Goal: Task Accomplishment & Management: Manage account settings

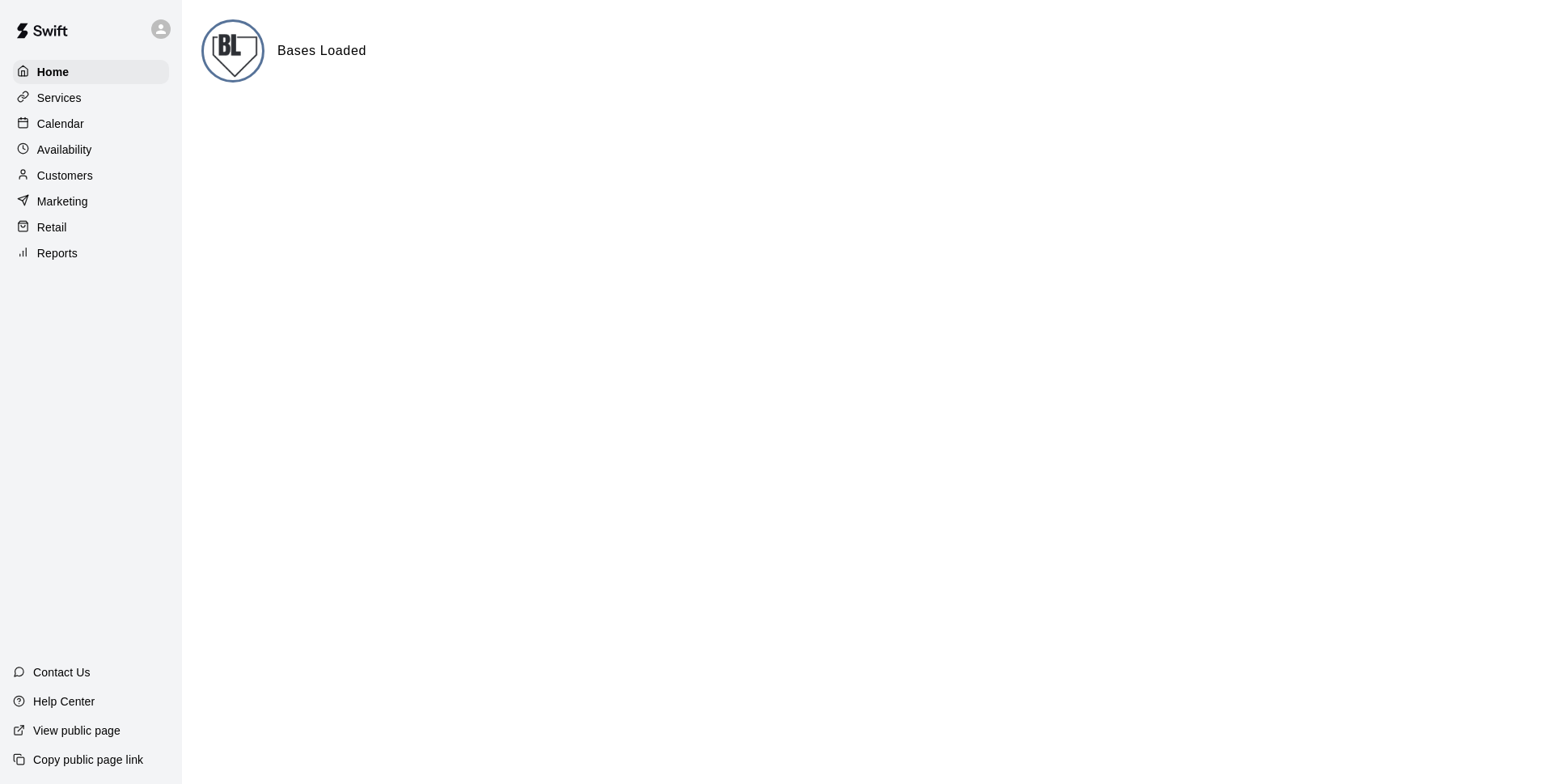
click at [60, 128] on p "Calendar" at bounding box center [61, 124] width 47 height 16
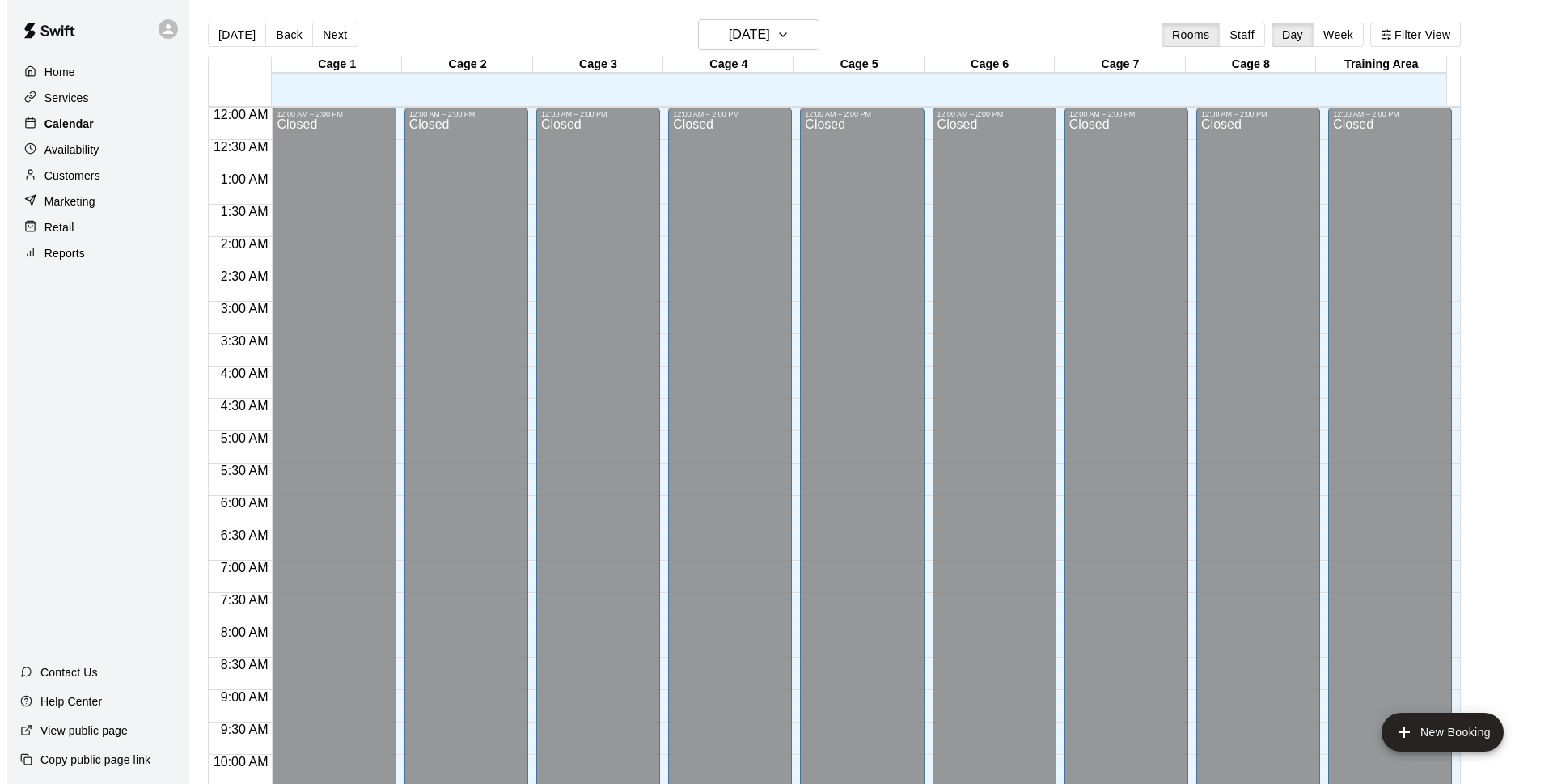
scroll to position [809, 0]
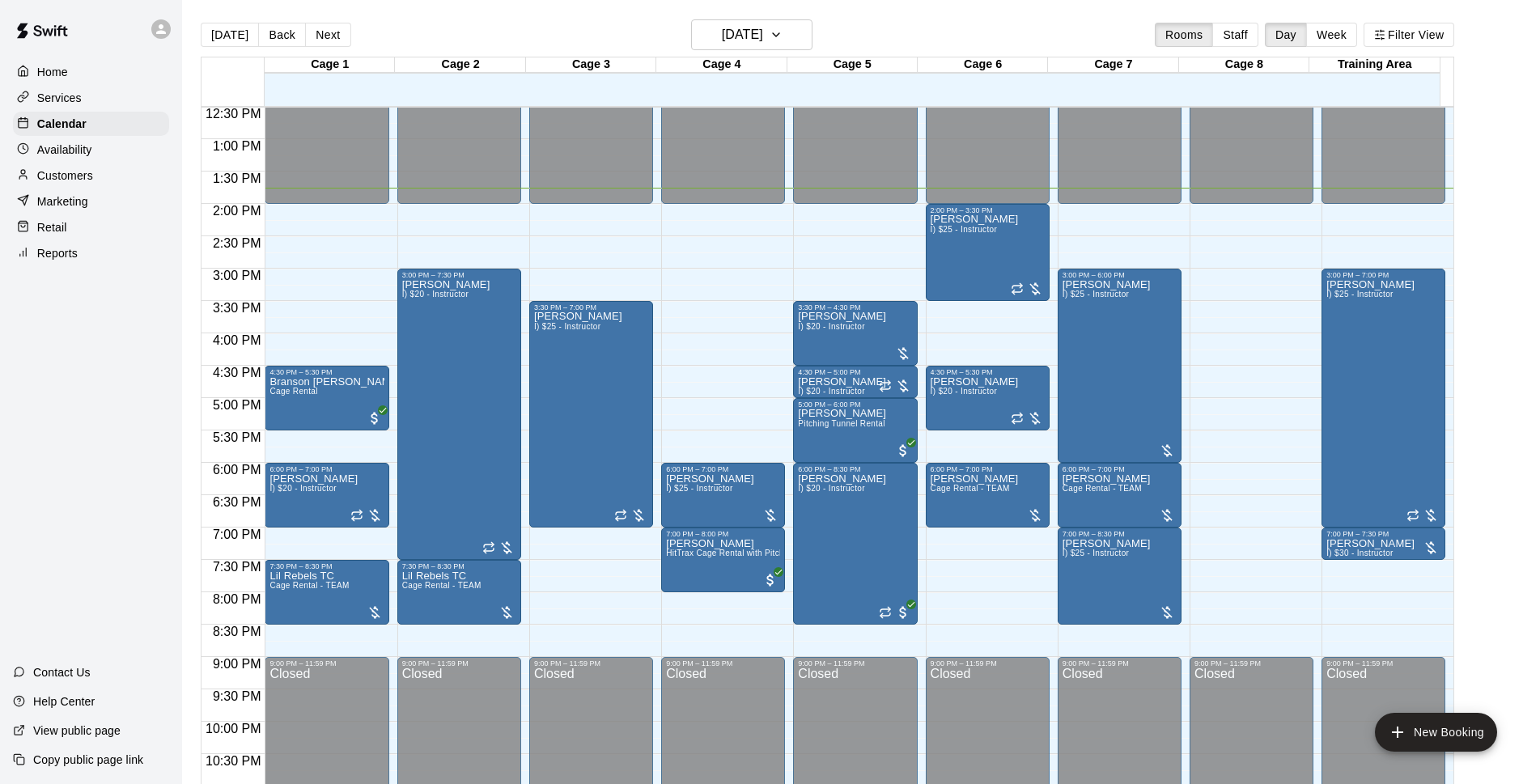
click at [1076, 20] on div "[DATE] Back [DATE][DATE] Rooms Staff Day Week Filter View" at bounding box center [827, 37] width 1254 height 37
drag, startPoint x: 747, startPoint y: 207, endPoint x: 753, endPoint y: 256, distance: 49.4
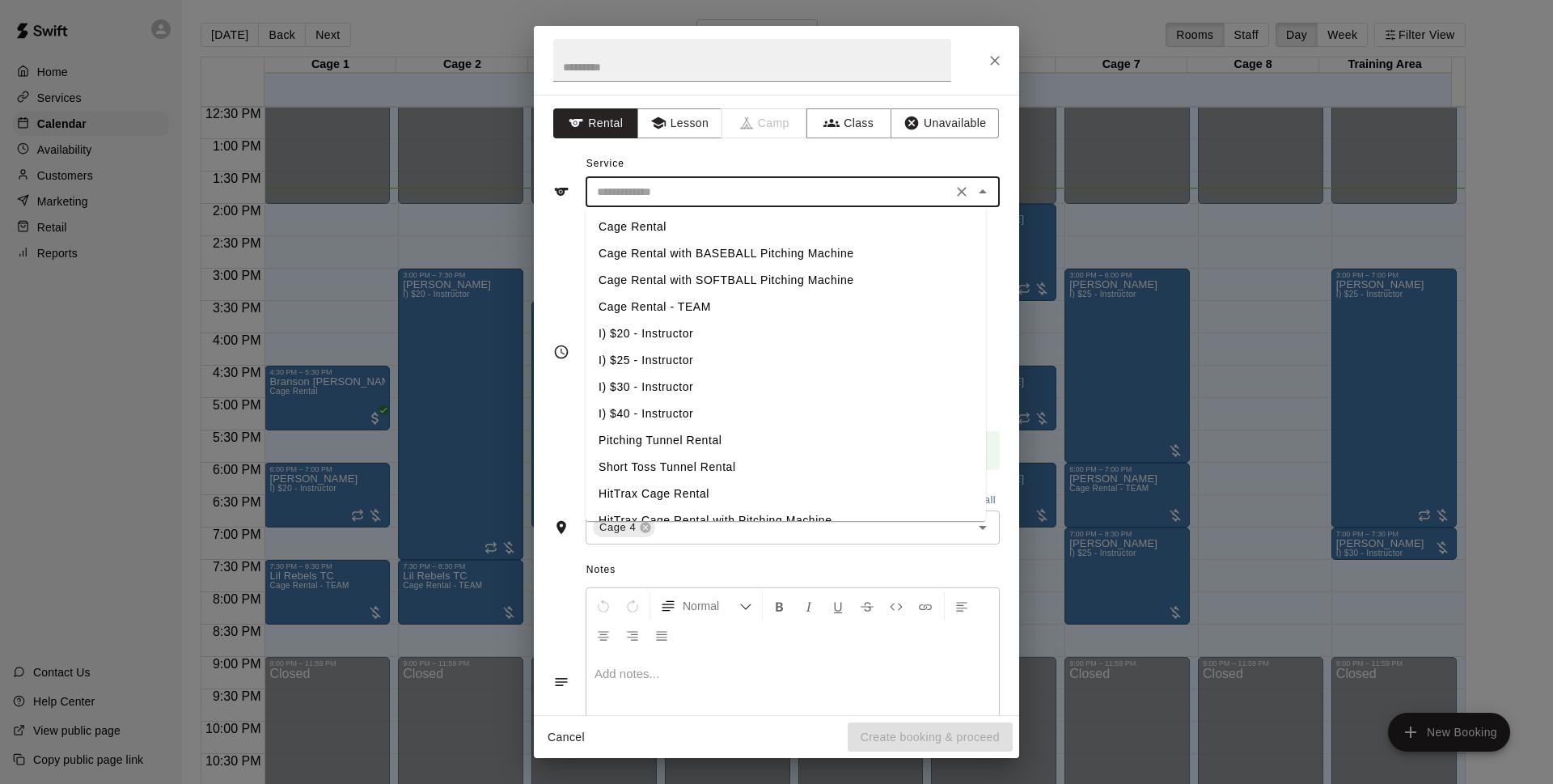
click at [645, 194] on input "text" at bounding box center [769, 191] width 357 height 20
drag, startPoint x: 650, startPoint y: 253, endPoint x: 716, endPoint y: 369, distance: 133.5
click at [650, 254] on li "Cage Rental with BASEBALL Pitching Machine" at bounding box center [785, 254] width 400 height 27
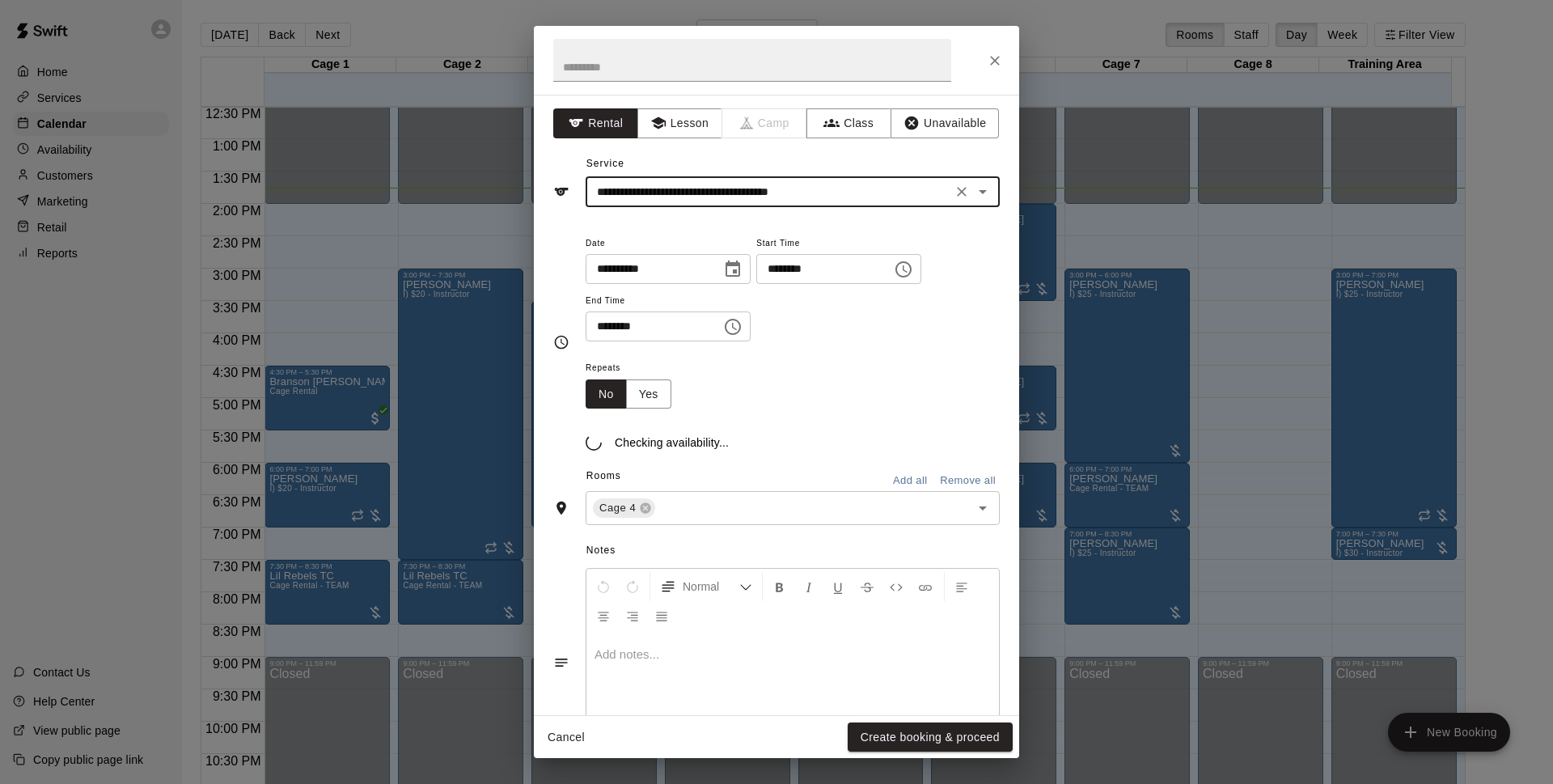
type input "**********"
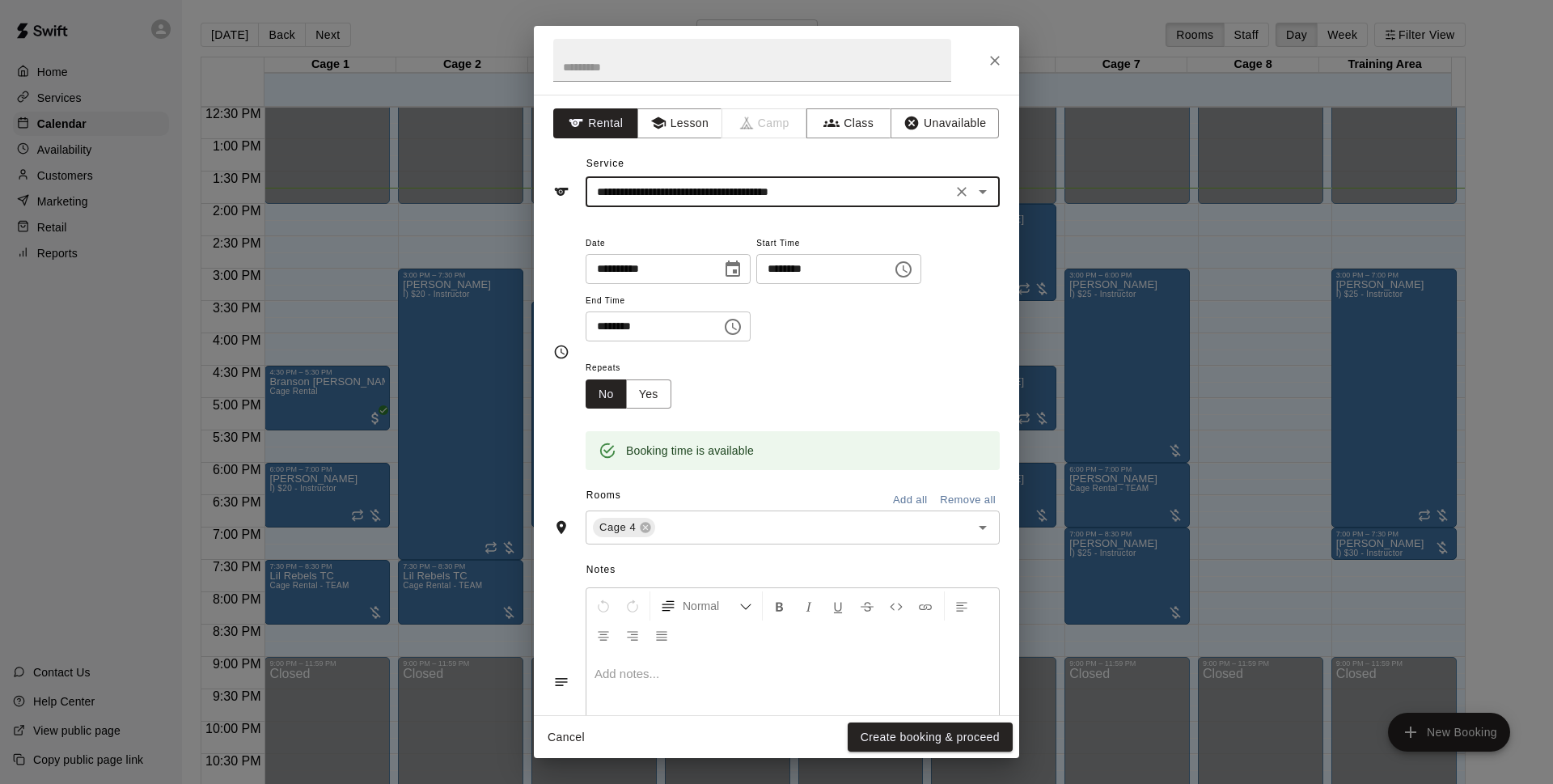
drag, startPoint x: 882, startPoint y: 738, endPoint x: 1110, endPoint y: 397, distance: 410.2
click at [891, 740] on button "Create booking & proceed" at bounding box center [930, 737] width 165 height 30
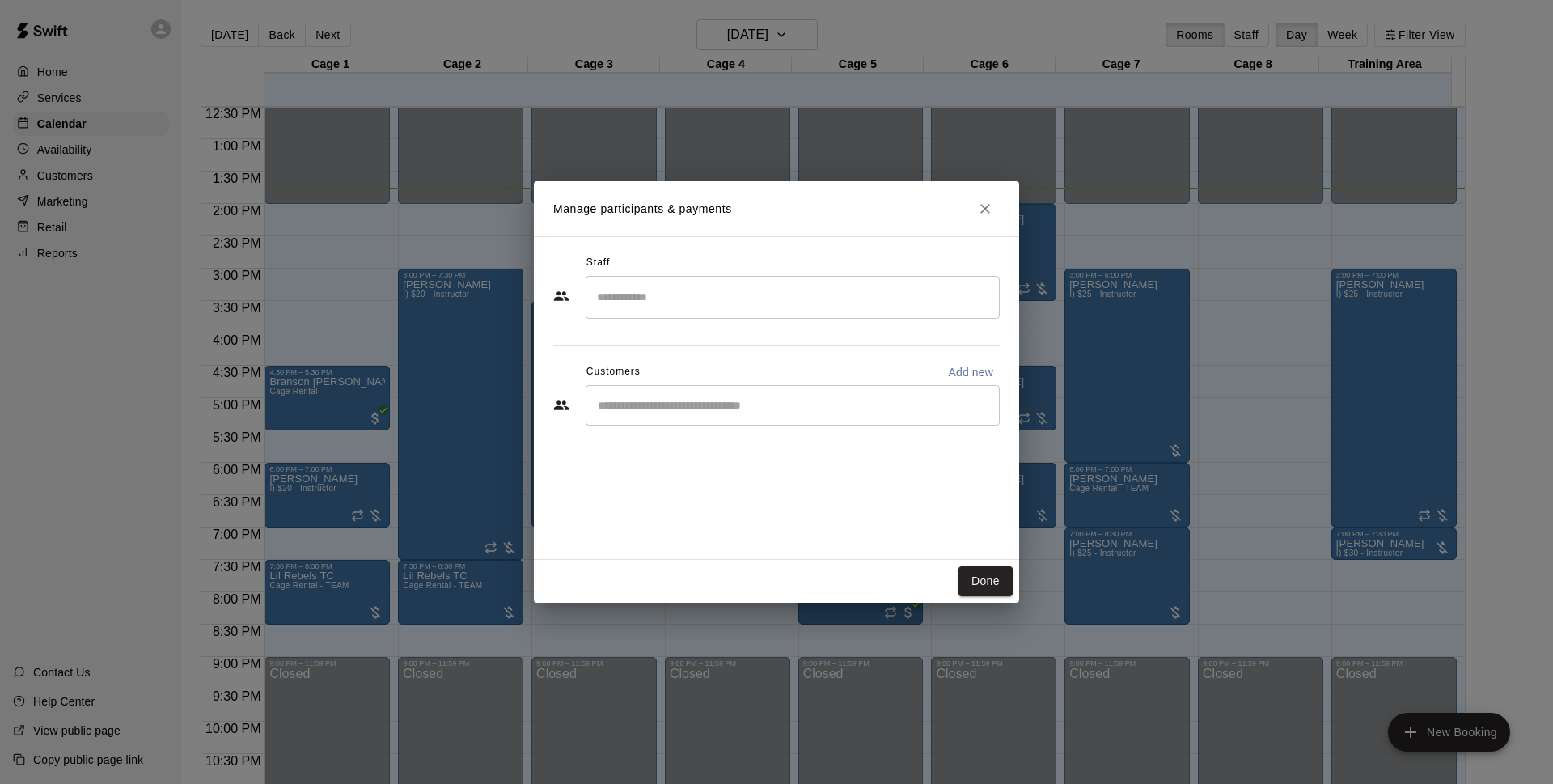
click at [768, 387] on div "​" at bounding box center [792, 405] width 414 height 41
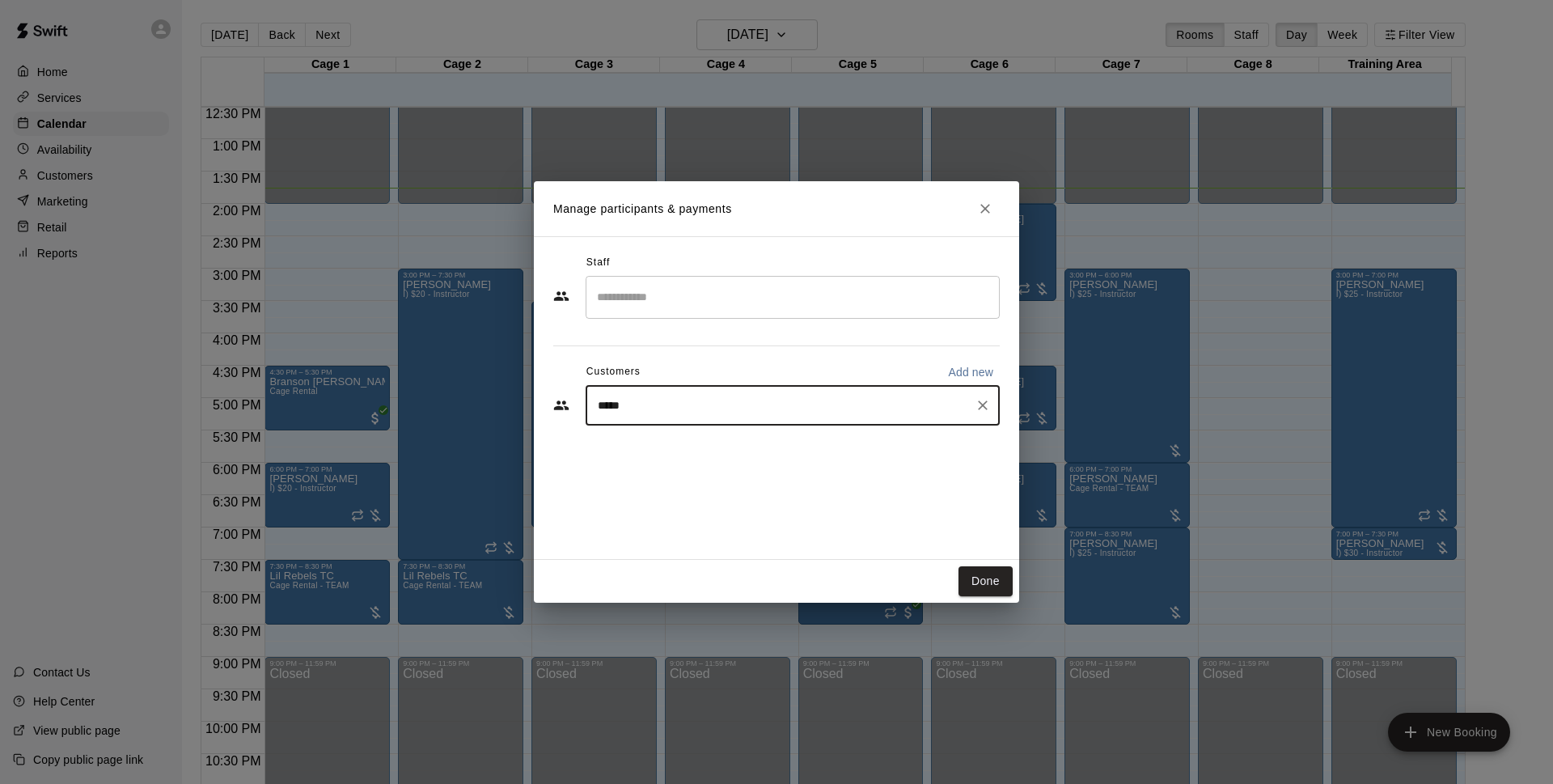
type input "*****"
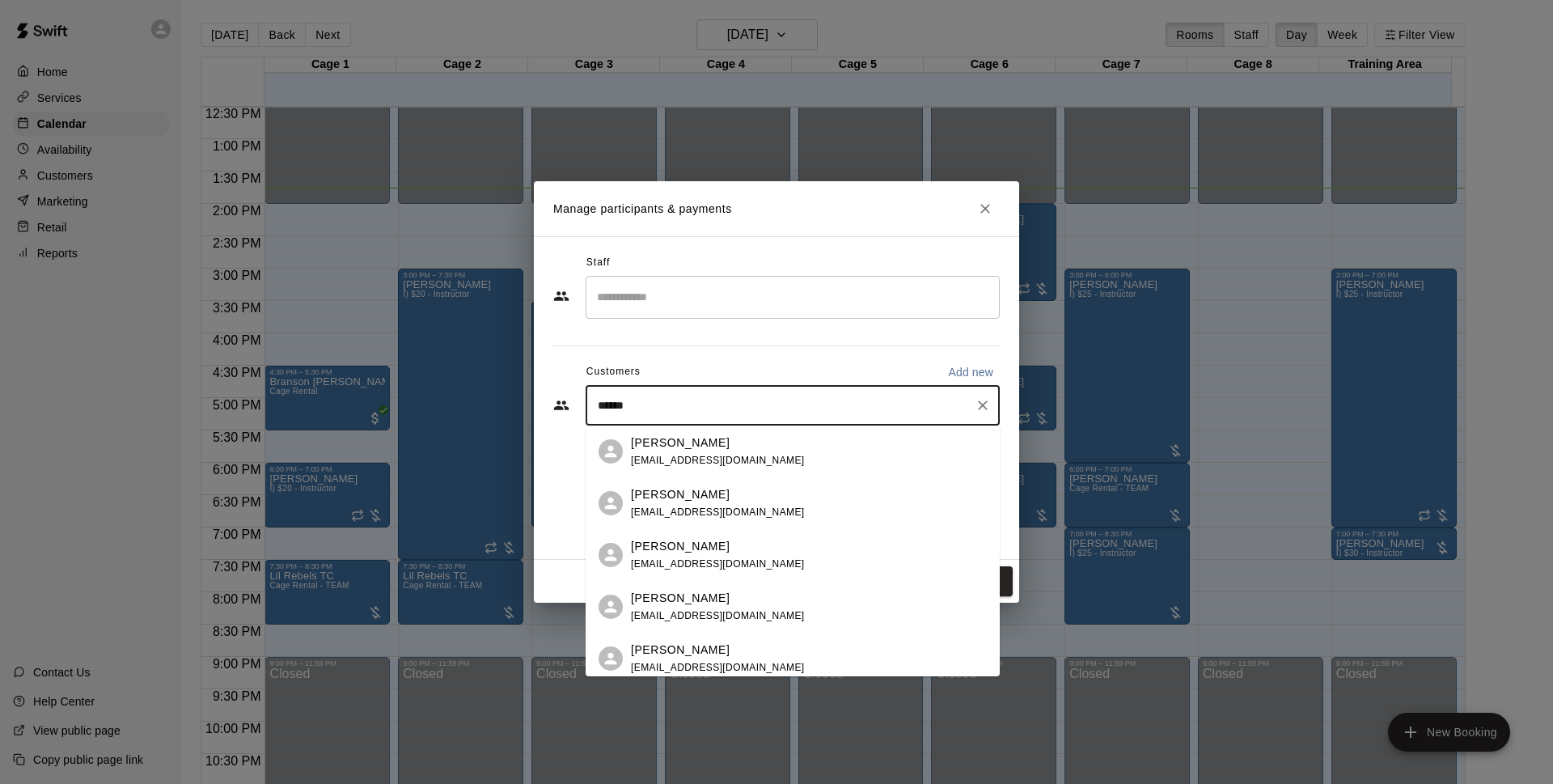
click at [804, 434] on div "[PERSON_NAME] [EMAIL_ADDRESS][DOMAIN_NAME]" at bounding box center [809, 452] width 356 height 35
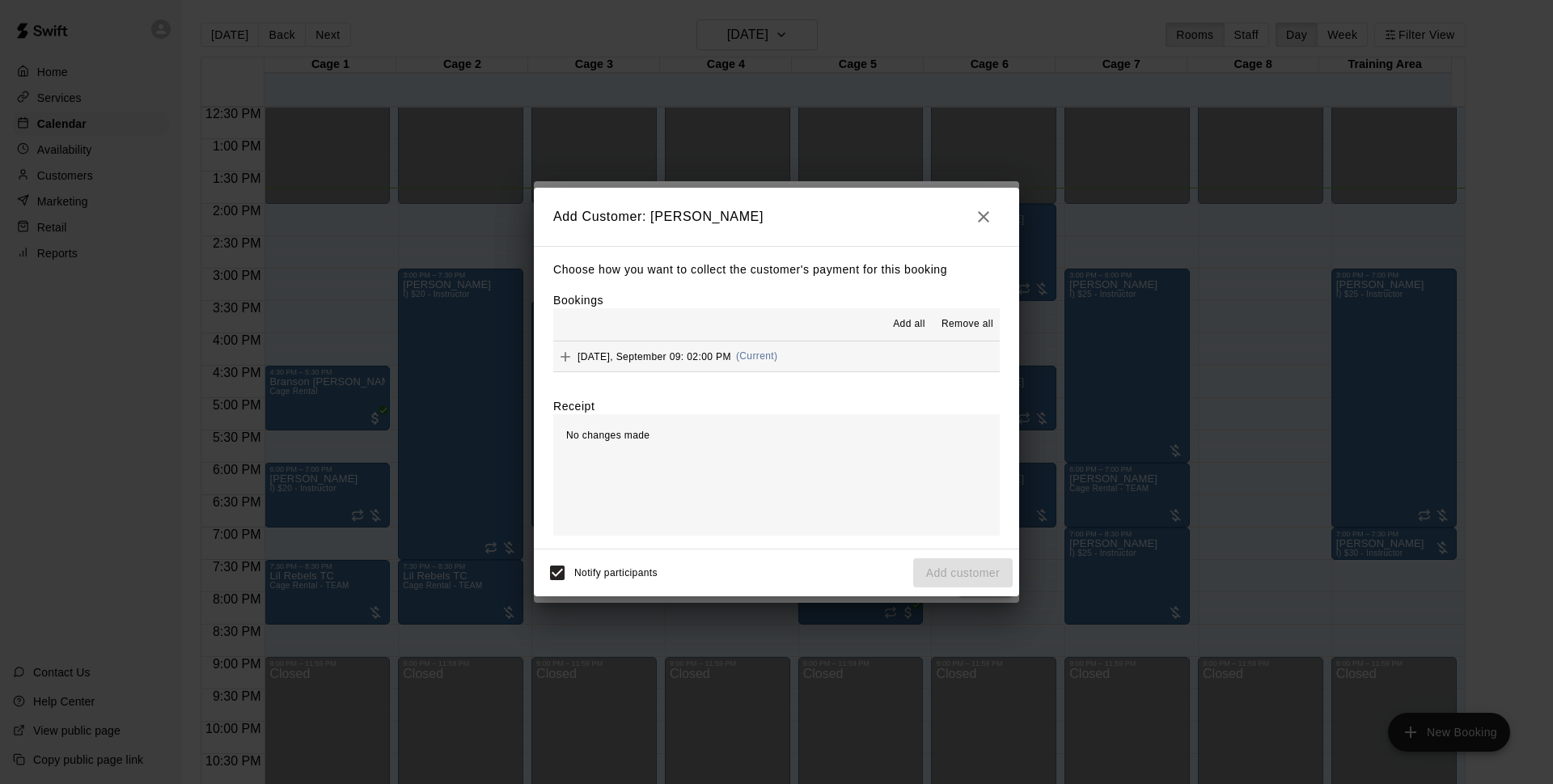
click at [833, 359] on button "[DATE], September 09: 02:00 PM (Current)" at bounding box center [777, 356] width 446 height 30
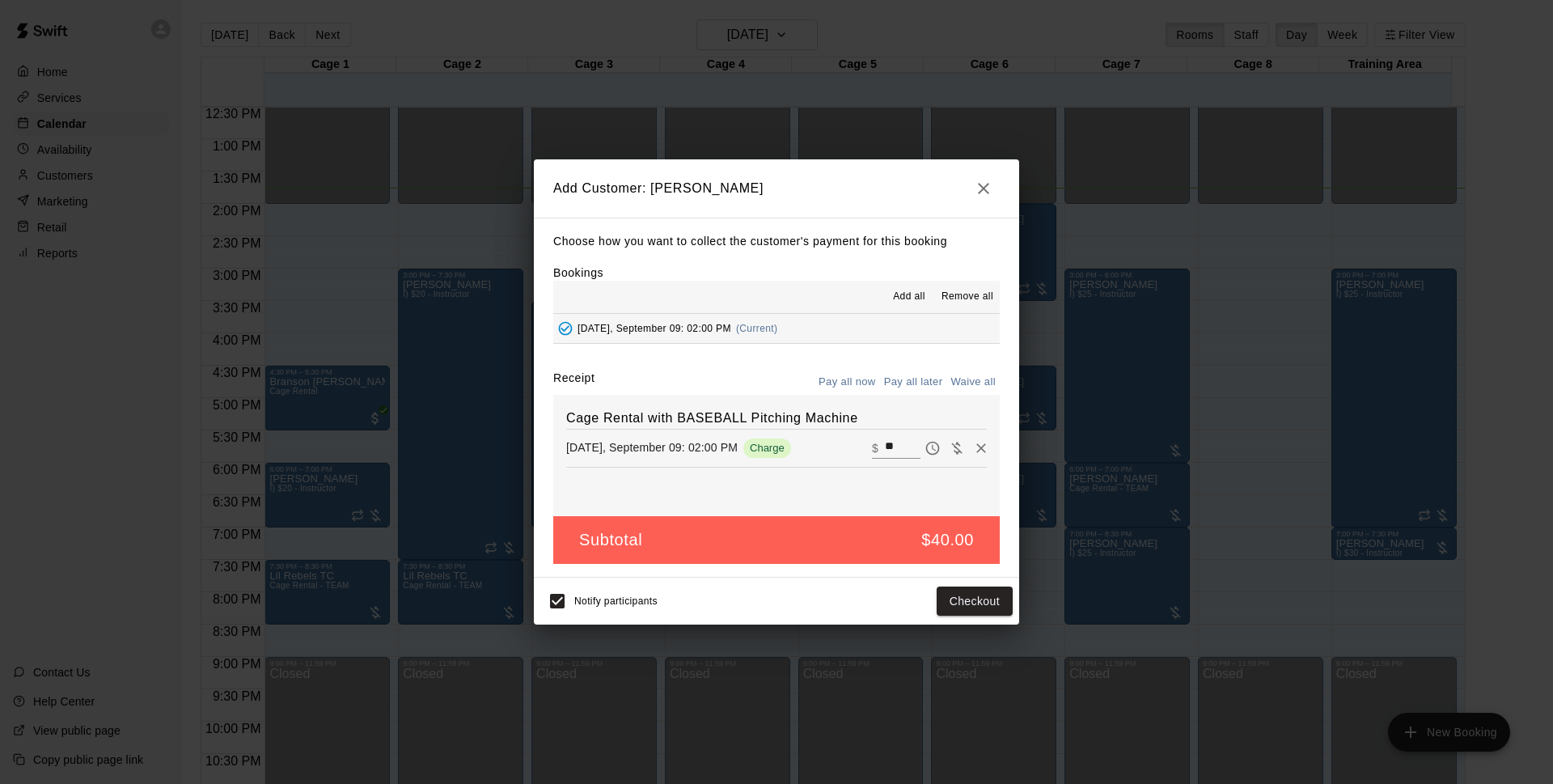
click at [988, 191] on icon "button" at bounding box center [983, 188] width 19 height 19
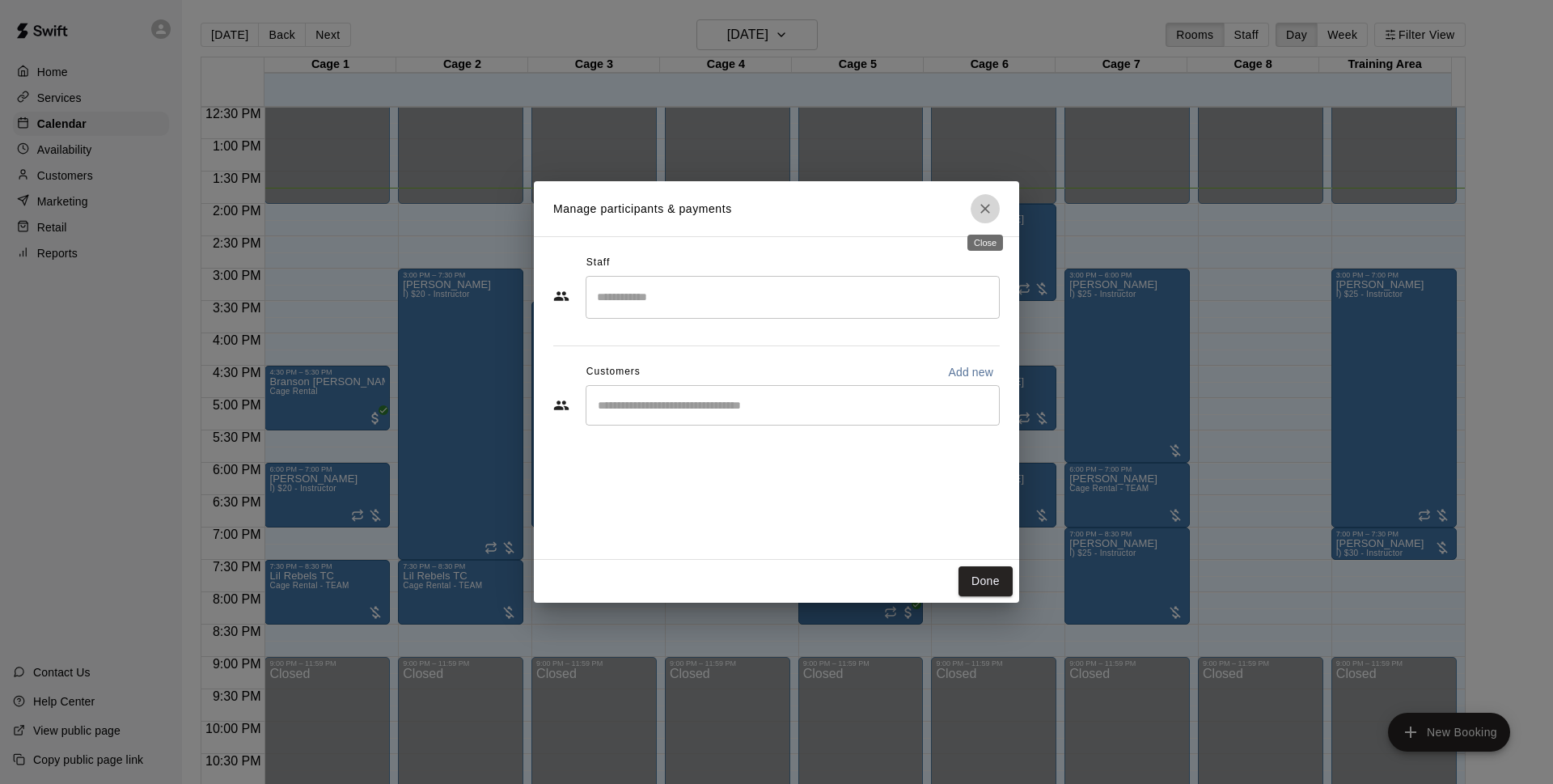
click at [986, 213] on icon "Close" at bounding box center [986, 209] width 16 height 16
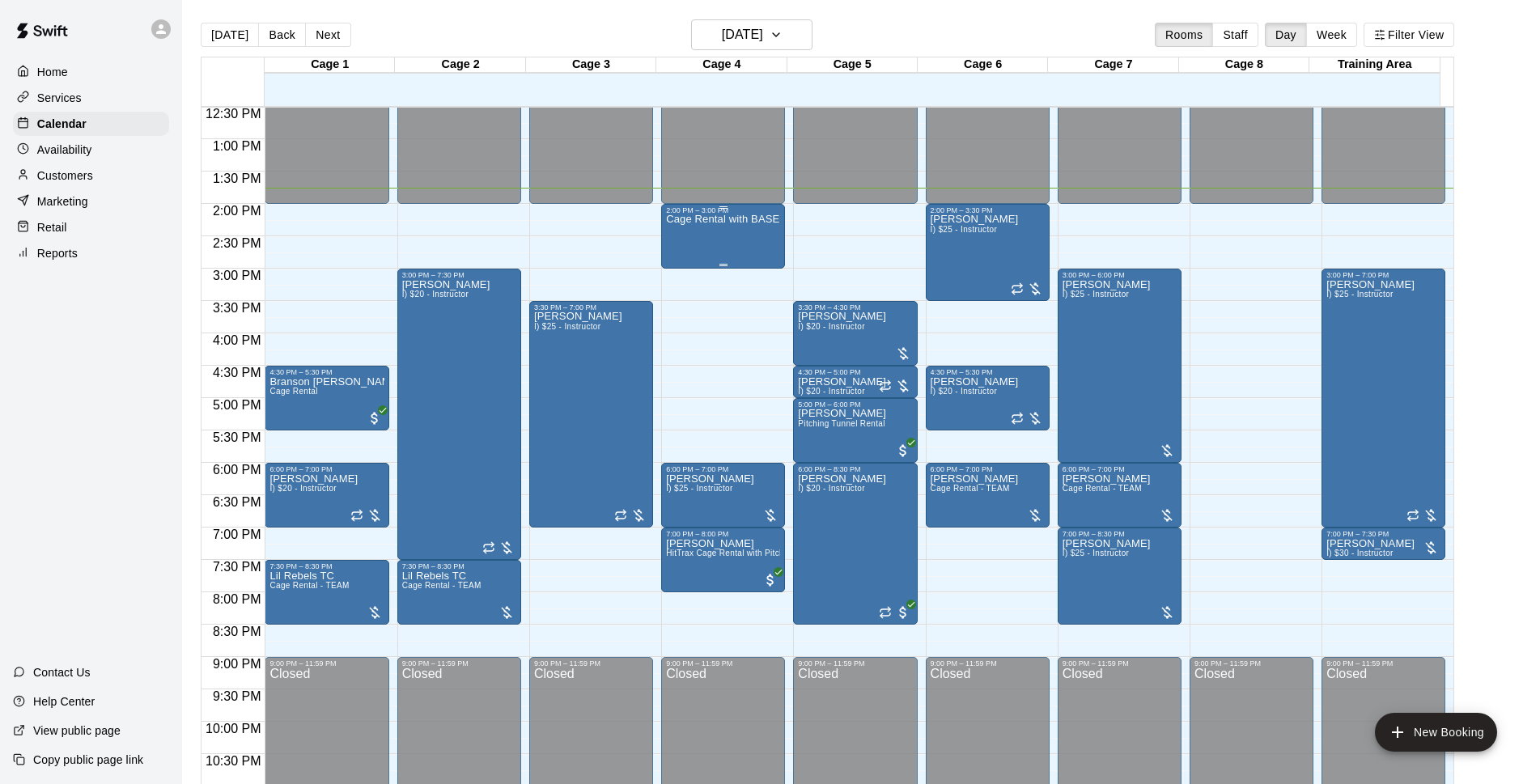
click at [709, 244] on div "Cage Rental with BASEBALL Pitching Machine" at bounding box center [723, 606] width 114 height 784
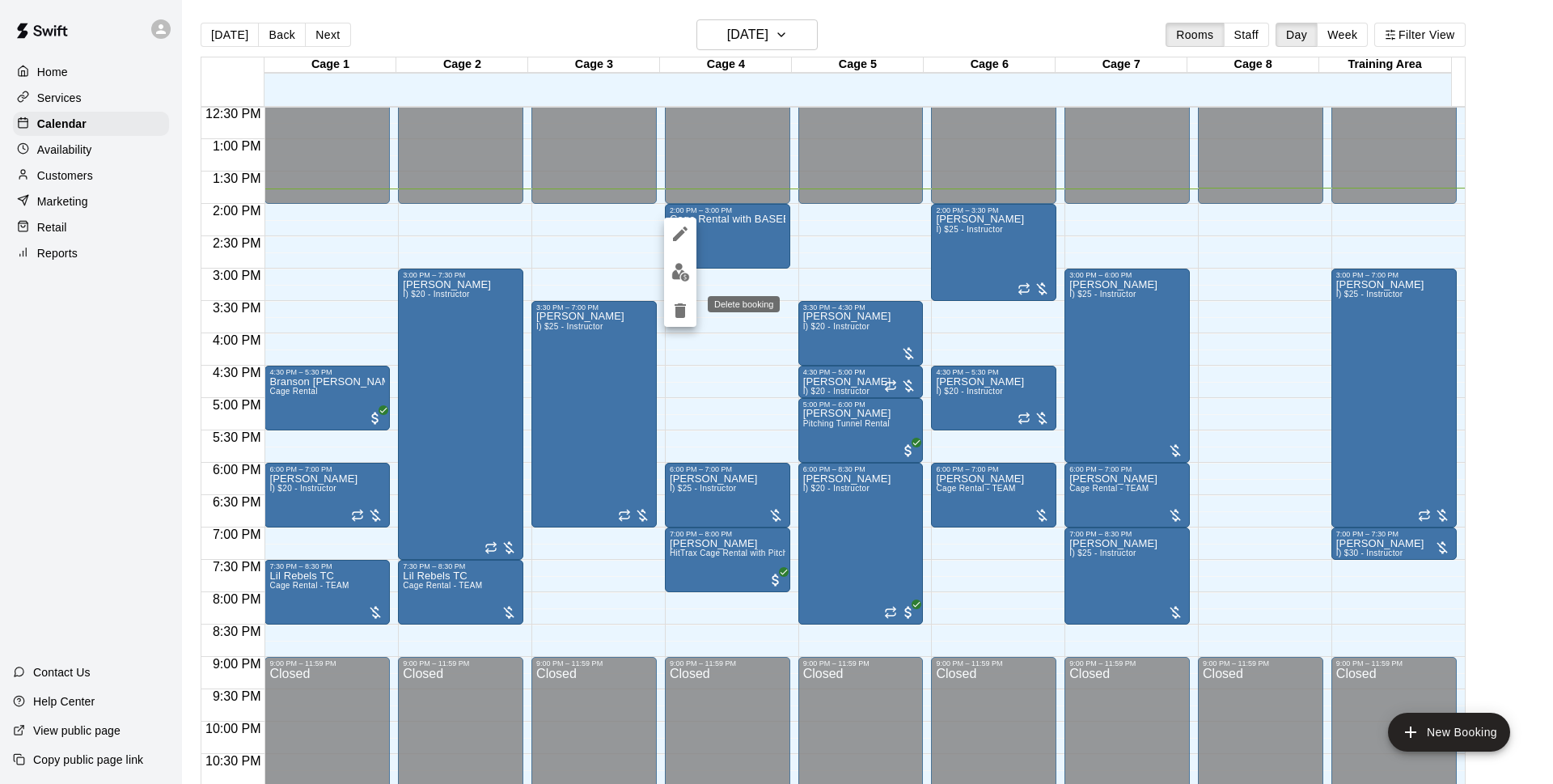
click at [688, 313] on icon "delete" at bounding box center [679, 310] width 19 height 19
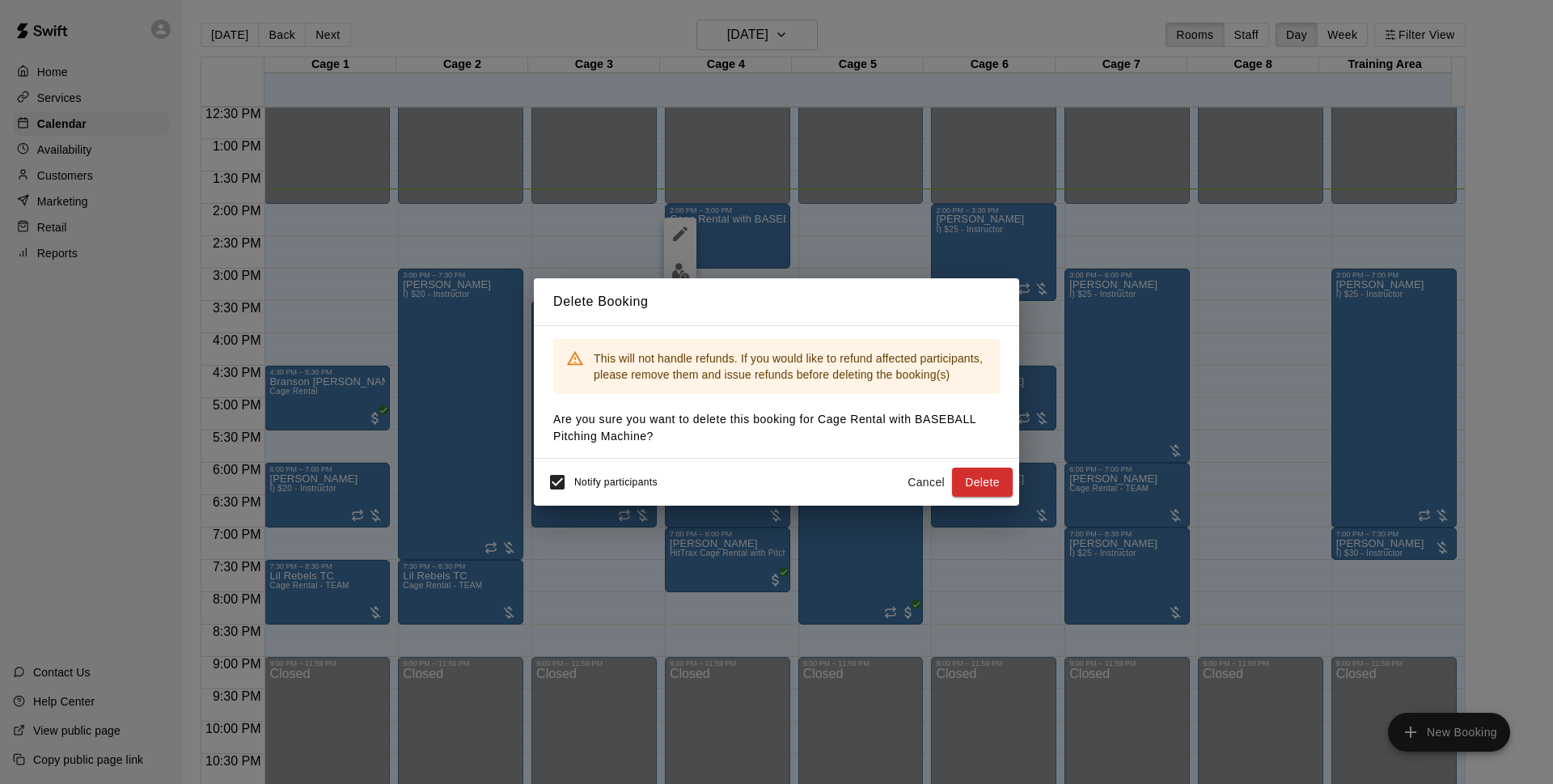
click at [928, 481] on button "Cancel" at bounding box center [926, 482] width 51 height 30
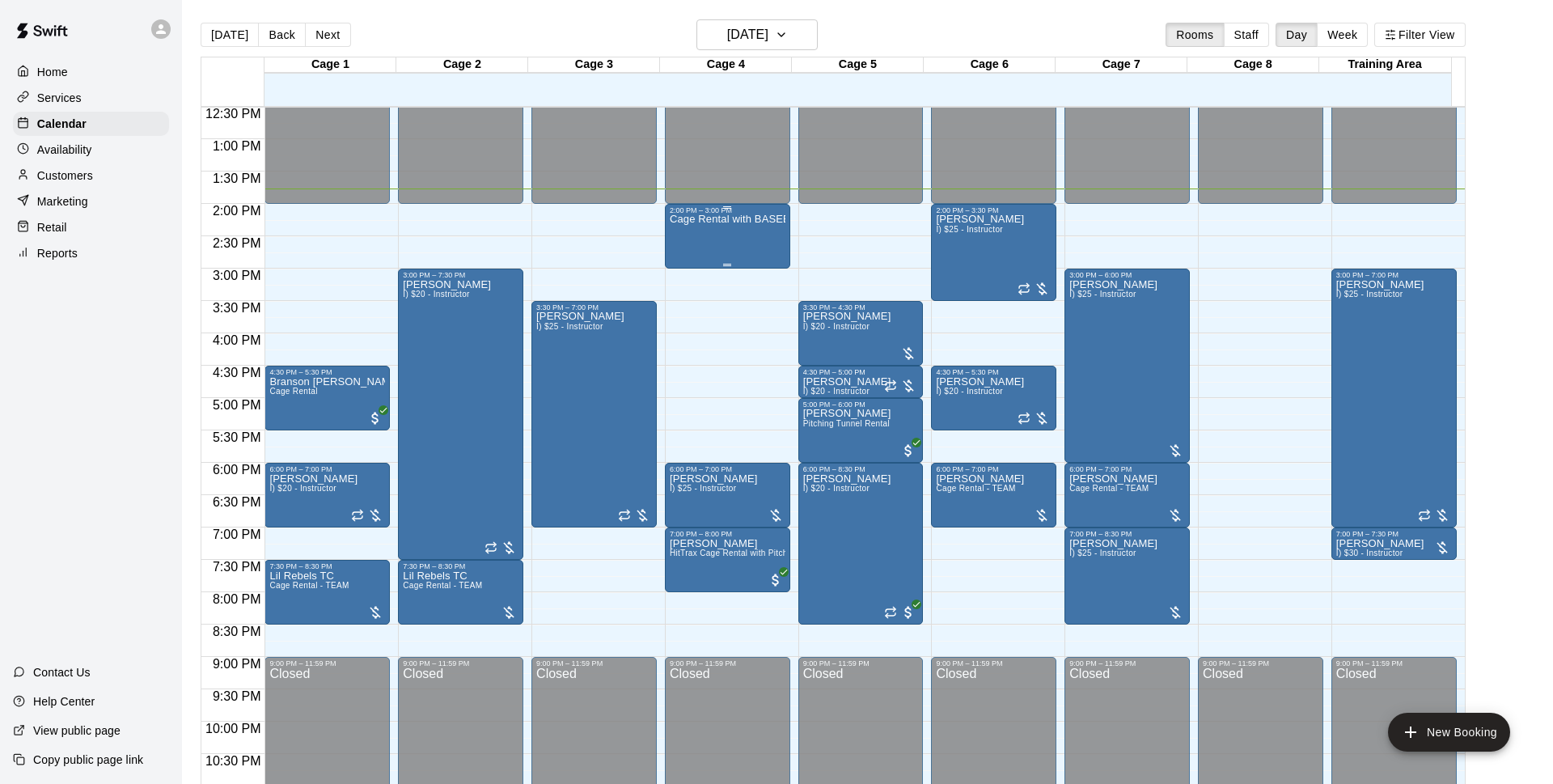
click at [685, 231] on div "Cage Rental with BASEBALL Pitching Machine" at bounding box center [727, 606] width 116 height 784
click at [678, 308] on icon "delete" at bounding box center [680, 311] width 12 height 14
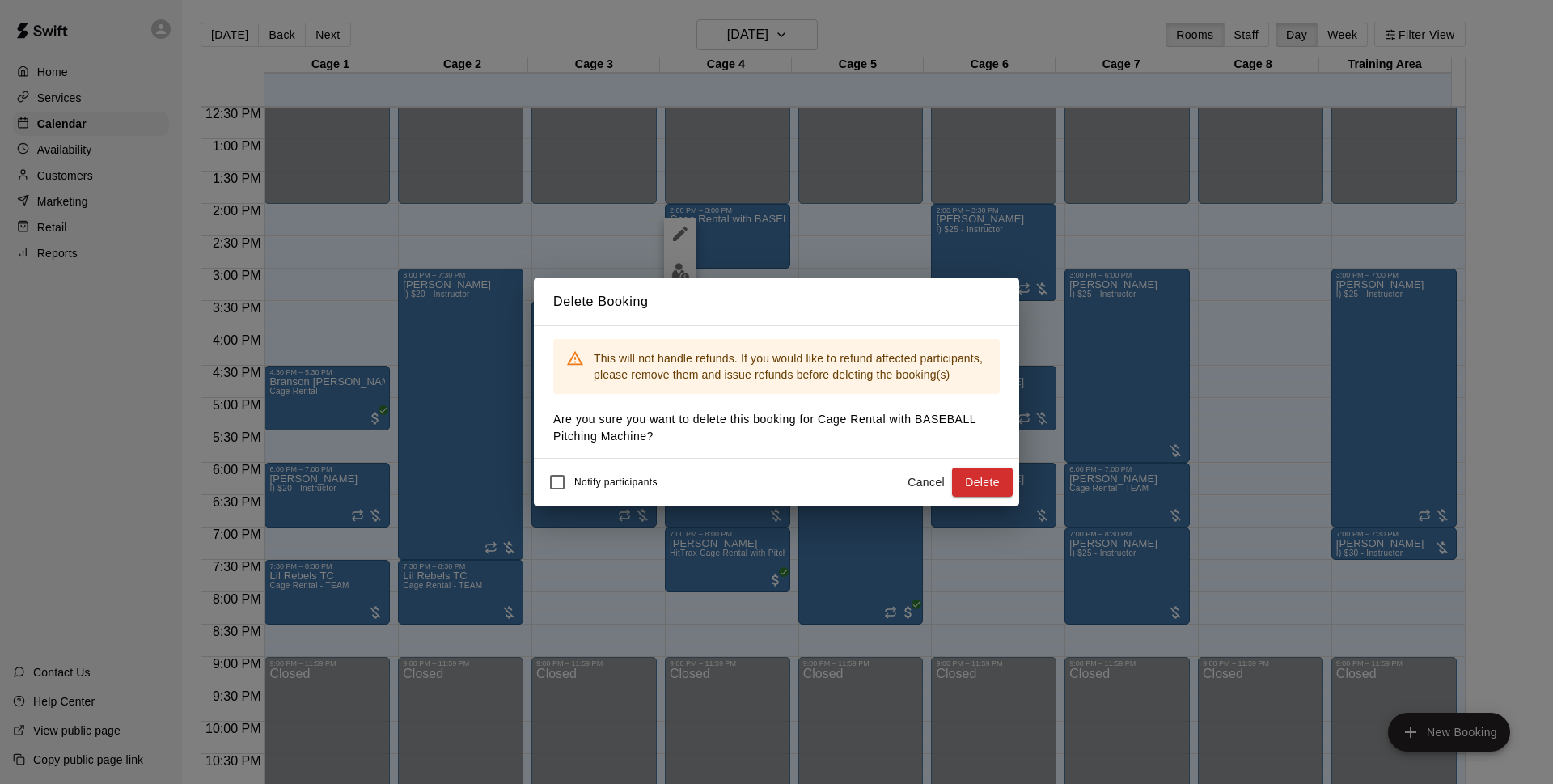
click at [971, 476] on button "Delete" at bounding box center [982, 482] width 61 height 30
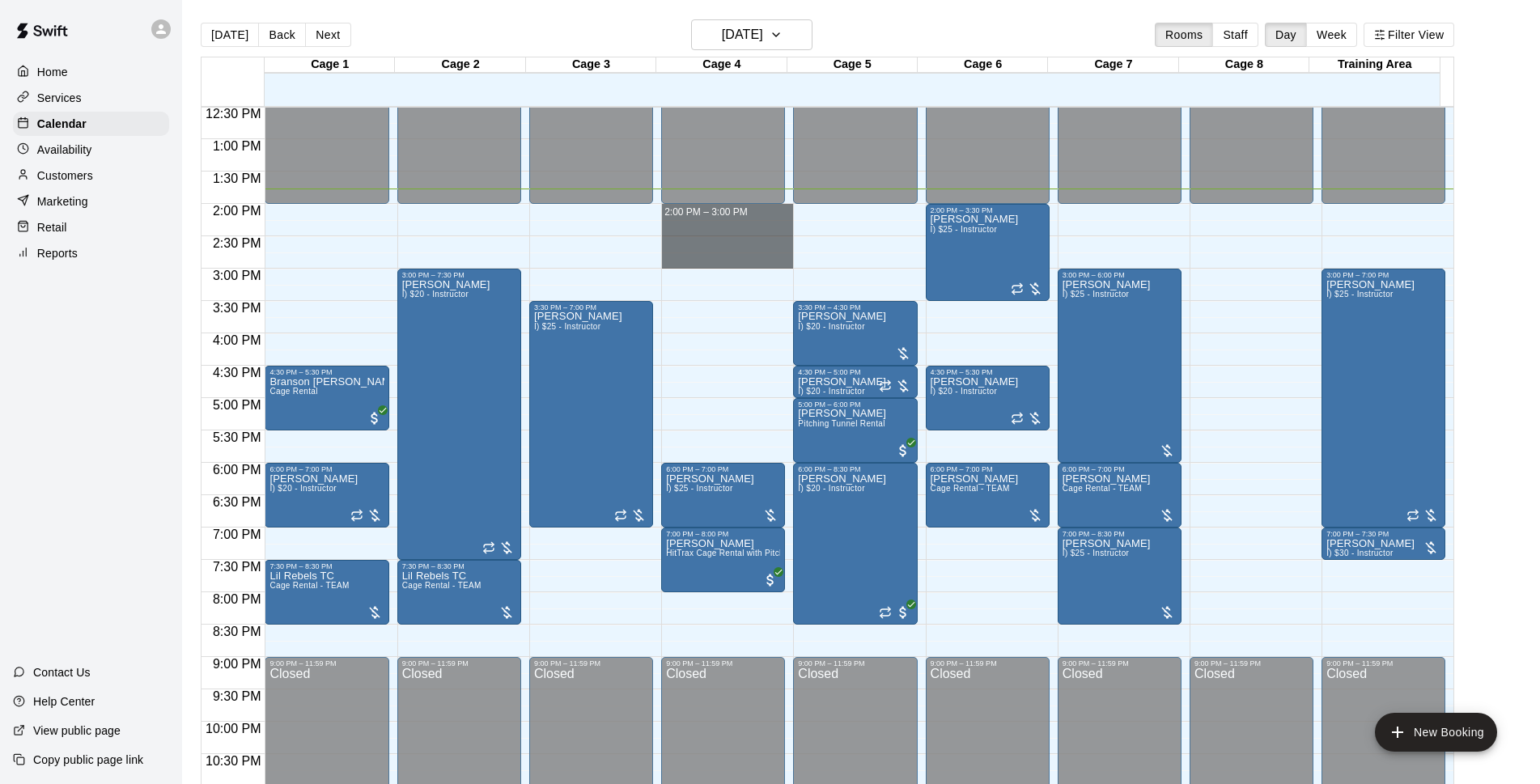
drag, startPoint x: 726, startPoint y: 209, endPoint x: 729, endPoint y: 254, distance: 45.1
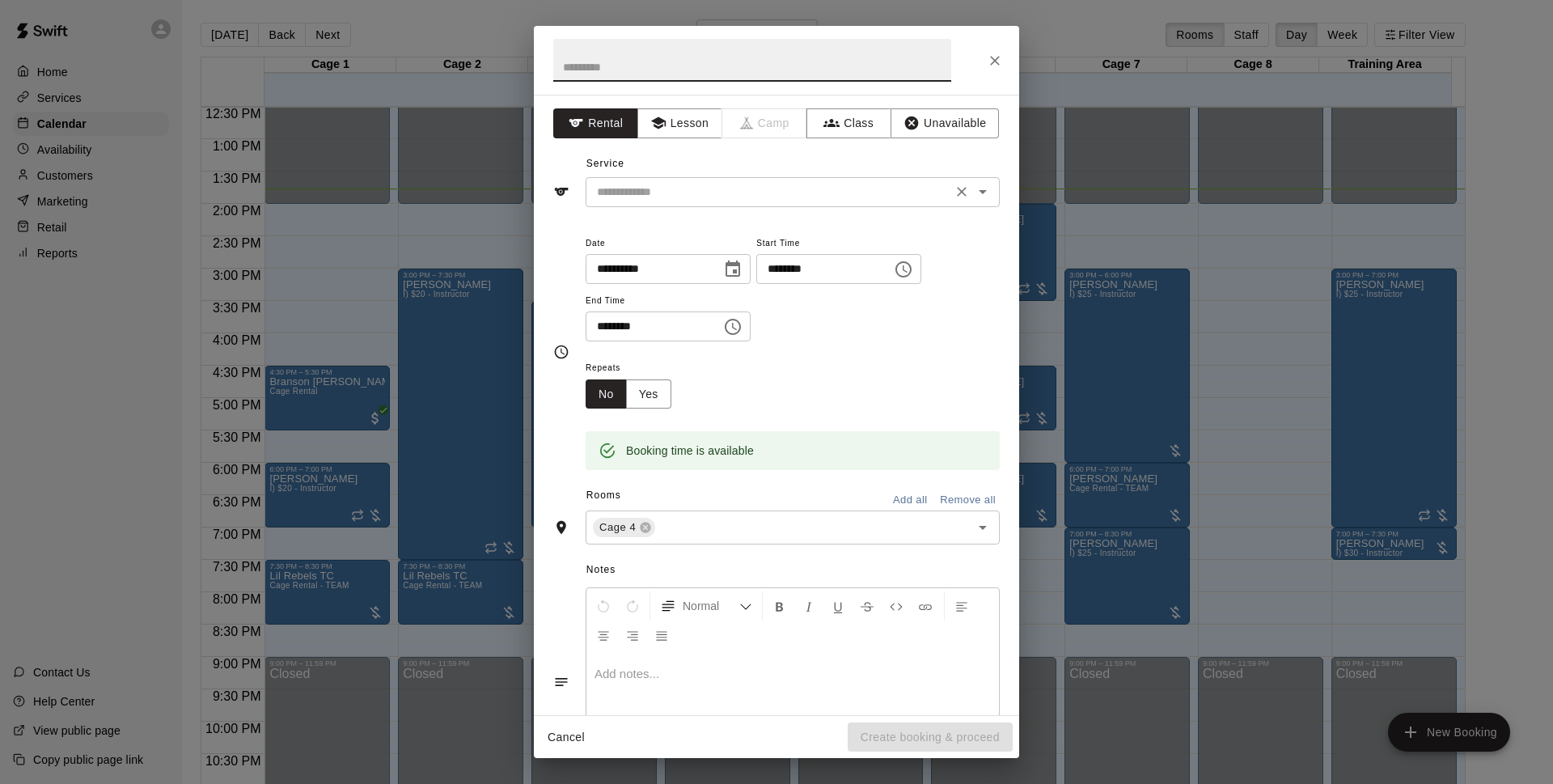
click at [694, 188] on input "text" at bounding box center [769, 191] width 357 height 20
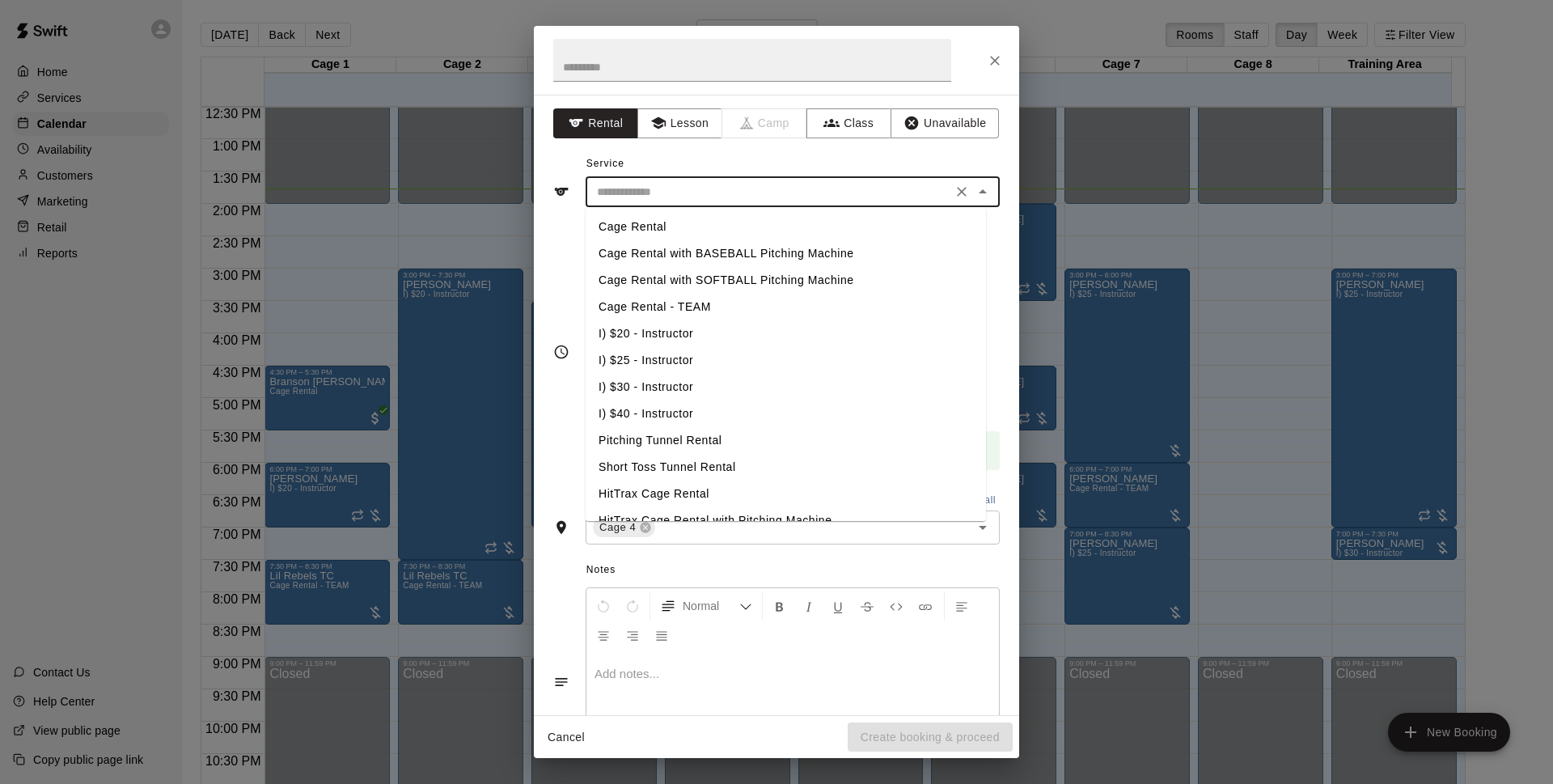
click at [702, 227] on li "Cage Rental" at bounding box center [785, 227] width 400 height 27
type input "**********"
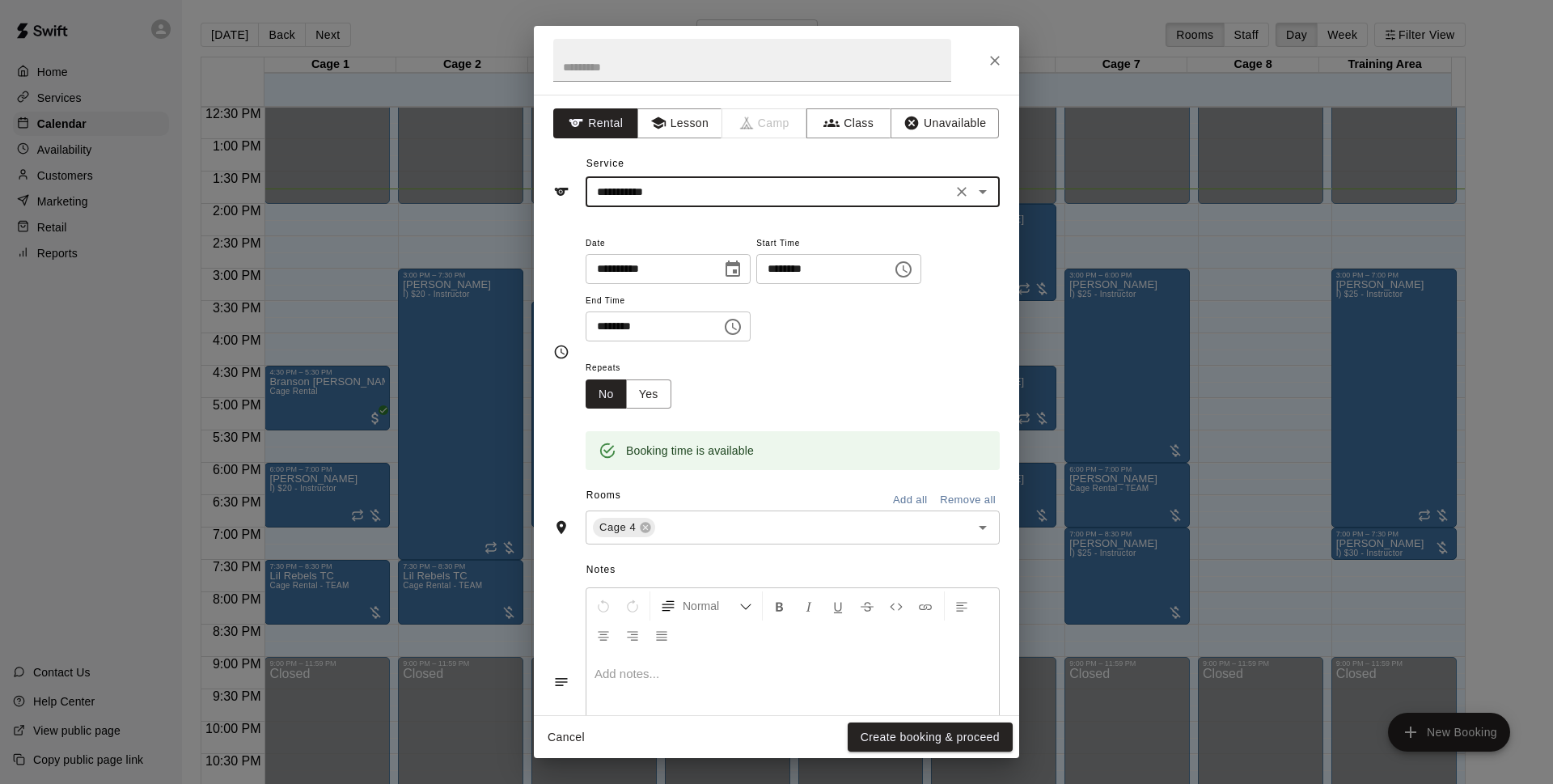
click at [890, 743] on button "Create booking & proceed" at bounding box center [930, 737] width 165 height 30
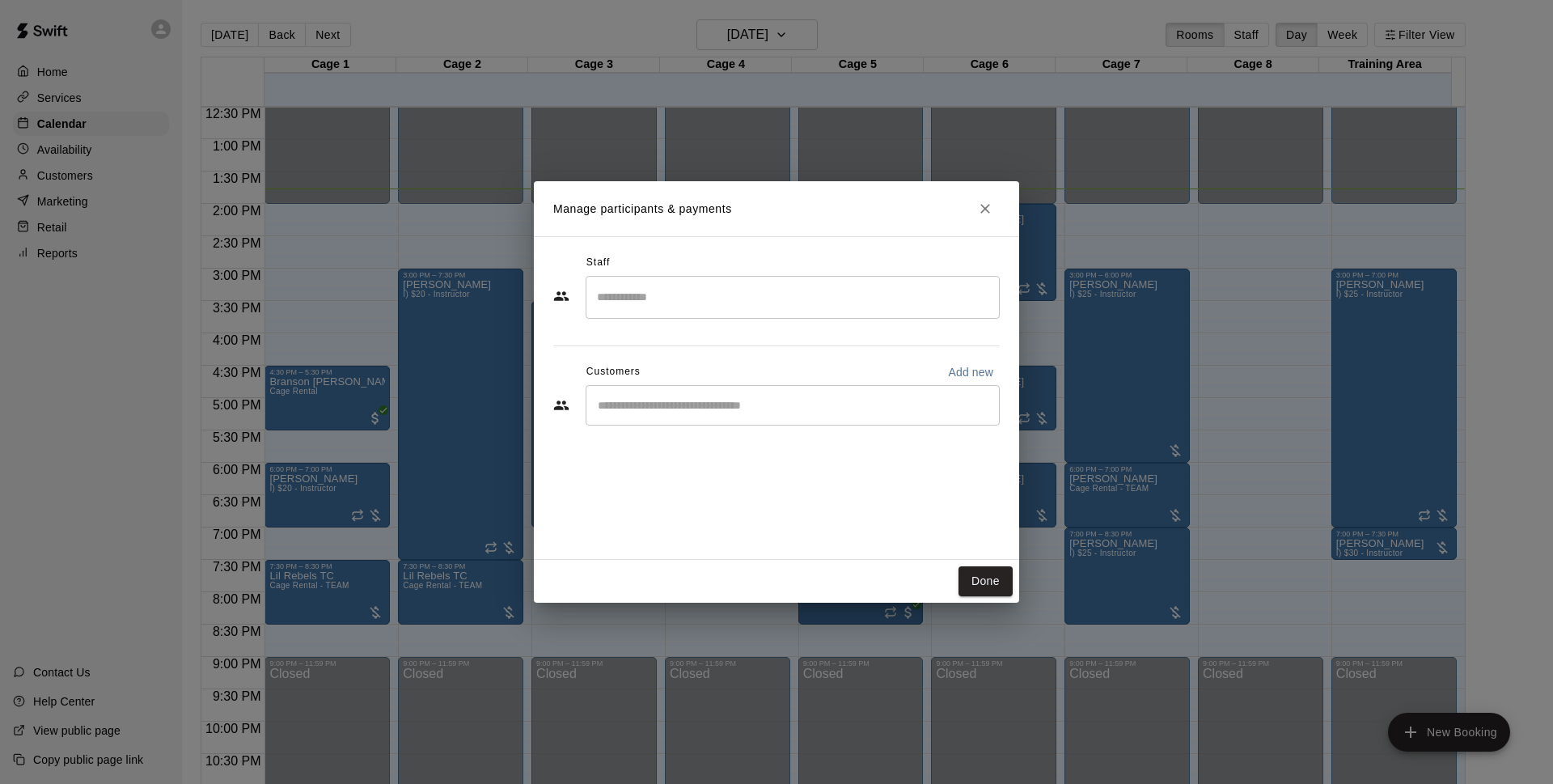
click at [780, 398] on input "Start typing to search customers..." at bounding box center [792, 406] width 399 height 16
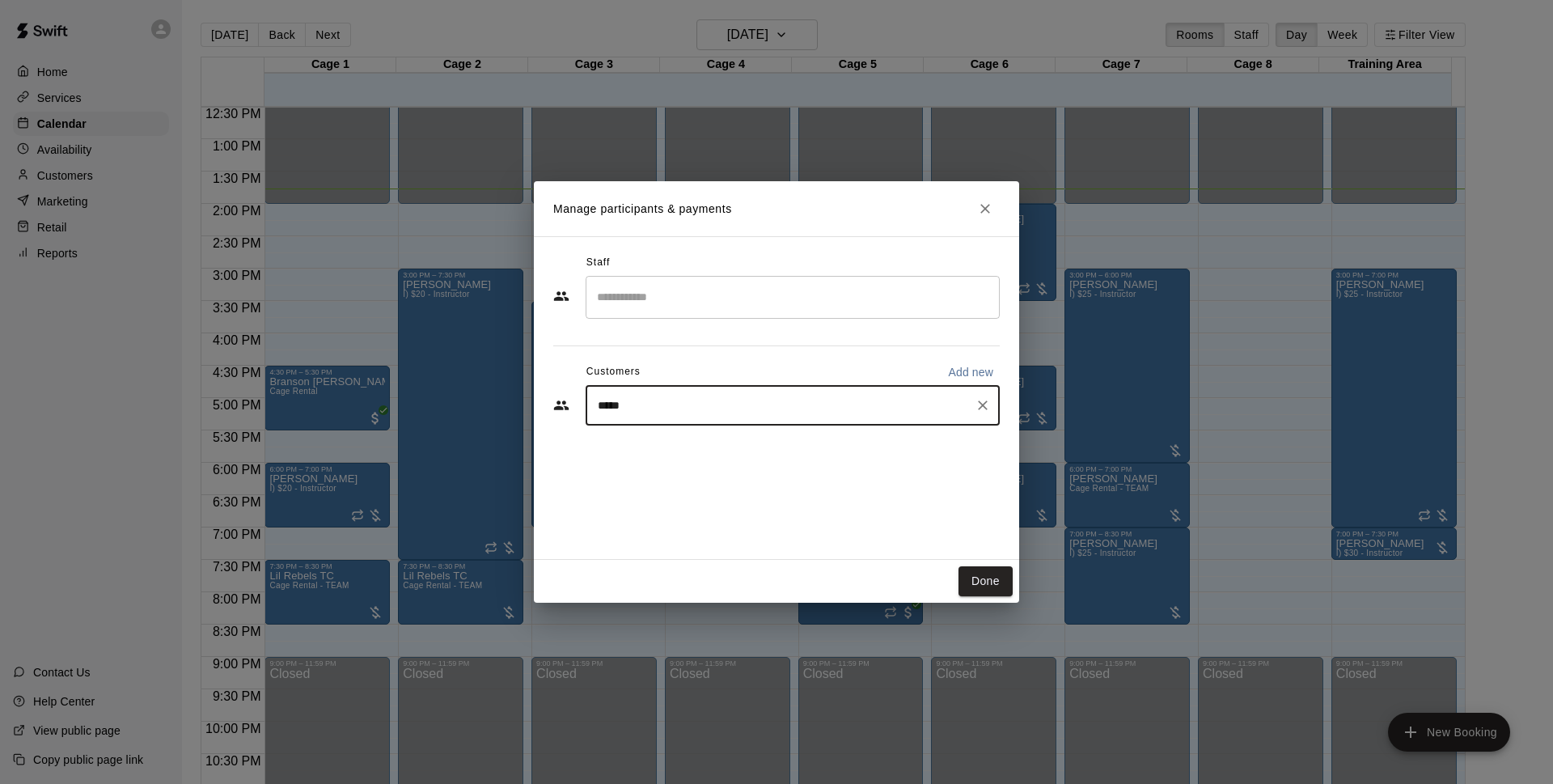
type input "*****"
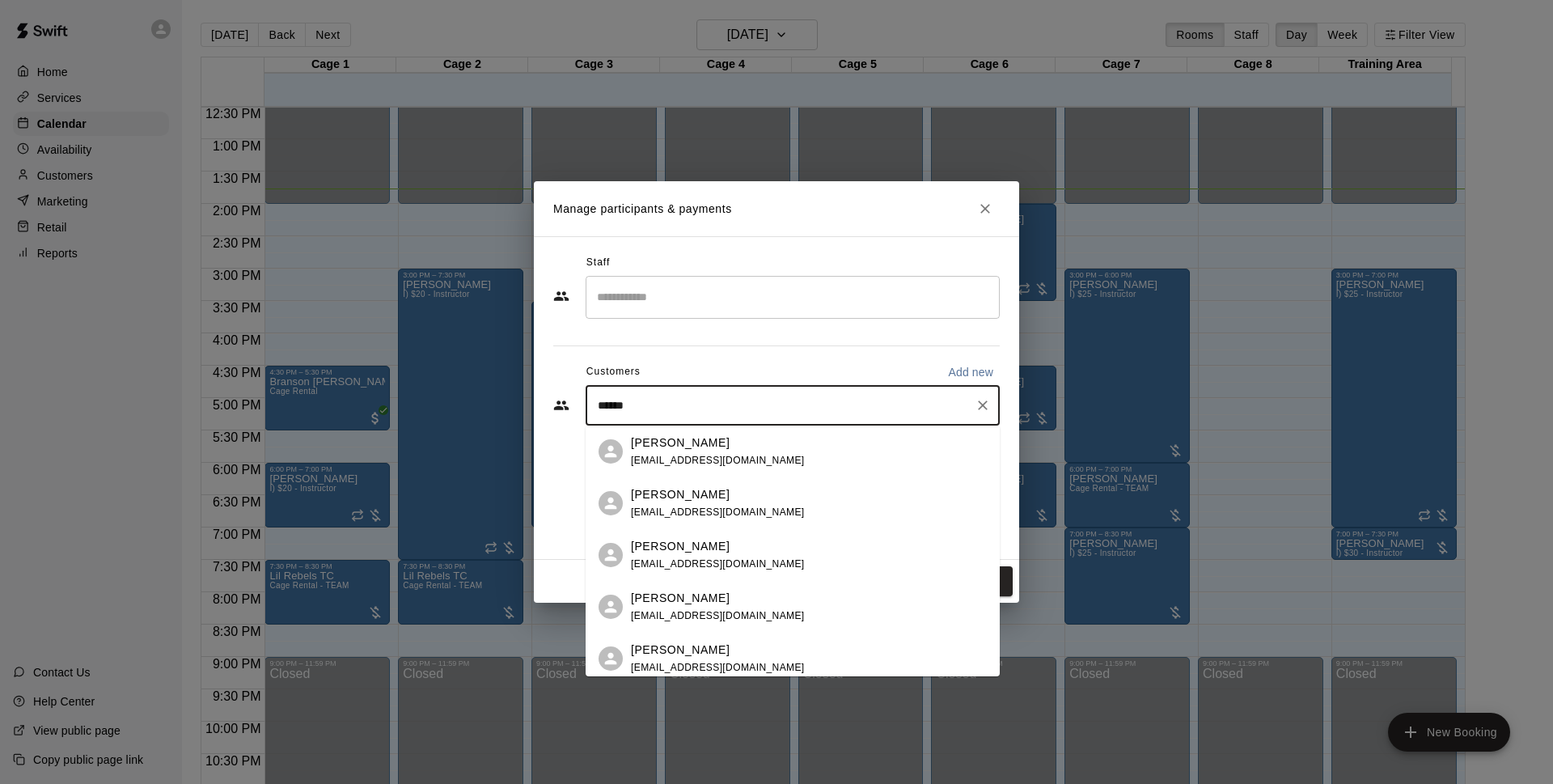
click at [910, 453] on div "[PERSON_NAME] [EMAIL_ADDRESS][DOMAIN_NAME]" at bounding box center [809, 452] width 356 height 35
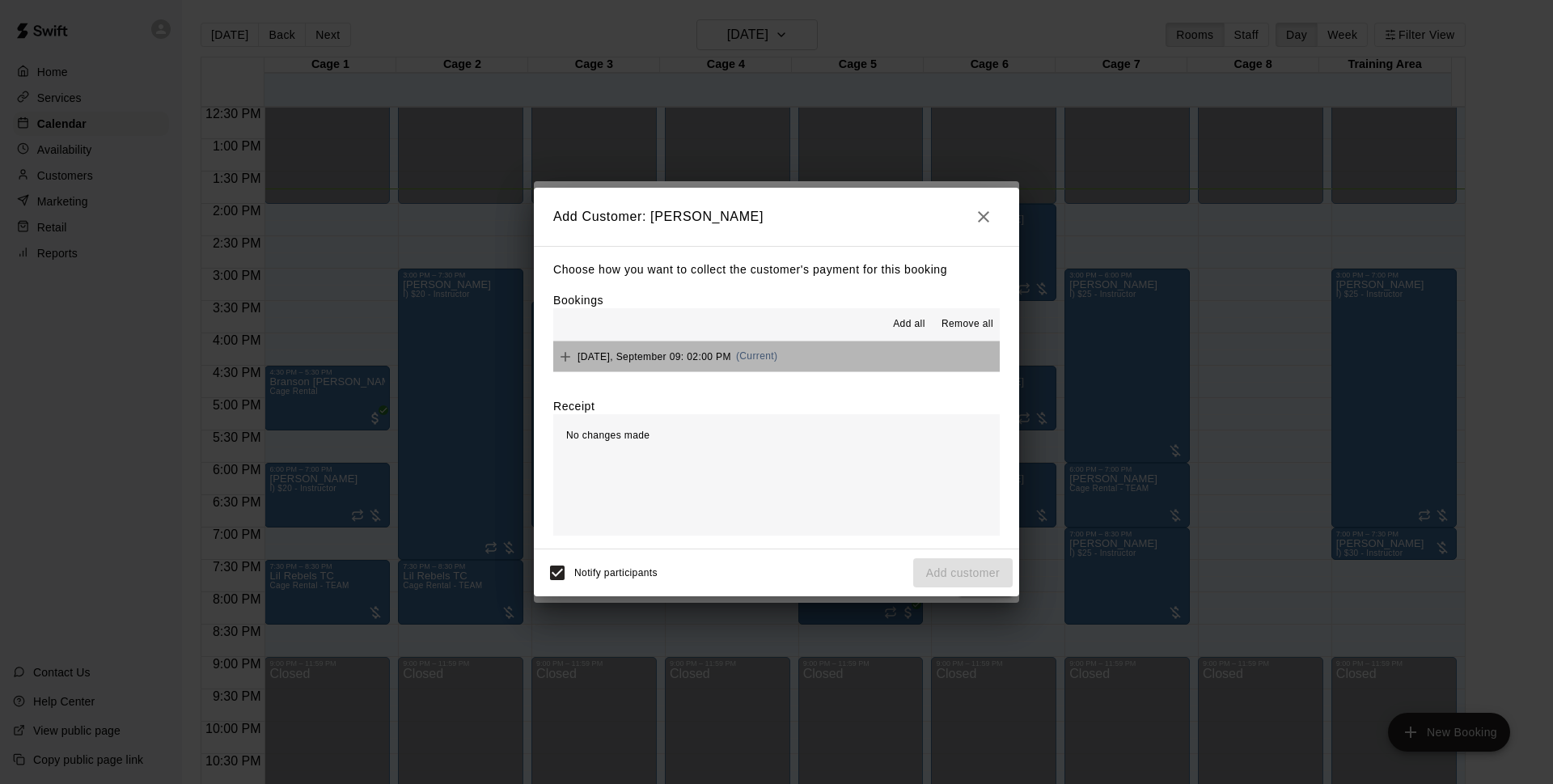
click at [802, 359] on button "[DATE], September 09: 02:00 PM (Current)" at bounding box center [777, 356] width 446 height 30
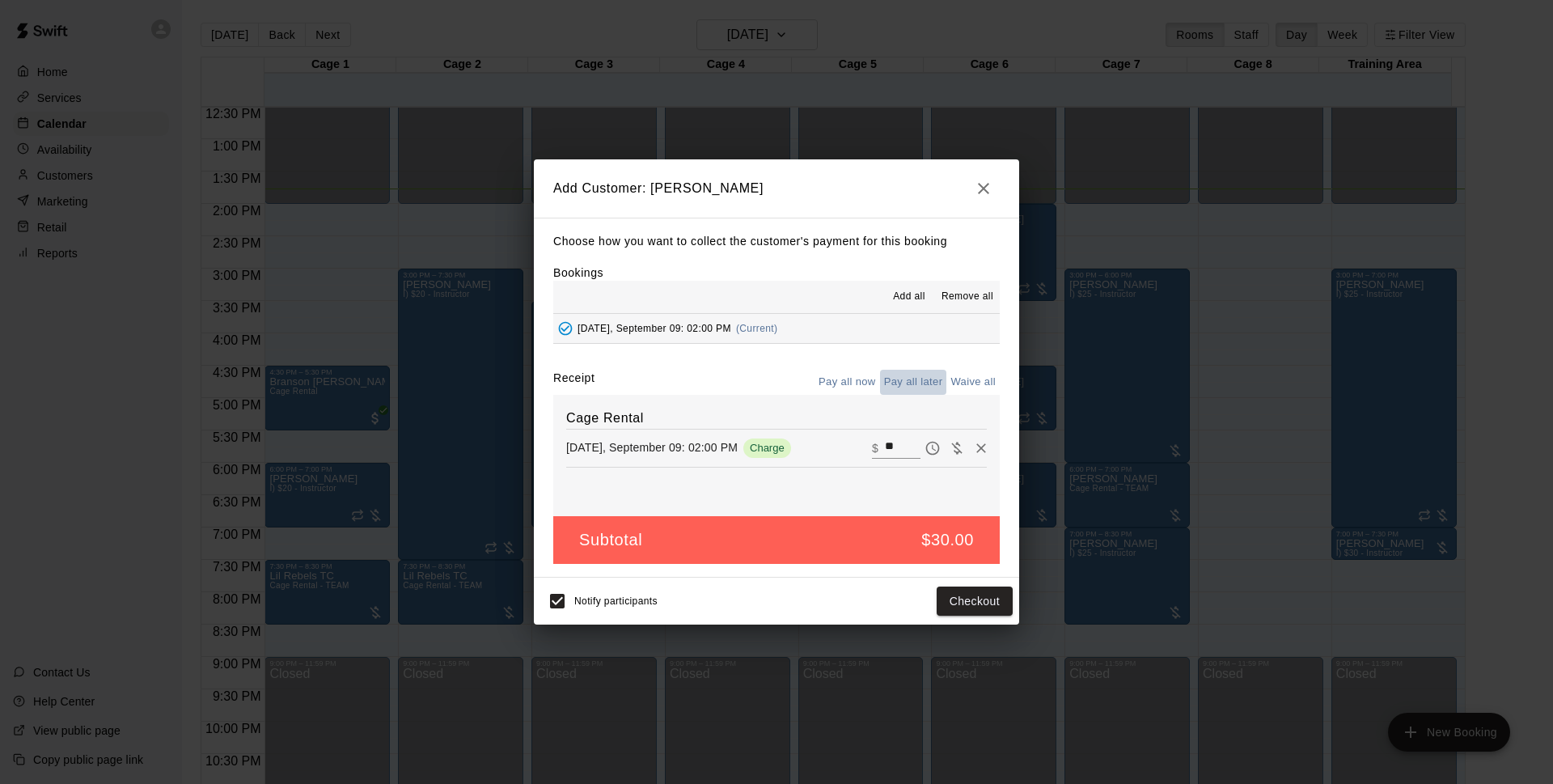
click at [925, 381] on button "Pay all later" at bounding box center [913, 382] width 67 height 25
click at [938, 594] on button "Add customer" at bounding box center [963, 601] width 99 height 30
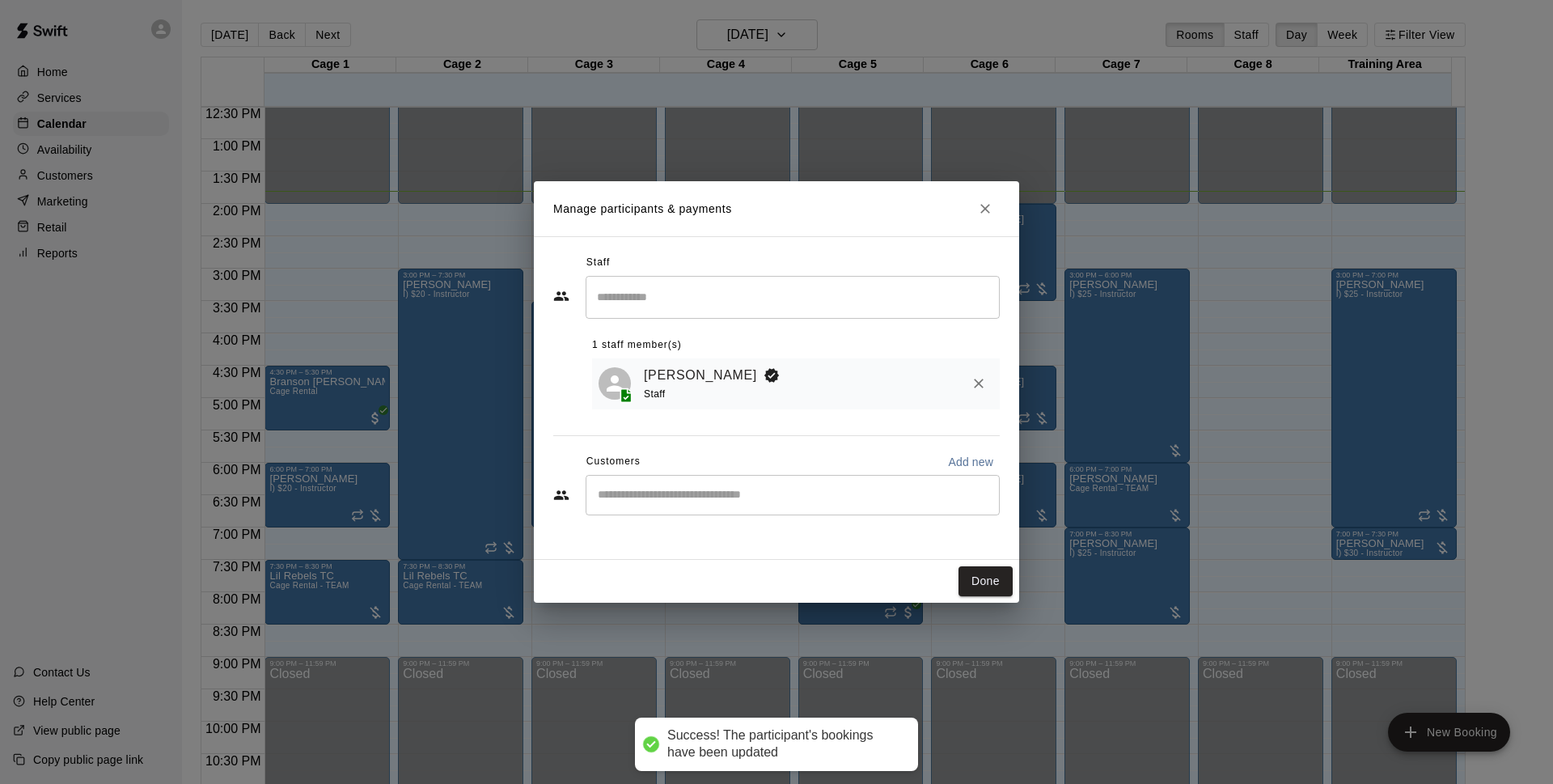
click at [1002, 569] on button "Done" at bounding box center [986, 581] width 54 height 30
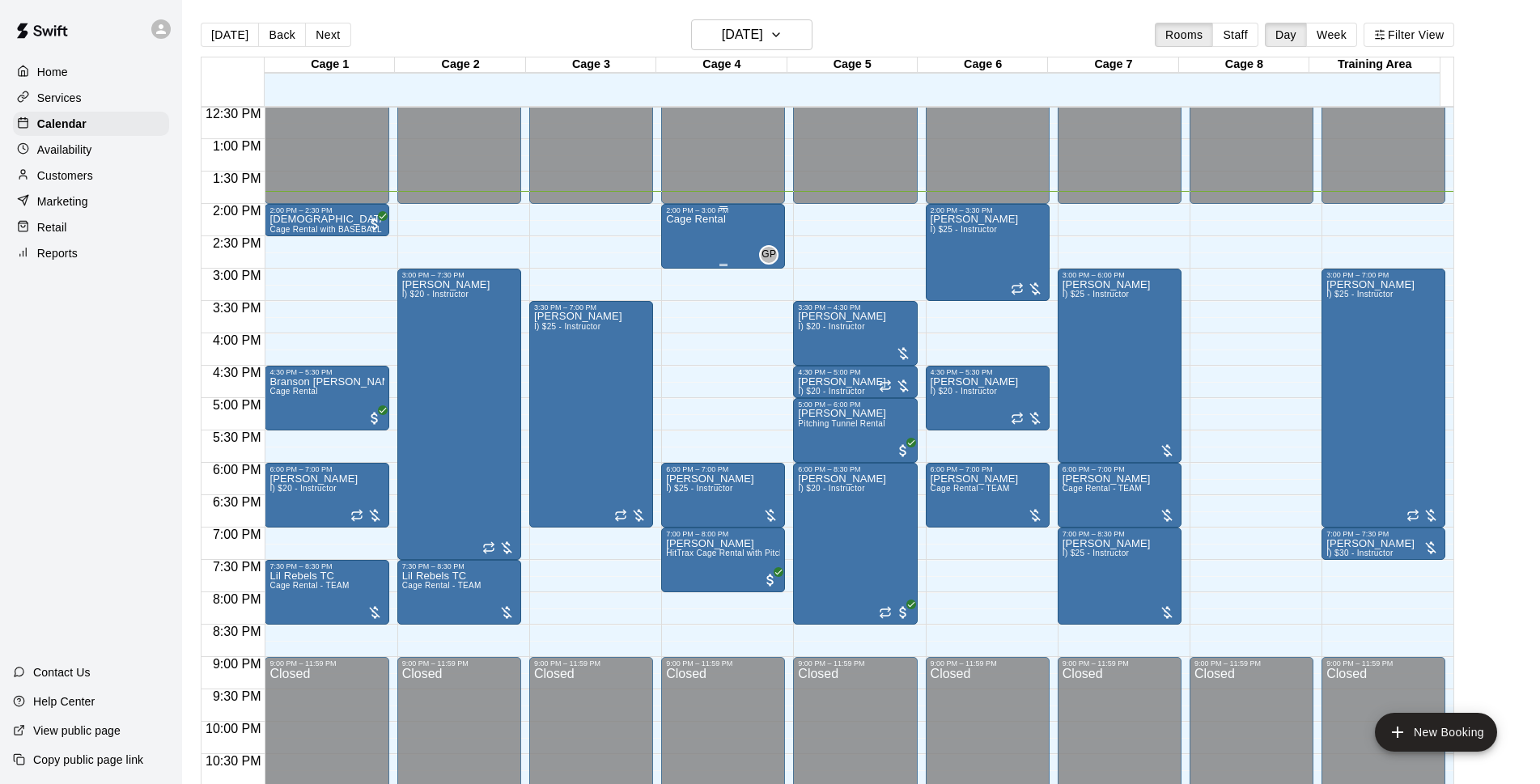
click at [732, 225] on div "Cage Rental GP 0" at bounding box center [723, 606] width 114 height 784
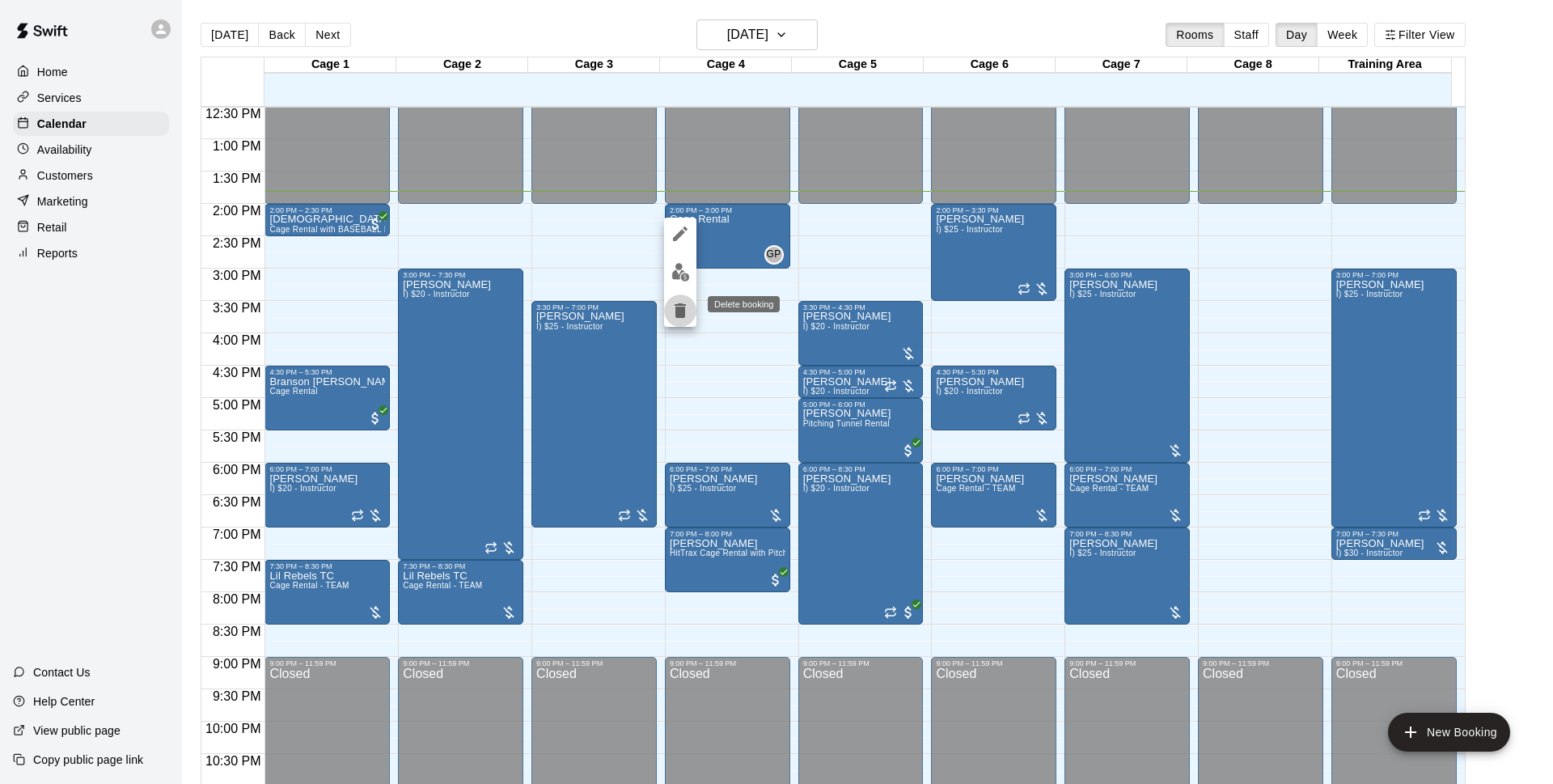
click at [680, 313] on icon "delete" at bounding box center [680, 311] width 12 height 14
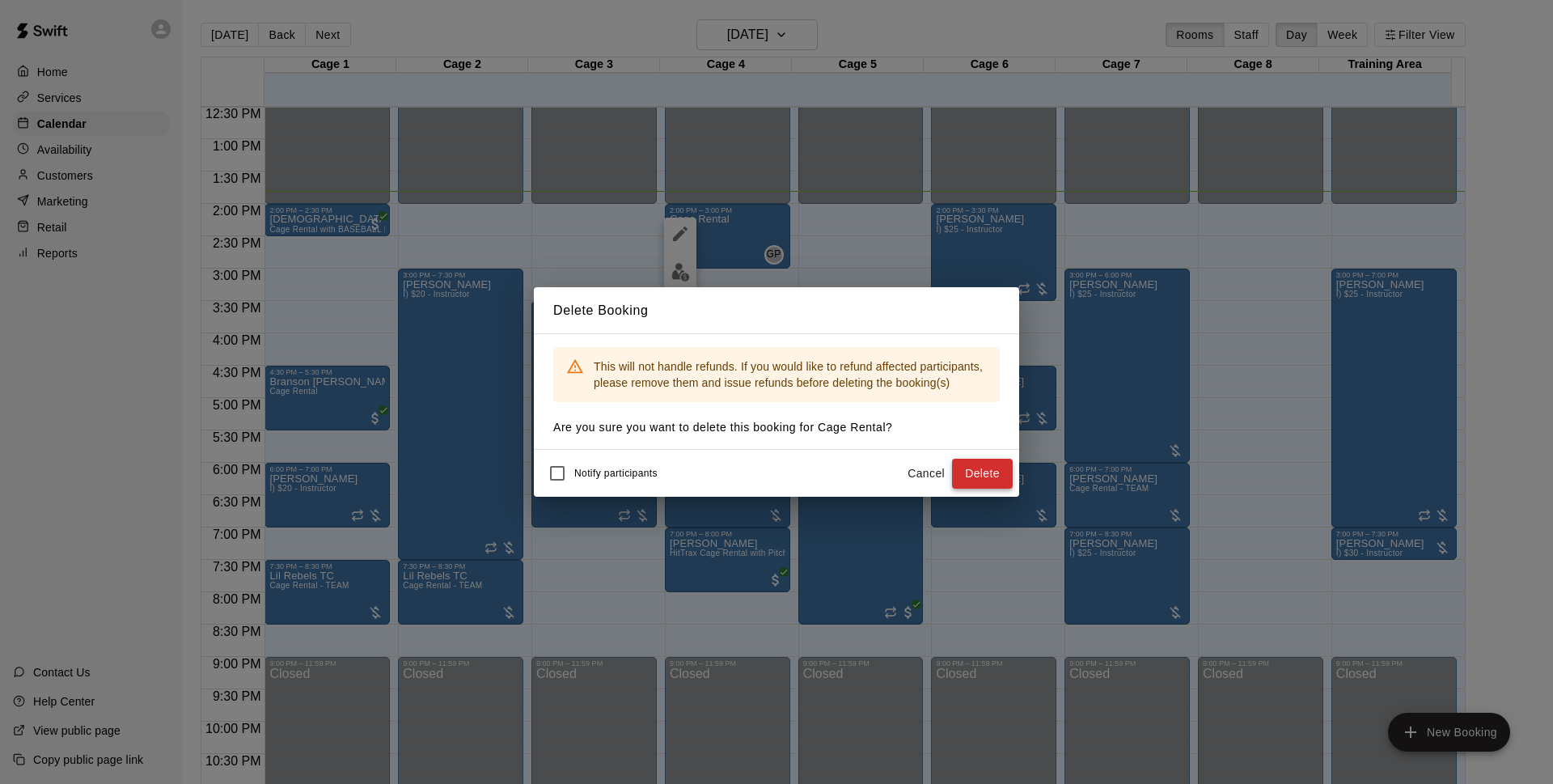
click at [969, 474] on button "Delete" at bounding box center [982, 473] width 61 height 30
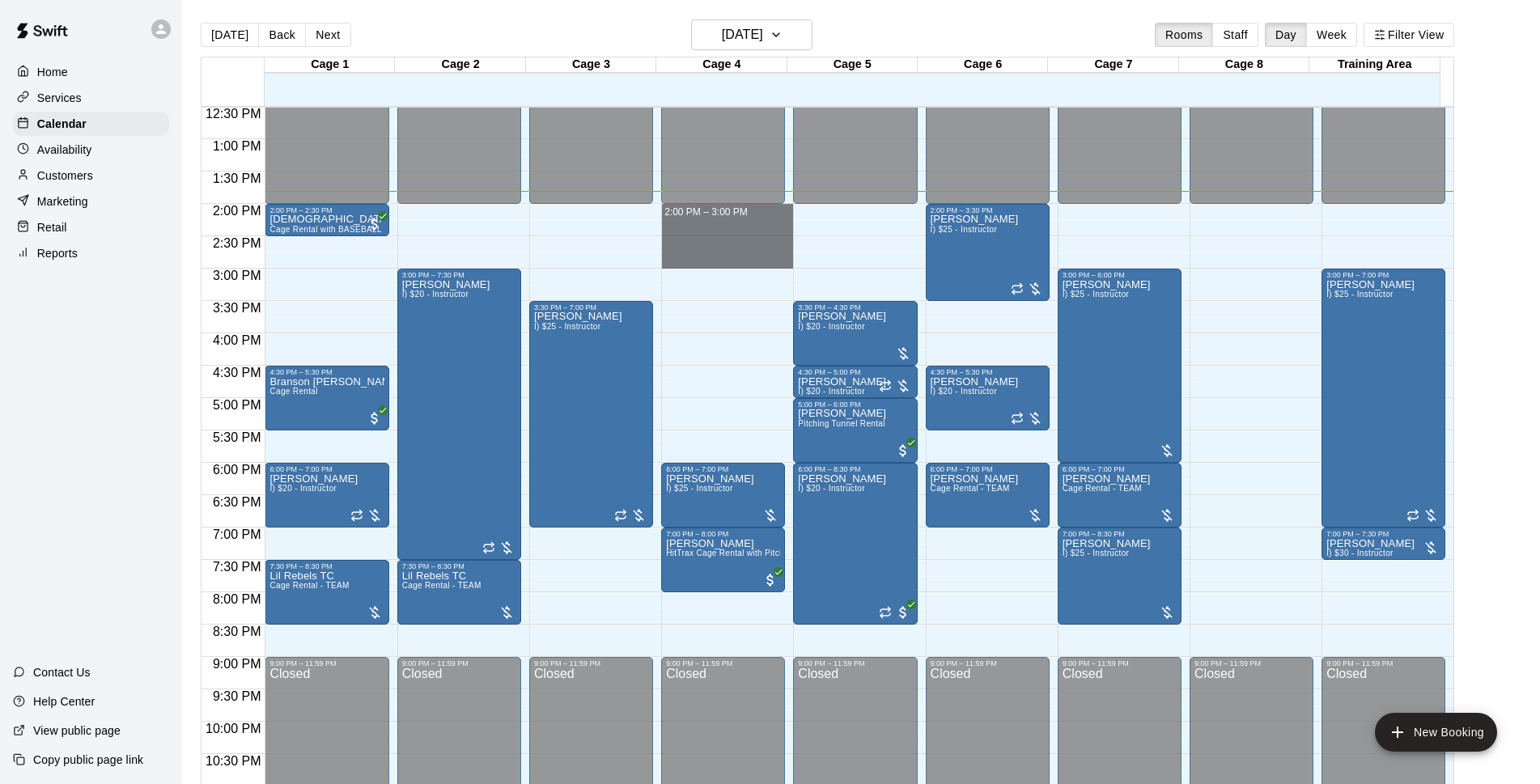
drag, startPoint x: 736, startPoint y: 210, endPoint x: 766, endPoint y: 231, distance: 36.6
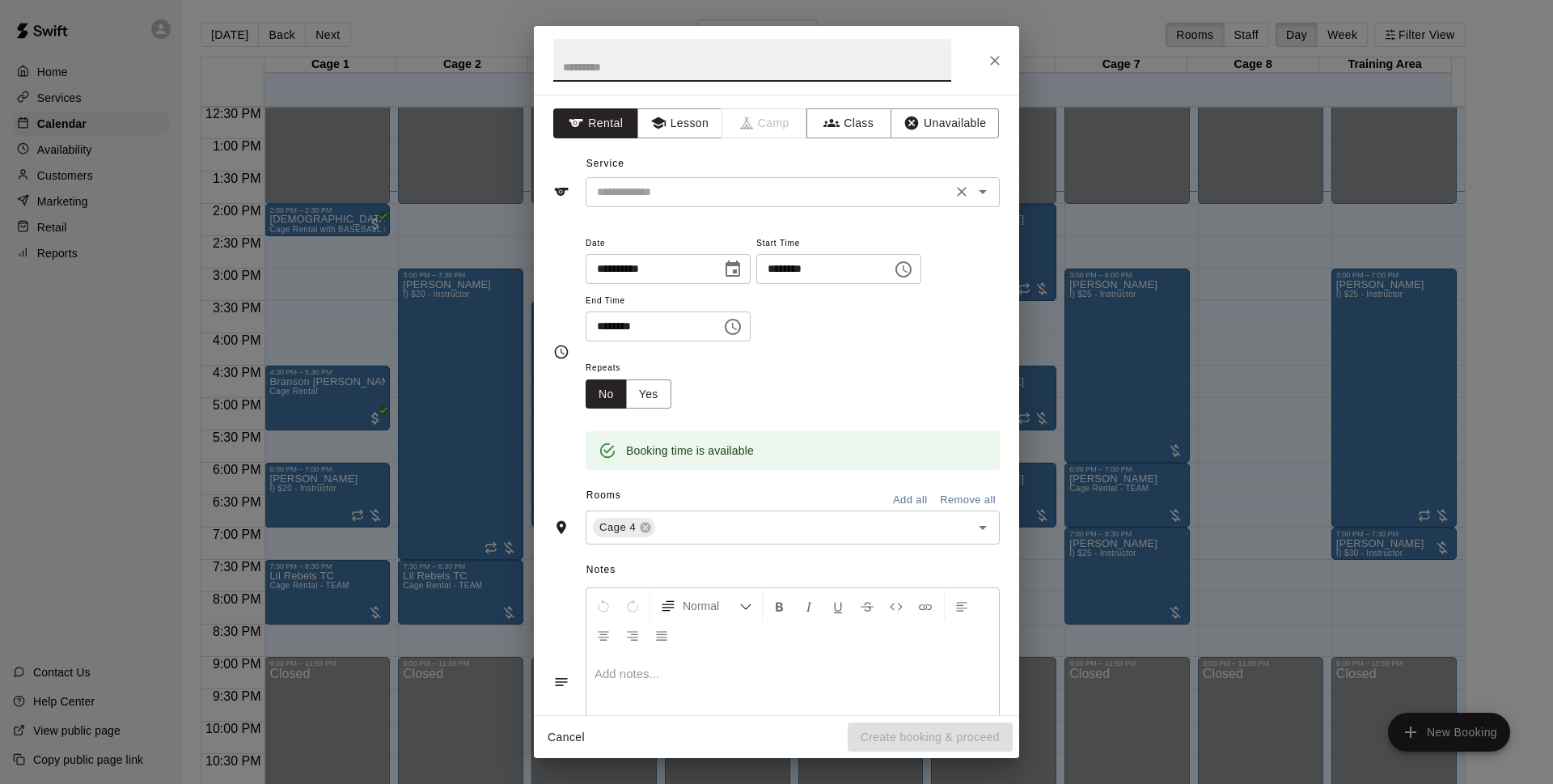
click at [661, 182] on input "text" at bounding box center [769, 191] width 357 height 20
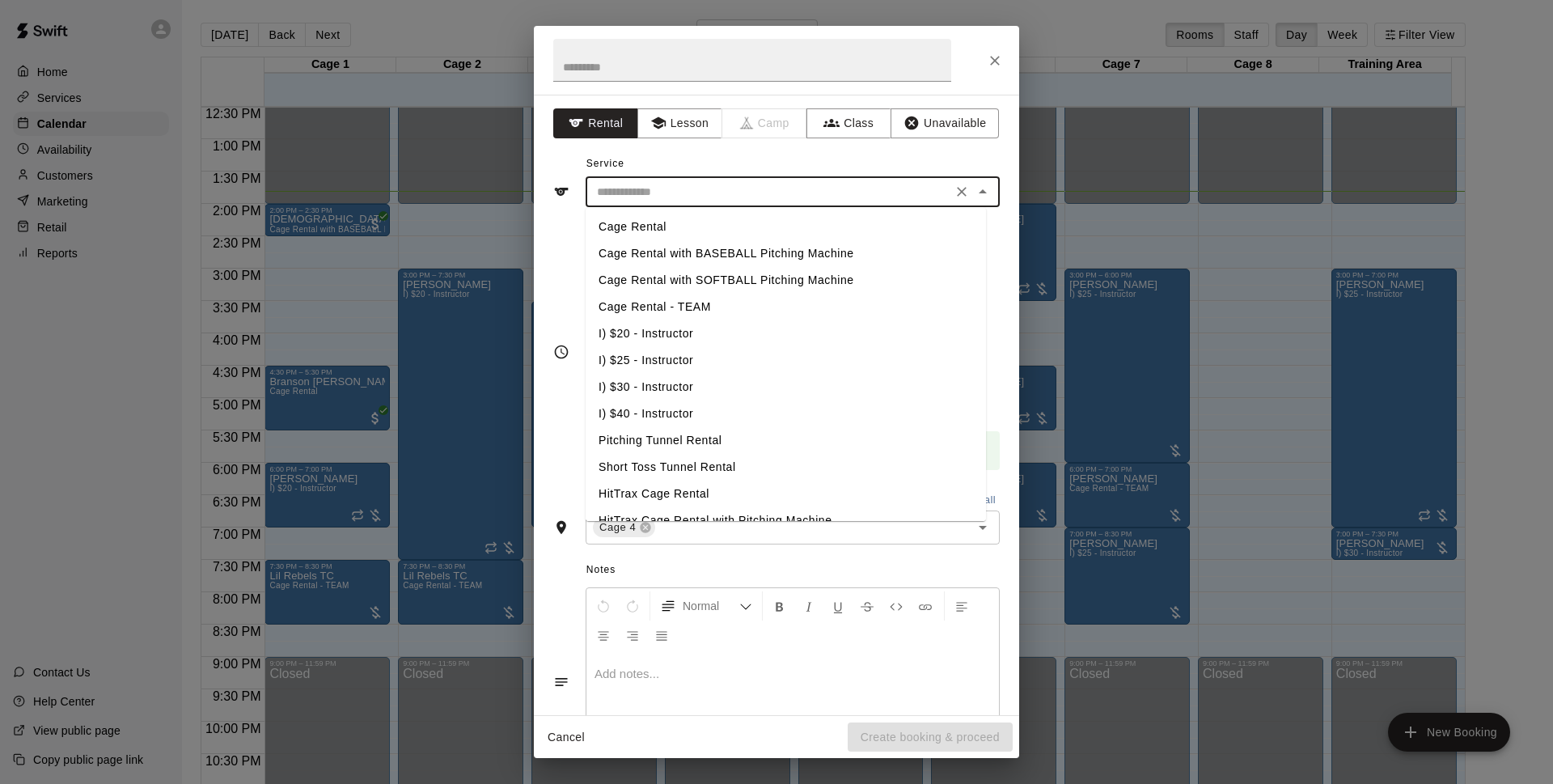
click at [643, 229] on li "Cage Rental" at bounding box center [785, 227] width 400 height 27
type input "**********"
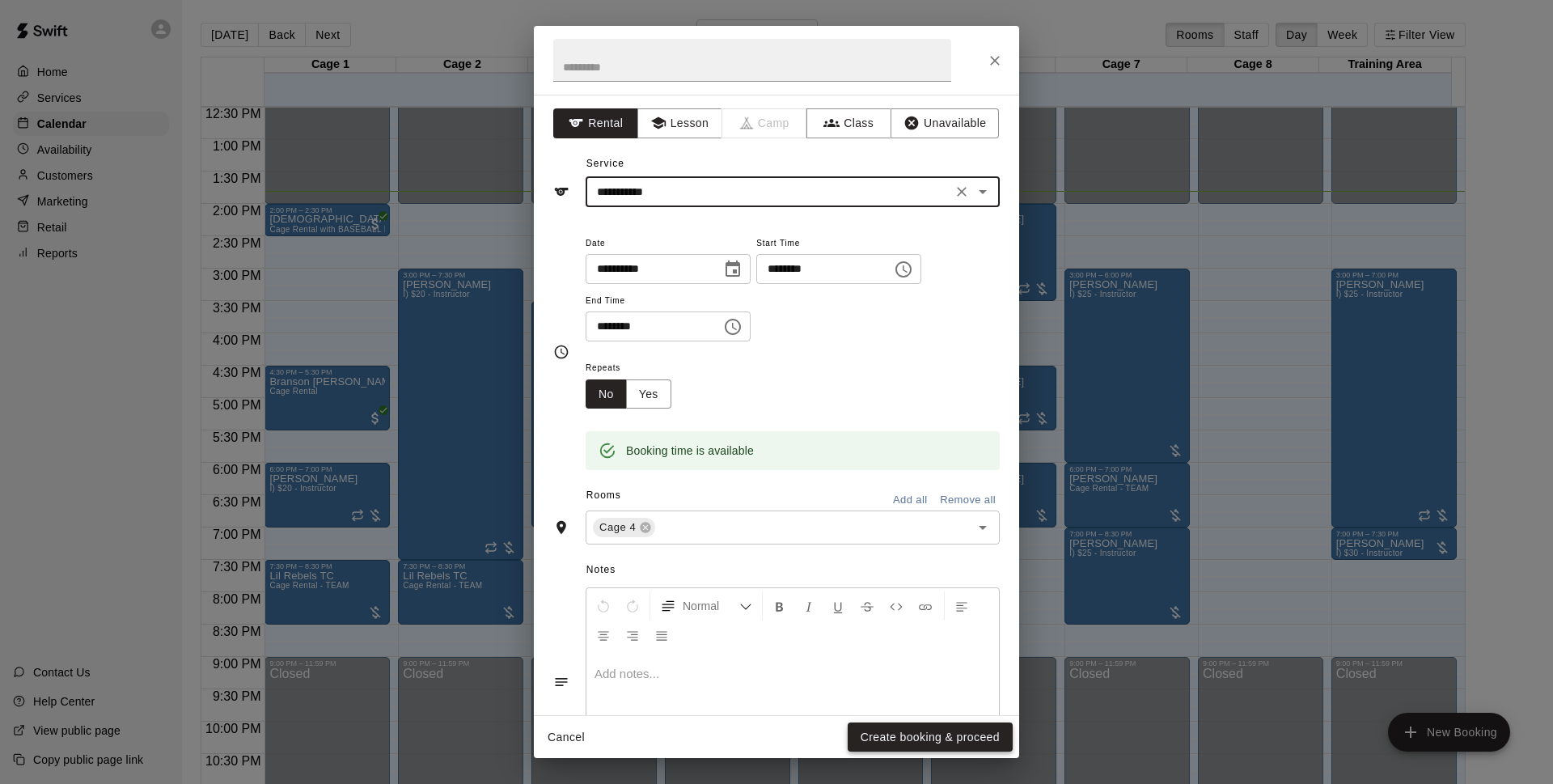
drag, startPoint x: 934, startPoint y: 727, endPoint x: 1106, endPoint y: 607, distance: 209.7
click at [935, 727] on button "Create booking & proceed" at bounding box center [930, 737] width 165 height 30
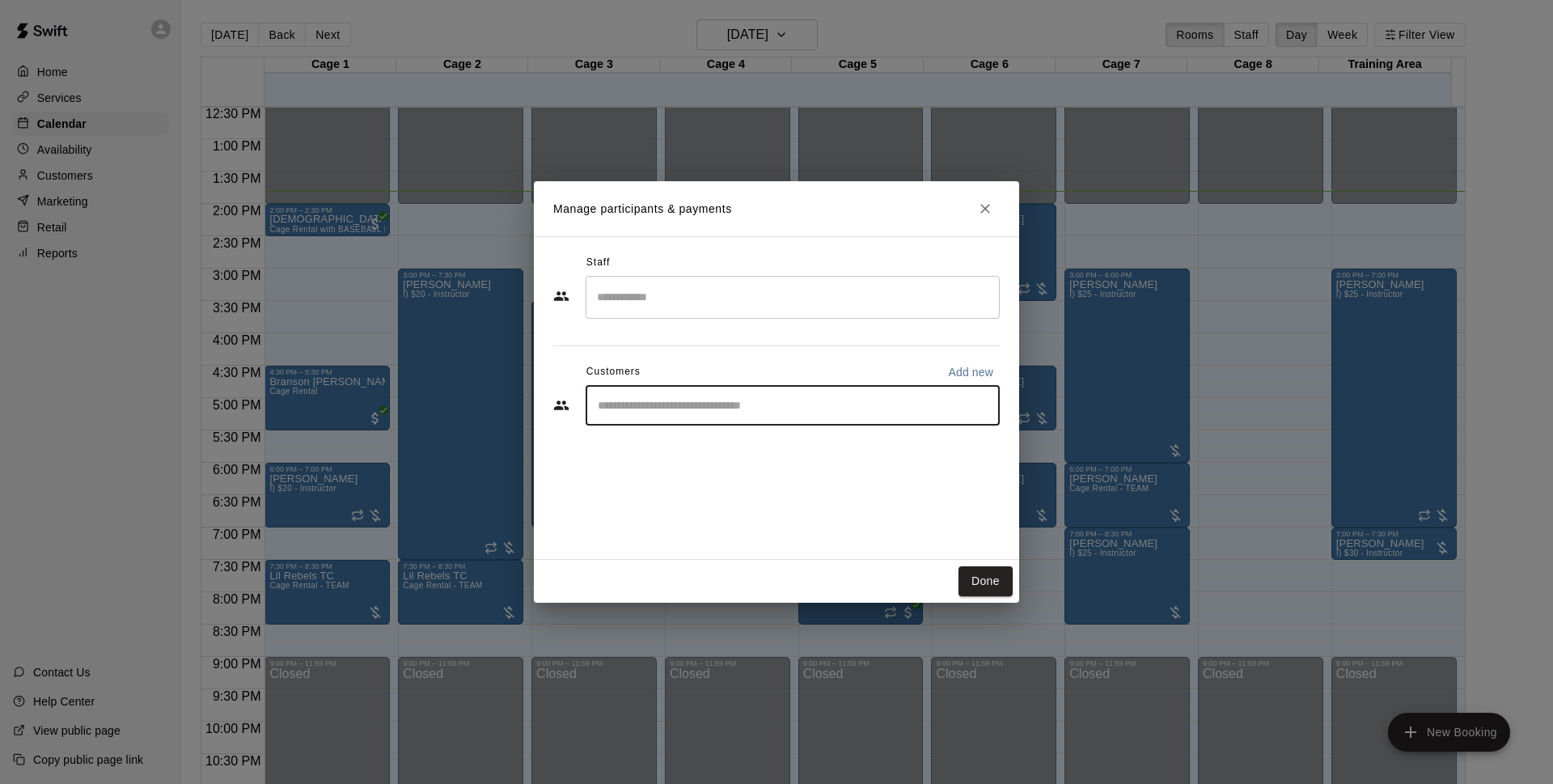
click at [722, 404] on input "Start typing to search customers..." at bounding box center [792, 406] width 399 height 16
type input "*****"
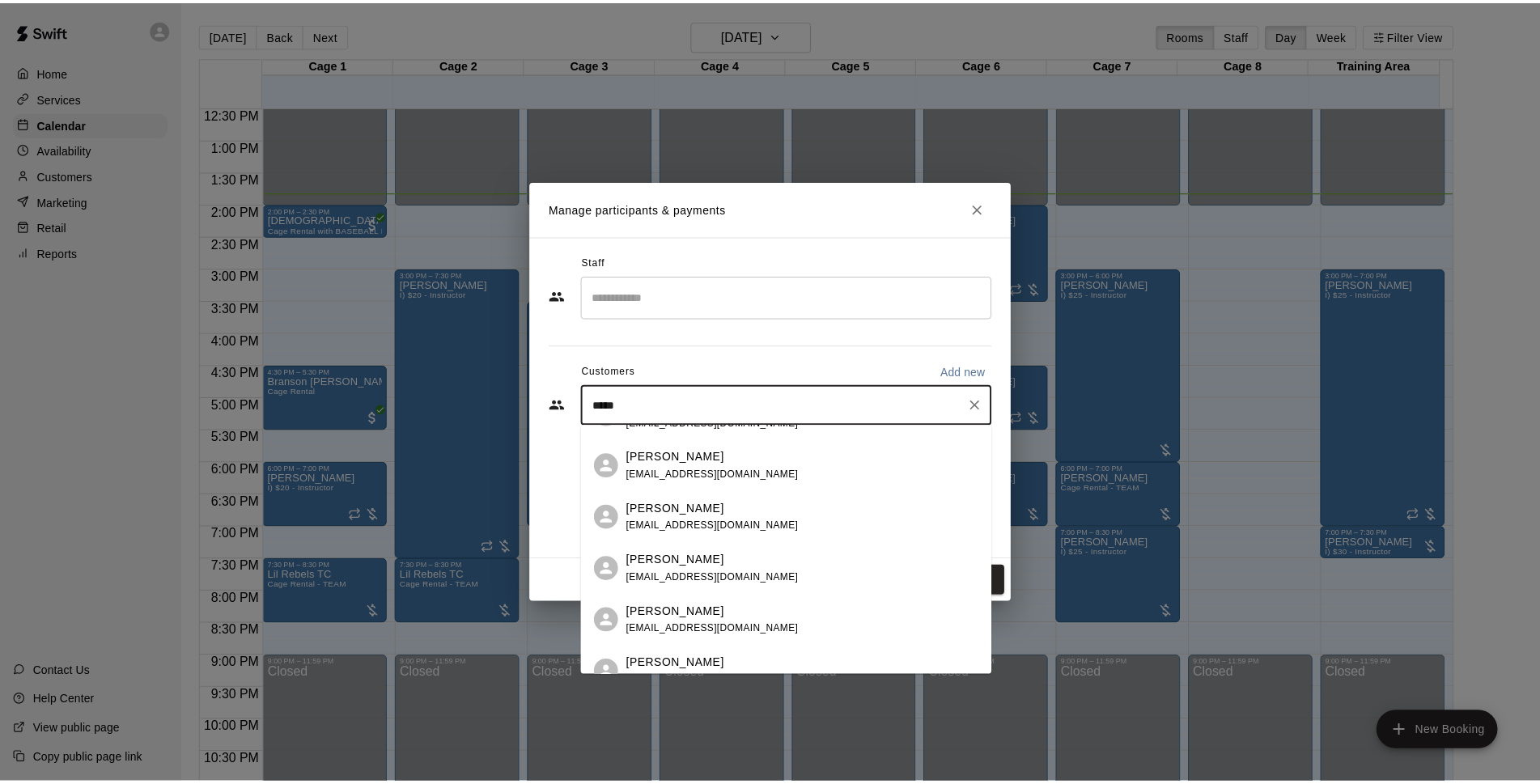
scroll to position [0, 0]
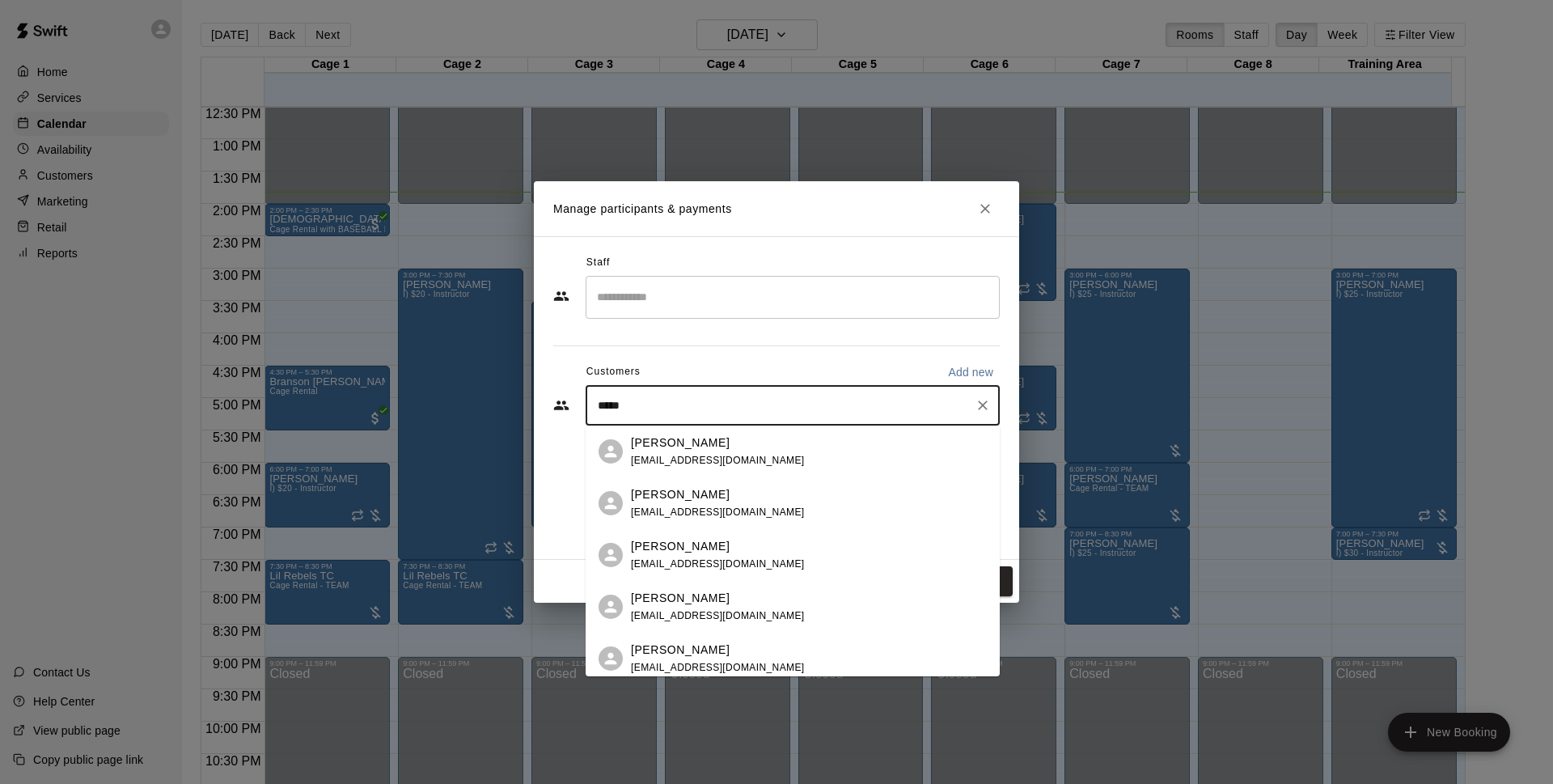
click at [783, 456] on div "[PERSON_NAME] [EMAIL_ADDRESS][DOMAIN_NAME]" at bounding box center [809, 452] width 356 height 35
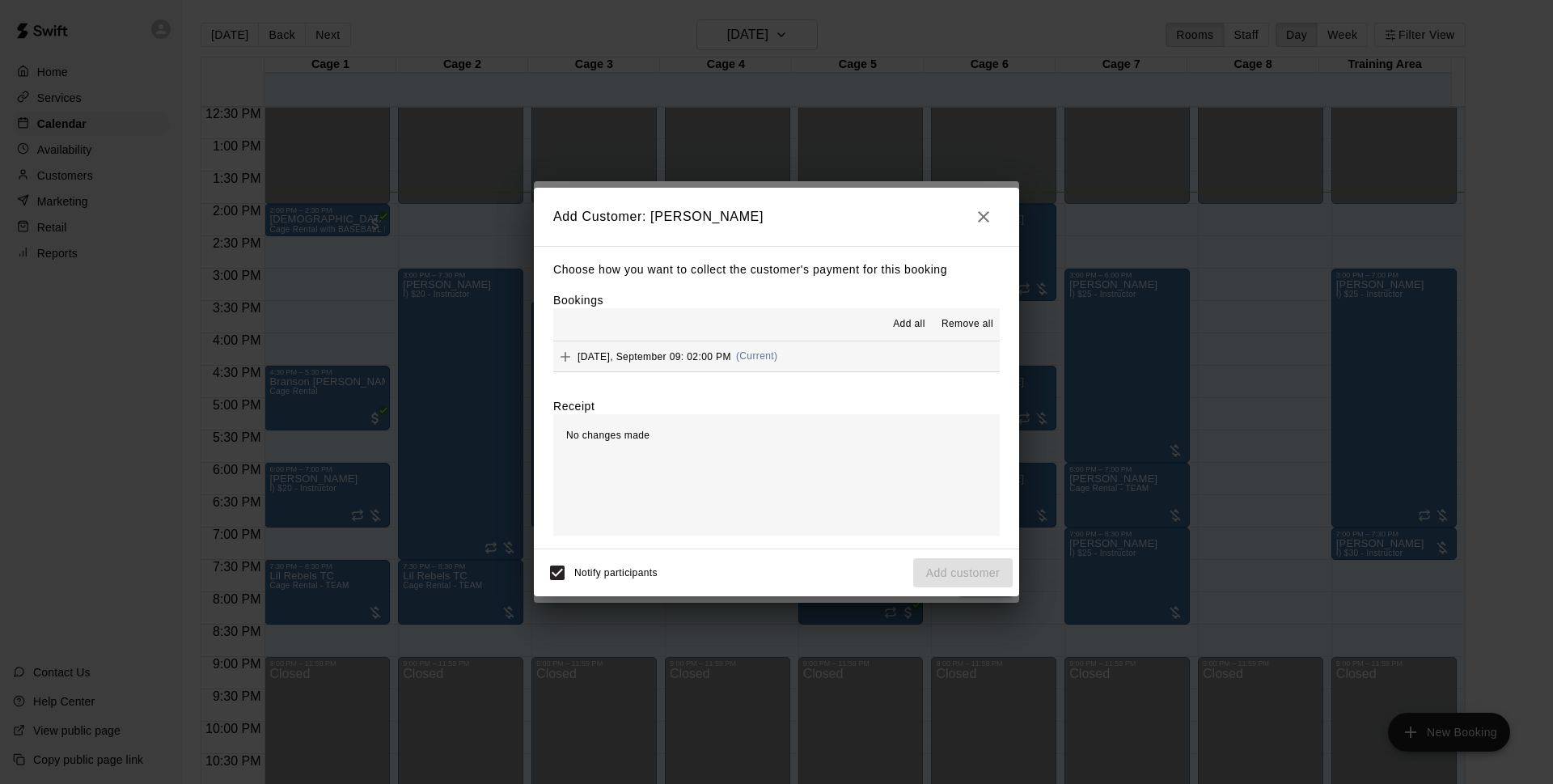
click at [797, 362] on button "[DATE], September 09: 02:00 PM (Current)" at bounding box center [777, 356] width 446 height 30
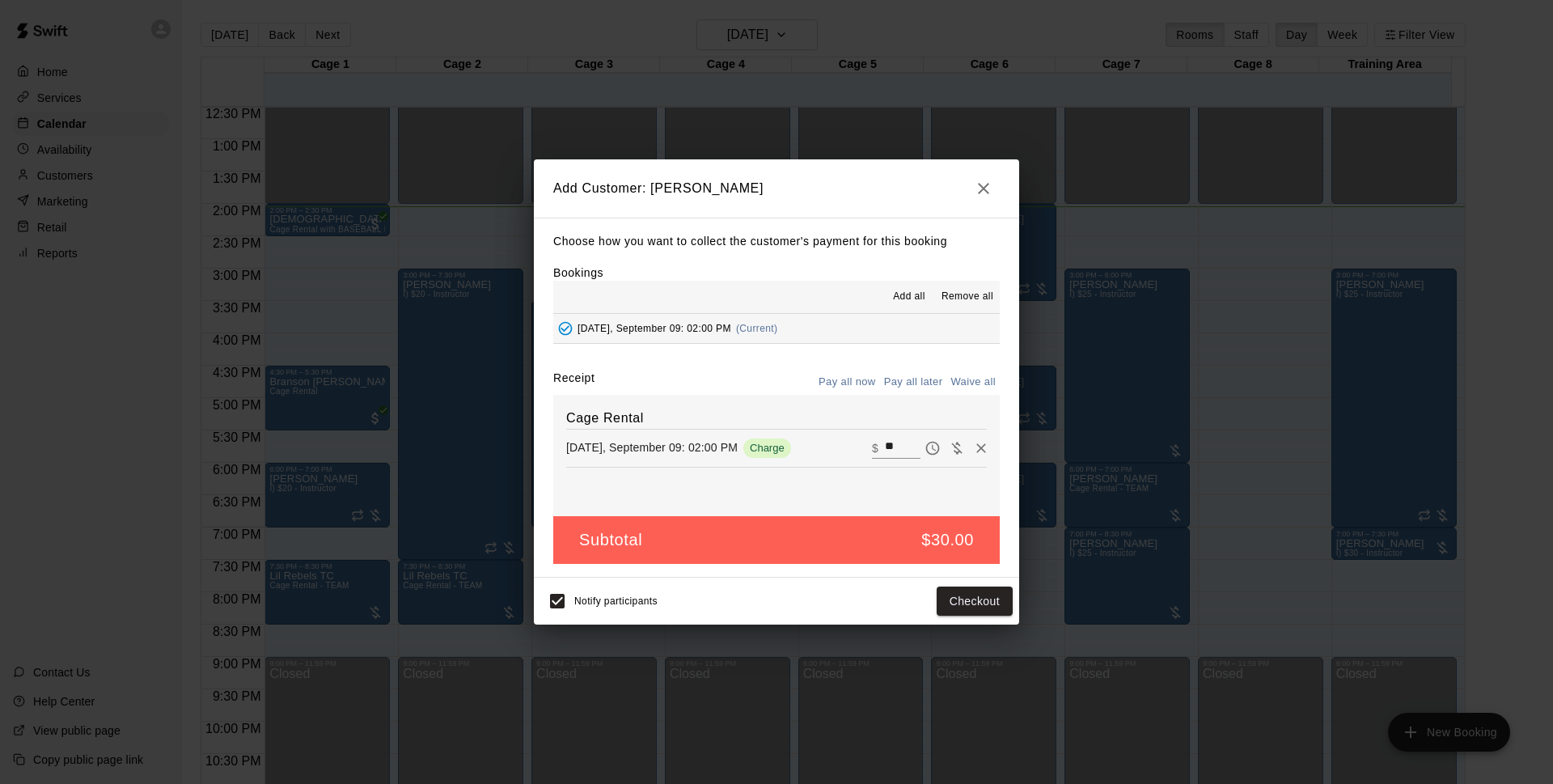
click at [806, 359] on div "Choose how you want to collect the customer's payment for this booking Bookings…" at bounding box center [776, 397] width 485 height 359
click at [735, 380] on div "Receipt Pay all now Pay all later Waive all" at bounding box center [777, 382] width 446 height 25
click at [914, 371] on button "Pay all later" at bounding box center [913, 382] width 67 height 25
drag, startPoint x: 937, startPoint y: 601, endPoint x: 969, endPoint y: 601, distance: 32.0
click at [940, 601] on button "Add customer" at bounding box center [963, 601] width 99 height 30
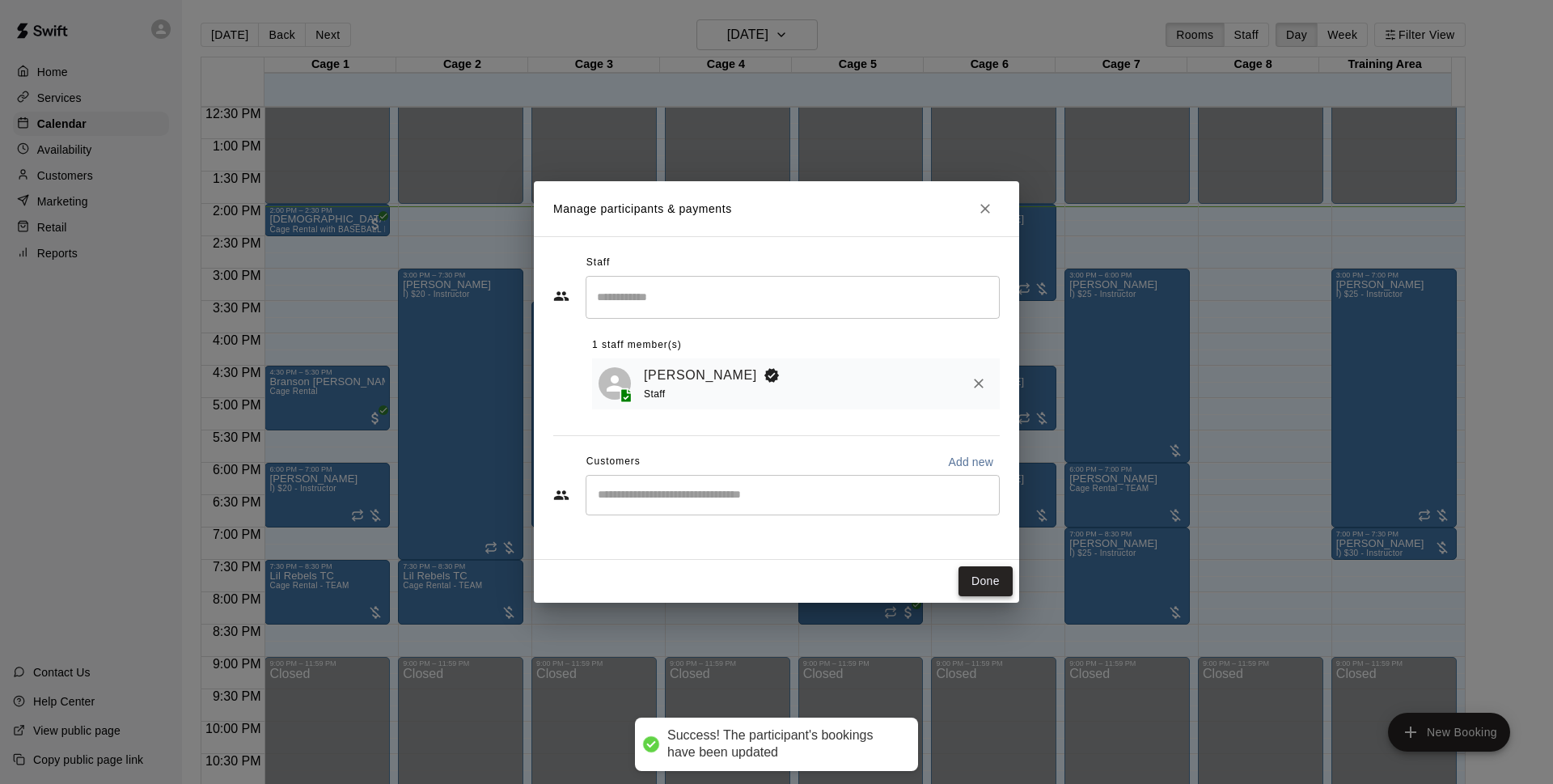
click at [987, 576] on button "Done" at bounding box center [986, 581] width 54 height 30
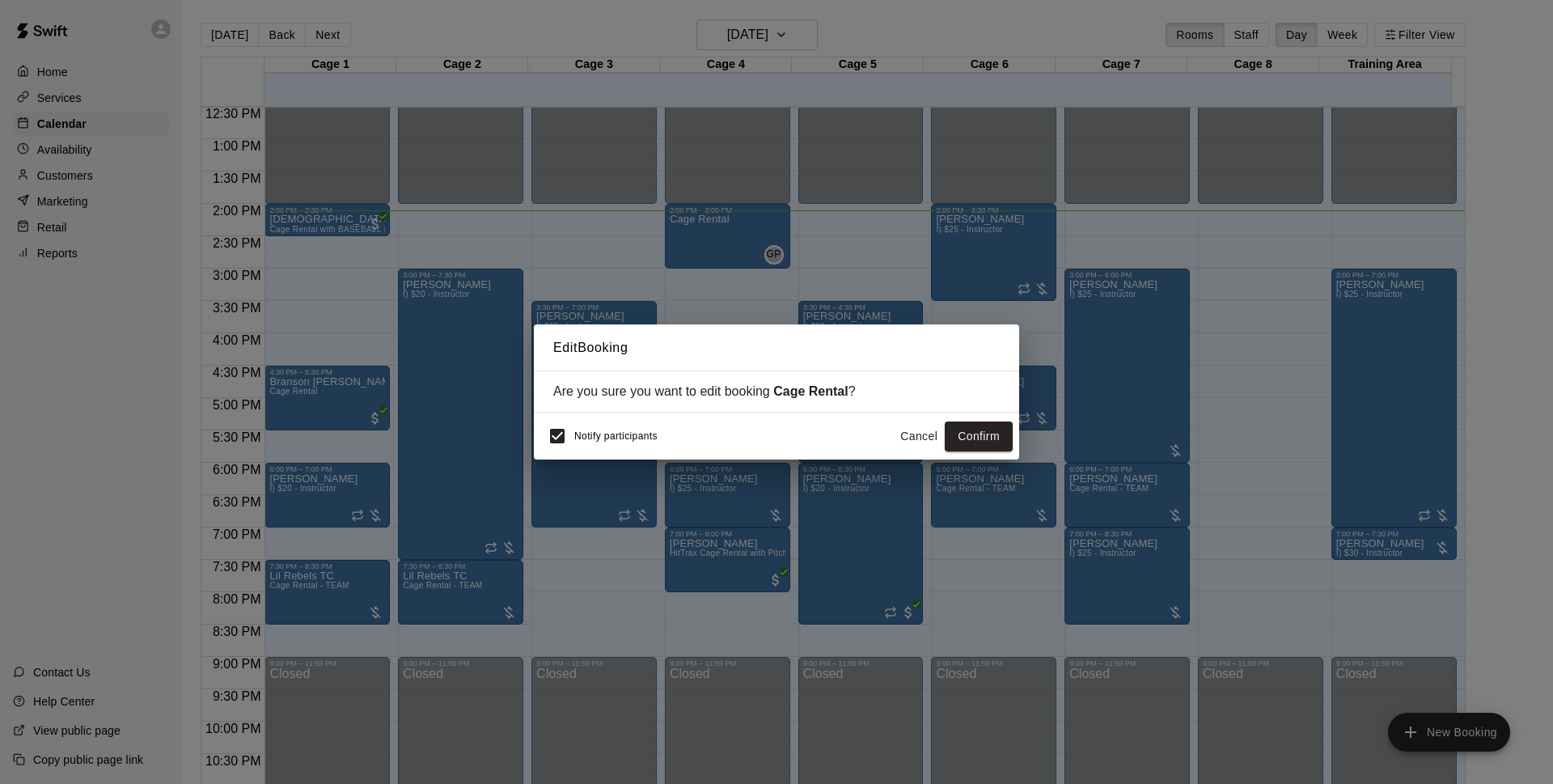
click at [937, 434] on button "Cancel" at bounding box center [919, 436] width 51 height 30
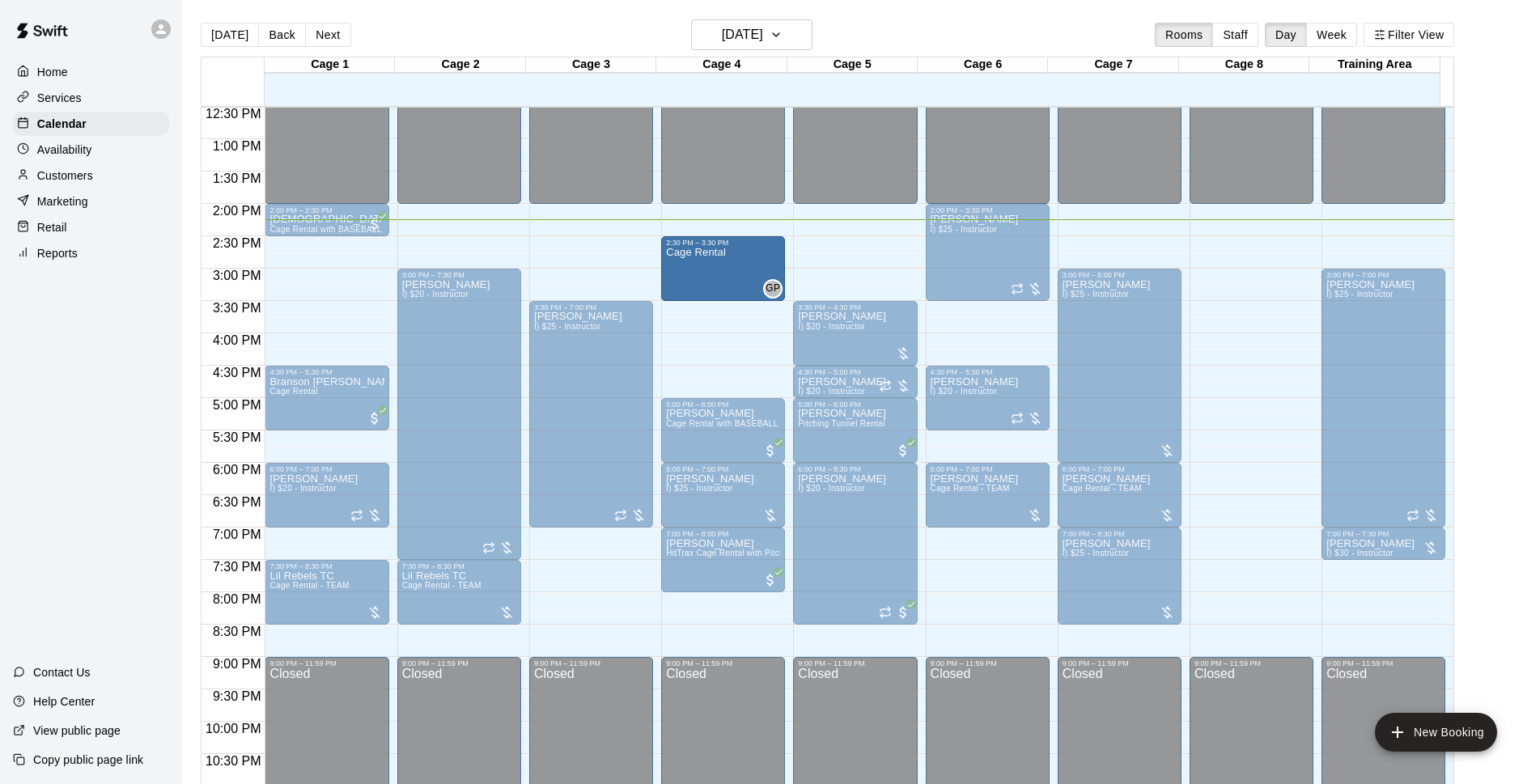
drag, startPoint x: 720, startPoint y: 235, endPoint x: 724, endPoint y: 276, distance: 41.2
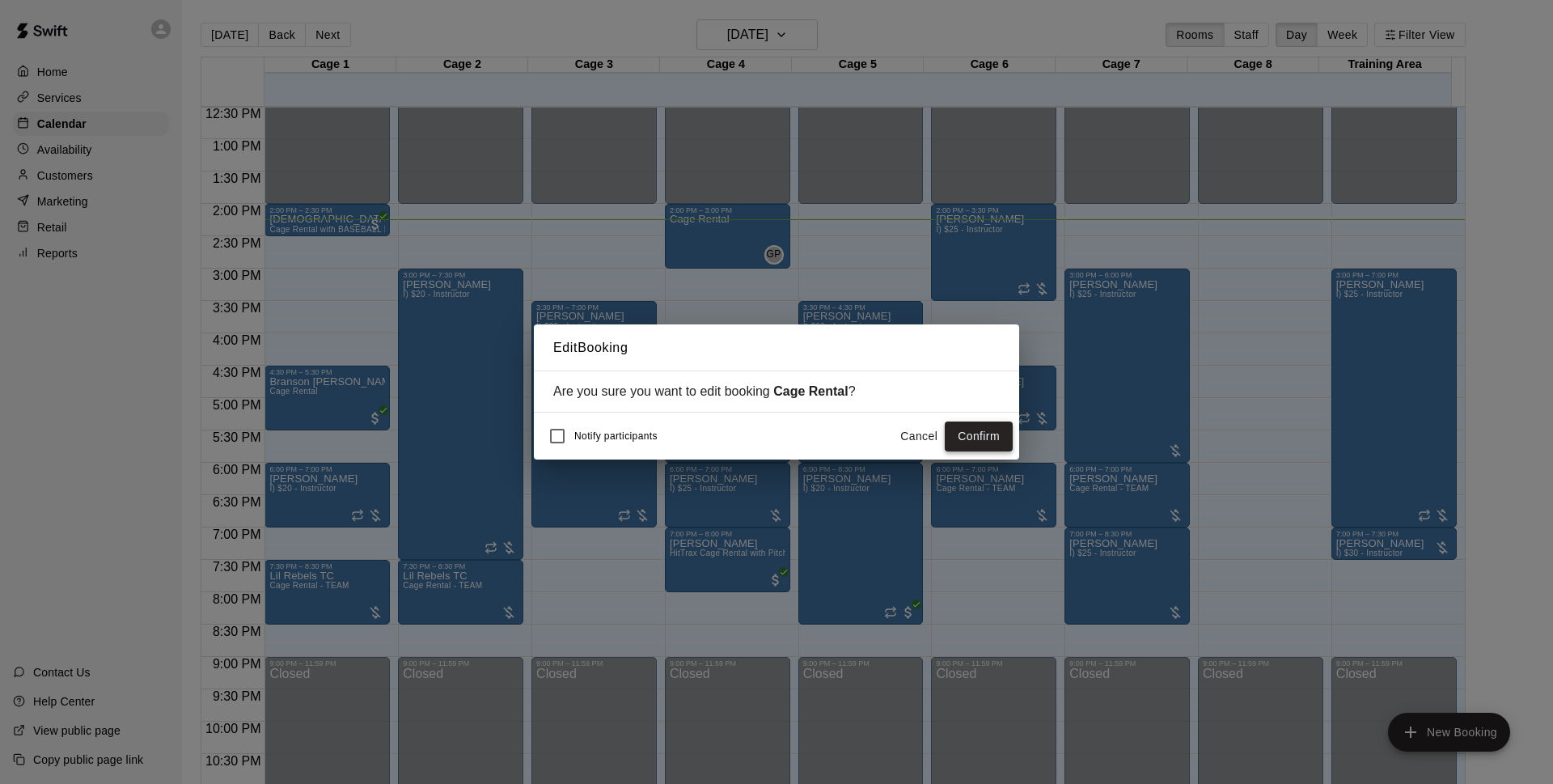
click at [987, 422] on button "Confirm" at bounding box center [978, 436] width 68 height 30
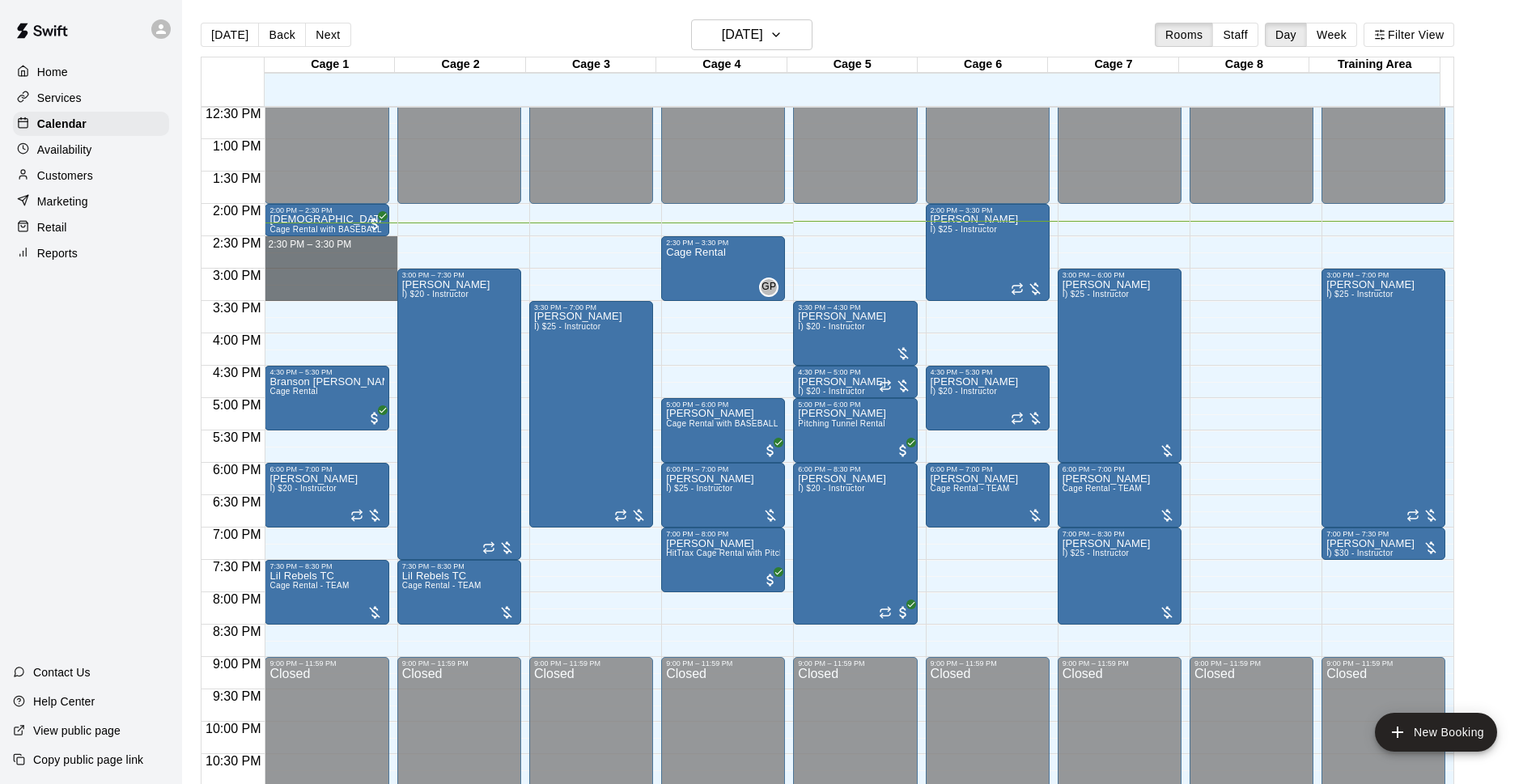
drag, startPoint x: 307, startPoint y: 247, endPoint x: 307, endPoint y: 290, distance: 43.0
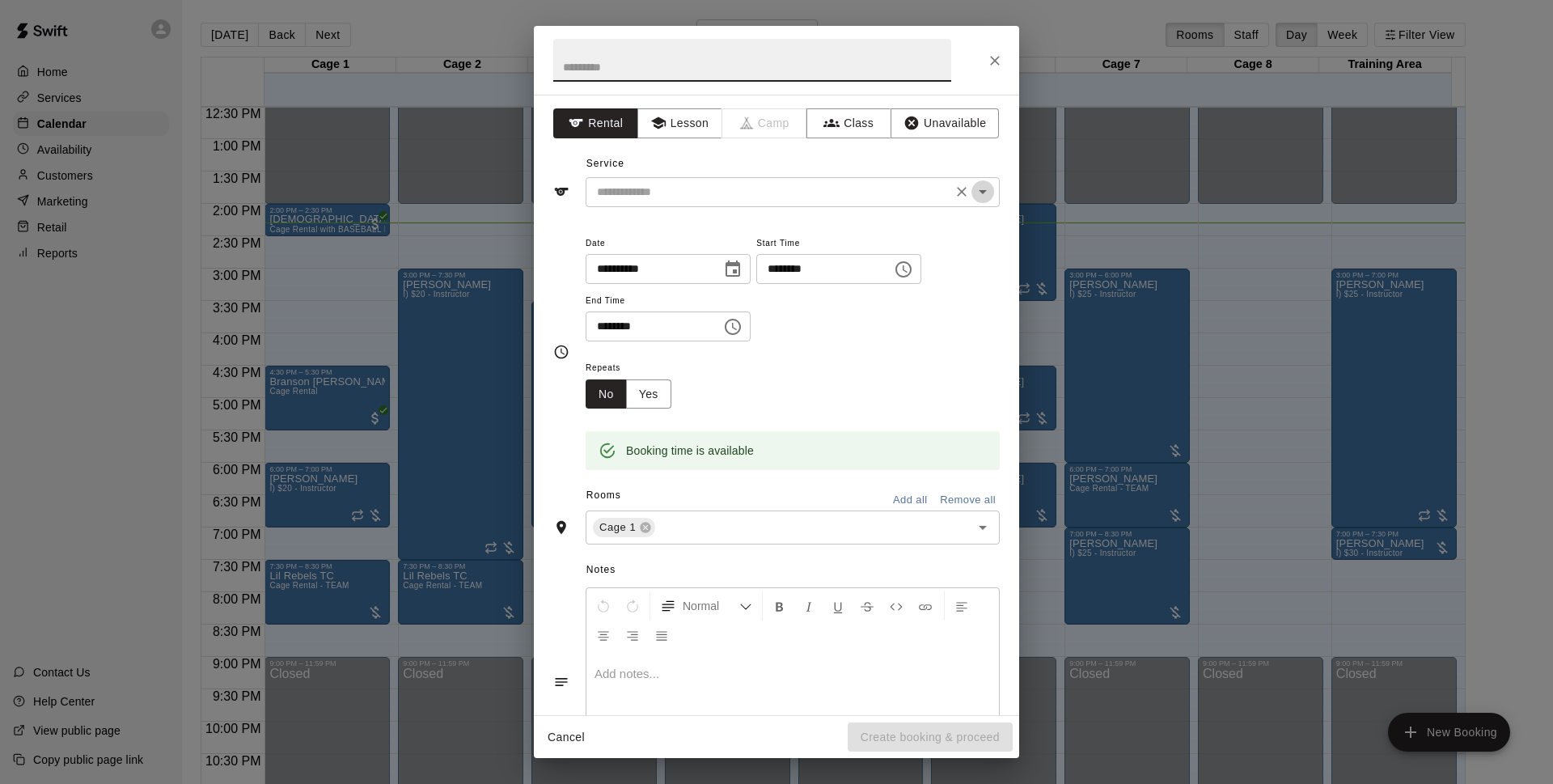
click at [973, 197] on icon "Open" at bounding box center [982, 191] width 19 height 19
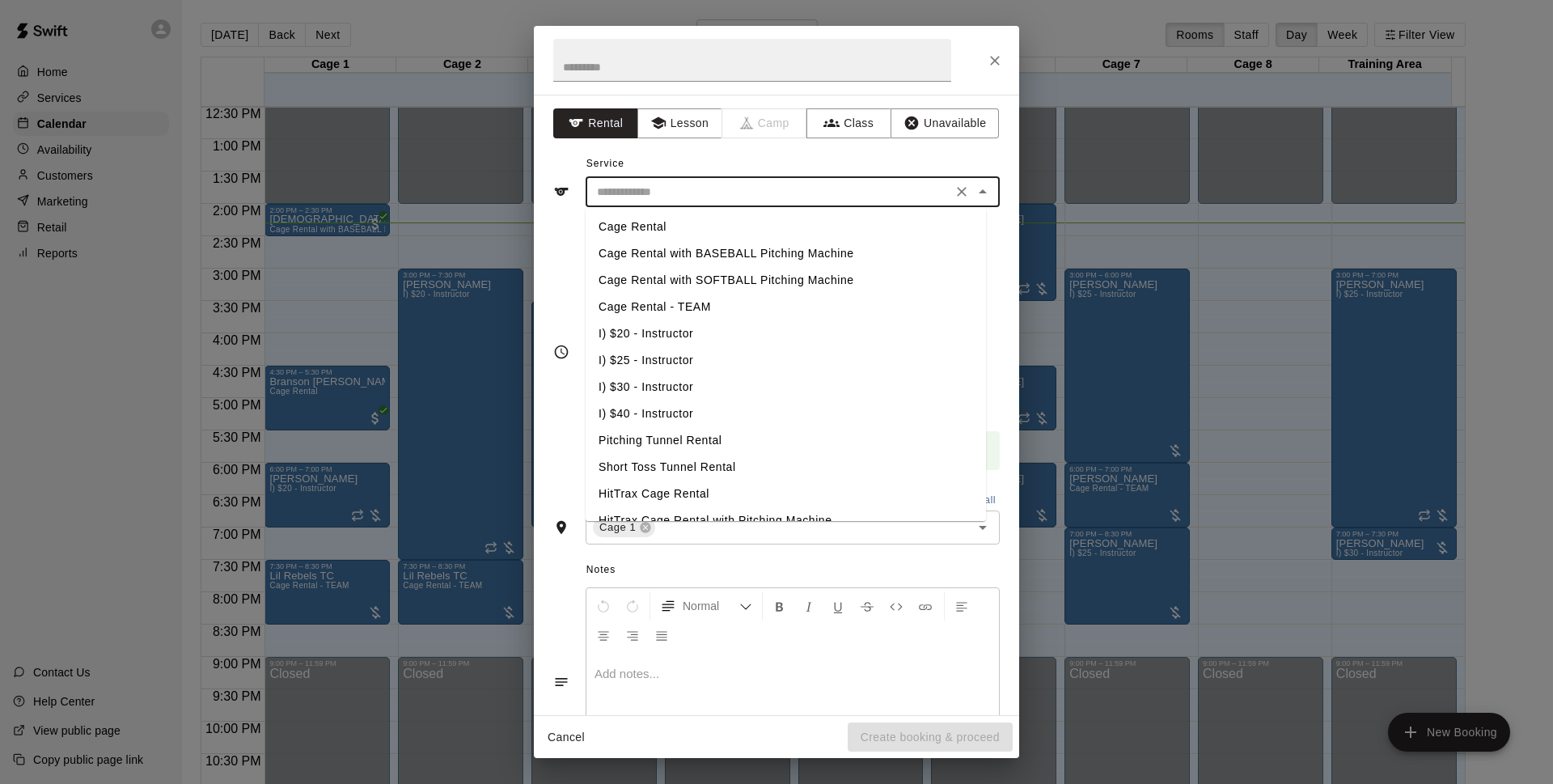
click at [925, 253] on li "Cage Rental with BASEBALL Pitching Machine" at bounding box center [785, 254] width 400 height 27
type input "**********"
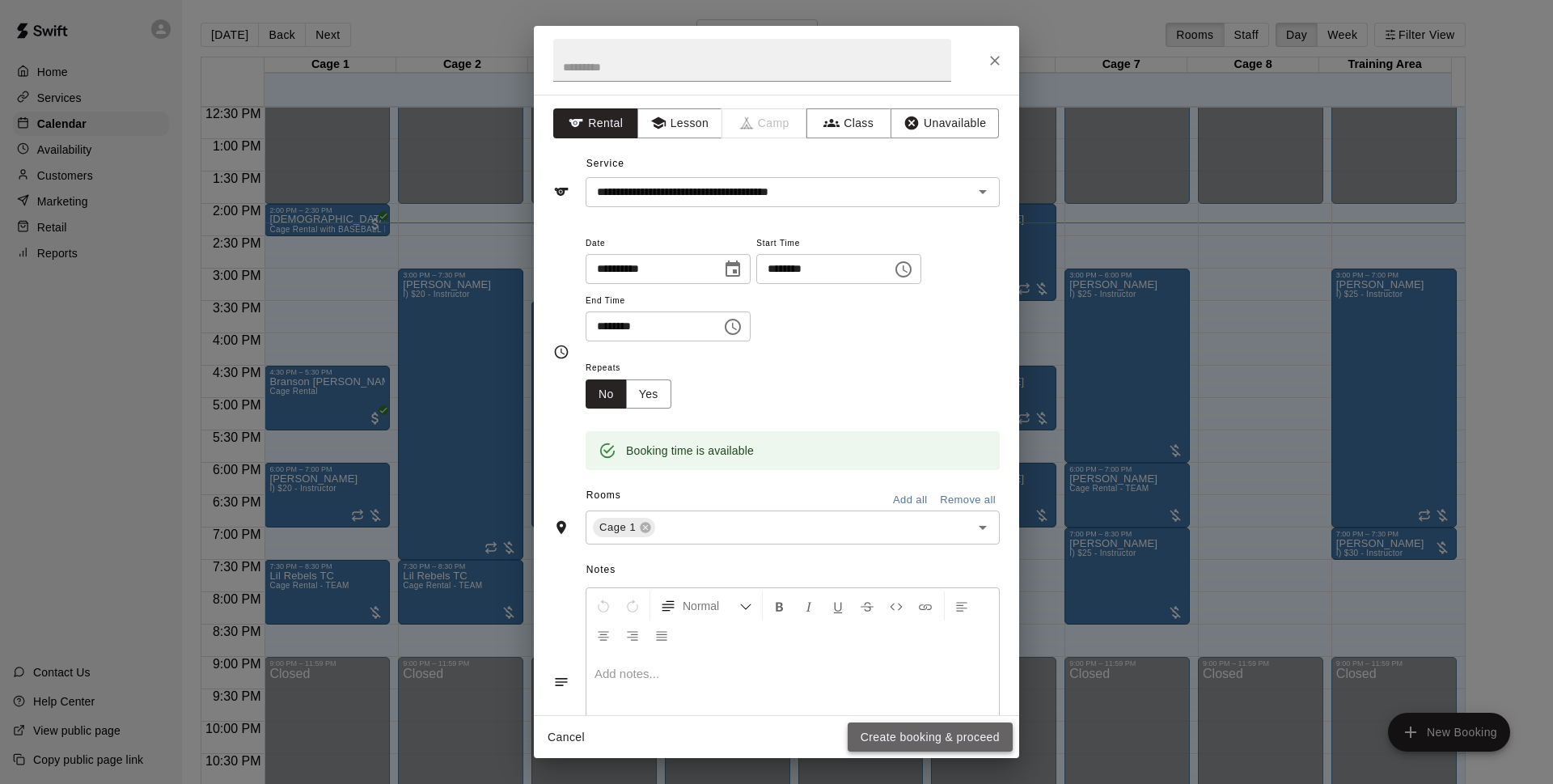
click at [925, 733] on button "Create booking & proceed" at bounding box center [930, 737] width 165 height 30
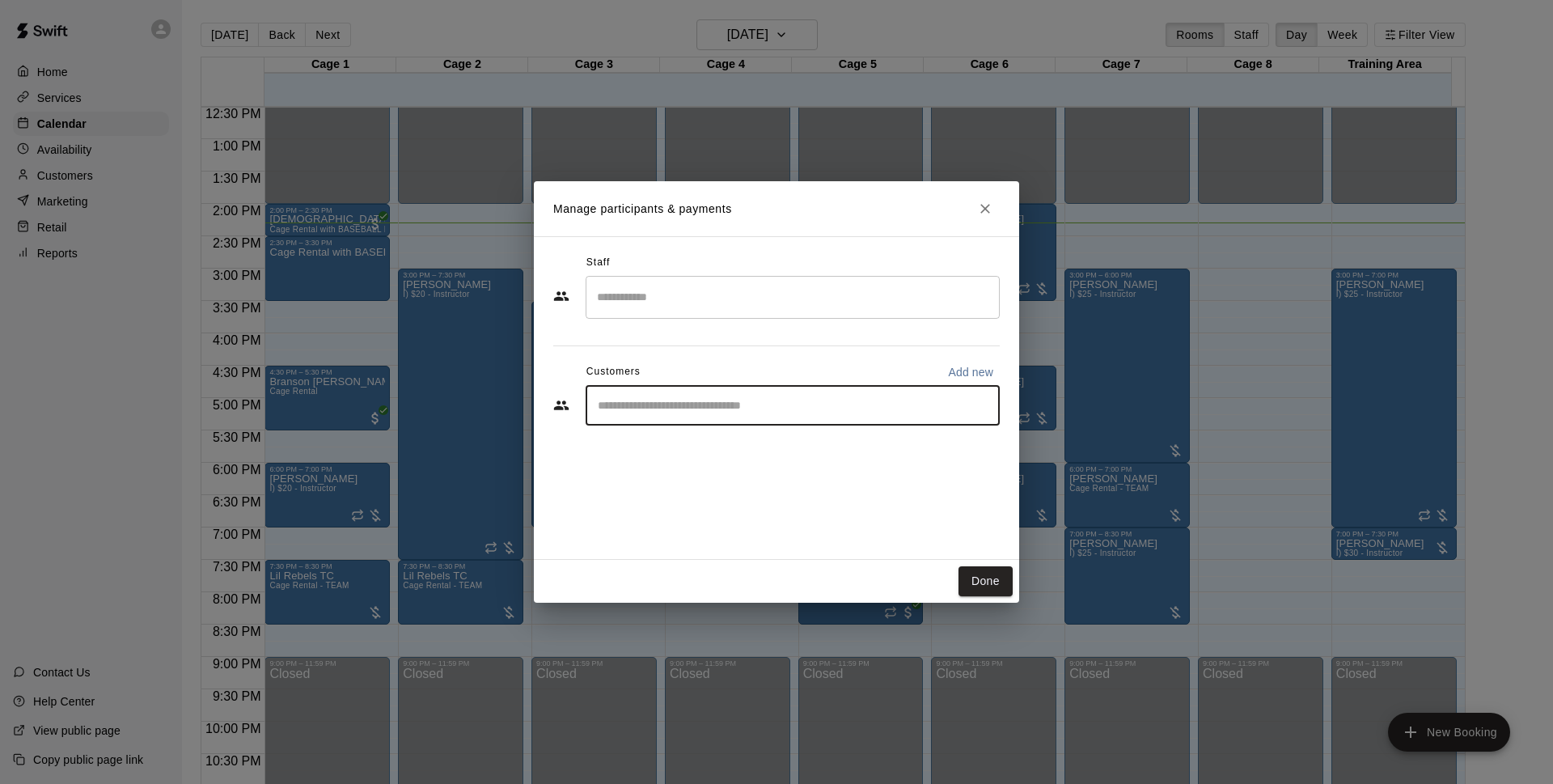
click at [646, 406] on input "Start typing to search customers..." at bounding box center [792, 406] width 399 height 16
type input "*******"
click at [693, 461] on span "[EMAIL_ADDRESS][DOMAIN_NAME]" at bounding box center [717, 460] width 174 height 12
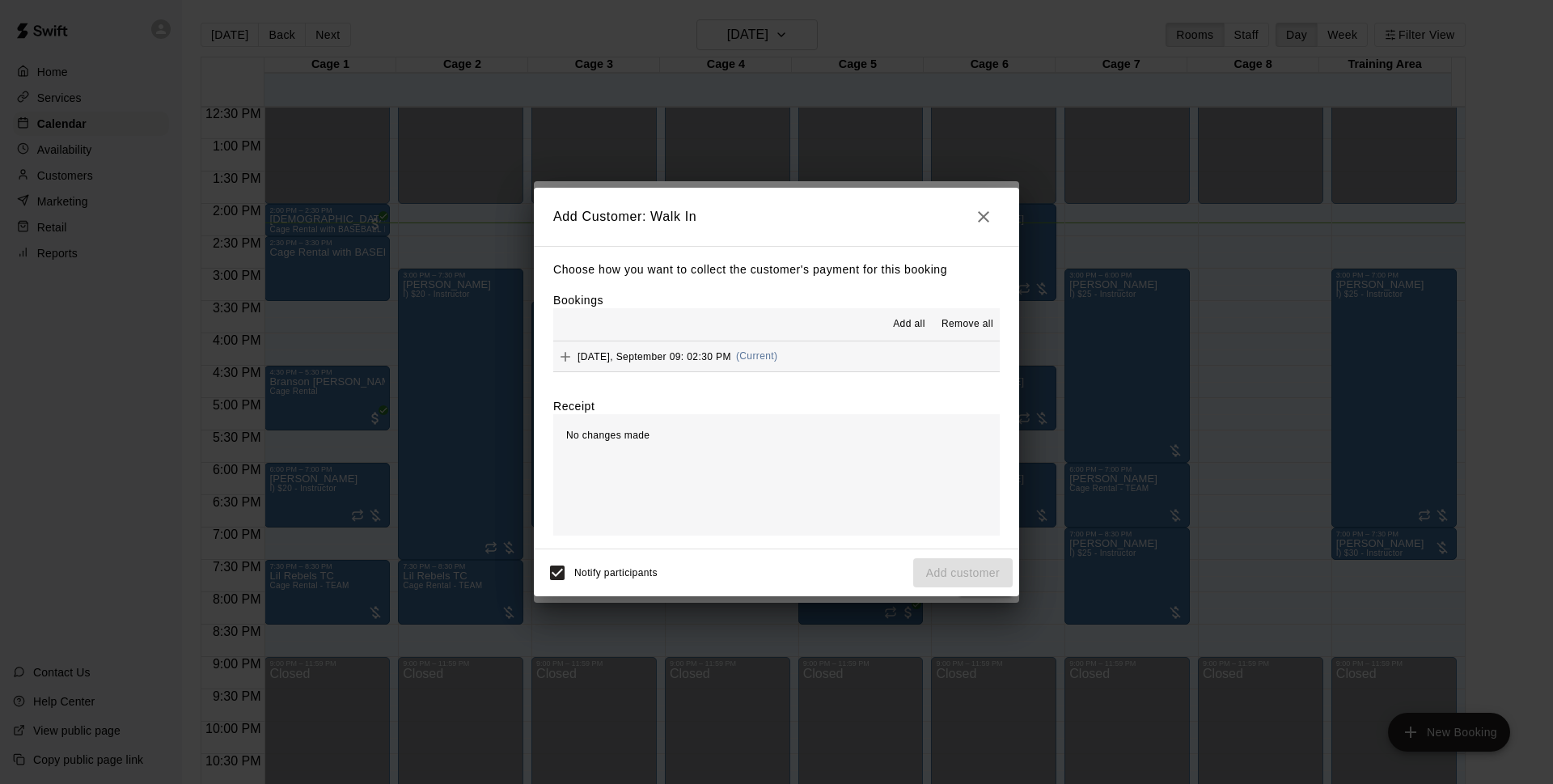
click at [912, 324] on span "Add all" at bounding box center [910, 324] width 33 height 16
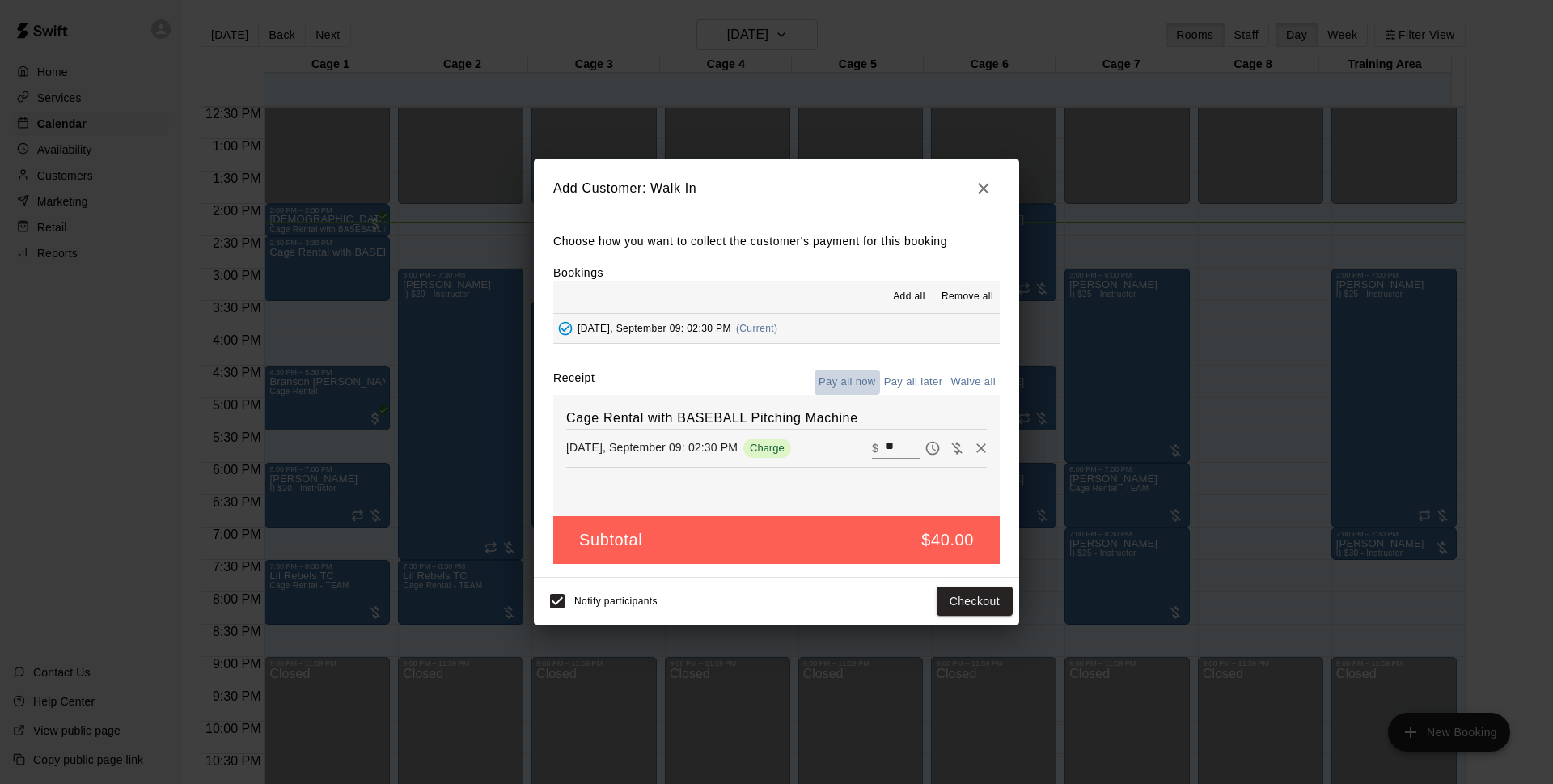
click at [847, 383] on button "Pay all now" at bounding box center [847, 382] width 66 height 25
click at [844, 378] on button "Pay all now" at bounding box center [847, 382] width 66 height 25
click at [979, 605] on button "Checkout" at bounding box center [975, 601] width 76 height 30
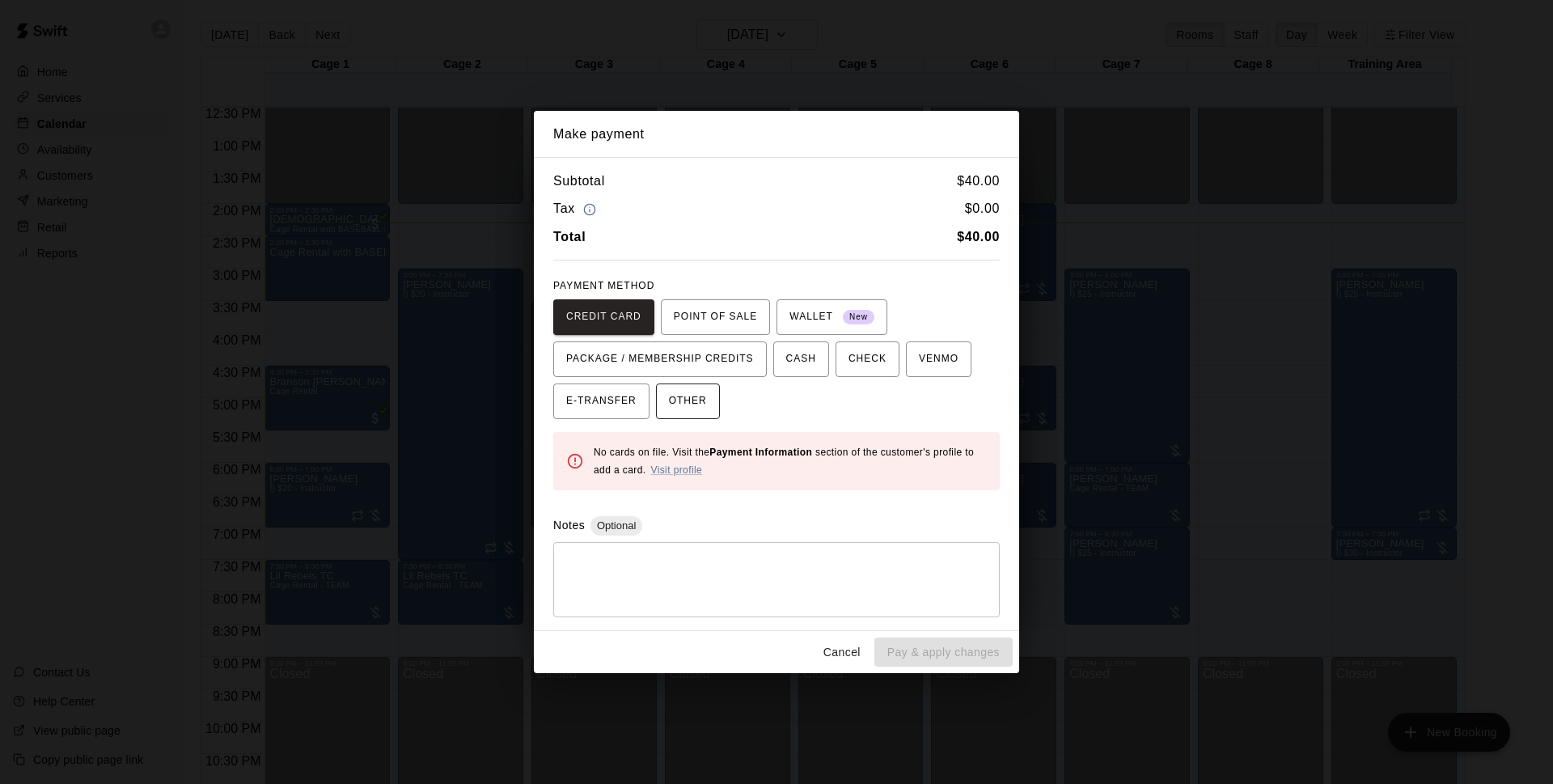
click at [688, 397] on span "OTHER" at bounding box center [688, 401] width 38 height 26
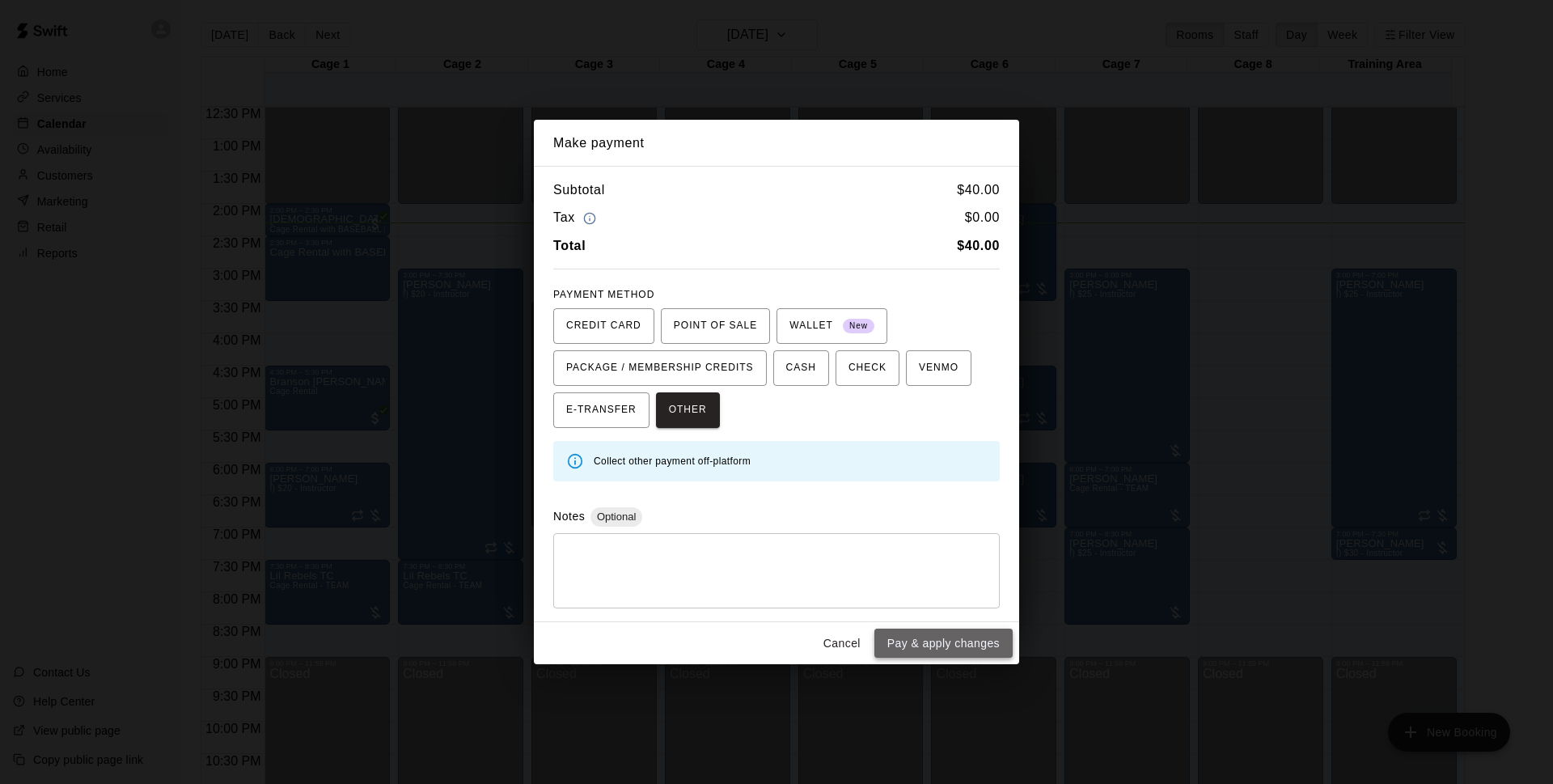
click at [939, 643] on button "Pay & apply changes" at bounding box center [943, 643] width 138 height 30
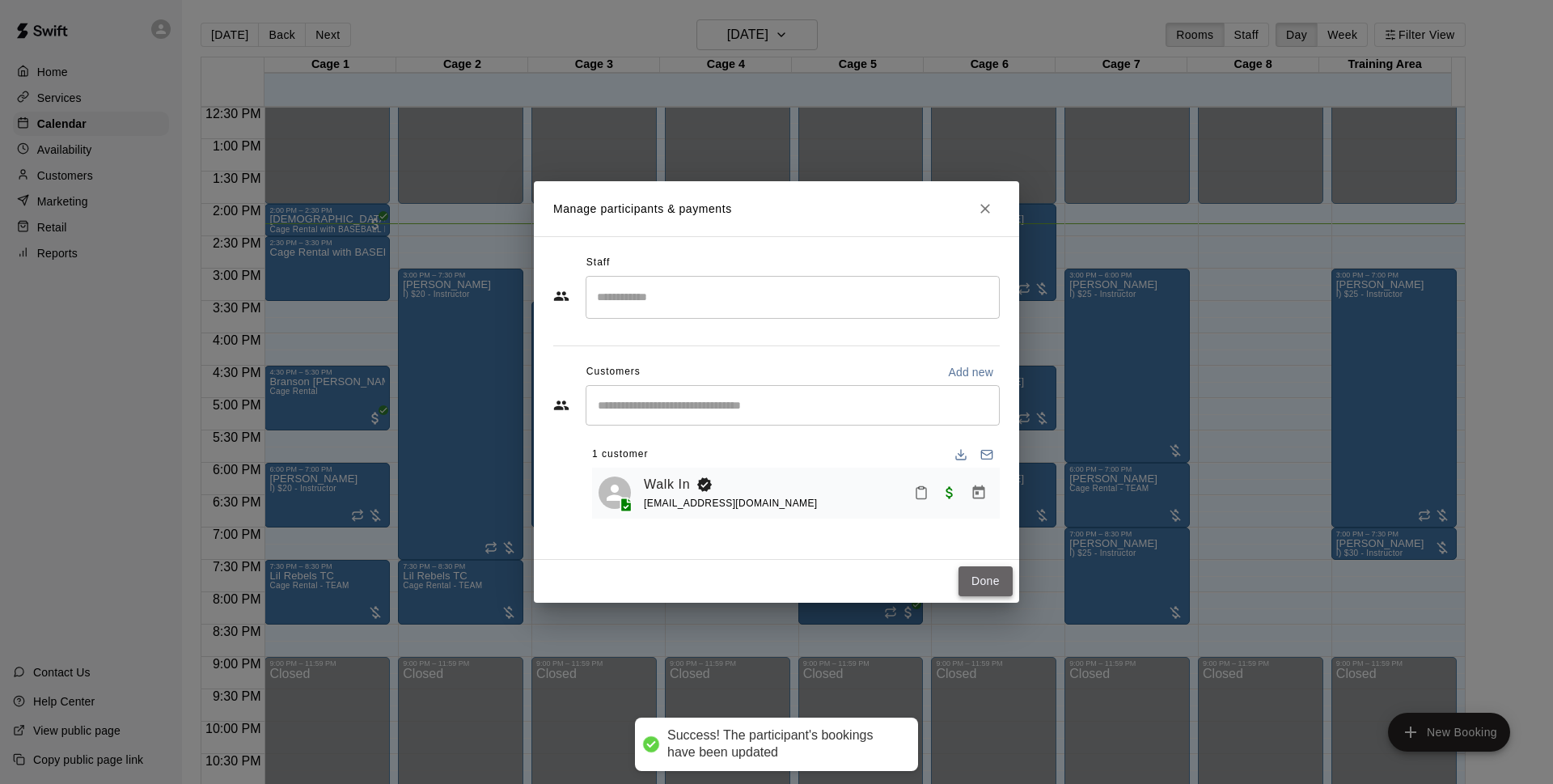
click at [986, 574] on button "Done" at bounding box center [986, 581] width 54 height 30
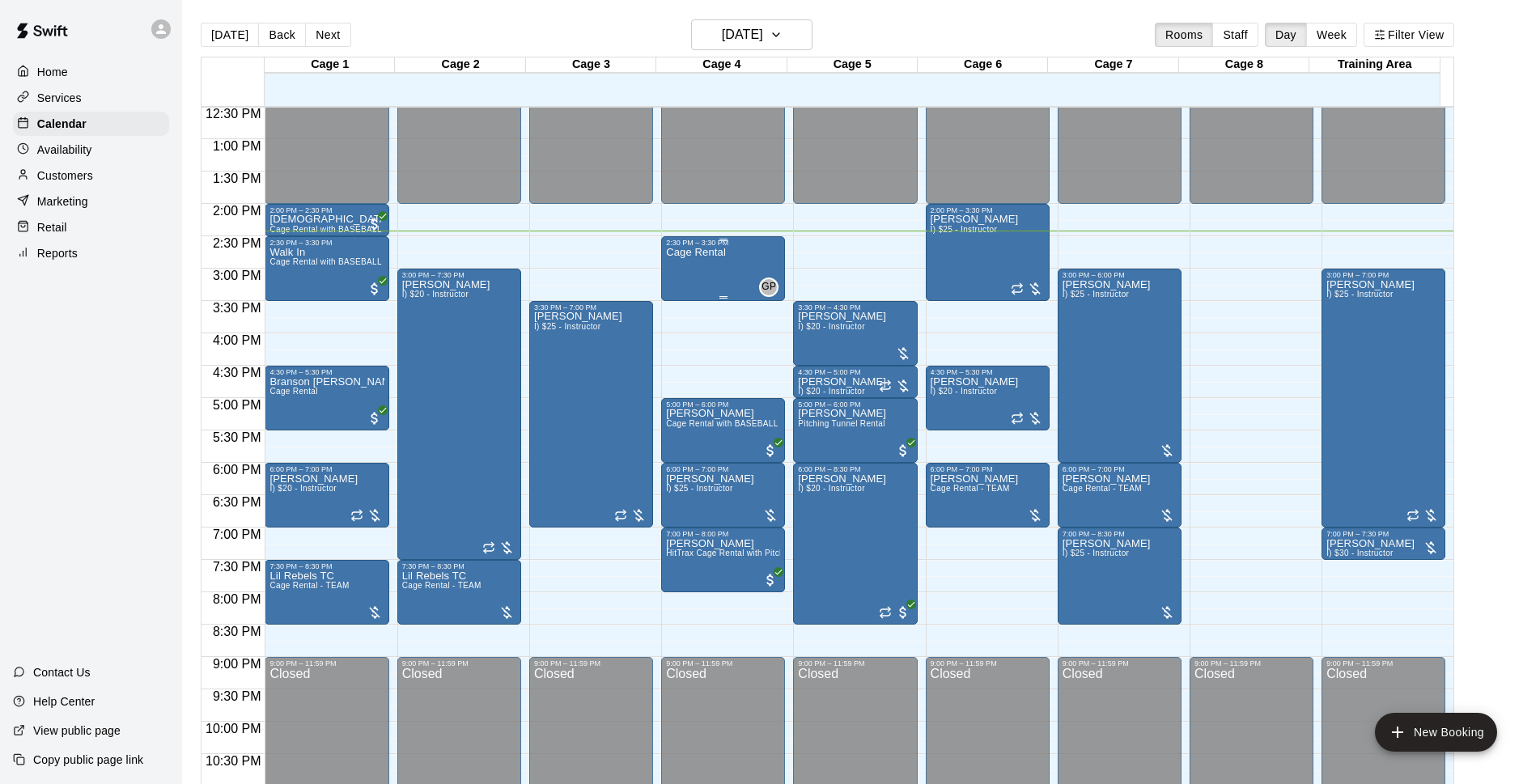
click at [683, 267] on div "Cage Rental" at bounding box center [696, 639] width 60 height 784
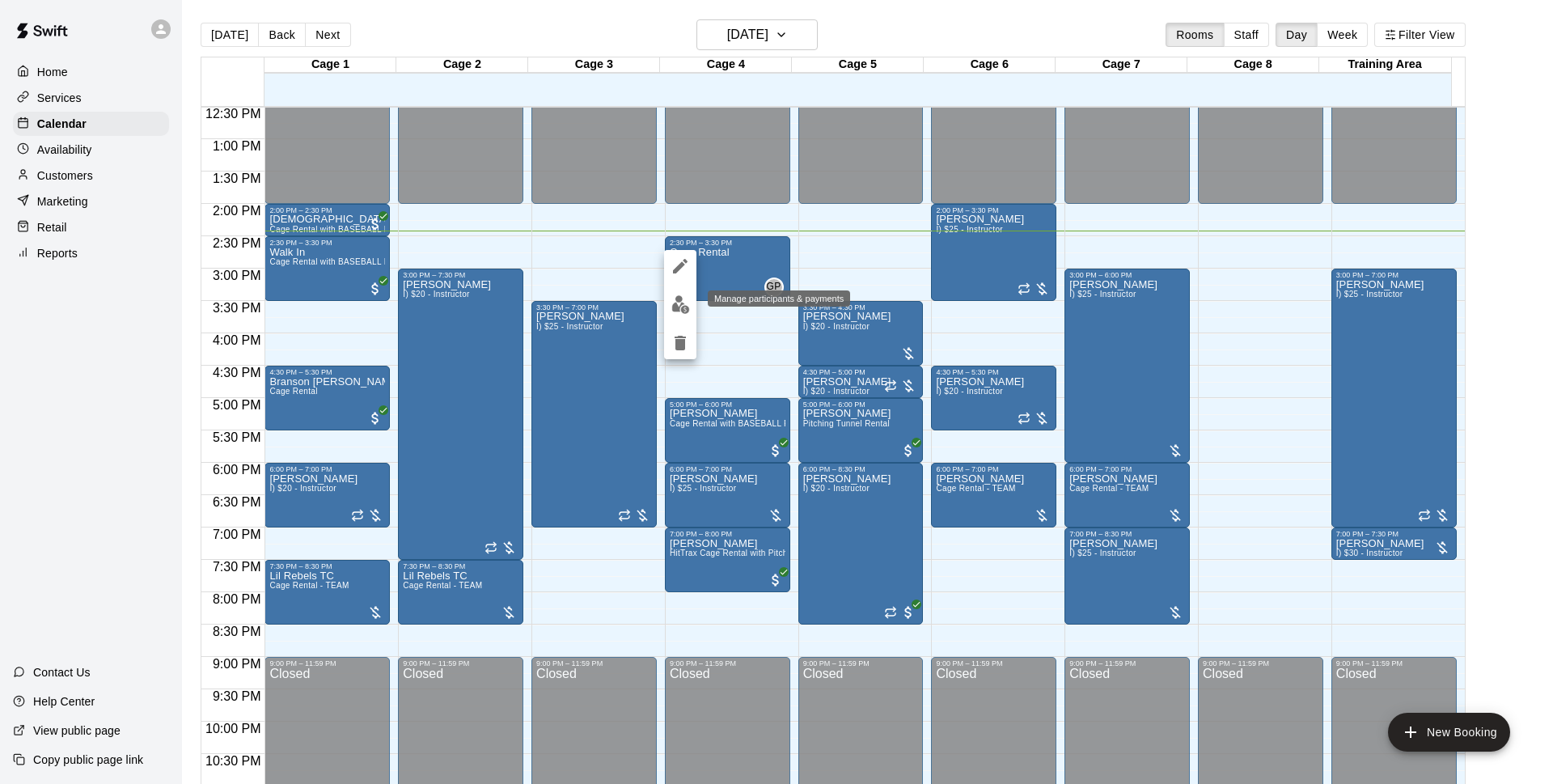
click at [681, 321] on div at bounding box center [680, 304] width 33 height 109
click at [690, 311] on button "edit" at bounding box center [680, 304] width 33 height 32
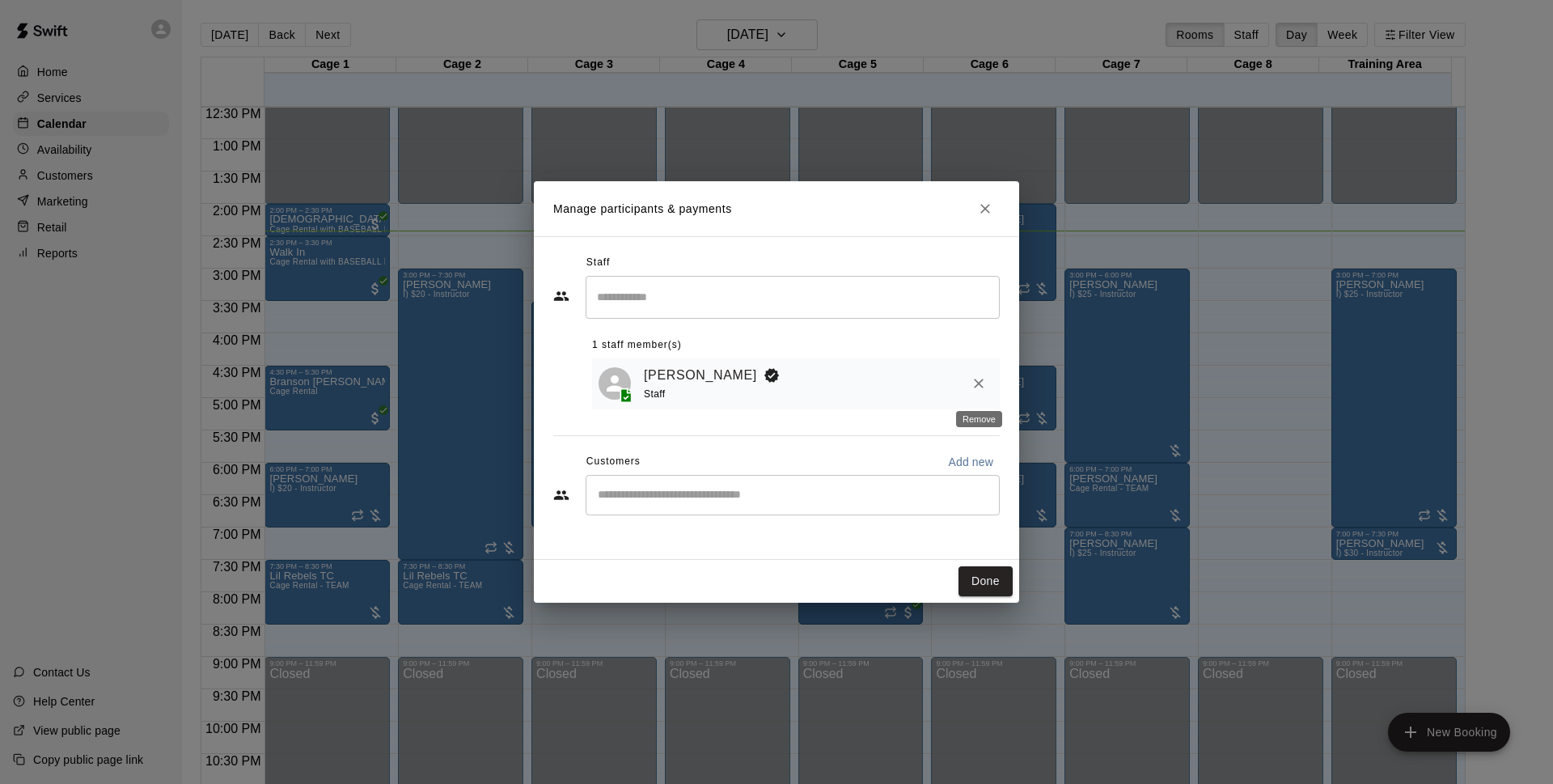
click at [985, 391] on icon "Remove" at bounding box center [979, 384] width 16 height 16
click at [975, 383] on icon "Remove" at bounding box center [979, 384] width 16 height 16
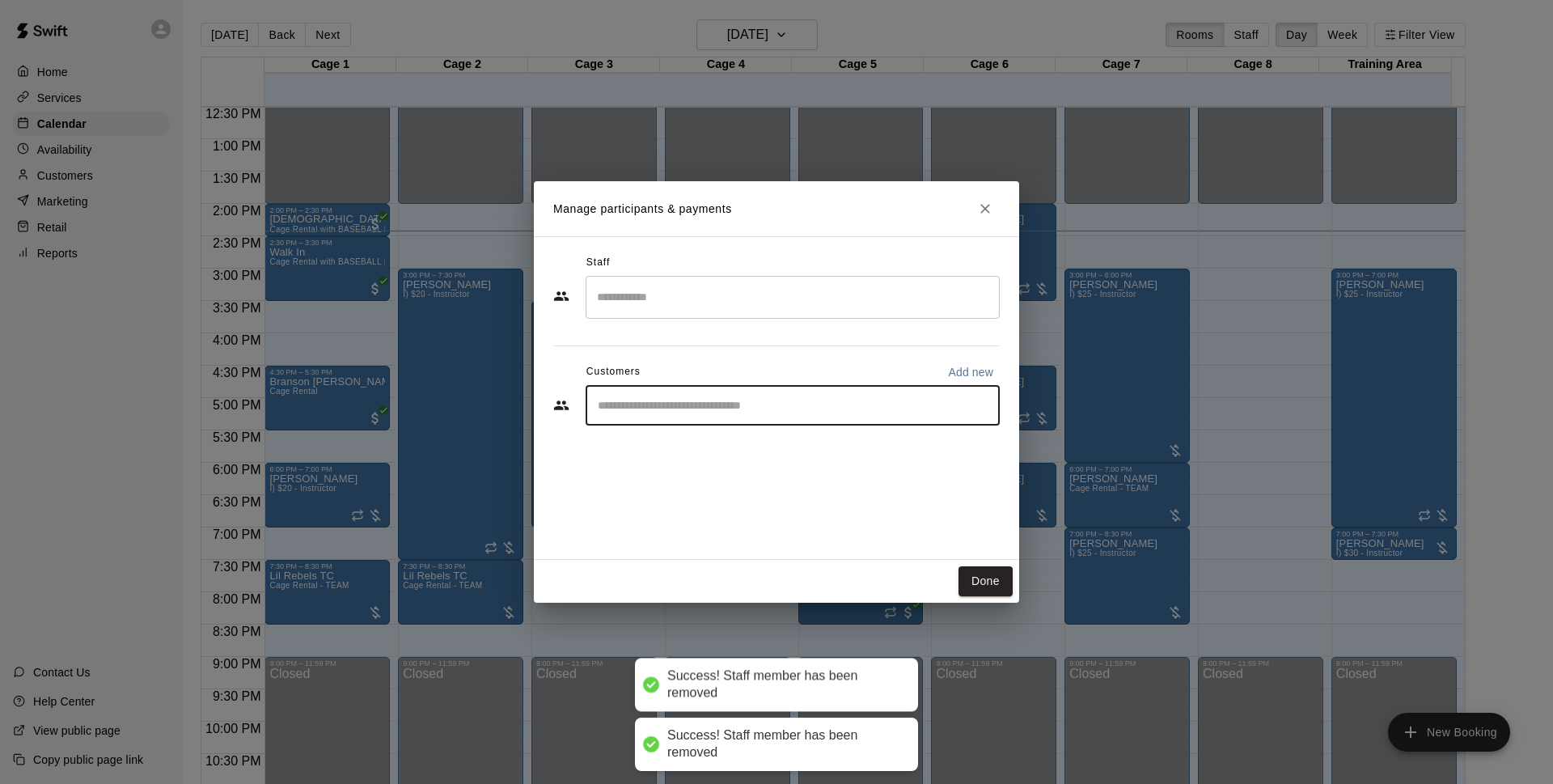
click at [863, 414] on input "Start typing to search customers..." at bounding box center [792, 406] width 399 height 16
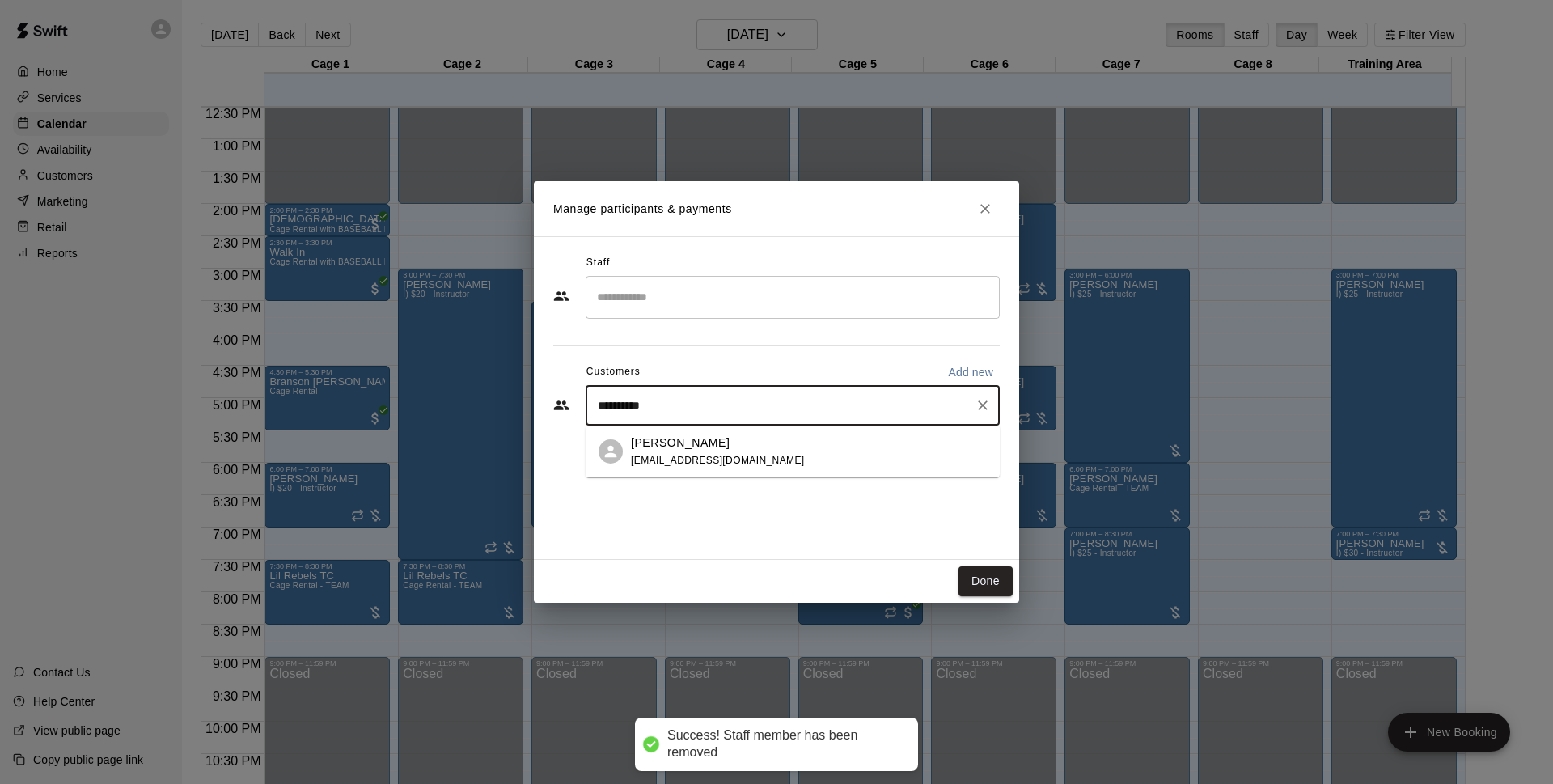
type input "**********"
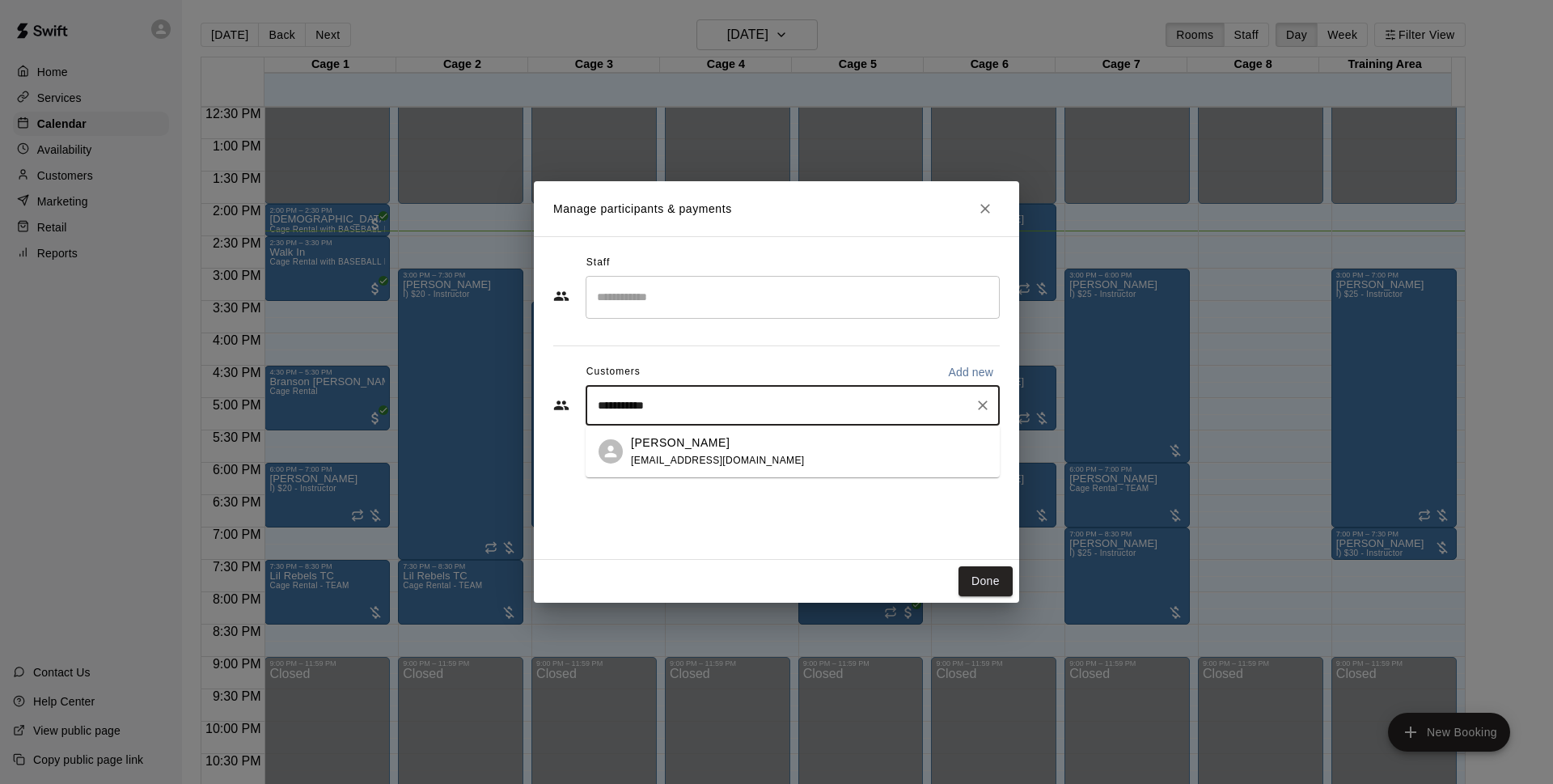
click at [819, 455] on div "[PERSON_NAME] [EMAIL_ADDRESS][DOMAIN_NAME]" at bounding box center [809, 452] width 356 height 35
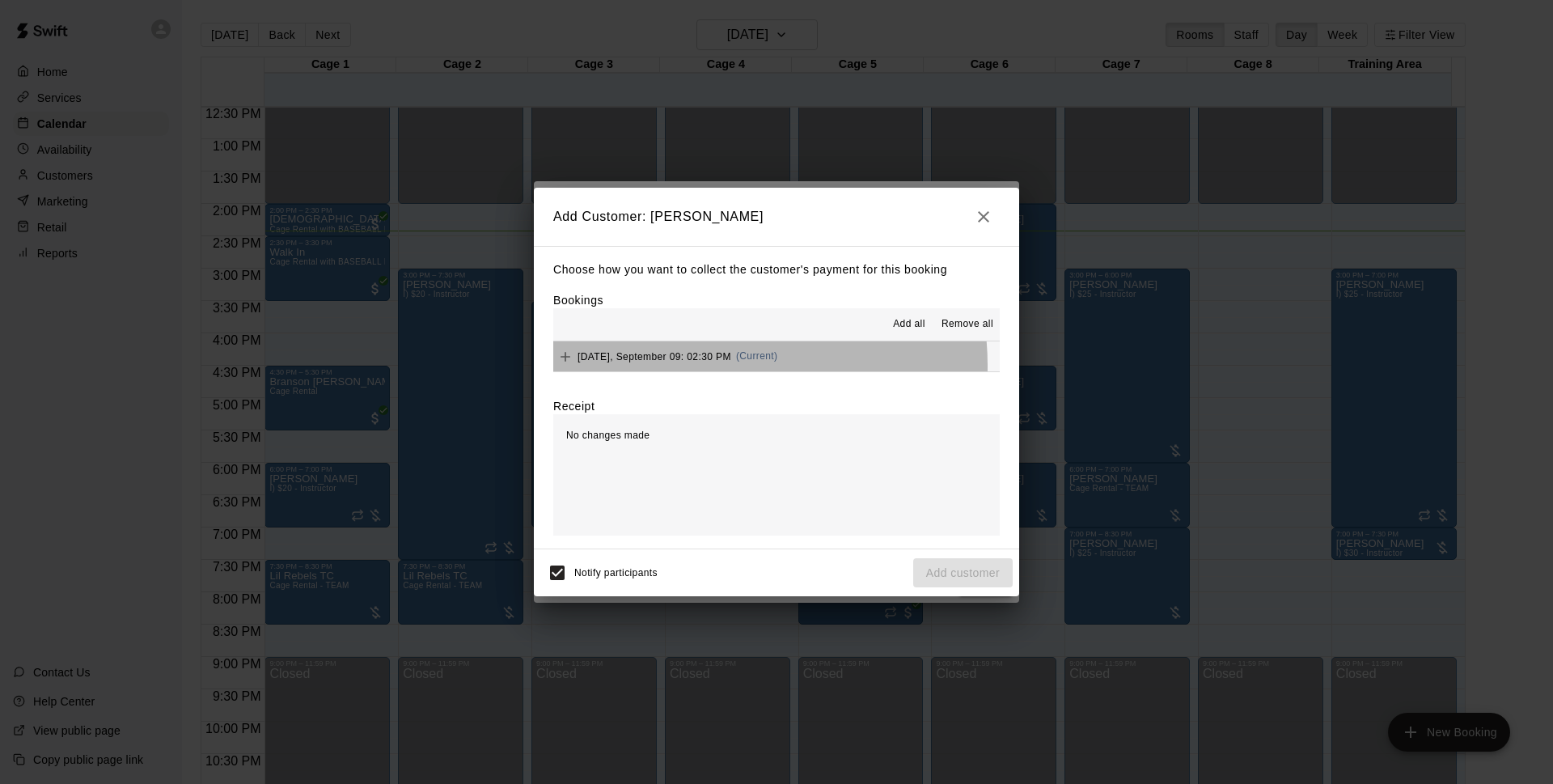
click at [719, 366] on div "[DATE], September 09: 02:30 PM (Current)" at bounding box center [666, 356] width 224 height 24
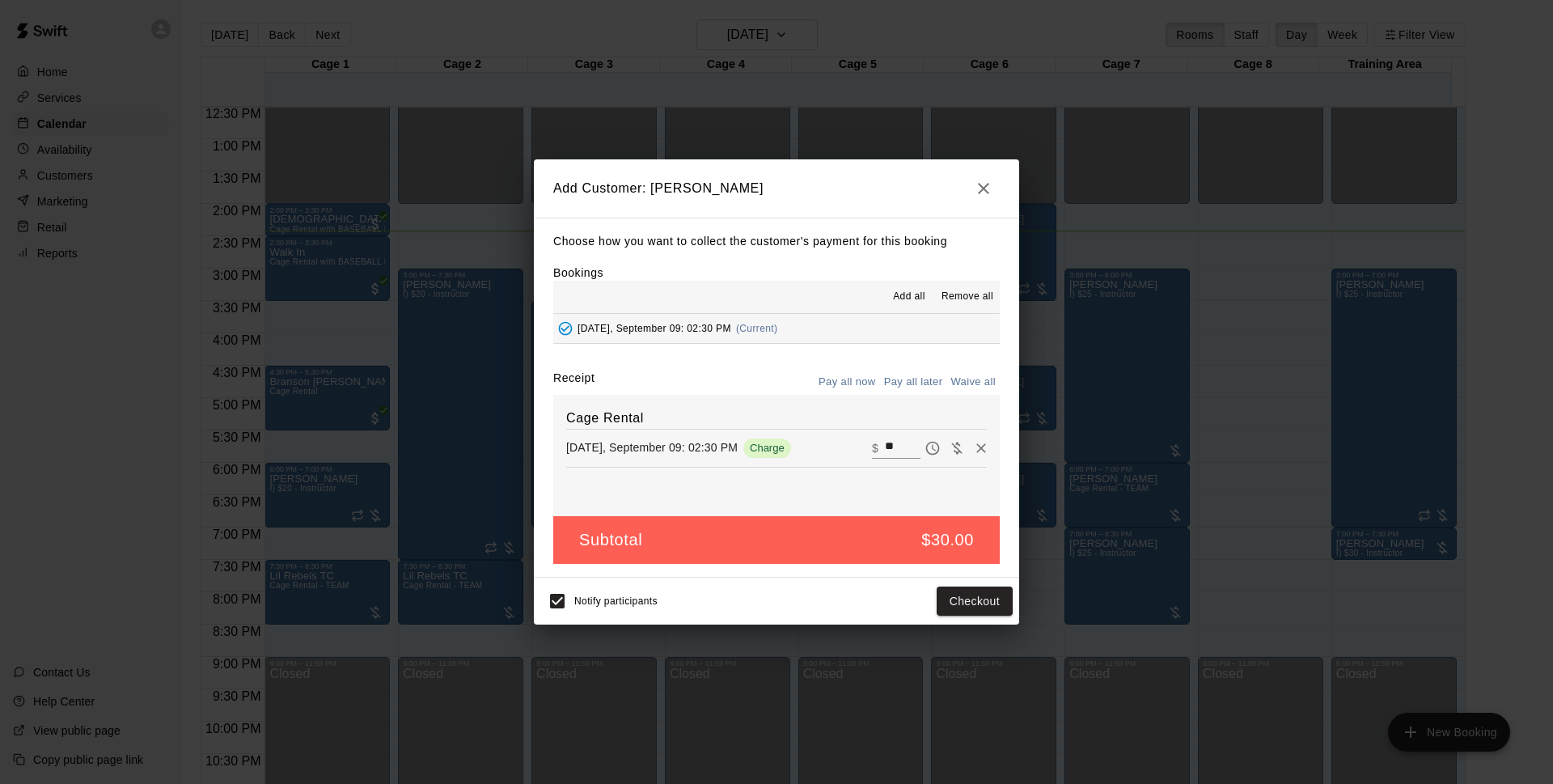
click at [895, 453] on input "**" at bounding box center [903, 447] width 35 height 21
type input "*"
type input "**"
click at [976, 604] on button "Checkout" at bounding box center [975, 601] width 76 height 30
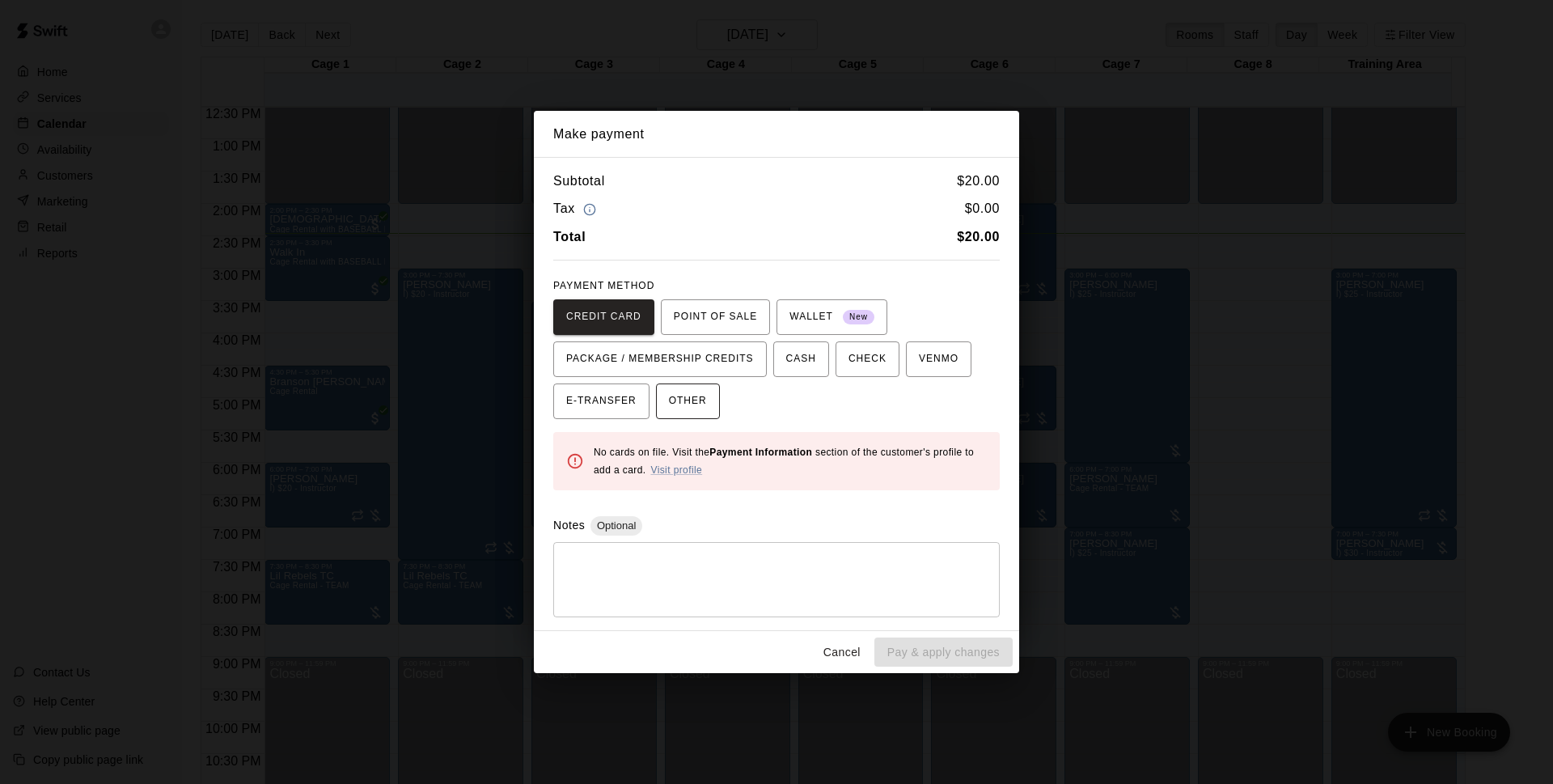
click at [688, 404] on span "OTHER" at bounding box center [688, 401] width 38 height 26
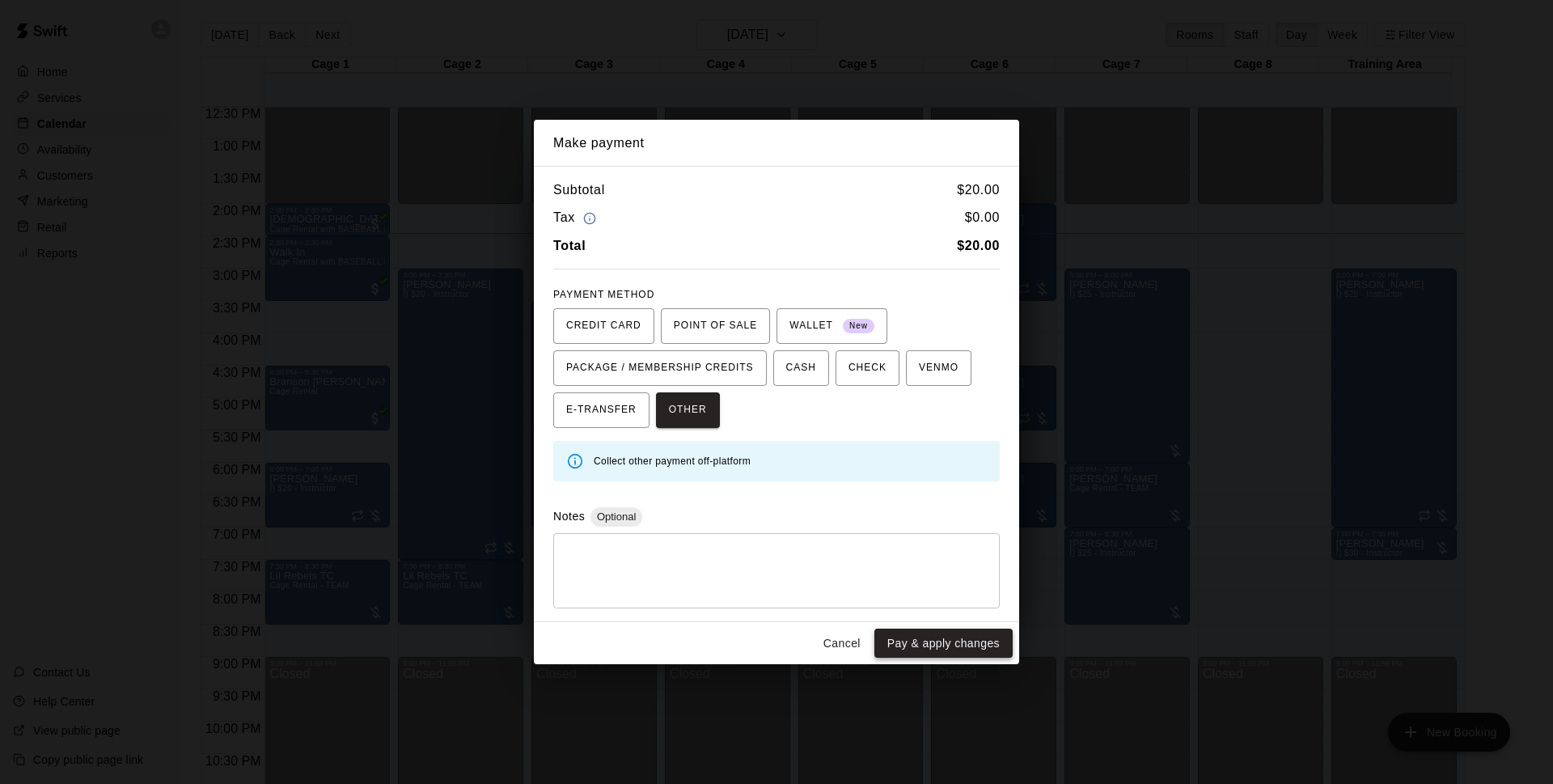
click at [976, 645] on button "Pay & apply changes" at bounding box center [943, 643] width 138 height 30
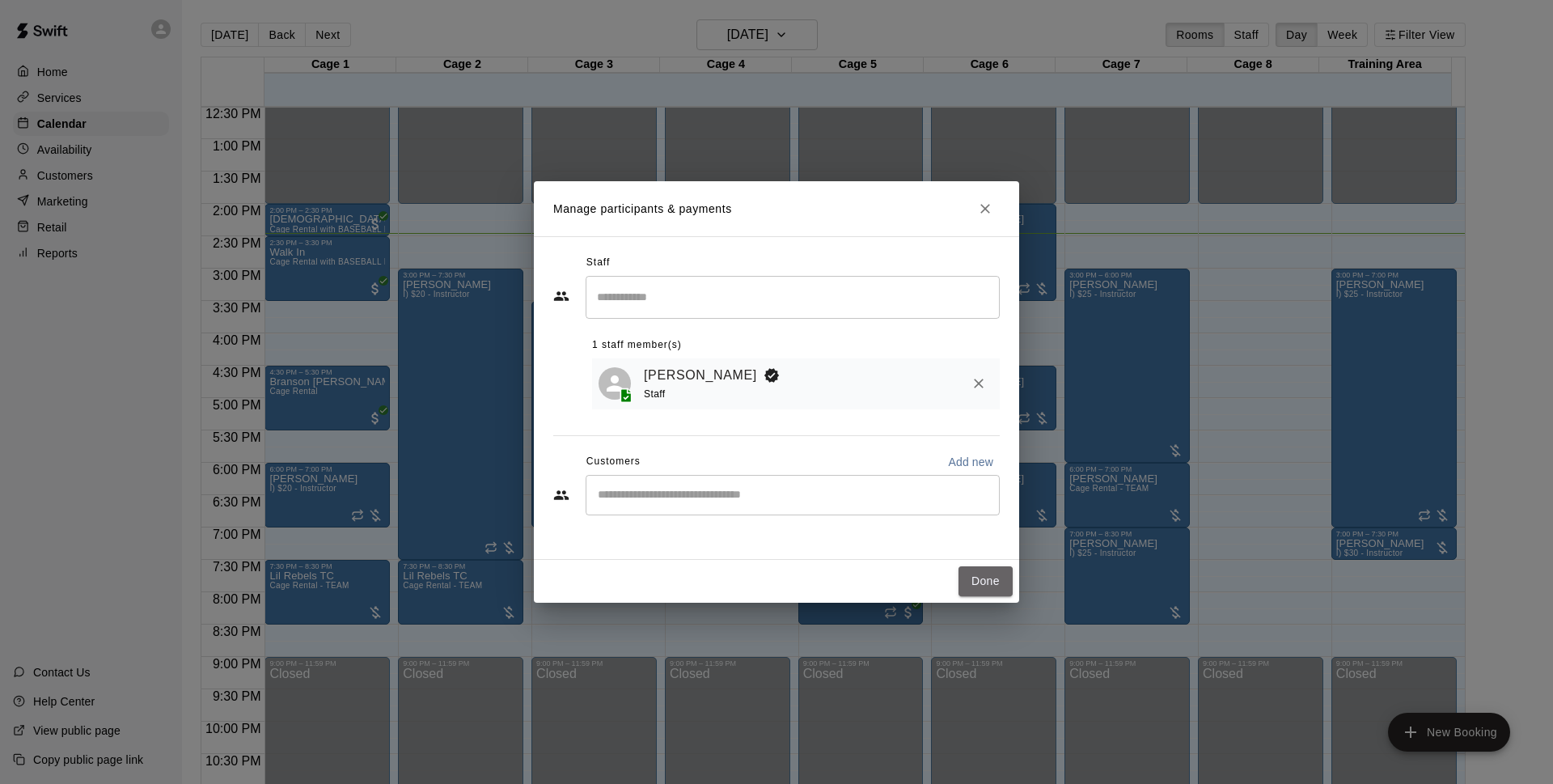
drag, startPoint x: 976, startPoint y: 584, endPoint x: 1095, endPoint y: 275, distance: 331.1
click at [976, 585] on button "Done" at bounding box center [986, 581] width 54 height 30
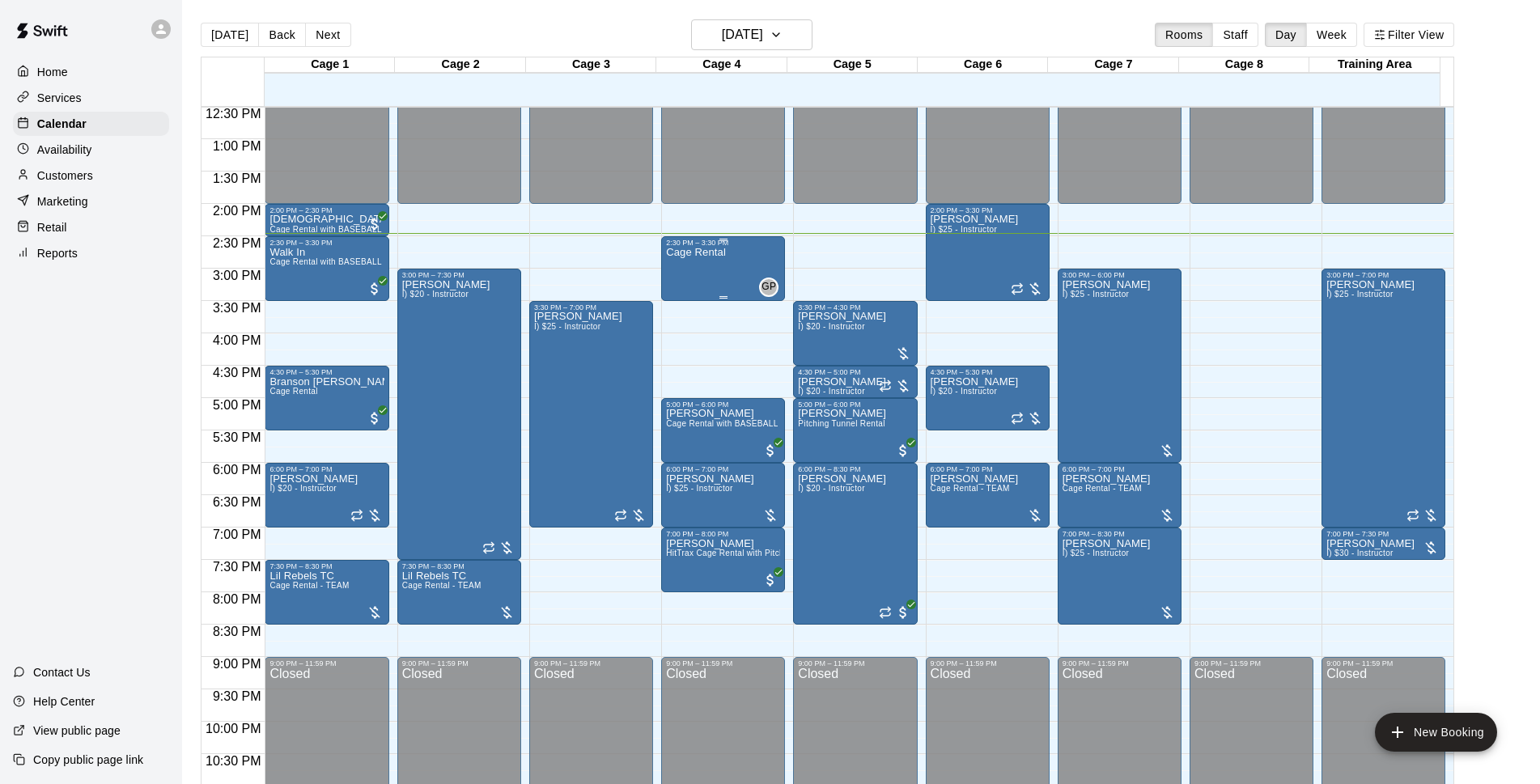
click at [701, 278] on div "Cage Rental" at bounding box center [696, 639] width 60 height 784
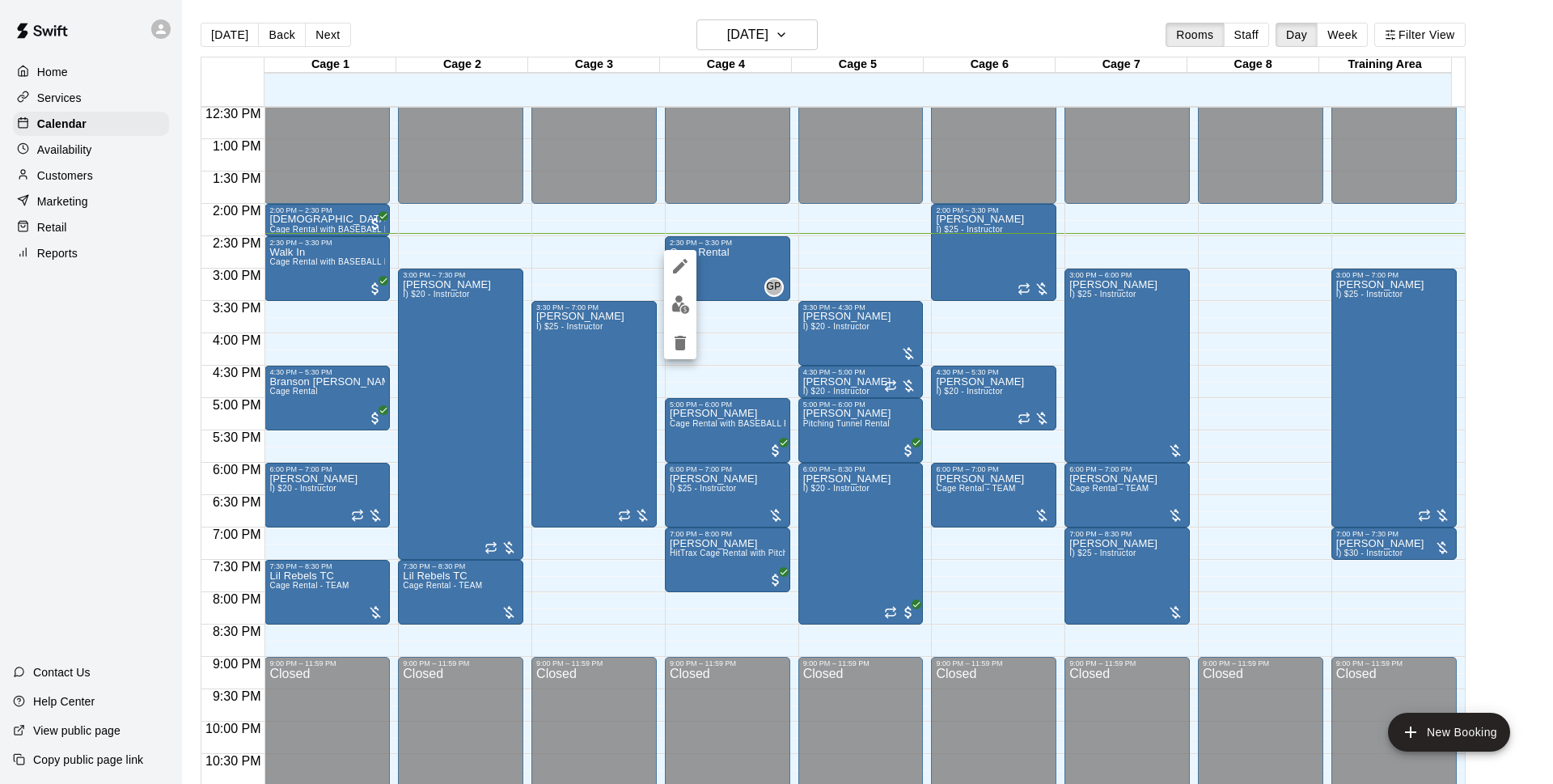
click at [689, 343] on icon "delete" at bounding box center [679, 342] width 19 height 19
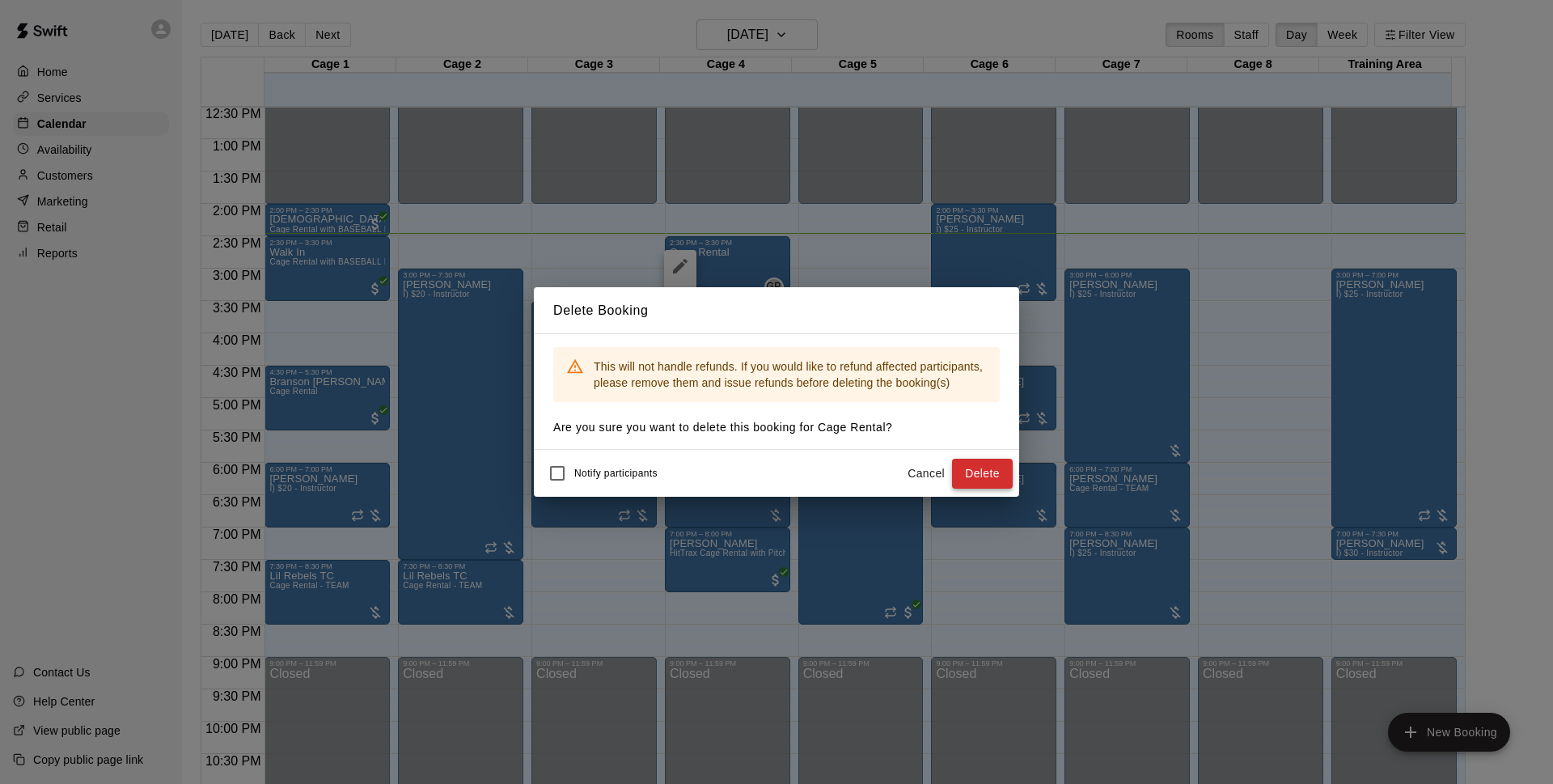
click at [994, 468] on button "Delete" at bounding box center [982, 473] width 61 height 30
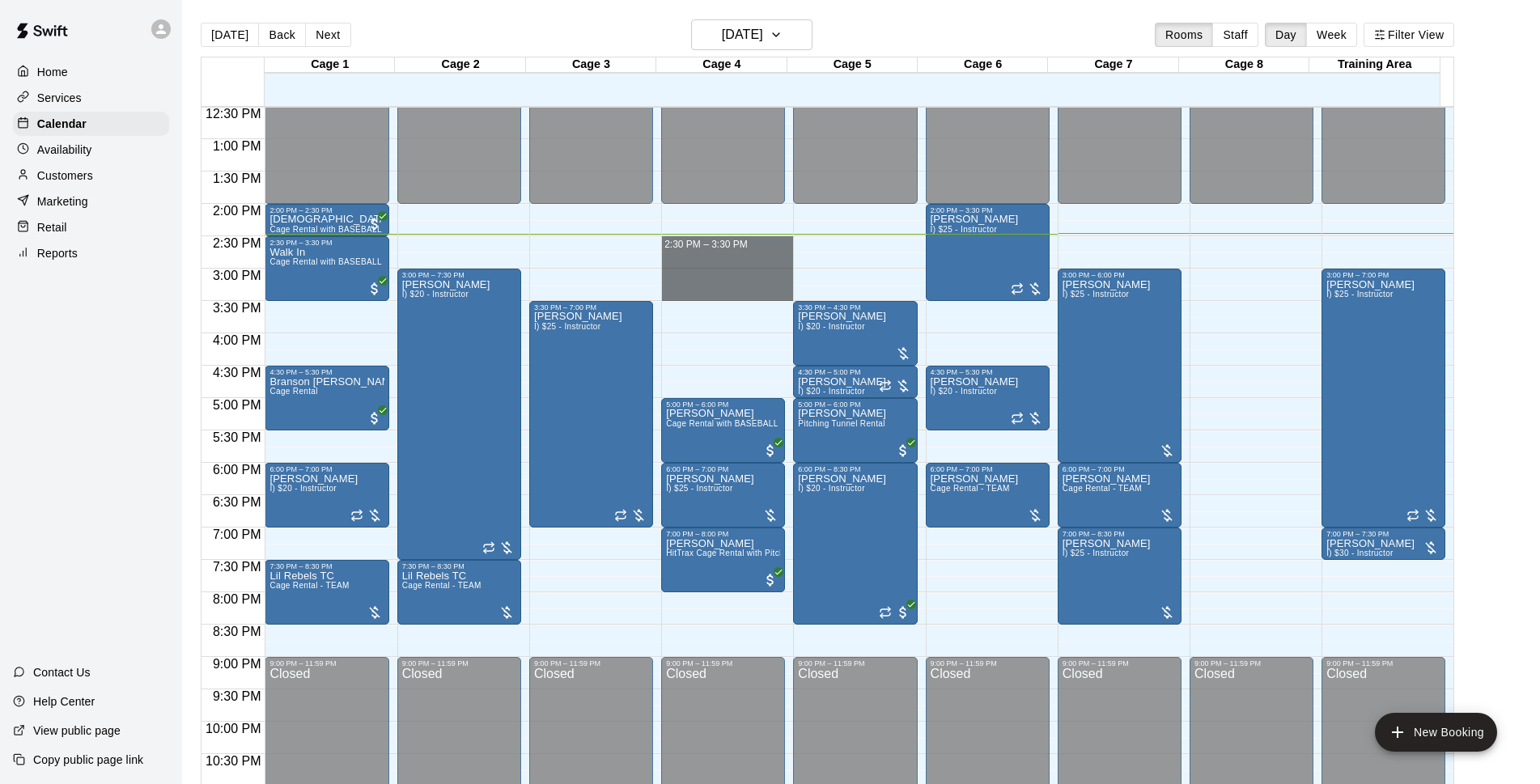
drag, startPoint x: 674, startPoint y: 239, endPoint x: 745, endPoint y: 253, distance: 72.4
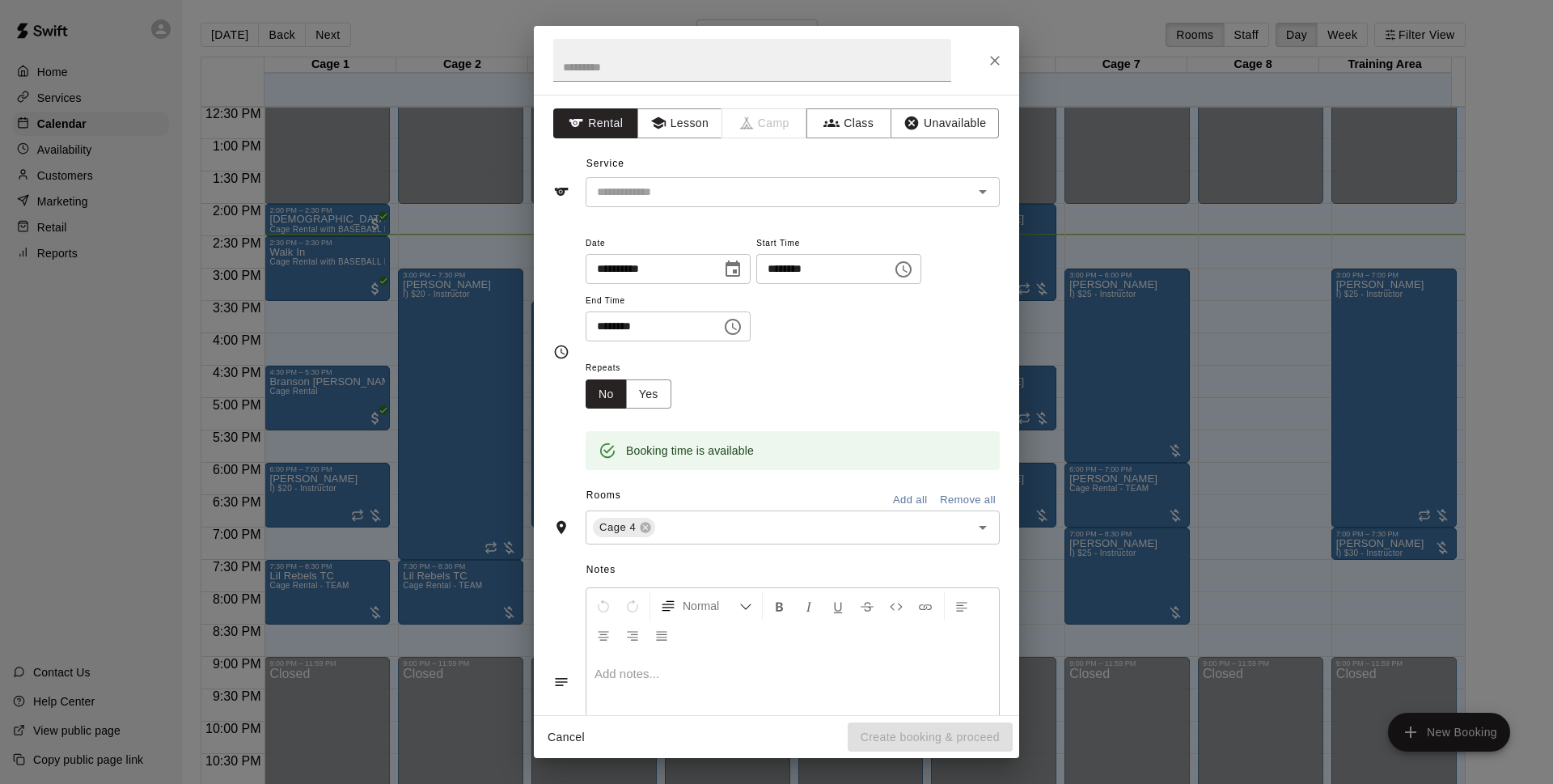
click at [725, 175] on div "Service ​" at bounding box center [777, 179] width 446 height 56
click at [725, 189] on input "text" at bounding box center [769, 191] width 357 height 20
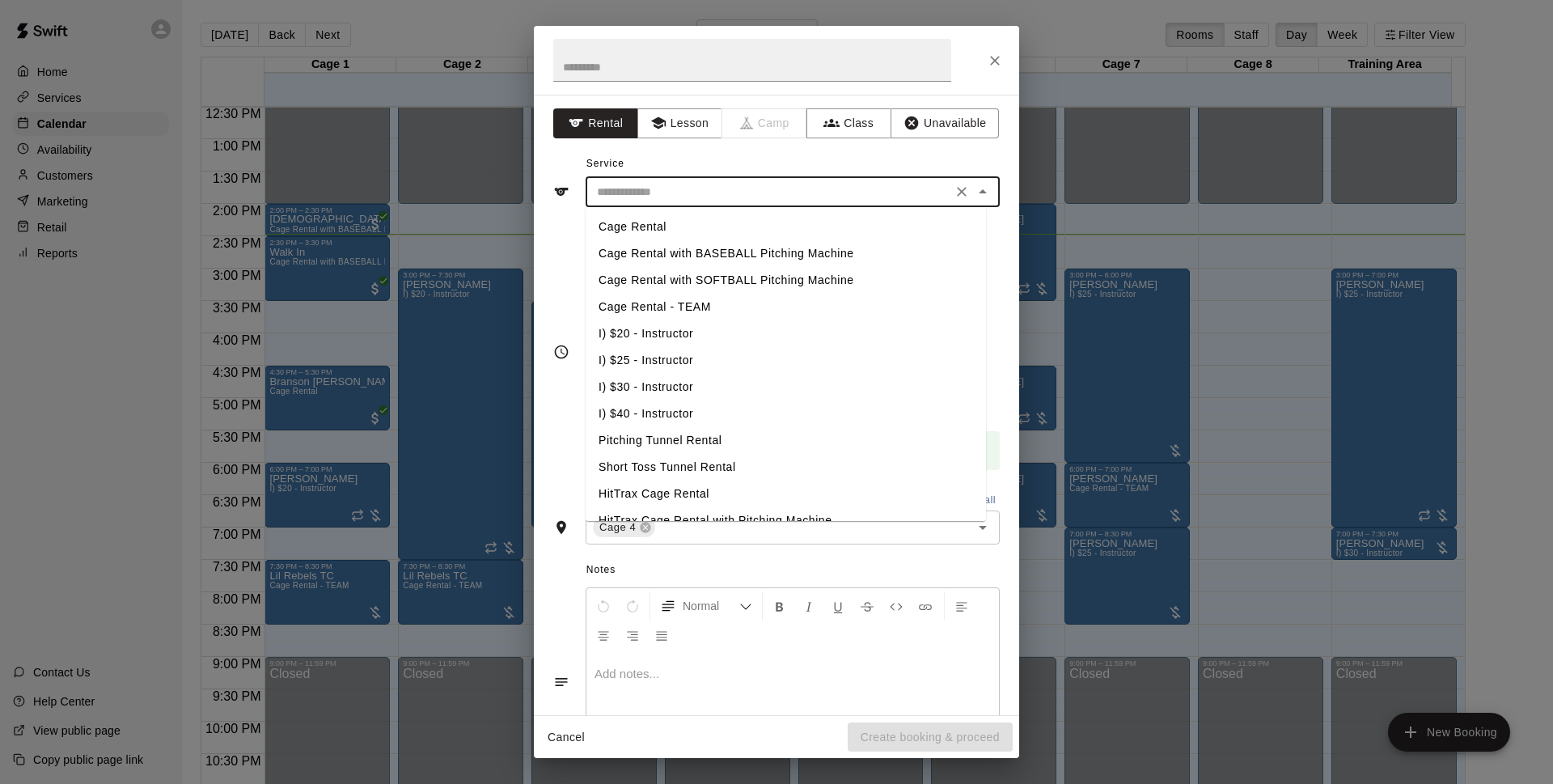
click at [675, 219] on li "Cage Rental" at bounding box center [785, 227] width 400 height 27
type input "**********"
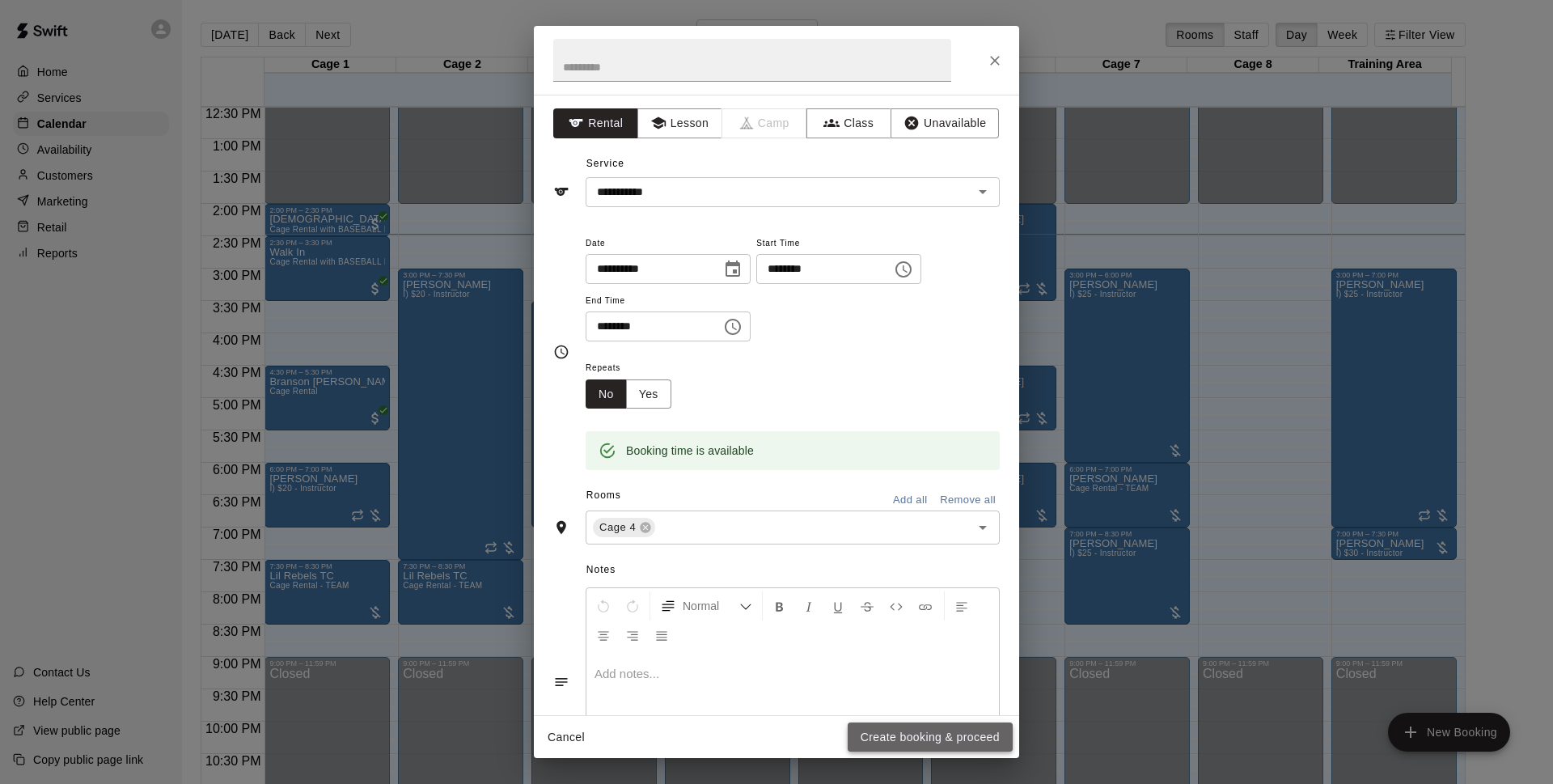
click at [1001, 735] on button "Create booking & proceed" at bounding box center [930, 737] width 165 height 30
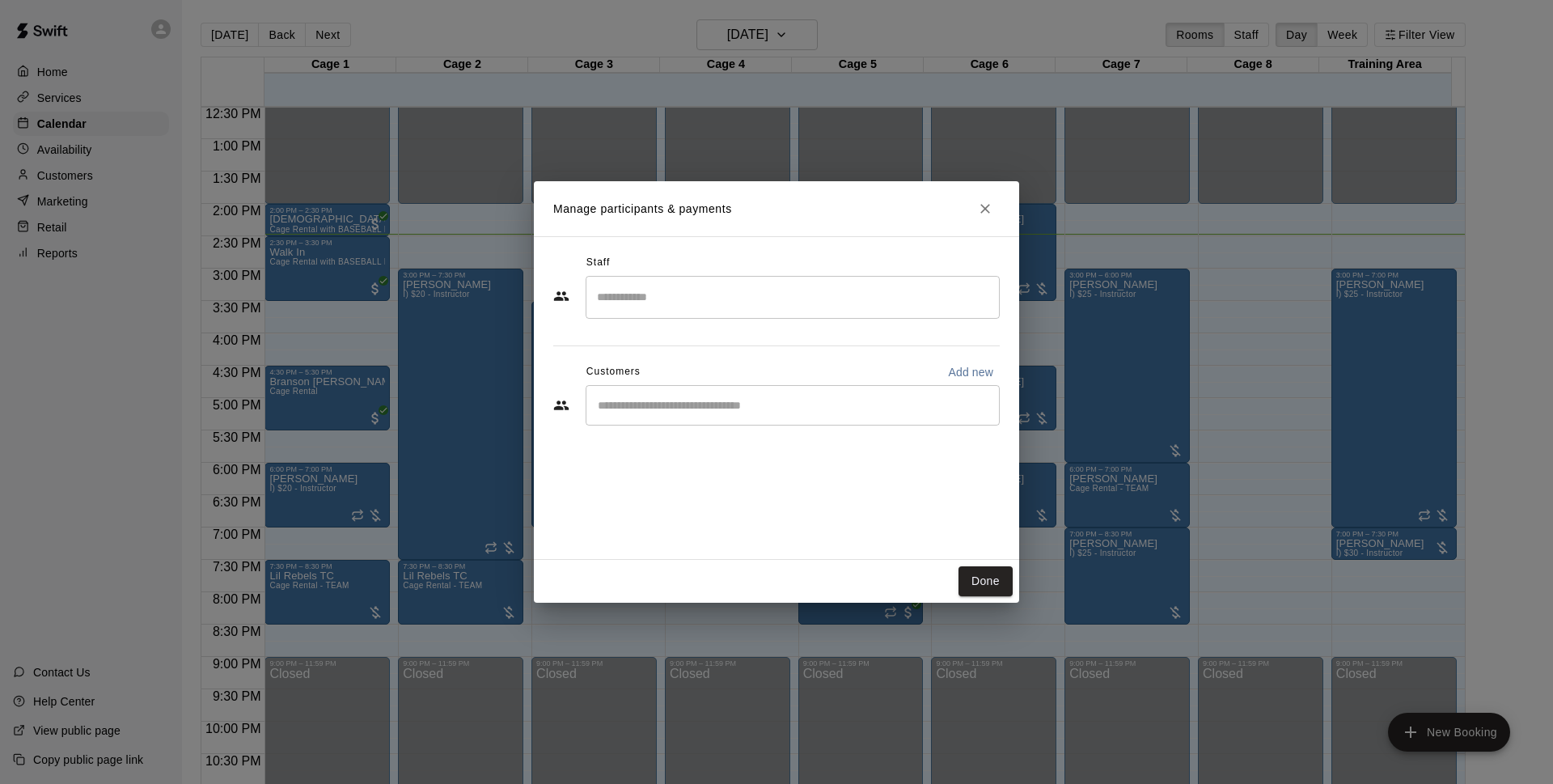
click at [750, 395] on div "​" at bounding box center [792, 405] width 414 height 41
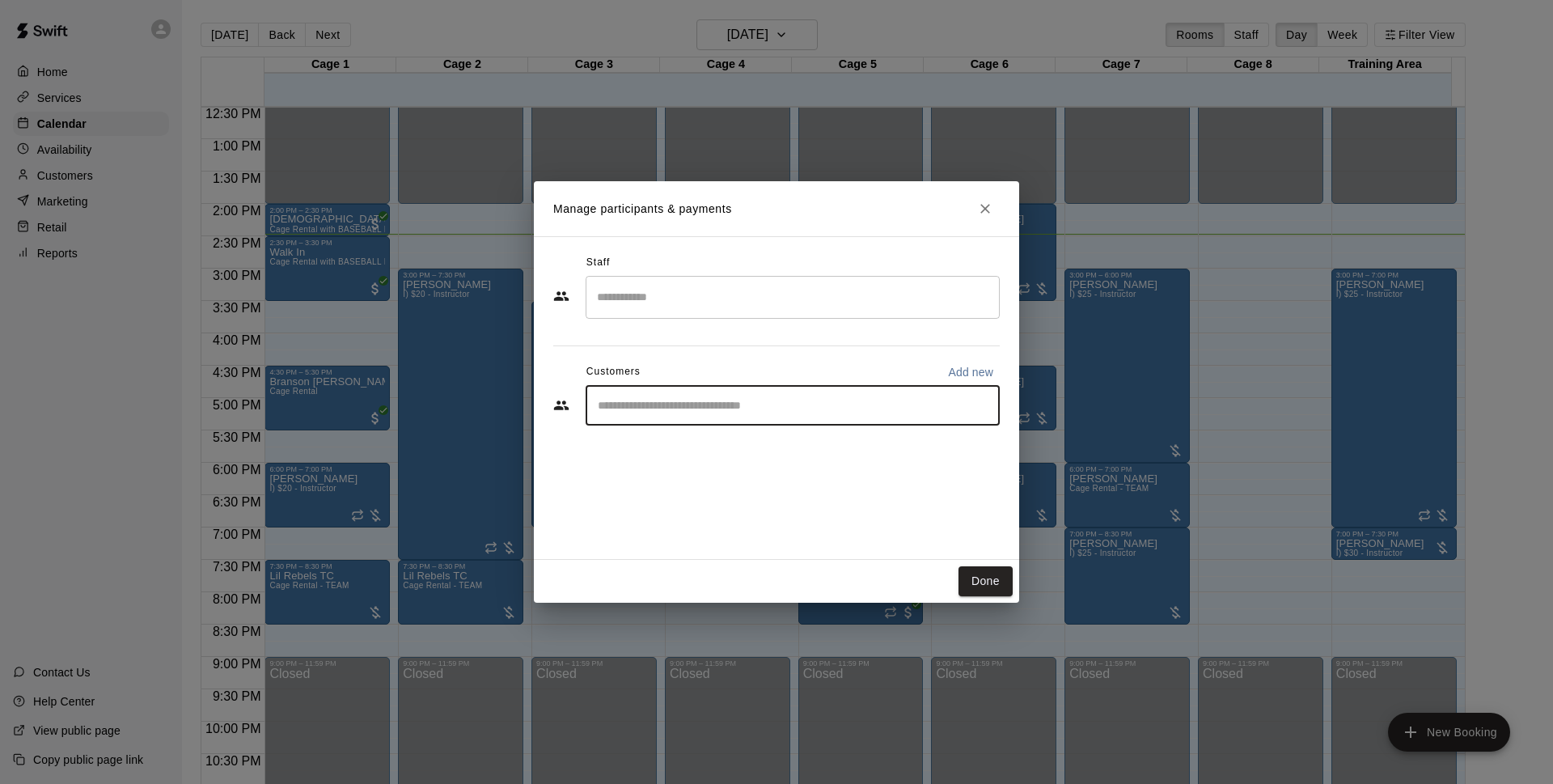
type input "*"
type input "*******"
click at [751, 453] on div "[PERSON_NAME] [EMAIL_ADDRESS][DOMAIN_NAME]" at bounding box center [809, 452] width 356 height 35
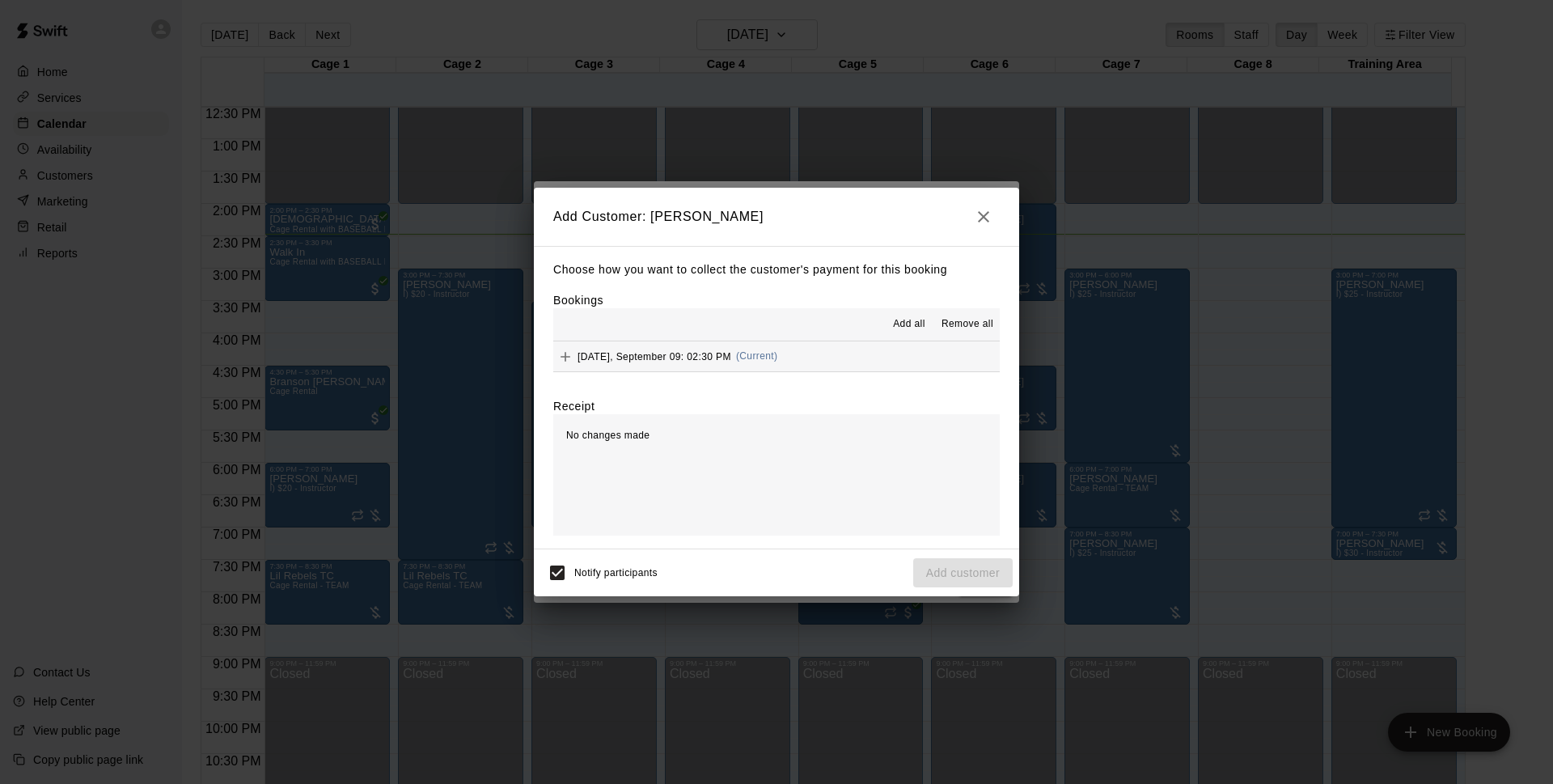
click at [827, 352] on button "[DATE], September 09: 02:30 PM (Current)" at bounding box center [777, 356] width 446 height 30
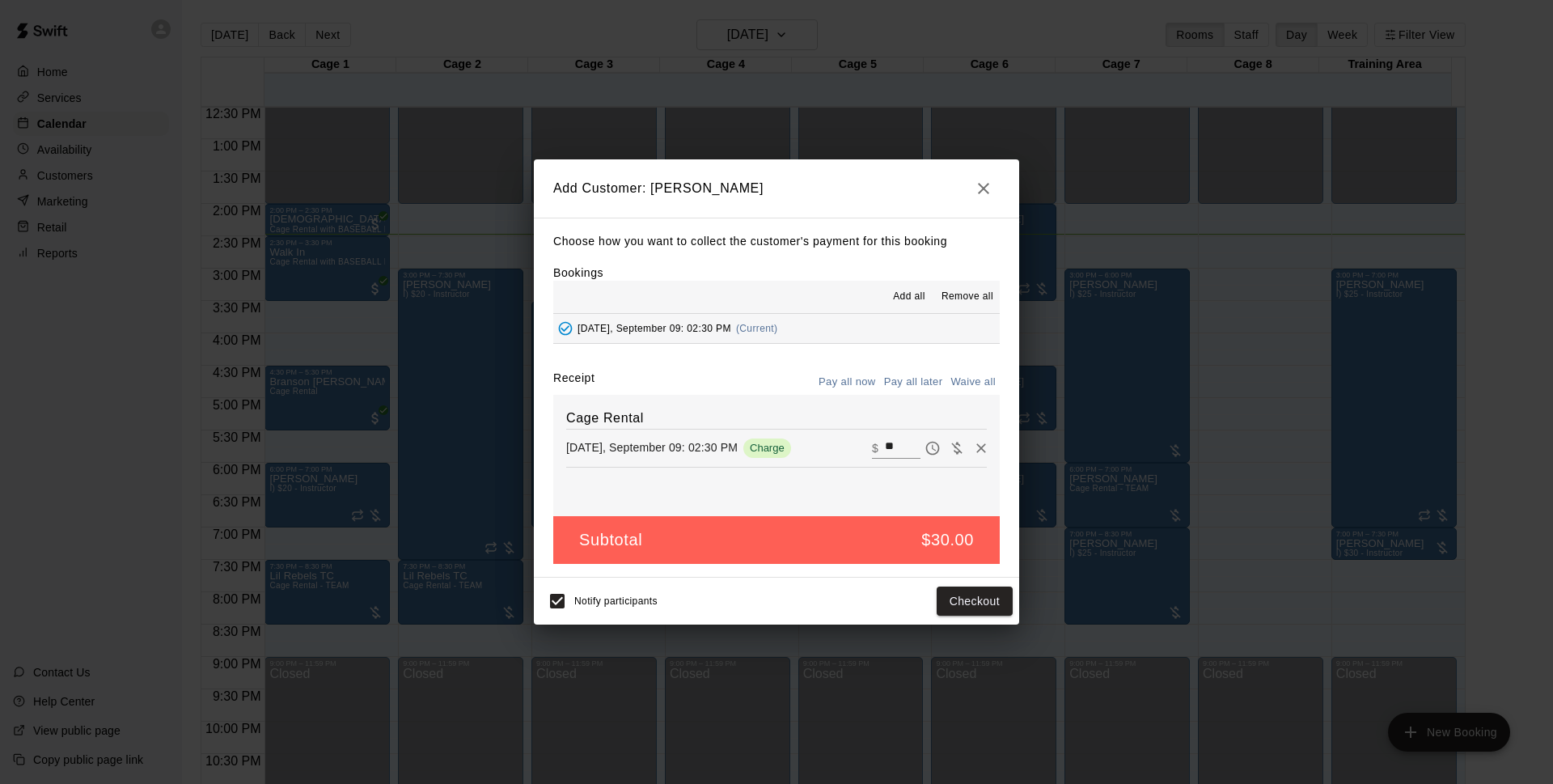
click at [903, 442] on input "**" at bounding box center [903, 447] width 35 height 21
type input "*"
type input "**"
click at [987, 180] on icon "button" at bounding box center [983, 188] width 19 height 19
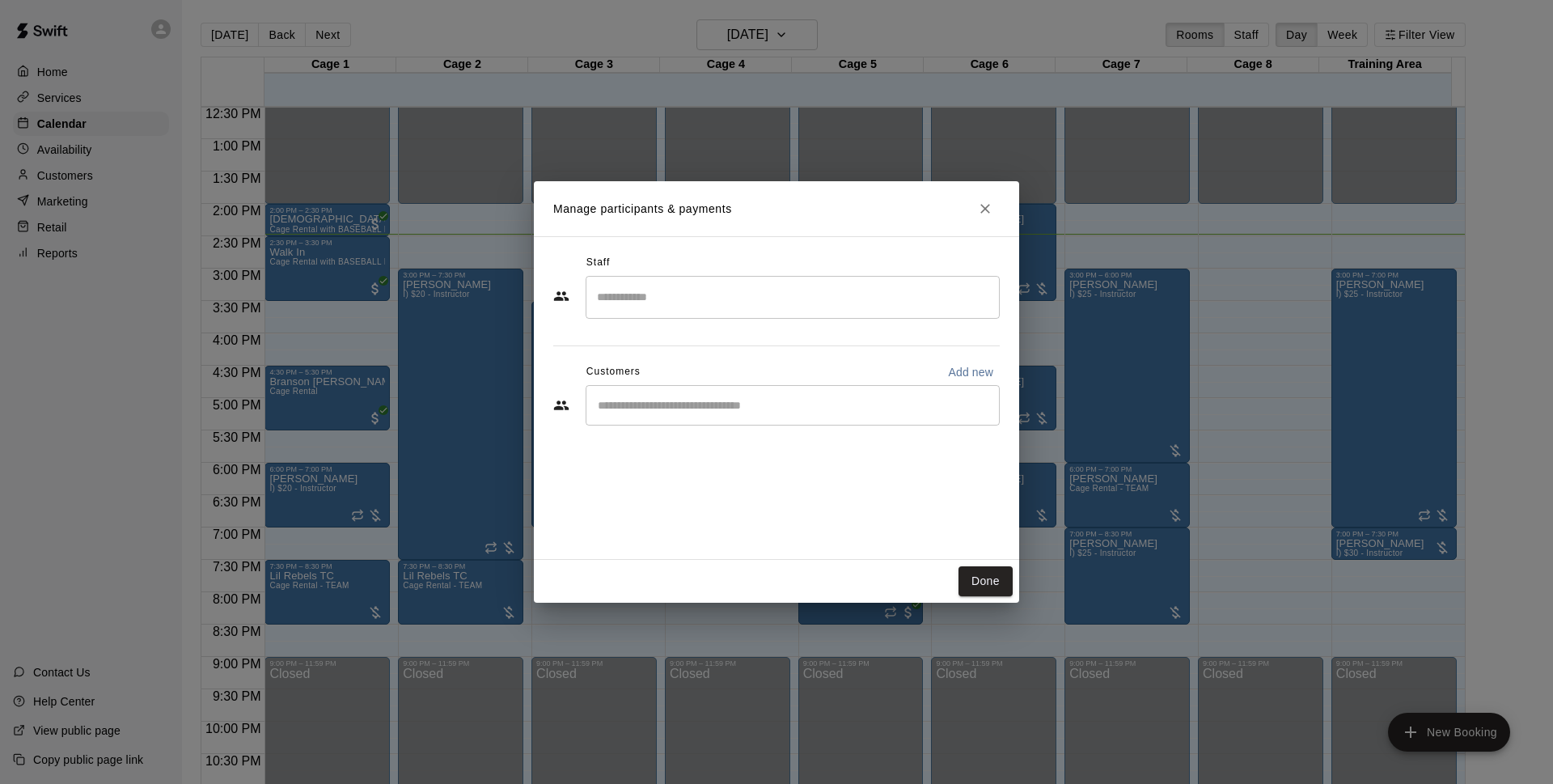
click at [989, 202] on icon "Close" at bounding box center [986, 209] width 16 height 16
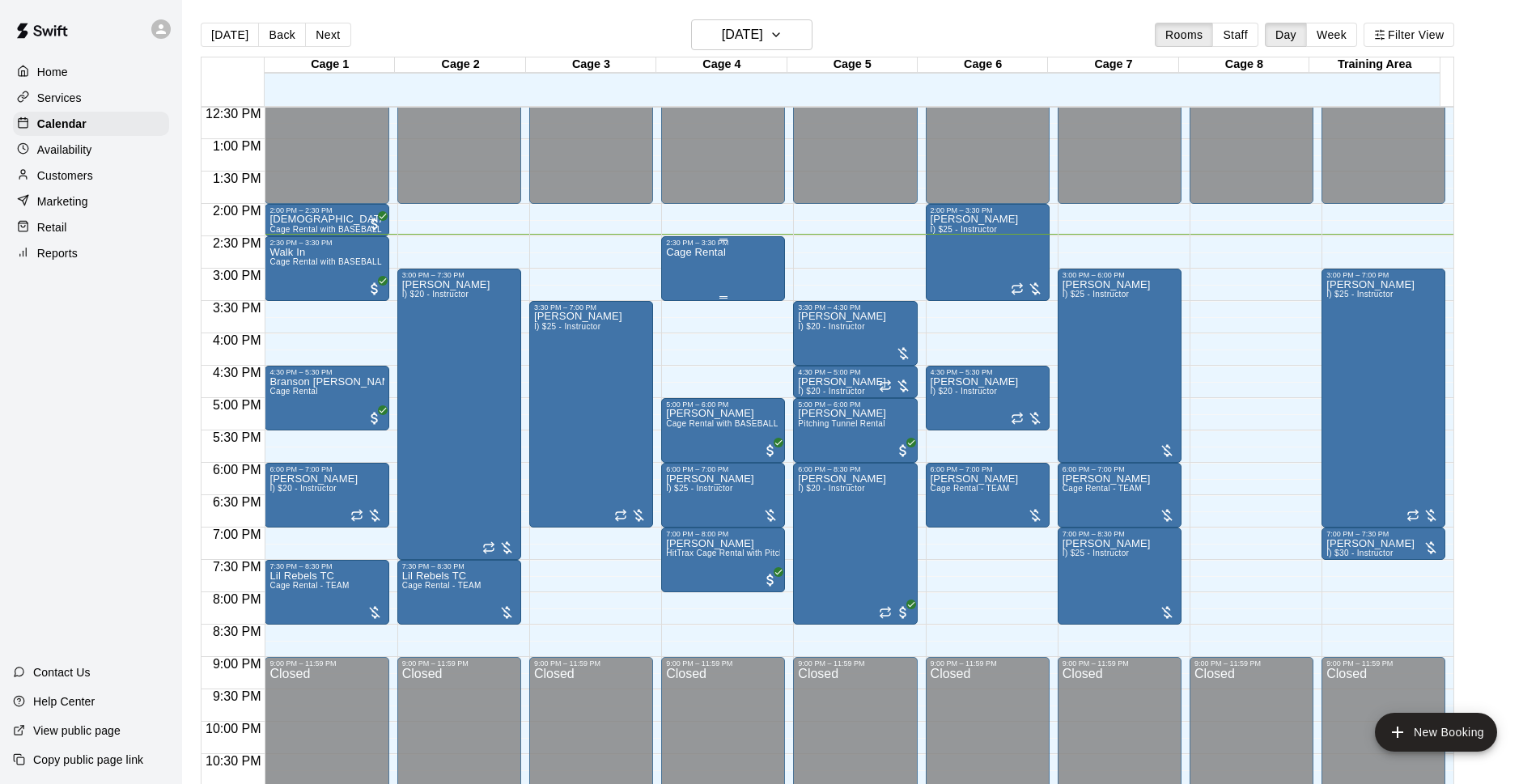
click at [720, 265] on div "Cage Rental" at bounding box center [696, 639] width 60 height 784
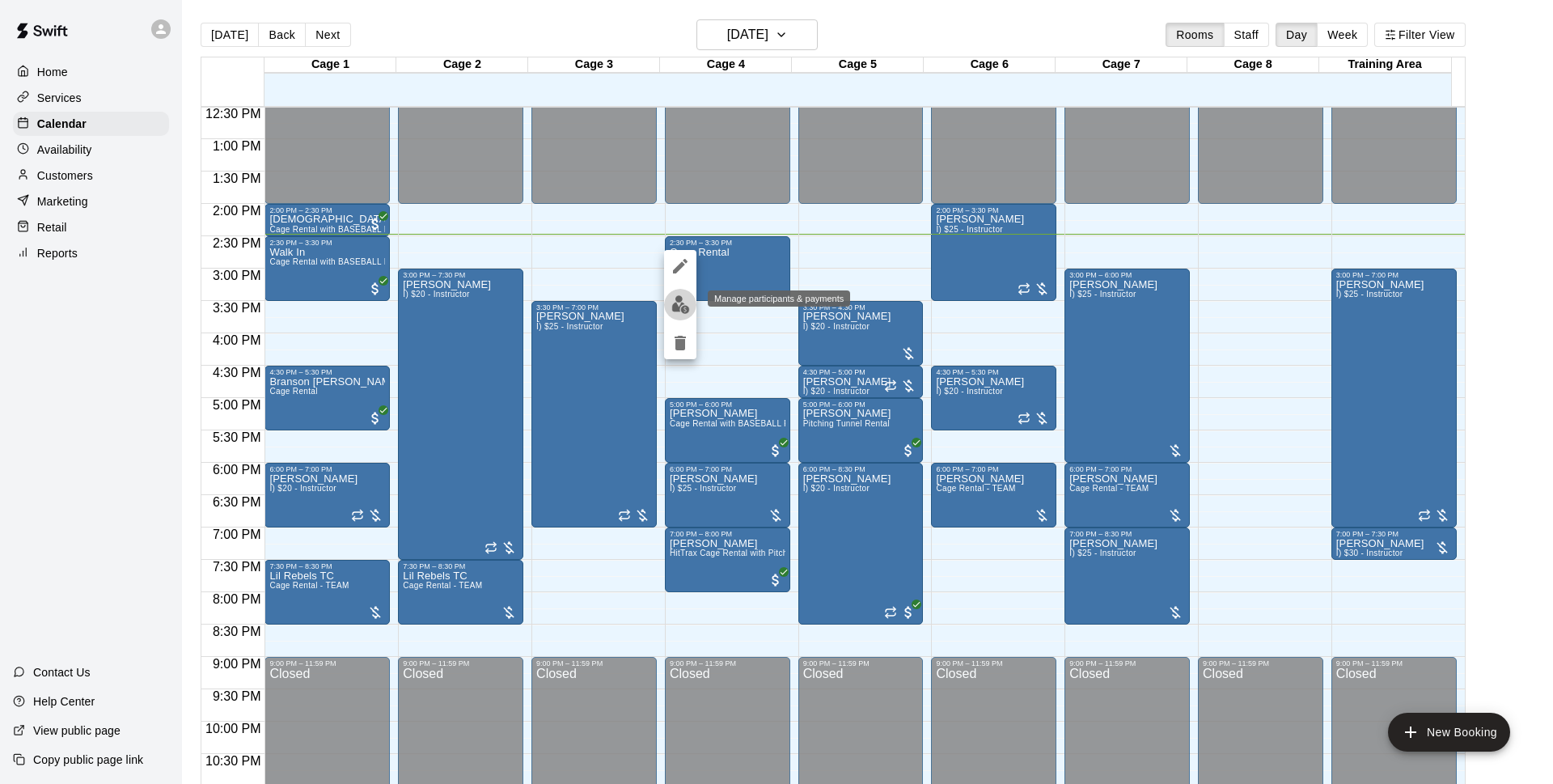
click at [678, 300] on img "edit" at bounding box center [680, 304] width 19 height 19
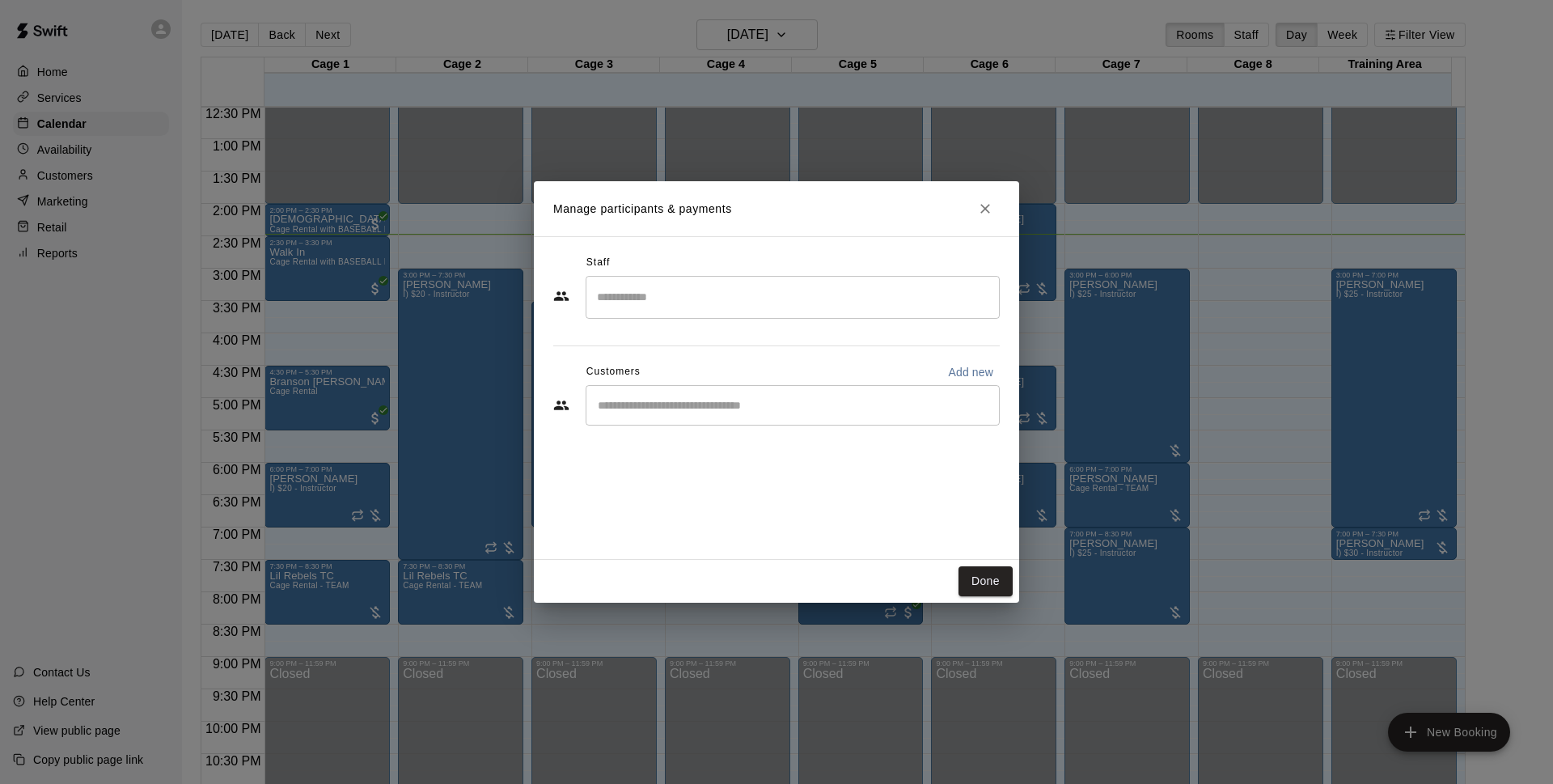
click at [817, 394] on div "​" at bounding box center [792, 405] width 414 height 41
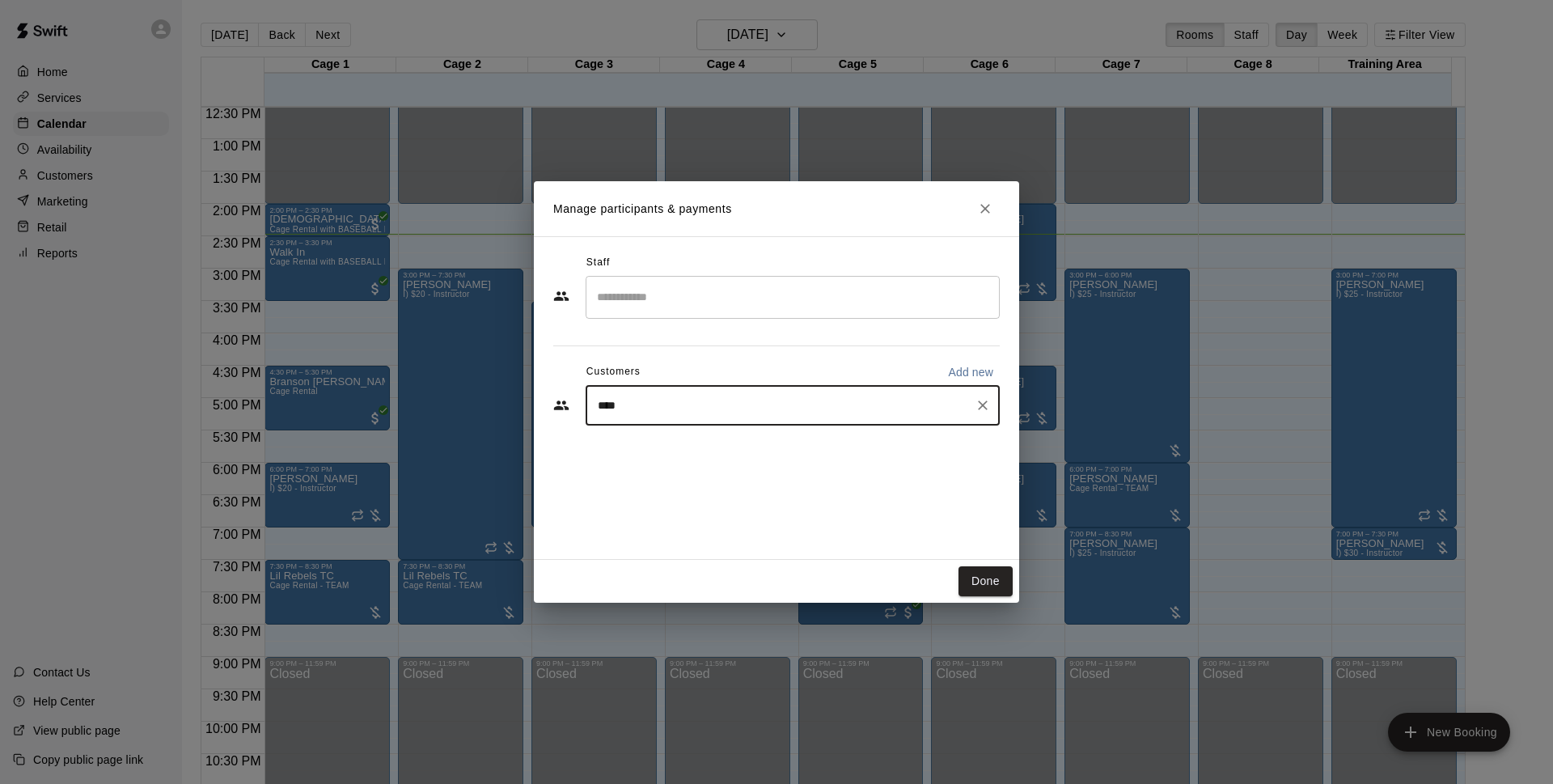
type input "*****"
click at [851, 431] on div "[PERSON_NAME] [EMAIL_ADDRESS][DOMAIN_NAME]" at bounding box center [792, 451] width 414 height 51
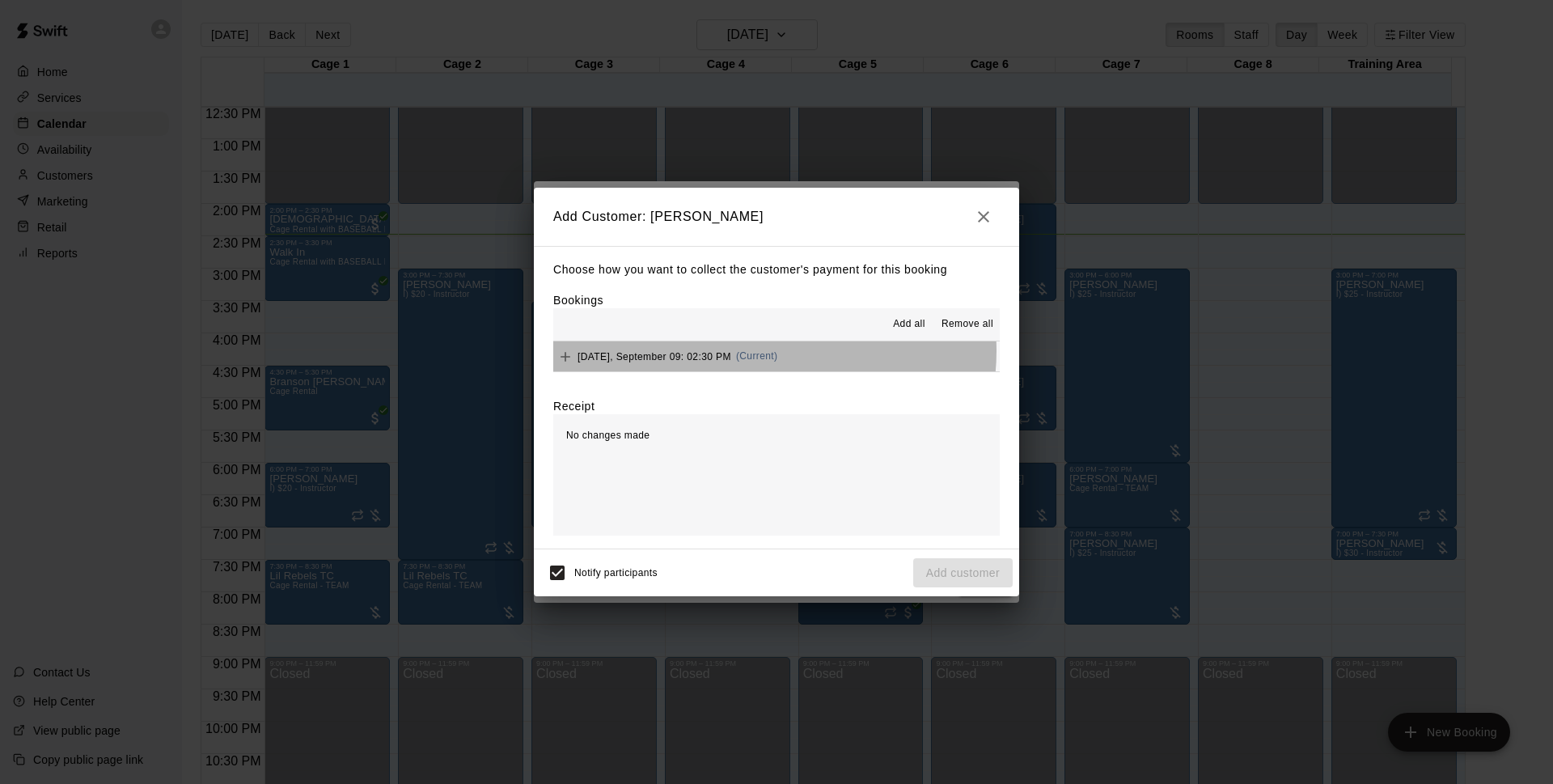
click at [774, 351] on span "(Current)" at bounding box center [757, 356] width 42 height 12
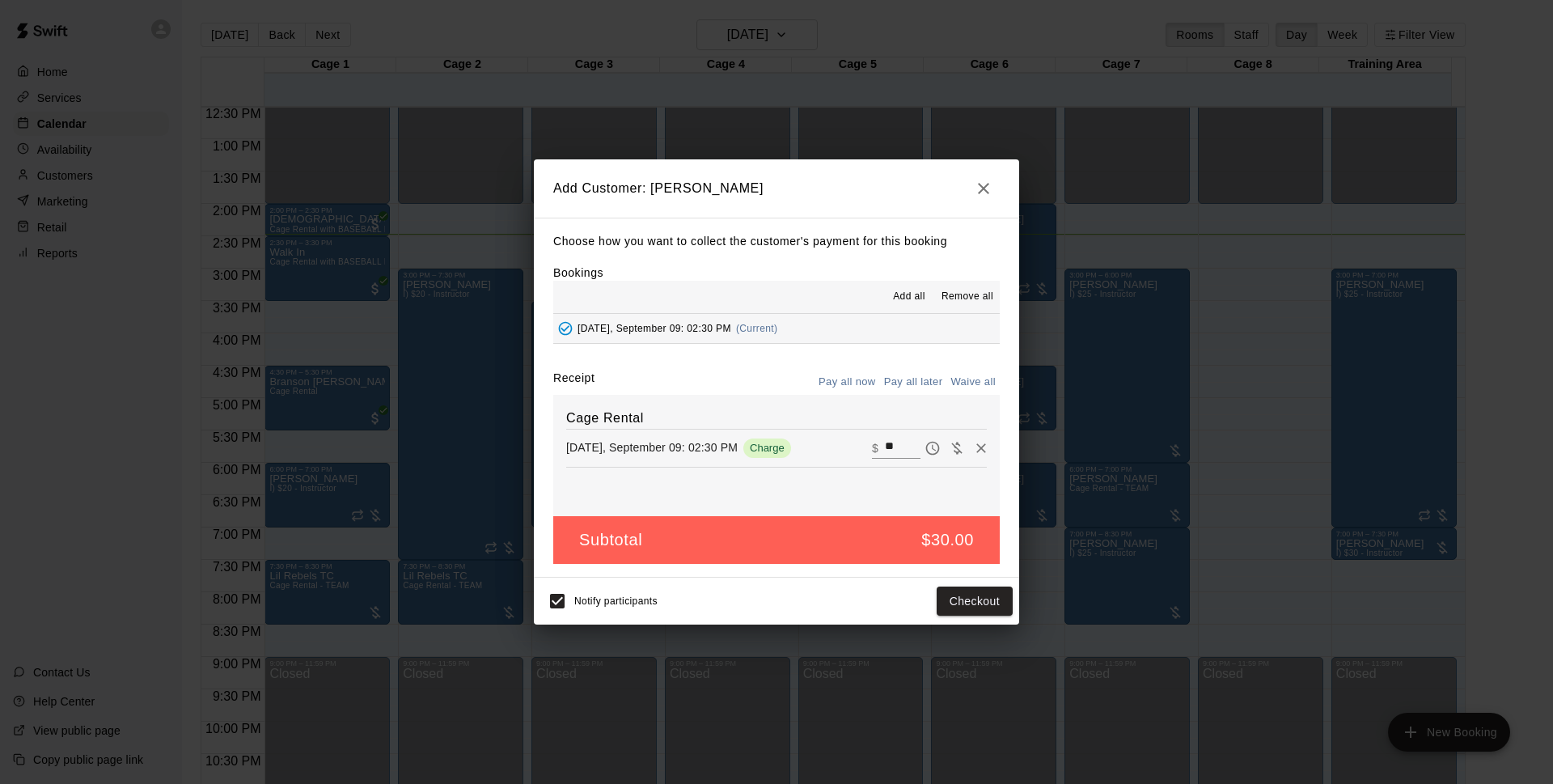
click at [890, 435] on div "Cage Rental [DATE], September 09: 02:30 PM Charge ​ $ **" at bounding box center [777, 455] width 446 height 121
click at [894, 444] on input "**" at bounding box center [903, 447] width 35 height 21
type input "*"
type input "**"
click at [965, 603] on button "Checkout" at bounding box center [975, 601] width 76 height 30
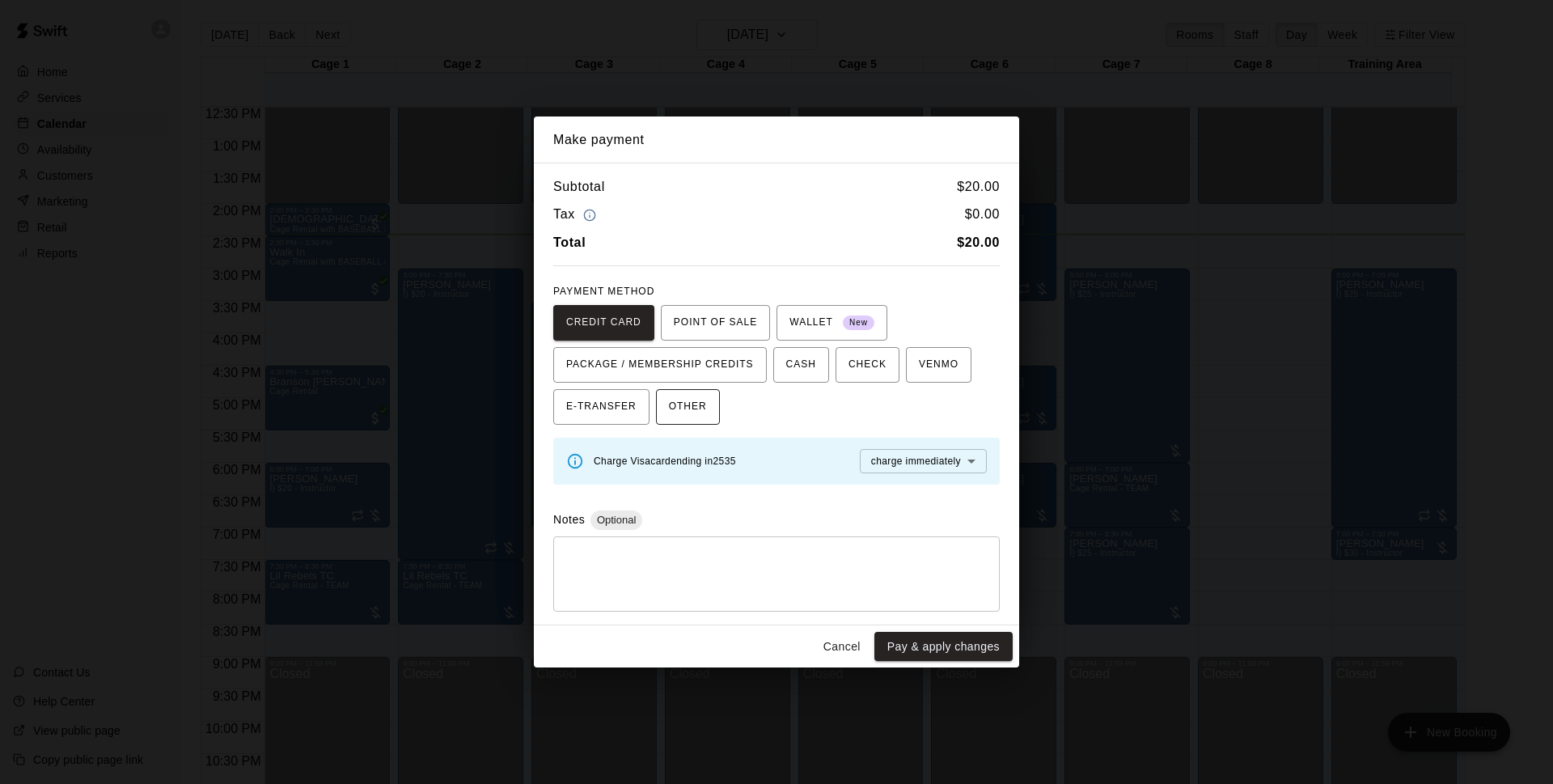
click at [700, 413] on span "OTHER" at bounding box center [688, 406] width 38 height 26
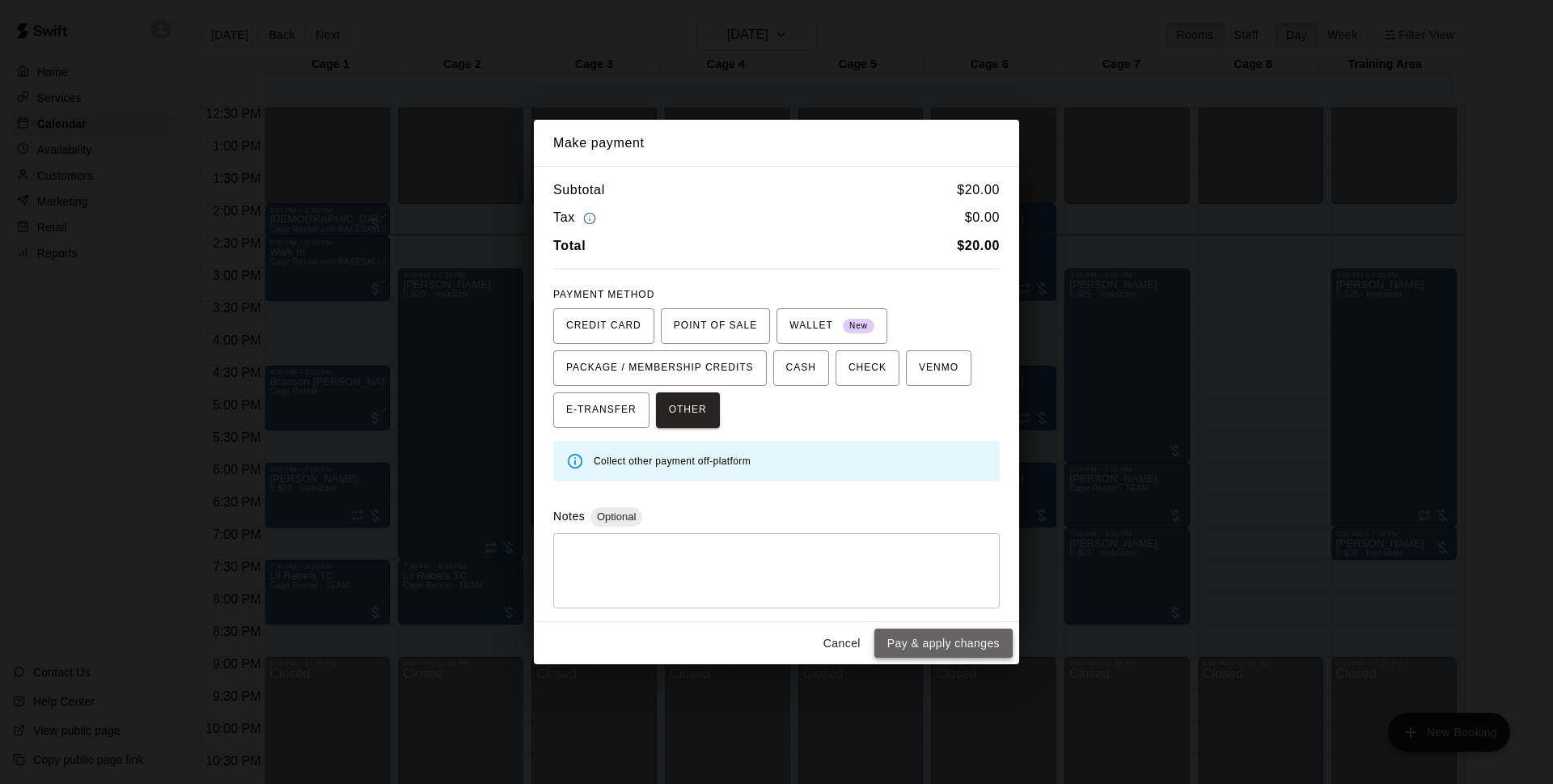
click at [970, 638] on button "Pay & apply changes" at bounding box center [943, 643] width 138 height 30
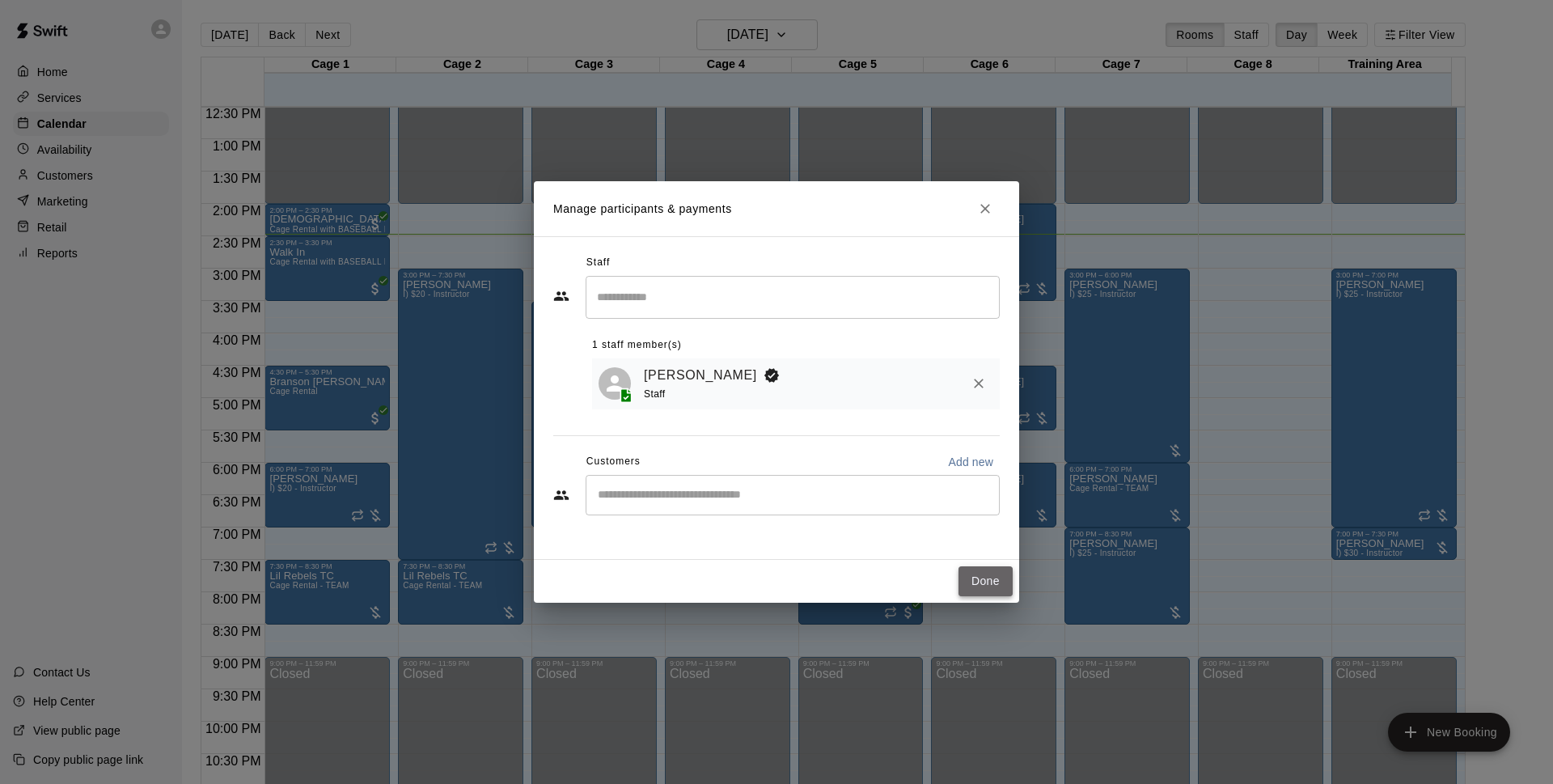
click at [995, 575] on button "Done" at bounding box center [986, 581] width 54 height 30
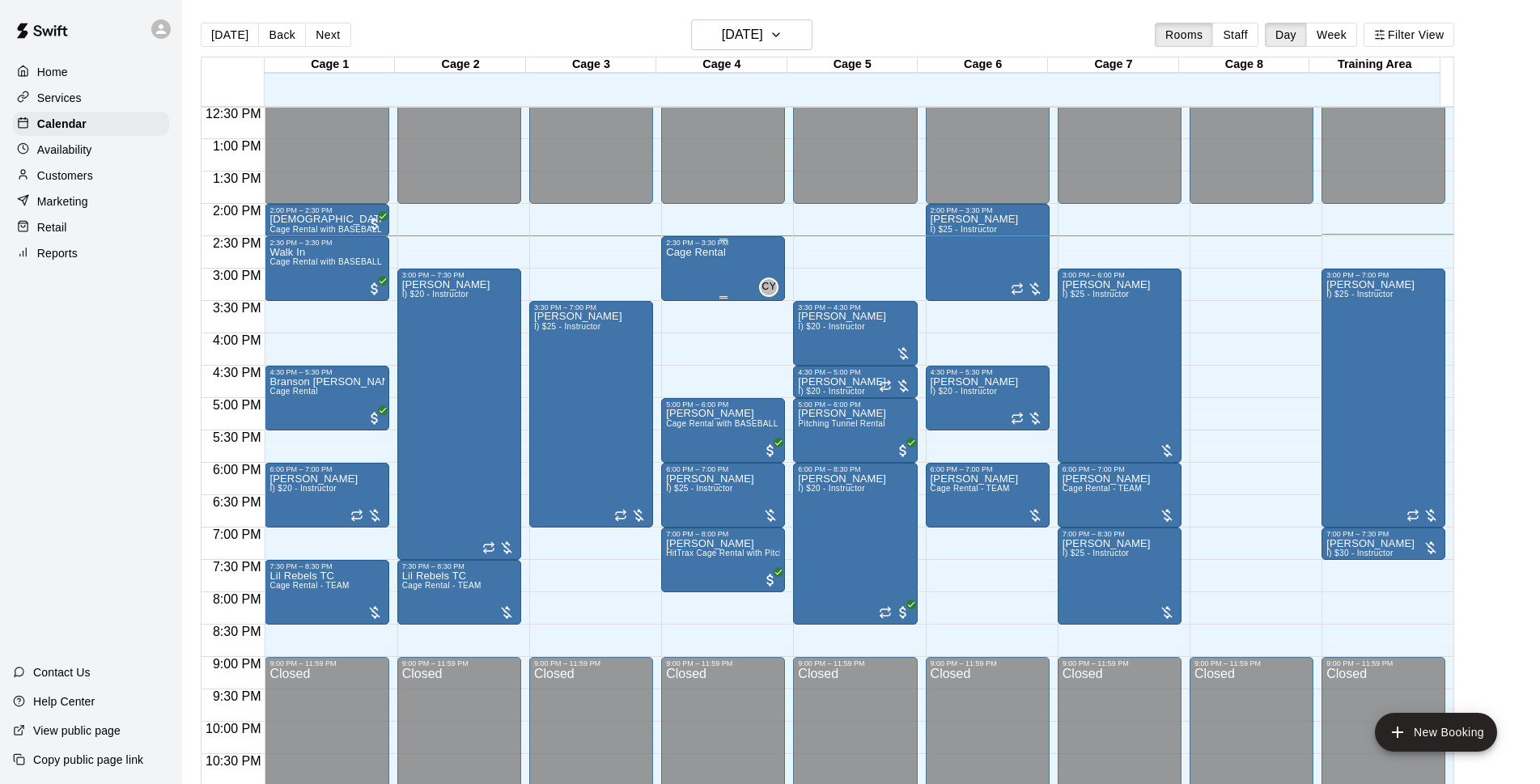
click at [727, 271] on div "Cage Rental CY 0" at bounding box center [723, 639] width 114 height 784
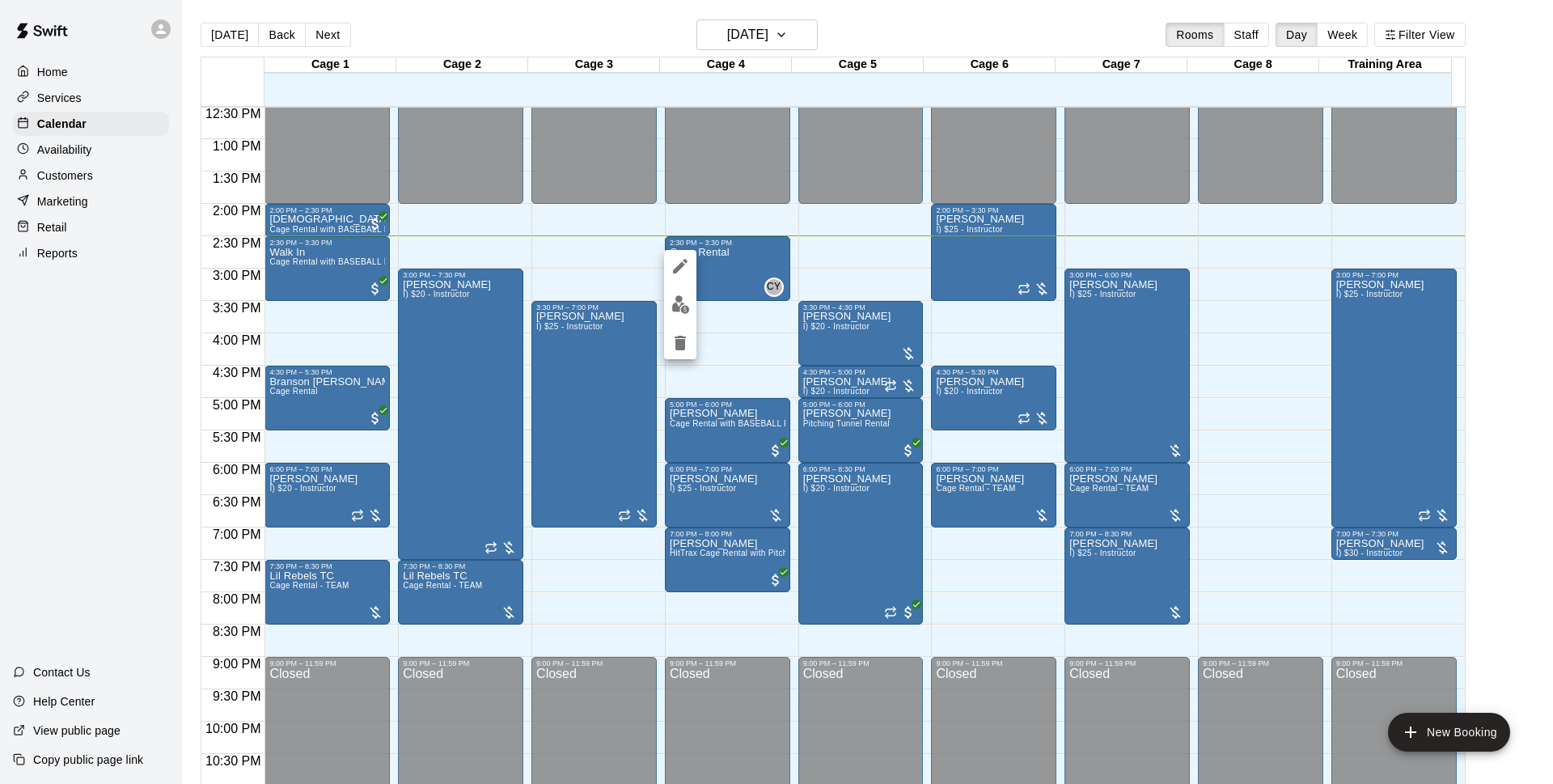
click at [687, 339] on icon "delete" at bounding box center [679, 342] width 19 height 19
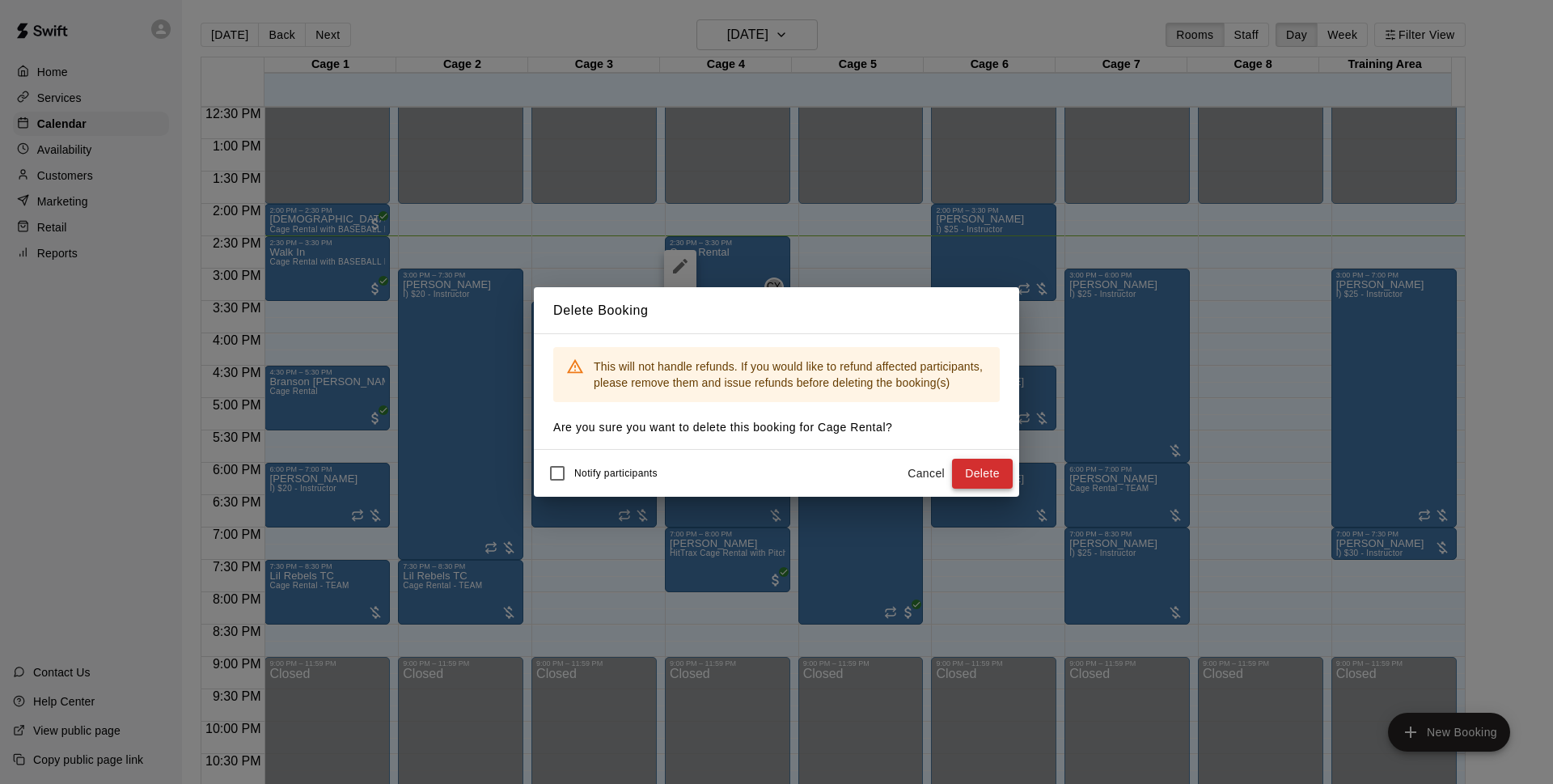
click at [983, 471] on button "Delete" at bounding box center [982, 473] width 61 height 30
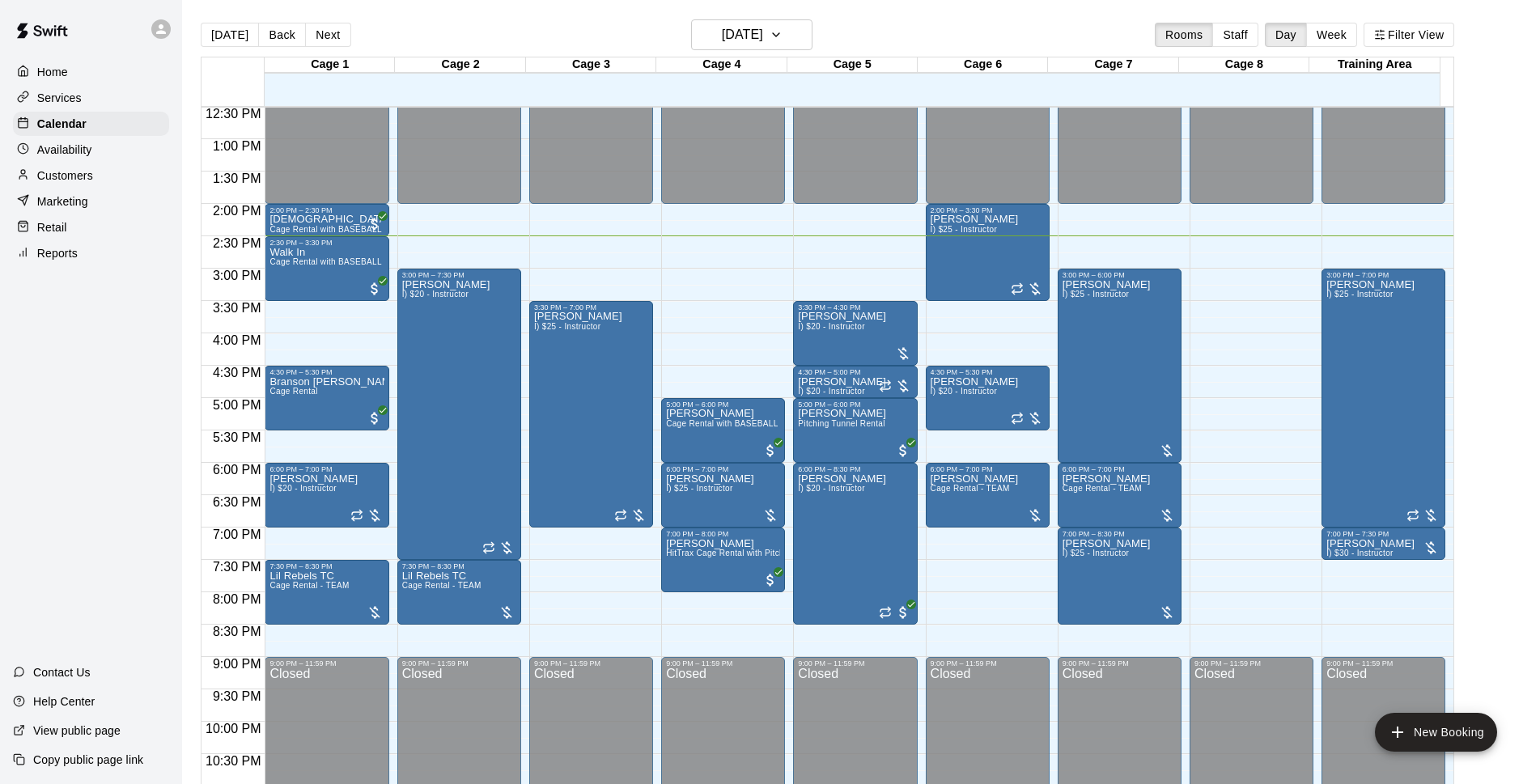
click at [677, 290] on body "Home Services Calendar Availability Customers Marketing Retail Reports Contact …" at bounding box center [770, 405] width 1540 height 809
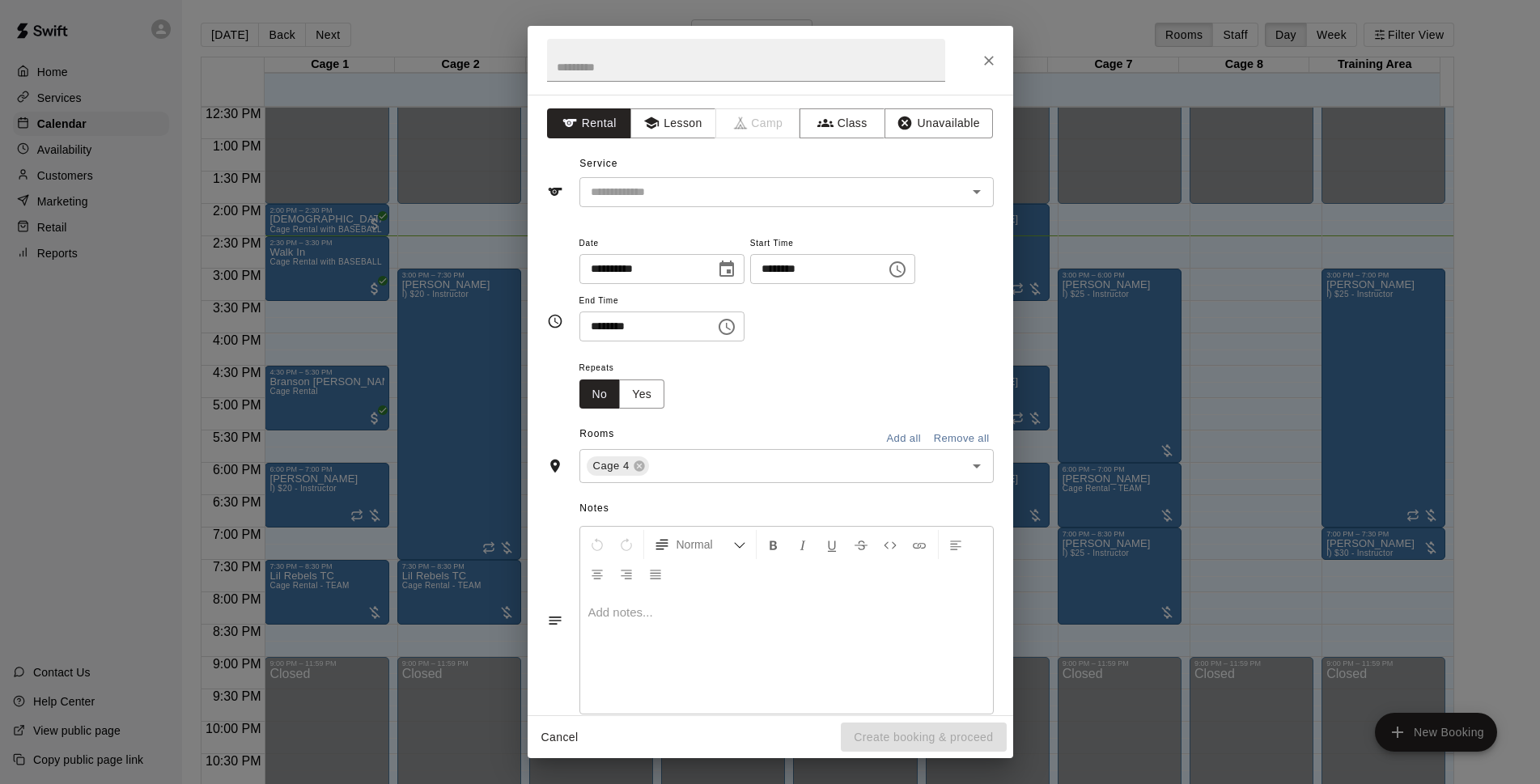
click at [682, 288] on div "**********" at bounding box center [786, 287] width 414 height 109
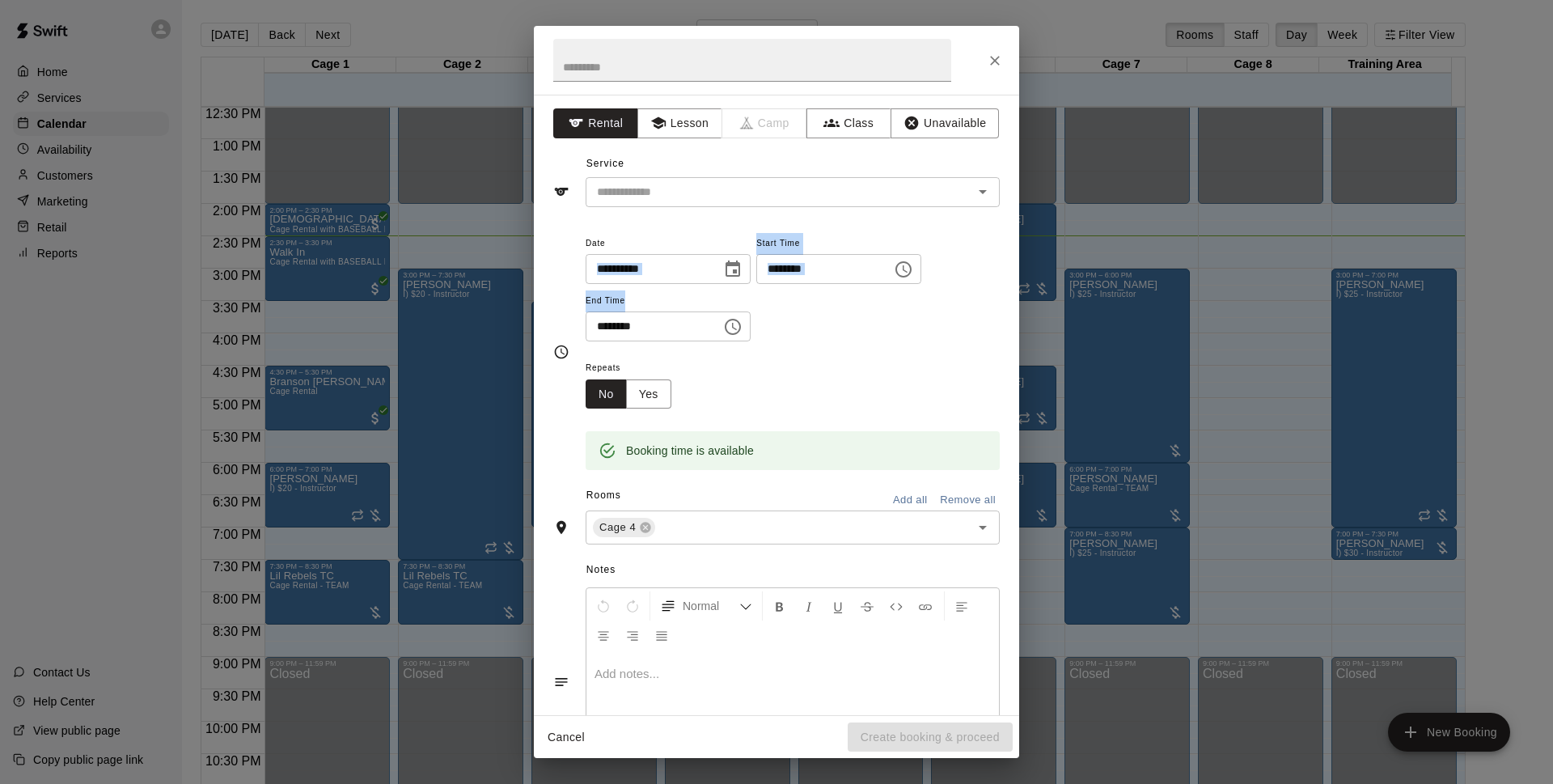
click at [925, 335] on div "**********" at bounding box center [792, 287] width 414 height 109
click at [625, 322] on input "********" at bounding box center [648, 326] width 125 height 30
click at [768, 203] on div "​" at bounding box center [792, 191] width 414 height 30
type input "********"
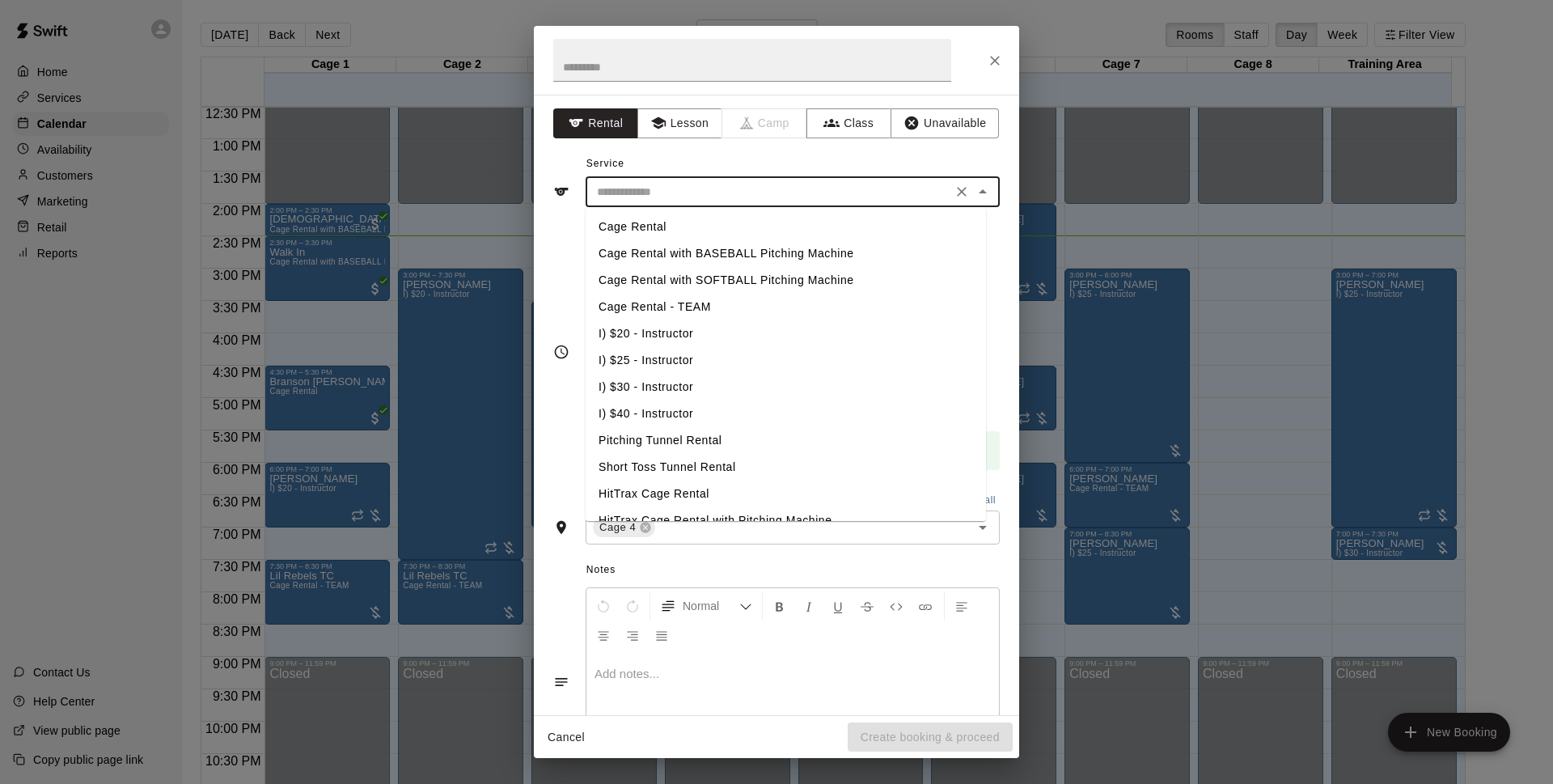
click at [678, 229] on li "Cage Rental" at bounding box center [785, 227] width 400 height 27
type input "**********"
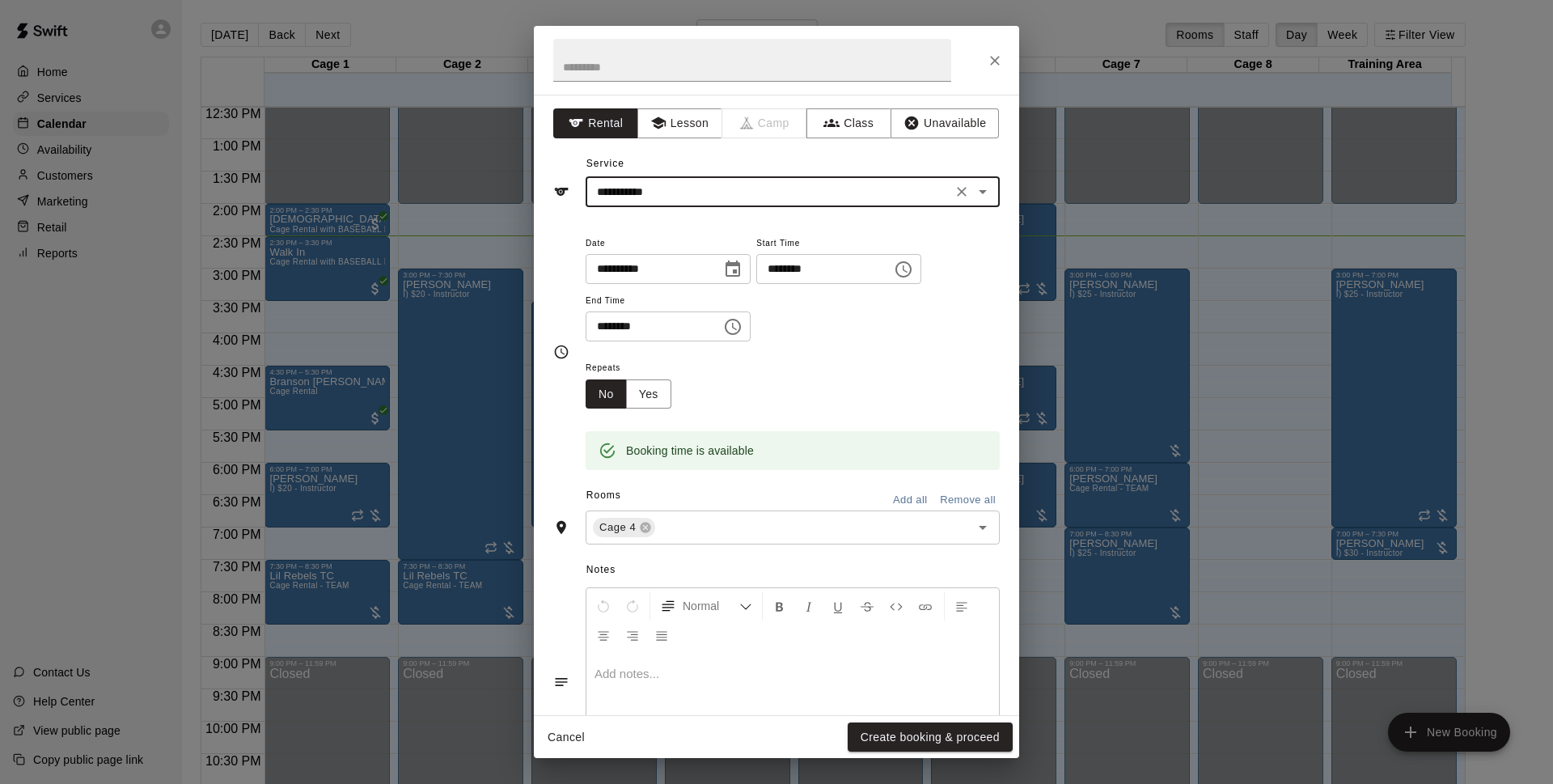
drag, startPoint x: 931, startPoint y: 733, endPoint x: 1034, endPoint y: 358, distance: 388.9
click at [931, 733] on button "Create booking & proceed" at bounding box center [930, 737] width 165 height 30
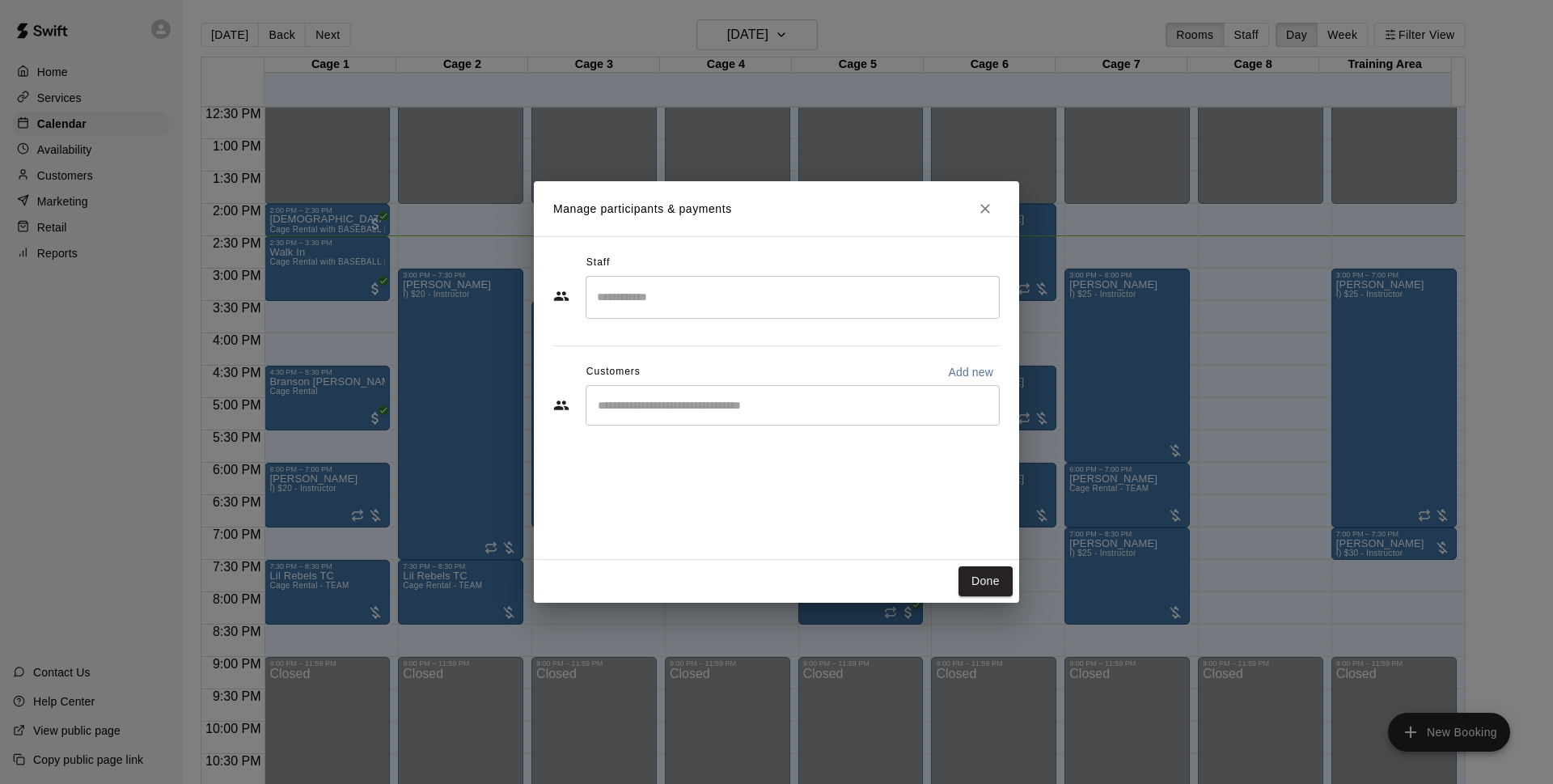
click at [750, 395] on div "​" at bounding box center [792, 405] width 414 height 41
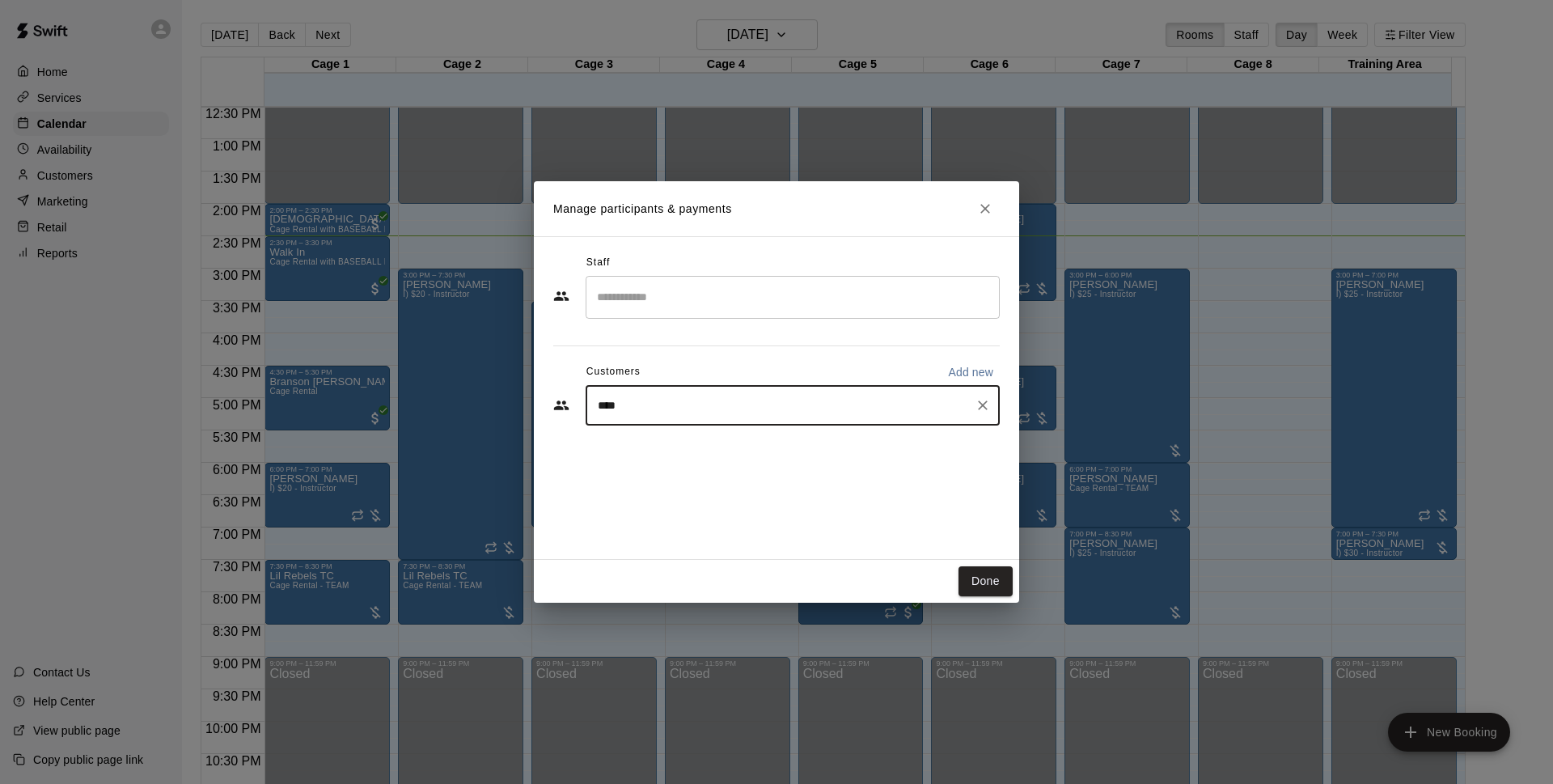
type input "*****"
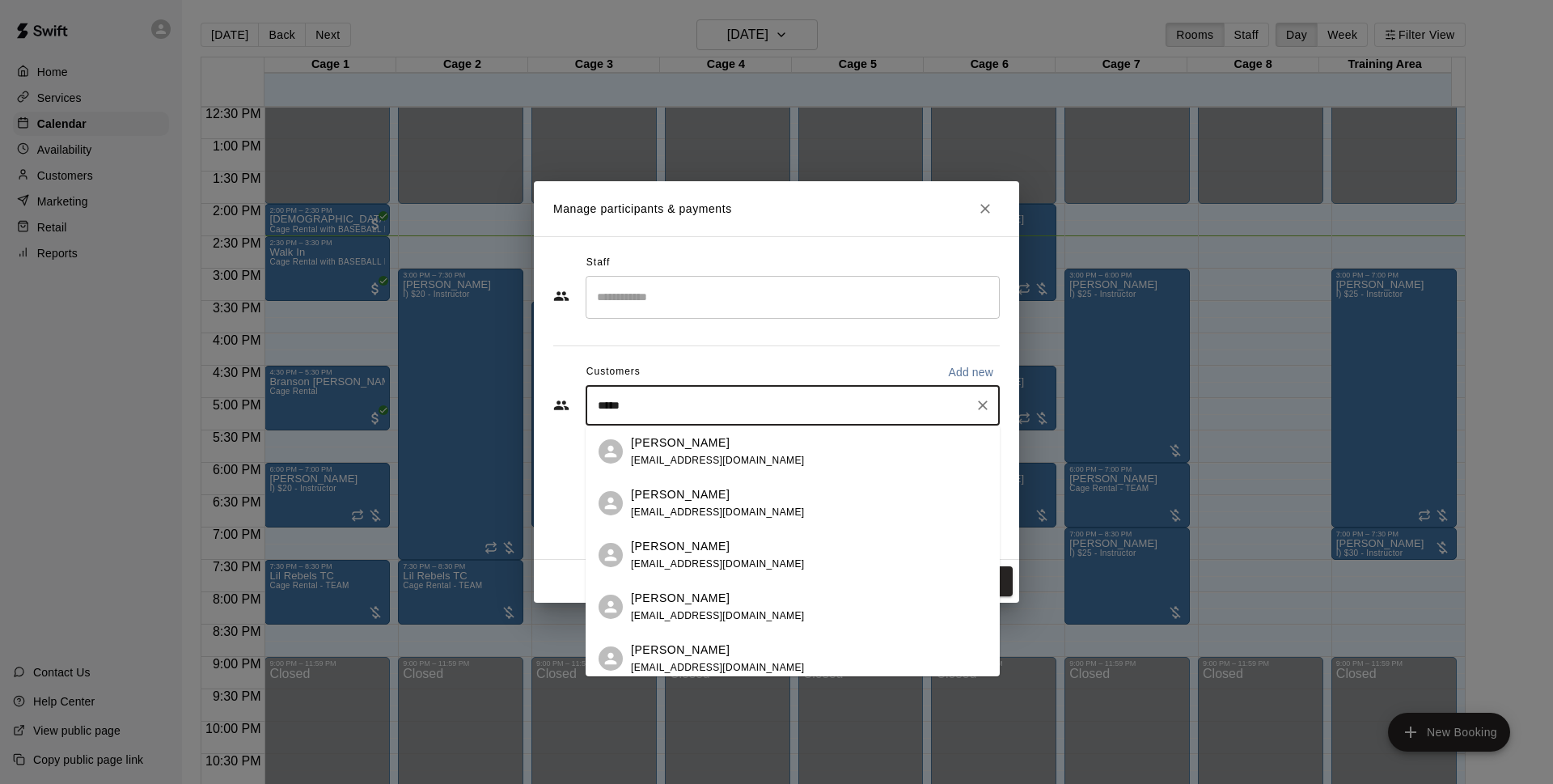
click at [891, 450] on div "[PERSON_NAME] [EMAIL_ADDRESS][DOMAIN_NAME]" at bounding box center [809, 452] width 356 height 35
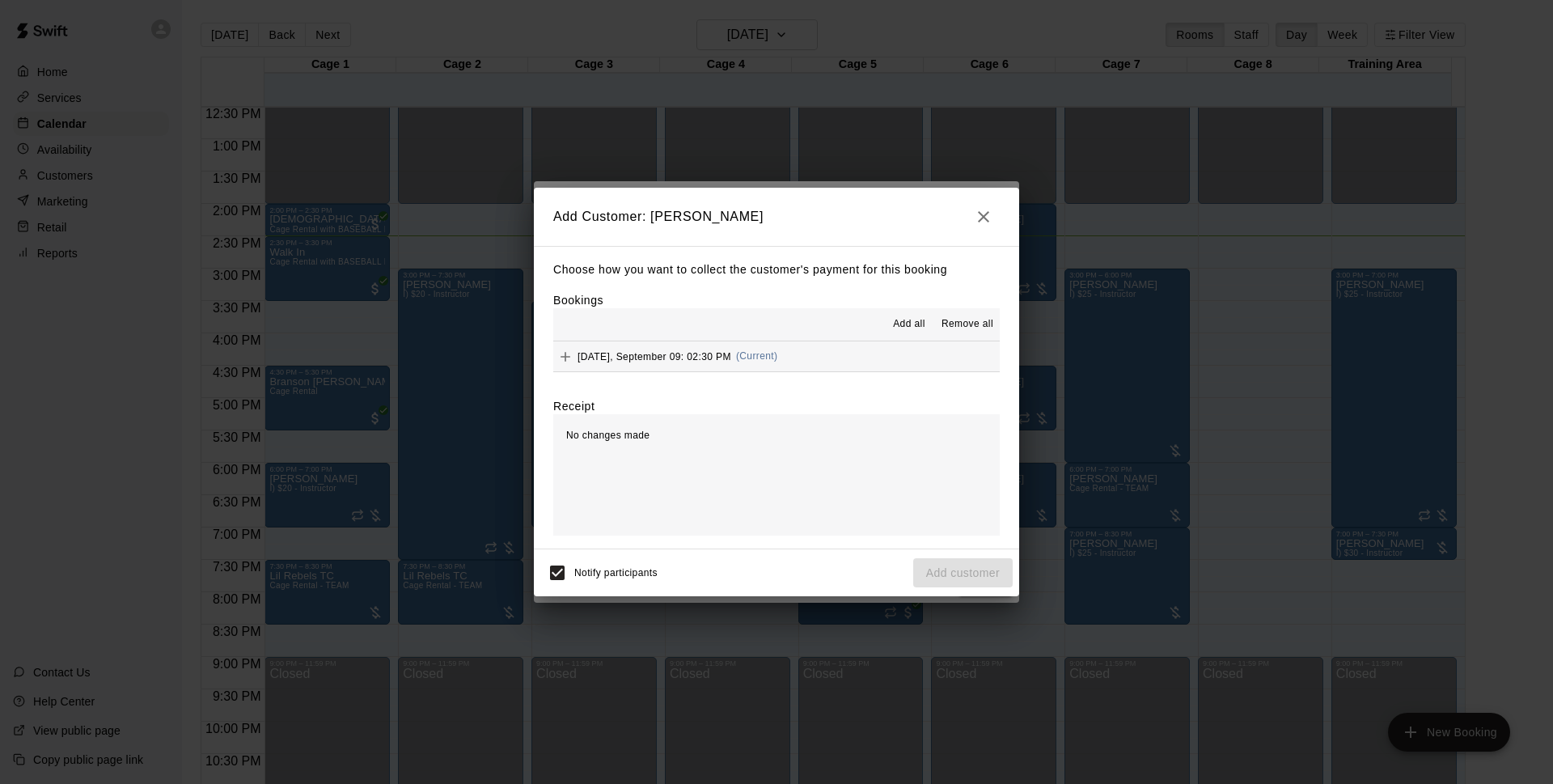
click at [754, 374] on div "Choose how you want to collect the customer's payment for this booking Bookings…" at bounding box center [776, 397] width 485 height 303
click at [768, 368] on div "[DATE], September 09: 02:30 PM (Current)" at bounding box center [666, 356] width 224 height 24
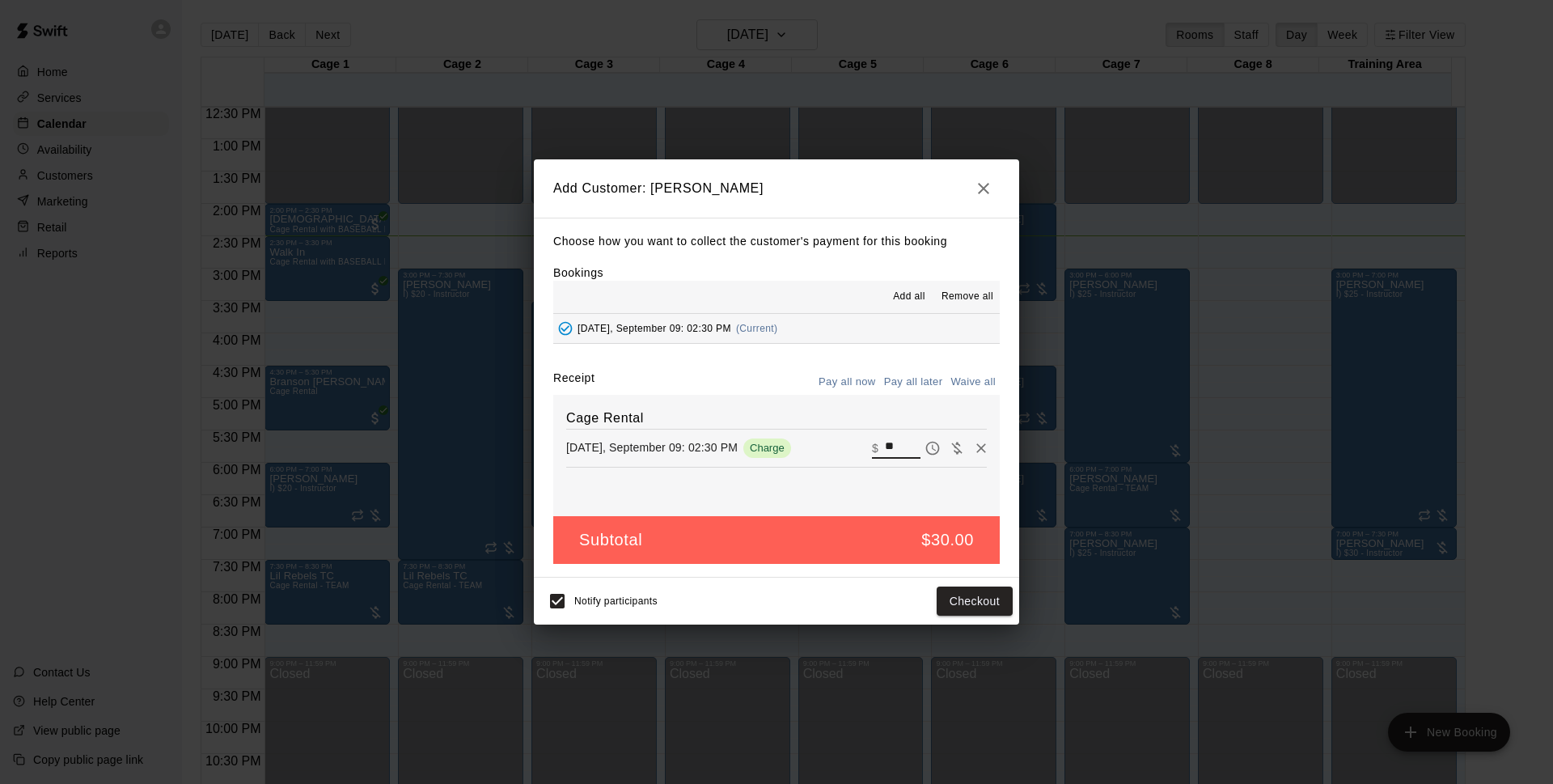
click at [894, 443] on input "**" at bounding box center [903, 447] width 35 height 21
type input "*"
type input "**"
click at [979, 594] on button "Checkout" at bounding box center [975, 601] width 76 height 30
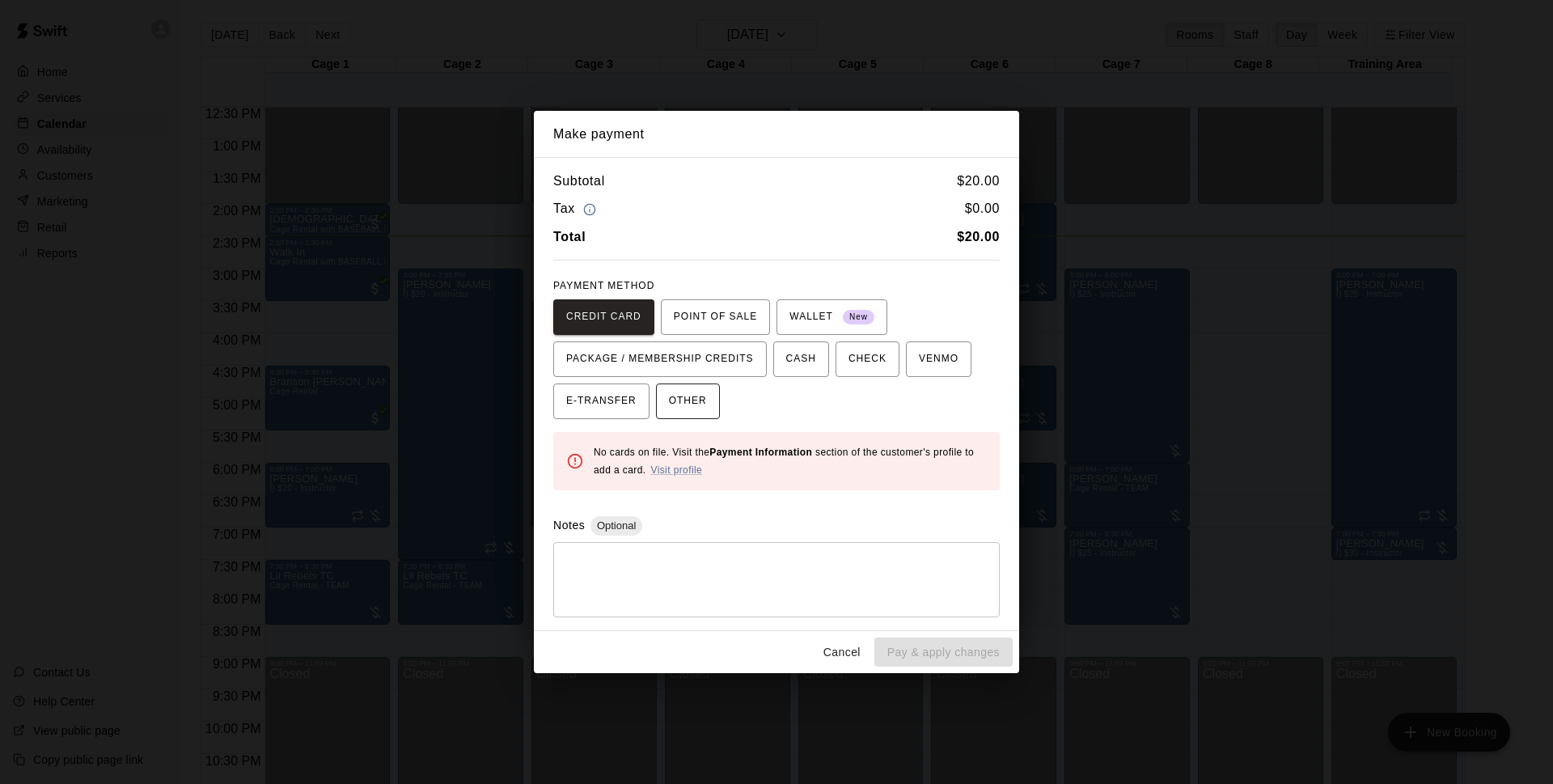
click at [714, 406] on button "OTHER" at bounding box center [688, 400] width 64 height 35
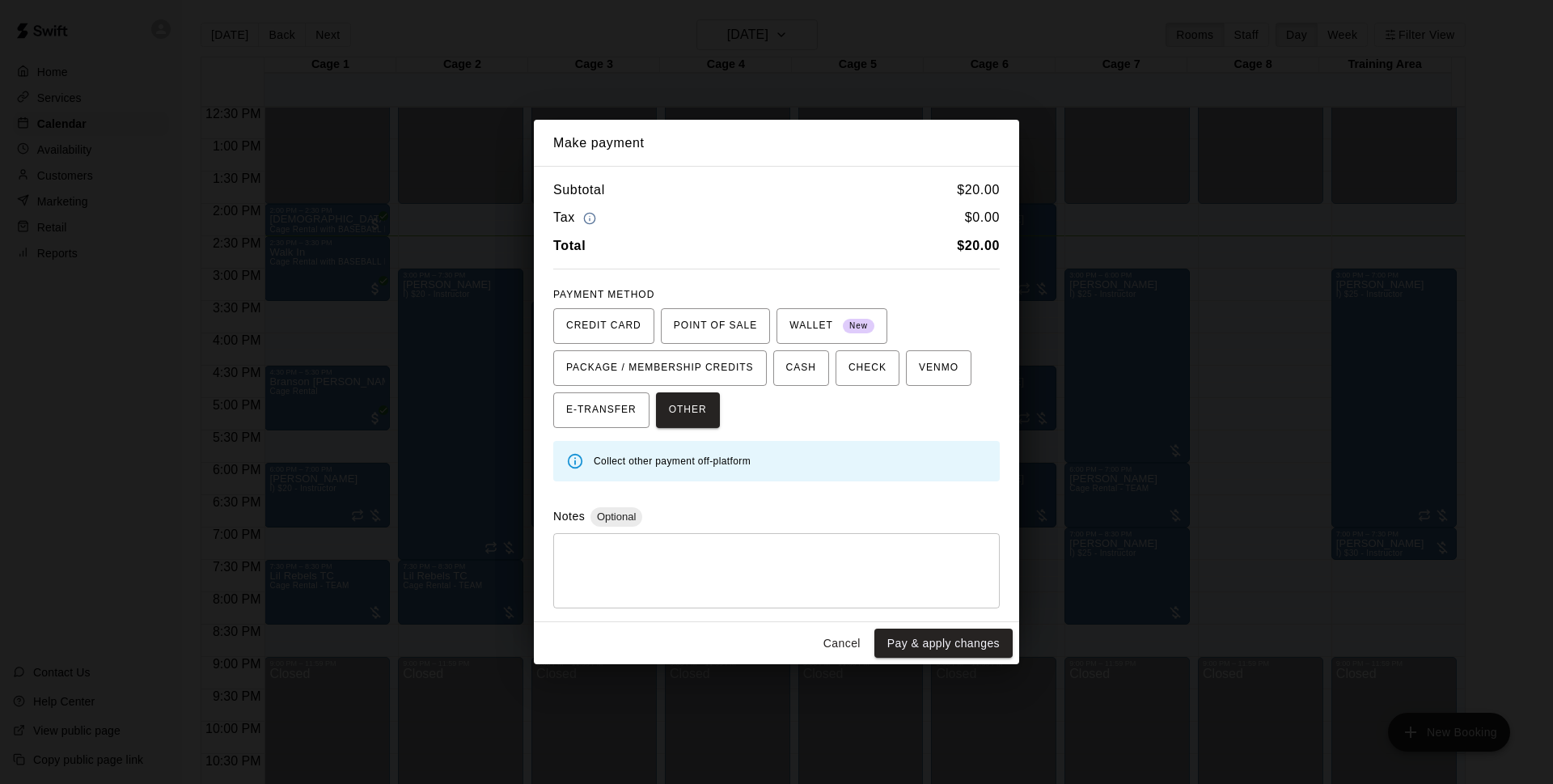
click at [933, 647] on button "Pay & apply changes" at bounding box center [943, 643] width 138 height 30
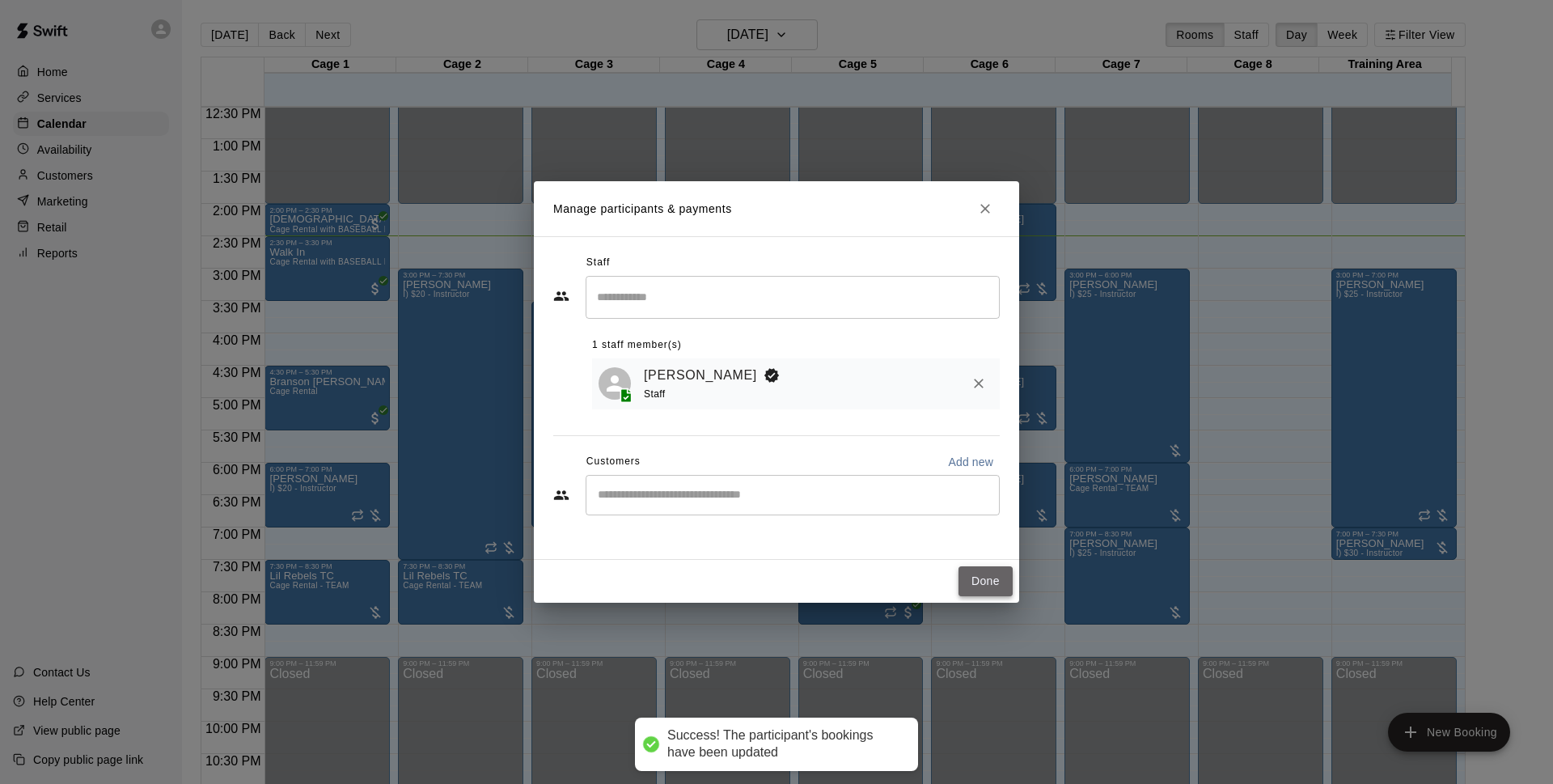
click at [996, 590] on button "Done" at bounding box center [986, 581] width 54 height 30
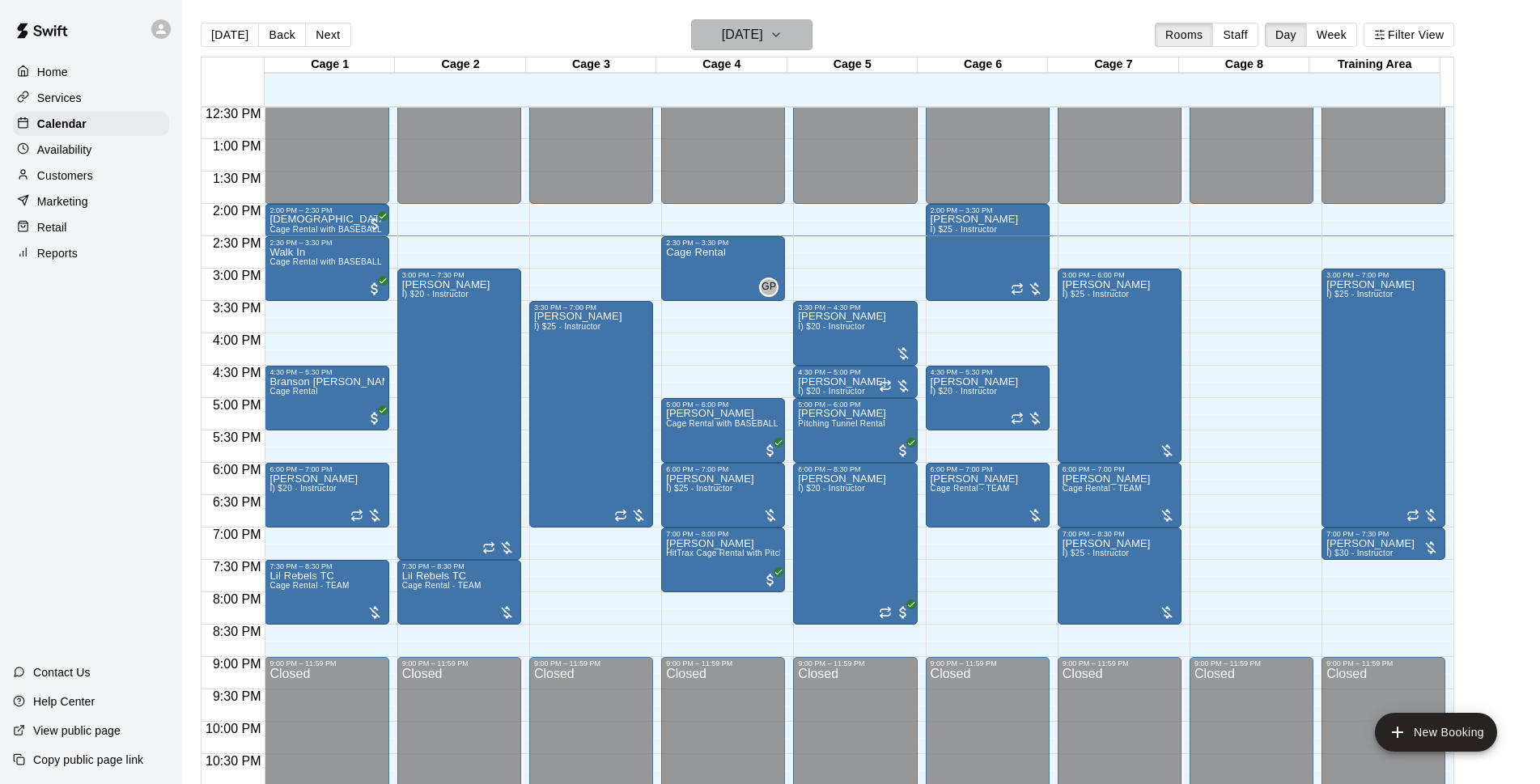
click at [756, 25] on h6 "[DATE]" at bounding box center [743, 34] width 42 height 23
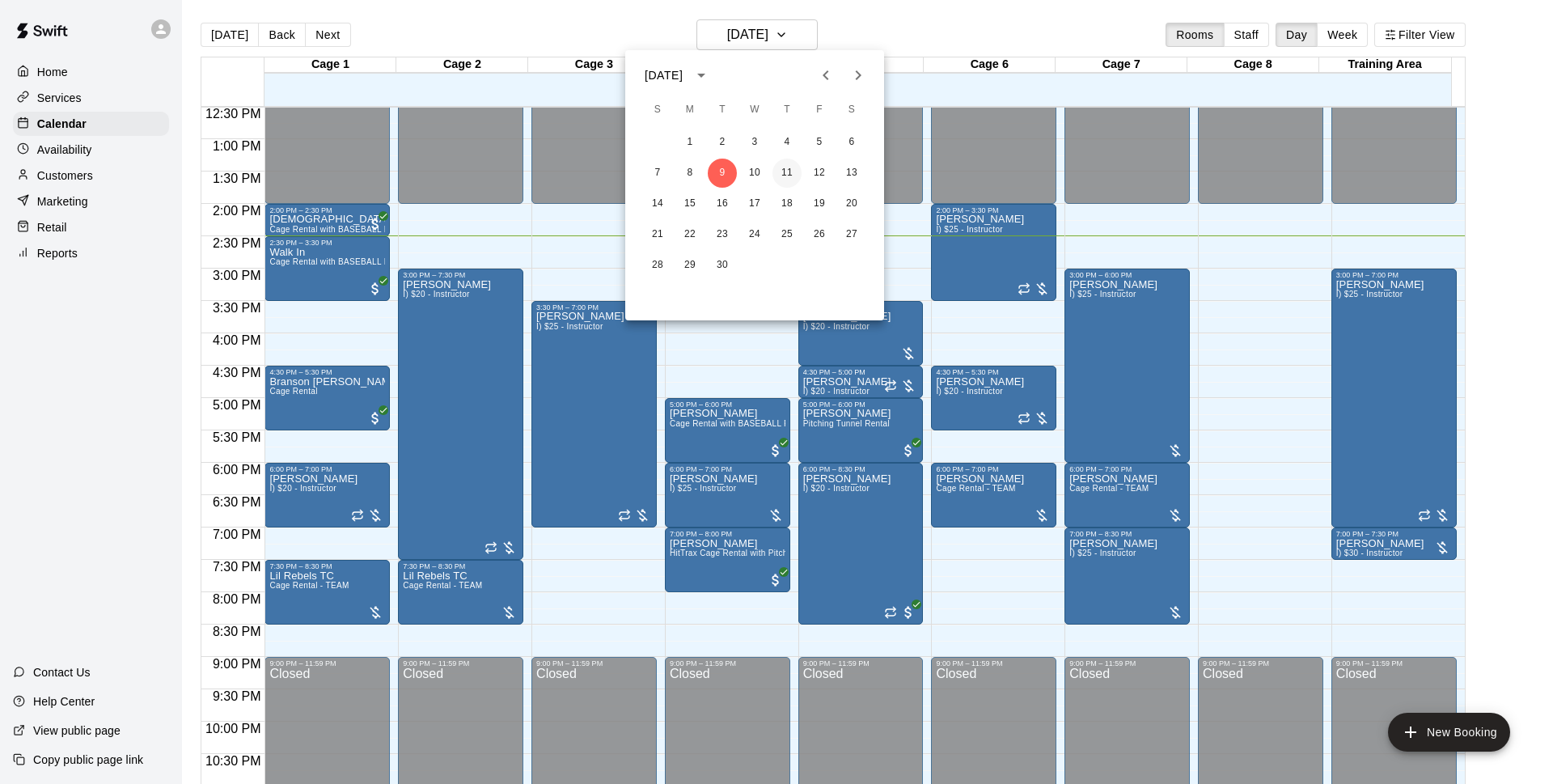
click at [797, 171] on button "11" at bounding box center [787, 173] width 29 height 29
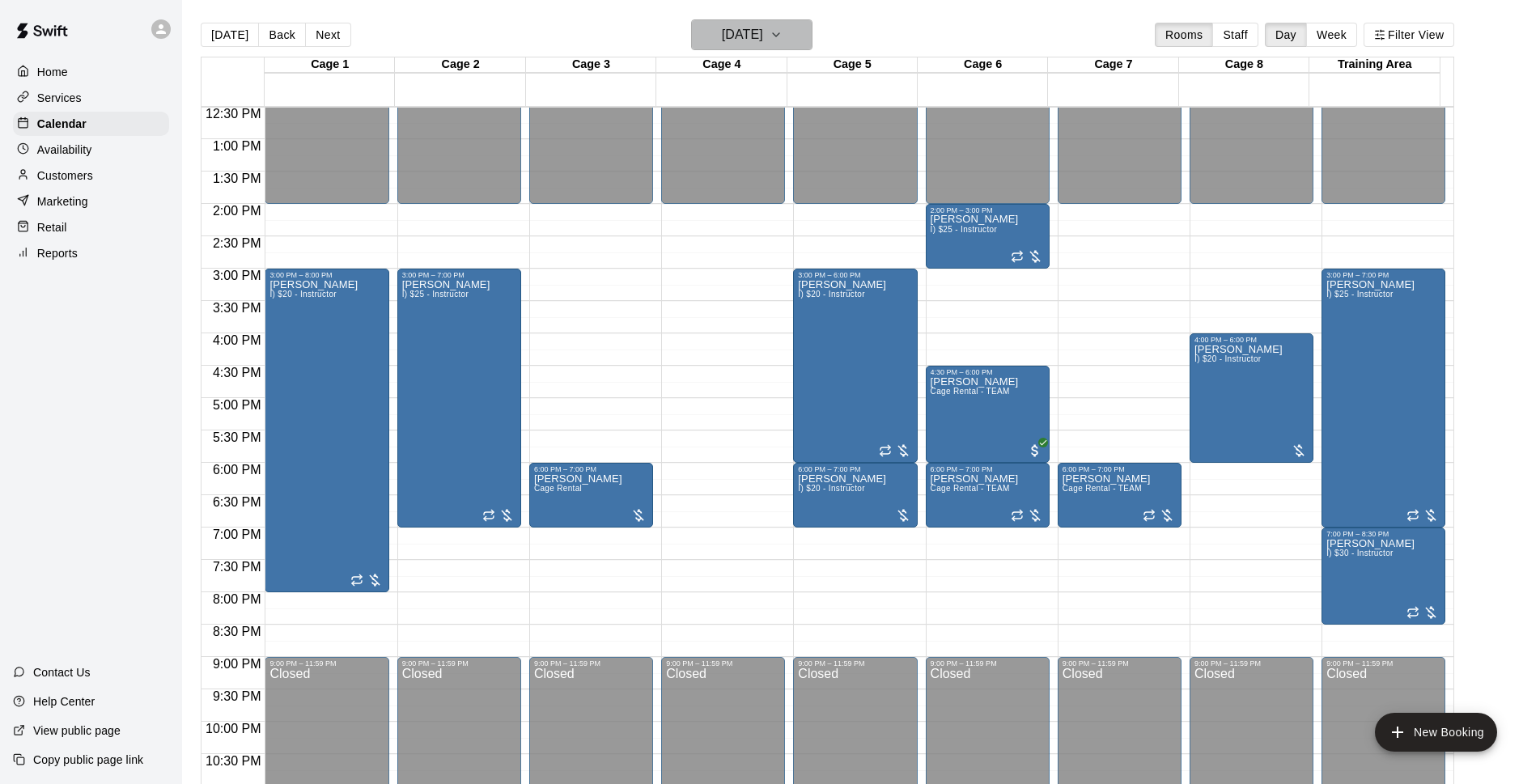
click at [763, 32] on h6 "[DATE]" at bounding box center [743, 34] width 42 height 23
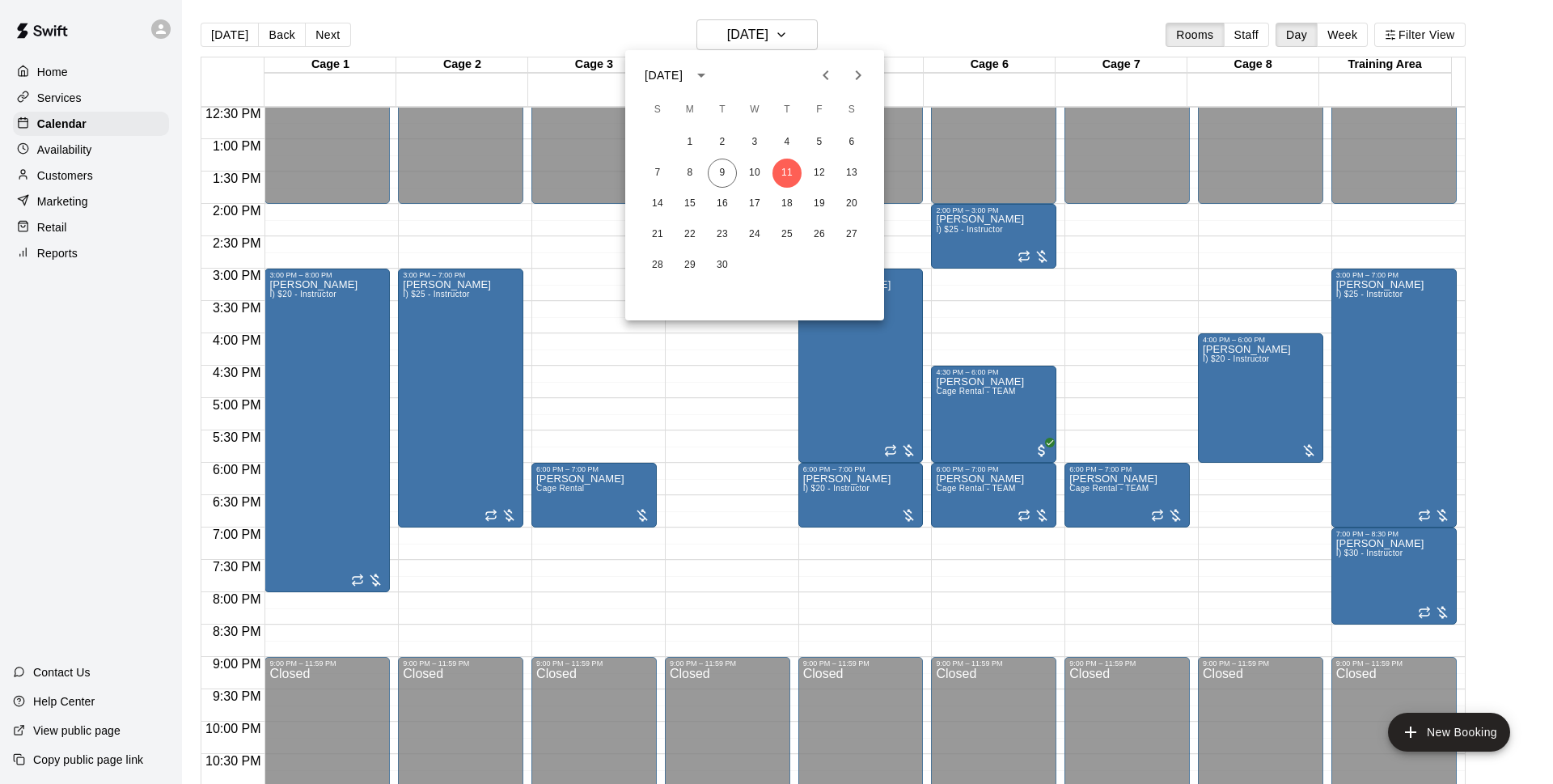
drag, startPoint x: 932, startPoint y: 27, endPoint x: 995, endPoint y: 252, distance: 233.7
click at [934, 31] on div at bounding box center [776, 392] width 1553 height 784
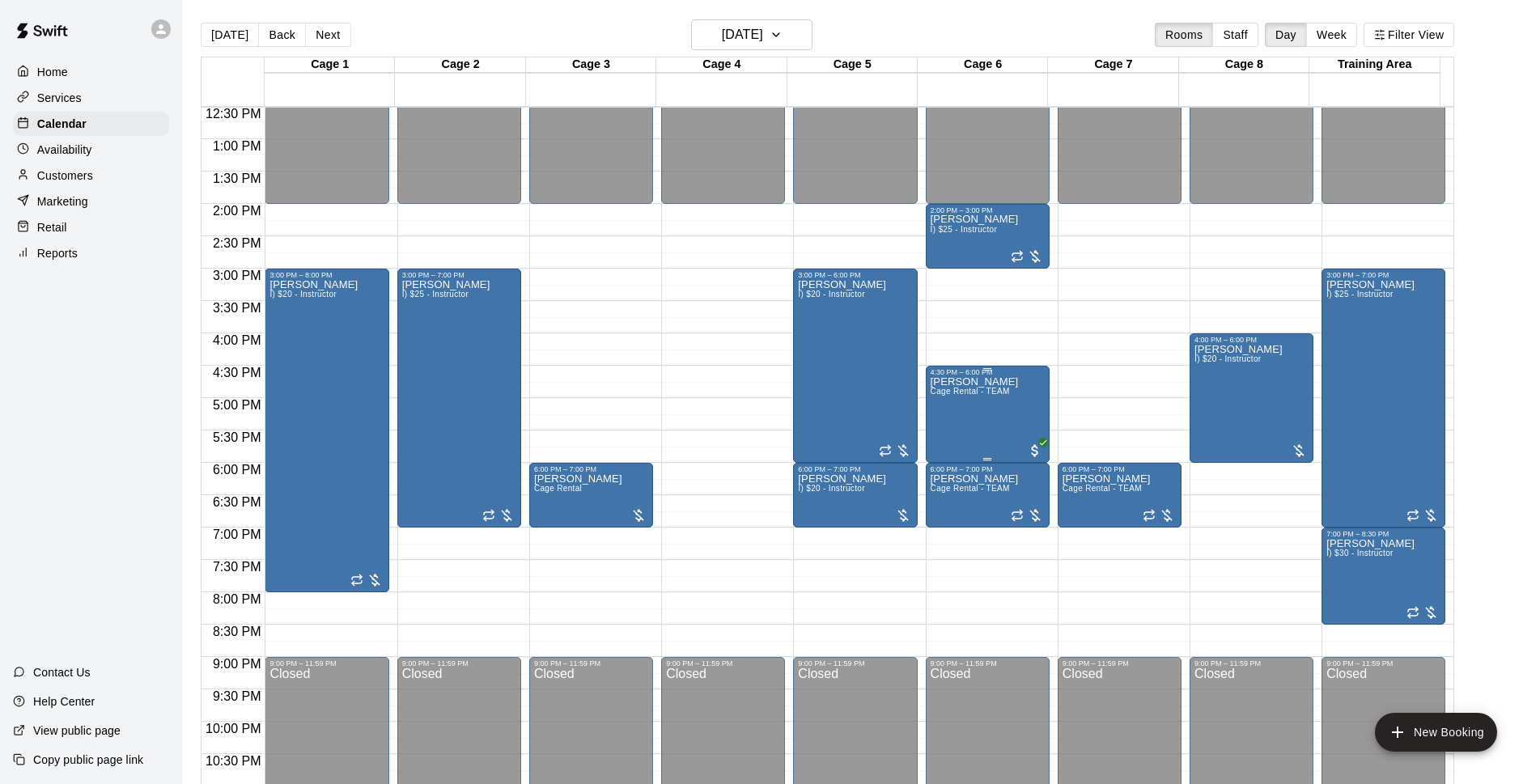
click at [993, 412] on div "[PERSON_NAME] Cage Rental - TEAM" at bounding box center [975, 768] width 89 height 784
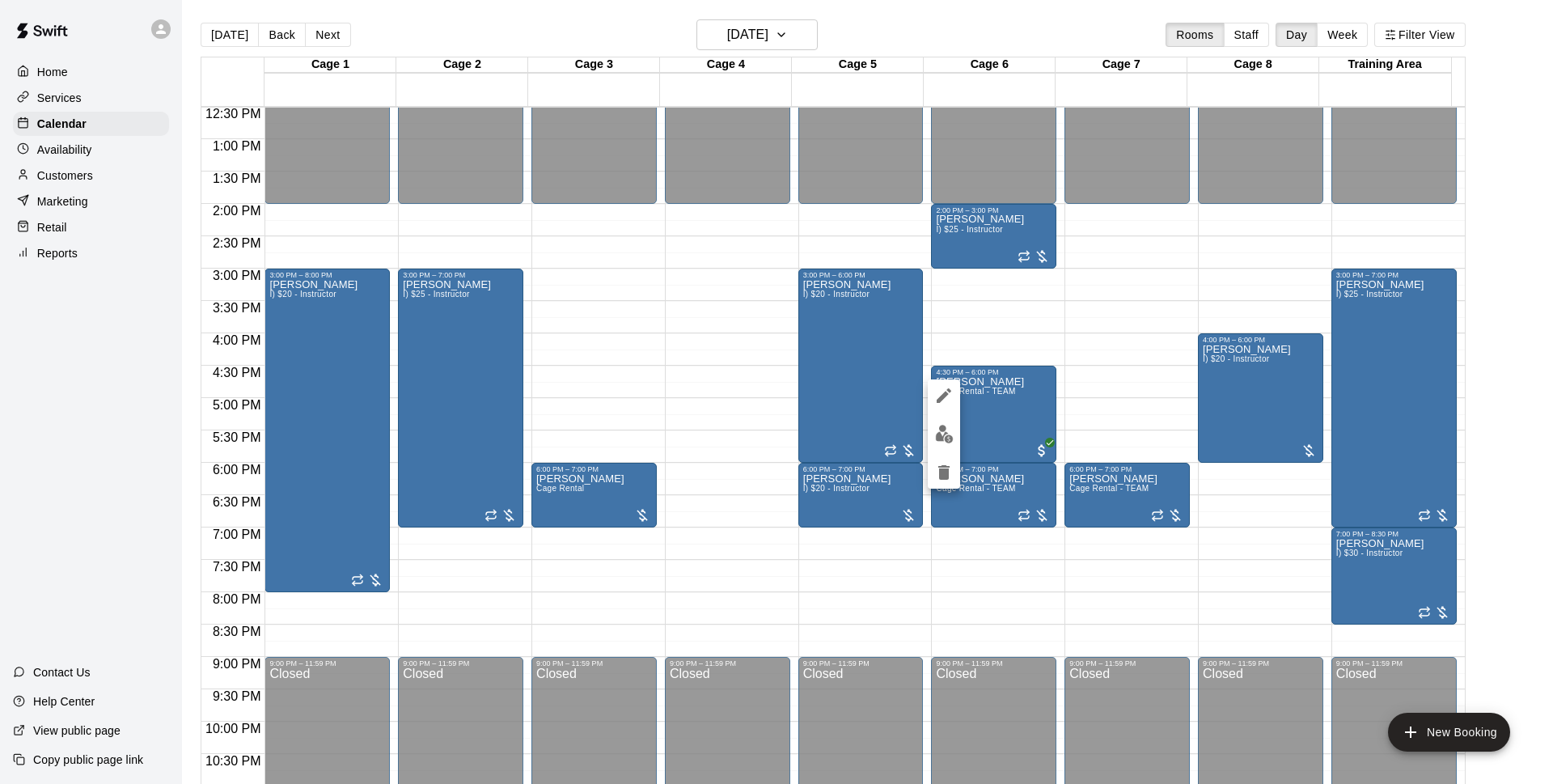
click at [863, 37] on div at bounding box center [776, 392] width 1553 height 784
click at [797, 34] on div at bounding box center [776, 392] width 1553 height 784
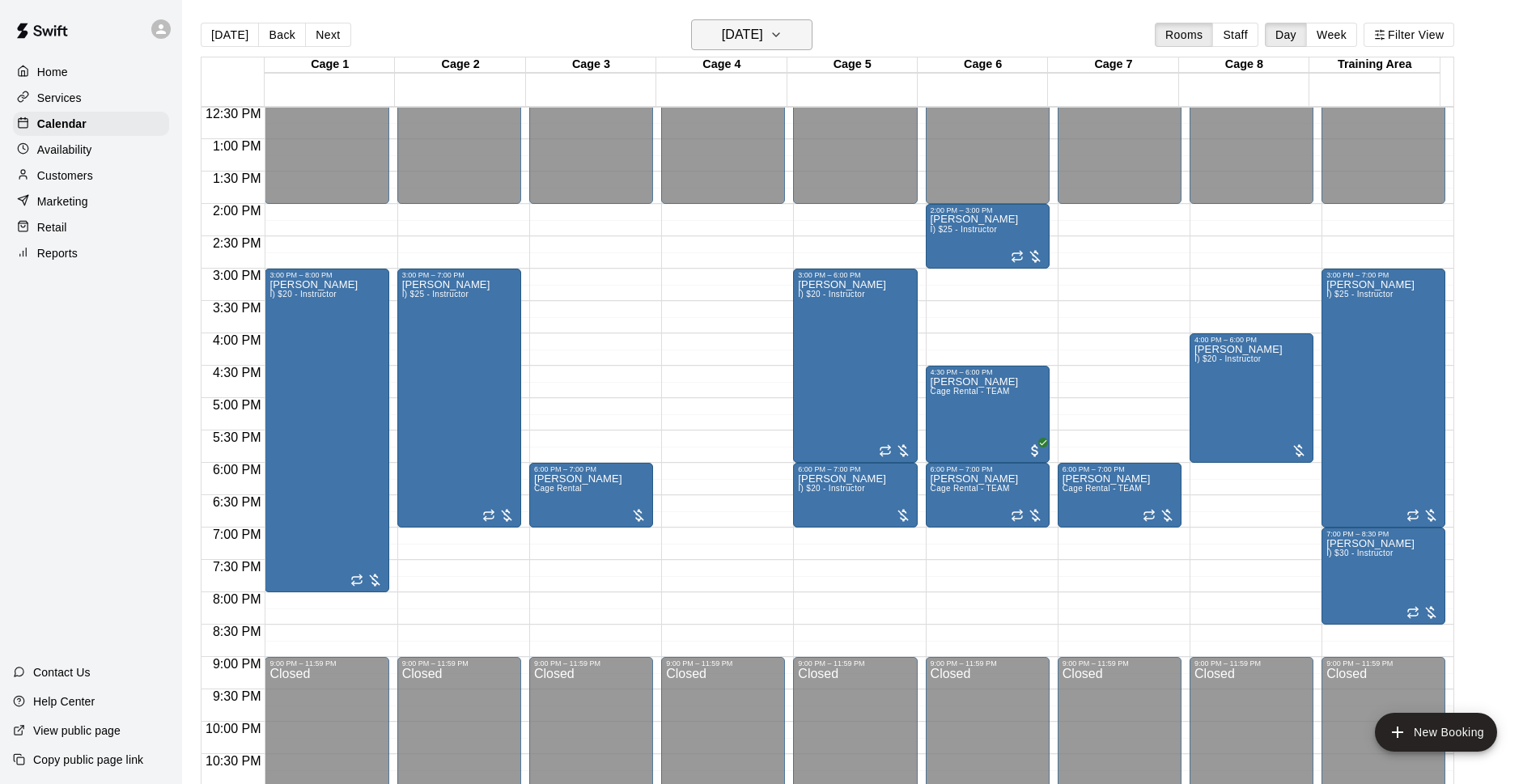
click at [763, 42] on h6 "[DATE]" at bounding box center [743, 34] width 42 height 23
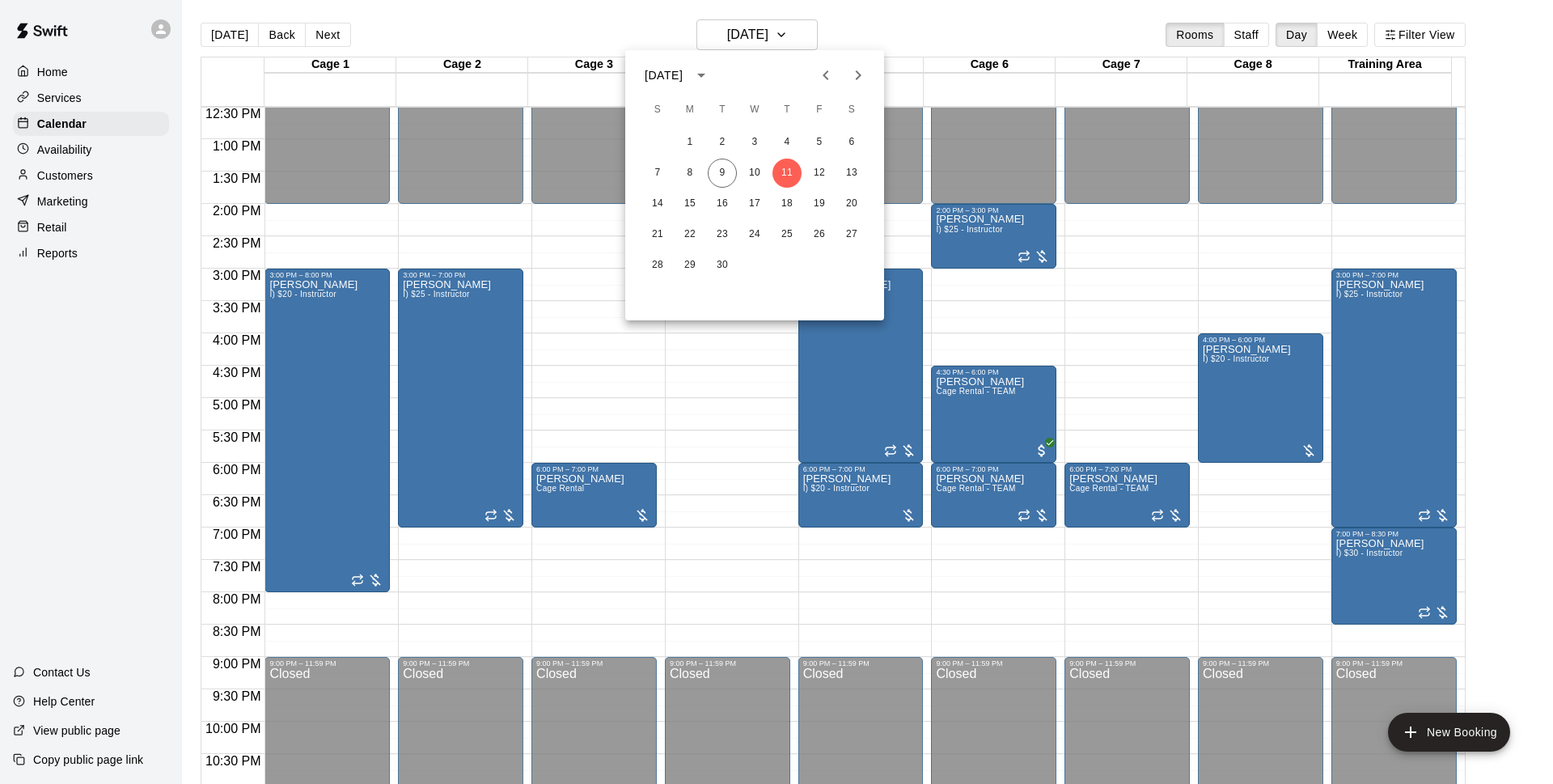
click at [928, 19] on div at bounding box center [776, 392] width 1553 height 784
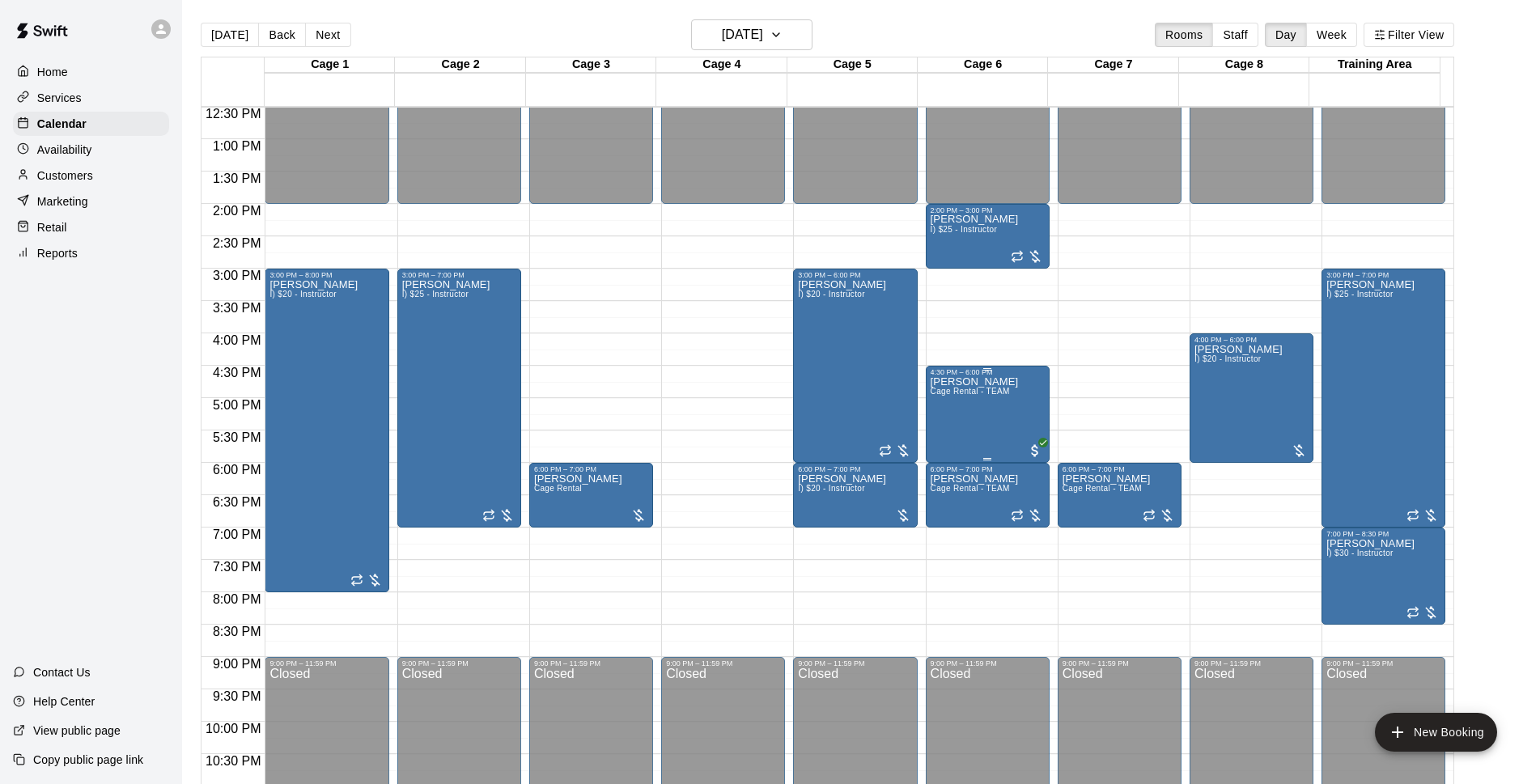
click at [978, 403] on div "[PERSON_NAME] Cage Rental - TEAM" at bounding box center [975, 768] width 89 height 784
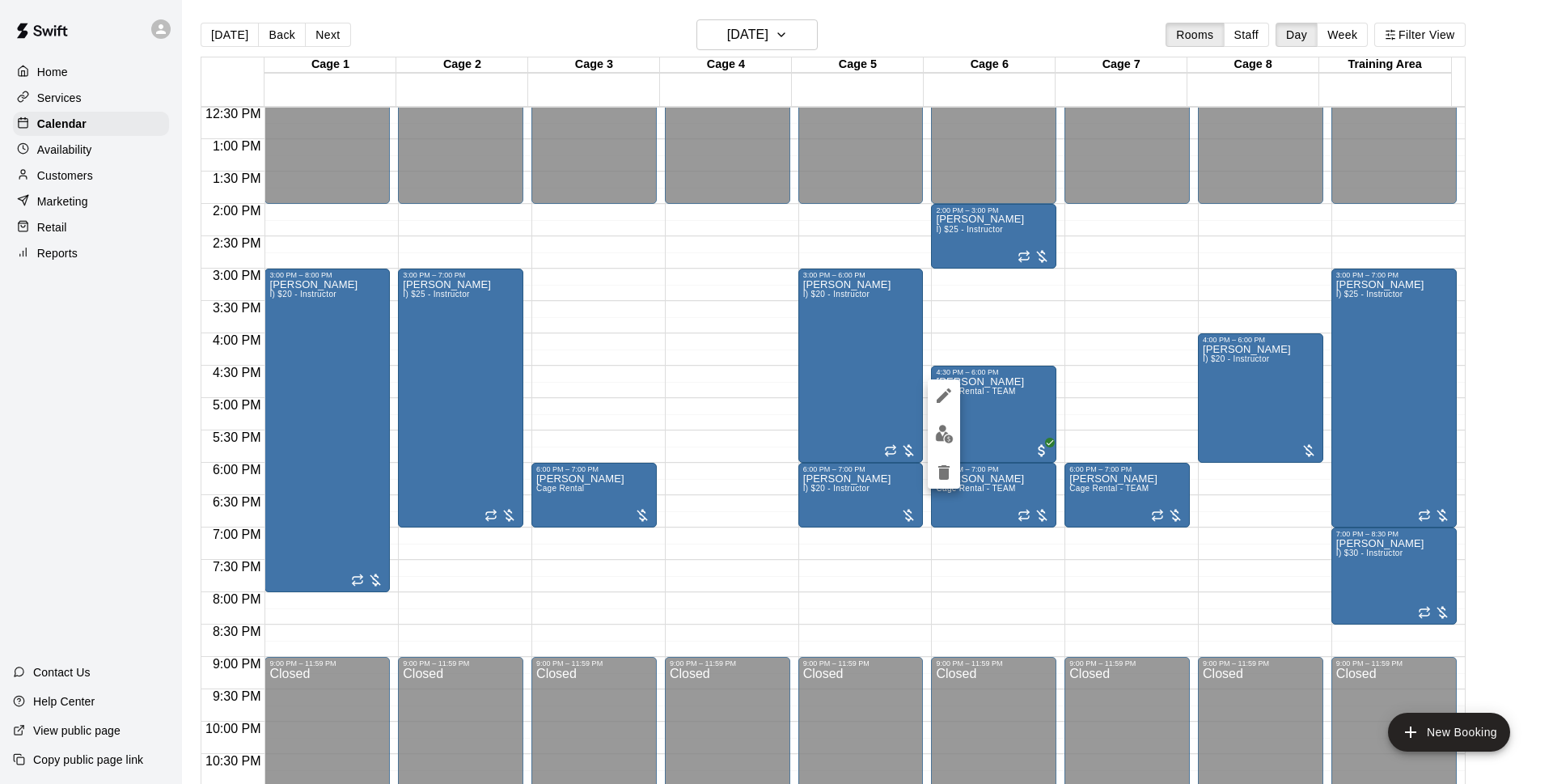
click at [865, 27] on div at bounding box center [776, 392] width 1553 height 784
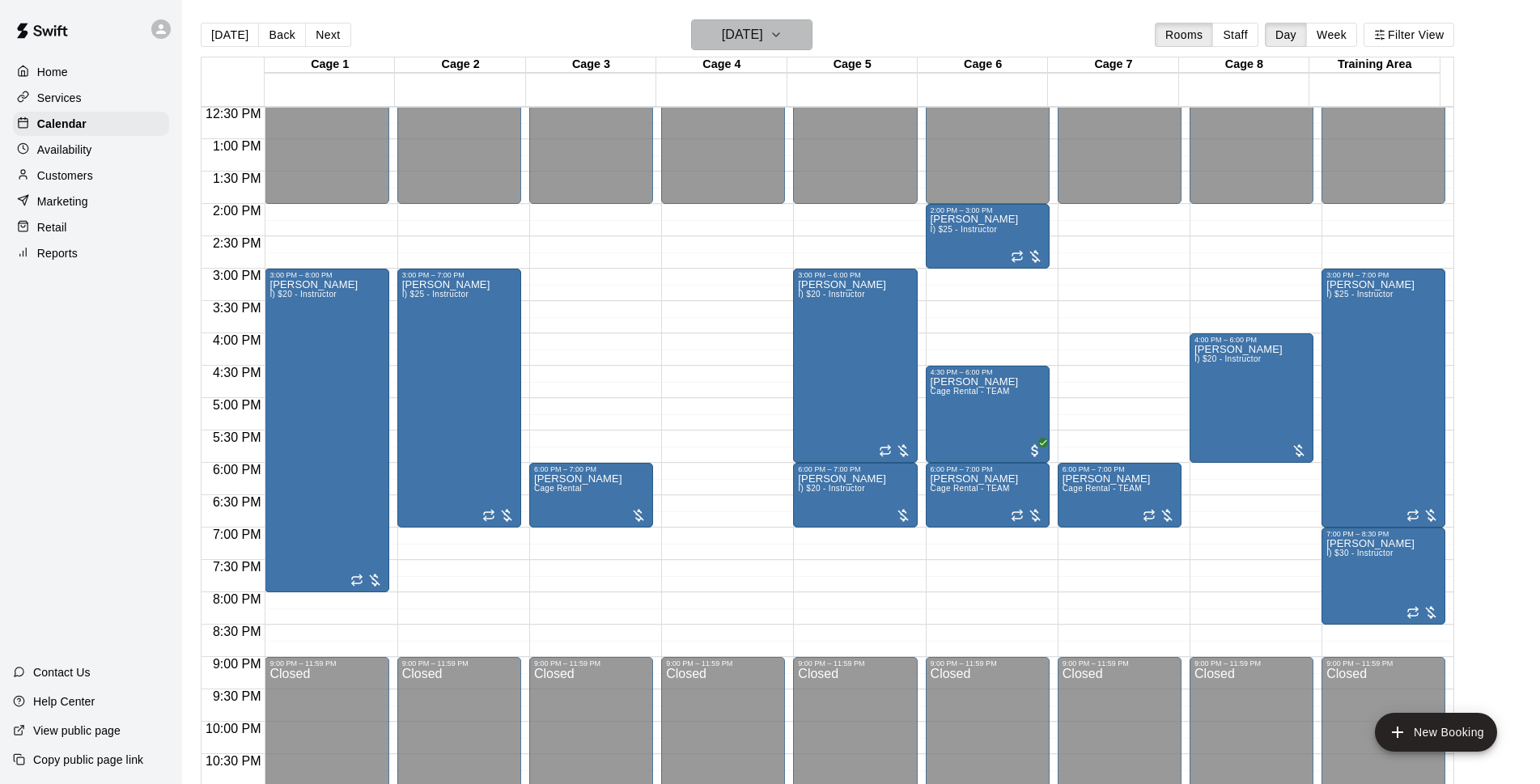
click at [763, 41] on h6 "[DATE]" at bounding box center [743, 34] width 42 height 23
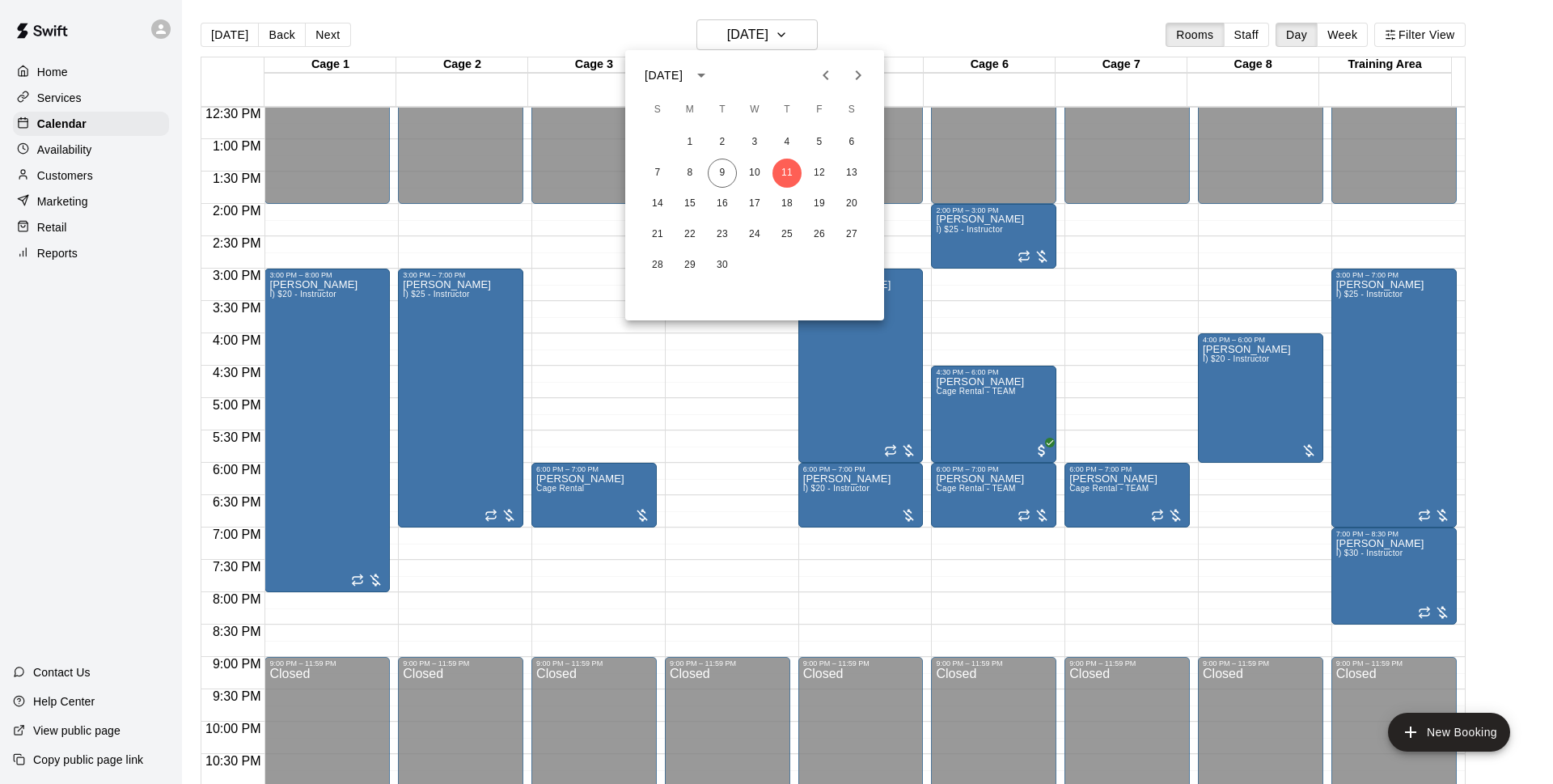
click at [968, 30] on div at bounding box center [776, 392] width 1553 height 784
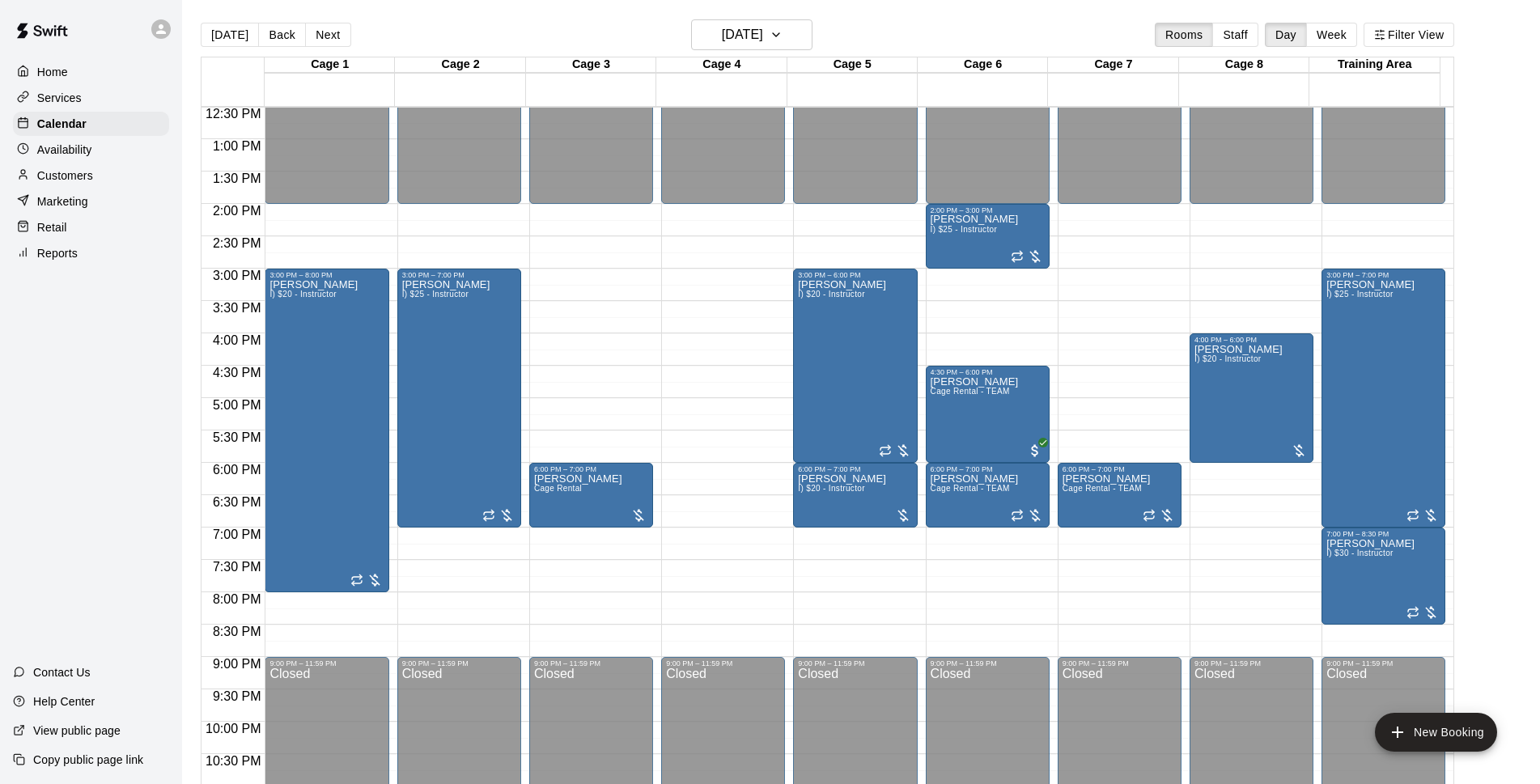
click at [931, 35] on div "[DATE] Back [DATE][DATE] Rooms Staff Day Week Filter View" at bounding box center [827, 37] width 1254 height 37
click at [949, 408] on div "[PERSON_NAME] Cage Rental - TEAM" at bounding box center [975, 768] width 89 height 784
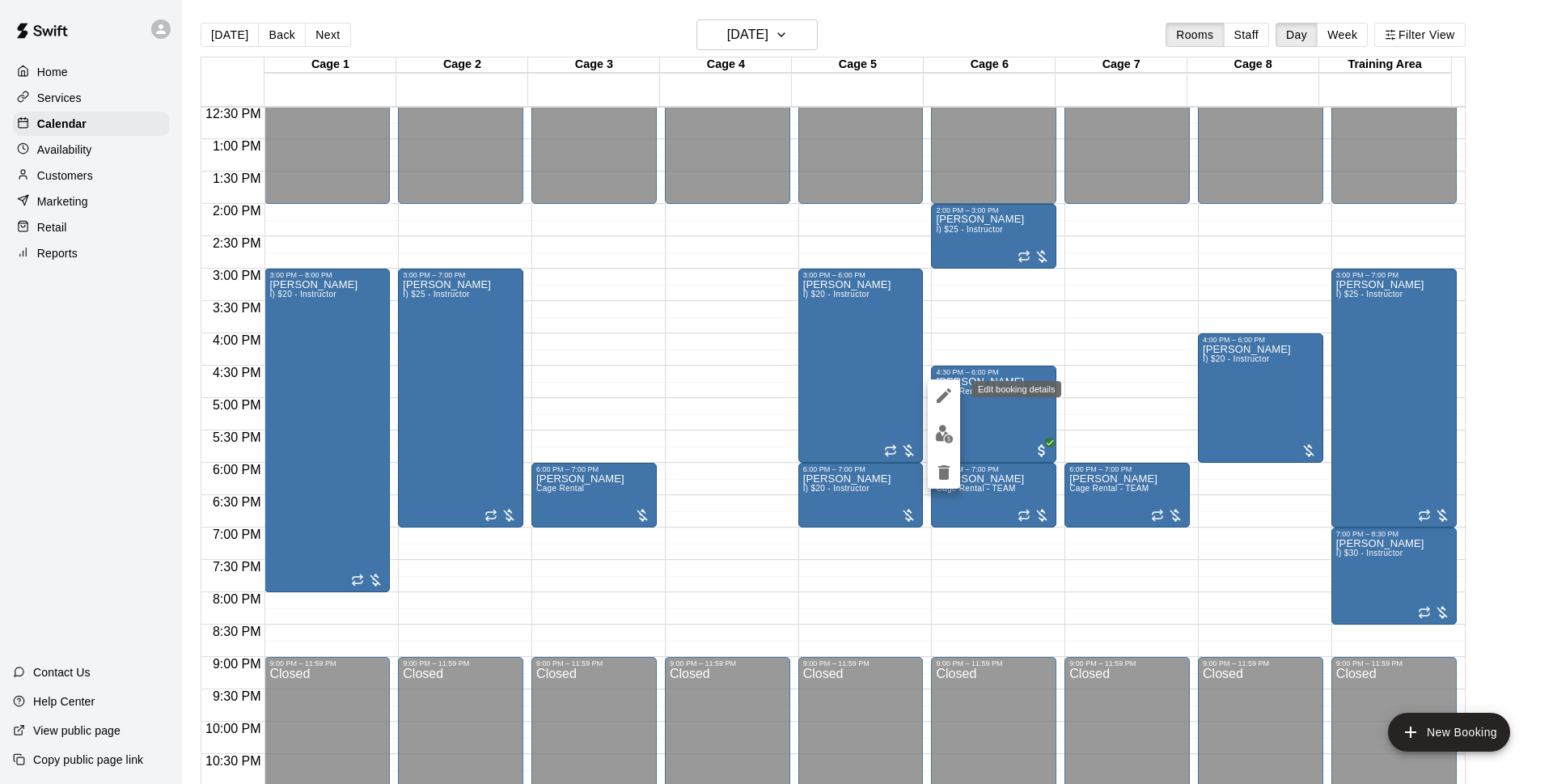
click at [952, 401] on icon "edit" at bounding box center [943, 395] width 19 height 19
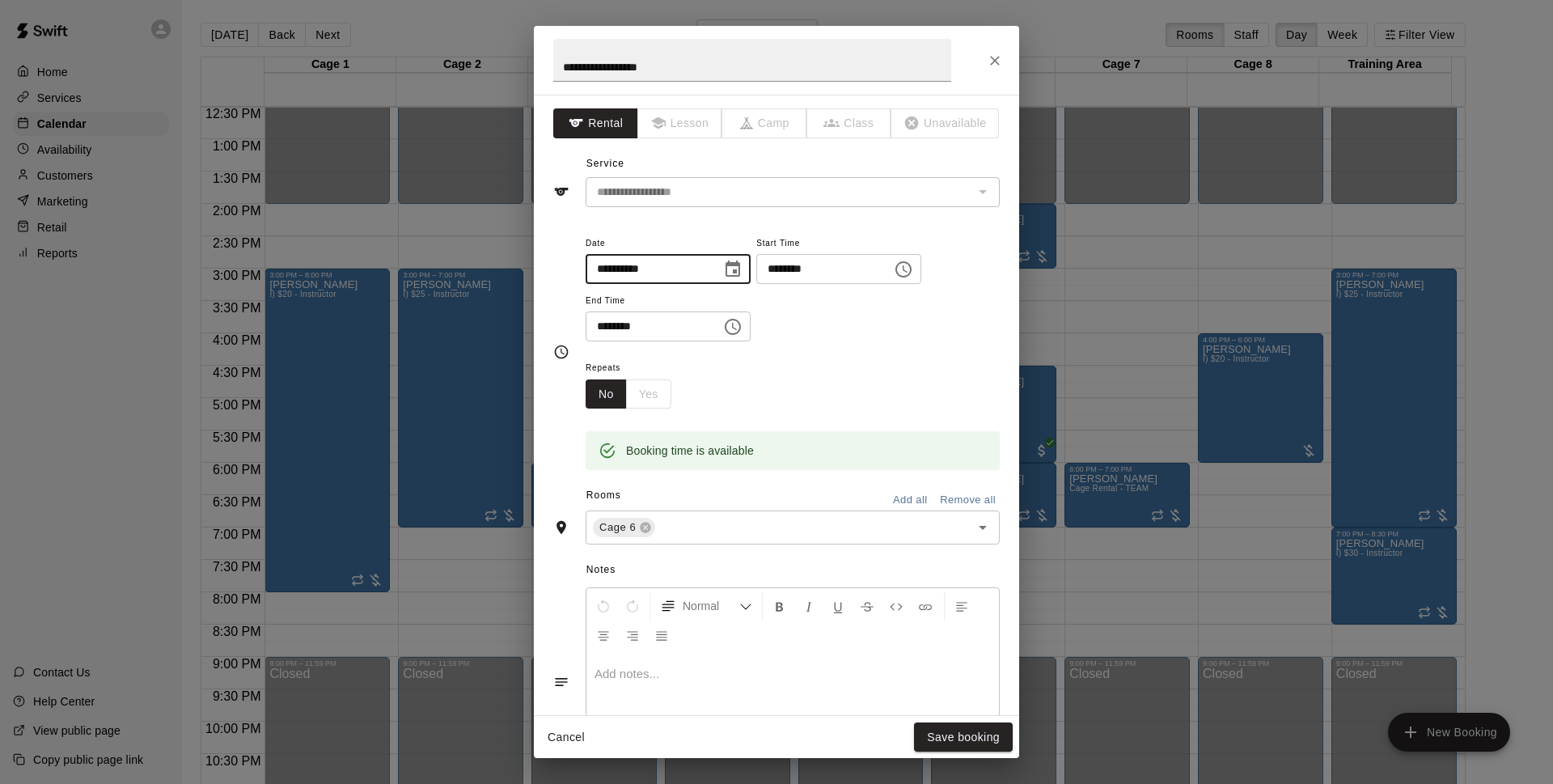
click at [624, 273] on input "**********" at bounding box center [648, 268] width 125 height 30
click at [740, 267] on icon "Choose date, selected date is Sep 11, 2025" at bounding box center [733, 268] width 14 height 16
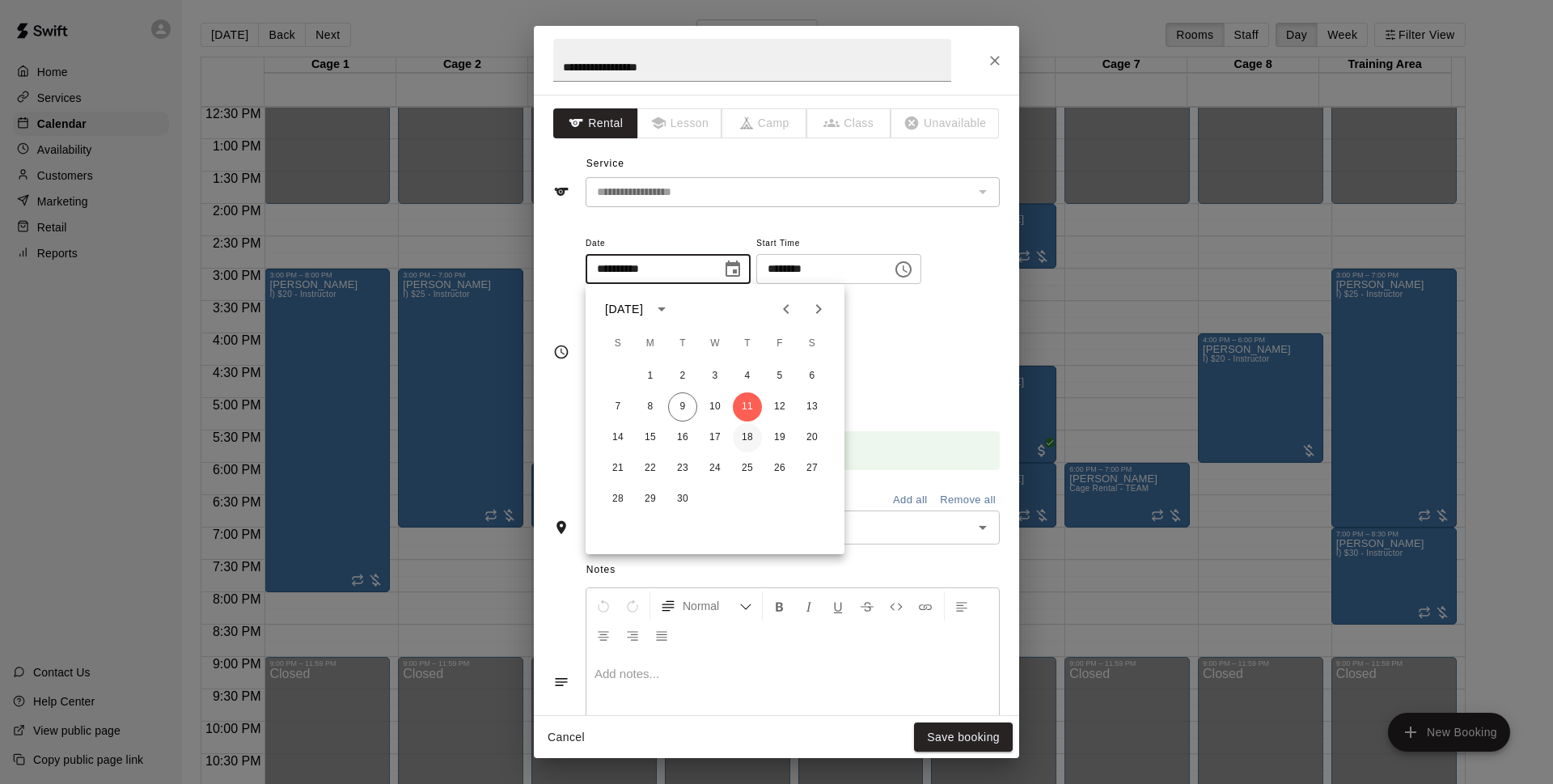
click at [754, 431] on button "18" at bounding box center [747, 437] width 29 height 29
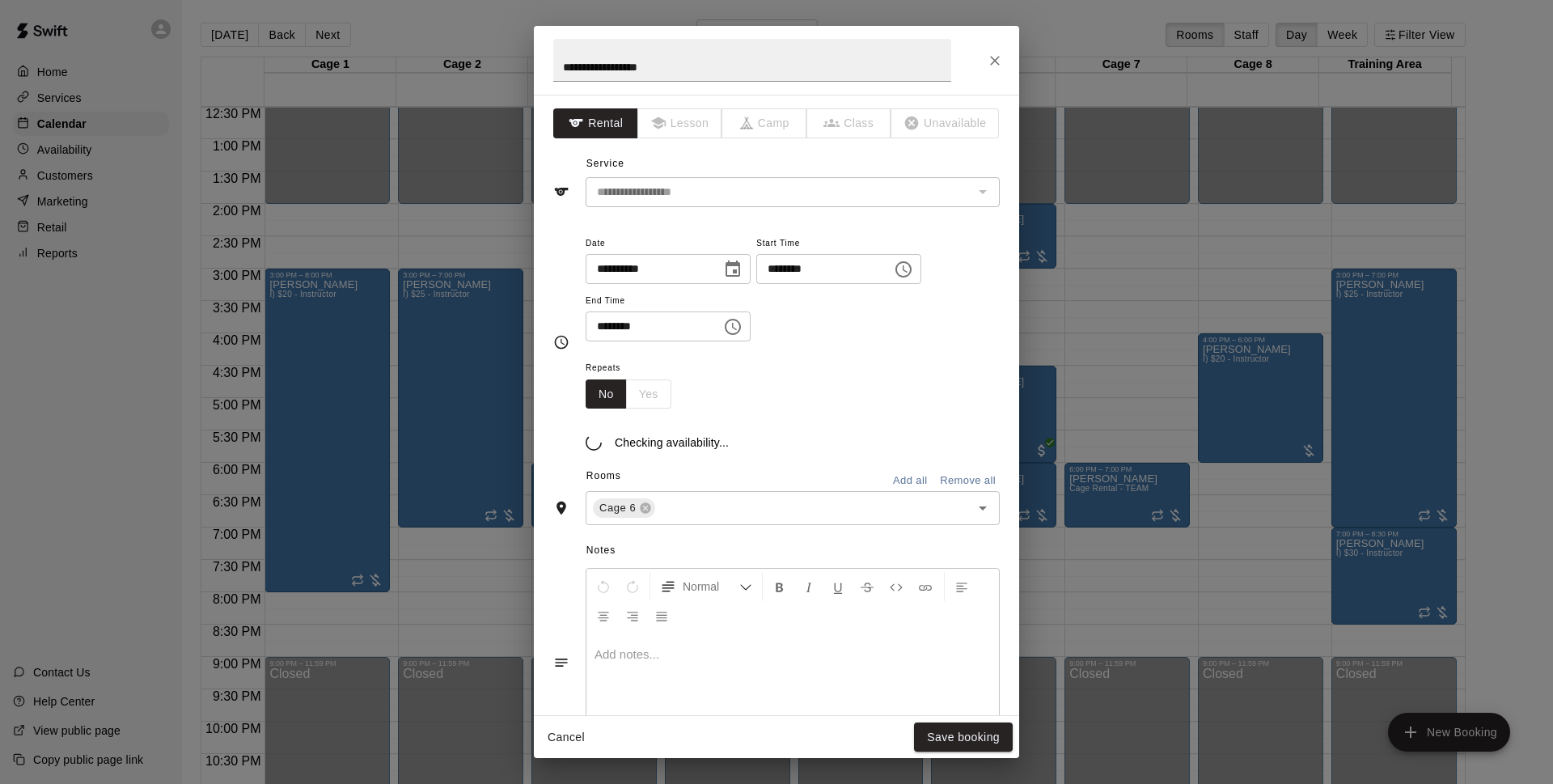
type input "**********"
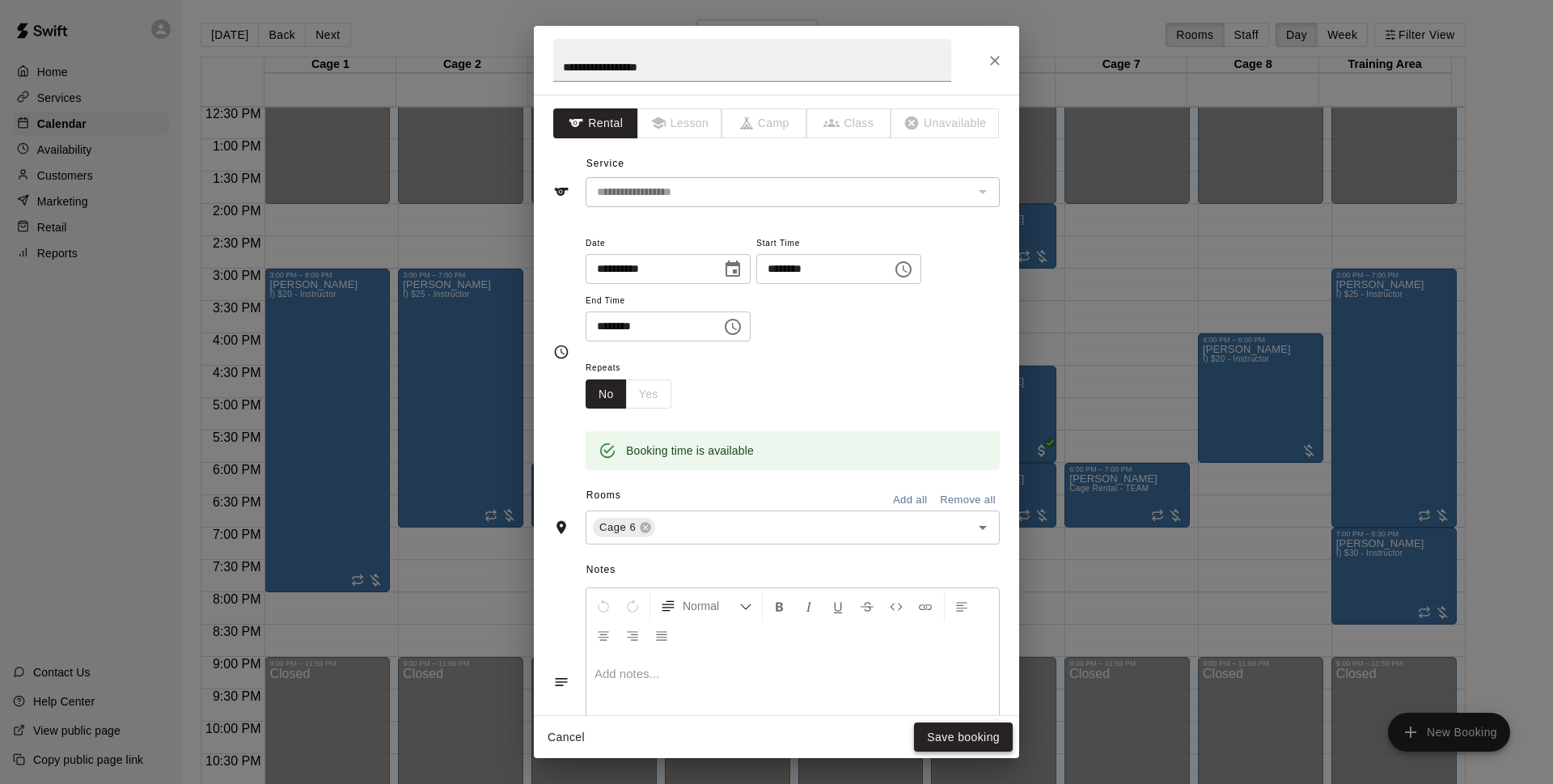
click at [978, 742] on button "Save booking" at bounding box center [963, 737] width 98 height 30
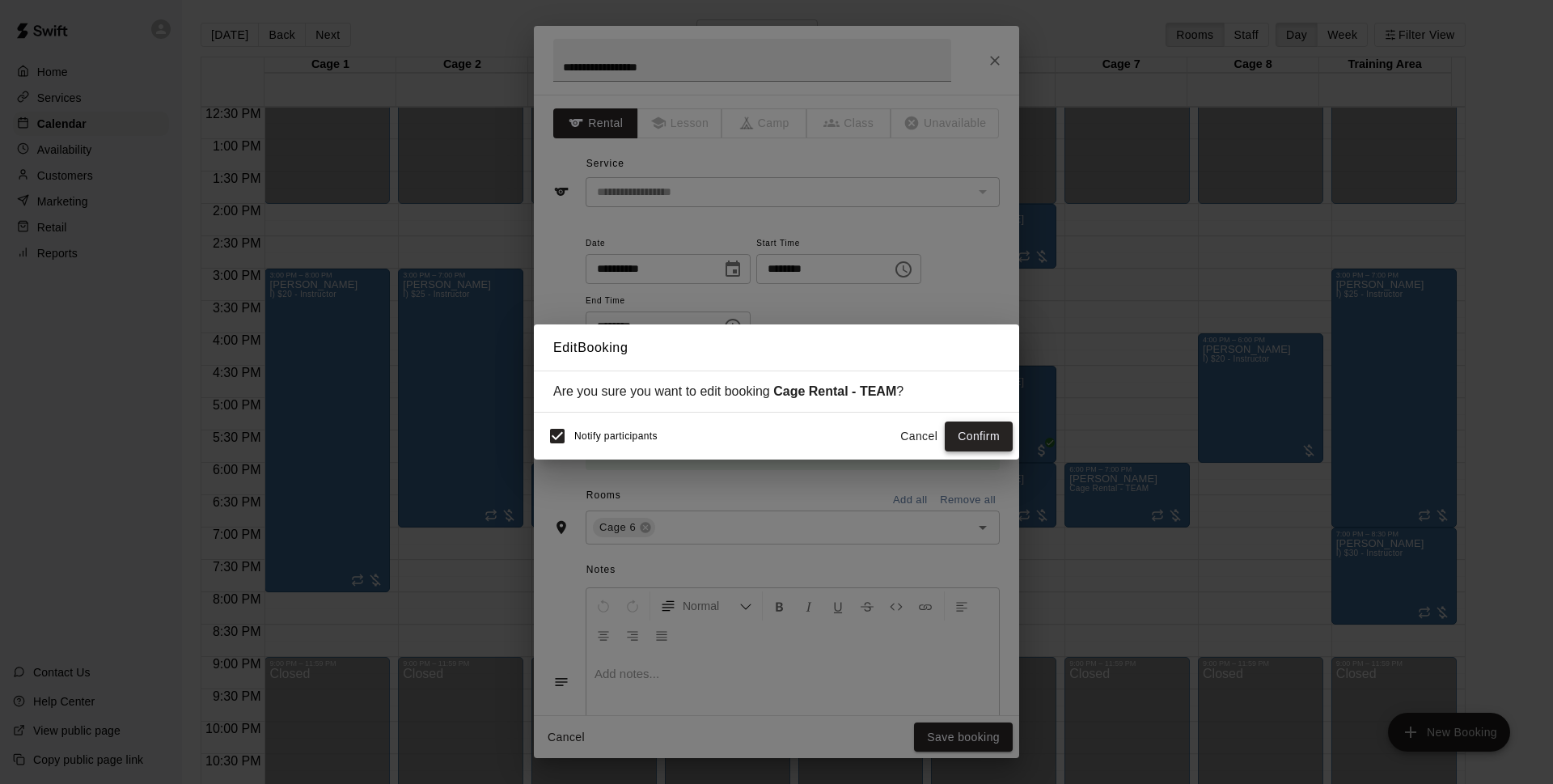
click at [1002, 437] on button "Confirm" at bounding box center [978, 436] width 68 height 30
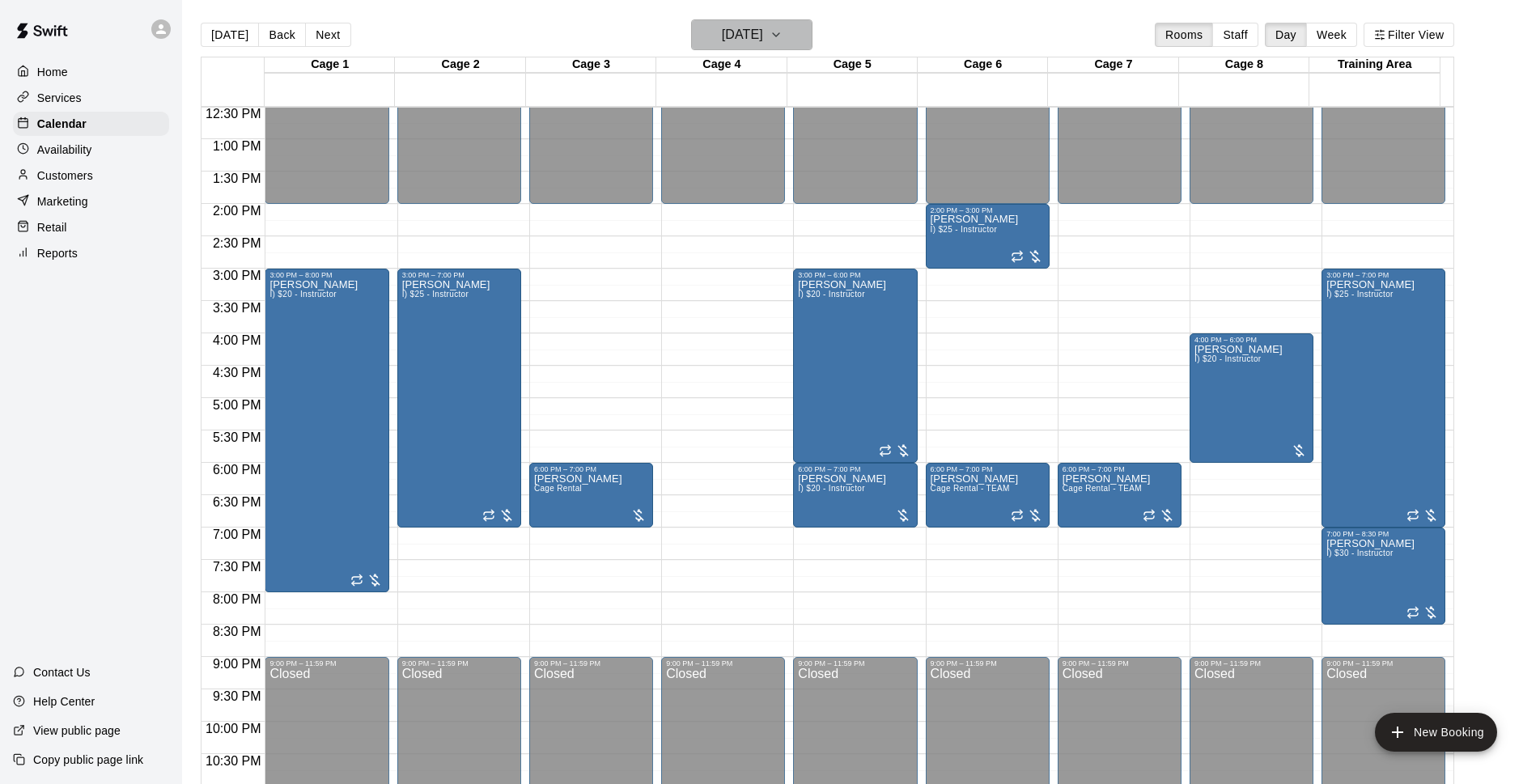
click at [722, 23] on h6 "[DATE]" at bounding box center [743, 34] width 42 height 23
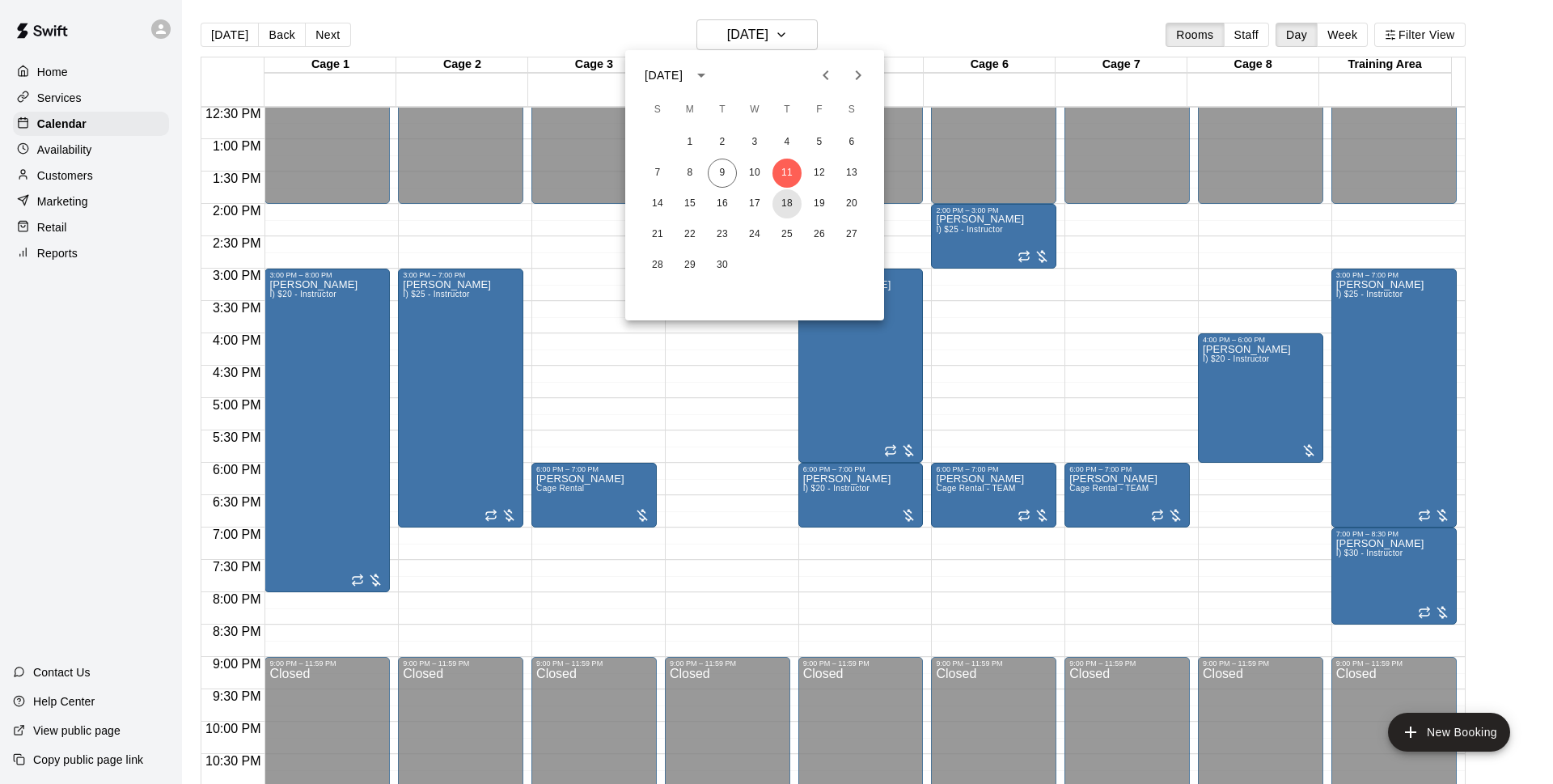
drag, startPoint x: 782, startPoint y: 205, endPoint x: 951, endPoint y: 46, distance: 232.0
click at [784, 205] on button "18" at bounding box center [787, 204] width 29 height 29
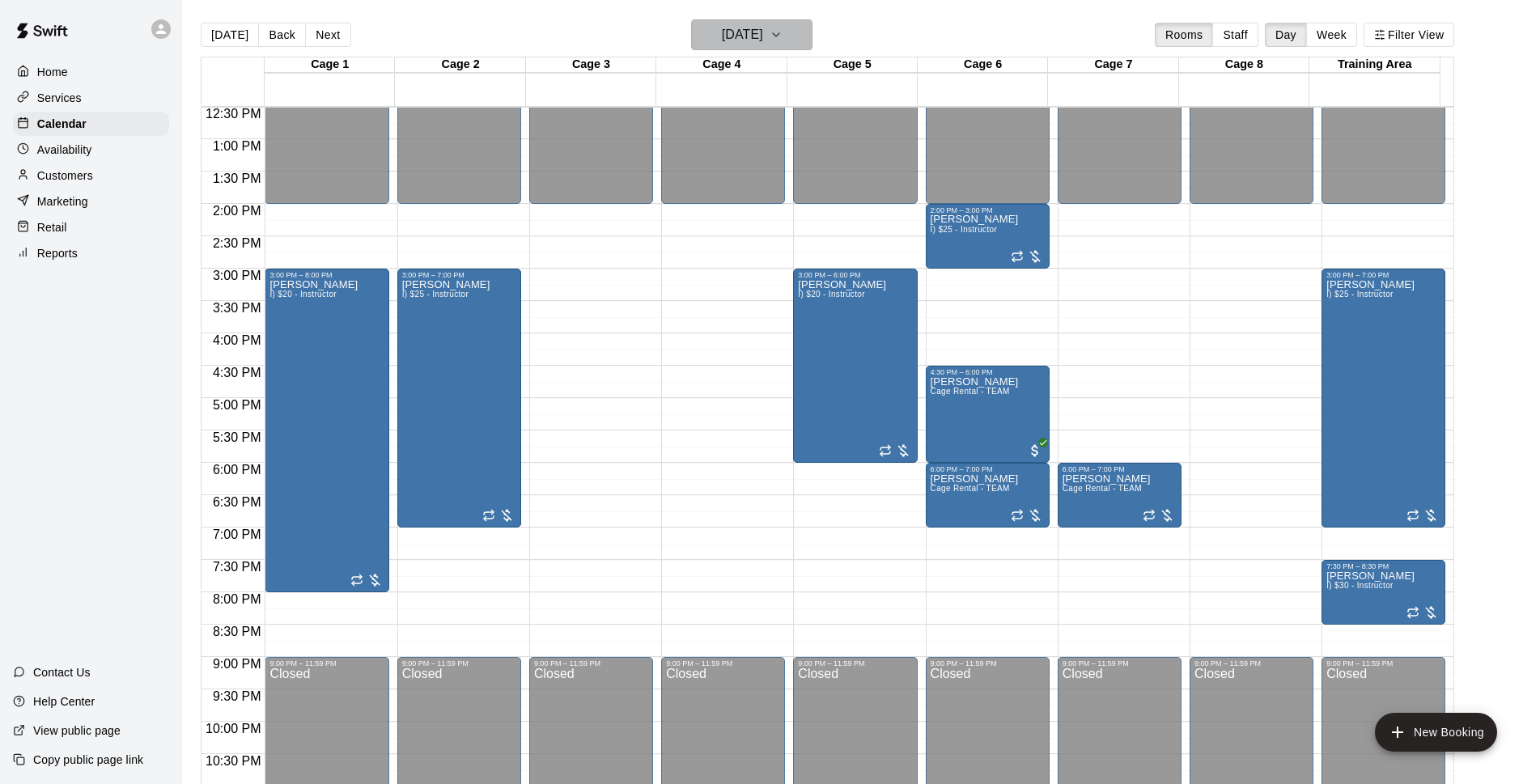
click at [722, 30] on h6 "[DATE]" at bounding box center [743, 34] width 42 height 23
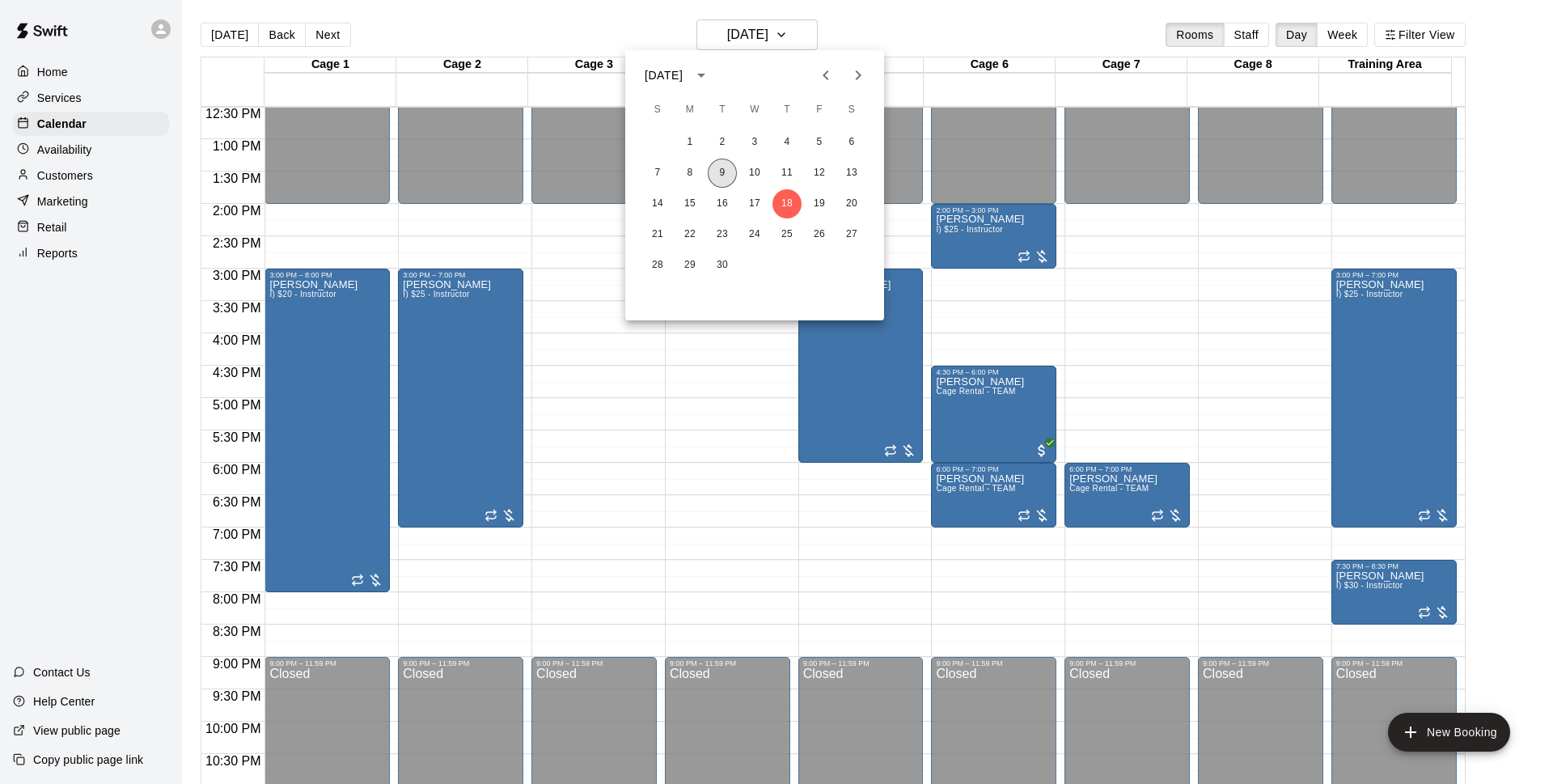
drag, startPoint x: 724, startPoint y: 178, endPoint x: 862, endPoint y: 80, distance: 169.3
click at [724, 176] on button "9" at bounding box center [723, 173] width 29 height 29
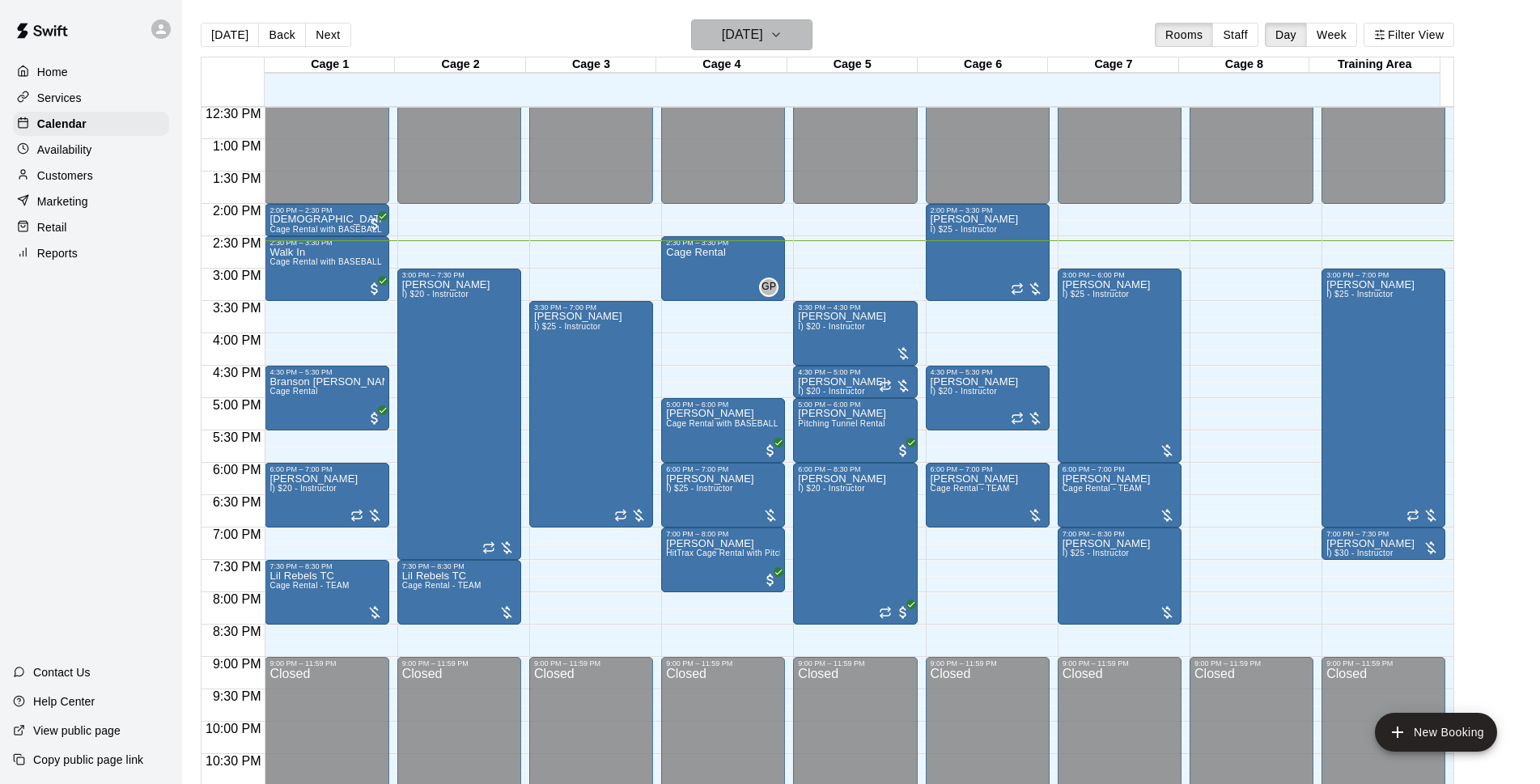
click at [763, 42] on h6 "[DATE]" at bounding box center [743, 34] width 42 height 23
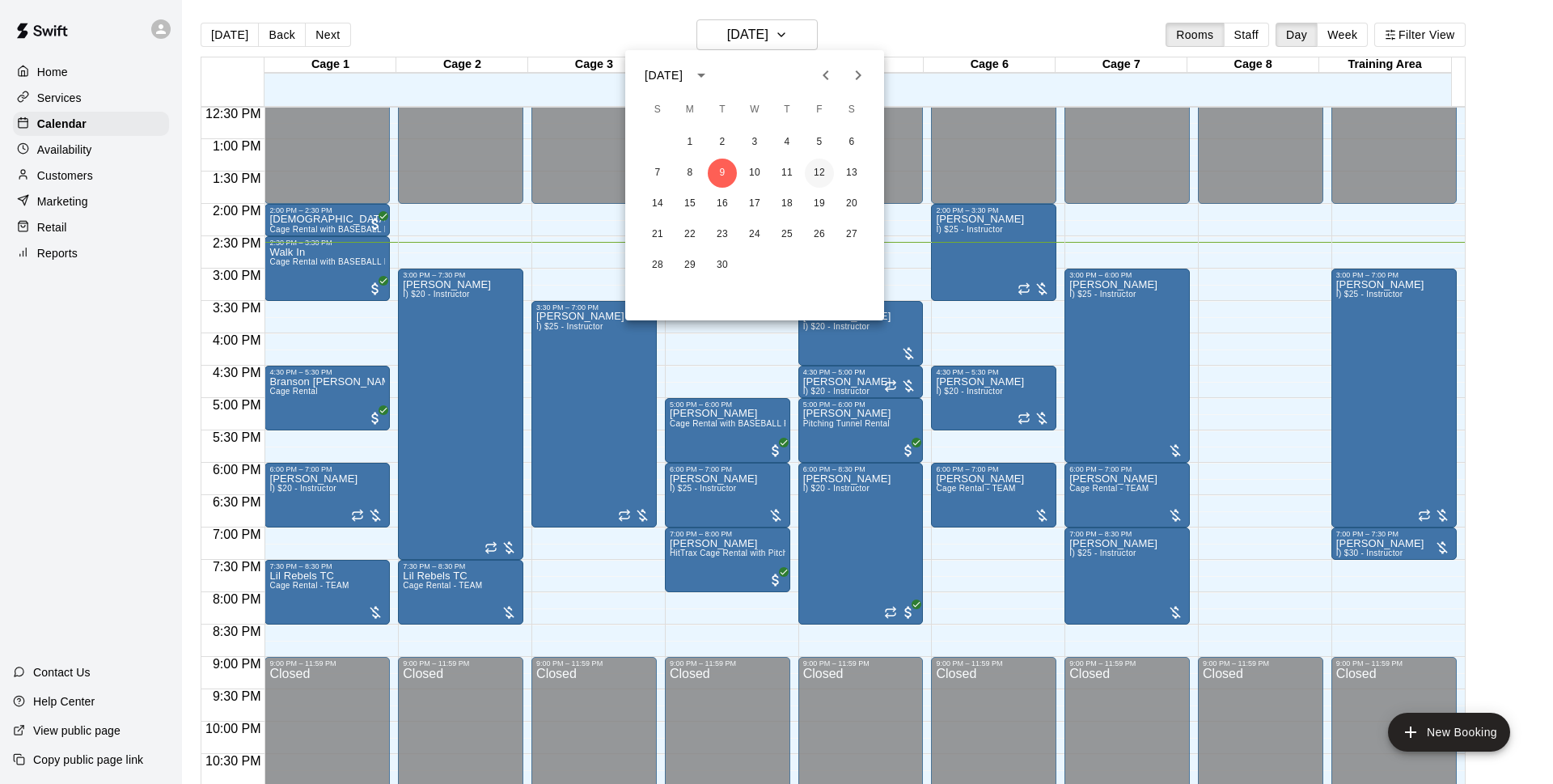
click at [822, 170] on button "12" at bounding box center [819, 173] width 29 height 29
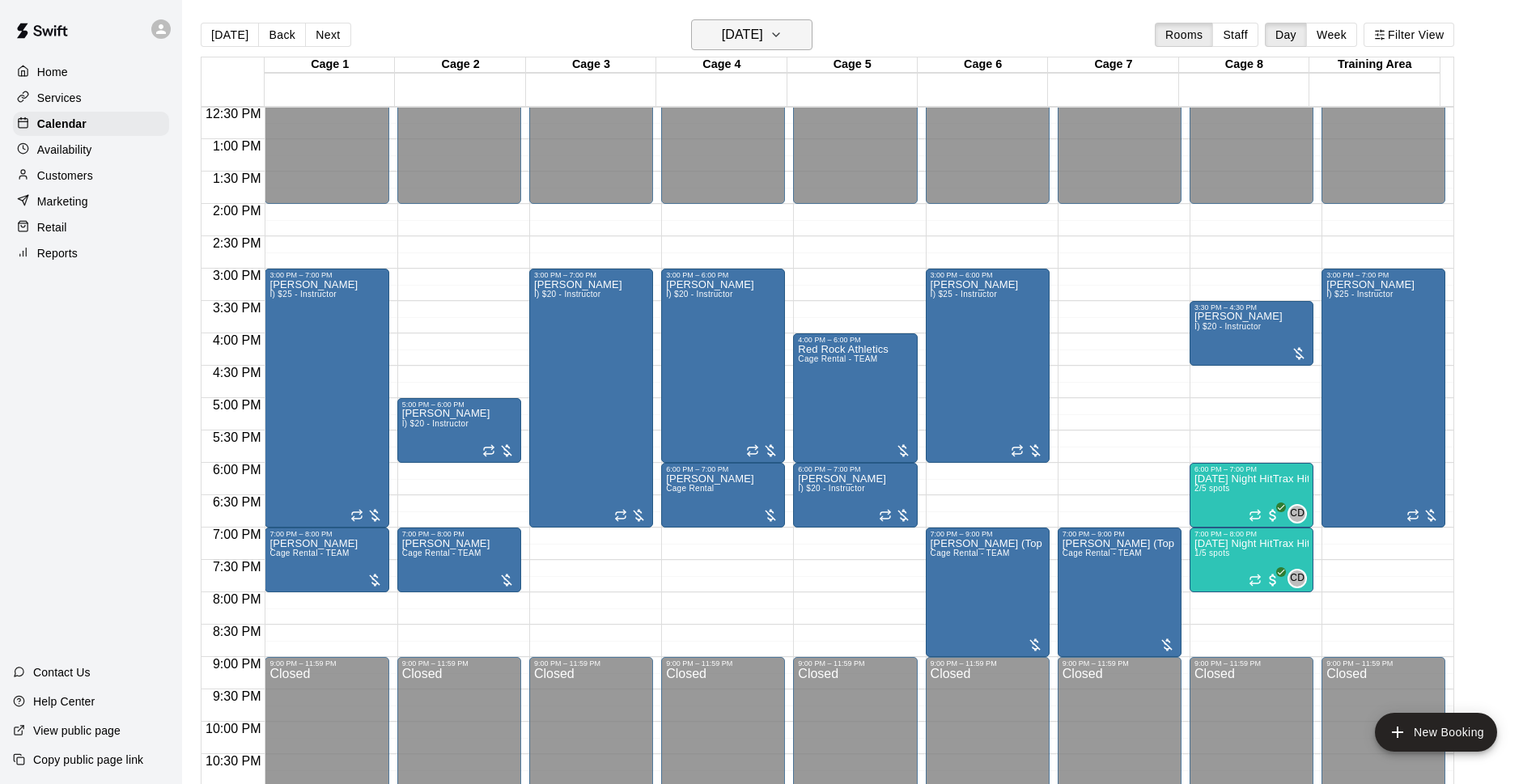
click at [783, 27] on icon "button" at bounding box center [776, 34] width 13 height 19
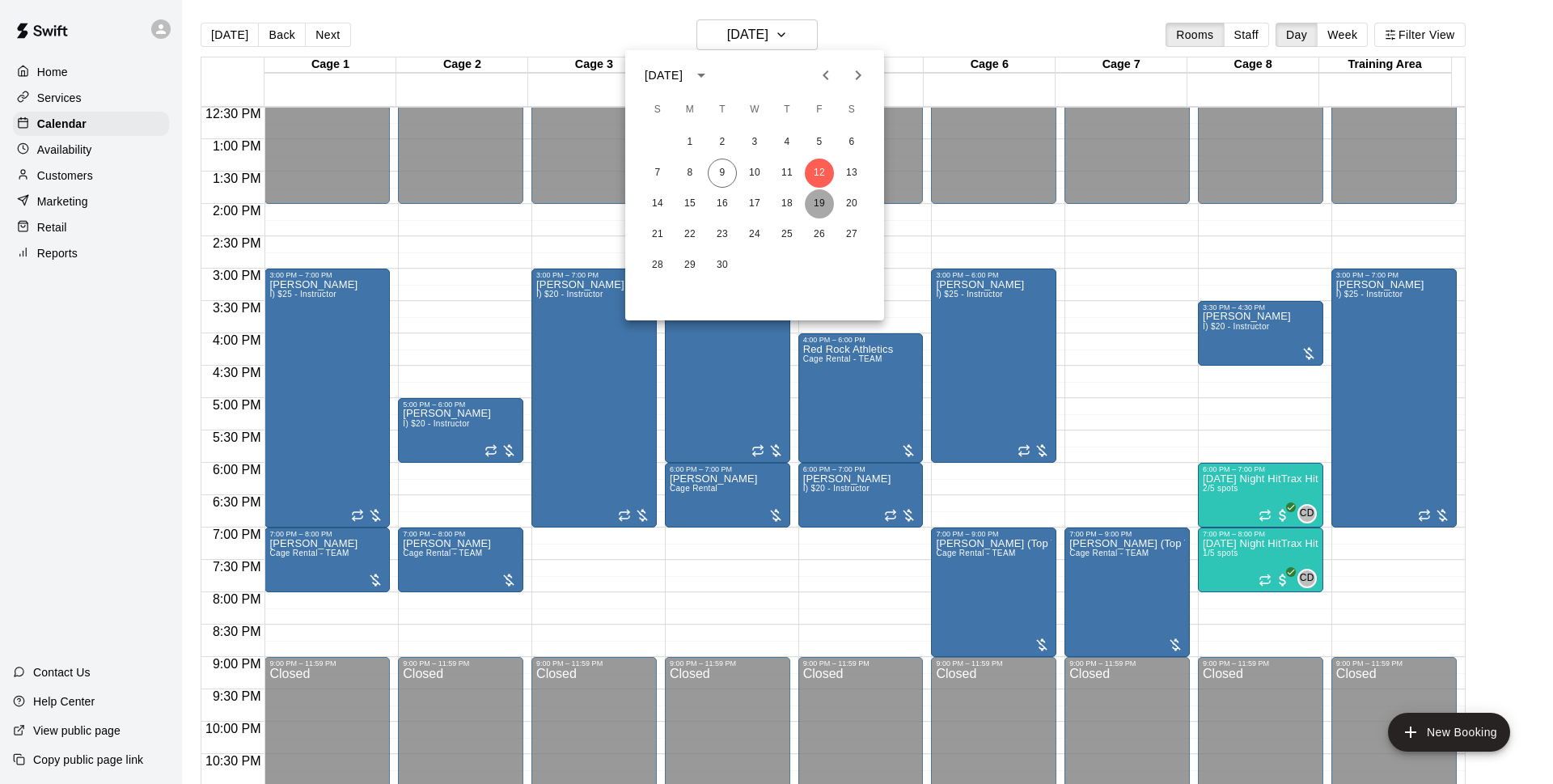
drag, startPoint x: 820, startPoint y: 203, endPoint x: 940, endPoint y: 23, distance: 216.3
click at [820, 205] on button "19" at bounding box center [819, 204] width 29 height 29
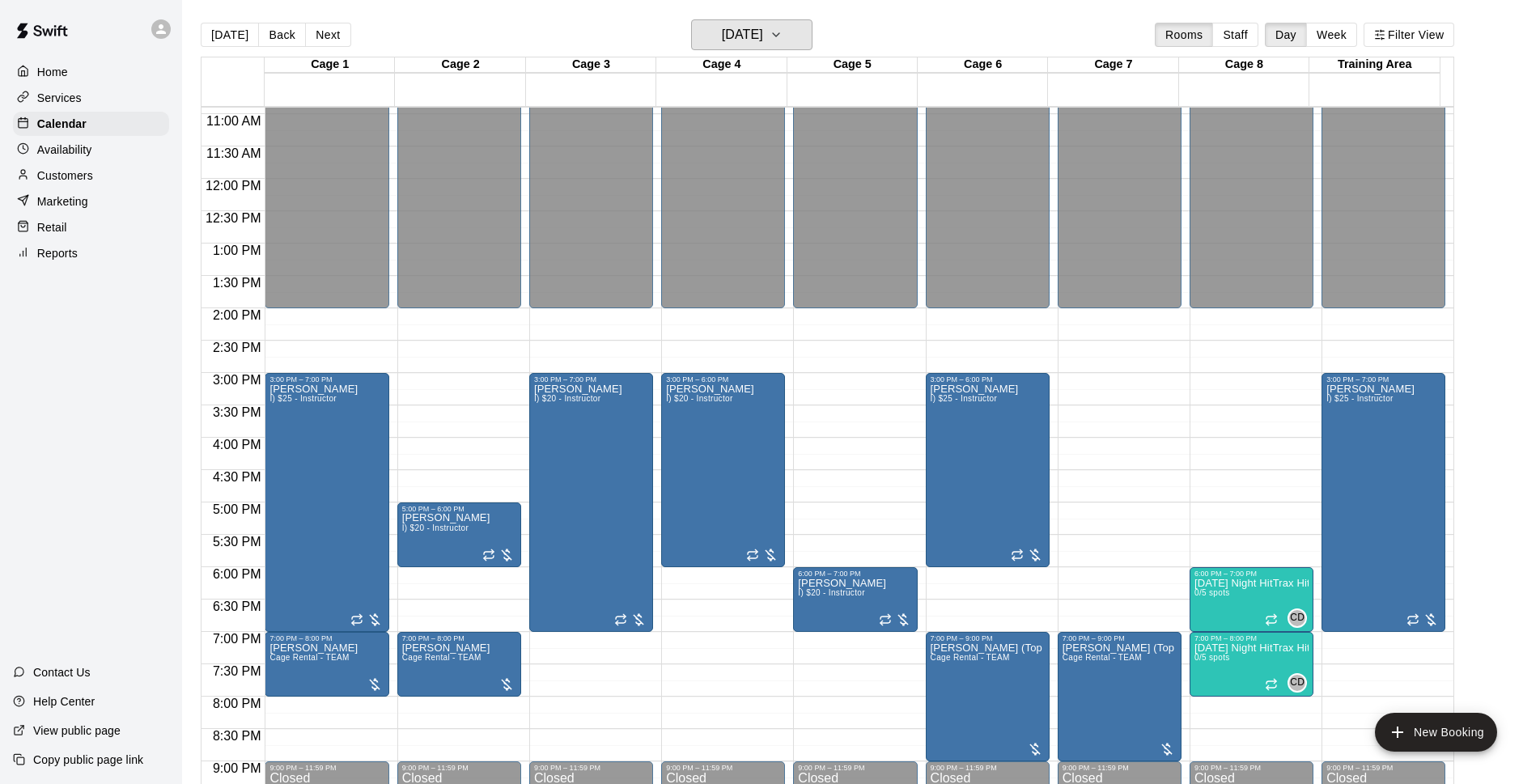
scroll to position [809, 0]
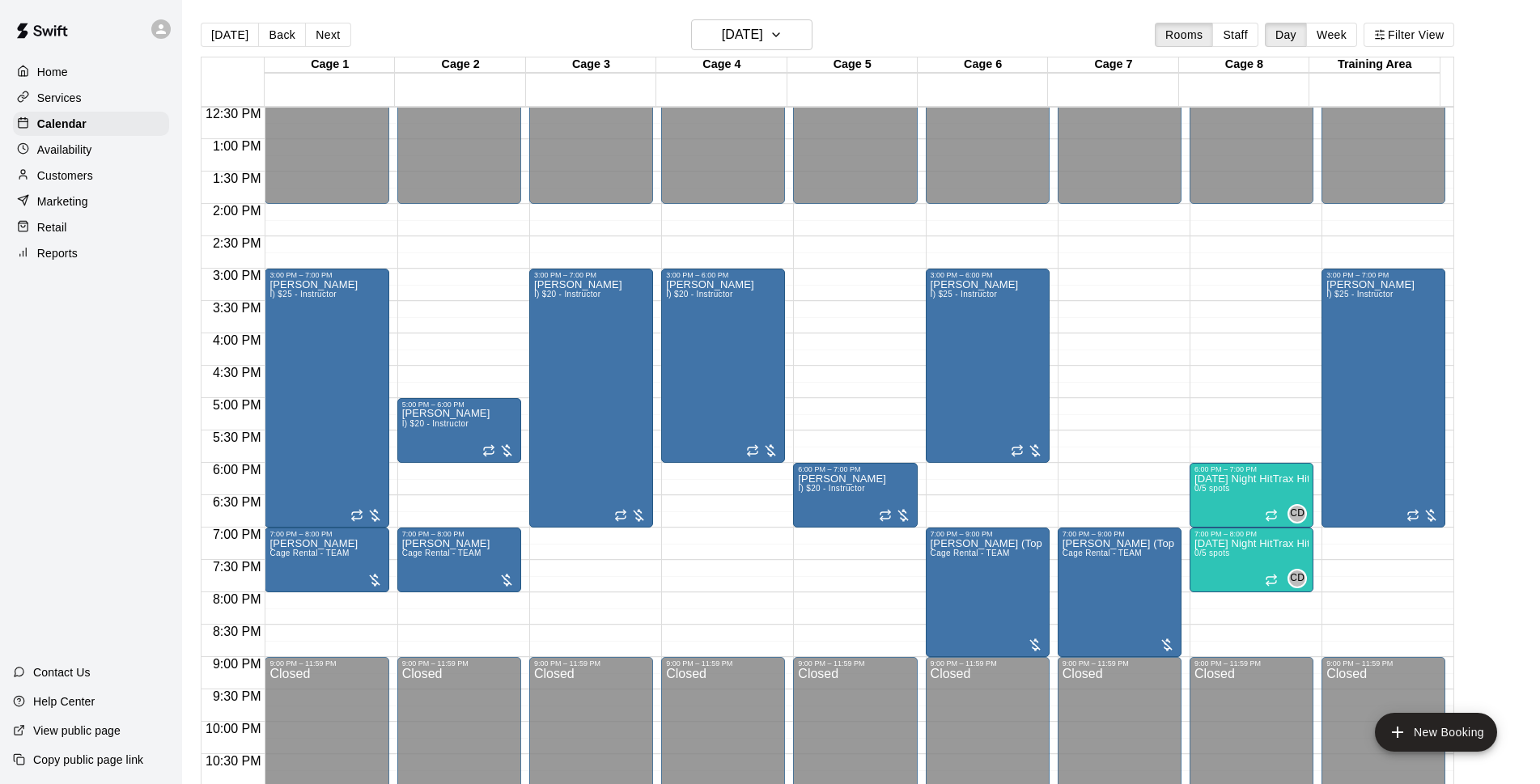
click at [911, 35] on div "[DATE] Back [DATE][DATE] Rooms Staff Day Week Filter View" at bounding box center [827, 37] width 1254 height 37
click at [746, 27] on h6 "[DATE]" at bounding box center [743, 34] width 42 height 23
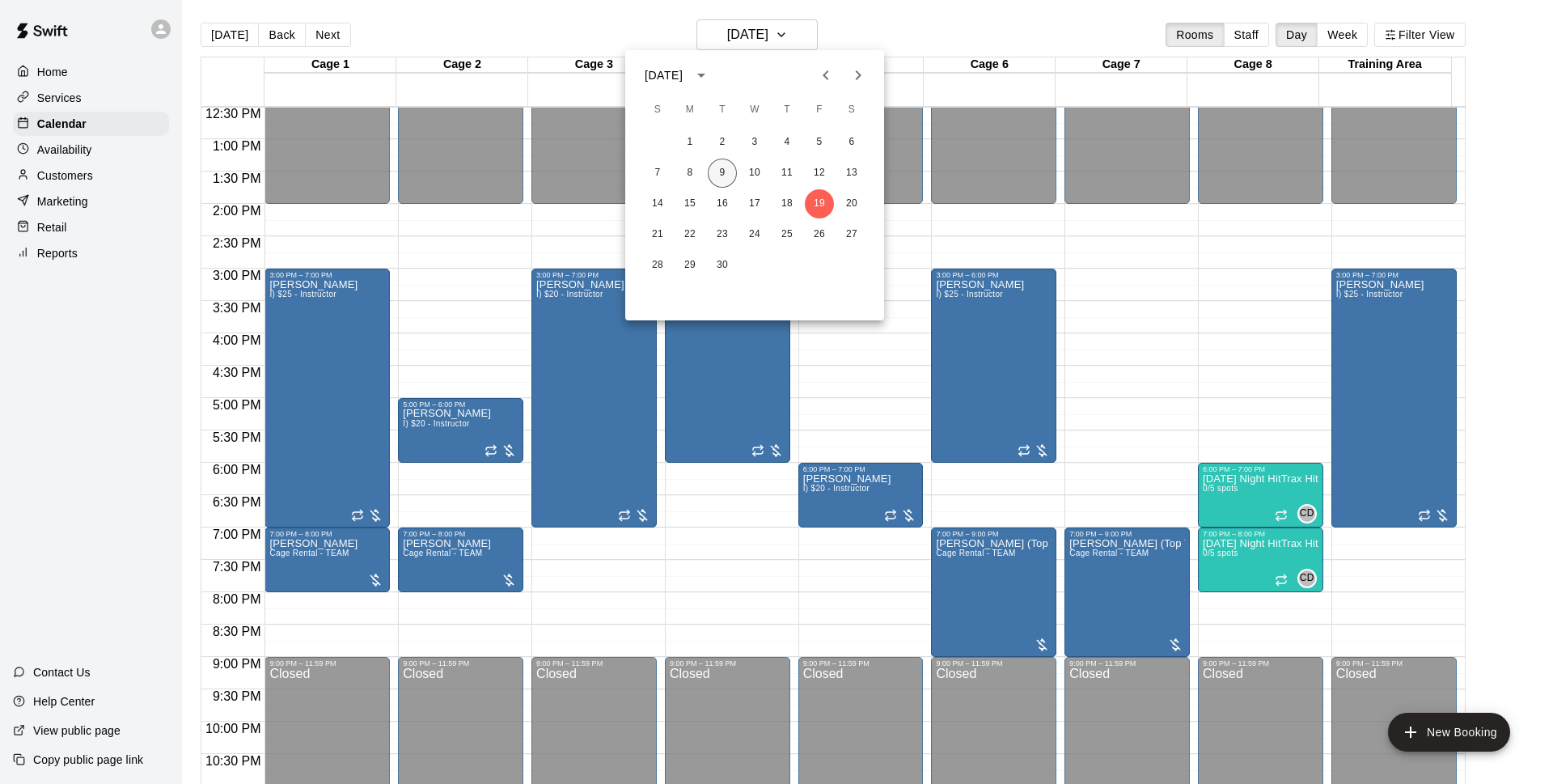
click at [726, 182] on button "9" at bounding box center [723, 173] width 29 height 29
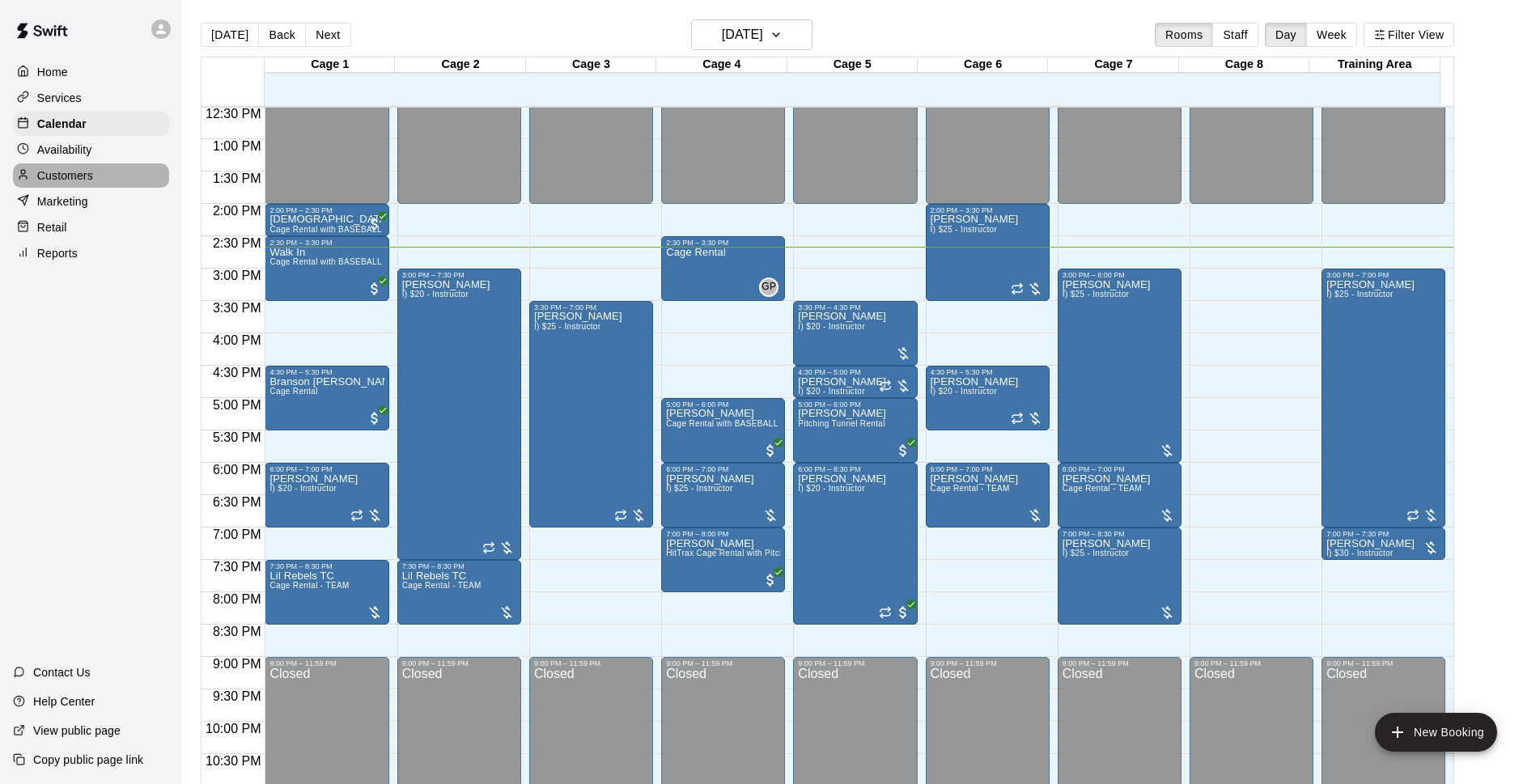
click at [77, 179] on p "Customers" at bounding box center [65, 175] width 56 height 16
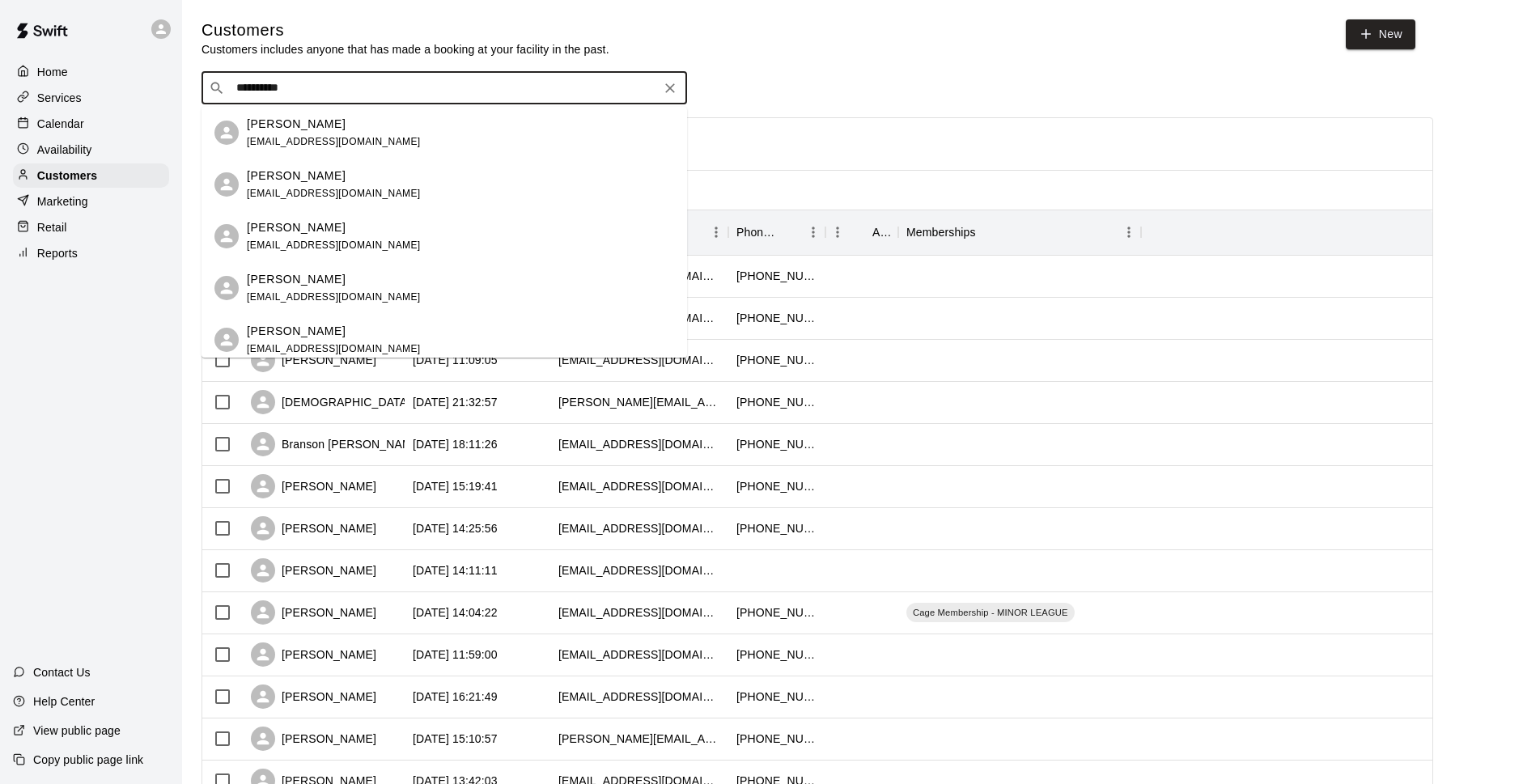
type input "**********"
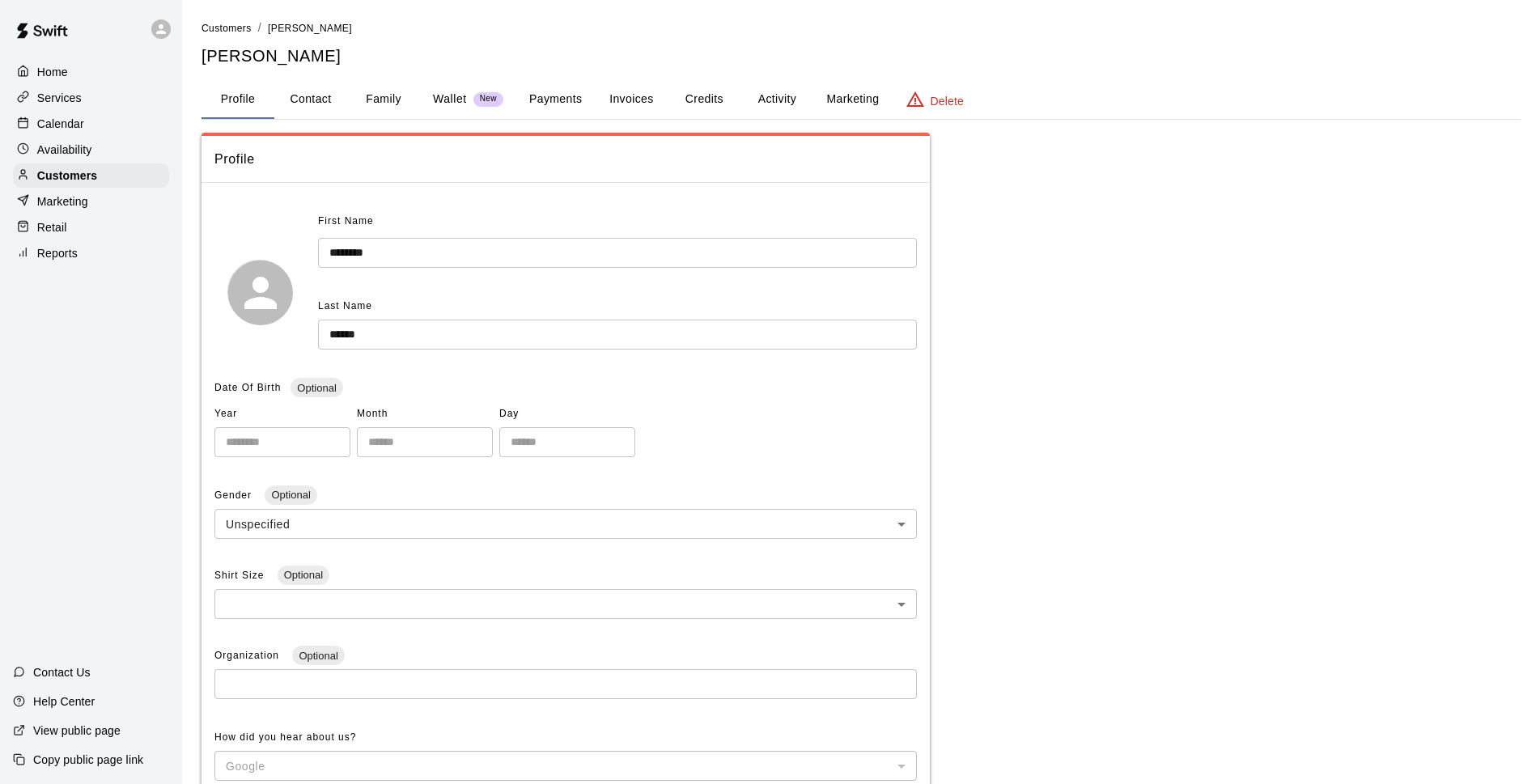
click at [305, 98] on button "Contact" at bounding box center [311, 99] width 73 height 39
select select "**"
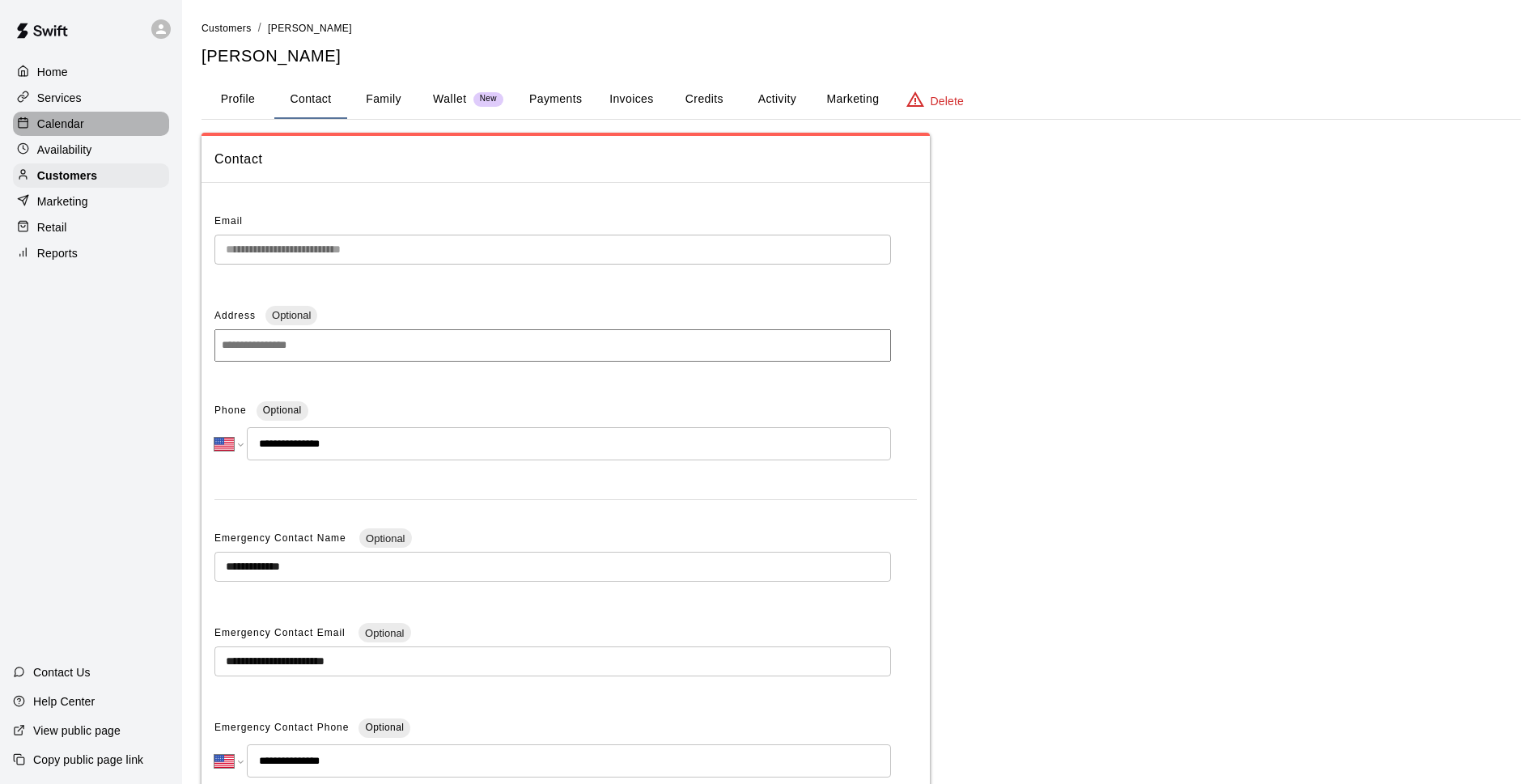
click at [97, 124] on div "Calendar" at bounding box center [90, 124] width 156 height 24
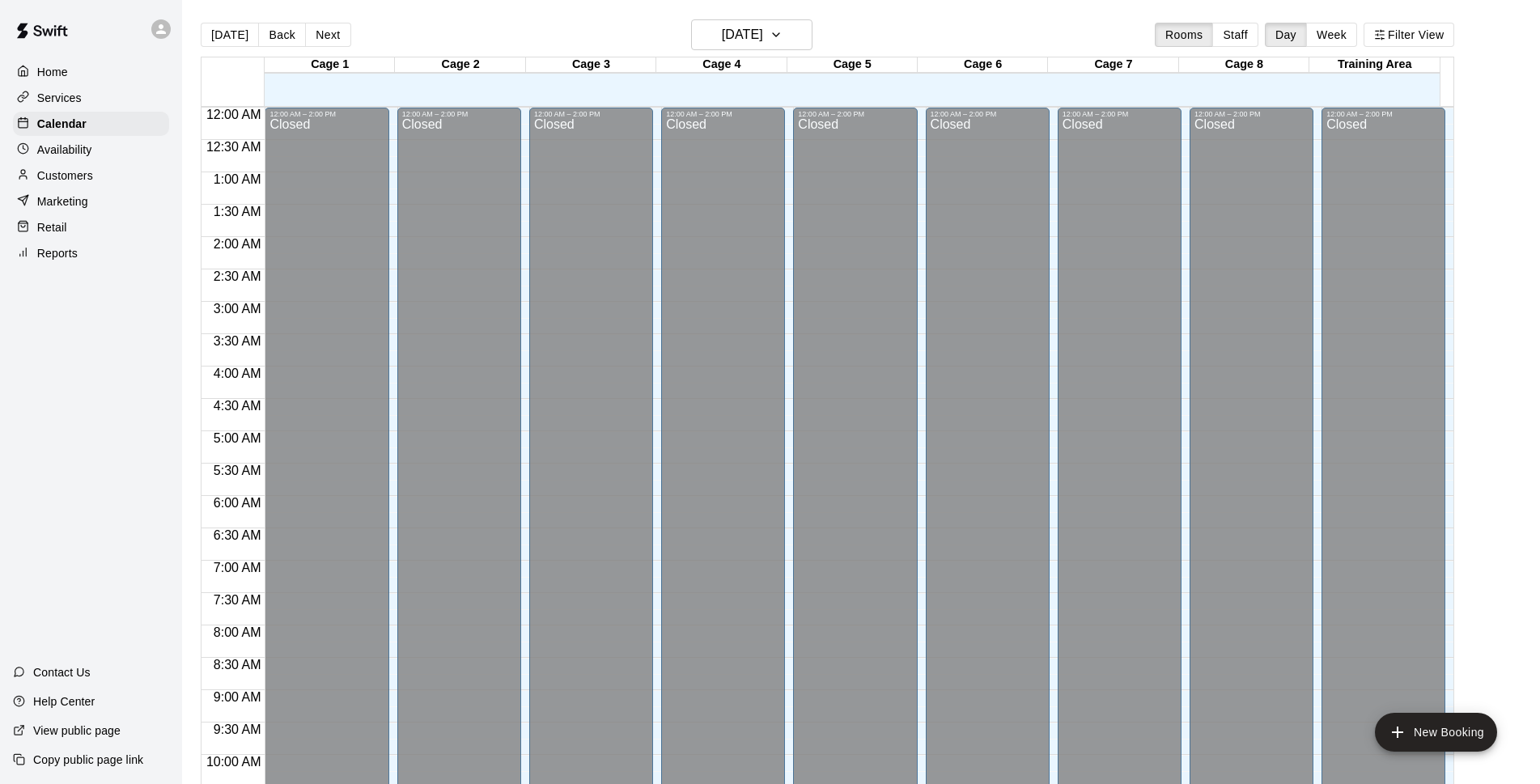
scroll to position [809, 0]
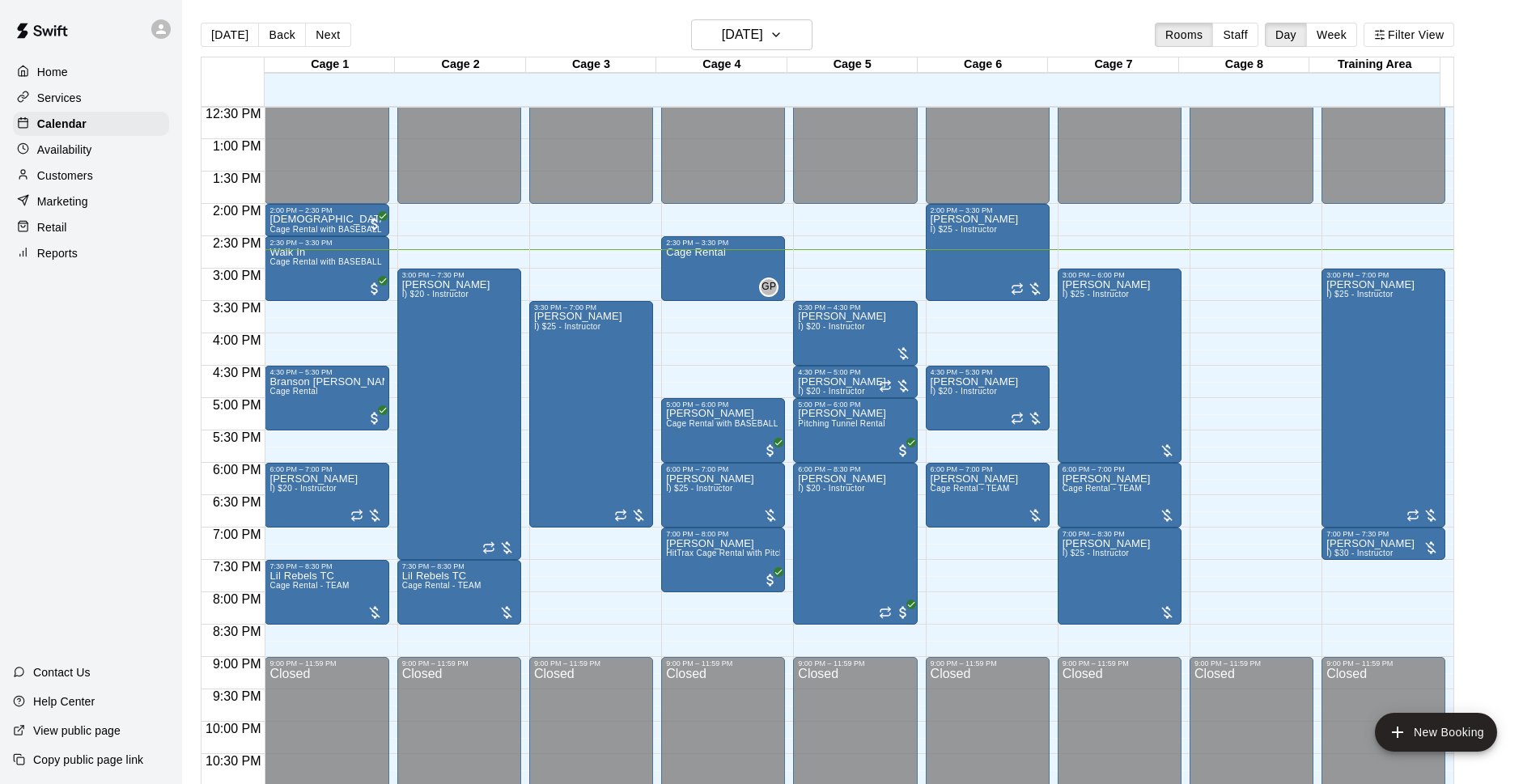
click at [1019, 19] on div "[DATE] Back [DATE][DATE] Rooms Staff Day Week Filter View" at bounding box center [827, 37] width 1254 height 37
click at [763, 29] on h6 "[DATE]" at bounding box center [743, 34] width 42 height 23
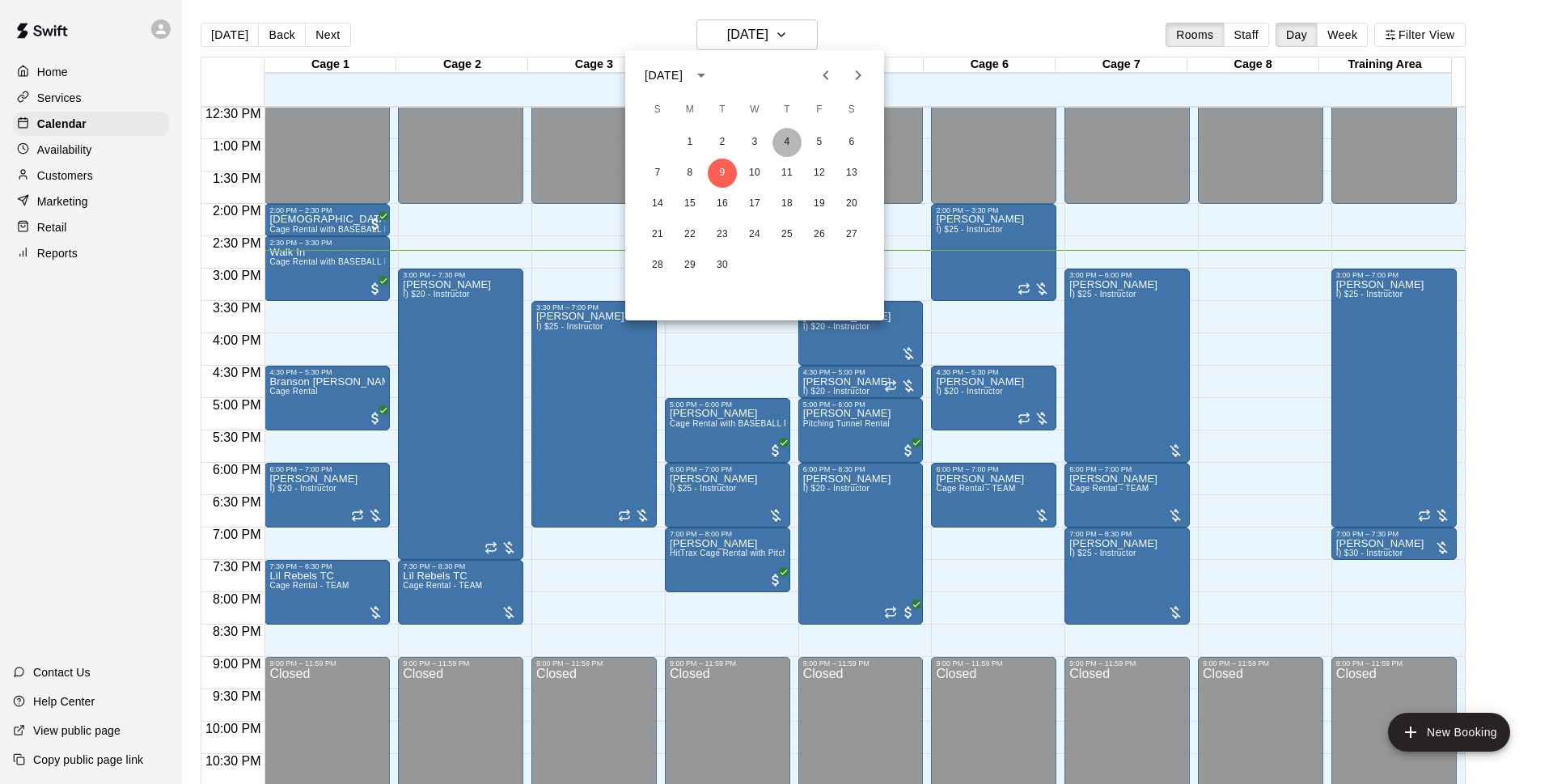
click at [789, 140] on button "4" at bounding box center [787, 142] width 29 height 29
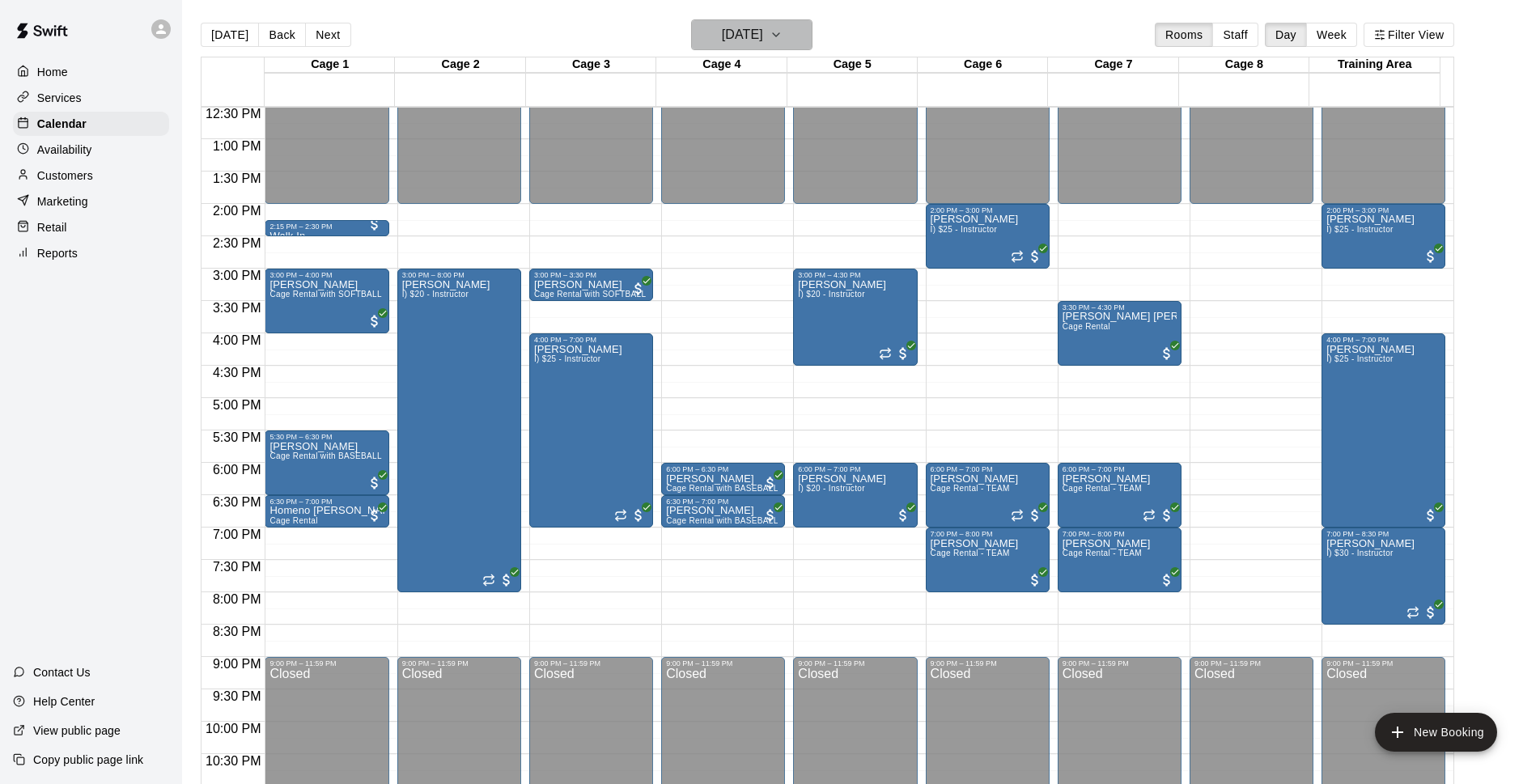
click at [763, 42] on h6 "[DATE]" at bounding box center [743, 34] width 42 height 23
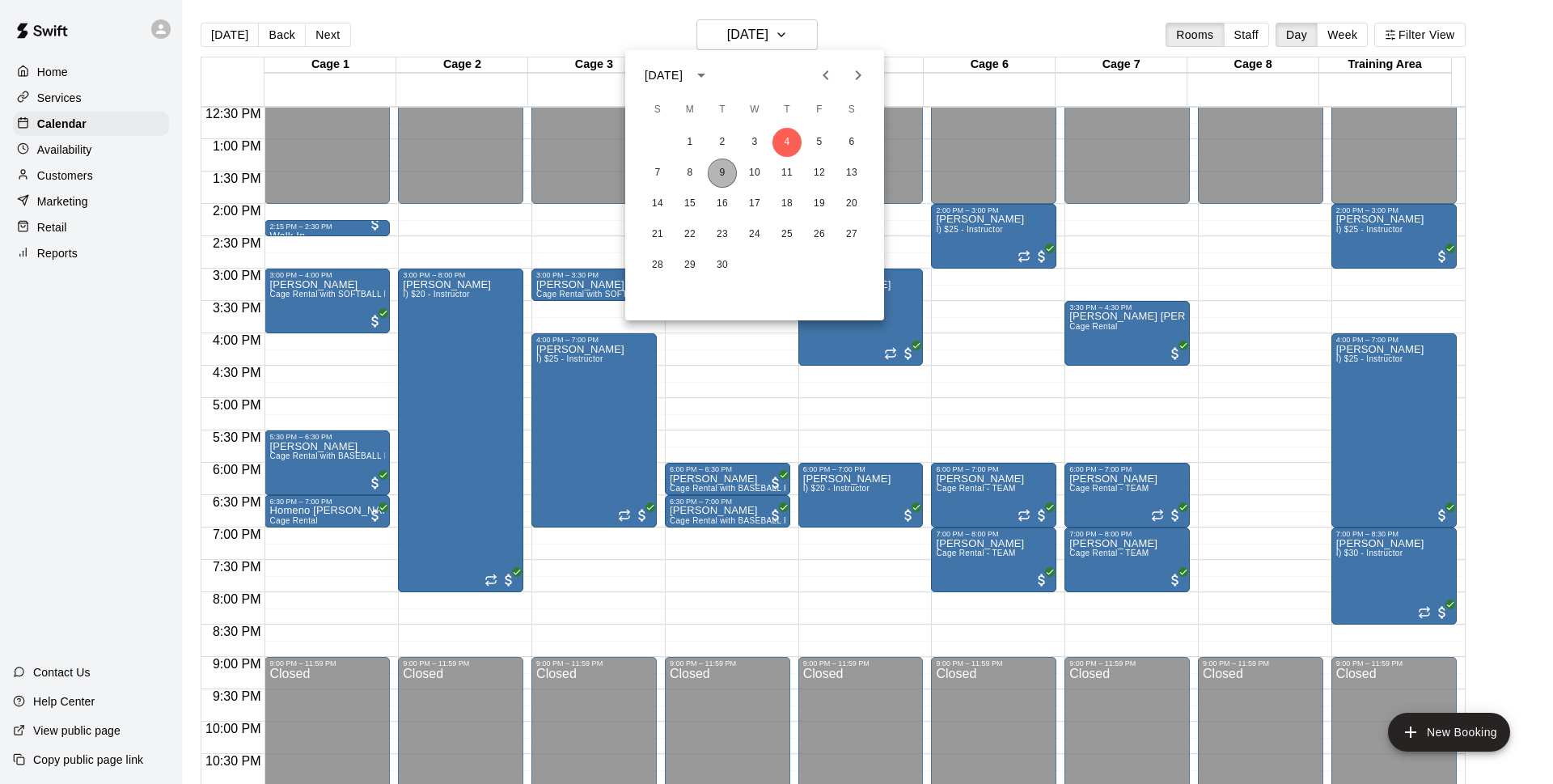
click at [732, 167] on button "9" at bounding box center [723, 173] width 29 height 29
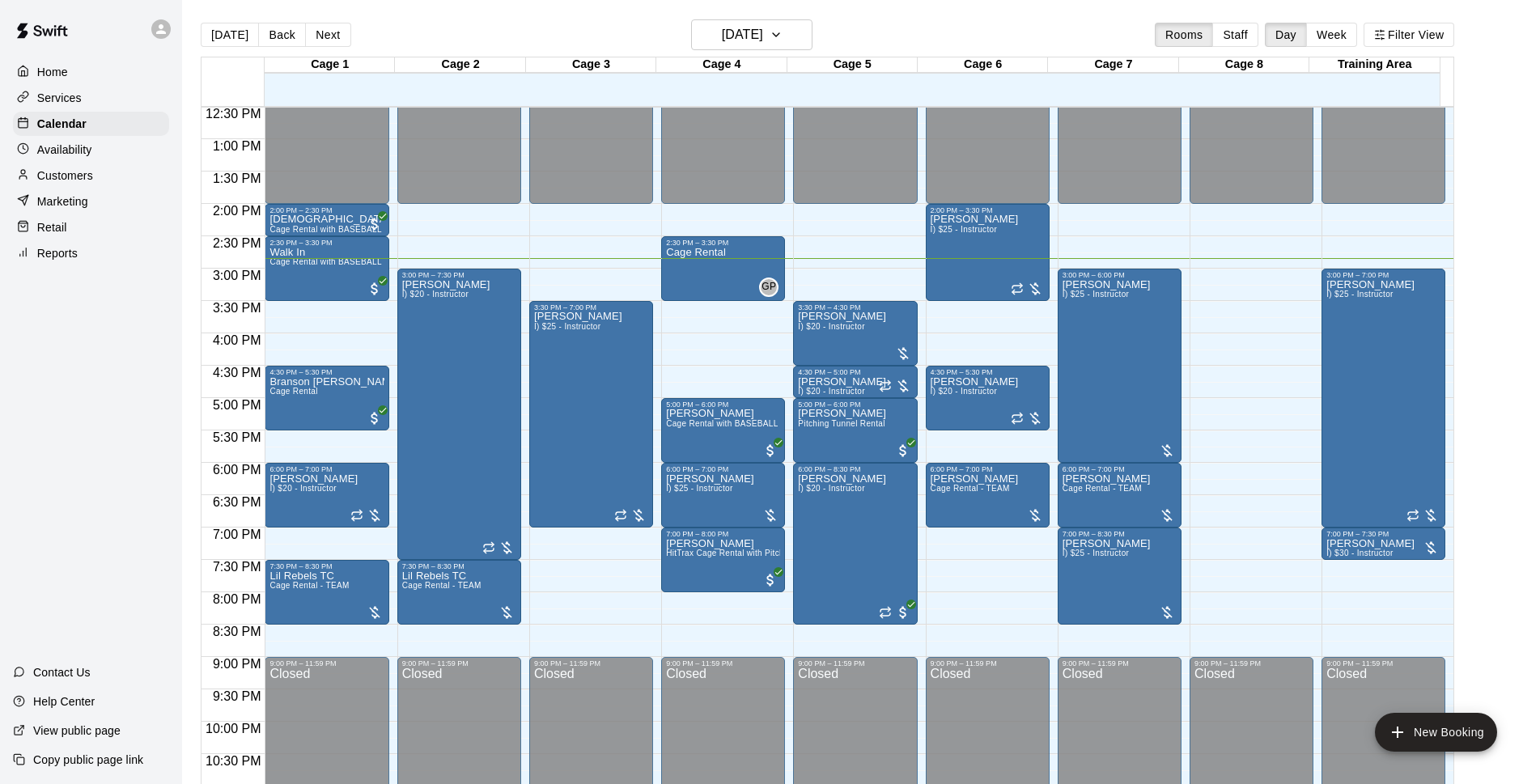
click at [863, 40] on div "[DATE] Back [DATE][DATE] Rooms Staff Day Week Filter View" at bounding box center [827, 37] width 1254 height 37
click at [110, 188] on div "Customers" at bounding box center [90, 175] width 156 height 24
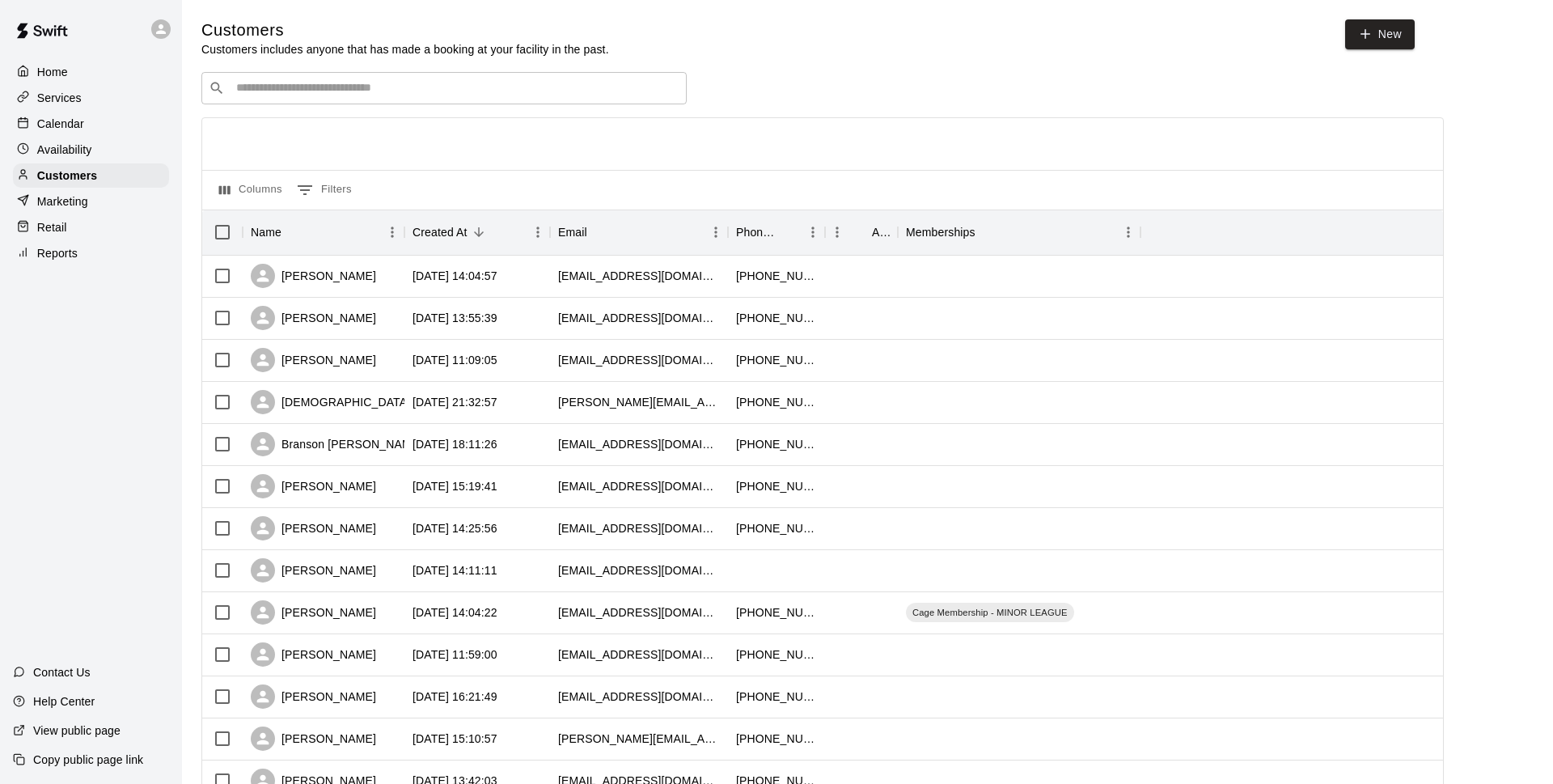
click at [308, 89] on input "Search customers by name or email" at bounding box center [455, 89] width 448 height 16
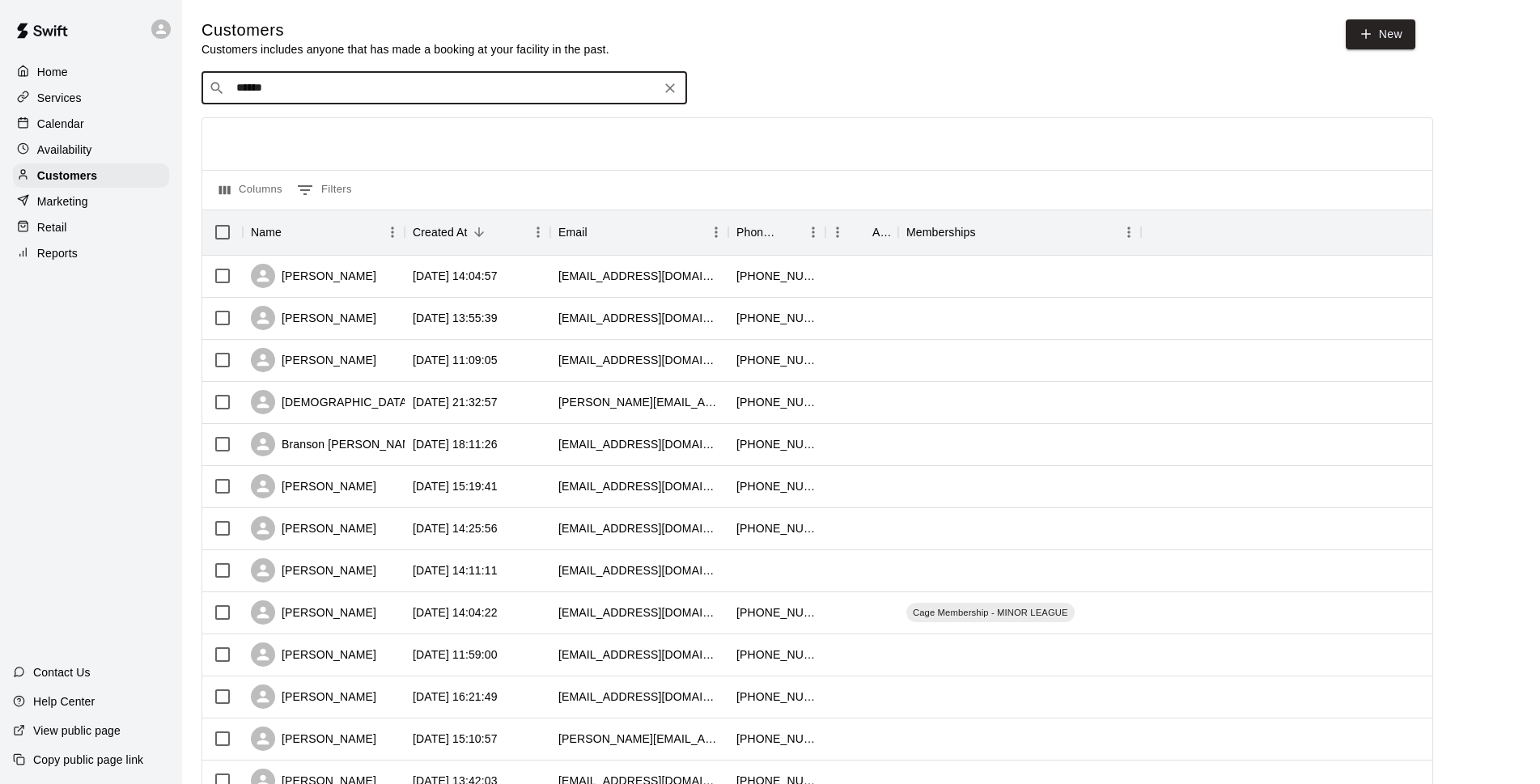
type input "*******"
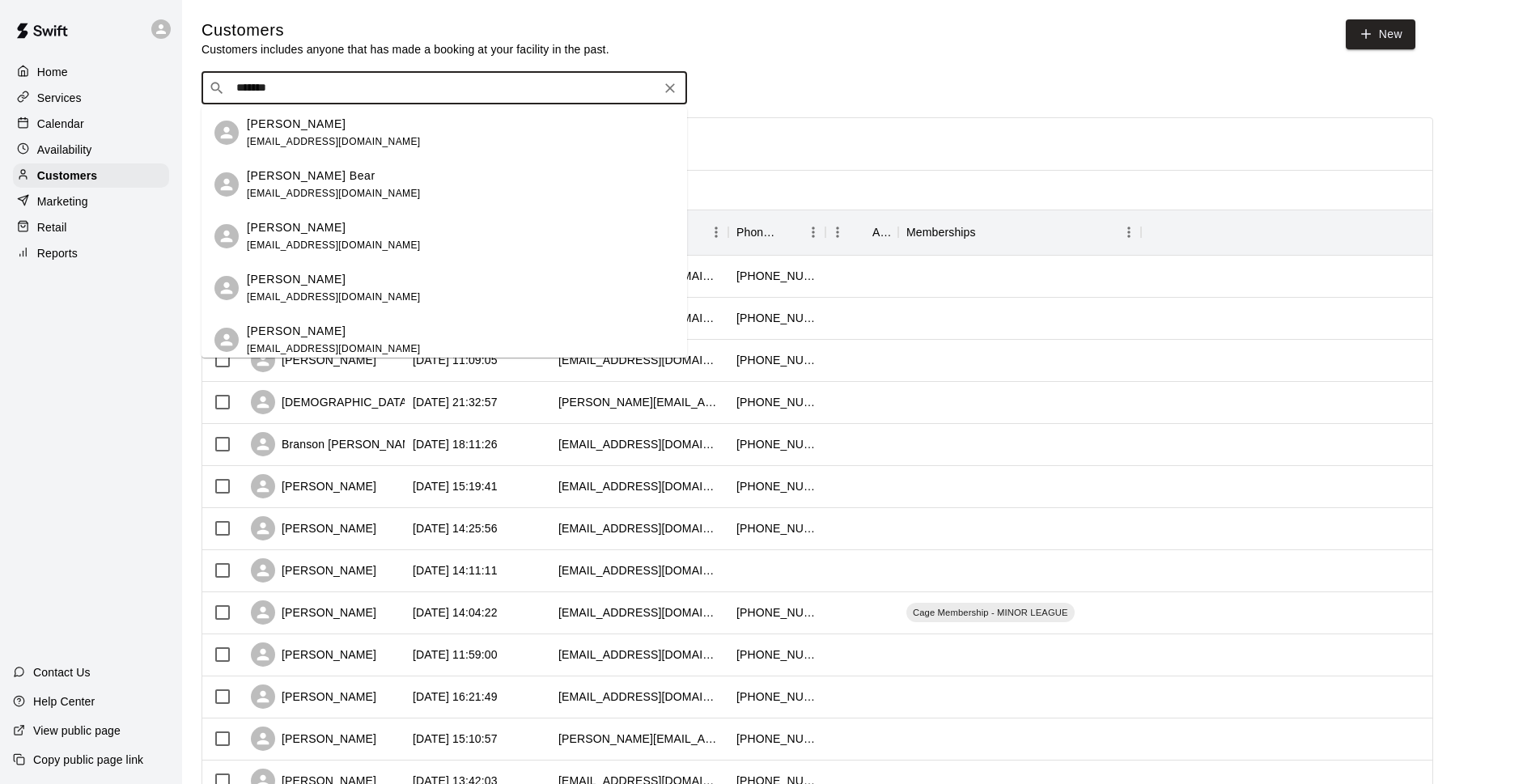
click at [412, 129] on div "[PERSON_NAME] [EMAIL_ADDRESS][DOMAIN_NAME]" at bounding box center [460, 133] width 427 height 35
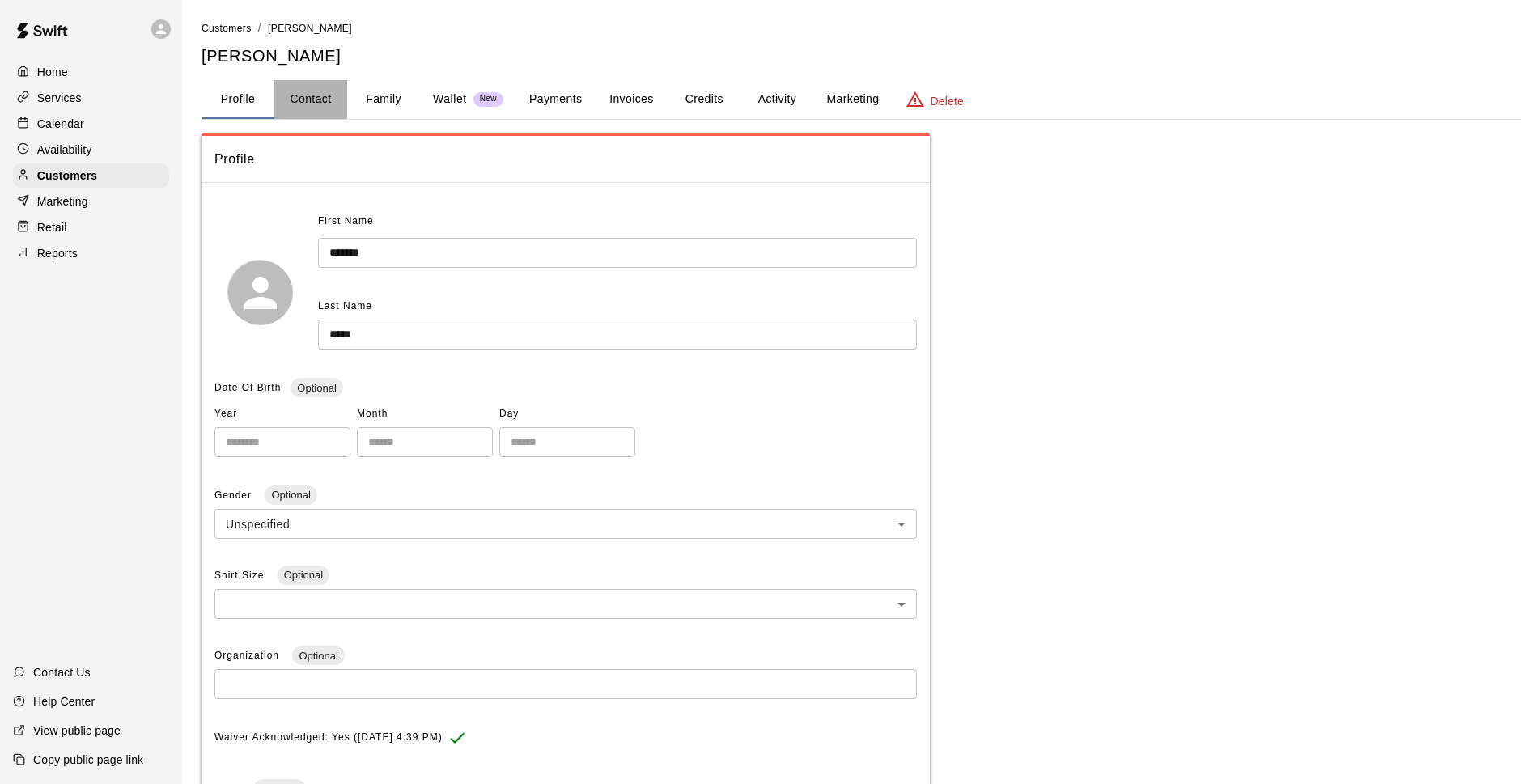
click at [323, 97] on button "Contact" at bounding box center [311, 99] width 73 height 39
select select "**"
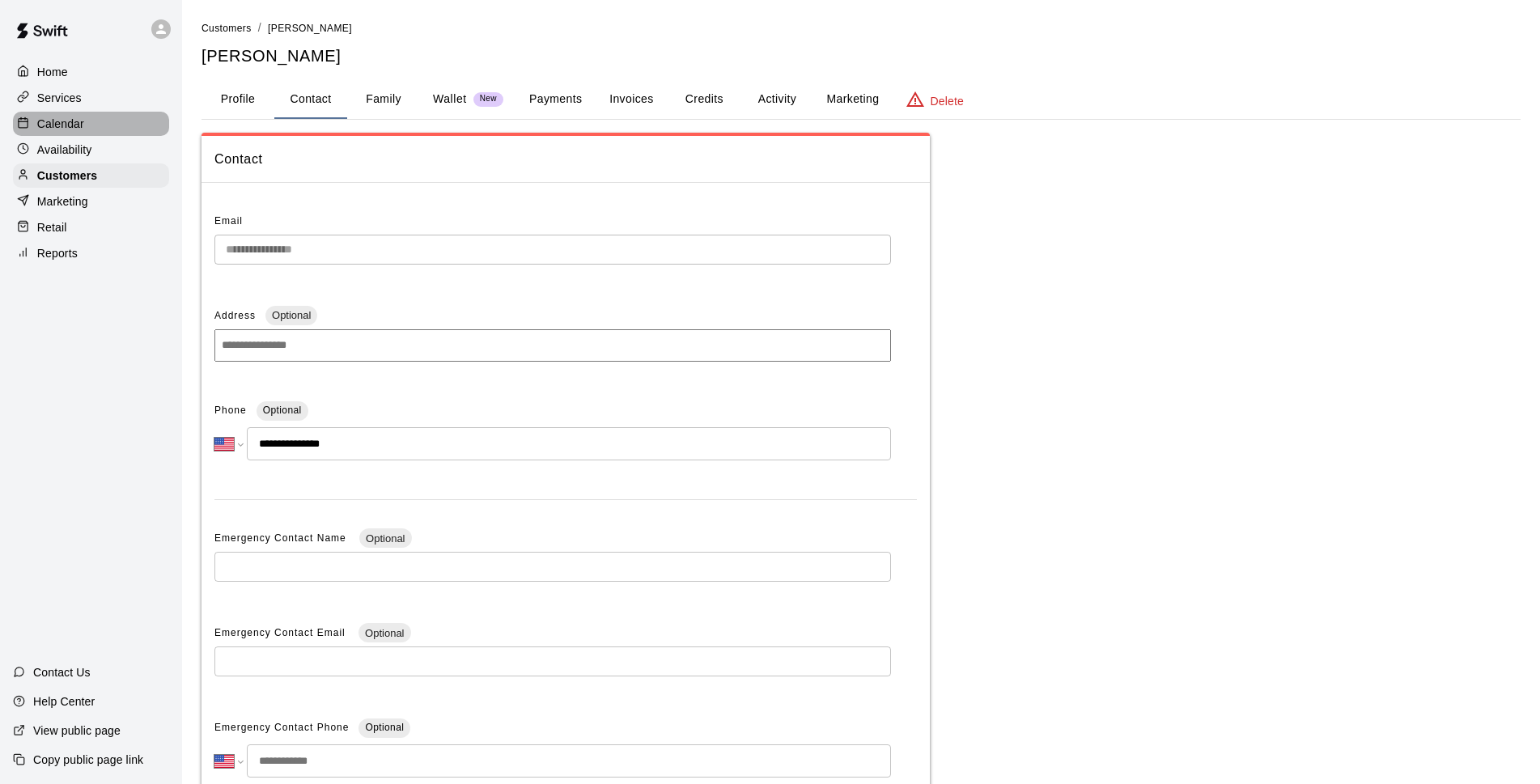
click at [138, 120] on div "Calendar" at bounding box center [90, 124] width 156 height 24
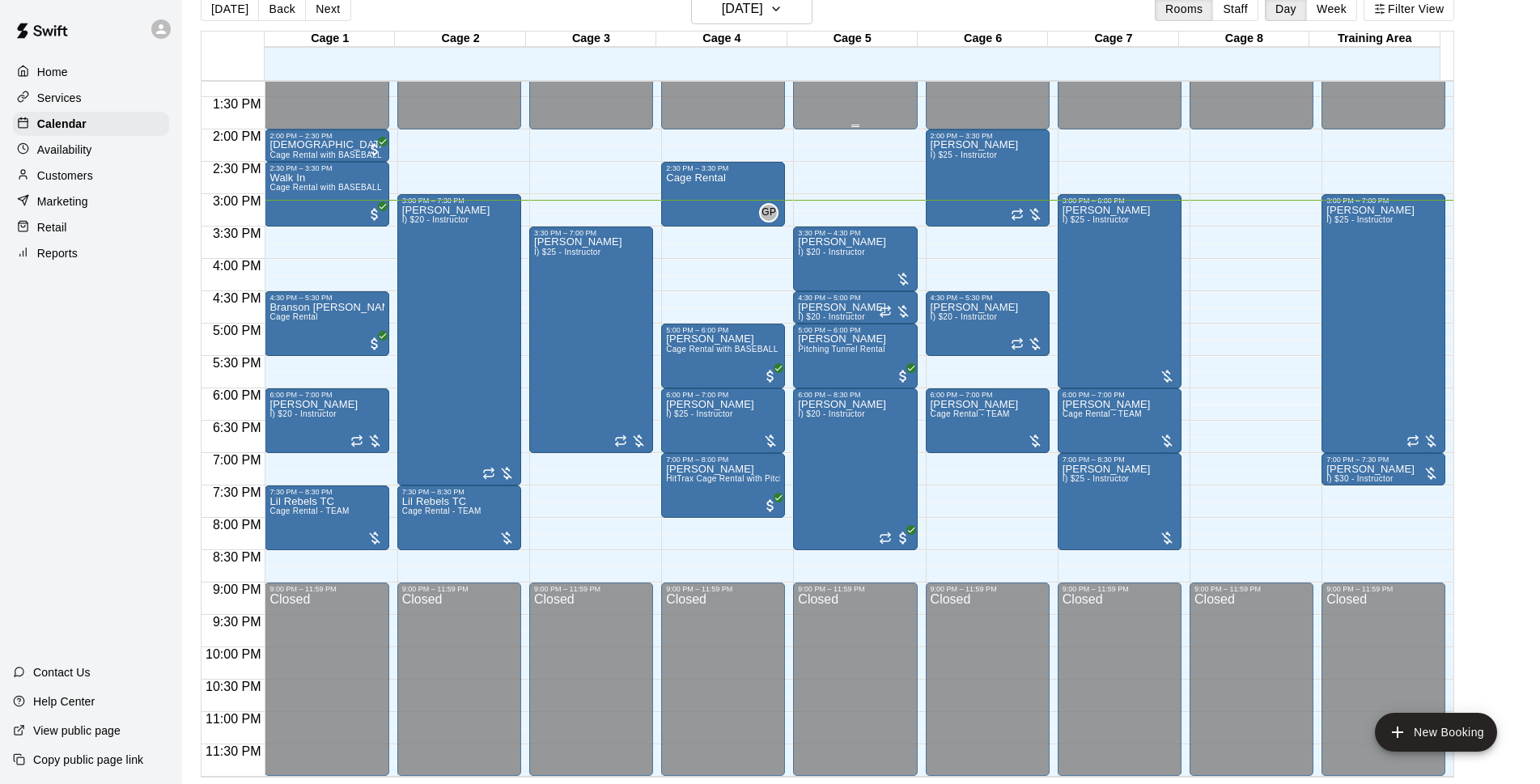
scroll to position [651, 0]
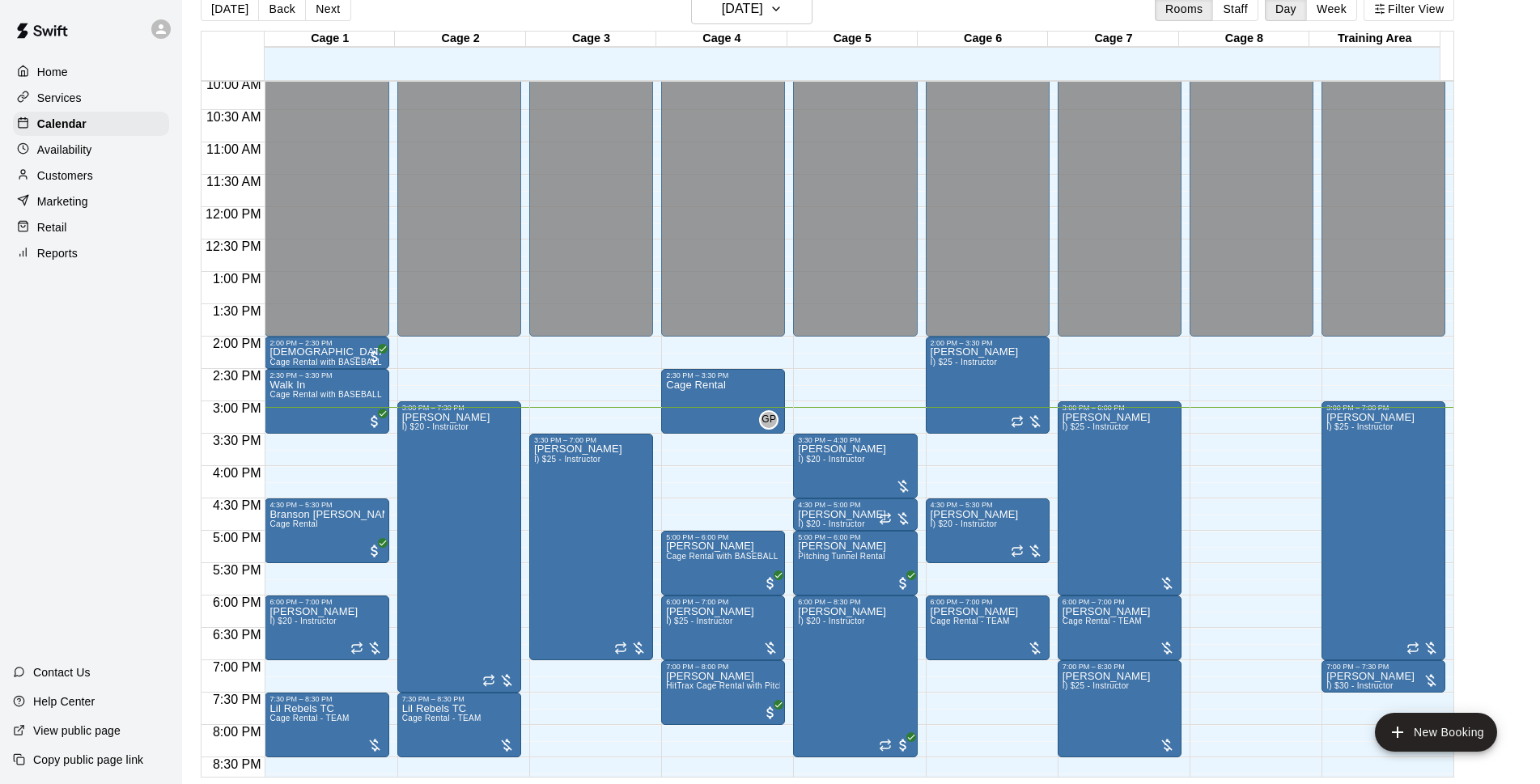
click at [863, 17] on div "[DATE] Back [DATE][DATE] Rooms Staff Day Week Filter View" at bounding box center [827, 12] width 1254 height 37
click at [567, 14] on div "[DATE] Back [DATE][DATE] Rooms Staff Day Week Filter View" at bounding box center [827, 12] width 1254 height 37
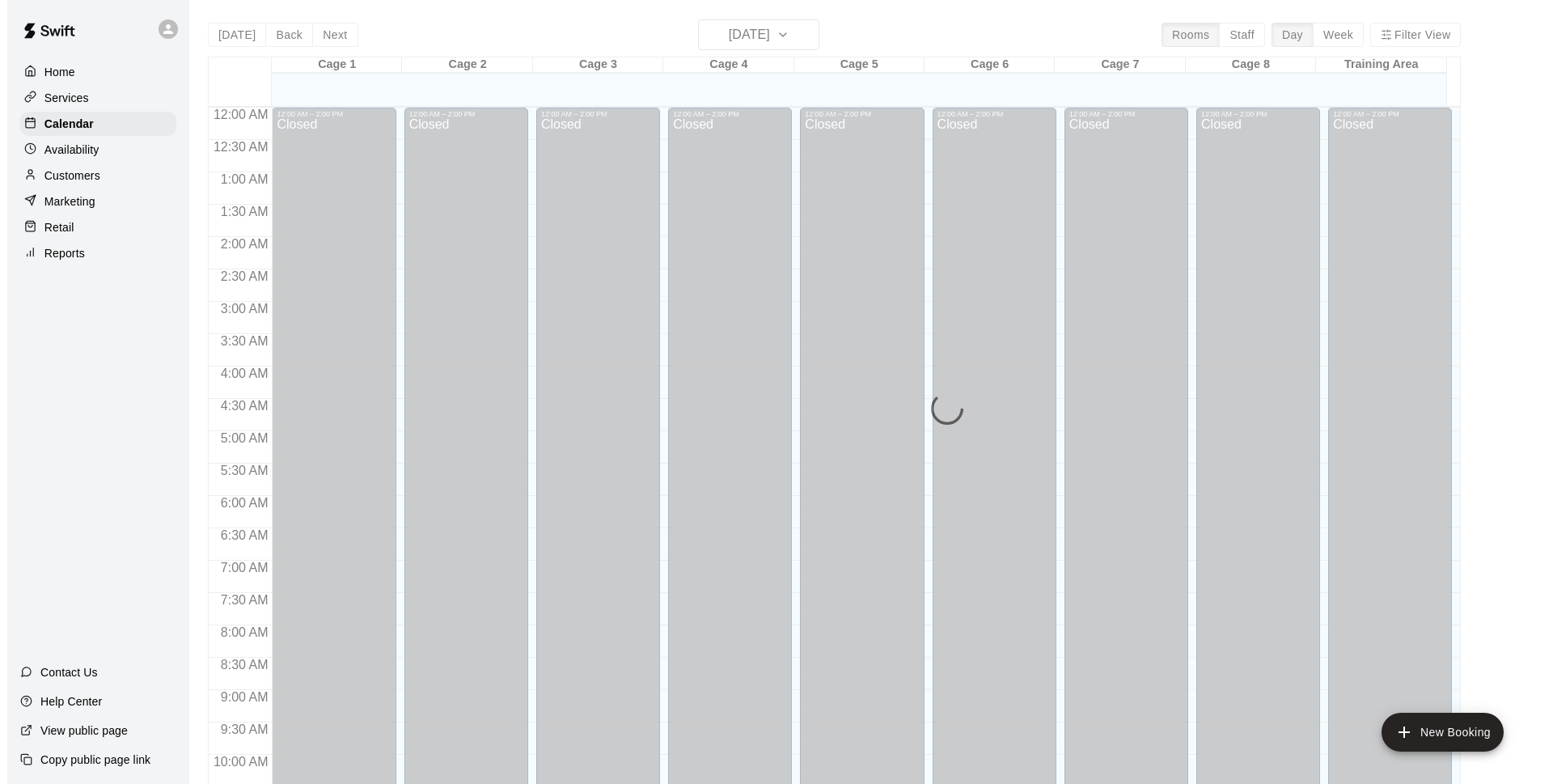
scroll to position [809, 0]
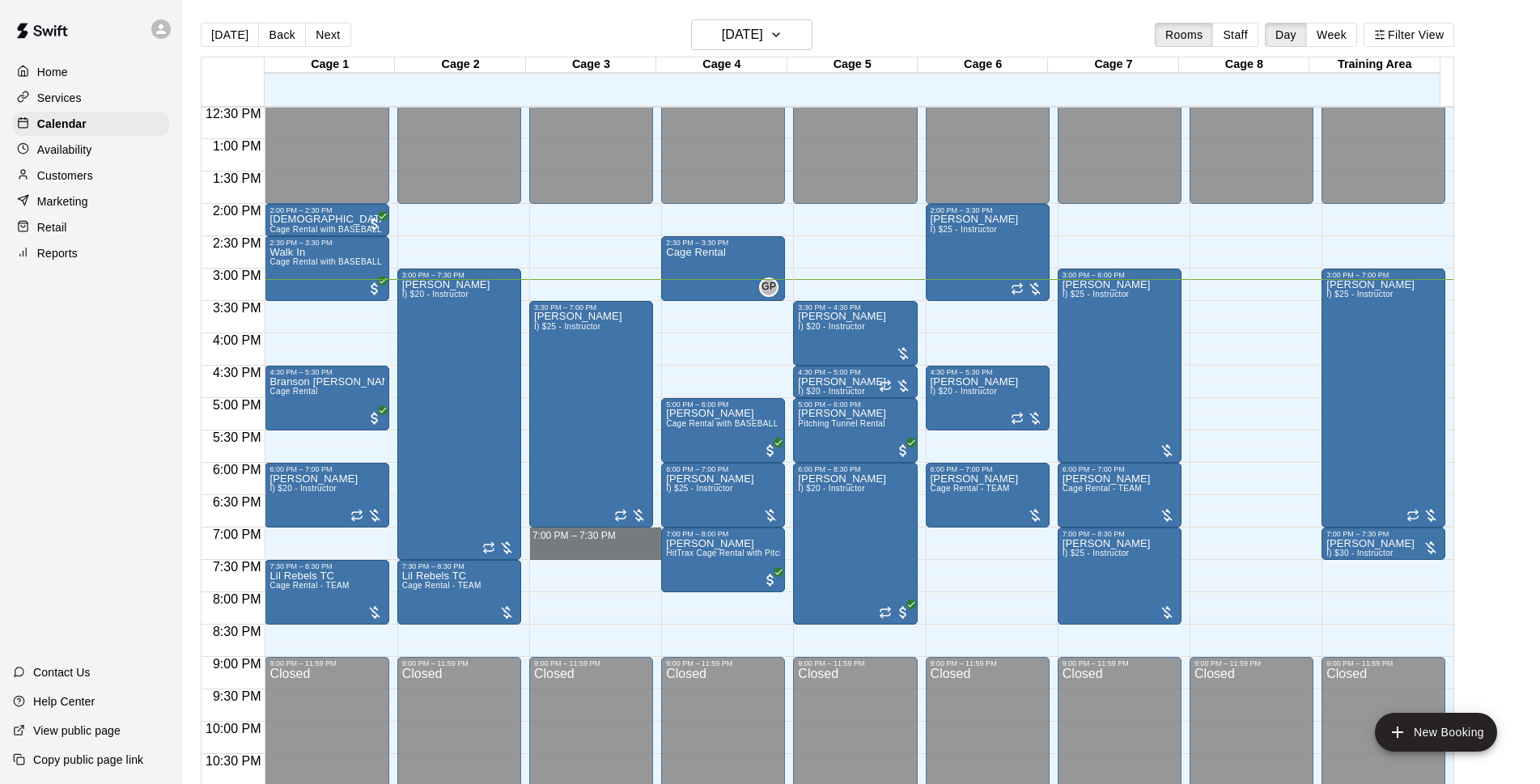
drag, startPoint x: 559, startPoint y: 537, endPoint x: 559, endPoint y: 556, distance: 19.0
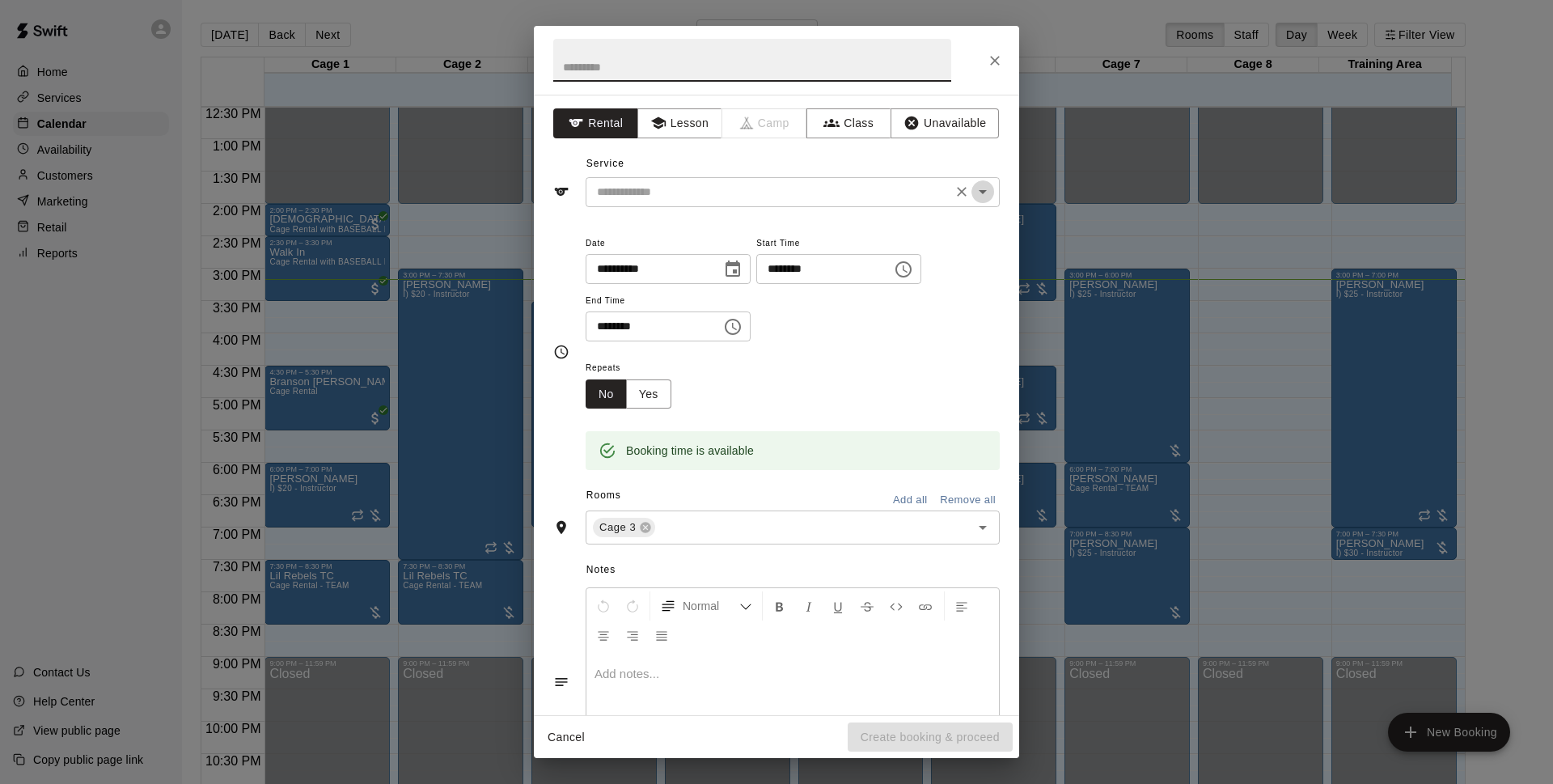
click at [973, 197] on icon "Open" at bounding box center [982, 191] width 19 height 19
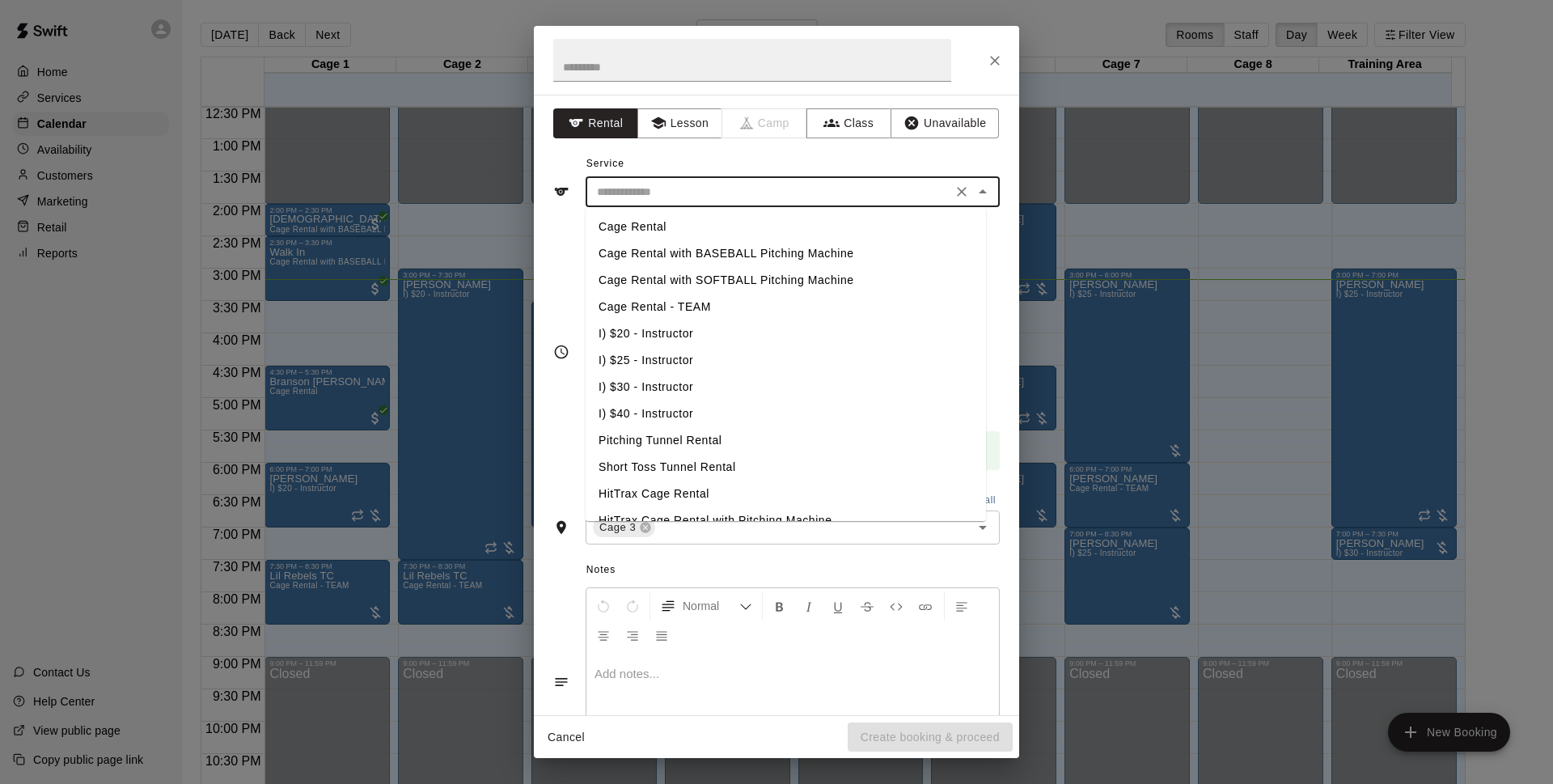
click at [635, 226] on li "Cage Rental" at bounding box center [785, 227] width 400 height 27
type input "**********"
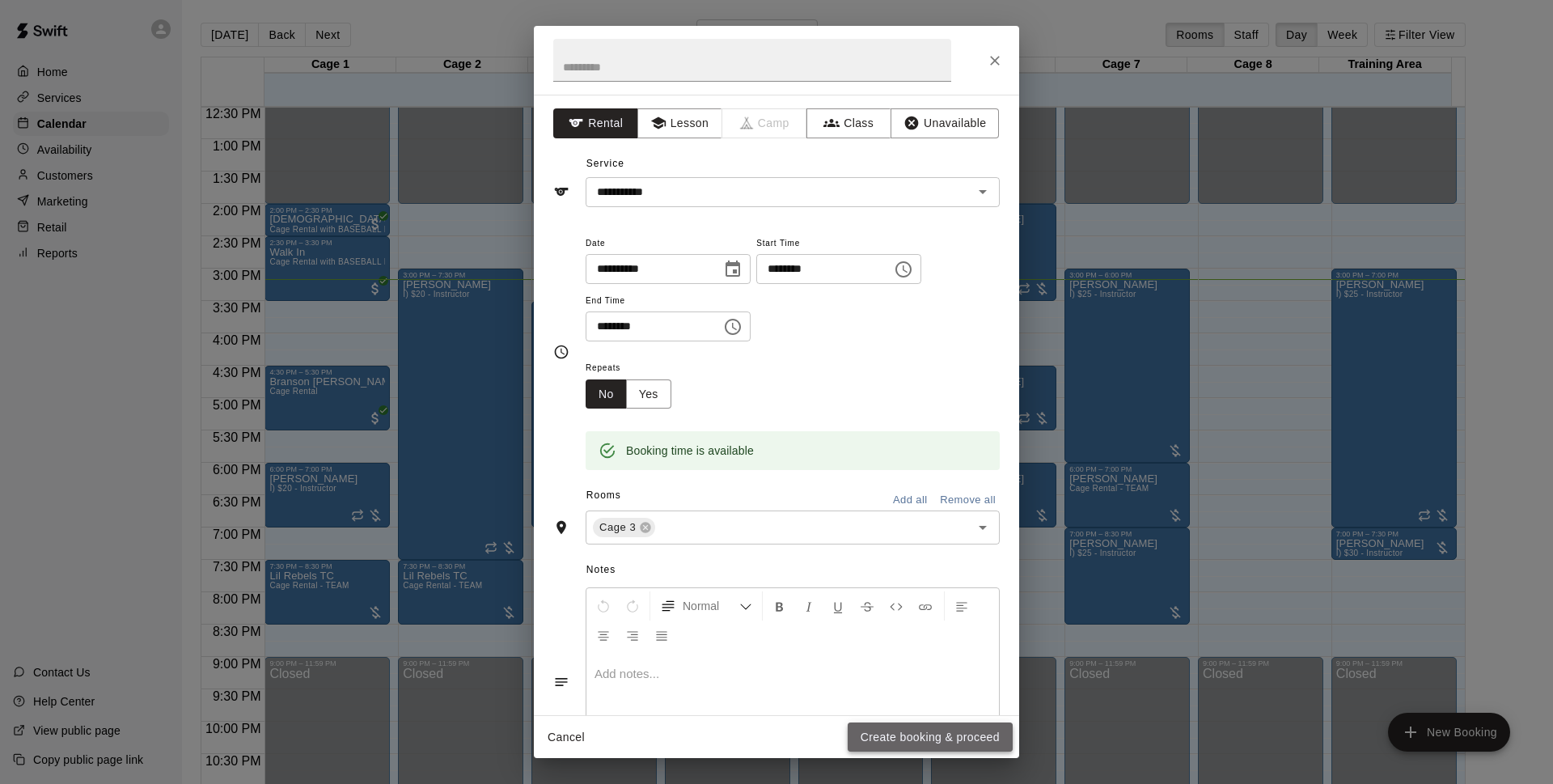
click at [907, 736] on button "Create booking & proceed" at bounding box center [930, 737] width 165 height 30
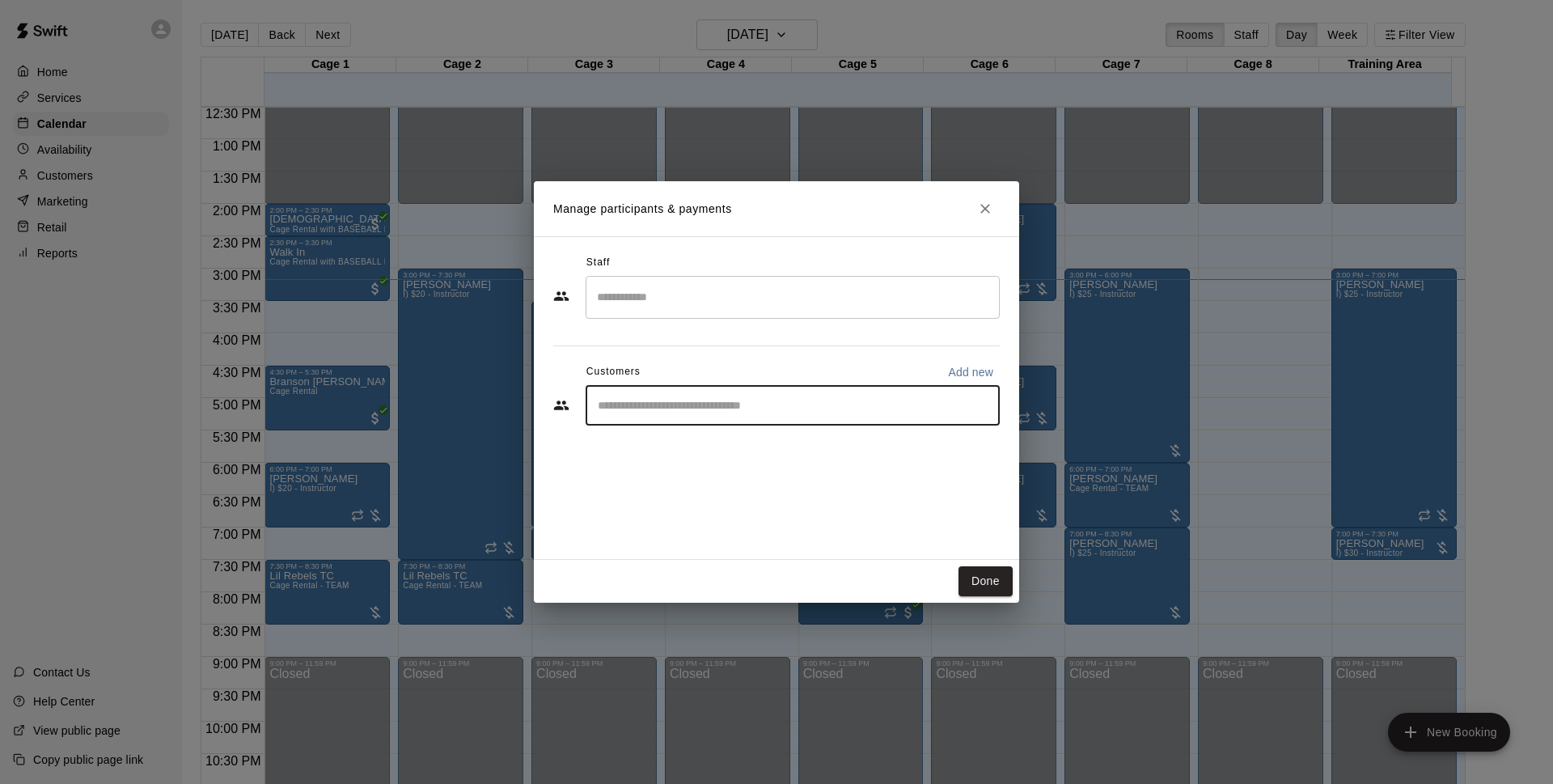
drag, startPoint x: 703, startPoint y: 410, endPoint x: 693, endPoint y: 407, distance: 10.4
click at [700, 408] on input "Start typing to search customers..." at bounding box center [792, 406] width 399 height 16
type input "*"
type input "******"
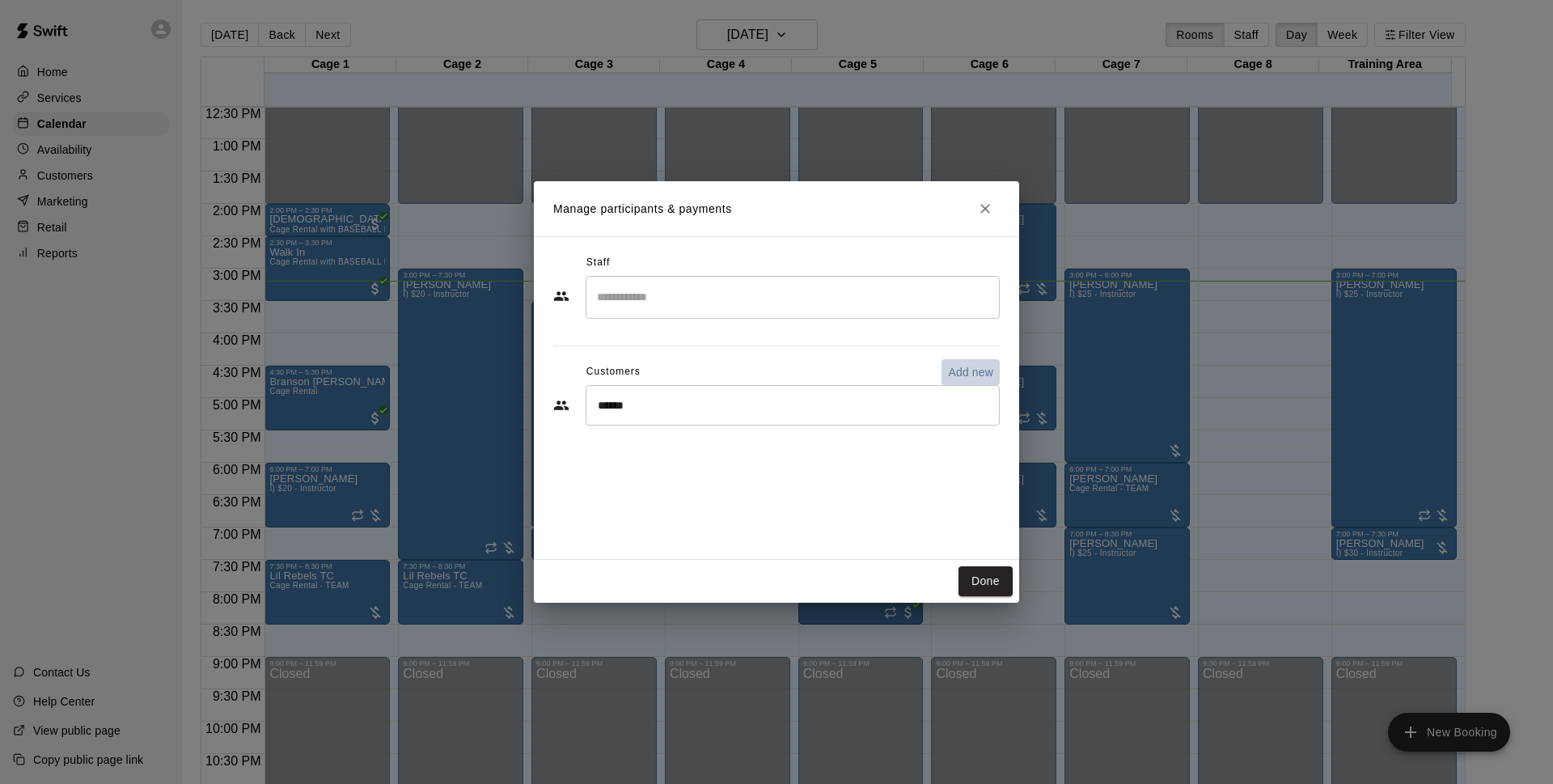
click at [961, 371] on p "Add new" at bounding box center [971, 372] width 45 height 16
select select "**"
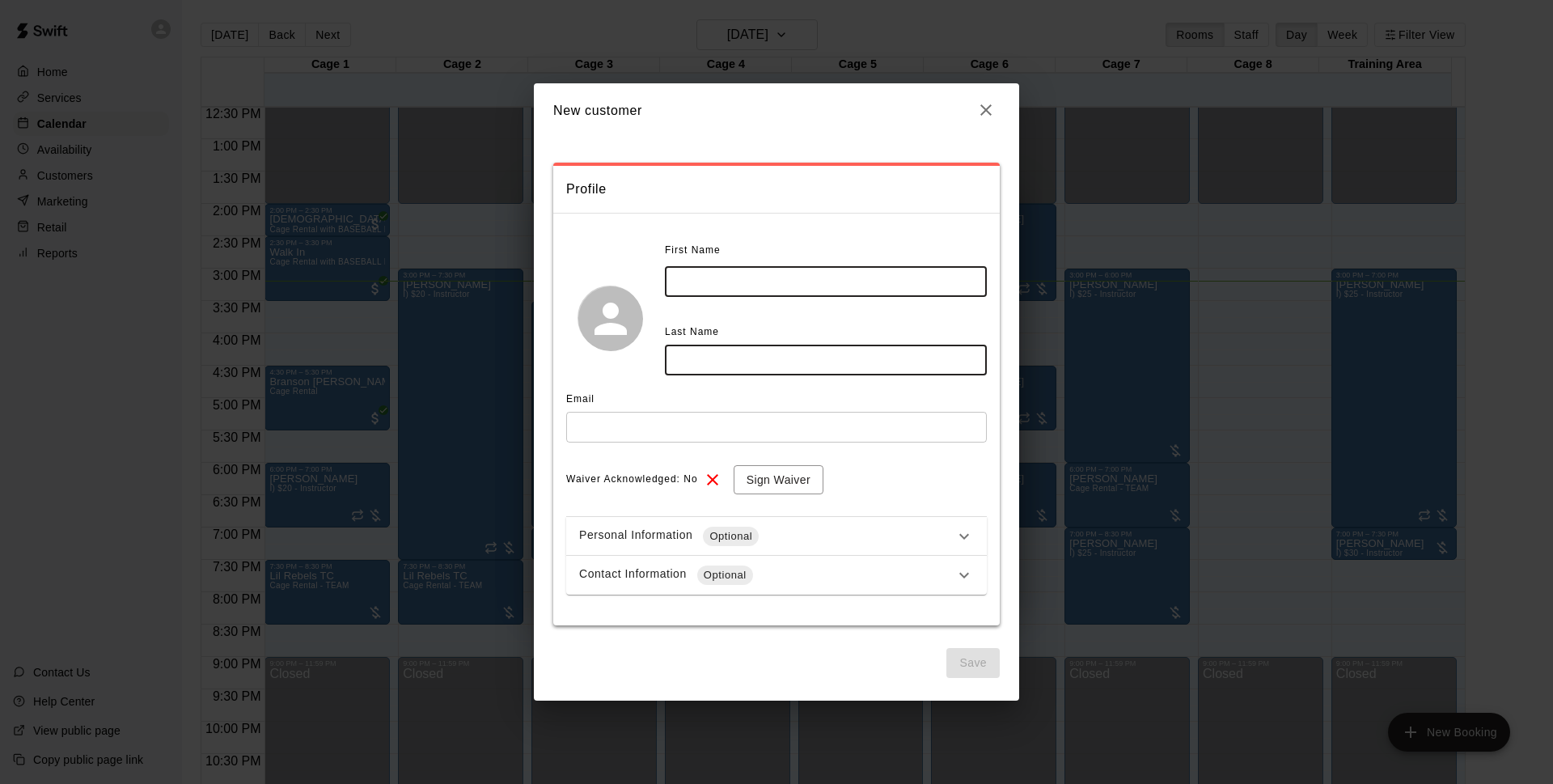
drag, startPoint x: 747, startPoint y: 285, endPoint x: 771, endPoint y: 294, distance: 25.6
click at [747, 285] on input "text" at bounding box center [826, 281] width 322 height 30
type input "*****"
type input "******"
click at [631, 425] on input "text" at bounding box center [777, 426] width 421 height 30
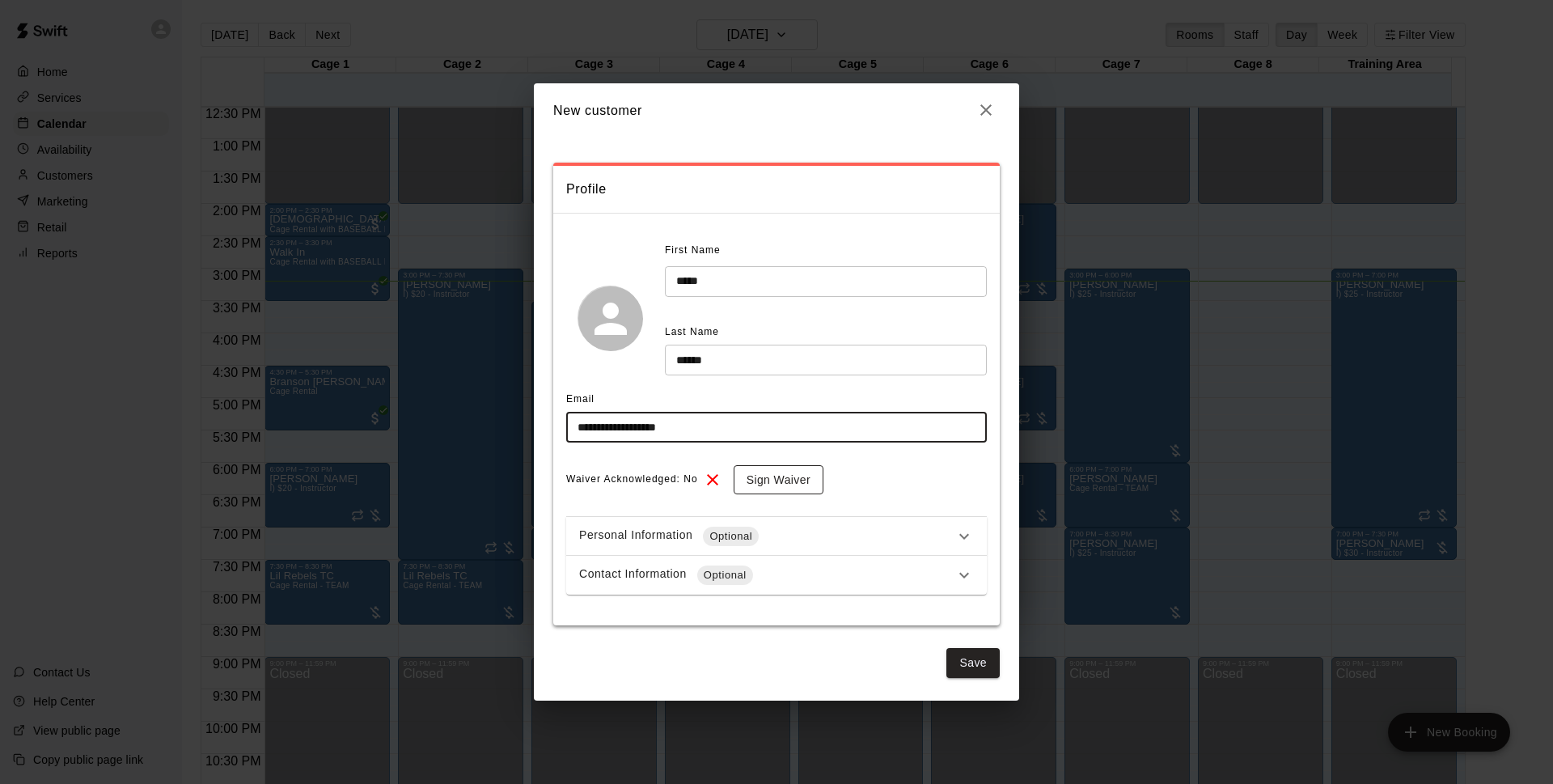
type input "**********"
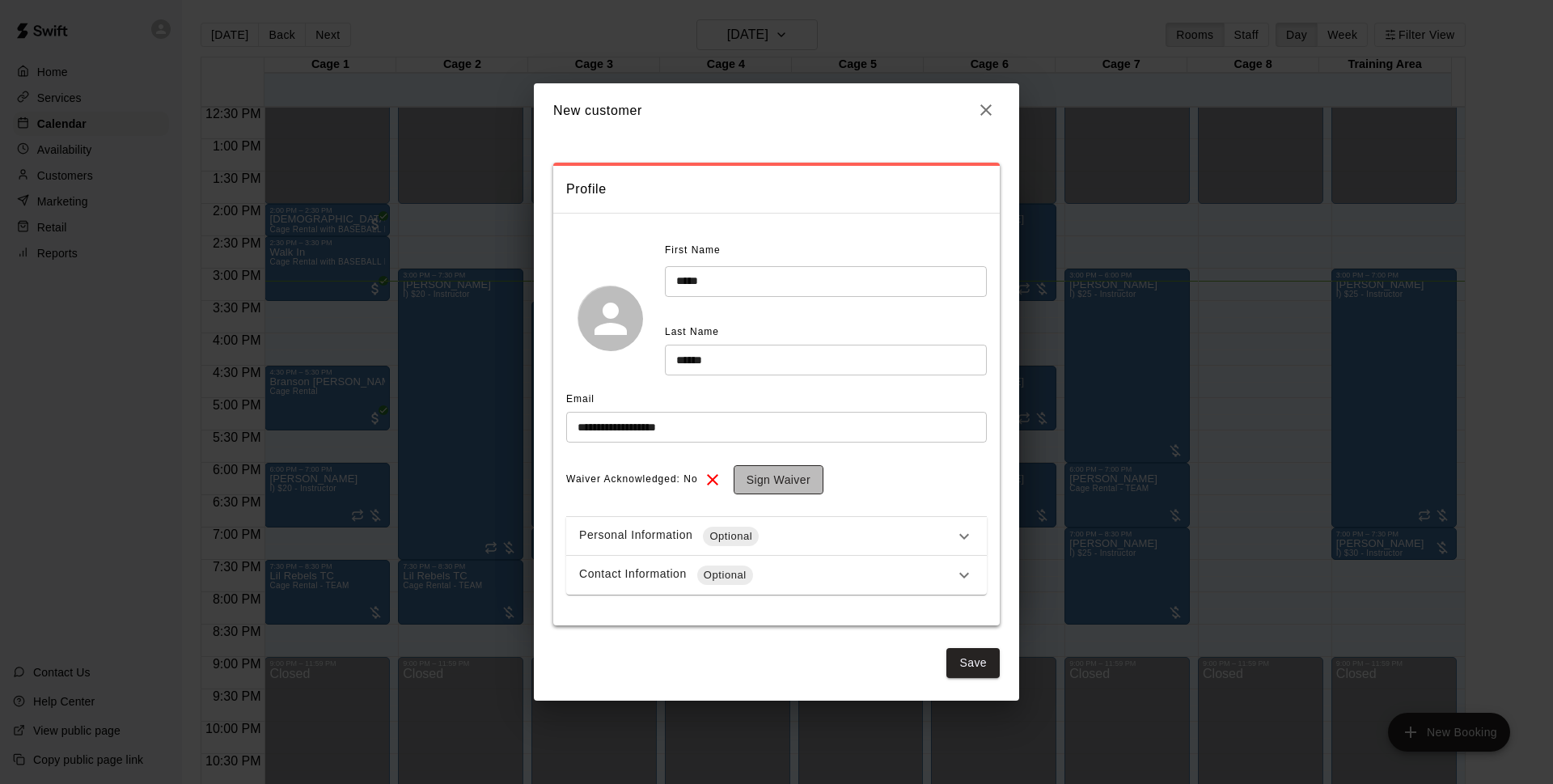
click at [788, 483] on button "Sign Waiver" at bounding box center [778, 480] width 89 height 30
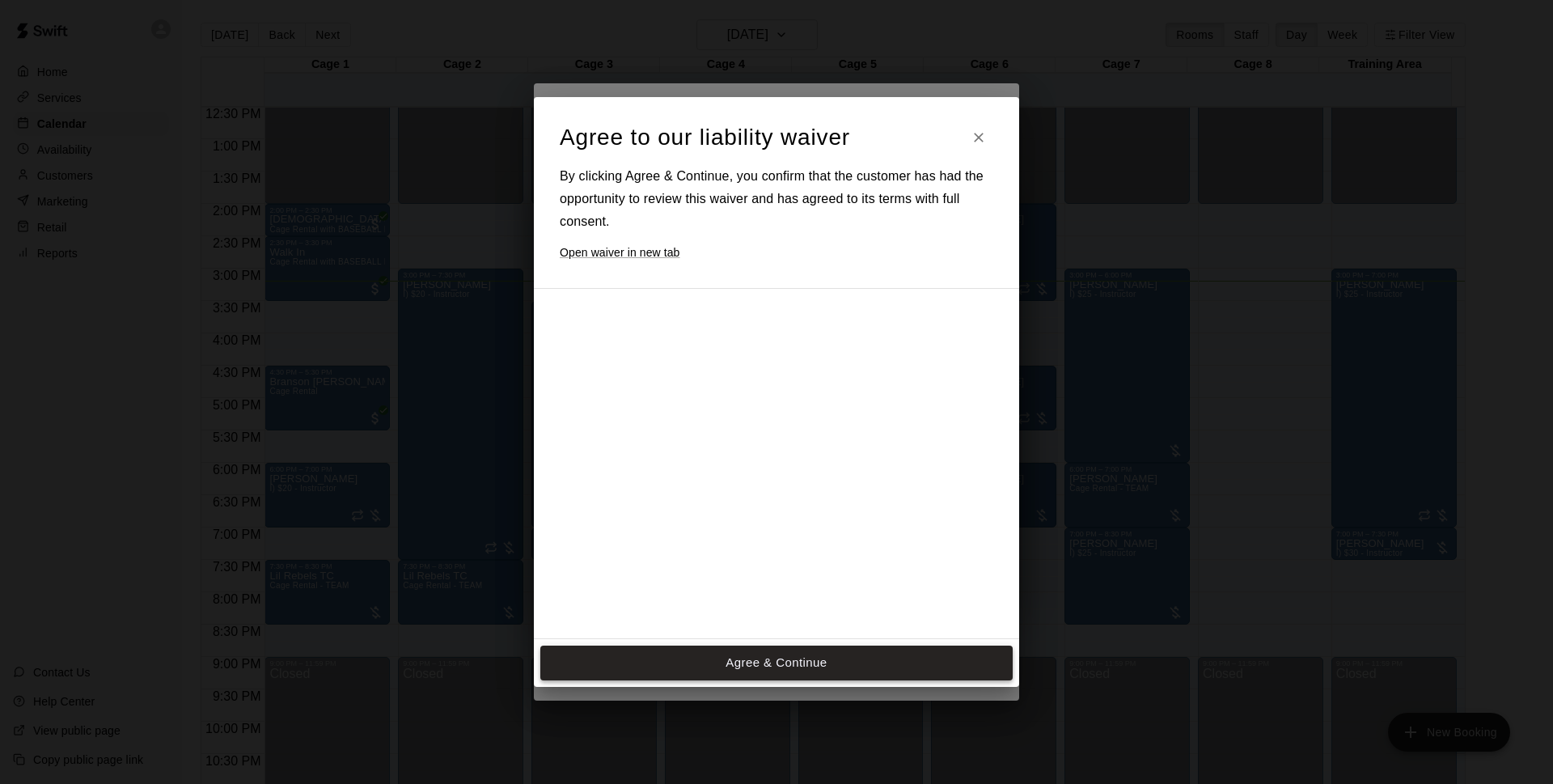
click at [775, 669] on button "Agree & Continue" at bounding box center [776, 663] width 472 height 34
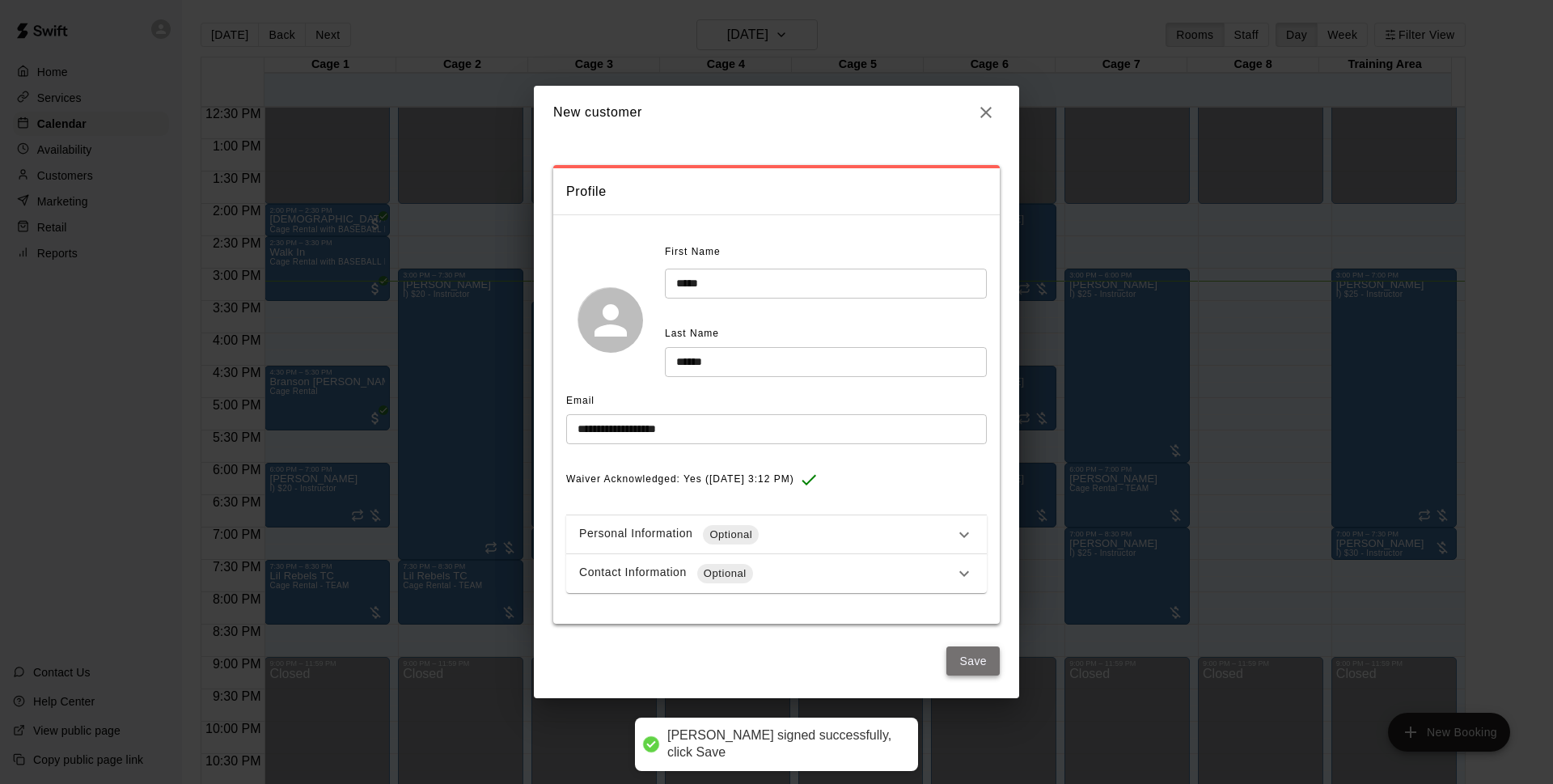
click at [964, 662] on button "Save" at bounding box center [973, 660] width 53 height 30
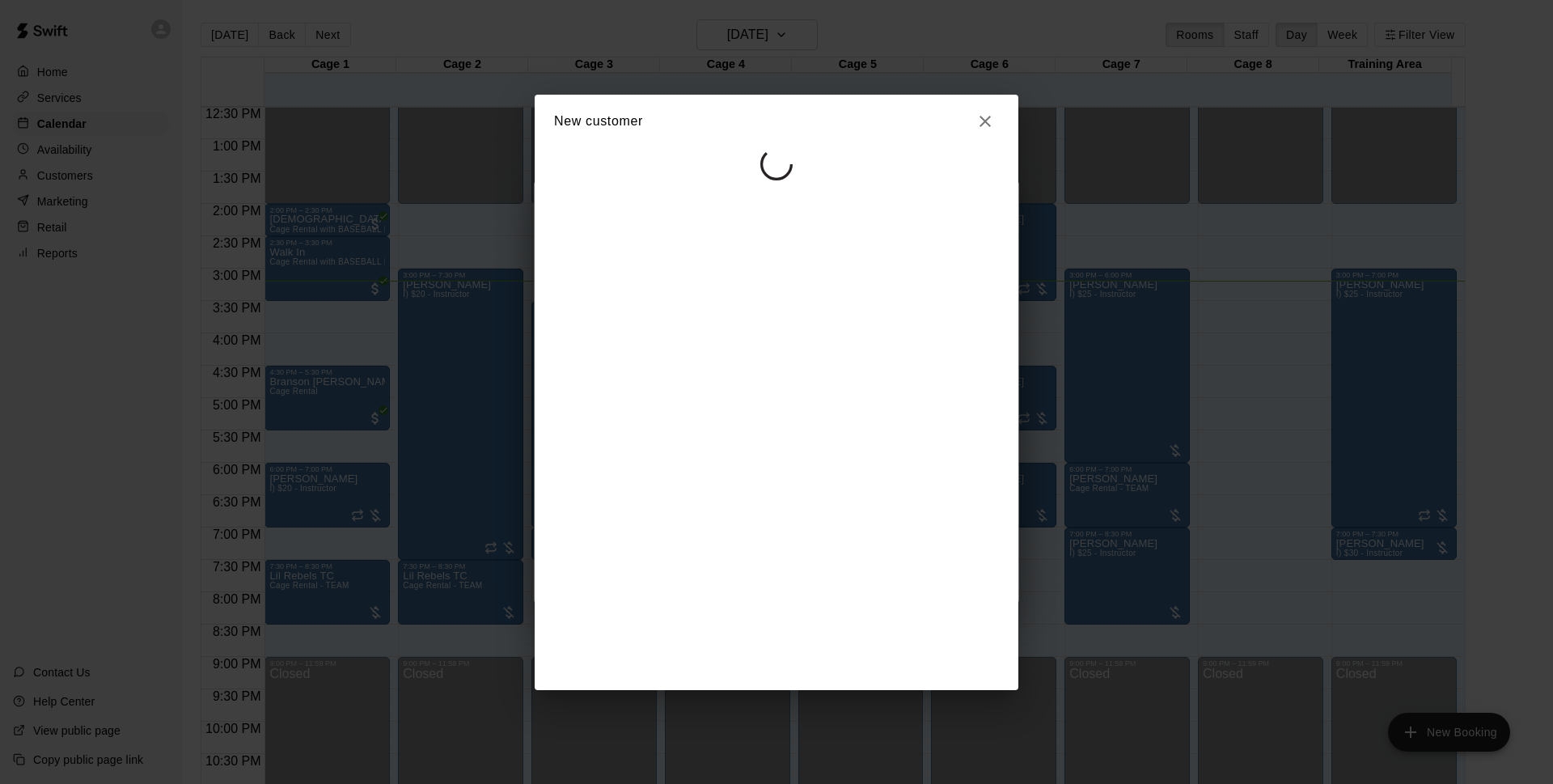
select select "**"
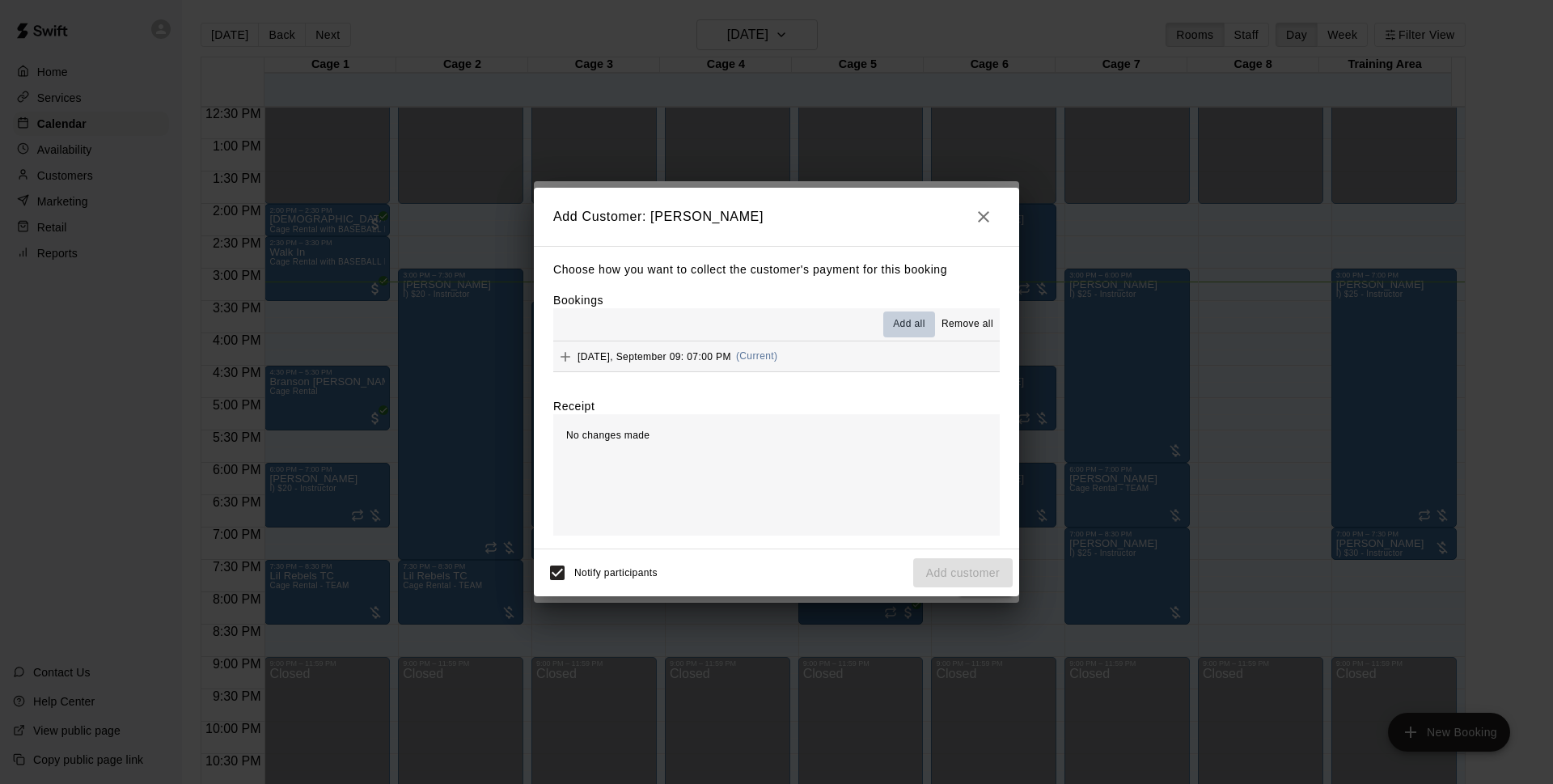
click at [908, 328] on span "Add all" at bounding box center [910, 324] width 33 height 16
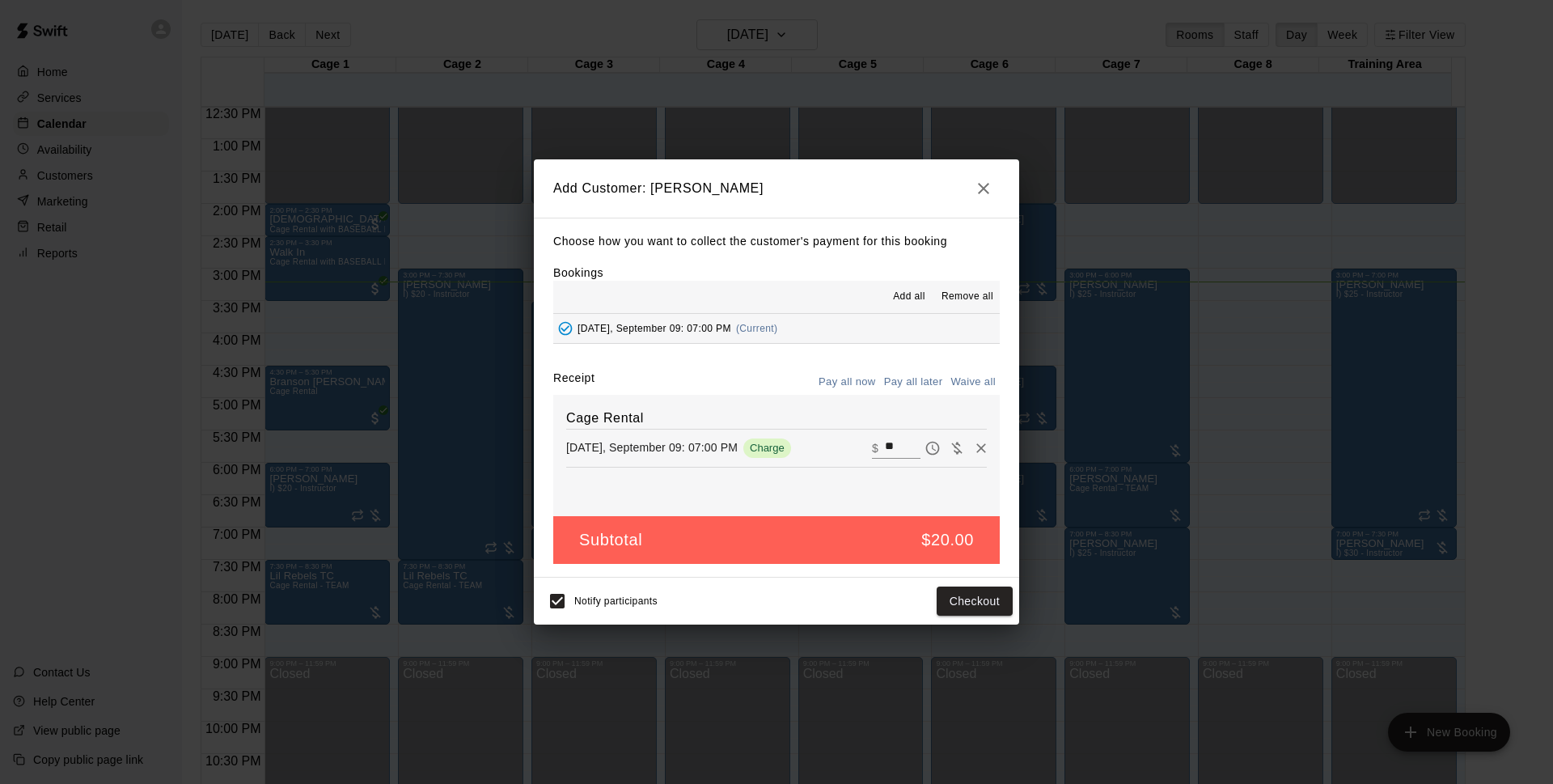
click at [903, 378] on button "Pay all later" at bounding box center [913, 382] width 67 height 25
click at [964, 602] on button "Add customer" at bounding box center [963, 601] width 99 height 30
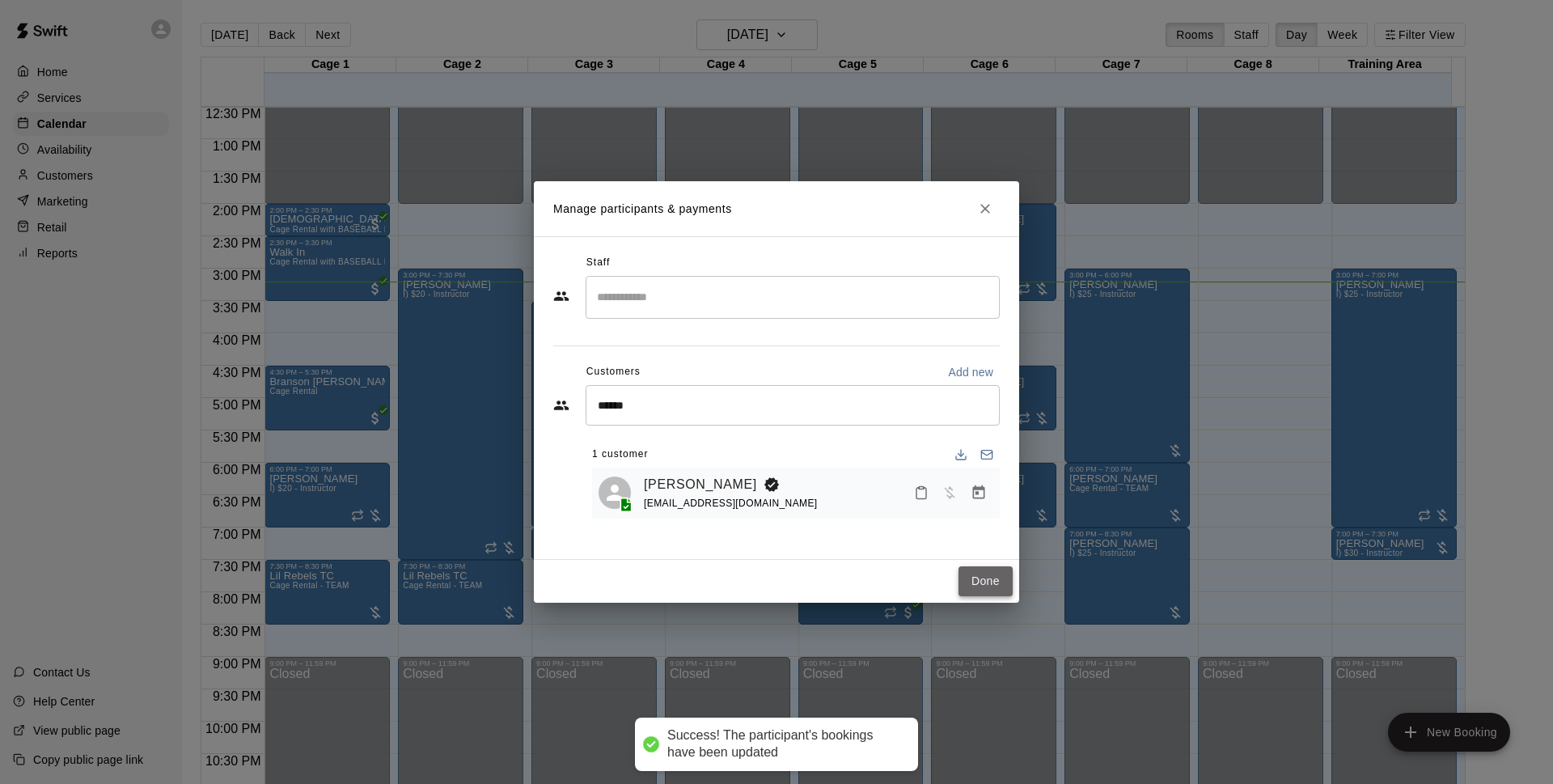
click at [984, 576] on button "Done" at bounding box center [986, 581] width 54 height 30
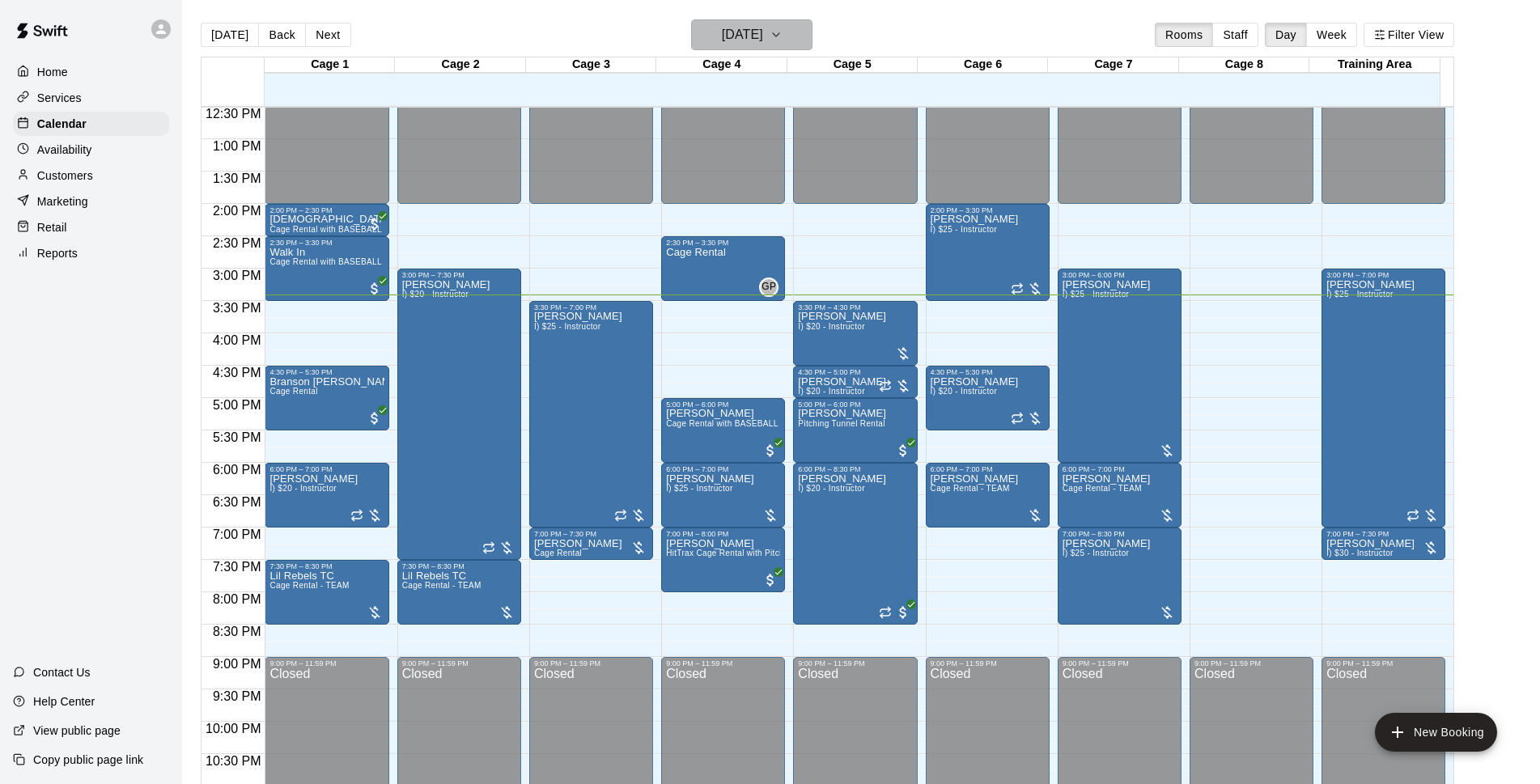
click at [760, 20] on button "[DATE]" at bounding box center [752, 34] width 121 height 31
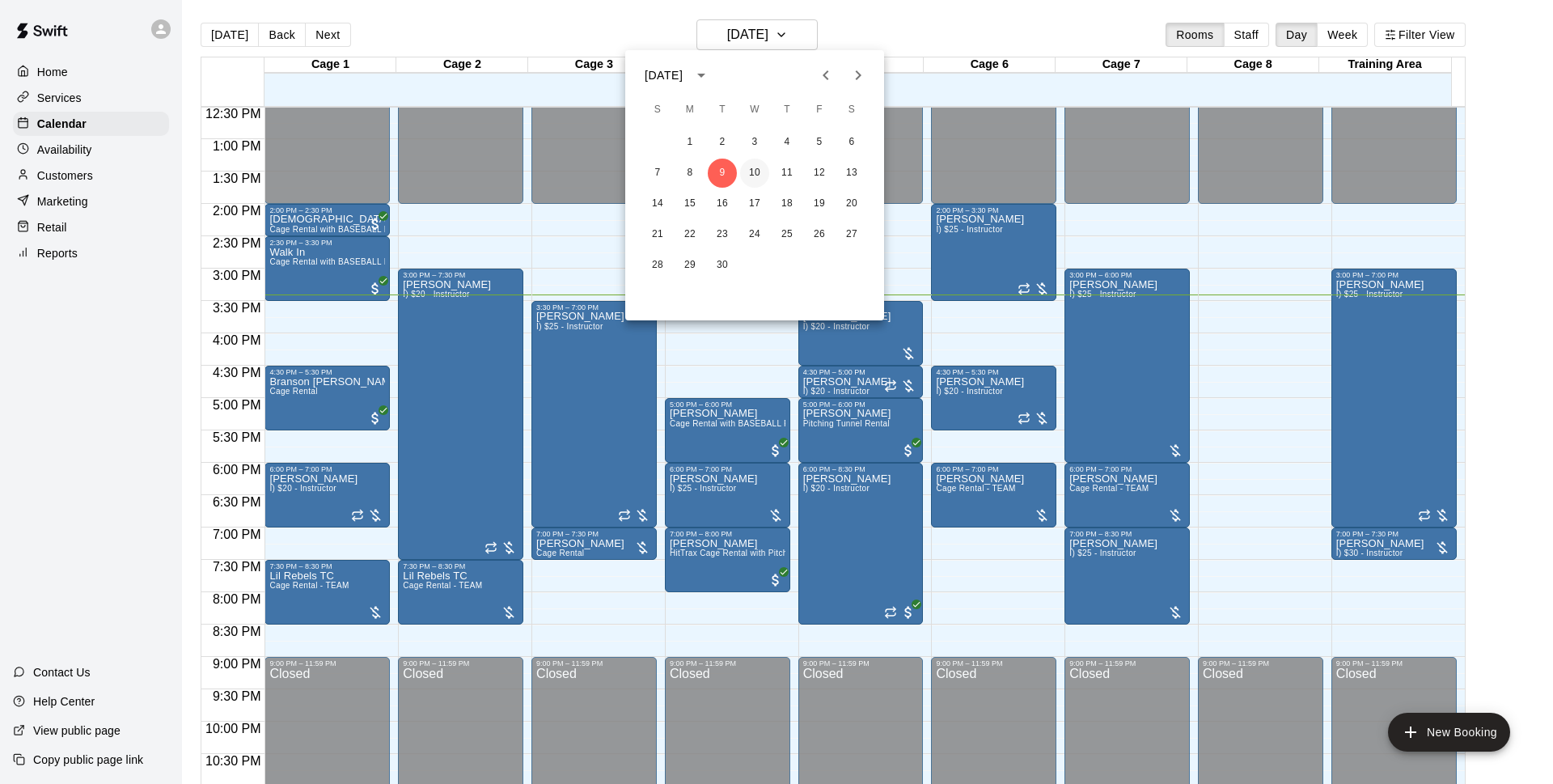
click at [765, 167] on button "10" at bounding box center [754, 173] width 29 height 29
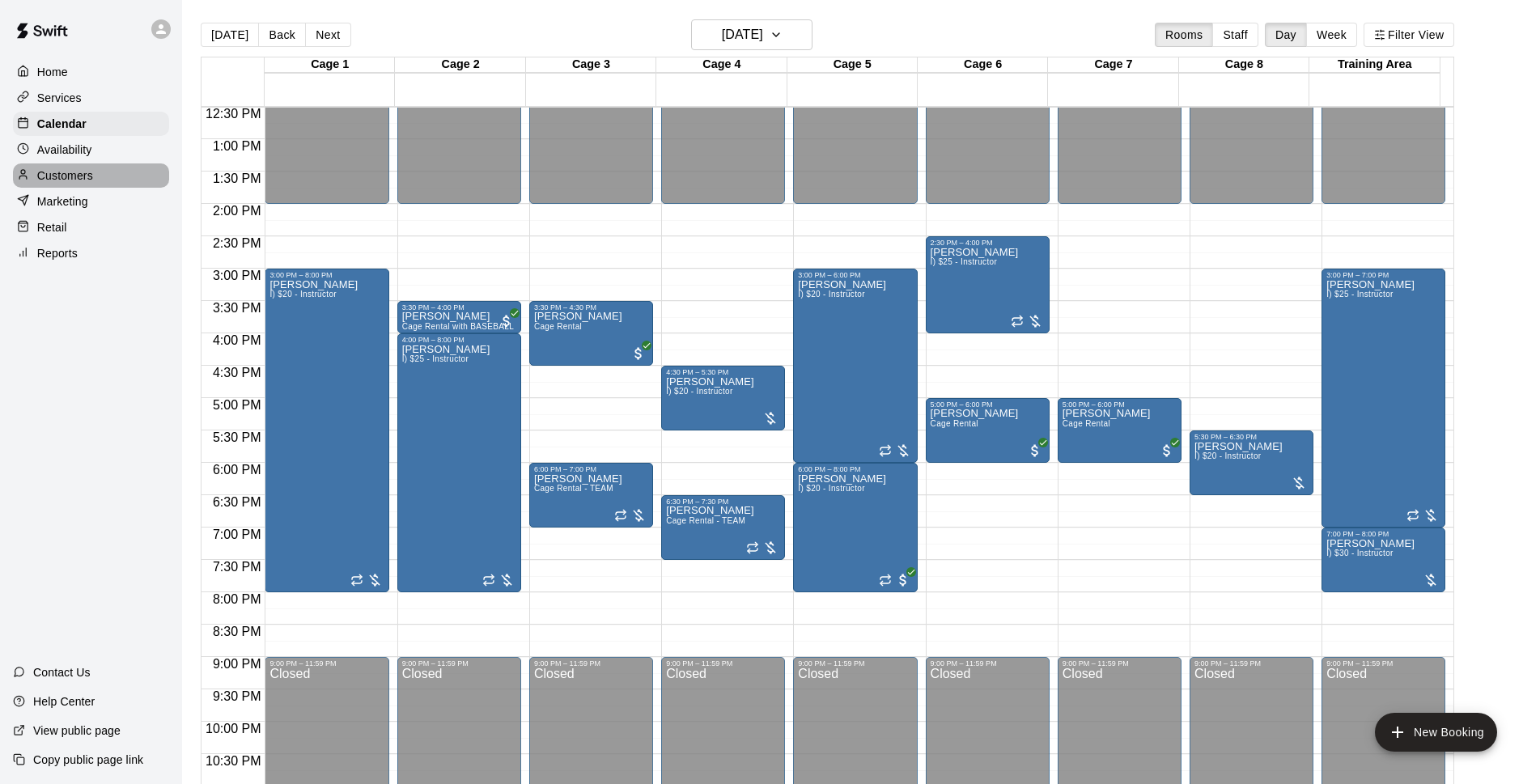
drag, startPoint x: 139, startPoint y: 175, endPoint x: 151, endPoint y: 175, distance: 12.0
click at [140, 175] on div "Customers" at bounding box center [90, 175] width 156 height 24
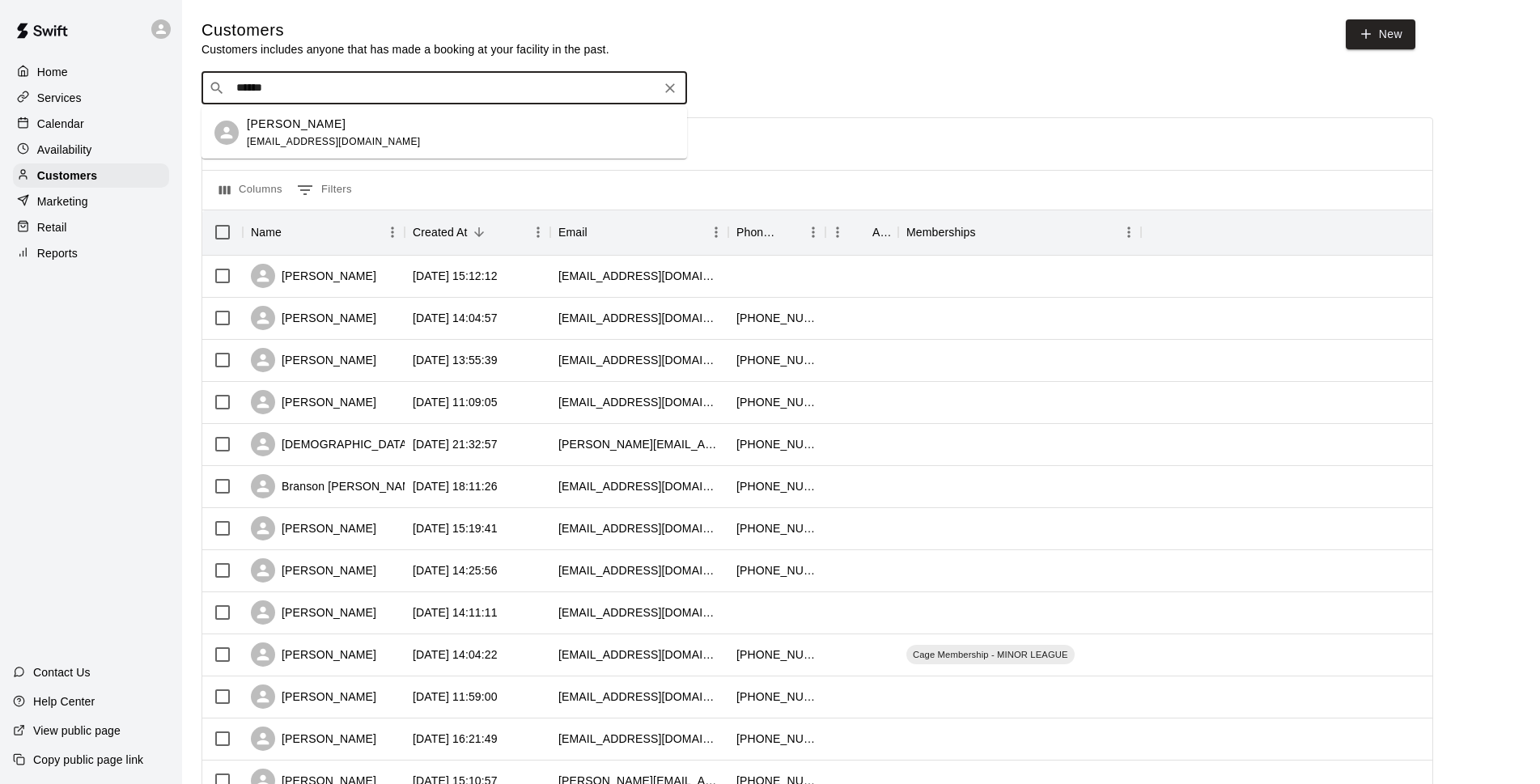
type input "******"
click at [148, 129] on div "Calendar" at bounding box center [90, 124] width 156 height 24
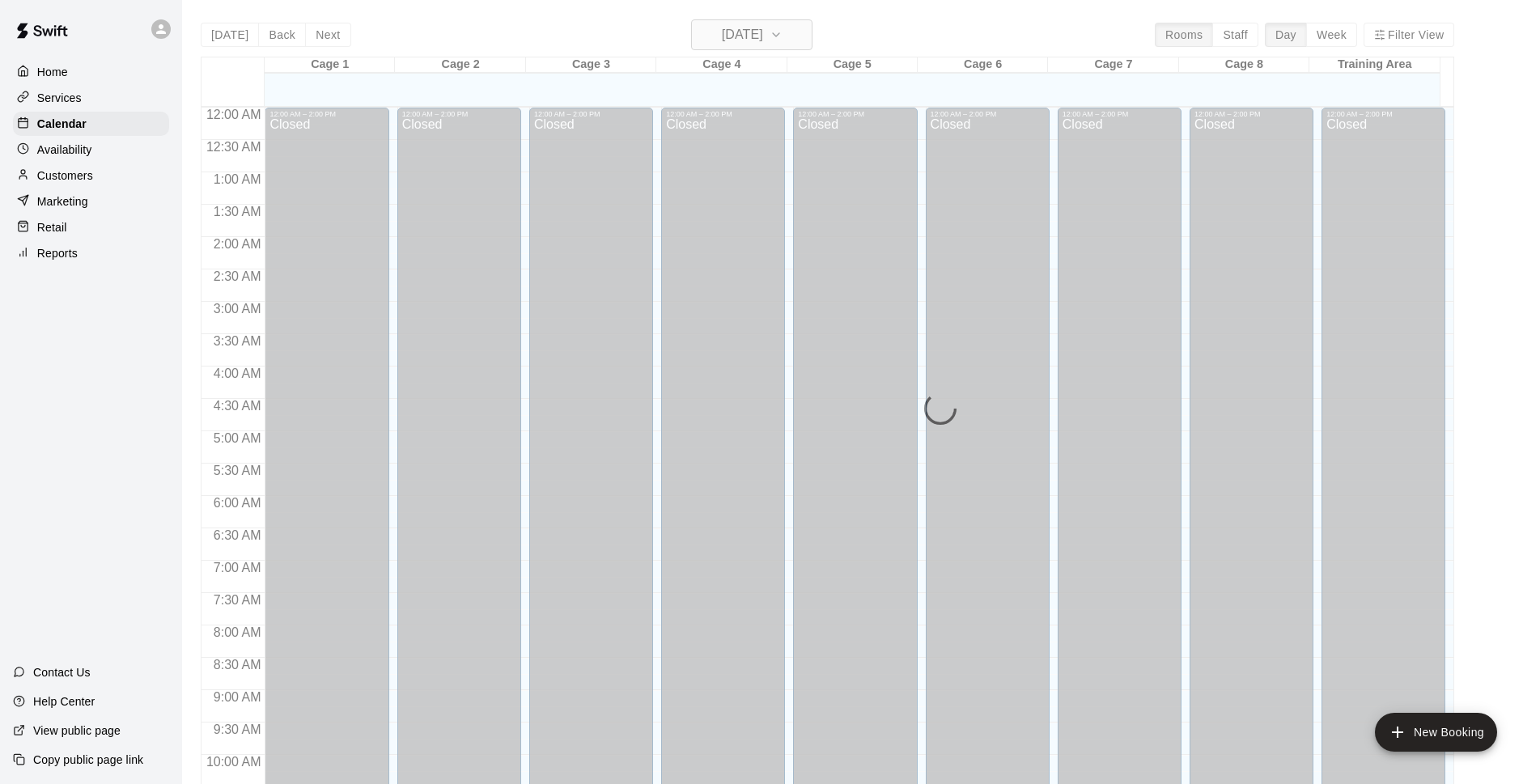
click at [732, 44] on h6 "[DATE]" at bounding box center [743, 34] width 42 height 23
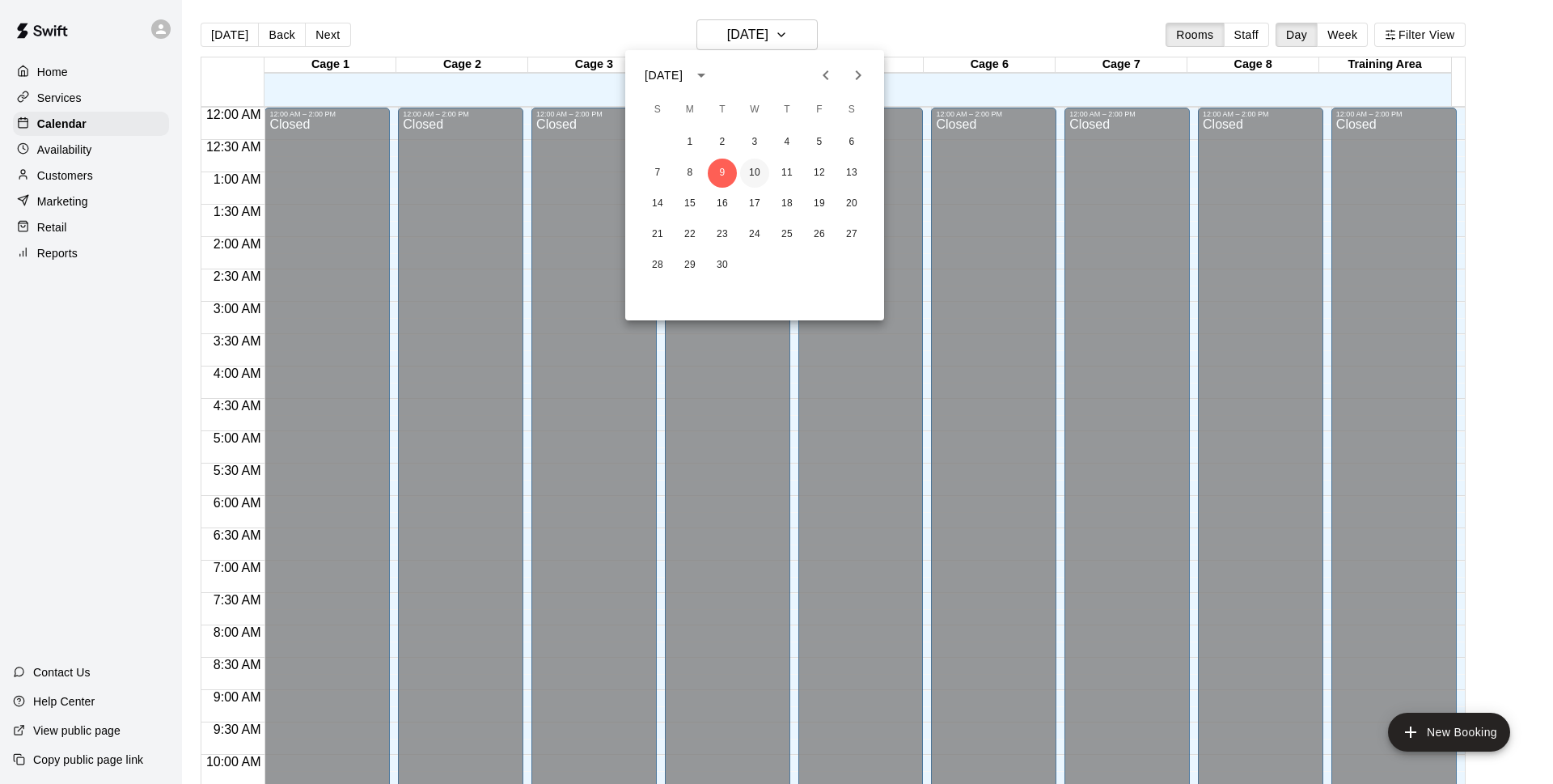
scroll to position [809, 0]
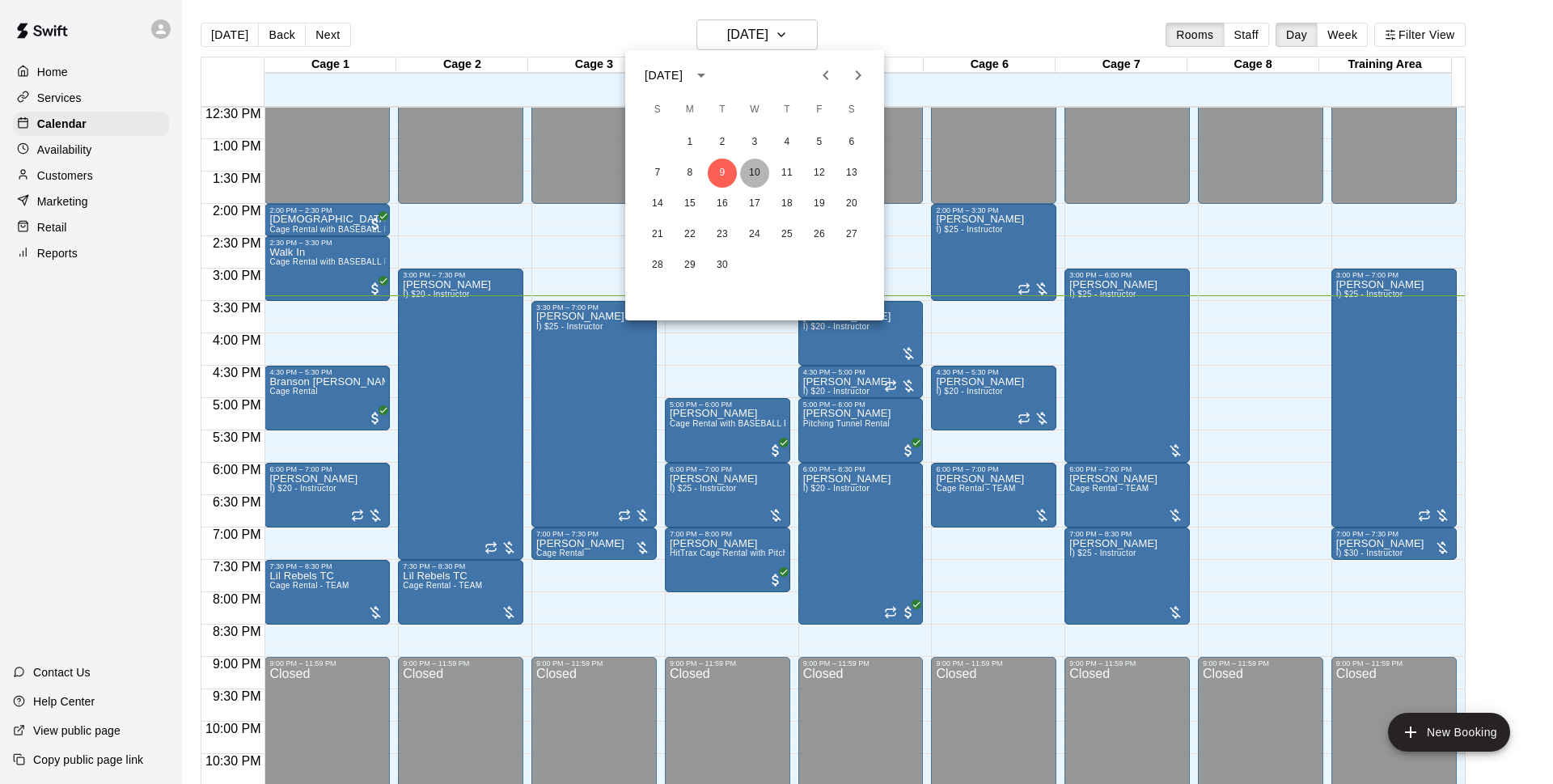
click at [754, 177] on button "10" at bounding box center [754, 173] width 29 height 29
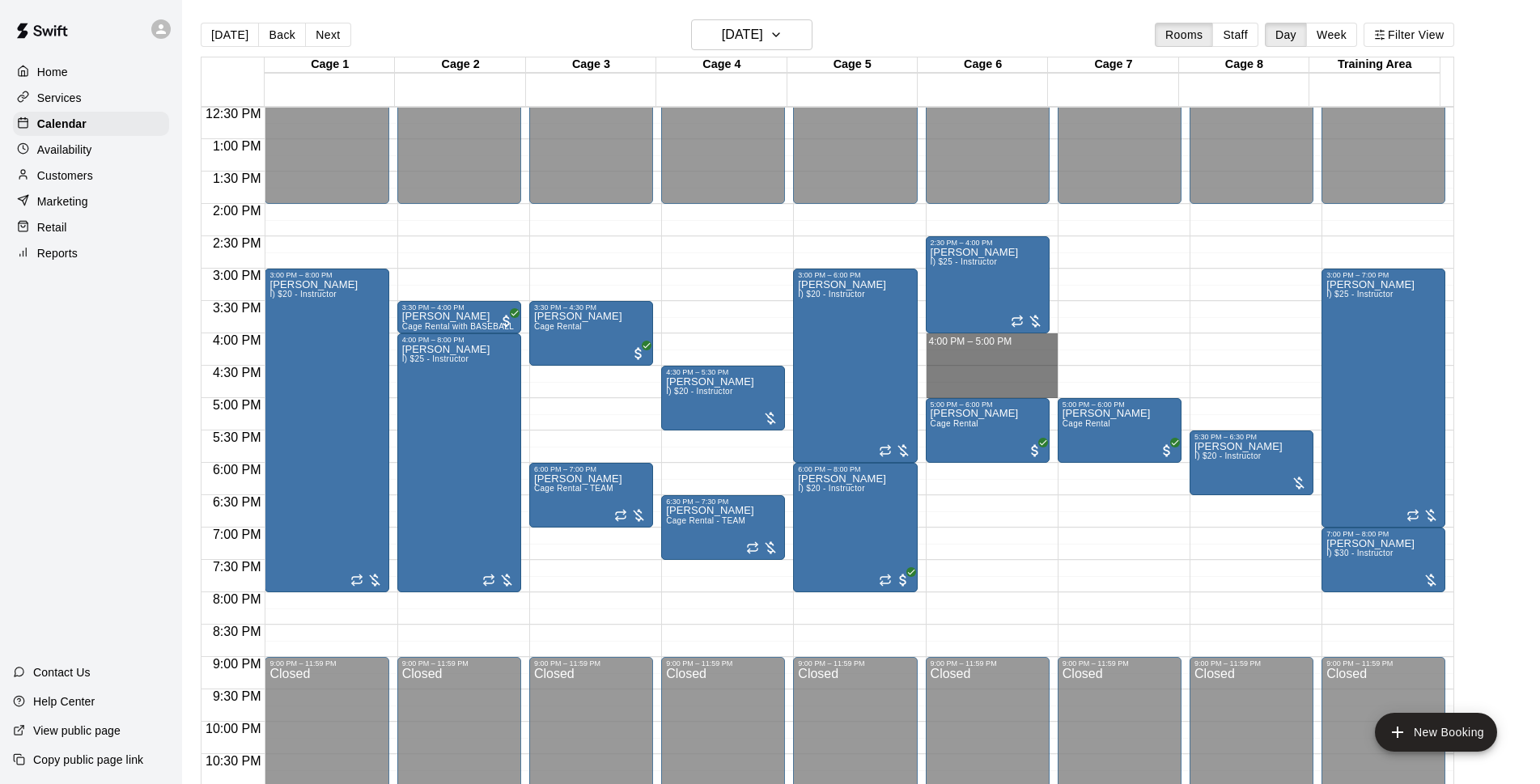
drag, startPoint x: 964, startPoint y: 338, endPoint x: 972, endPoint y: 391, distance: 53.6
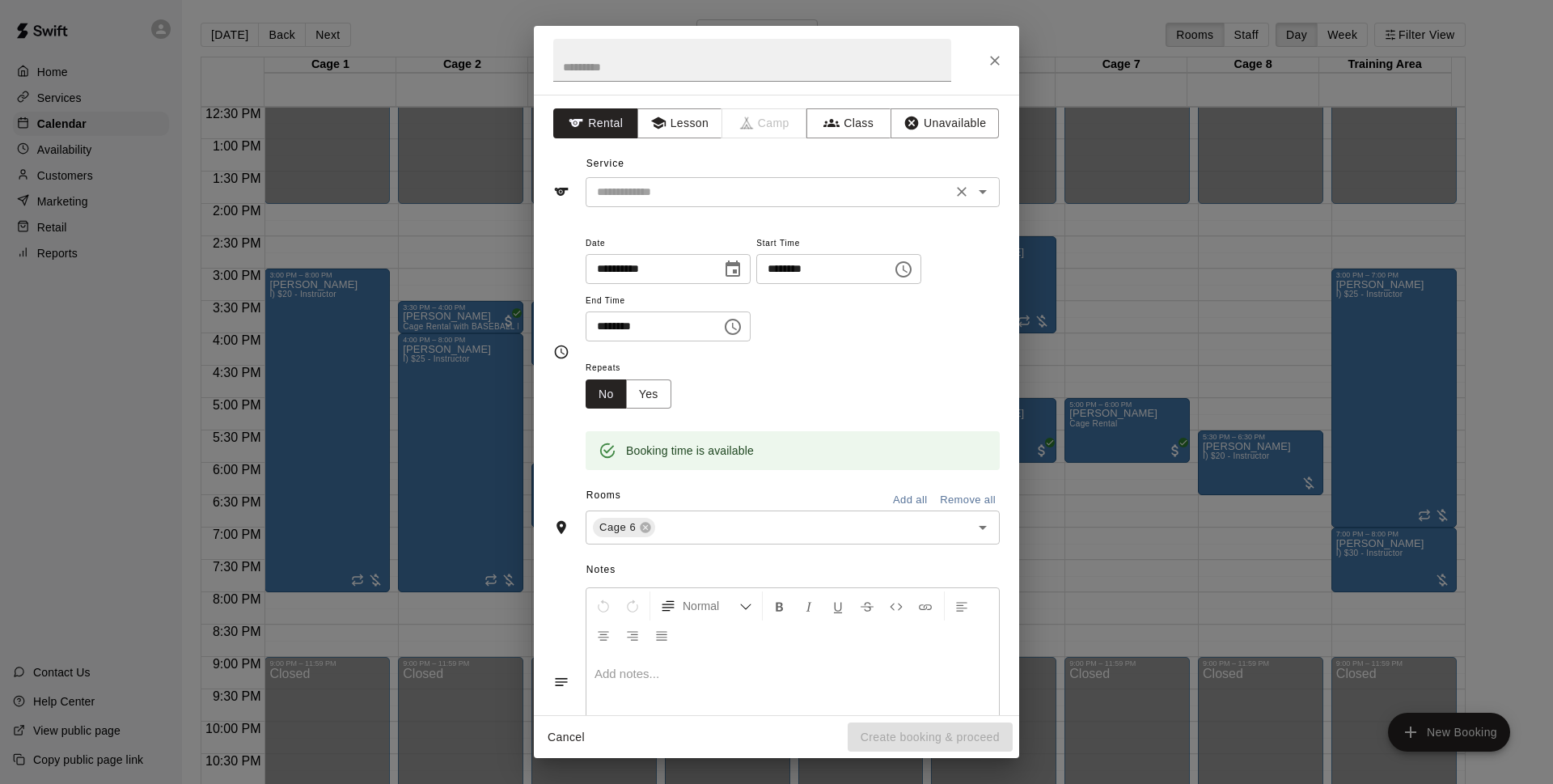
drag, startPoint x: 713, startPoint y: 169, endPoint x: 715, endPoint y: 180, distance: 11.2
click at [713, 170] on div "Service ​" at bounding box center [777, 179] width 446 height 56
click at [715, 185] on input "text" at bounding box center [769, 191] width 357 height 20
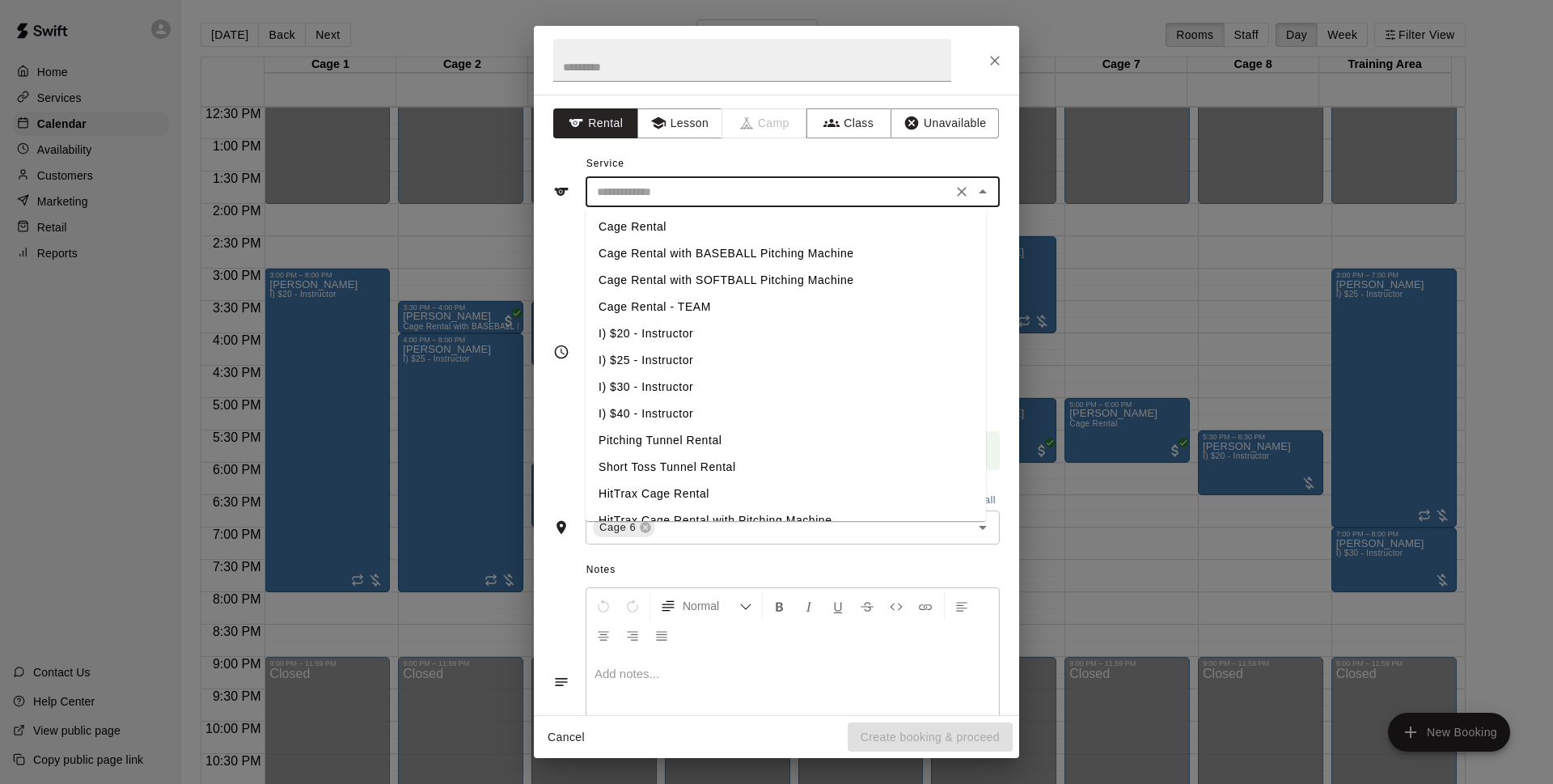
click at [729, 221] on li "Cage Rental" at bounding box center [785, 227] width 400 height 27
type input "**********"
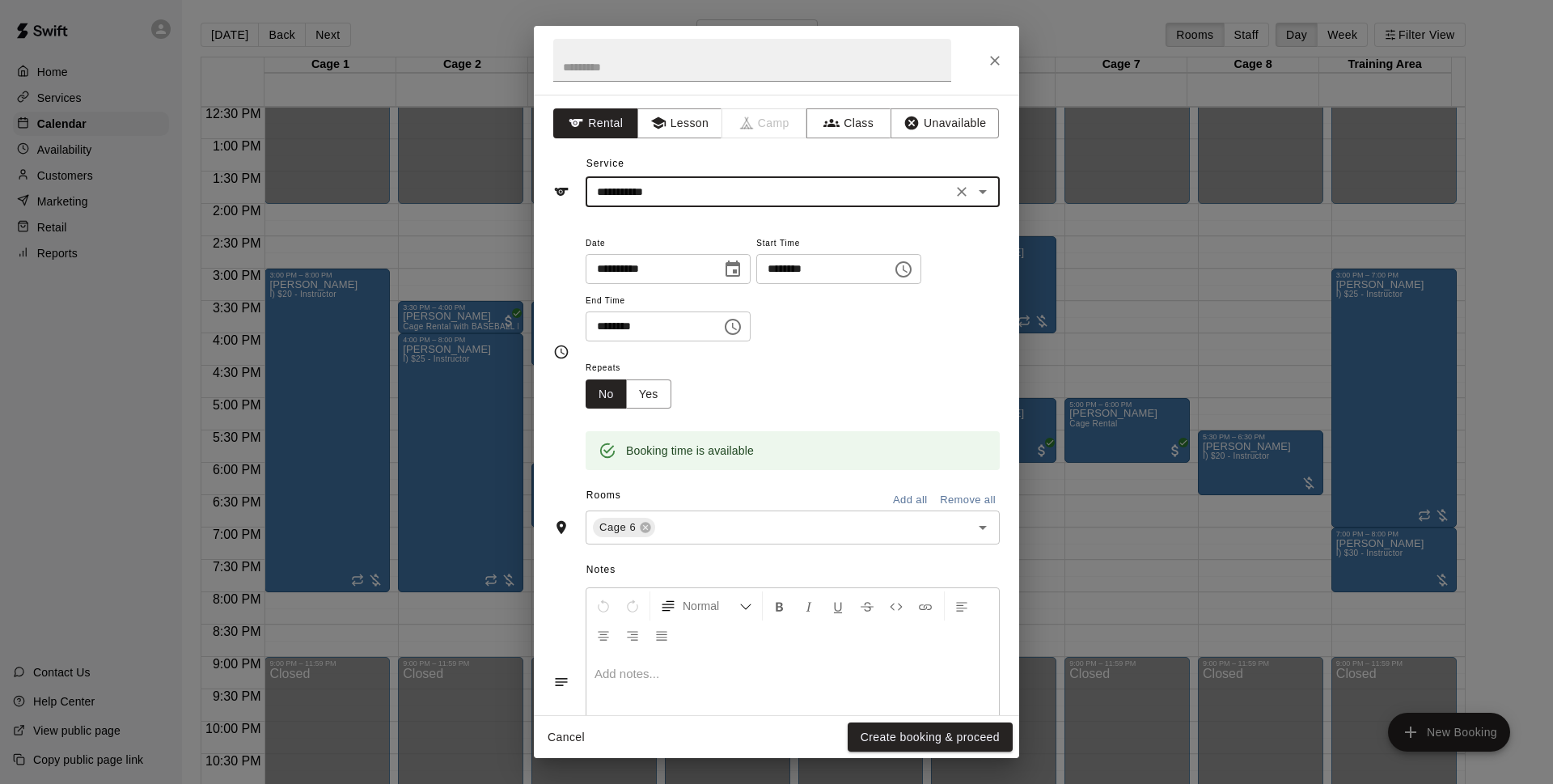
click at [969, 738] on button "Create booking & proceed" at bounding box center [930, 737] width 165 height 30
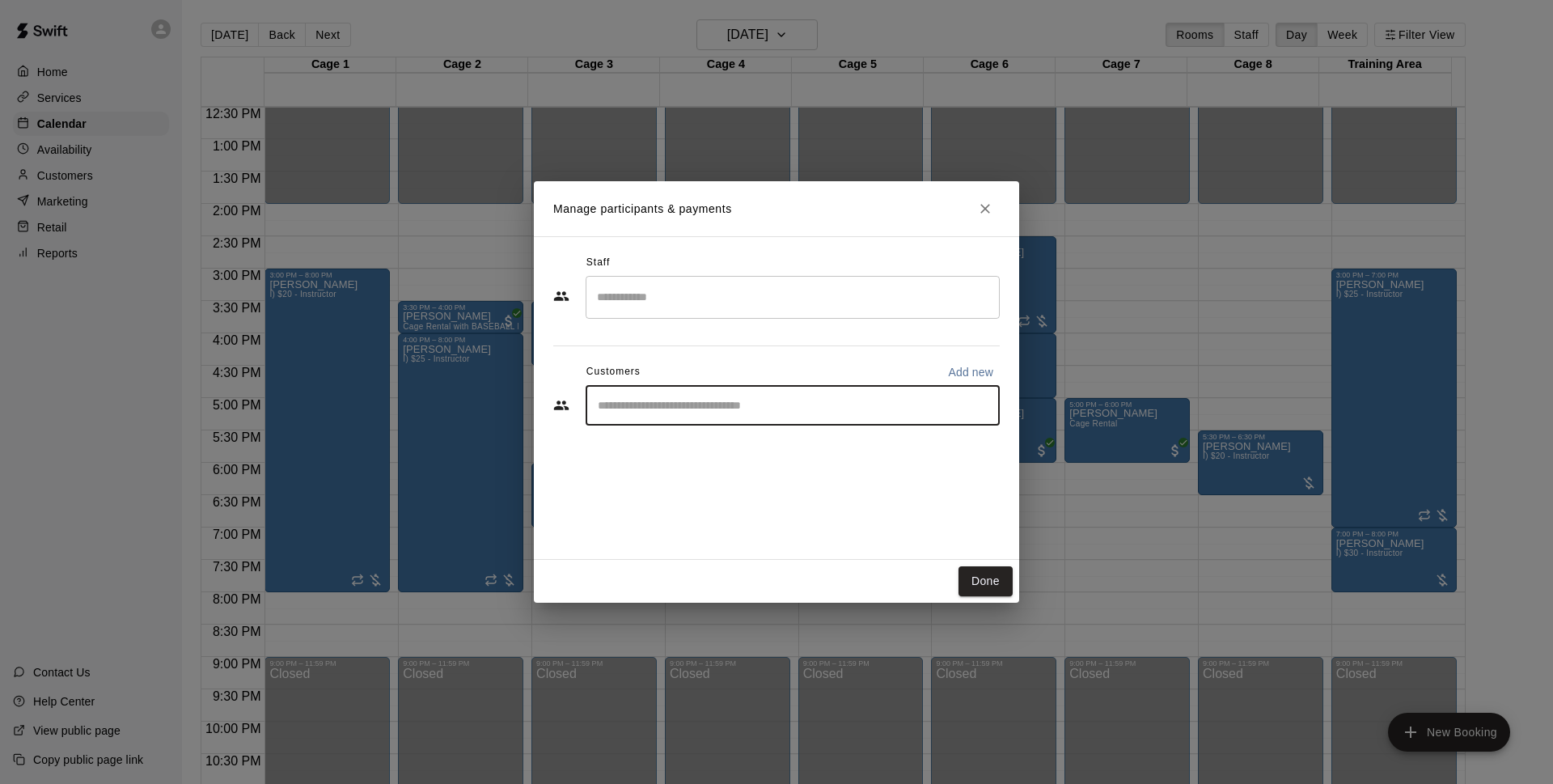
click at [775, 409] on input "Start typing to search customers..." at bounding box center [792, 406] width 399 height 16
type input "****"
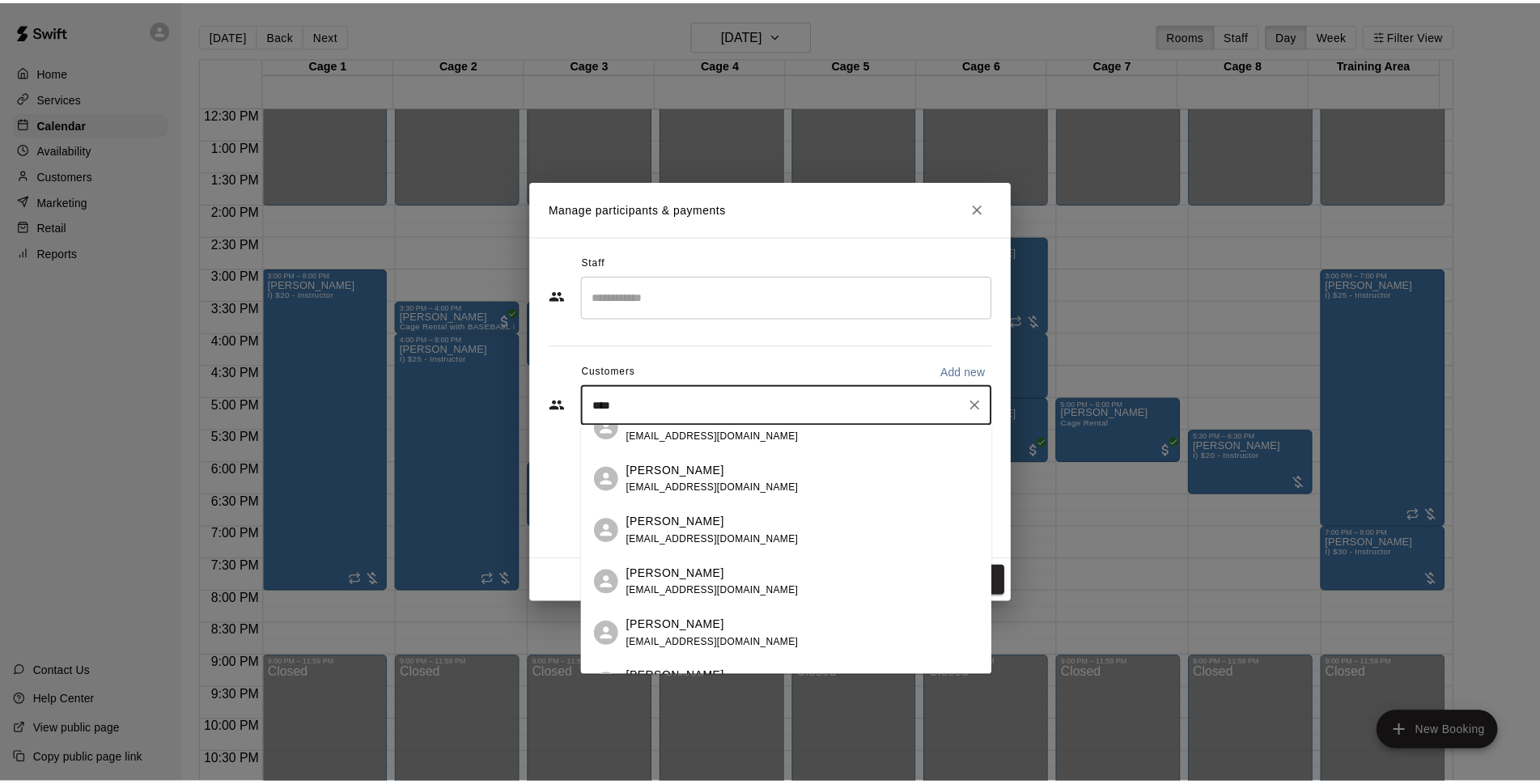
scroll to position [112, 0]
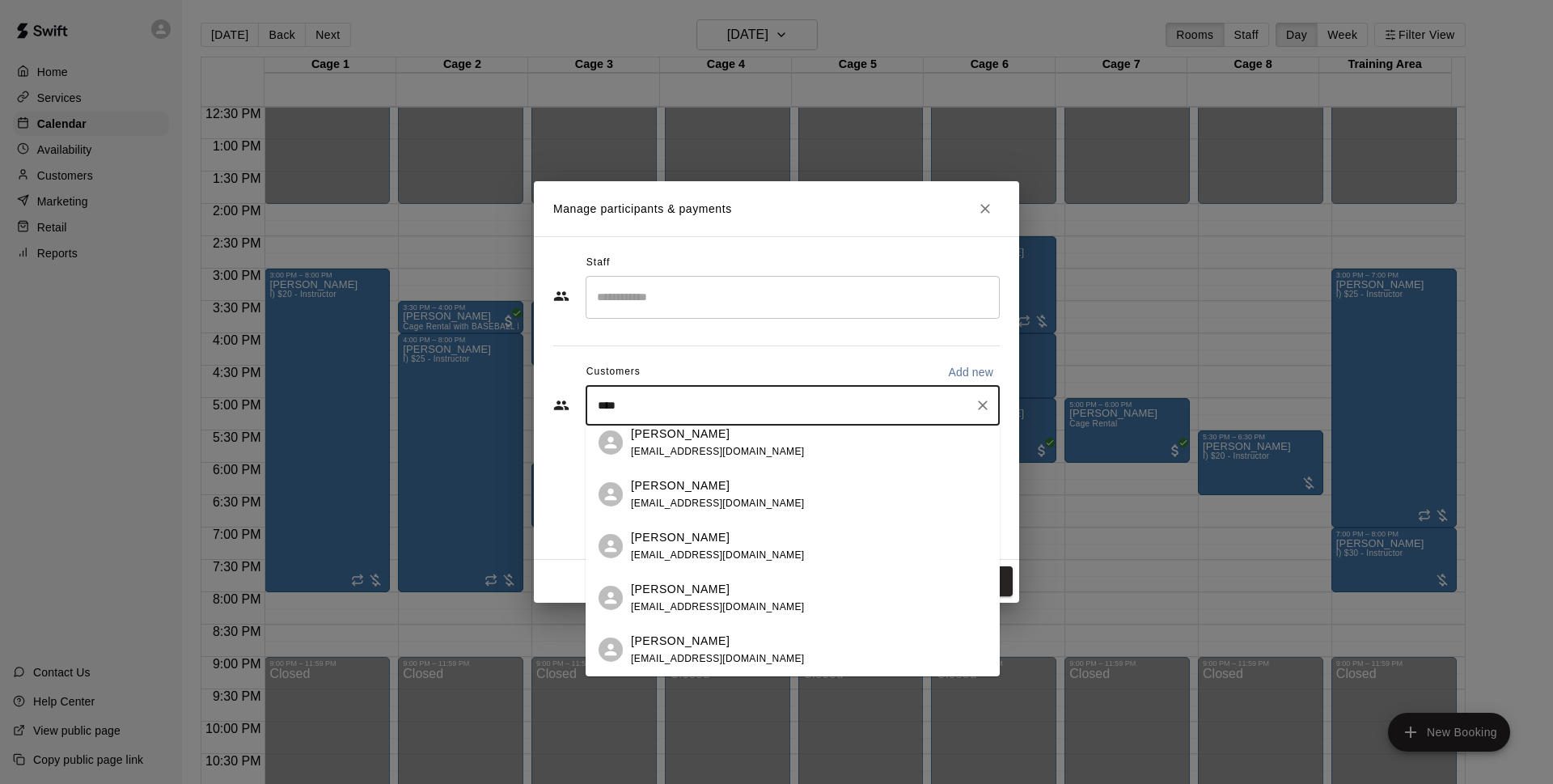
click at [840, 485] on div "Matt Westphar mattwestphar1@yahoo.com" at bounding box center [809, 494] width 356 height 35
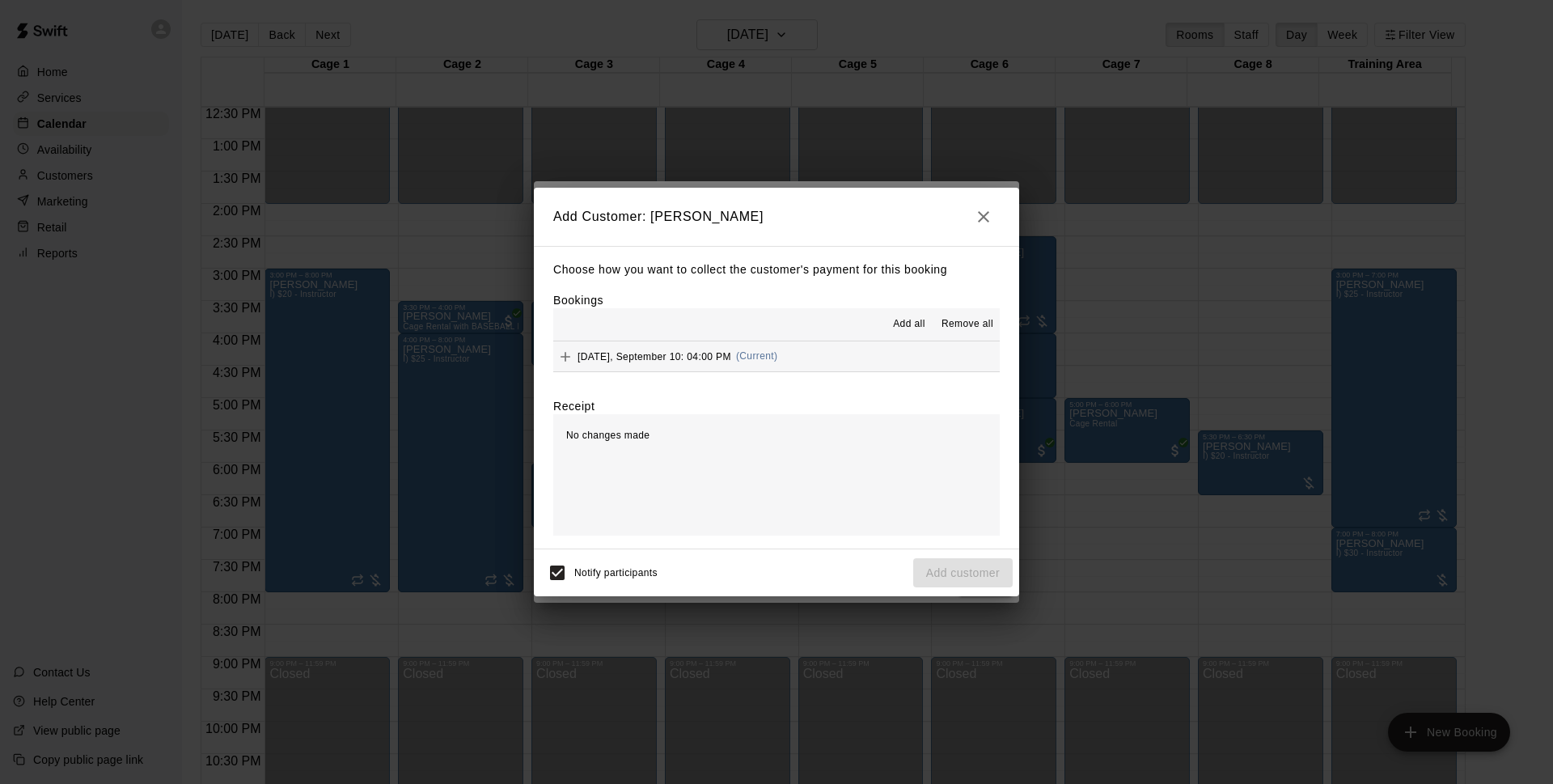
click at [837, 357] on button "Wednesday, September 10: 04:00 PM (Current)" at bounding box center [777, 356] width 446 height 30
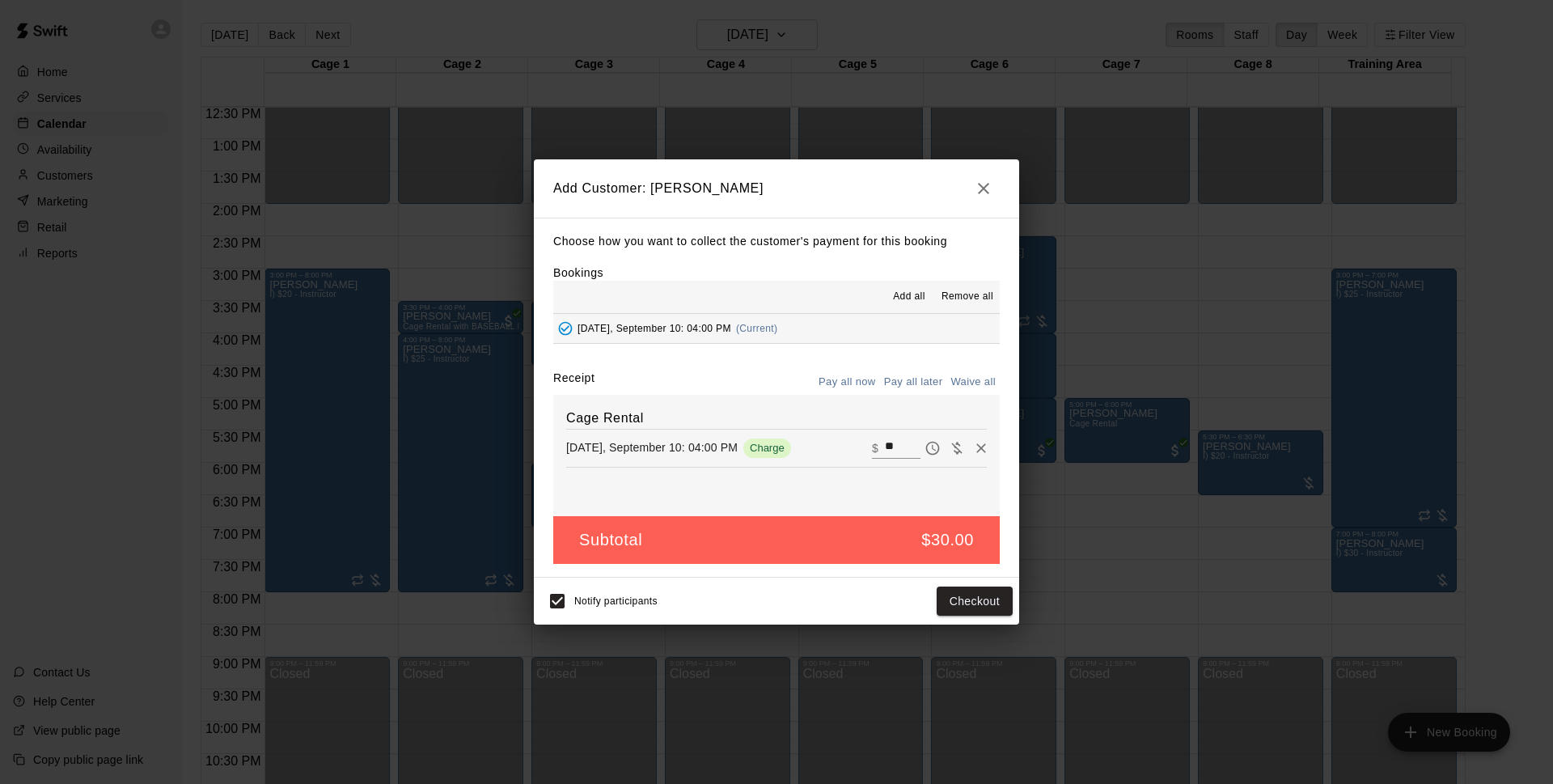
click at [787, 359] on div "Choose how you want to collect the customer's payment for this booking Bookings…" at bounding box center [776, 397] width 485 height 359
click at [996, 197] on button "button" at bounding box center [984, 189] width 33 height 33
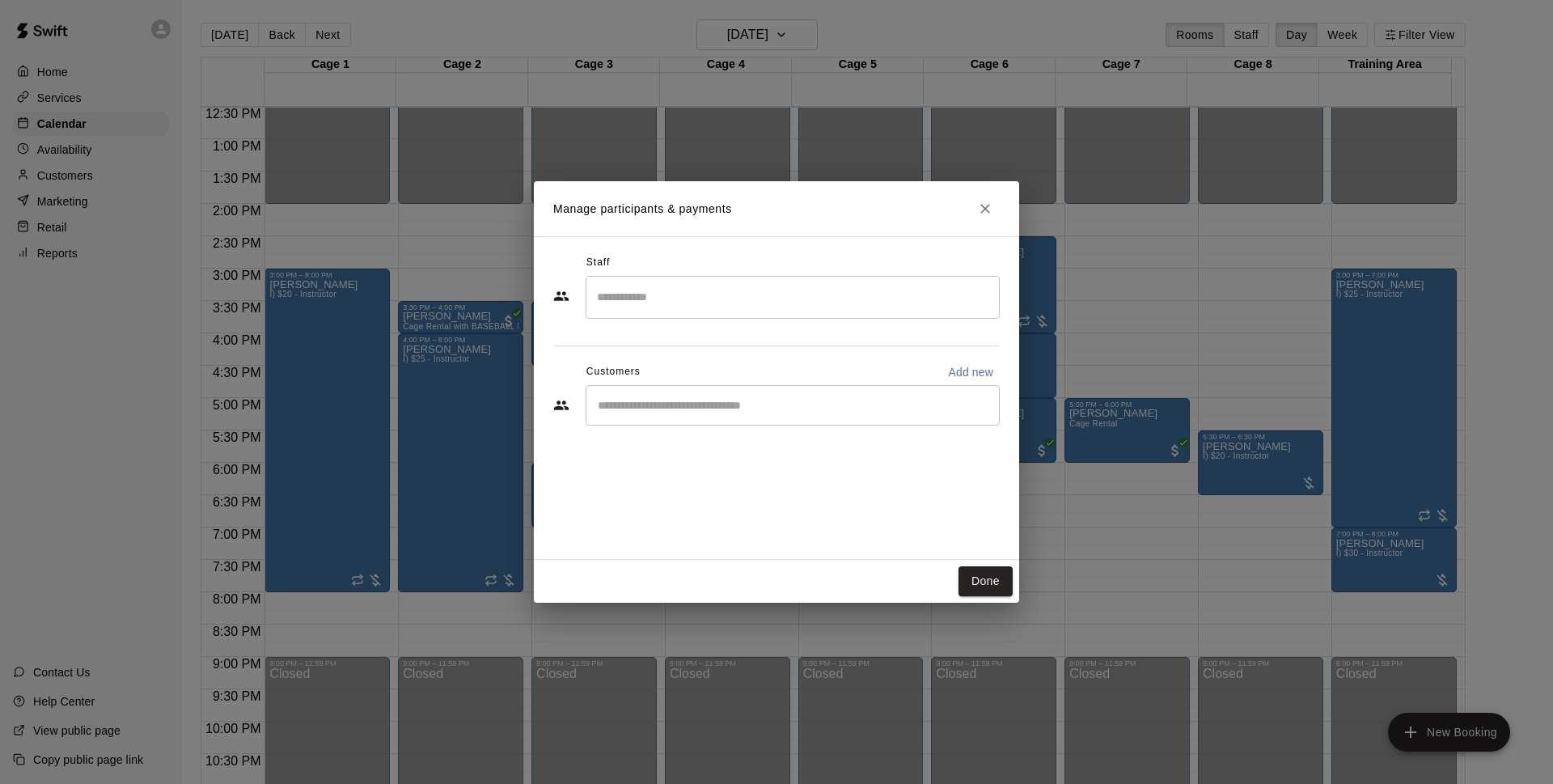
click at [989, 208] on icon "Close" at bounding box center [986, 209] width 16 height 16
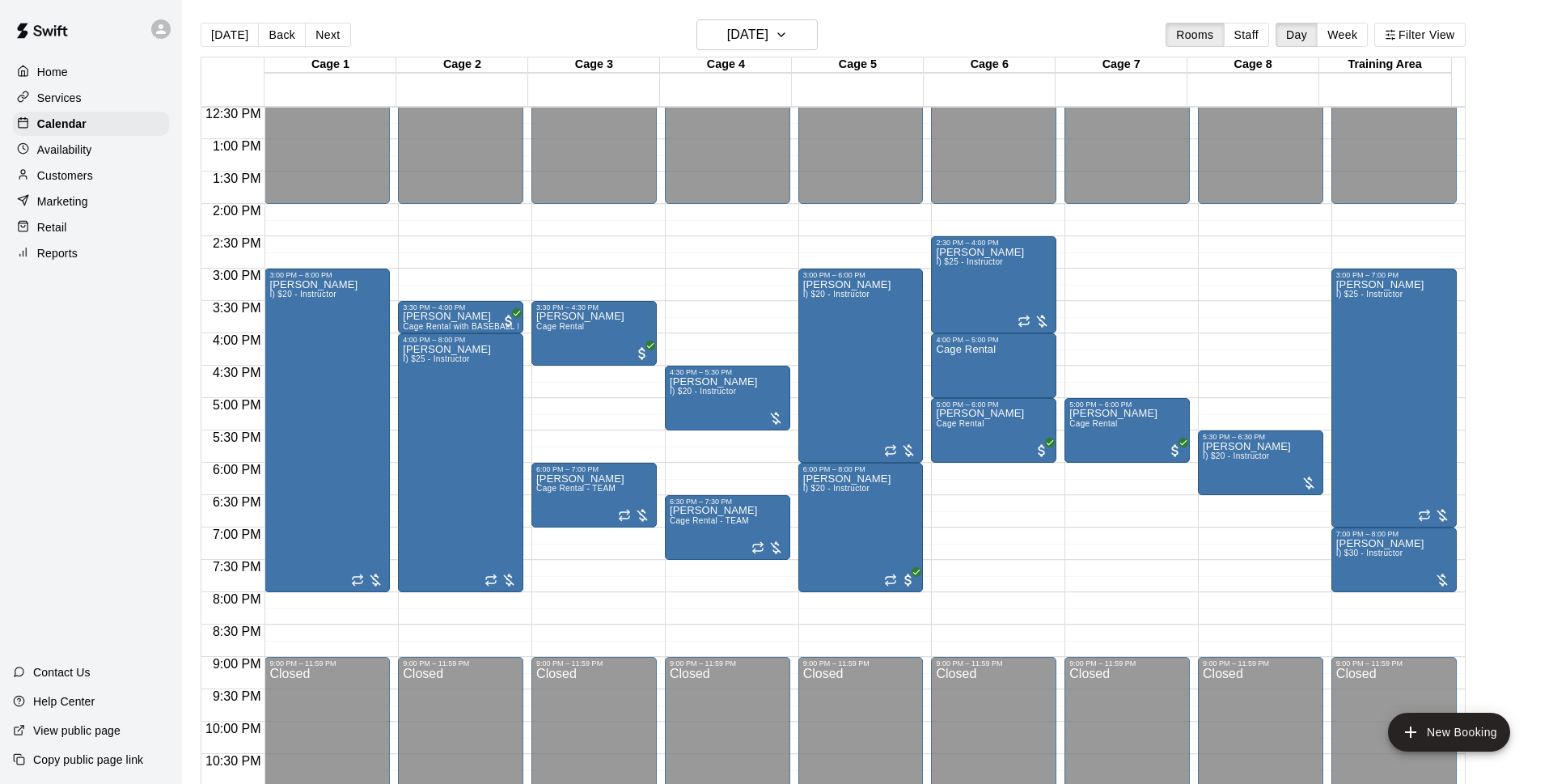
click at [74, 174] on p "Customers" at bounding box center [65, 175] width 56 height 16
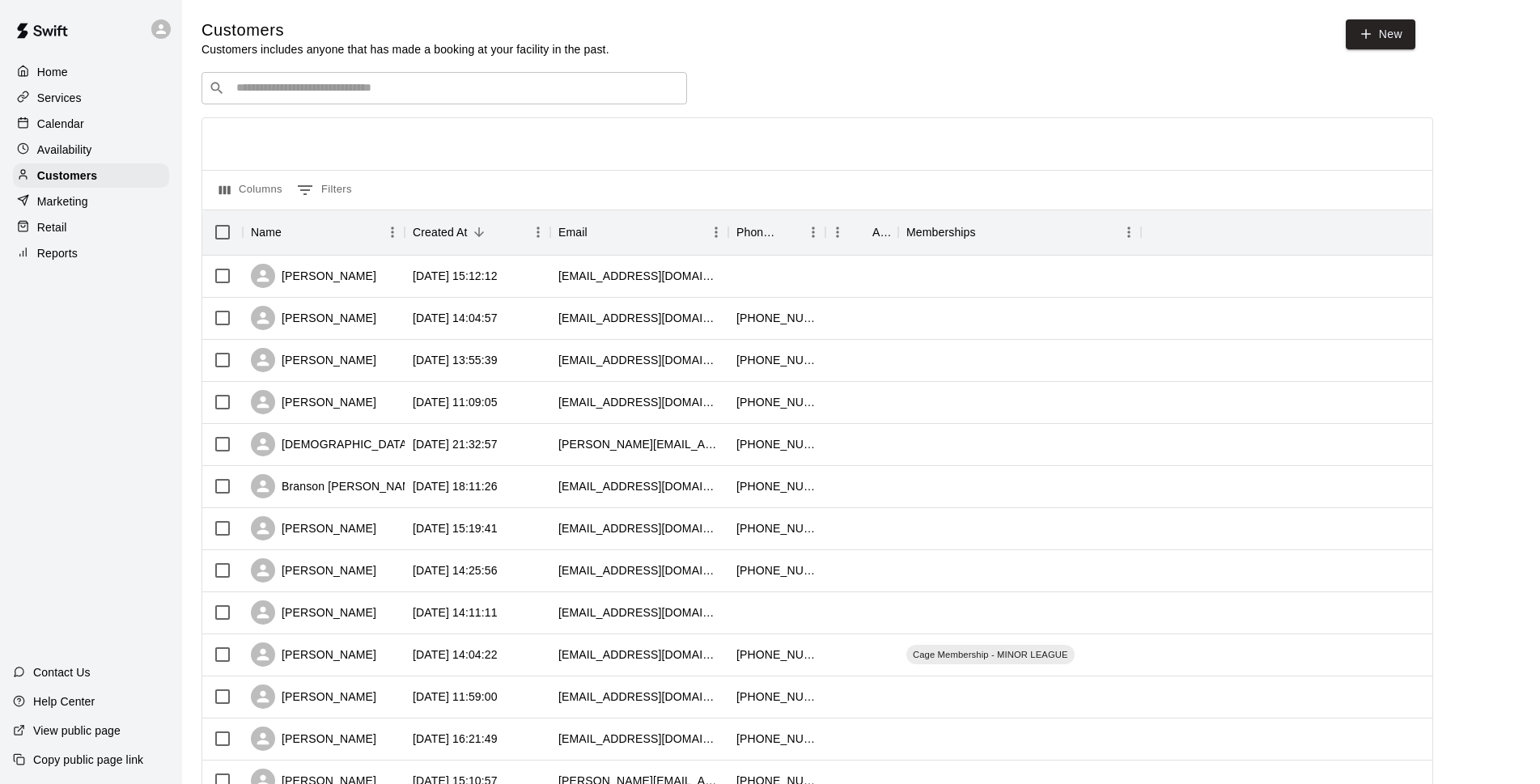
click at [291, 95] on input "Search customers by name or email" at bounding box center [455, 89] width 448 height 16
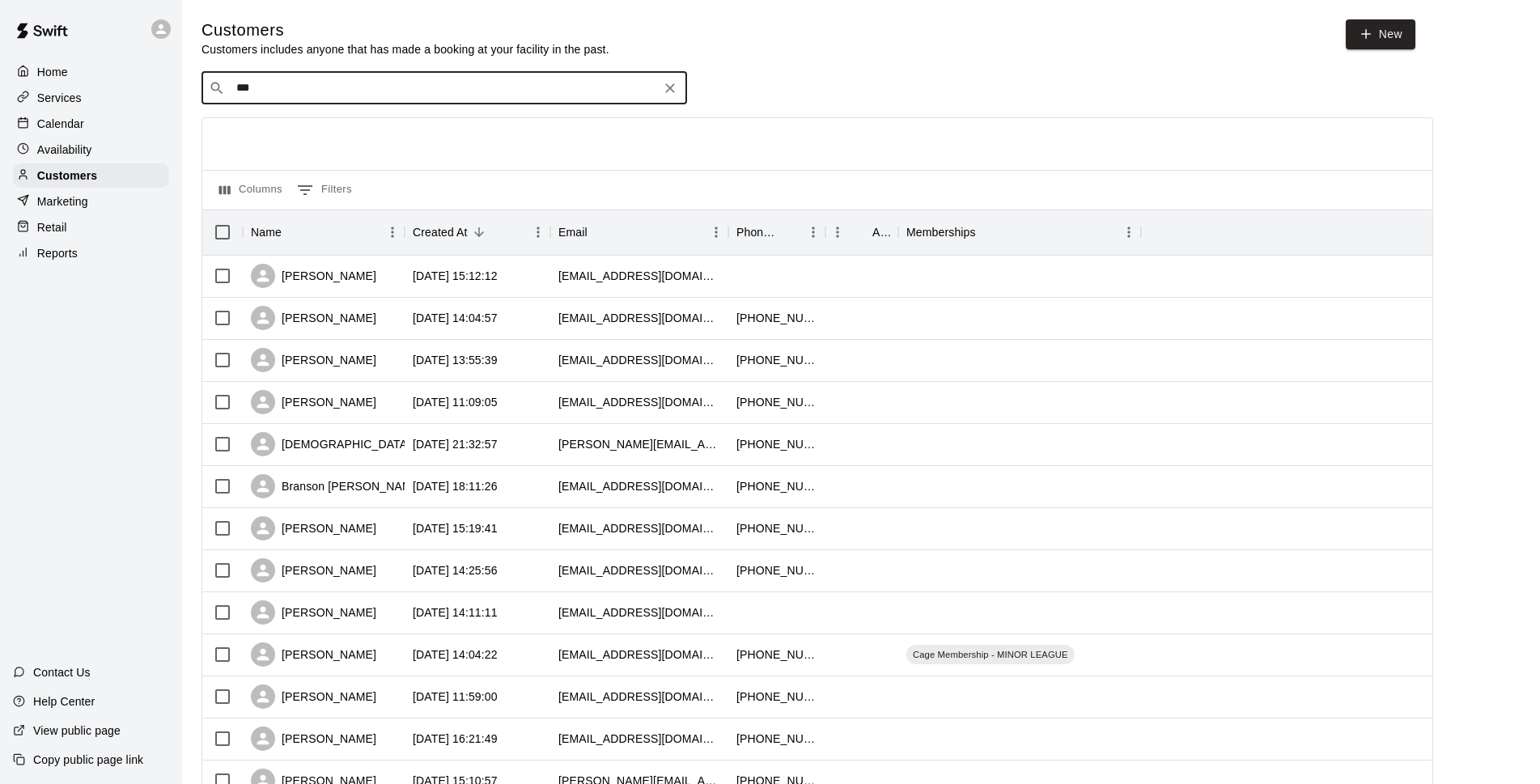
type input "****"
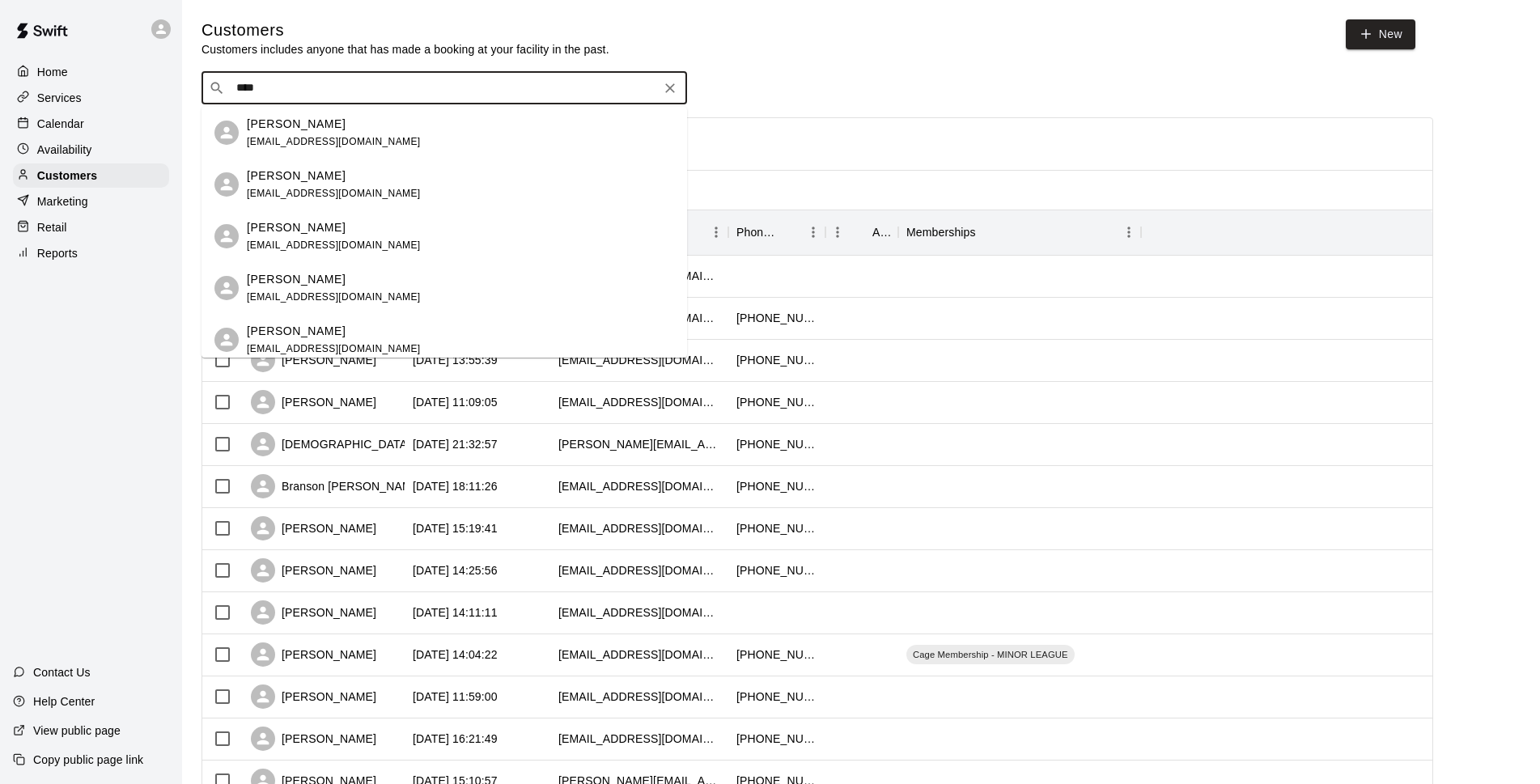
click at [349, 278] on div "Matt Westphar" at bounding box center [333, 279] width 174 height 17
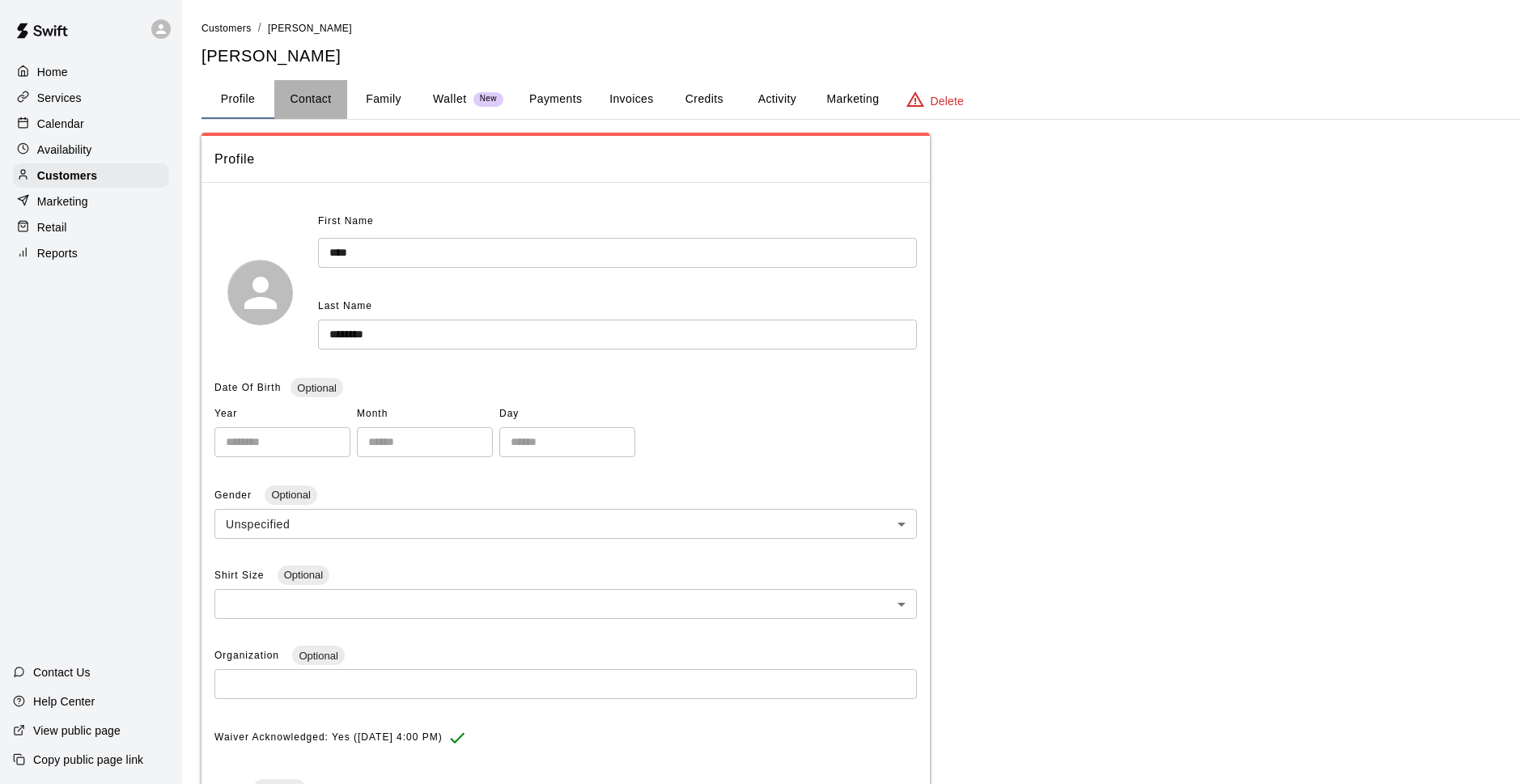
click at [307, 112] on button "Contact" at bounding box center [311, 99] width 73 height 39
select select "**"
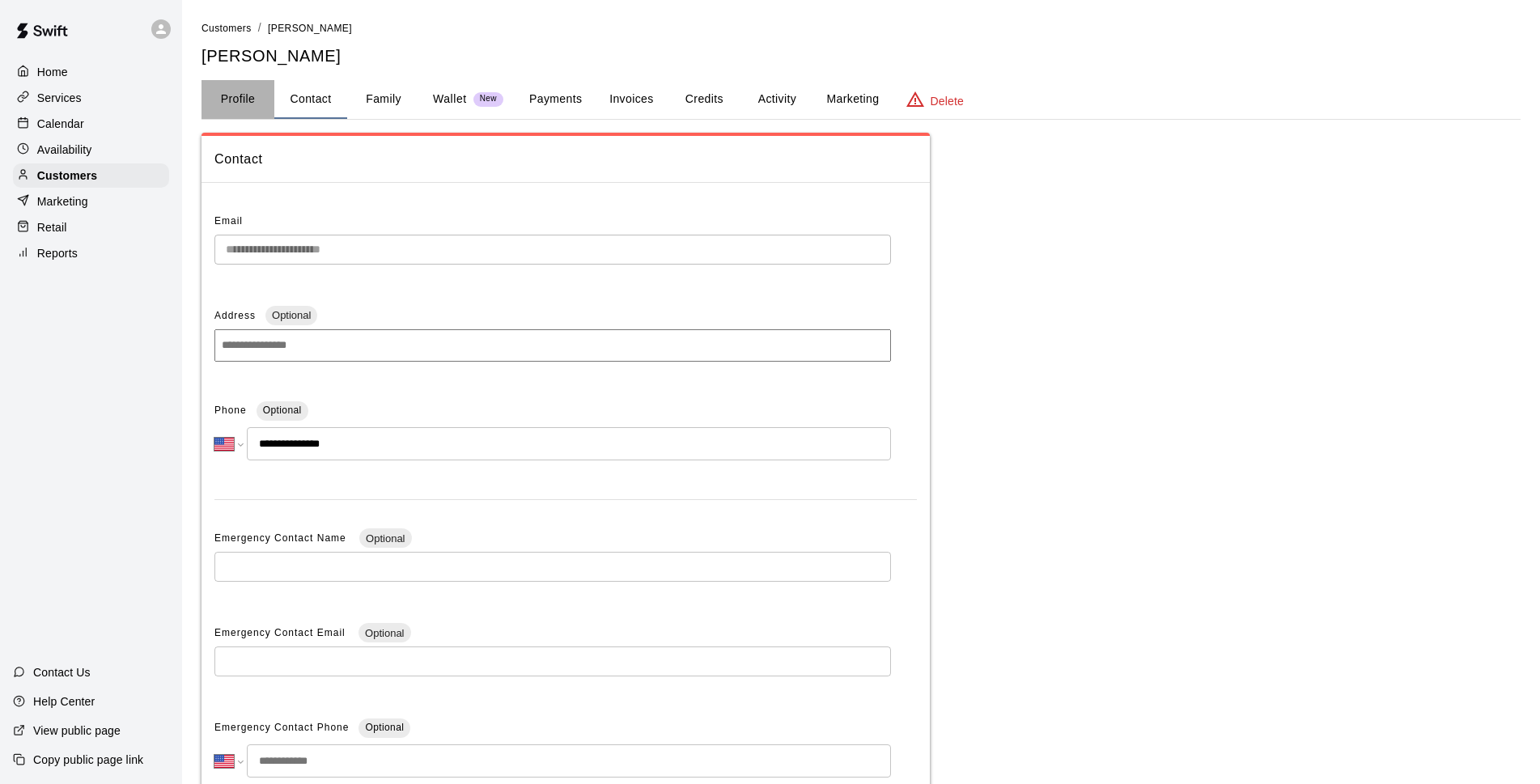
drag, startPoint x: 258, startPoint y: 109, endPoint x: 260, endPoint y: 118, distance: 9.2
click at [257, 108] on button "Profile" at bounding box center [238, 99] width 73 height 39
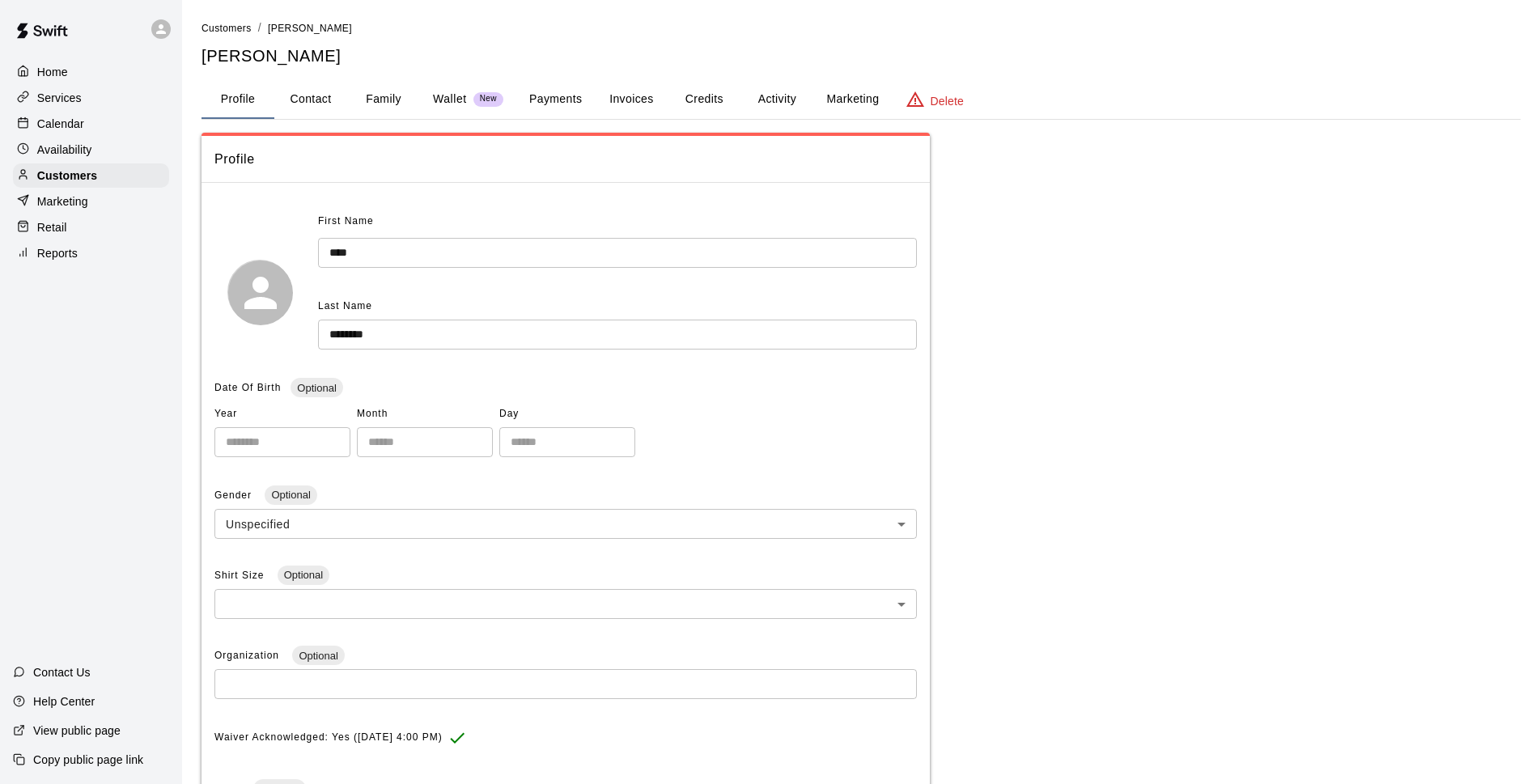
click at [432, 325] on input "********" at bounding box center [617, 334] width 599 height 30
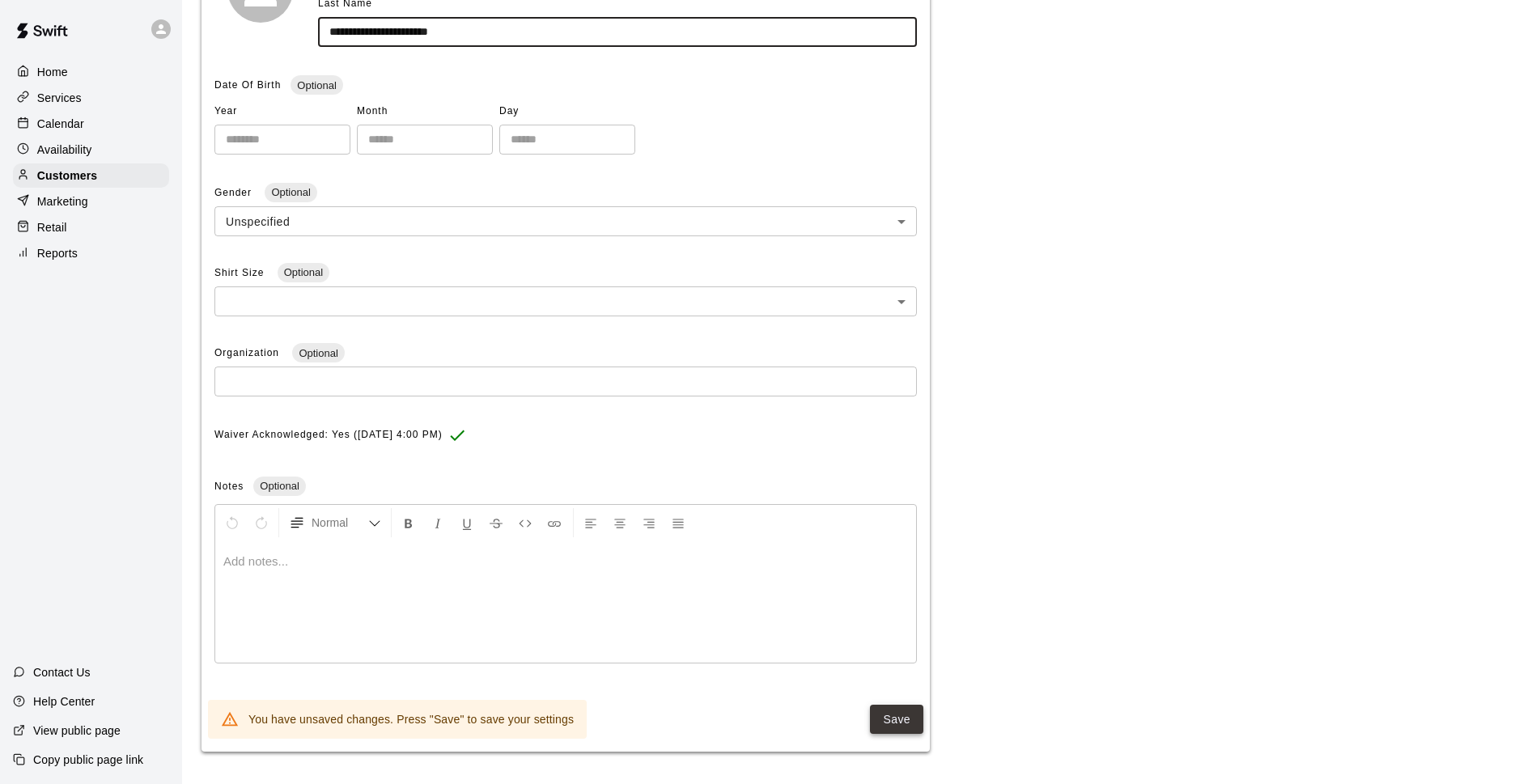
type input "**********"
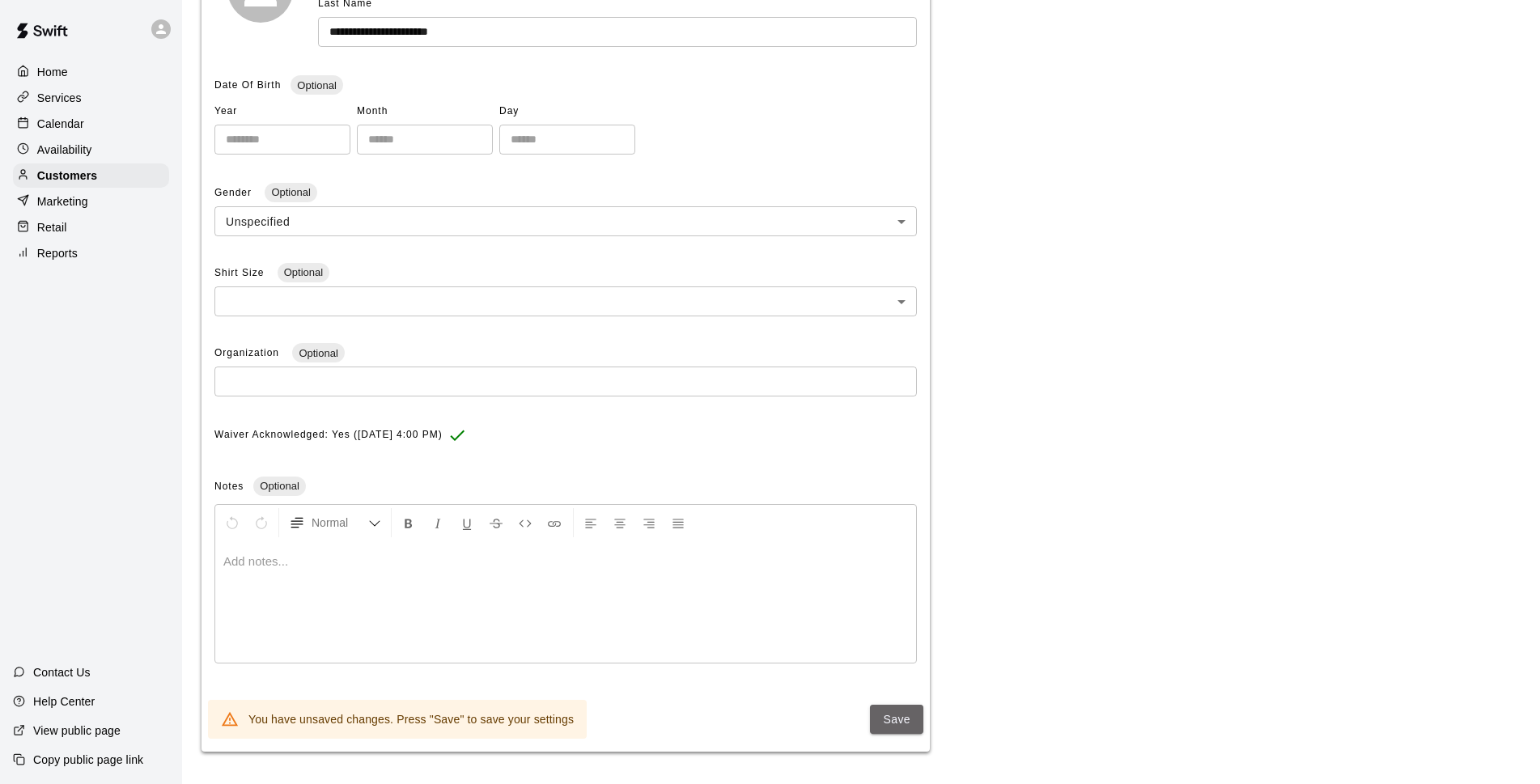
click at [897, 727] on button "Save" at bounding box center [897, 719] width 53 height 30
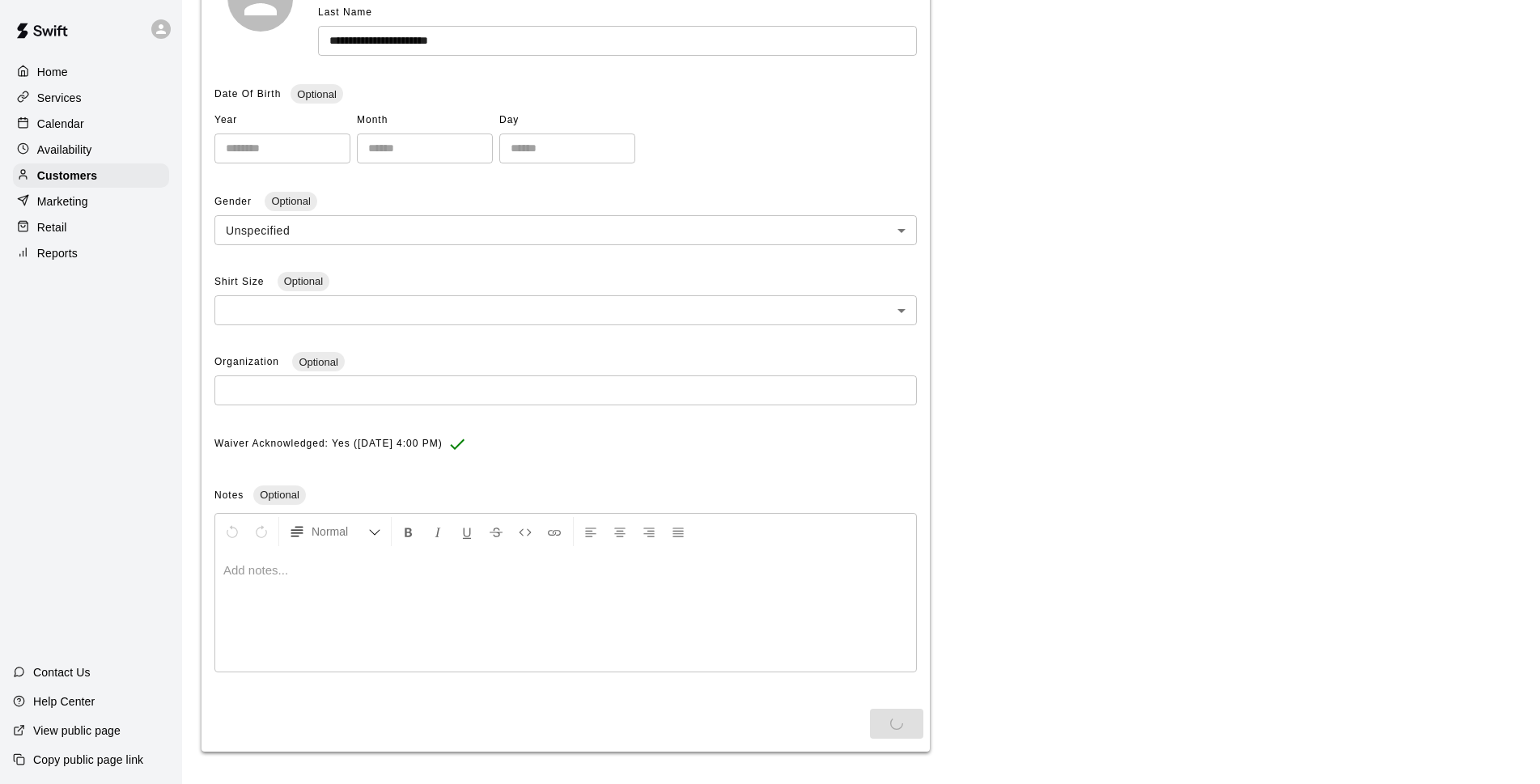
scroll to position [294, 0]
click at [80, 128] on p "Calendar" at bounding box center [61, 124] width 47 height 16
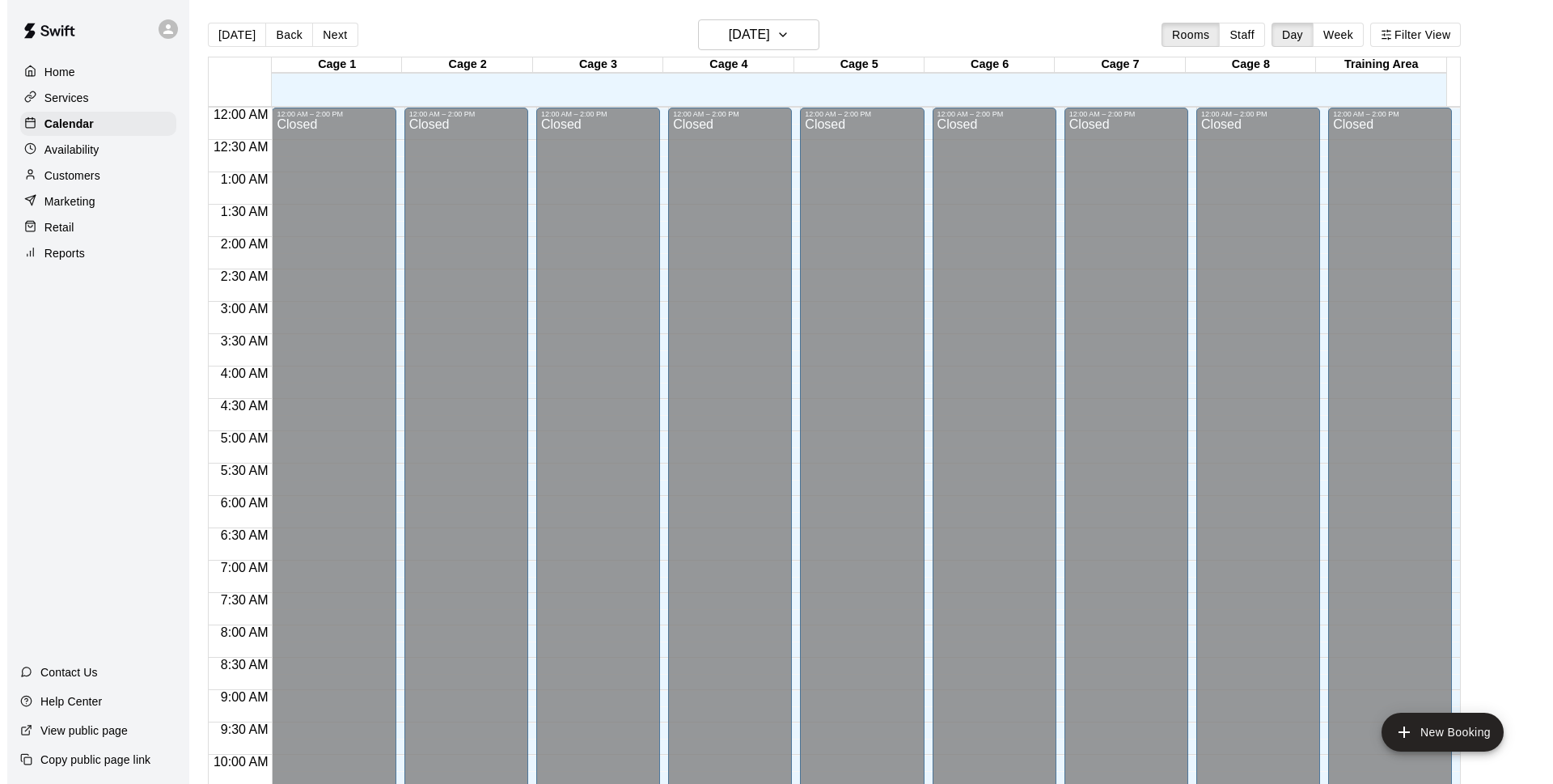
scroll to position [809, 0]
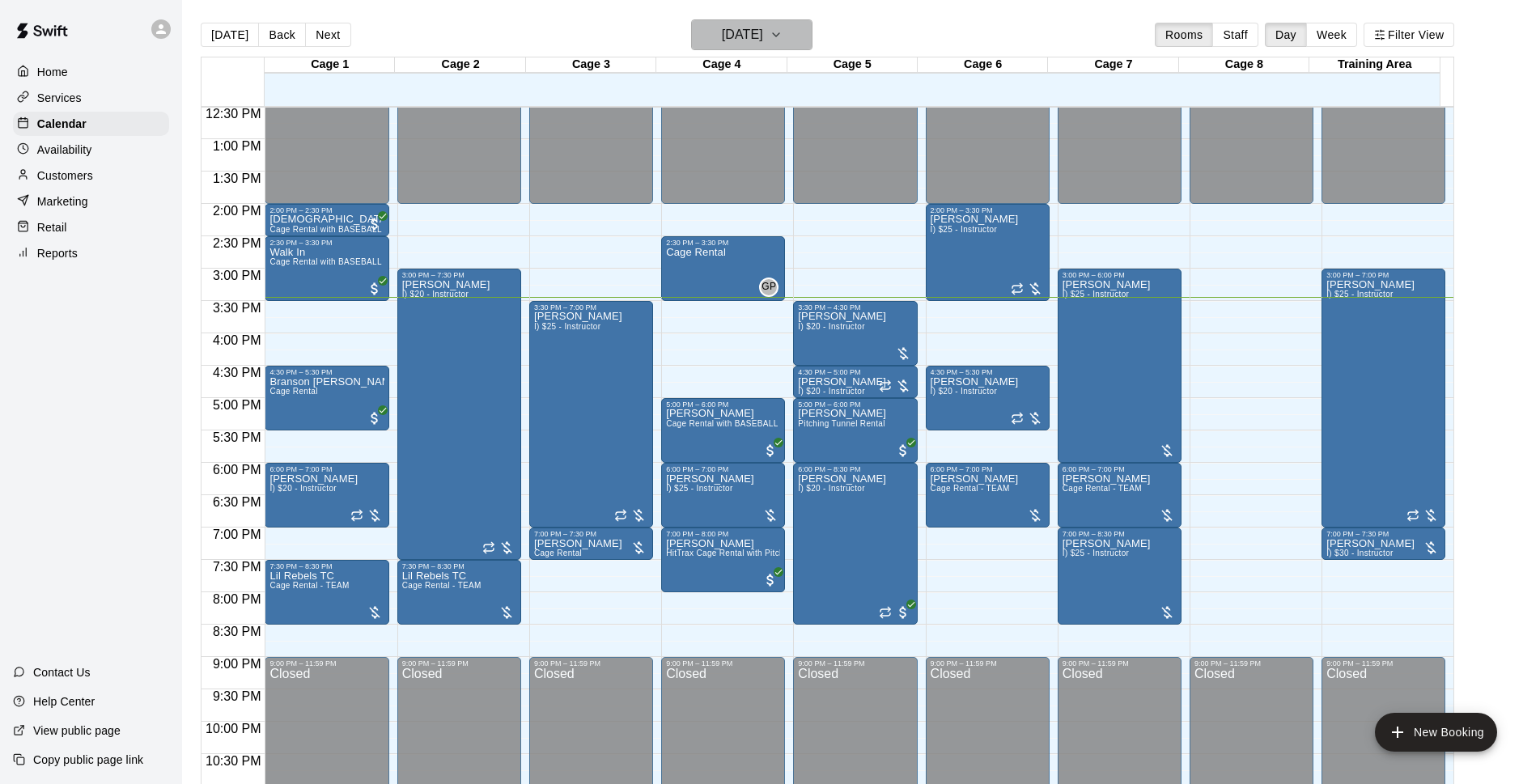
click at [731, 33] on h6 "[DATE]" at bounding box center [743, 34] width 42 height 23
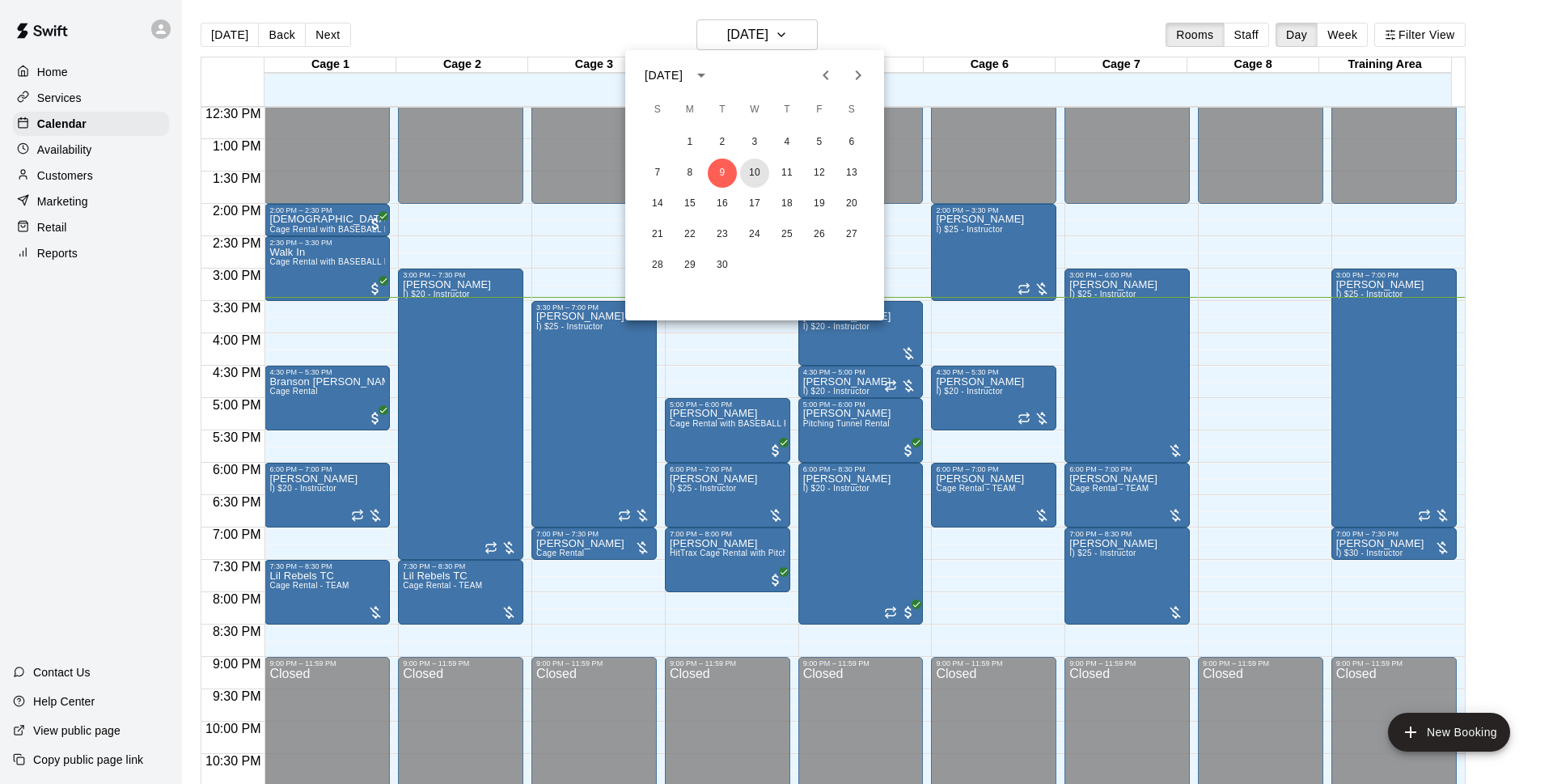
click at [753, 166] on button "10" at bounding box center [754, 173] width 29 height 29
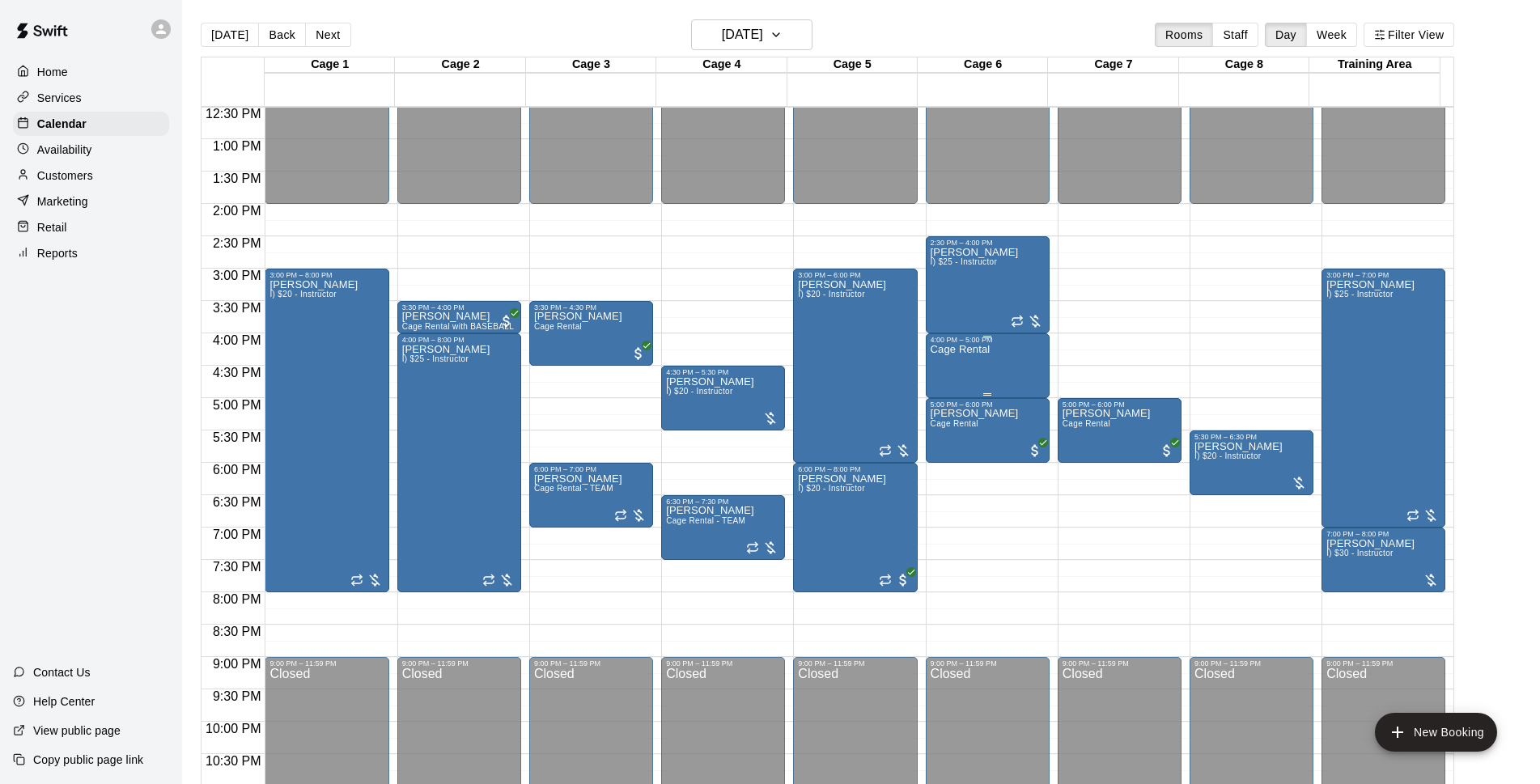
click at [963, 370] on div "Cage Rental" at bounding box center [961, 736] width 60 height 784
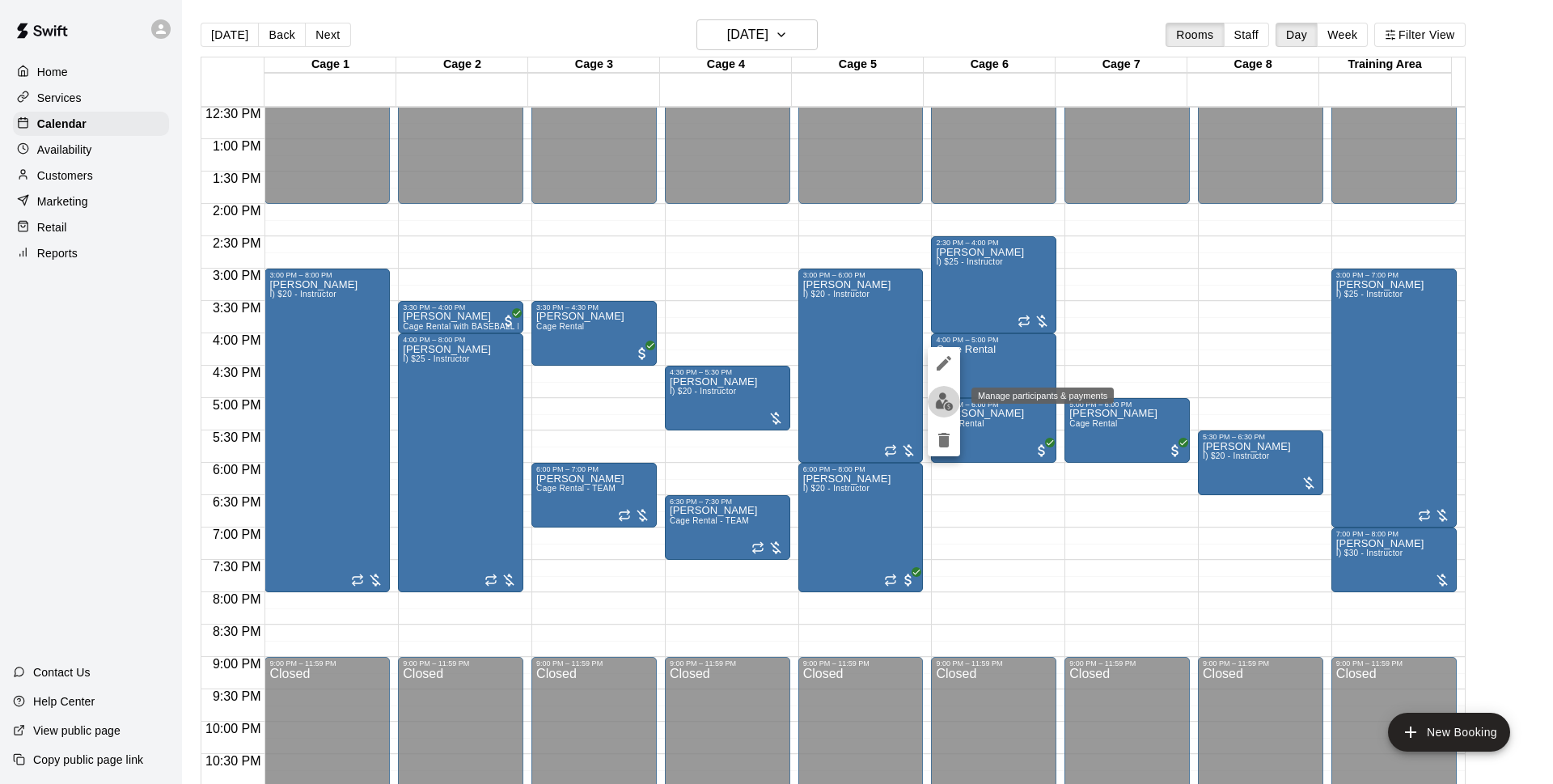
click at [941, 403] on img "edit" at bounding box center [944, 401] width 19 height 19
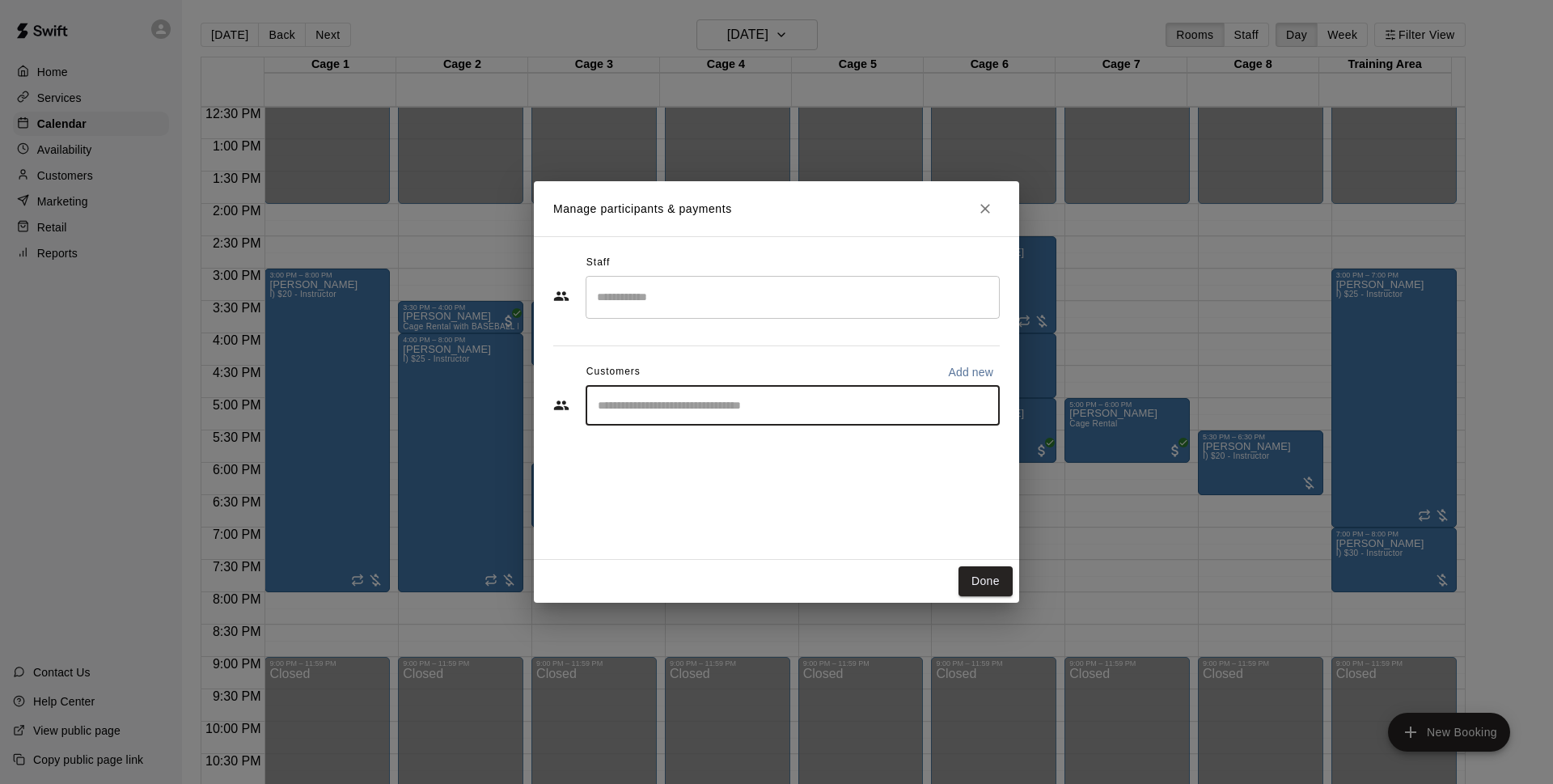
click at [877, 401] on input "Start typing to search customers..." at bounding box center [792, 406] width 399 height 16
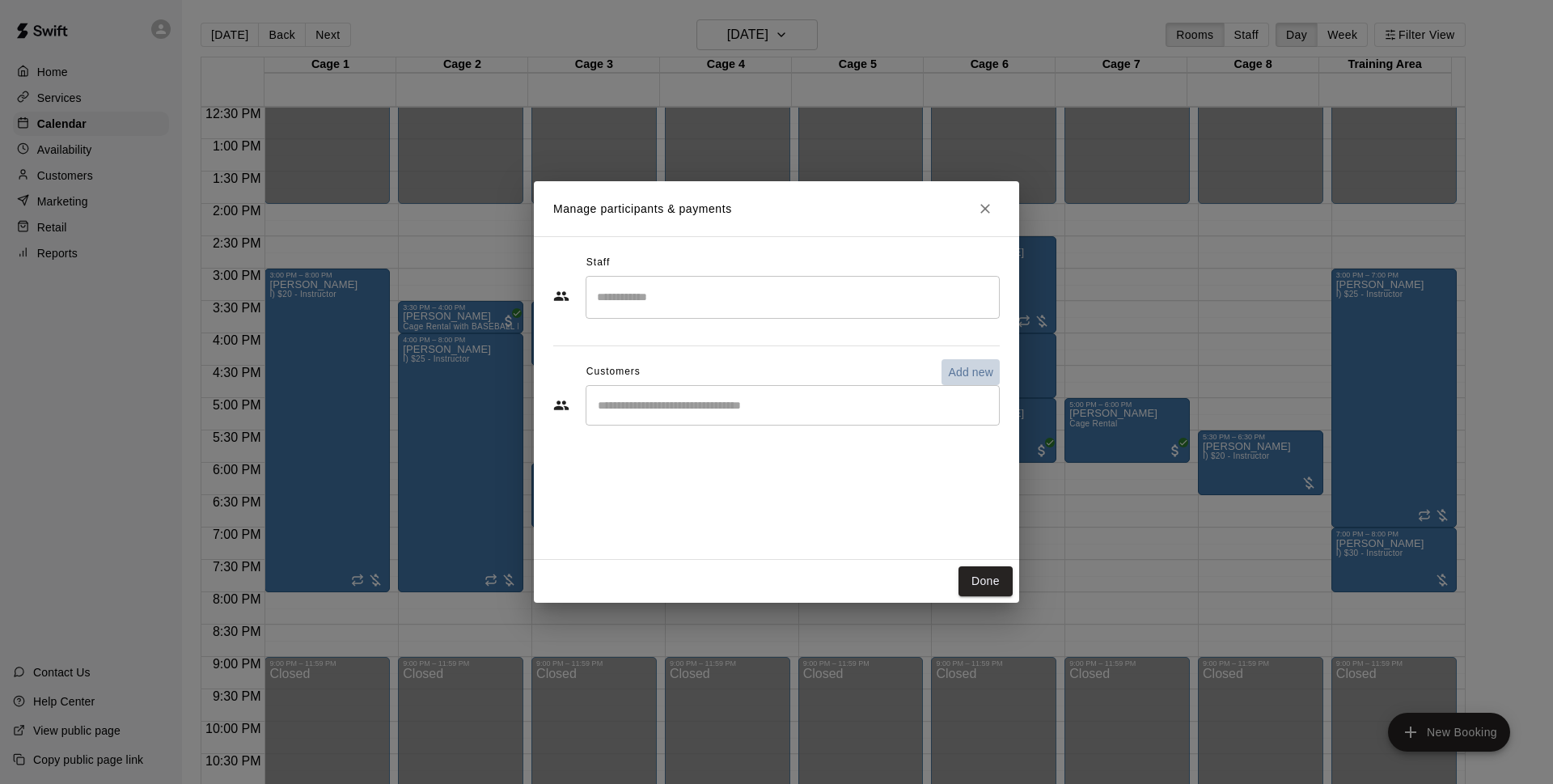
click at [988, 372] on p "Add new" at bounding box center [971, 372] width 45 height 16
select select "**"
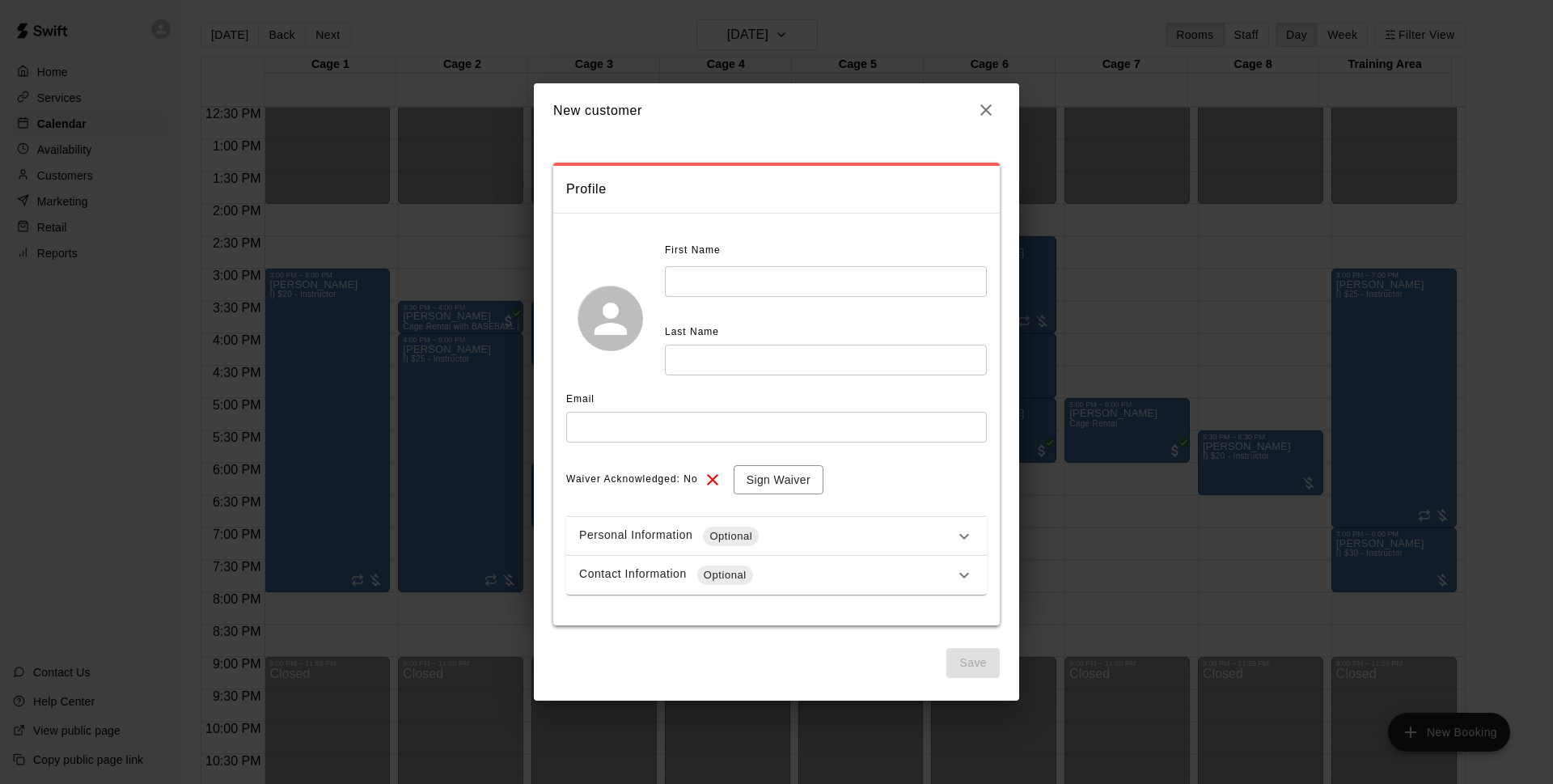
click at [715, 284] on input "text" at bounding box center [826, 281] width 322 height 30
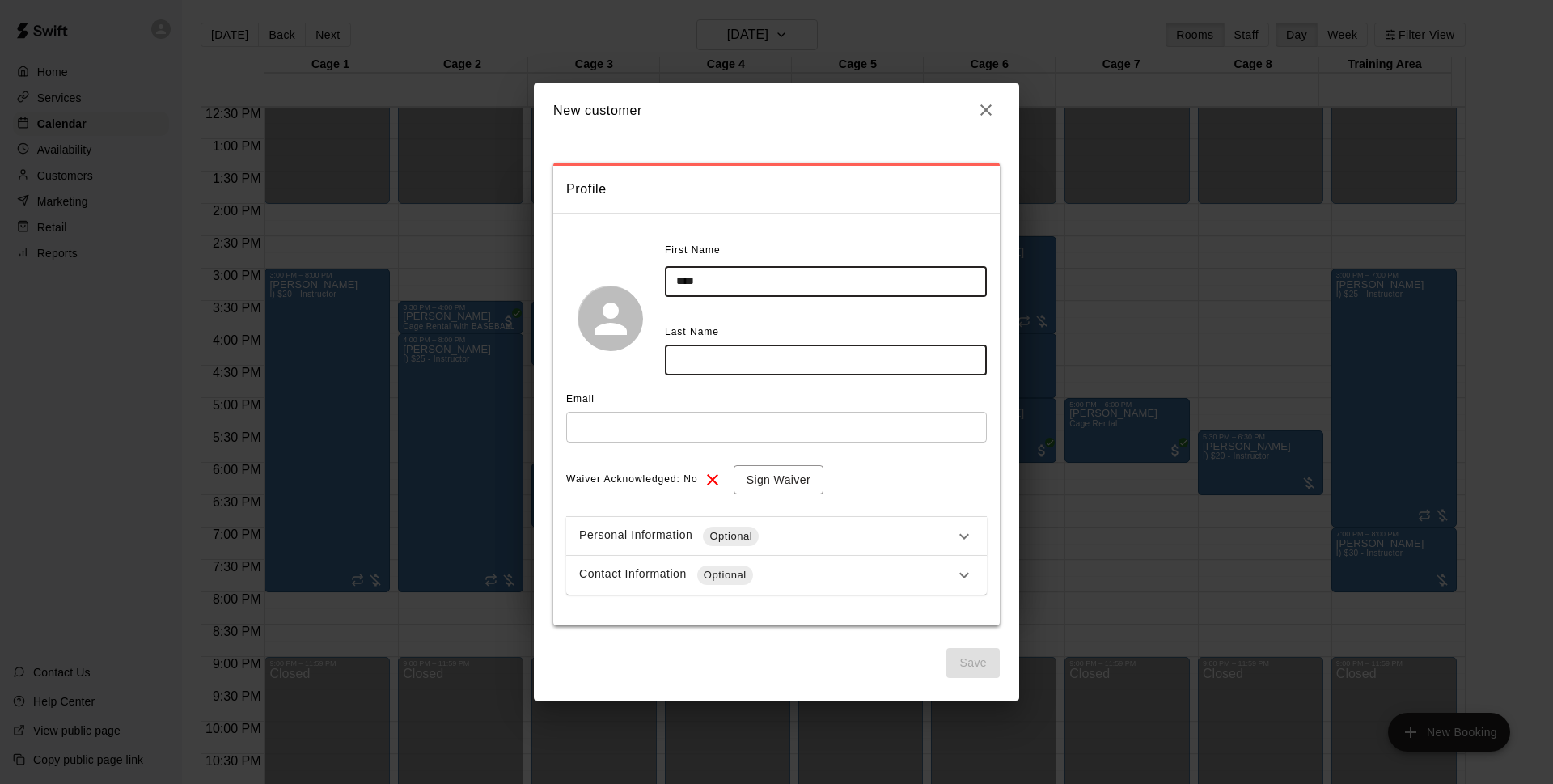
type input "****"
type input "********"
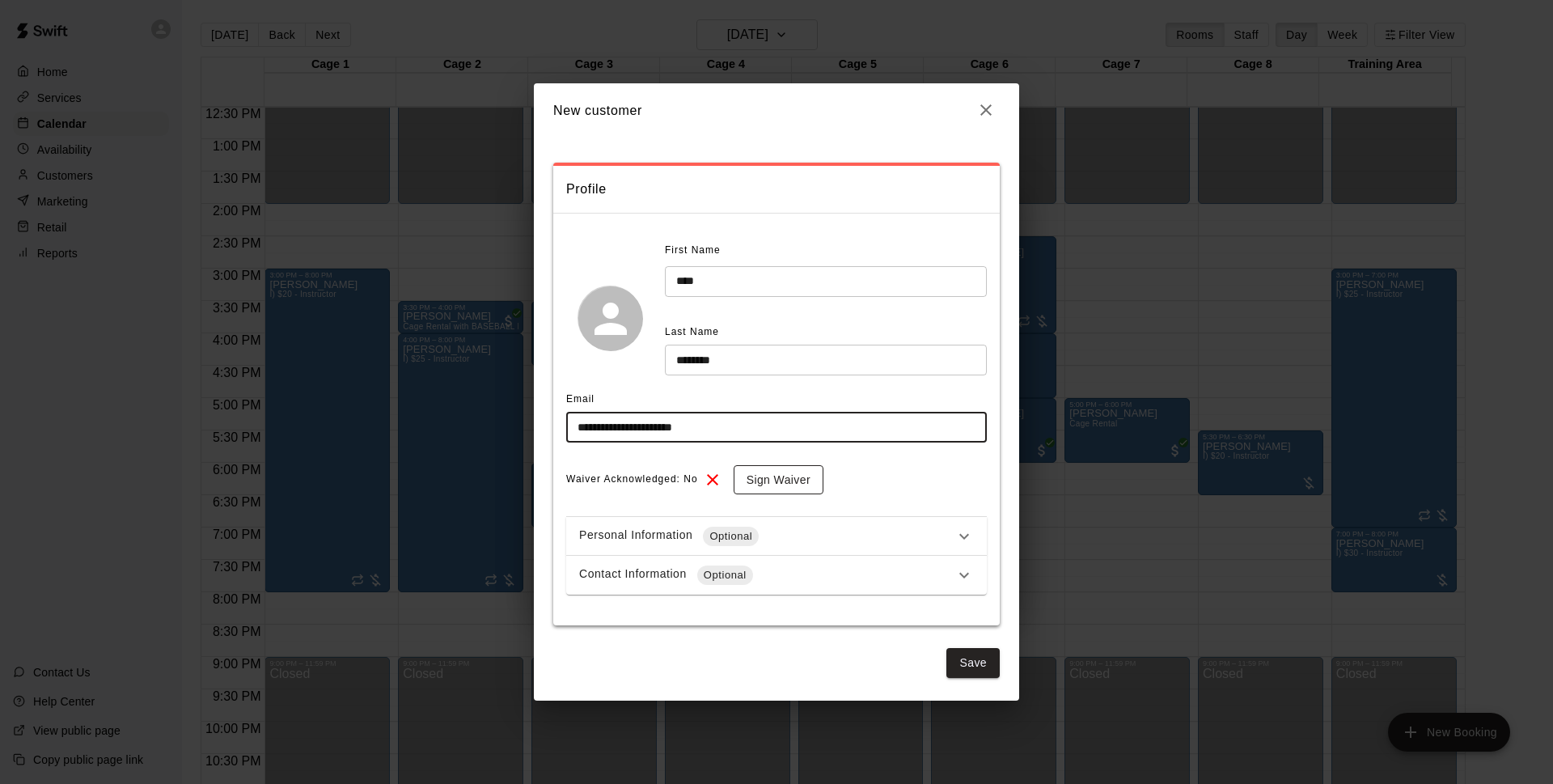
type input "**********"
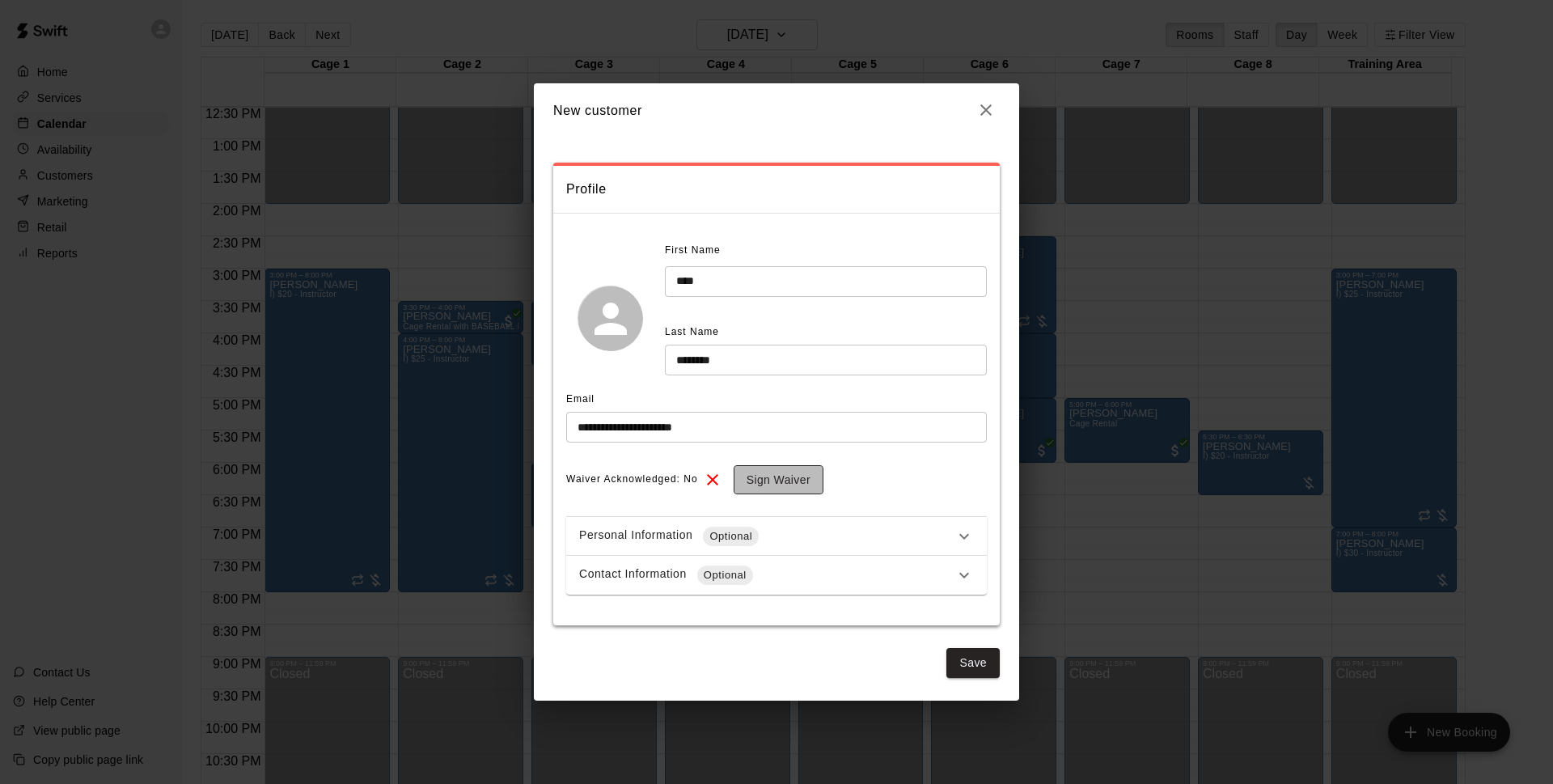
click at [788, 481] on button "Sign Waiver" at bounding box center [778, 480] width 89 height 30
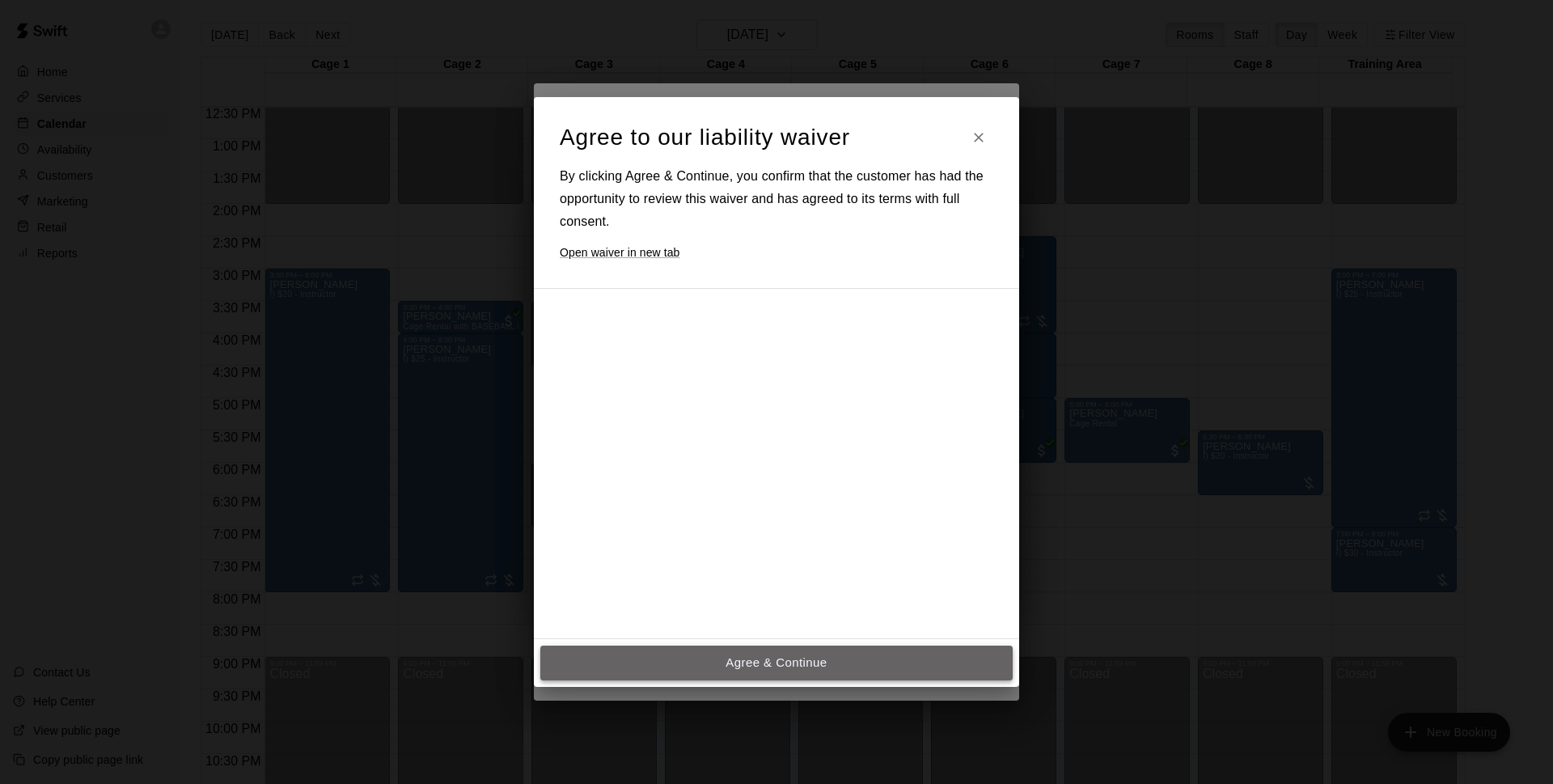
click at [781, 662] on button "Agree & Continue" at bounding box center [776, 663] width 472 height 34
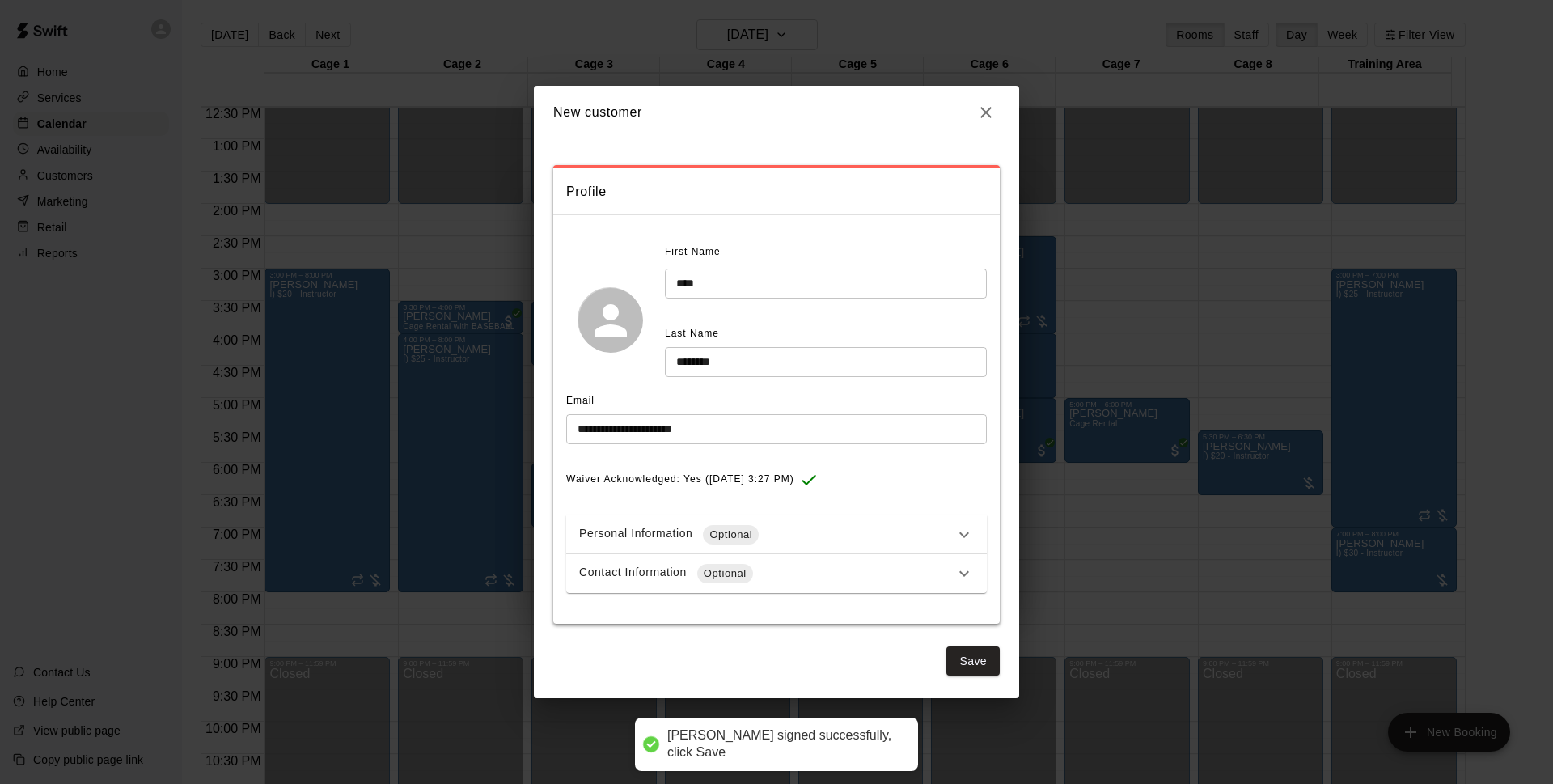
click at [758, 569] on div "Contact Information Optional" at bounding box center [767, 573] width 376 height 19
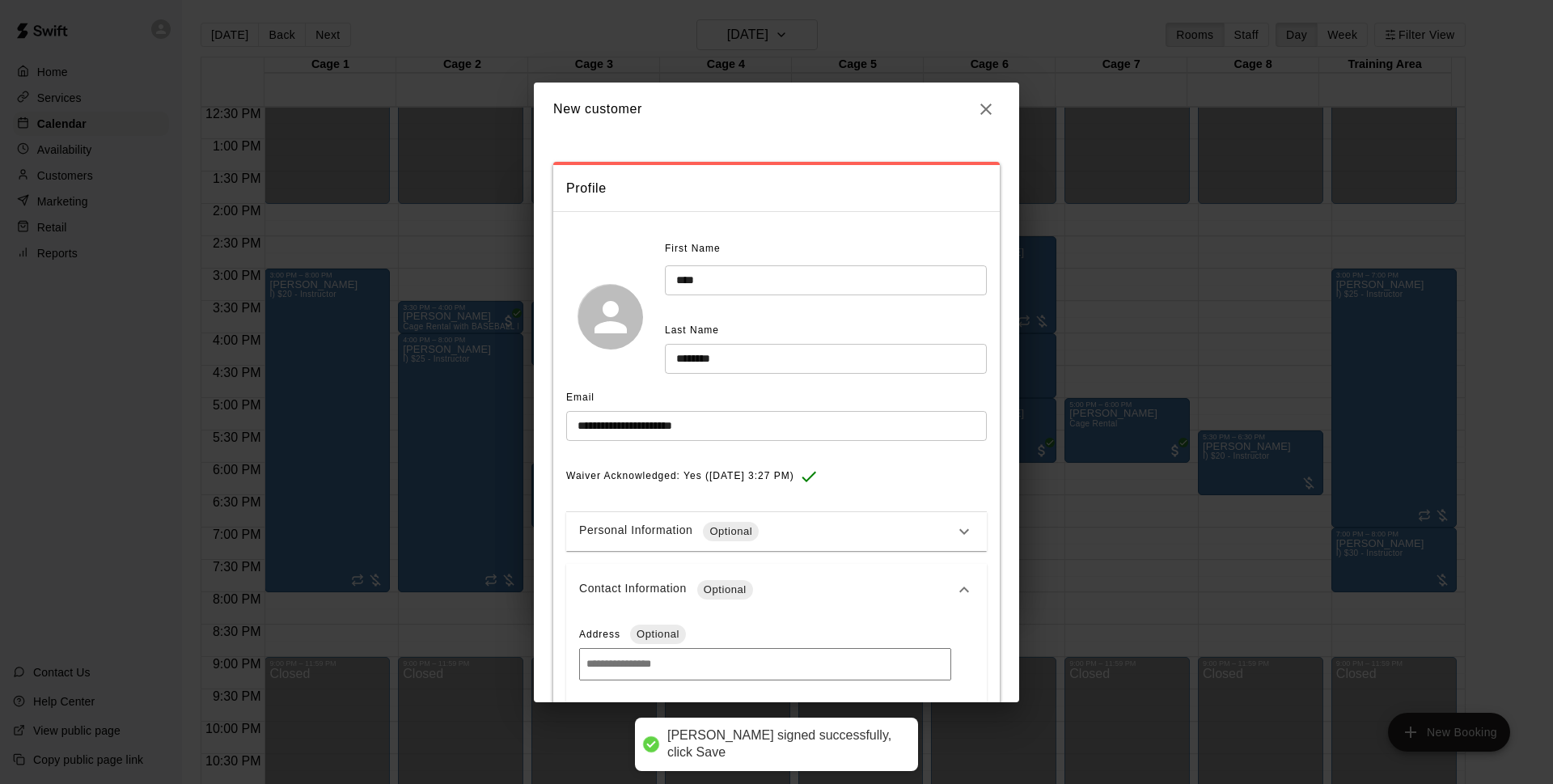
scroll to position [255, 0]
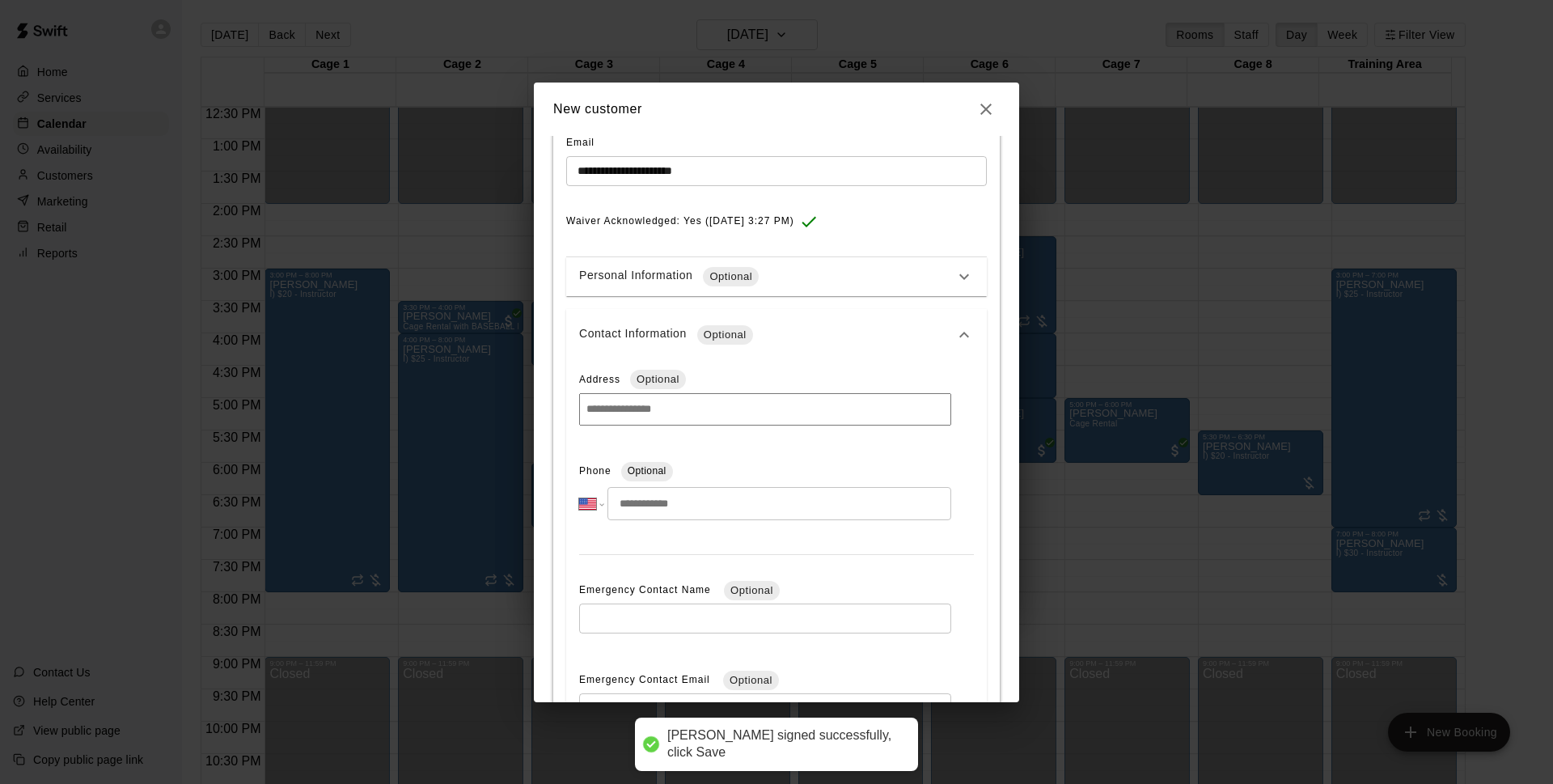
click at [702, 509] on input "tel" at bounding box center [780, 503] width 344 height 33
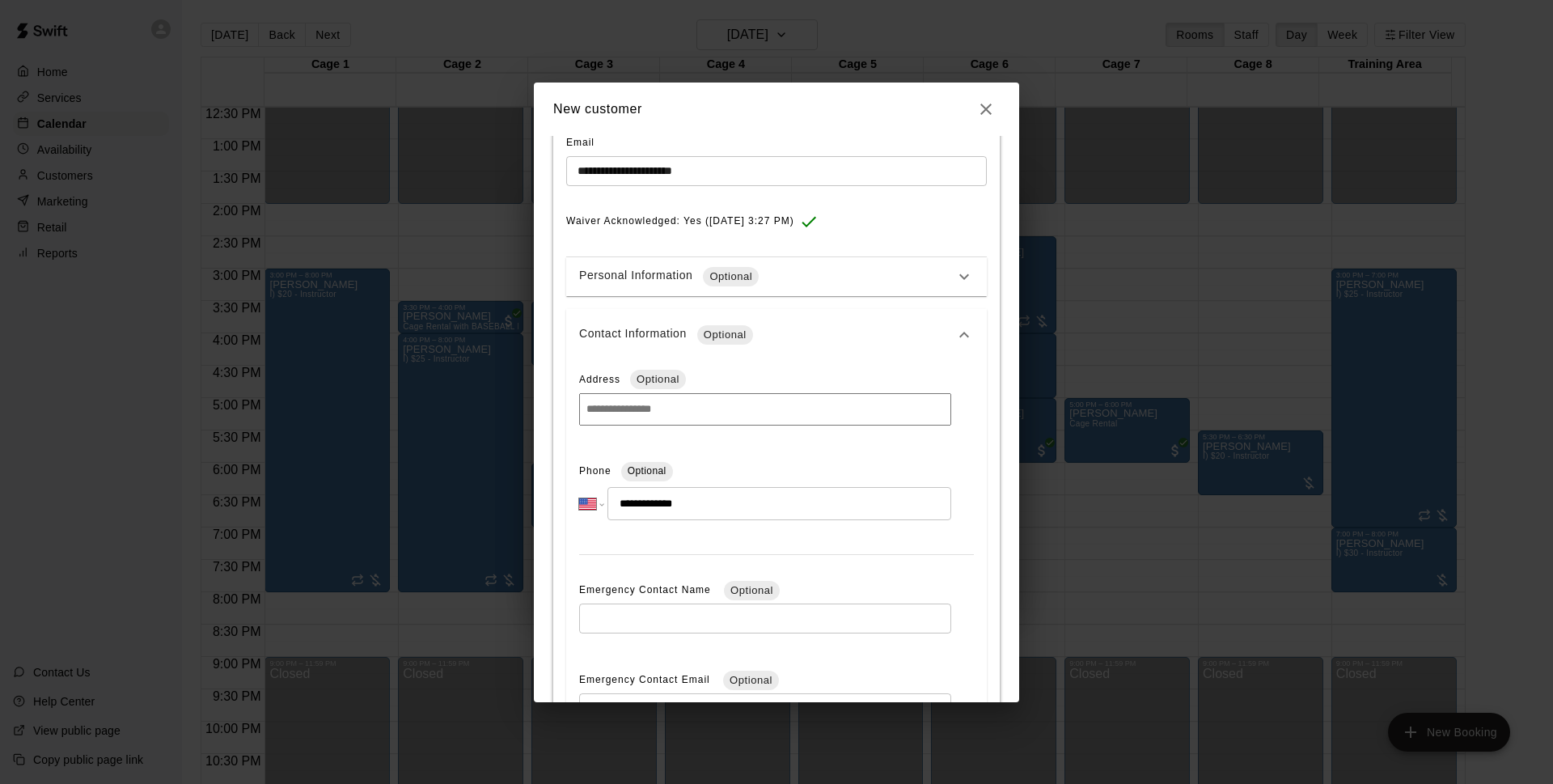
type input "**********"
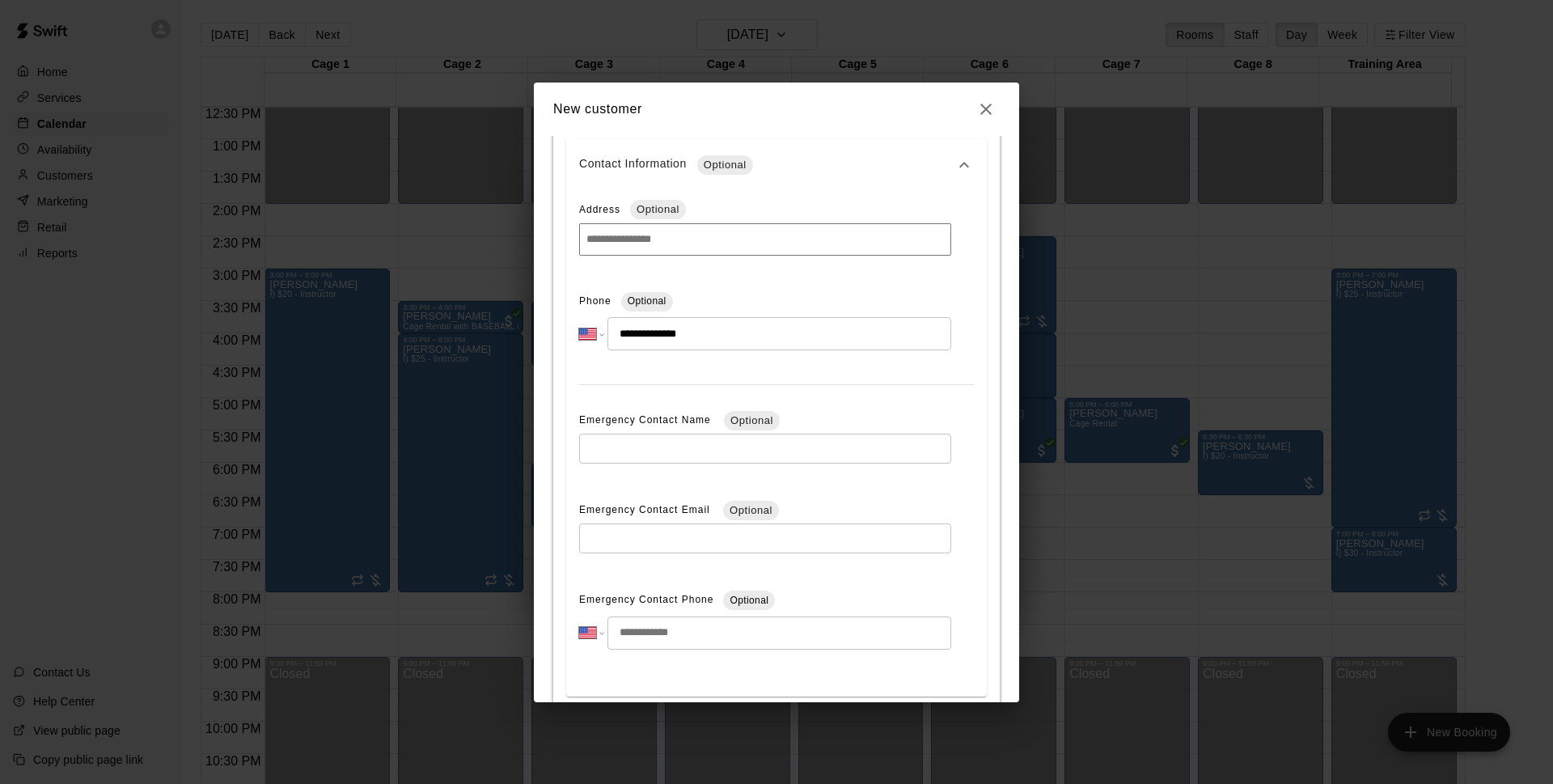
scroll to position [509, 0]
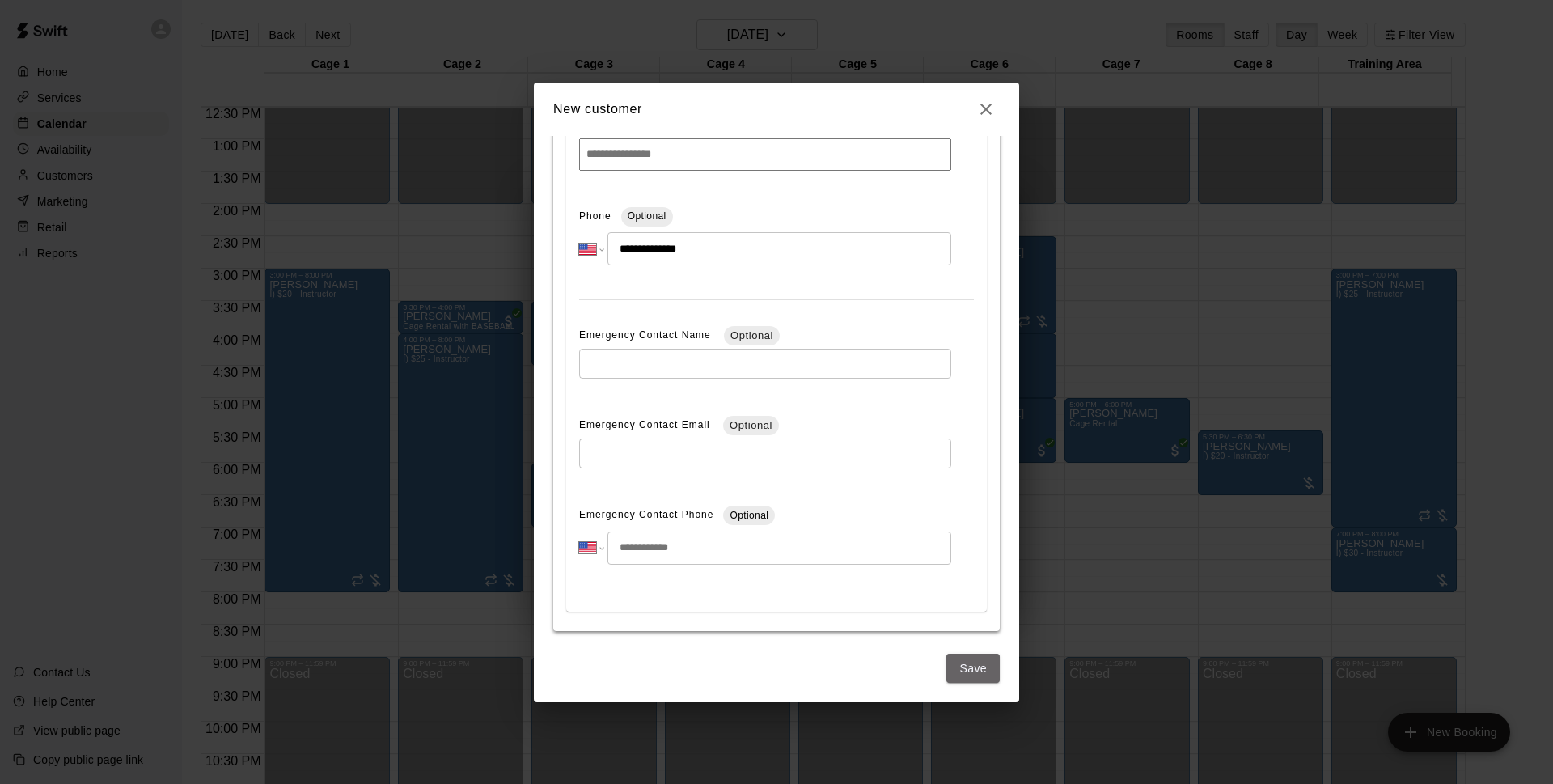
click at [948, 667] on button "Save" at bounding box center [973, 668] width 53 height 30
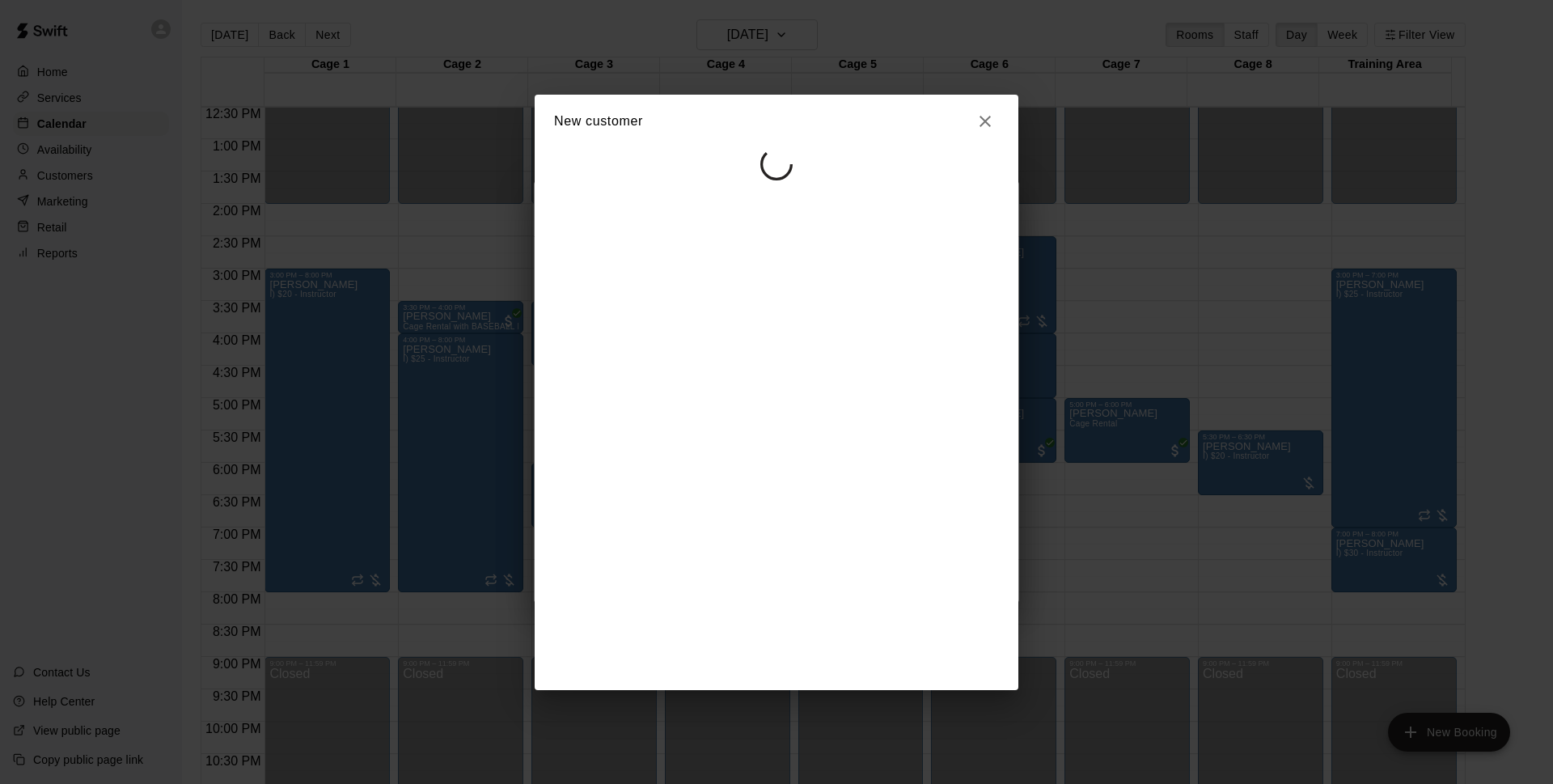
scroll to position [0, 0]
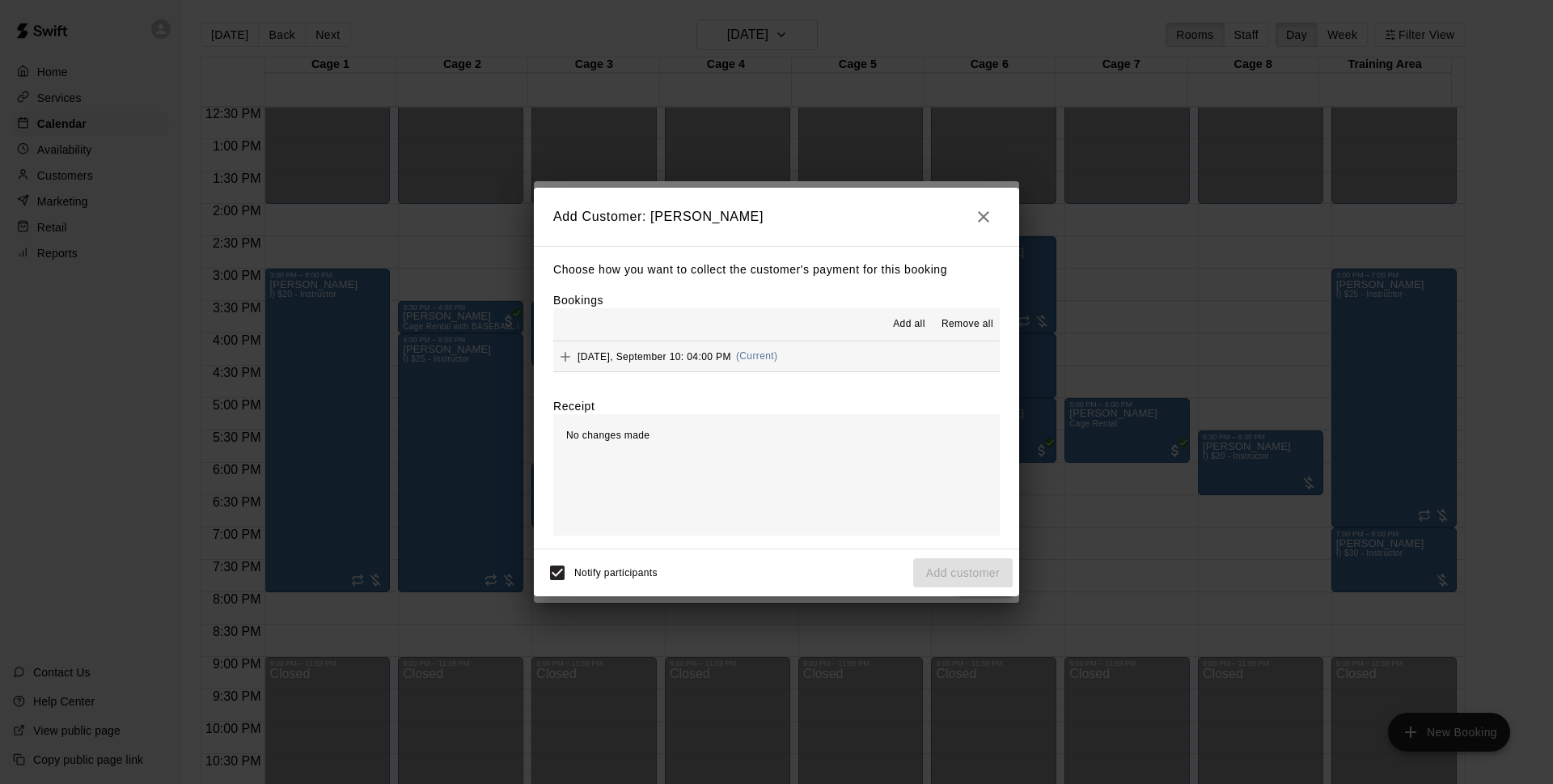
click at [808, 350] on button "Wednesday, September 10: 04:00 PM (Current)" at bounding box center [777, 356] width 446 height 30
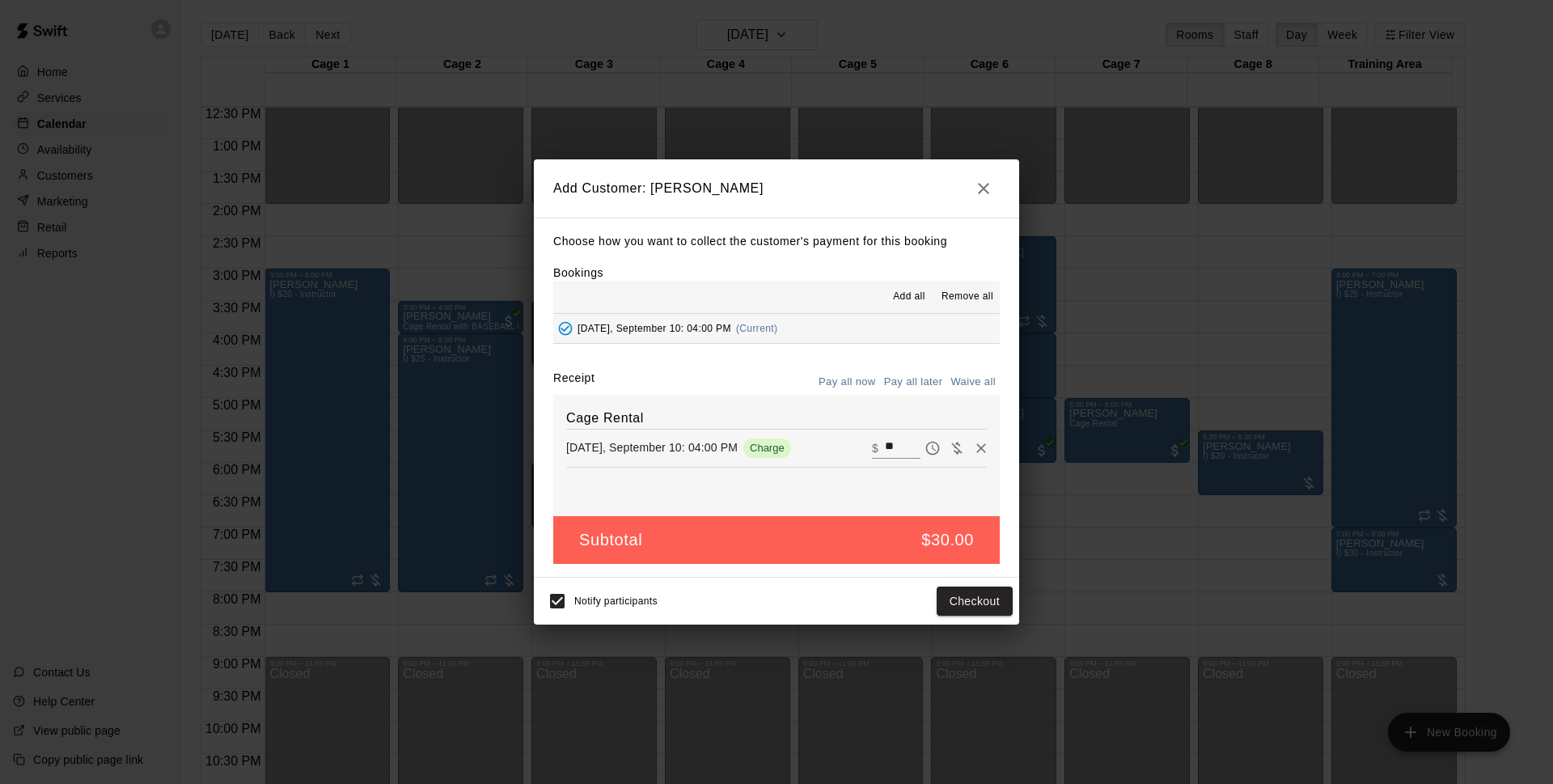
click at [926, 375] on button "Pay all later" at bounding box center [913, 382] width 67 height 25
drag, startPoint x: 981, startPoint y: 593, endPoint x: 1050, endPoint y: 581, distance: 70.0
click at [984, 593] on button "Add customer" at bounding box center [963, 601] width 99 height 30
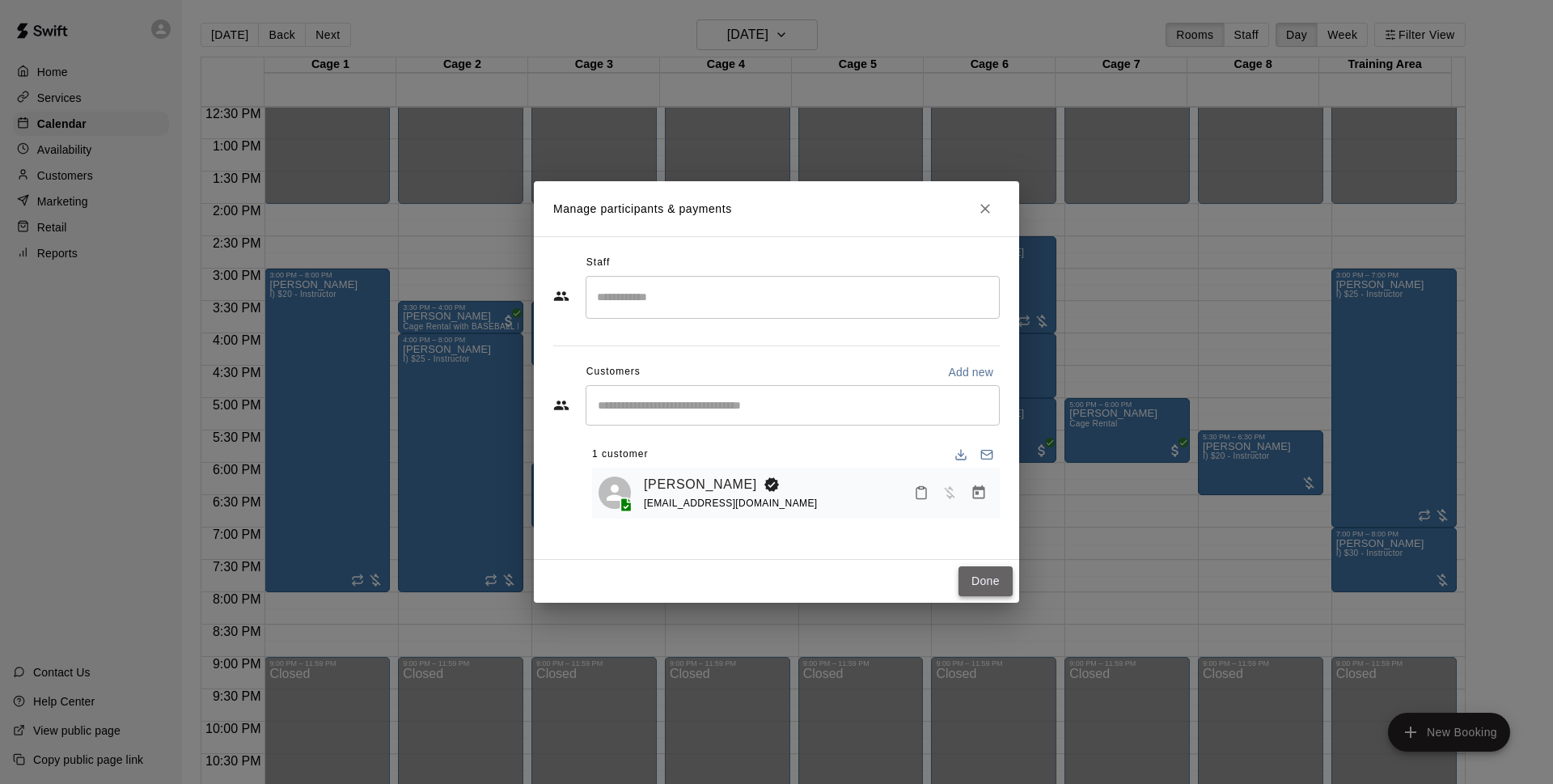
click at [1007, 584] on button "Done" at bounding box center [986, 581] width 54 height 30
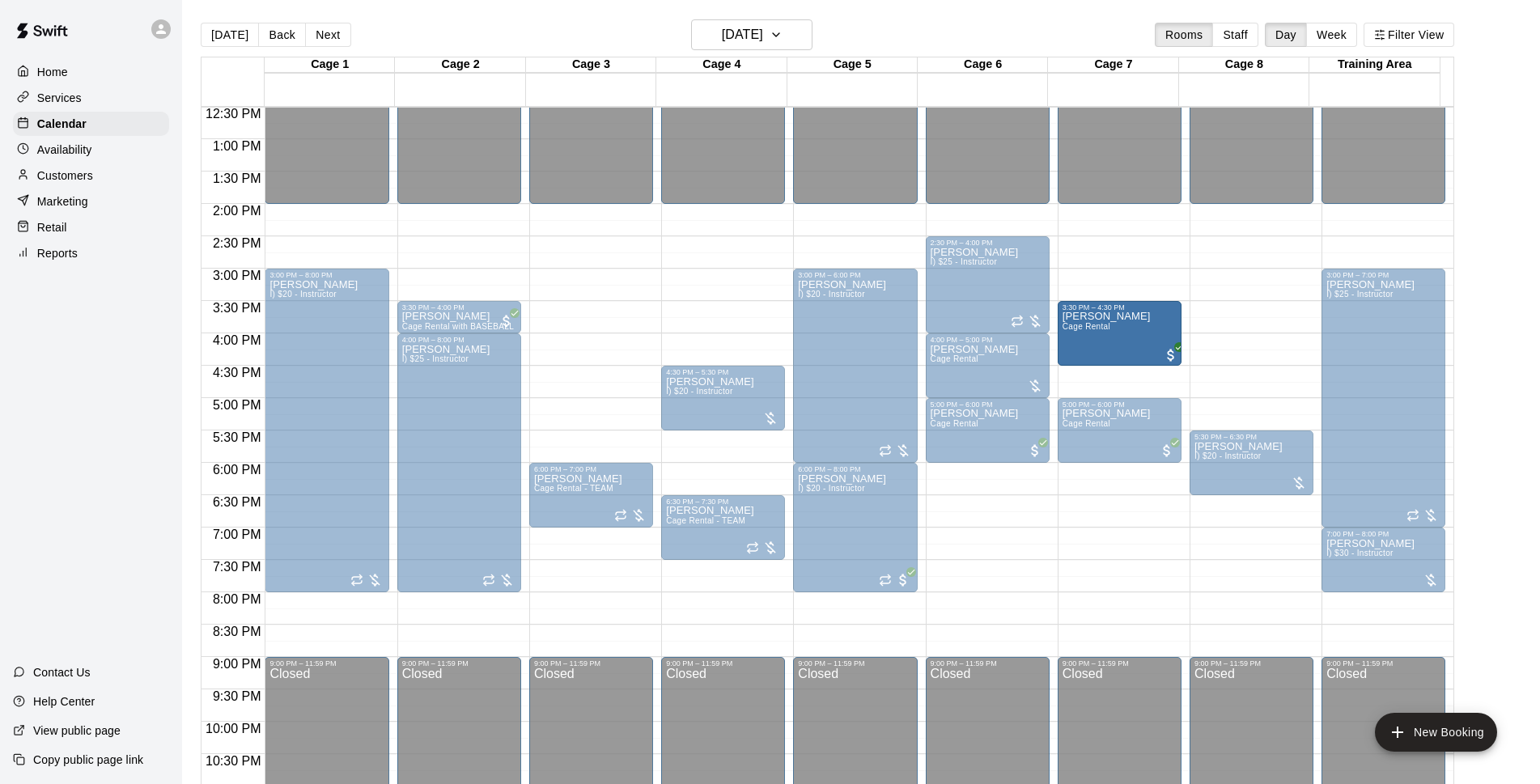
drag, startPoint x: 1118, startPoint y: 345, endPoint x: 1125, endPoint y: 331, distance: 15.7
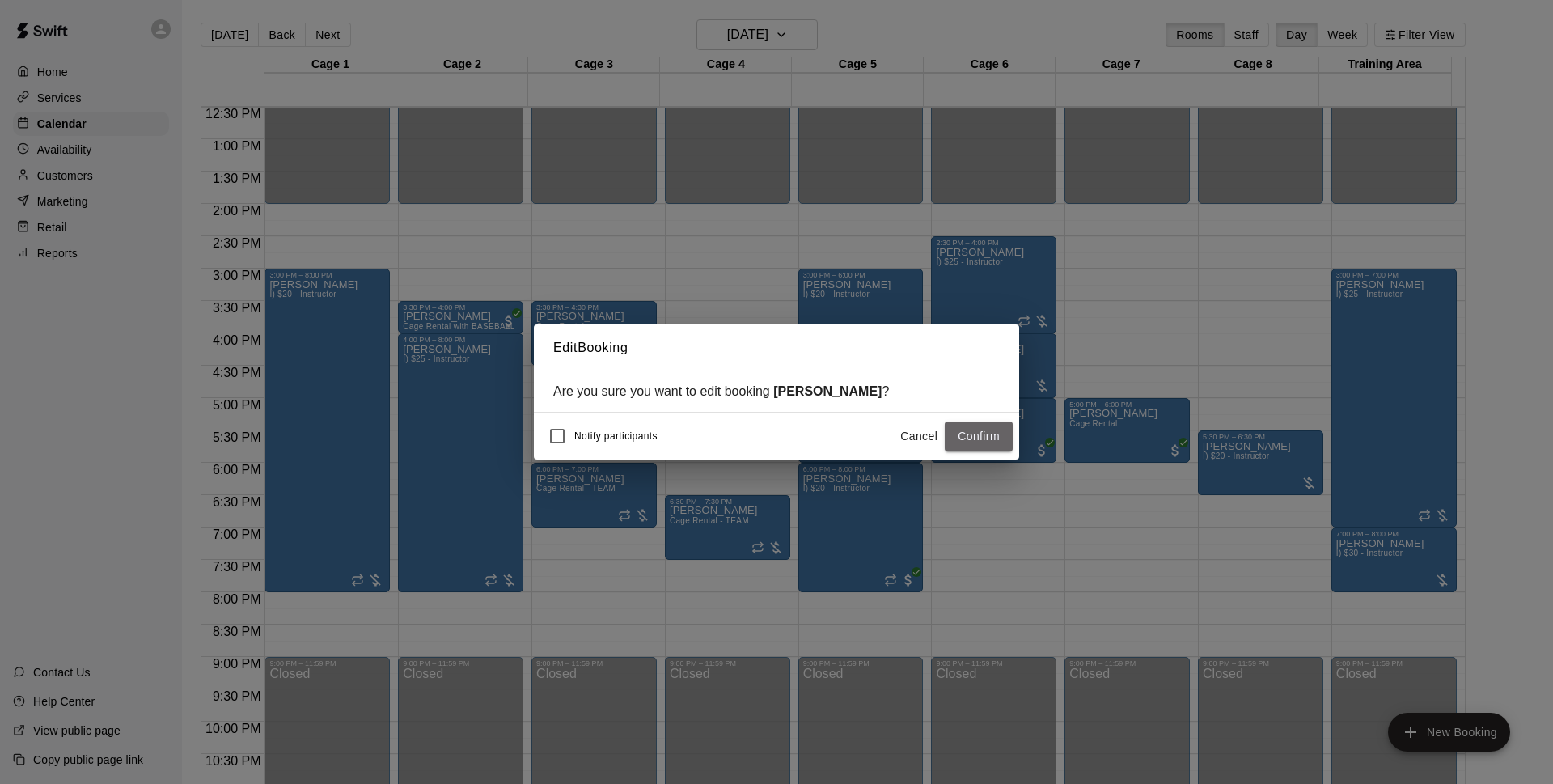
drag, startPoint x: 988, startPoint y: 432, endPoint x: 1552, endPoint y: 314, distance: 576.2
click at [988, 433] on button "Confirm" at bounding box center [978, 436] width 68 height 30
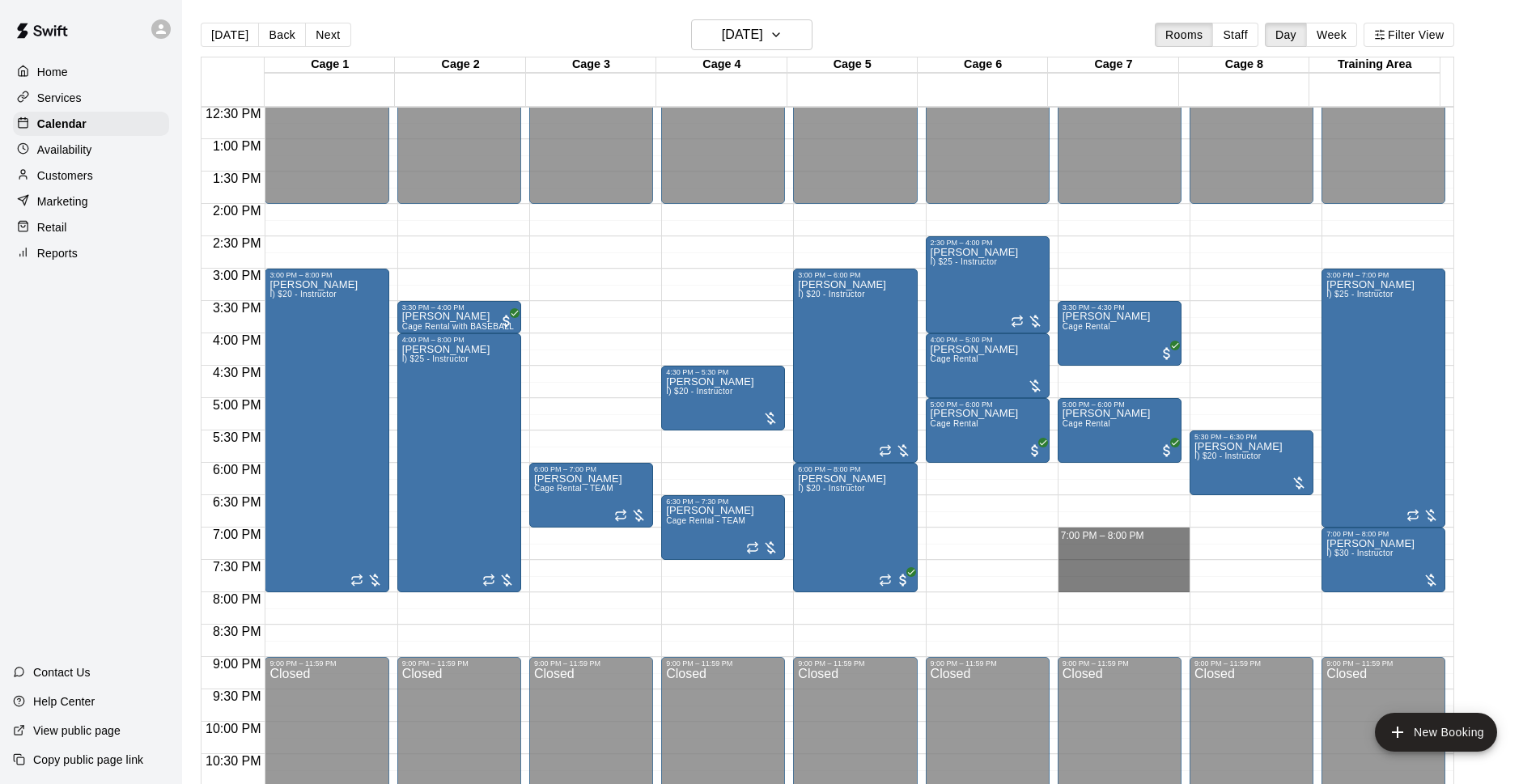
drag, startPoint x: 1103, startPoint y: 534, endPoint x: 1099, endPoint y: 584, distance: 50.2
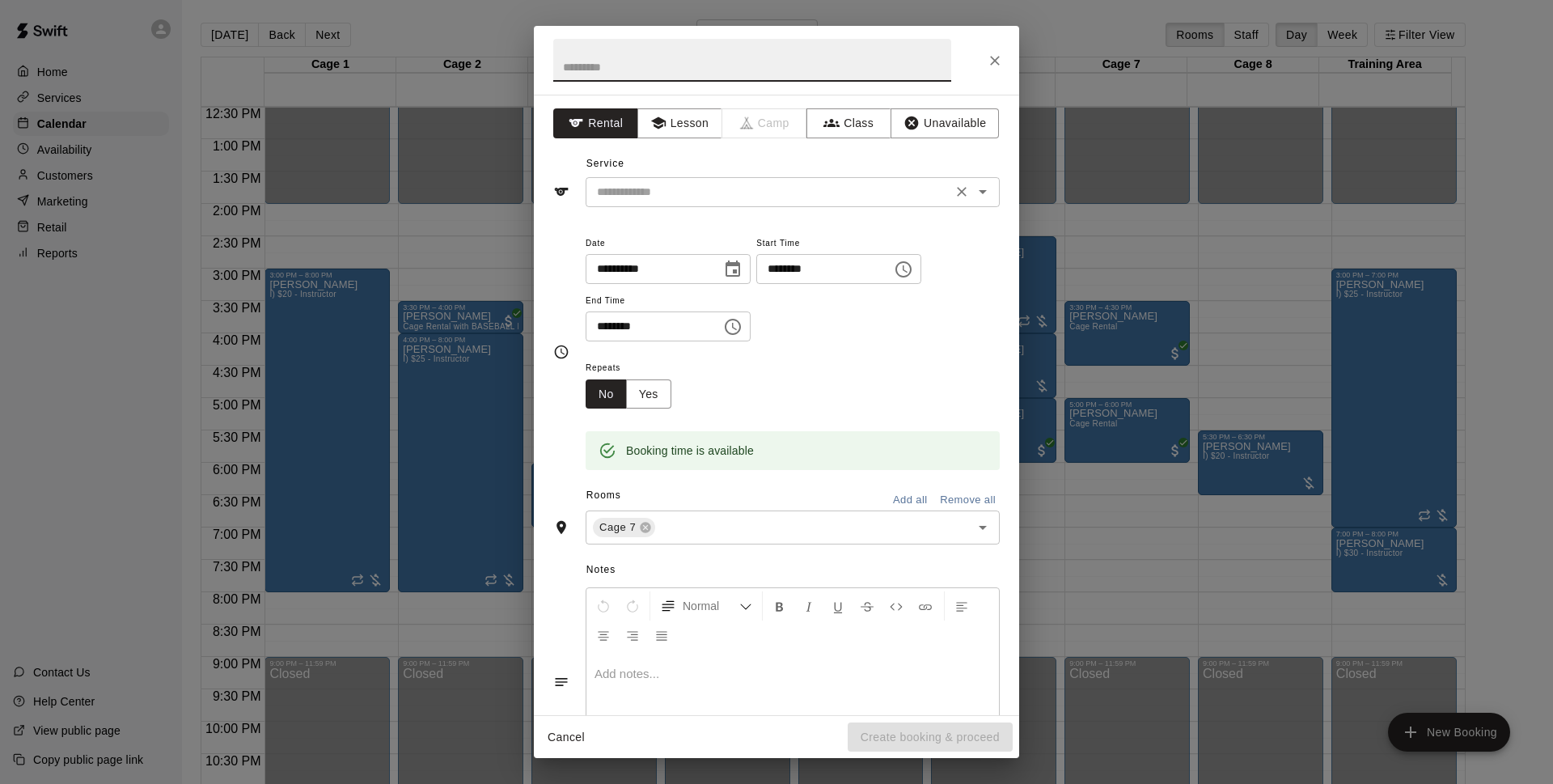
click at [815, 182] on input "text" at bounding box center [769, 191] width 357 height 20
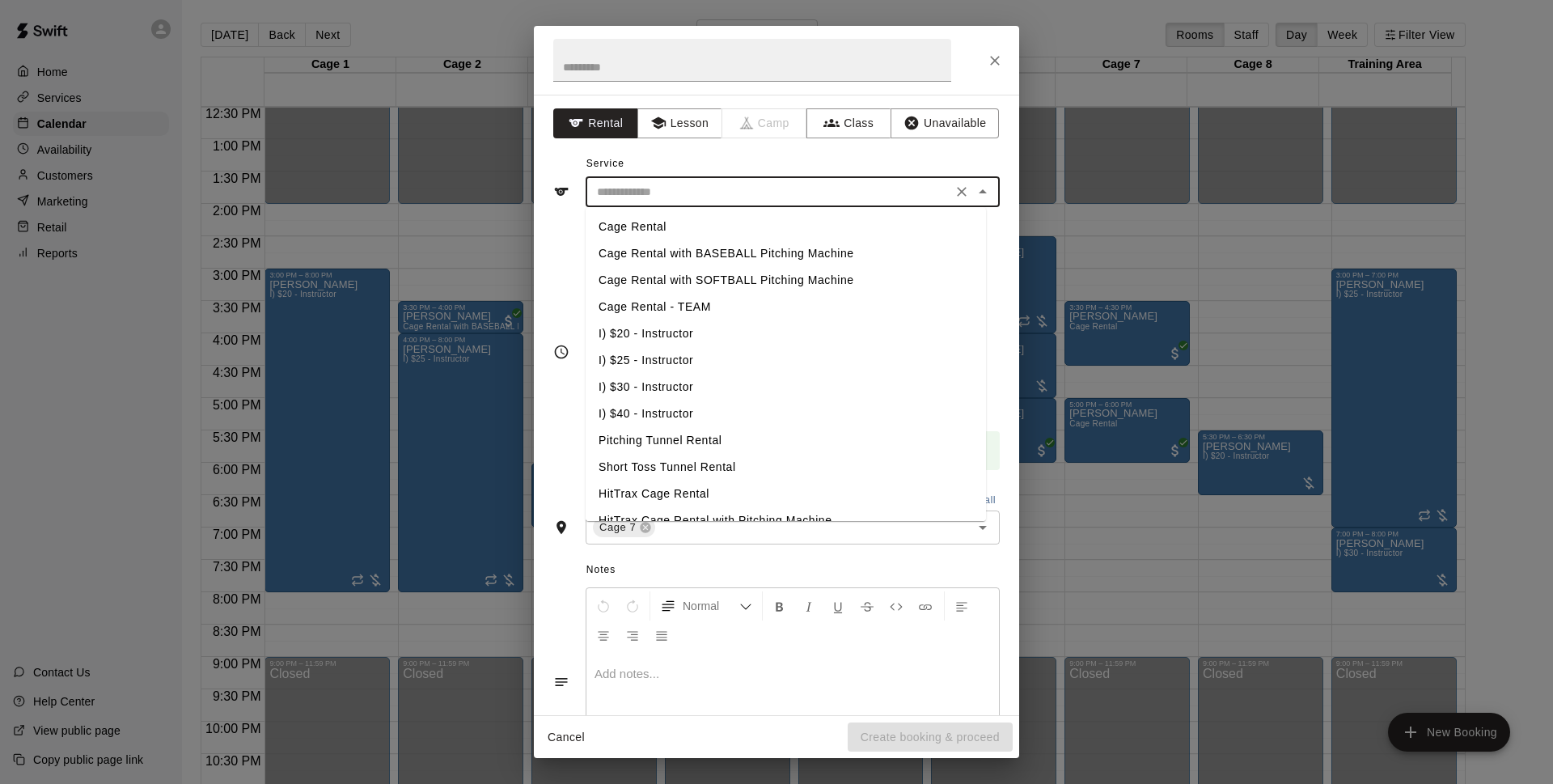
click at [687, 334] on li "I) $20 - Instructor" at bounding box center [785, 334] width 400 height 27
type input "**********"
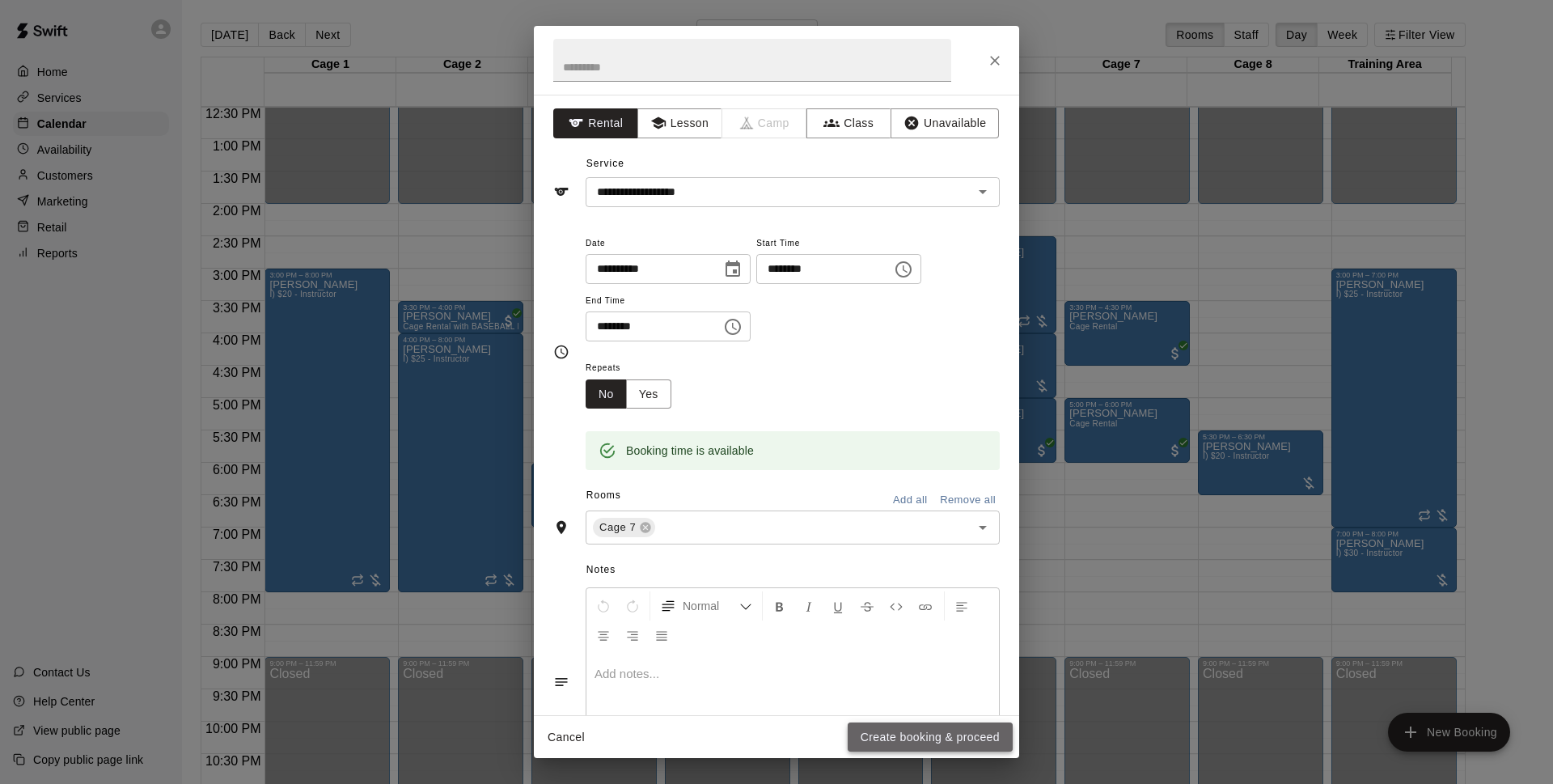
click at [925, 739] on button "Create booking & proceed" at bounding box center [930, 737] width 165 height 30
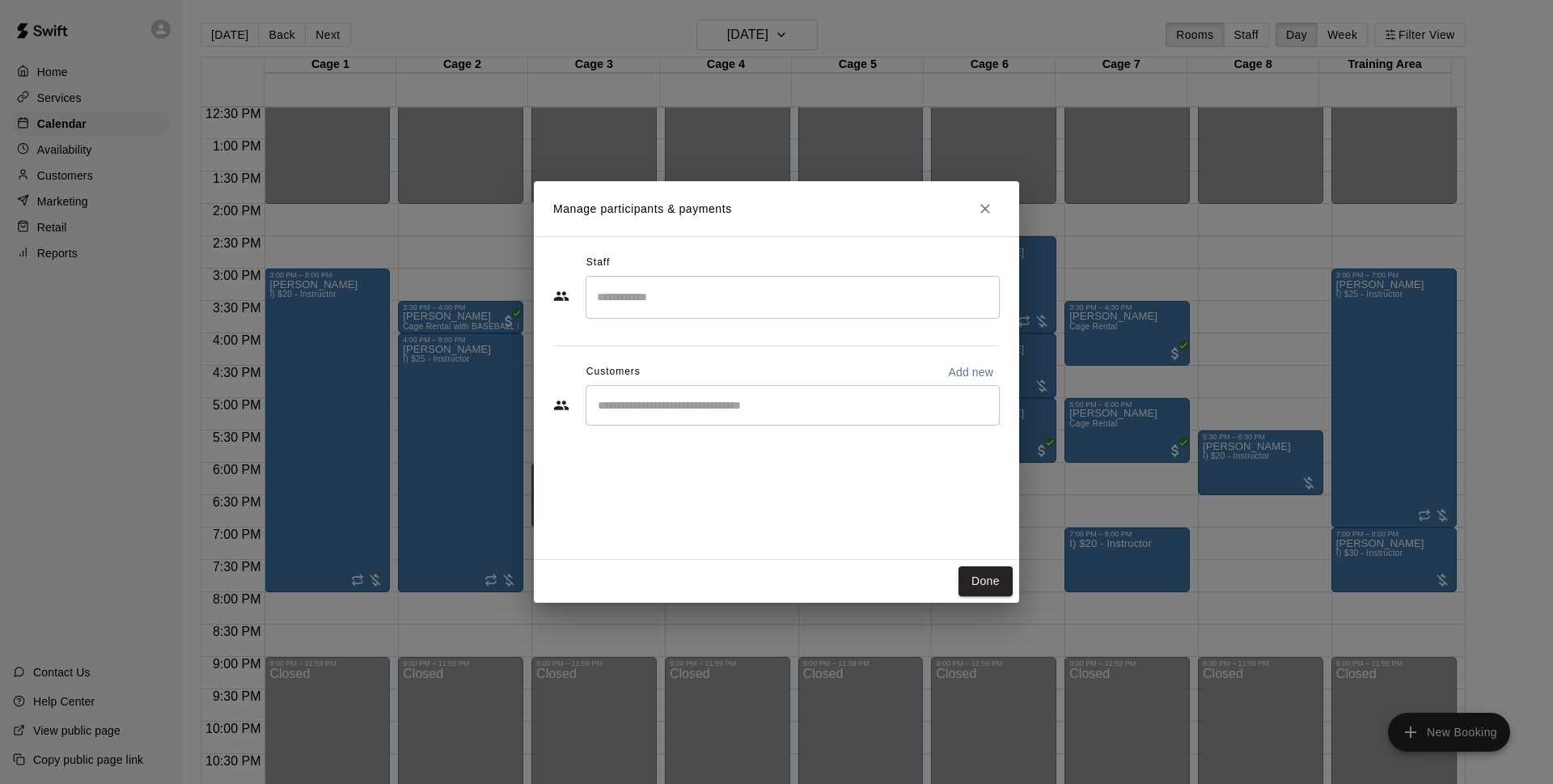
click at [723, 419] on div "​" at bounding box center [792, 405] width 414 height 41
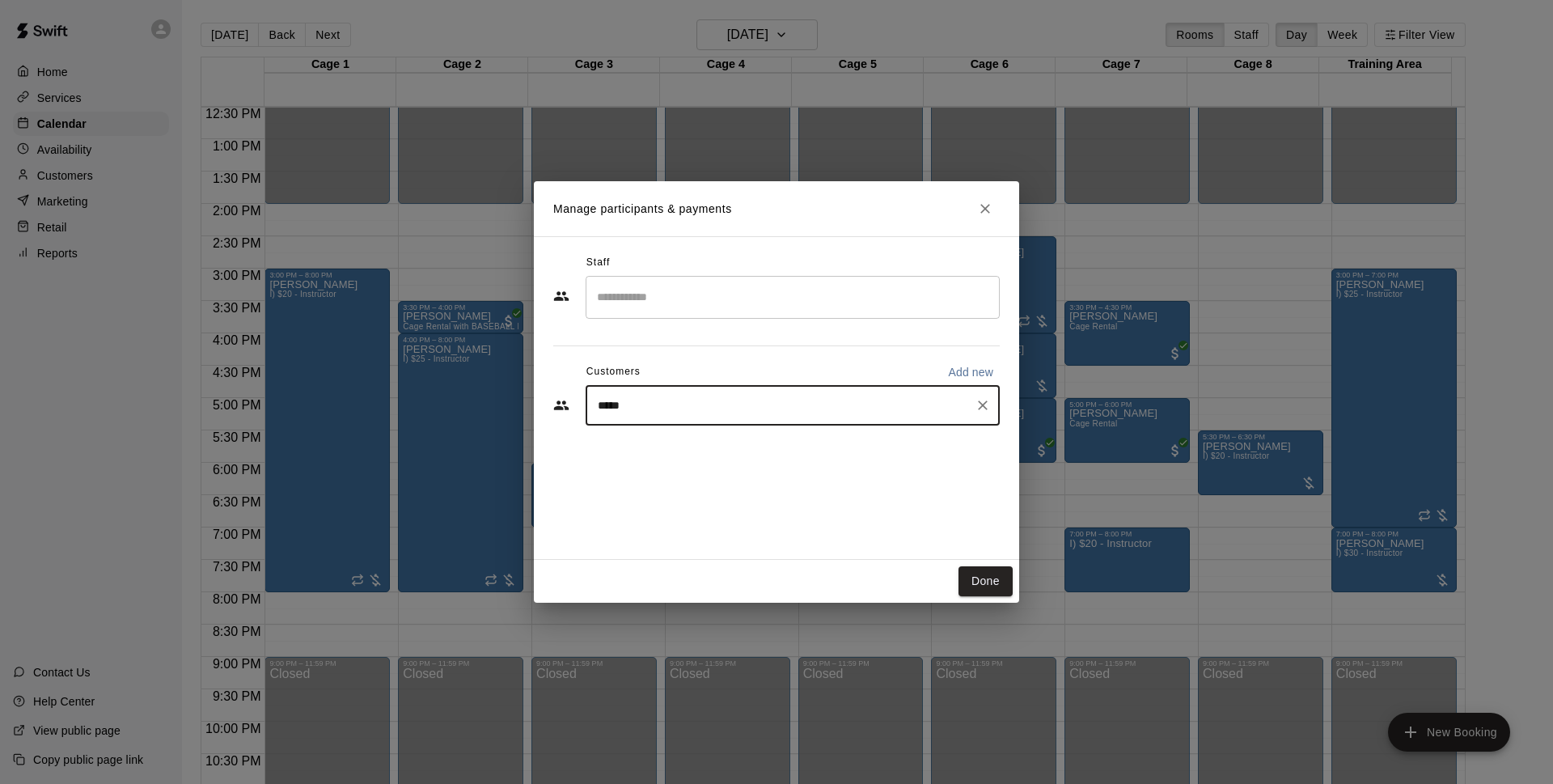
type input "******"
click at [741, 453] on div "Shane Taylor shanewtaylor55@gmail.com" at bounding box center [717, 452] width 174 height 35
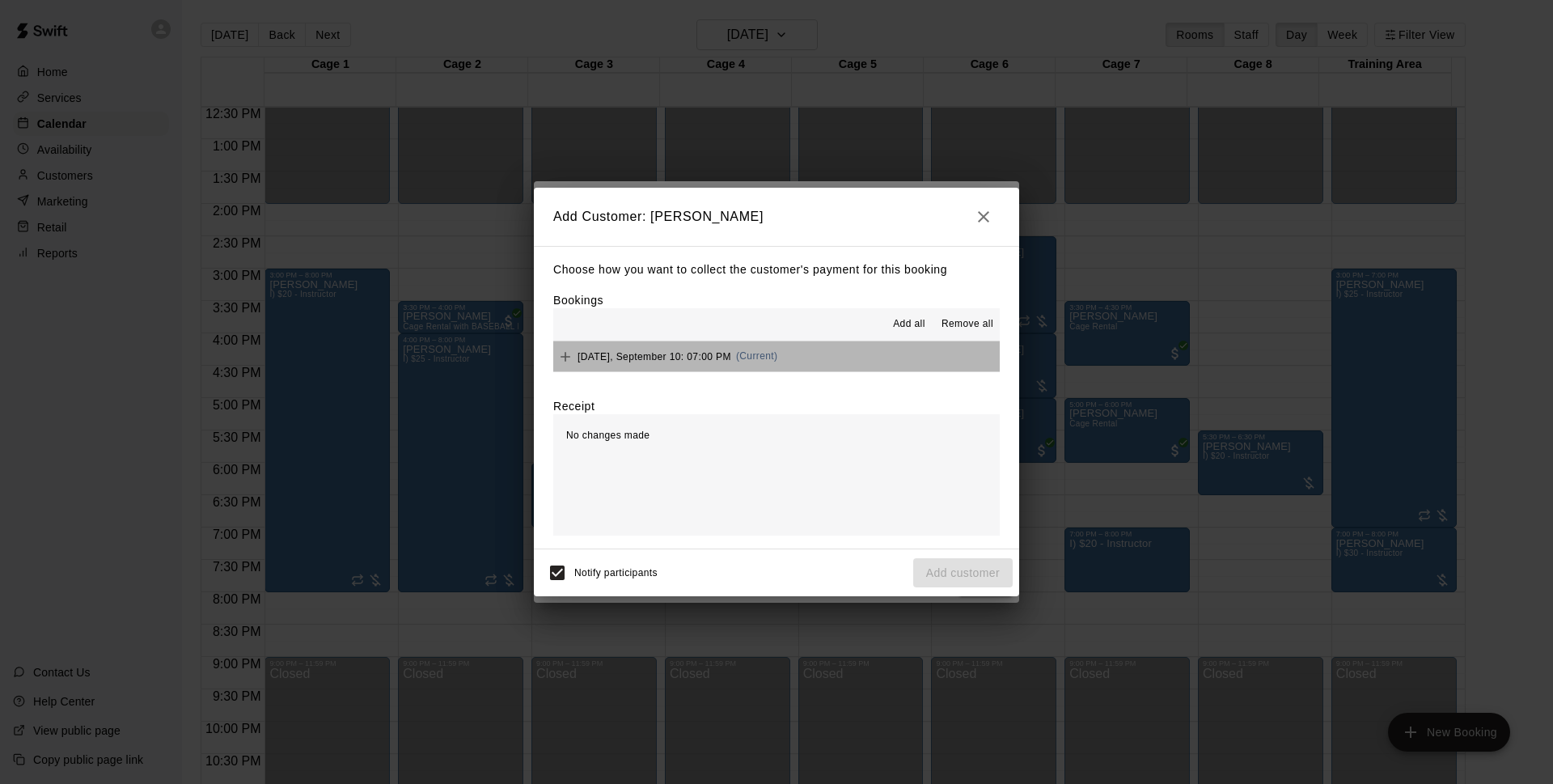
drag, startPoint x: 887, startPoint y: 350, endPoint x: 906, endPoint y: 380, distance: 35.5
click at [889, 352] on button "Wednesday, September 10: 07:00 PM (Current)" at bounding box center [777, 356] width 446 height 30
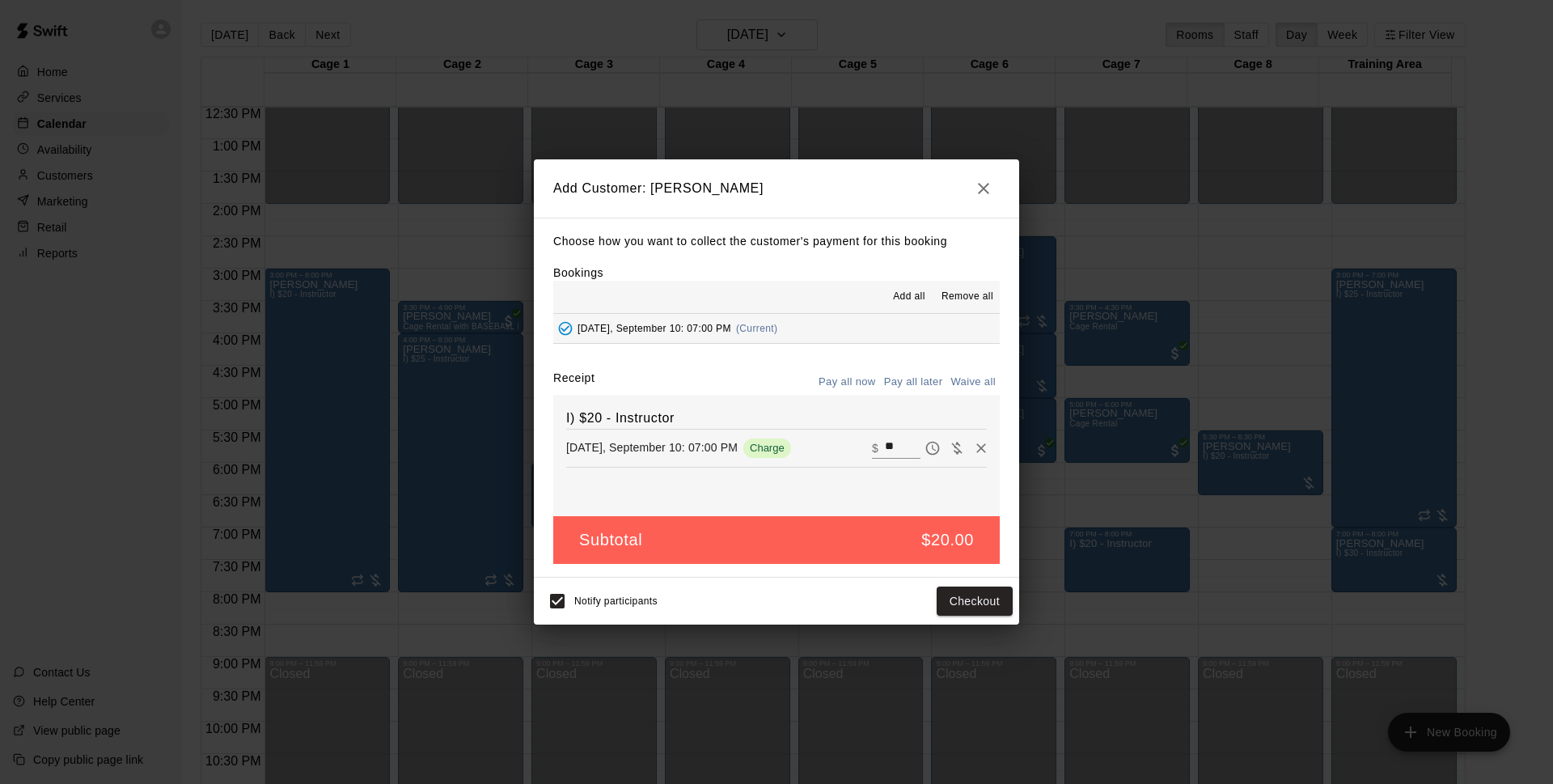
click at [922, 384] on button "Pay all later" at bounding box center [913, 382] width 67 height 25
drag, startPoint x: 954, startPoint y: 601, endPoint x: 960, endPoint y: 594, distance: 9.2
click at [954, 600] on button "Add customer" at bounding box center [963, 601] width 99 height 30
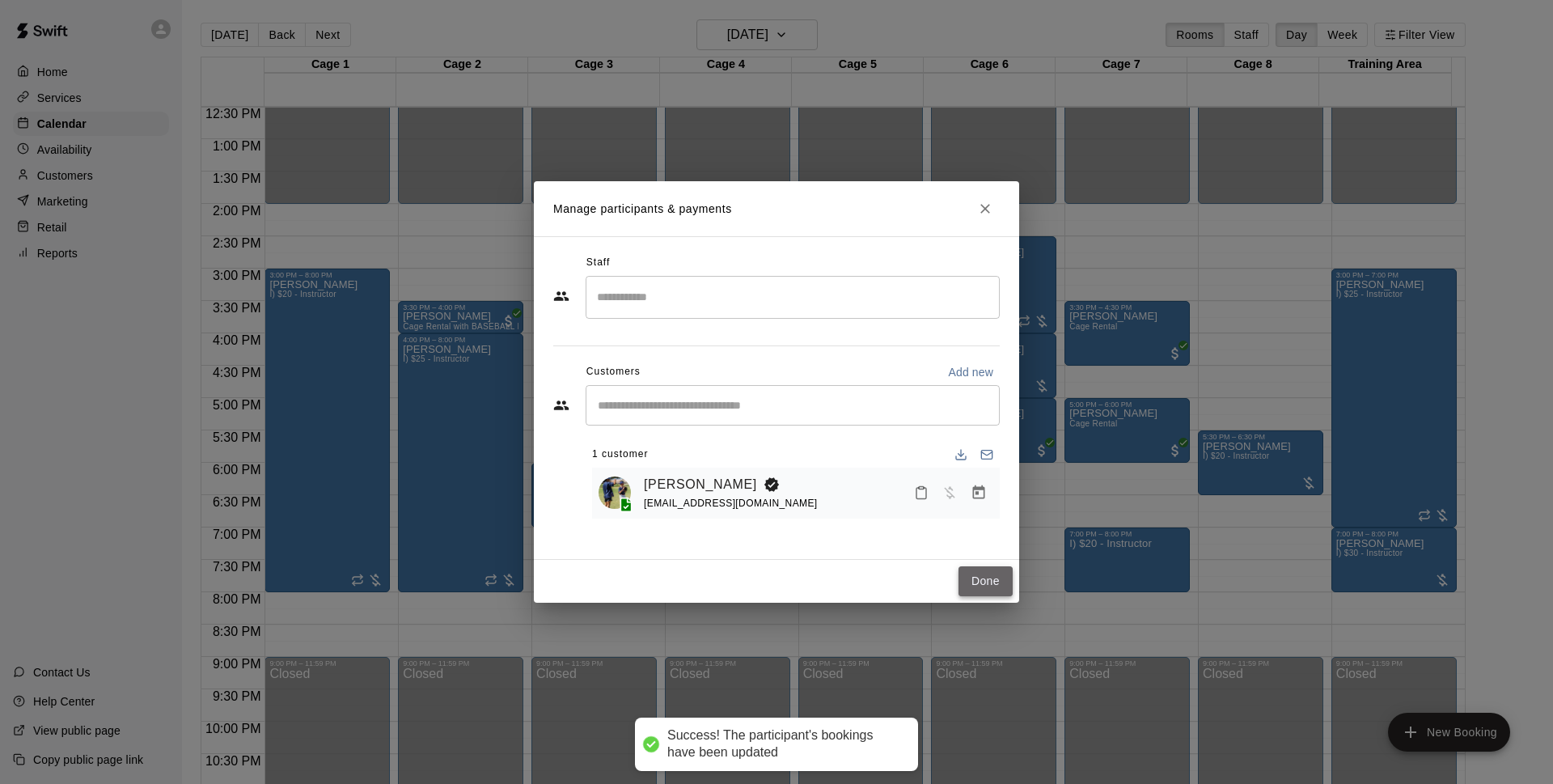
click at [987, 580] on button "Done" at bounding box center [986, 581] width 54 height 30
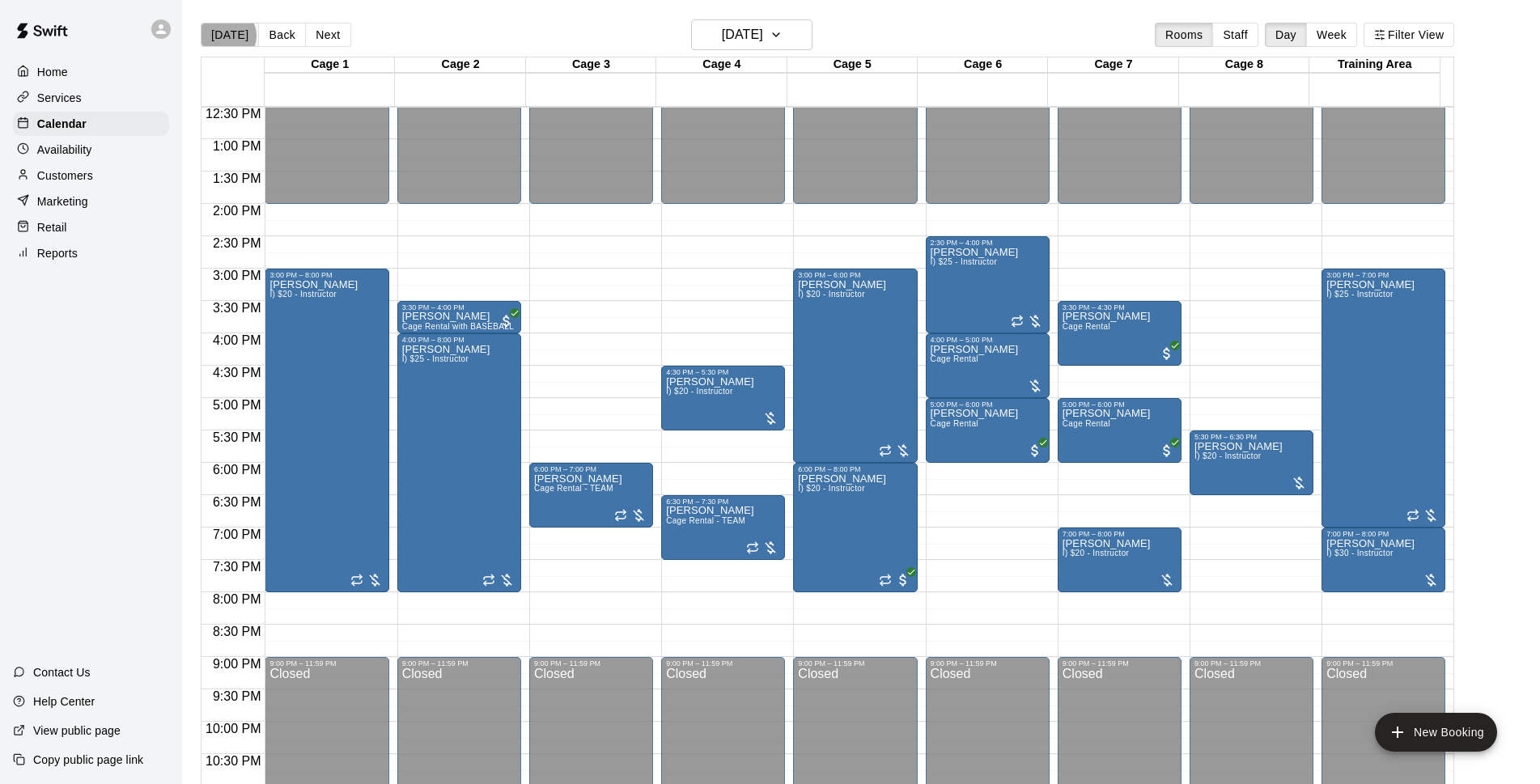
click at [227, 35] on button "[DATE]" at bounding box center [230, 34] width 58 height 24
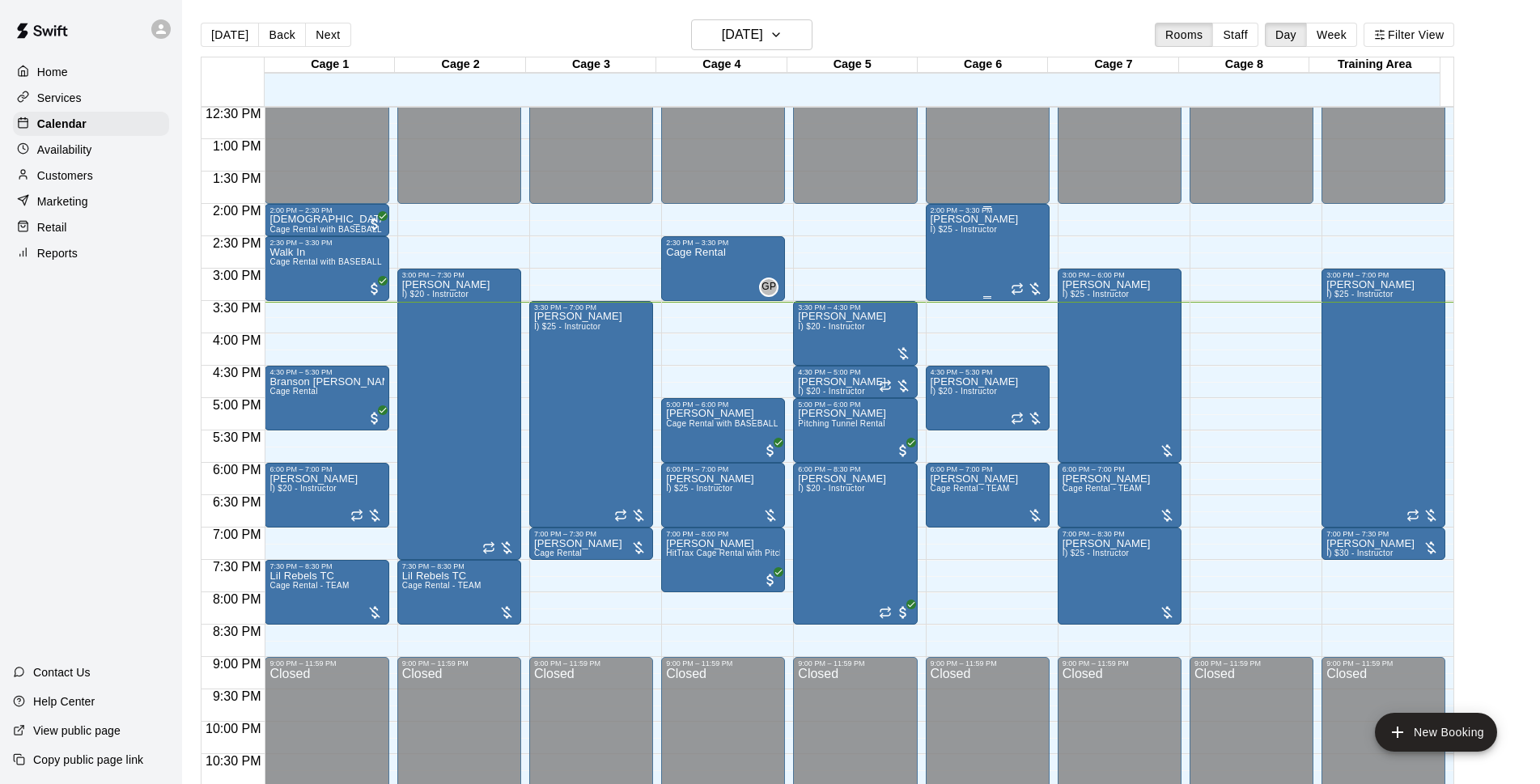
click at [959, 273] on div "Bryce Massanari I) $25 - Instructor" at bounding box center [975, 606] width 89 height 784
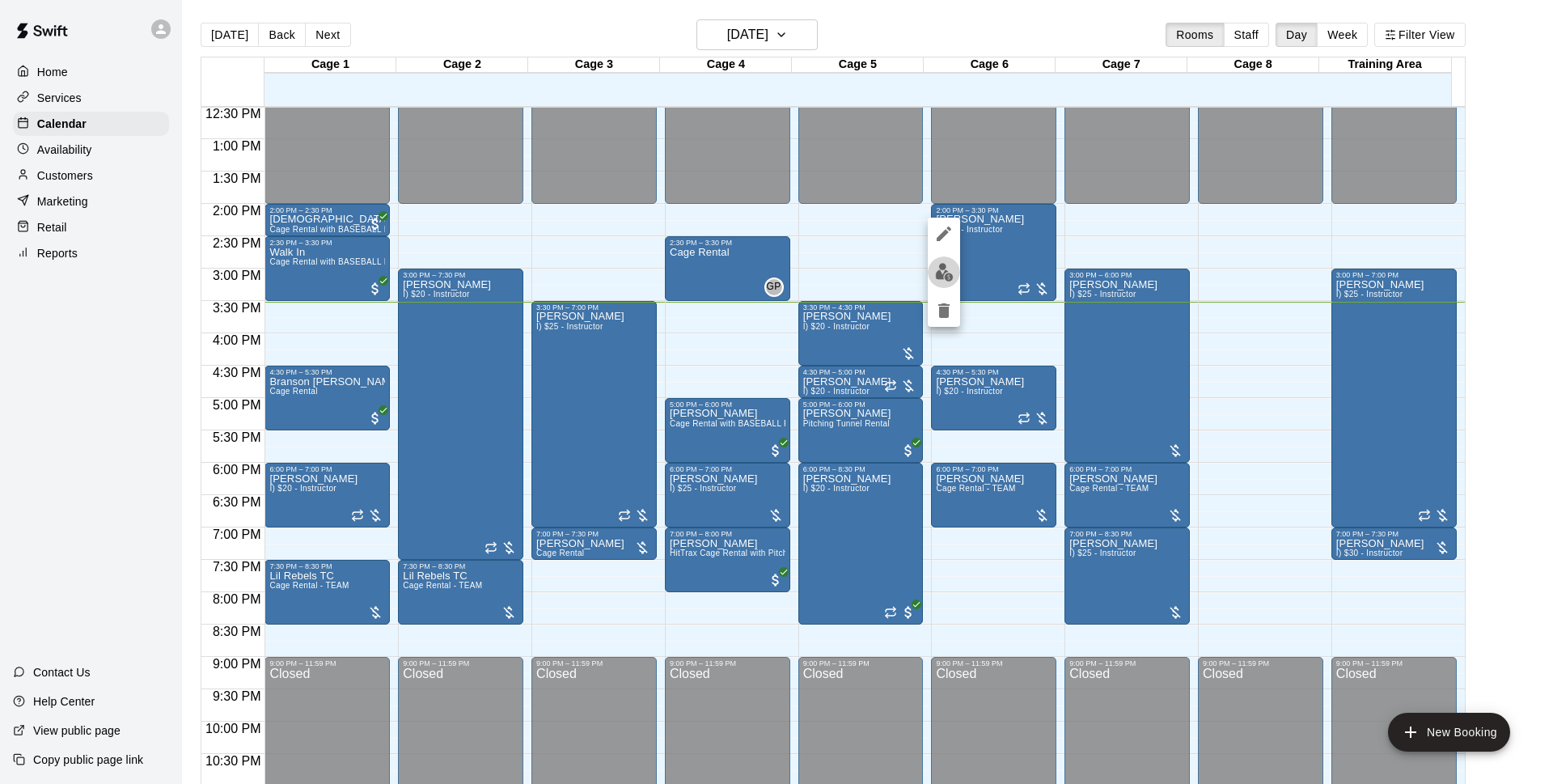
click at [950, 273] on img "edit" at bounding box center [944, 272] width 19 height 19
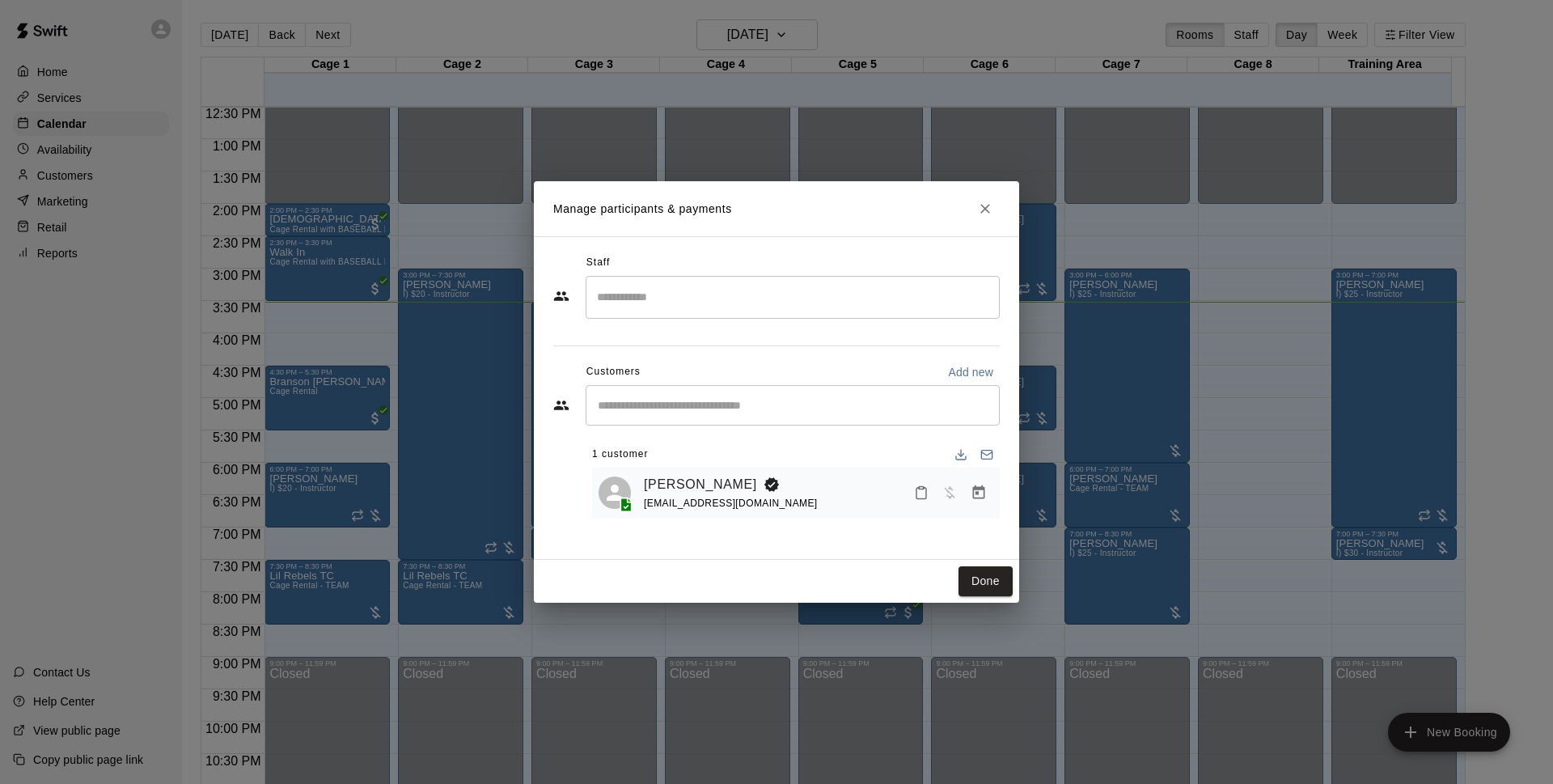
click at [981, 499] on icon "Manage bookings & payment" at bounding box center [978, 491] width 12 height 14
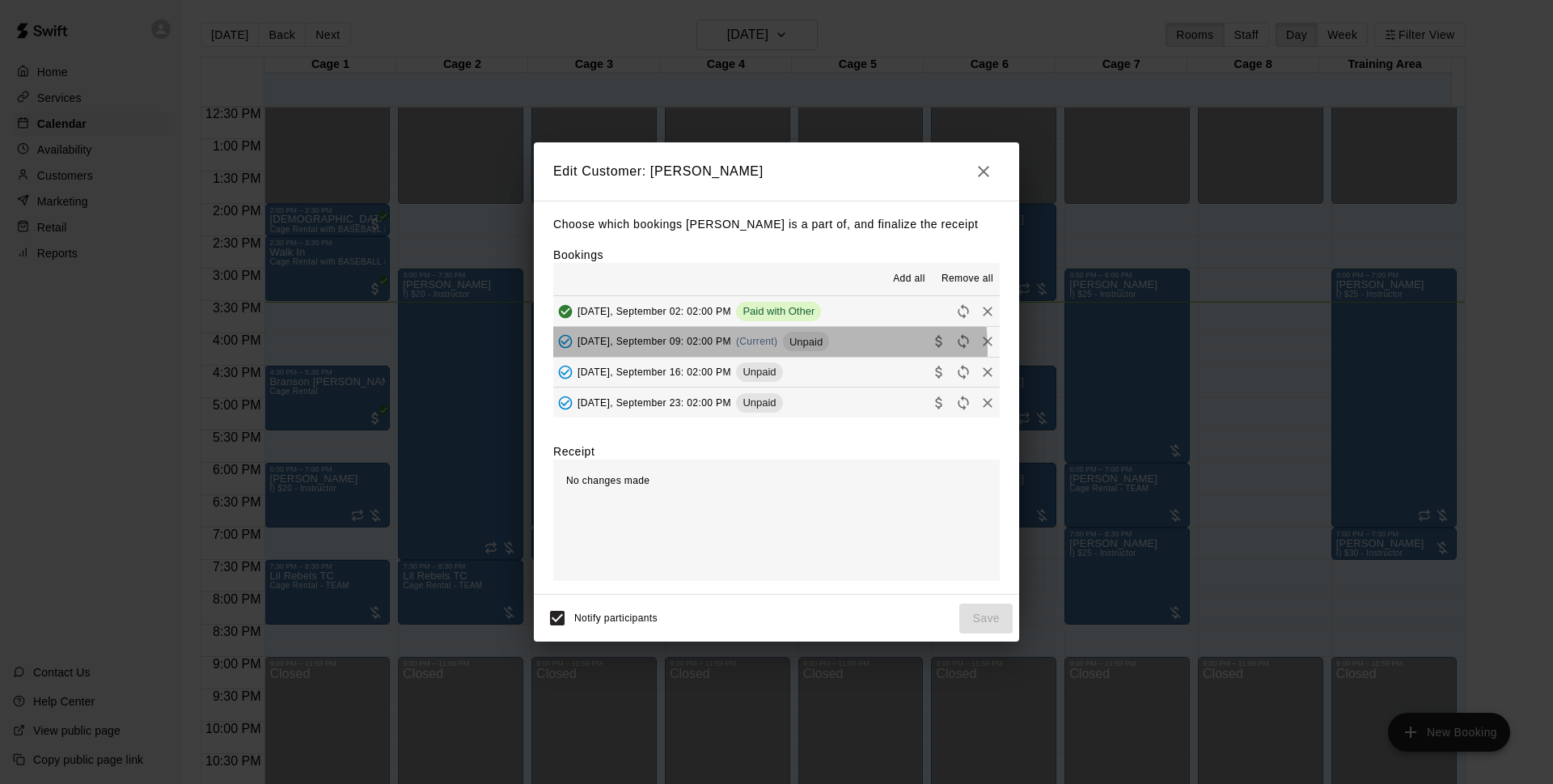
click at [725, 352] on div "Tuesday, September 09: 02:00 PM (Current) Unpaid" at bounding box center [691, 341] width 276 height 24
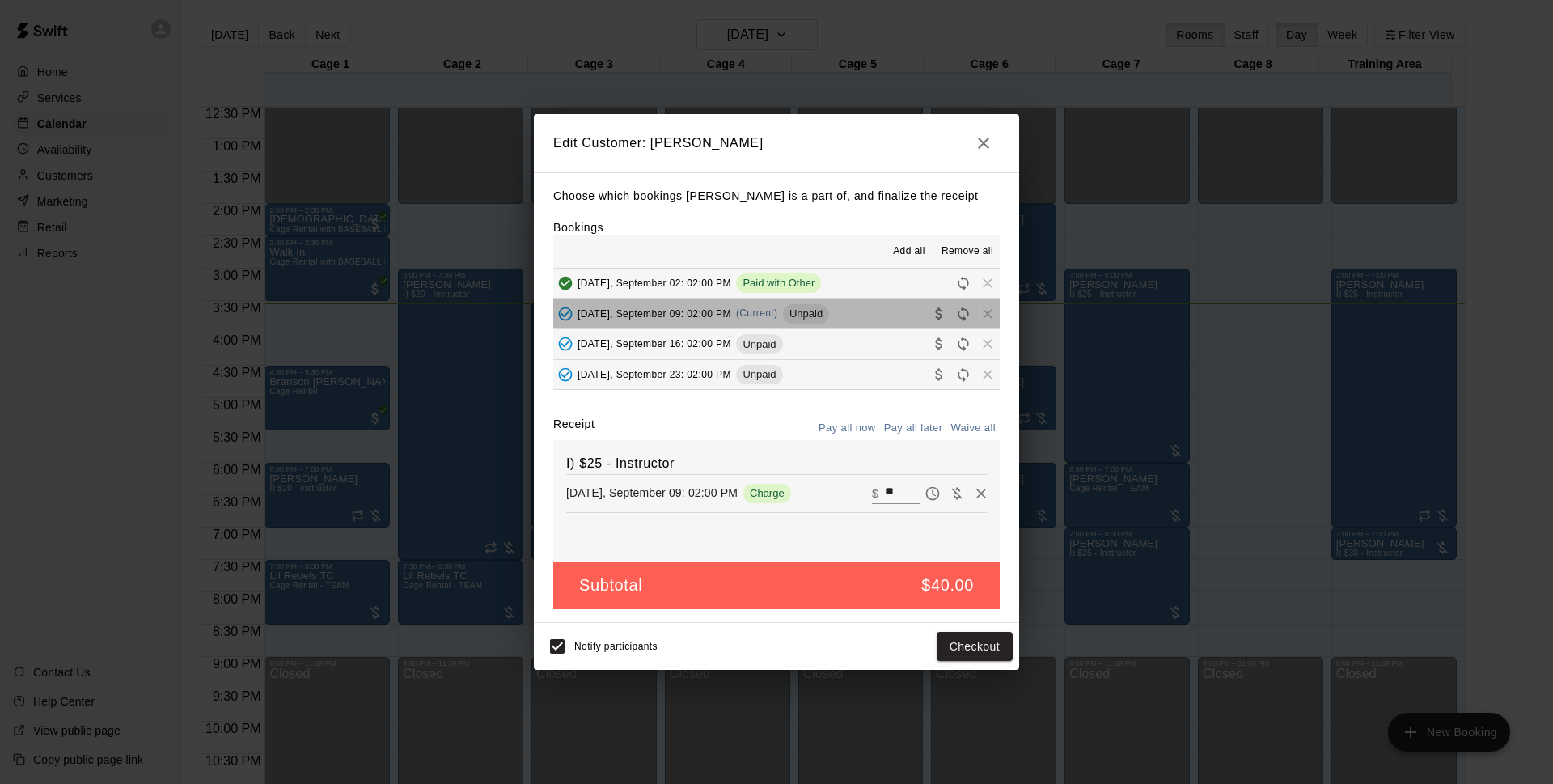
click at [822, 320] on span "Unpaid" at bounding box center [806, 313] width 46 height 12
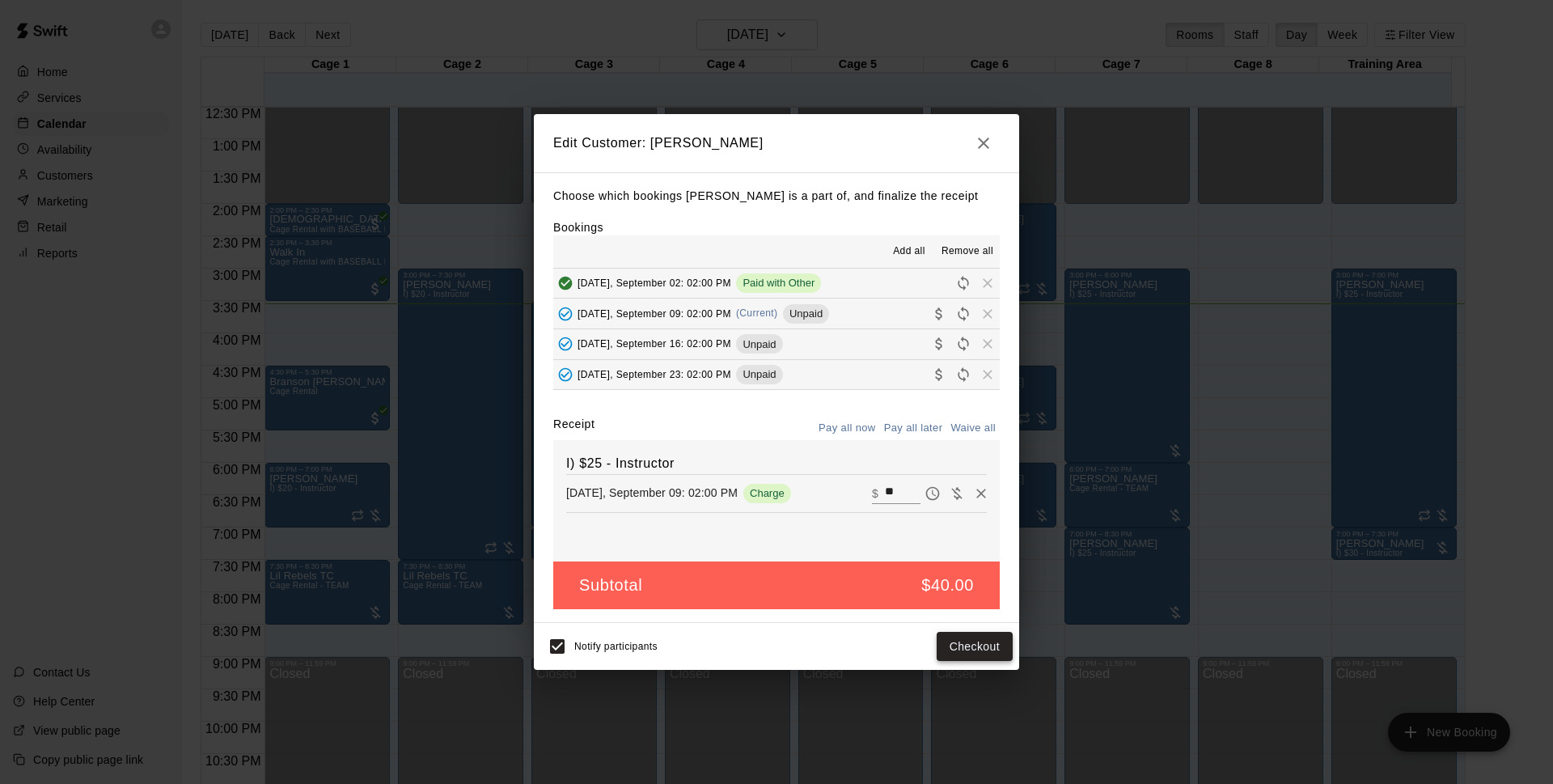
click at [971, 643] on button "Checkout" at bounding box center [975, 646] width 76 height 30
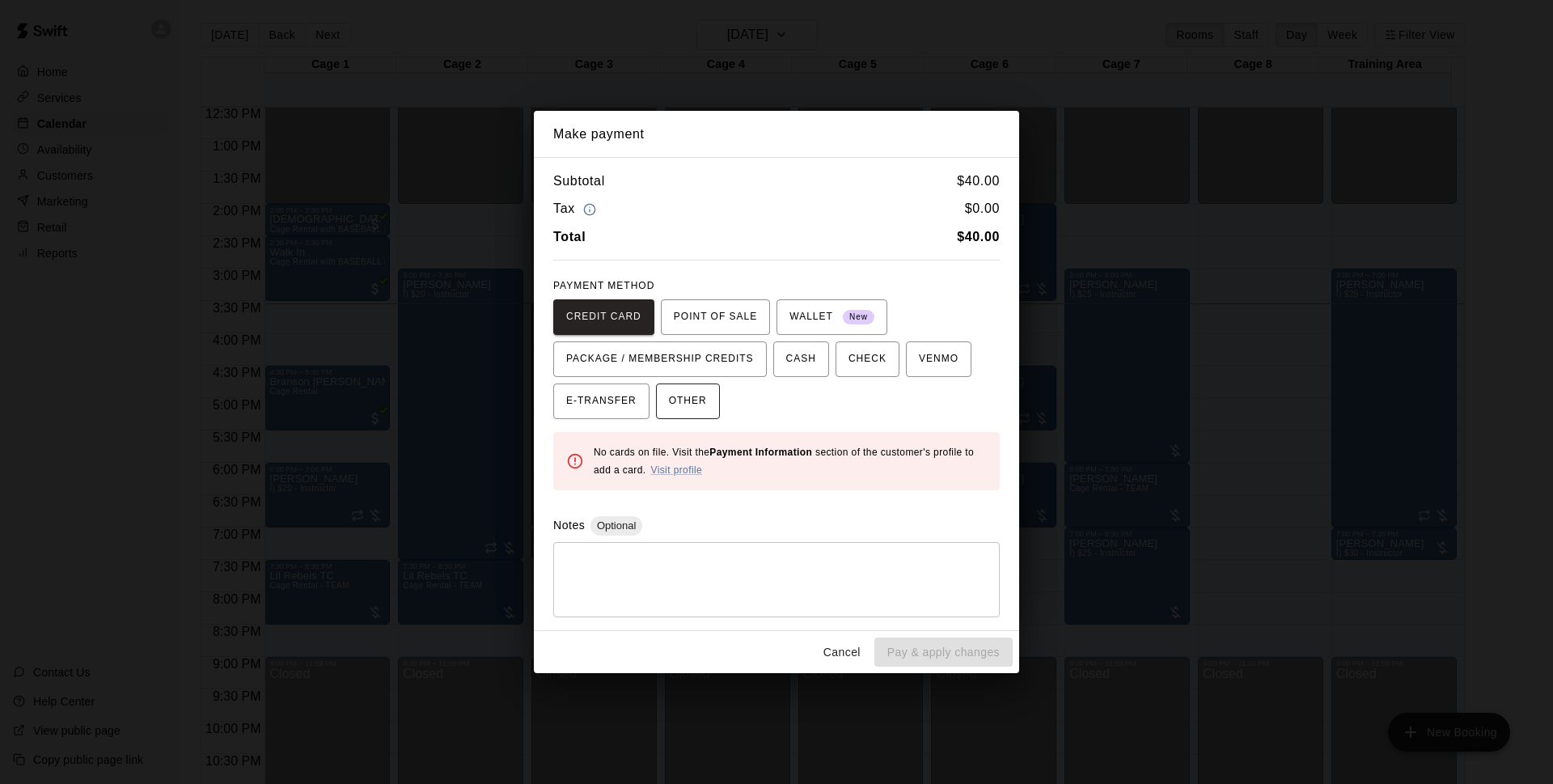
click at [705, 407] on span "OTHER" at bounding box center [688, 401] width 38 height 26
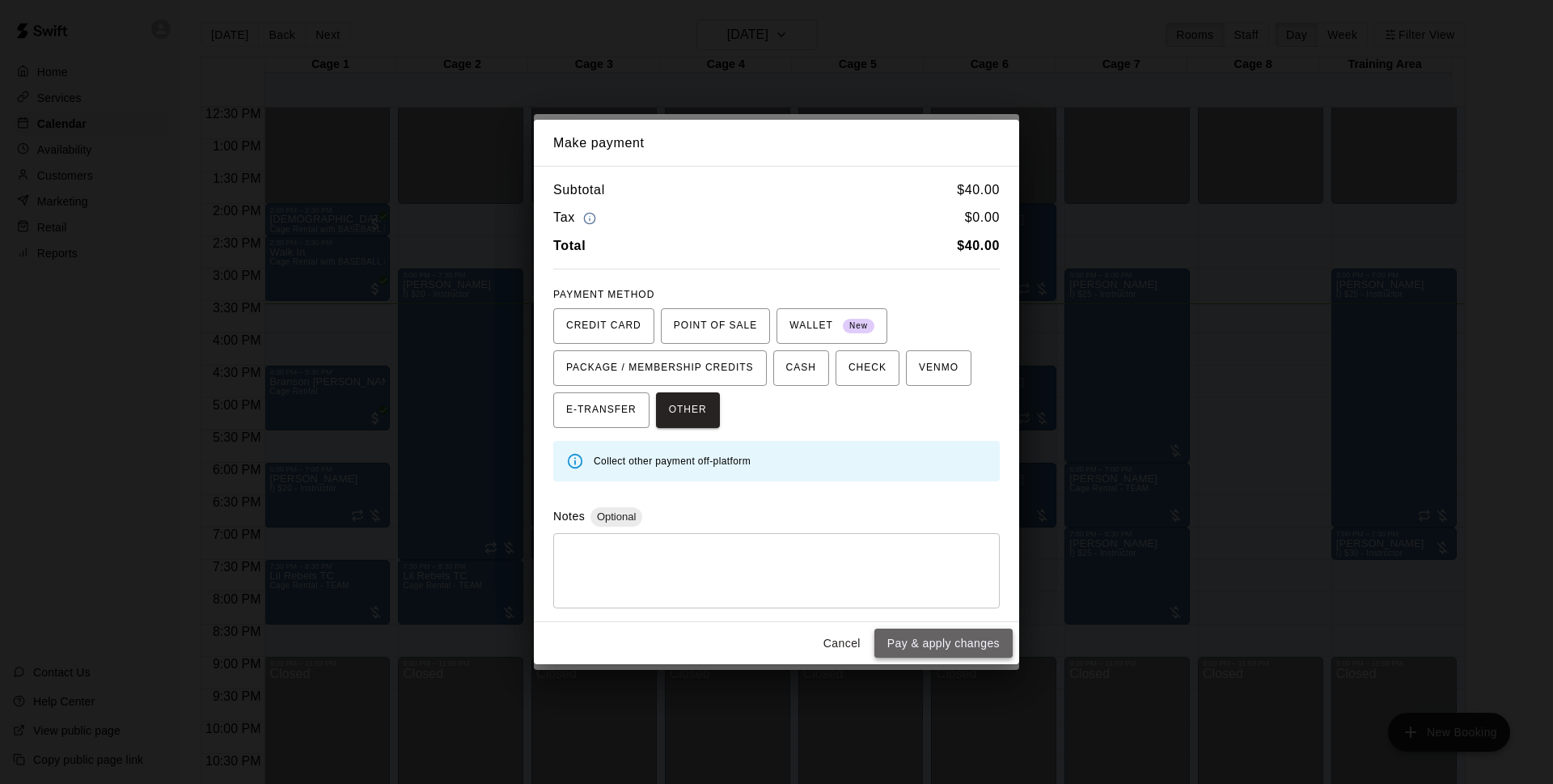
click at [923, 646] on button "Pay & apply changes" at bounding box center [943, 643] width 138 height 30
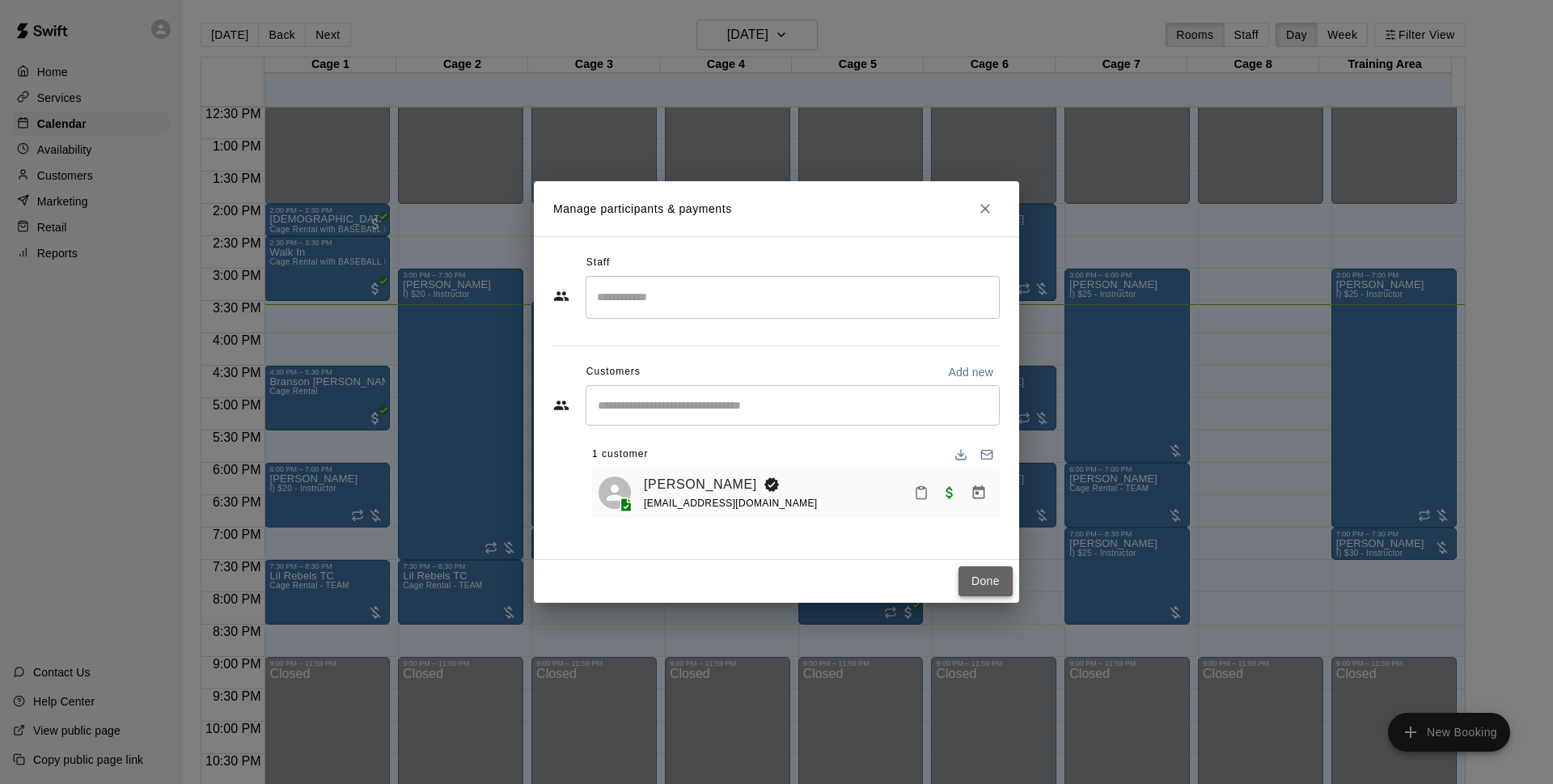
click at [987, 576] on button "Done" at bounding box center [986, 581] width 54 height 30
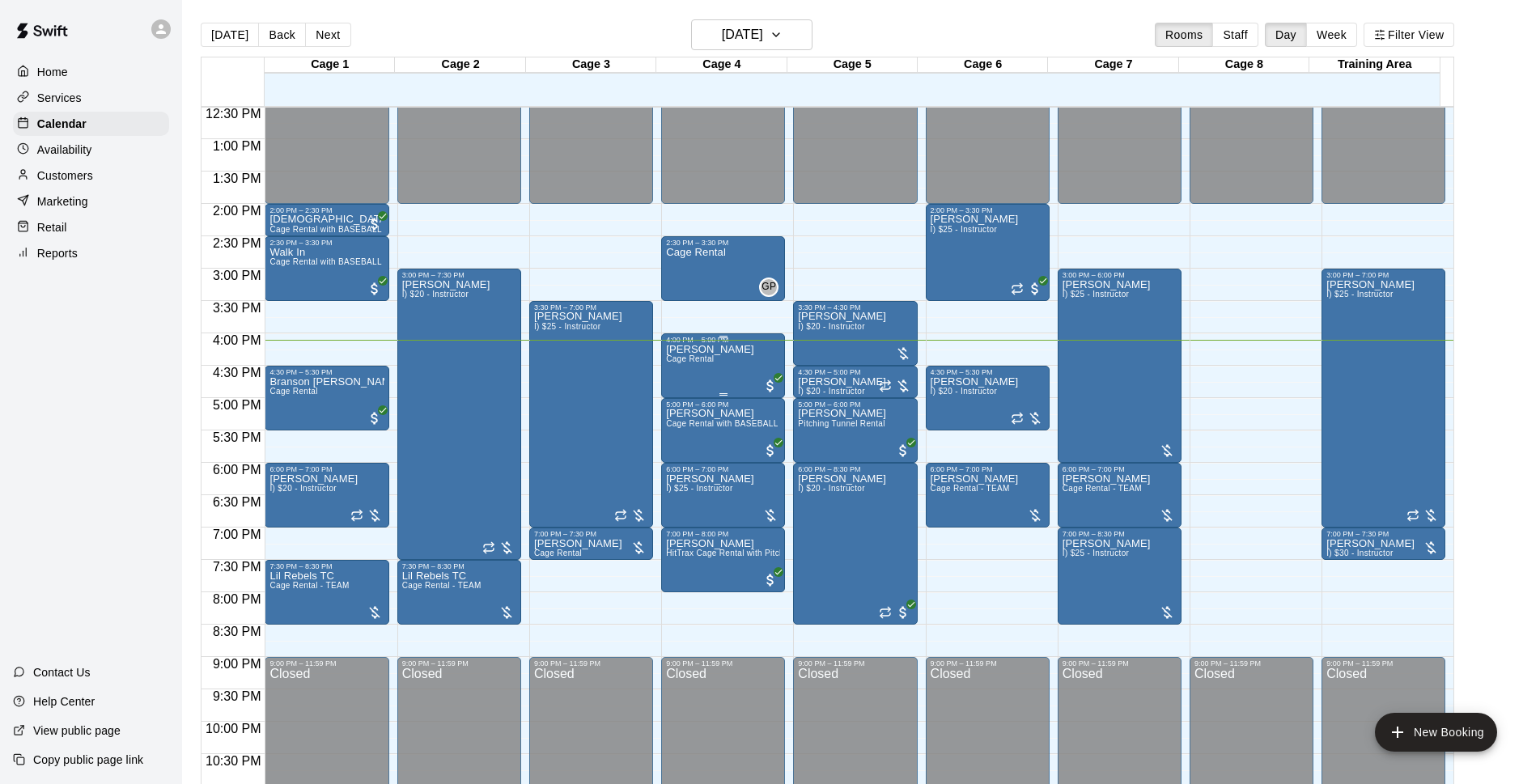
click at [726, 350] on p "David Ruelas" at bounding box center [710, 350] width 89 height 0
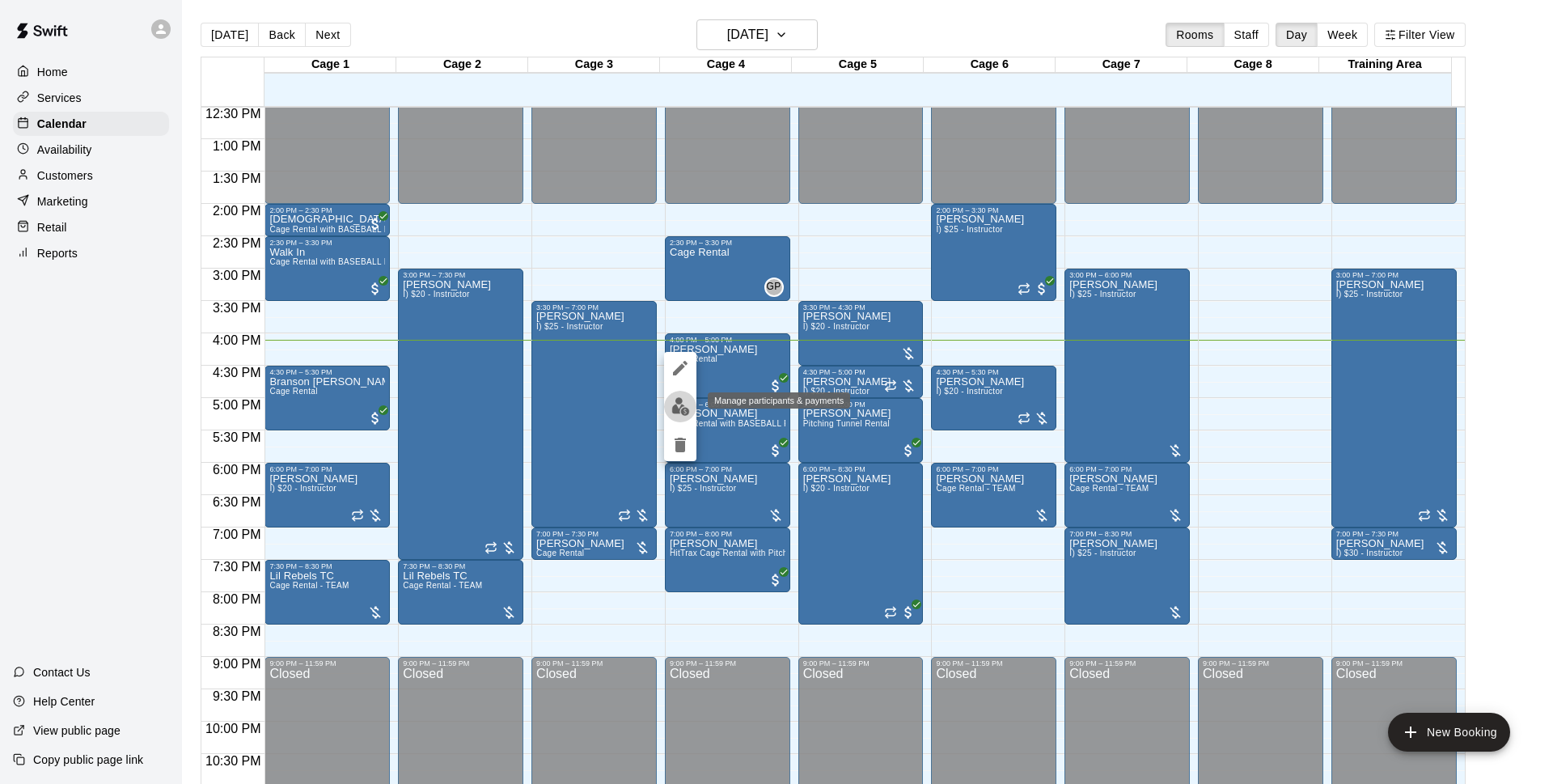
click at [678, 398] on img "edit" at bounding box center [680, 406] width 19 height 19
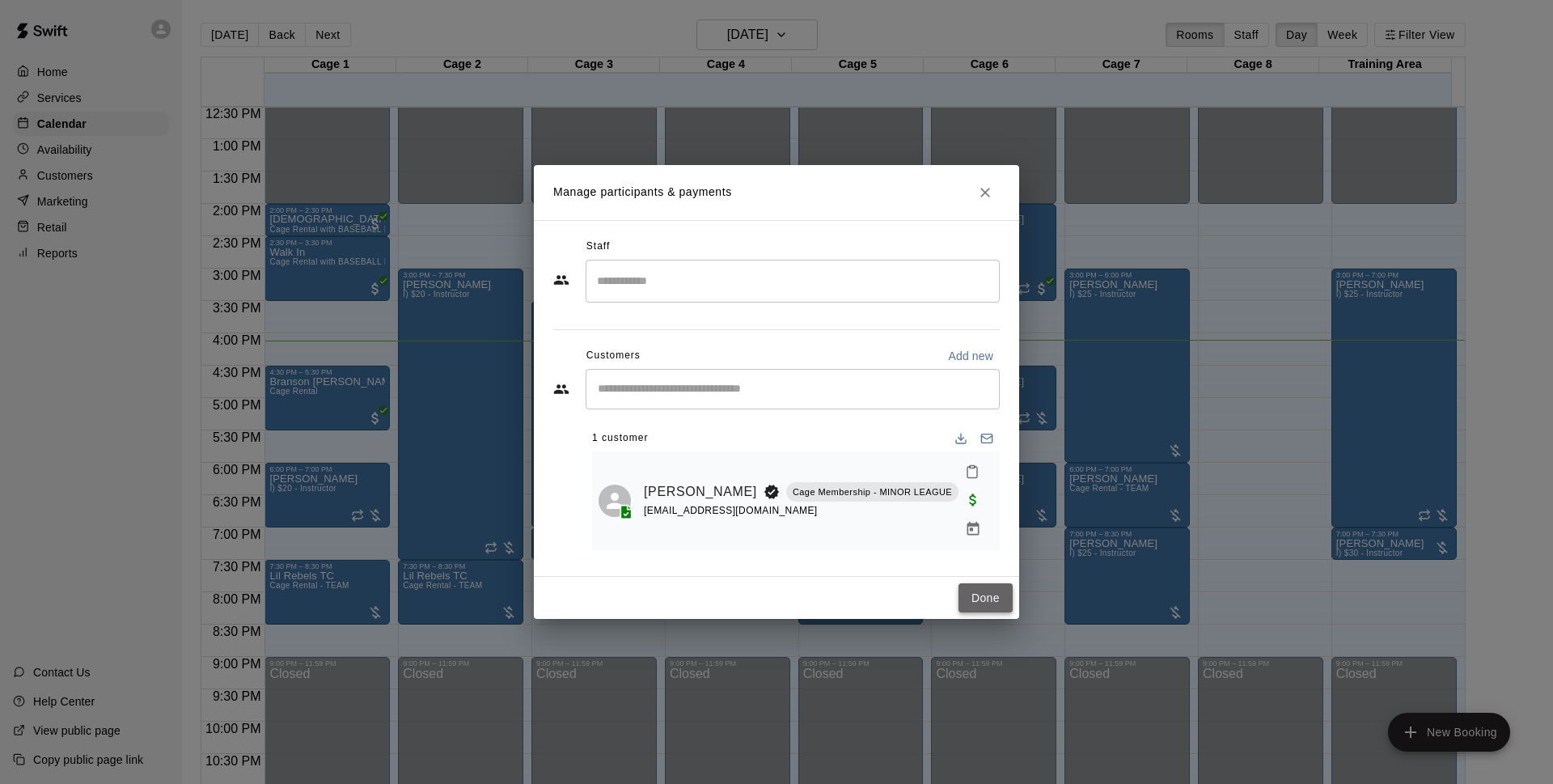
click at [986, 592] on button "Done" at bounding box center [986, 598] width 54 height 30
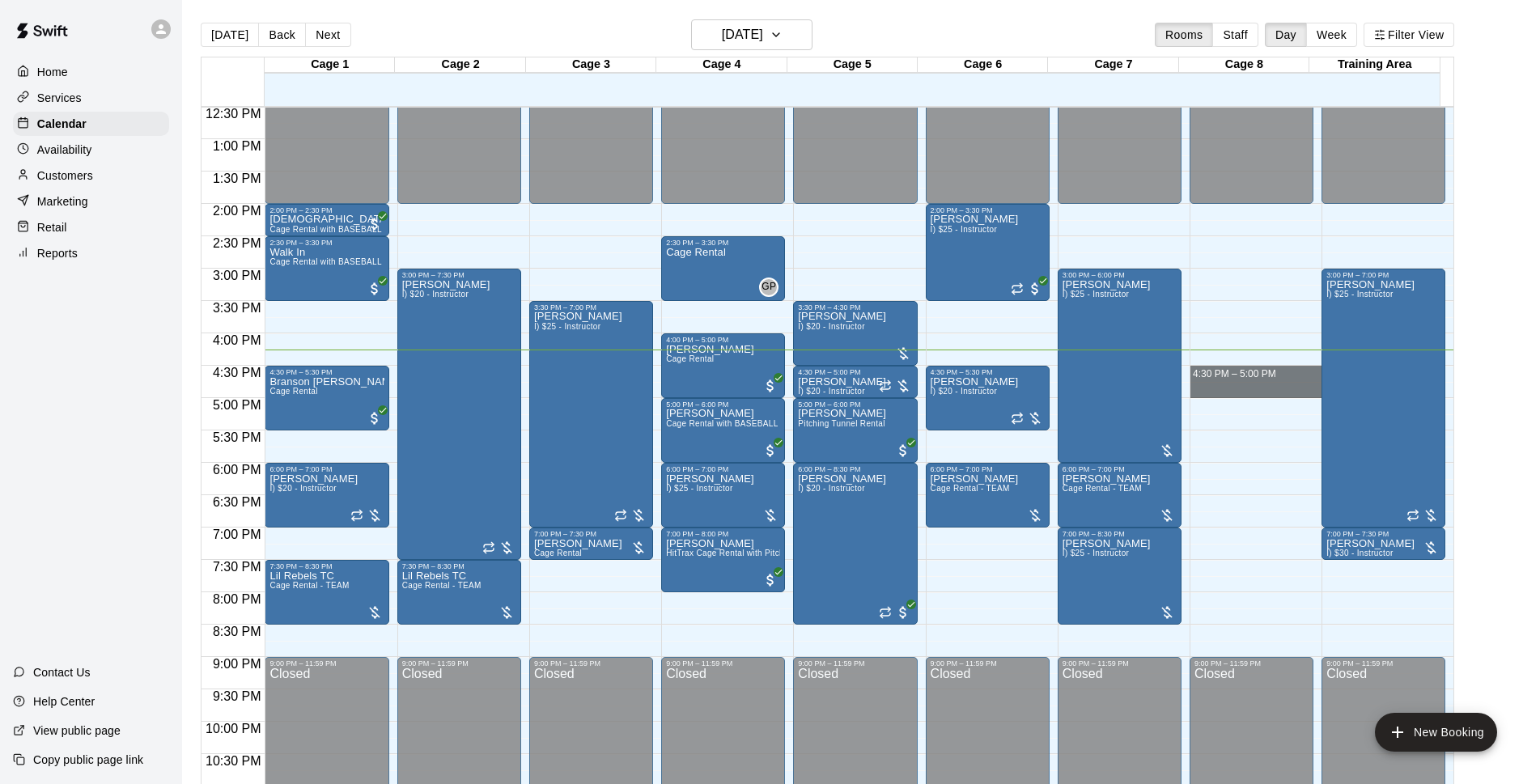
drag, startPoint x: 1241, startPoint y: 369, endPoint x: 1231, endPoint y: 396, distance: 28.8
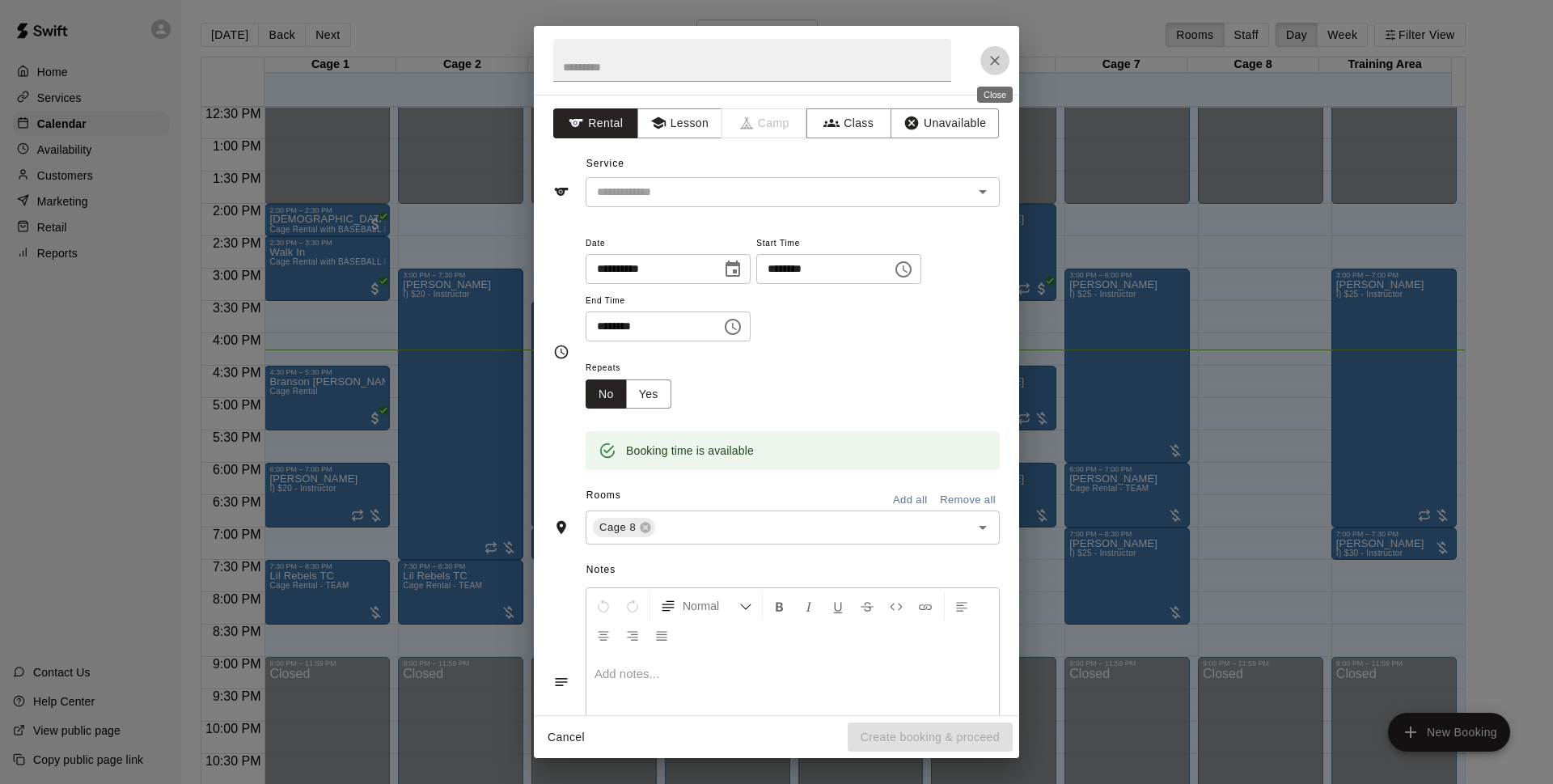
drag, startPoint x: 1002, startPoint y: 54, endPoint x: 1249, endPoint y: 397, distance: 422.7
click at [1002, 55] on icon "Close" at bounding box center [995, 61] width 16 height 16
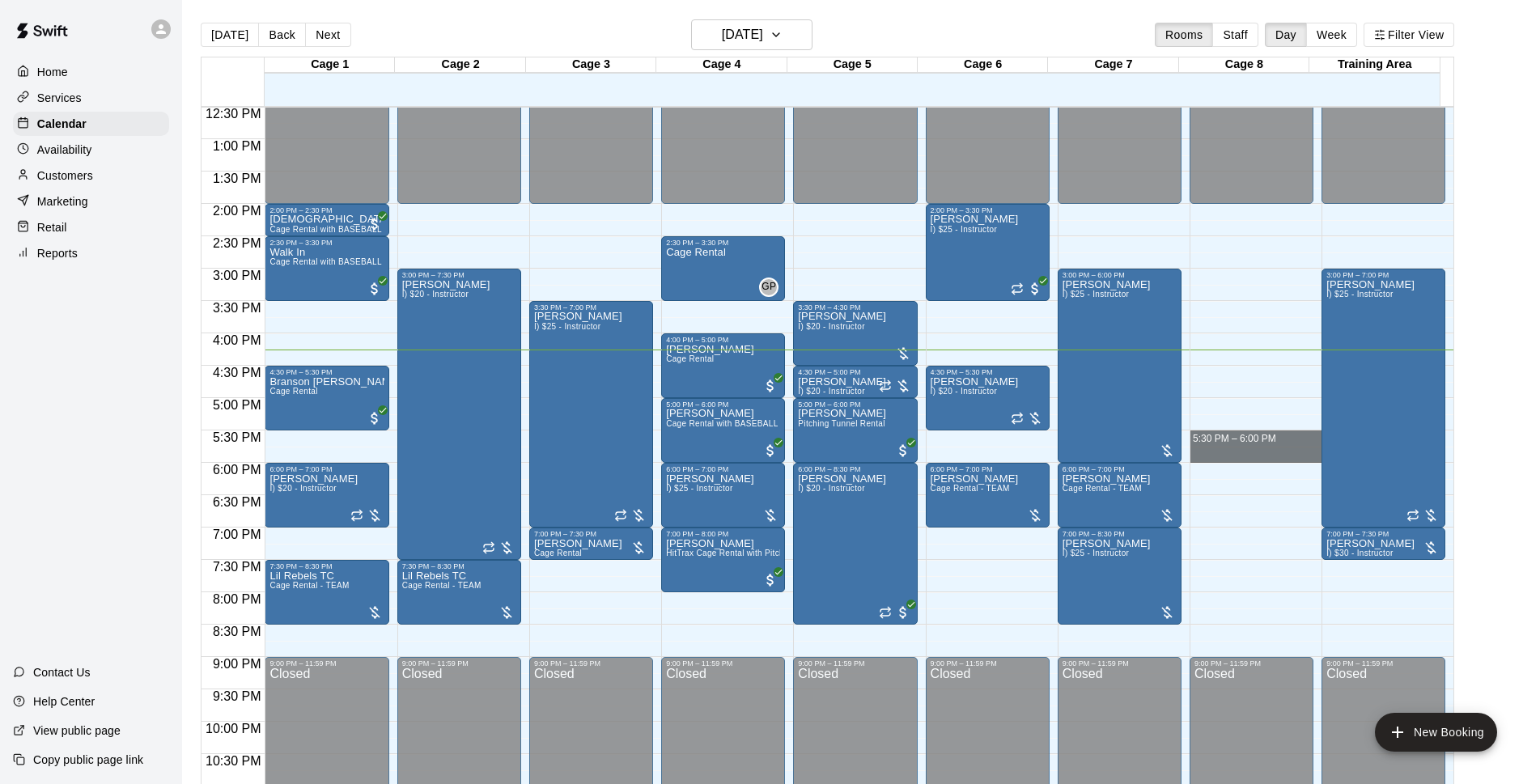
drag, startPoint x: 1216, startPoint y: 434, endPoint x: 1221, endPoint y: 458, distance: 24.5
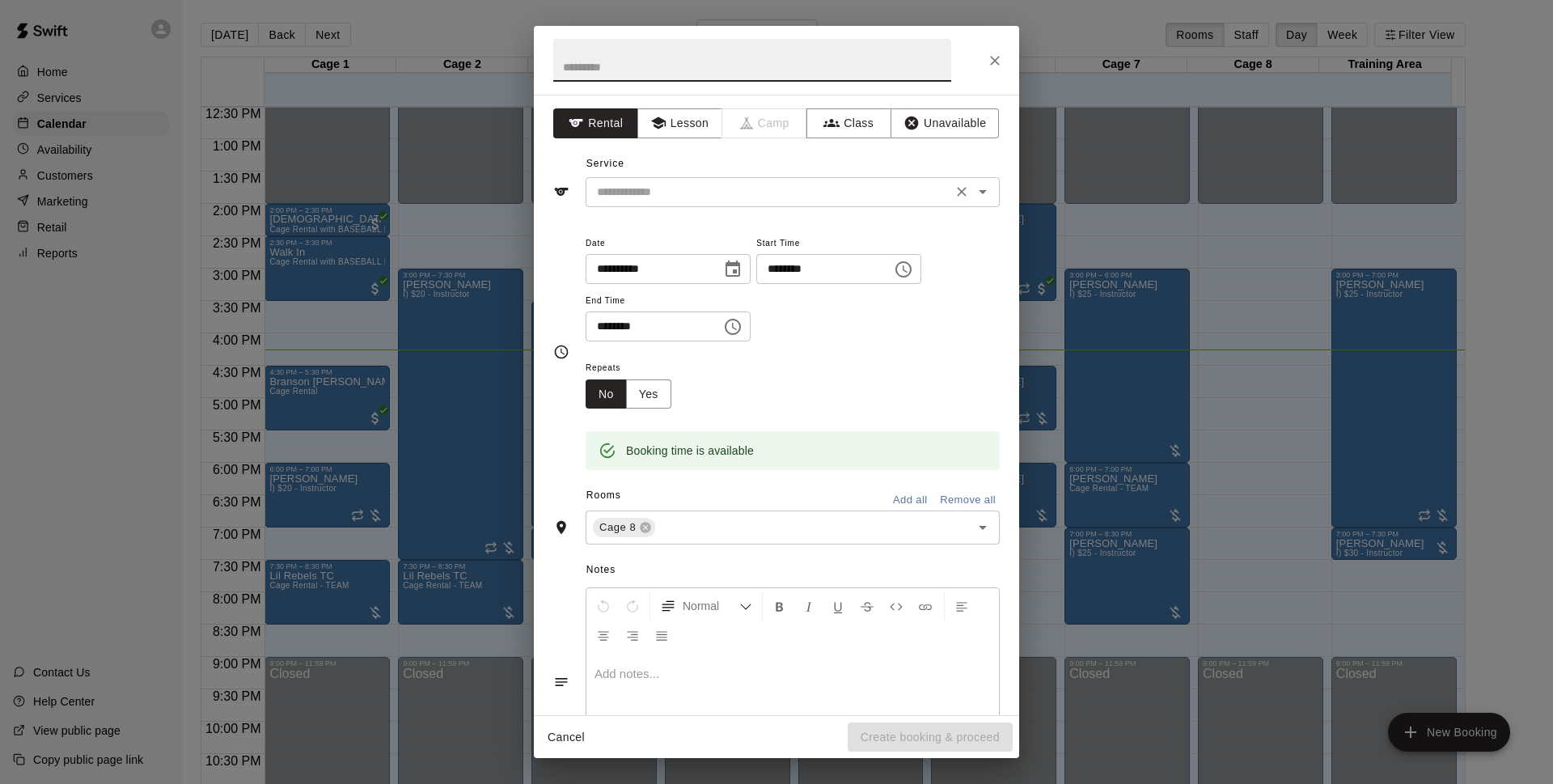
click at [753, 182] on input "text" at bounding box center [769, 191] width 357 height 20
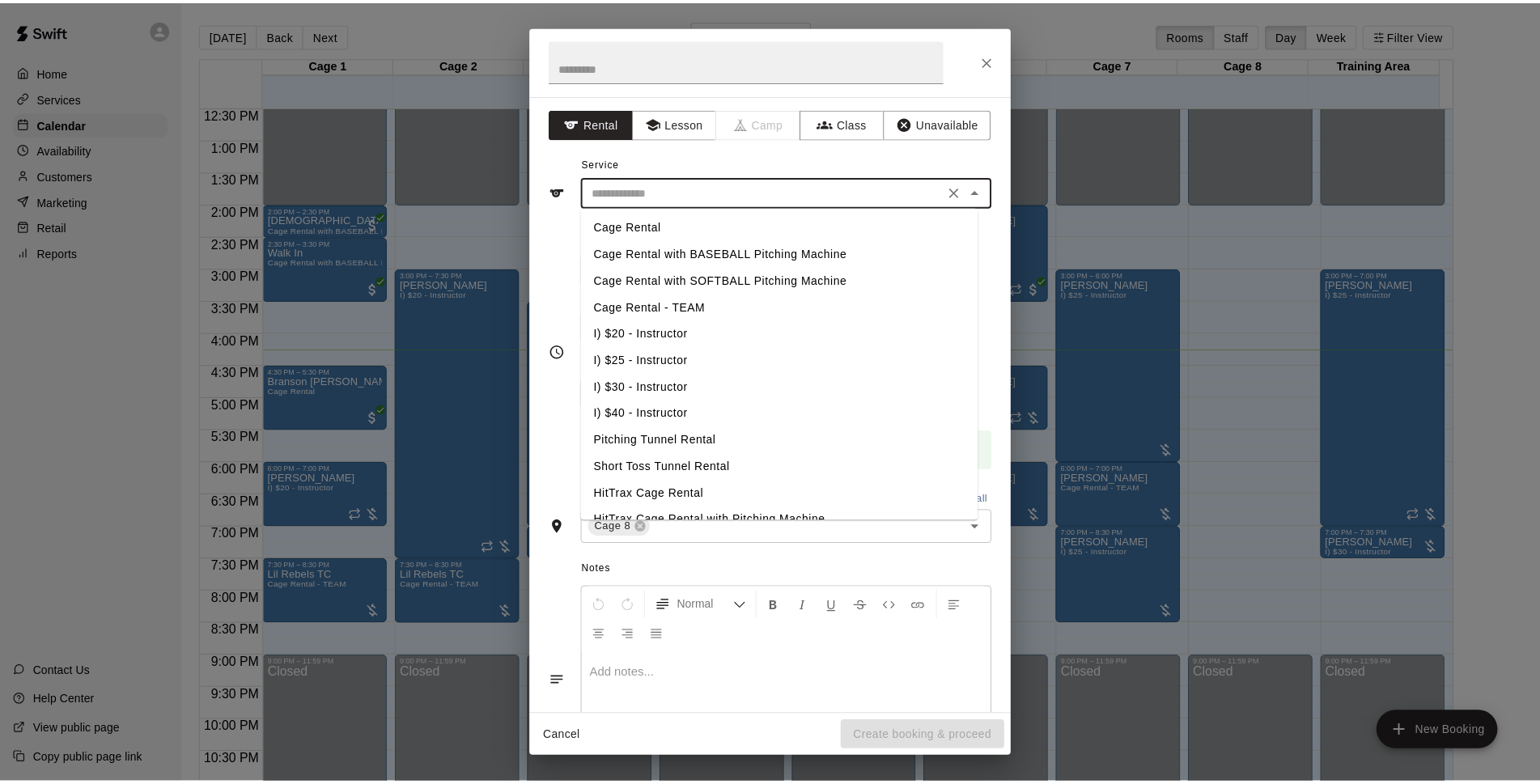
scroll to position [141, 0]
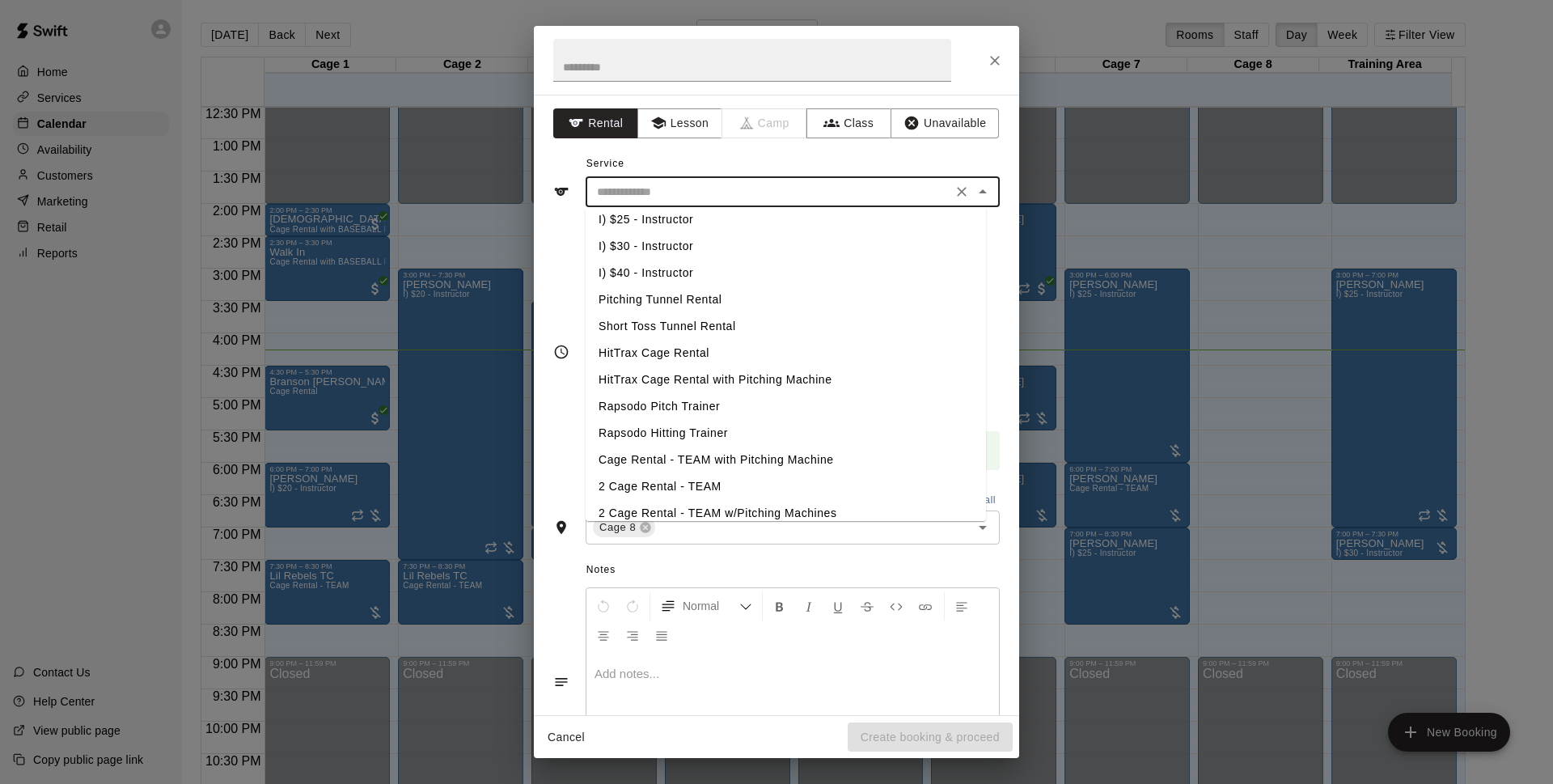
click at [662, 322] on li "Short Toss Tunnel Rental" at bounding box center [785, 327] width 400 height 27
type input "**********"
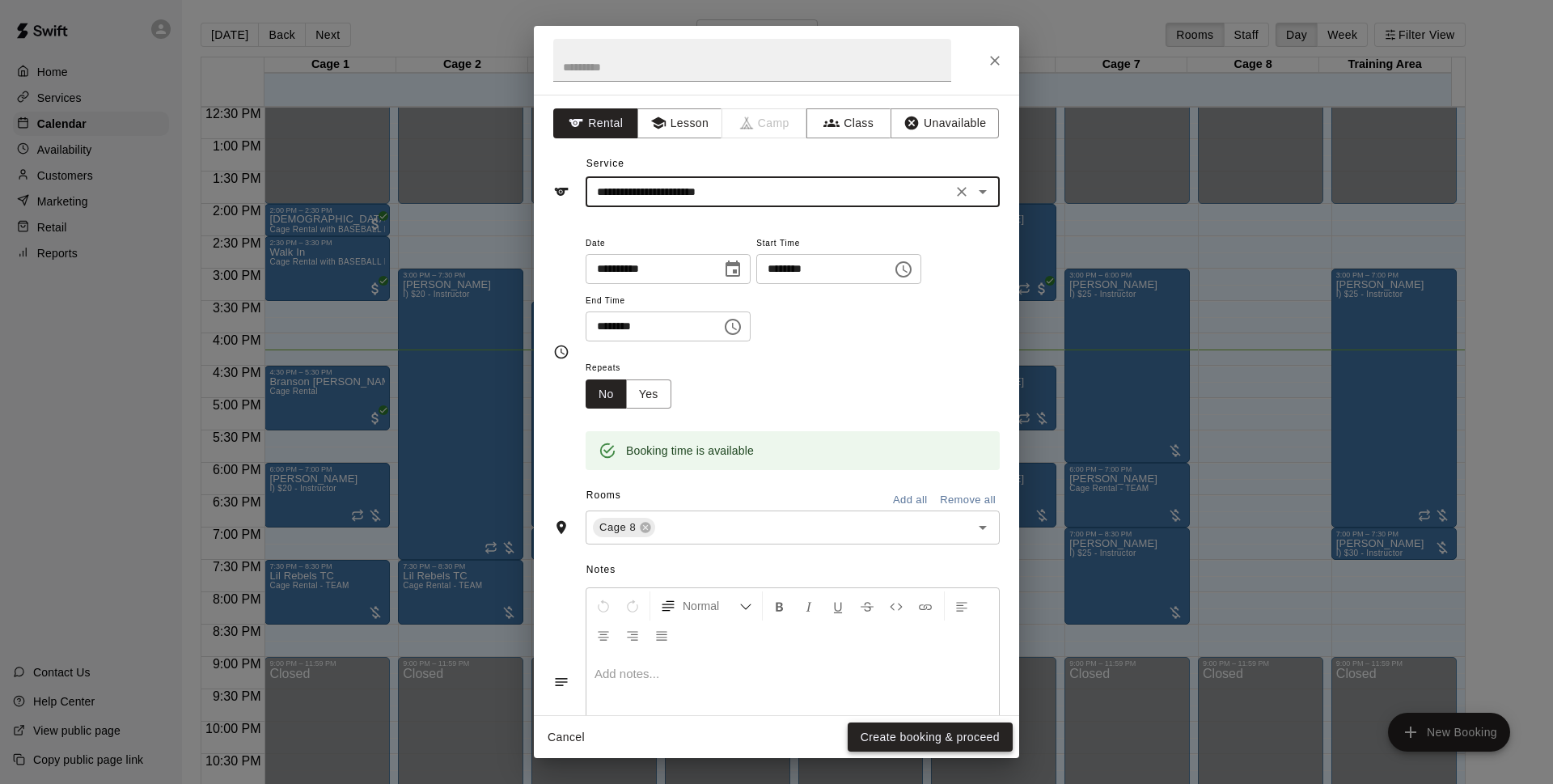
click at [902, 739] on button "Create booking & proceed" at bounding box center [930, 737] width 165 height 30
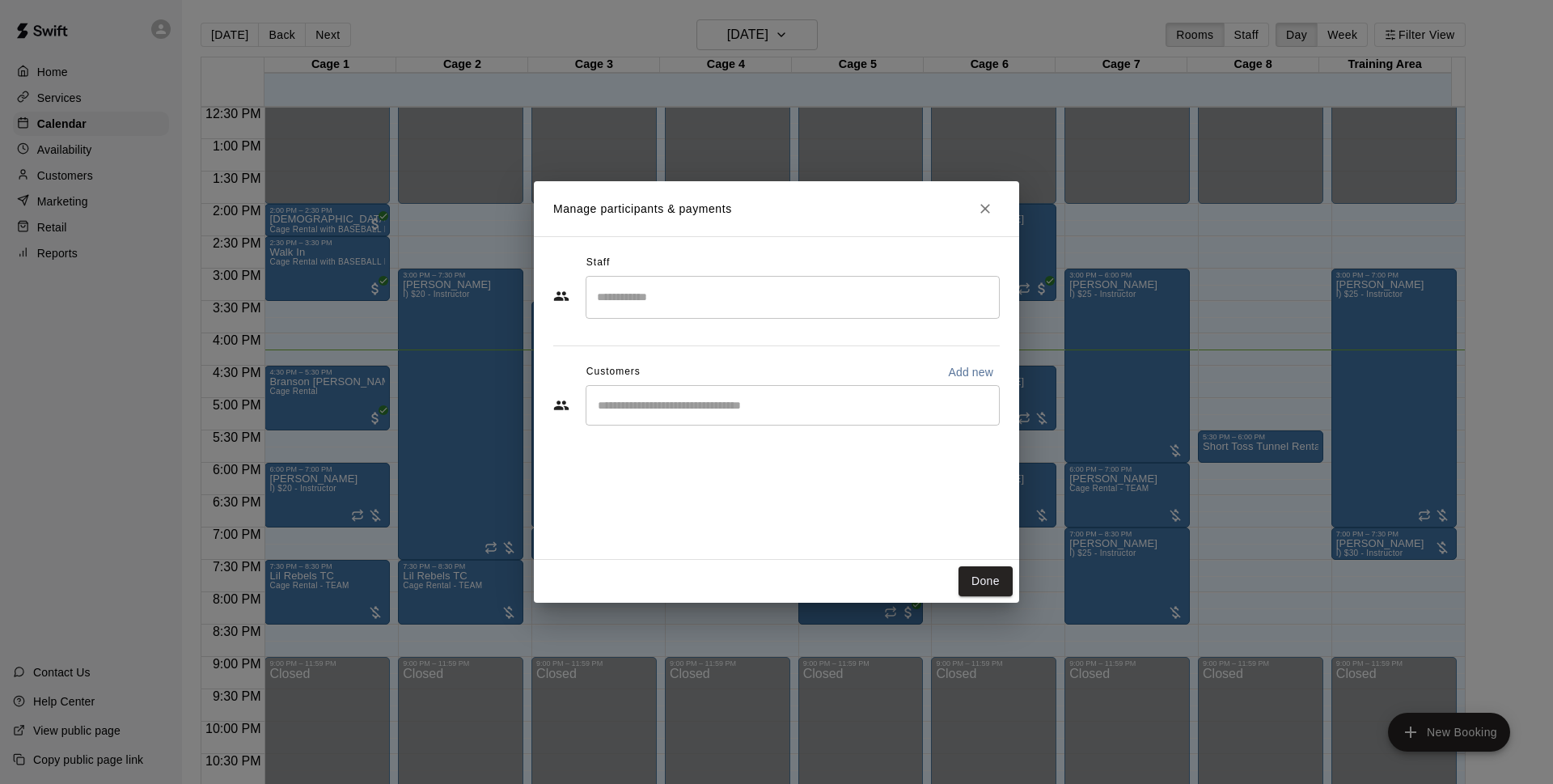
drag, startPoint x: 670, startPoint y: 402, endPoint x: 671, endPoint y: 432, distance: 30.0
click at [671, 405] on input "Start typing to search customers..." at bounding box center [792, 406] width 399 height 16
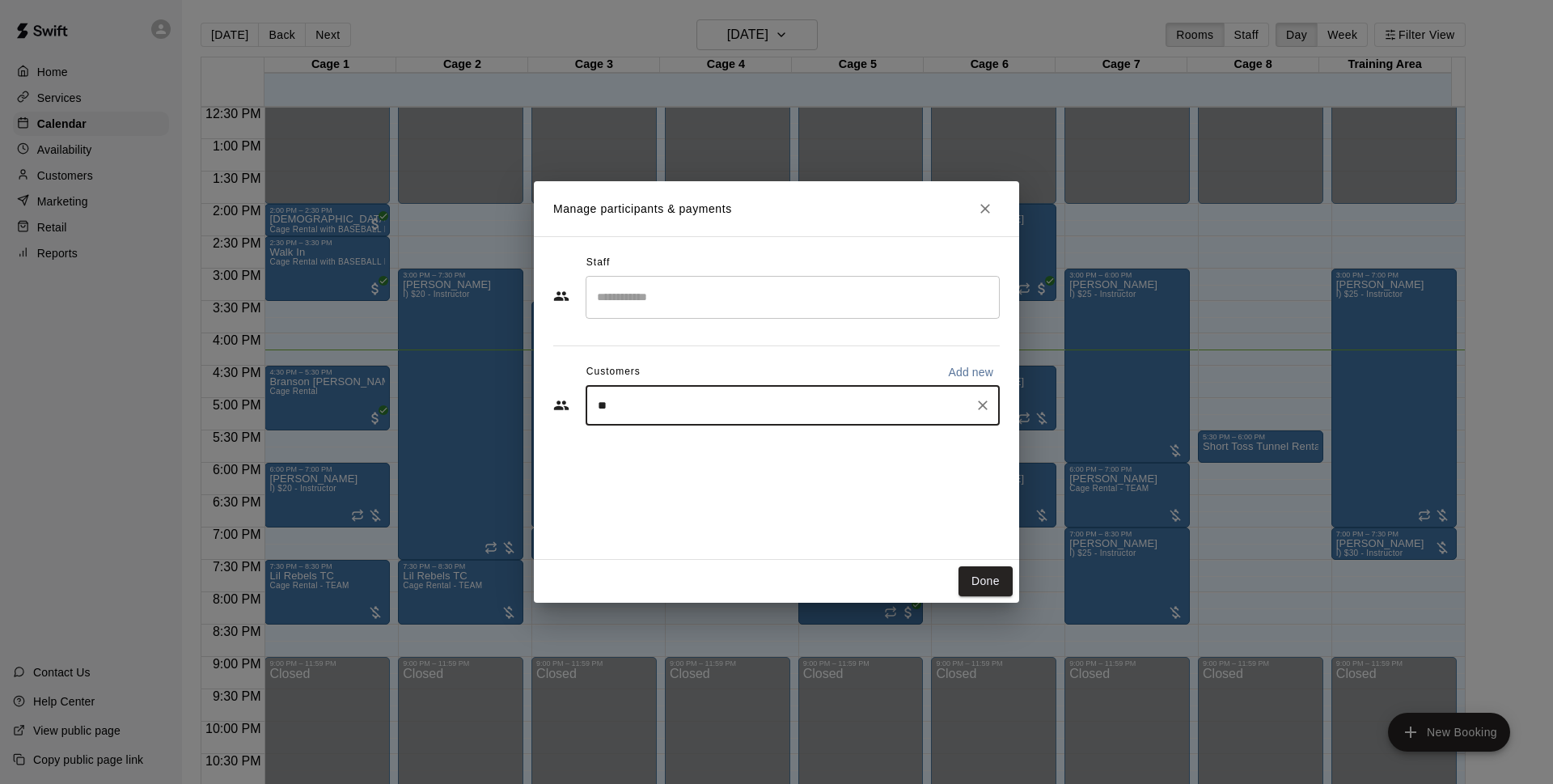
type input "***"
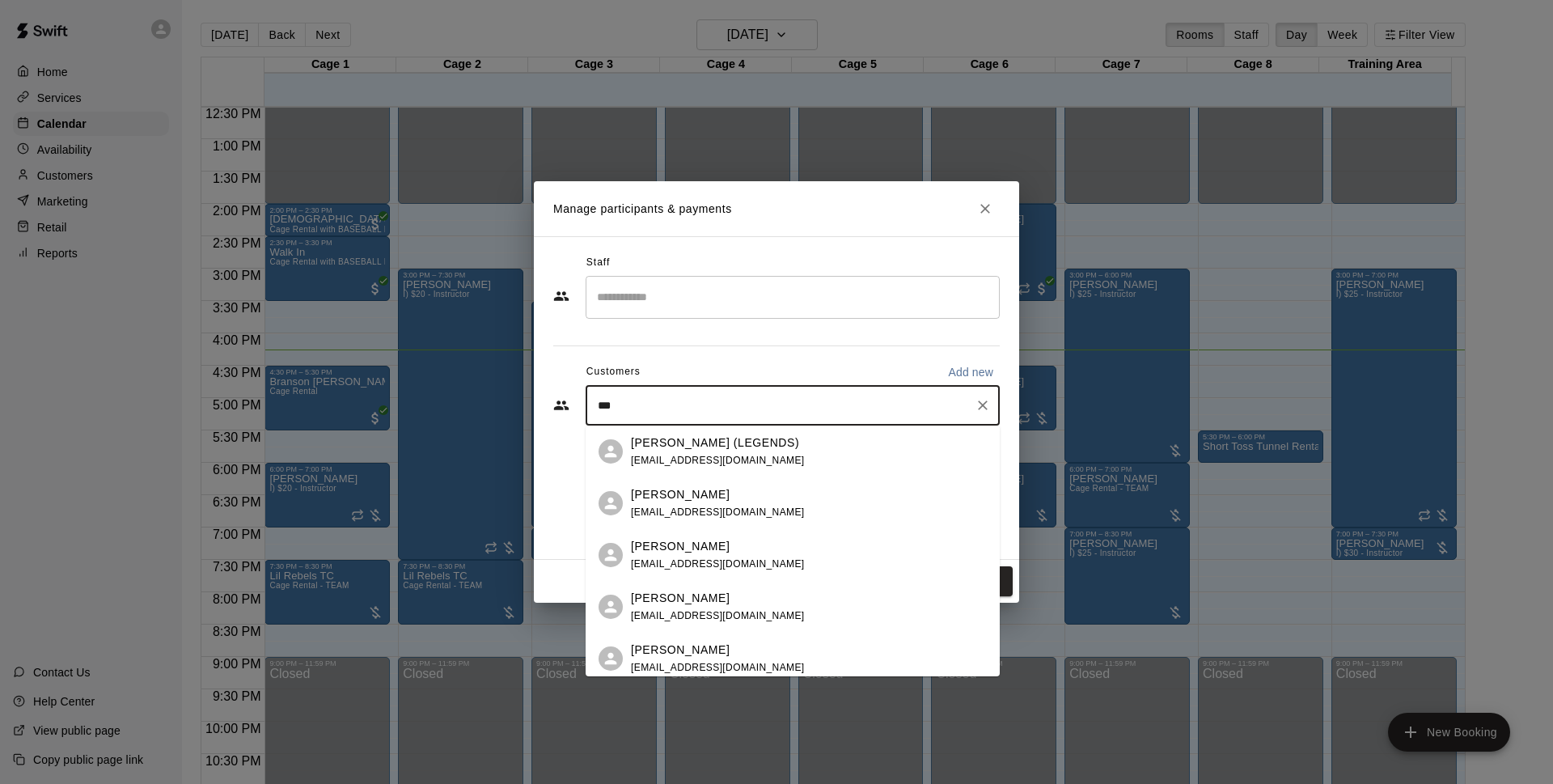
click at [697, 500] on p "Jeff Swanbeck" at bounding box center [679, 494] width 98 height 17
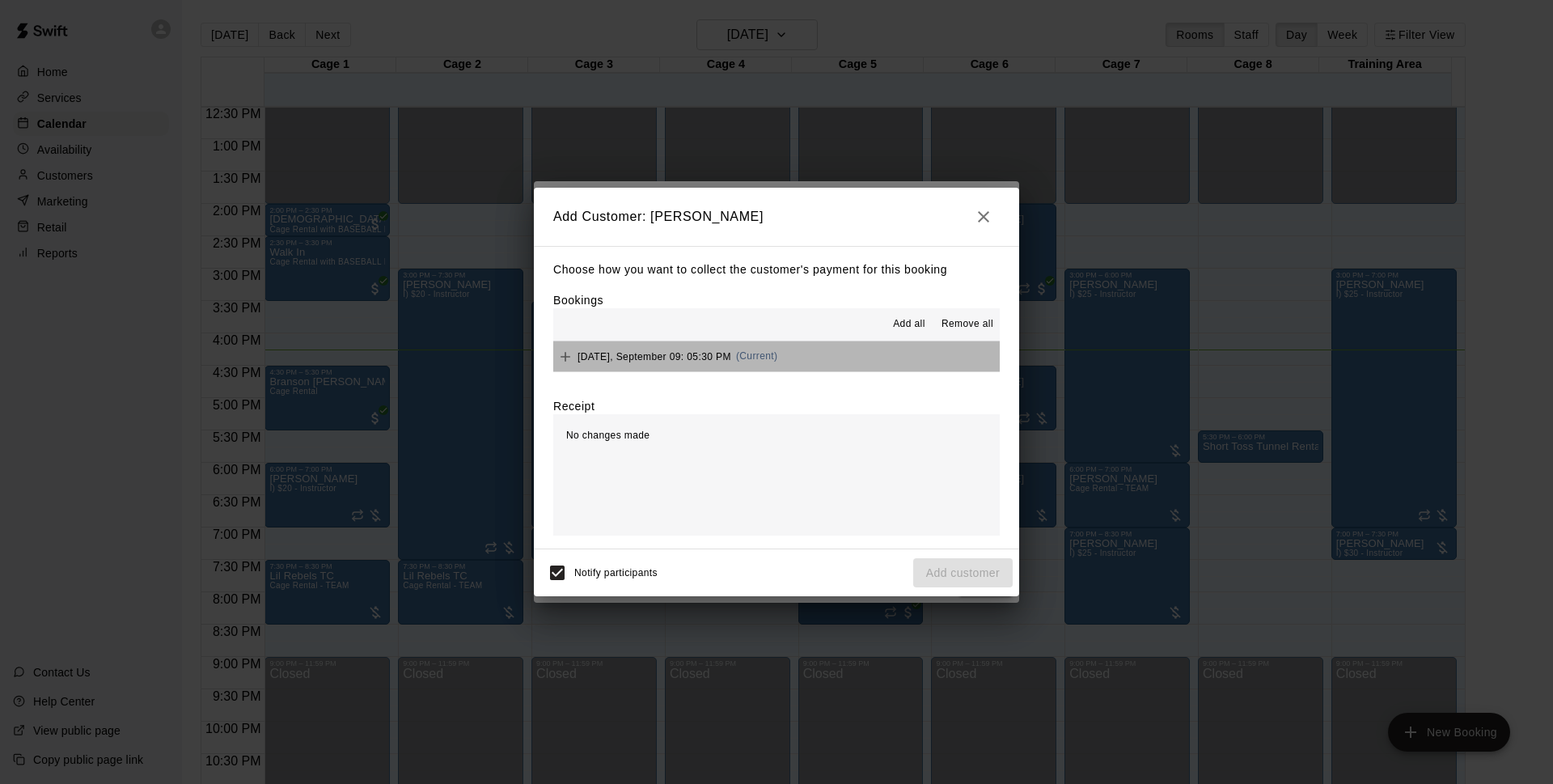
click at [829, 354] on button "Tuesday, September 09: 05:30 PM (Current)" at bounding box center [777, 356] width 446 height 30
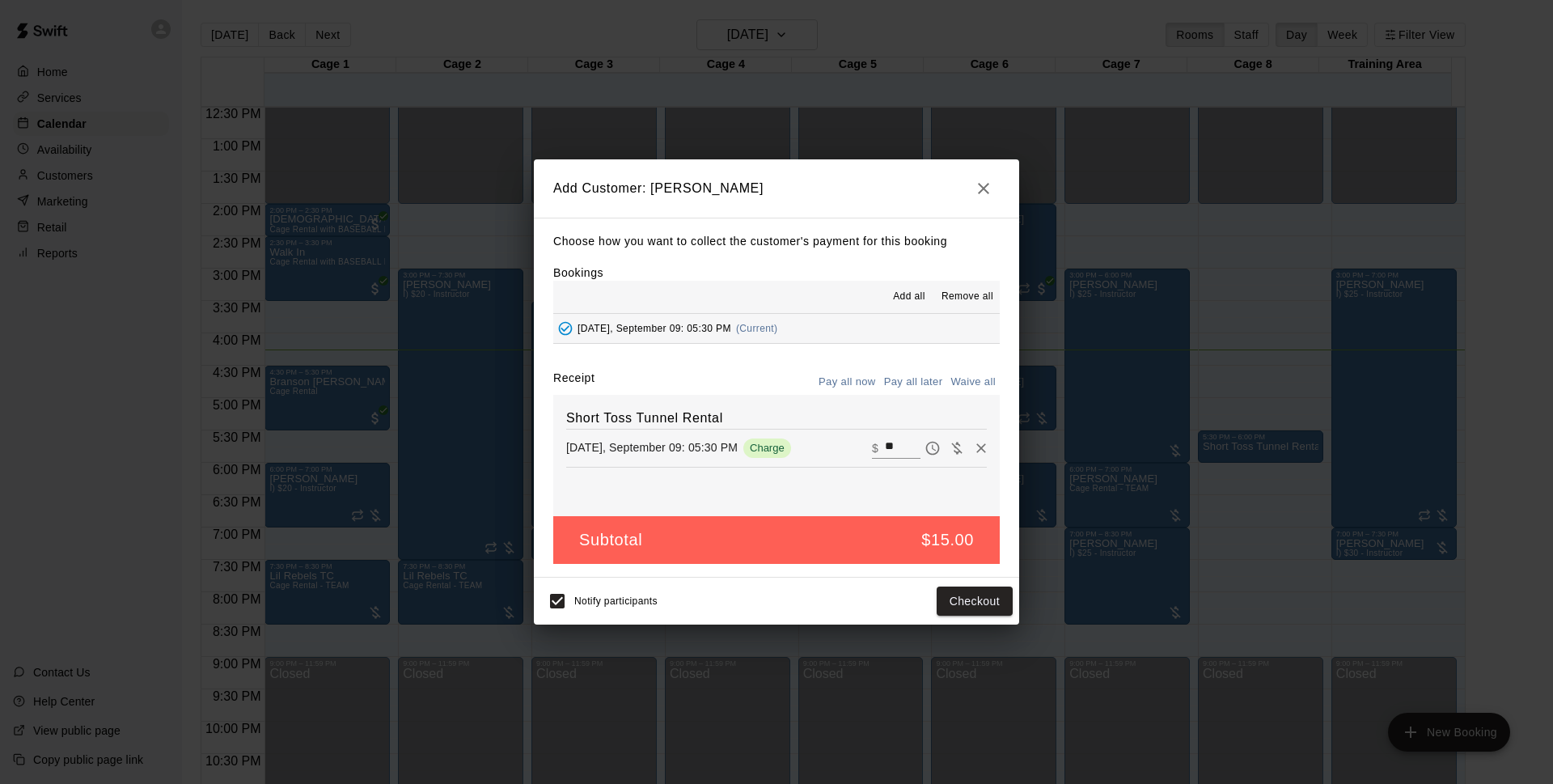
click at [902, 383] on button "Pay all later" at bounding box center [913, 382] width 67 height 25
click at [941, 607] on button "Add customer" at bounding box center [963, 601] width 99 height 30
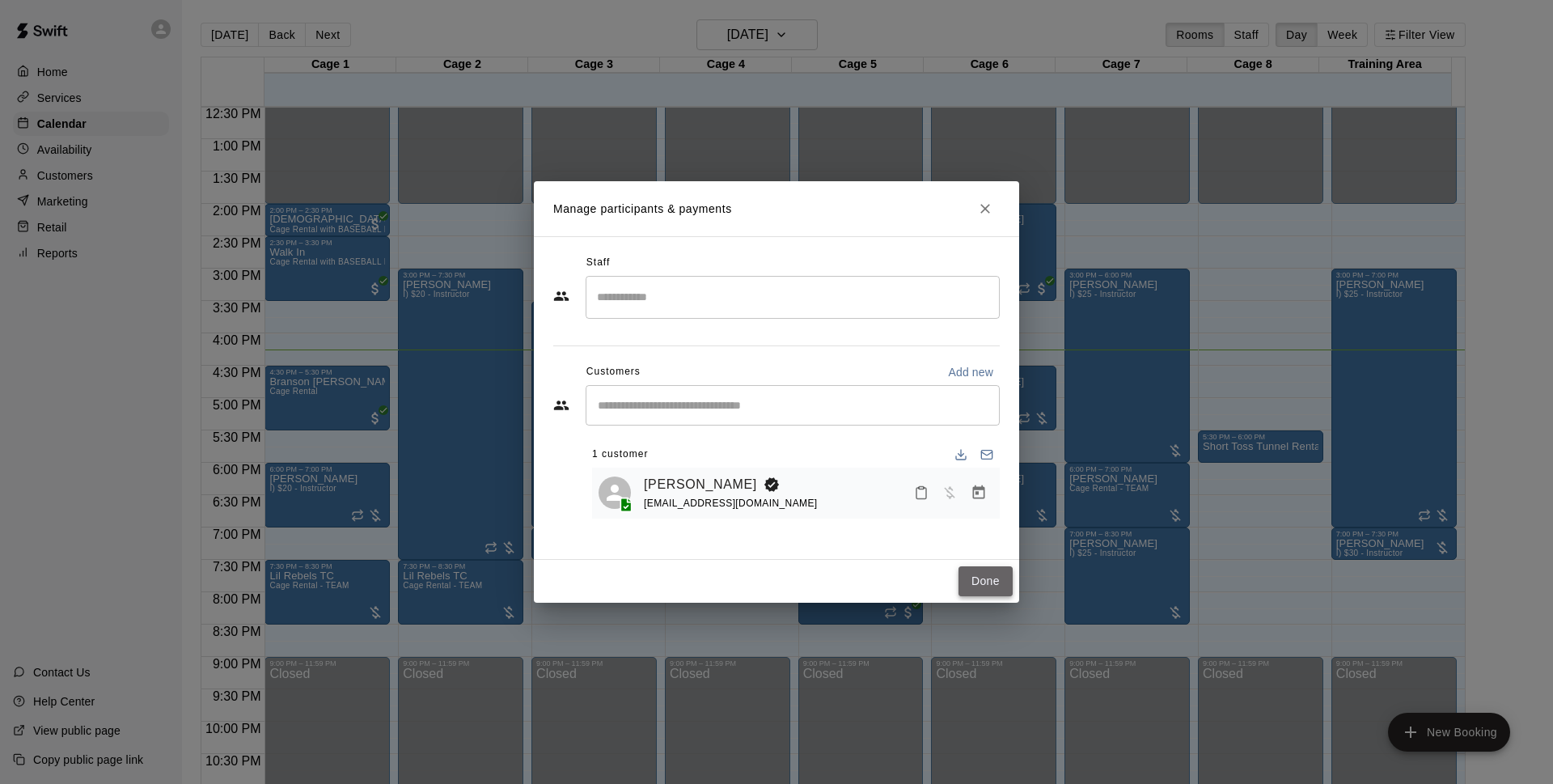
click at [976, 582] on button "Done" at bounding box center [986, 581] width 54 height 30
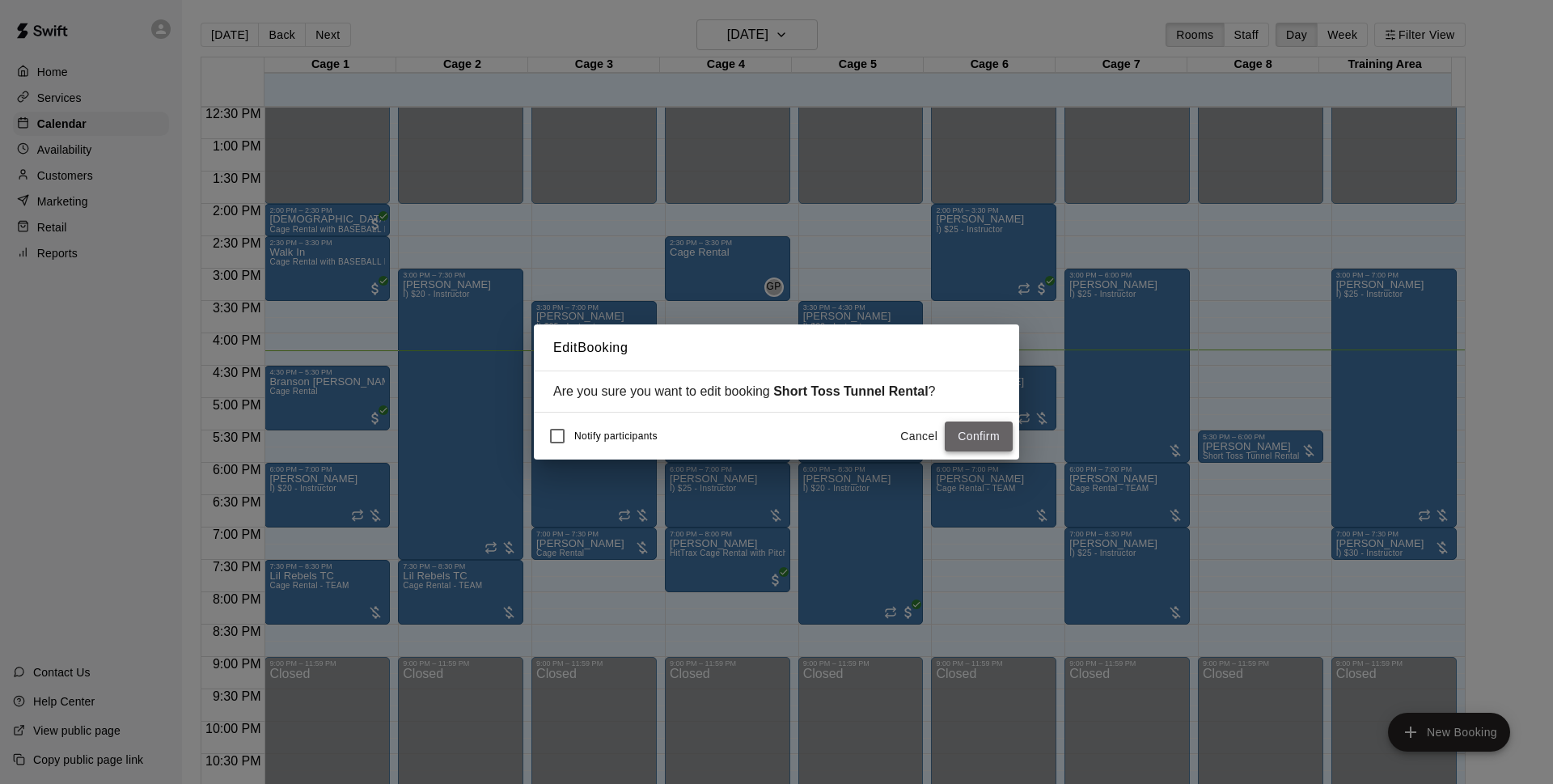
click at [977, 437] on button "Confirm" at bounding box center [978, 436] width 68 height 30
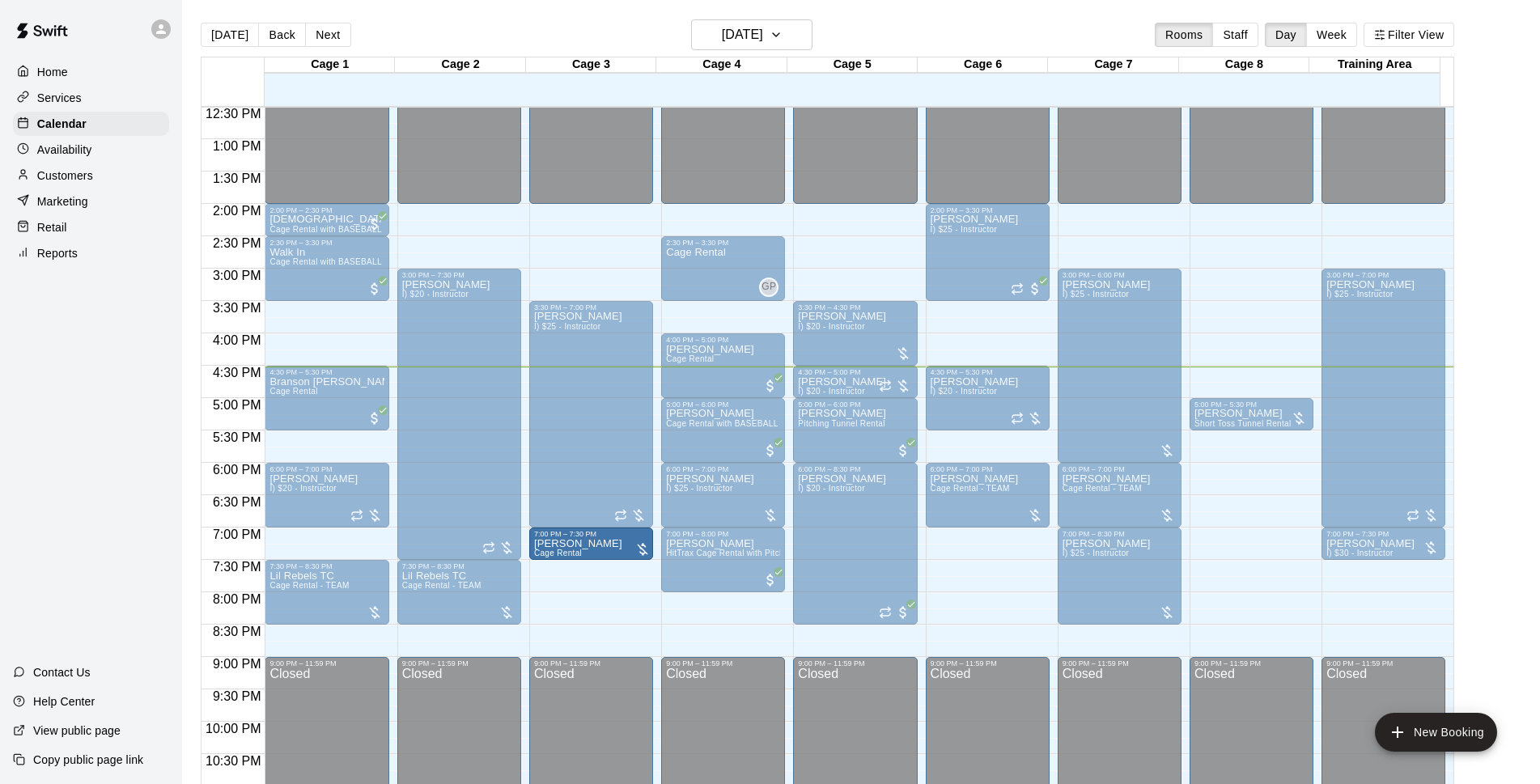
drag, startPoint x: 938, startPoint y: 552, endPoint x: 601, endPoint y: 549, distance: 337.0
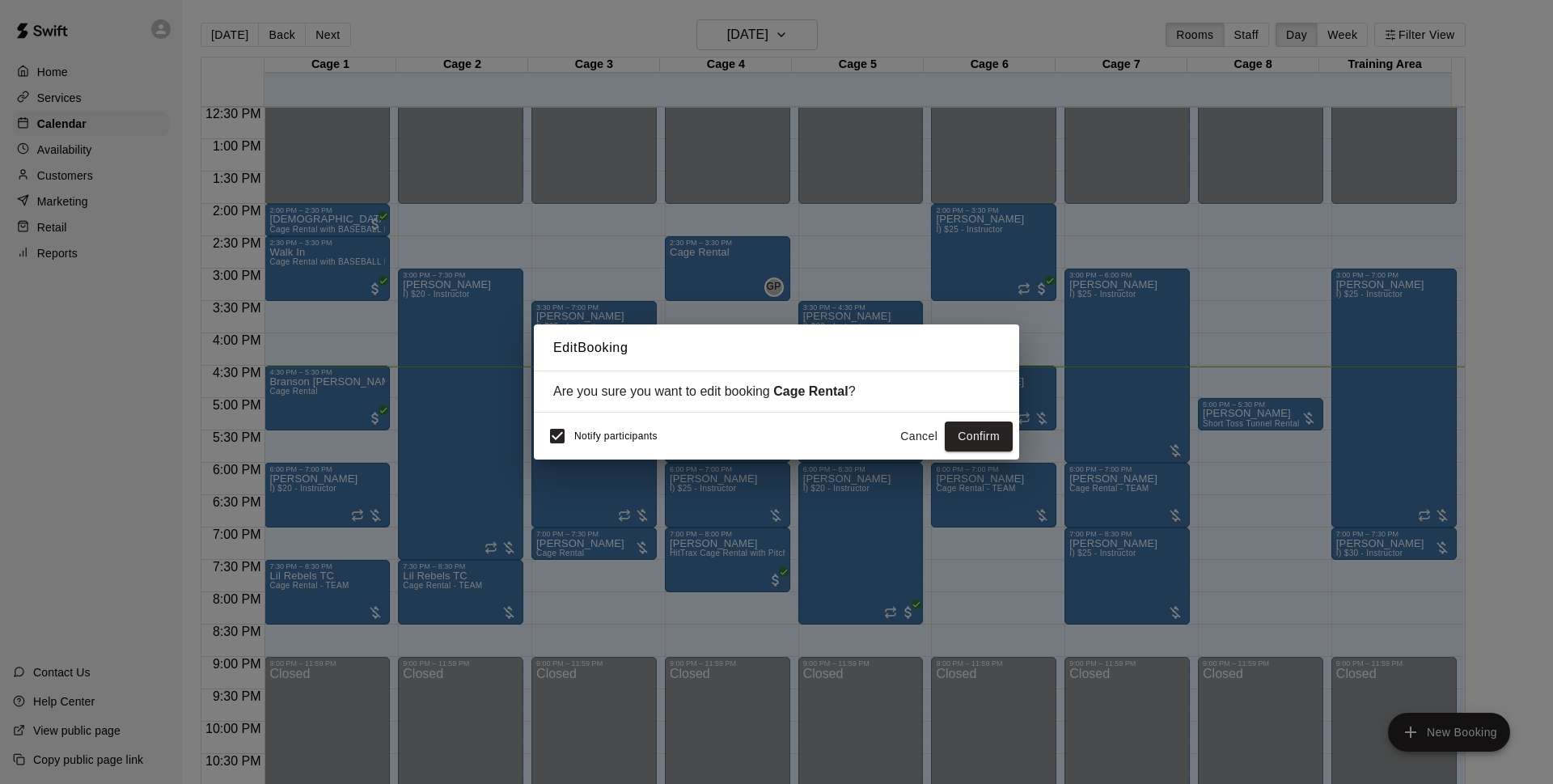
click at [925, 425] on button "Cancel" at bounding box center [919, 436] width 51 height 30
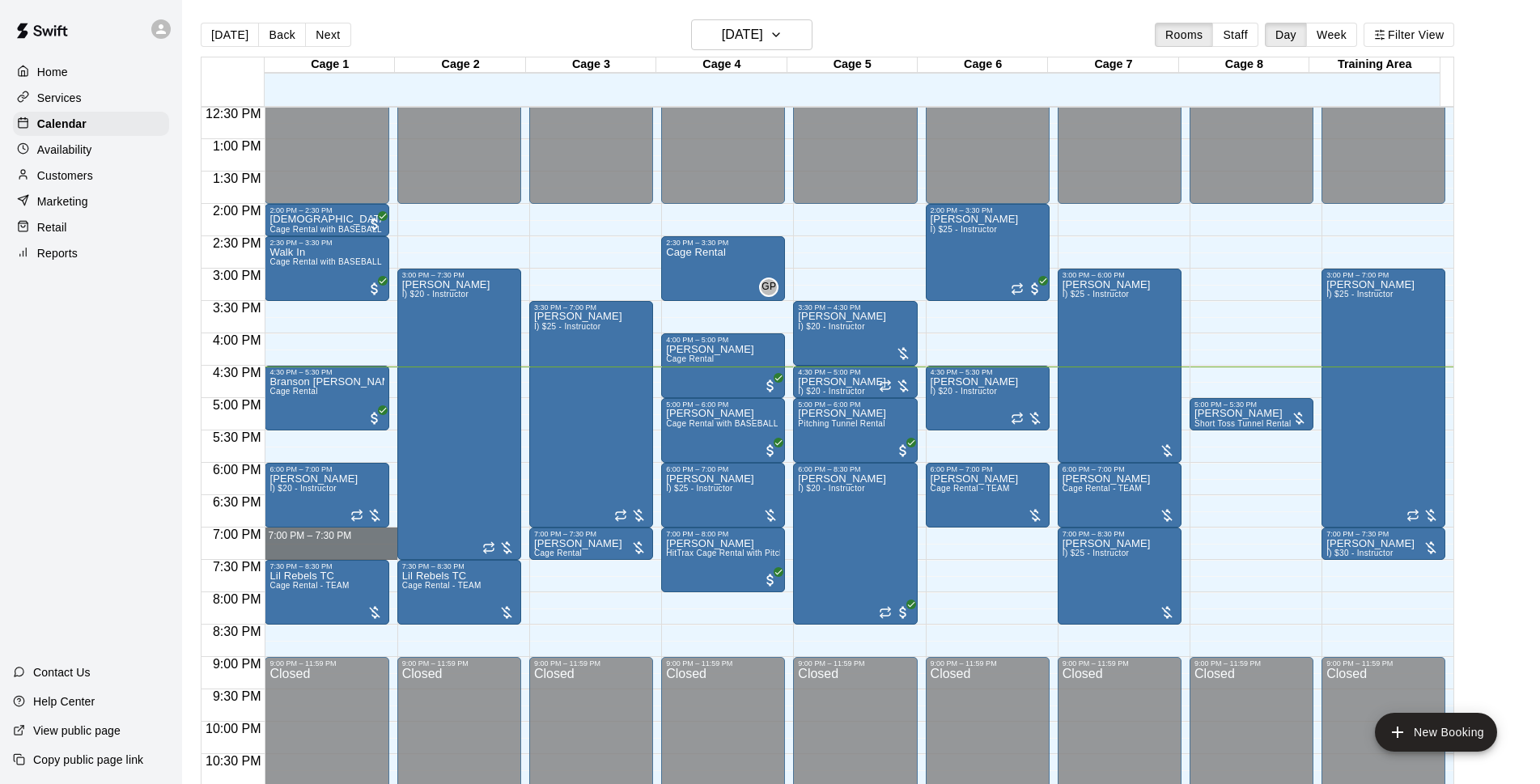
drag, startPoint x: 330, startPoint y: 530, endPoint x: 333, endPoint y: 550, distance: 20.2
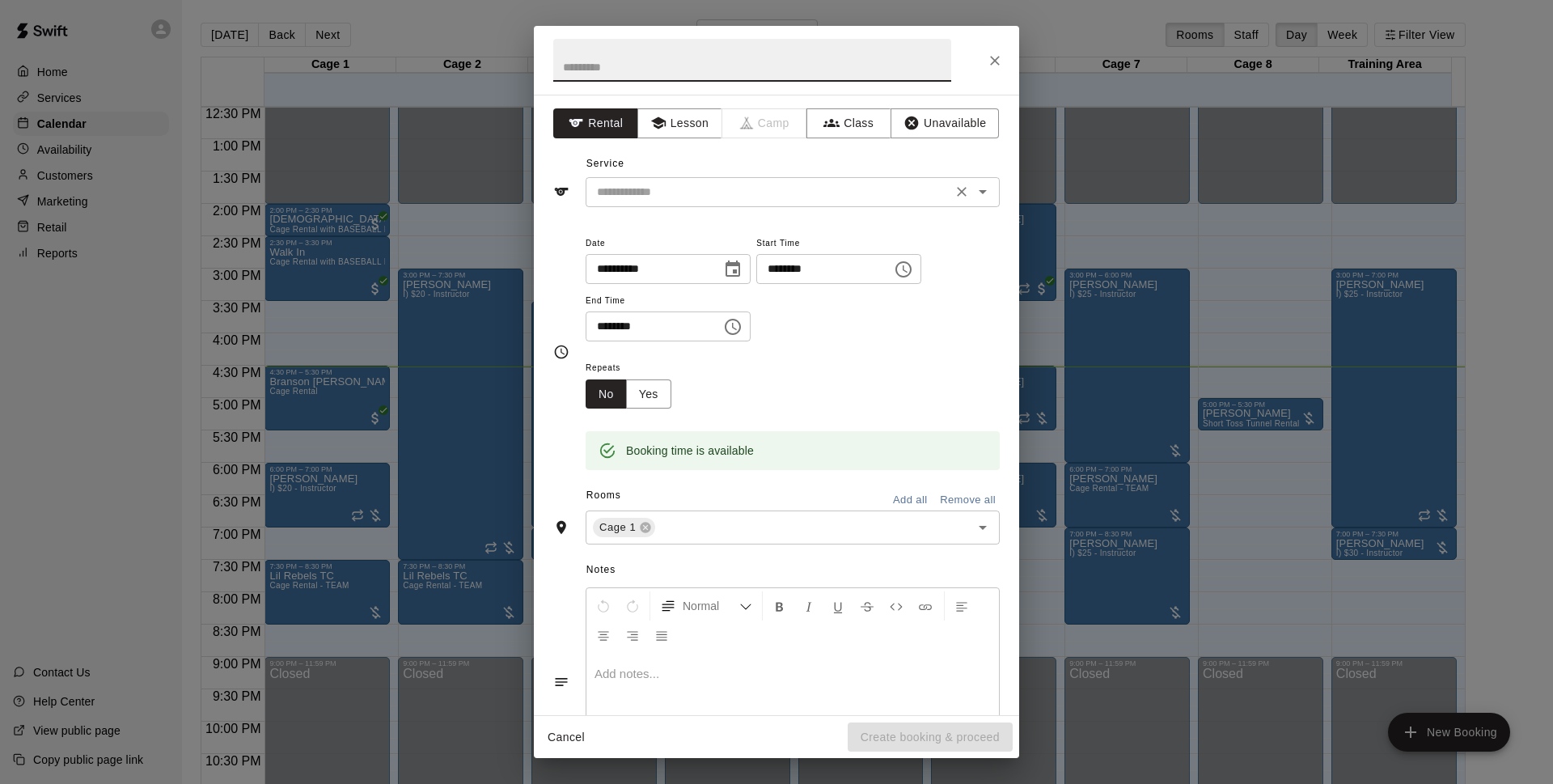
click at [799, 182] on input "text" at bounding box center [769, 191] width 357 height 20
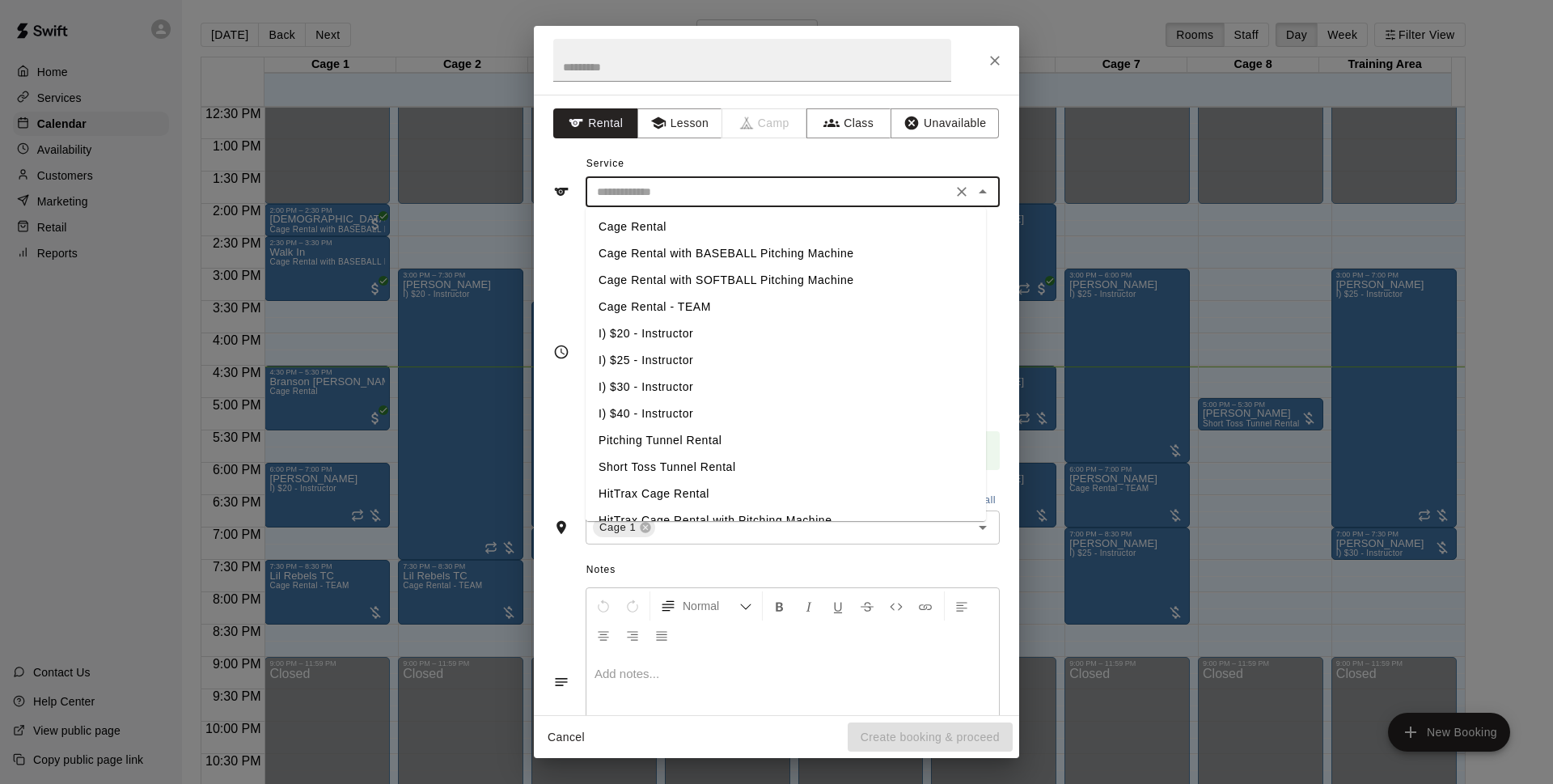
click at [722, 250] on li "Cage Rental with BASEBALL Pitching Machine" at bounding box center [785, 254] width 400 height 27
type input "**********"
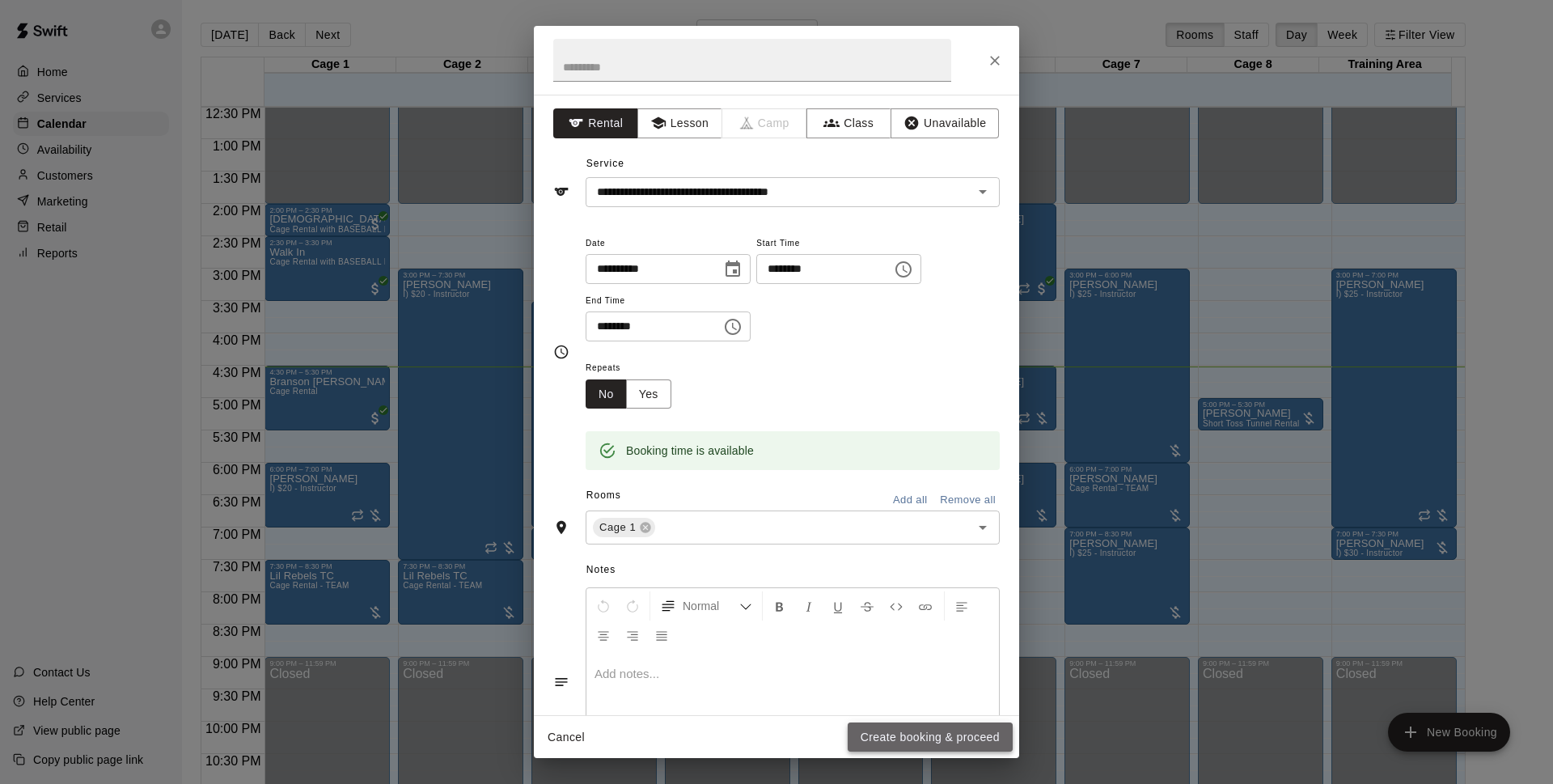
click at [913, 732] on button "Create booking & proceed" at bounding box center [930, 737] width 165 height 30
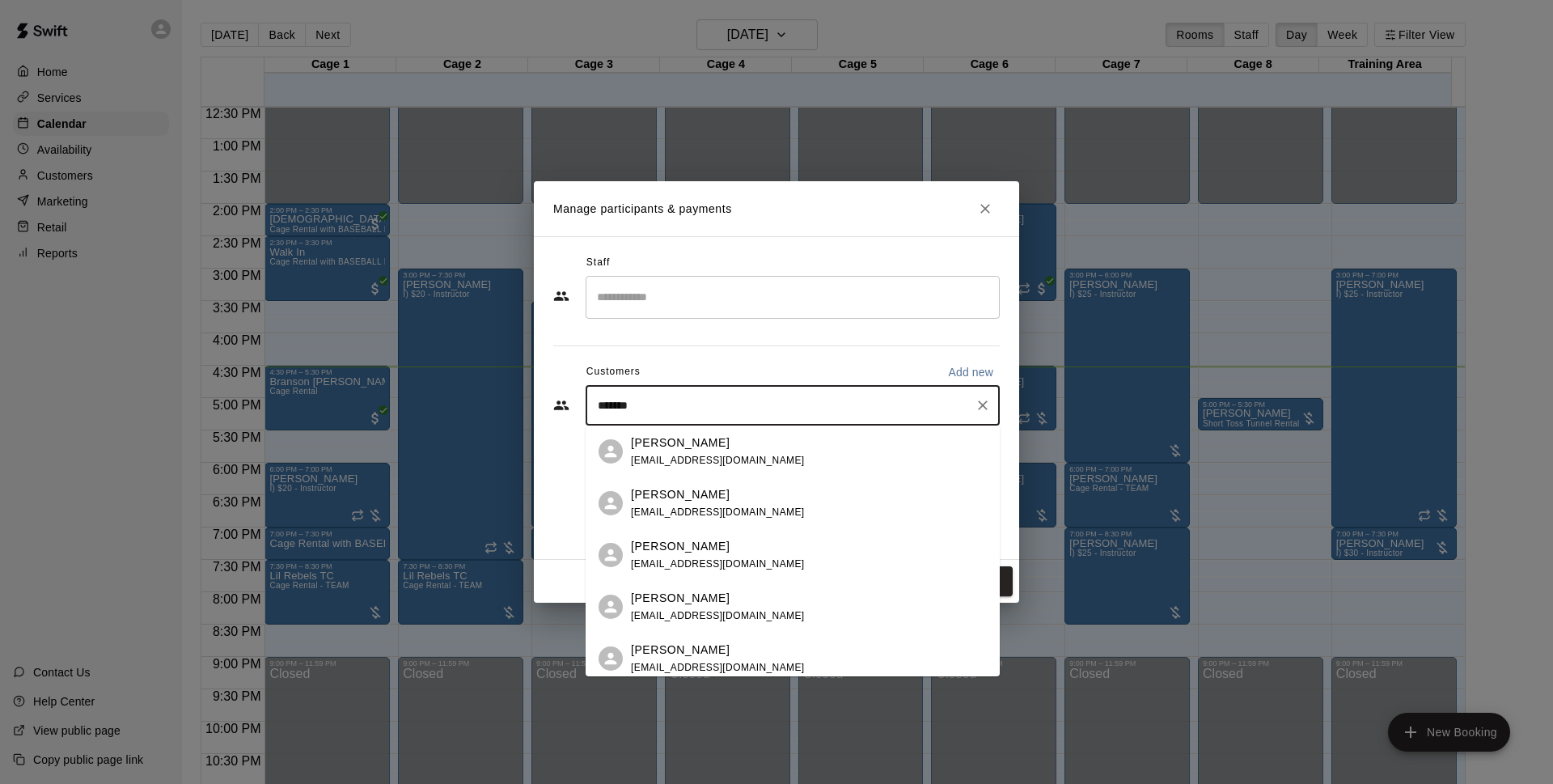
type input "********"
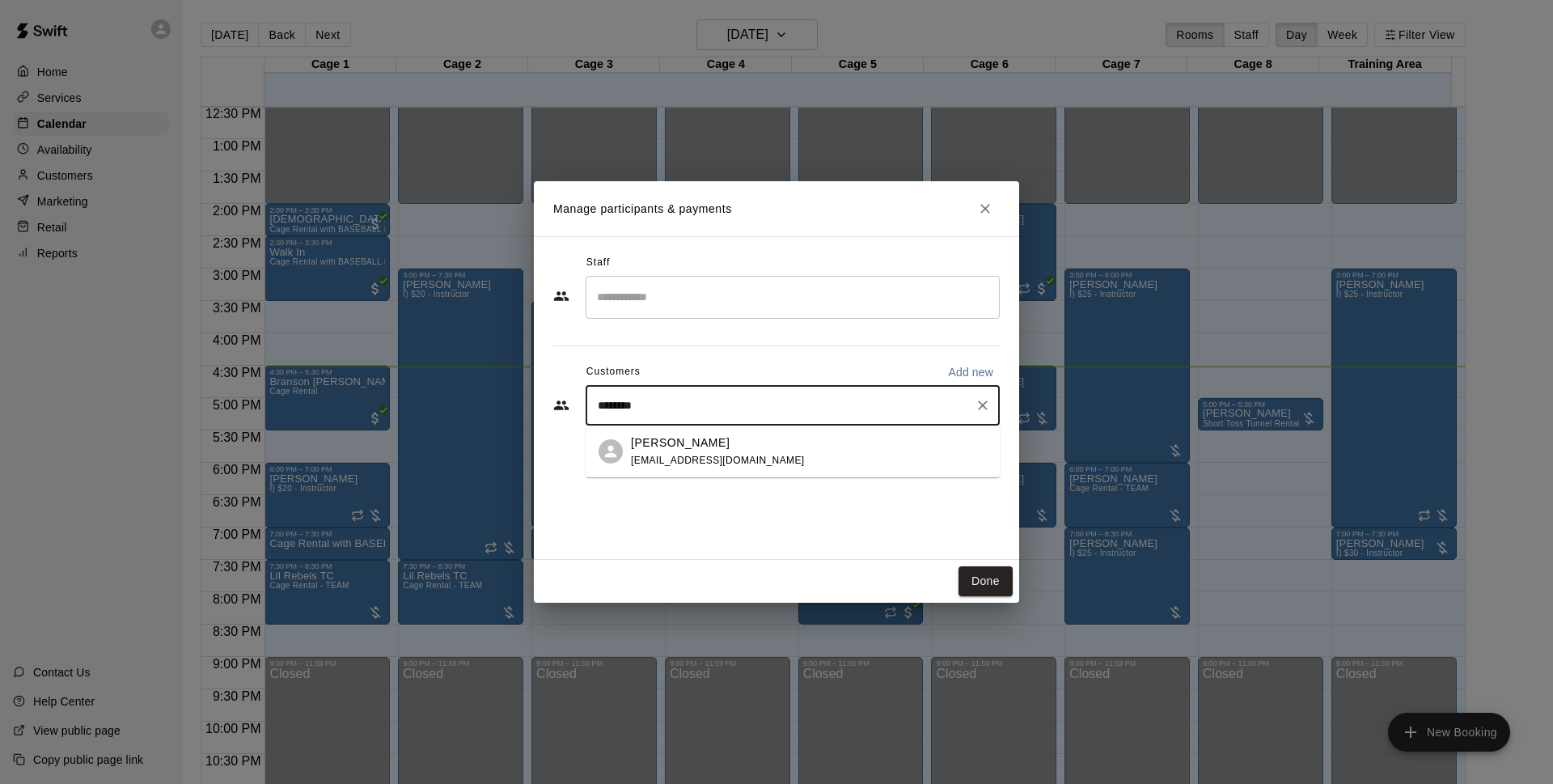
click at [731, 453] on div "Jordan Schnitzer goblue4@aol.com" at bounding box center [809, 452] width 356 height 35
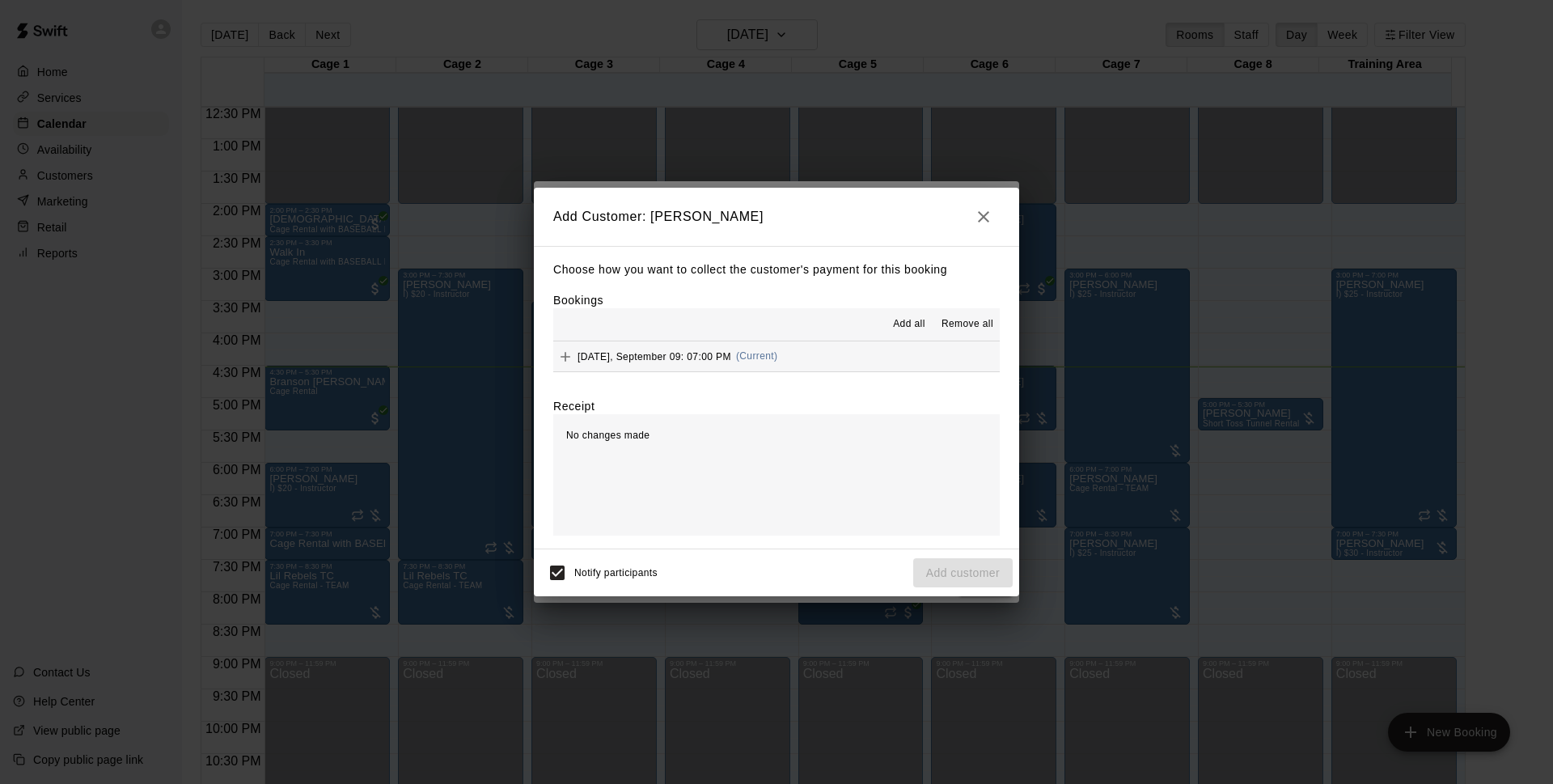
click at [846, 347] on button "Tuesday, September 09: 07:00 PM (Current)" at bounding box center [777, 356] width 446 height 30
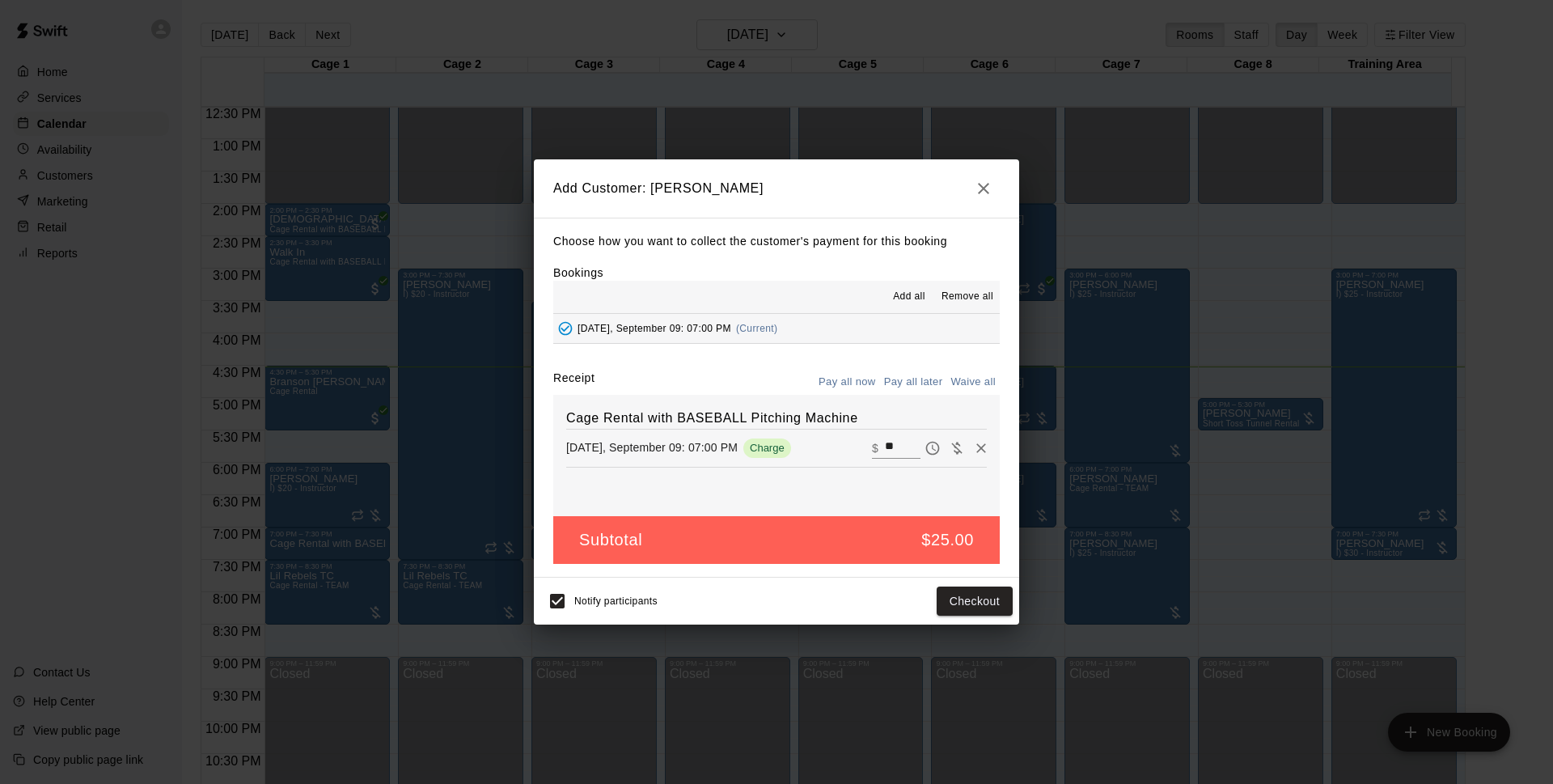
click at [913, 383] on button "Pay all later" at bounding box center [913, 382] width 67 height 25
click at [971, 607] on button "Add customer" at bounding box center [963, 601] width 99 height 30
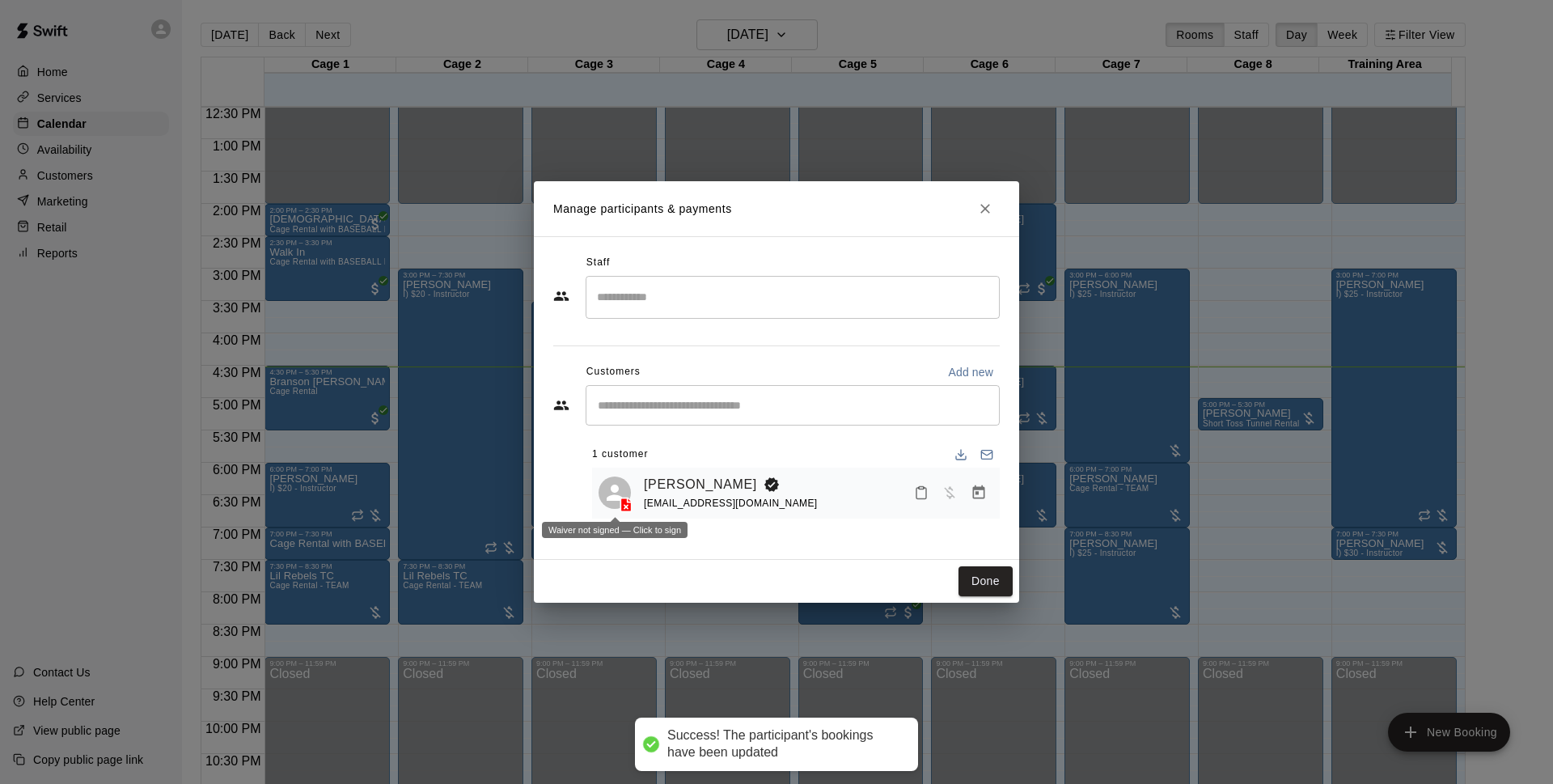
click at [631, 507] on icon at bounding box center [627, 504] width 11 height 14
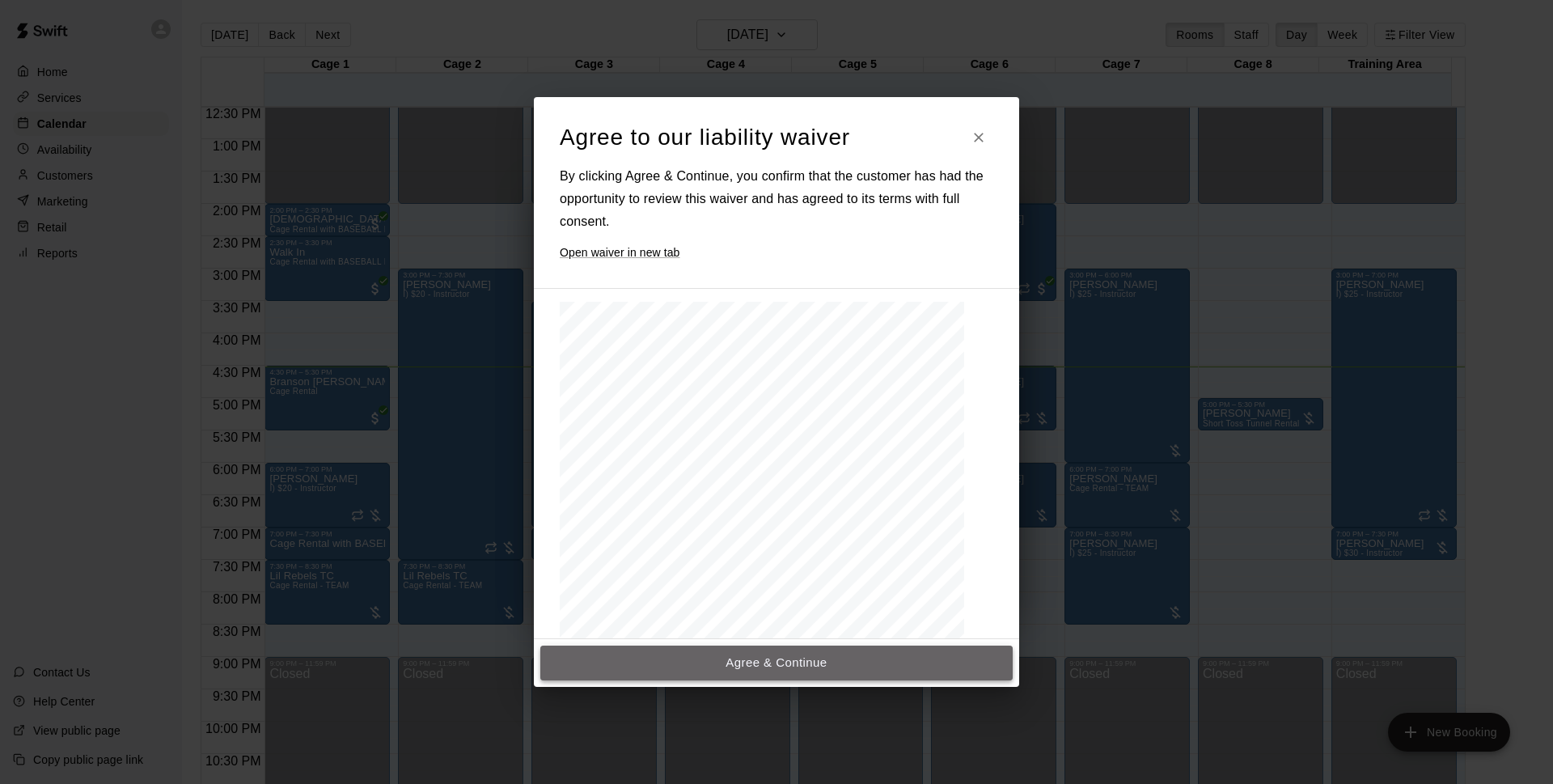
click at [815, 676] on button "Agree & Continue" at bounding box center [776, 663] width 472 height 34
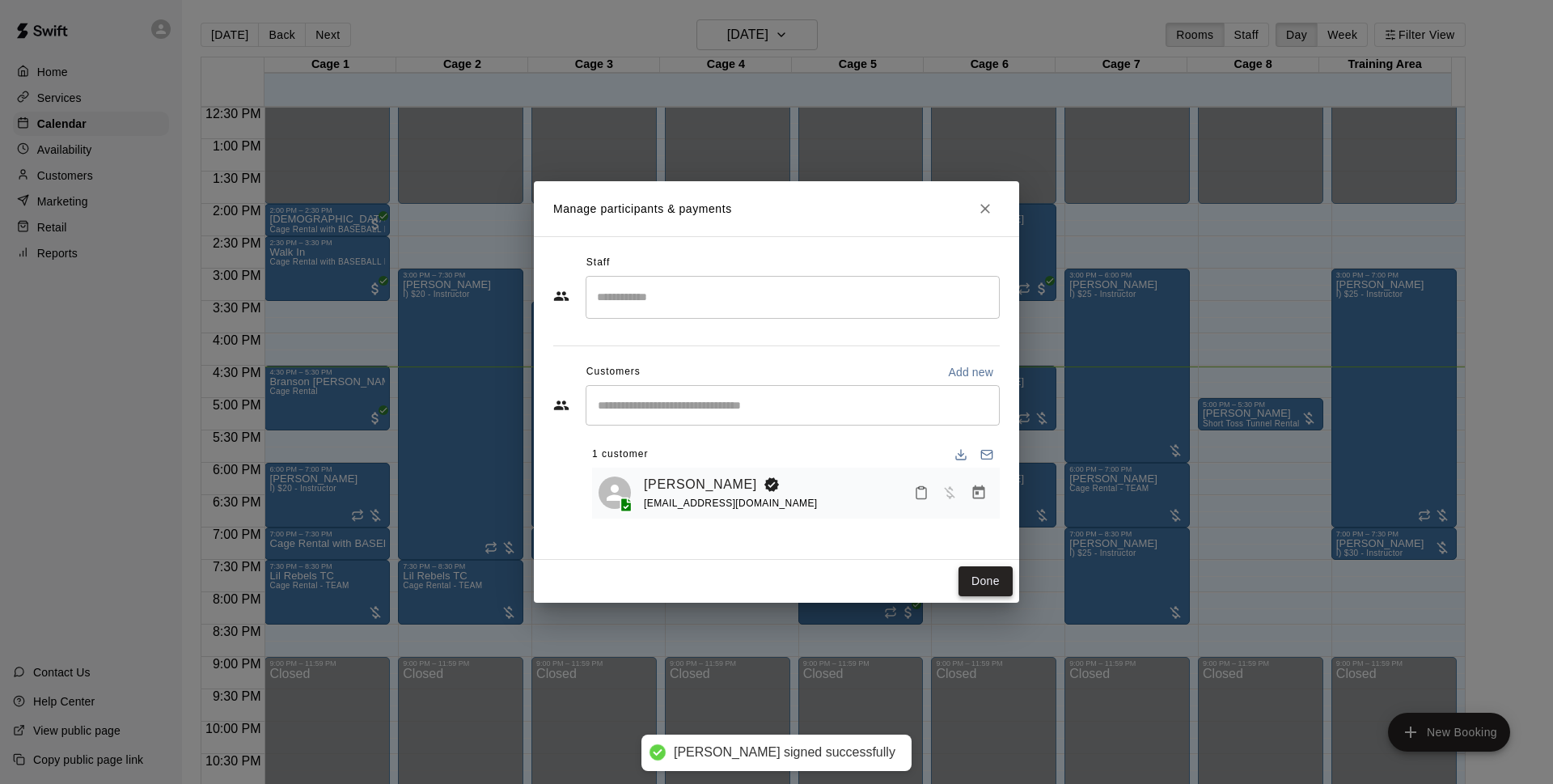
drag, startPoint x: 993, startPoint y: 576, endPoint x: 960, endPoint y: 569, distance: 33.7
click at [989, 576] on button "Done" at bounding box center [986, 581] width 54 height 30
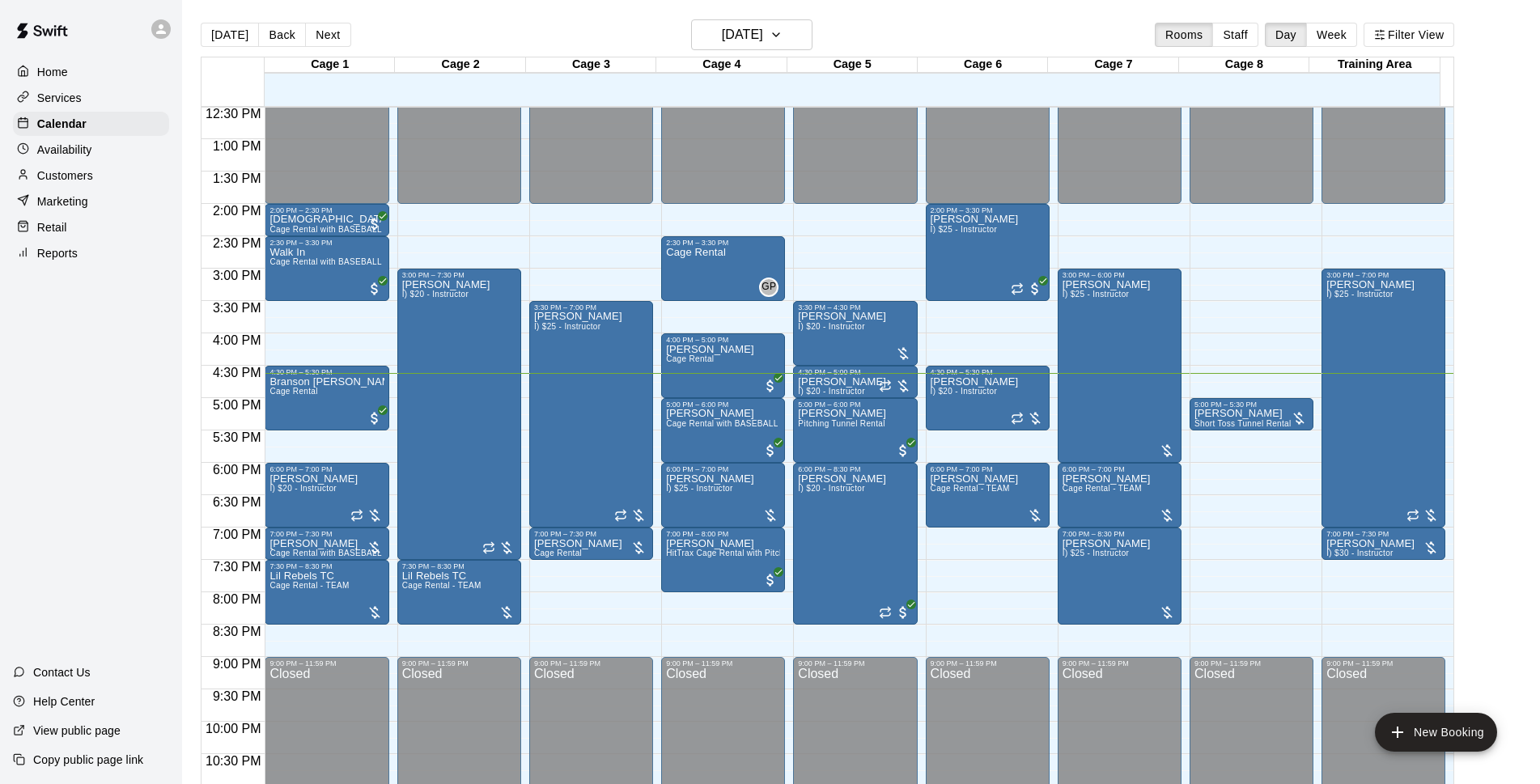
click at [942, 27] on div "[DATE] Back [DATE][DATE] Rooms Staff Day Week Filter View" at bounding box center [827, 37] width 1254 height 37
click at [950, 23] on div "[DATE] Back [DATE][DATE] Rooms Staff Day Week Filter View" at bounding box center [827, 37] width 1254 height 37
click at [1033, 37] on div "[DATE] Back [DATE][DATE] Rooms Staff Day Week Filter View" at bounding box center [827, 37] width 1254 height 37
click at [869, 21] on div "[DATE] Back [DATE][DATE] Rooms Staff Day Week Filter View" at bounding box center [827, 37] width 1254 height 37
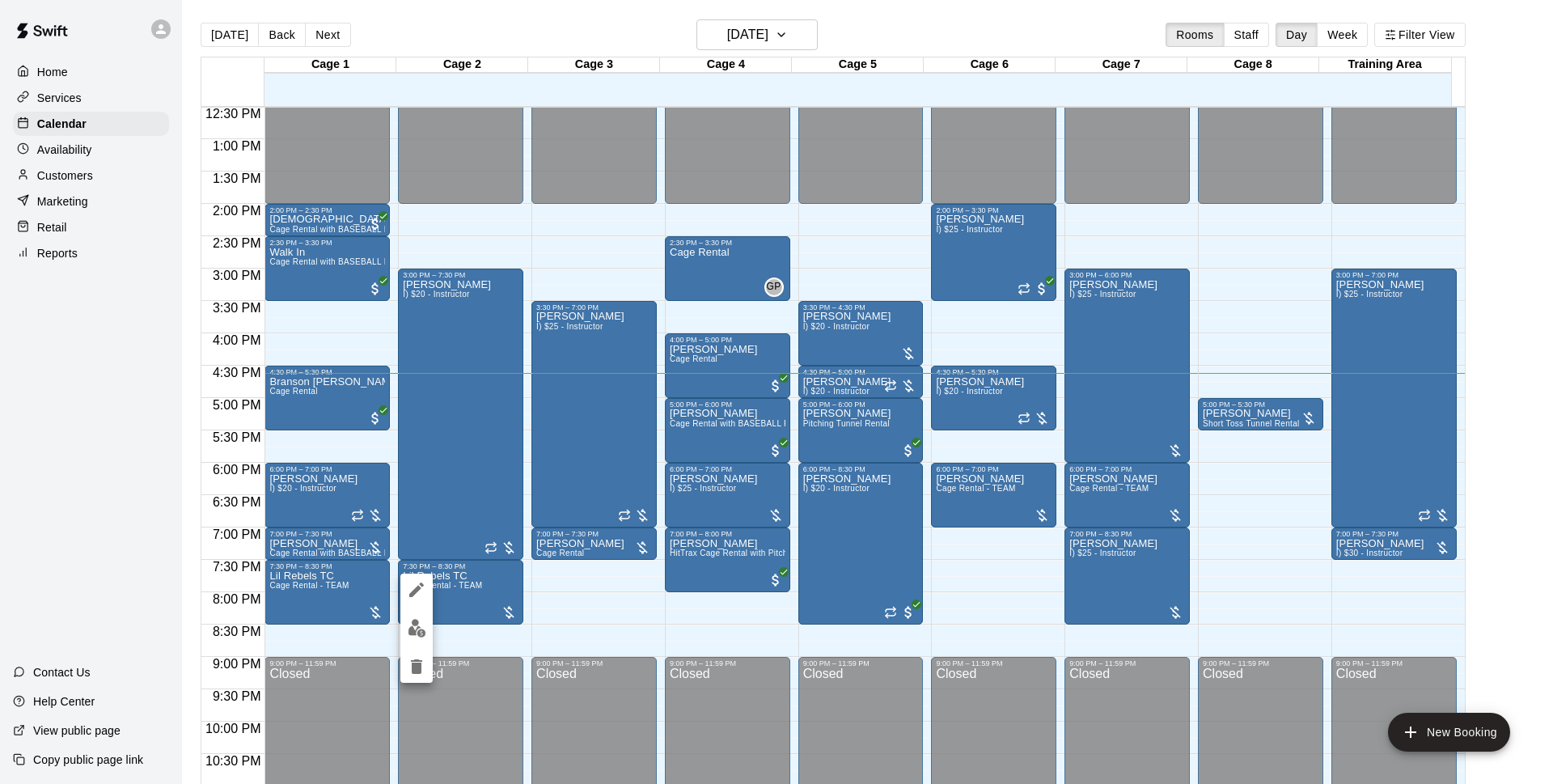
click at [426, 621] on button "edit" at bounding box center [416, 628] width 33 height 32
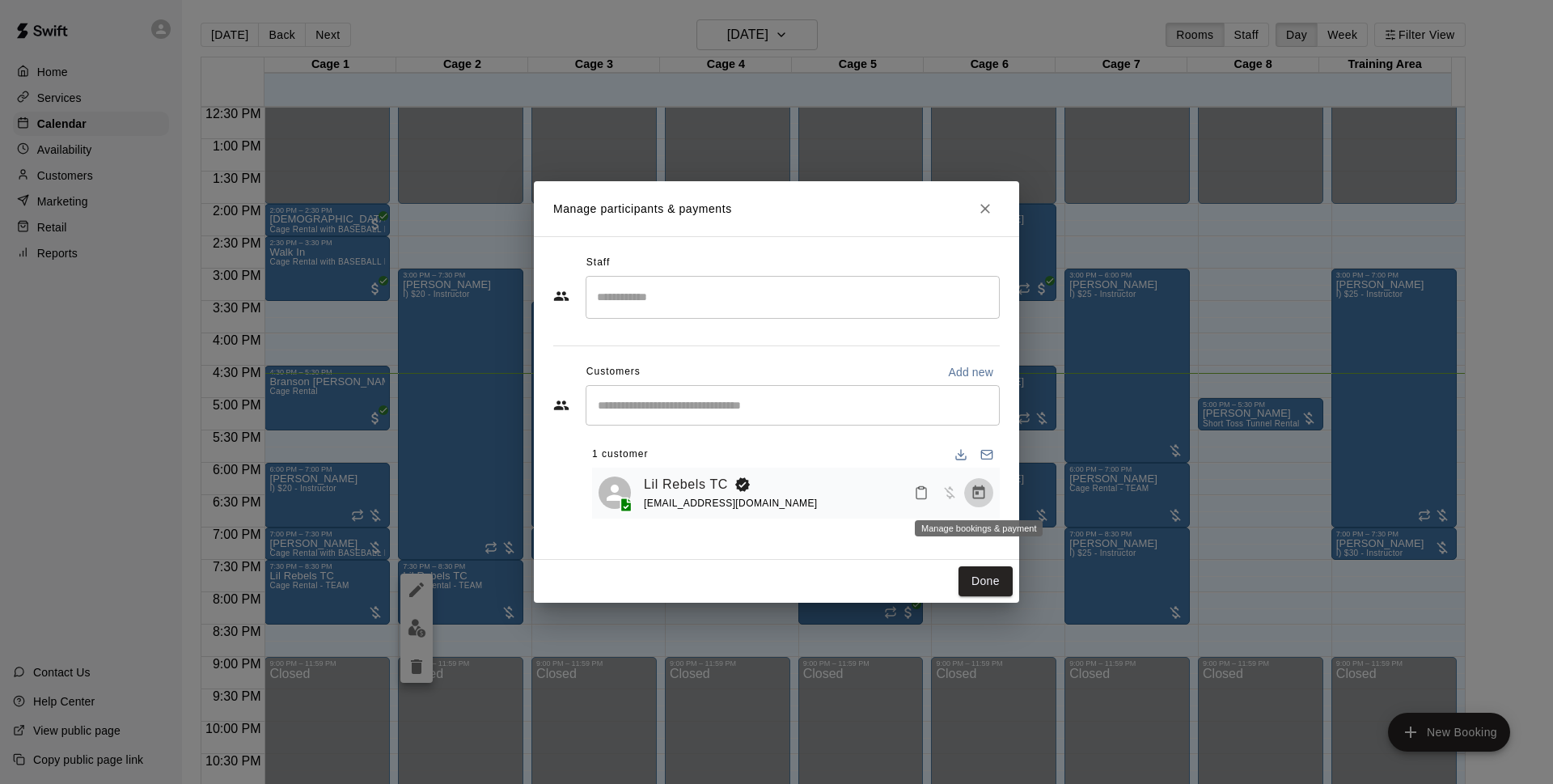
click at [979, 500] on icon "Manage bookings & payment" at bounding box center [979, 492] width 16 height 16
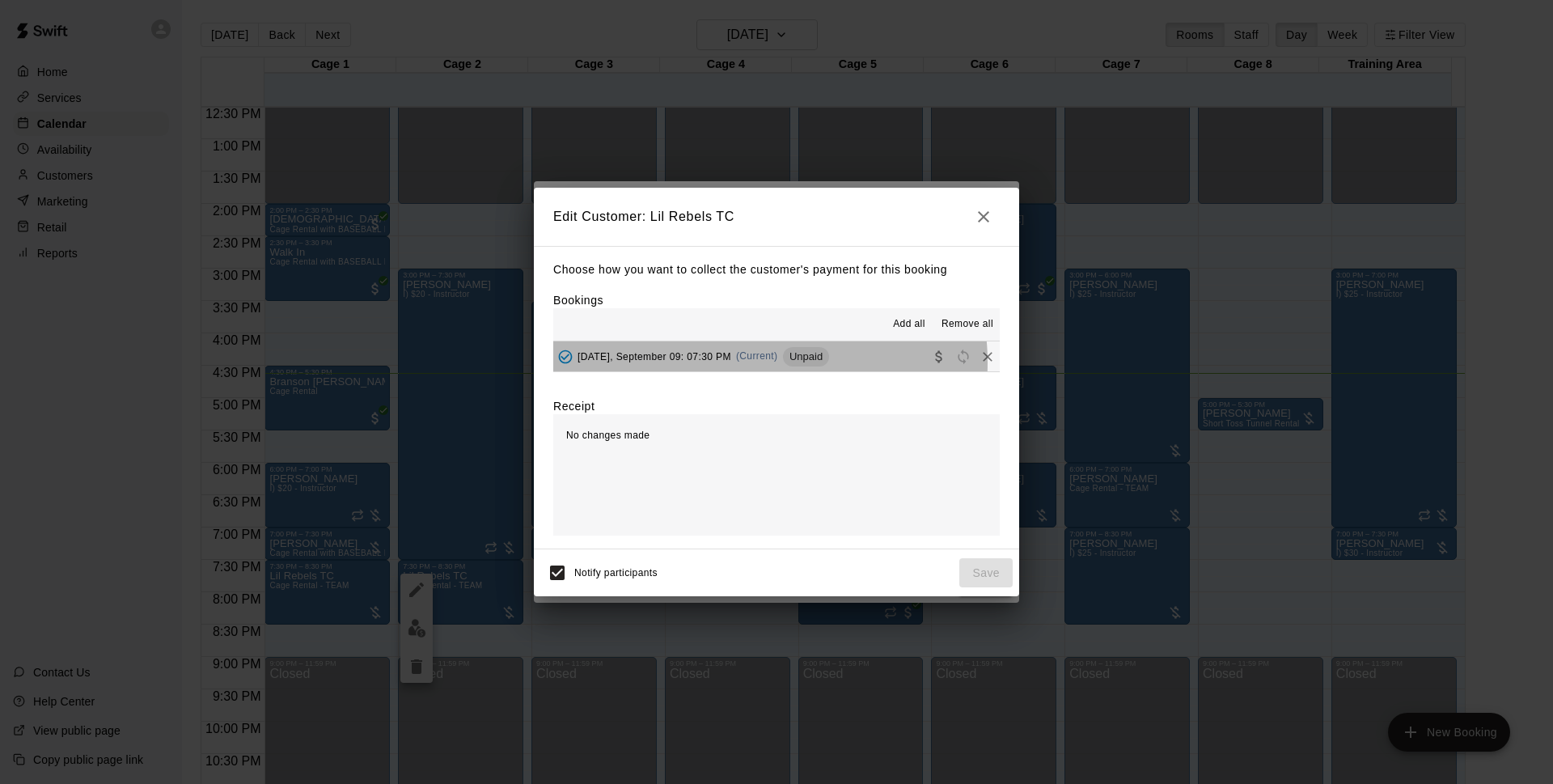
click at [762, 372] on div "Tuesday, September 09: 07:30 PM (Current) Unpaid" at bounding box center [777, 357] width 446 height 31
click at [726, 360] on span "Tuesday, September 09: 07:30 PM" at bounding box center [654, 356] width 154 height 12
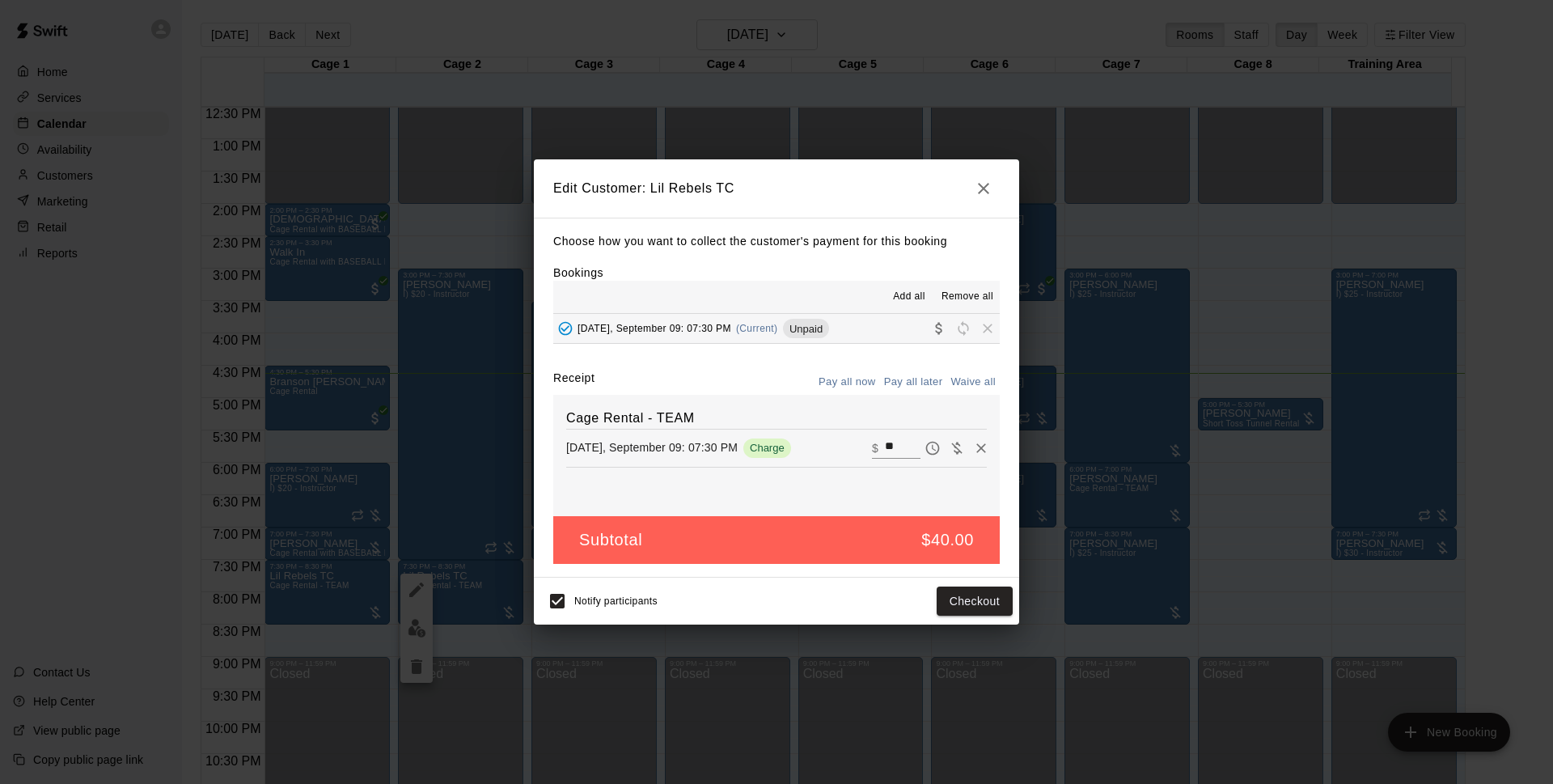
click at [974, 179] on icon "button" at bounding box center [983, 188] width 19 height 19
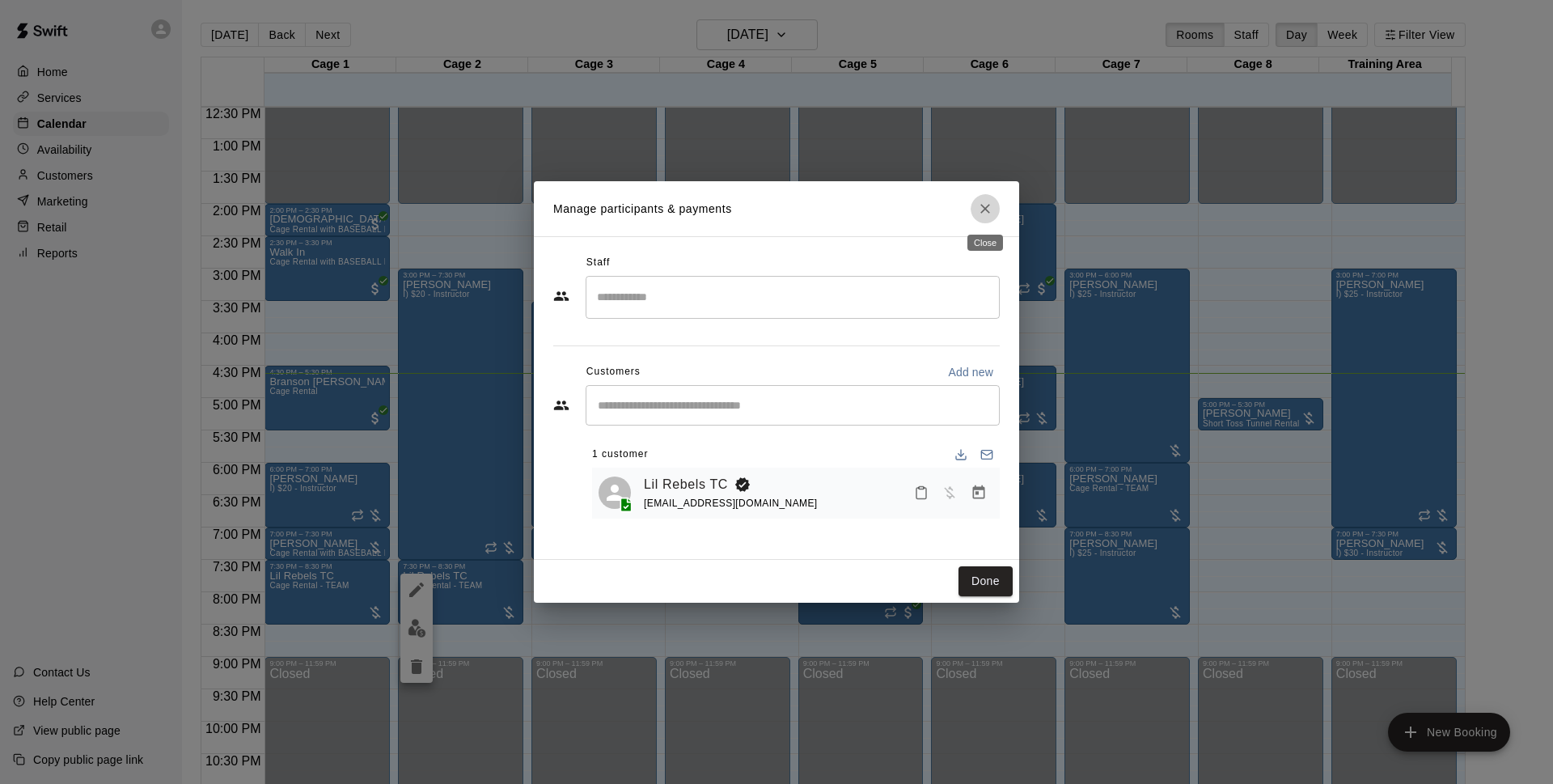
click at [979, 216] on icon "Close" at bounding box center [986, 209] width 16 height 16
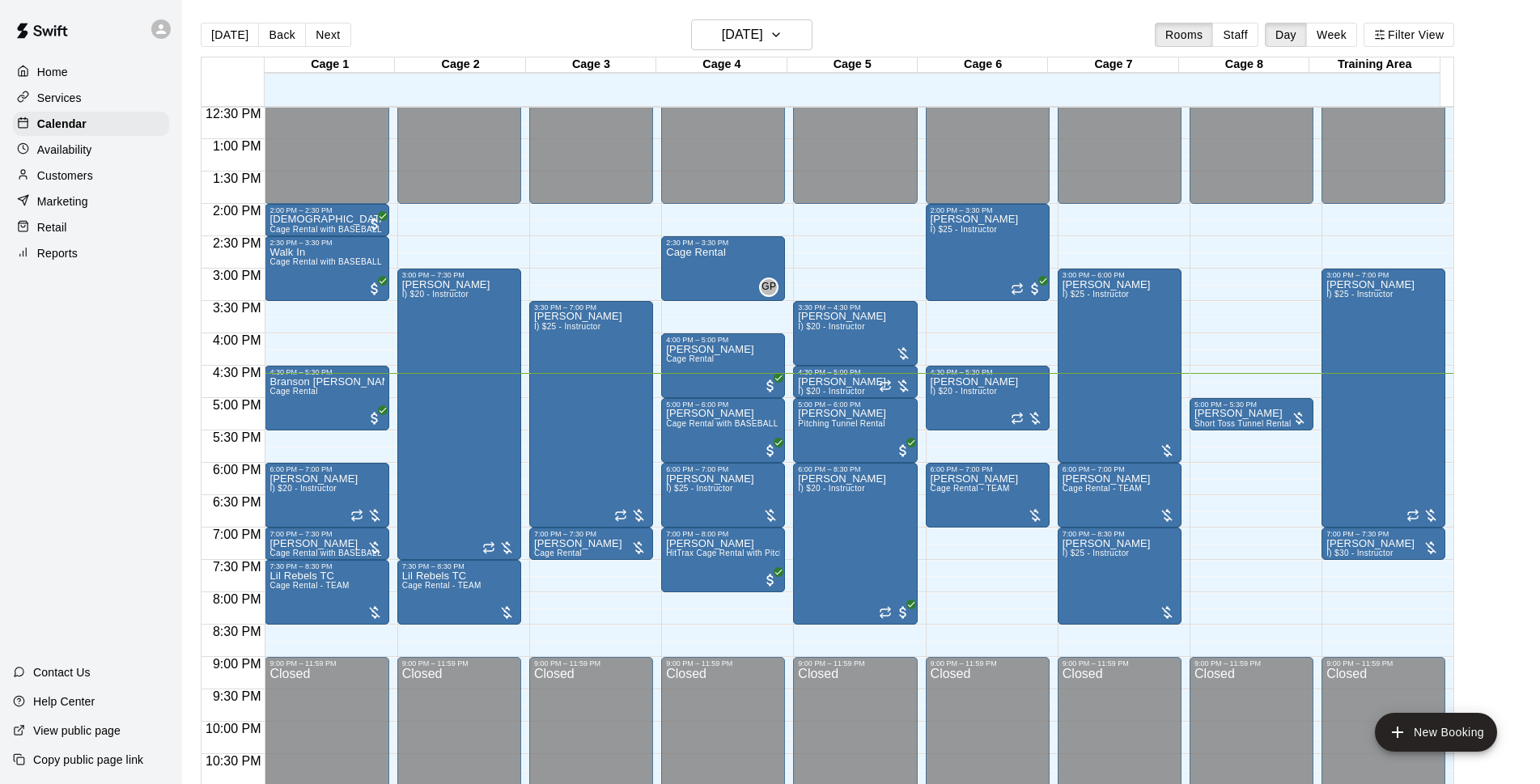
click at [925, 30] on div "[DATE] Back [DATE][DATE] Rooms Staff Day Week Filter View" at bounding box center [827, 37] width 1254 height 37
click at [589, 42] on div "[DATE] Back [DATE][DATE] Rooms Staff Day Week Filter View" at bounding box center [827, 37] width 1254 height 37
click at [910, 27] on div "[DATE] Back [DATE][DATE] Rooms Staff Day Week Filter View" at bounding box center [827, 37] width 1254 height 37
click at [796, 19] on button "[DATE]" at bounding box center [752, 34] width 121 height 31
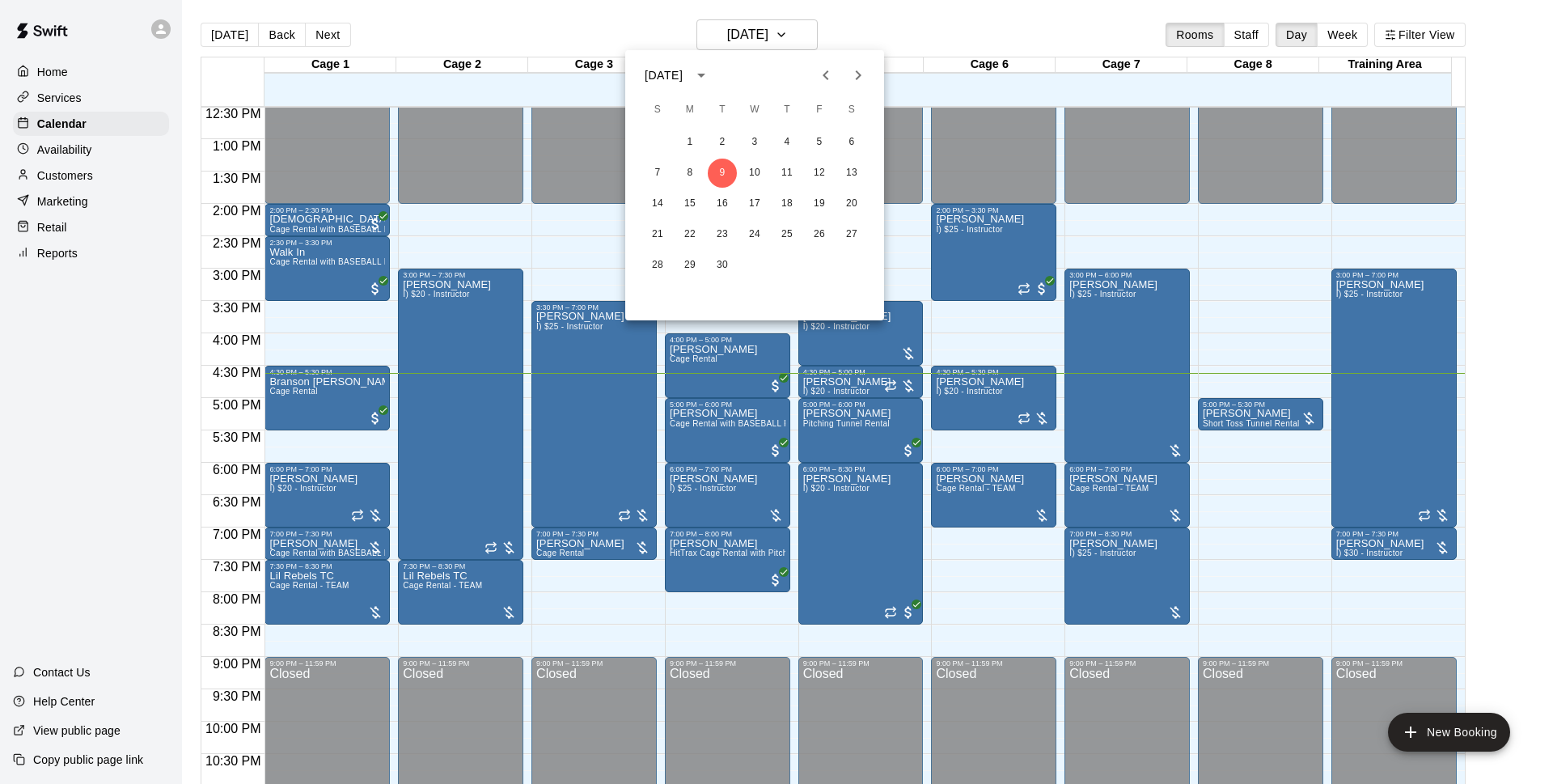
click at [887, 23] on div at bounding box center [776, 392] width 1553 height 784
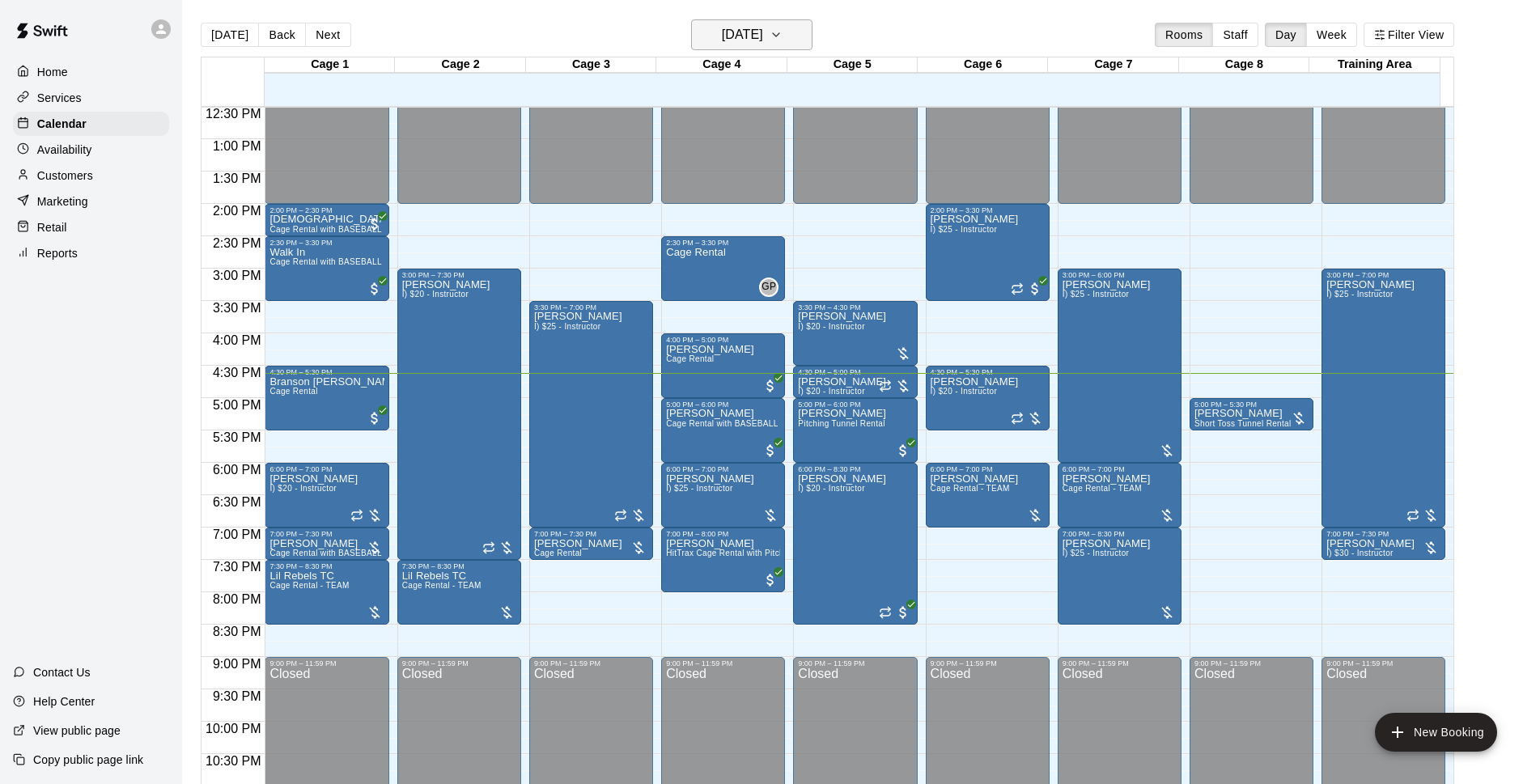
click at [763, 33] on h6 "[DATE]" at bounding box center [743, 34] width 42 height 23
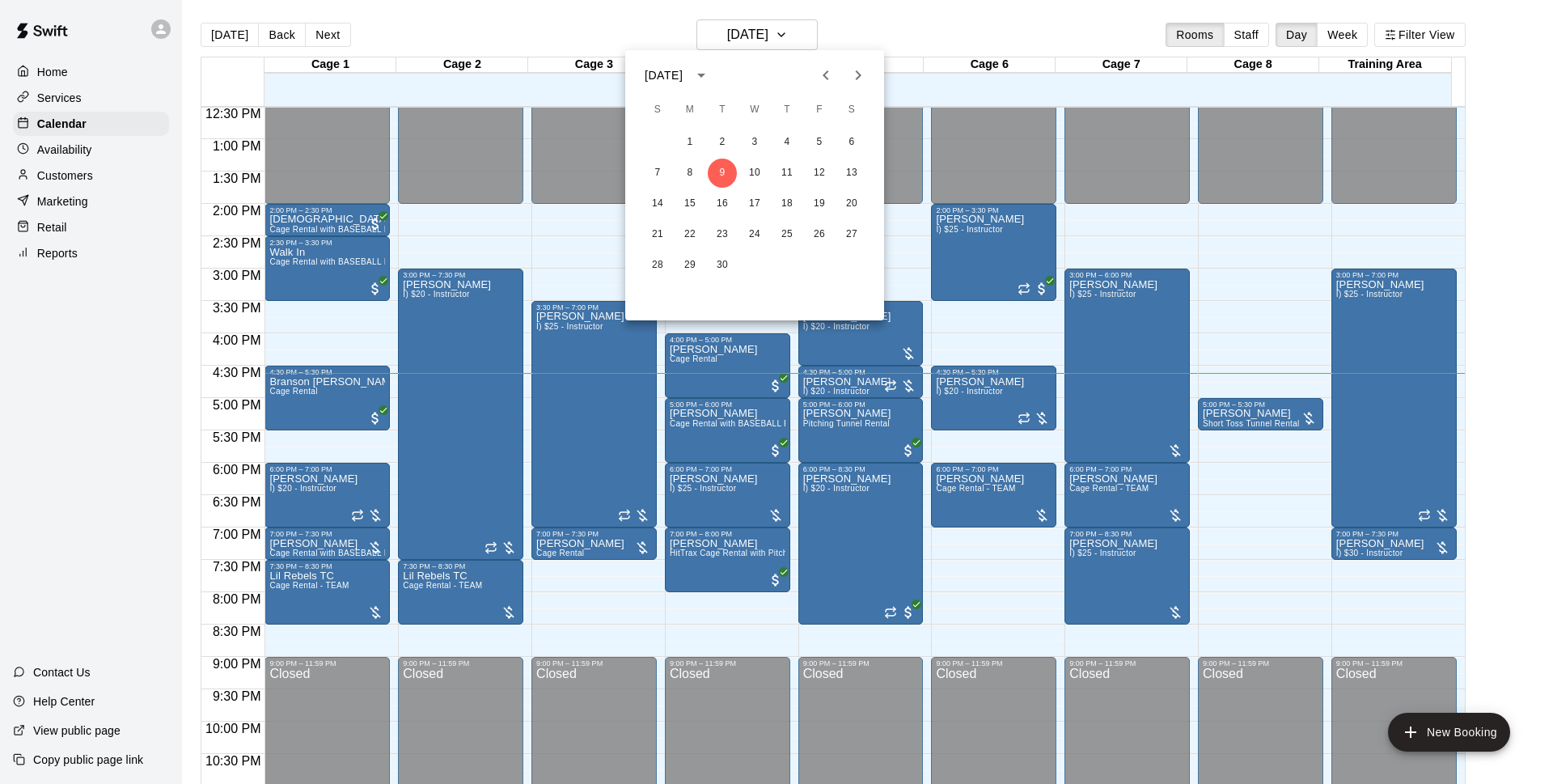
click at [902, 31] on div at bounding box center [776, 392] width 1553 height 784
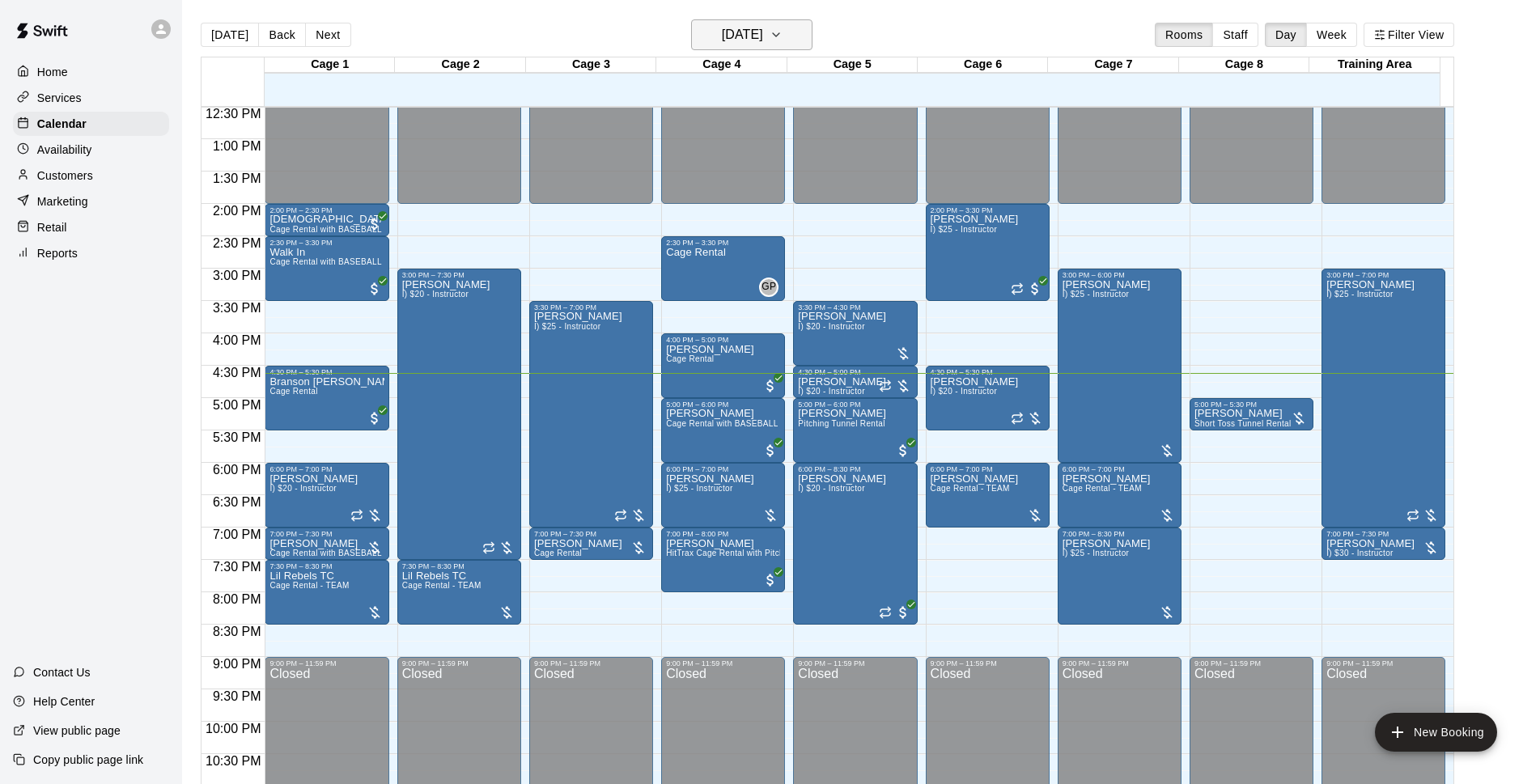
click at [763, 32] on h6 "[DATE]" at bounding box center [743, 34] width 42 height 23
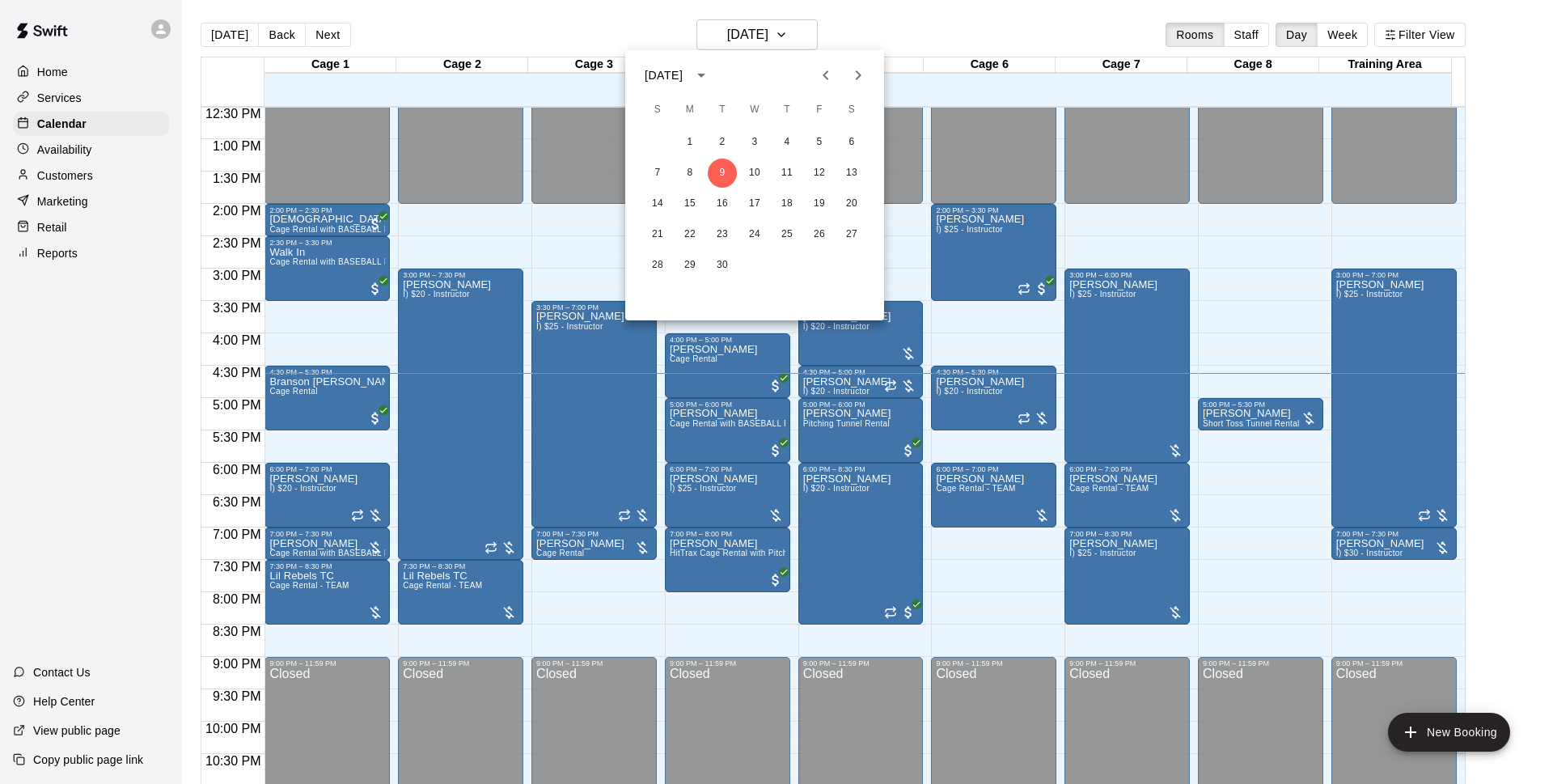
click at [898, 33] on div at bounding box center [776, 392] width 1553 height 784
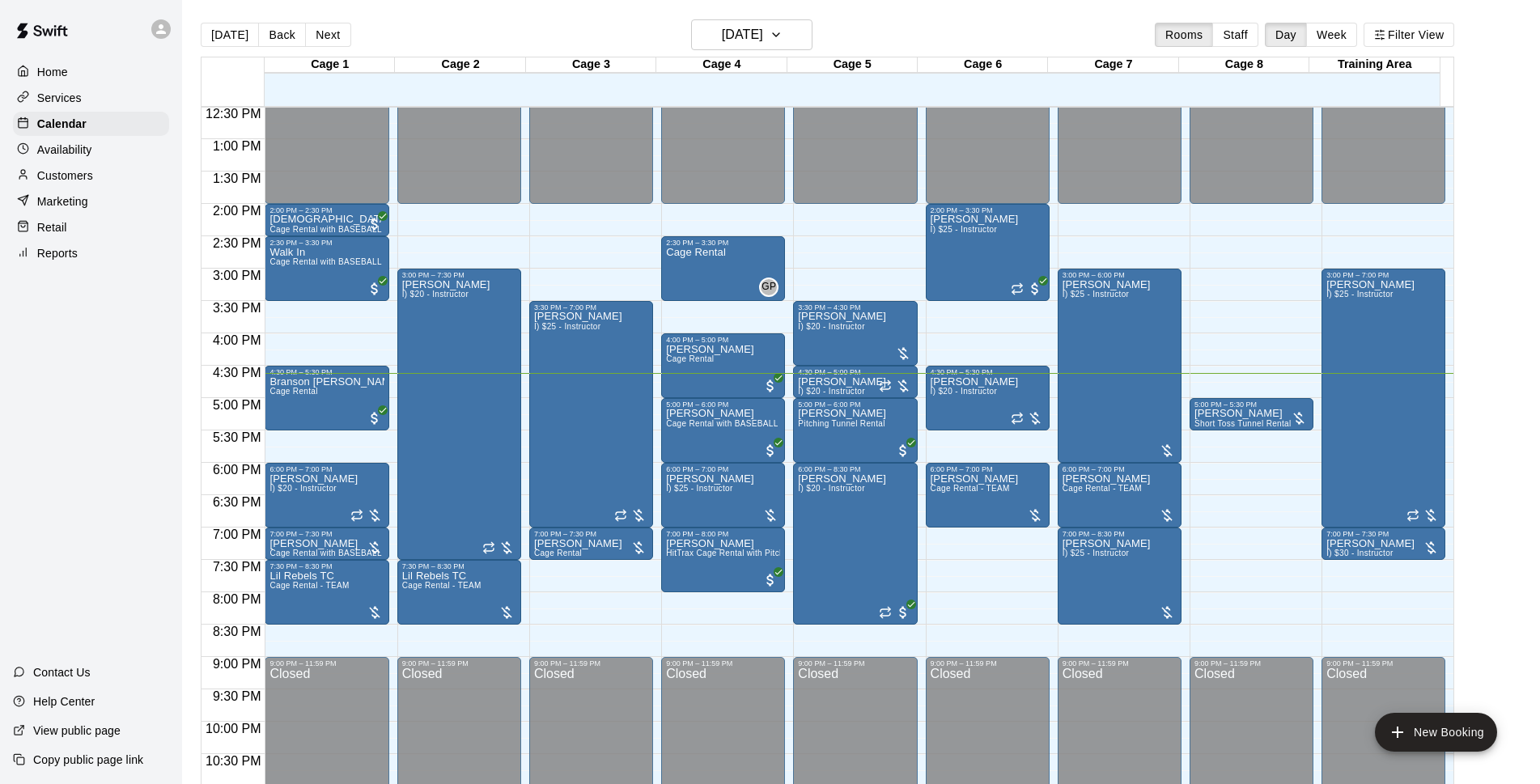
click at [852, 31] on div "[DATE] Back [DATE][DATE] Rooms Staff Day Week Filter View" at bounding box center [827, 37] width 1254 height 37
click at [895, 28] on div "[DATE] Back [DATE][DATE] Rooms Staff Day Week Filter View" at bounding box center [827, 37] width 1254 height 37
click at [845, 23] on div "[DATE] Back [DATE][DATE] Rooms Staff Day Week Filter View" at bounding box center [827, 37] width 1254 height 37
click at [822, 34] on div "[DATE] Back [DATE][DATE] Rooms Staff Day Week Filter View" at bounding box center [827, 37] width 1254 height 37
click at [783, 34] on icon "button" at bounding box center [776, 34] width 13 height 19
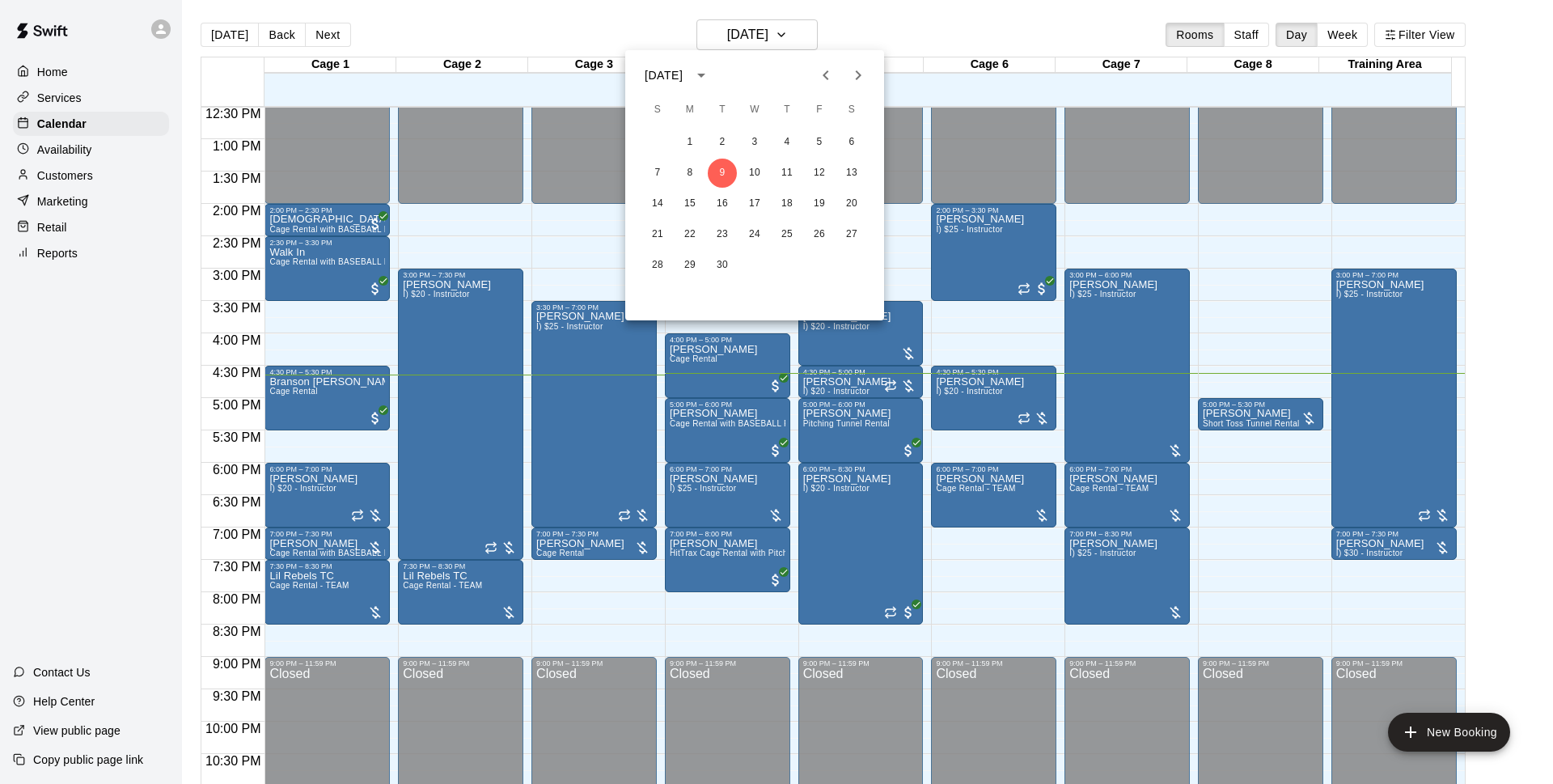
click at [901, 27] on div at bounding box center [776, 392] width 1553 height 784
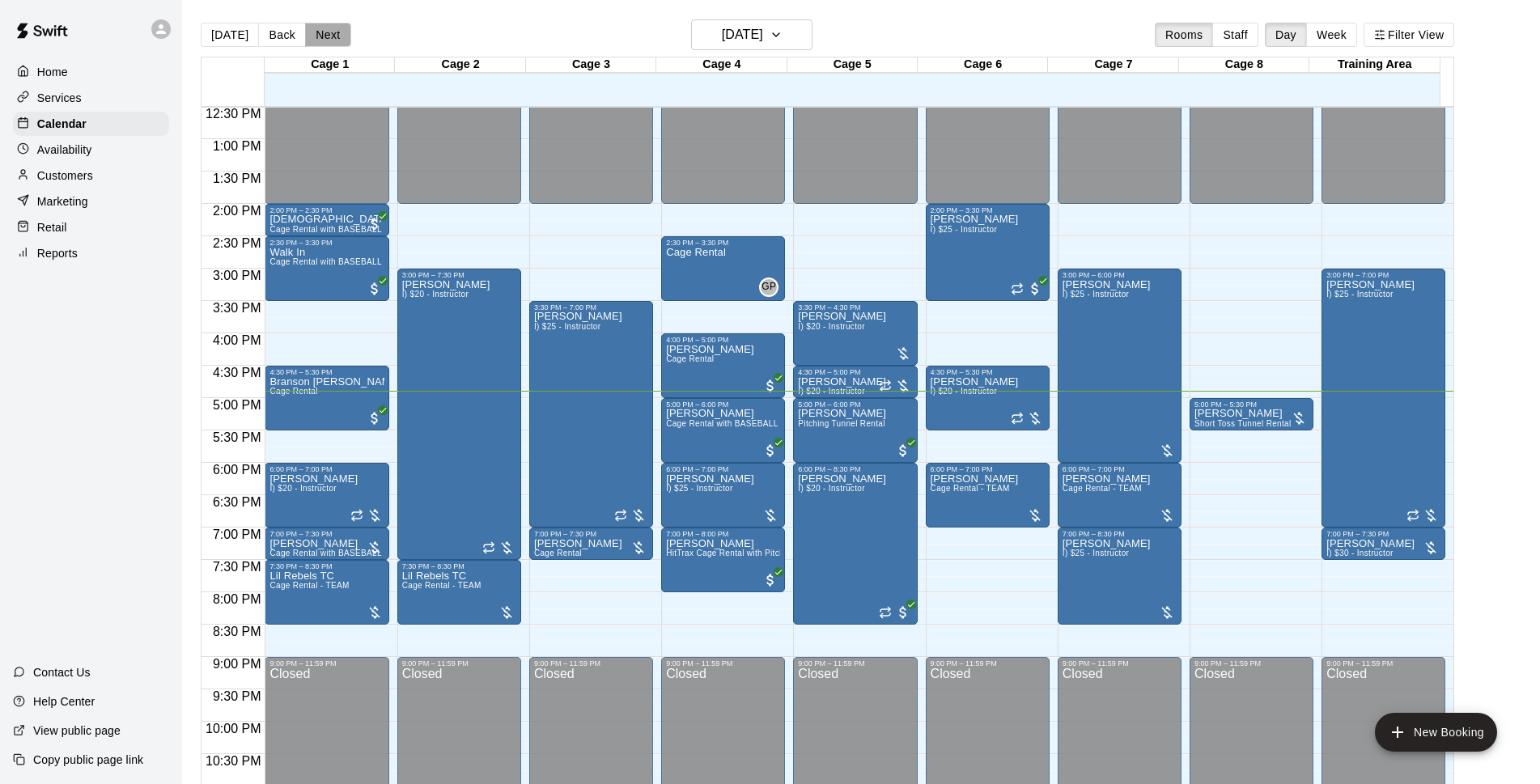
click at [315, 37] on button "Next" at bounding box center [328, 34] width 45 height 24
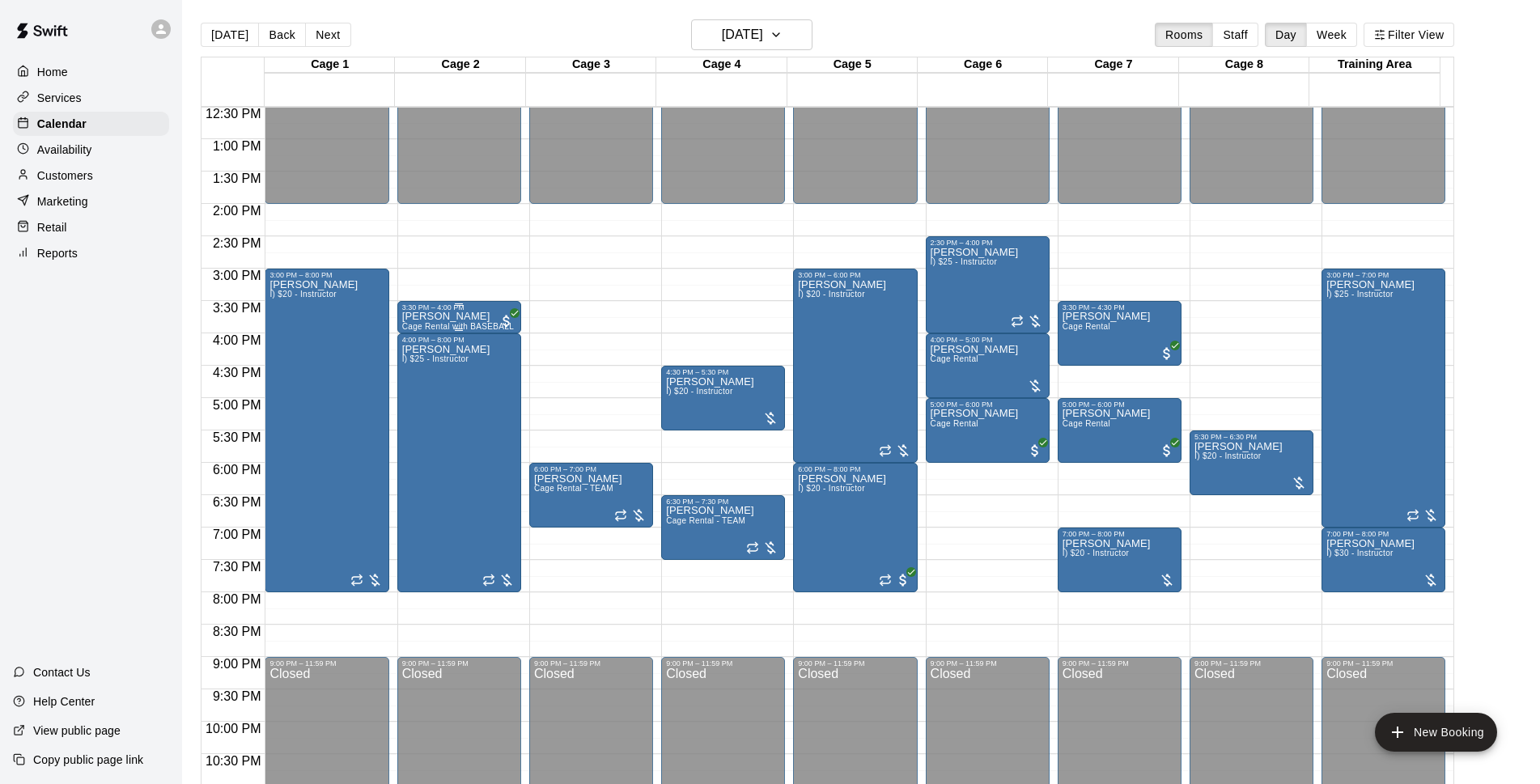
click at [480, 322] on div "Max Viellion Cage Rental with BASEBALL Pitching Machine" at bounding box center [459, 704] width 114 height 784
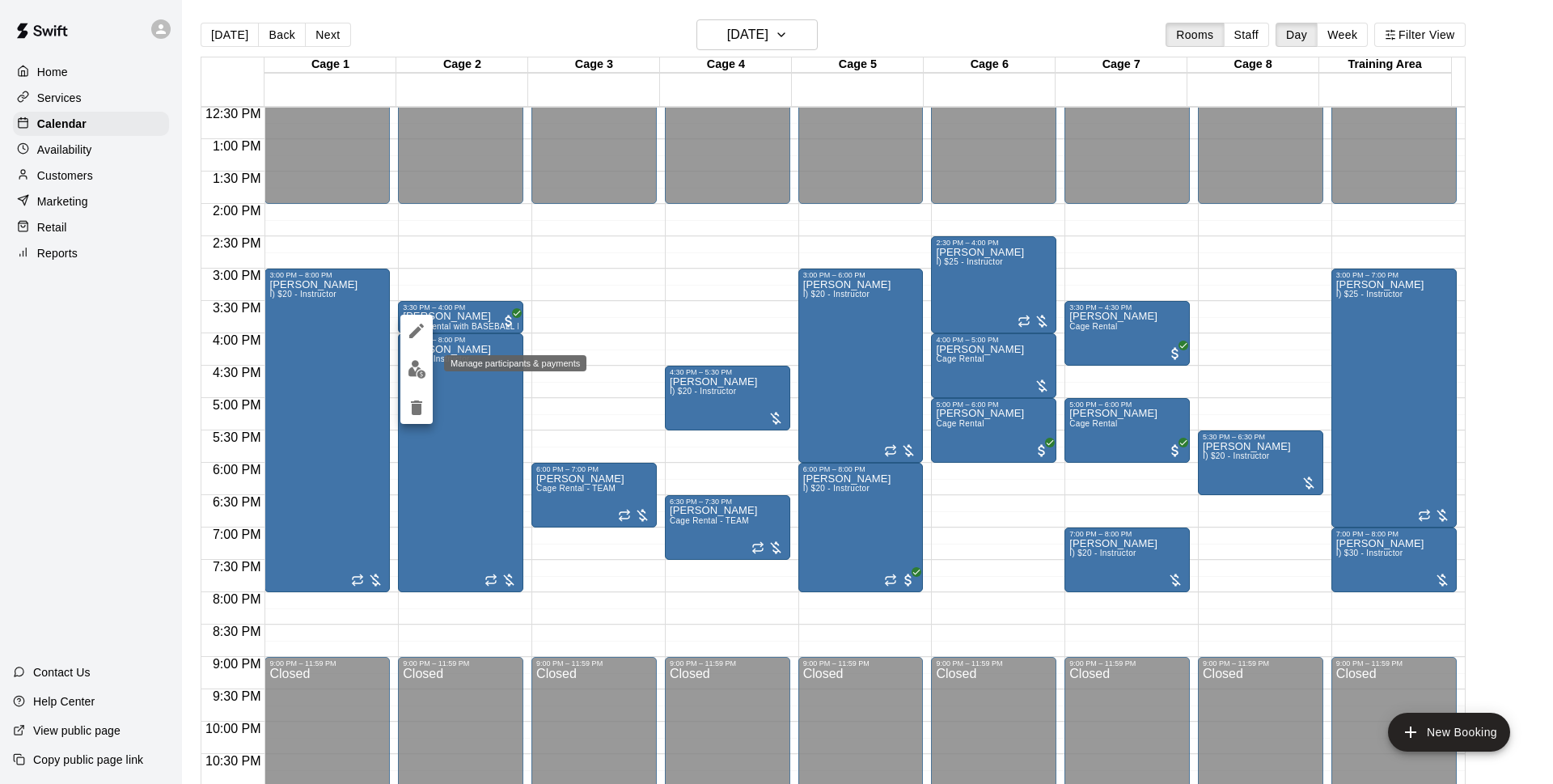
click at [422, 376] on img "edit" at bounding box center [416, 369] width 19 height 19
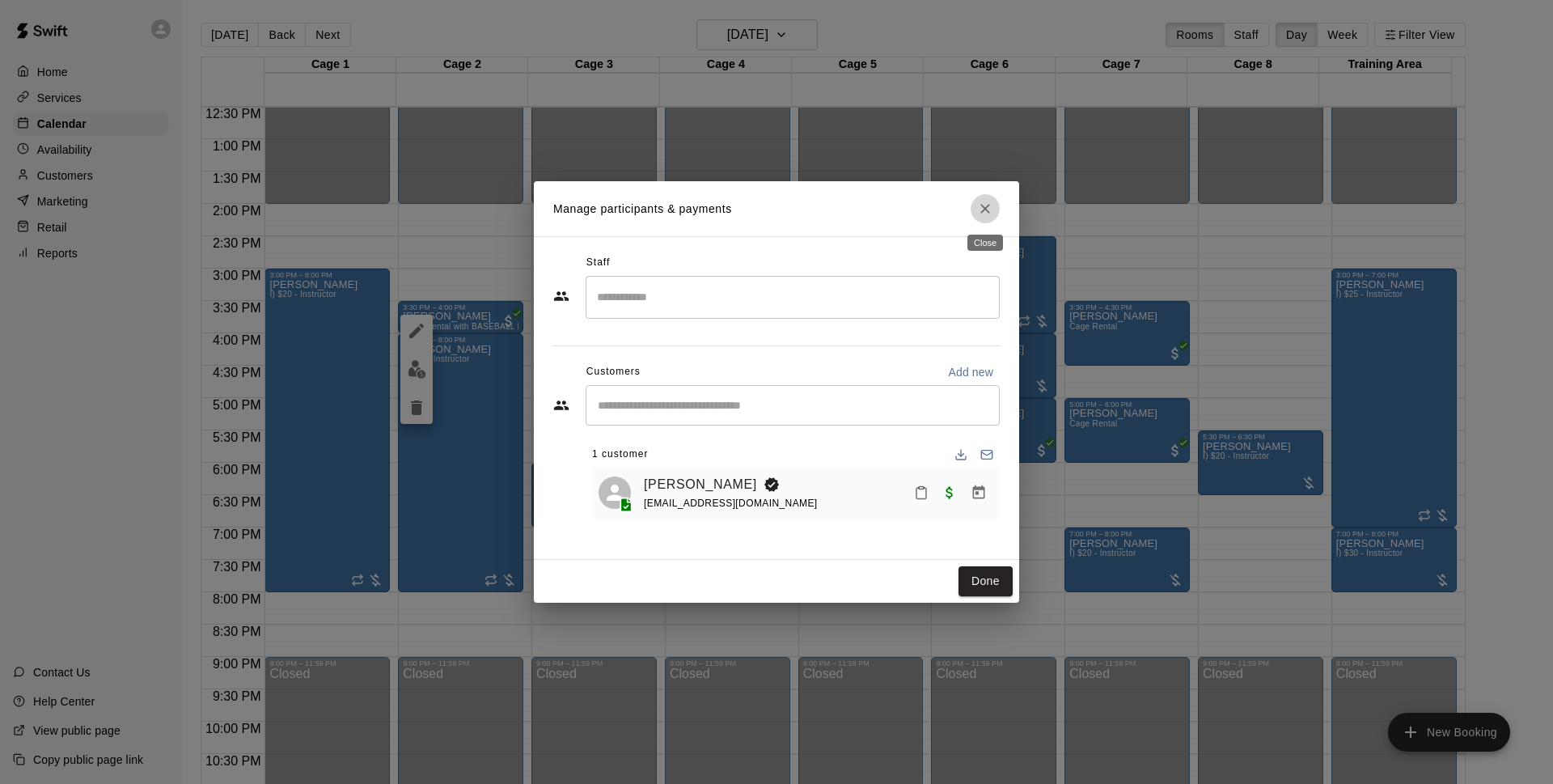
click at [994, 205] on button "Close" at bounding box center [986, 209] width 29 height 29
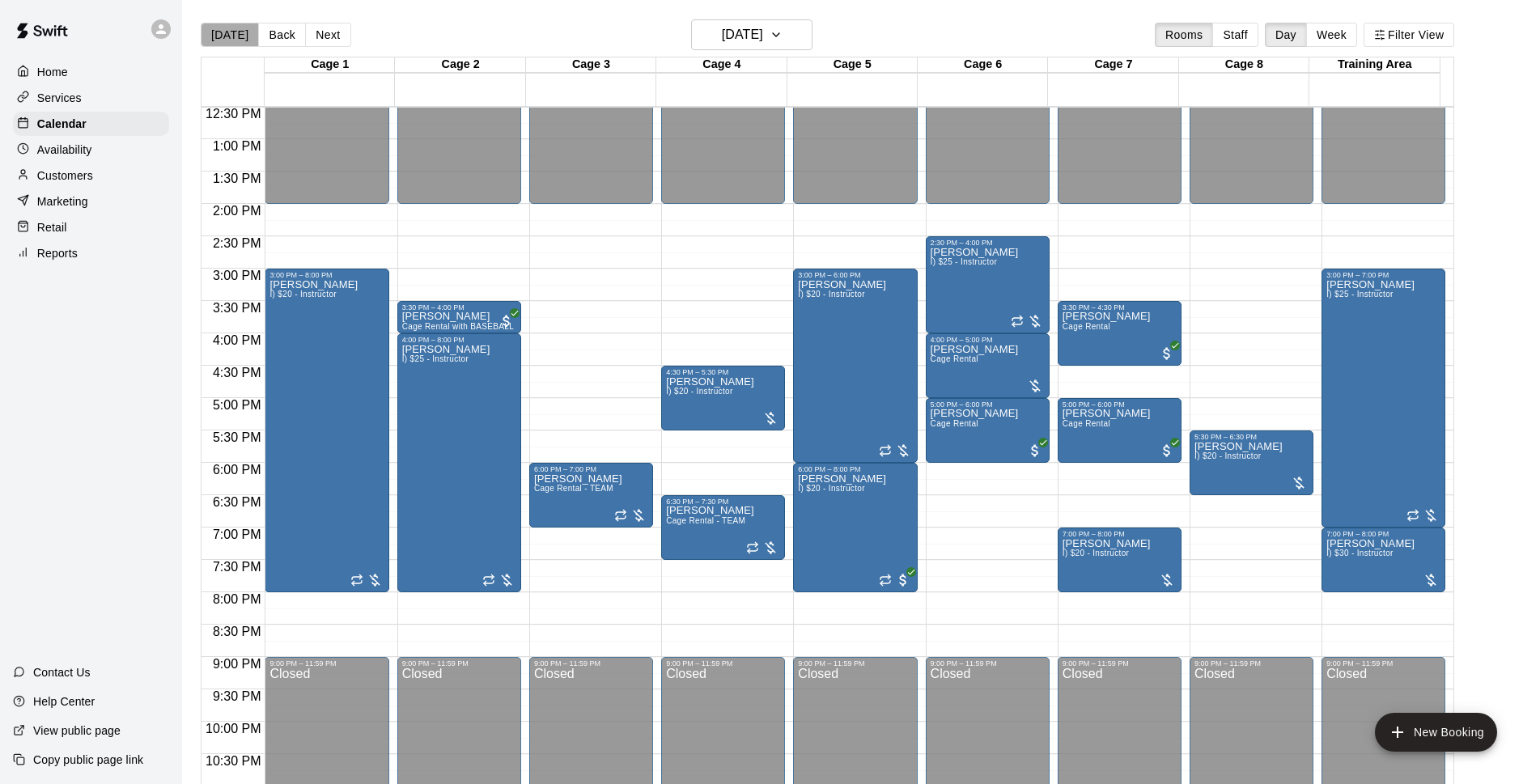
click at [234, 40] on button "[DATE]" at bounding box center [230, 34] width 58 height 24
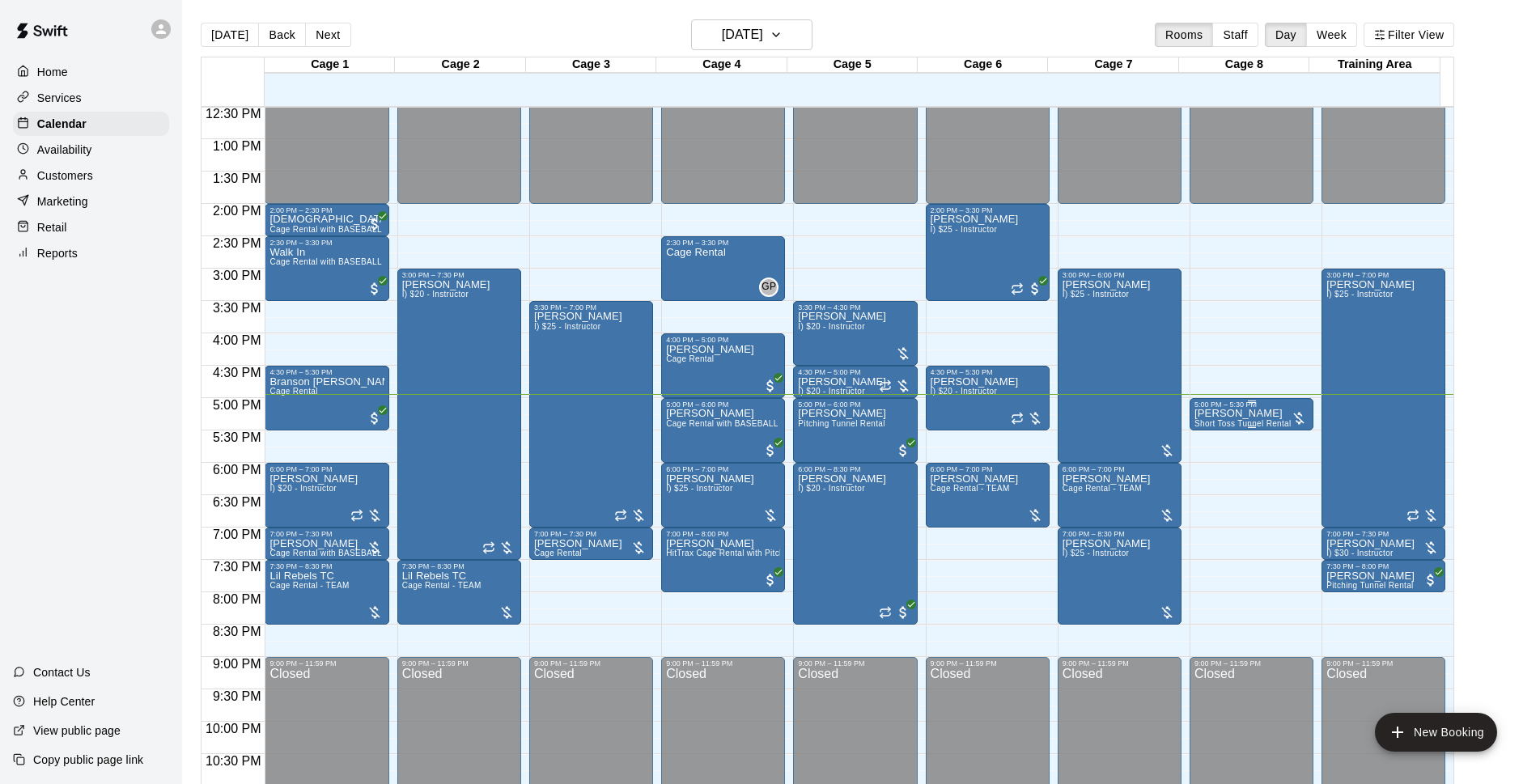
click at [1285, 422] on span "Short Toss Tunnel Rental" at bounding box center [1243, 424] width 97 height 9
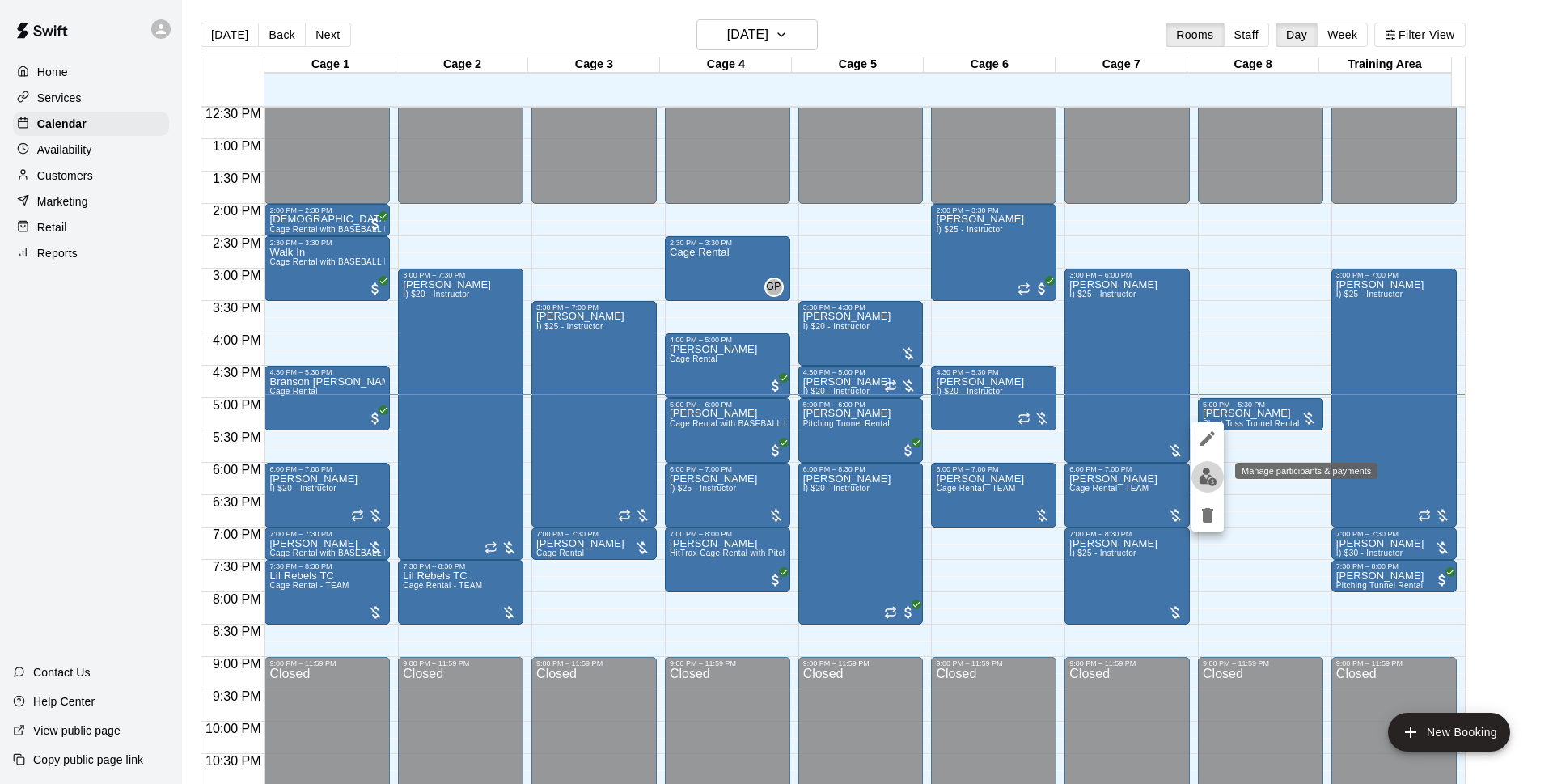
click at [1210, 480] on img "edit" at bounding box center [1208, 477] width 19 height 19
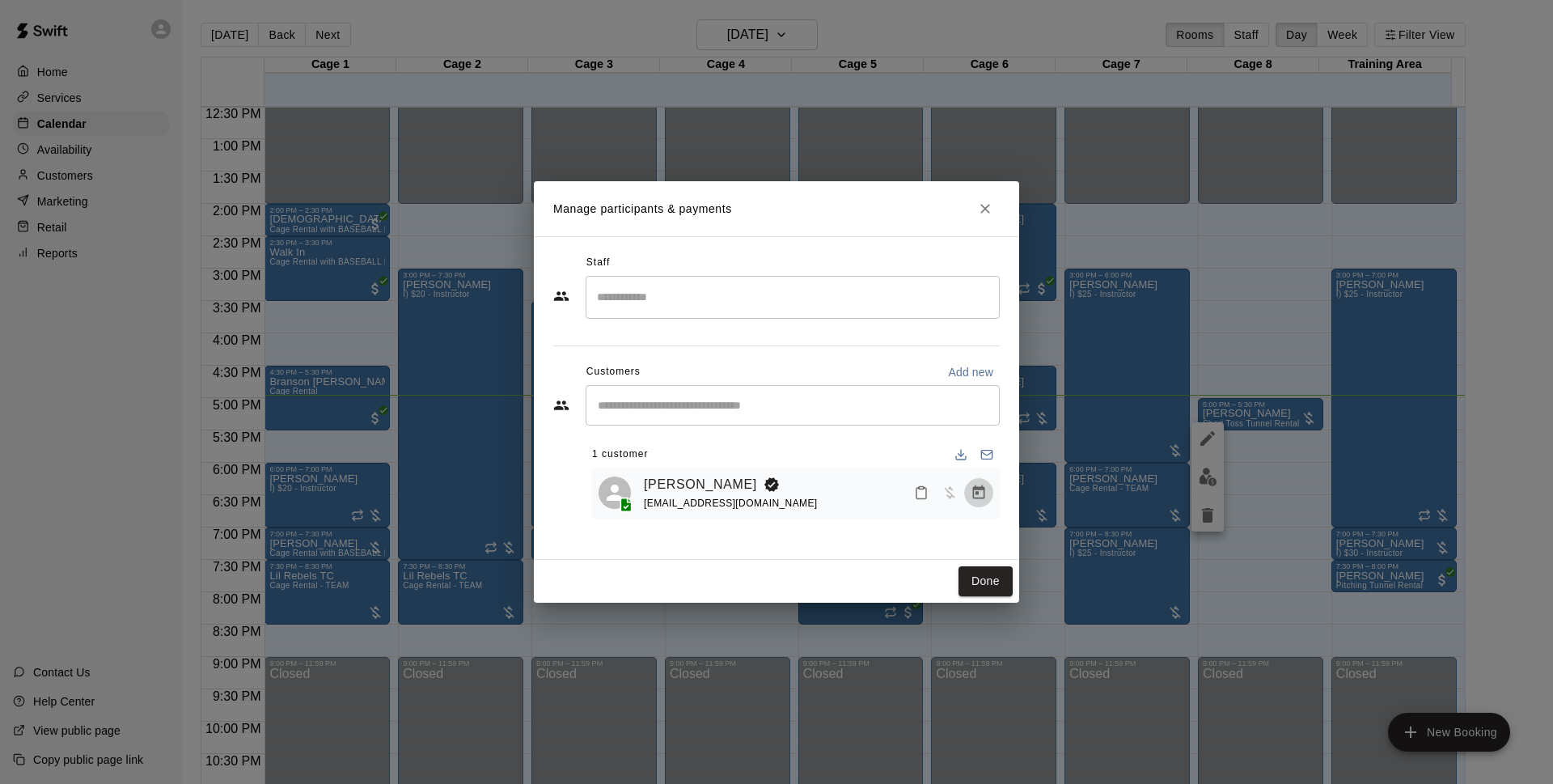
click at [979, 499] on icon "Manage bookings & payment" at bounding box center [978, 491] width 12 height 14
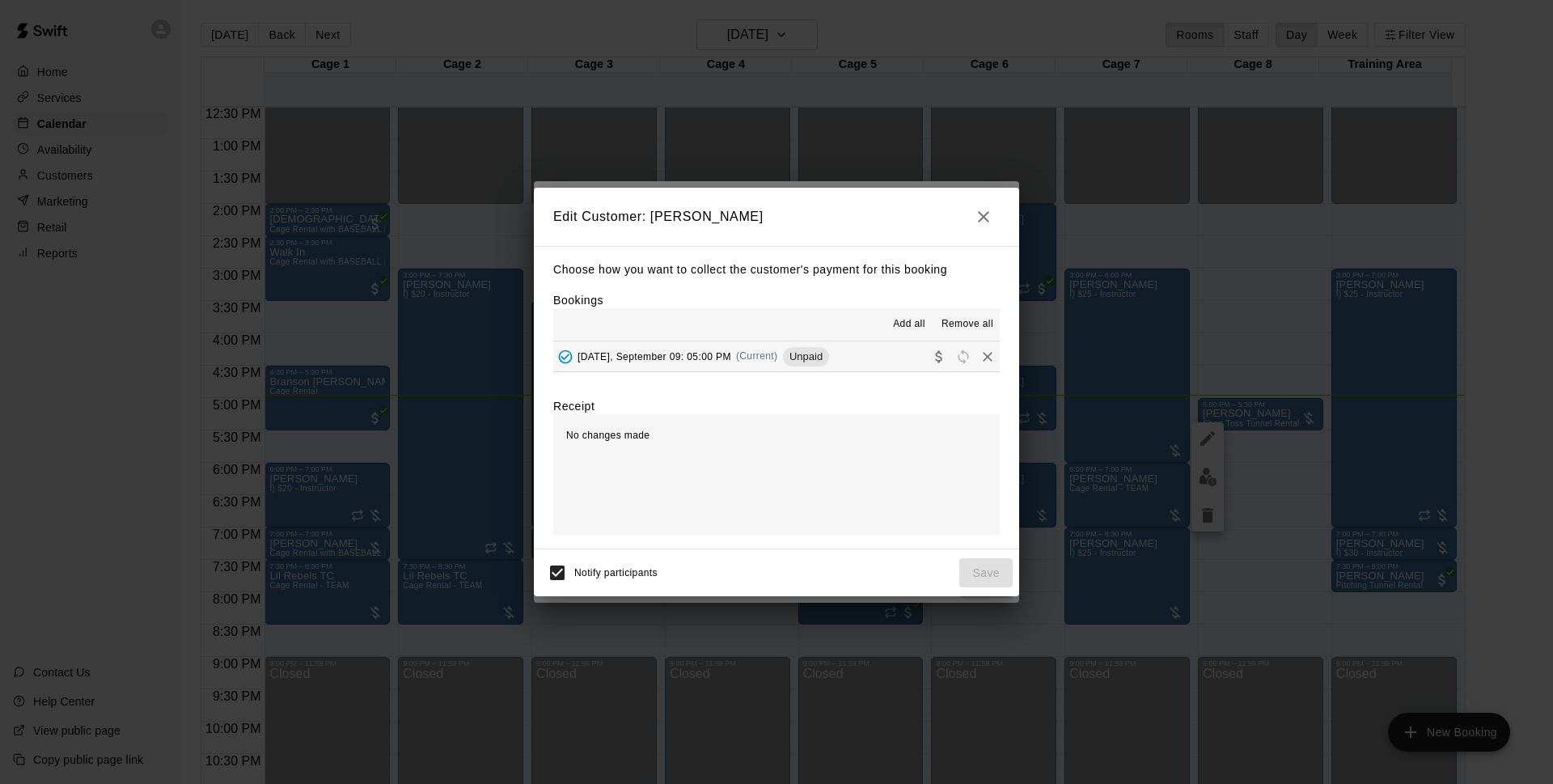
click at [851, 353] on button "Tuesday, September 09: 05:00 PM (Current) Unpaid" at bounding box center [777, 356] width 446 height 30
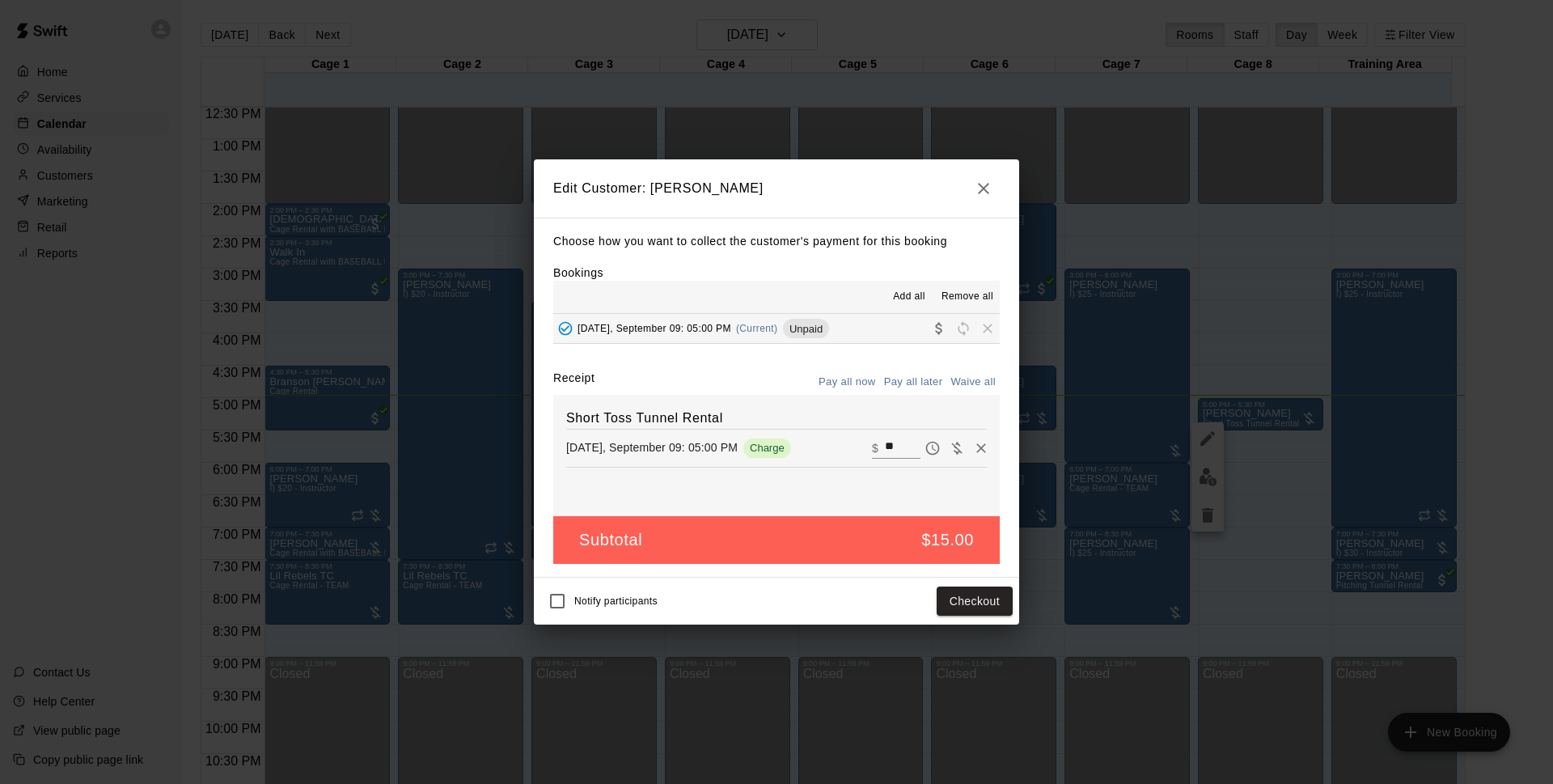
click at [953, 617] on div "Notify participants Checkout" at bounding box center [776, 602] width 472 height 34
click at [969, 600] on button "Checkout" at bounding box center [975, 601] width 76 height 30
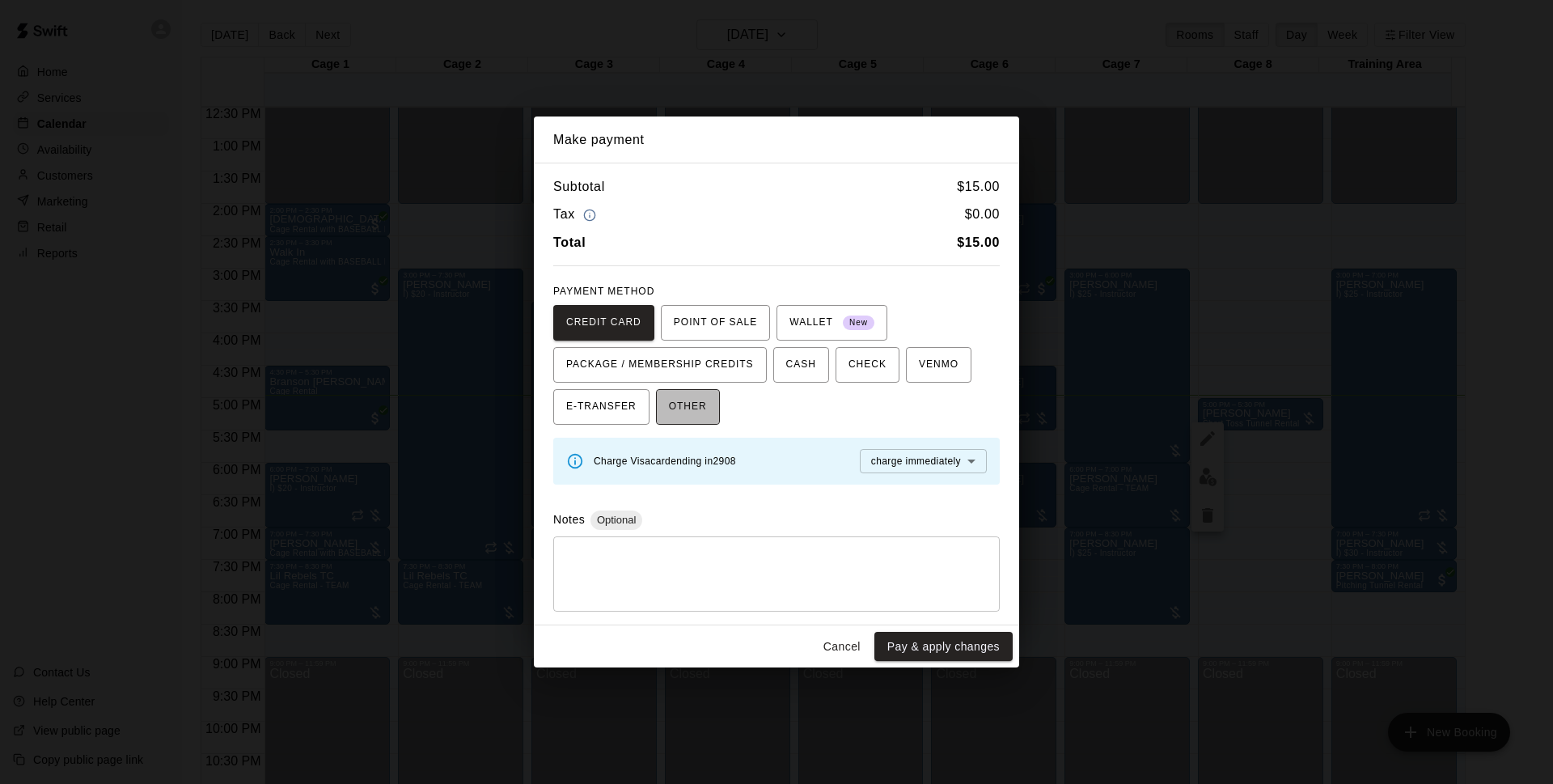
click at [685, 406] on span "OTHER" at bounding box center [688, 406] width 38 height 26
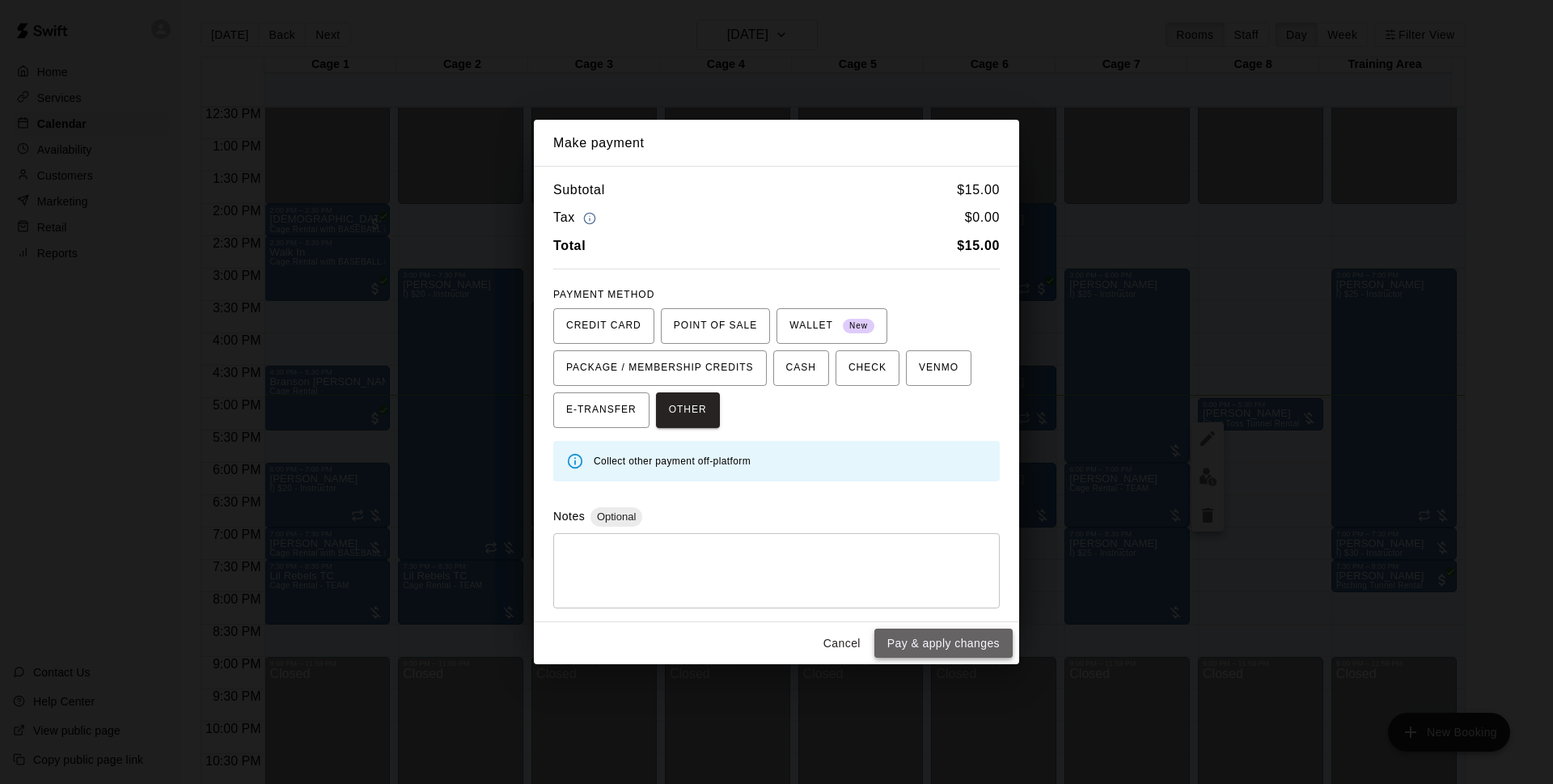
click at [937, 645] on button "Pay & apply changes" at bounding box center [943, 643] width 138 height 30
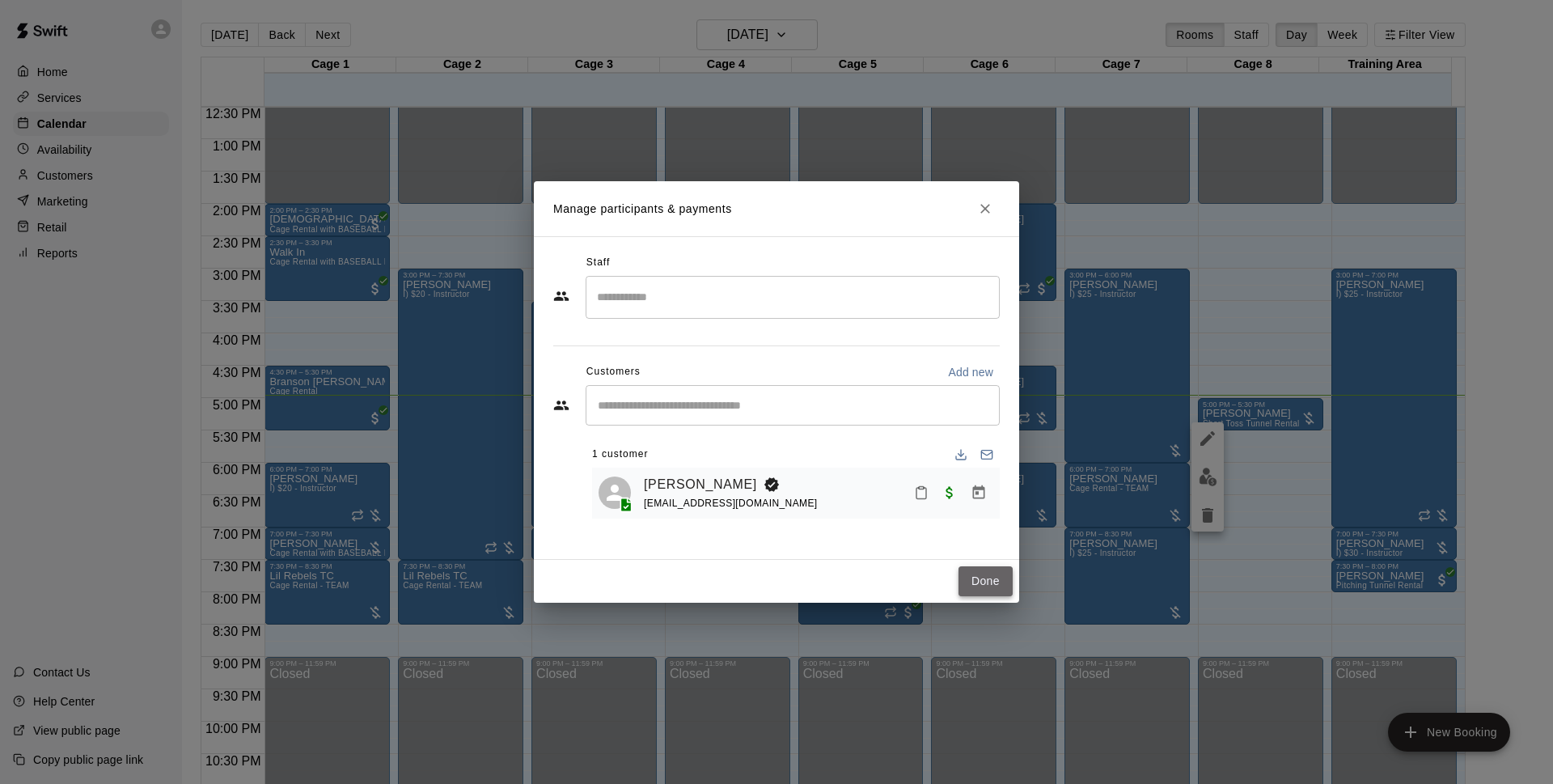
click at [974, 580] on button "Done" at bounding box center [986, 581] width 54 height 30
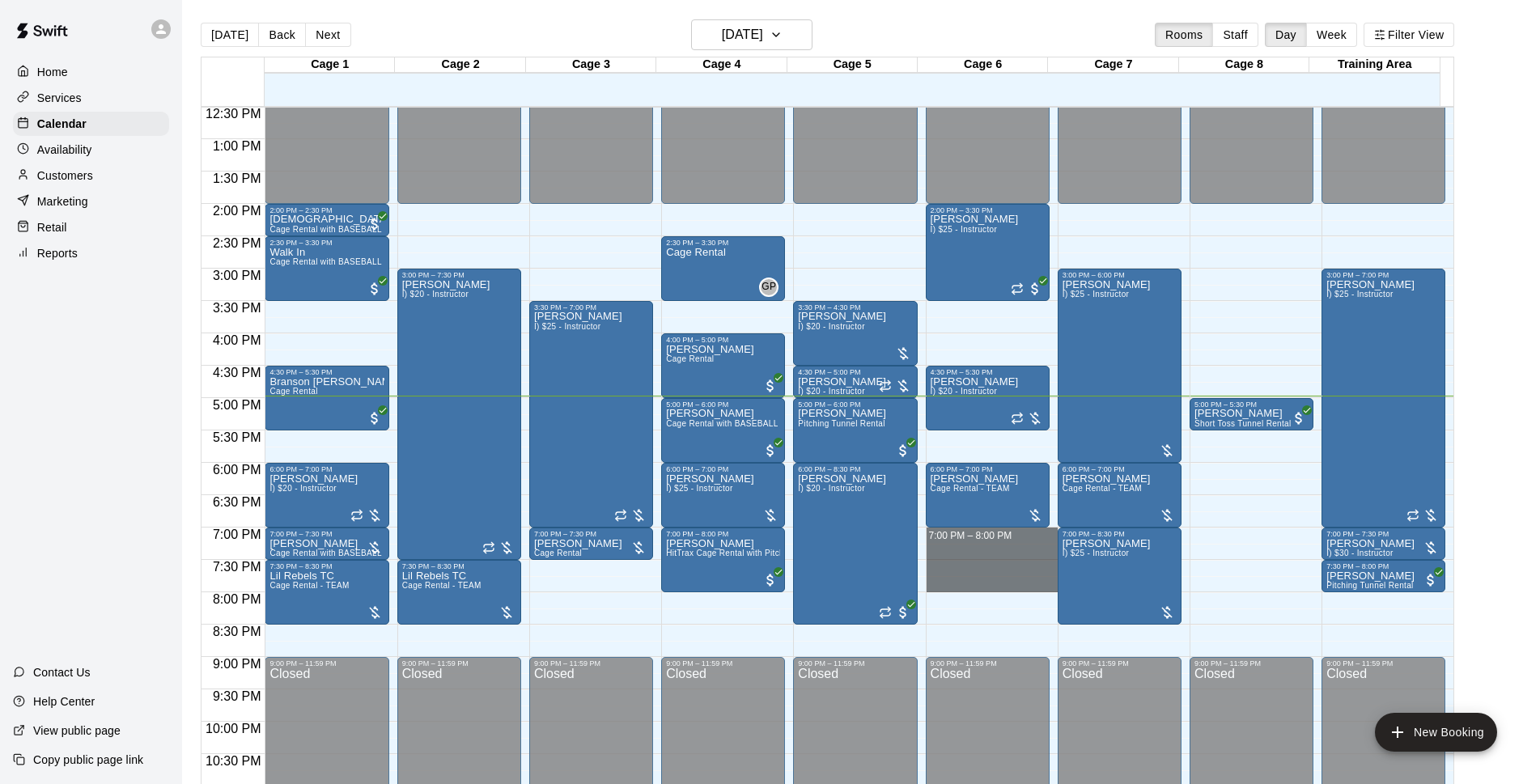
drag, startPoint x: 963, startPoint y: 532, endPoint x: 966, endPoint y: 583, distance: 51.1
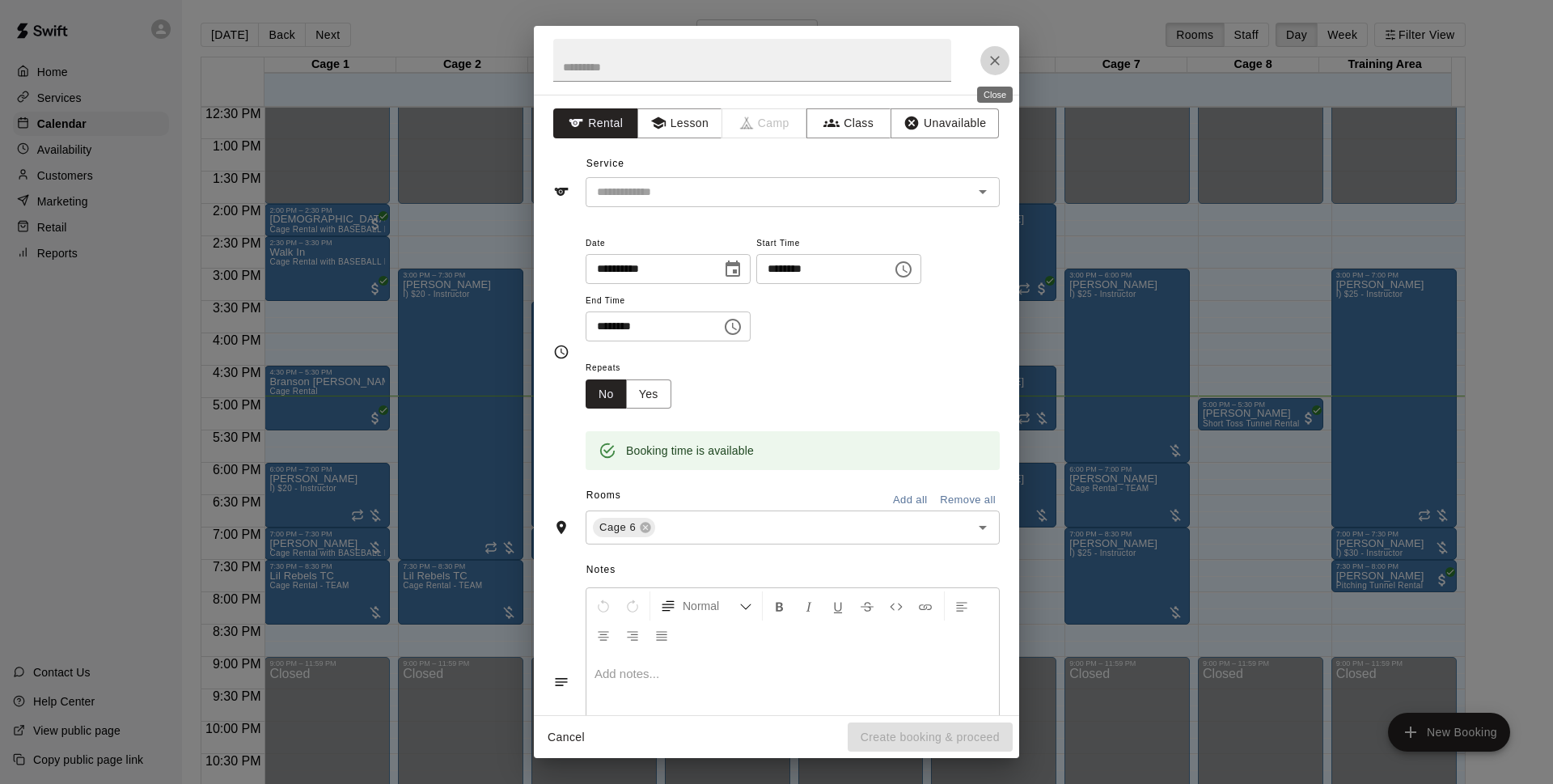
click at [994, 52] on icon "Close" at bounding box center [995, 61] width 16 height 16
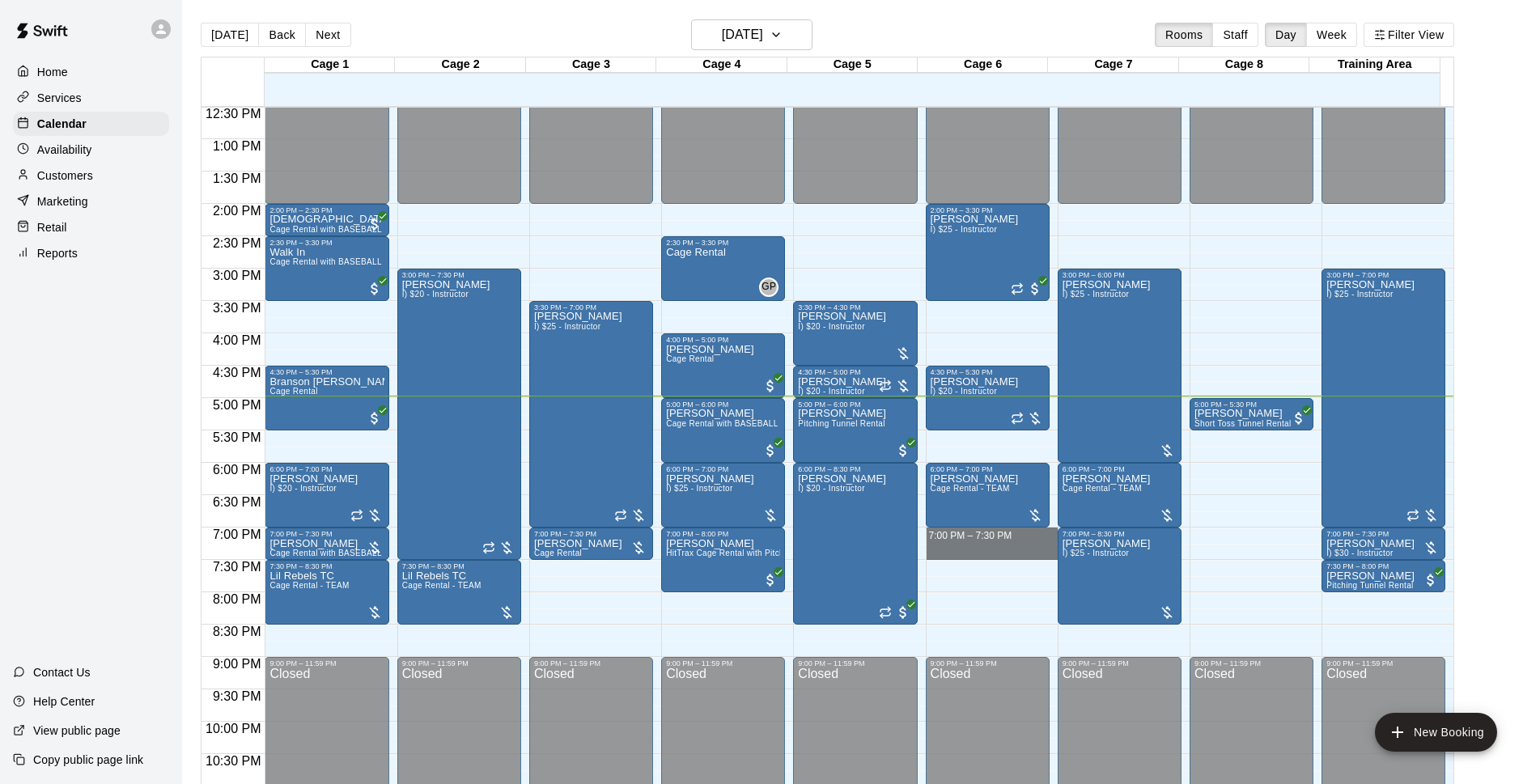
drag, startPoint x: 943, startPoint y: 530, endPoint x: 949, endPoint y: 552, distance: 22.8
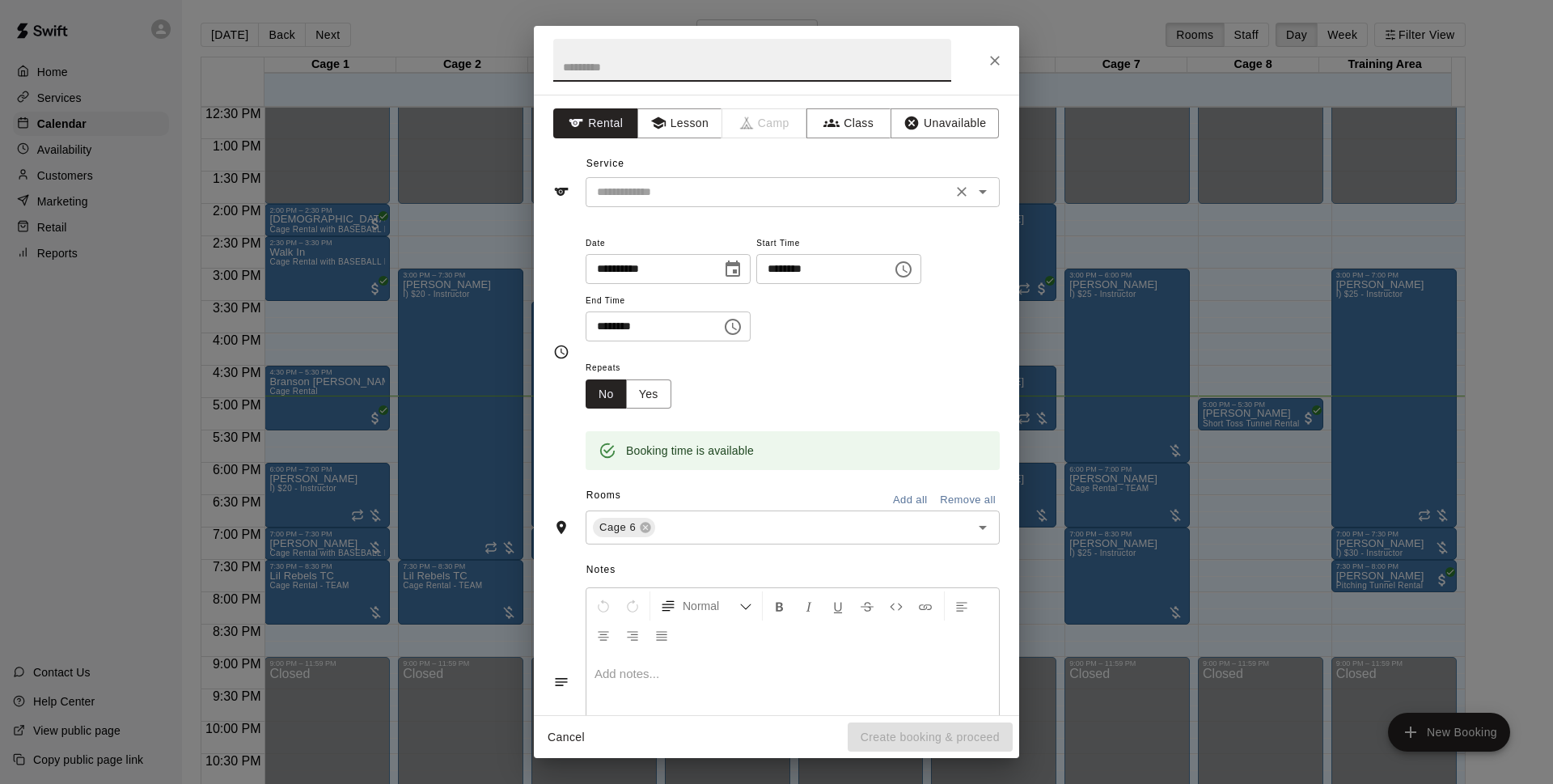
click at [752, 186] on input "text" at bounding box center [769, 191] width 357 height 20
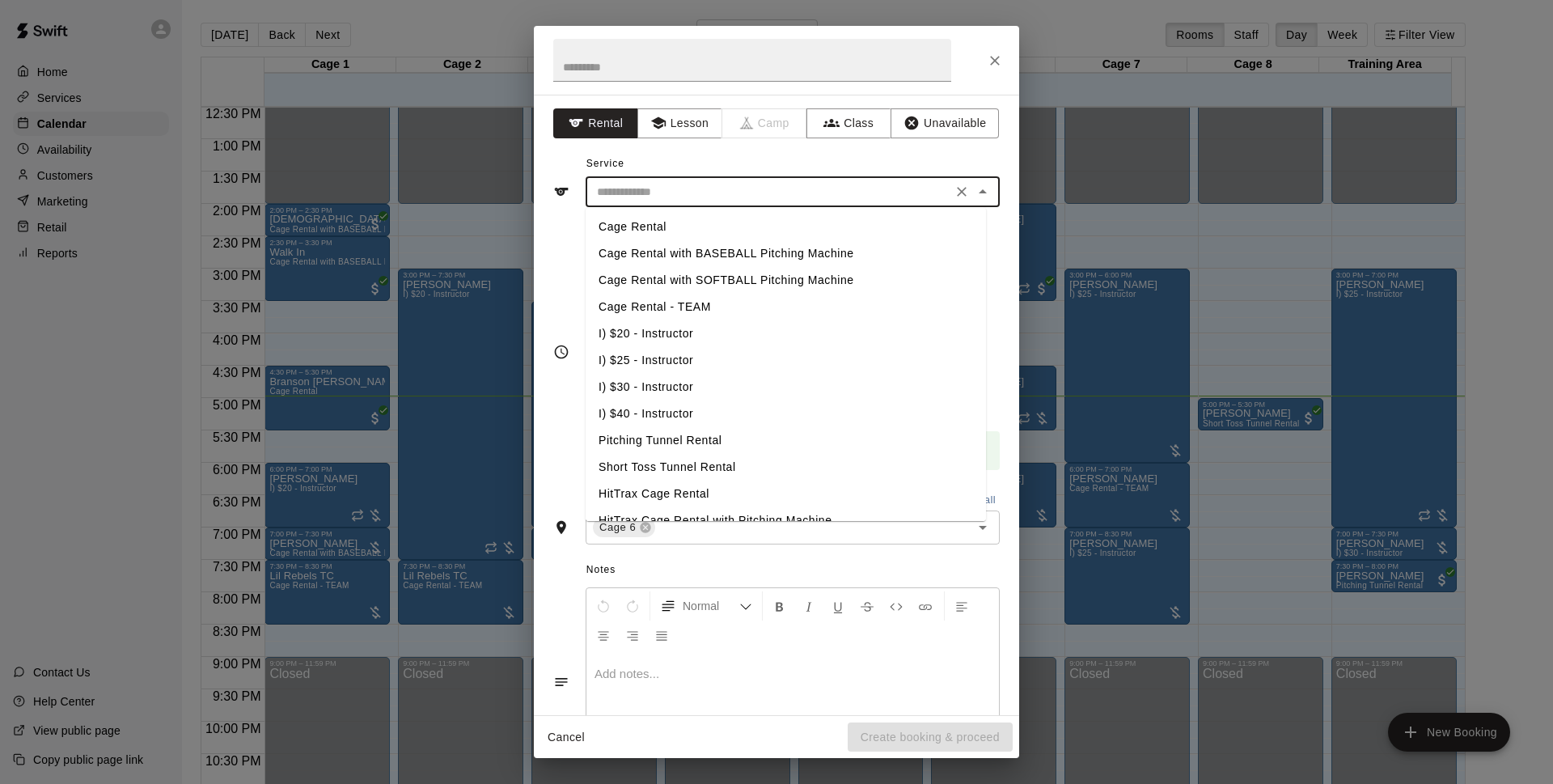
click at [680, 220] on li "Cage Rental" at bounding box center [785, 227] width 400 height 27
type input "**********"
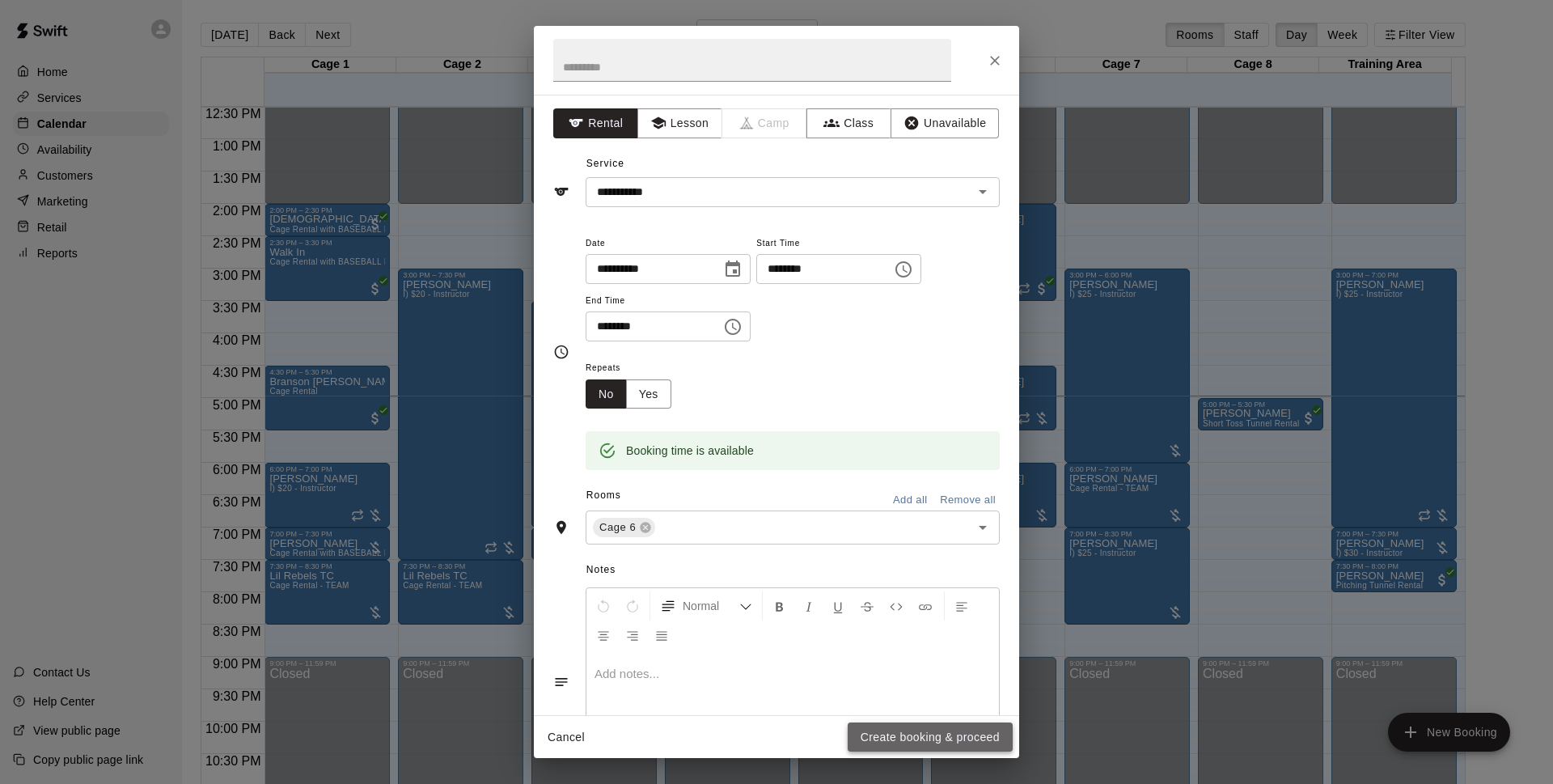
click at [917, 737] on button "Create booking & proceed" at bounding box center [930, 737] width 165 height 30
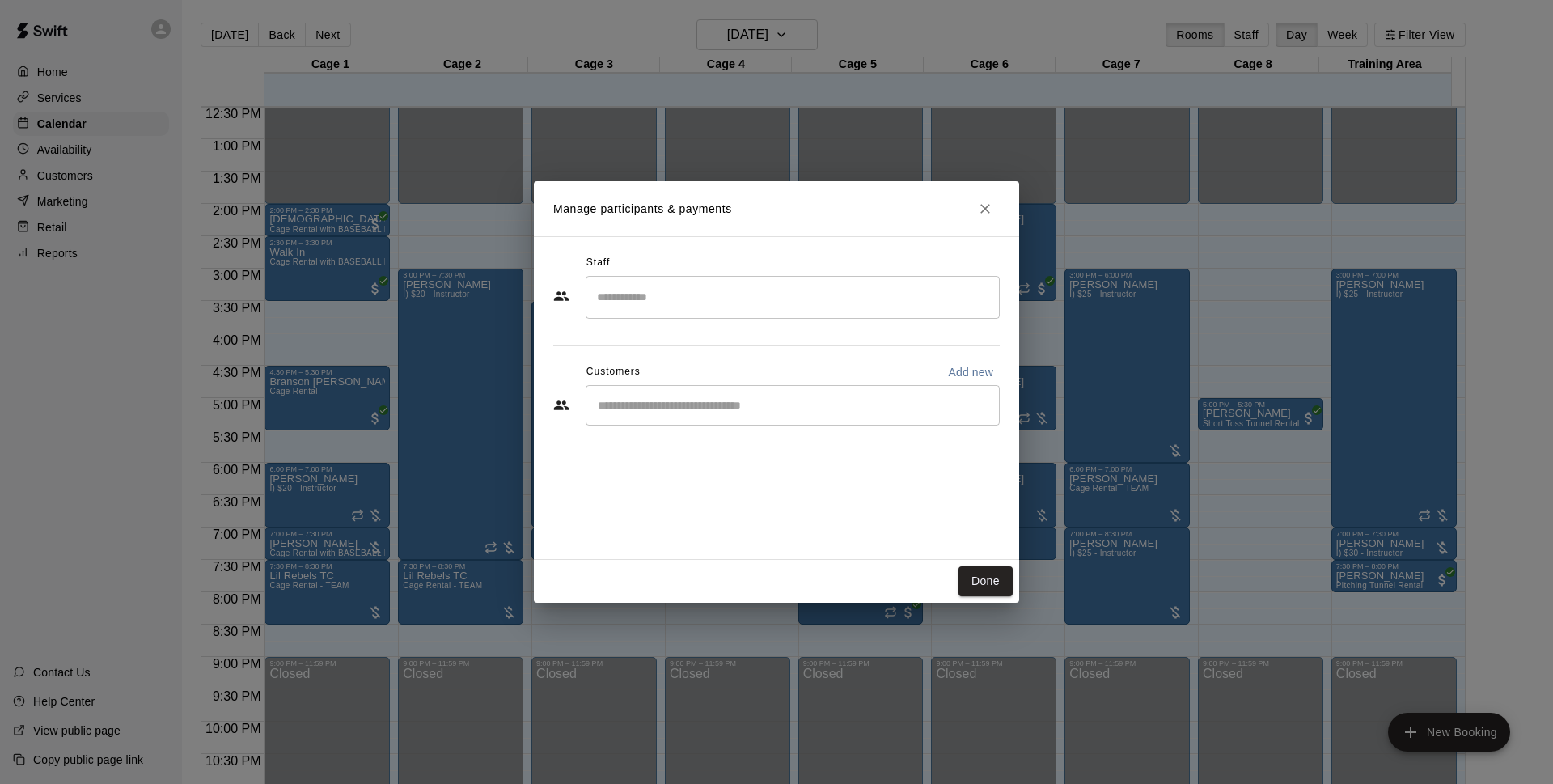
click at [690, 391] on div "​" at bounding box center [792, 405] width 414 height 41
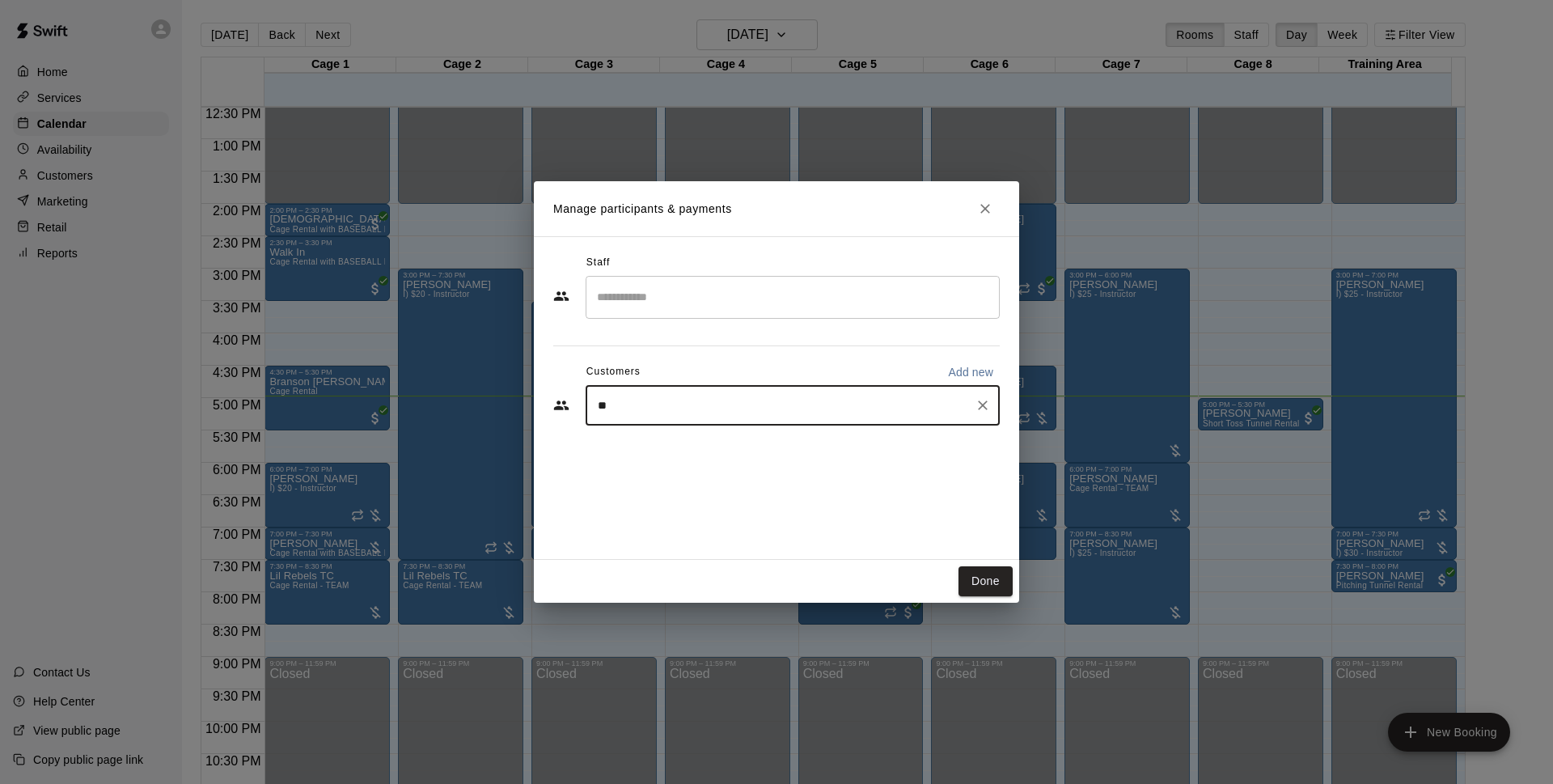
type input "*"
click at [686, 409] on input "Start typing to search customers..." at bounding box center [792, 406] width 399 height 16
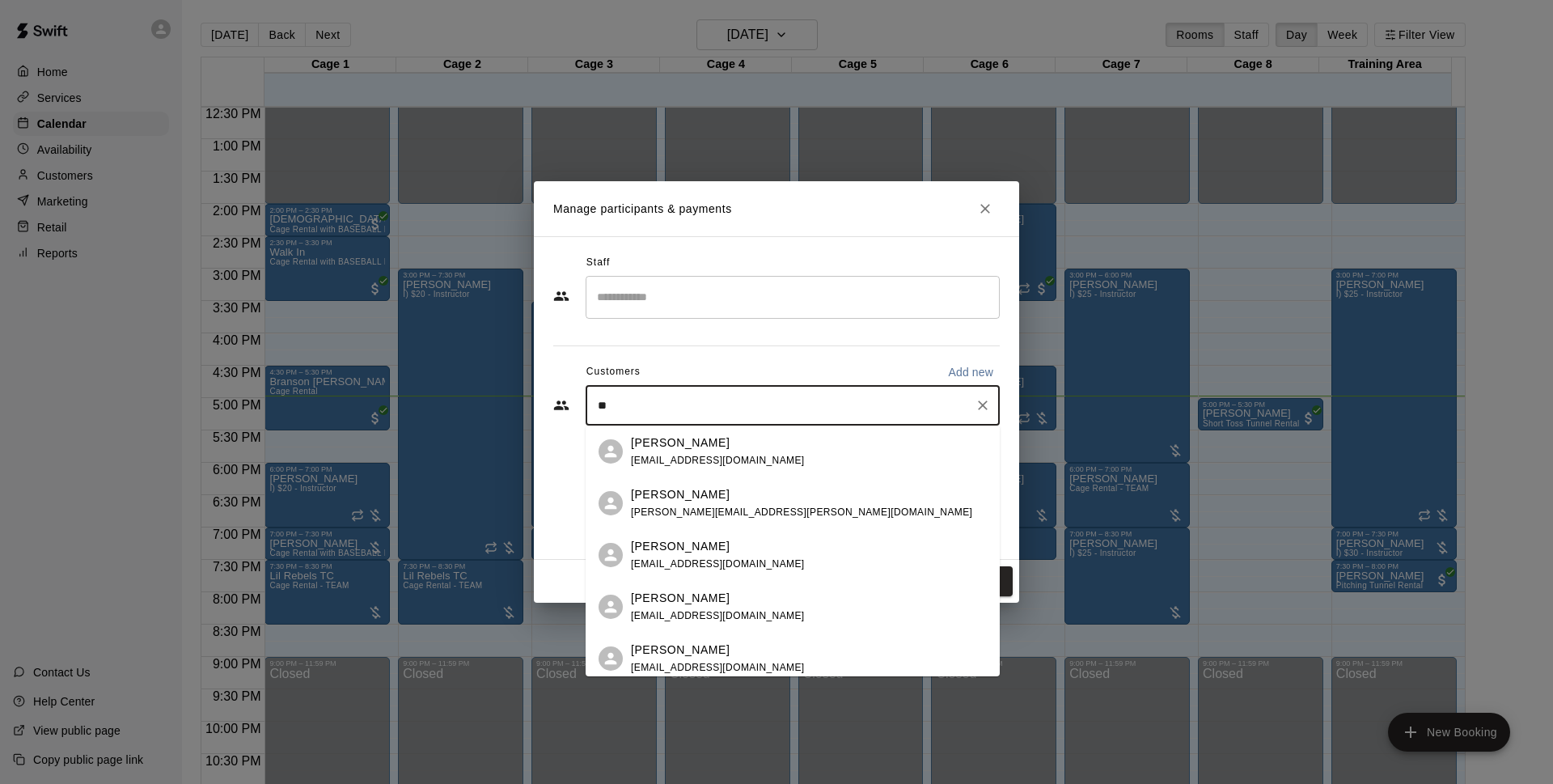
type input "*"
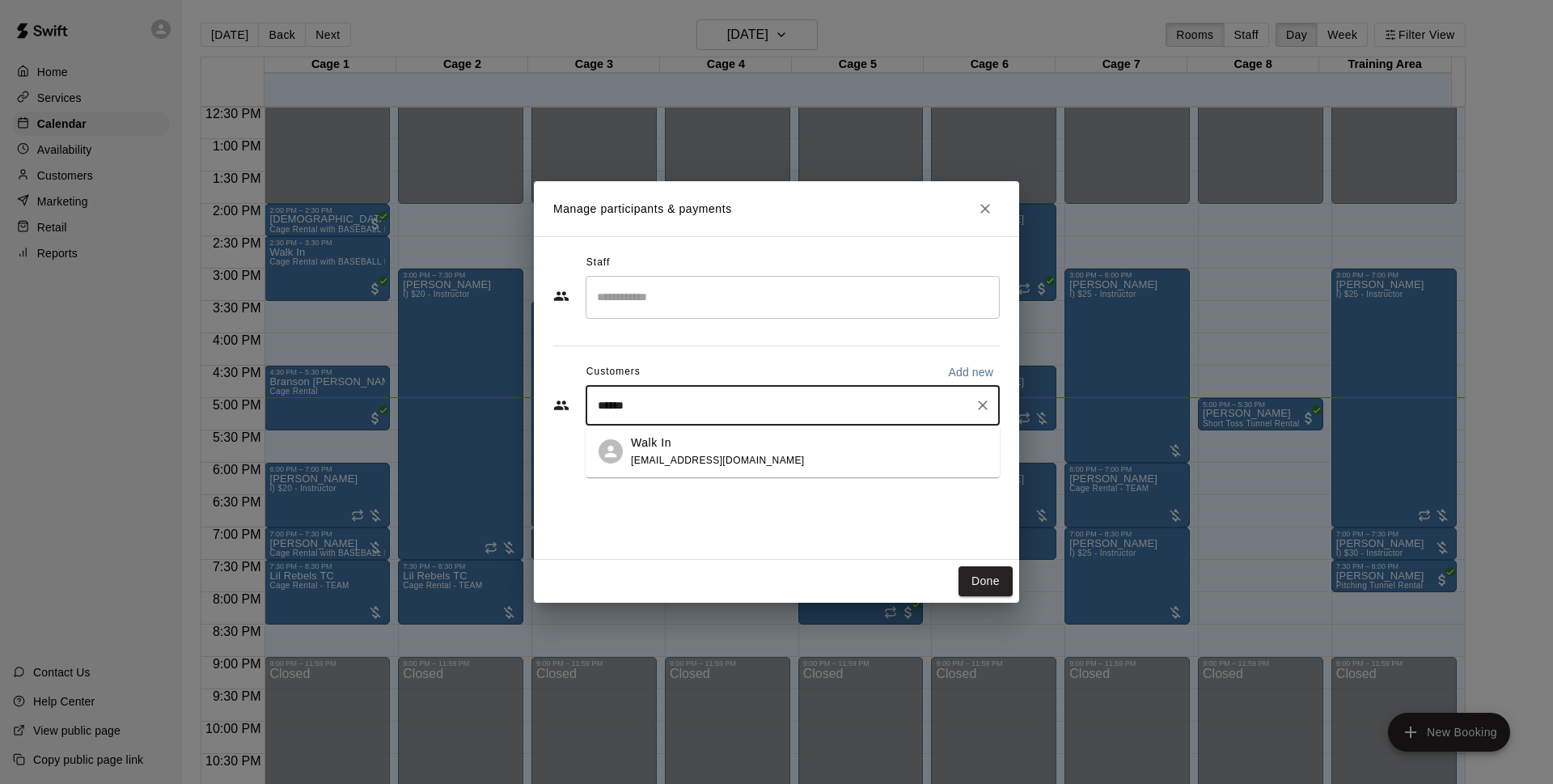
type input "*******"
click at [735, 451] on div "Walk In info@basesloadedlv.com" at bounding box center [717, 452] width 174 height 35
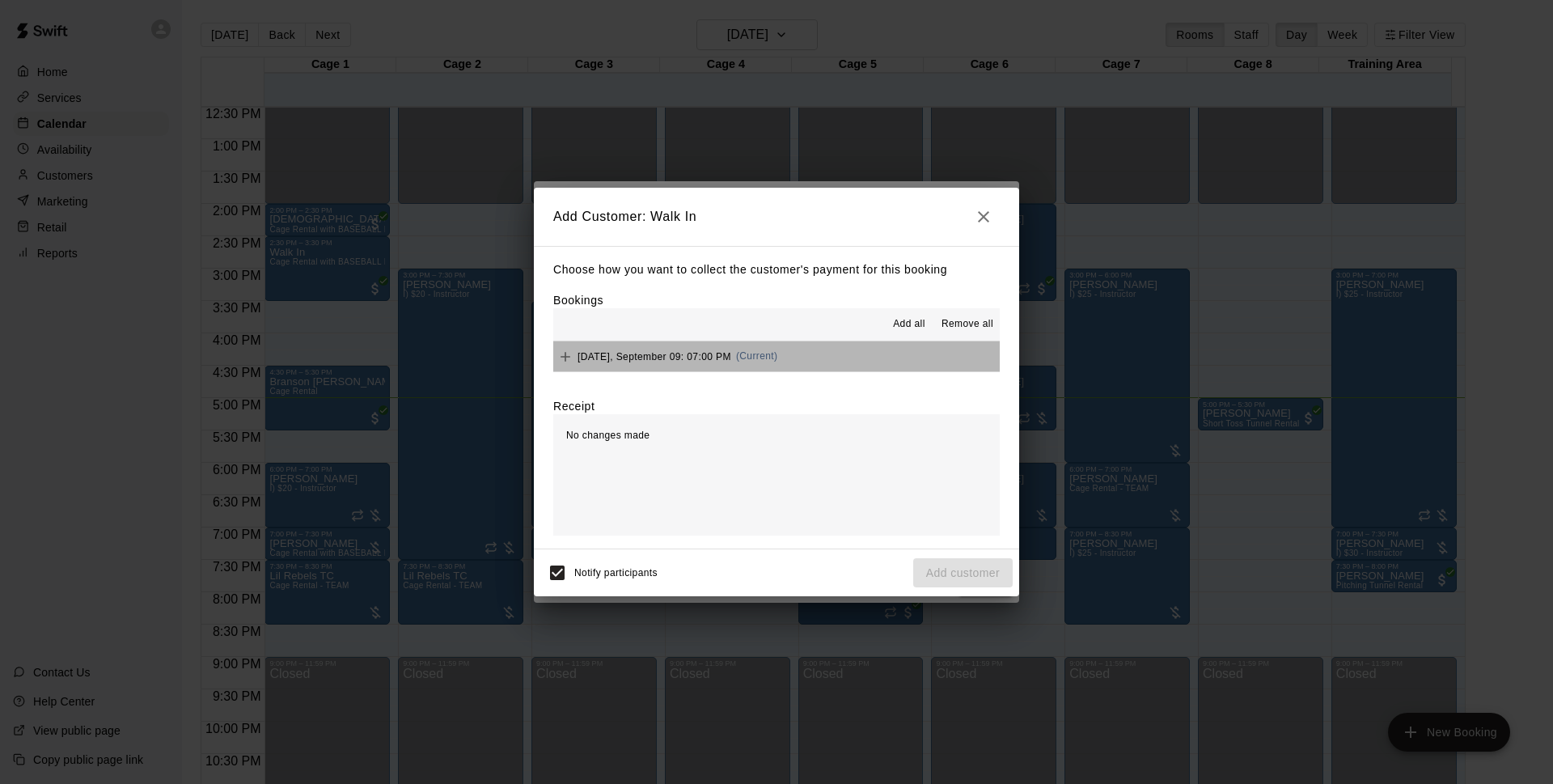
click at [785, 354] on button "Tuesday, September 09: 07:00 PM (Current)" at bounding box center [777, 356] width 446 height 30
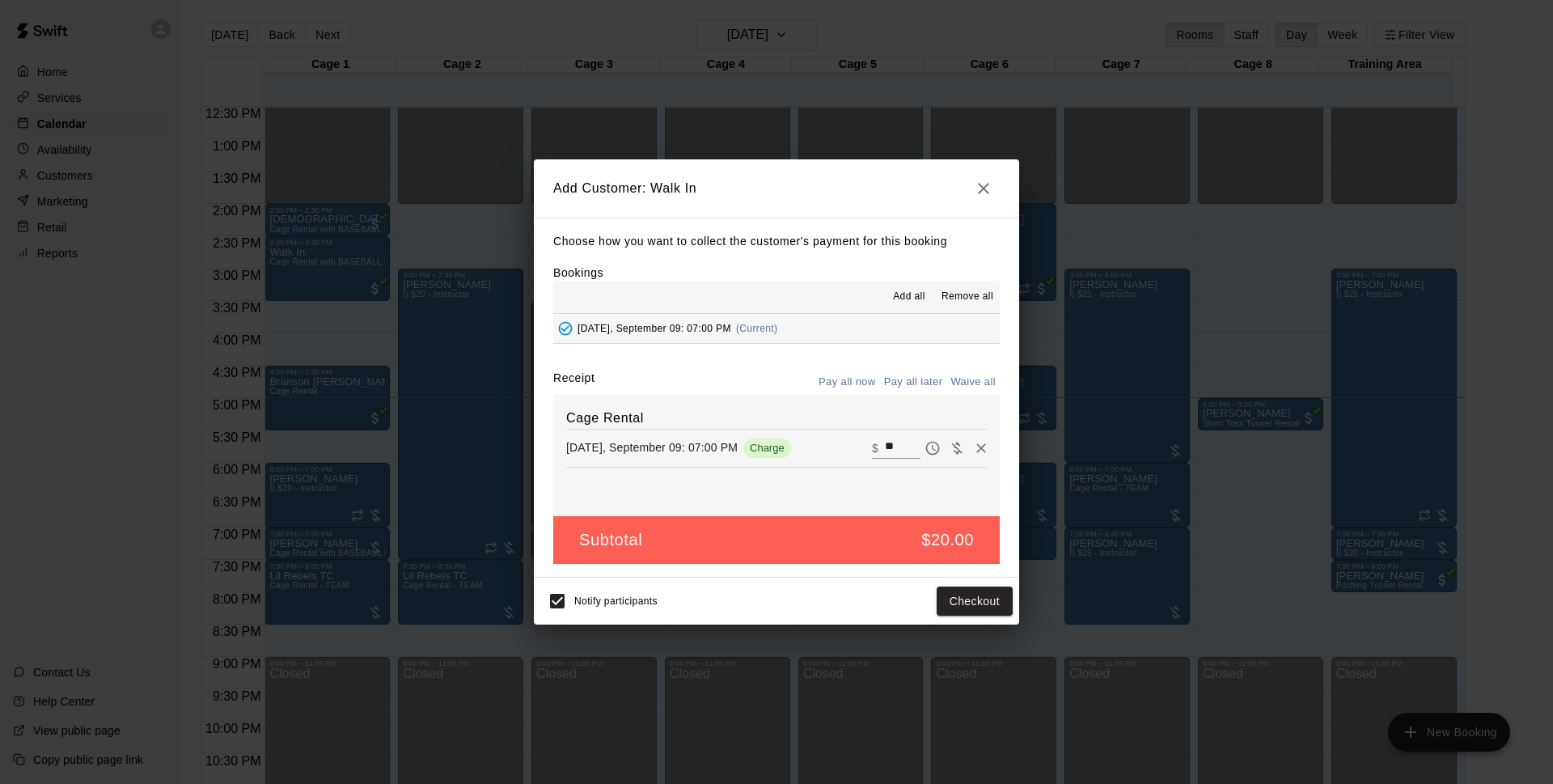
click at [939, 382] on button "Pay all later" at bounding box center [913, 382] width 67 height 25
click at [983, 606] on button "Add customer" at bounding box center [963, 601] width 99 height 30
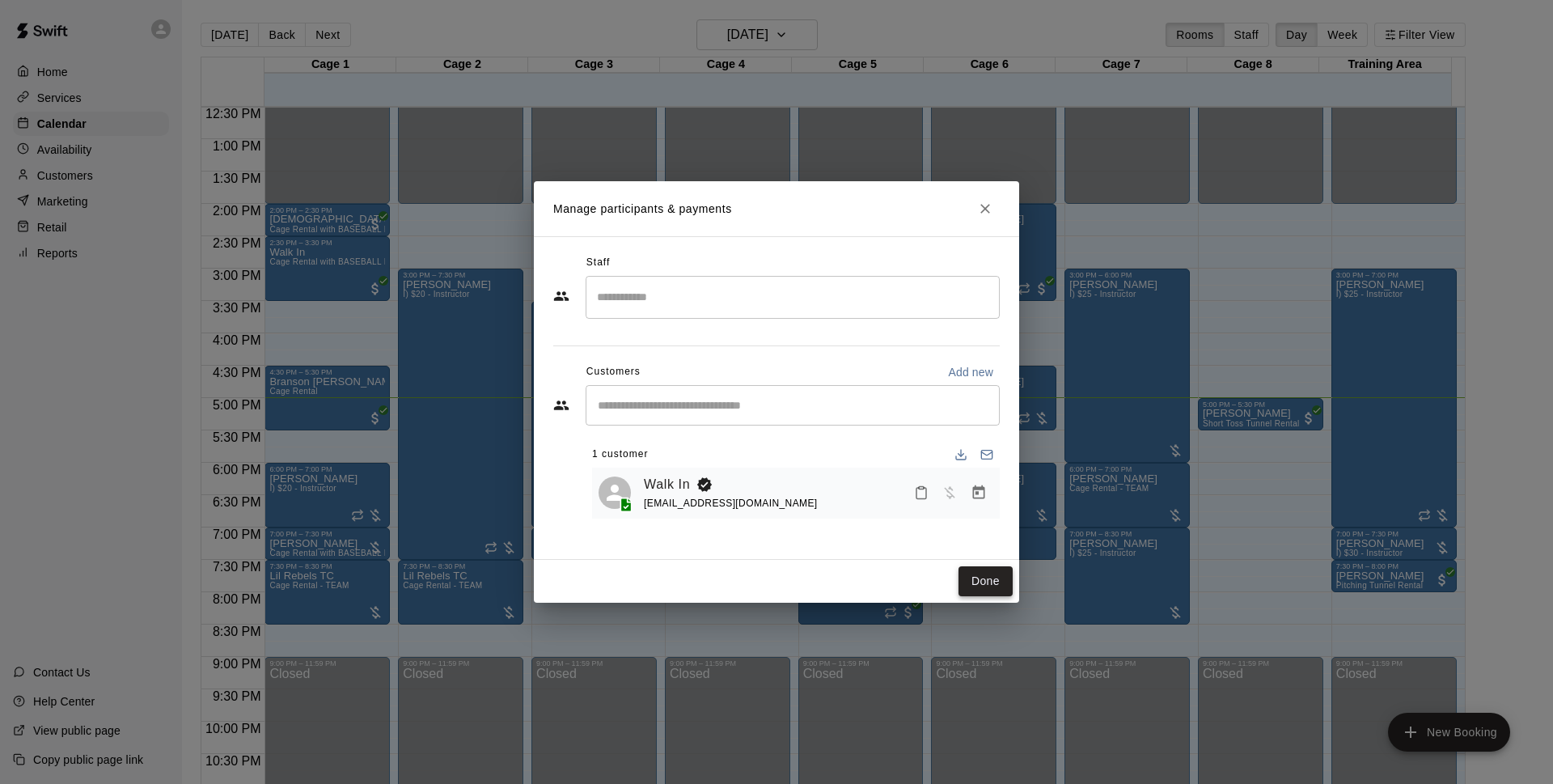
click at [964, 578] on button "Done" at bounding box center [986, 581] width 54 height 30
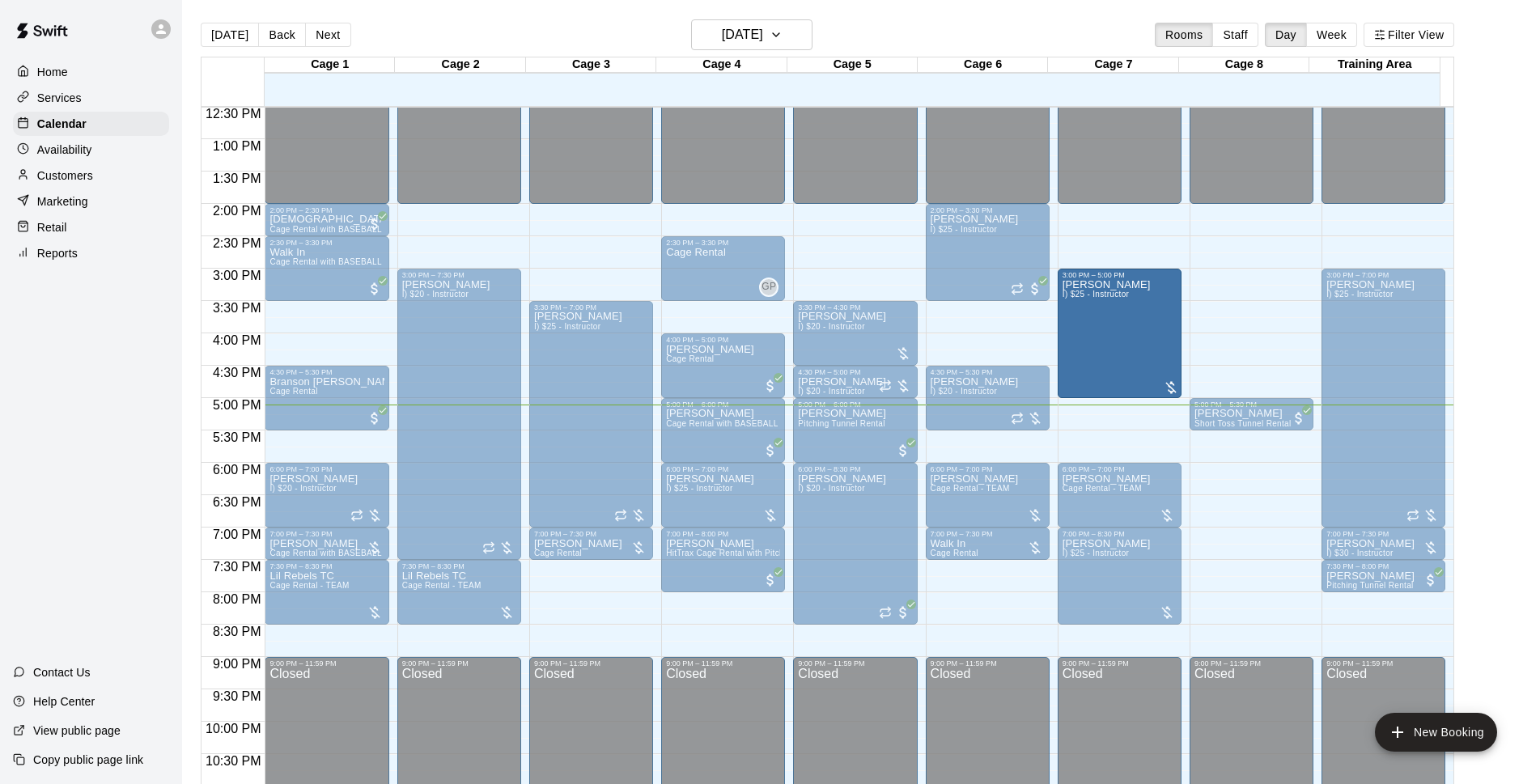
drag, startPoint x: 1116, startPoint y: 433, endPoint x: 1114, endPoint y: 411, distance: 22.1
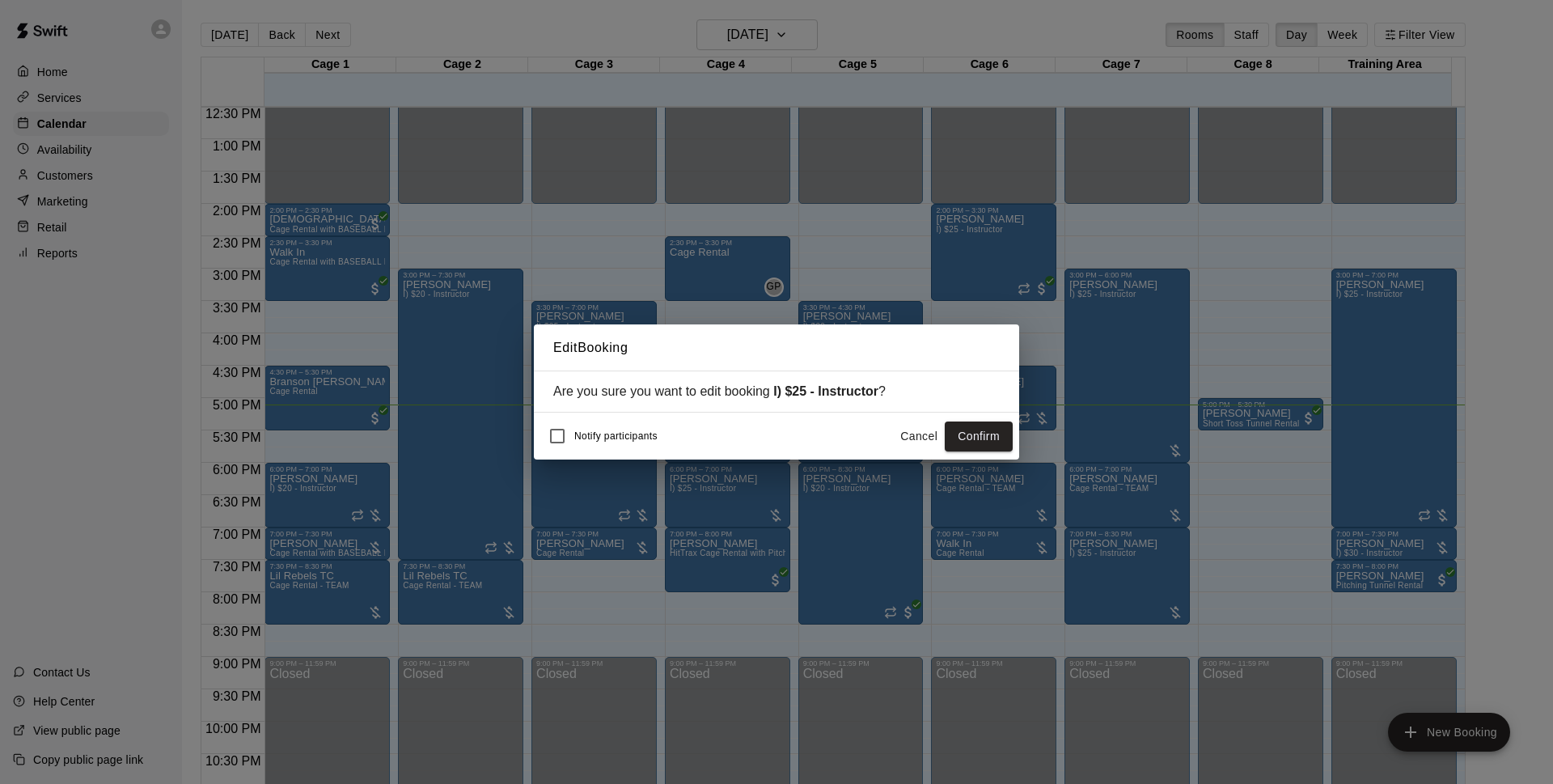
drag, startPoint x: 986, startPoint y: 439, endPoint x: 1012, endPoint y: 516, distance: 81.3
click at [986, 438] on button "Confirm" at bounding box center [978, 436] width 68 height 30
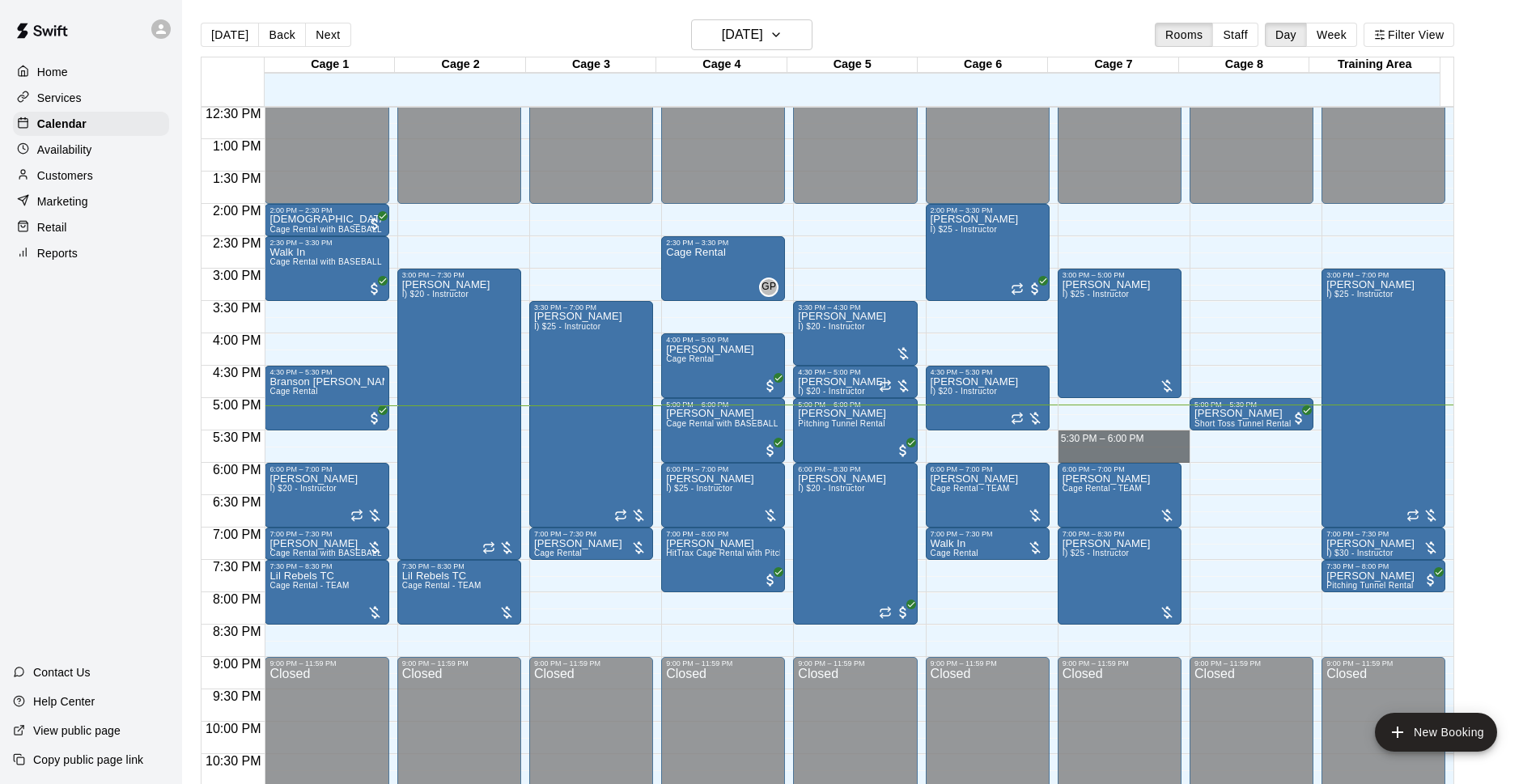
drag, startPoint x: 1109, startPoint y: 434, endPoint x: 1105, endPoint y: 455, distance: 21.4
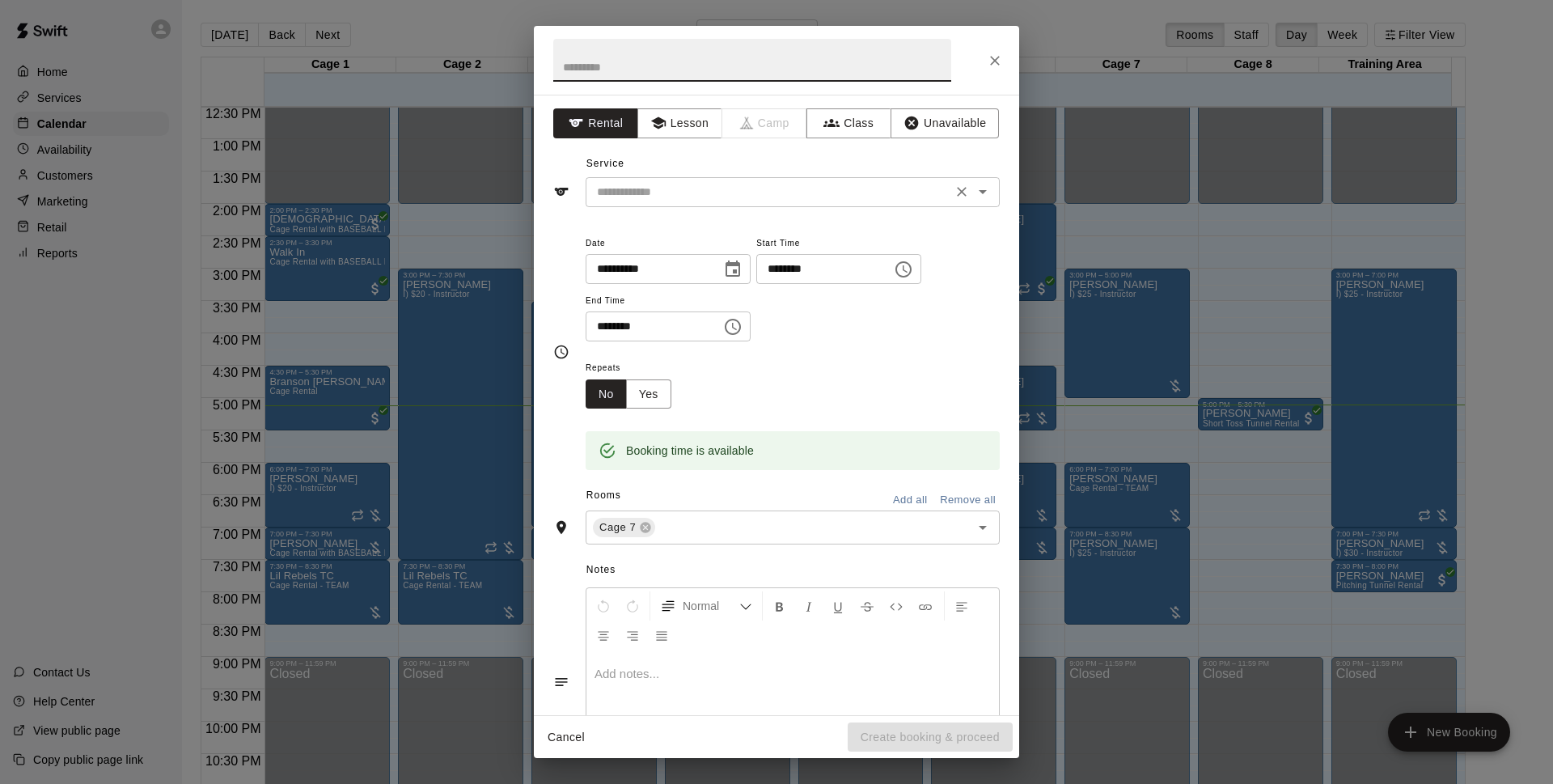
click at [886, 190] on input "text" at bounding box center [769, 191] width 357 height 20
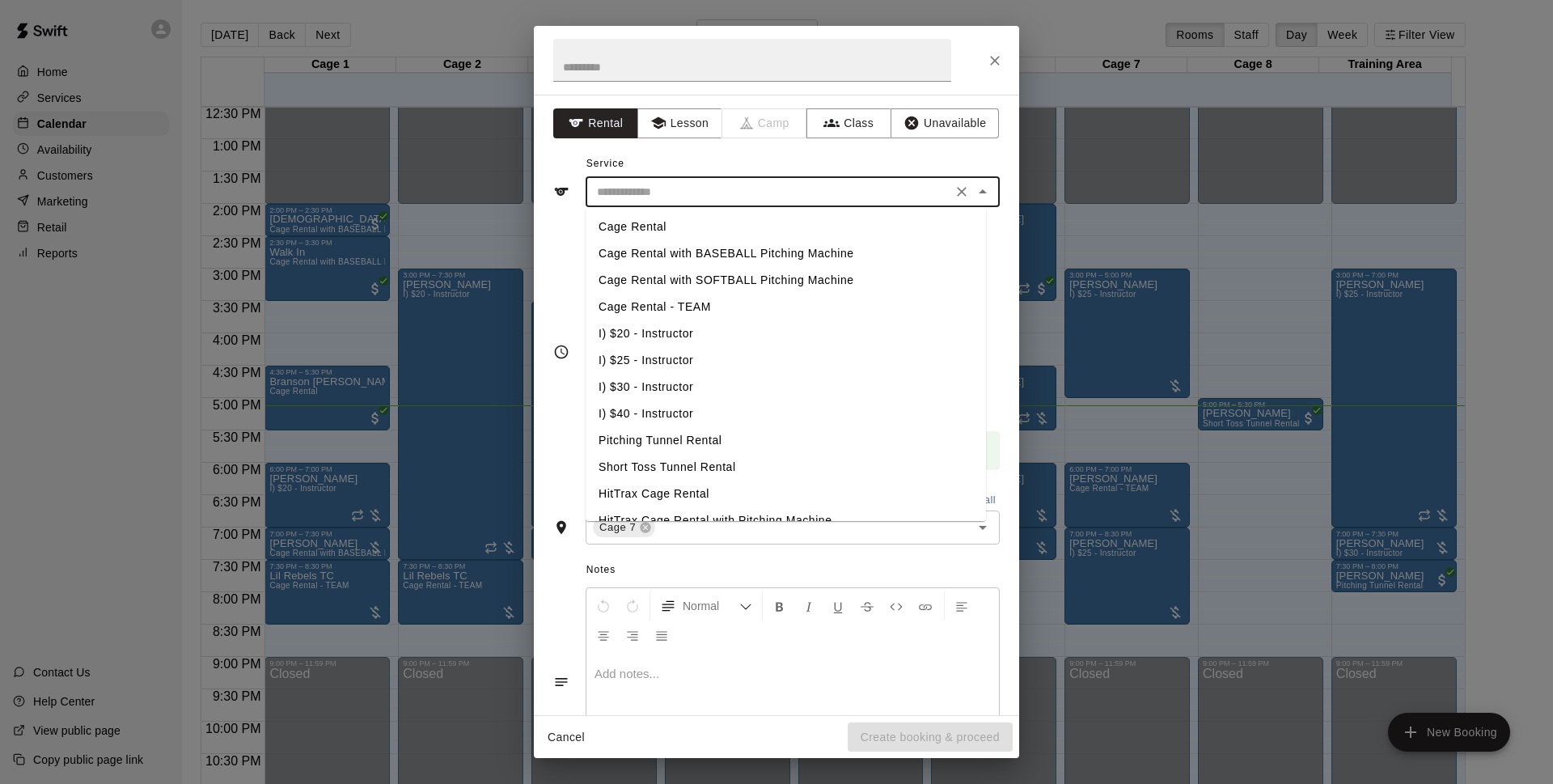
click at [695, 362] on li "I) $25 - Instructor" at bounding box center [785, 360] width 400 height 27
type input "**********"
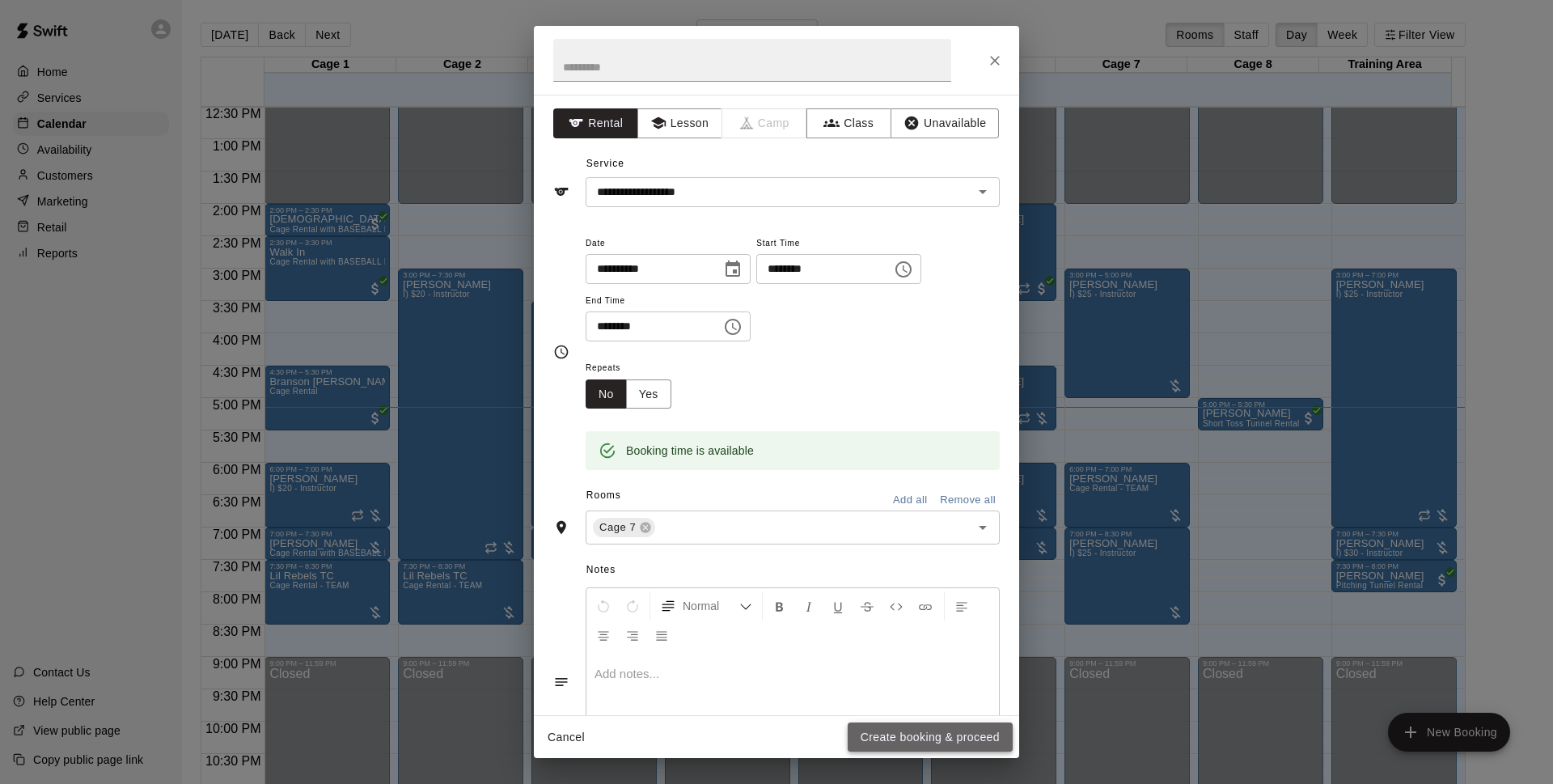
click at [902, 725] on button "Create booking & proceed" at bounding box center [930, 737] width 165 height 30
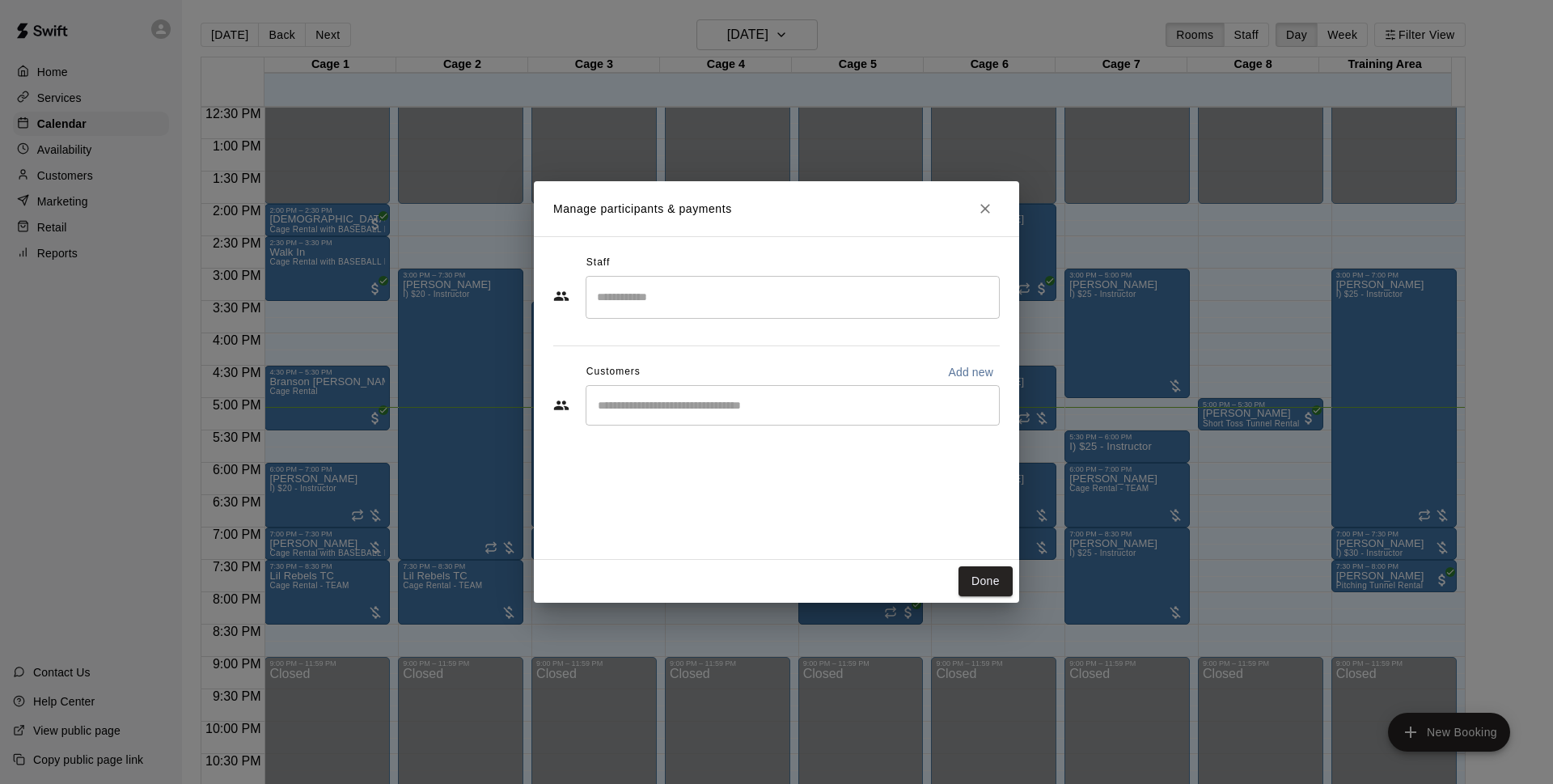
click at [678, 403] on input "Start typing to search customers..." at bounding box center [792, 406] width 399 height 16
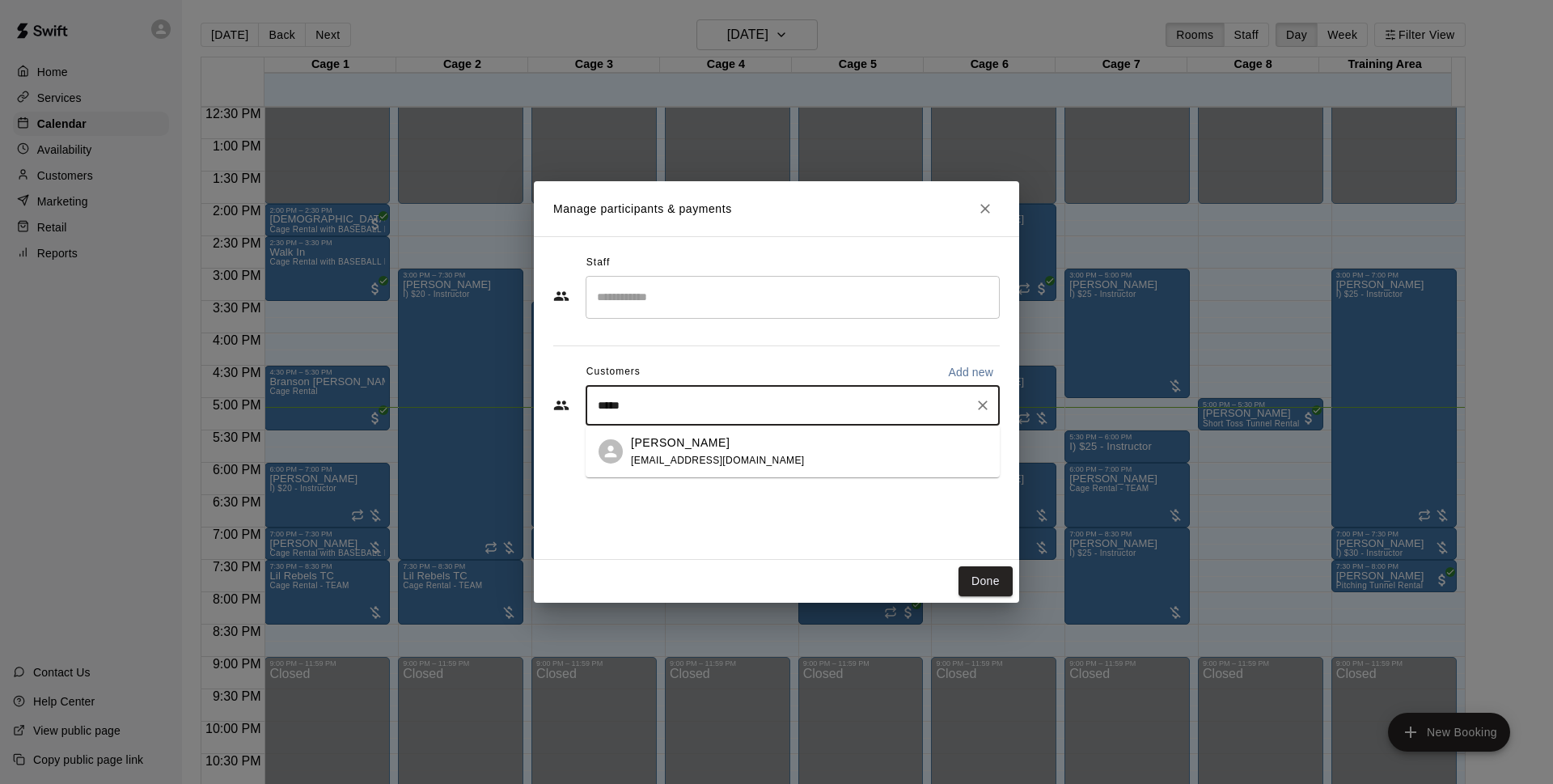
type input "****"
click at [678, 445] on p "[PERSON_NAME]" at bounding box center [679, 443] width 98 height 17
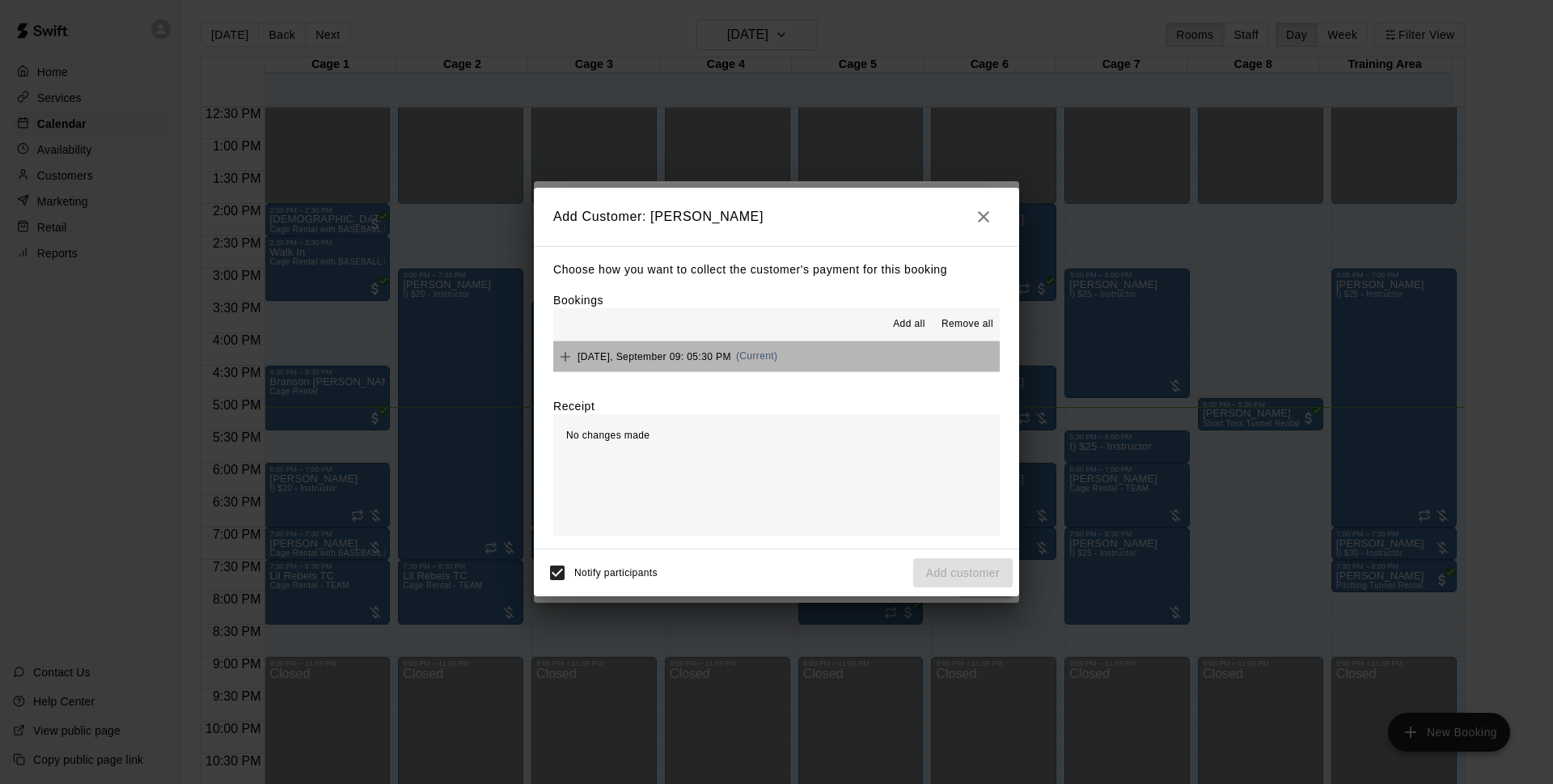
drag, startPoint x: 824, startPoint y: 365, endPoint x: 864, endPoint y: 389, distance: 46.6
click at [826, 365] on button "Tuesday, September 09: 05:30 PM (Current)" at bounding box center [777, 356] width 446 height 30
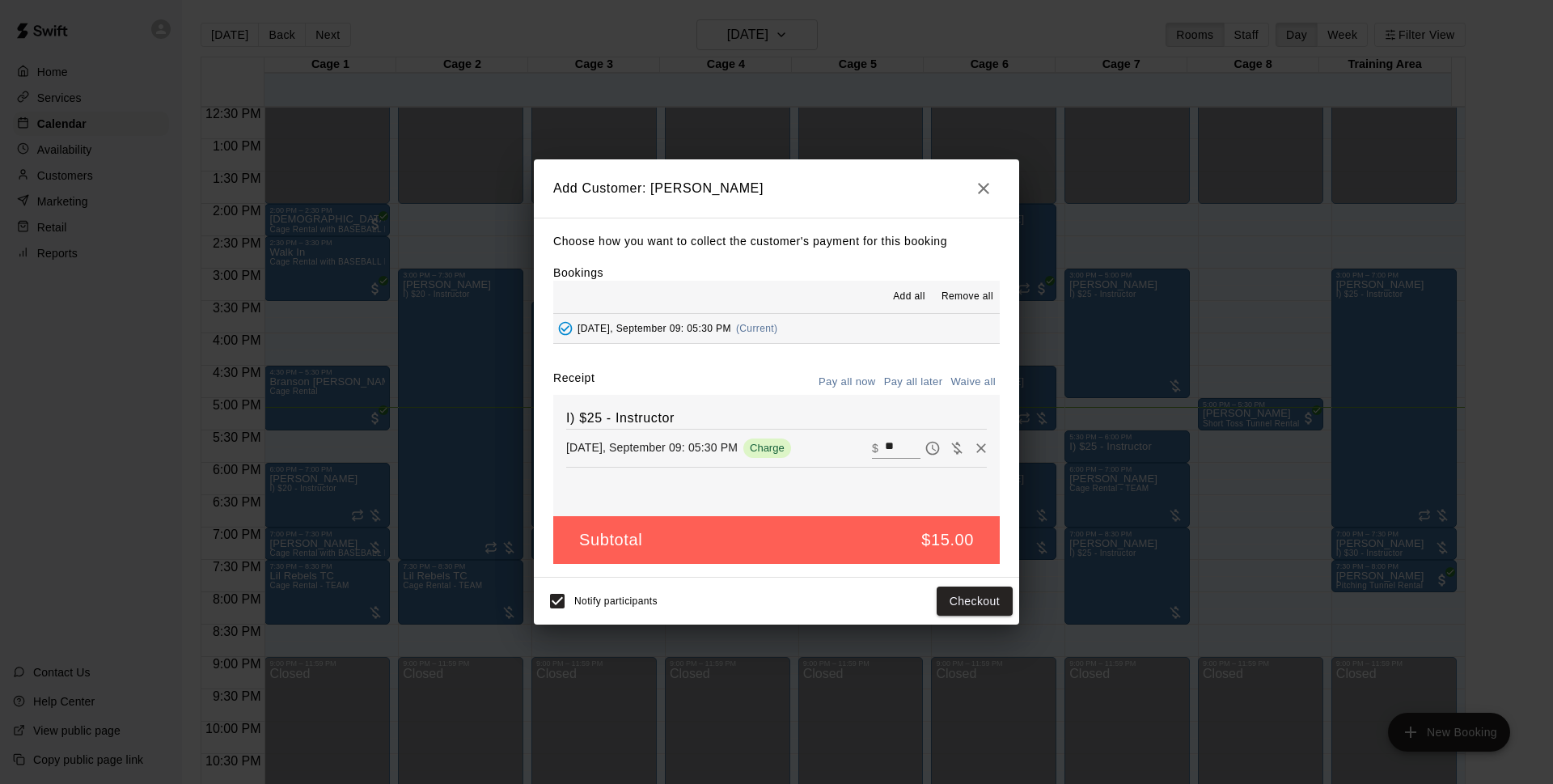
click at [907, 377] on button "Pay all later" at bounding box center [913, 382] width 67 height 25
click at [952, 608] on button "Add customer" at bounding box center [963, 601] width 99 height 30
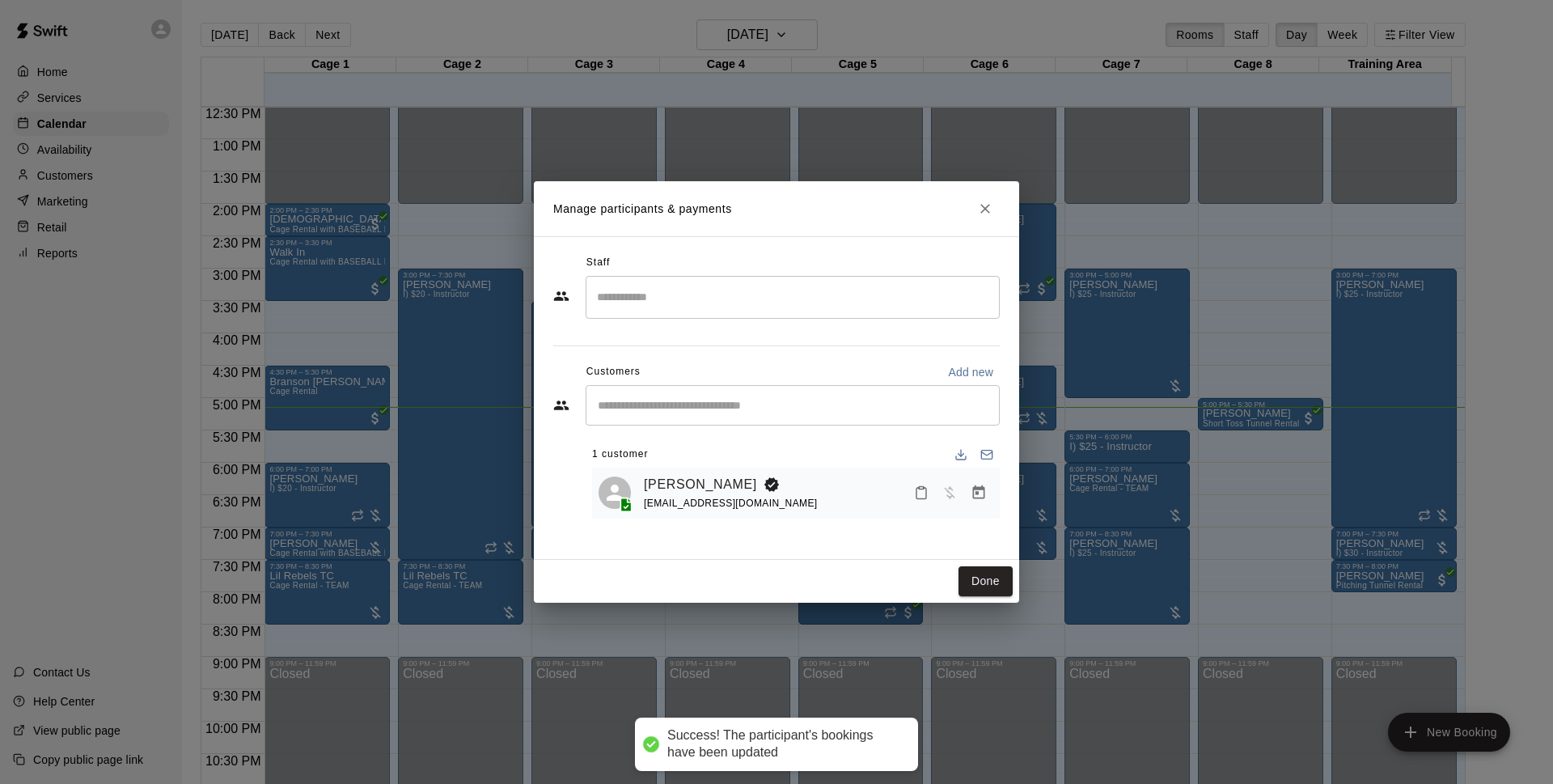
click at [978, 565] on div "Done" at bounding box center [776, 581] width 485 height 42
click at [984, 579] on button "Done" at bounding box center [986, 581] width 54 height 30
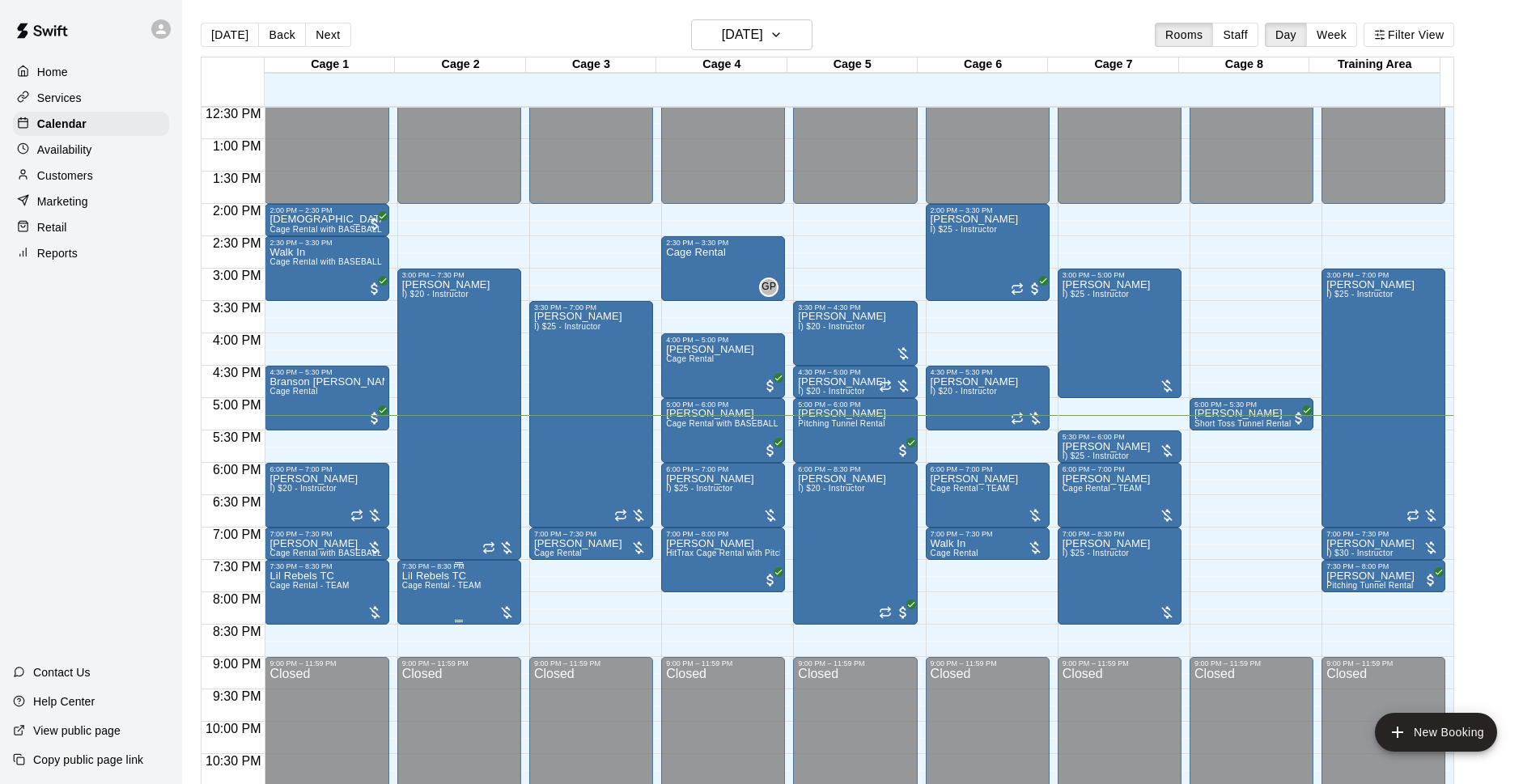
click at [419, 587] on span "Cage Rental - TEAM" at bounding box center [442, 585] width 80 height 9
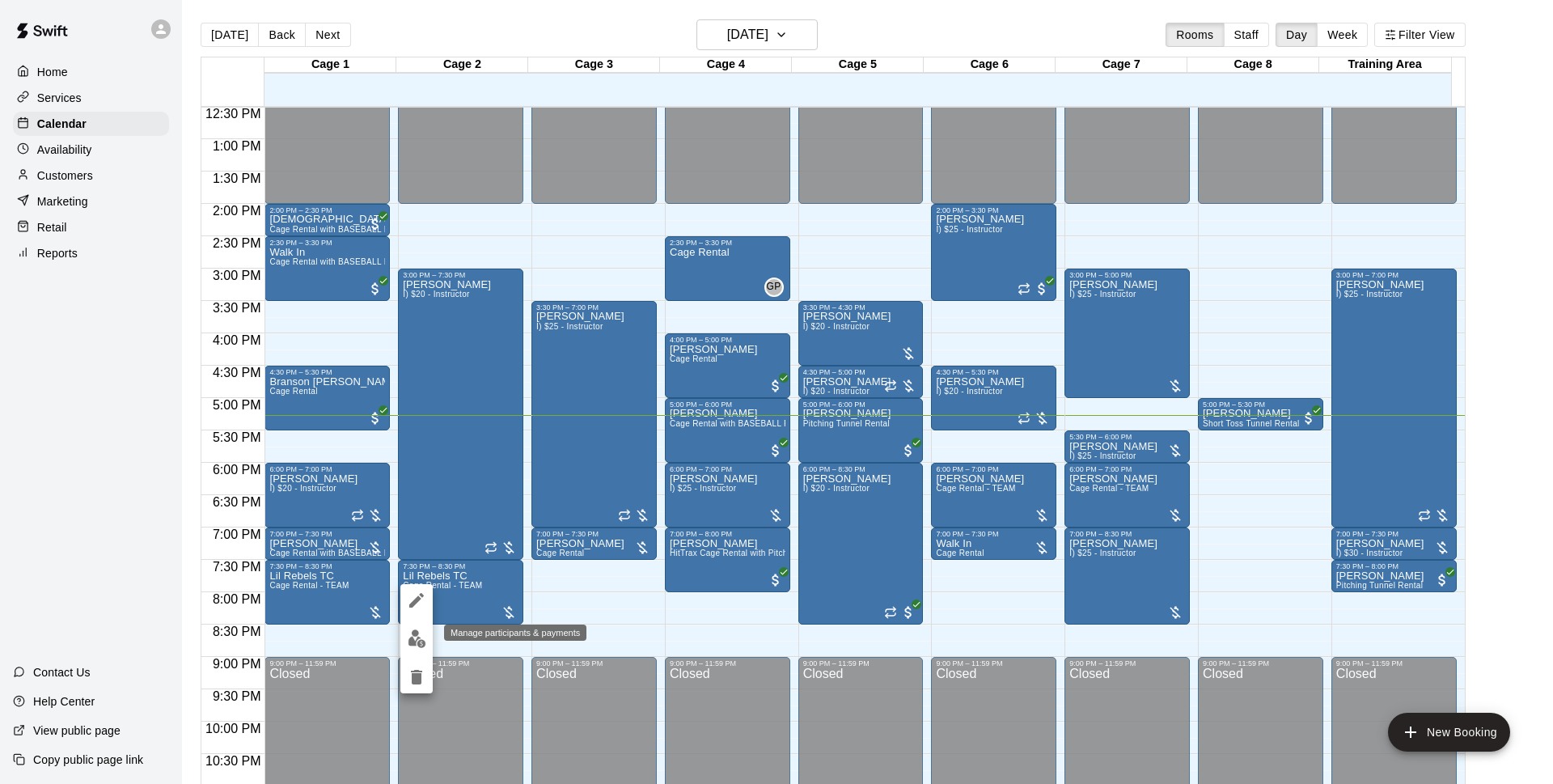
click at [420, 630] on img "edit" at bounding box center [416, 639] width 19 height 19
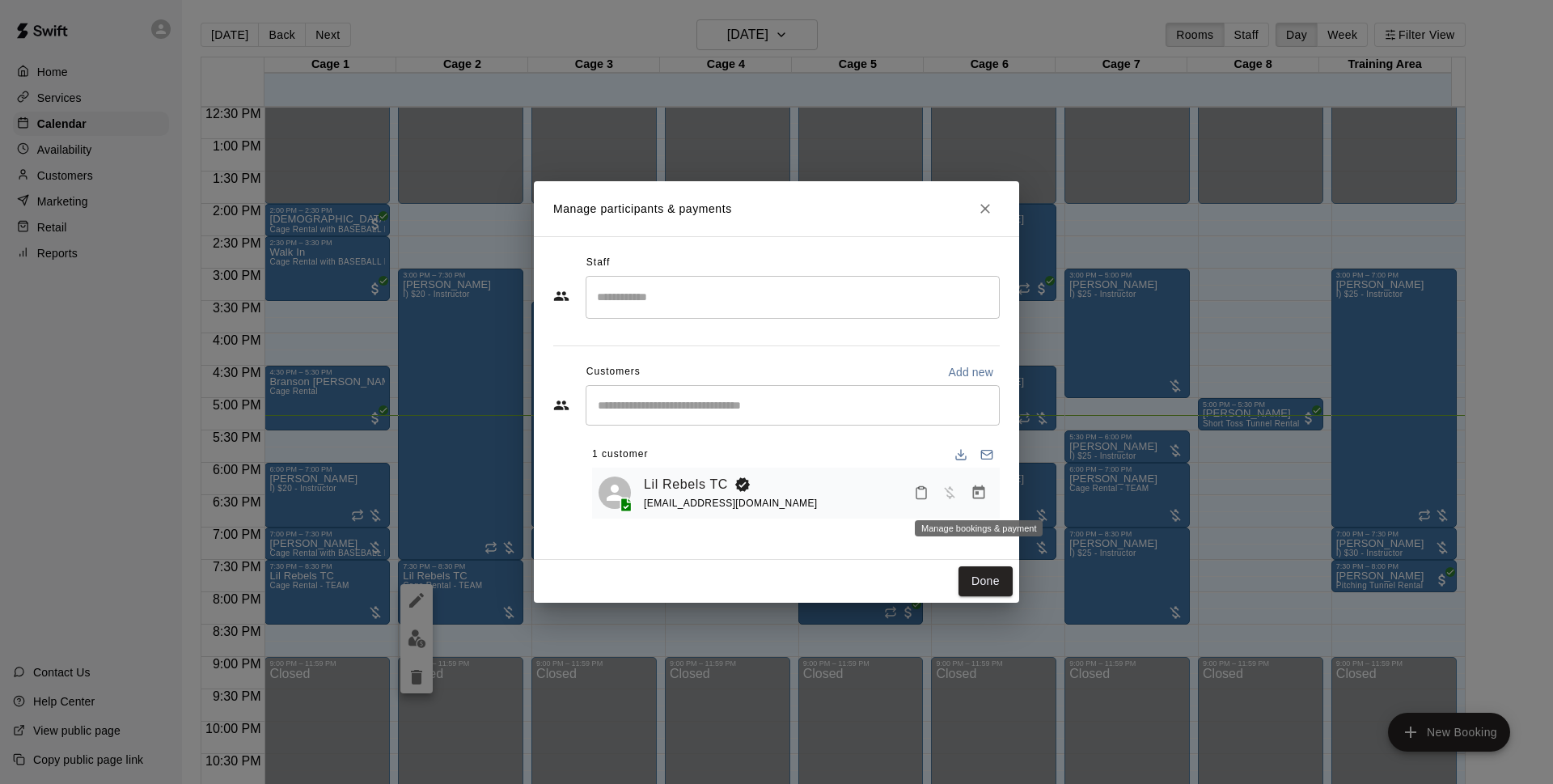
click at [978, 503] on button "Manage bookings & payment" at bounding box center [978, 492] width 29 height 29
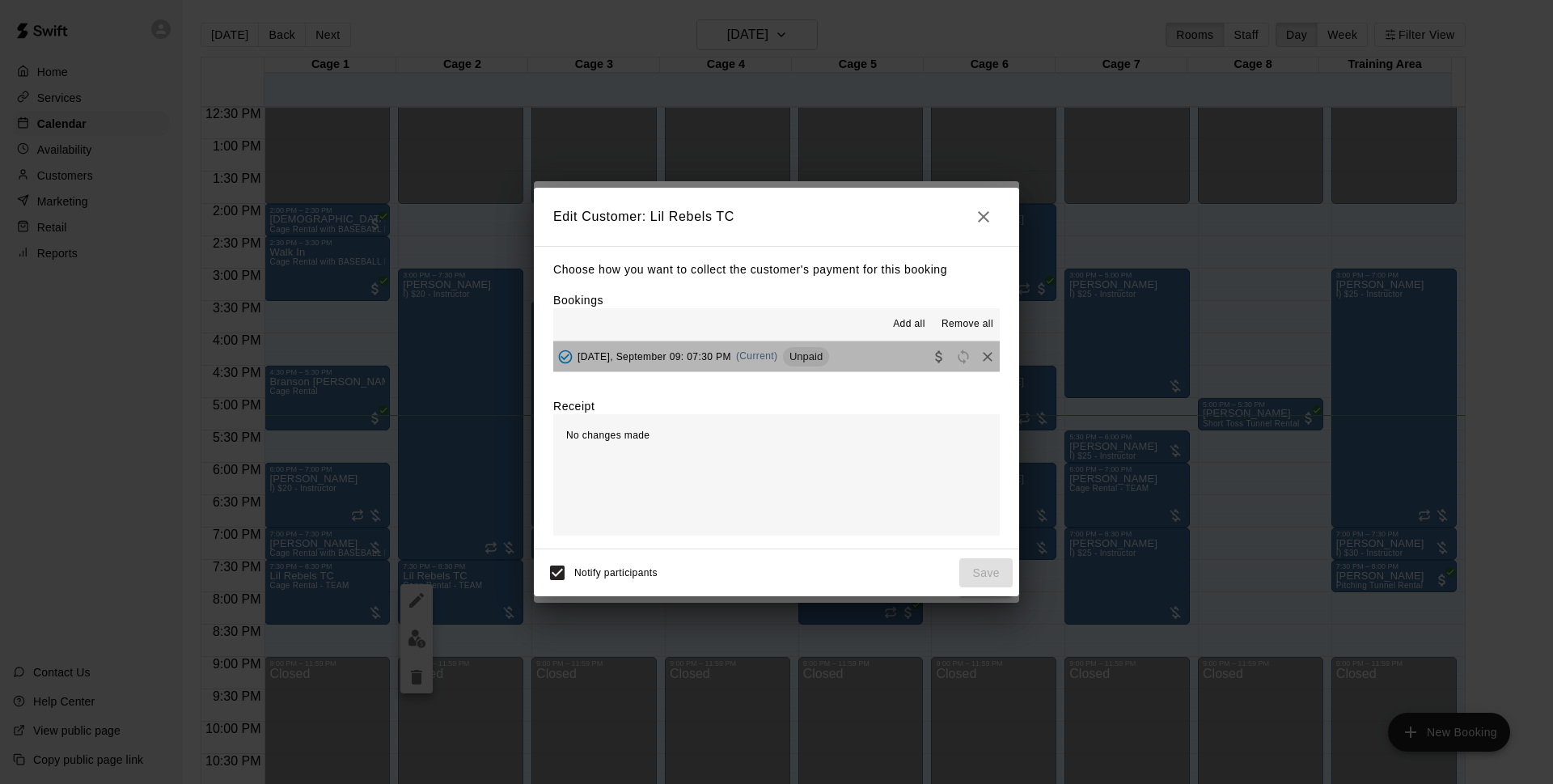
click at [841, 347] on button "Tuesday, September 09: 07:30 PM (Current) Unpaid" at bounding box center [777, 356] width 446 height 30
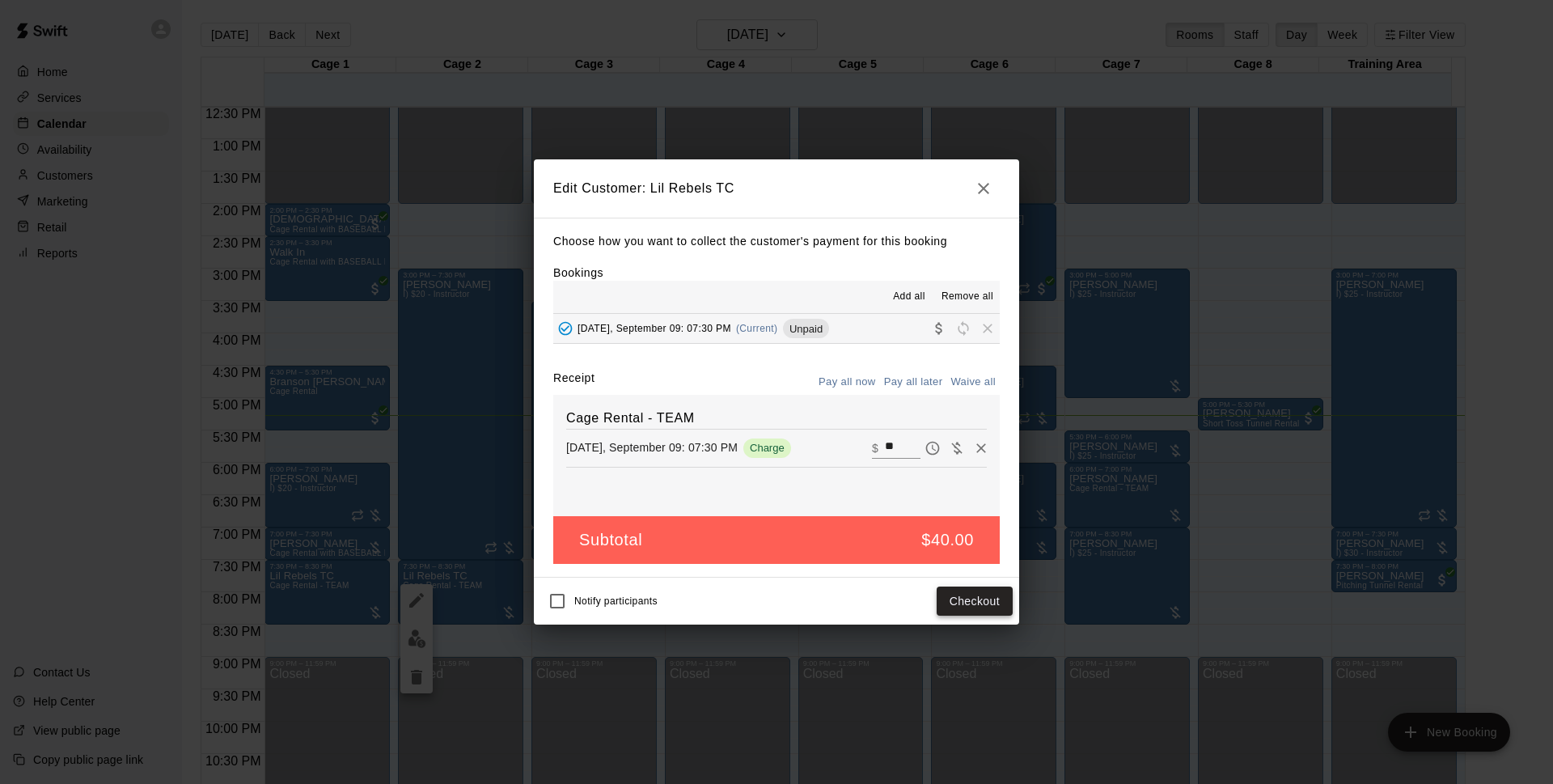
click at [992, 602] on button "Checkout" at bounding box center [975, 601] width 76 height 30
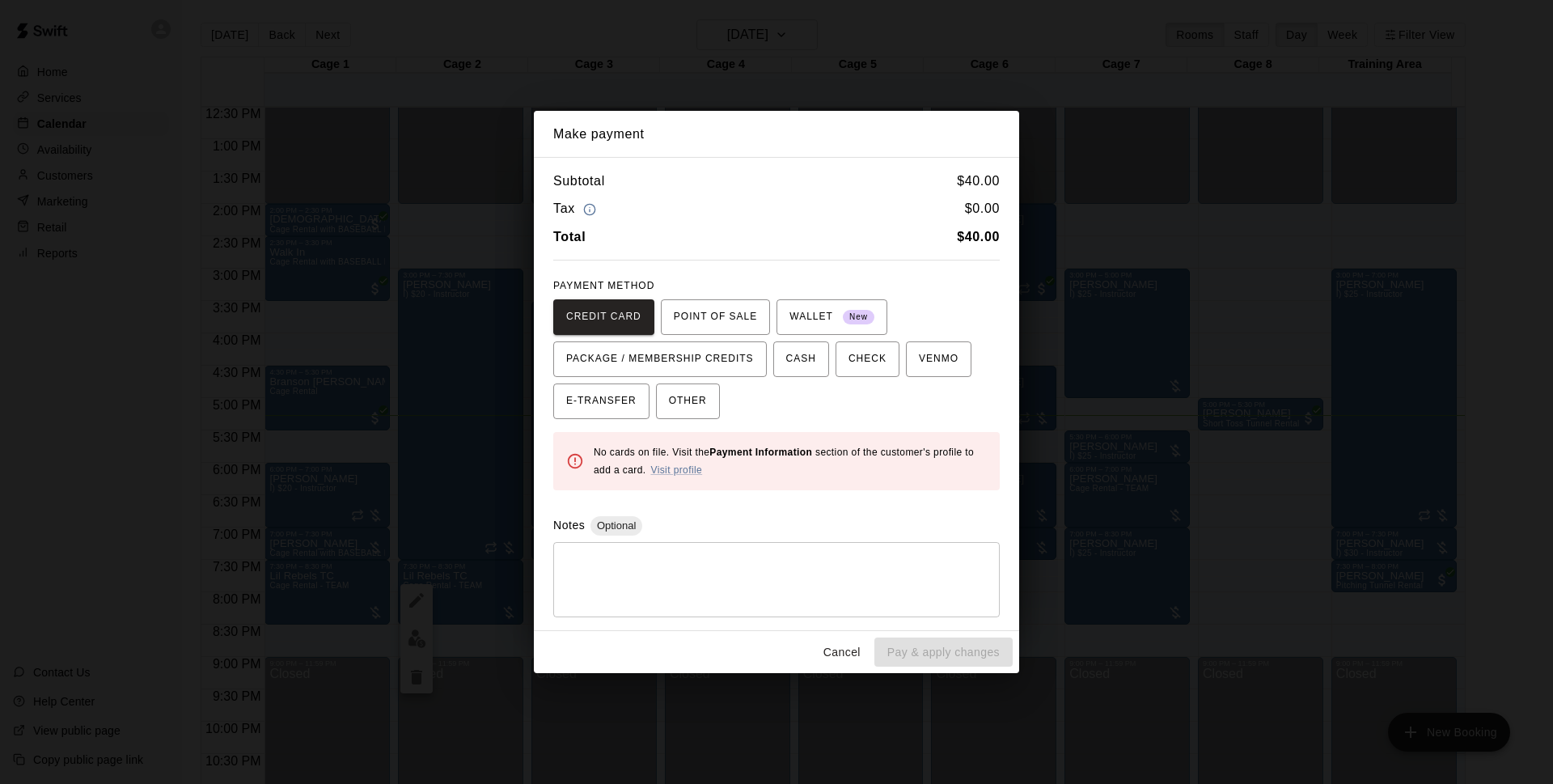
click at [839, 662] on button "Cancel" at bounding box center [842, 652] width 51 height 30
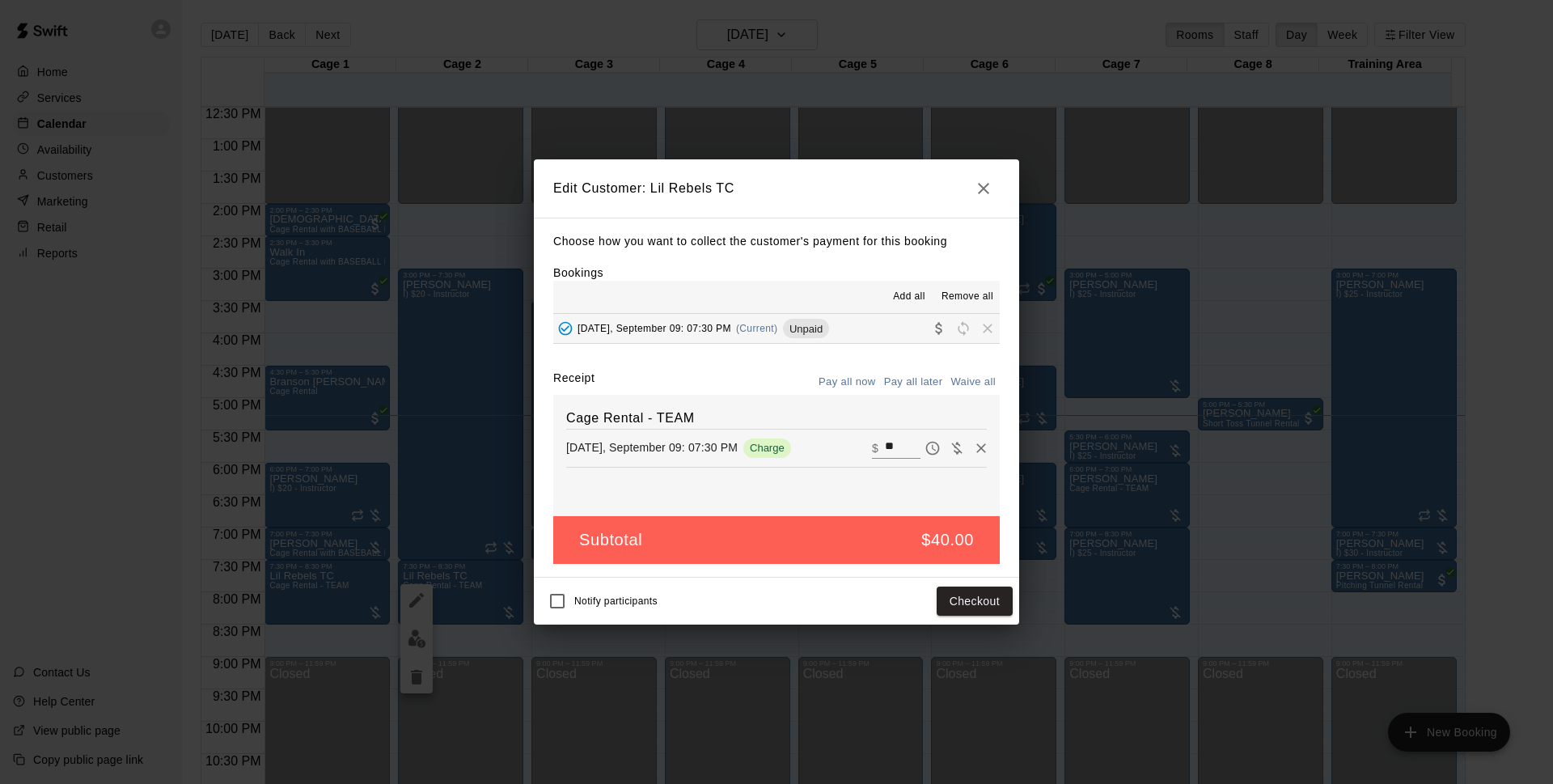
click at [977, 194] on icon "button" at bounding box center [983, 188] width 19 height 19
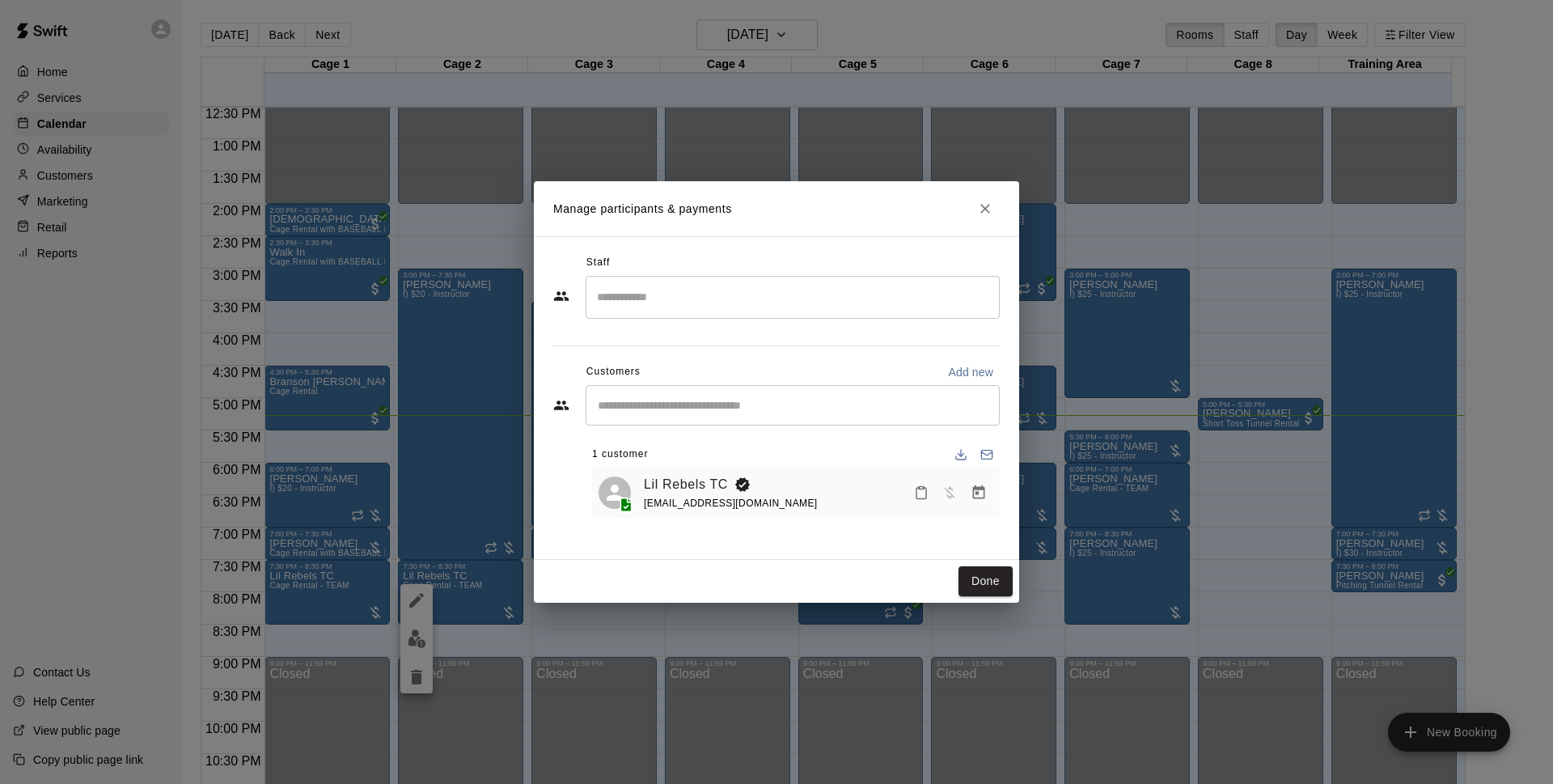
click at [994, 215] on button "Close" at bounding box center [986, 209] width 29 height 29
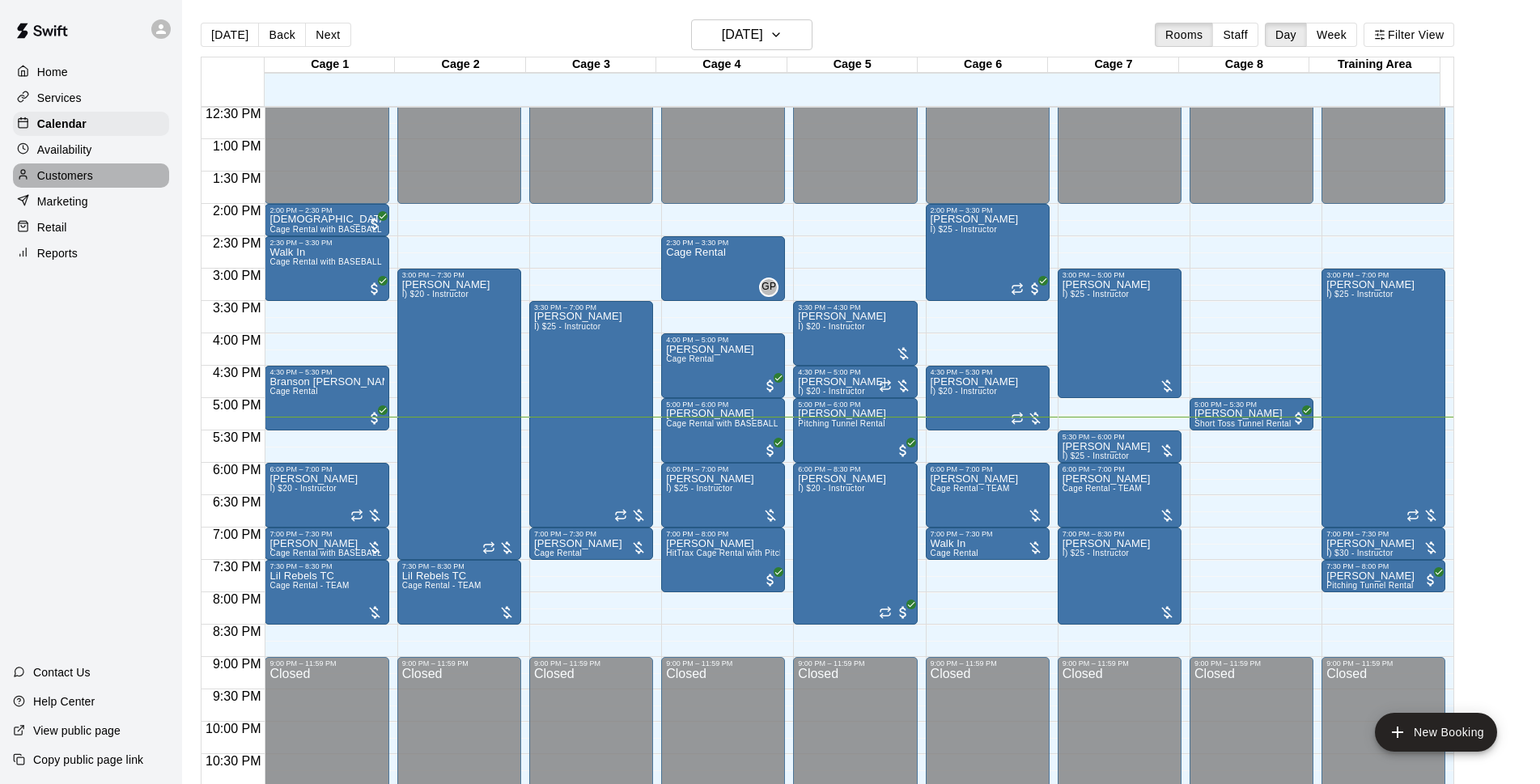
click at [80, 174] on p "Customers" at bounding box center [65, 175] width 56 height 16
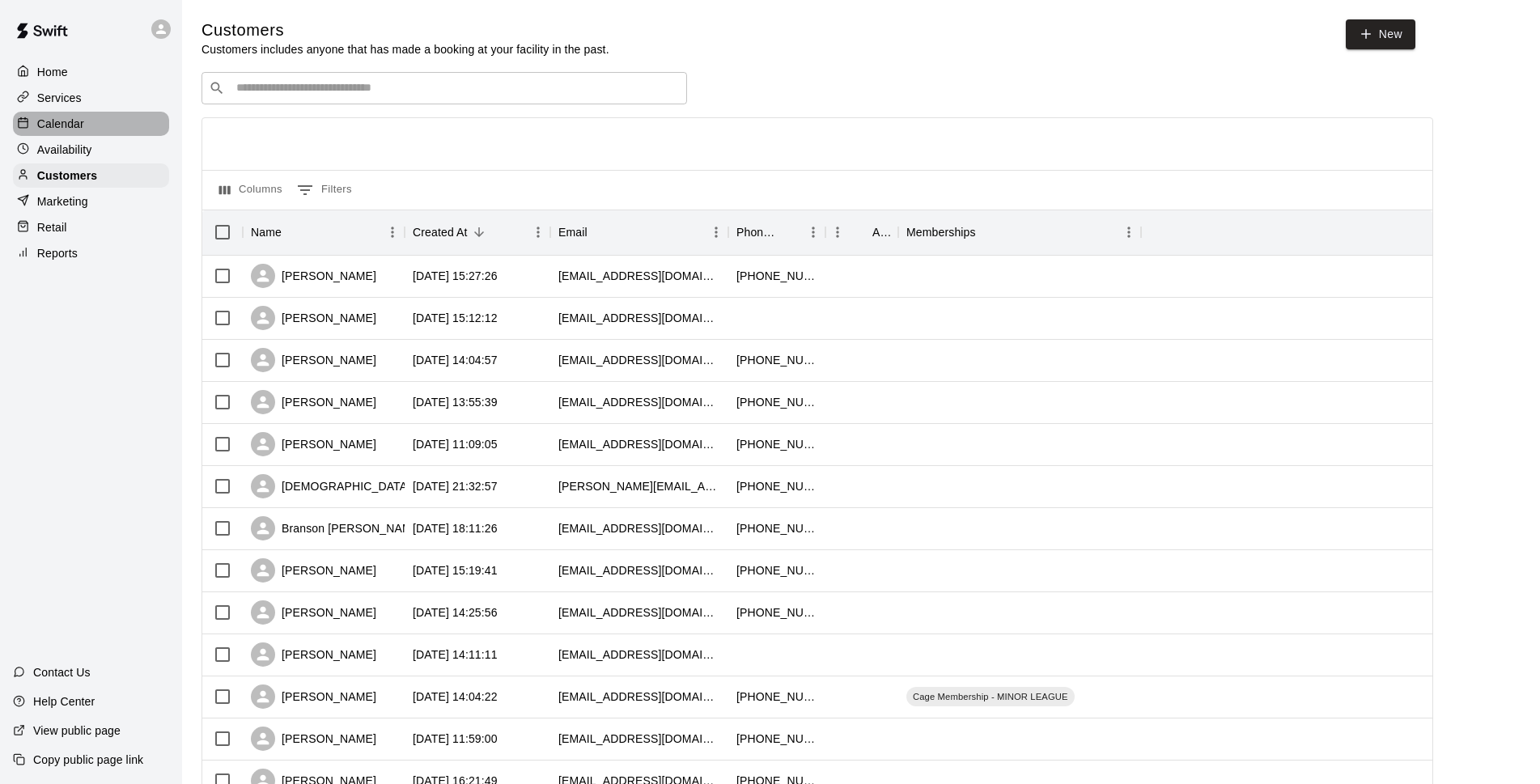
click at [69, 126] on p "Calendar" at bounding box center [61, 124] width 47 height 16
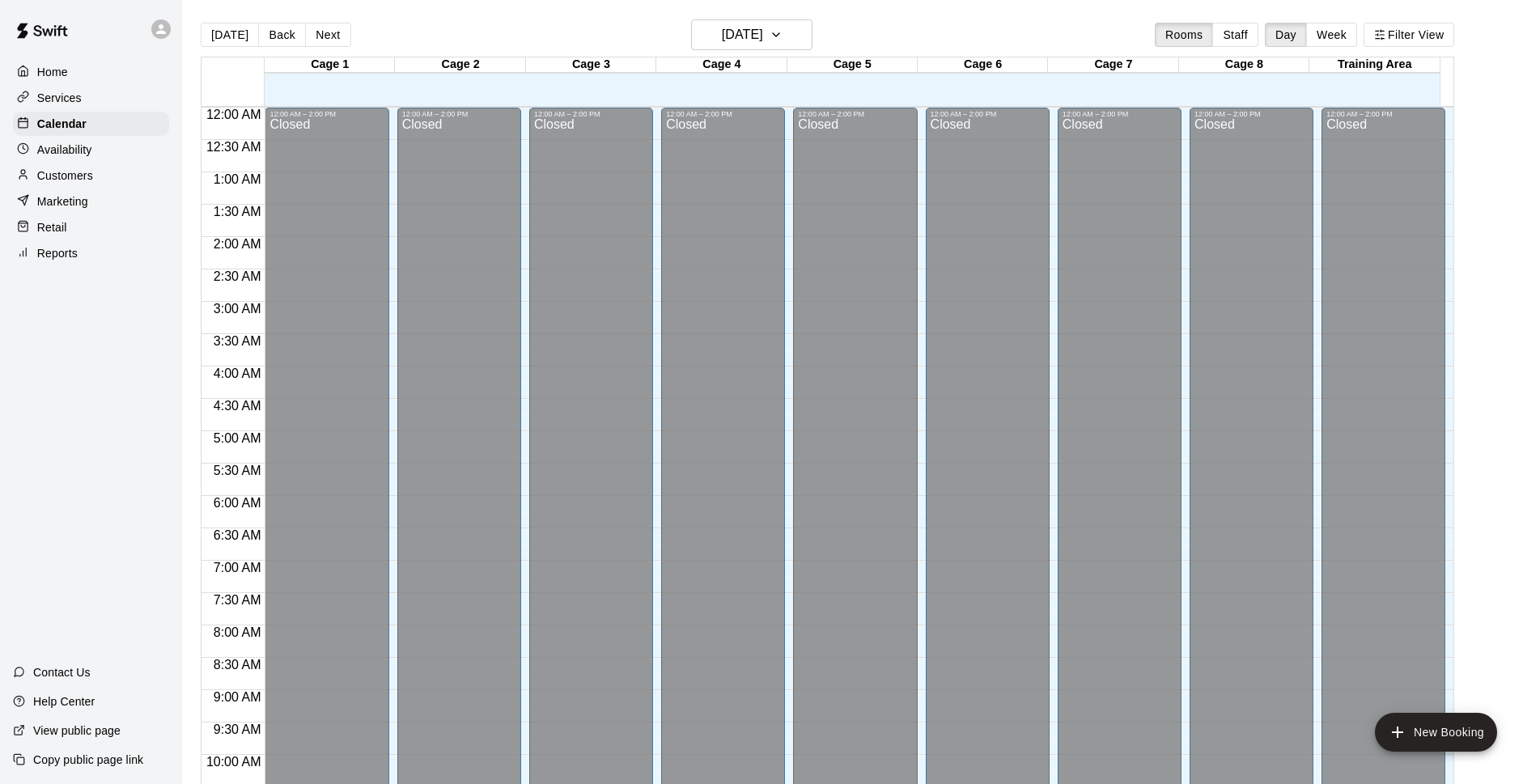
scroll to position [809, 0]
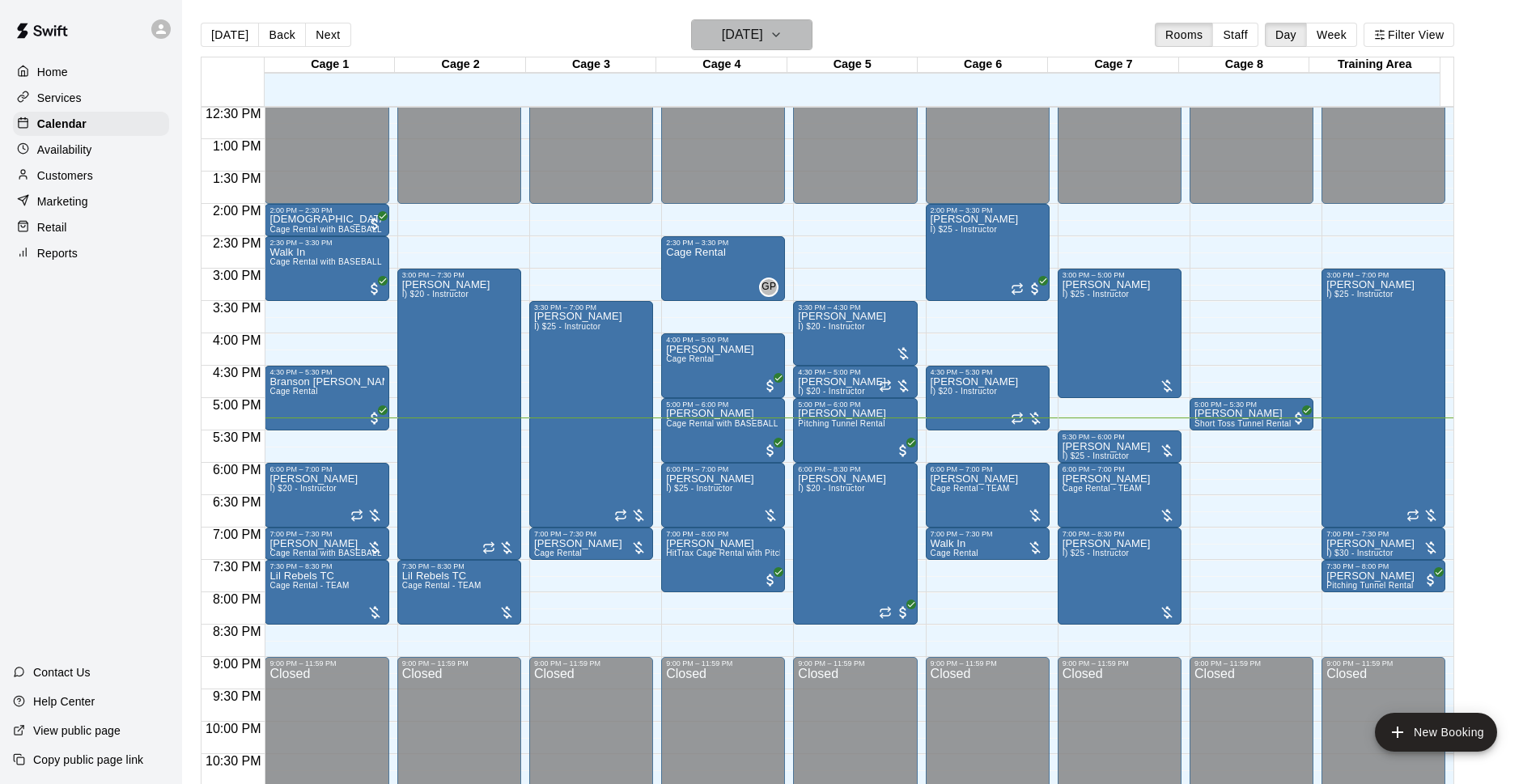
click at [763, 34] on h6 "[DATE]" at bounding box center [743, 34] width 42 height 23
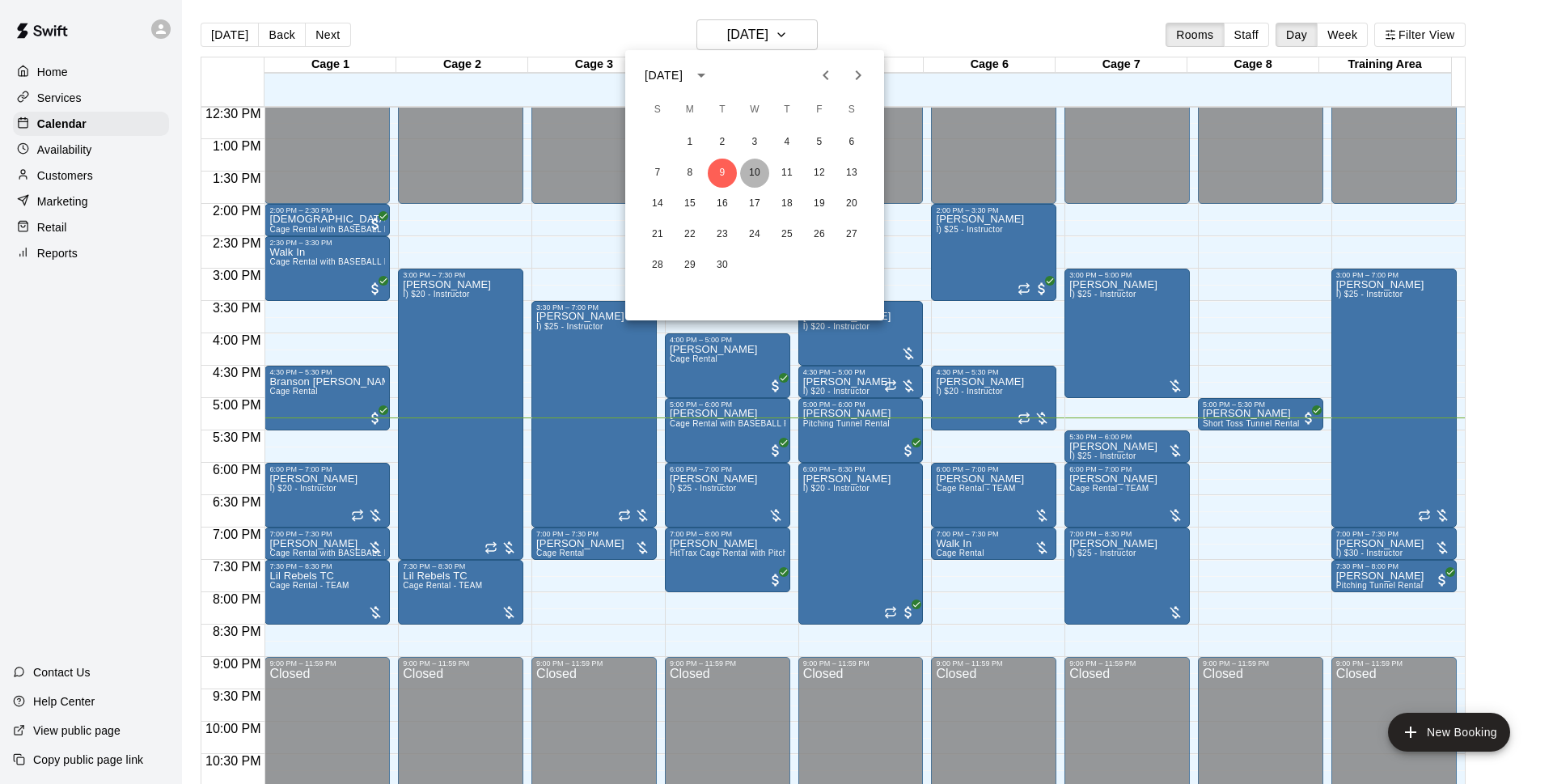
click at [744, 170] on button "10" at bounding box center [754, 173] width 29 height 29
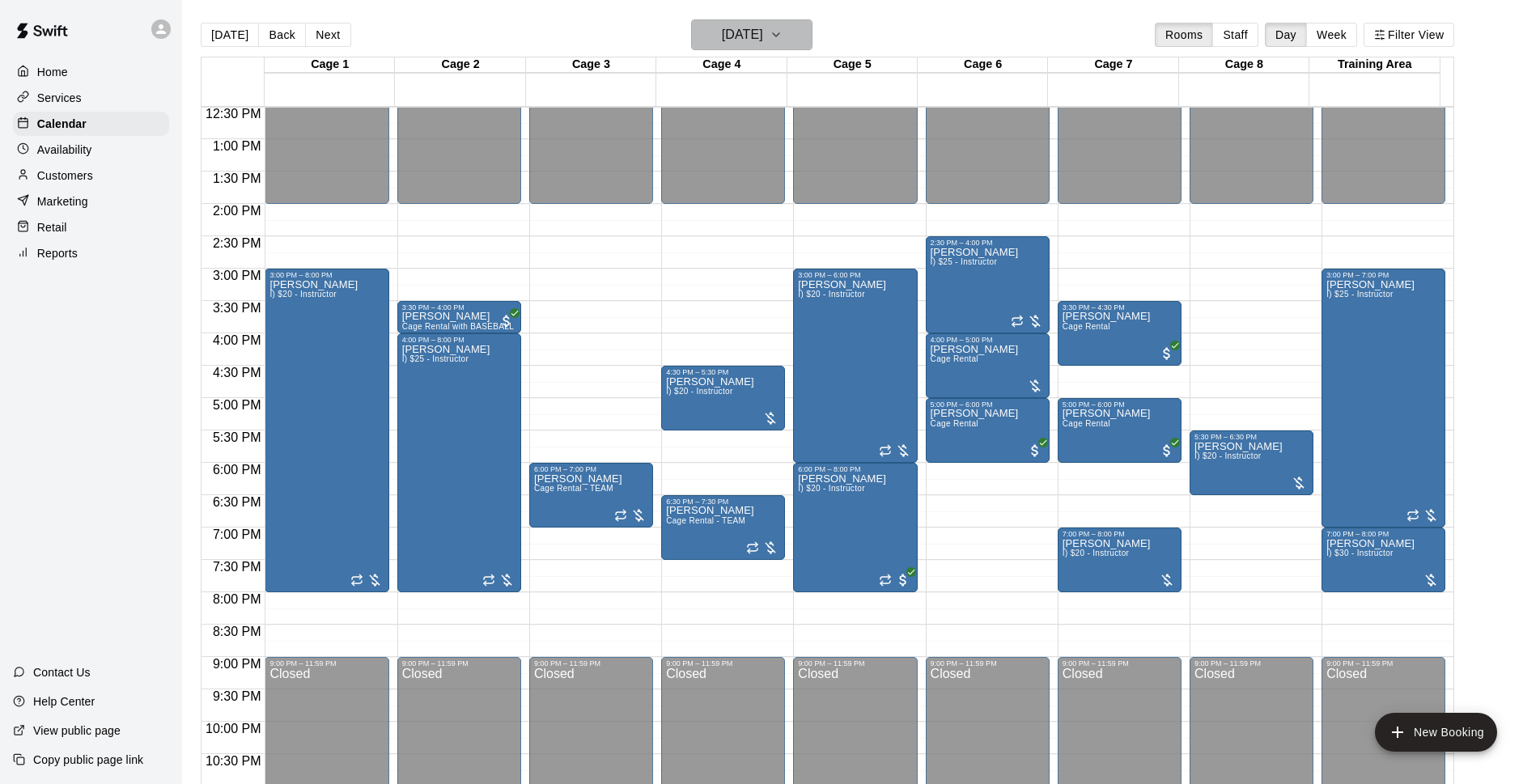
click at [771, 23] on button "Wednesday Sep 10" at bounding box center [752, 34] width 121 height 31
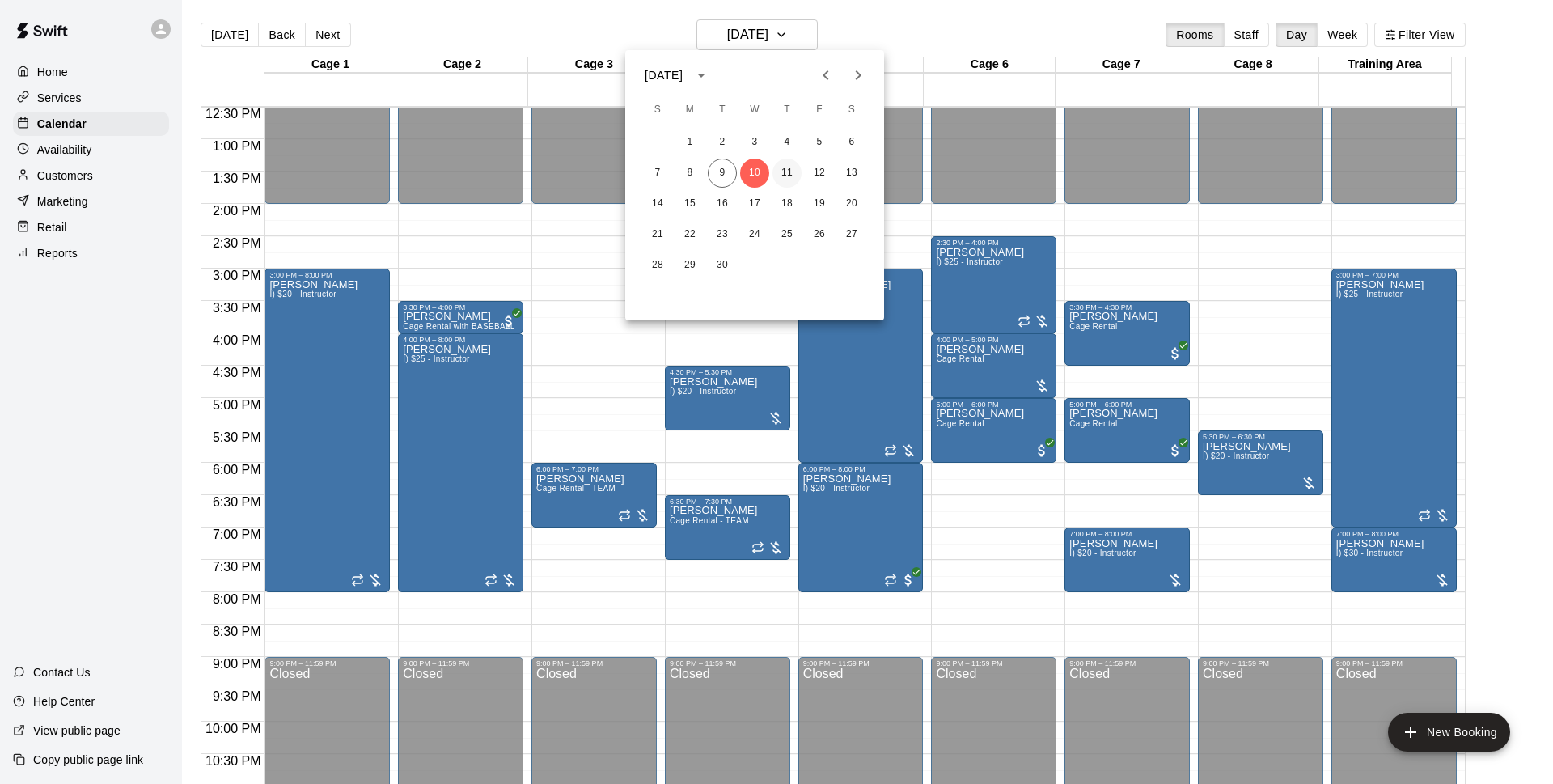
click at [780, 163] on button "11" at bounding box center [787, 173] width 29 height 29
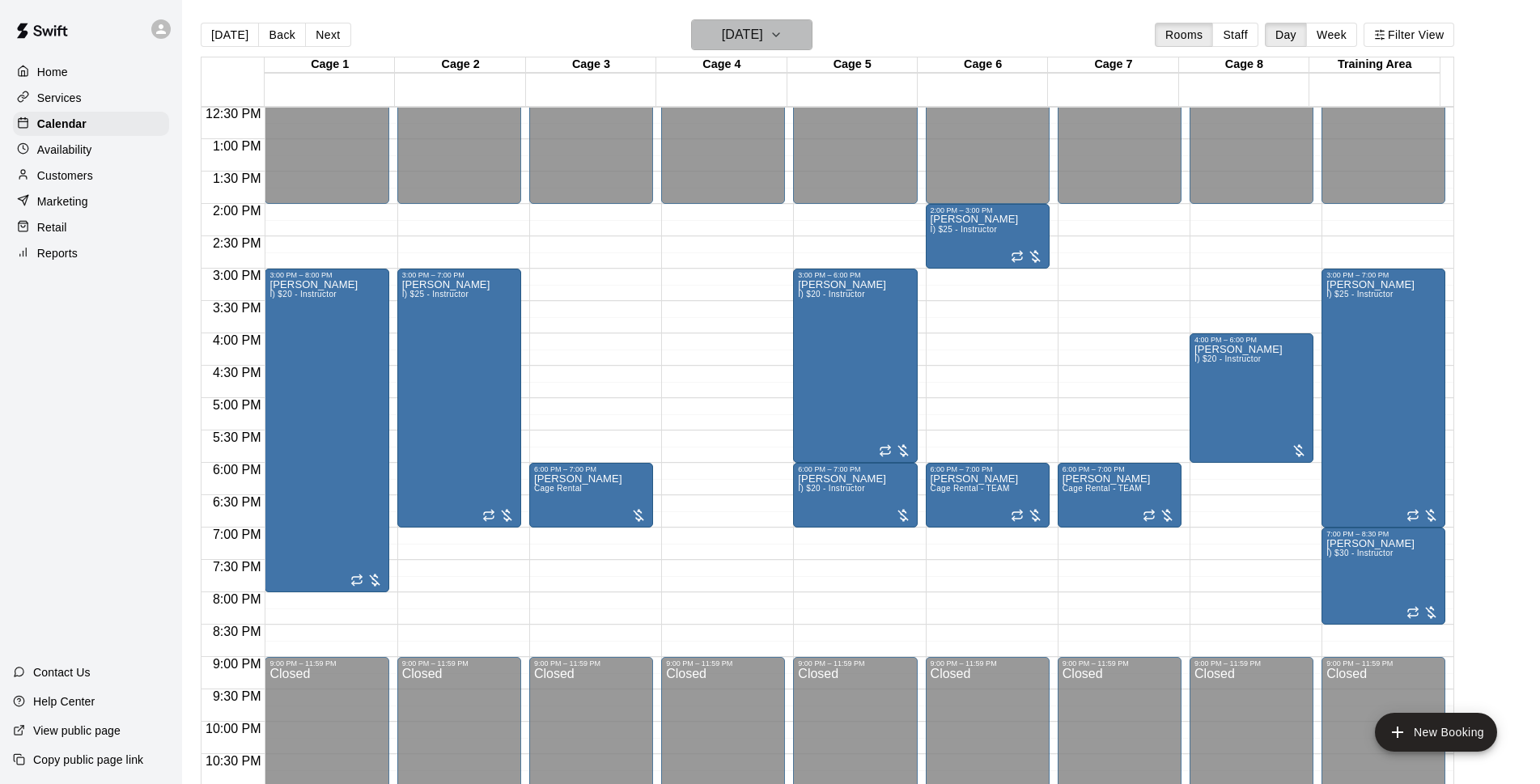
click at [763, 41] on h6 "[DATE]" at bounding box center [743, 34] width 42 height 23
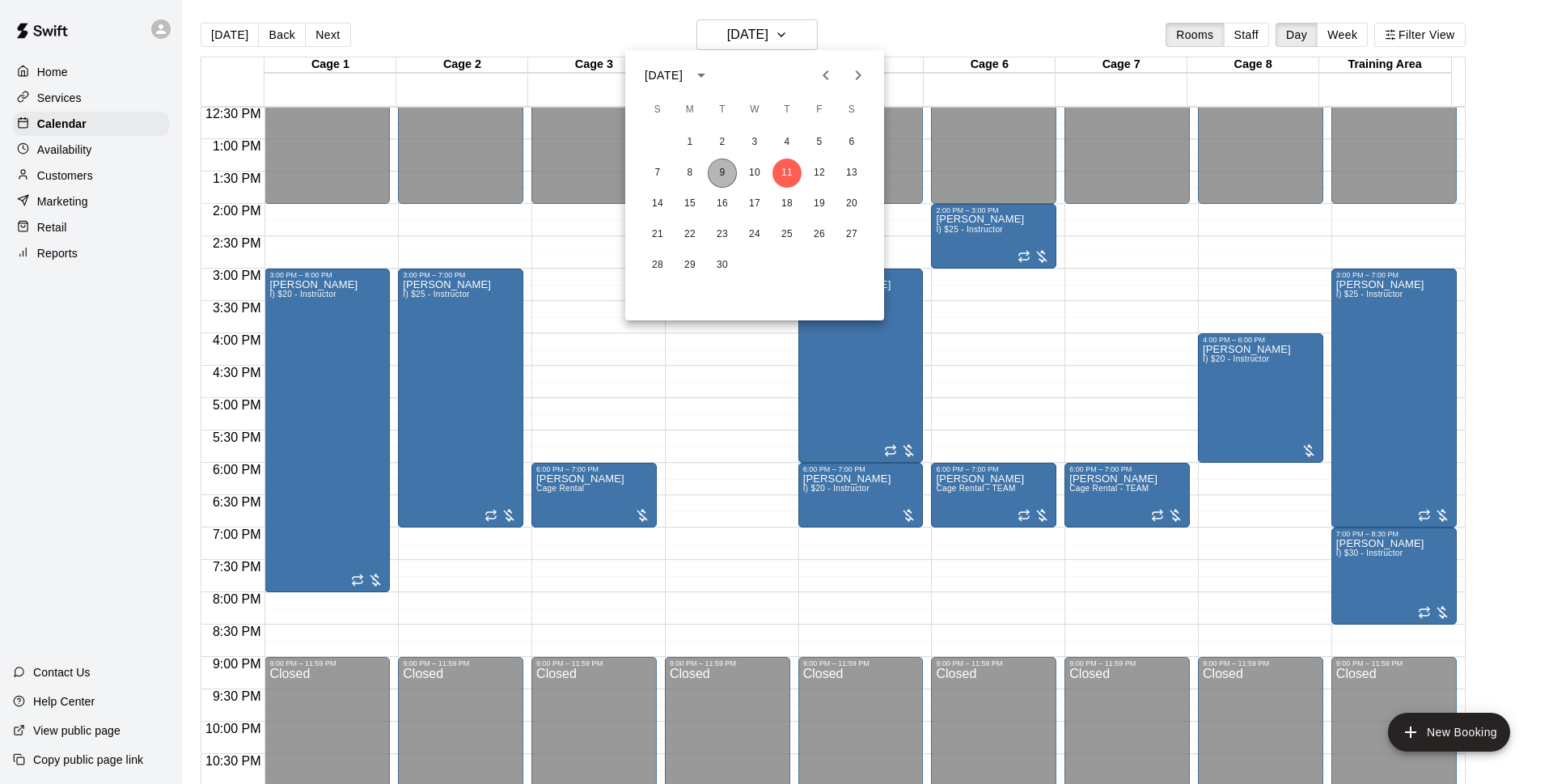
click at [722, 173] on button "9" at bounding box center [723, 173] width 29 height 29
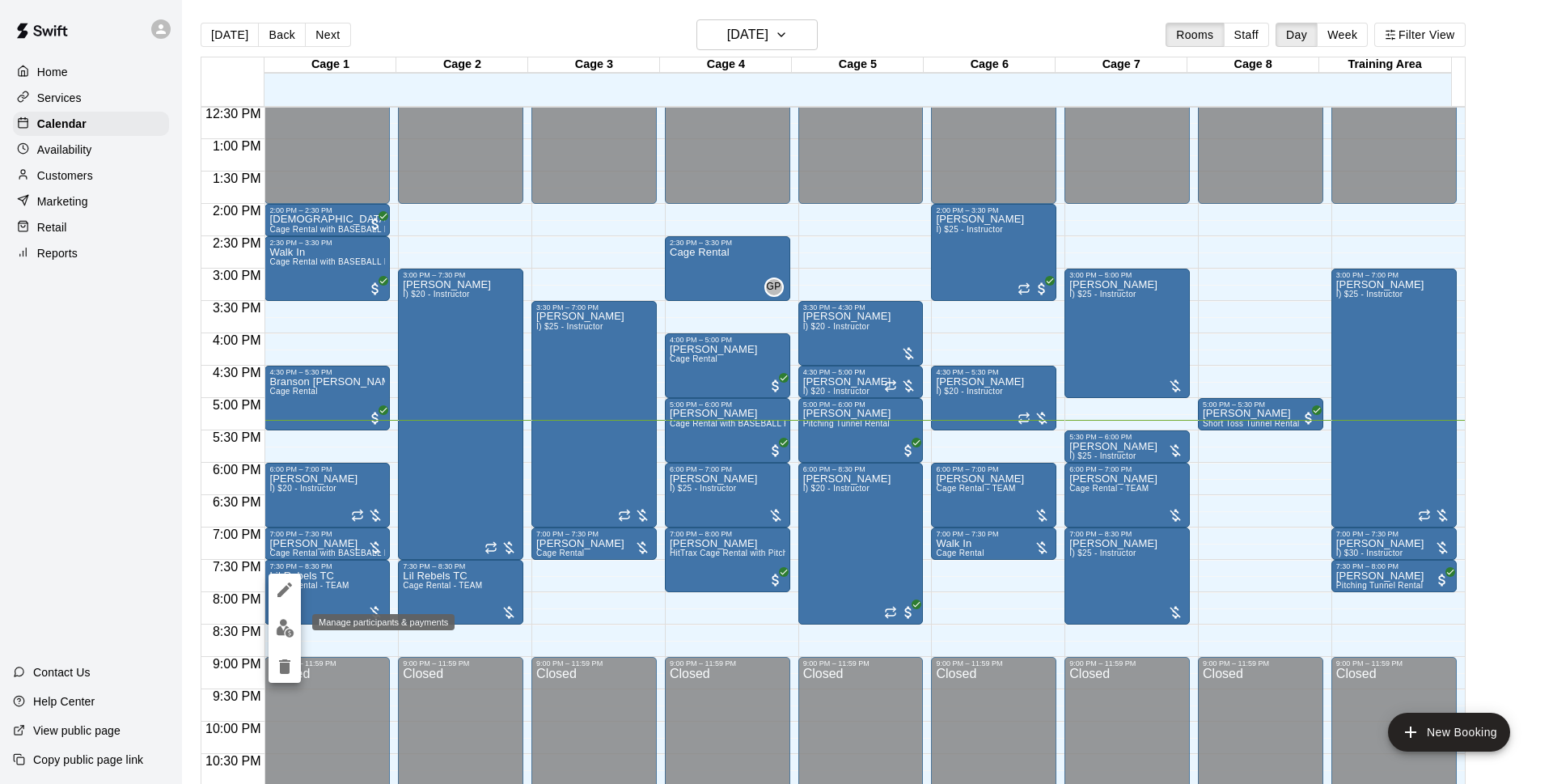
click at [287, 618] on button "edit" at bounding box center [285, 628] width 33 height 32
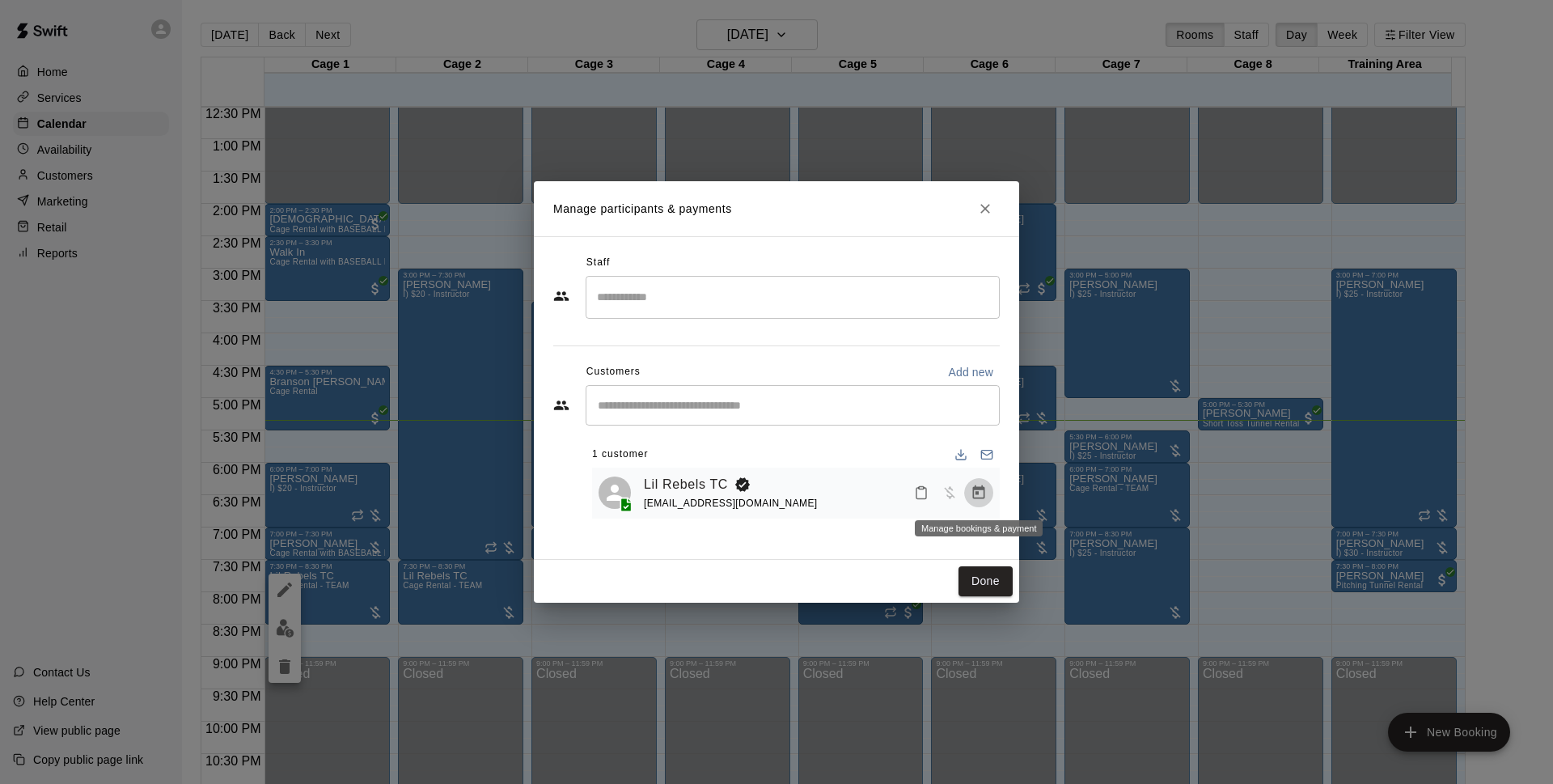
click at [983, 499] on icon "Manage bookings & payment" at bounding box center [979, 492] width 16 height 16
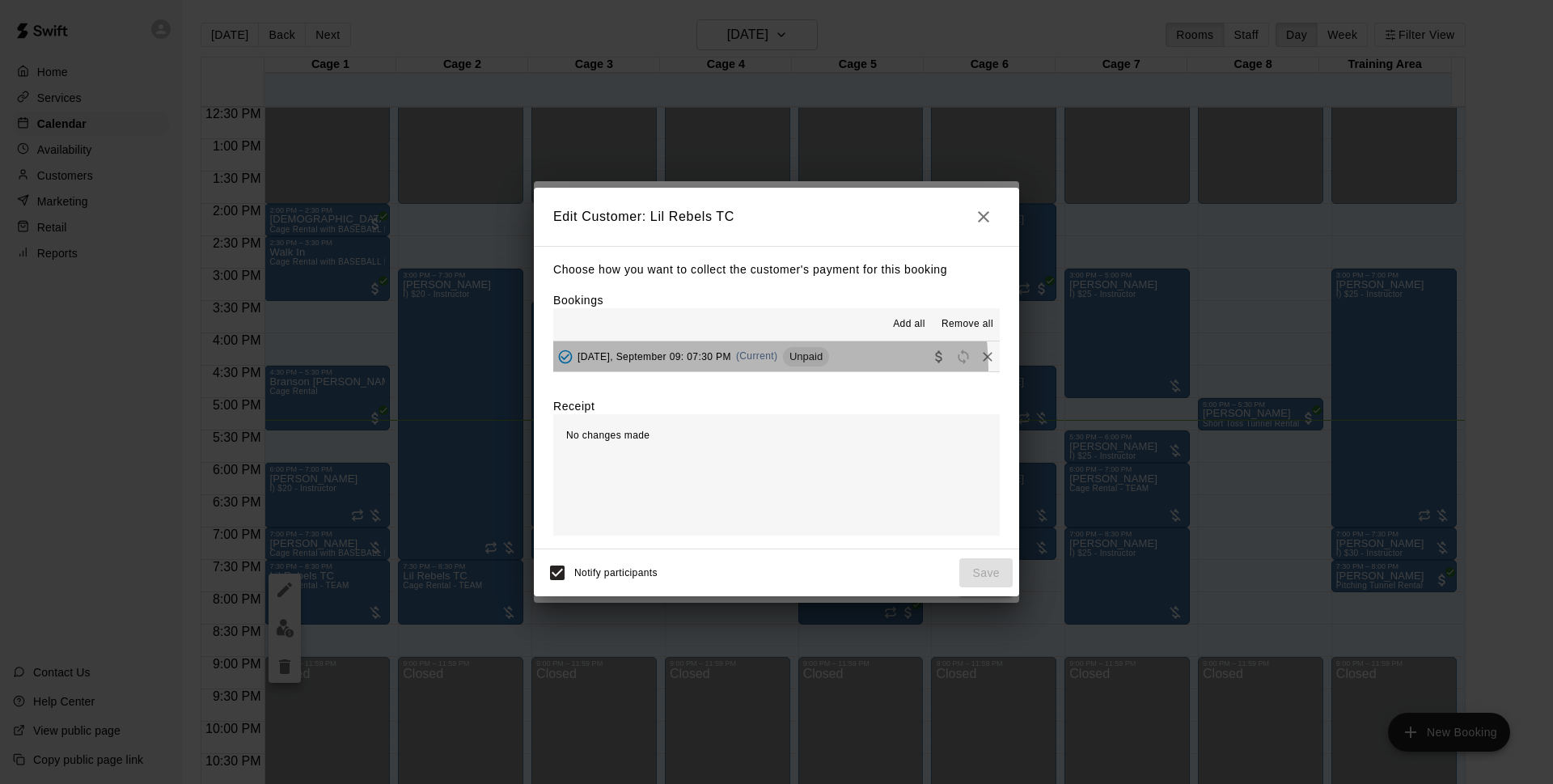
click at [724, 370] on button "Tuesday, September 09: 07:30 PM (Current) Unpaid" at bounding box center [777, 356] width 446 height 30
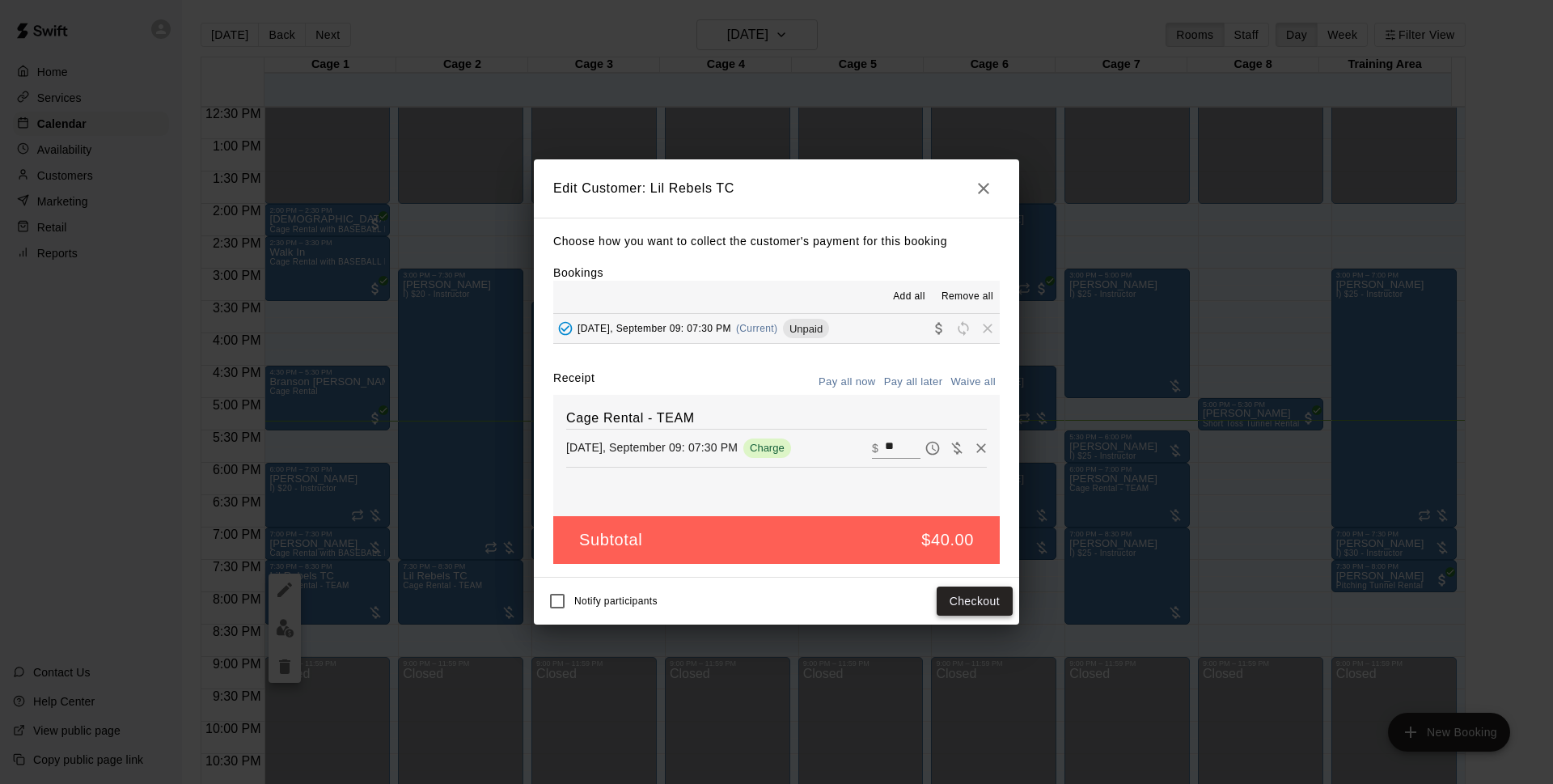
click at [956, 605] on button "Checkout" at bounding box center [975, 601] width 76 height 30
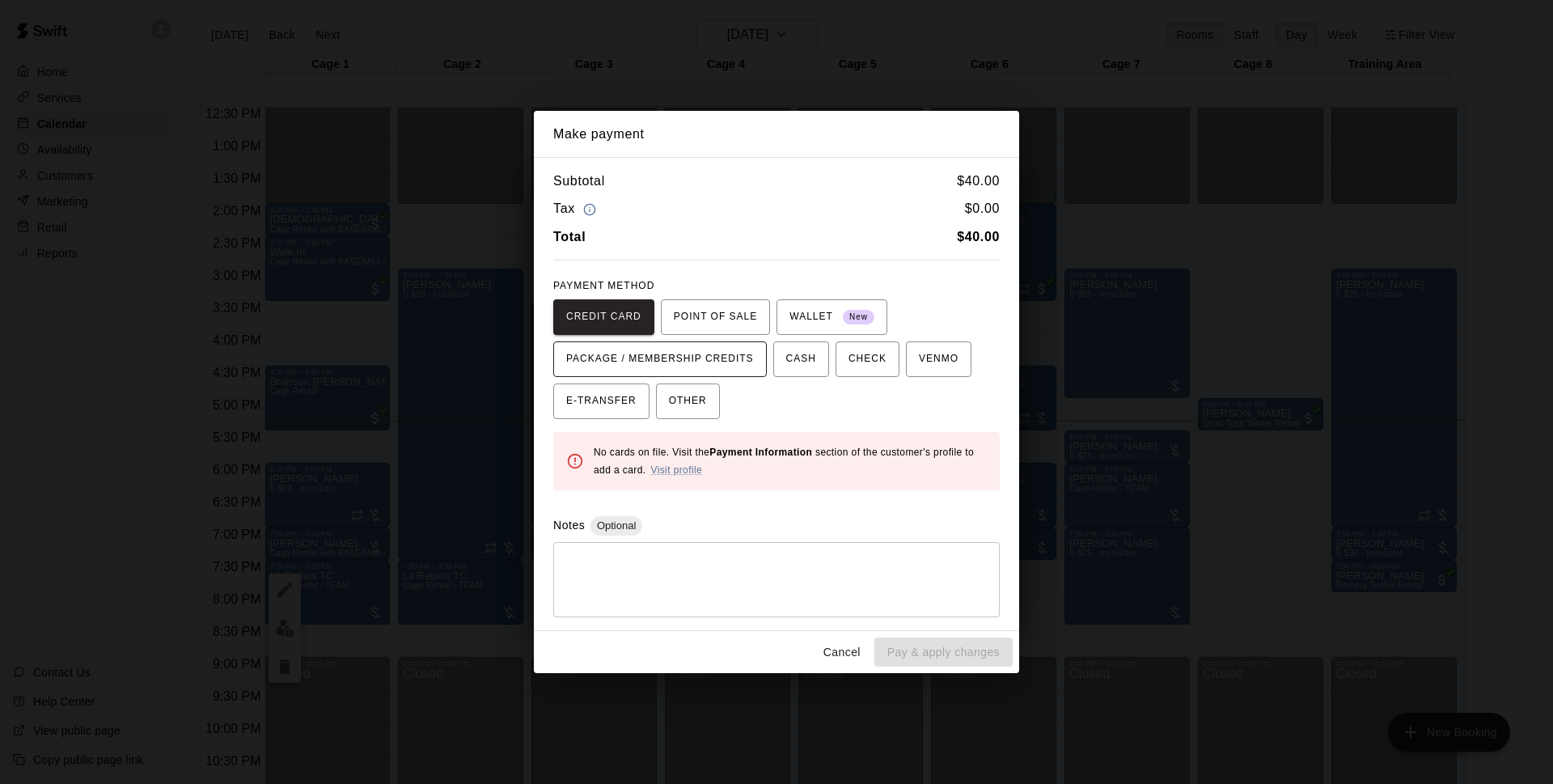
click at [729, 365] on span "PACKAGE / MEMBERSHIP CREDITS" at bounding box center [660, 359] width 188 height 26
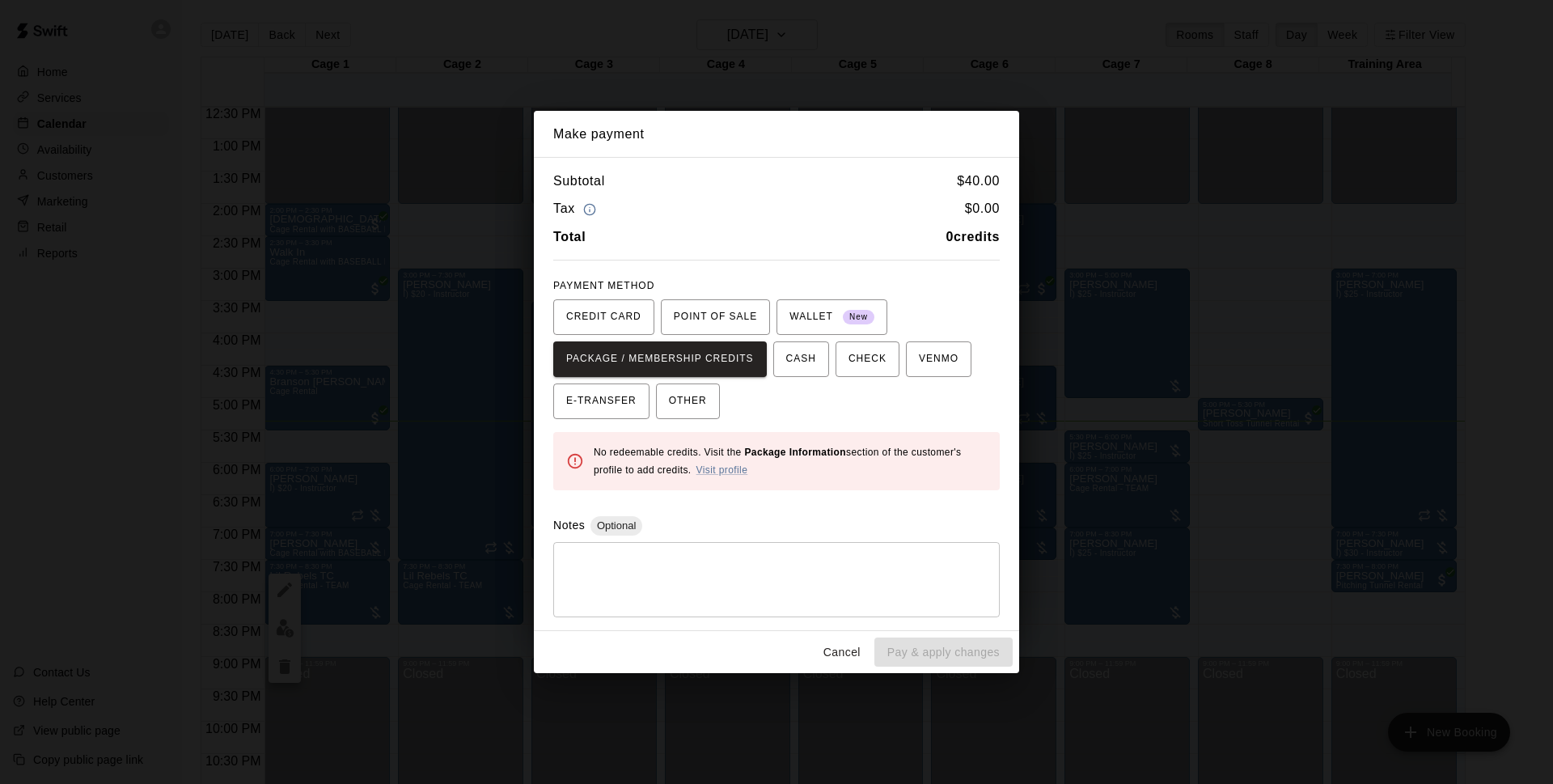
click at [845, 656] on button "Cancel" at bounding box center [842, 652] width 51 height 30
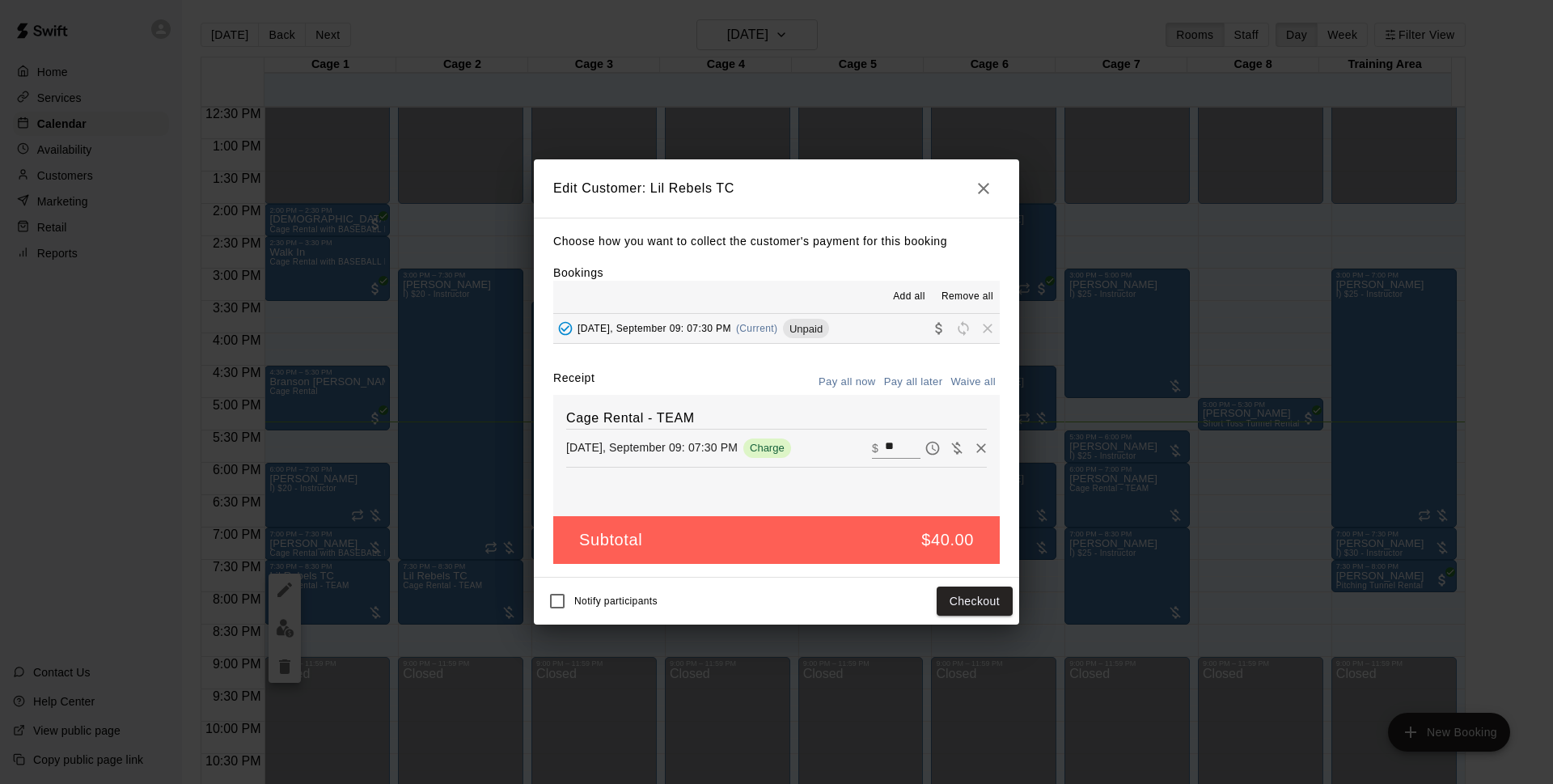
click at [972, 186] on button "button" at bounding box center [984, 189] width 33 height 33
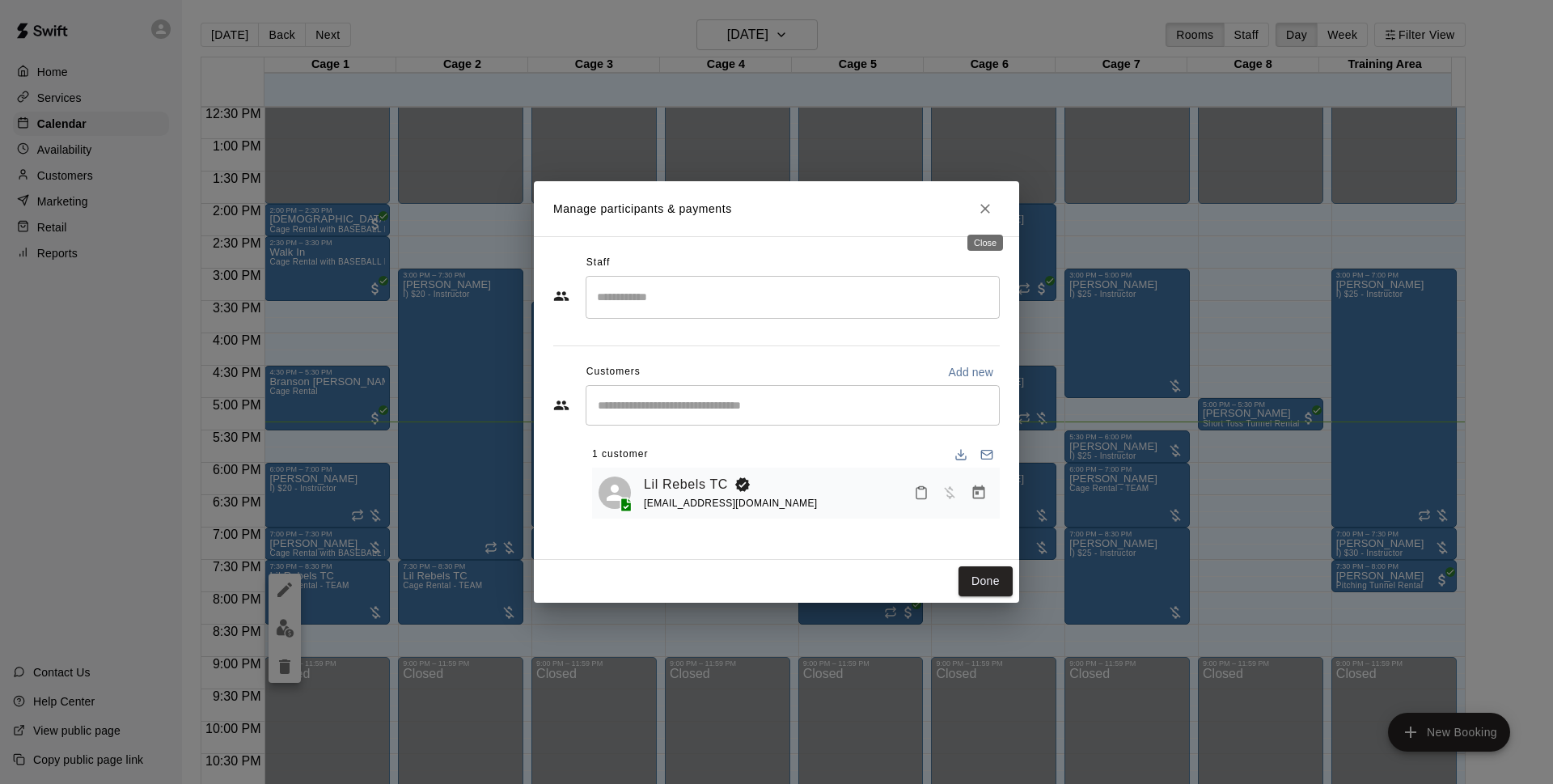
click at [987, 203] on icon "Close" at bounding box center [986, 209] width 16 height 16
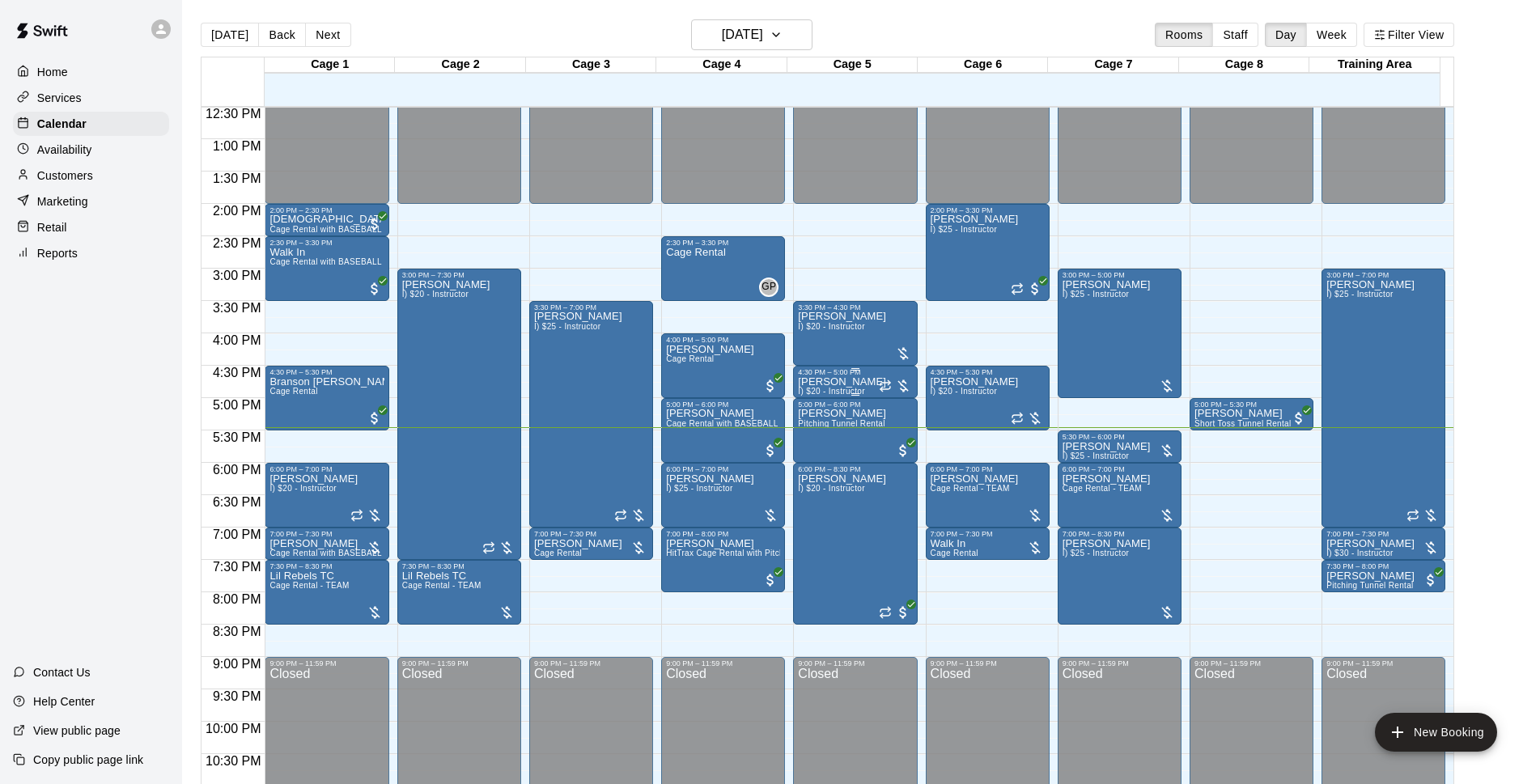
click at [850, 388] on div "Chris Decolati I) $20 - Instructor" at bounding box center [842, 768] width 89 height 784
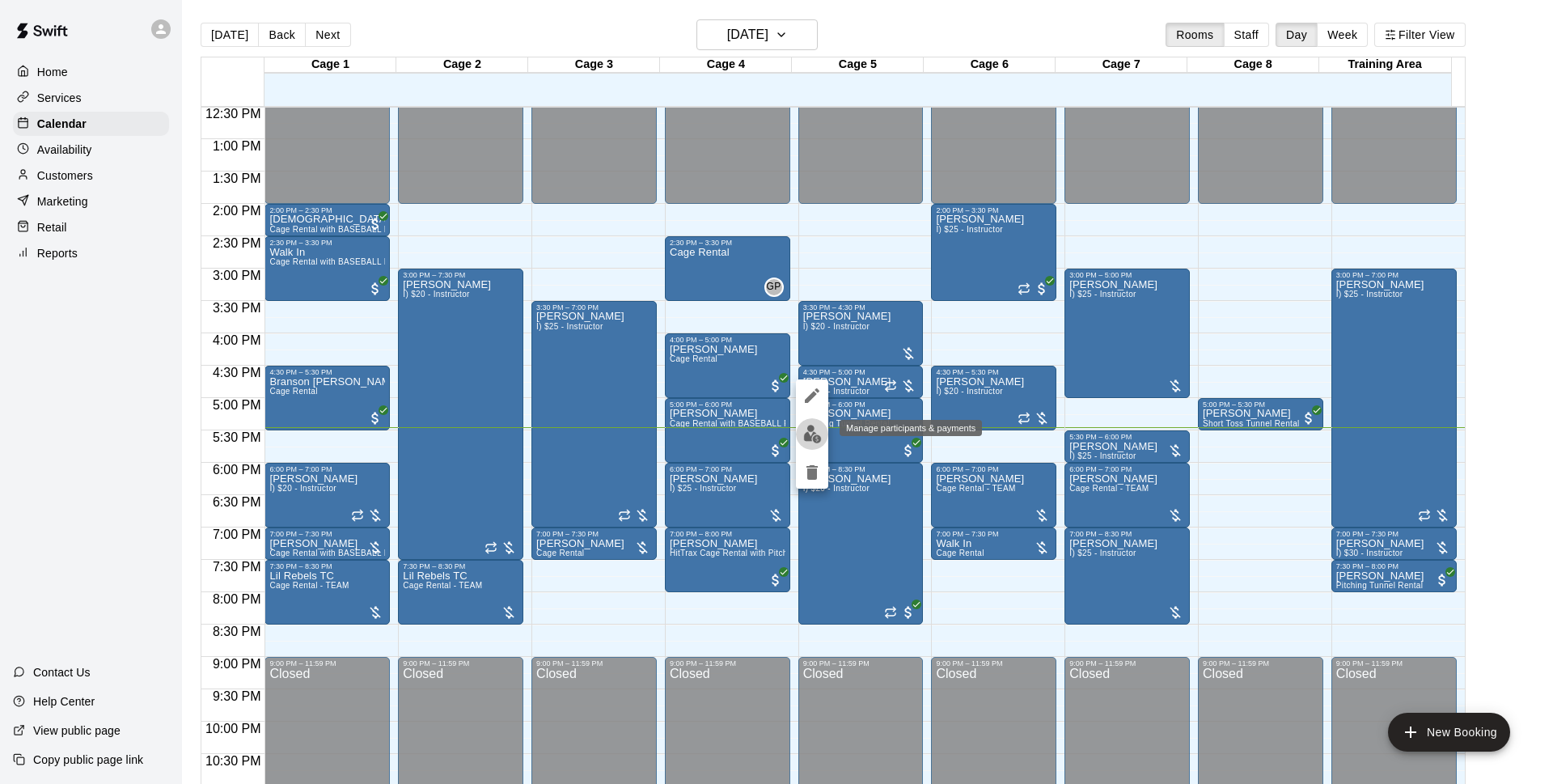
click at [806, 435] on img "edit" at bounding box center [812, 434] width 19 height 19
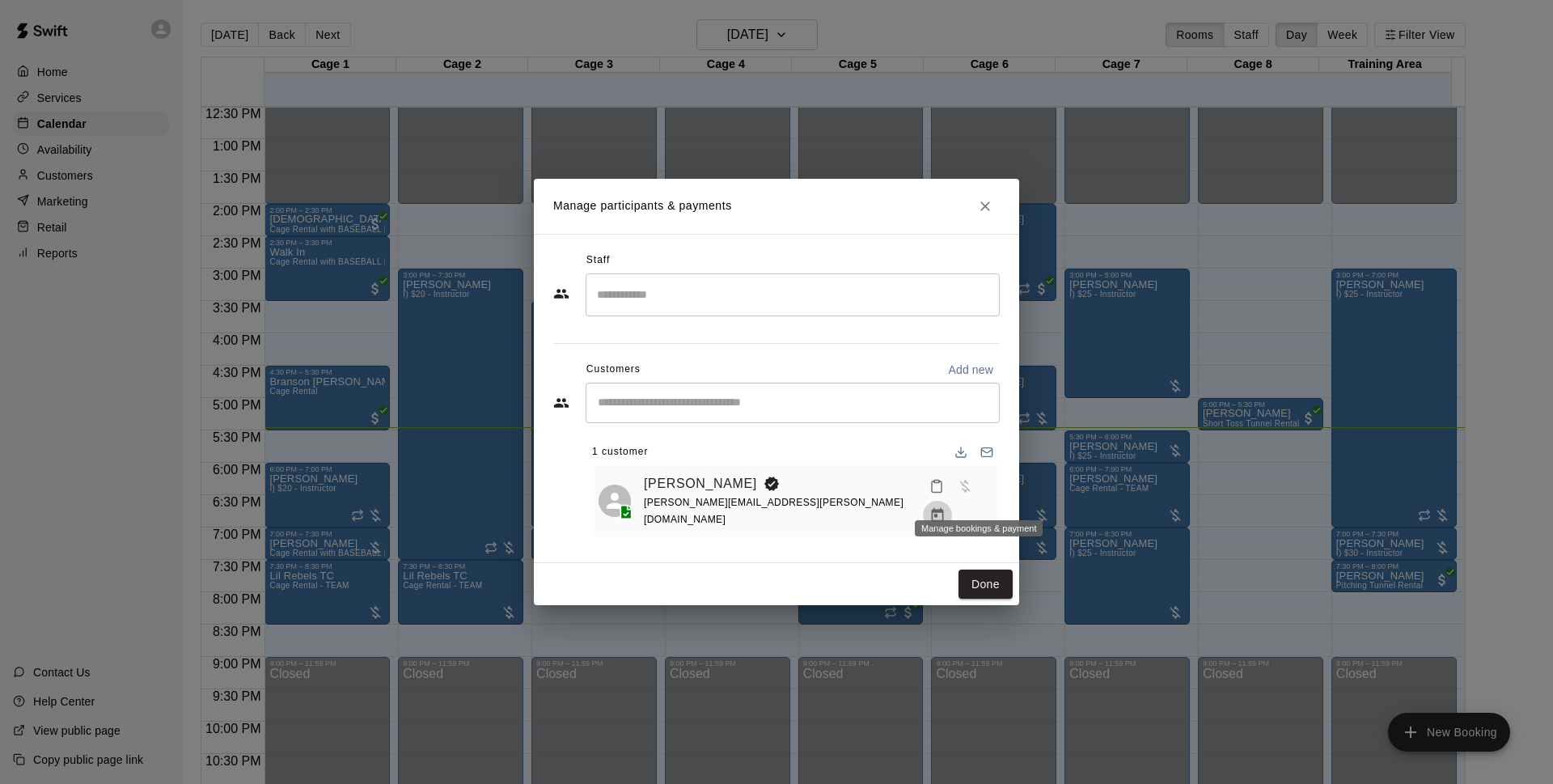
click at [952, 500] on button "Manage bookings & payment" at bounding box center [938, 515] width 29 height 29
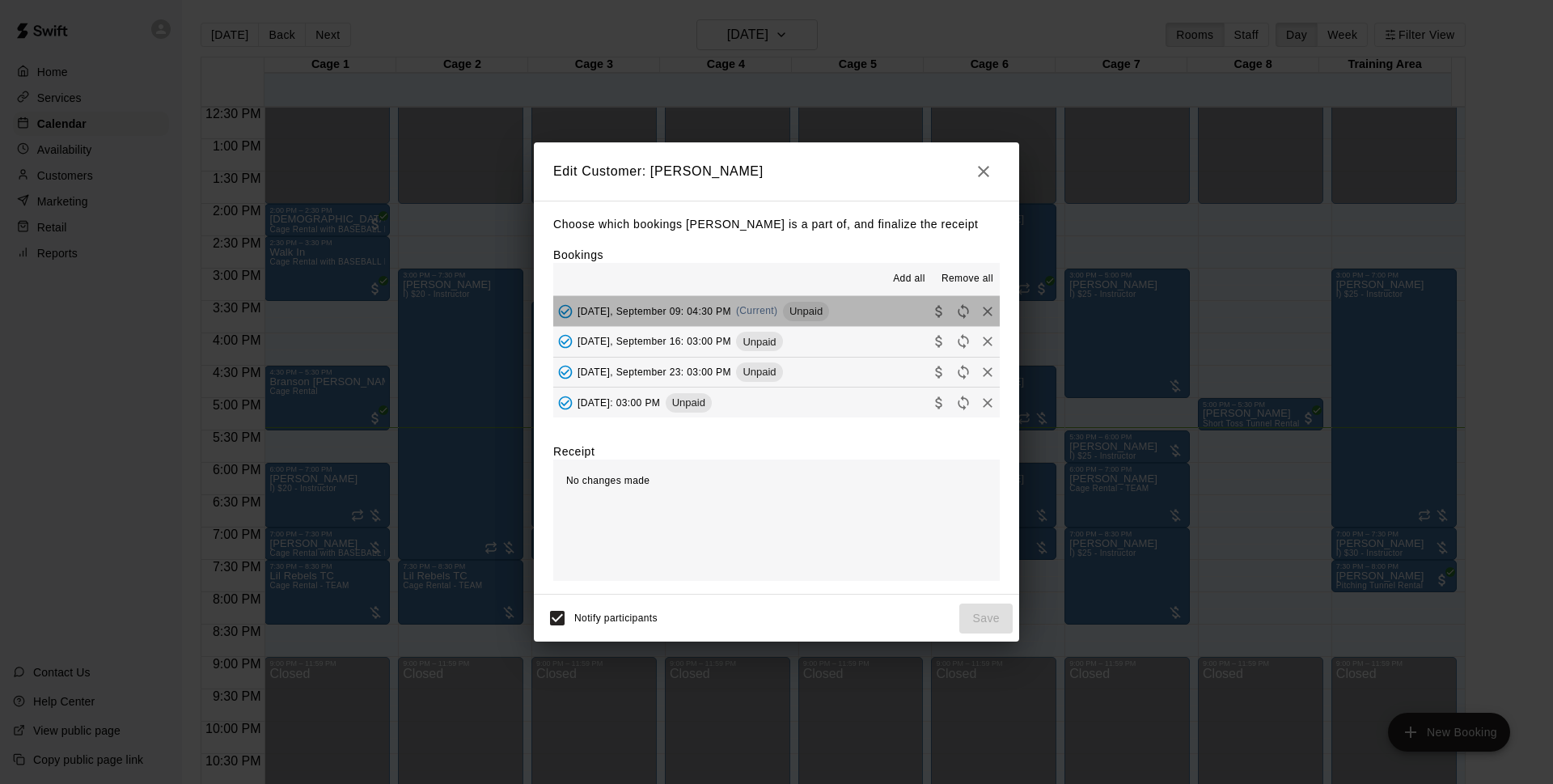
click at [793, 322] on div "Tuesday, September 09: 04:30 PM (Current) Unpaid" at bounding box center [691, 311] width 276 height 24
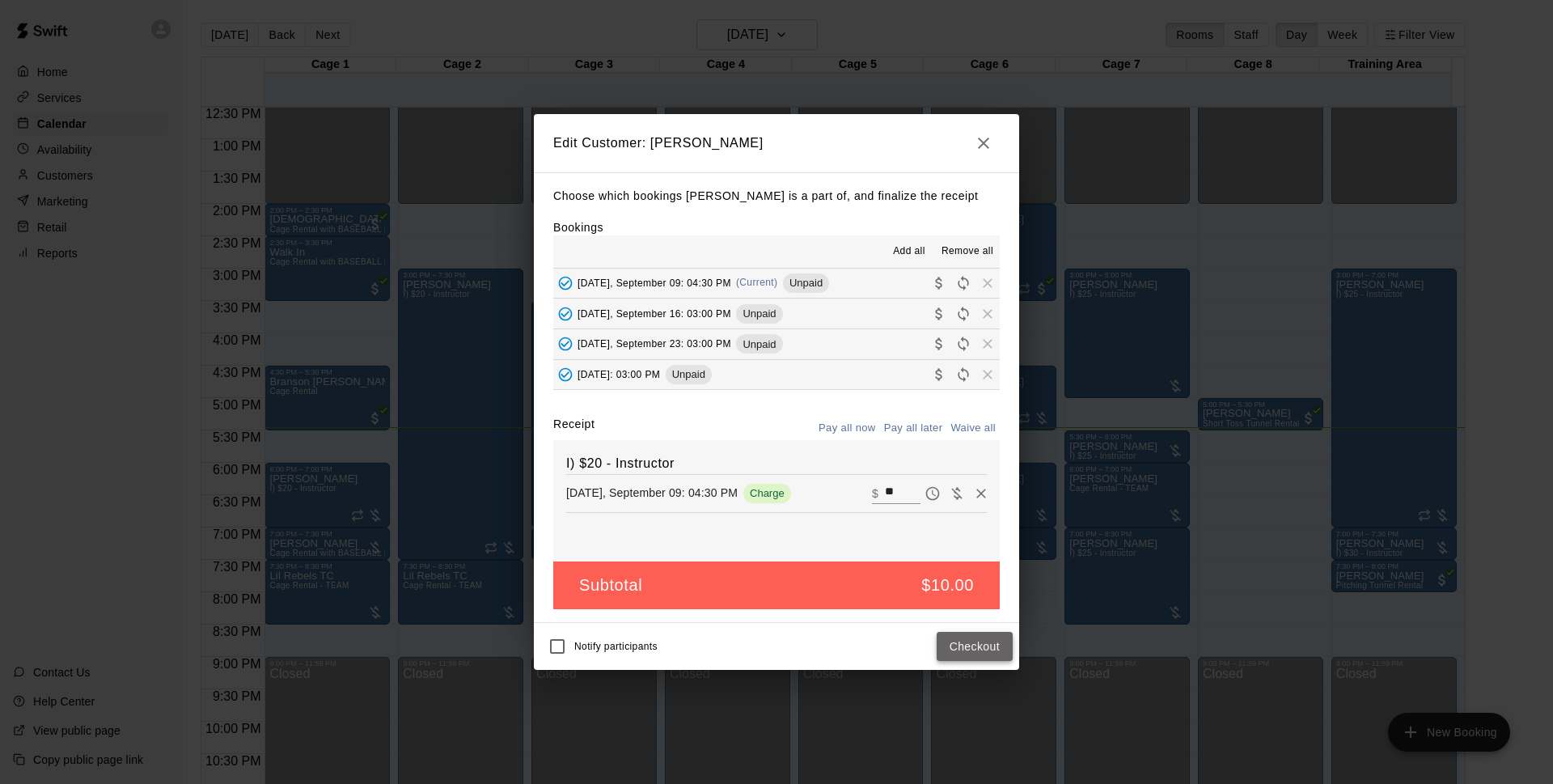
click at [978, 641] on button "Checkout" at bounding box center [975, 646] width 76 height 30
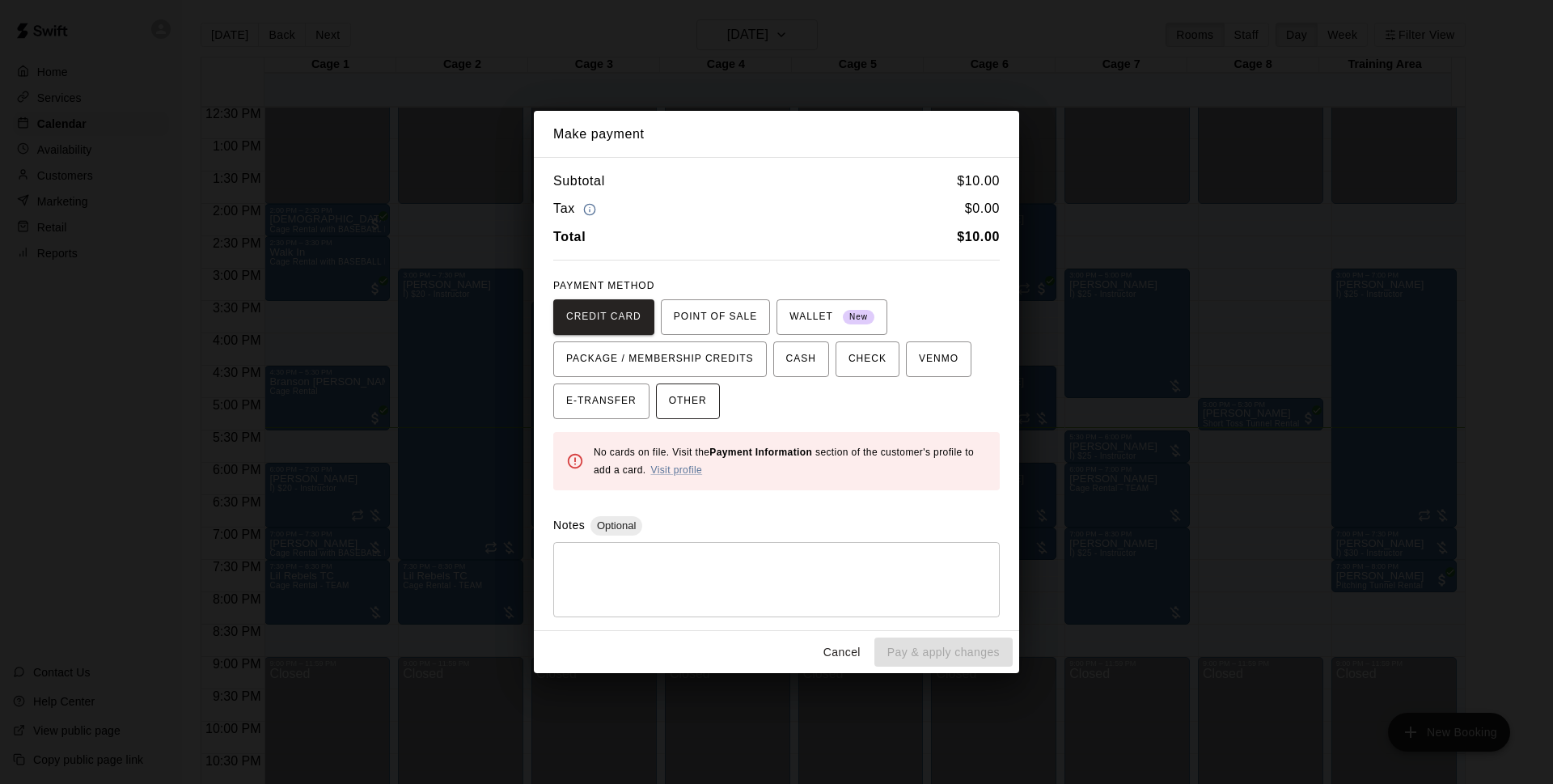
click at [700, 395] on span "OTHER" at bounding box center [688, 401] width 38 height 26
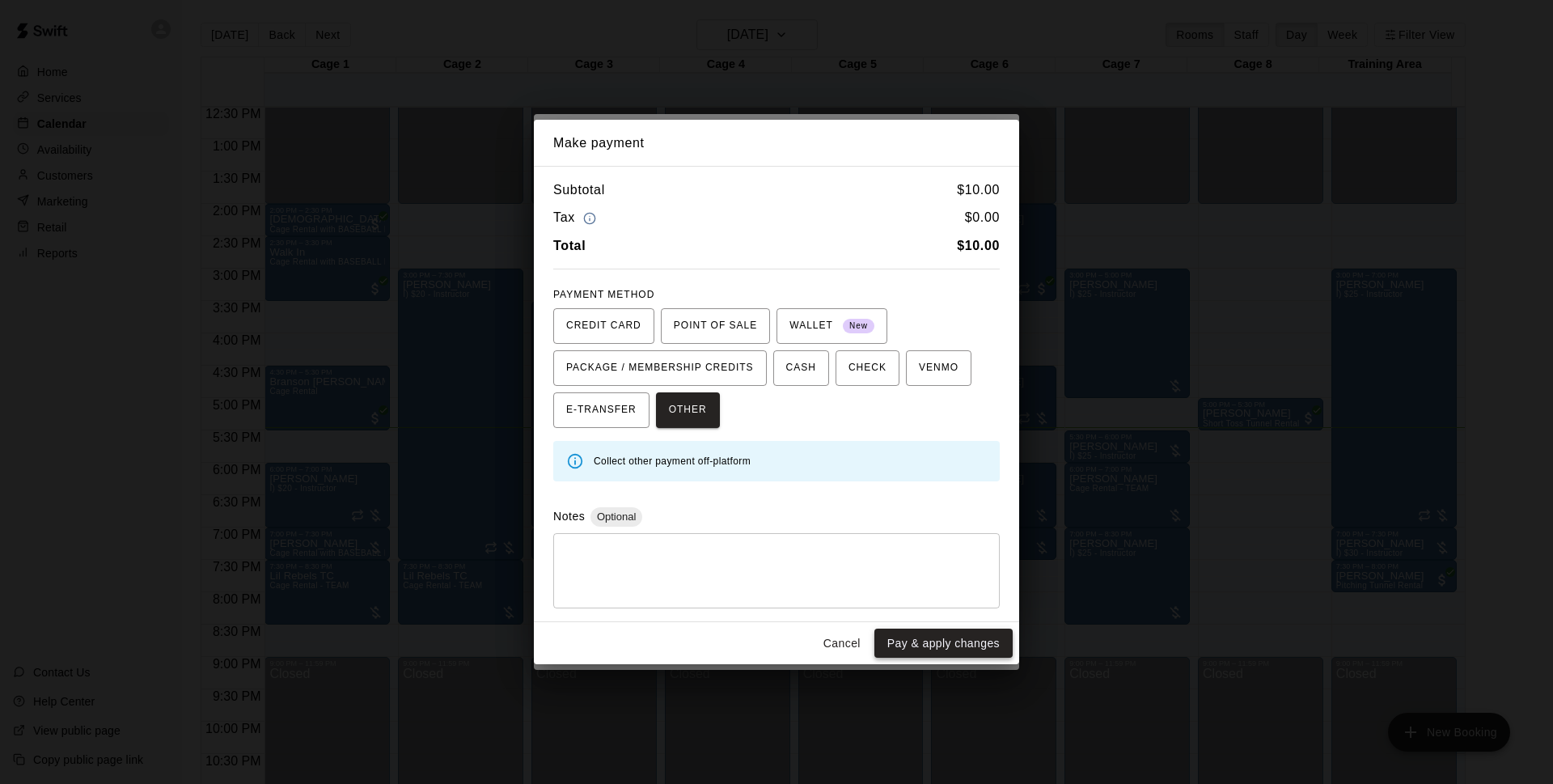
click at [957, 633] on button "Pay & apply changes" at bounding box center [943, 643] width 138 height 30
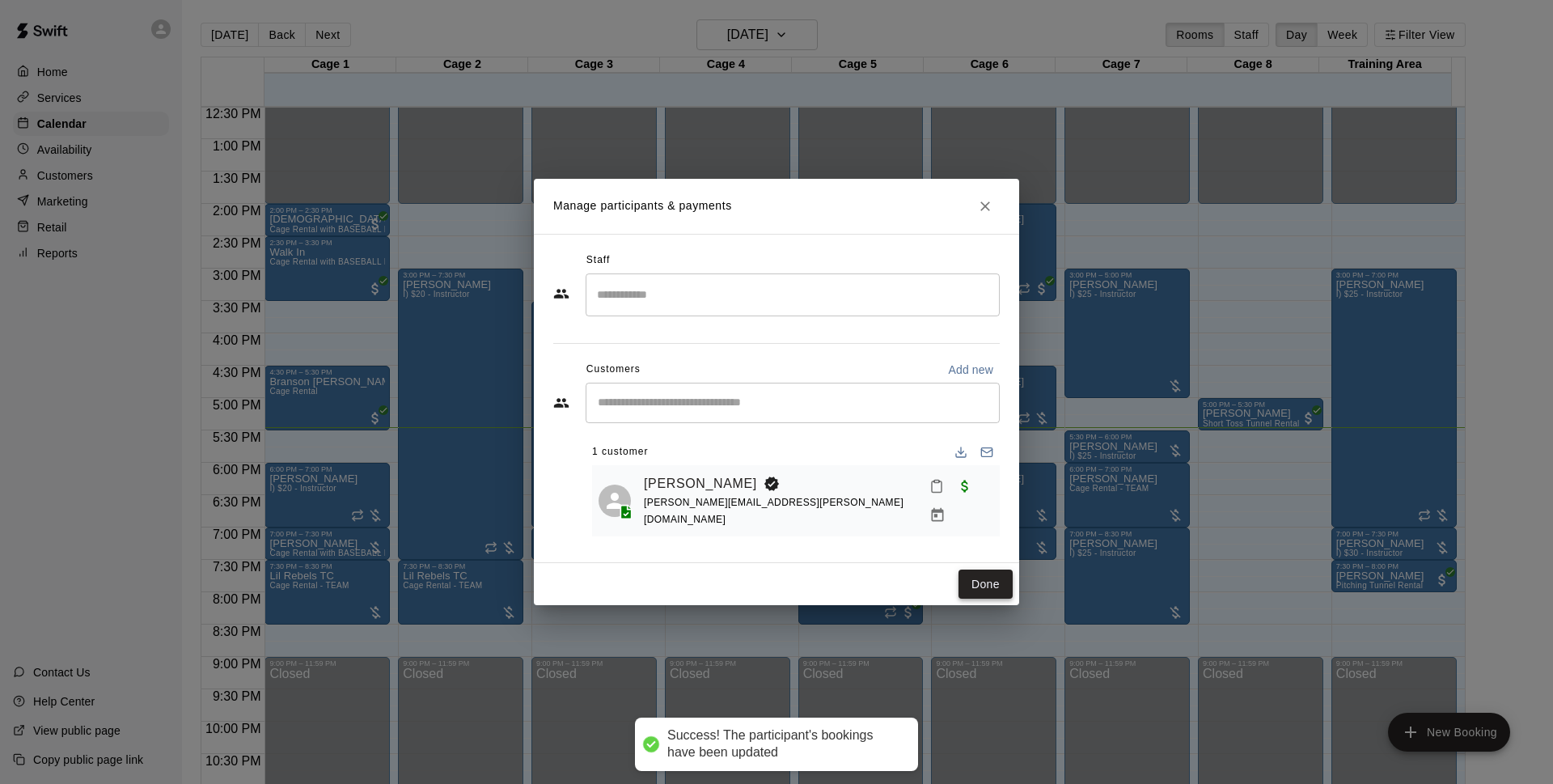
click at [992, 577] on button "Done" at bounding box center [986, 583] width 54 height 30
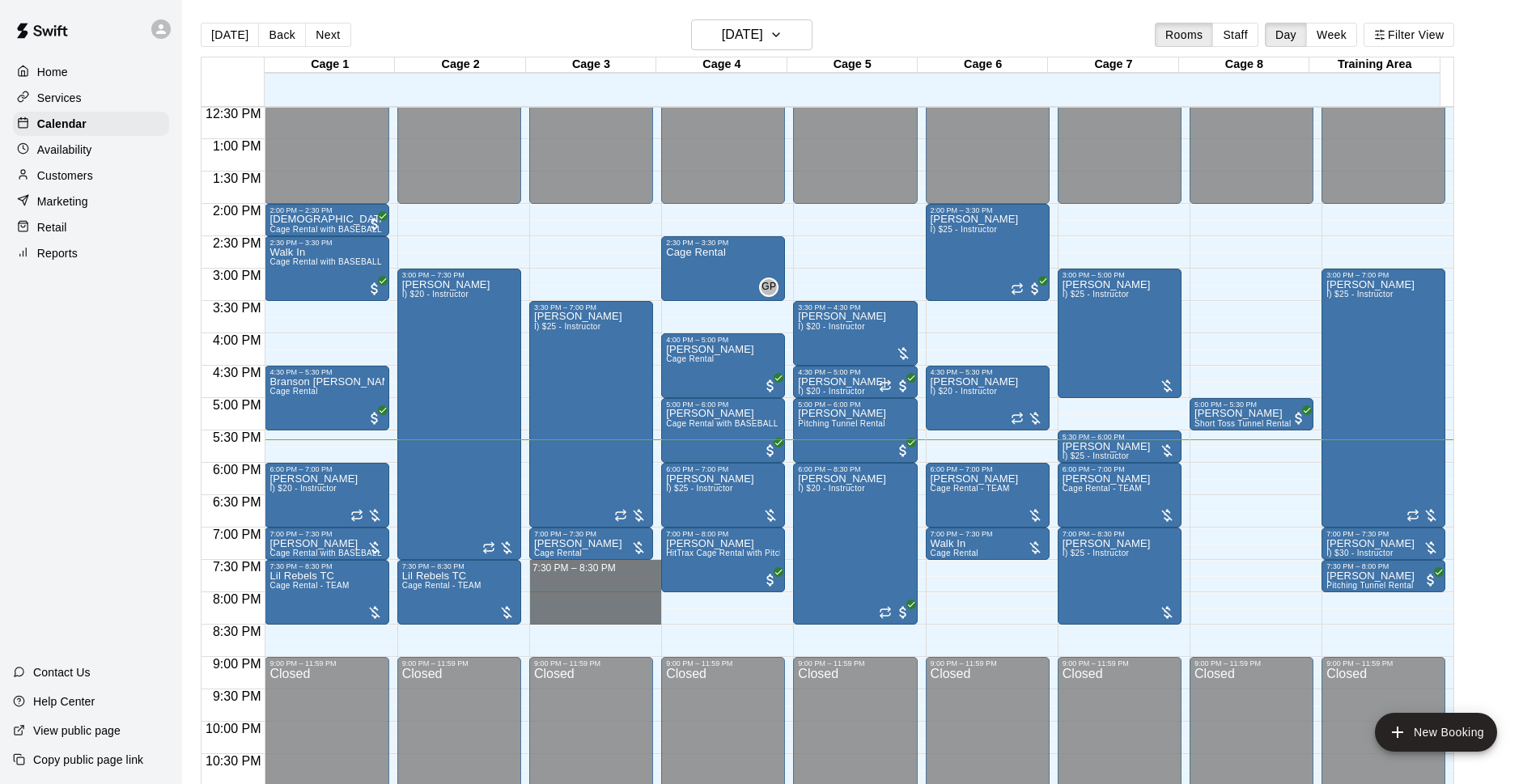
drag, startPoint x: 585, startPoint y: 563, endPoint x: 576, endPoint y: 616, distance: 53.8
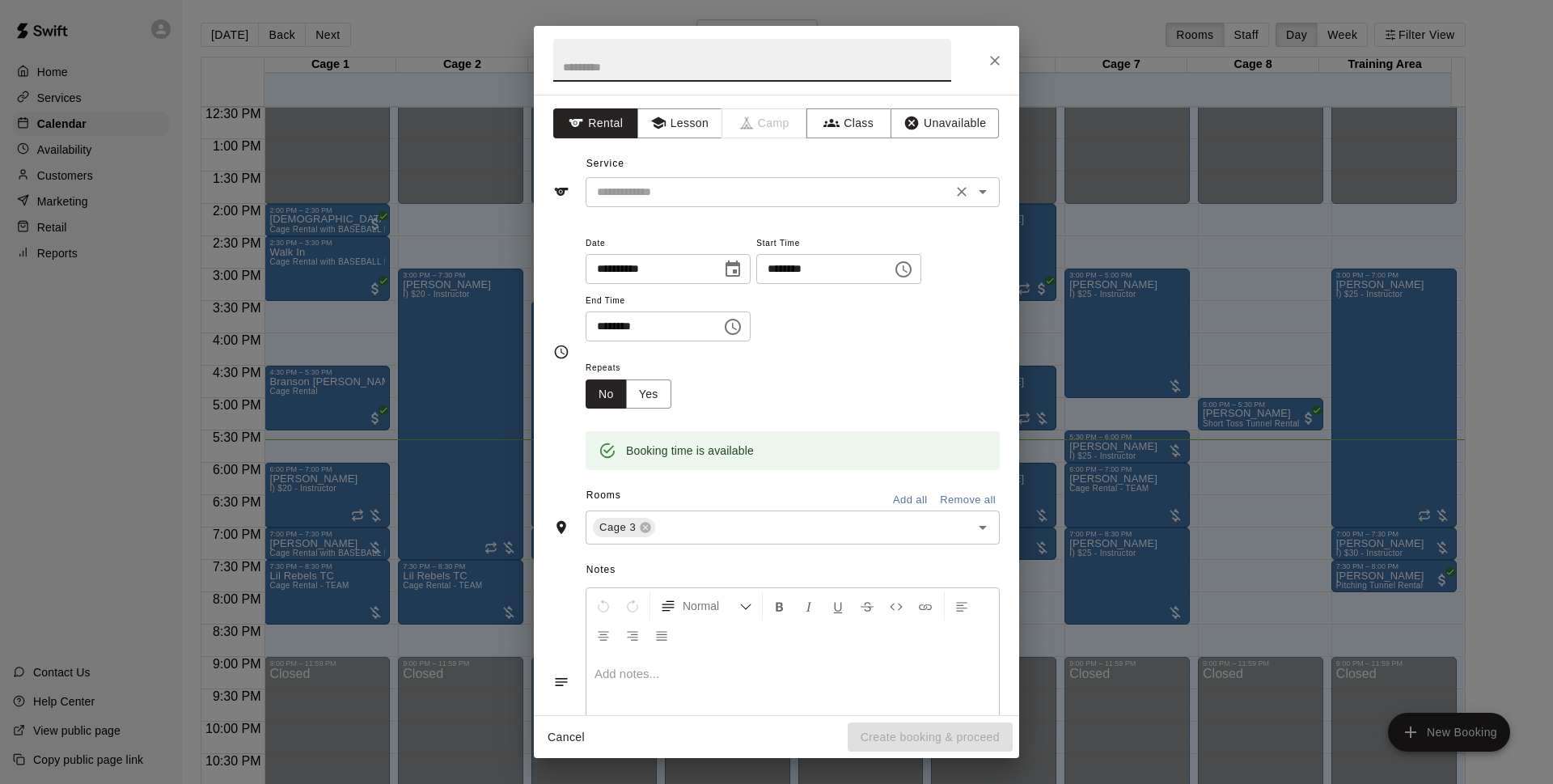
click at [785, 184] on input "text" at bounding box center [769, 191] width 357 height 20
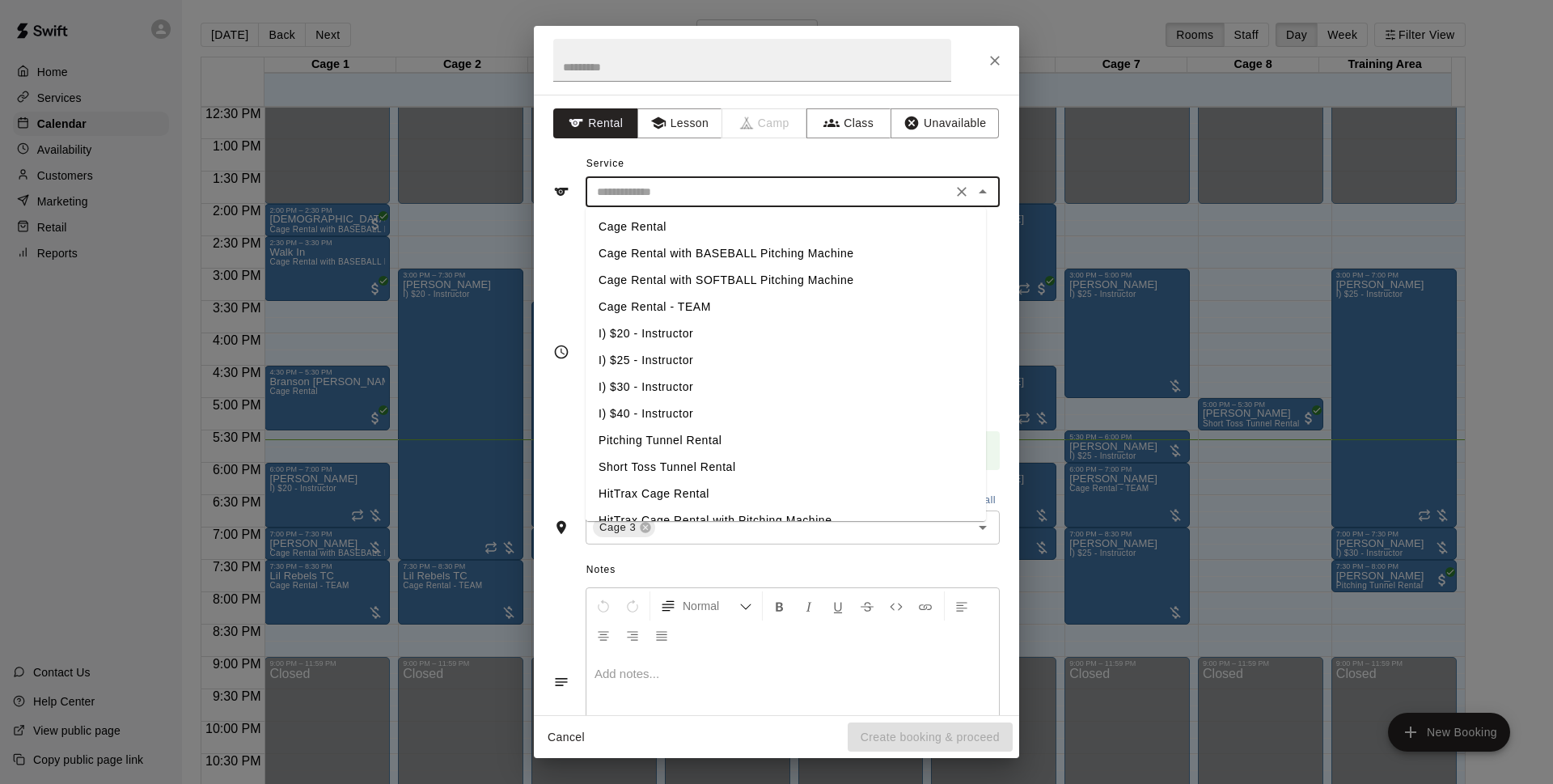
click at [749, 252] on li "Cage Rental with BASEBALL Pitching Machine" at bounding box center [785, 254] width 400 height 27
type input "**********"
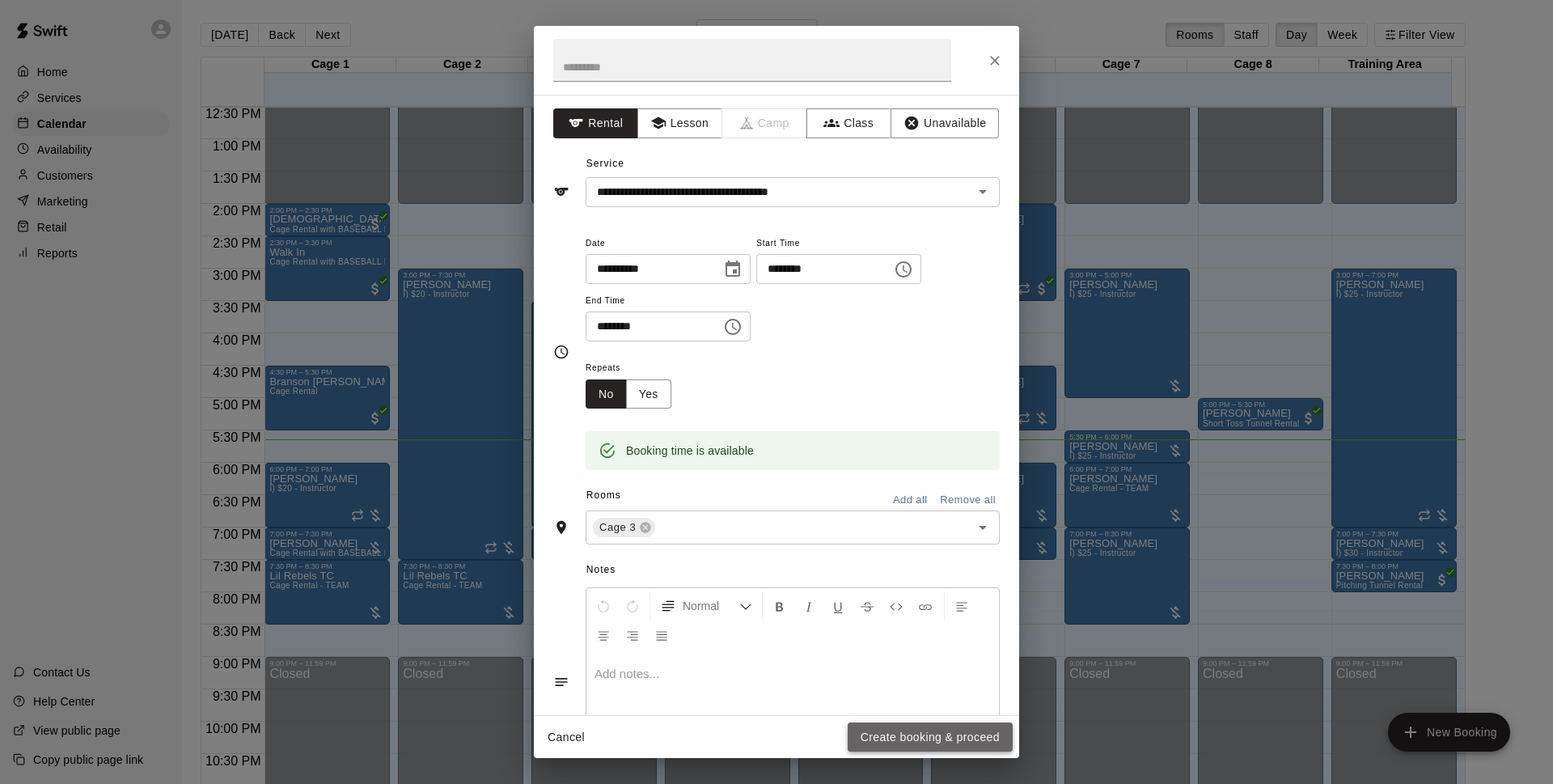
click at [908, 742] on button "Create booking & proceed" at bounding box center [930, 737] width 165 height 30
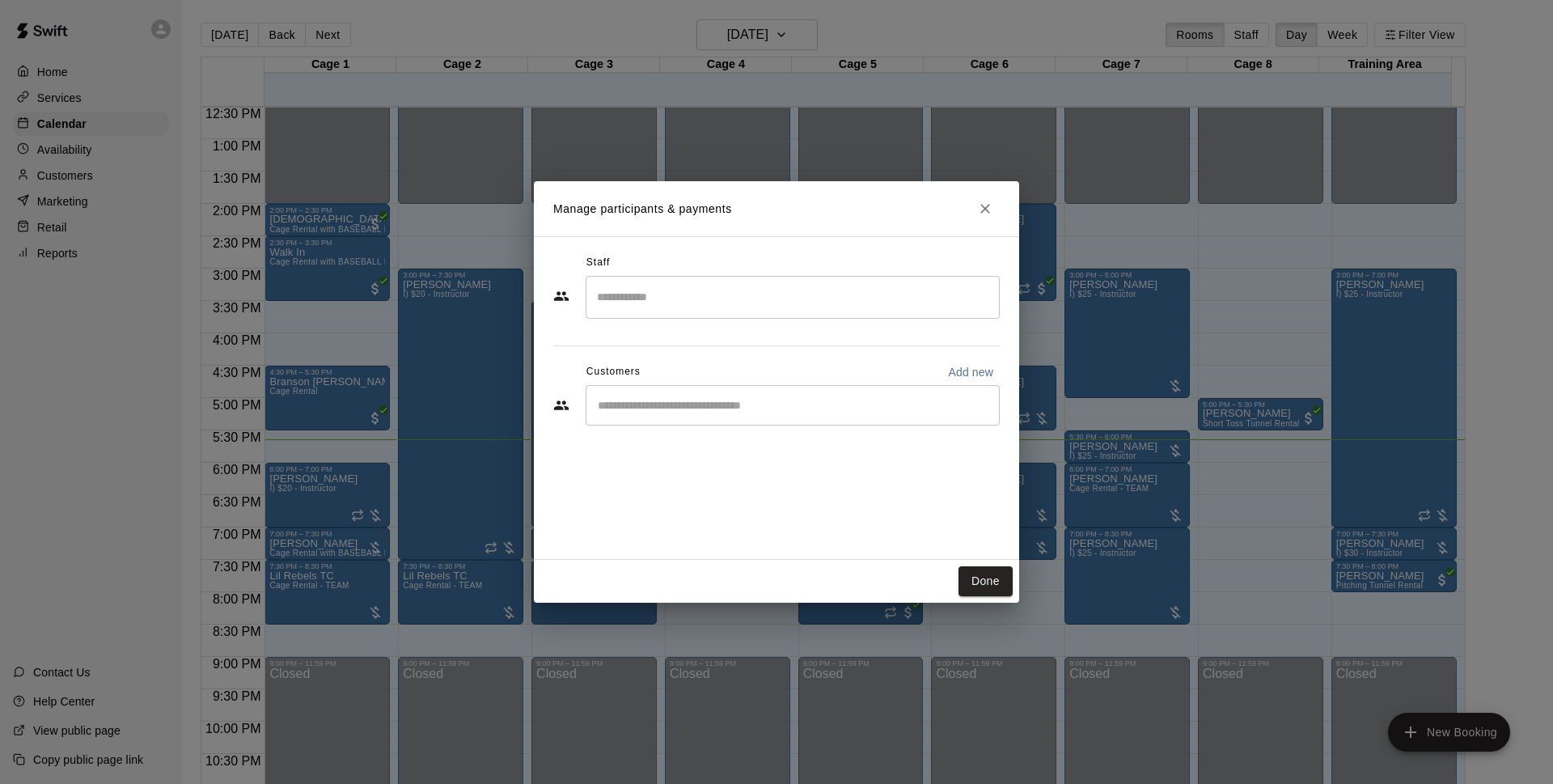
click at [769, 309] on input "Search staff" at bounding box center [792, 296] width 399 height 28
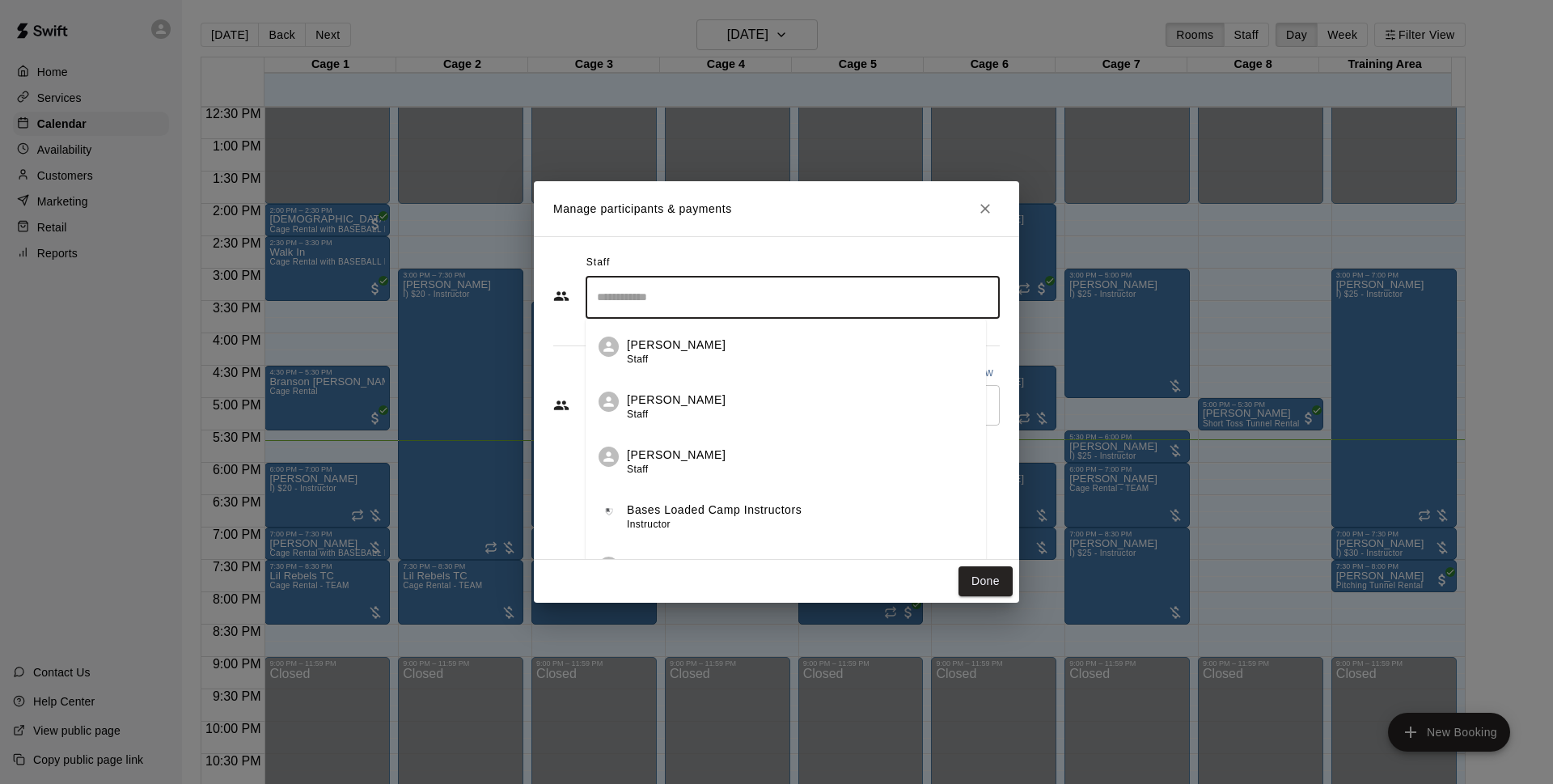
click at [621, 240] on div "Staff ​ Grace Perkins Staff Colin Yeager Staff Cash Clayton Staff Bases Loaded …" at bounding box center [776, 397] width 485 height 323
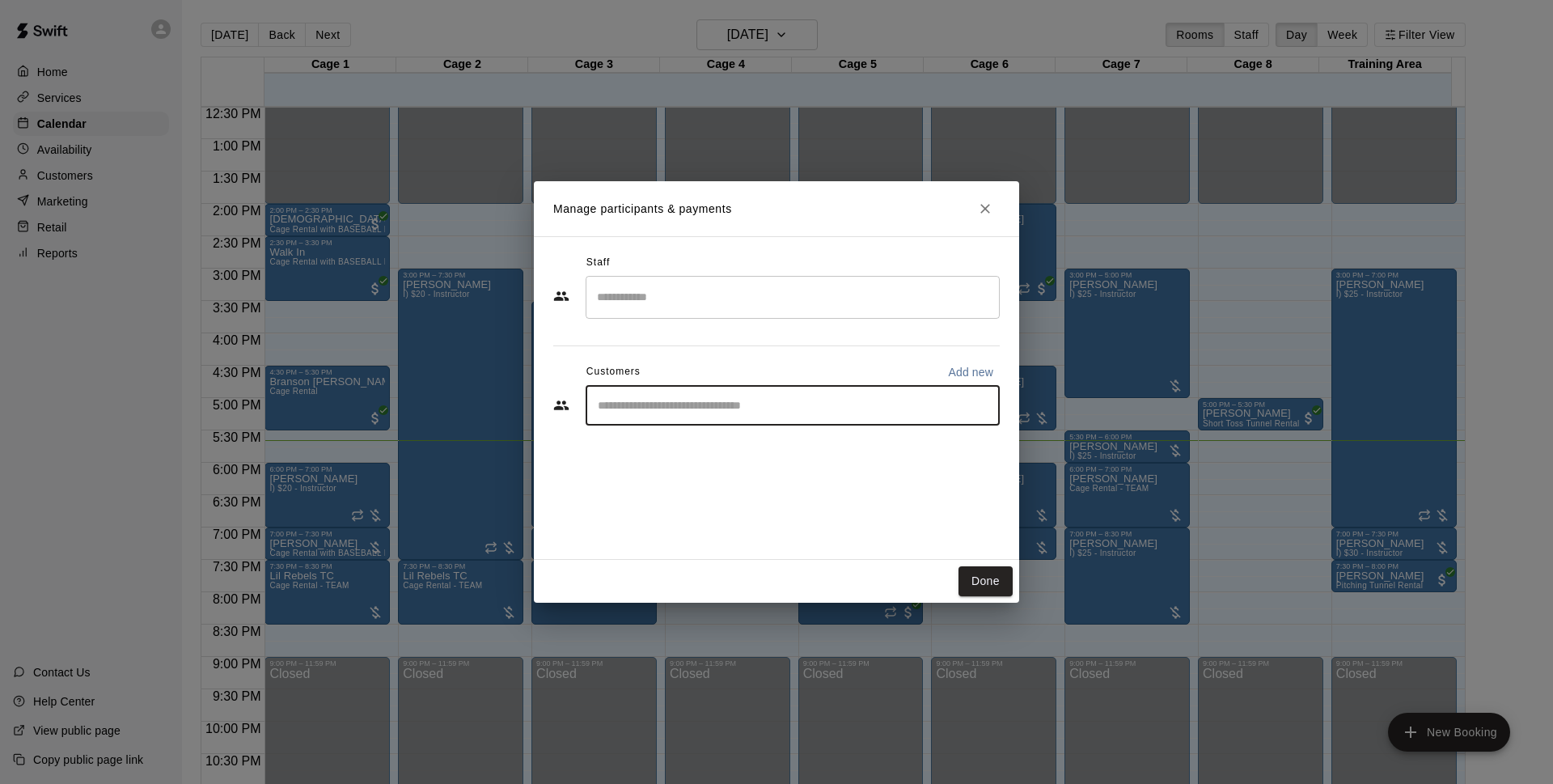
click at [679, 406] on input "Start typing to search customers..." at bounding box center [792, 406] width 399 height 16
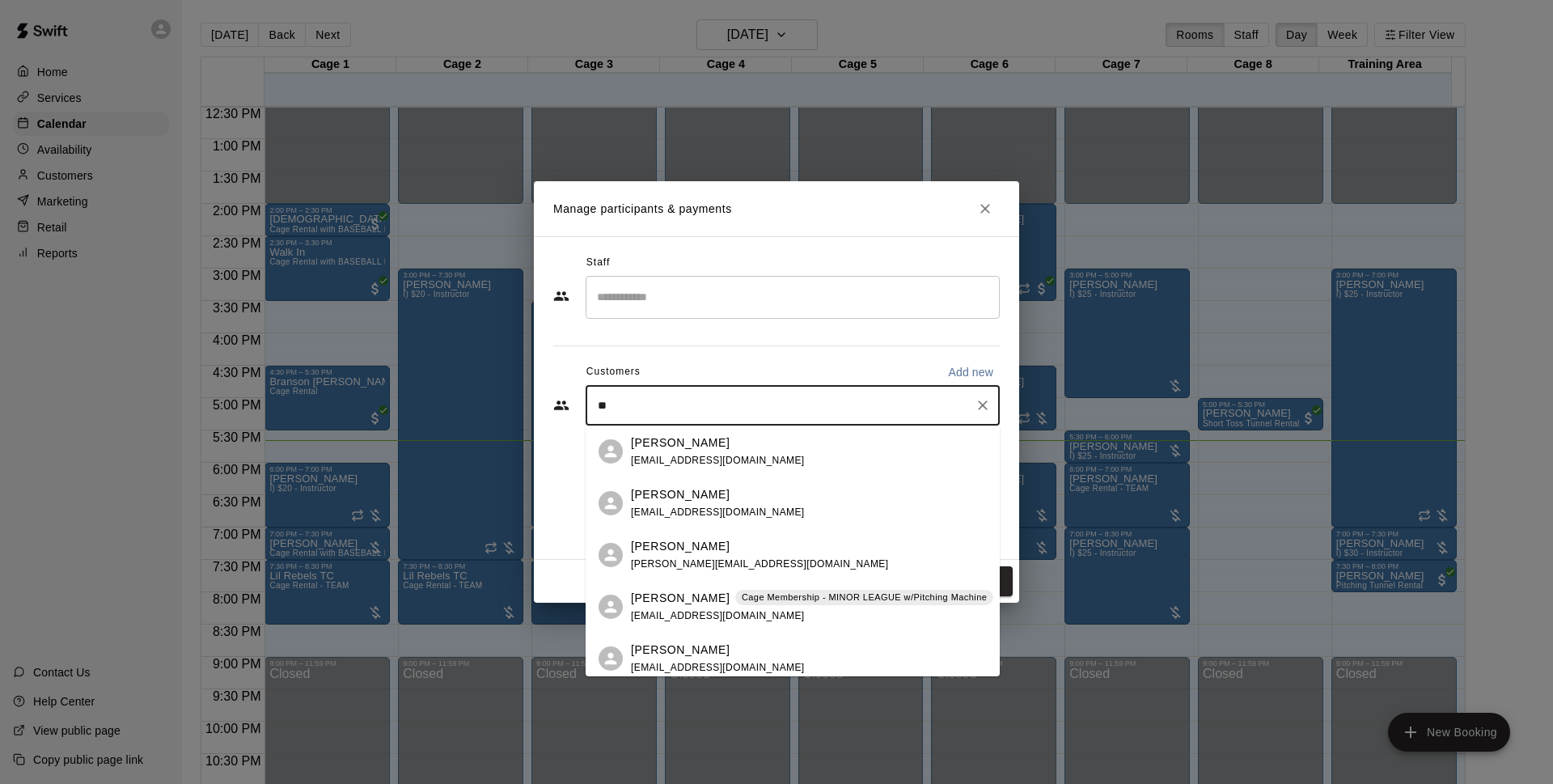
type input "*"
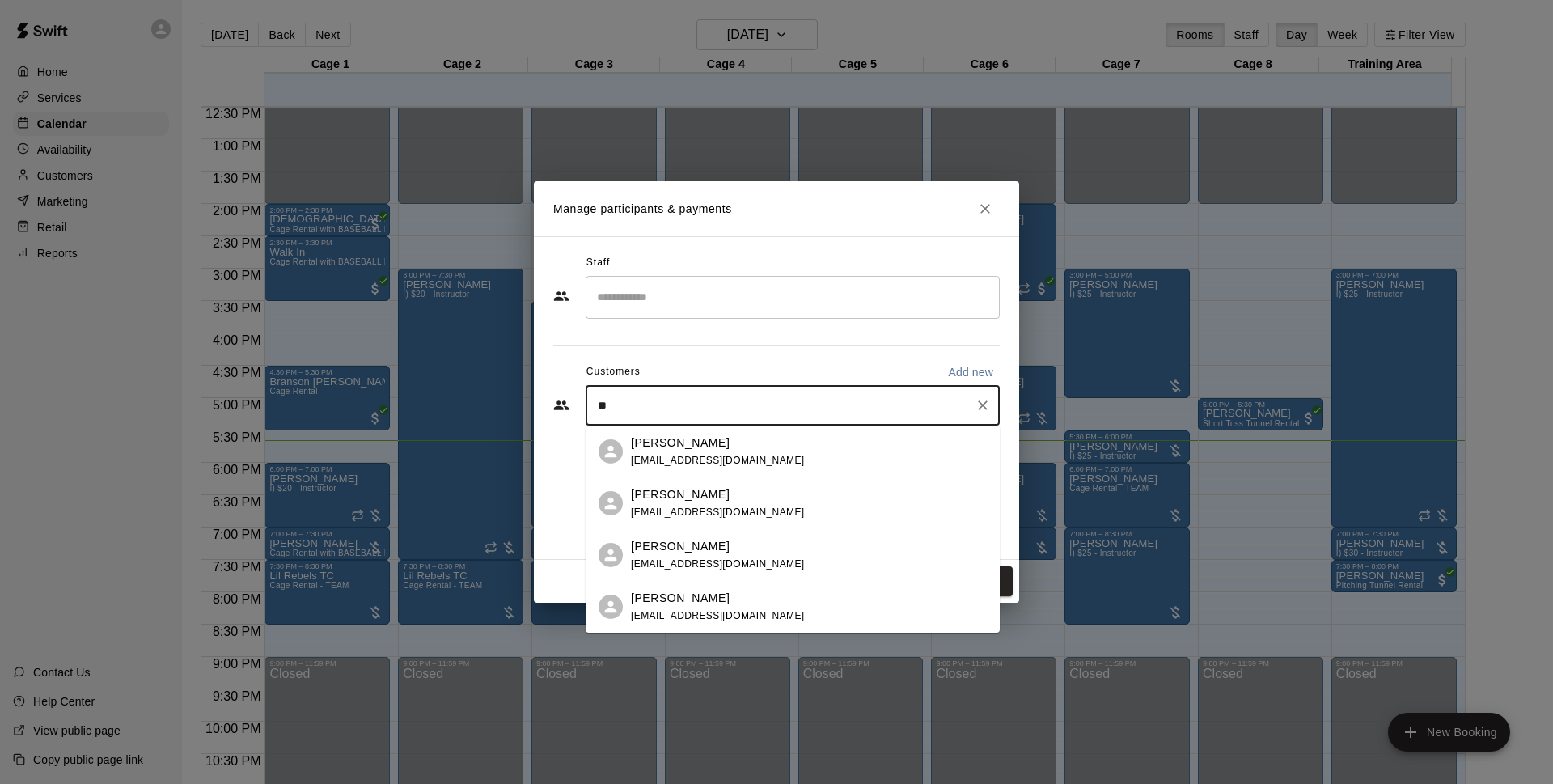
type input "*"
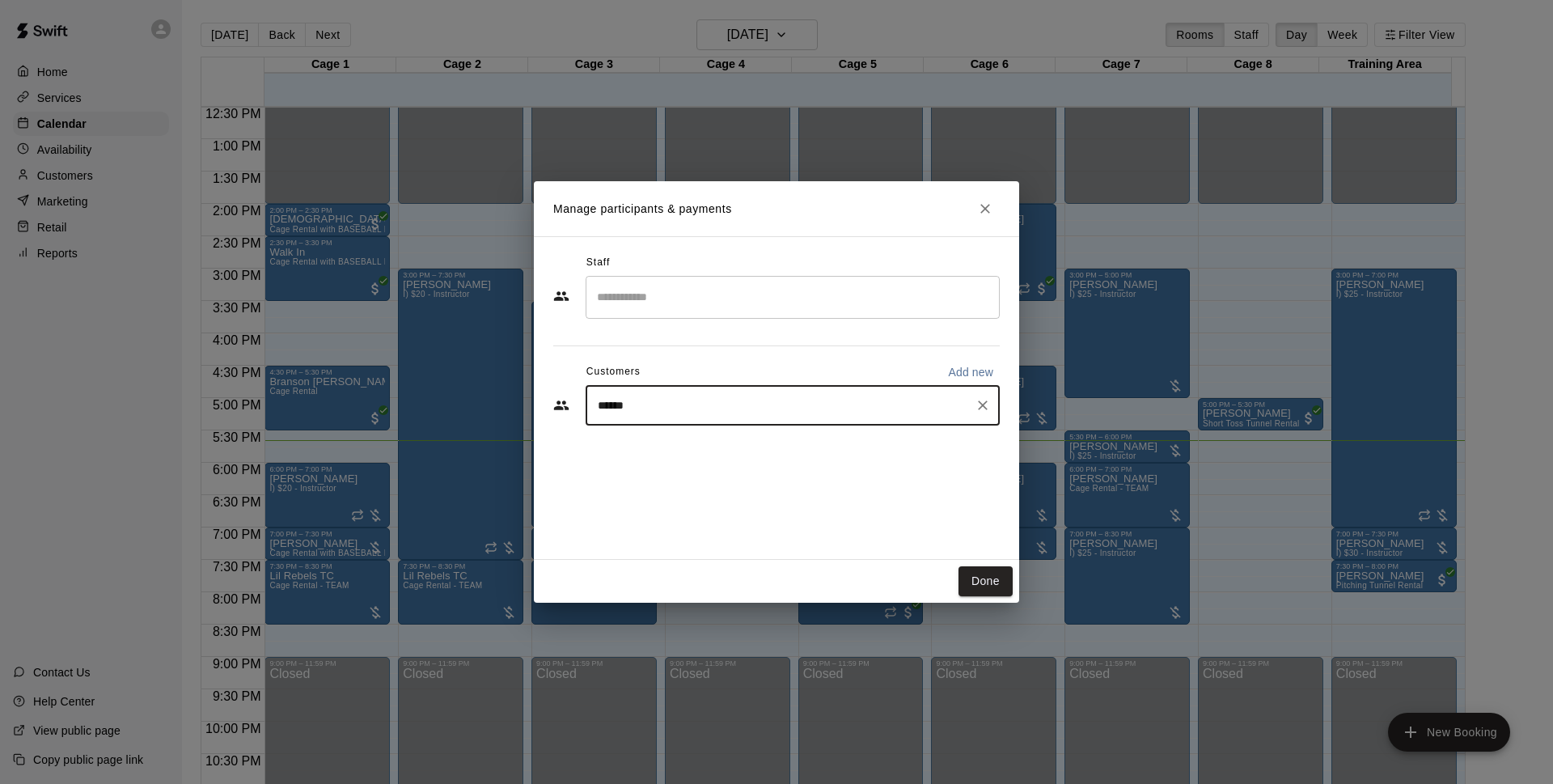
type input "*******"
click at [744, 455] on span "[EMAIL_ADDRESS][DOMAIN_NAME]" at bounding box center [717, 460] width 174 height 12
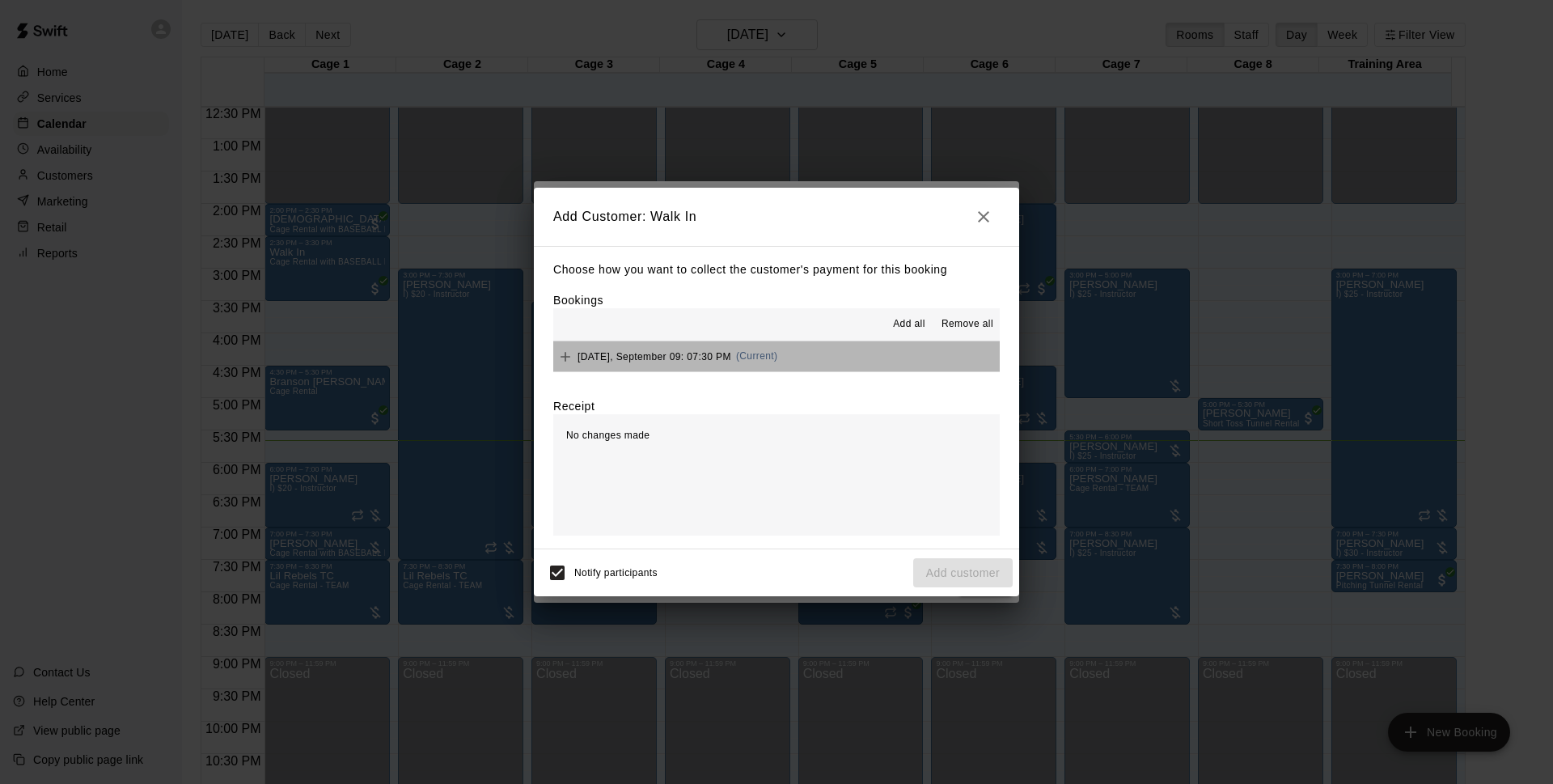
click at [845, 356] on button "Tuesday, September 09: 07:30 PM (Current)" at bounding box center [777, 356] width 446 height 30
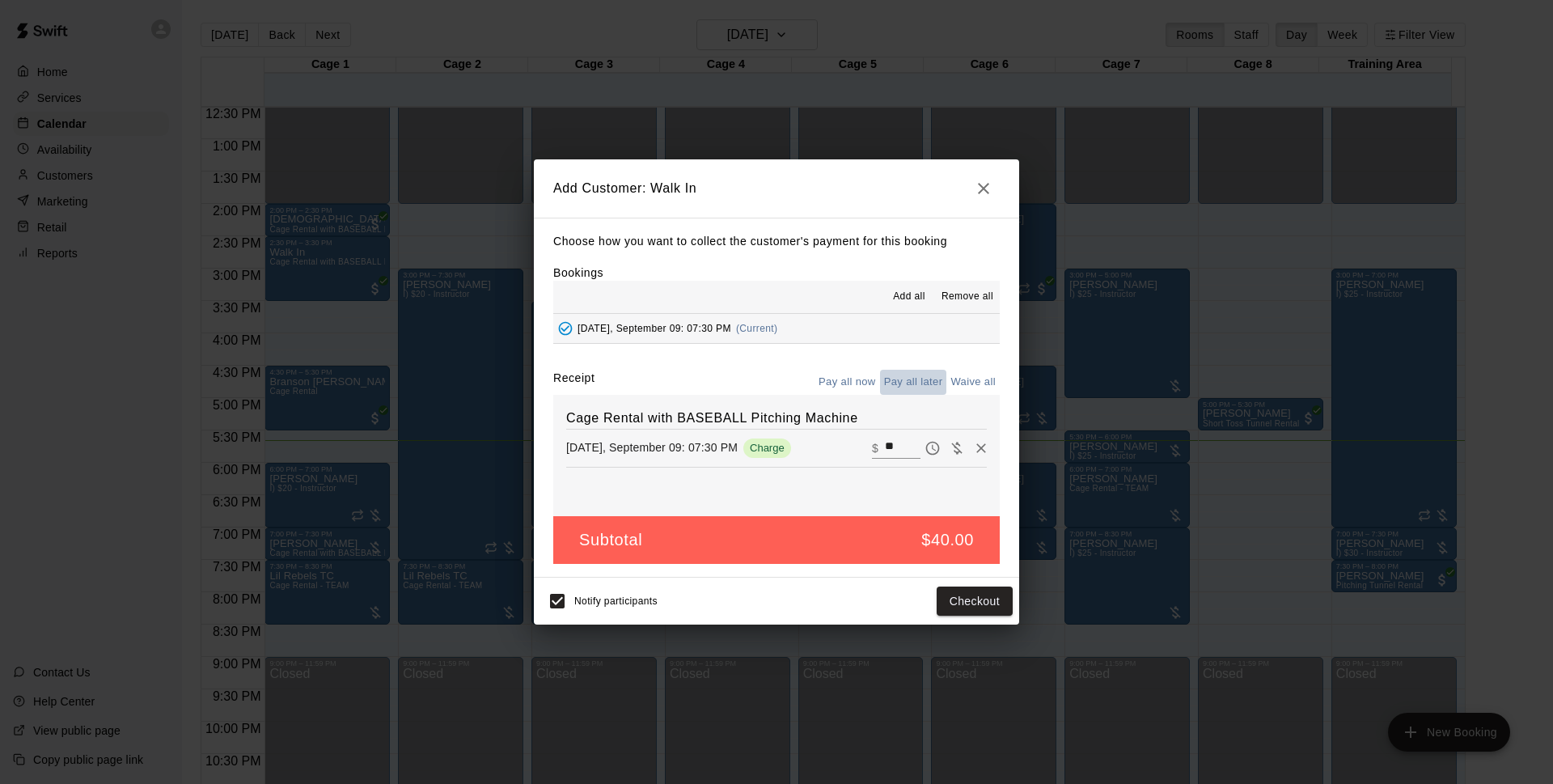
click at [916, 380] on button "Pay all later" at bounding box center [913, 382] width 67 height 25
click at [949, 607] on button "Add customer" at bounding box center [963, 601] width 99 height 30
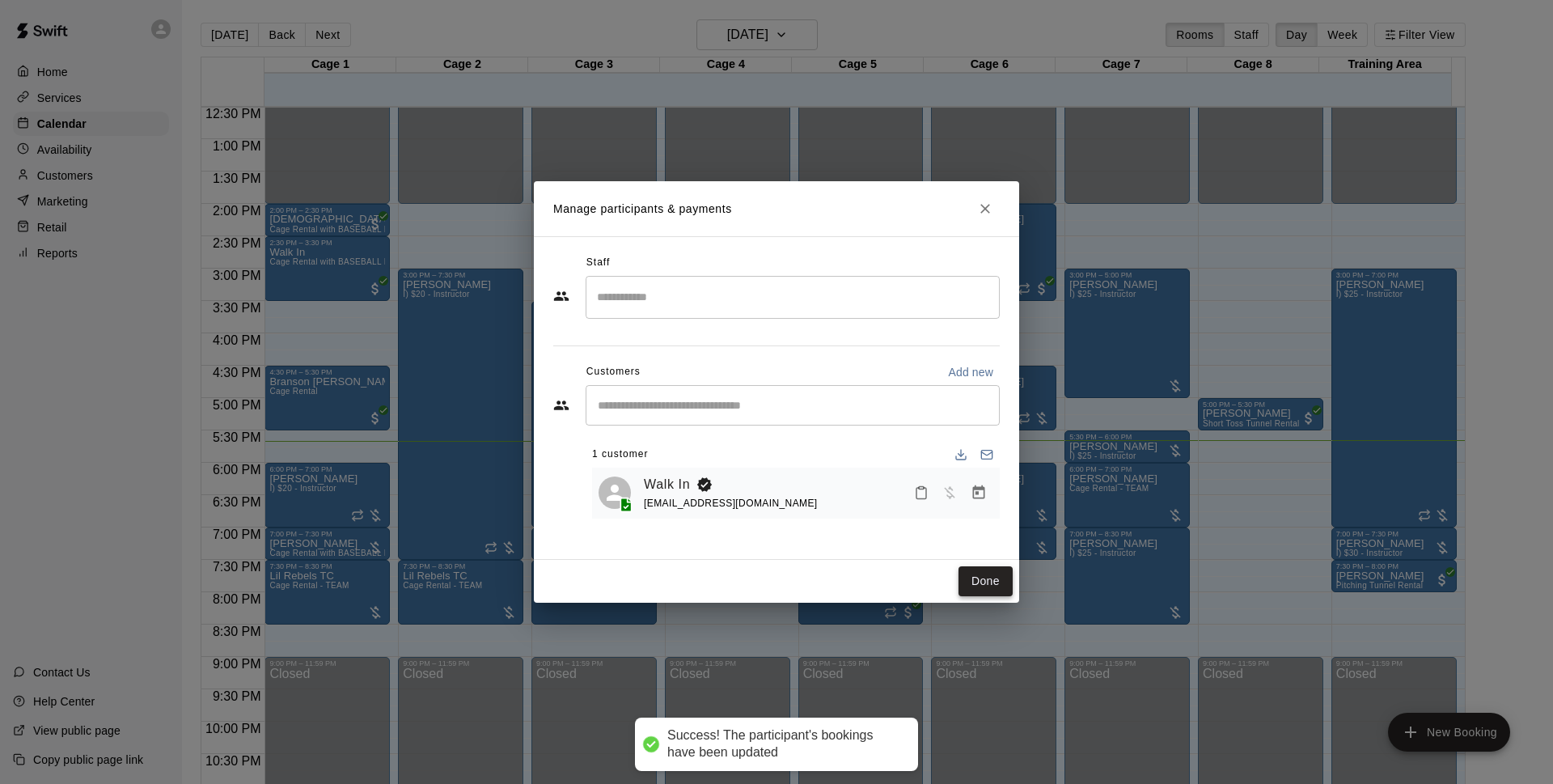
click at [971, 583] on button "Done" at bounding box center [986, 581] width 54 height 30
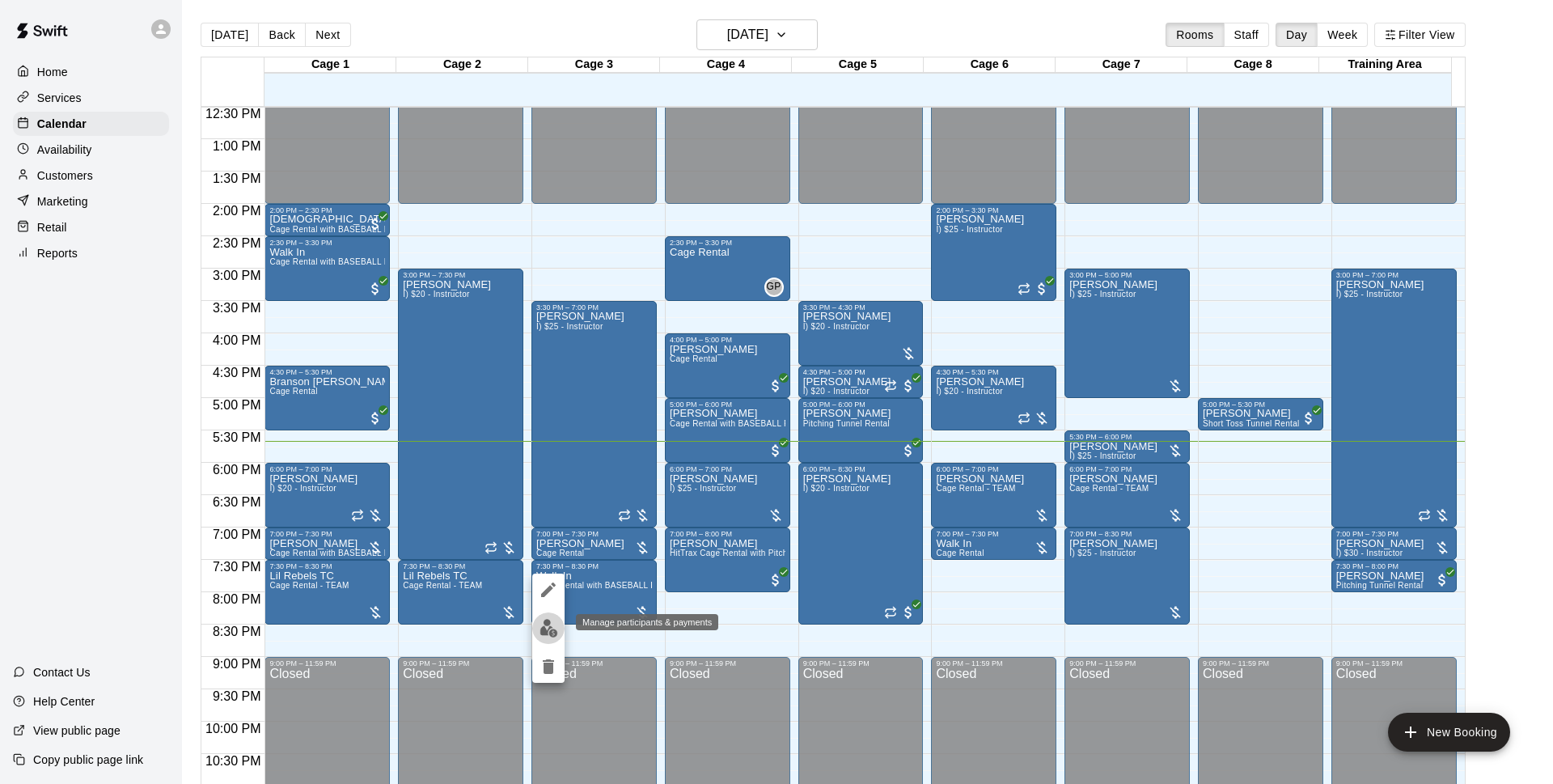
click at [549, 634] on img "edit" at bounding box center [548, 628] width 19 height 19
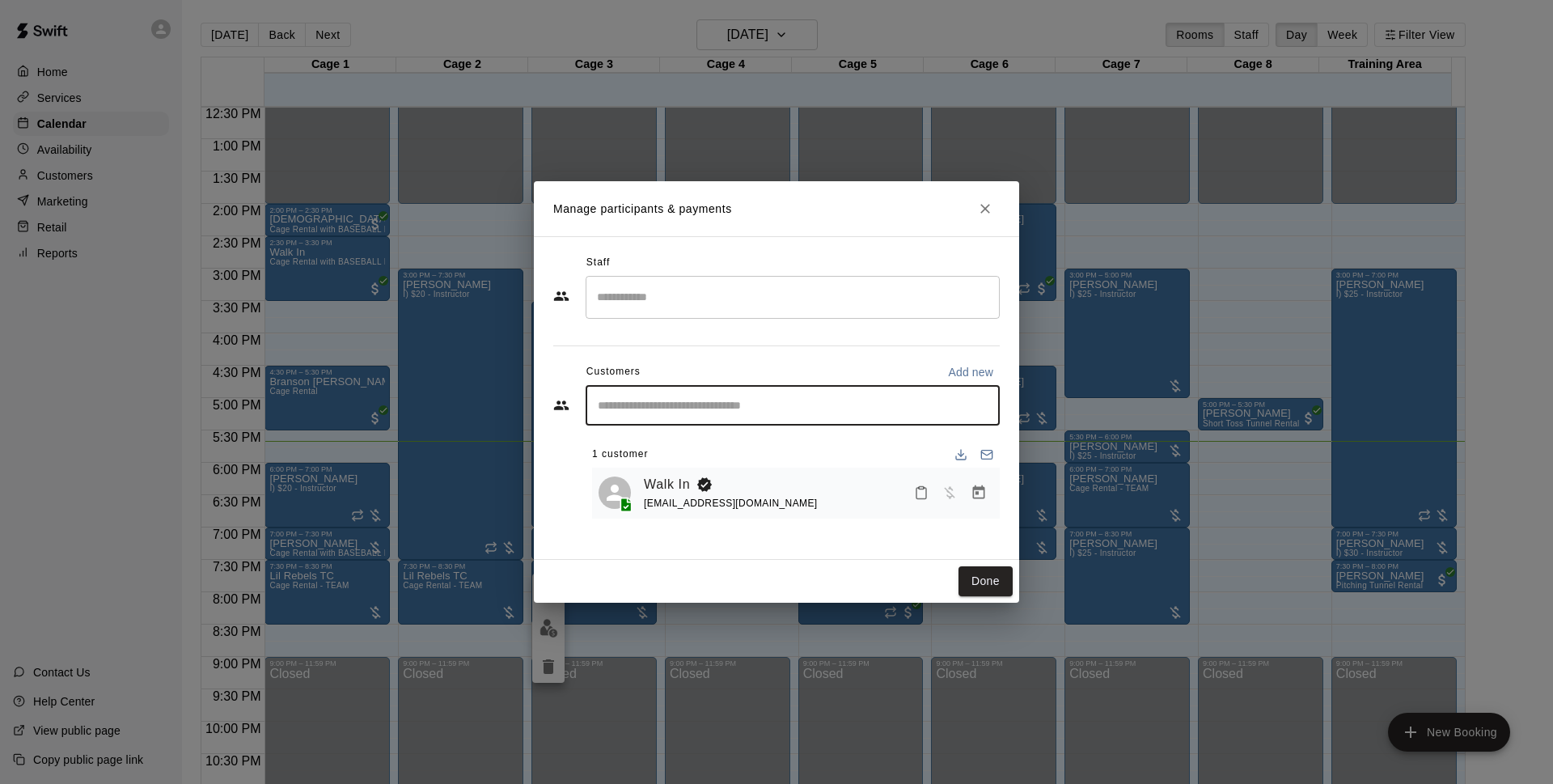
click at [650, 400] on input "Start typing to search customers..." at bounding box center [792, 406] width 399 height 16
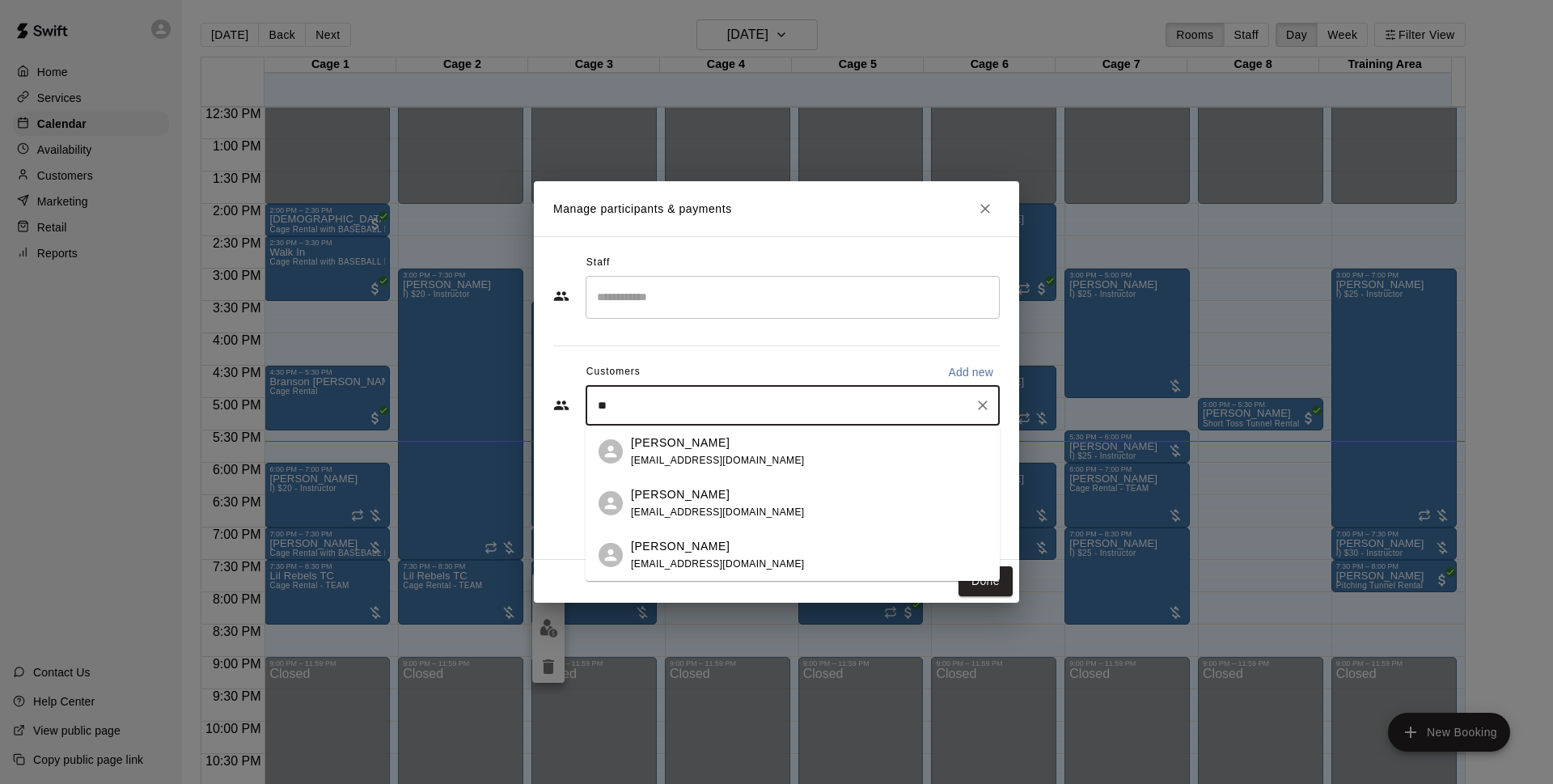
type input "*"
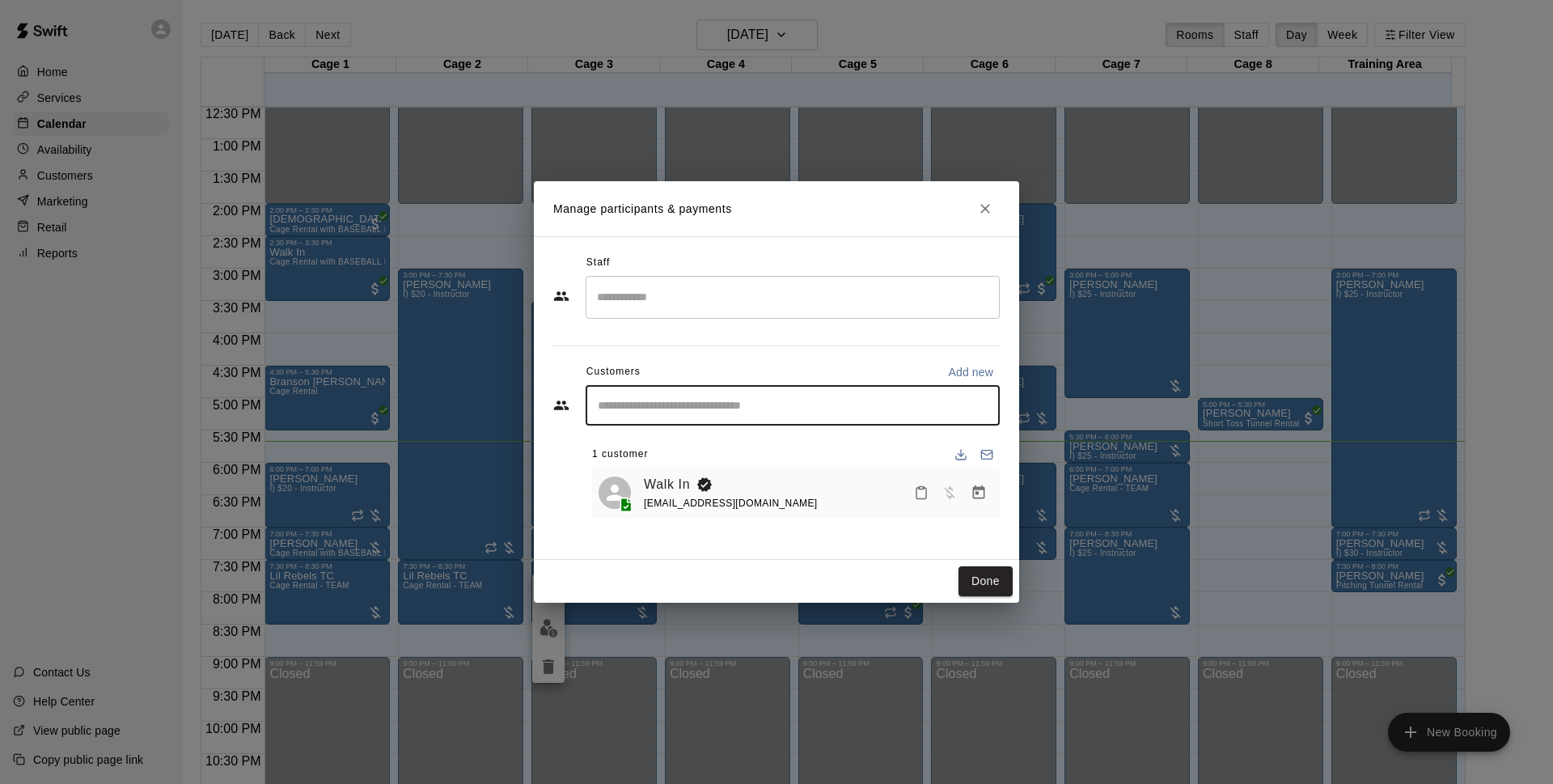
click at [978, 208] on icon "Close" at bounding box center [986, 209] width 16 height 16
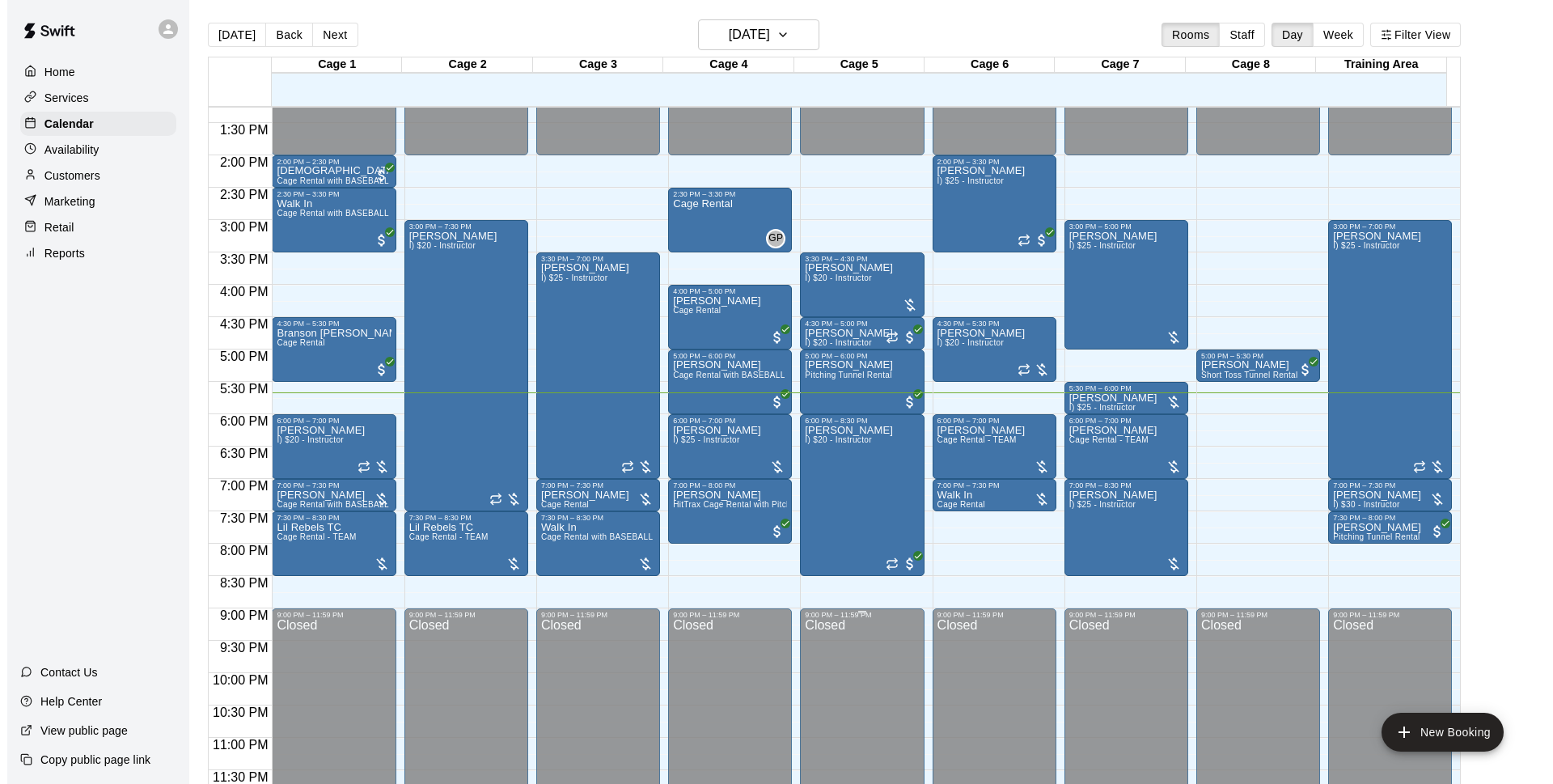
scroll to position [860, 0]
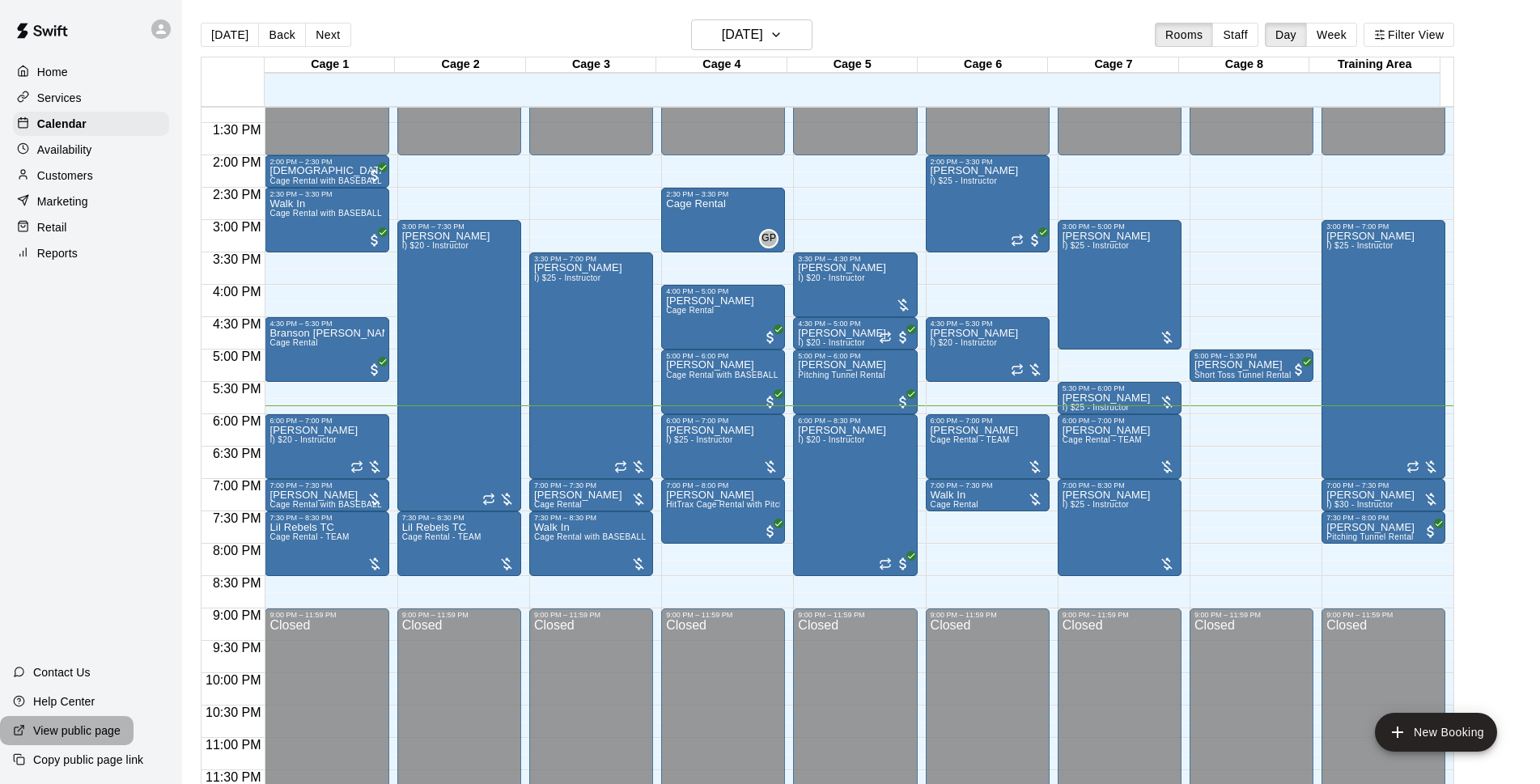
click at [80, 728] on p "View public page" at bounding box center [77, 731] width 88 height 16
click at [61, 146] on p "Availability" at bounding box center [64, 150] width 55 height 16
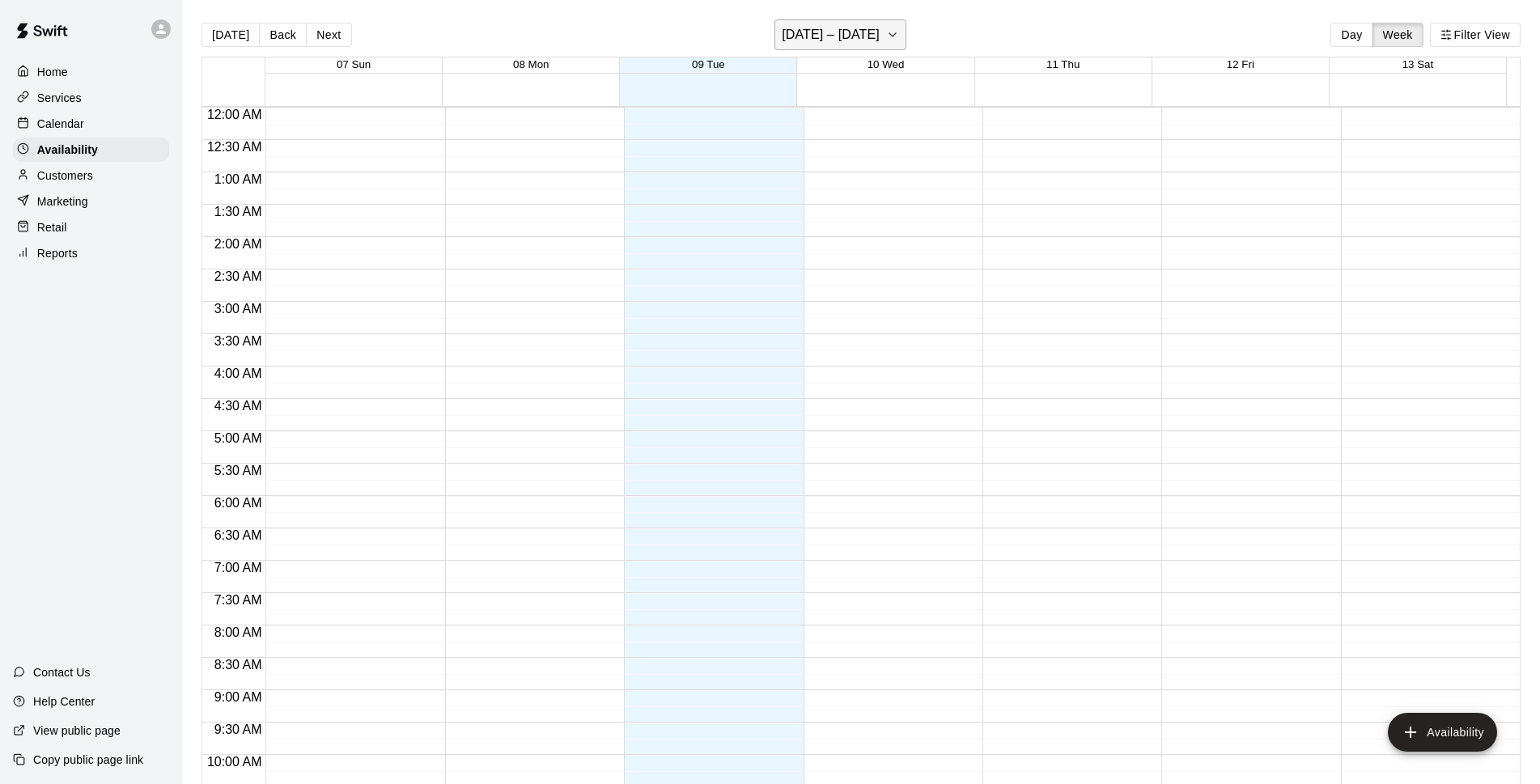
click at [895, 39] on icon "button" at bounding box center [893, 34] width 13 height 19
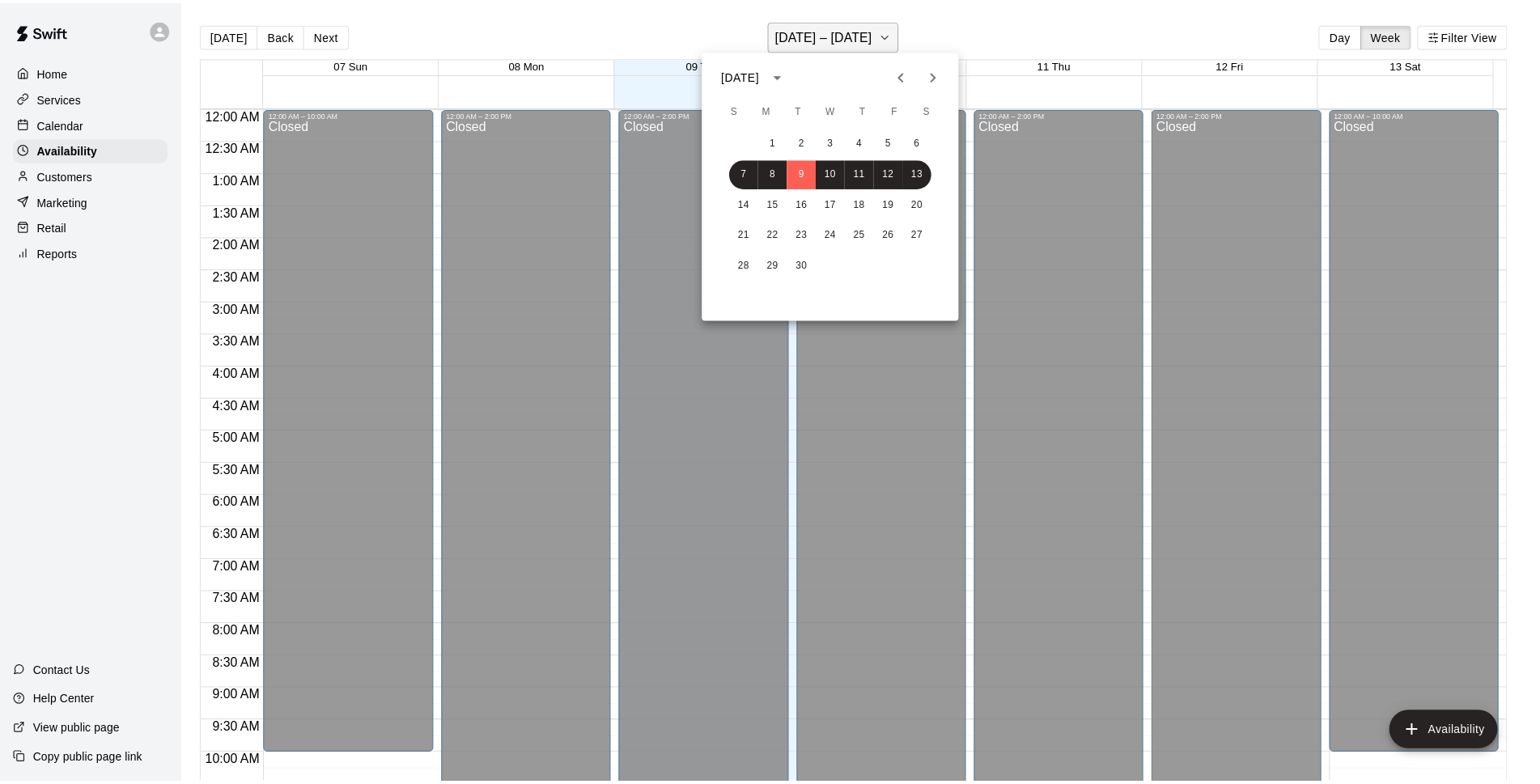
scroll to position [859, 0]
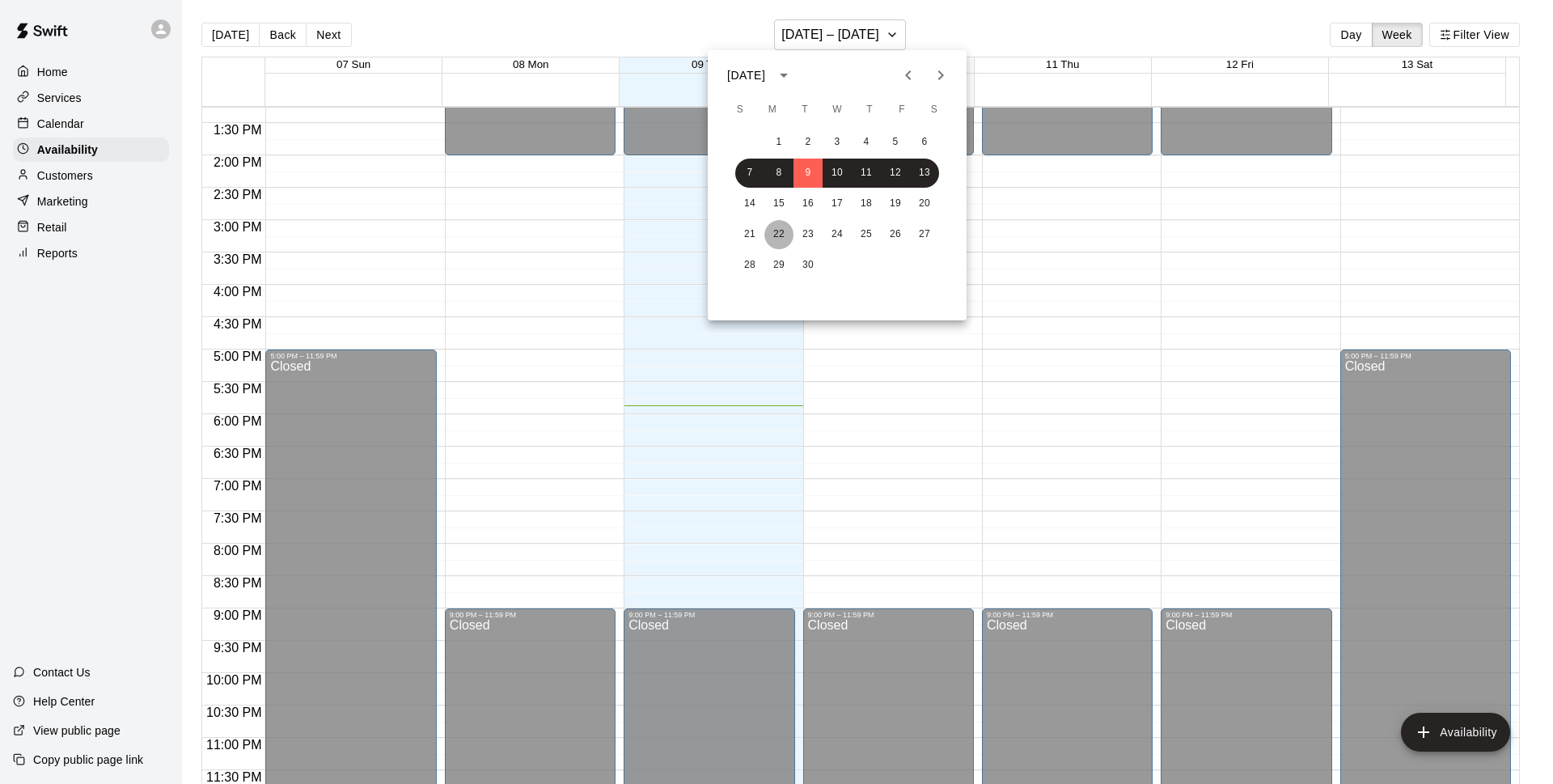
click at [781, 229] on button "22" at bounding box center [779, 235] width 29 height 29
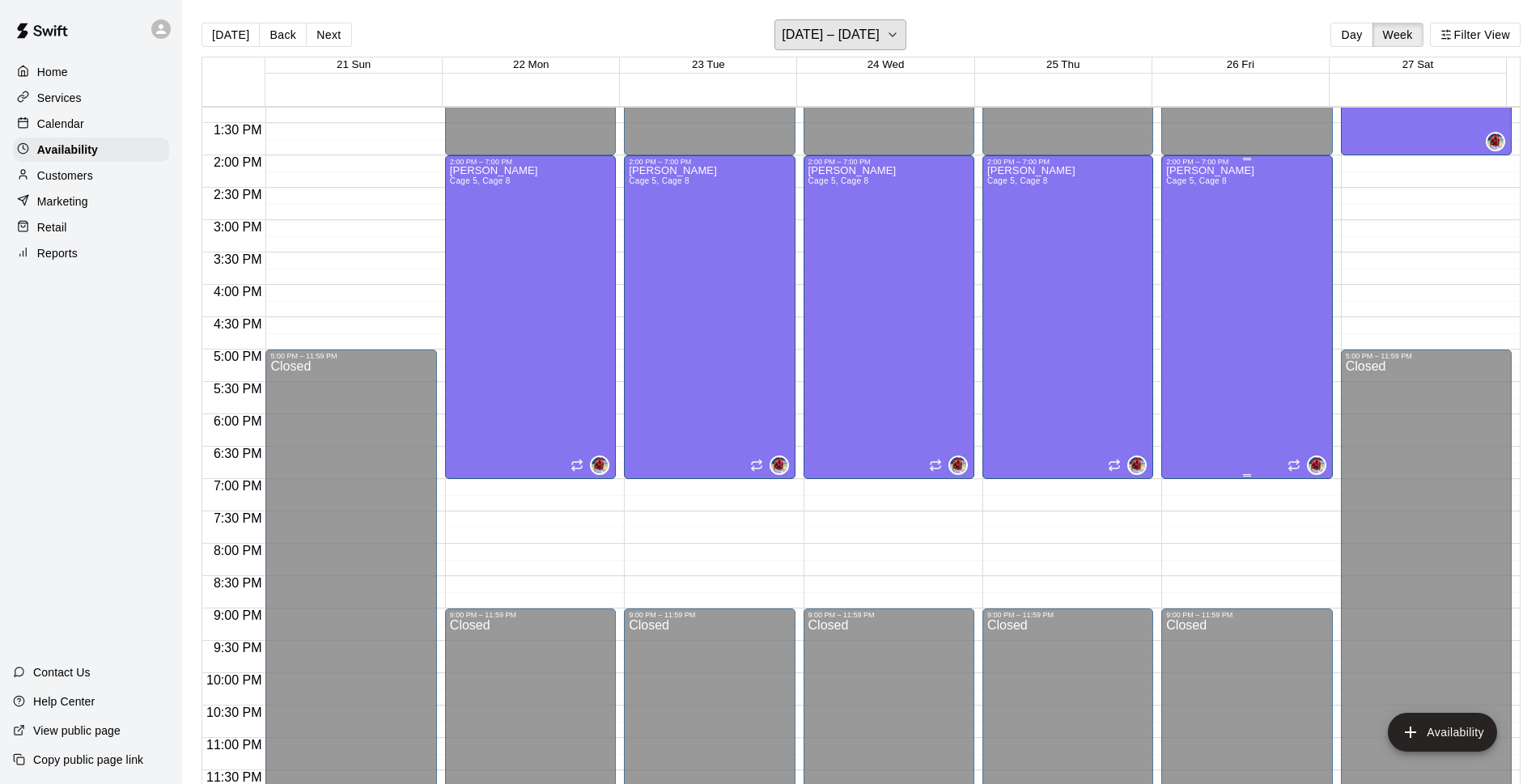
scroll to position [650, 0]
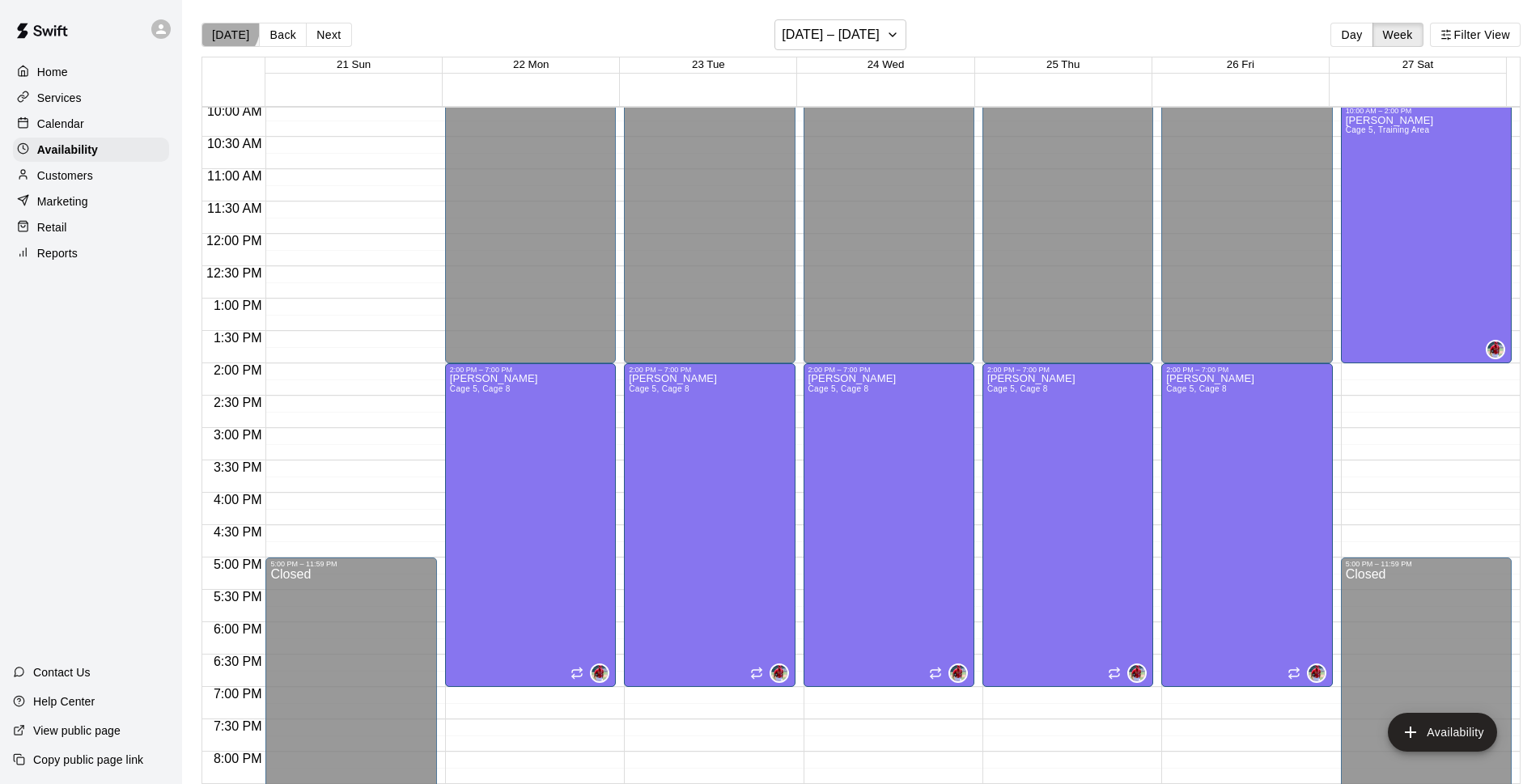
click at [225, 28] on button "[DATE]" at bounding box center [230, 34] width 58 height 24
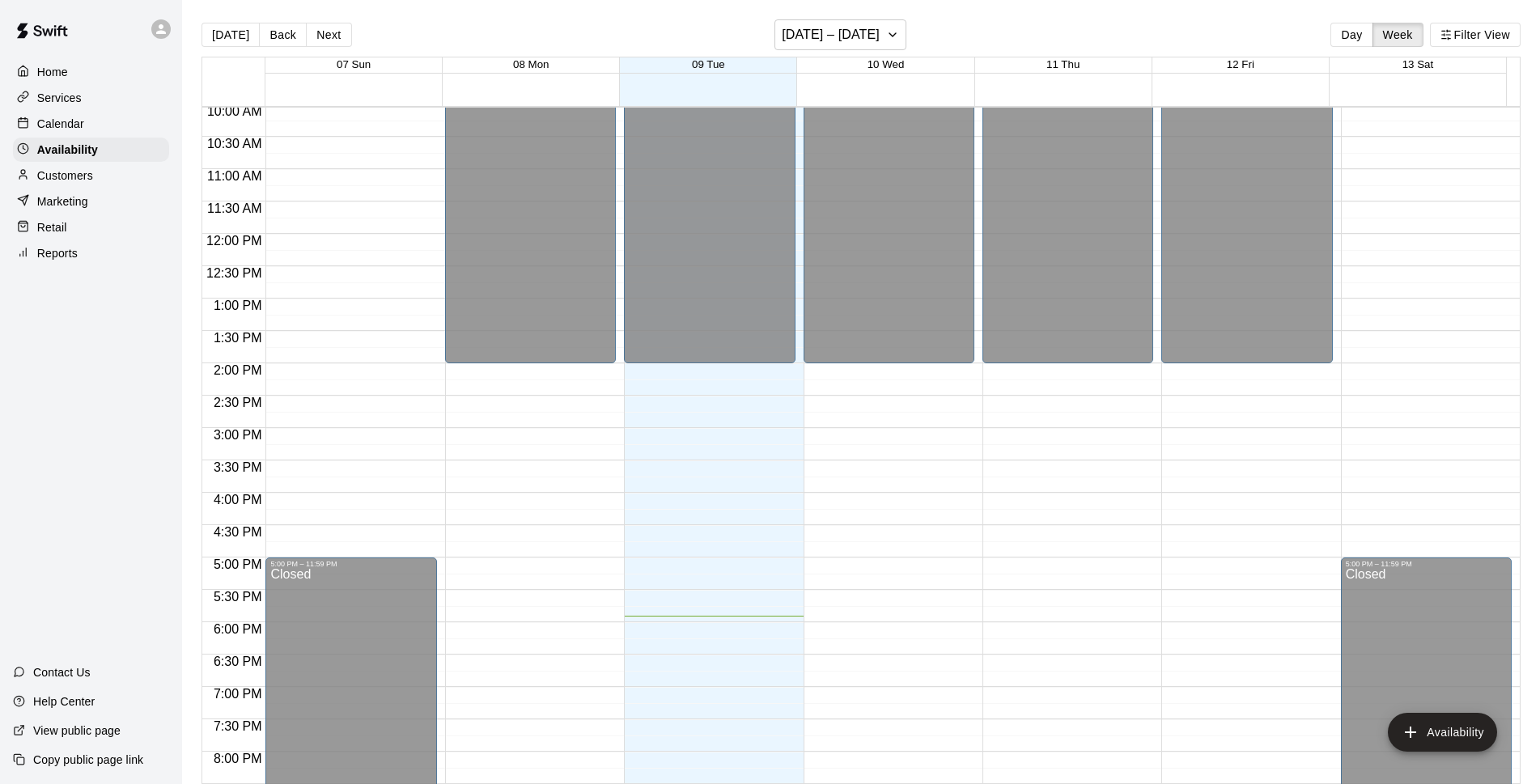
drag, startPoint x: 277, startPoint y: 35, endPoint x: 1085, endPoint y: 300, distance: 850.3
click at [277, 35] on button "Back" at bounding box center [283, 34] width 48 height 24
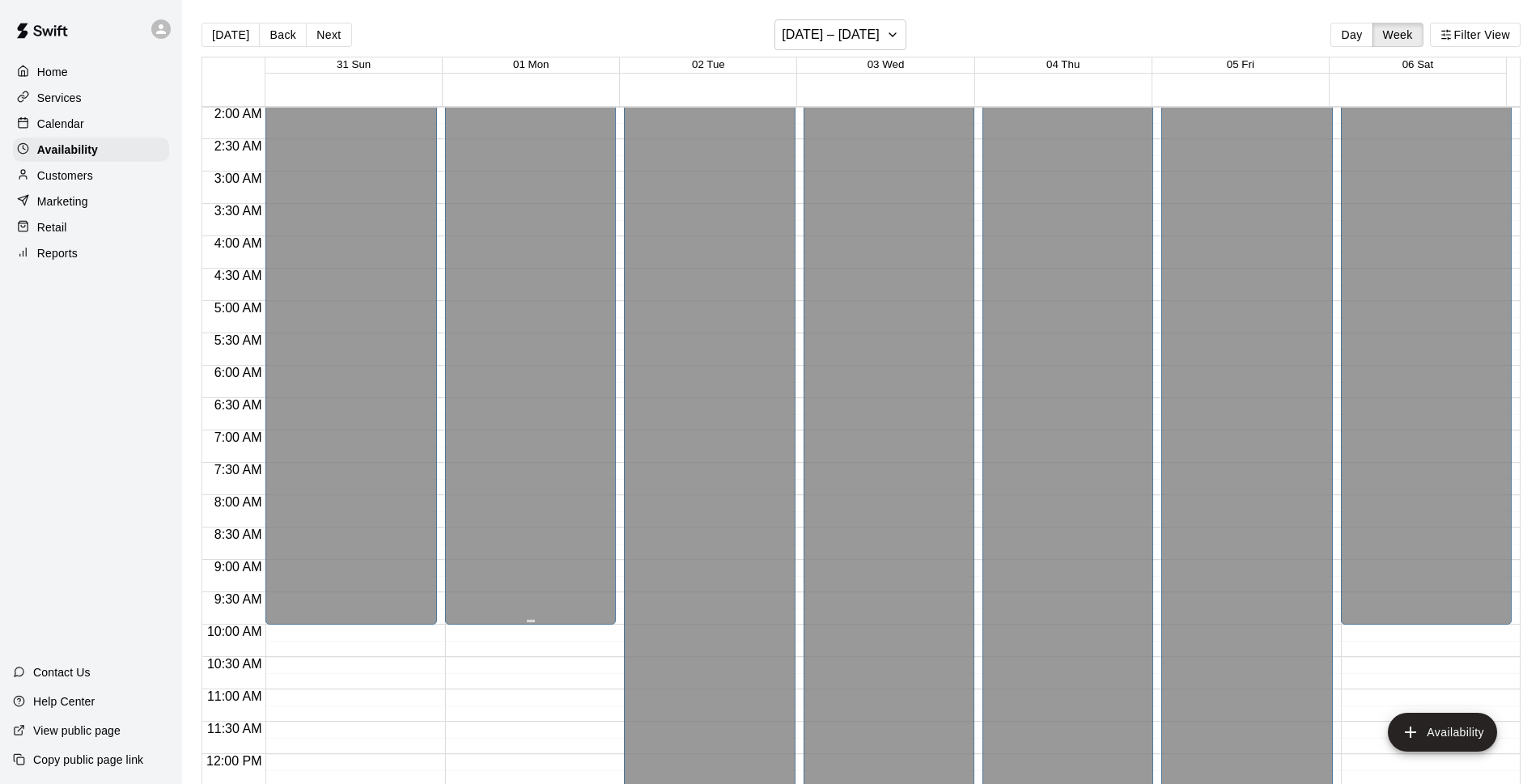
scroll to position [338, 0]
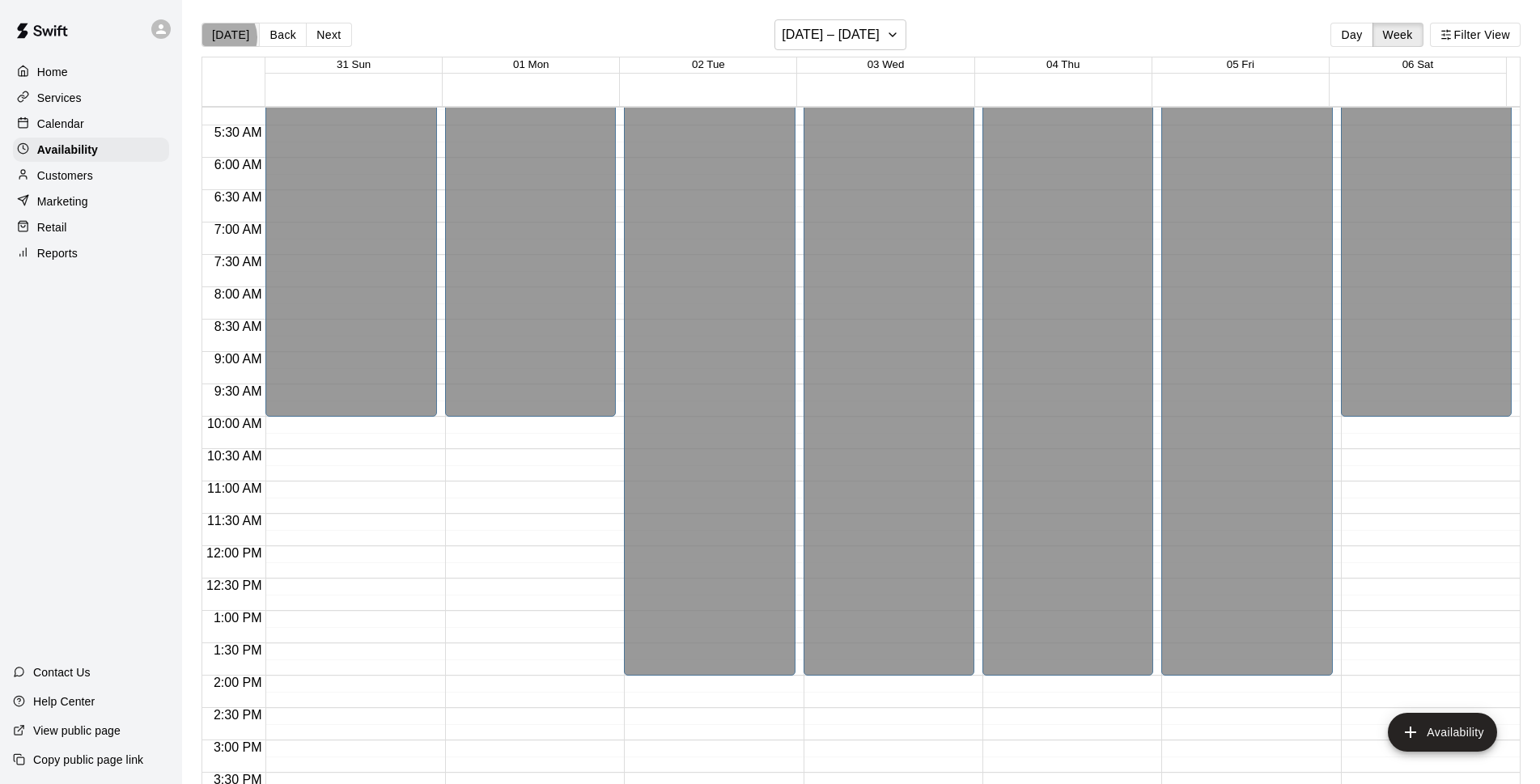
click at [221, 37] on button "[DATE]" at bounding box center [230, 34] width 58 height 24
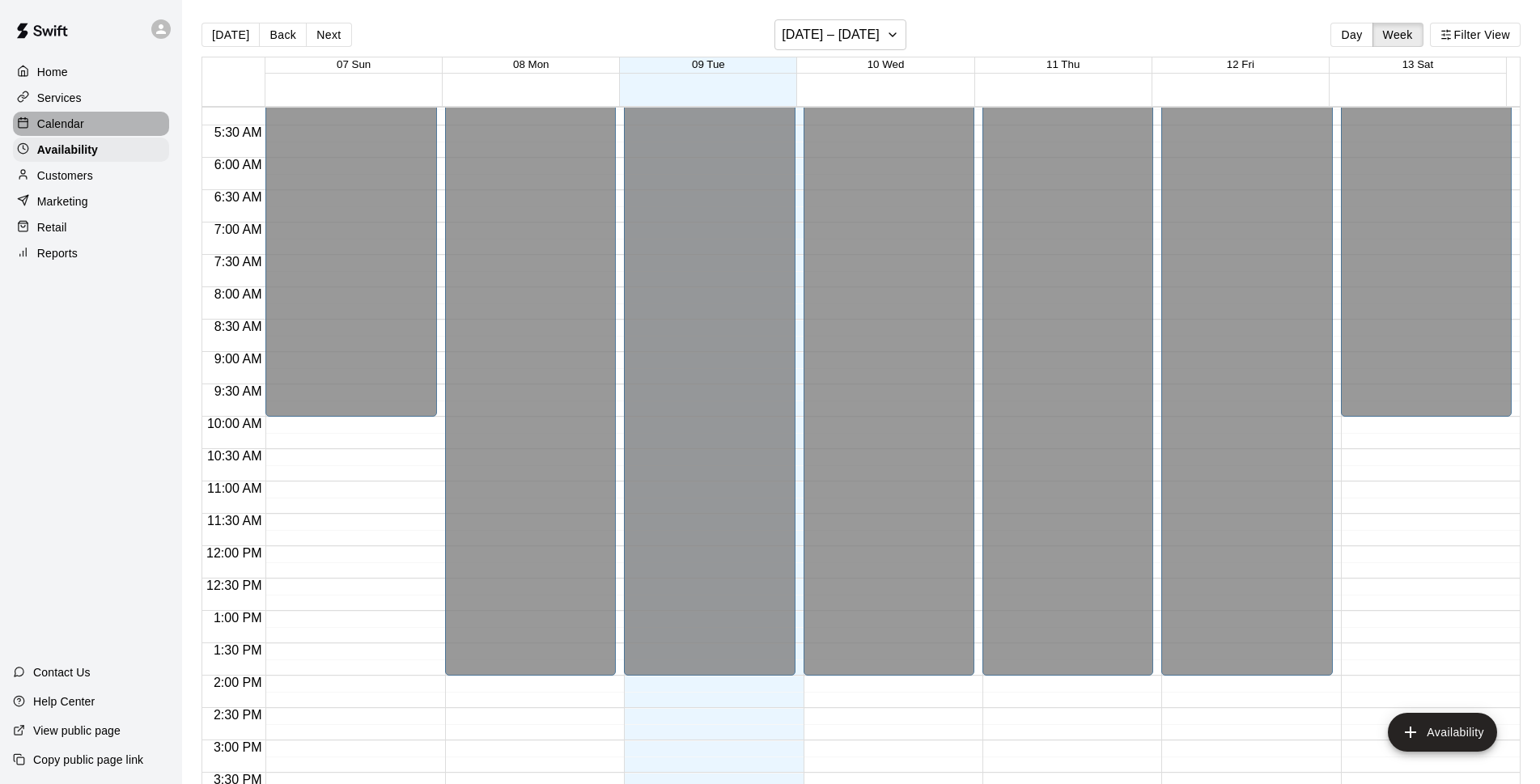
click at [153, 125] on div "Calendar" at bounding box center [90, 124] width 156 height 24
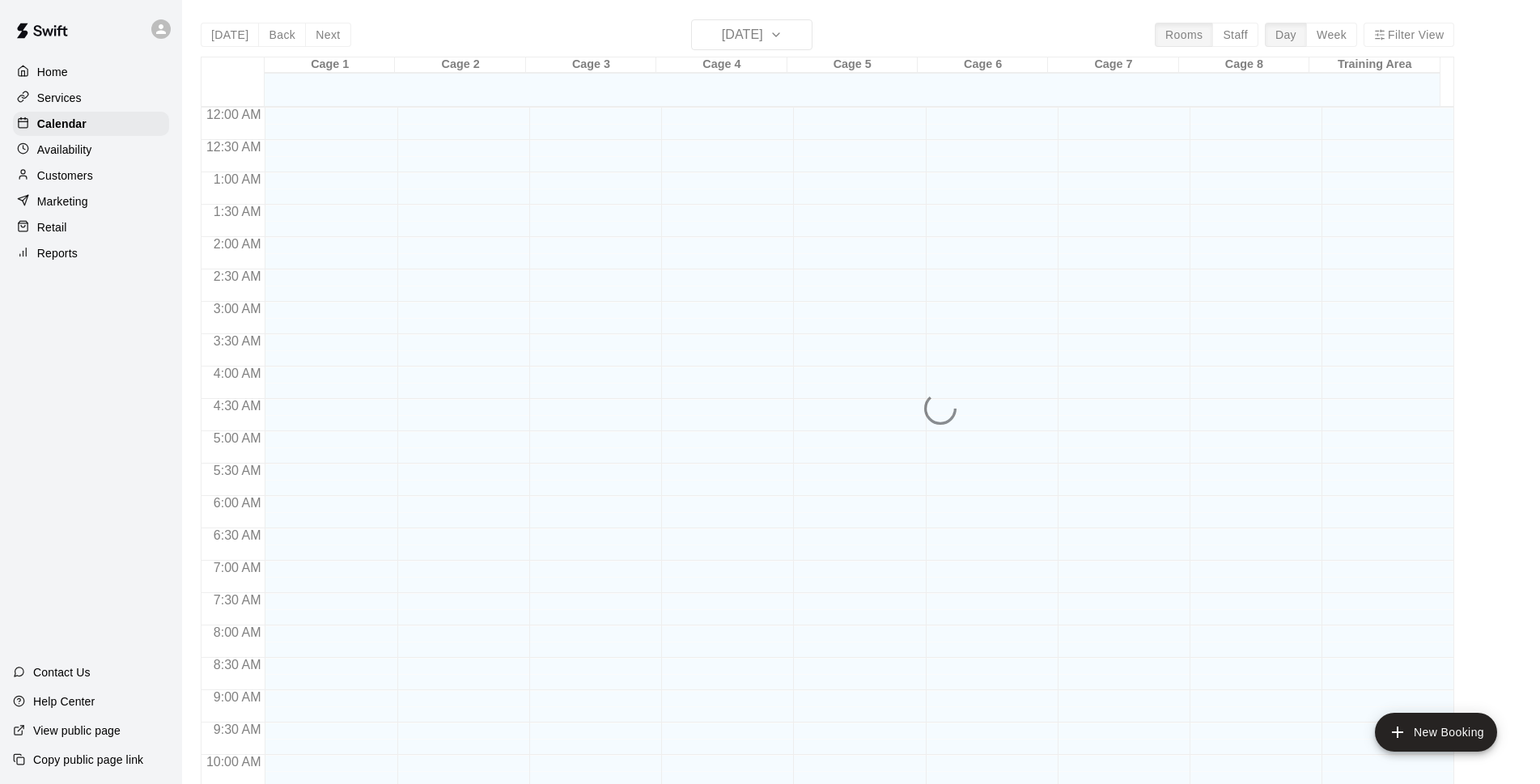
click at [764, 35] on div "Today Back Next Tuesday Sep 09 Rooms Staff Day Week Filter View Cage 1 09 Tue C…" at bounding box center [827, 411] width 1254 height 784
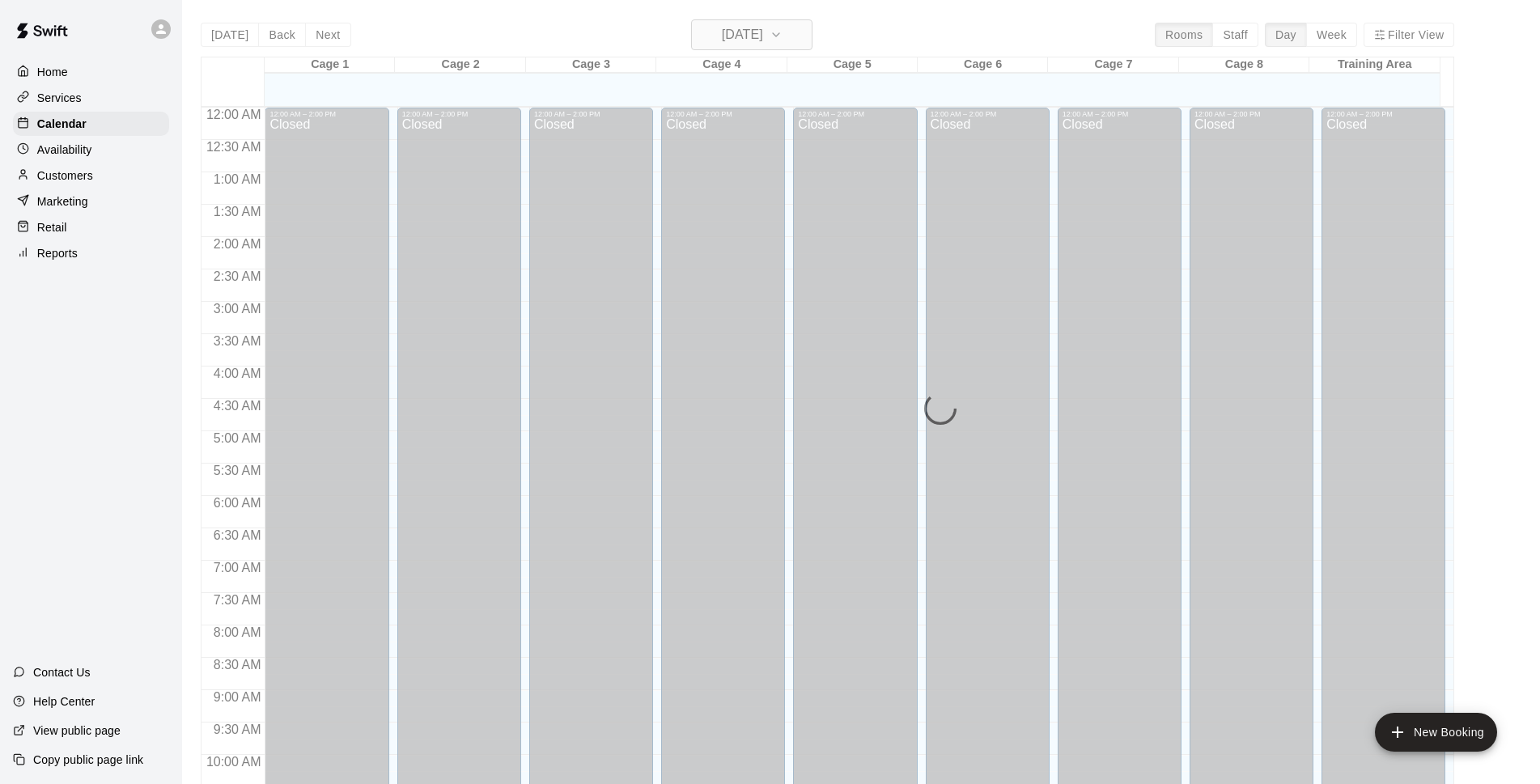
click at [763, 37] on h6 "[DATE]" at bounding box center [743, 34] width 42 height 23
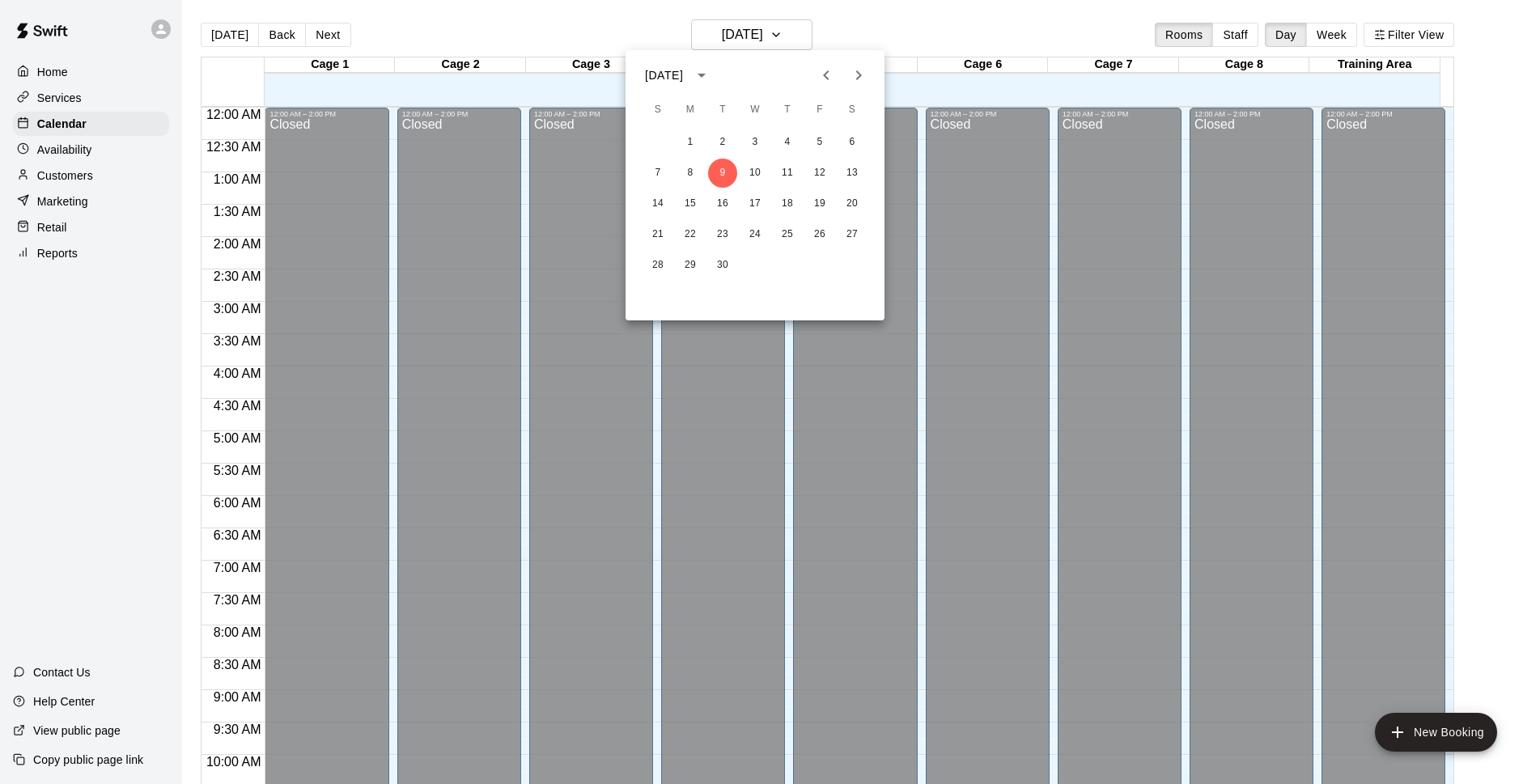
scroll to position [809, 0]
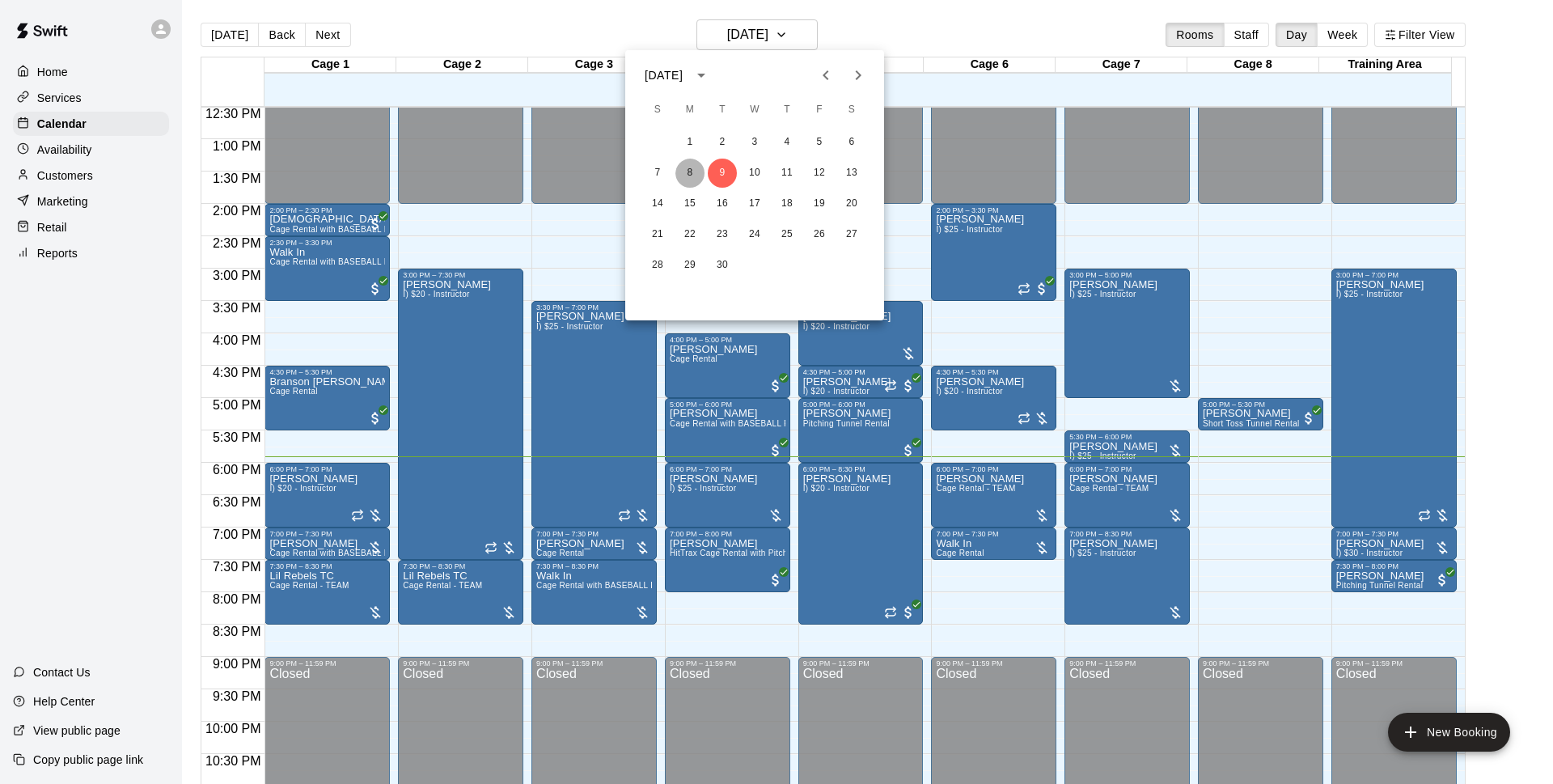
click at [697, 168] on button "8" at bounding box center [690, 173] width 29 height 29
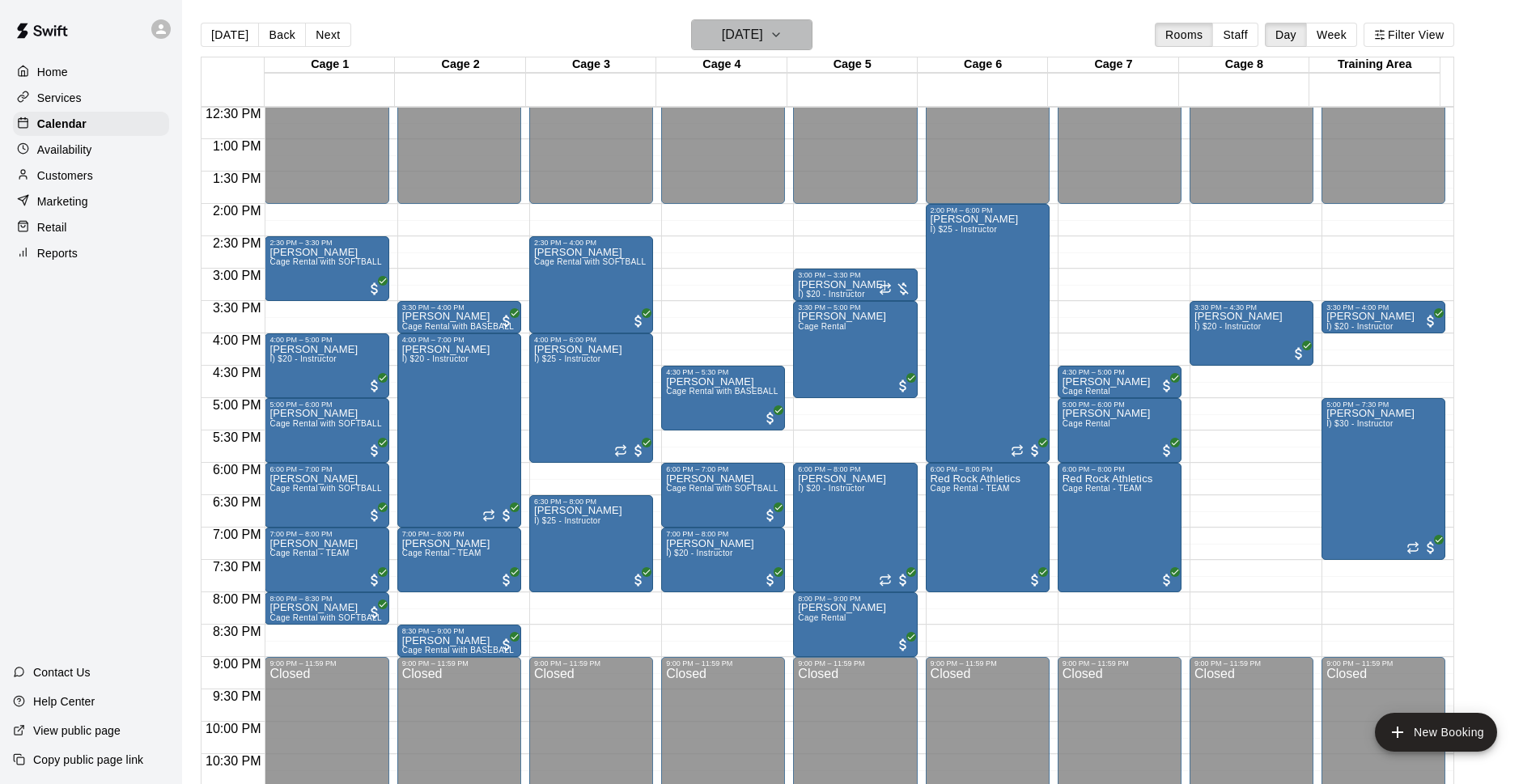
click at [763, 28] on h6 "Monday Sep 08" at bounding box center [743, 34] width 42 height 23
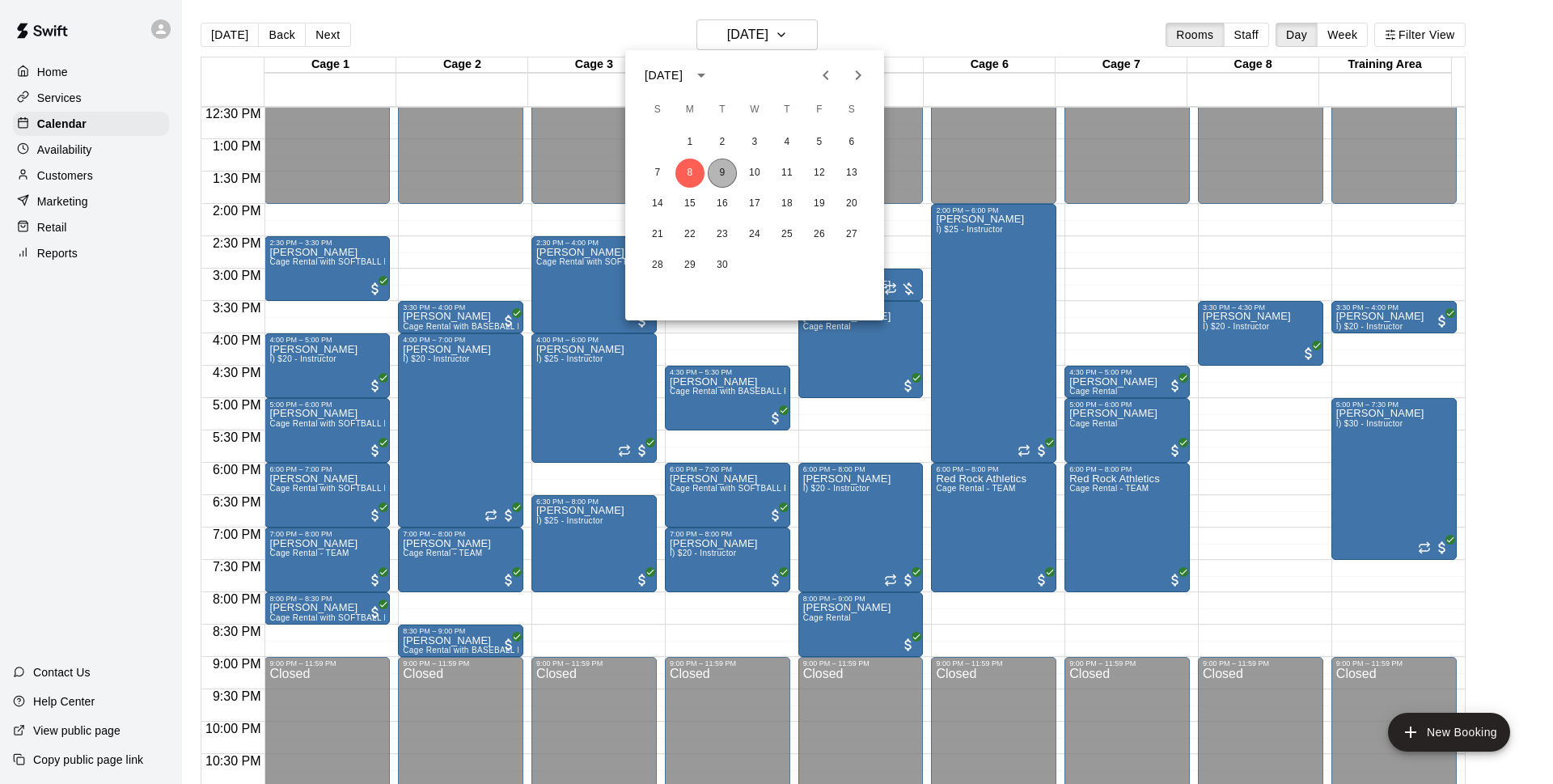
click at [730, 174] on button "9" at bounding box center [723, 173] width 29 height 29
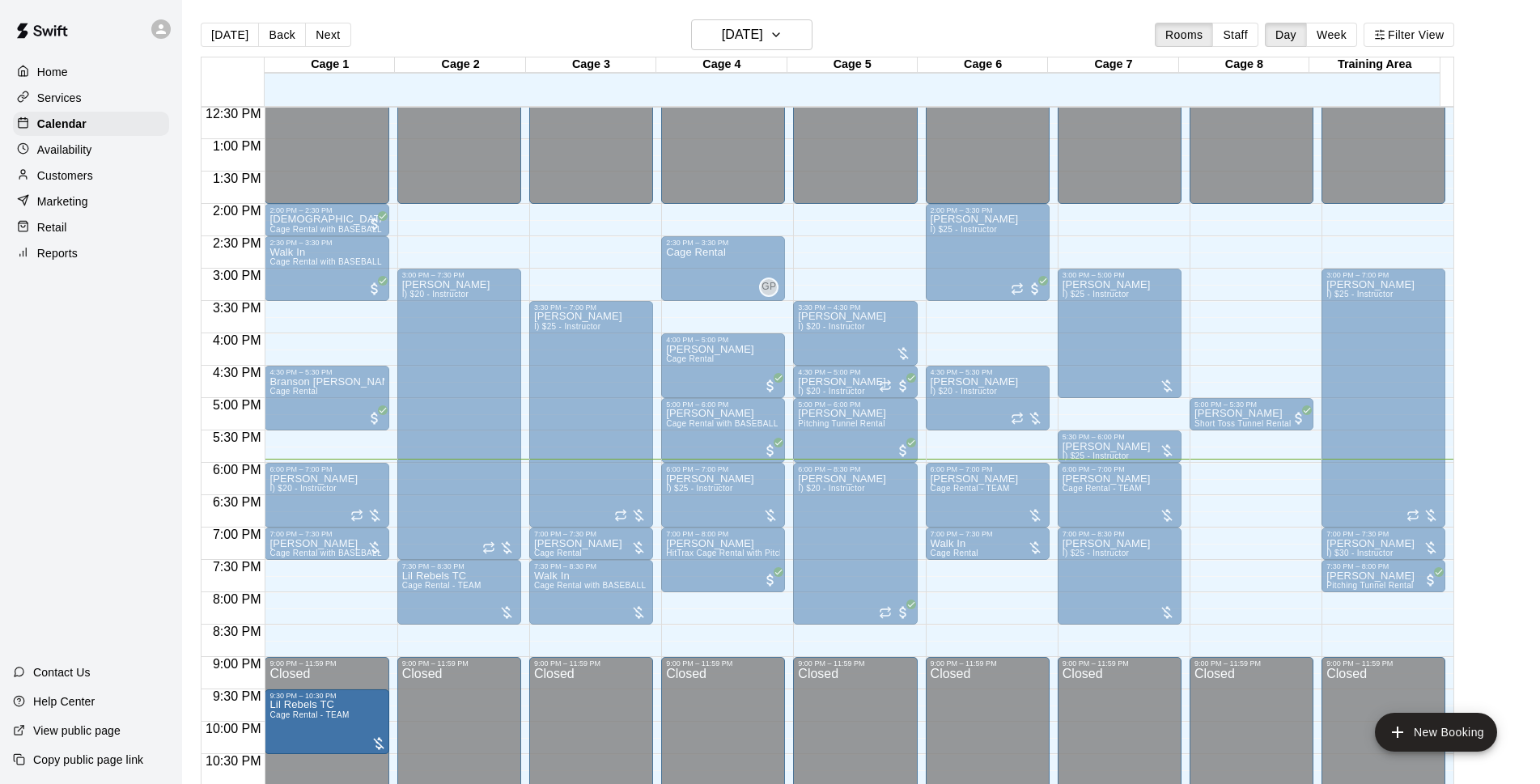
drag, startPoint x: 315, startPoint y: 674, endPoint x: 315, endPoint y: 732, distance: 58.0
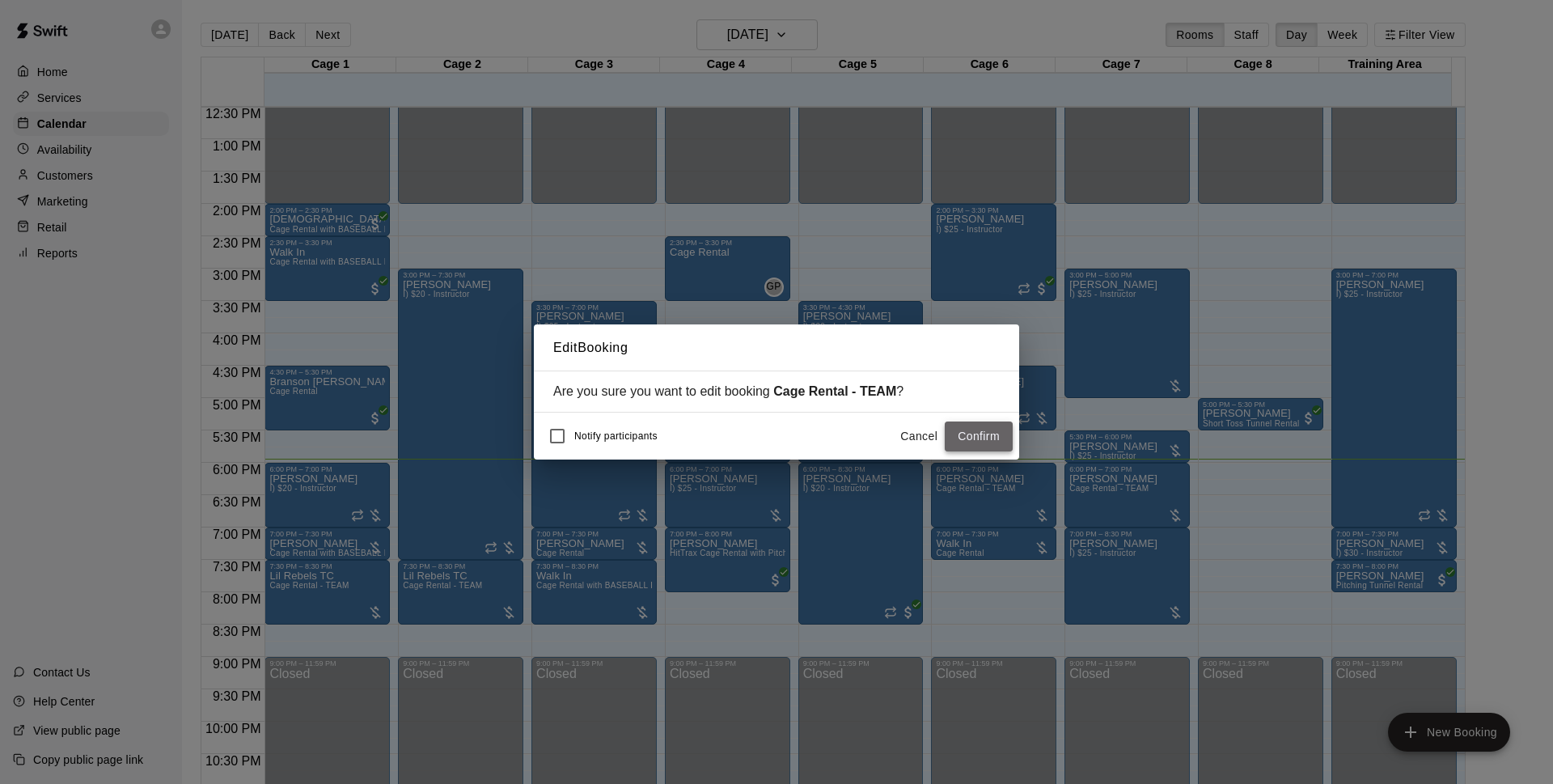
click at [982, 438] on button "Confirm" at bounding box center [978, 436] width 68 height 30
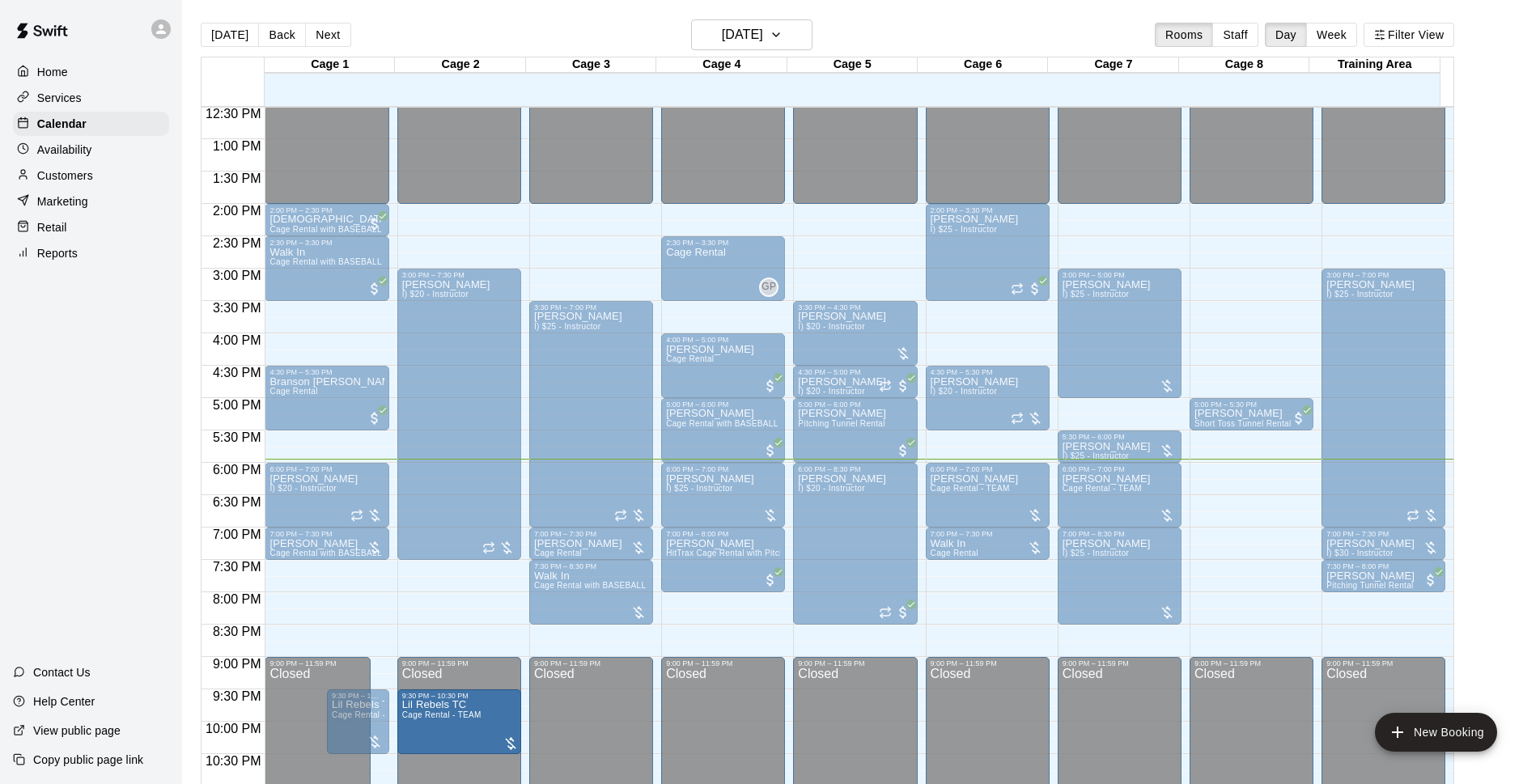
drag, startPoint x: 440, startPoint y: 684, endPoint x: 432, endPoint y: 719, distance: 35.9
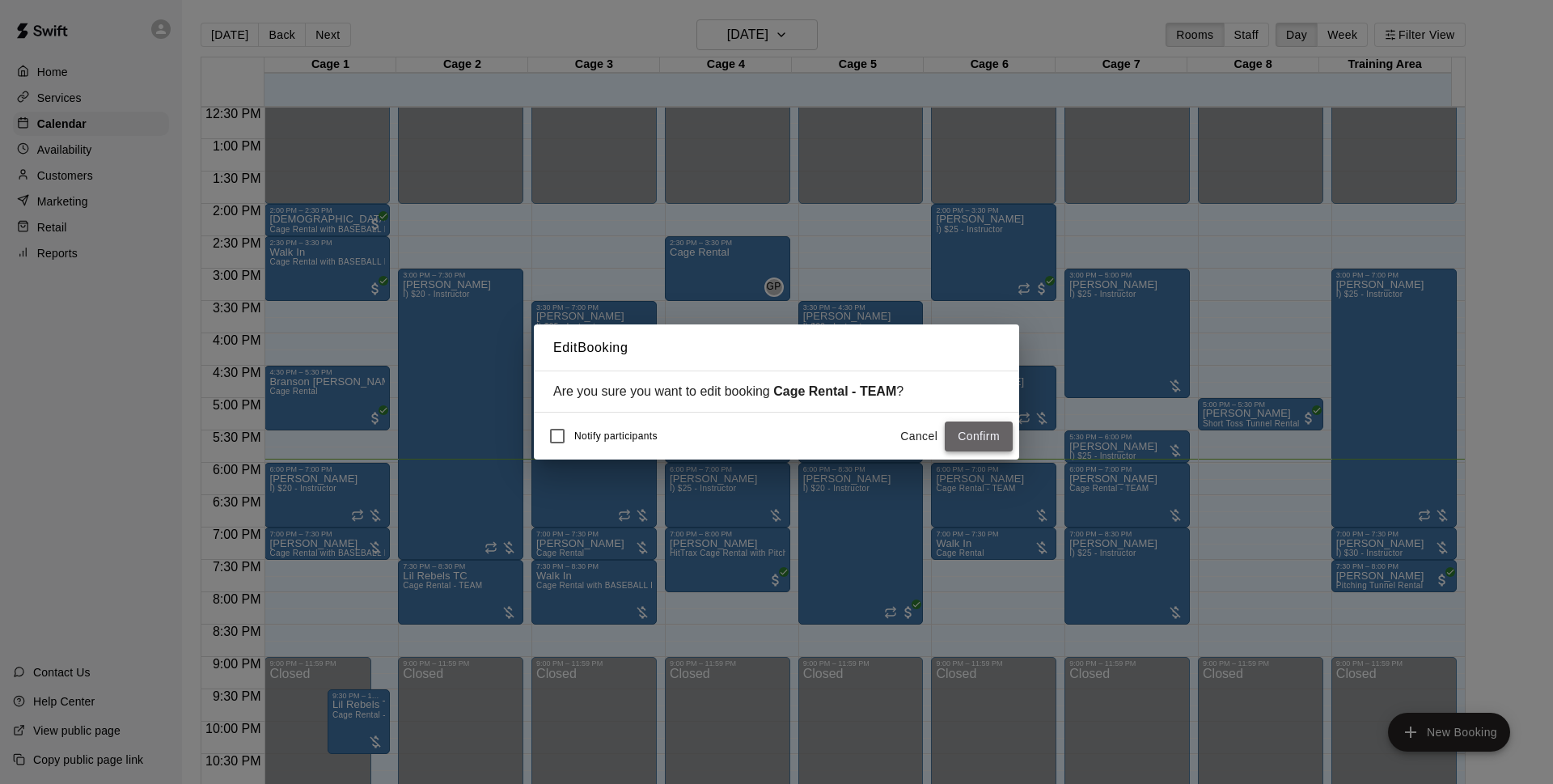
click at [978, 438] on button "Confirm" at bounding box center [978, 436] width 68 height 30
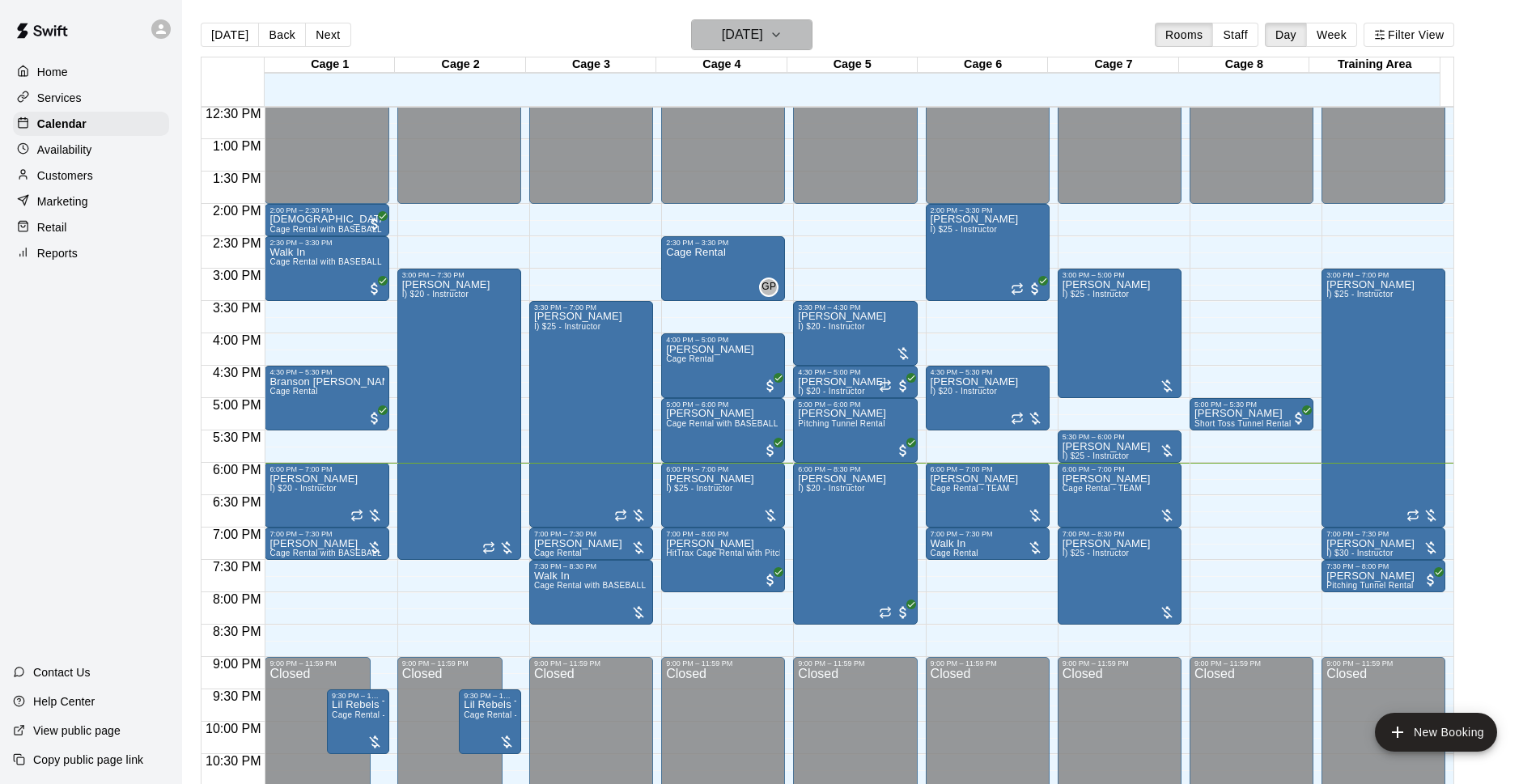
click at [693, 49] on button "[DATE]" at bounding box center [752, 34] width 121 height 31
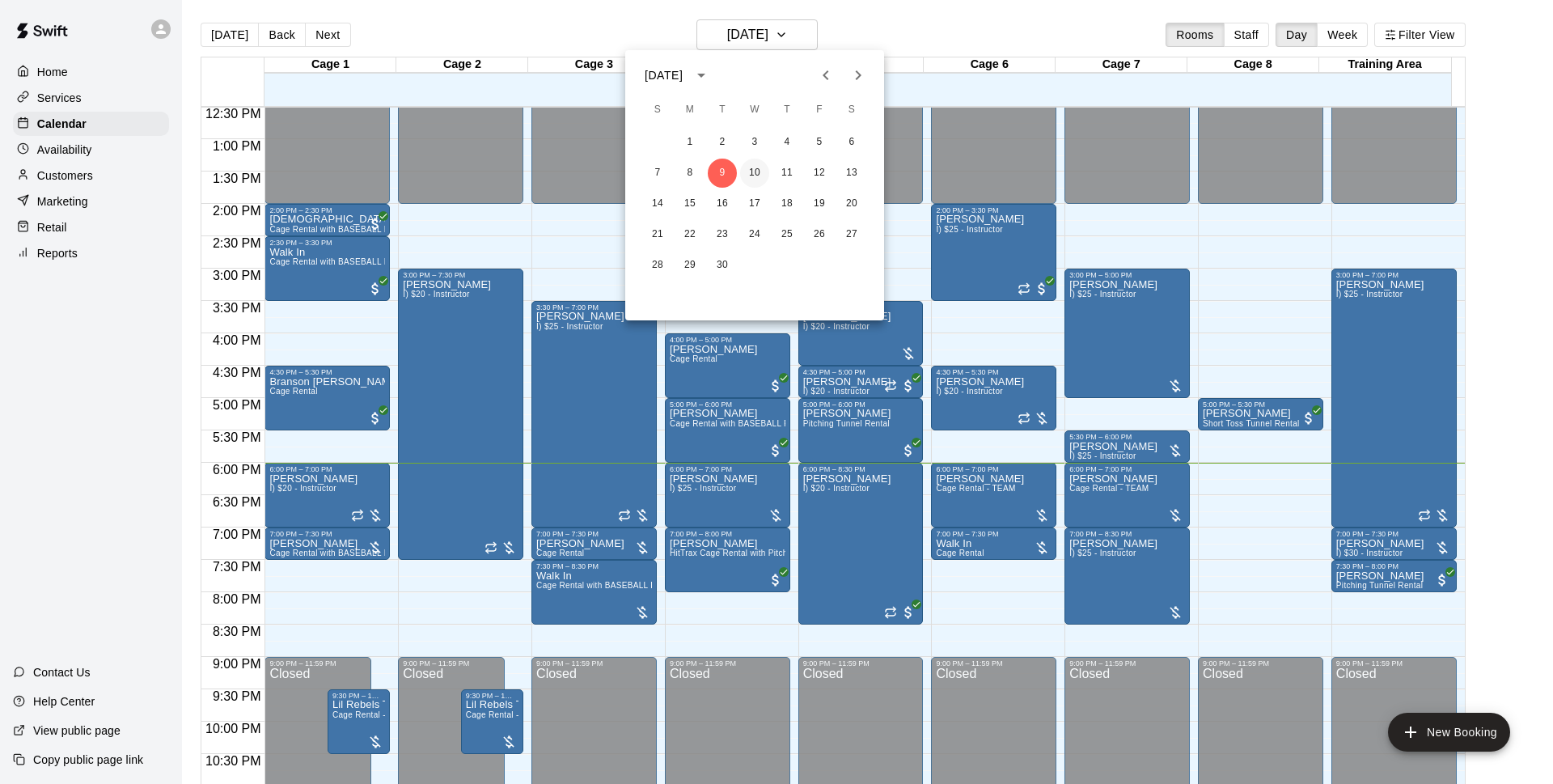
click at [762, 164] on button "10" at bounding box center [754, 173] width 29 height 29
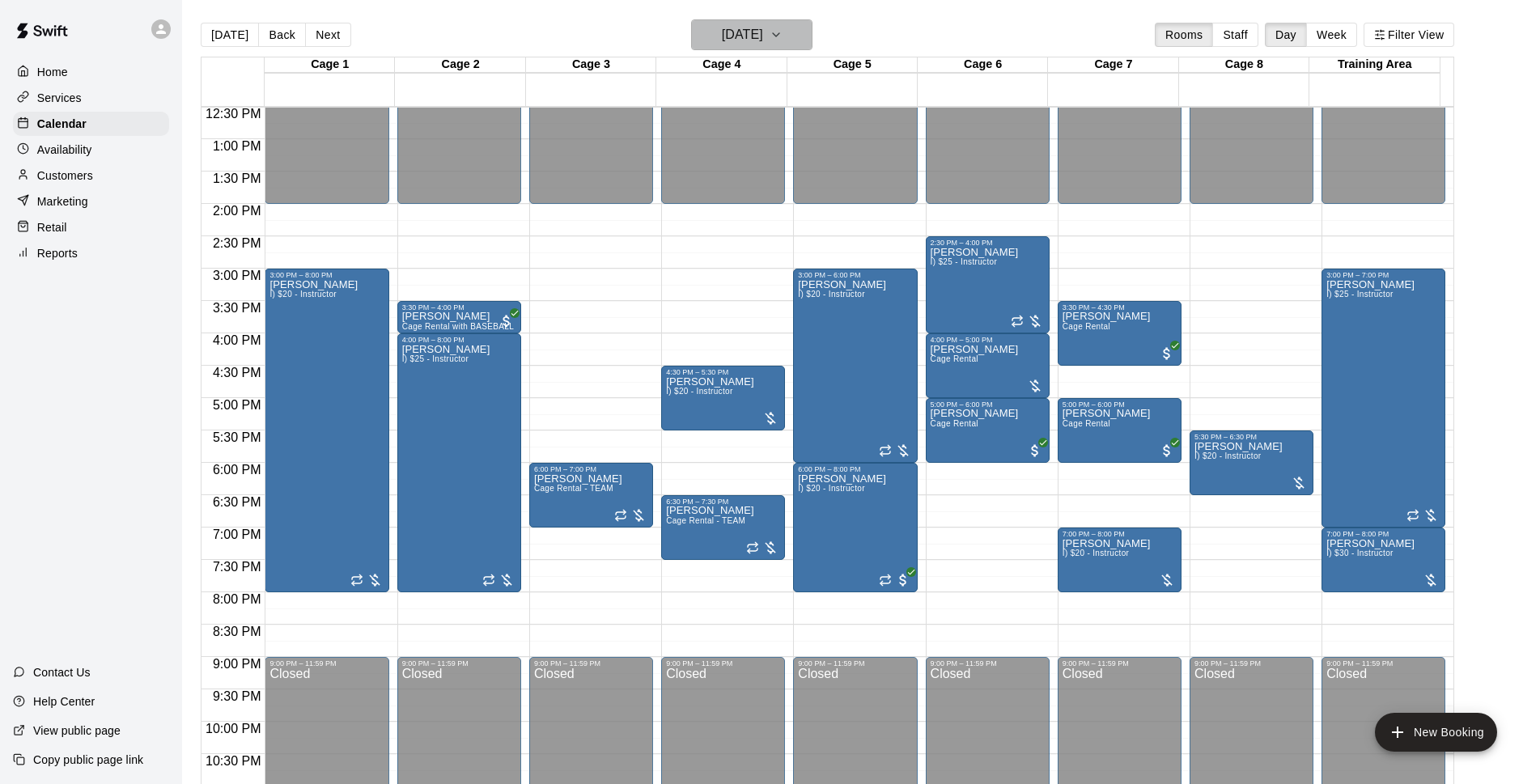
click at [763, 35] on h6 "Wednesday Sep 10" at bounding box center [743, 34] width 42 height 23
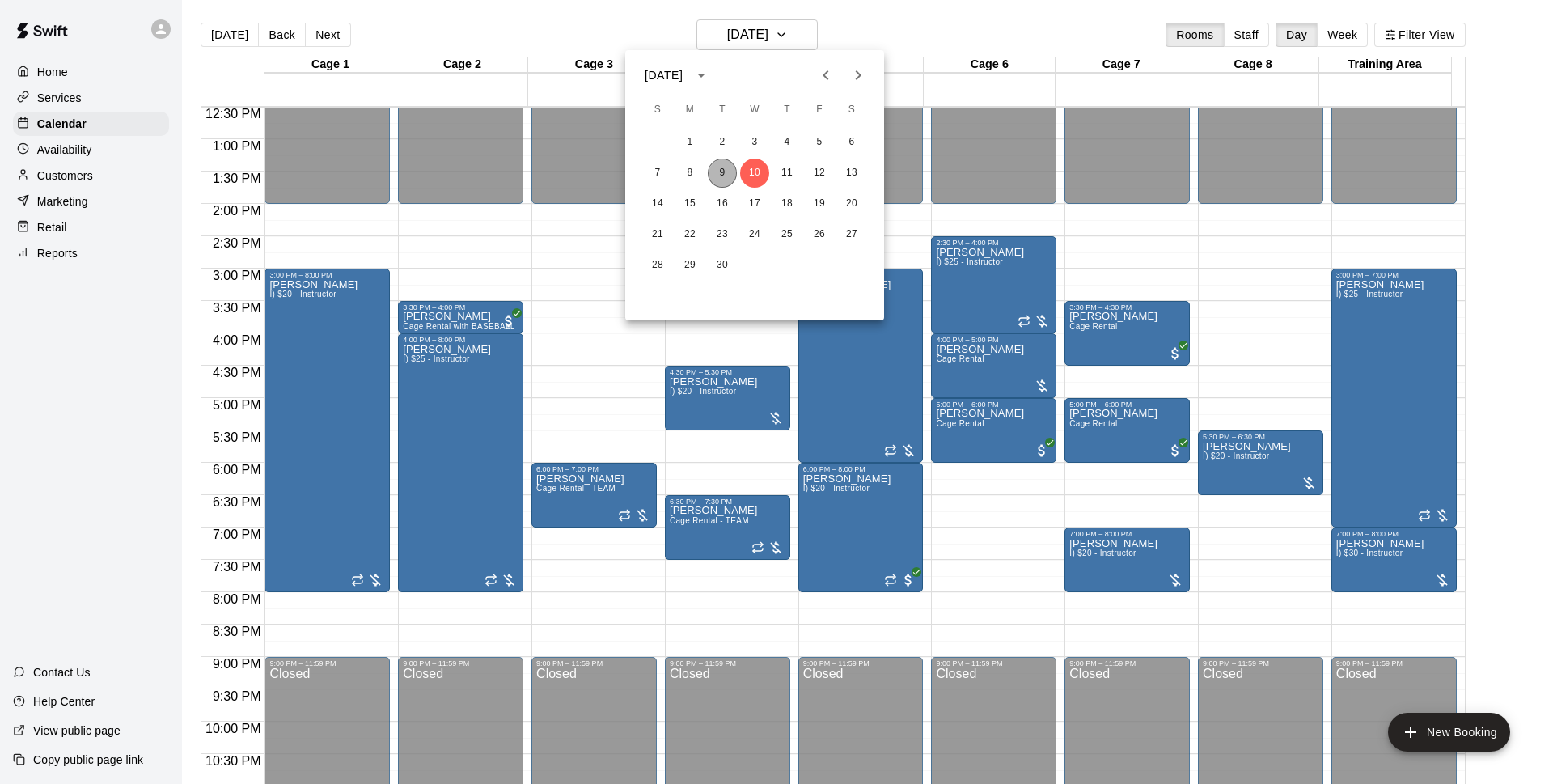
click at [710, 172] on button "9" at bounding box center [723, 173] width 29 height 29
click at [1047, 32] on div at bounding box center [776, 392] width 1553 height 784
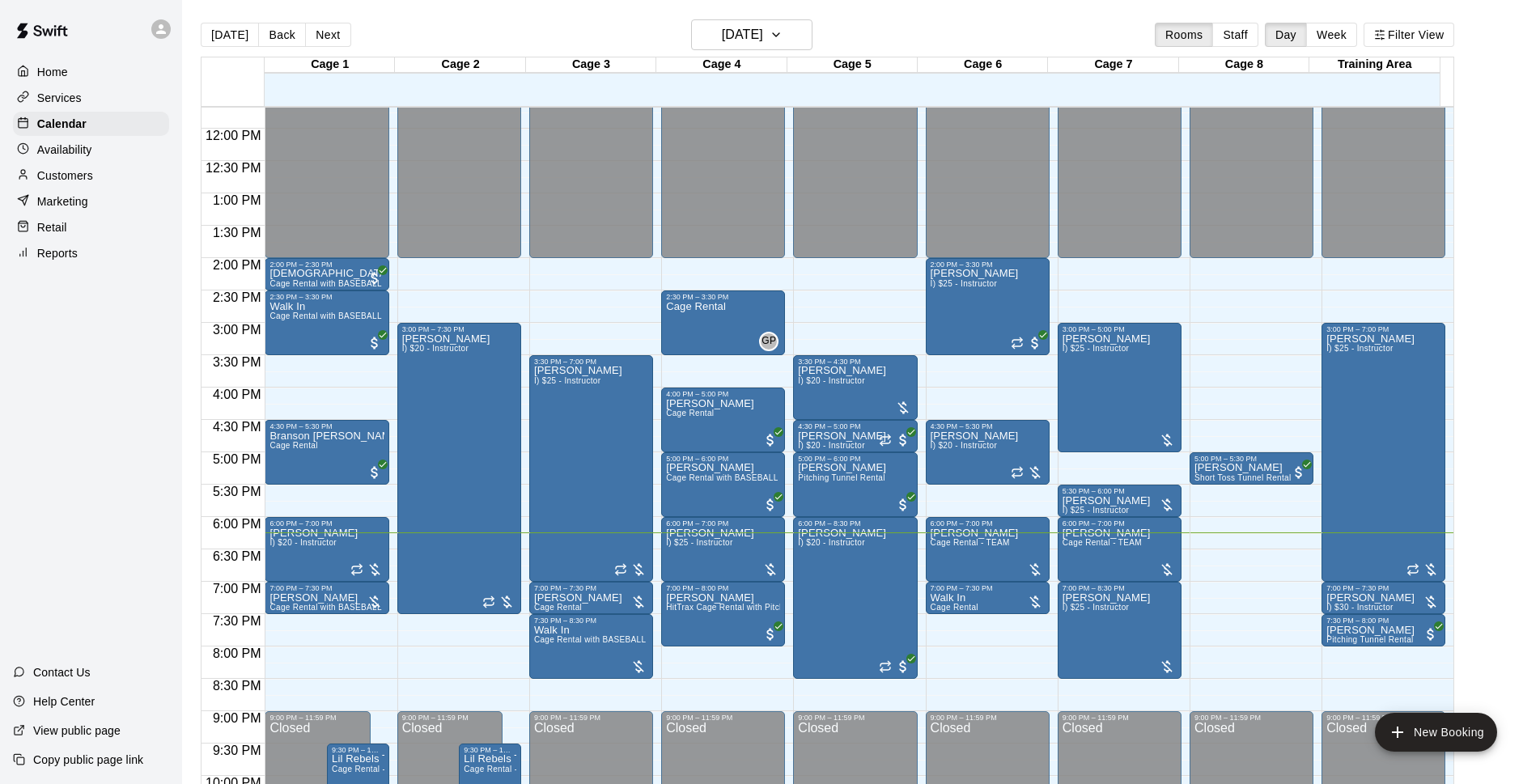
scroll to position [860, 0]
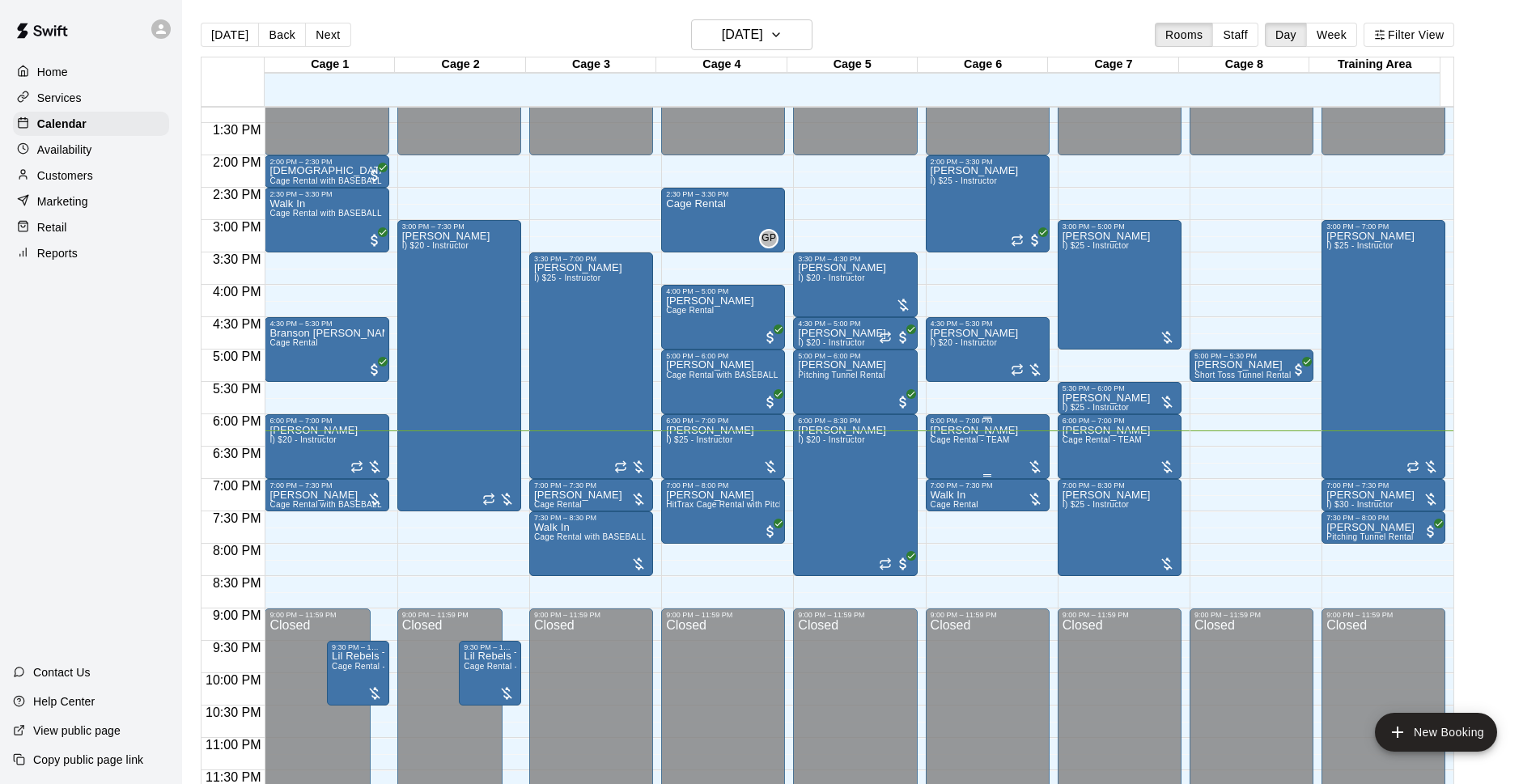
click at [986, 442] on span "Cage Rental - TEAM" at bounding box center [971, 440] width 80 height 9
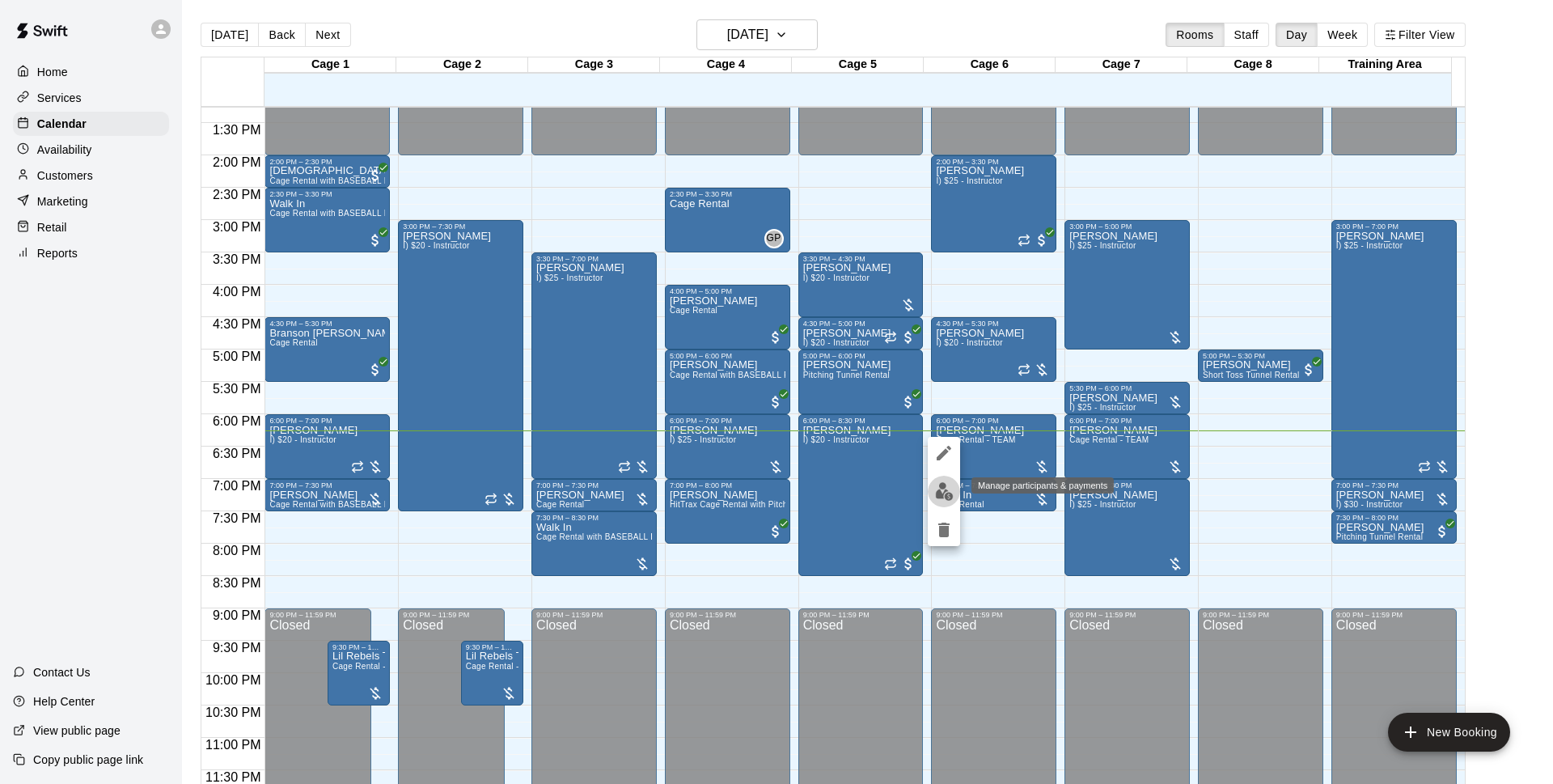
click at [933, 487] on button "edit" at bounding box center [944, 491] width 33 height 32
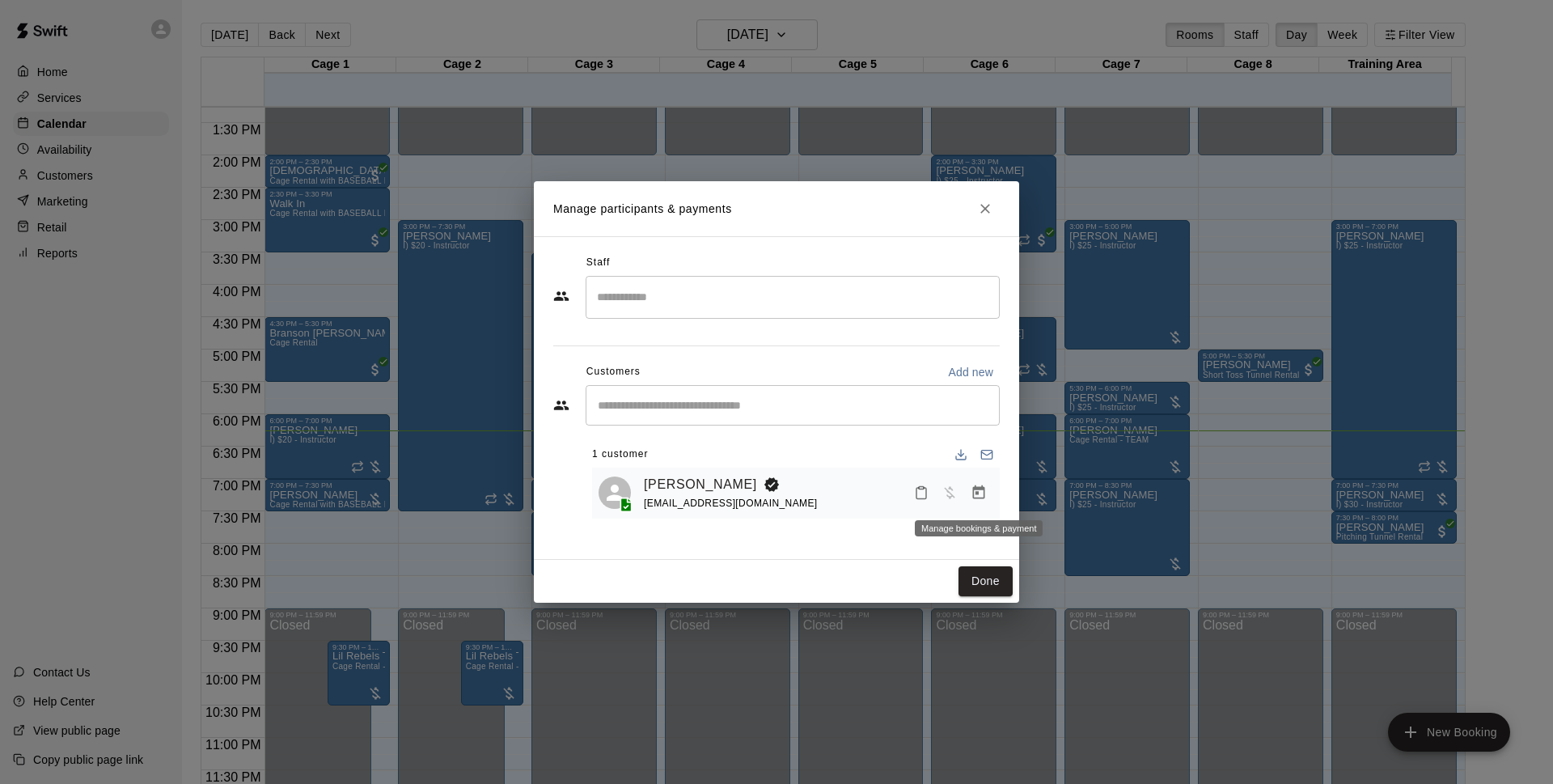
click at [977, 490] on icon "Manage bookings & payment" at bounding box center [978, 491] width 12 height 14
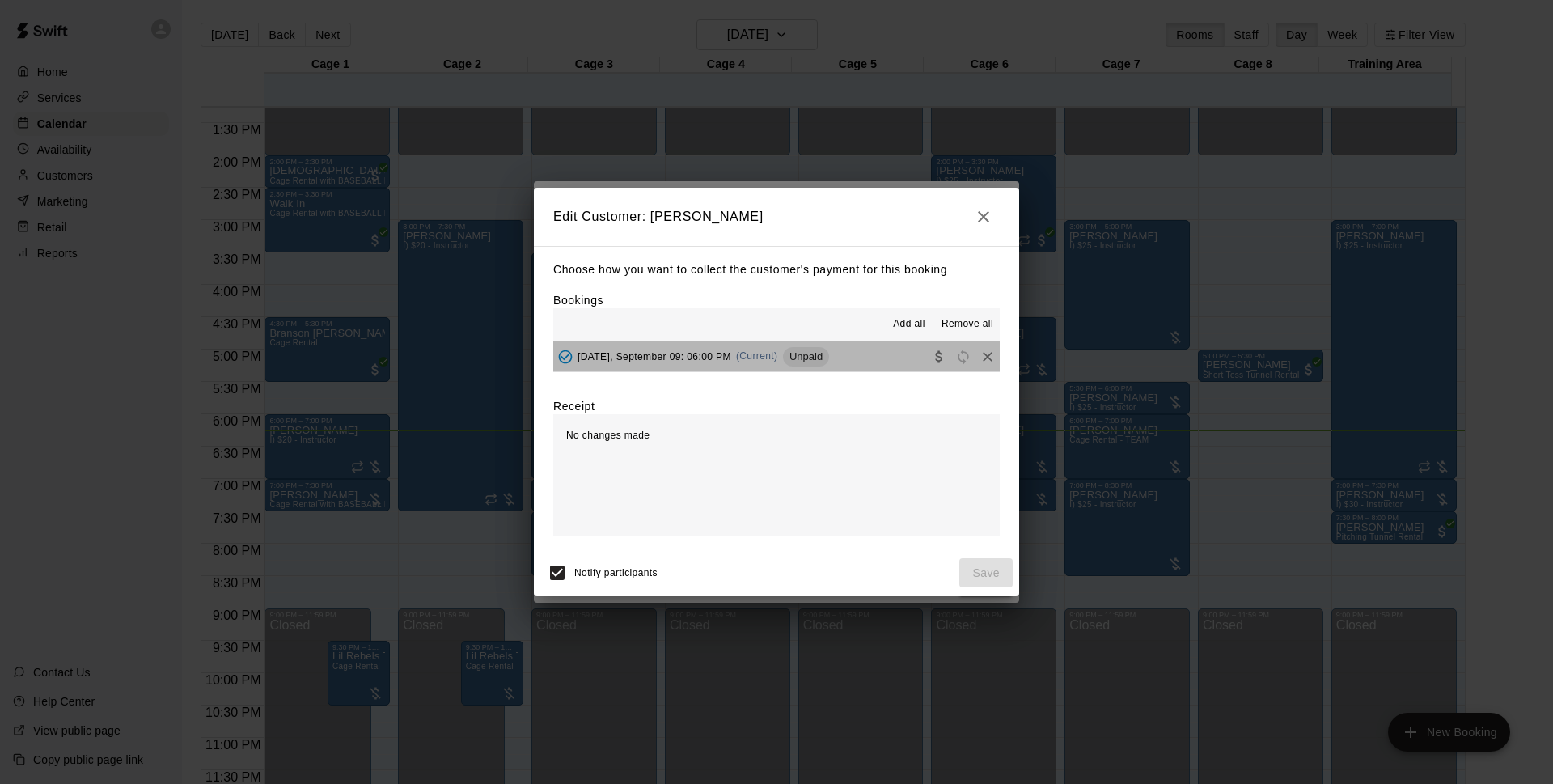
click at [778, 352] on span "(Current)" at bounding box center [757, 356] width 42 height 12
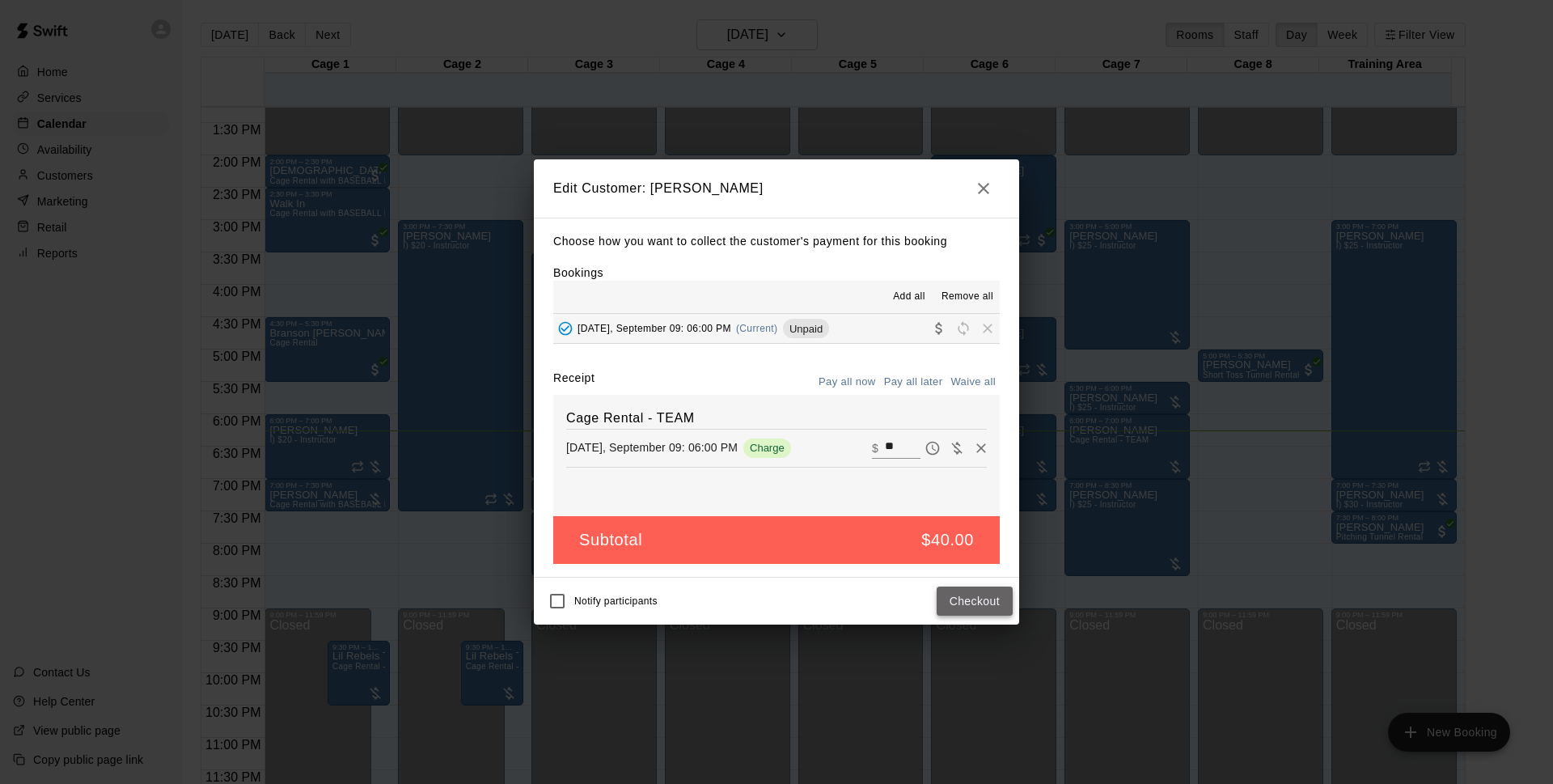
click at [975, 600] on button "Checkout" at bounding box center [975, 601] width 76 height 30
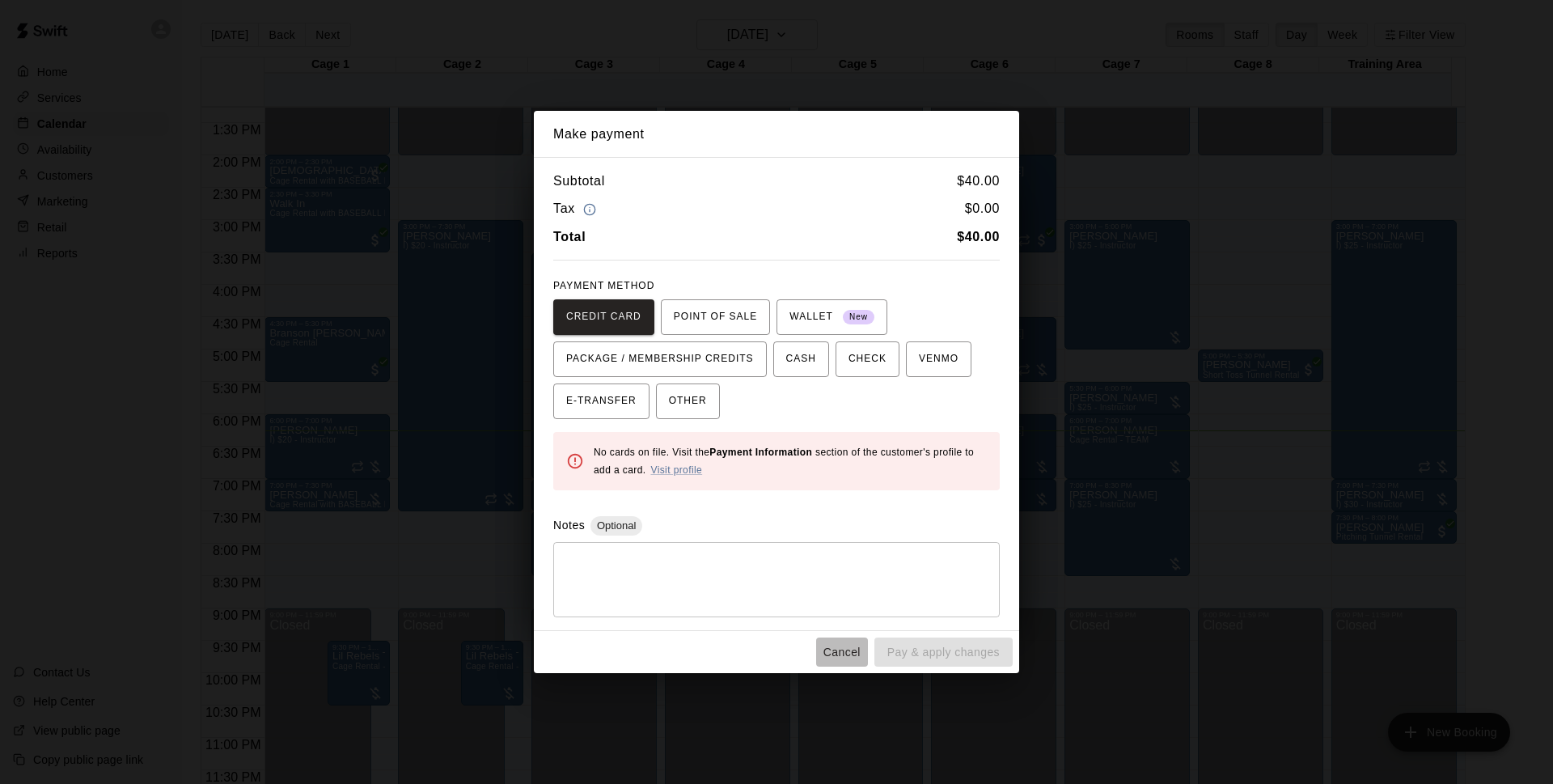
click at [851, 644] on button "Cancel" at bounding box center [842, 652] width 51 height 30
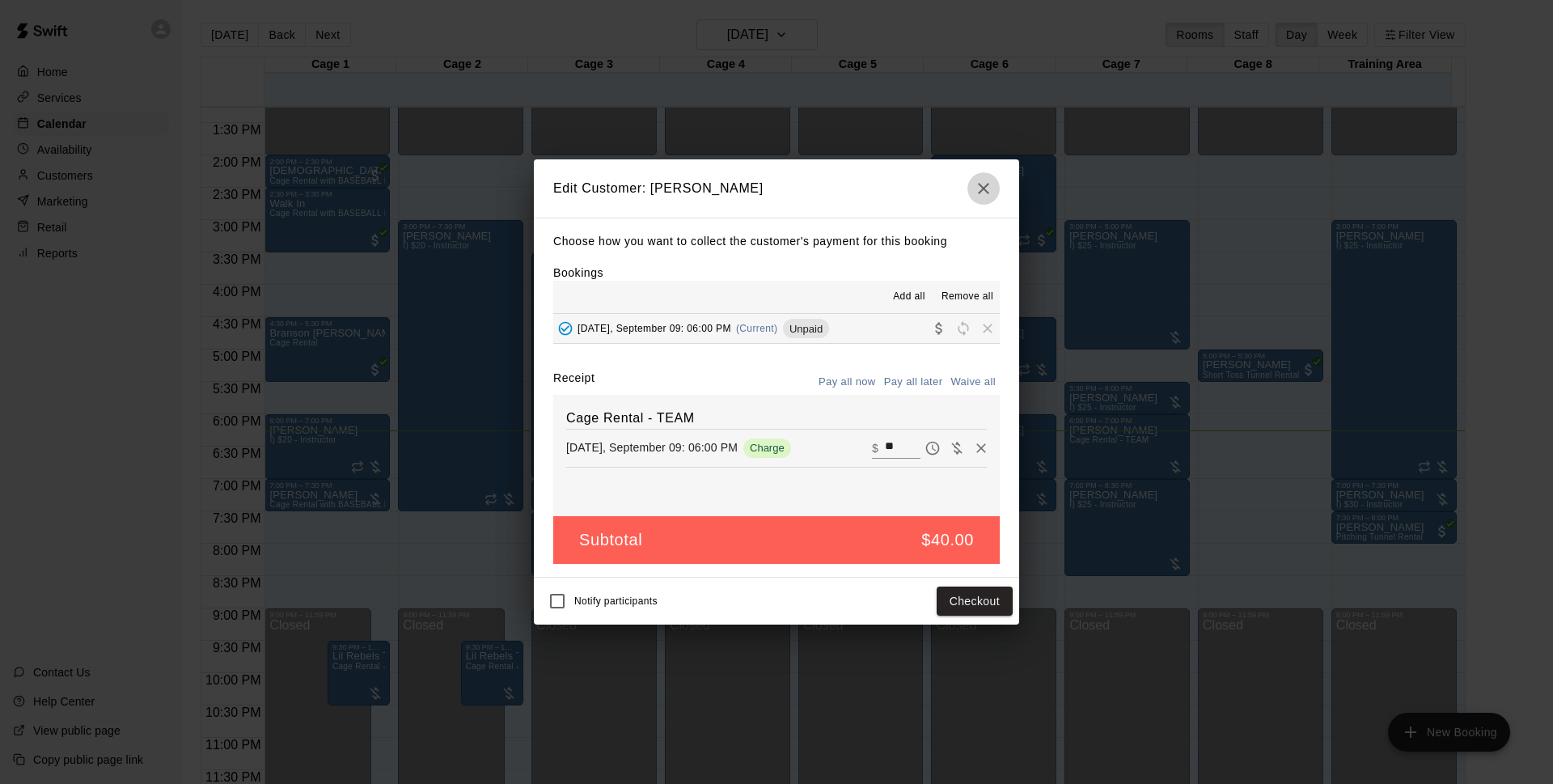
click at [978, 198] on button "button" at bounding box center [984, 189] width 33 height 33
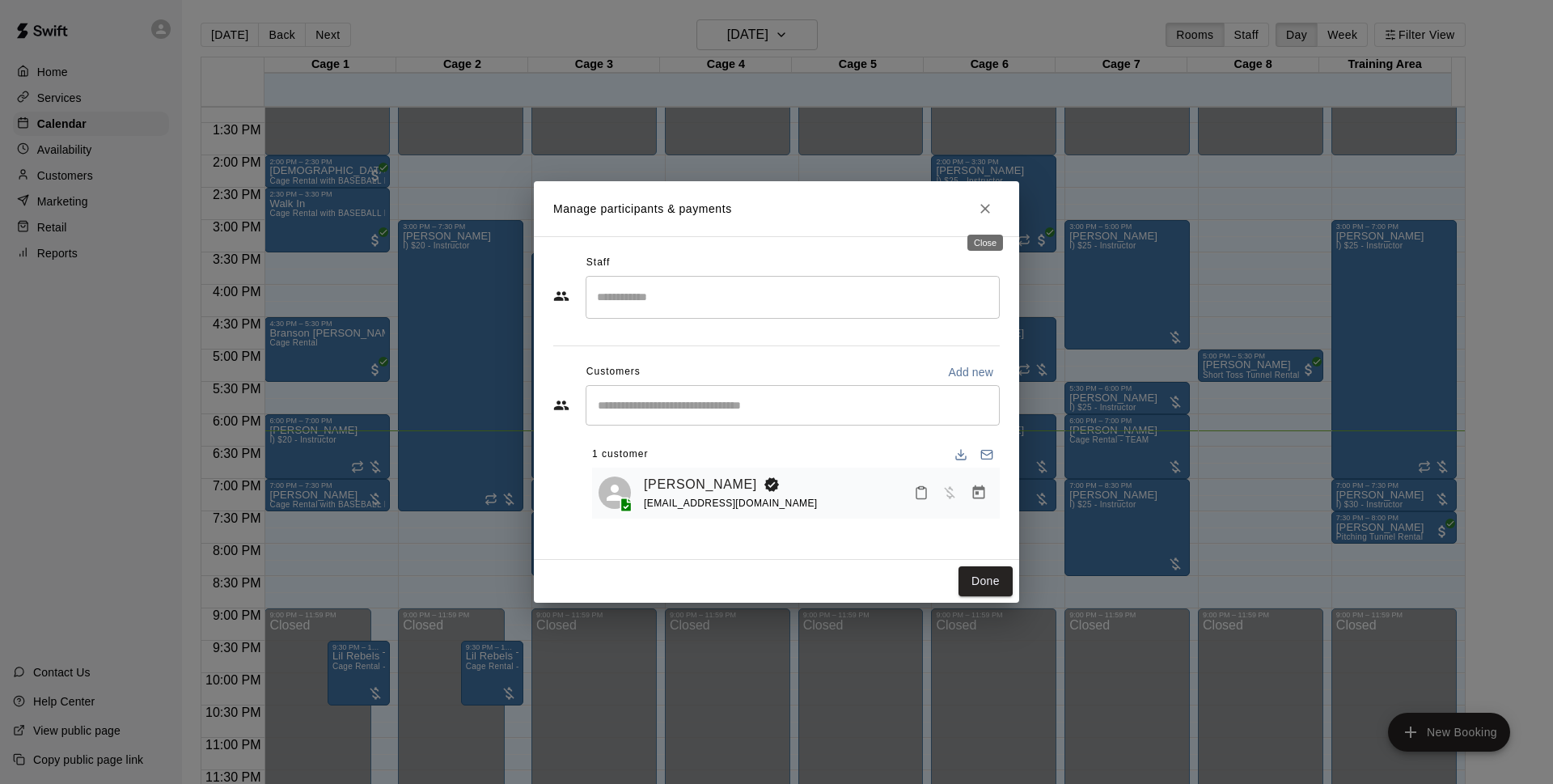
click at [995, 210] on button "Close" at bounding box center [986, 209] width 29 height 29
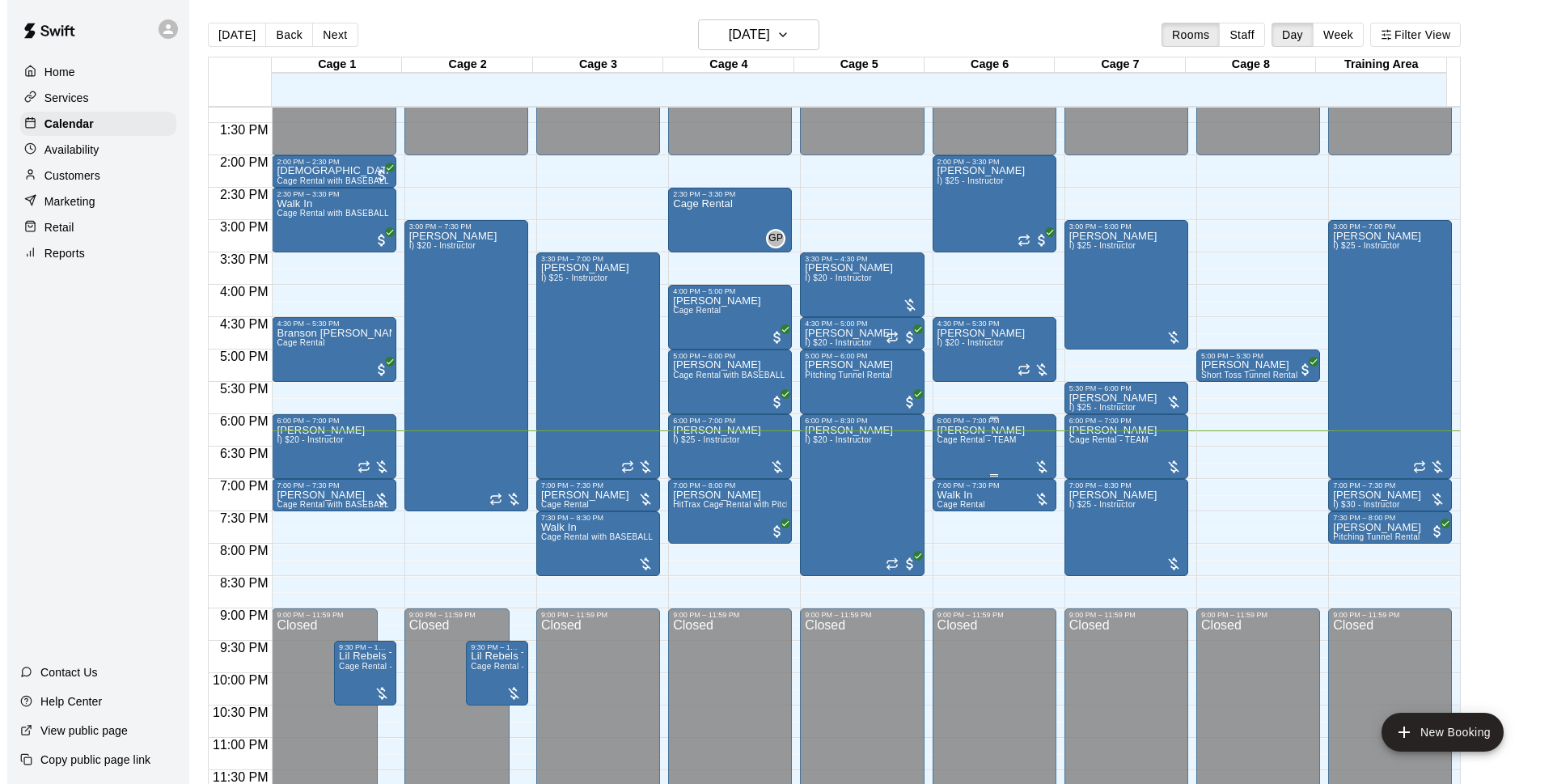
scroll to position [26, 0]
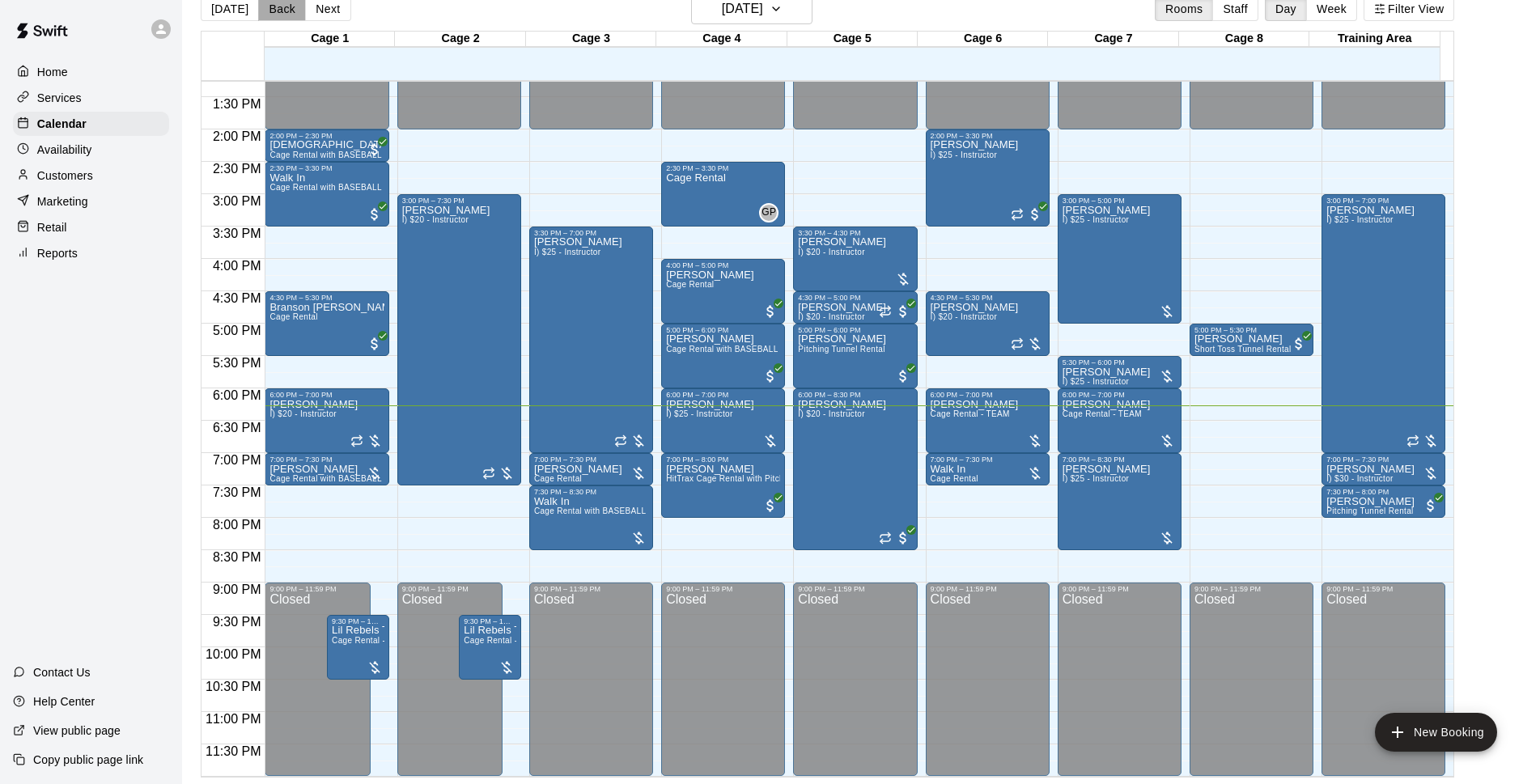
click at [285, 7] on button "Back" at bounding box center [282, 8] width 48 height 24
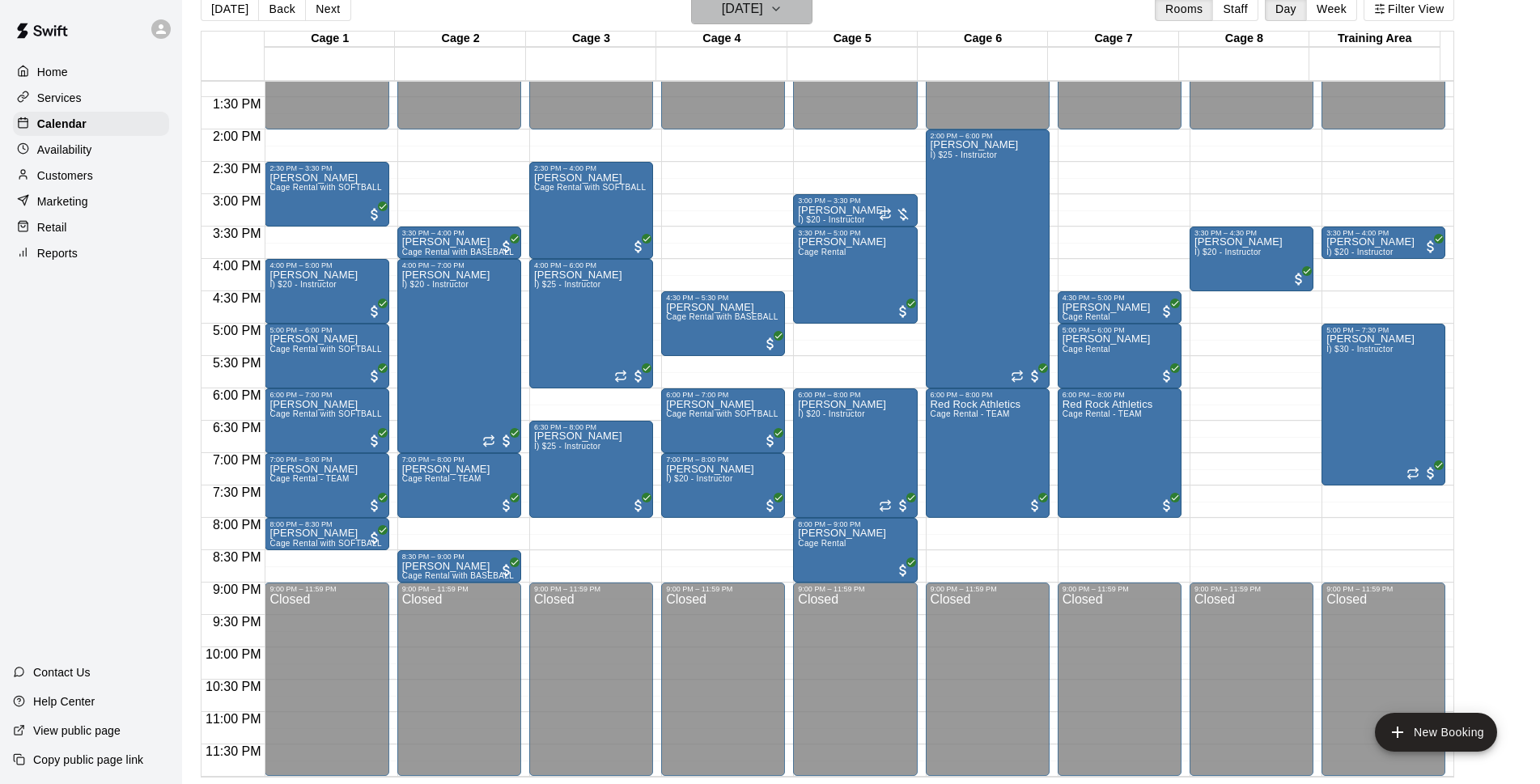
click at [747, 18] on h6 "Monday Sep 08" at bounding box center [743, 8] width 42 height 23
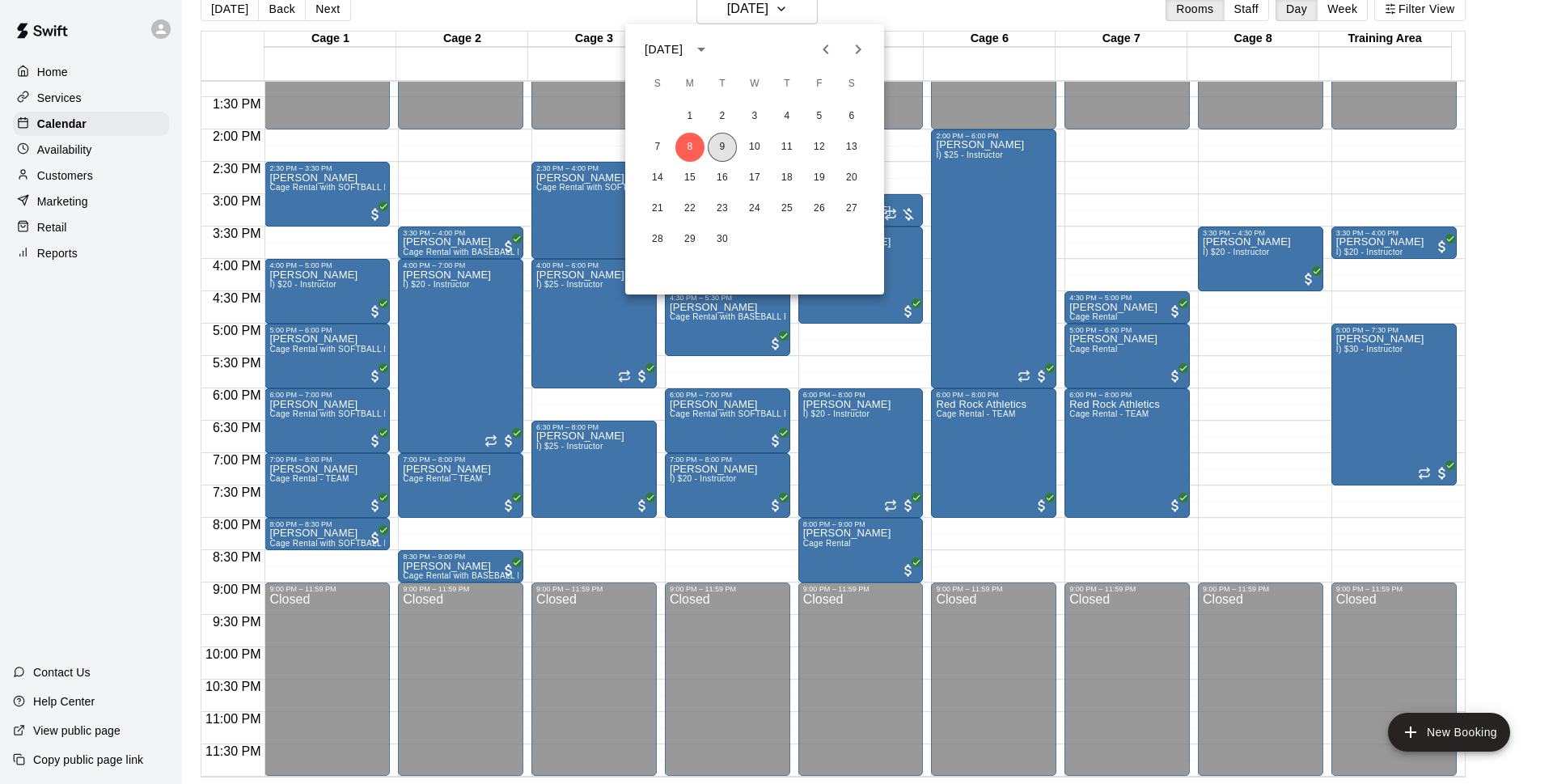
drag, startPoint x: 732, startPoint y: 147, endPoint x: 1134, endPoint y: 533, distance: 557.3
click at [732, 146] on button "9" at bounding box center [723, 147] width 29 height 29
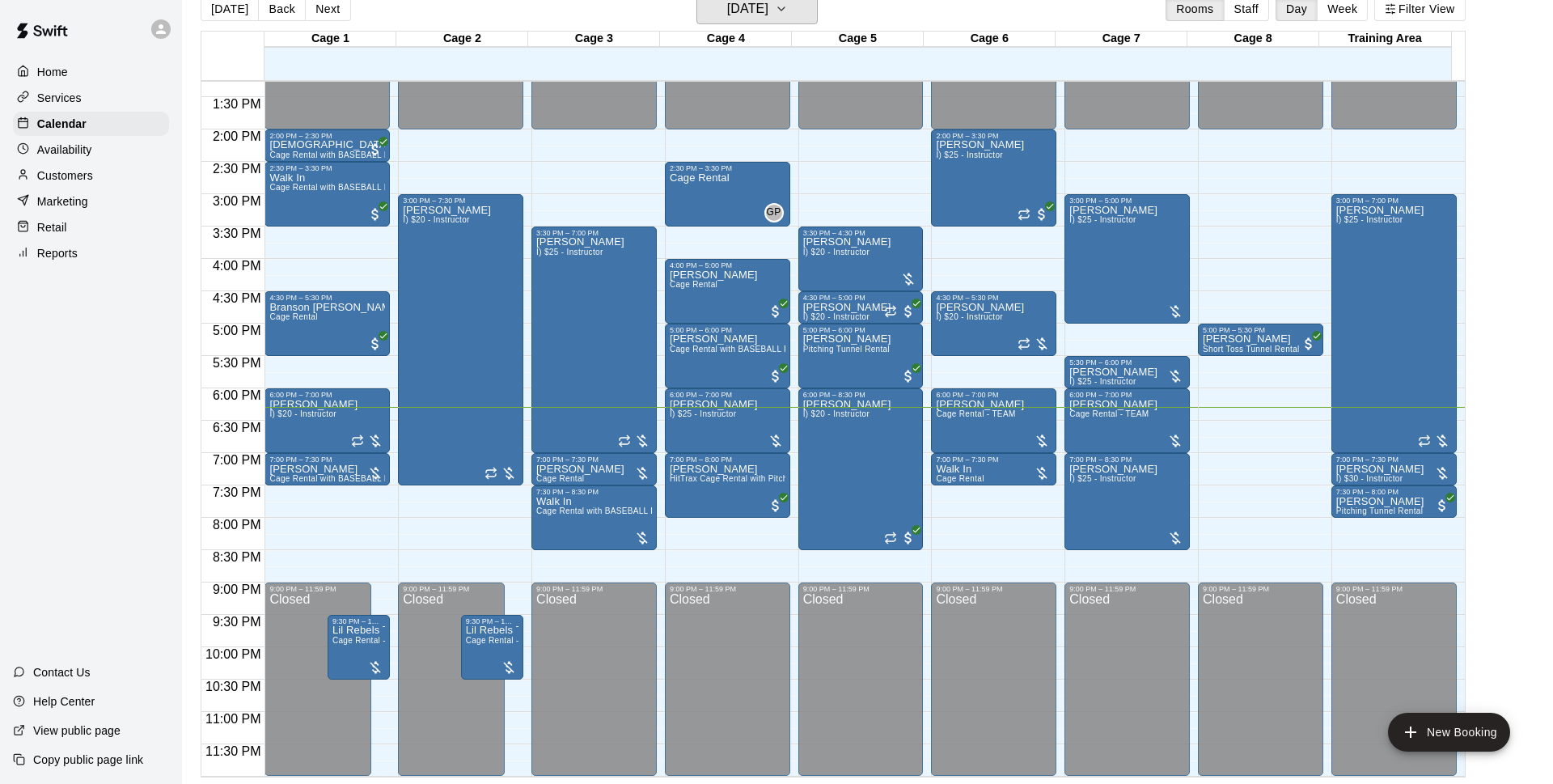
scroll to position [19, 0]
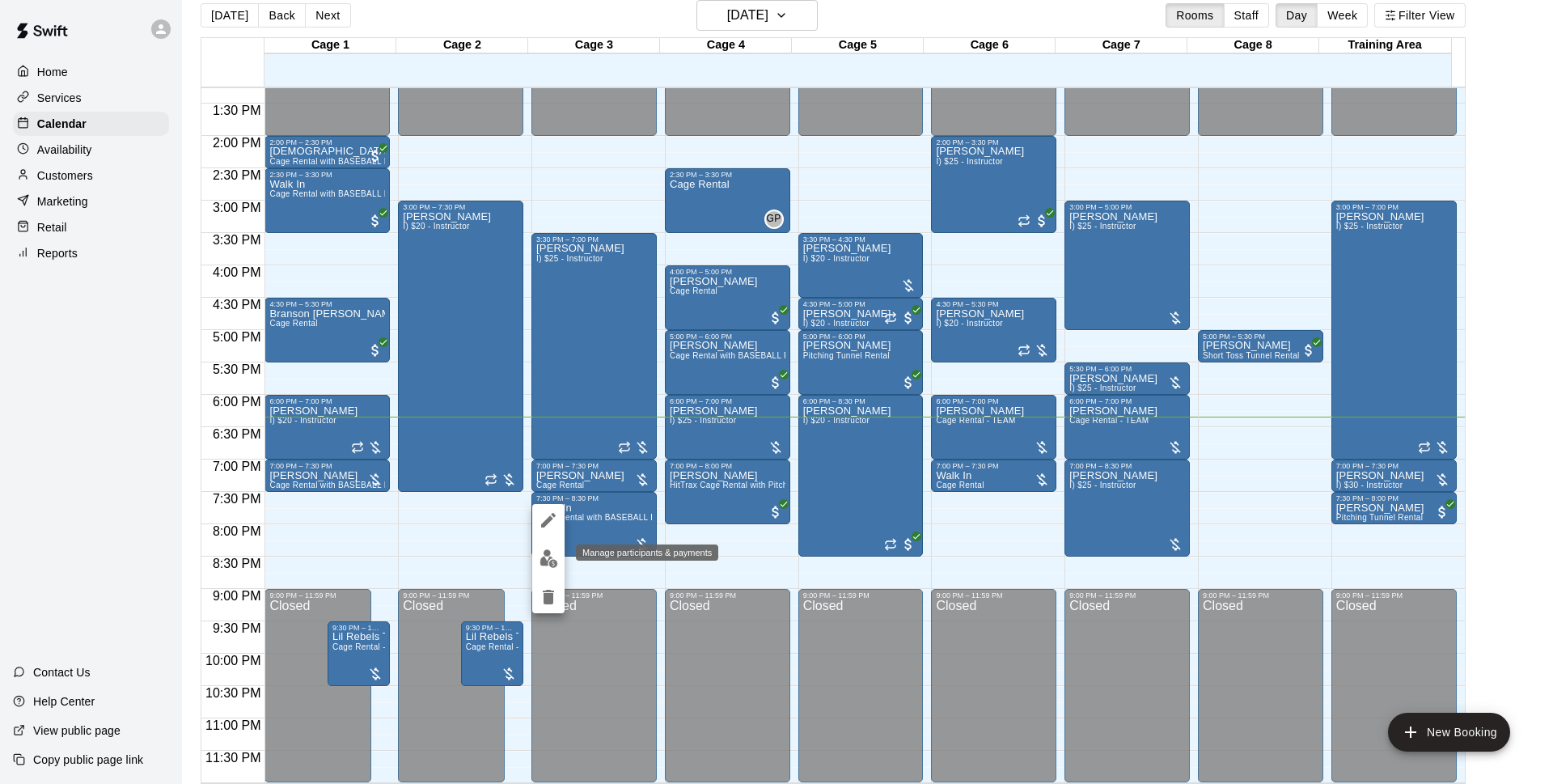
click at [549, 554] on img "edit" at bounding box center [548, 558] width 19 height 19
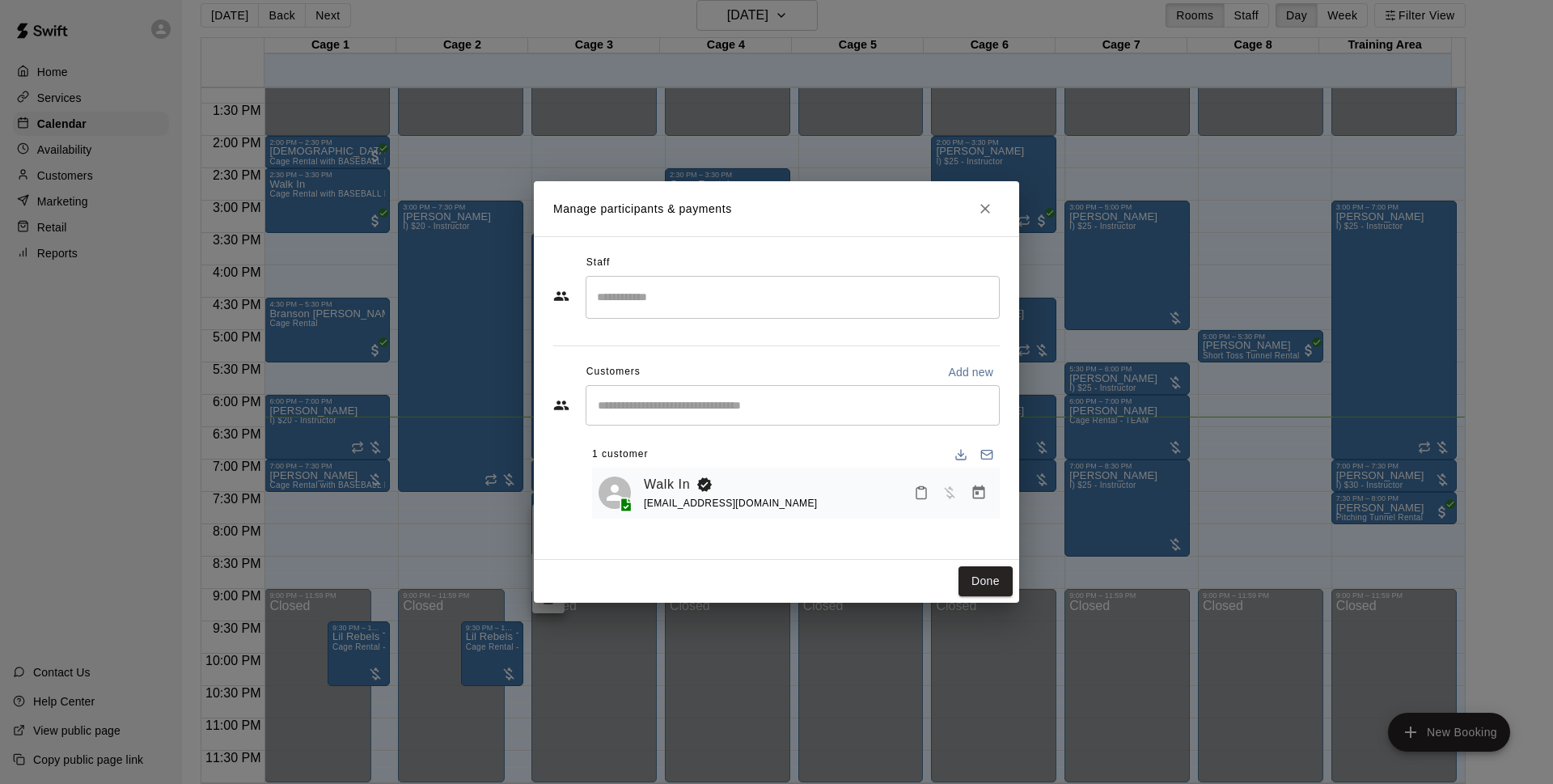
click at [709, 420] on div "​" at bounding box center [792, 405] width 414 height 41
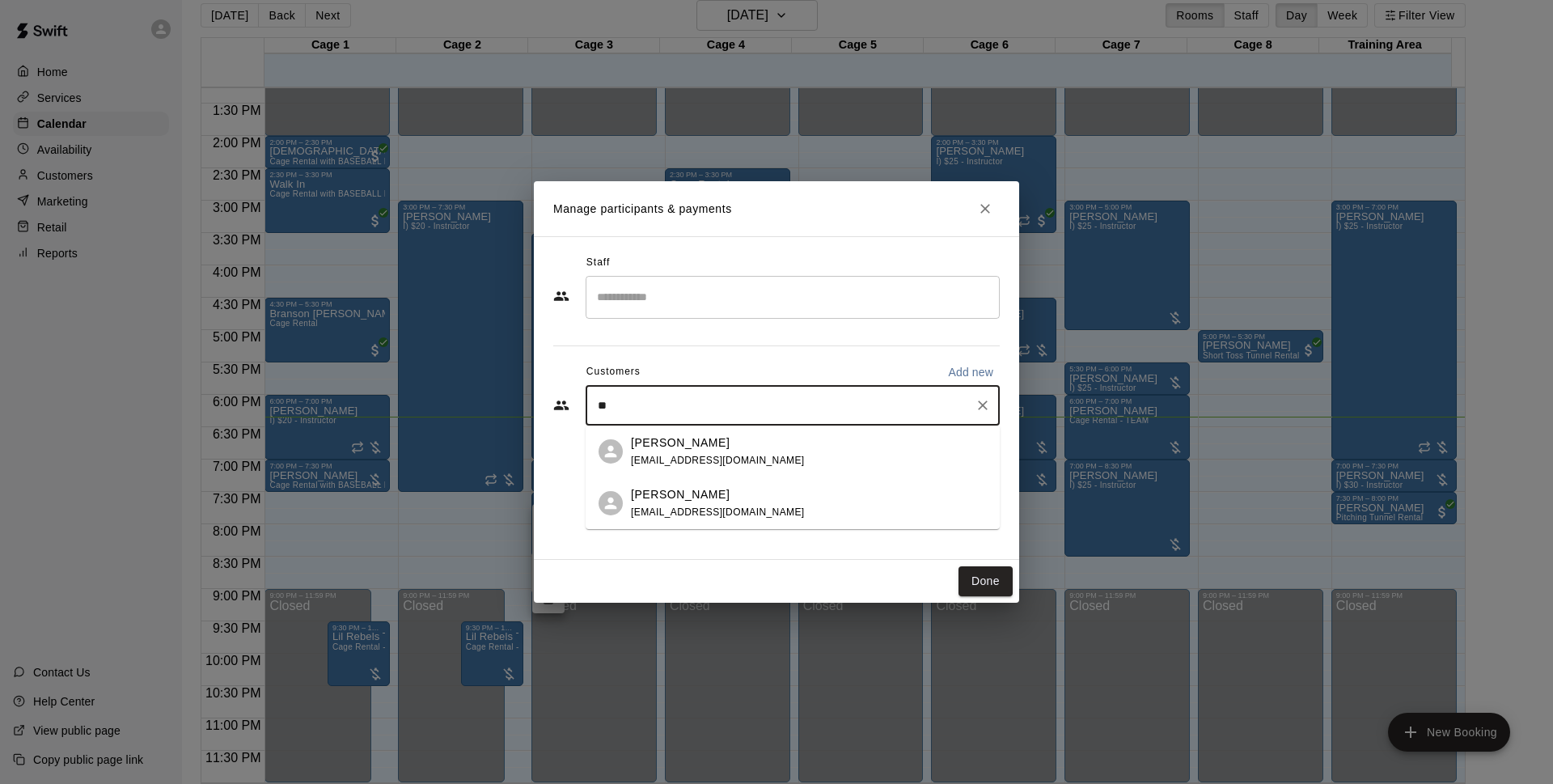
type input "*"
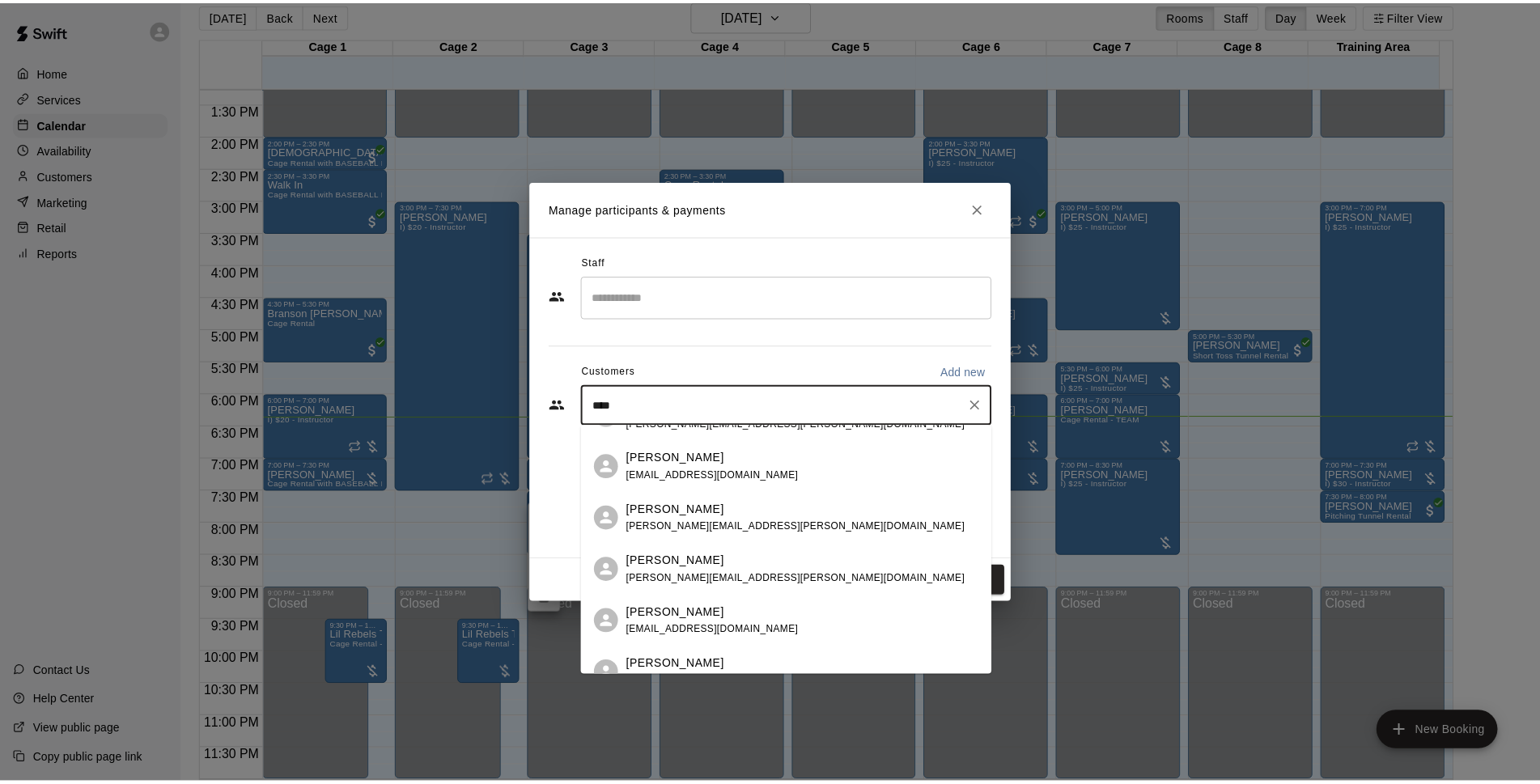
scroll to position [0, 0]
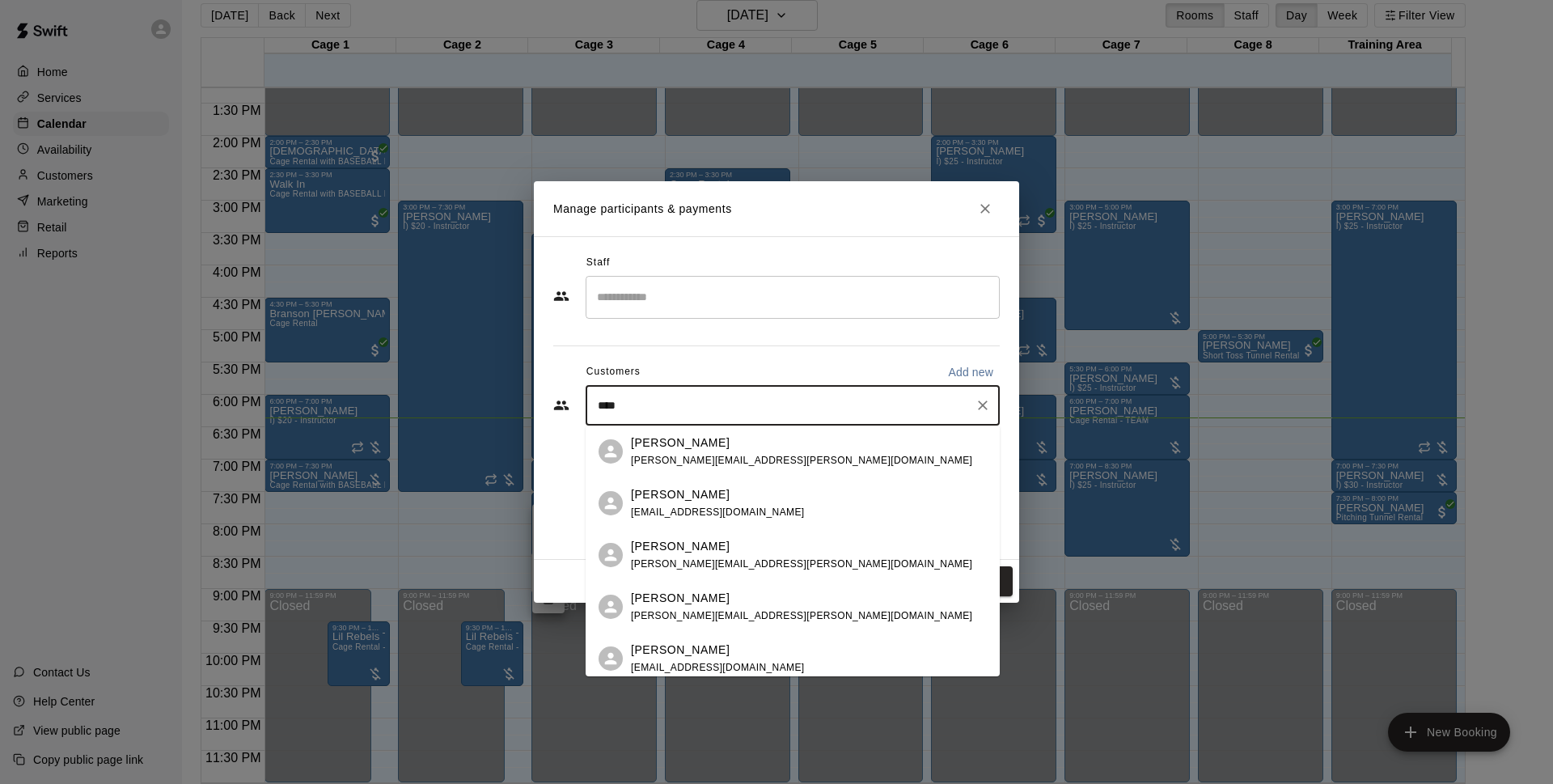
type input "****"
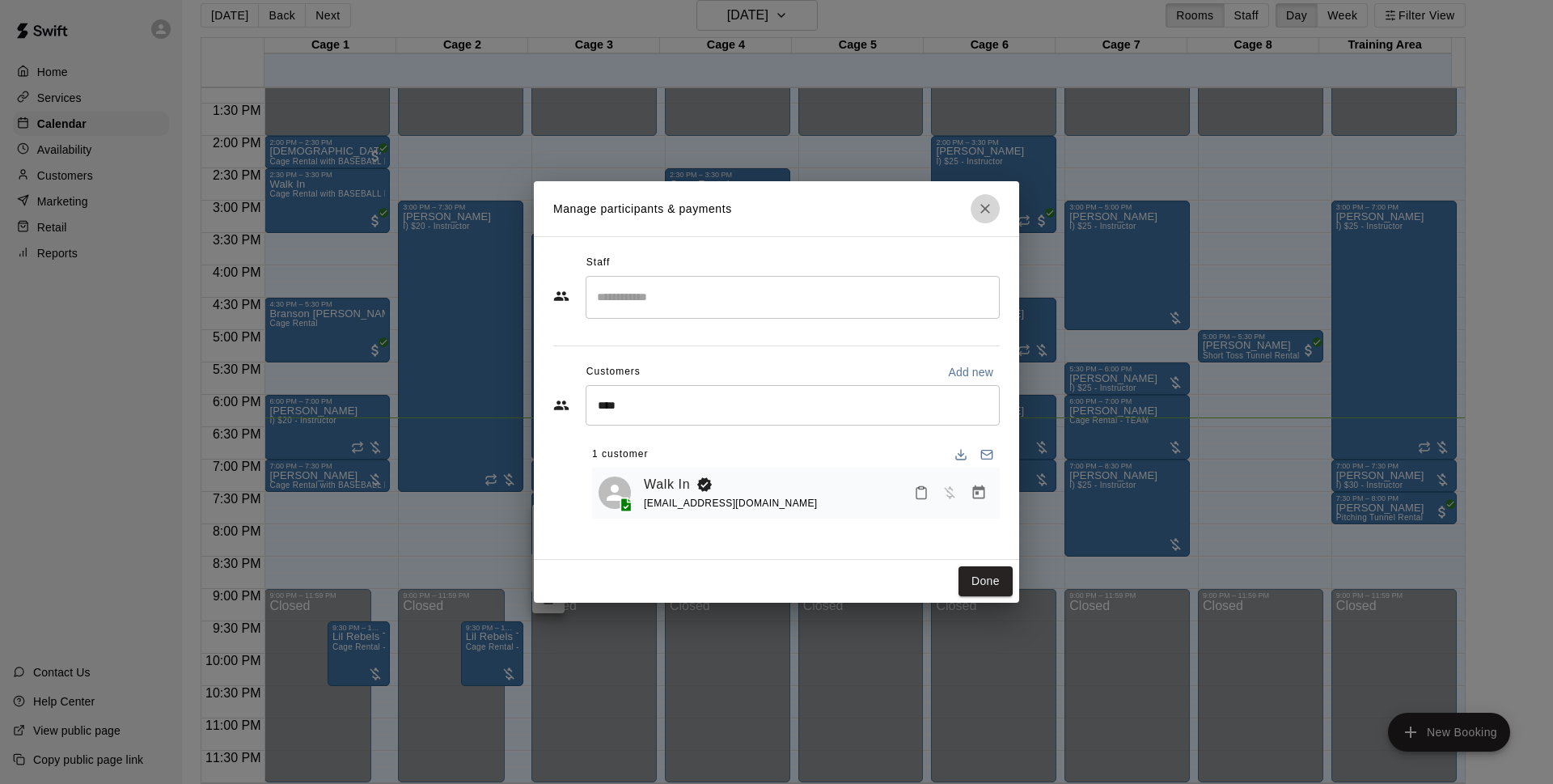
click at [977, 217] on button "Close" at bounding box center [986, 209] width 29 height 29
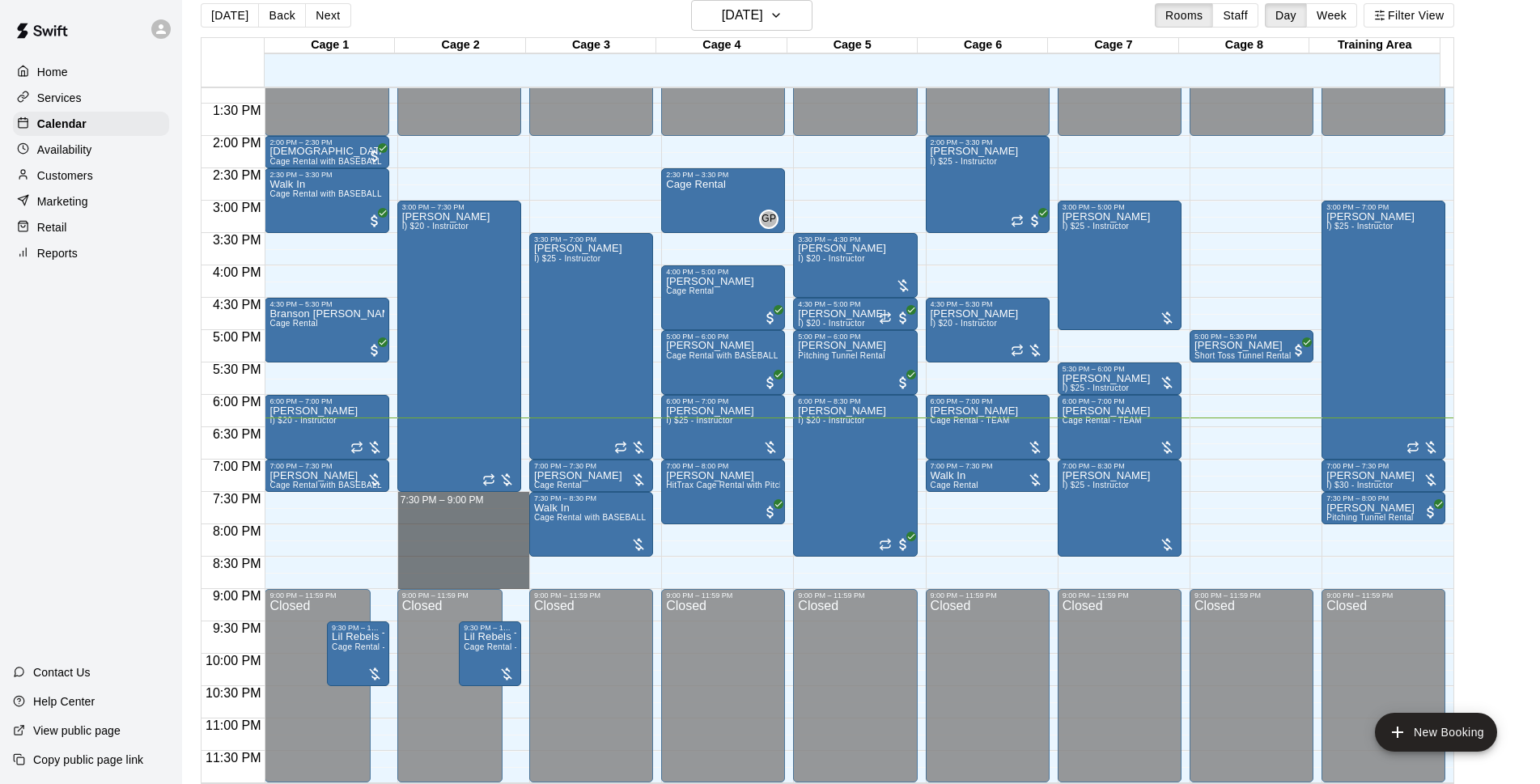
drag, startPoint x: 441, startPoint y: 495, endPoint x: 445, endPoint y: 579, distance: 84.1
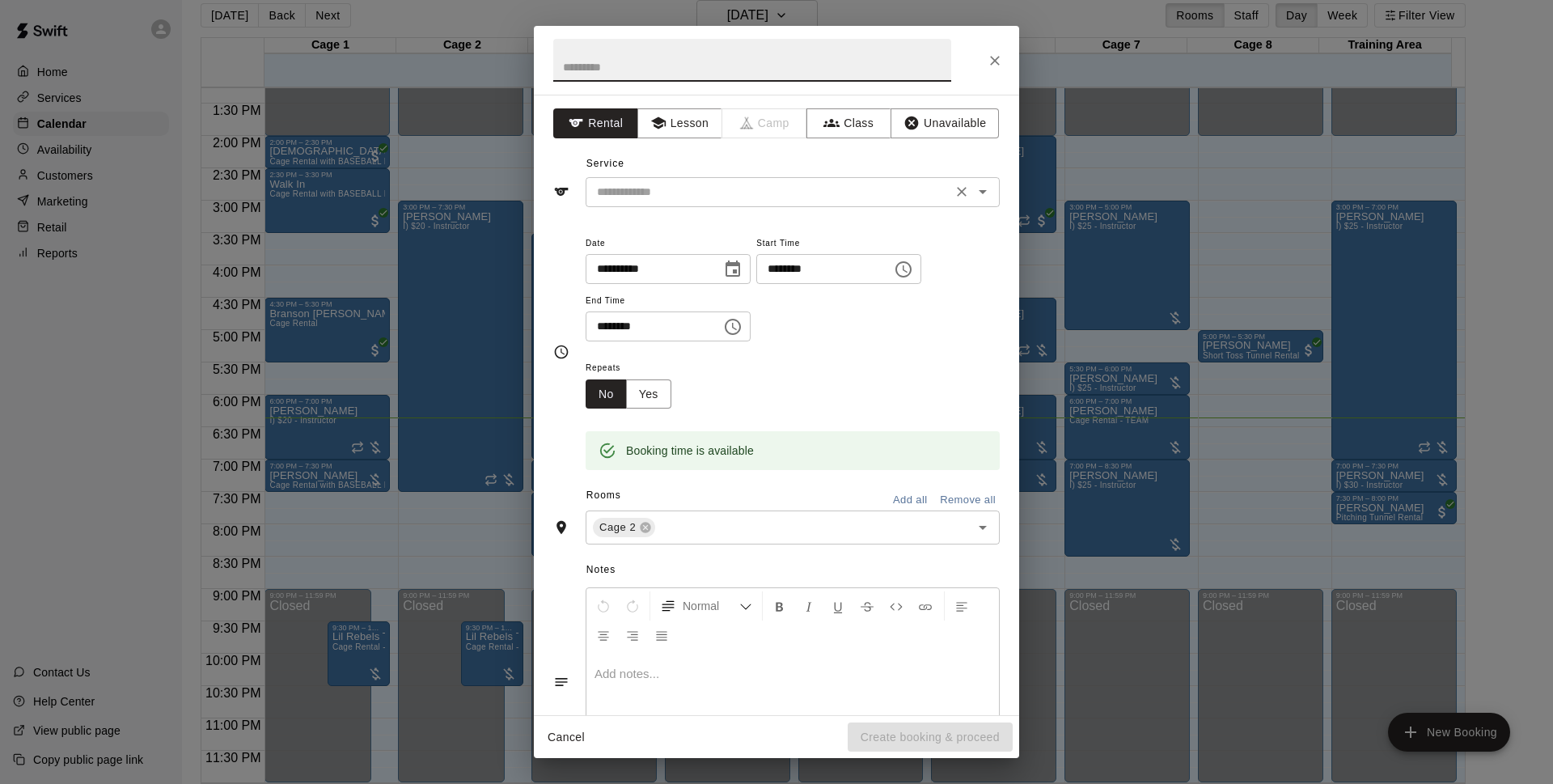
click at [669, 204] on div "​" at bounding box center [792, 191] width 414 height 30
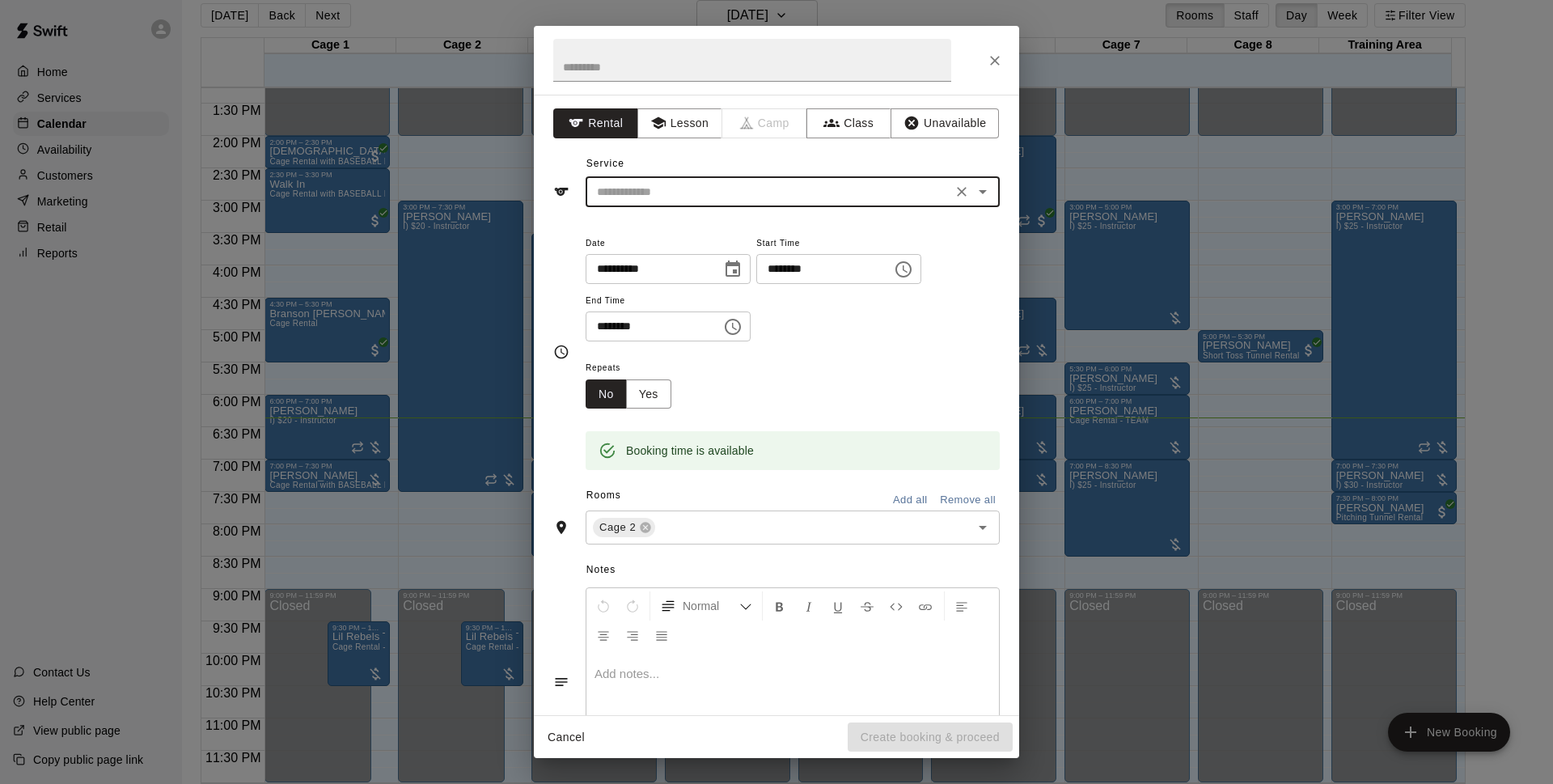
click at [698, 204] on div "​" at bounding box center [792, 191] width 414 height 30
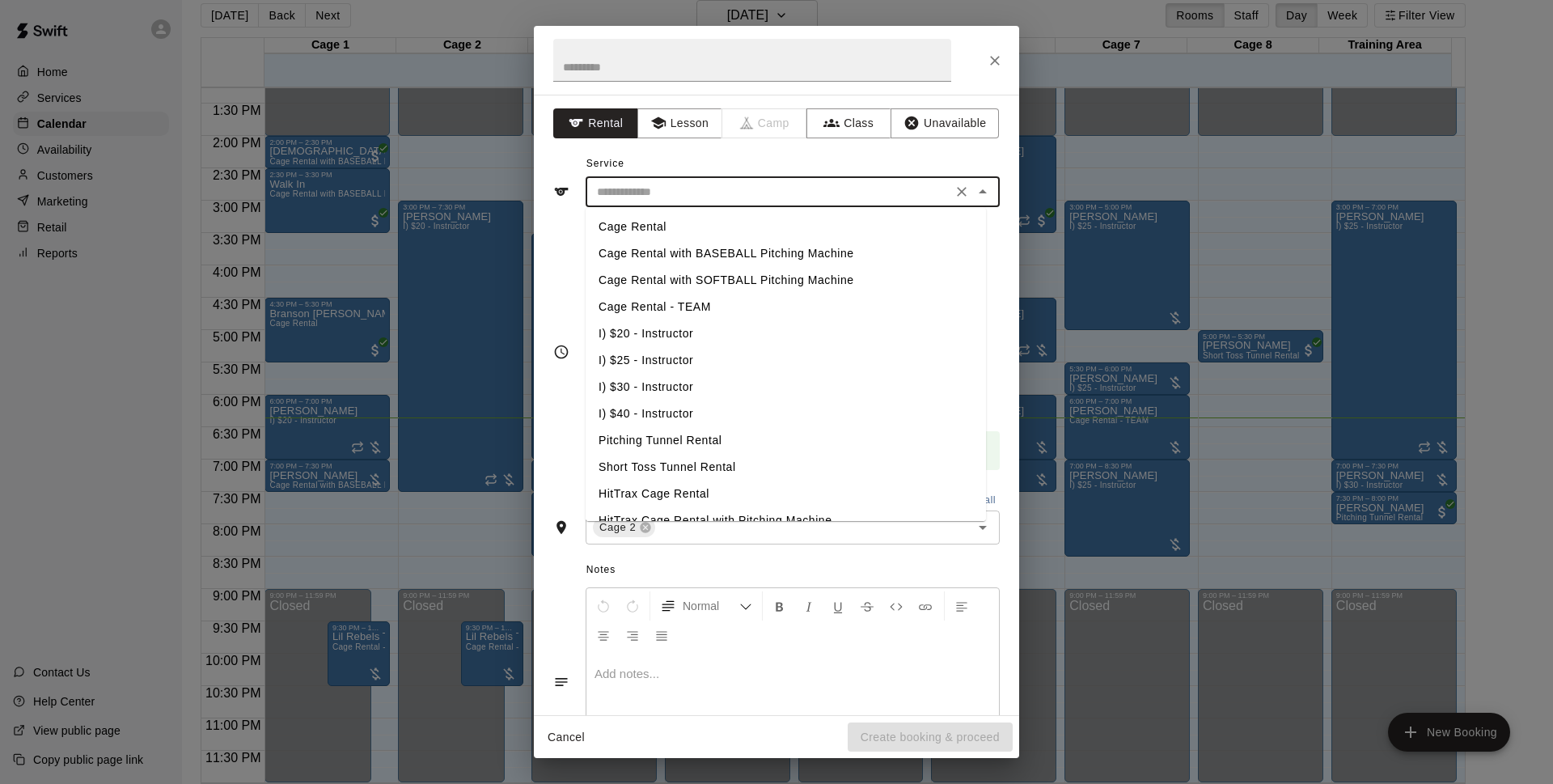
click at [732, 277] on li "Cage Rental with SOFTBALL Pitching Machine" at bounding box center [785, 281] width 400 height 27
type input "**********"
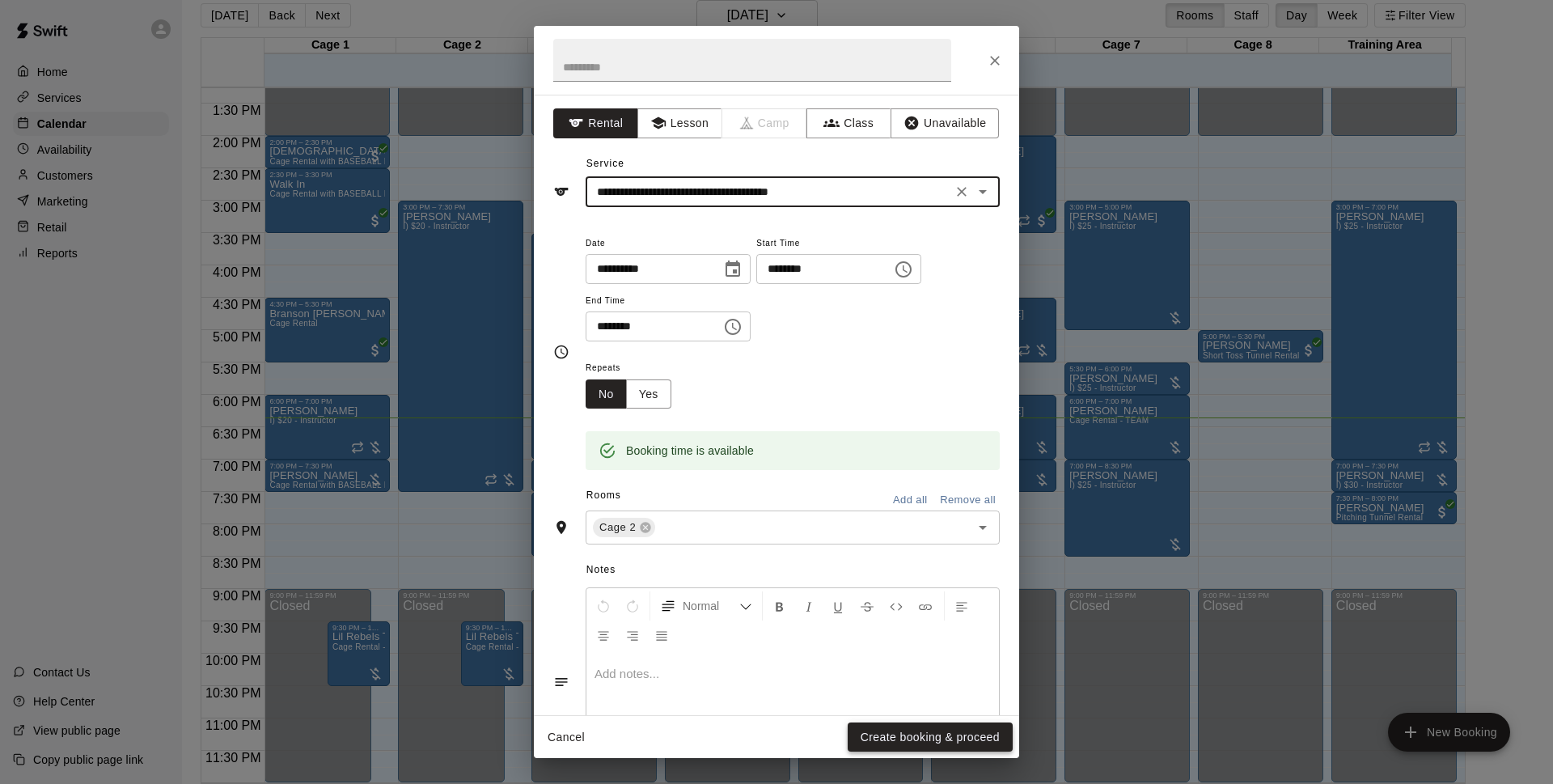
click at [910, 726] on button "Create booking & proceed" at bounding box center [930, 737] width 165 height 30
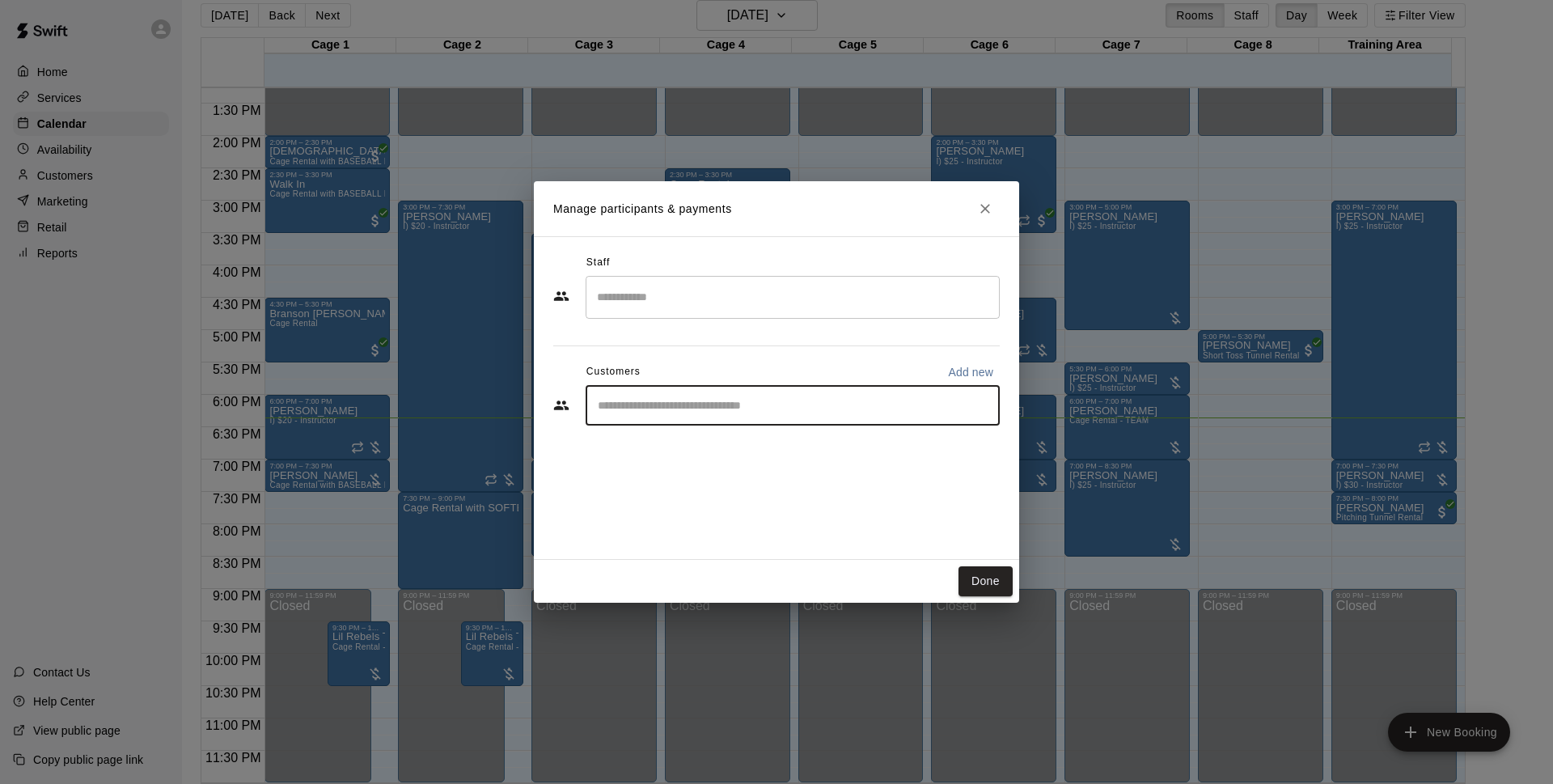
click at [686, 402] on input "Start typing to search customers..." at bounding box center [792, 406] width 399 height 16
type input "*******"
click at [830, 461] on div "Walk In info@basesloadedlv.com" at bounding box center [809, 452] width 356 height 35
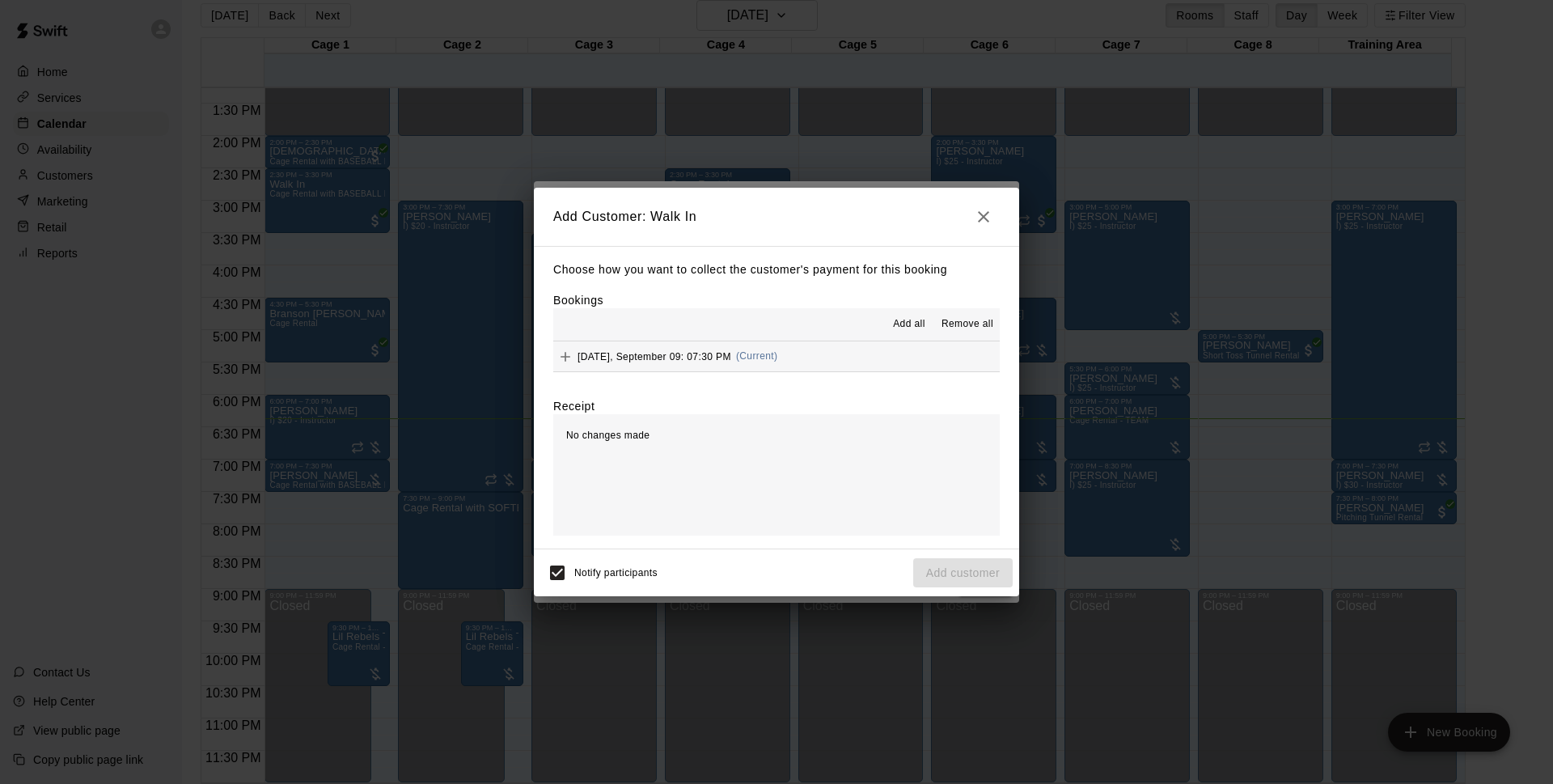
click at [817, 359] on button "Tuesday, September 09: 07:30 PM (Current)" at bounding box center [777, 356] width 446 height 30
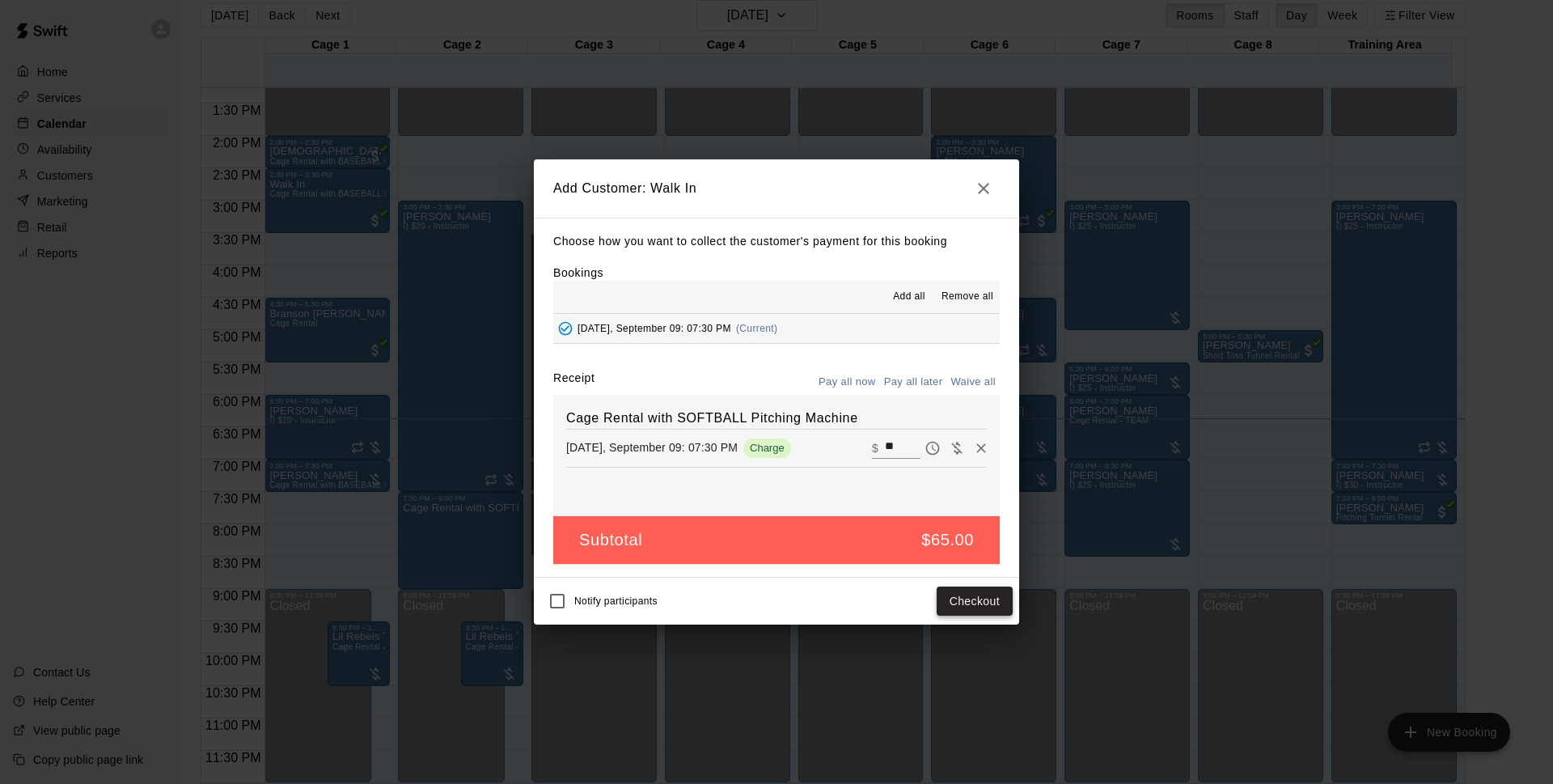
click at [964, 605] on button "Checkout" at bounding box center [975, 601] width 76 height 30
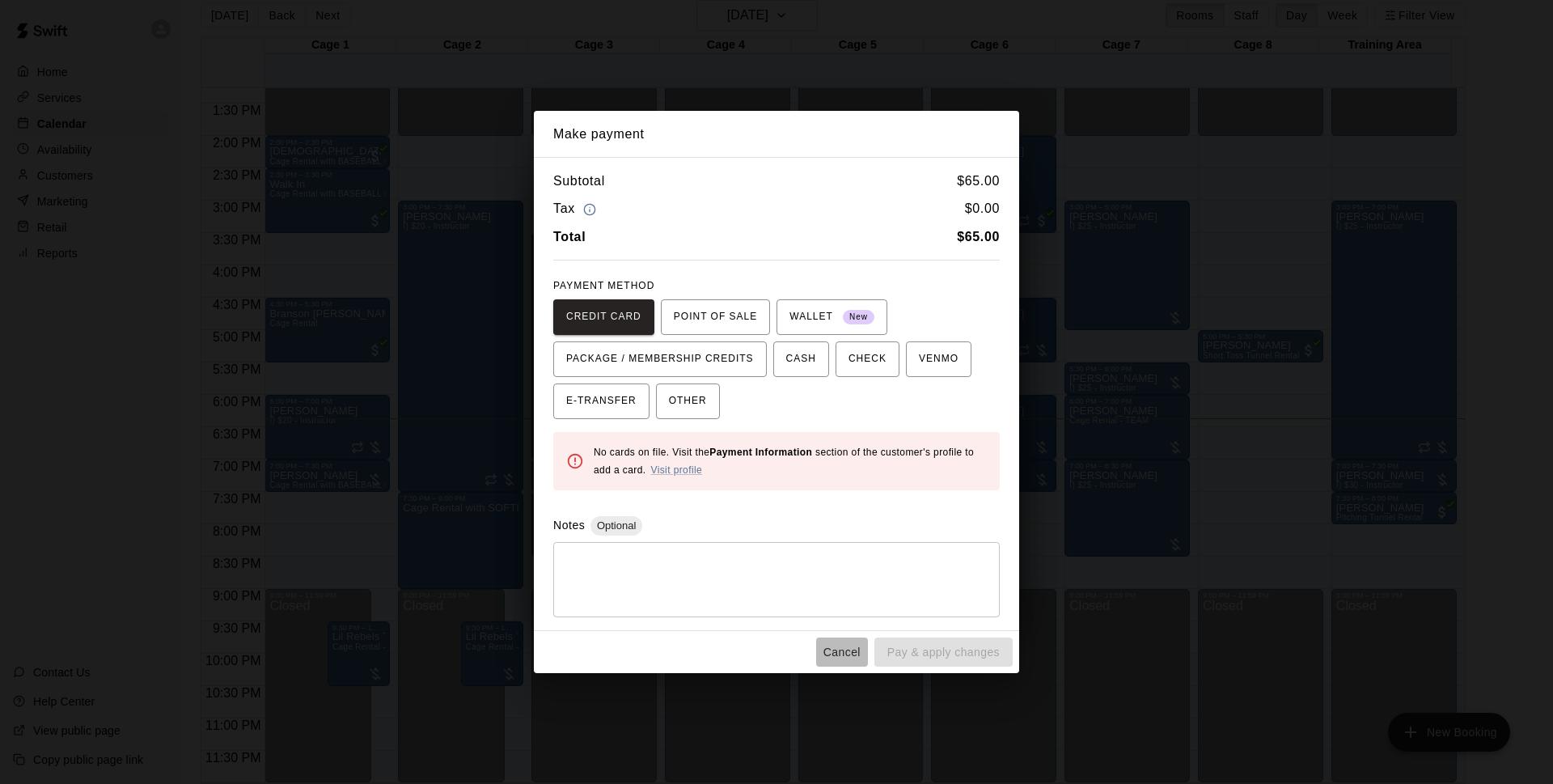
click at [837, 657] on button "Cancel" at bounding box center [842, 652] width 51 height 30
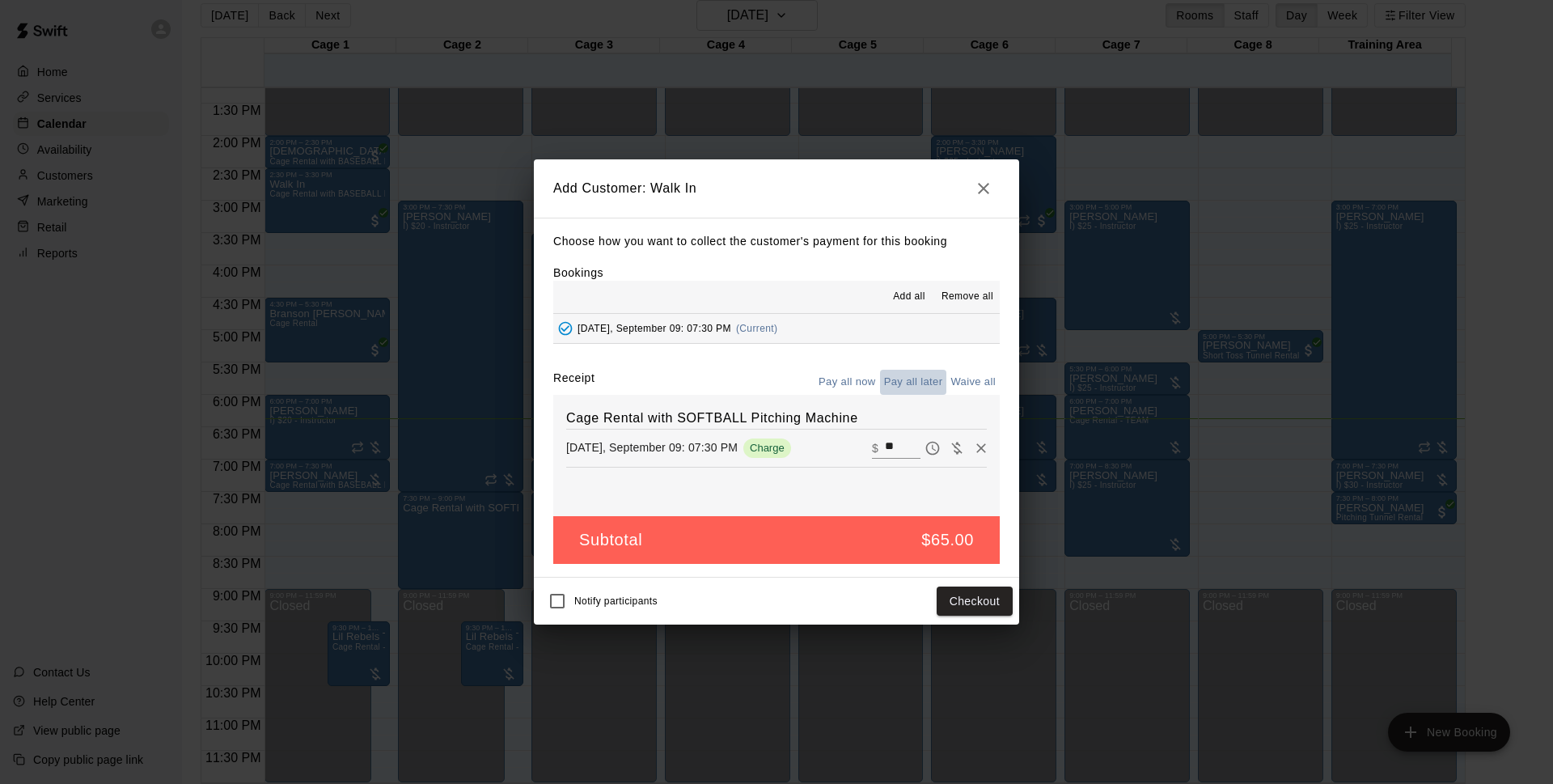
click at [915, 376] on button "Pay all later" at bounding box center [913, 382] width 67 height 25
click at [959, 593] on button "Add customer" at bounding box center [963, 601] width 99 height 30
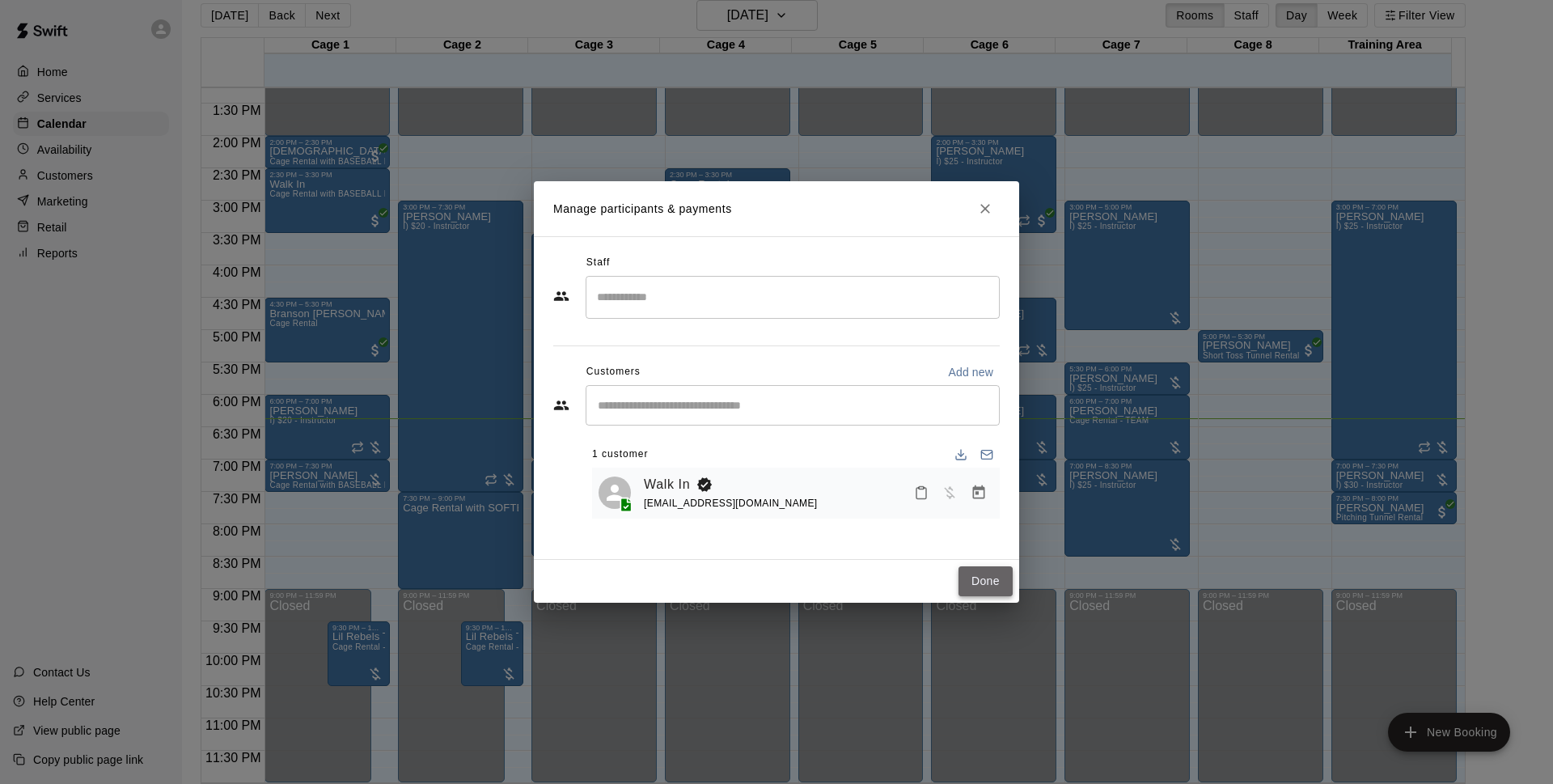
click at [966, 581] on button "Done" at bounding box center [986, 581] width 54 height 30
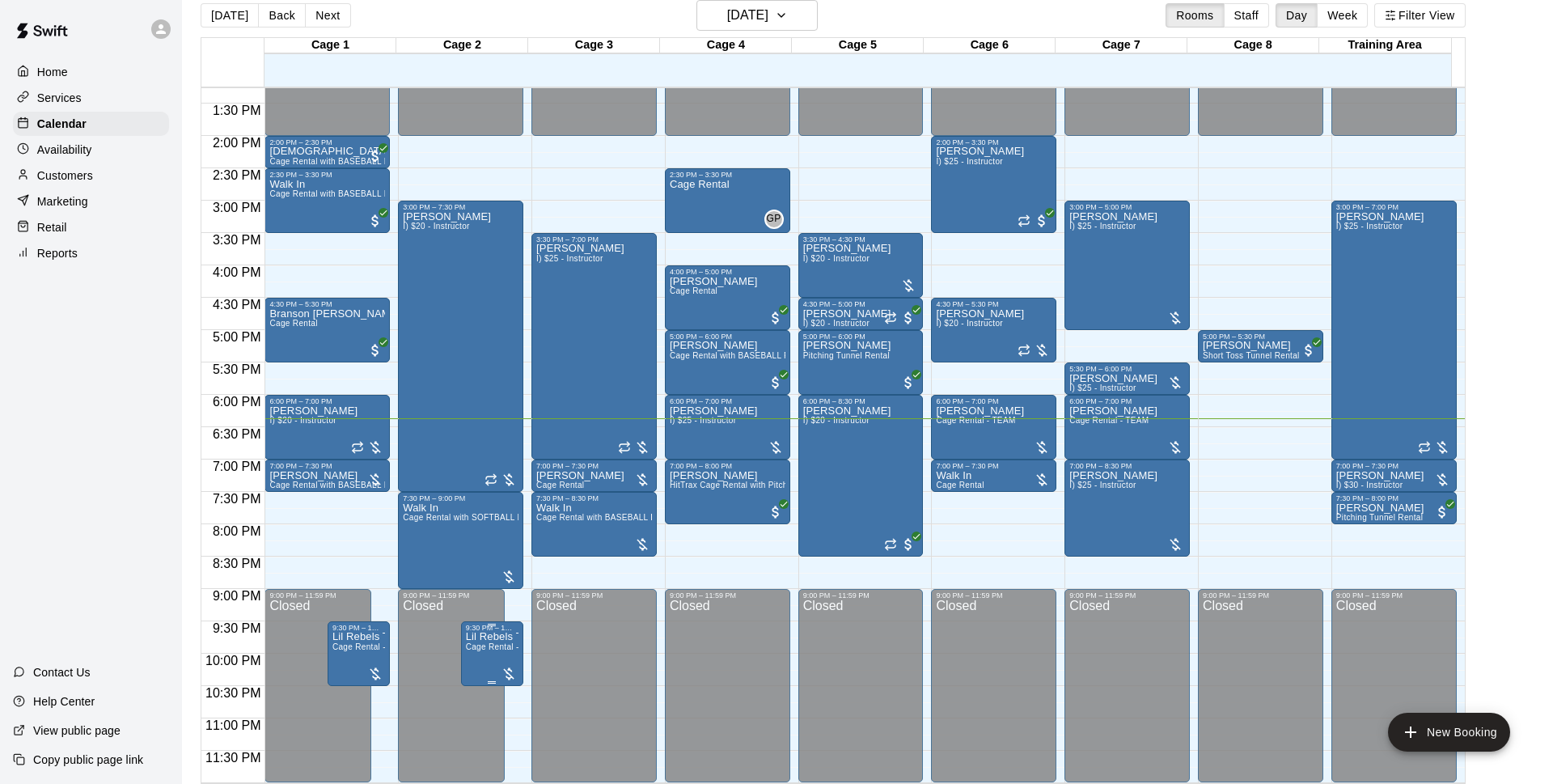
click at [481, 717] on icon "delete" at bounding box center [478, 725] width 19 height 19
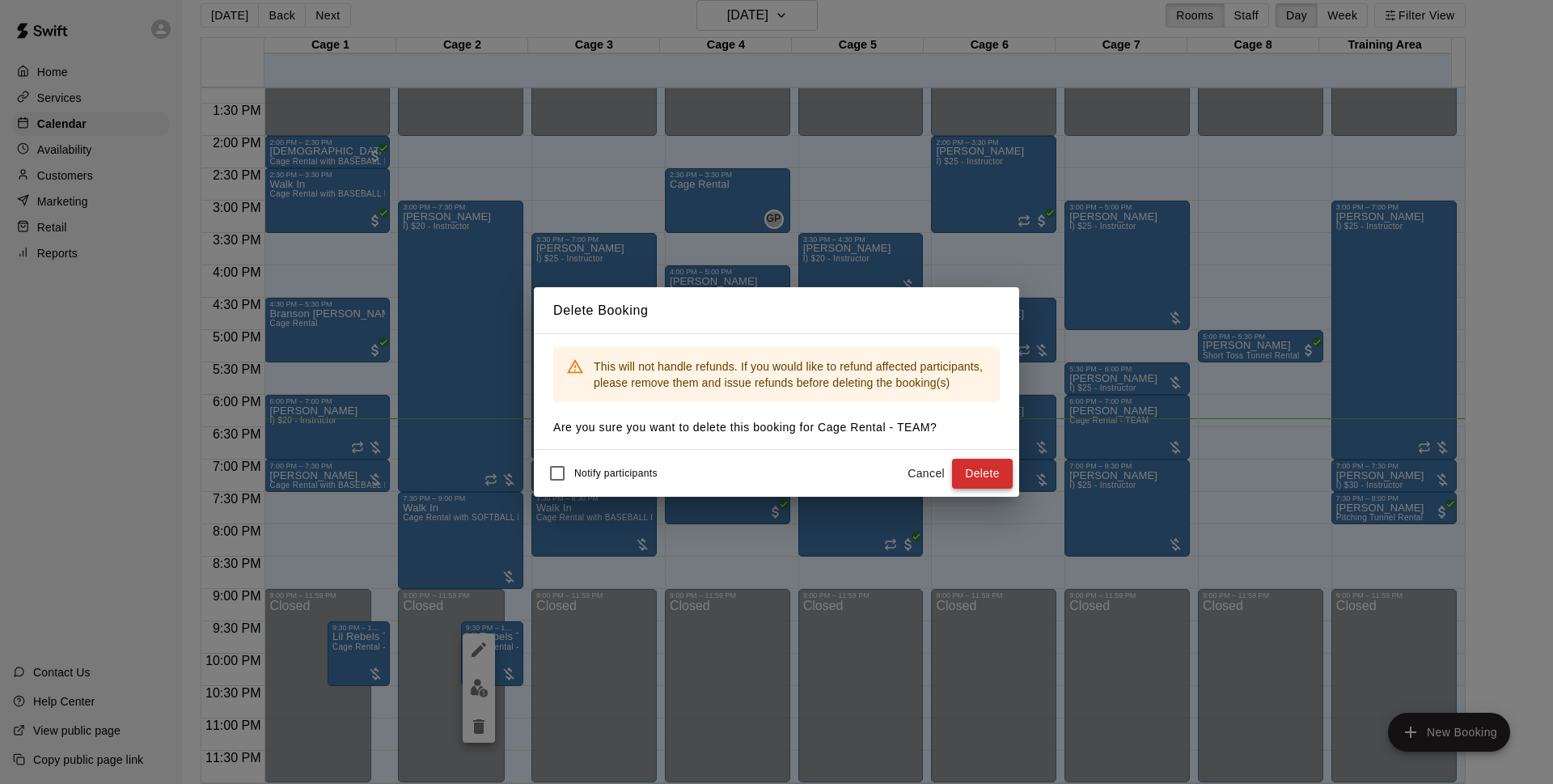
click at [986, 474] on button "Delete" at bounding box center [982, 473] width 61 height 30
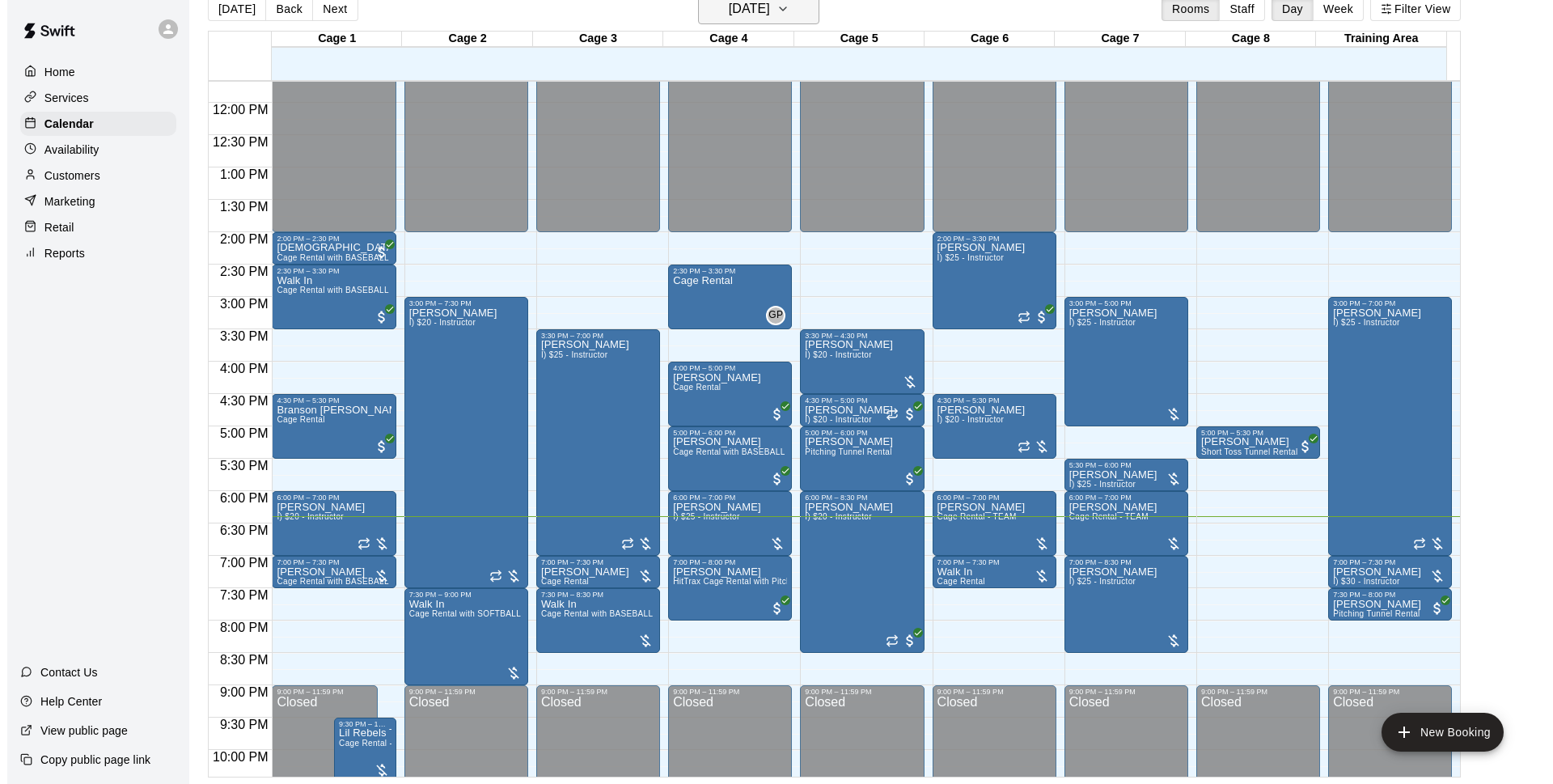
scroll to position [651, 0]
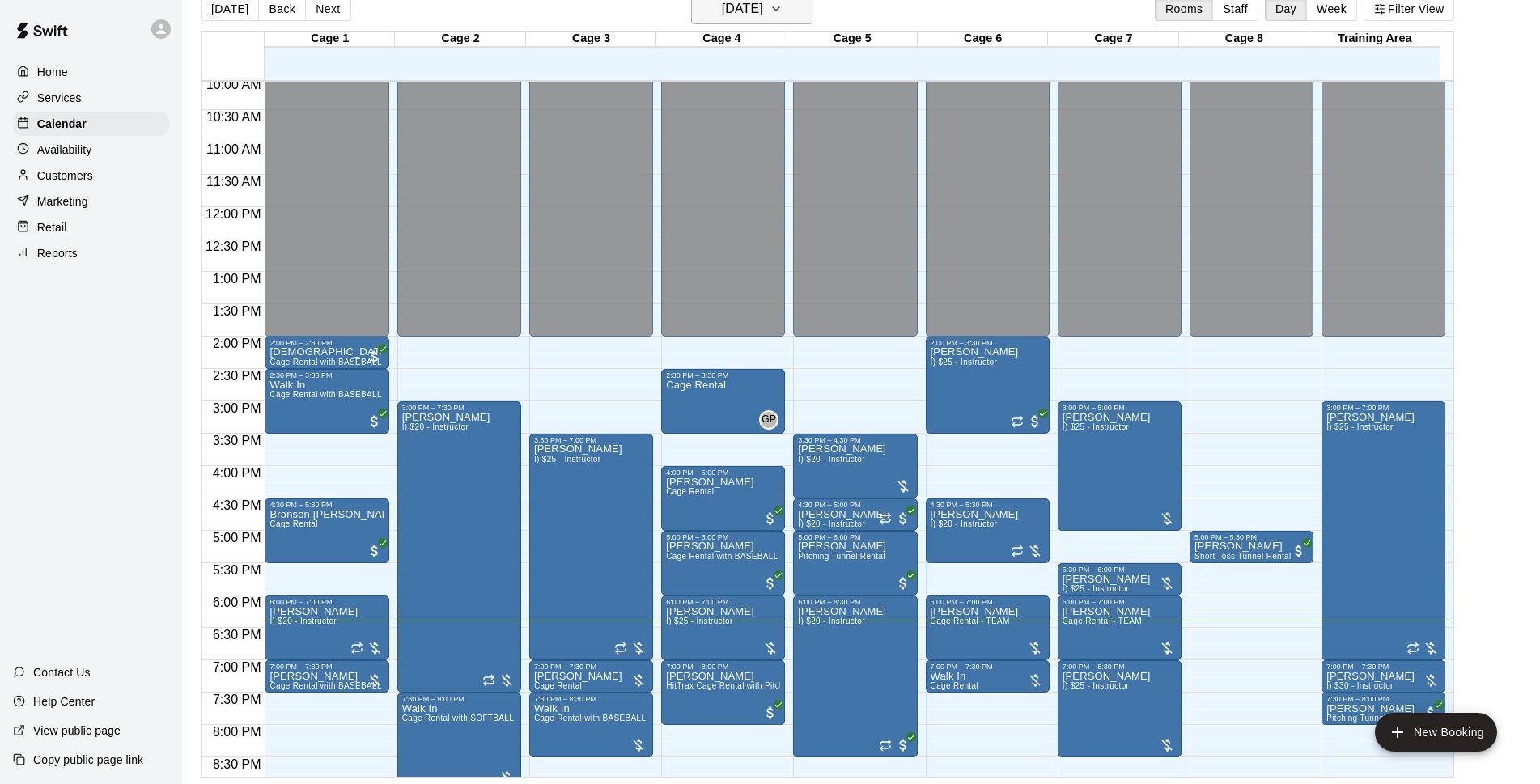
click at [736, 9] on h6 "[DATE]" at bounding box center [743, 8] width 42 height 23
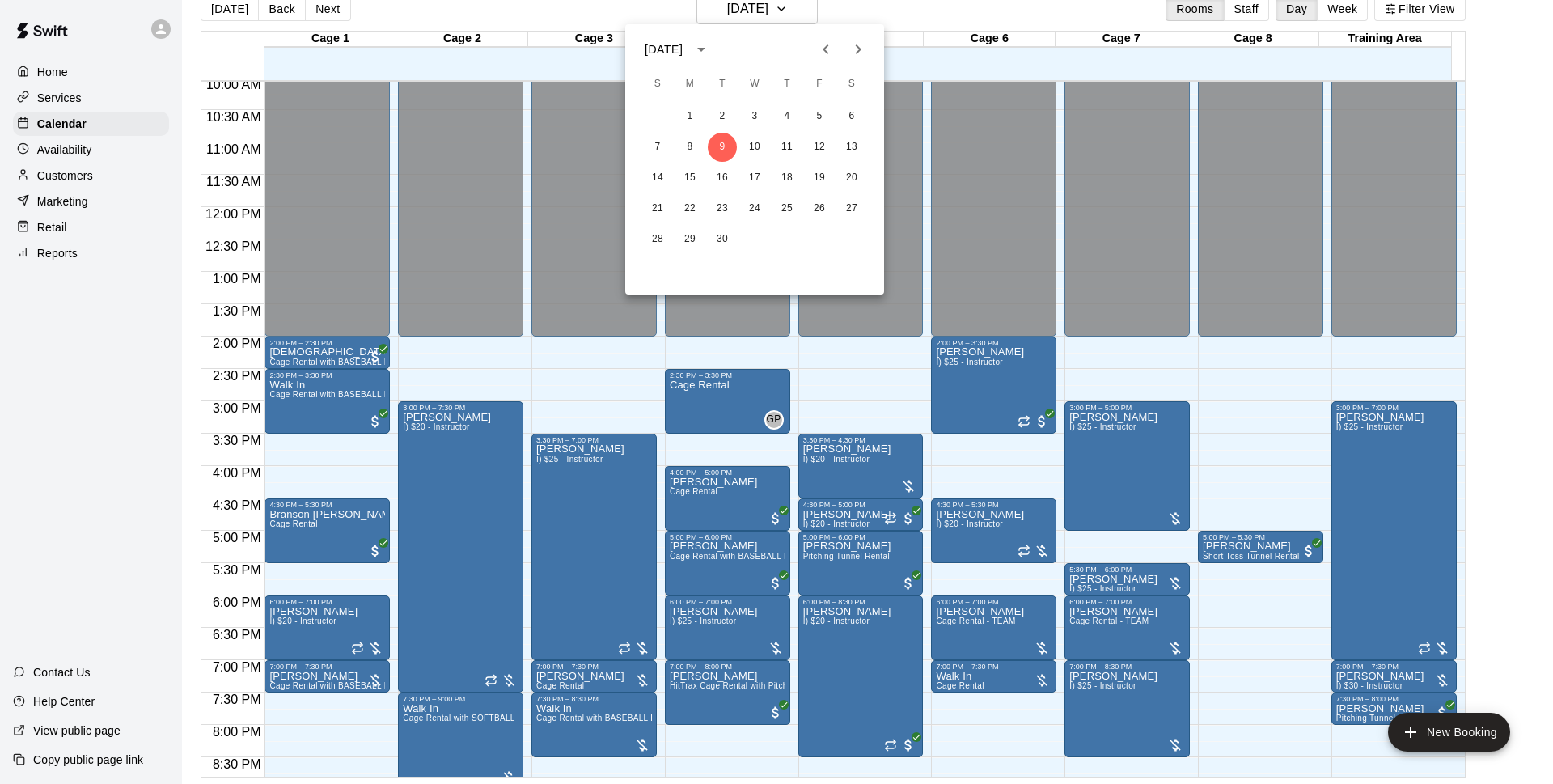
click at [1278, 374] on div at bounding box center [776, 392] width 1553 height 784
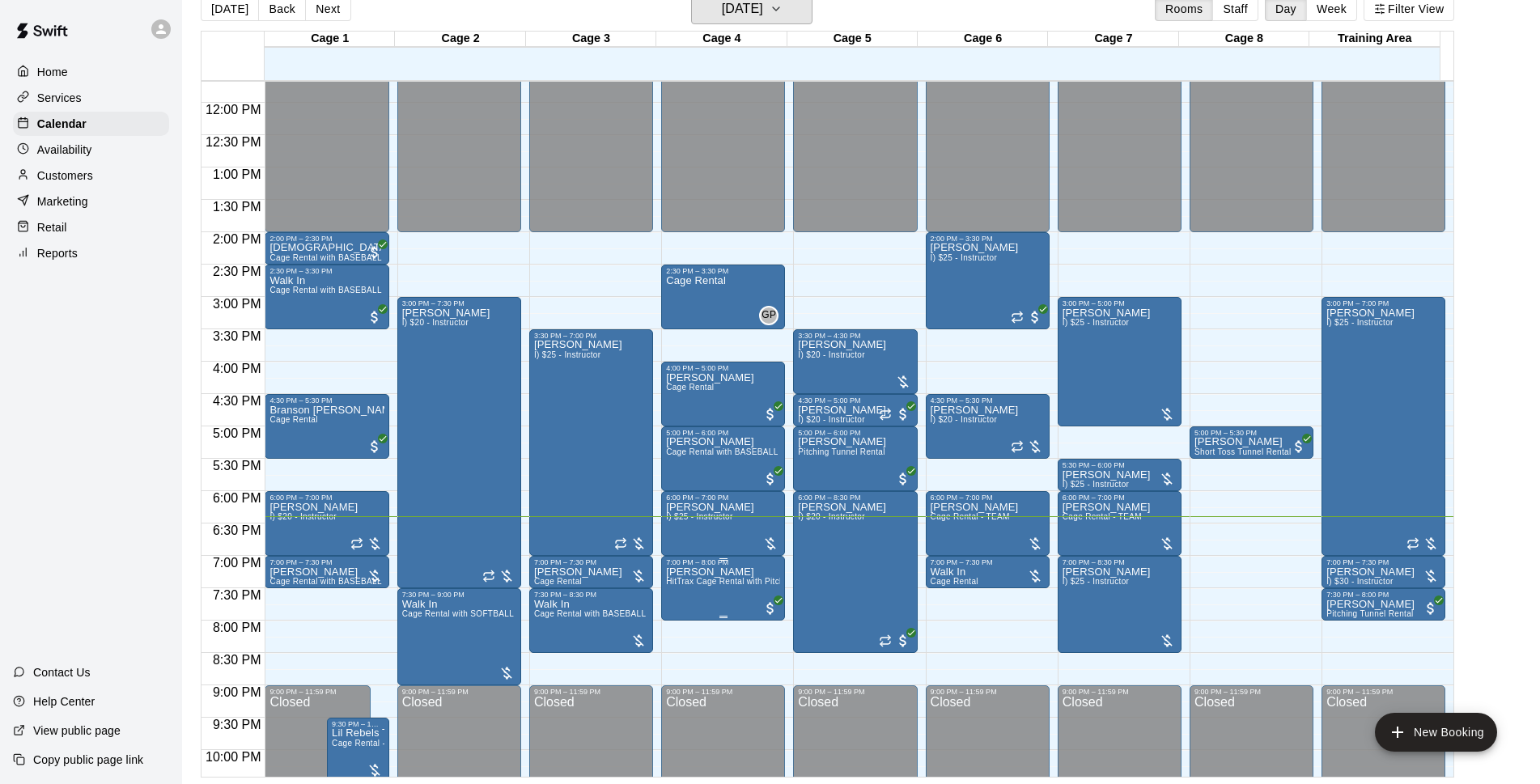
scroll to position [860, 0]
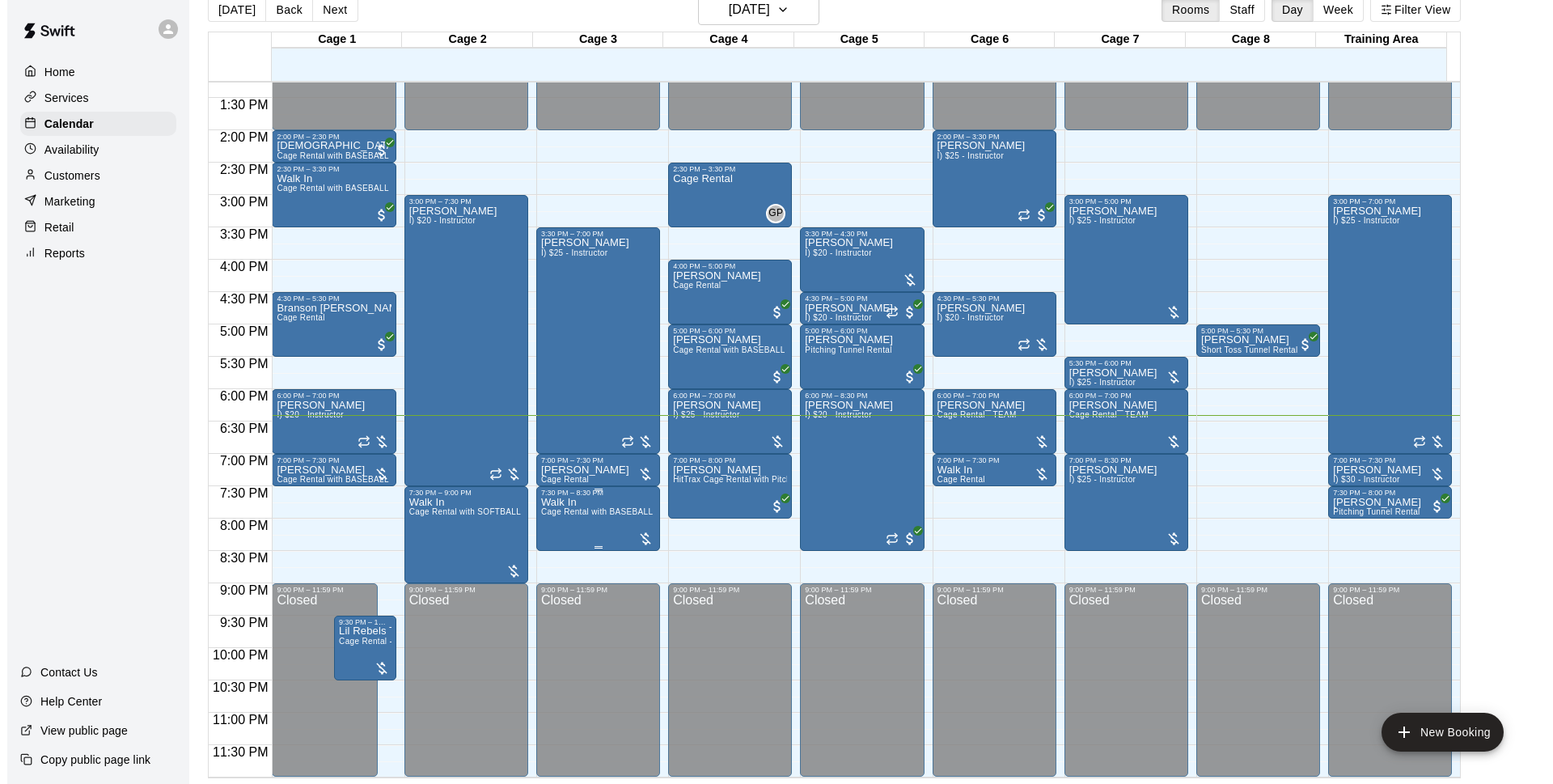
scroll to position [26, 0]
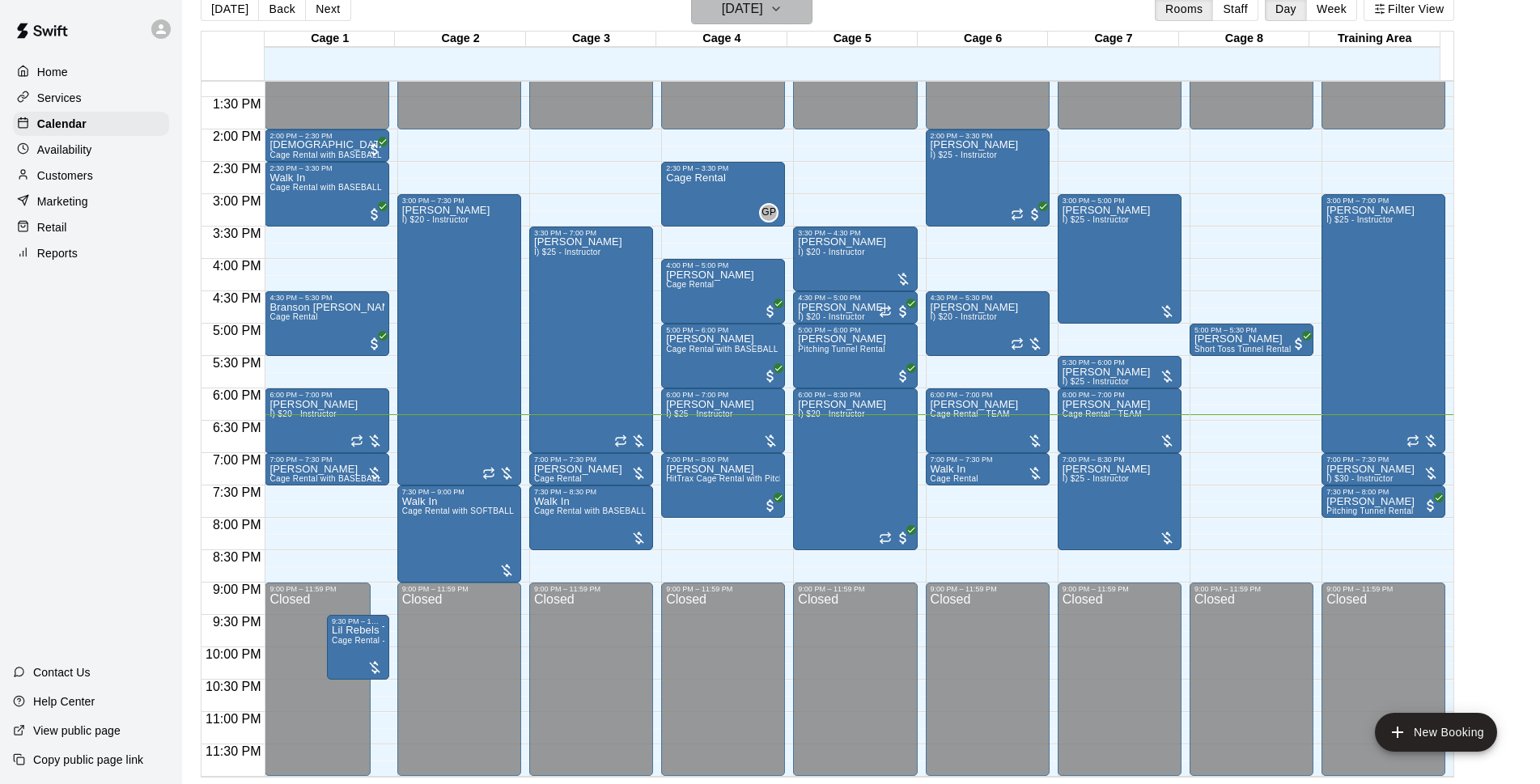
click at [731, 8] on h6 "[DATE]" at bounding box center [743, 8] width 42 height 23
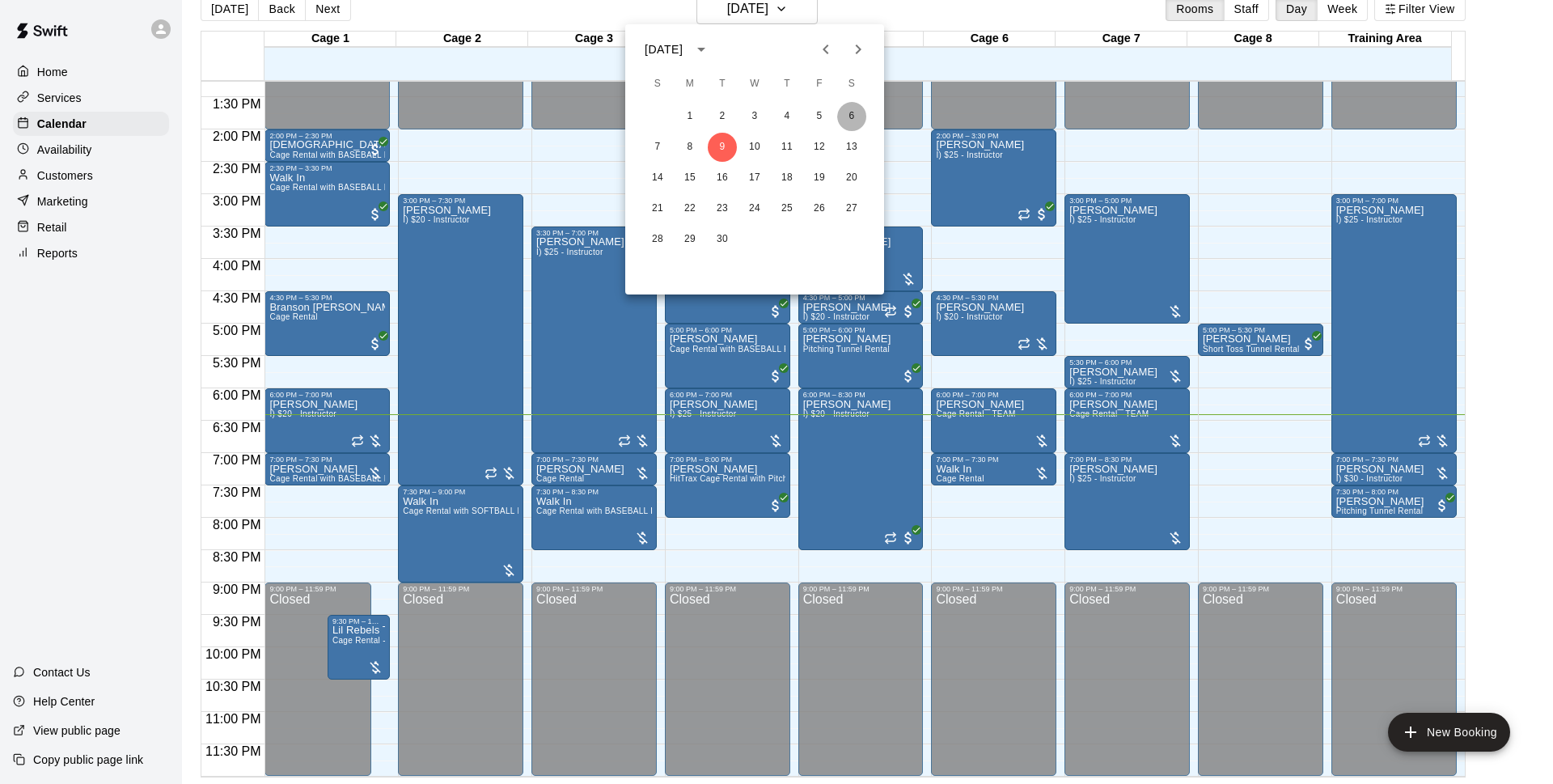
click at [849, 121] on button "6" at bounding box center [852, 117] width 29 height 29
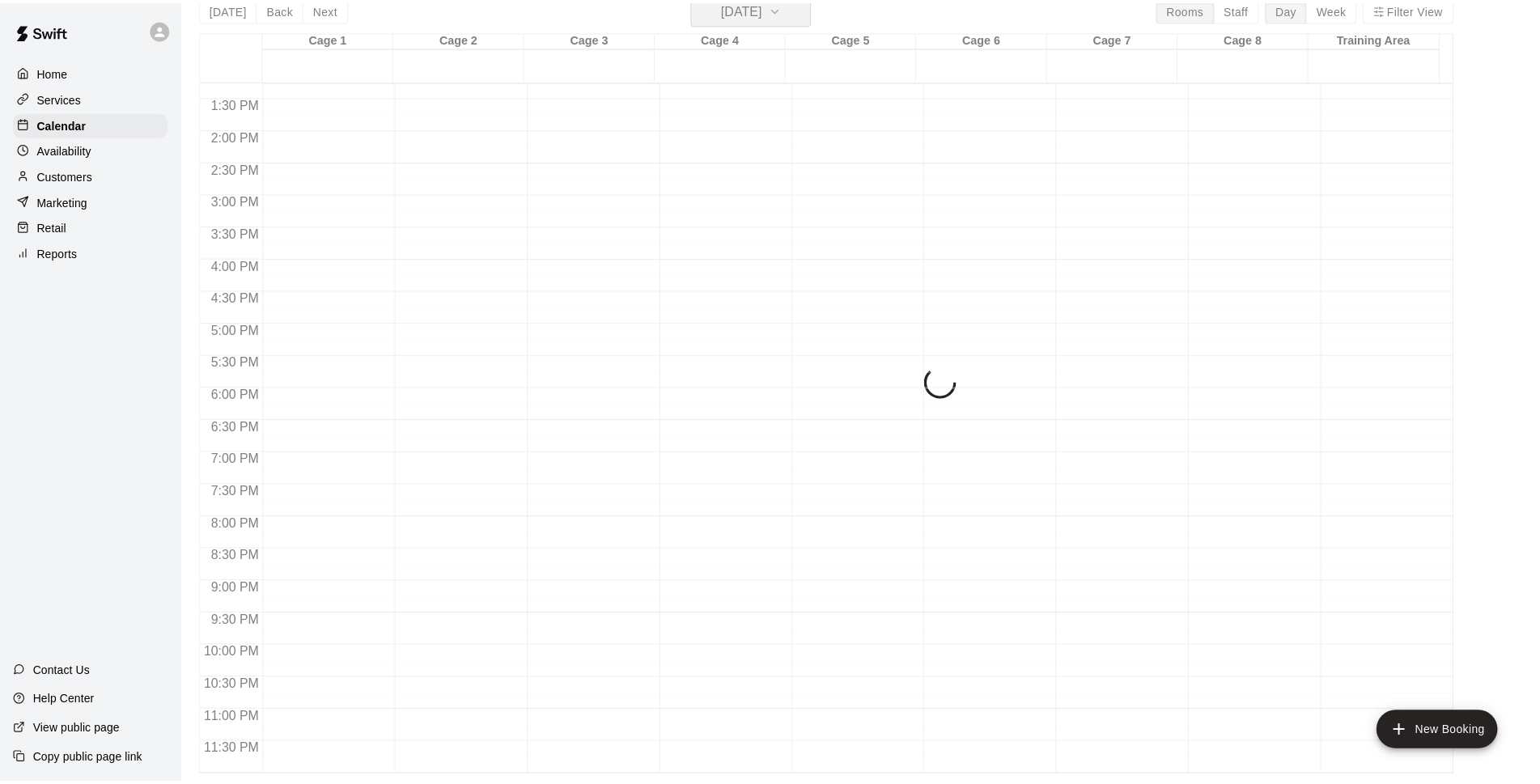
scroll to position [19, 0]
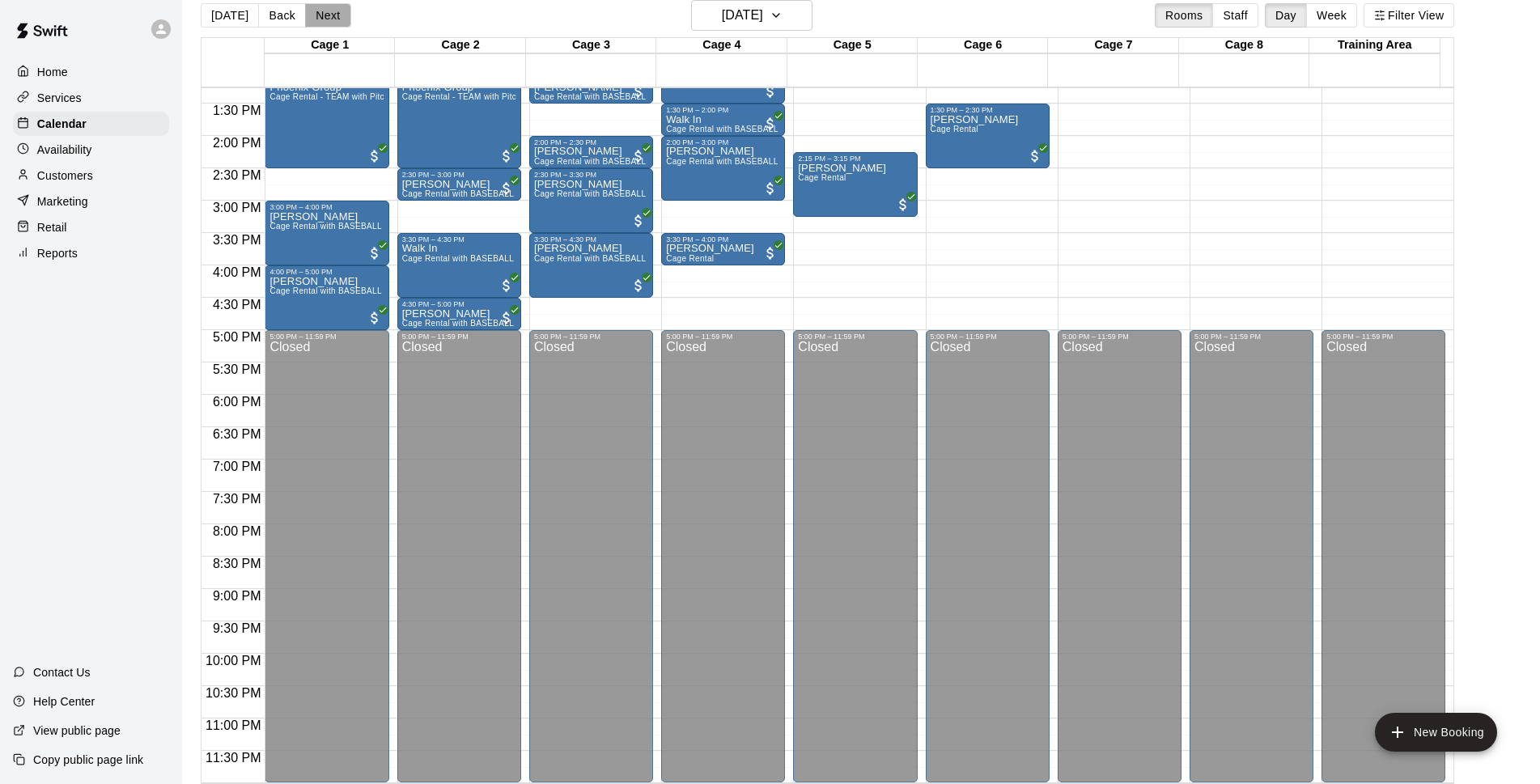
click at [325, 14] on button "Next" at bounding box center [328, 15] width 45 height 24
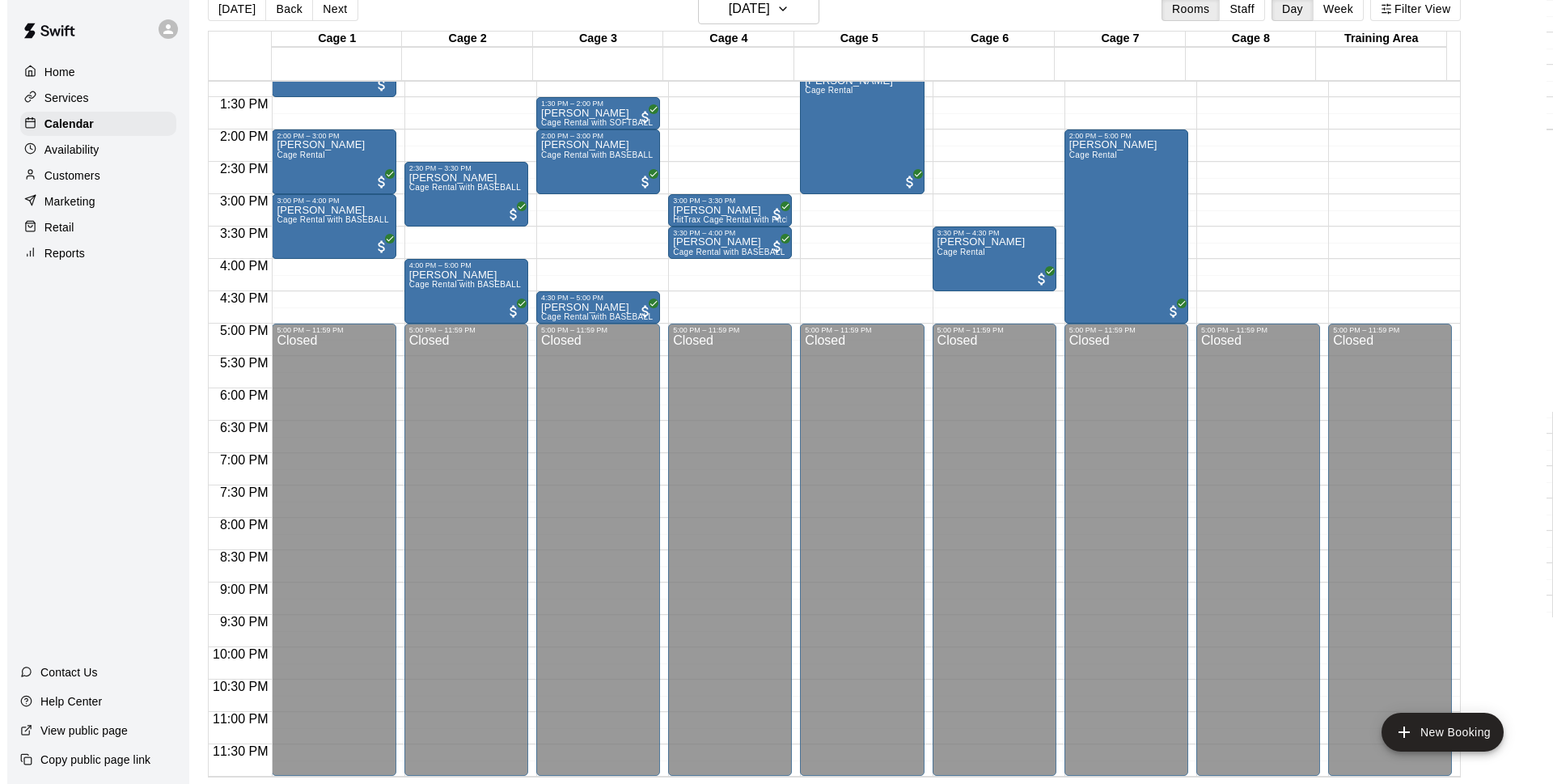
scroll to position [547, 0]
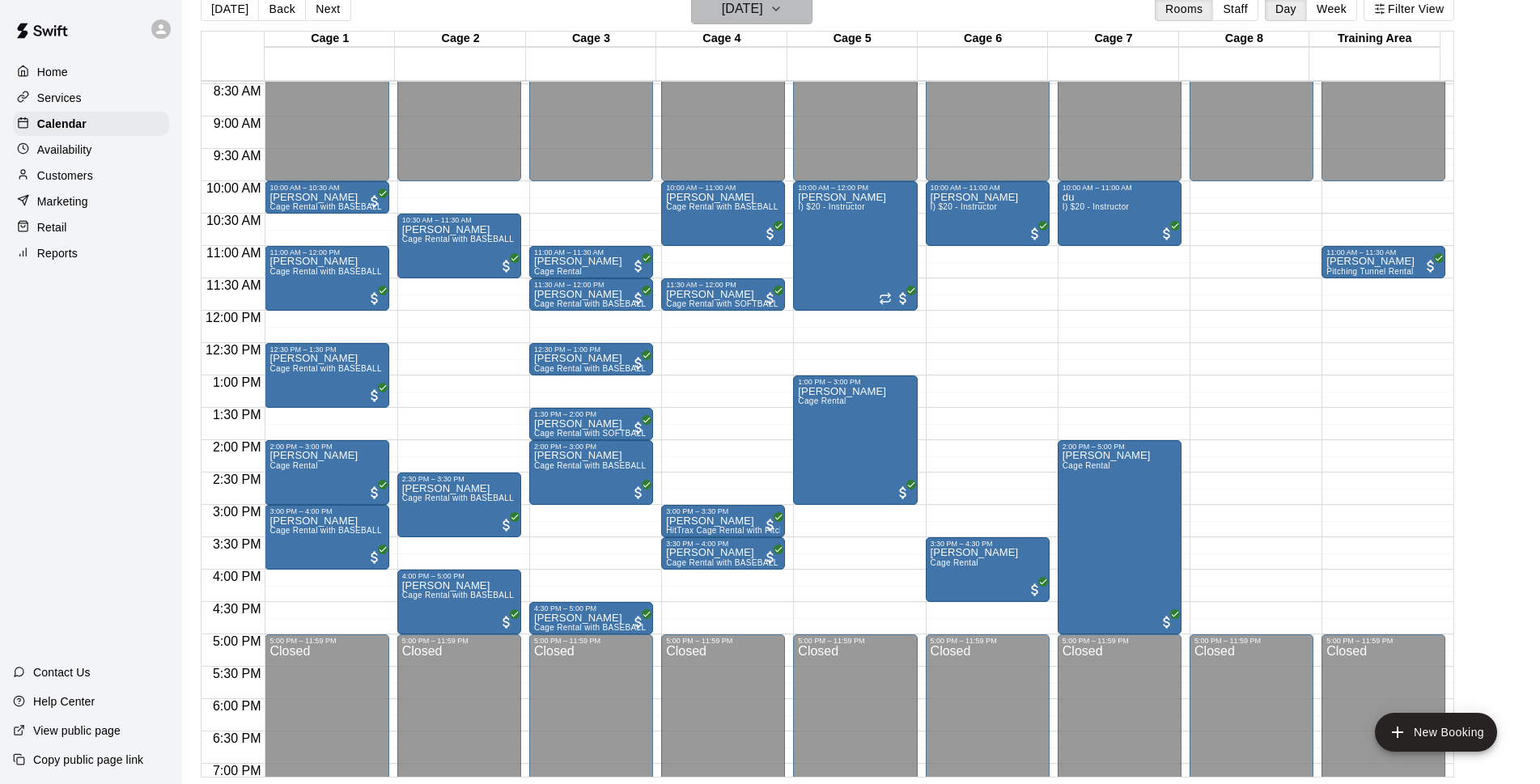
click at [734, 12] on h6 "Sunday Sep 07" at bounding box center [743, 8] width 42 height 23
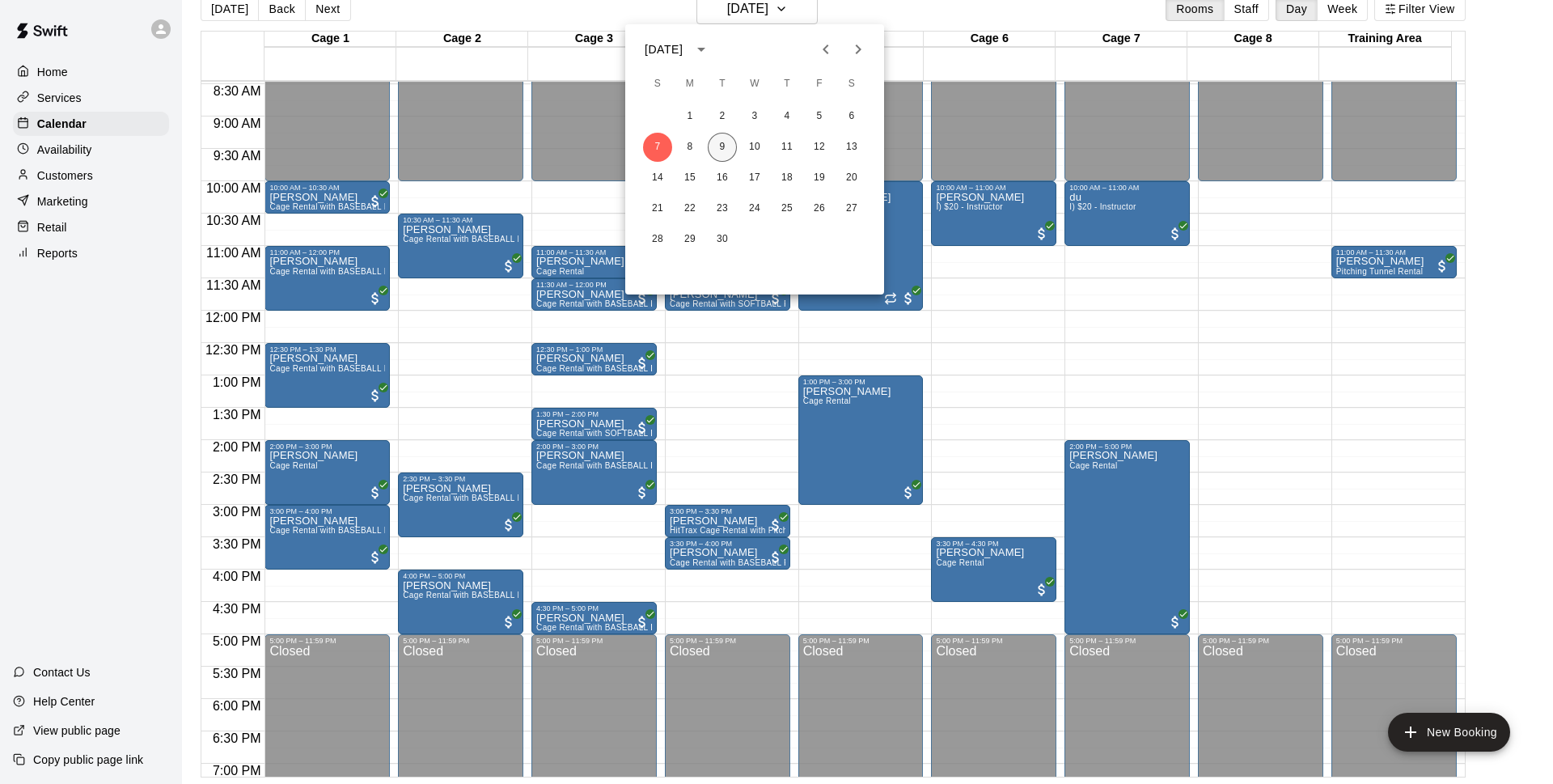
click at [723, 143] on button "9" at bounding box center [723, 147] width 29 height 29
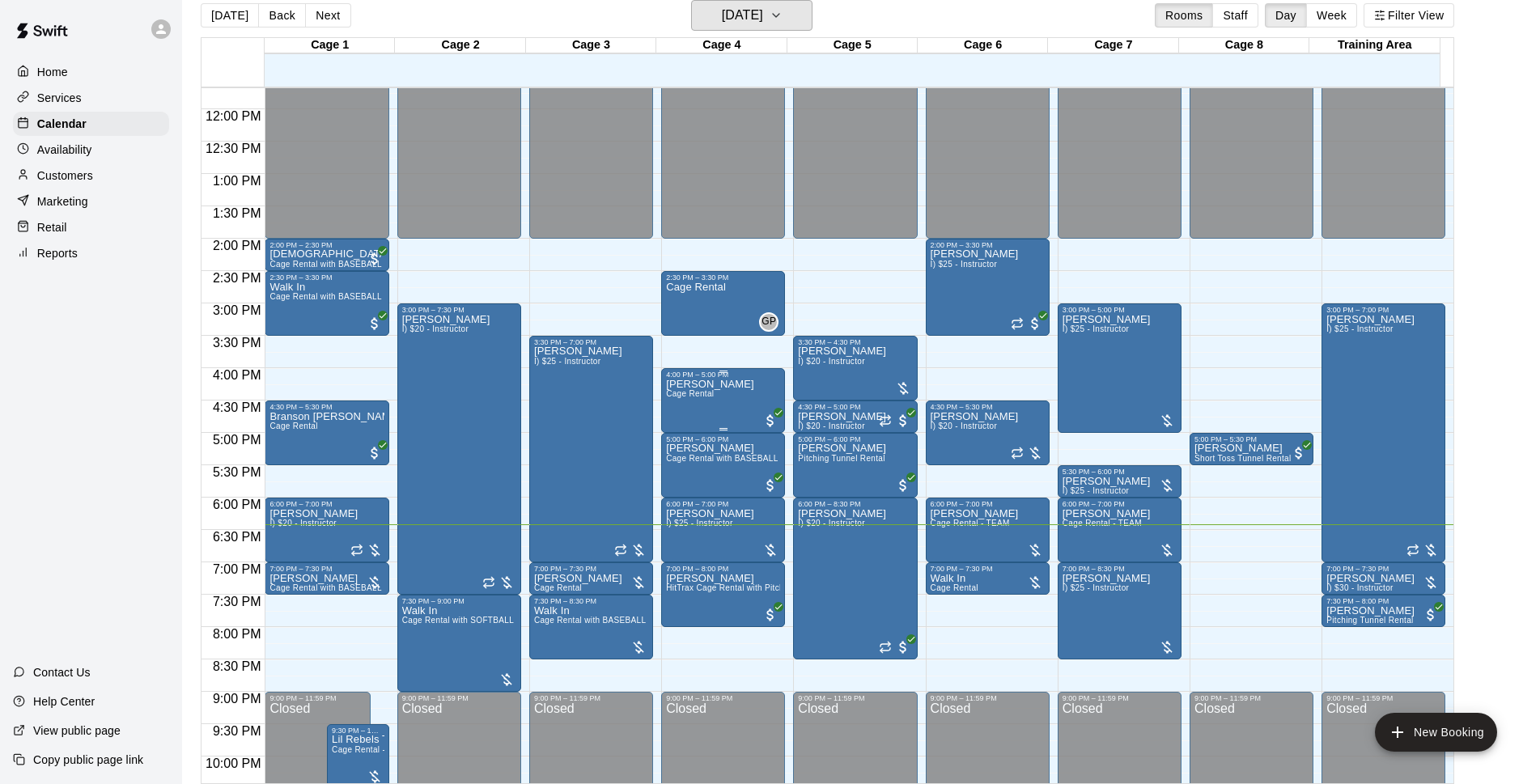
scroll to position [860, 0]
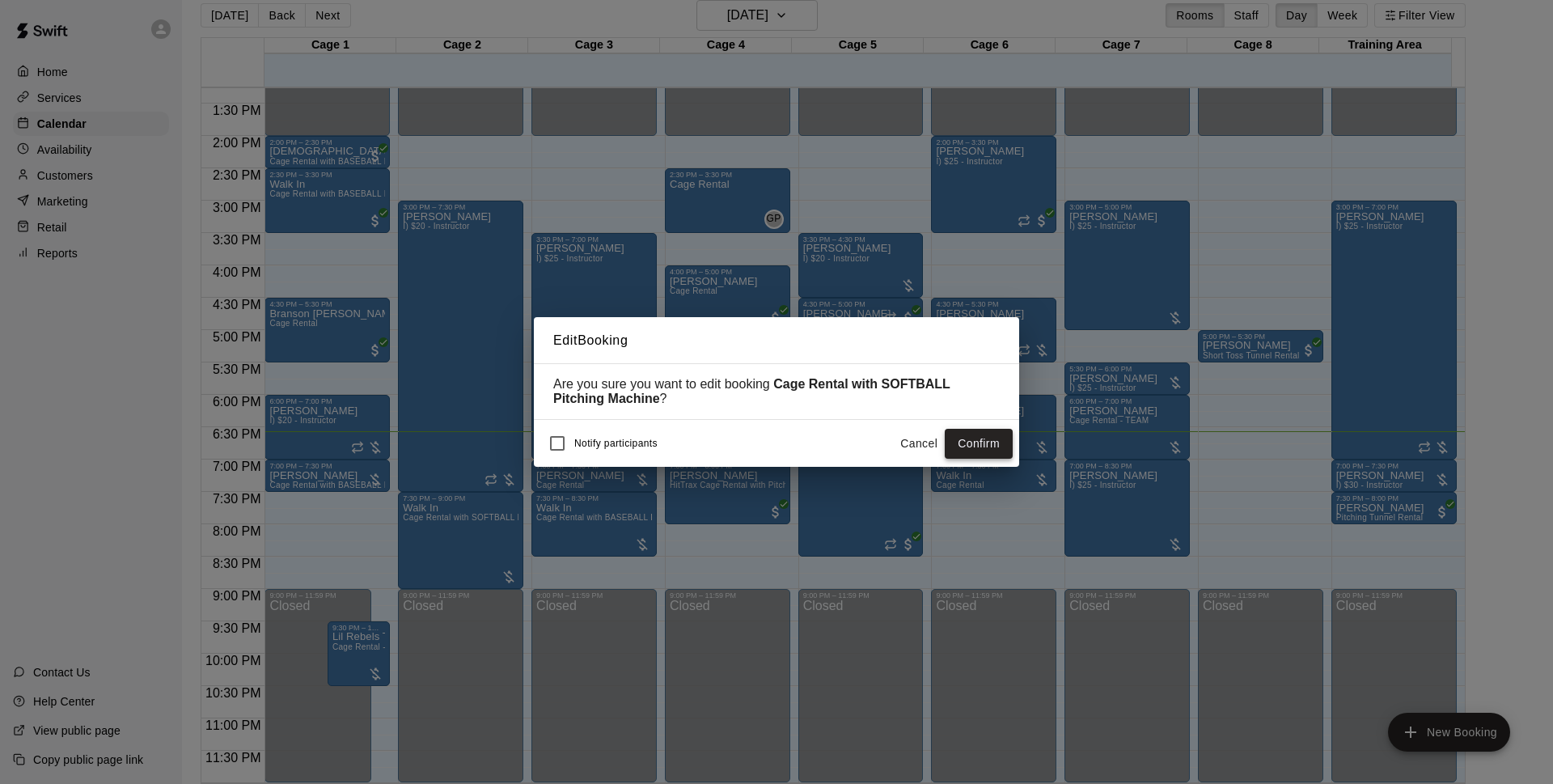
click at [997, 442] on button "Confirm" at bounding box center [978, 443] width 68 height 30
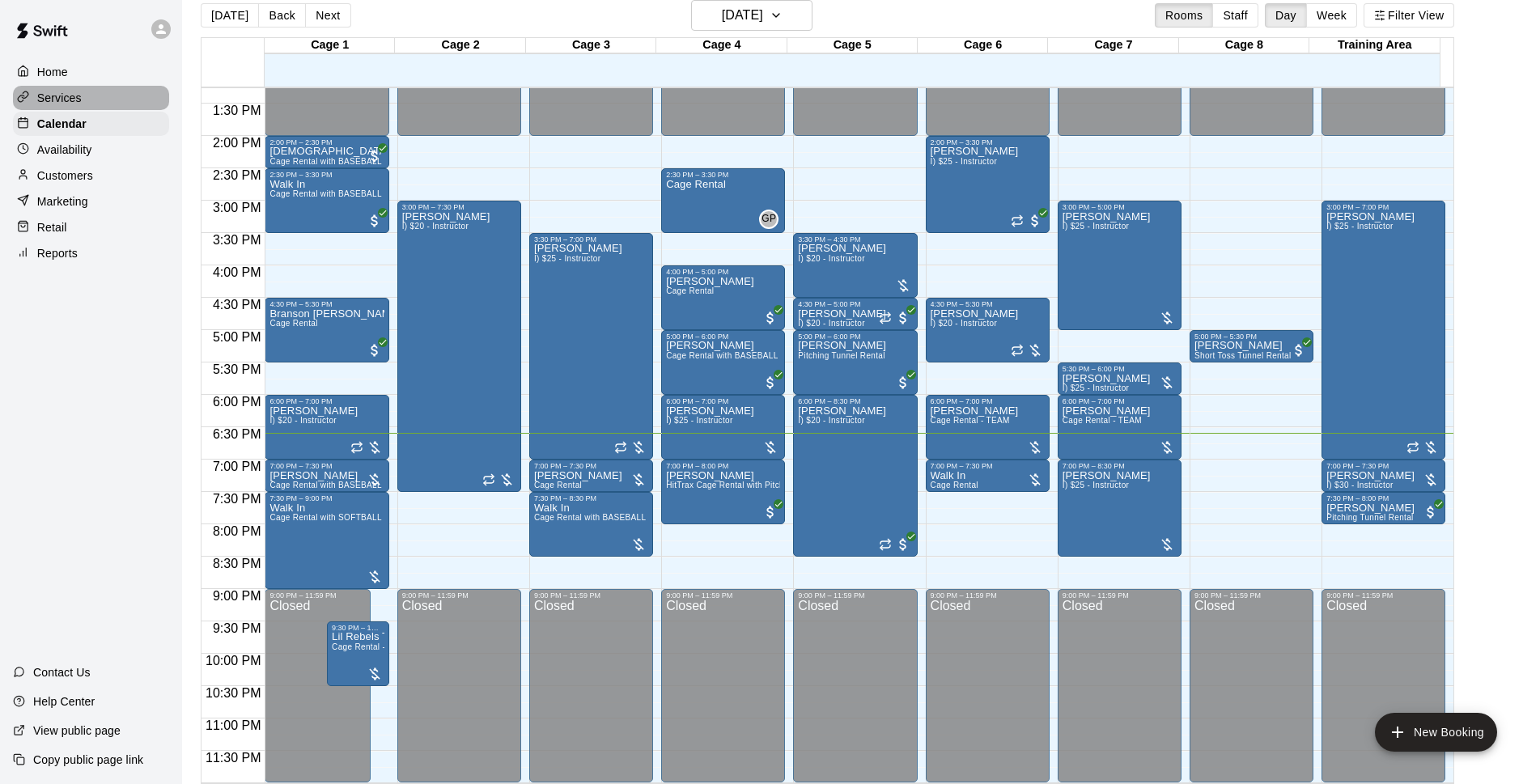
click at [120, 95] on div "Services" at bounding box center [90, 98] width 156 height 24
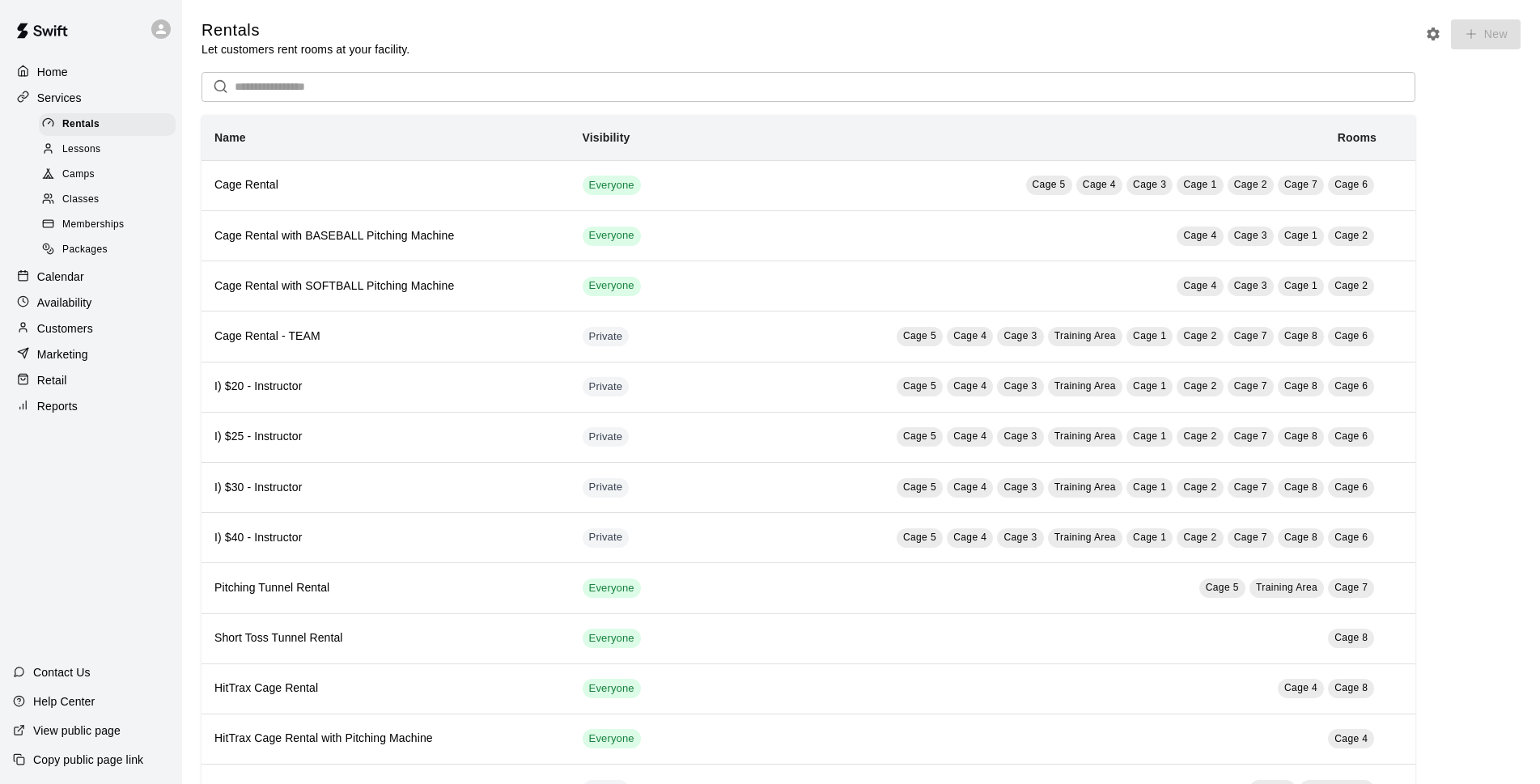
click at [107, 205] on div "Classes" at bounding box center [107, 200] width 136 height 23
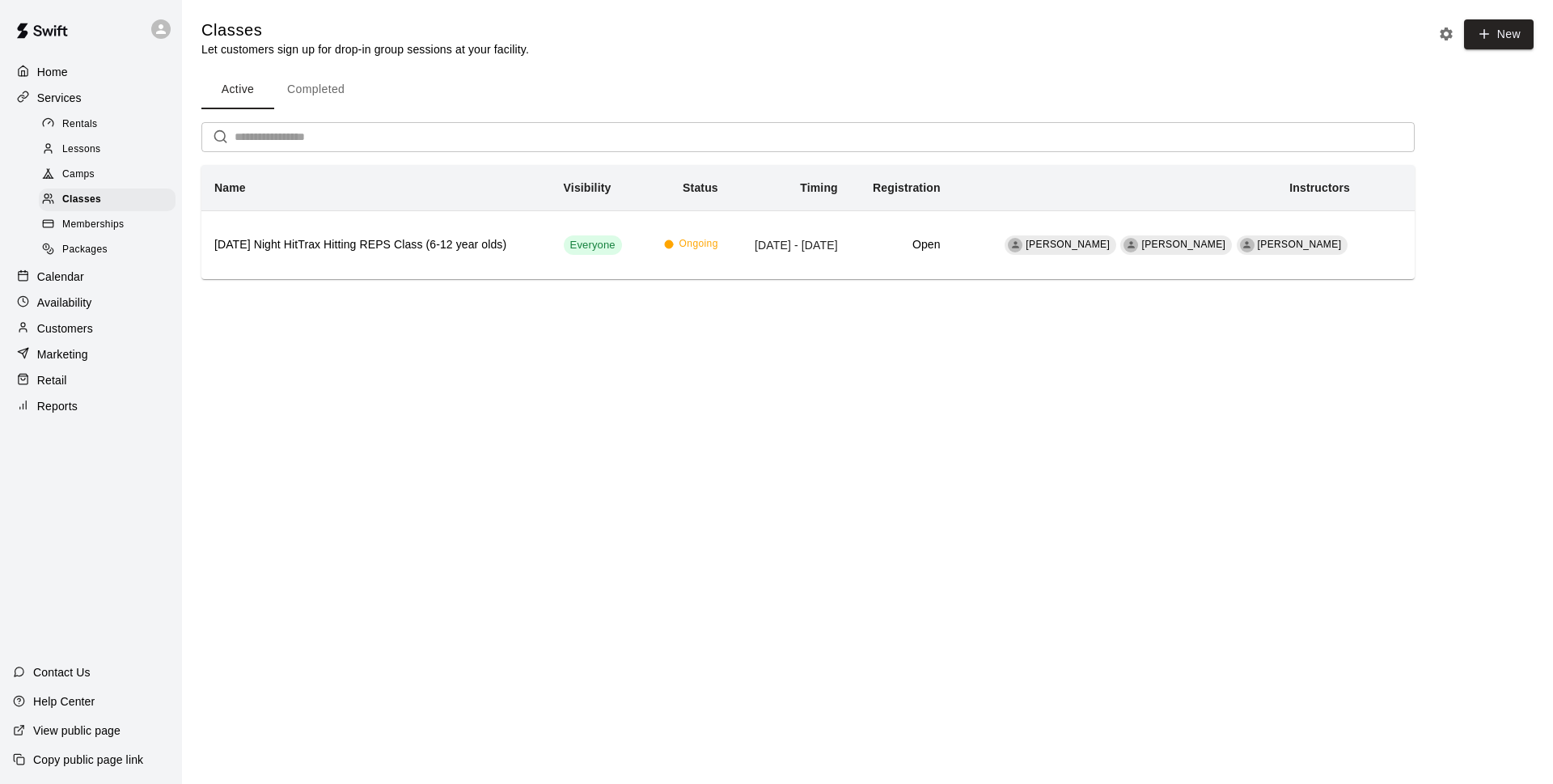
click at [127, 234] on div "Memberships" at bounding box center [107, 224] width 136 height 23
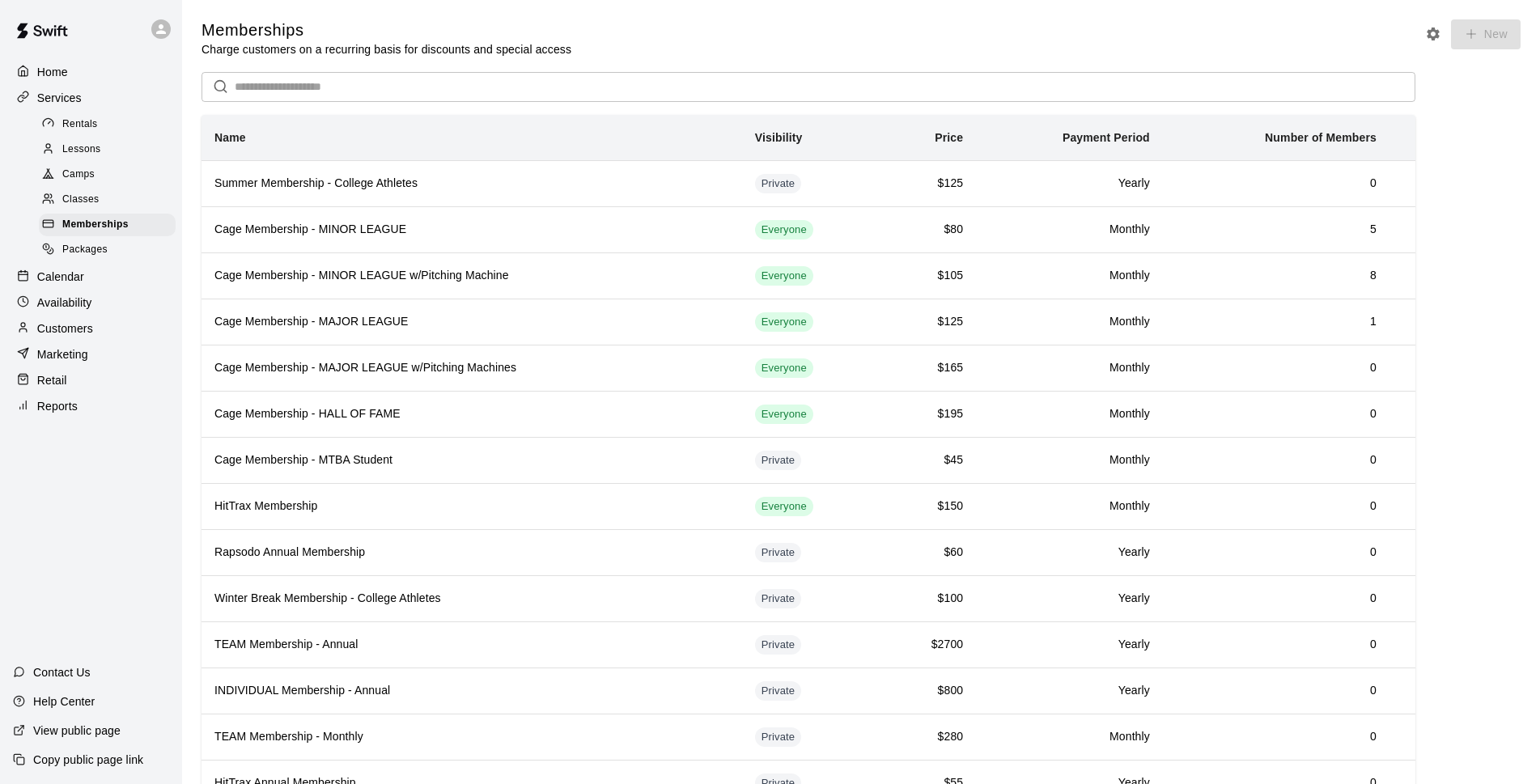
click at [113, 259] on div "Packages" at bounding box center [107, 249] width 136 height 23
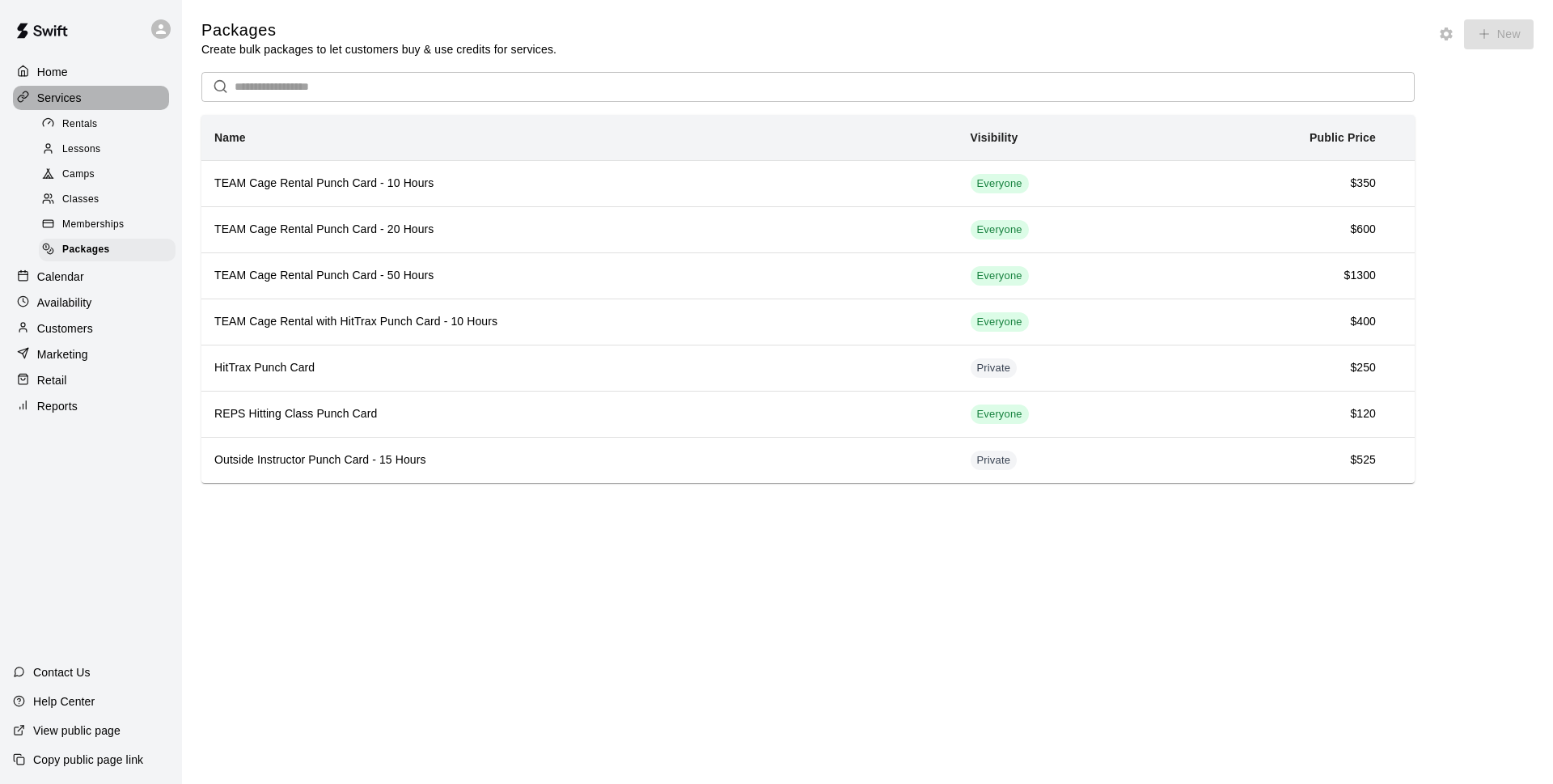
click at [128, 105] on div "Services" at bounding box center [90, 98] width 156 height 24
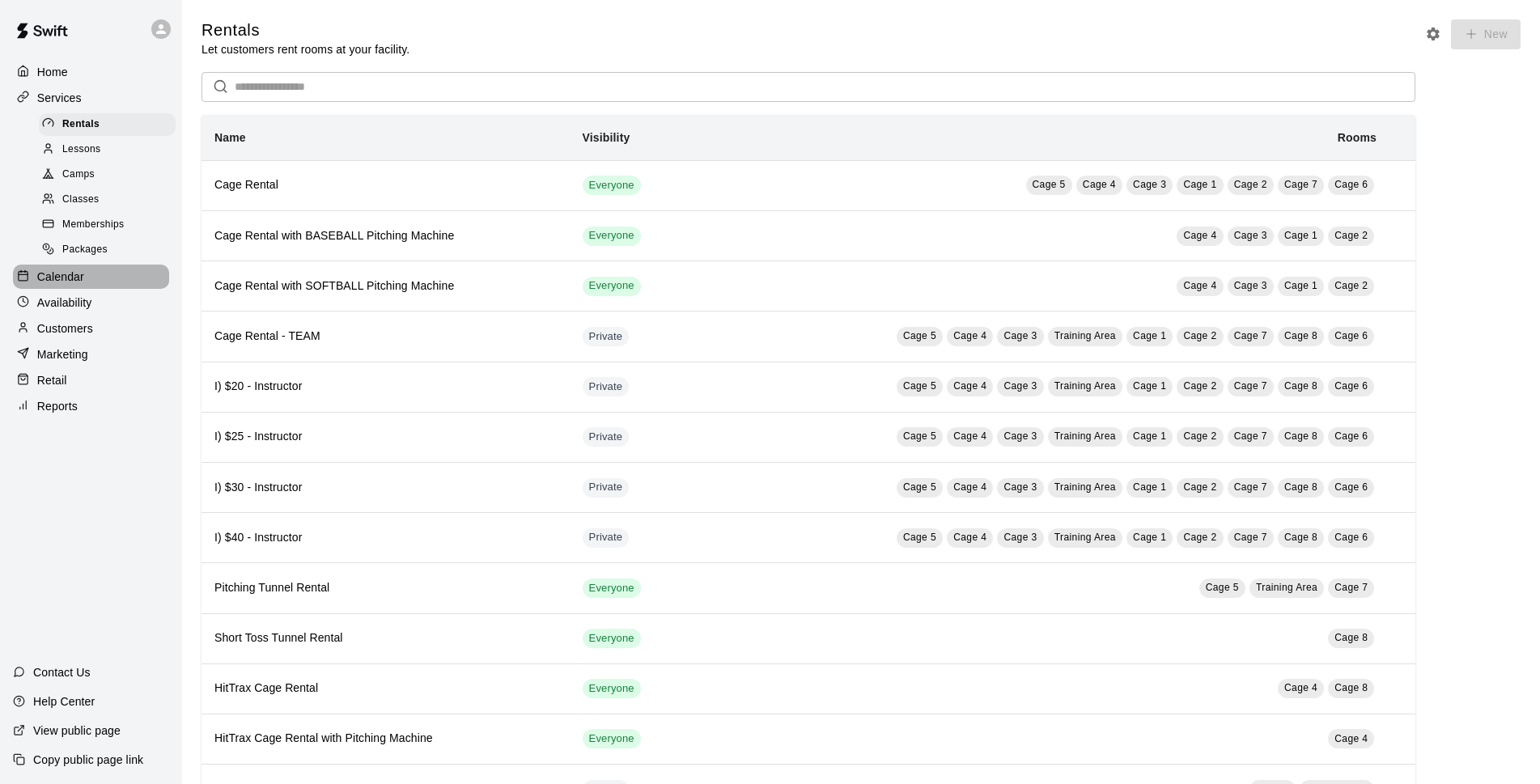
click at [136, 284] on div "Calendar" at bounding box center [90, 276] width 156 height 24
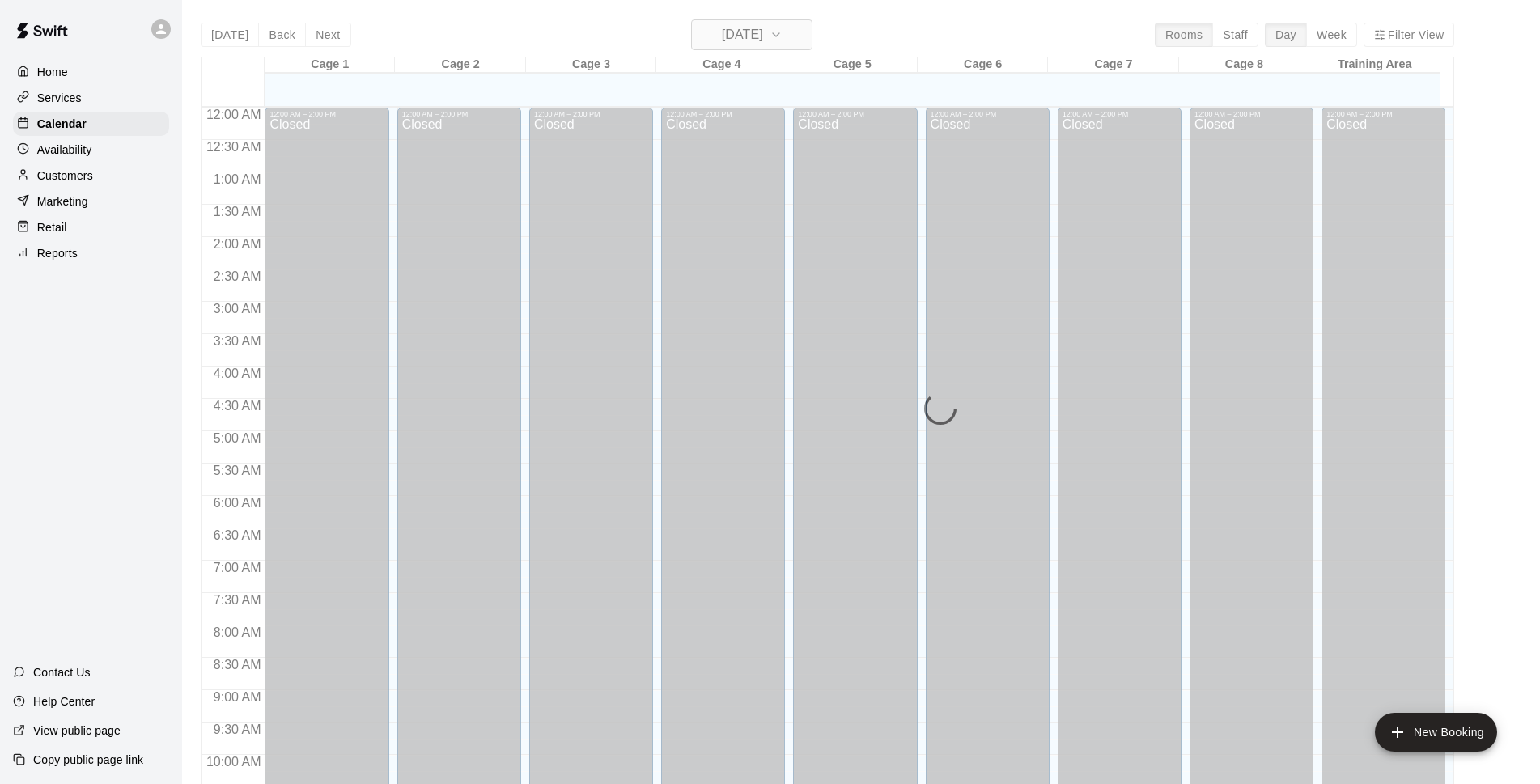
click at [794, 42] on button "[DATE]" at bounding box center [752, 34] width 121 height 31
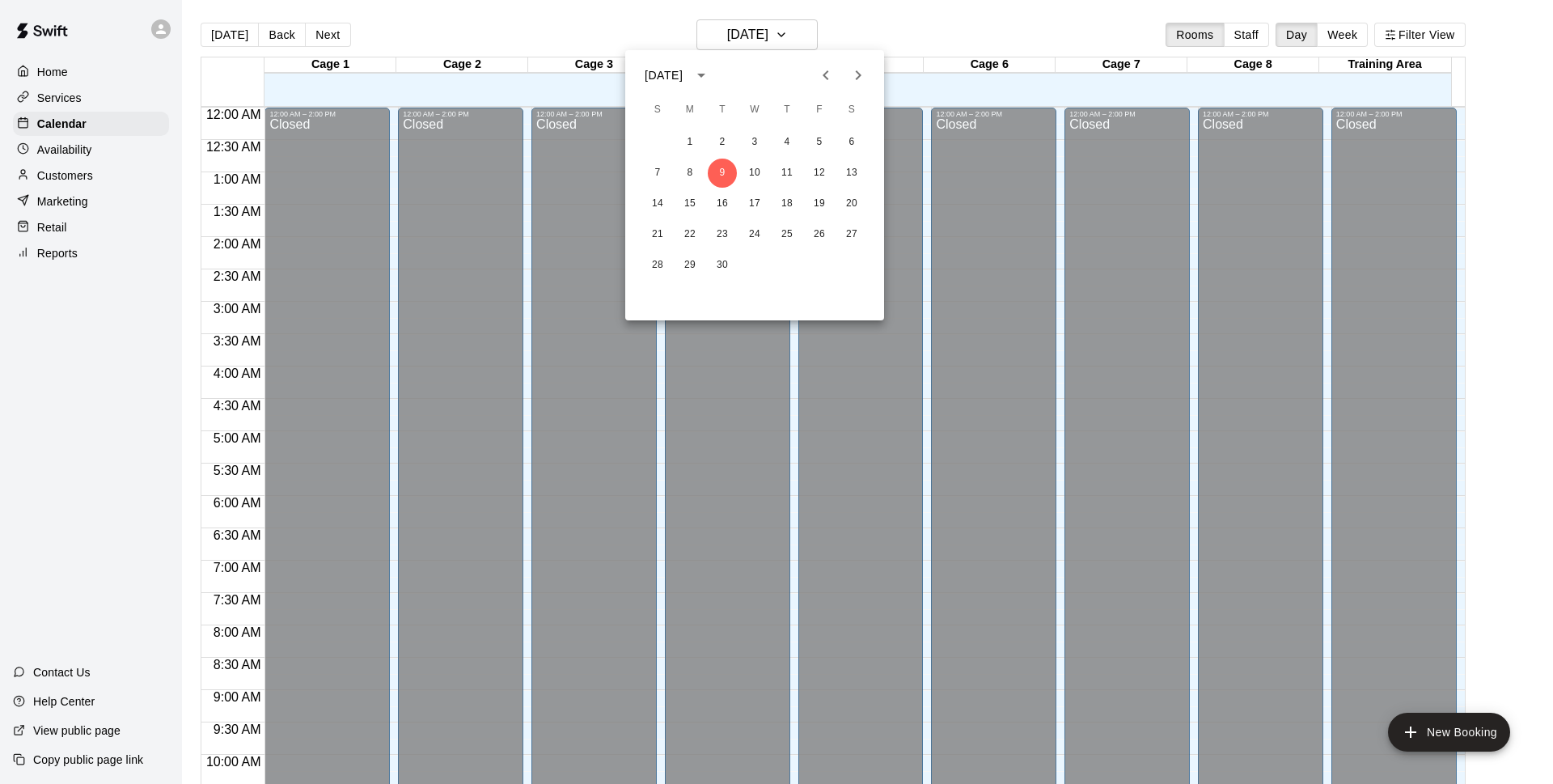
scroll to position [809, 0]
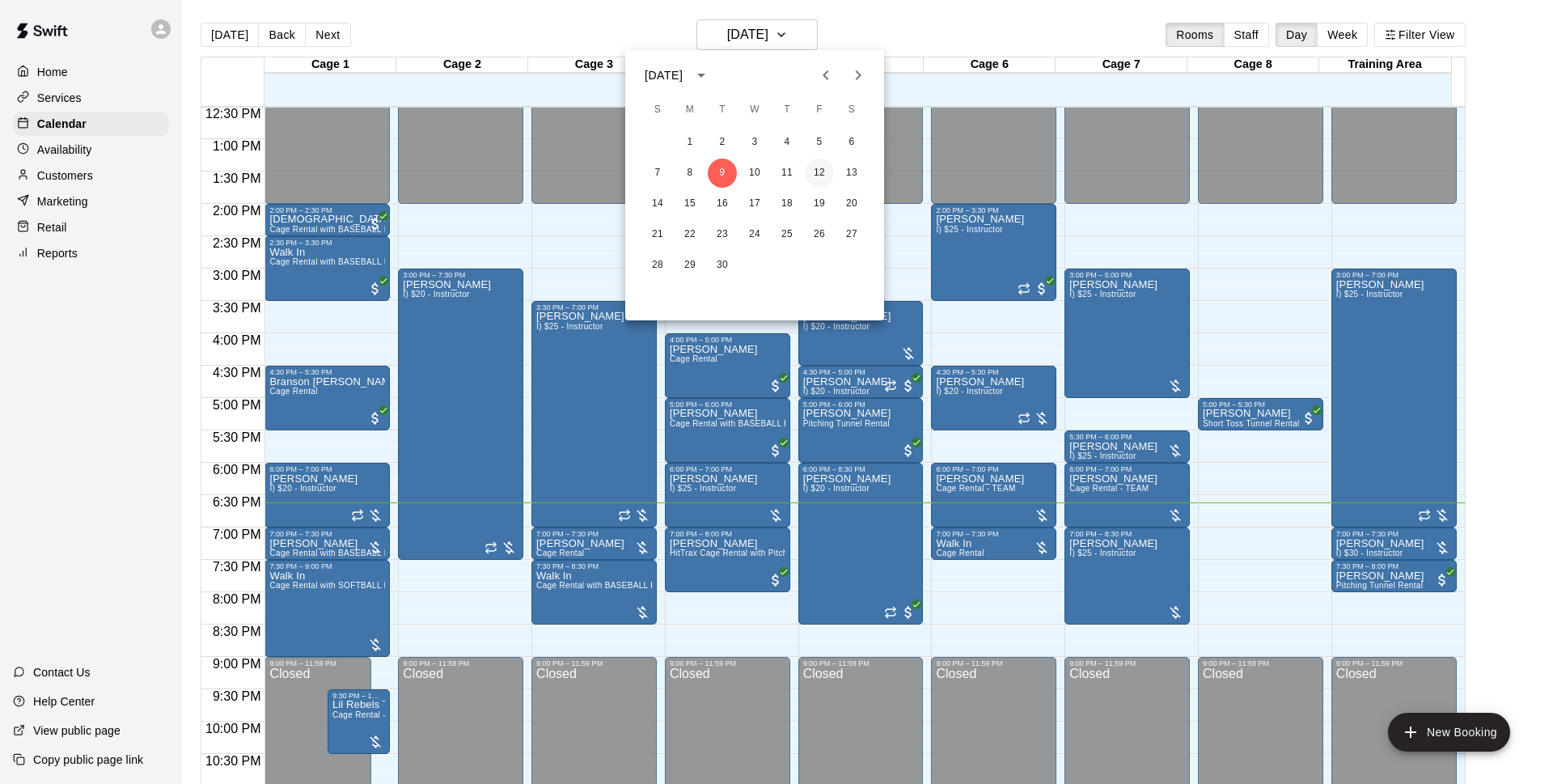
click at [818, 166] on button "12" at bounding box center [819, 173] width 29 height 29
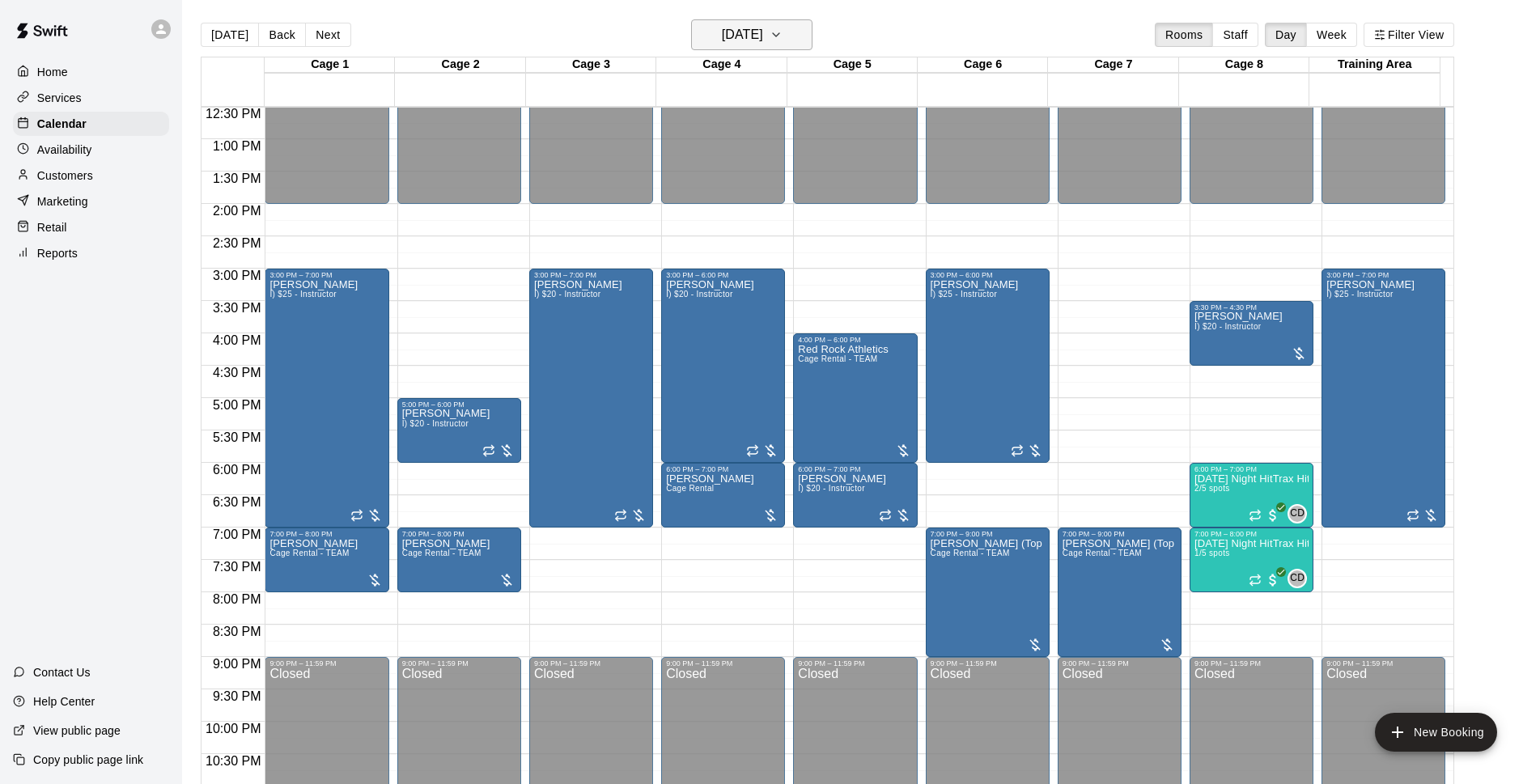
click at [763, 28] on h6 "[DATE]" at bounding box center [743, 34] width 42 height 23
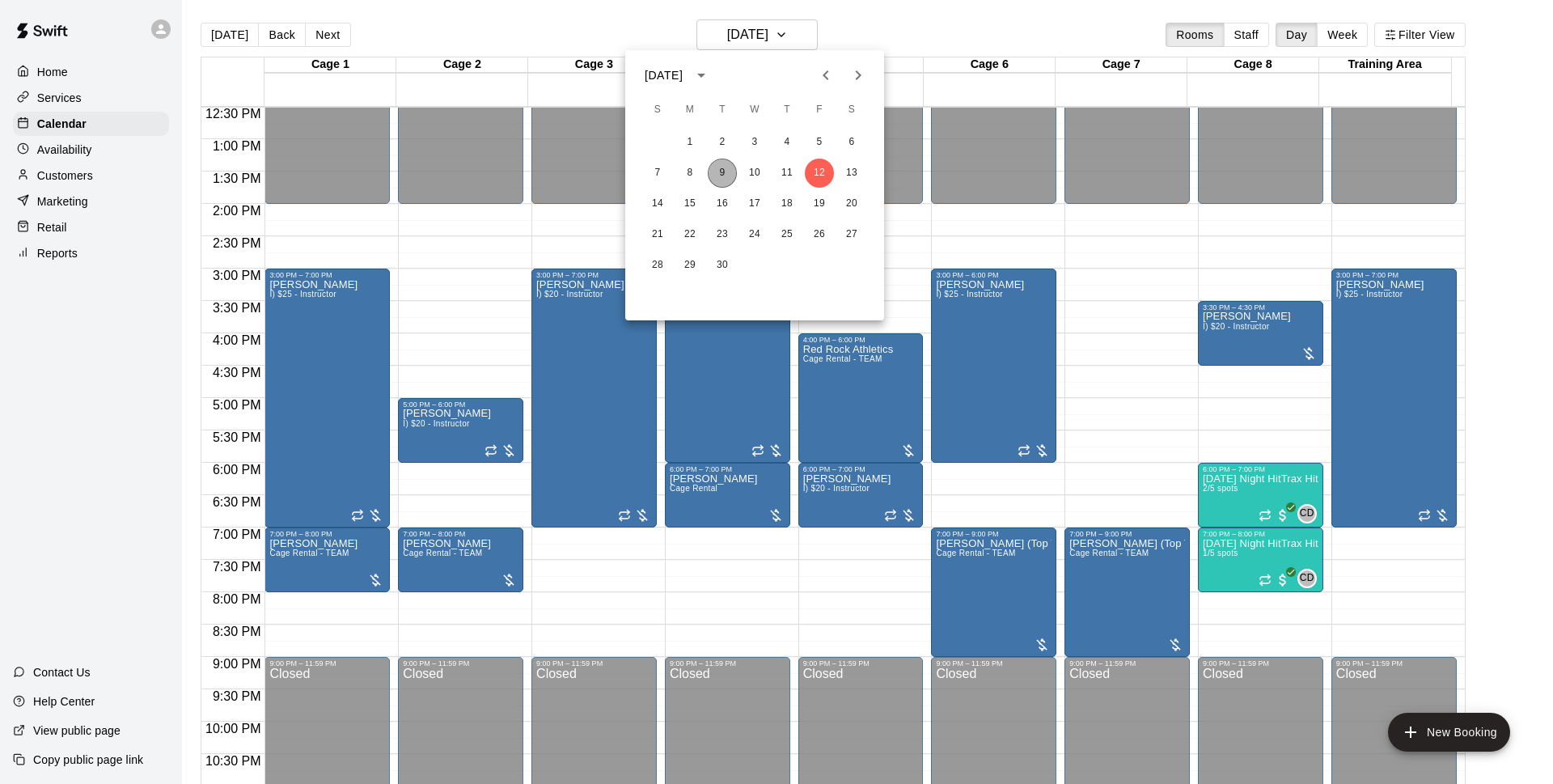
click at [714, 169] on button "9" at bounding box center [723, 173] width 29 height 29
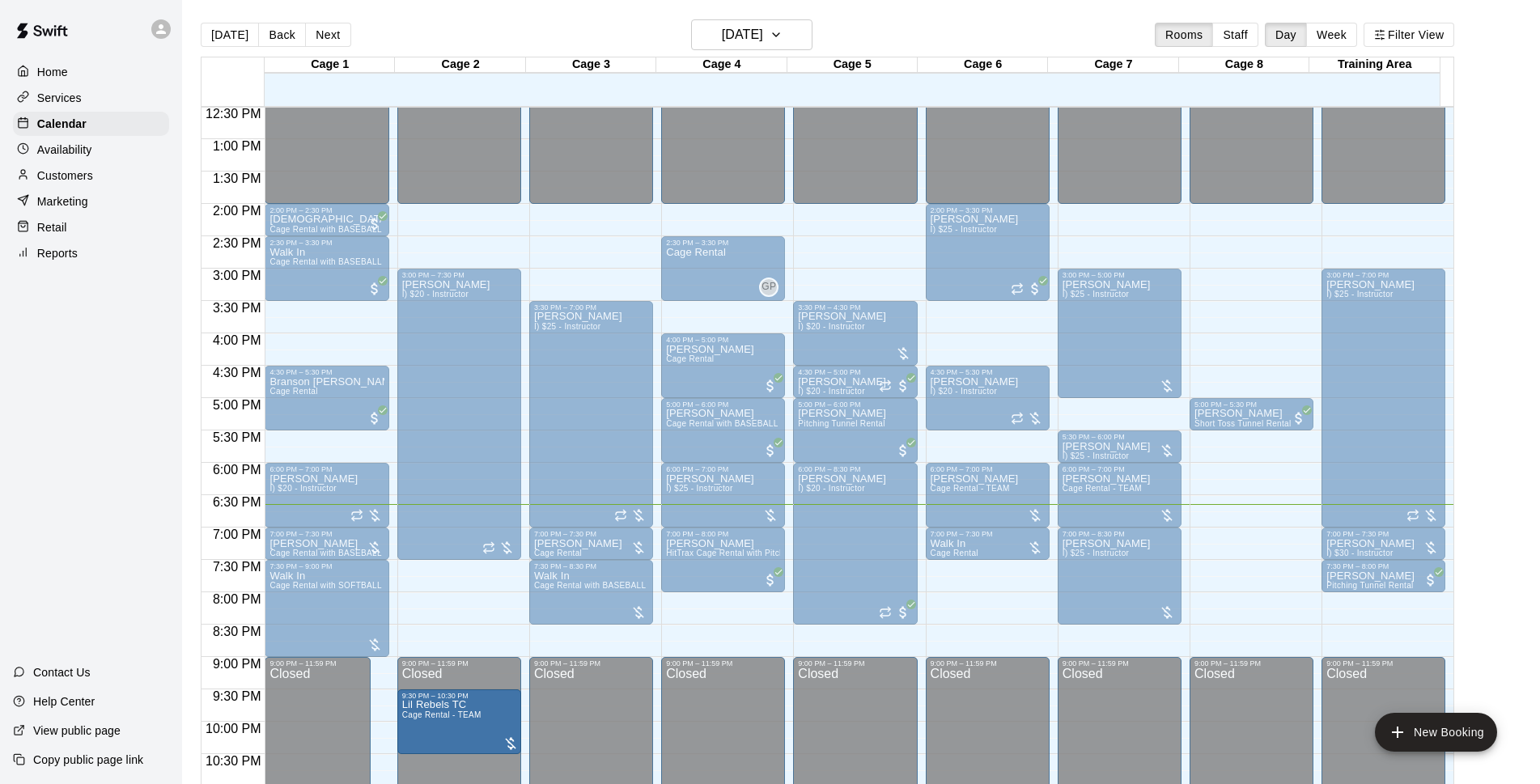
drag, startPoint x: 349, startPoint y: 715, endPoint x: 429, endPoint y: 715, distance: 80.0
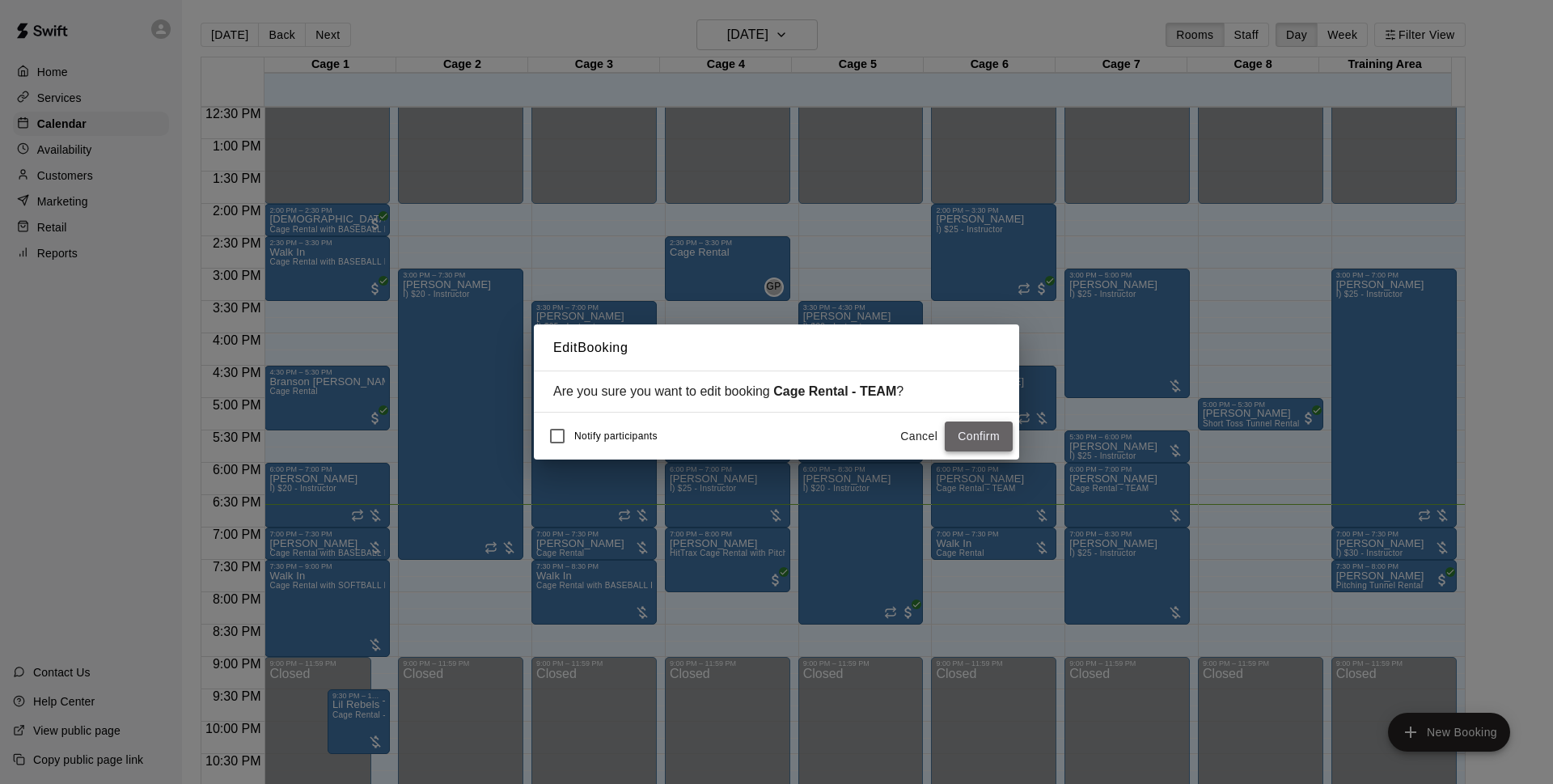
click at [1002, 444] on button "Confirm" at bounding box center [978, 436] width 68 height 30
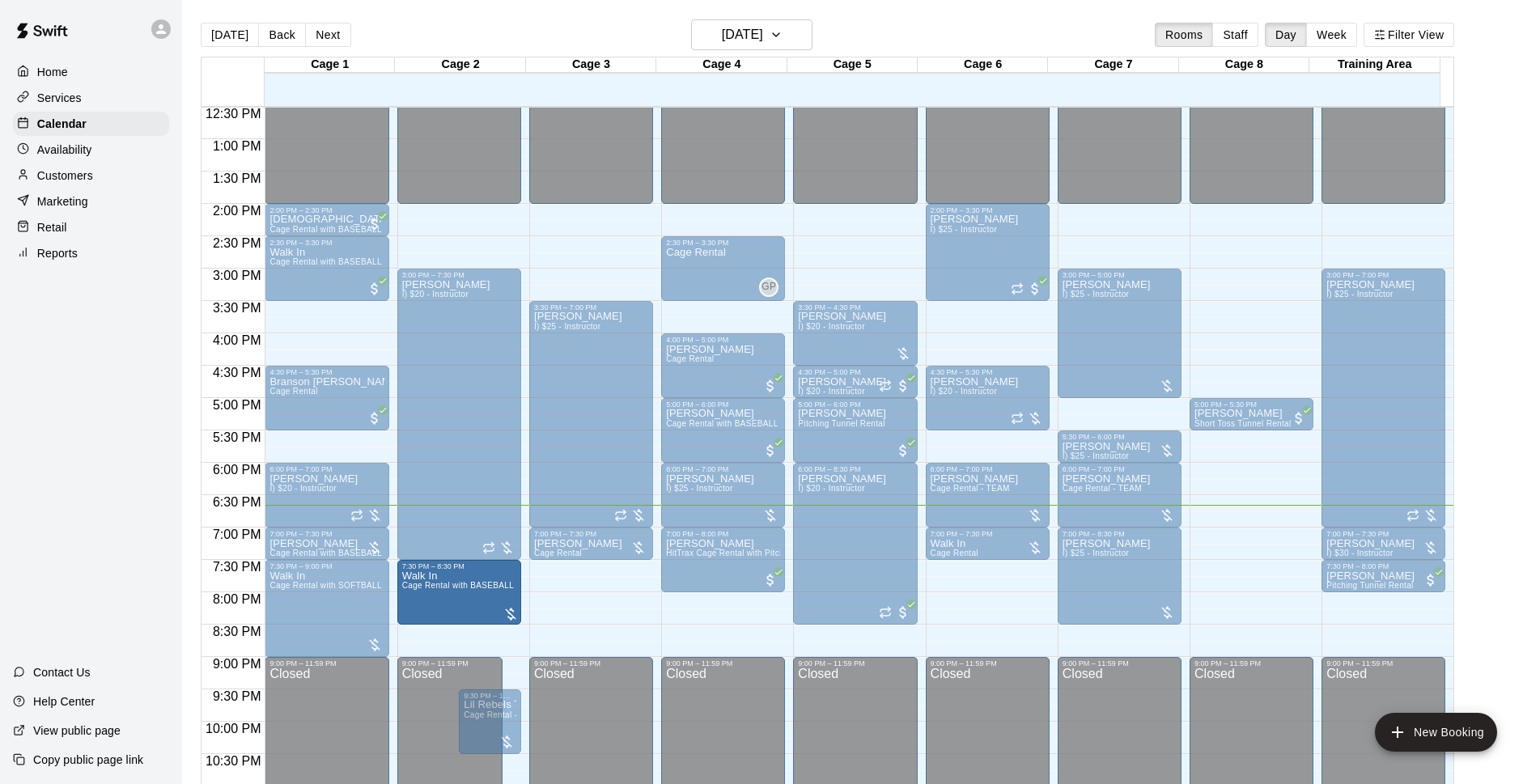
drag, startPoint x: 464, startPoint y: 592, endPoint x: 463, endPoint y: 604, distance: 12.0
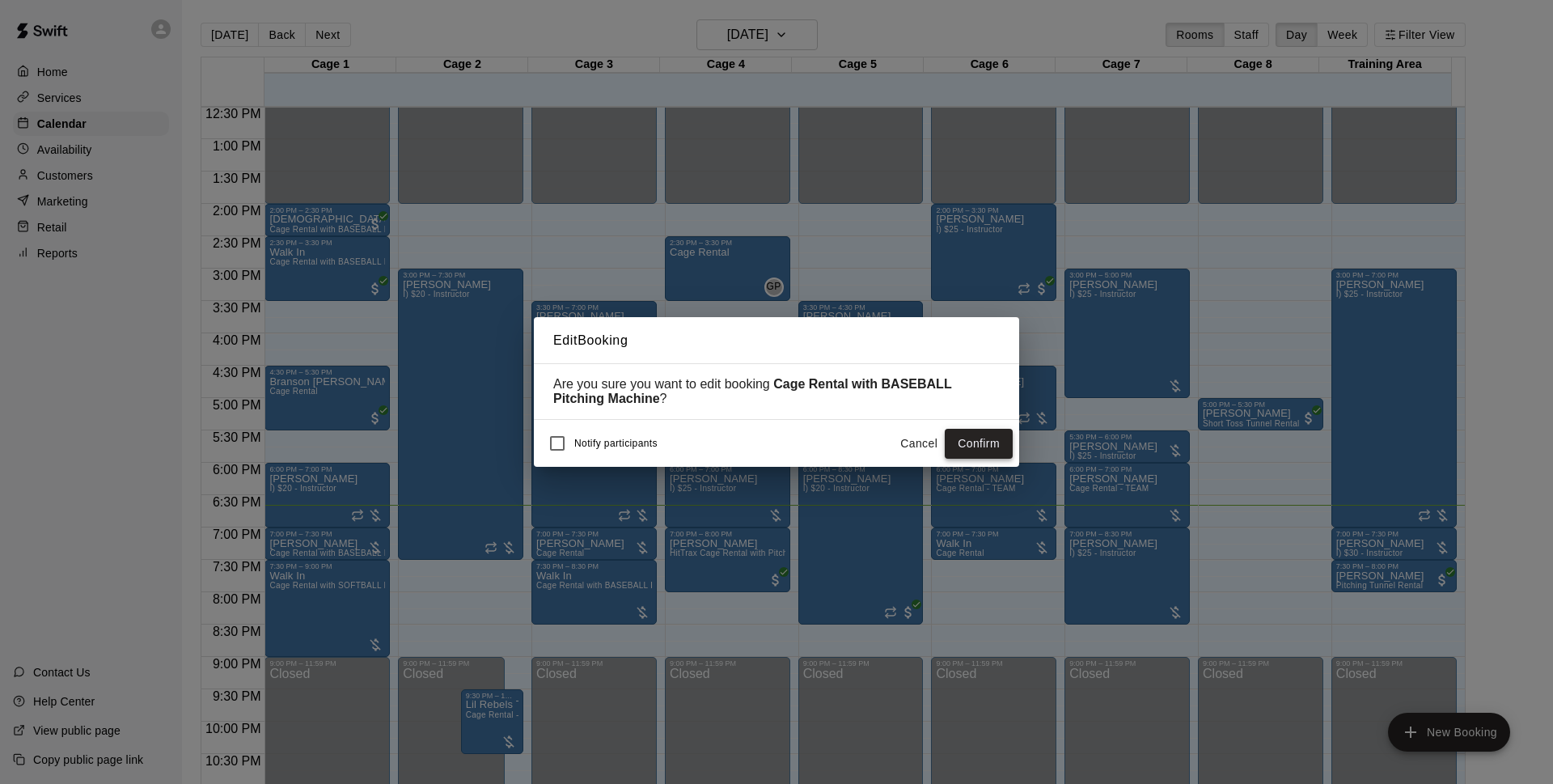
click at [956, 445] on button "Confirm" at bounding box center [978, 443] width 68 height 30
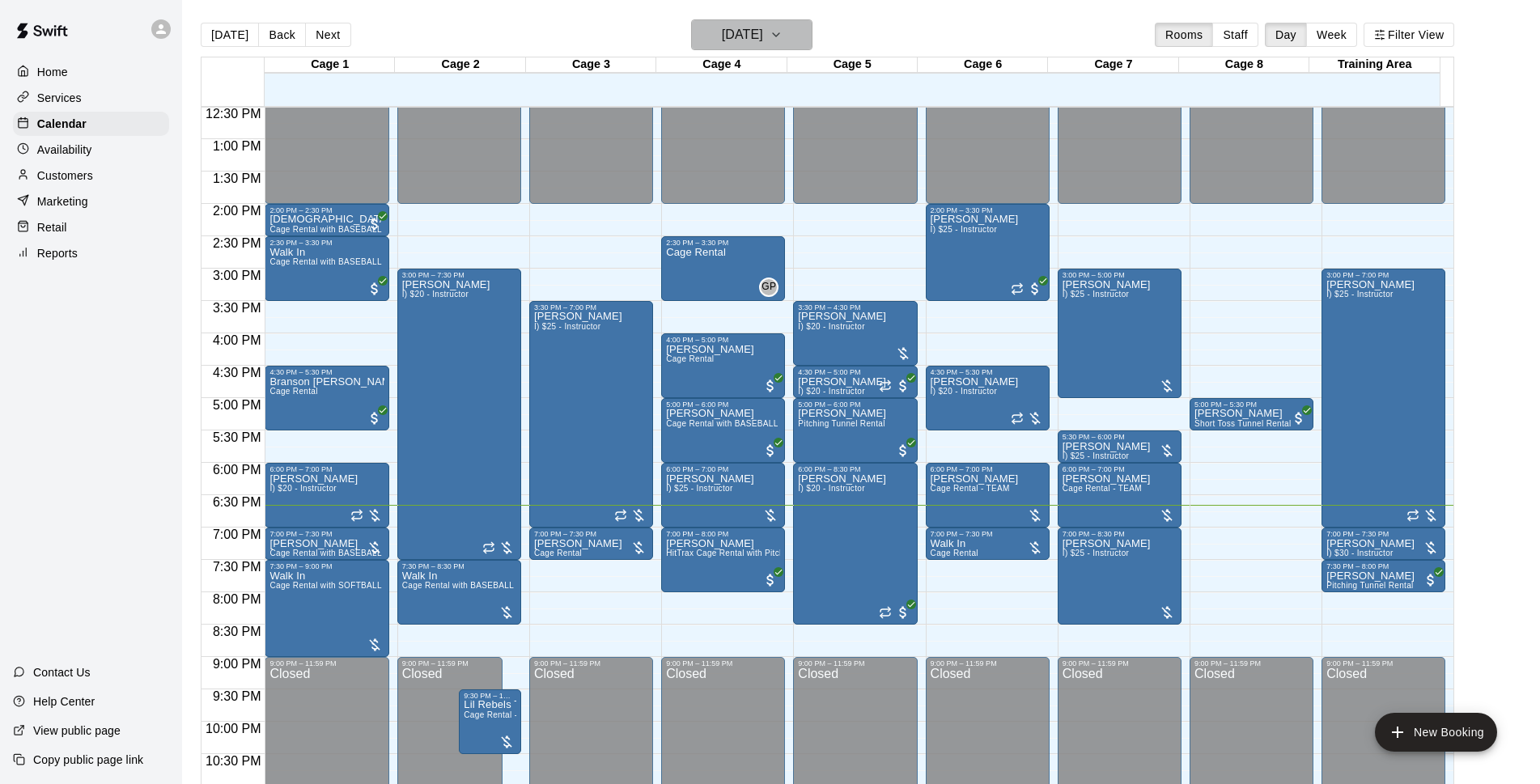
click at [763, 27] on h6 "[DATE]" at bounding box center [743, 34] width 42 height 23
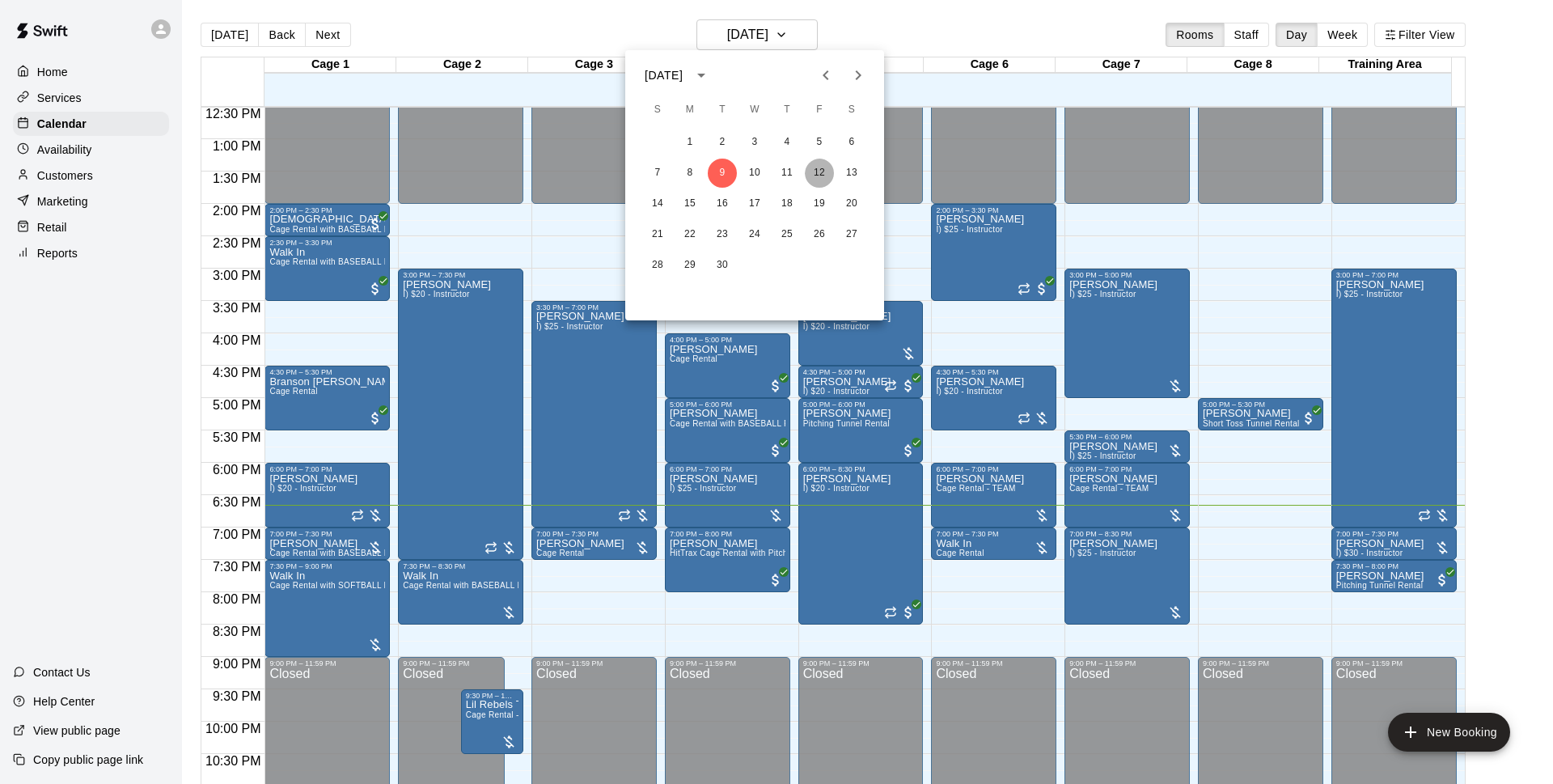
click at [825, 169] on button "12" at bounding box center [819, 173] width 29 height 29
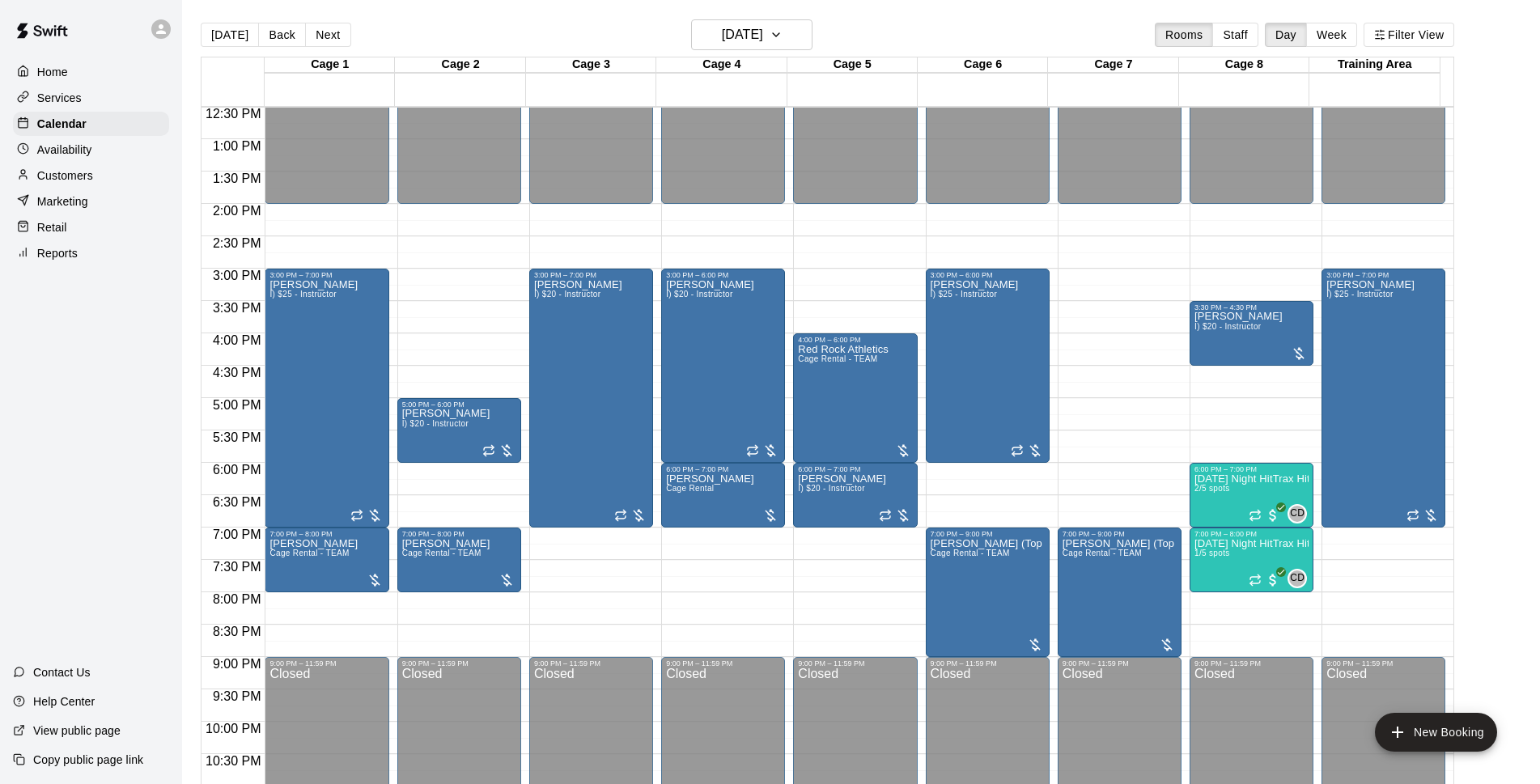
click at [1155, 41] on div "Today Back Next Friday Sep 12 Rooms Staff Day Week Filter View" at bounding box center [827, 37] width 1254 height 37
click at [43, 260] on p "Reports" at bounding box center [57, 253] width 41 height 16
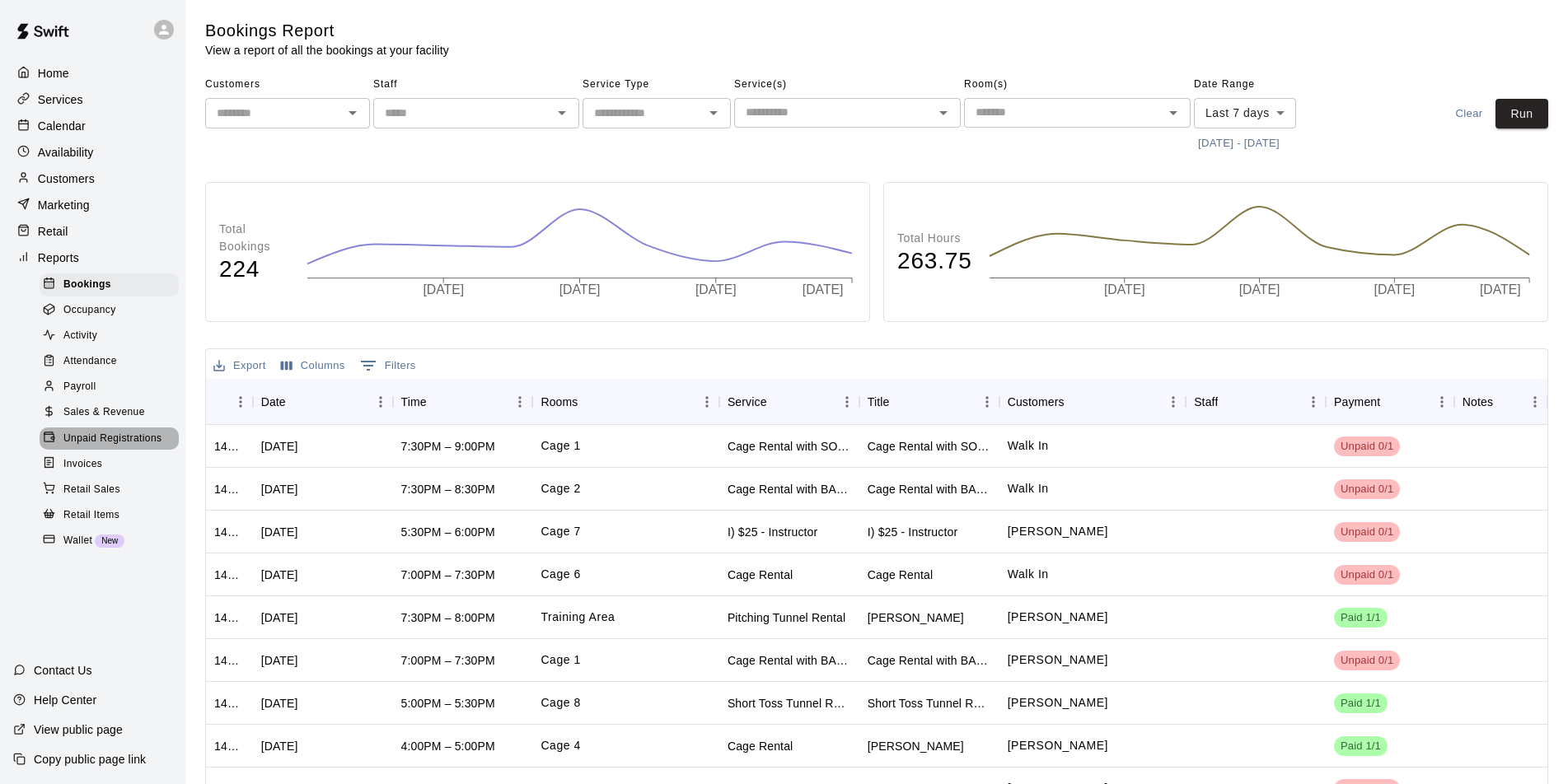
click at [98, 447] on span "Unpaid Registrations" at bounding box center [112, 439] width 98 height 17
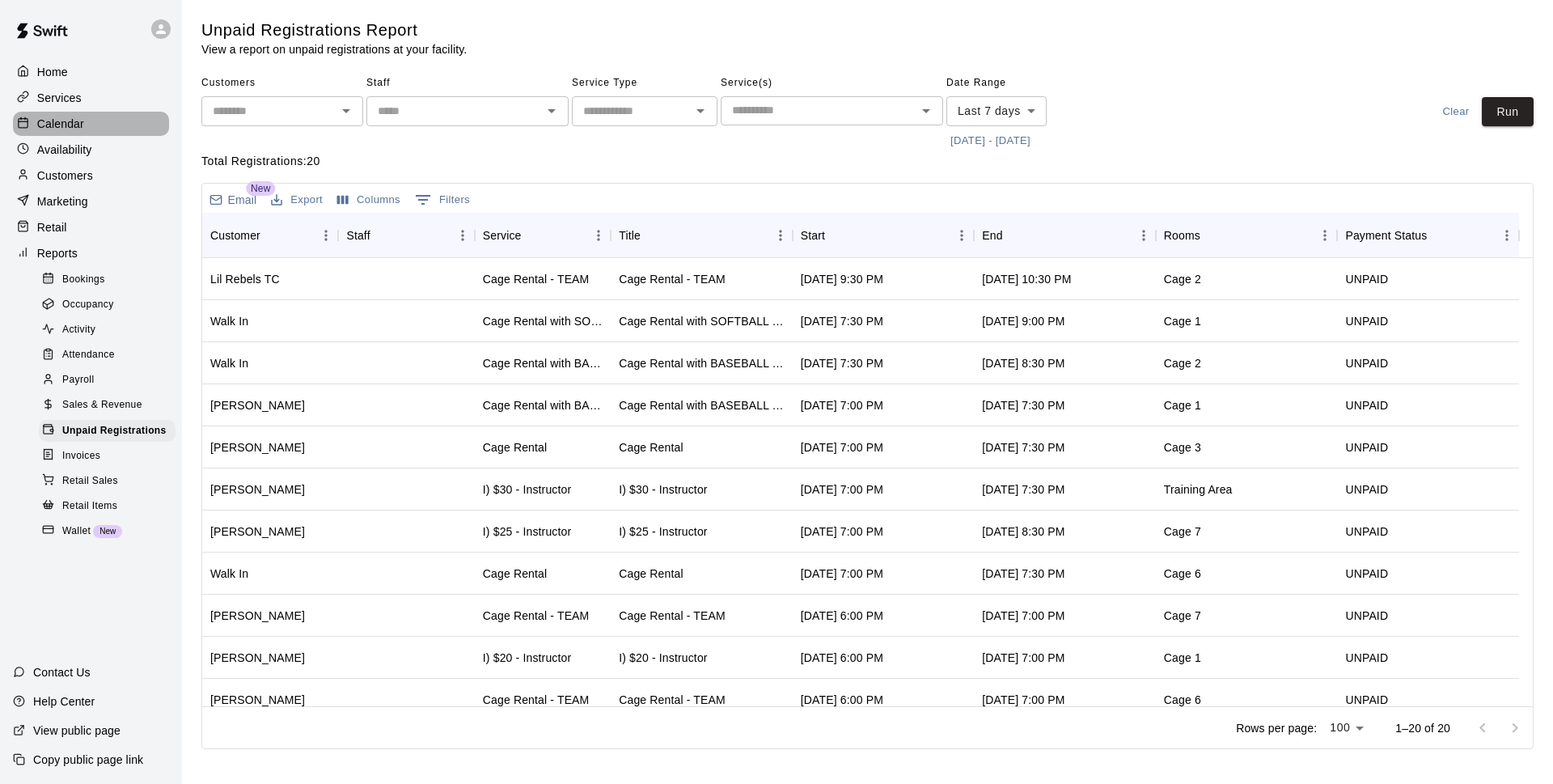
click at [104, 126] on div "Calendar" at bounding box center [90, 124] width 156 height 24
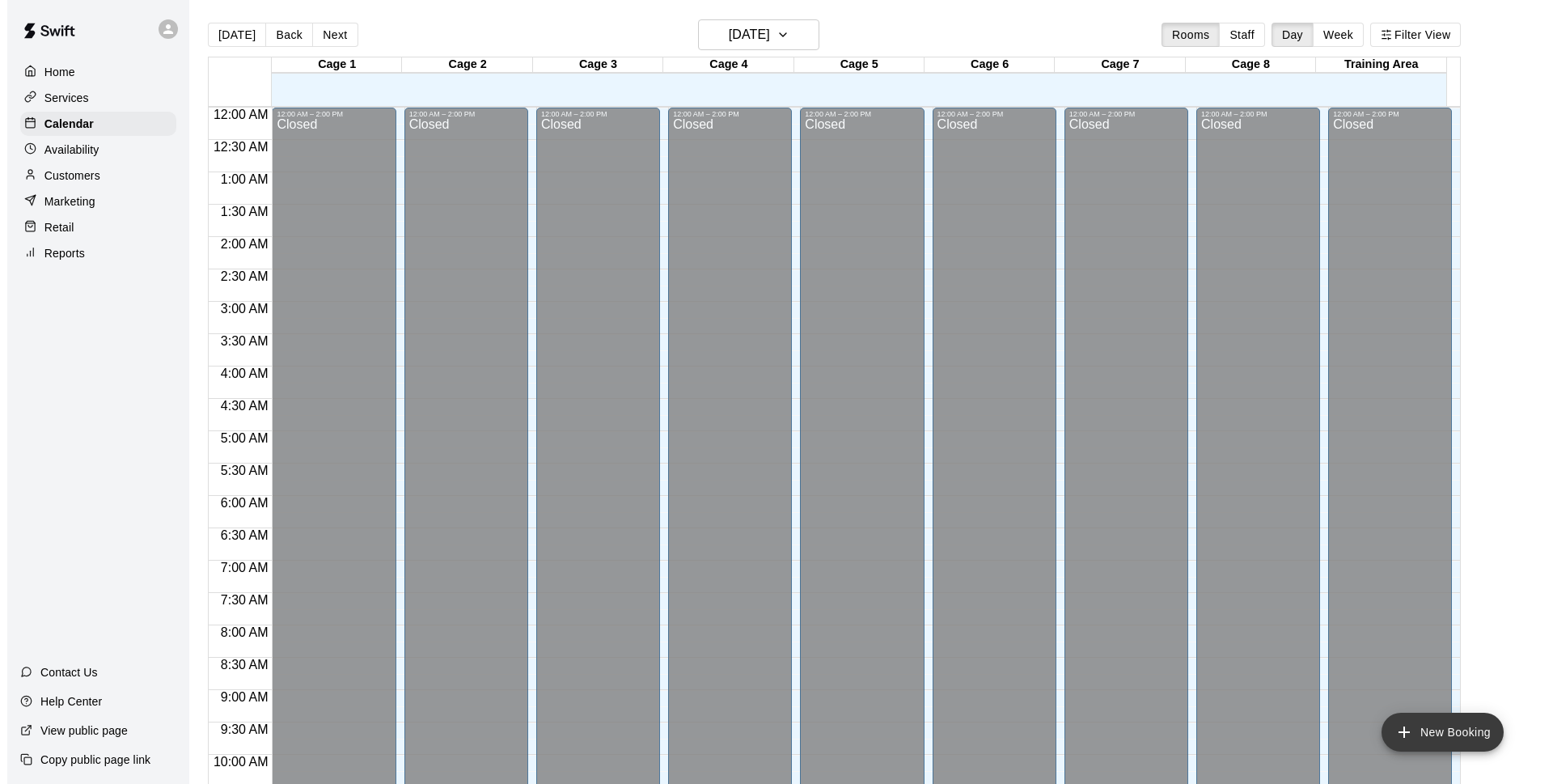
scroll to position [809, 0]
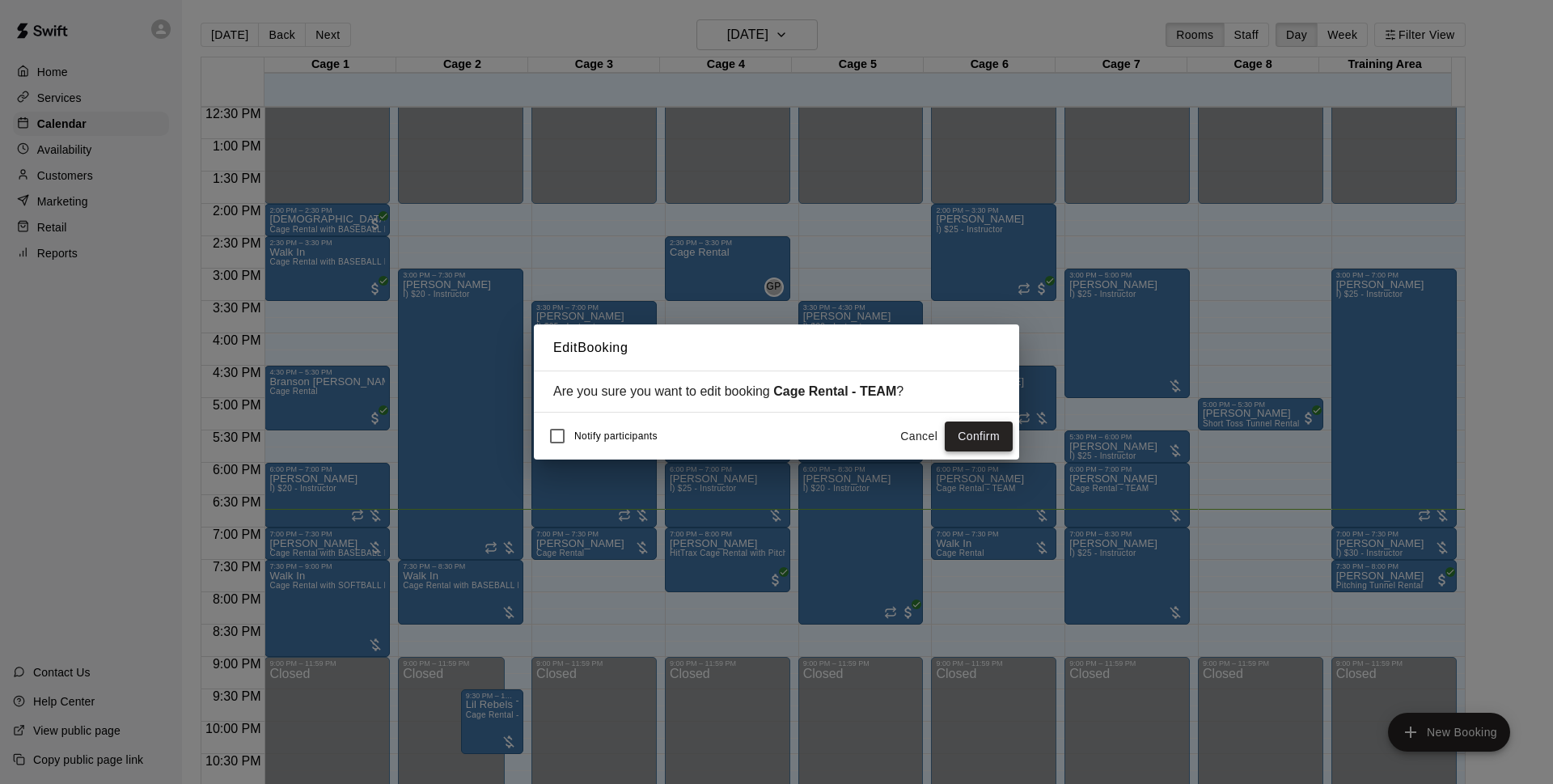
click at [969, 430] on button "Confirm" at bounding box center [978, 436] width 68 height 30
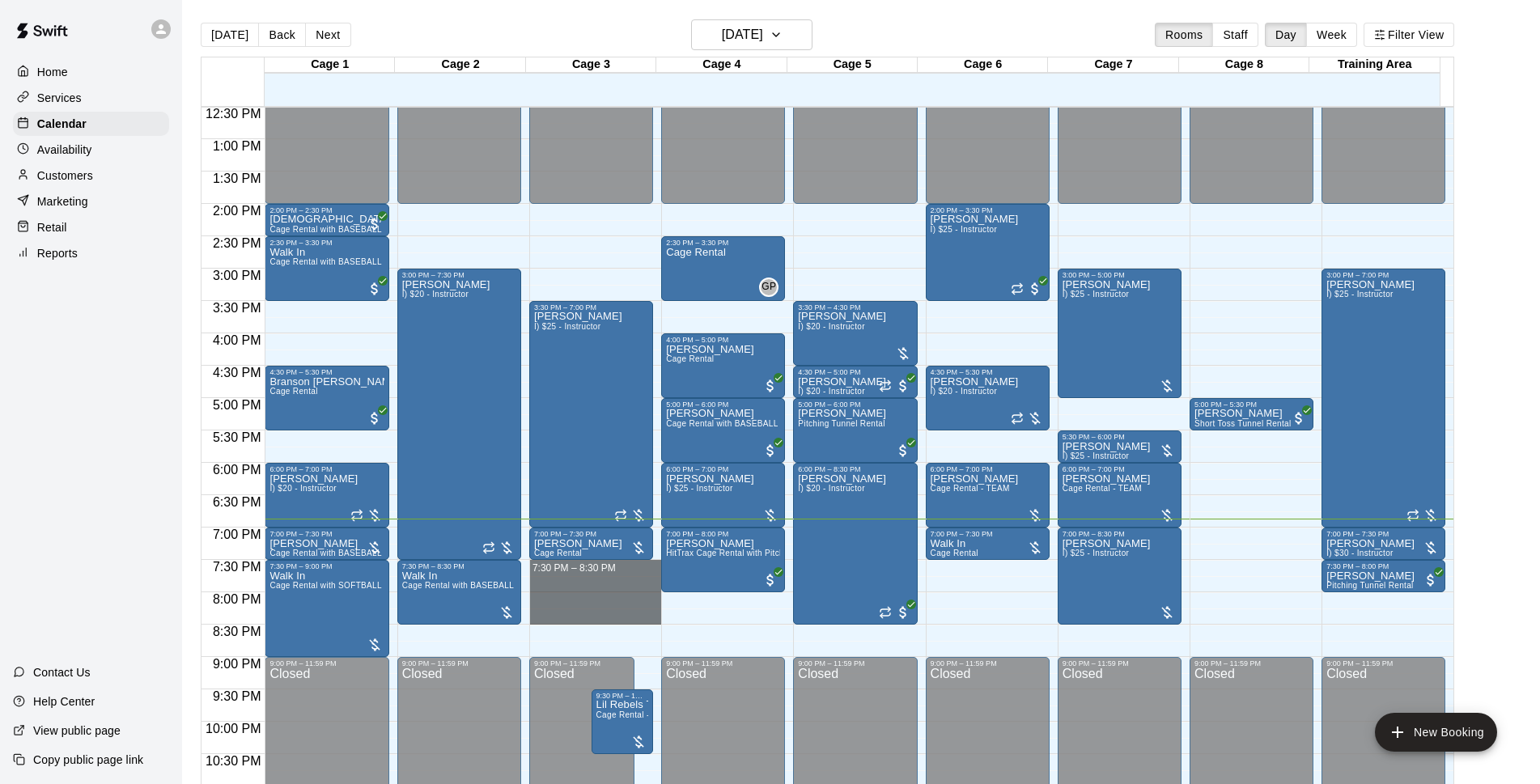
drag, startPoint x: 568, startPoint y: 567, endPoint x: 585, endPoint y: 615, distance: 50.9
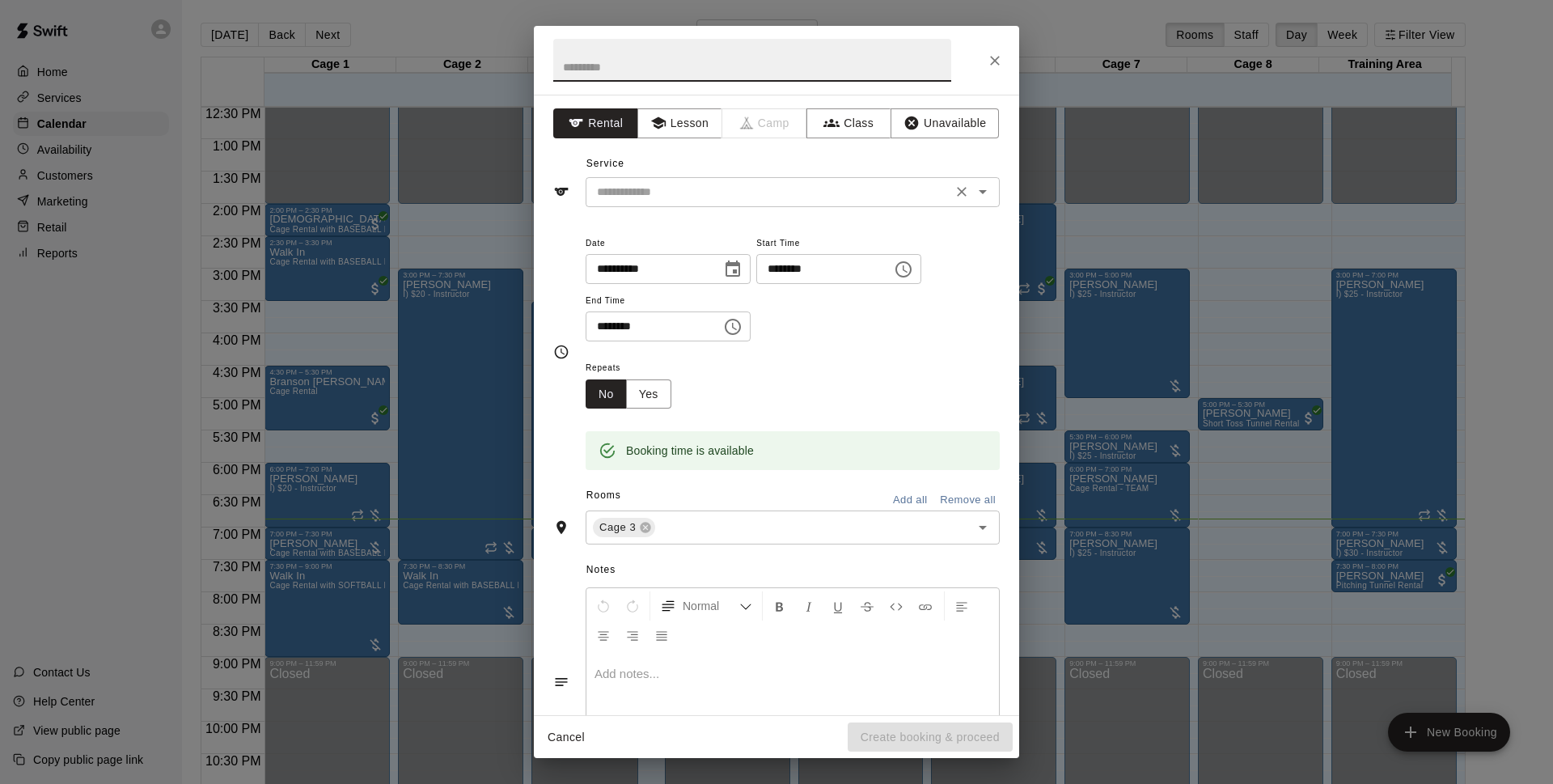
click at [700, 184] on input "text" at bounding box center [769, 191] width 357 height 20
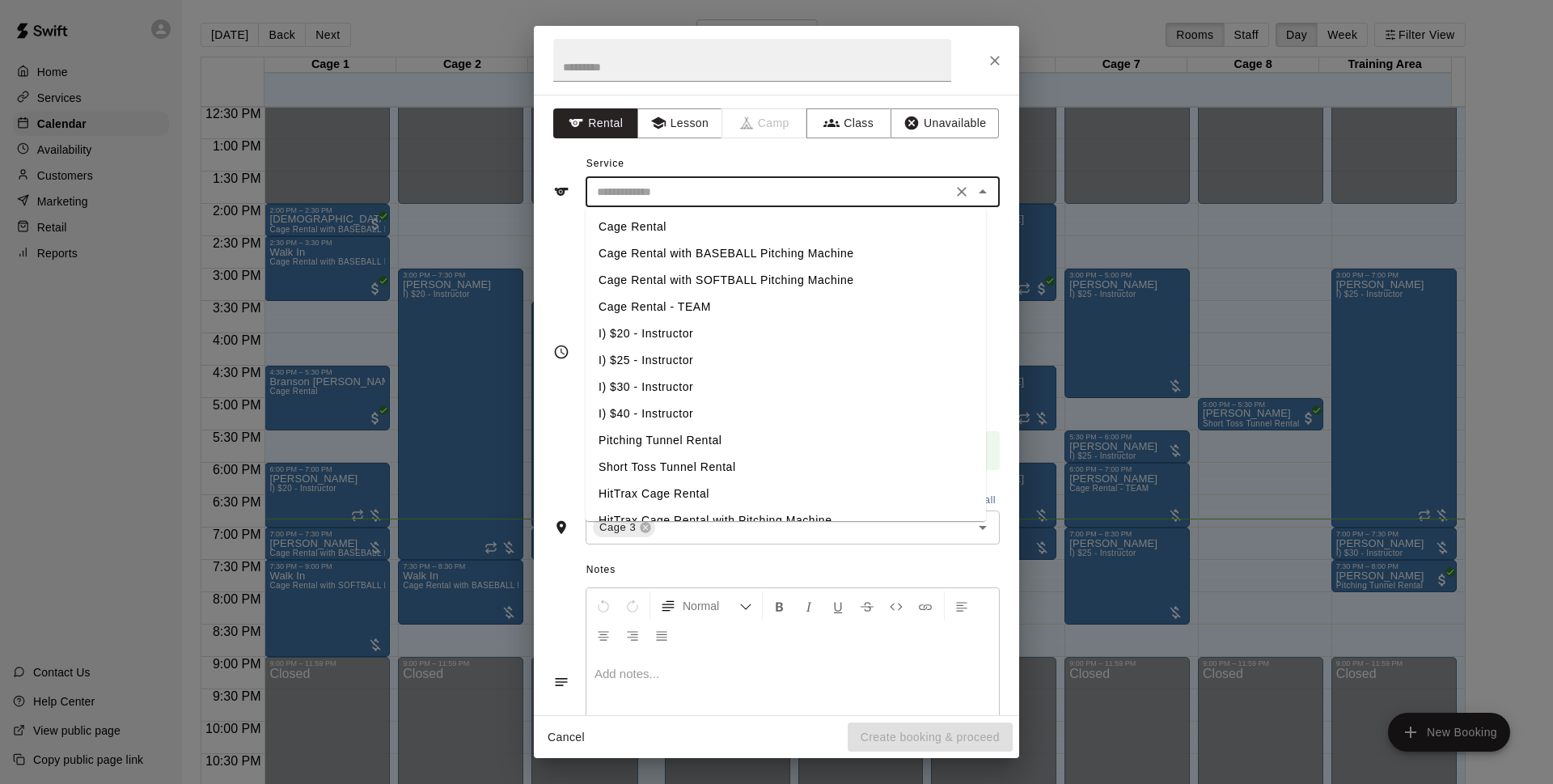
click at [724, 248] on li "Cage Rental with BASEBALL Pitching Machine" at bounding box center [785, 254] width 400 height 27
type input "**********"
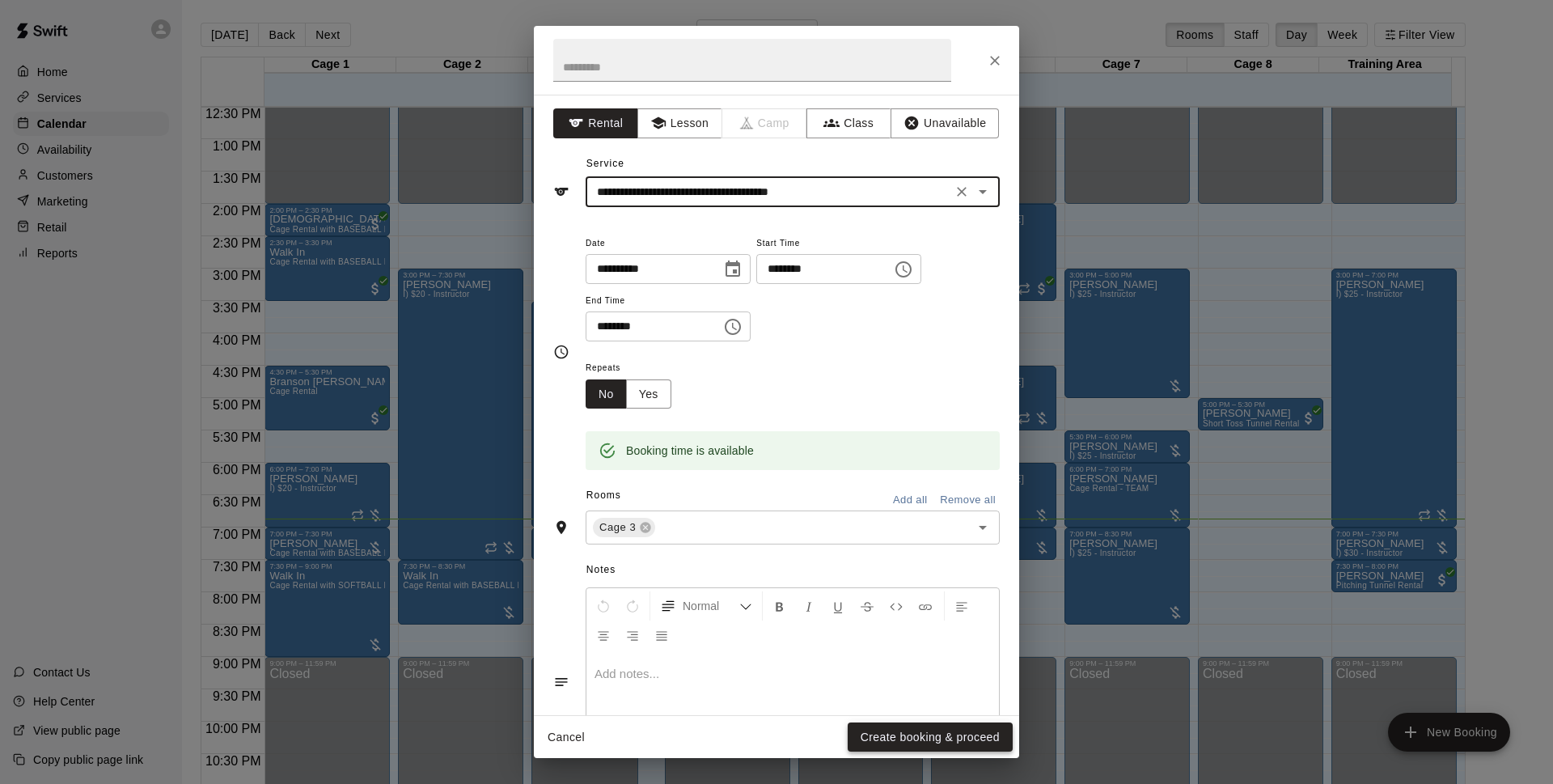
click at [955, 740] on button "Create booking & proceed" at bounding box center [930, 737] width 165 height 30
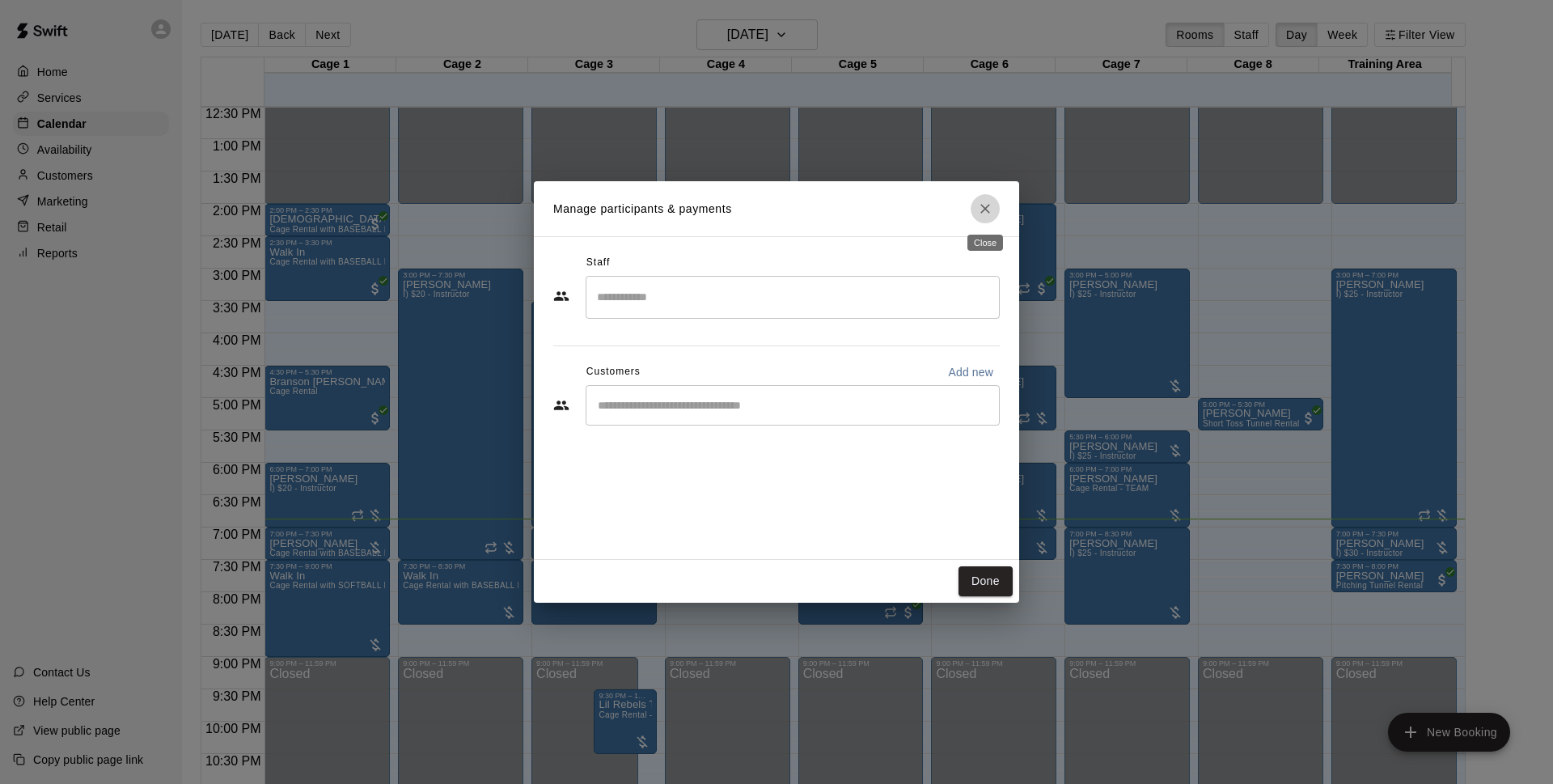
click at [981, 206] on icon "Close" at bounding box center [986, 209] width 16 height 16
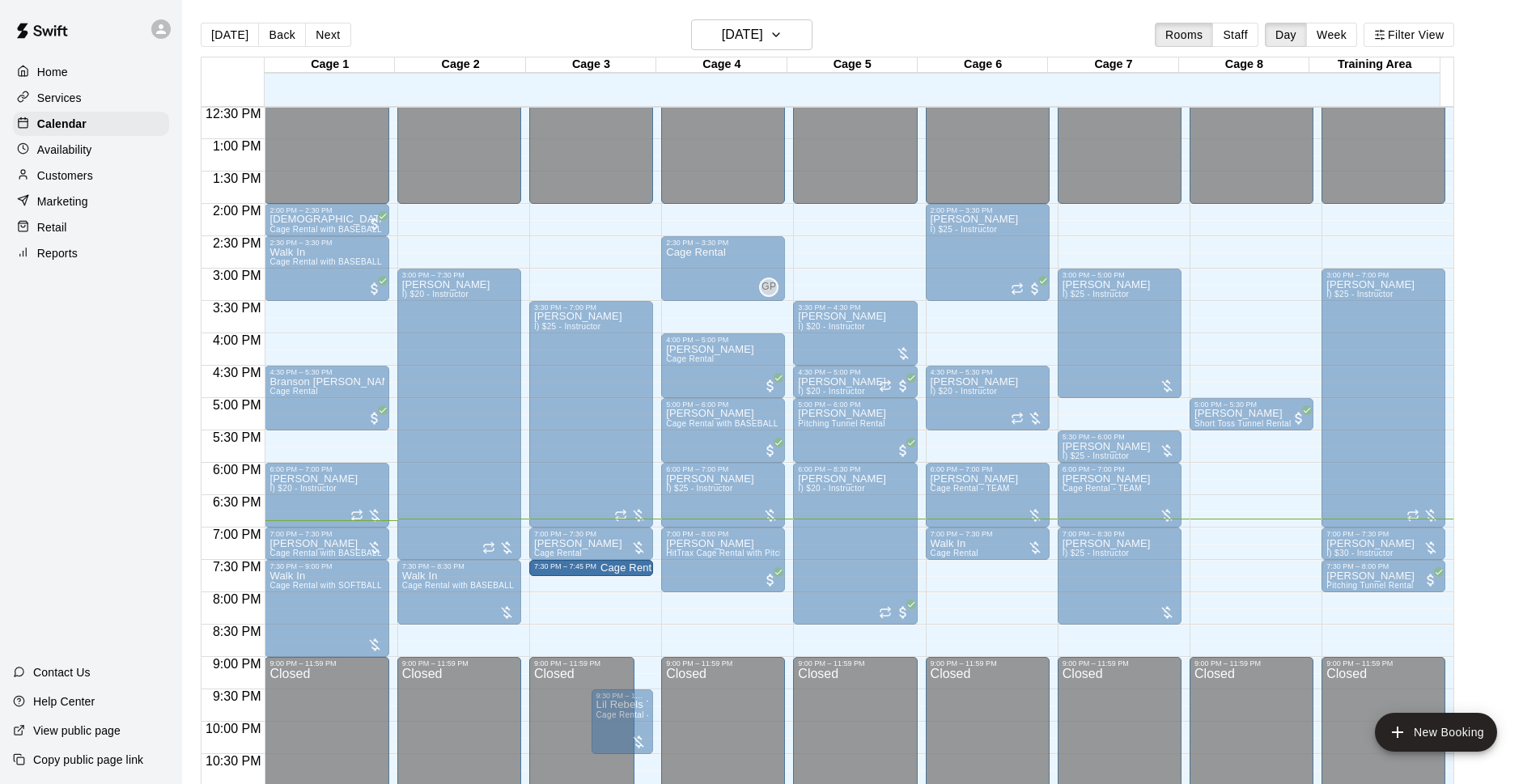
drag, startPoint x: 591, startPoint y: 621, endPoint x: 591, endPoint y: 594, distance: 27.0
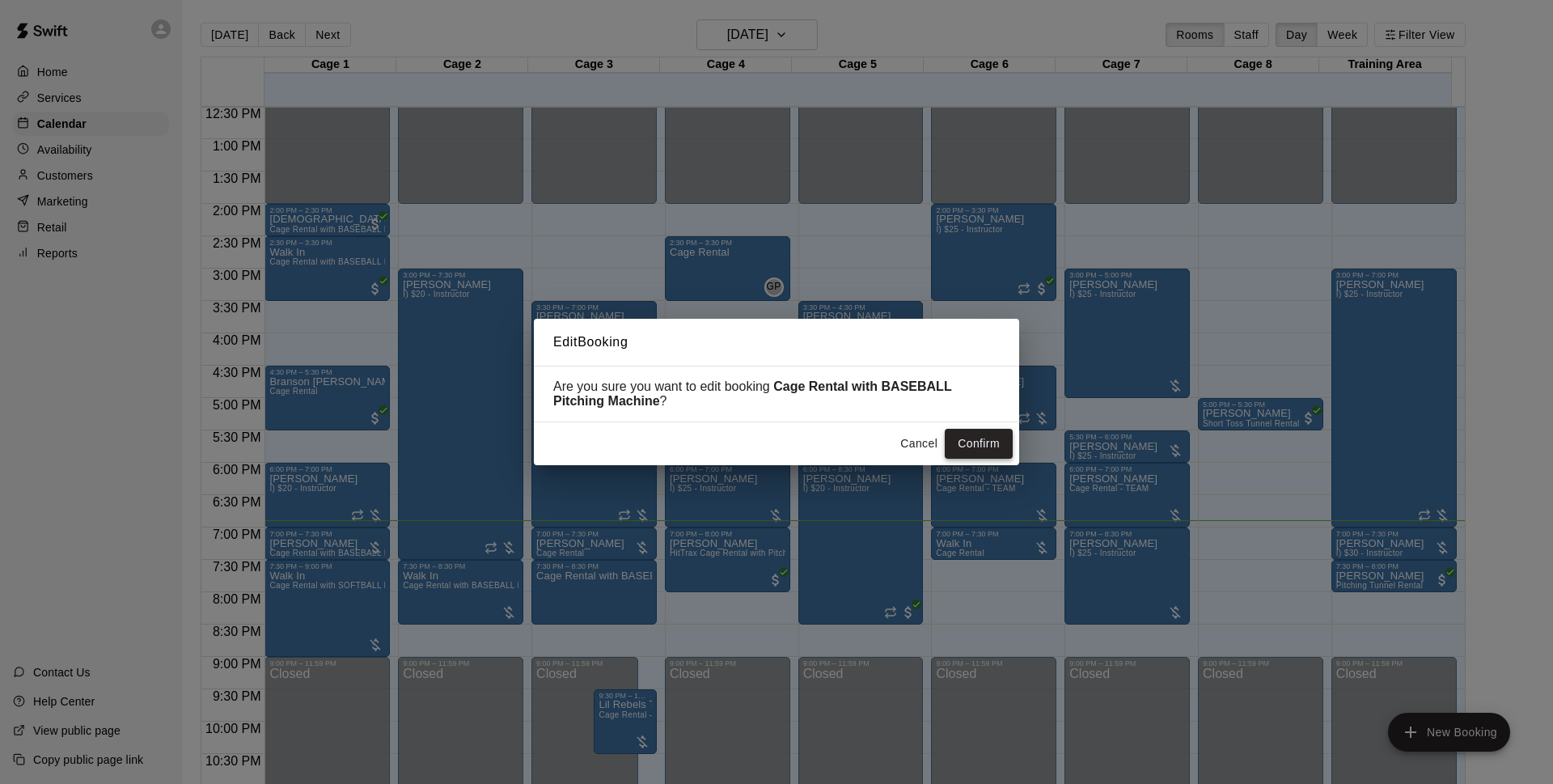
click at [968, 437] on button "Confirm" at bounding box center [978, 443] width 68 height 30
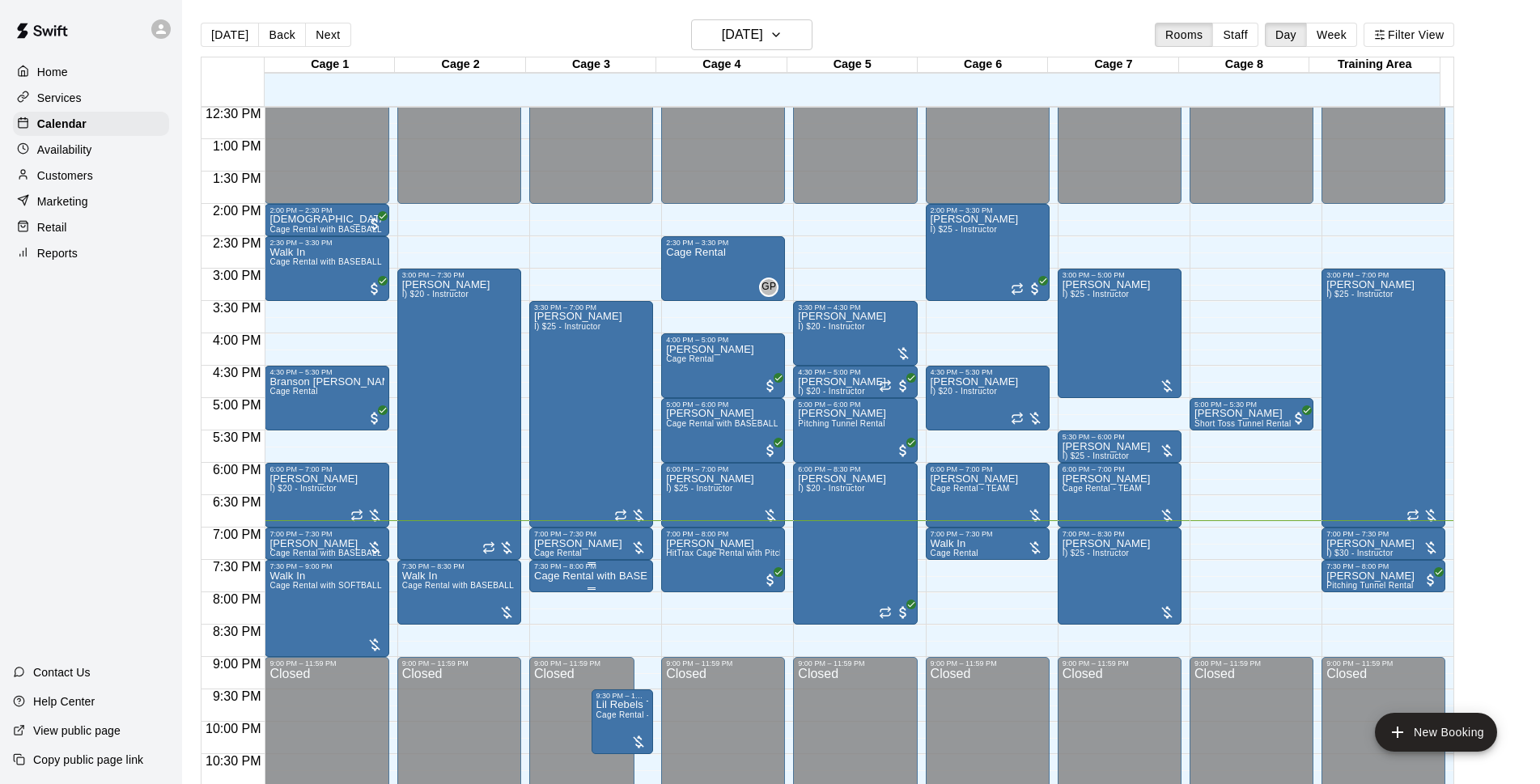
click at [582, 576] on p "Cage Rental with BASEBALL Pitching Machine" at bounding box center [591, 576] width 114 height 0
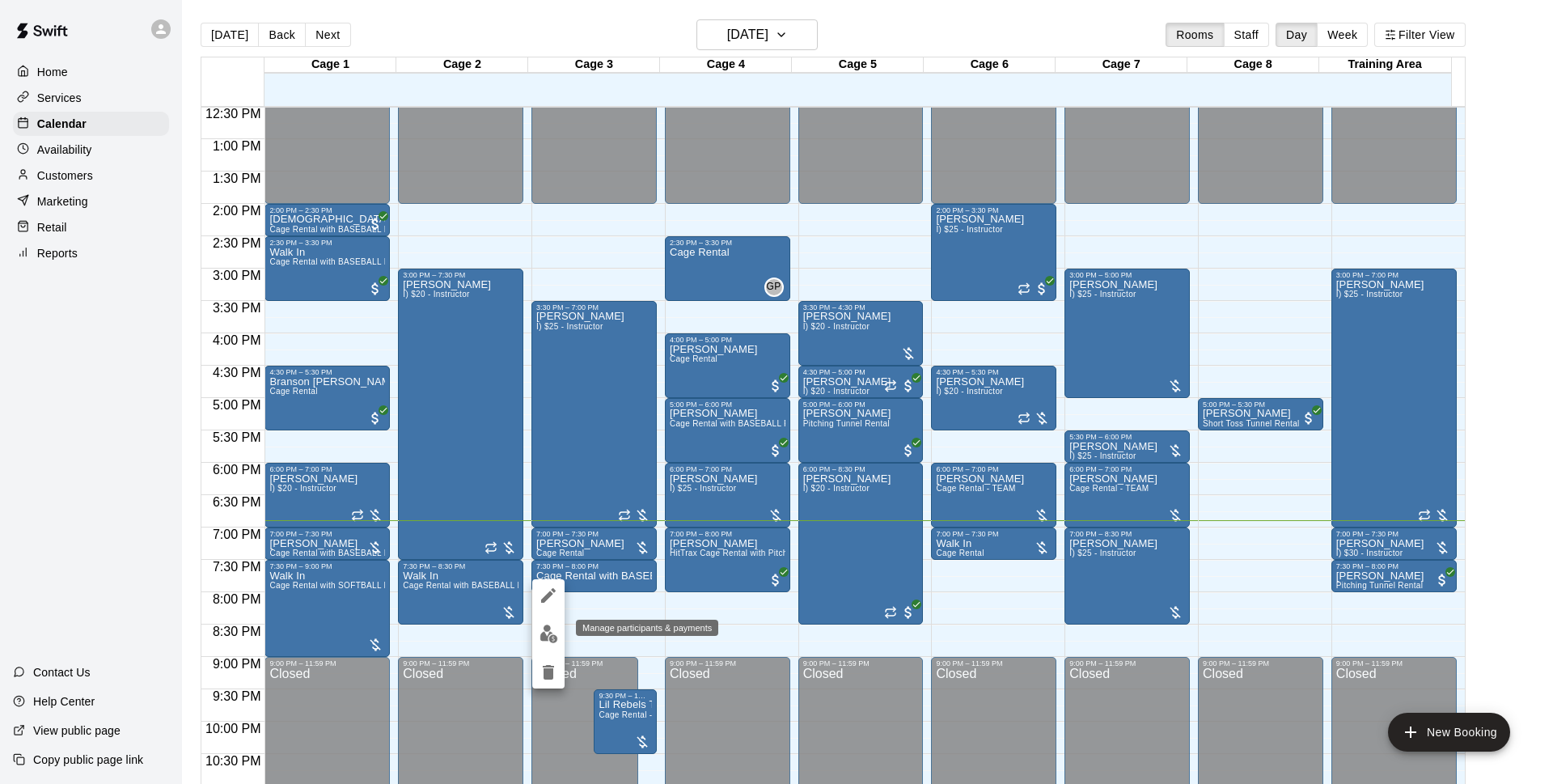
click at [552, 631] on img "edit" at bounding box center [548, 633] width 19 height 19
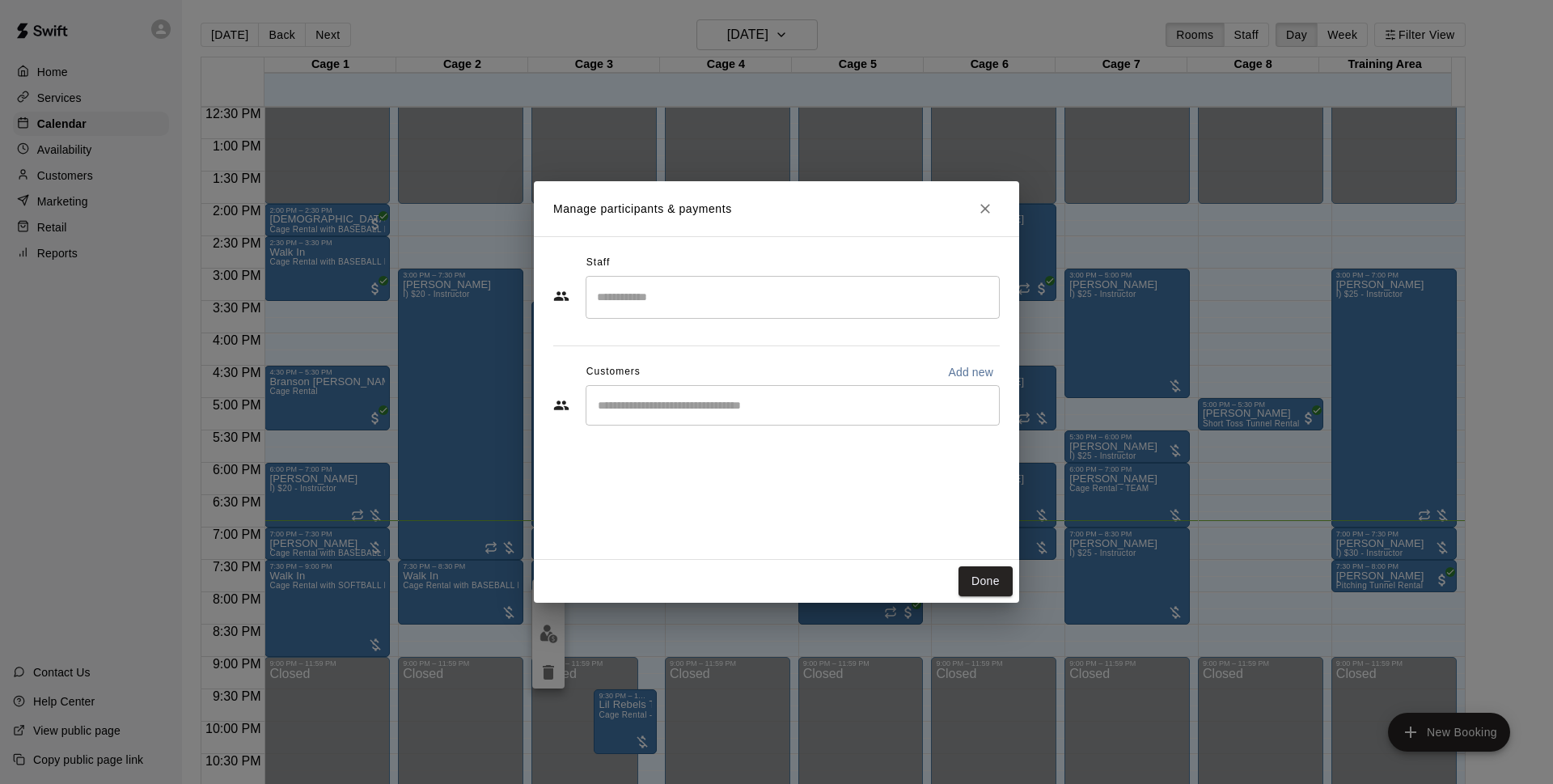
click at [724, 416] on div "​" at bounding box center [792, 405] width 414 height 41
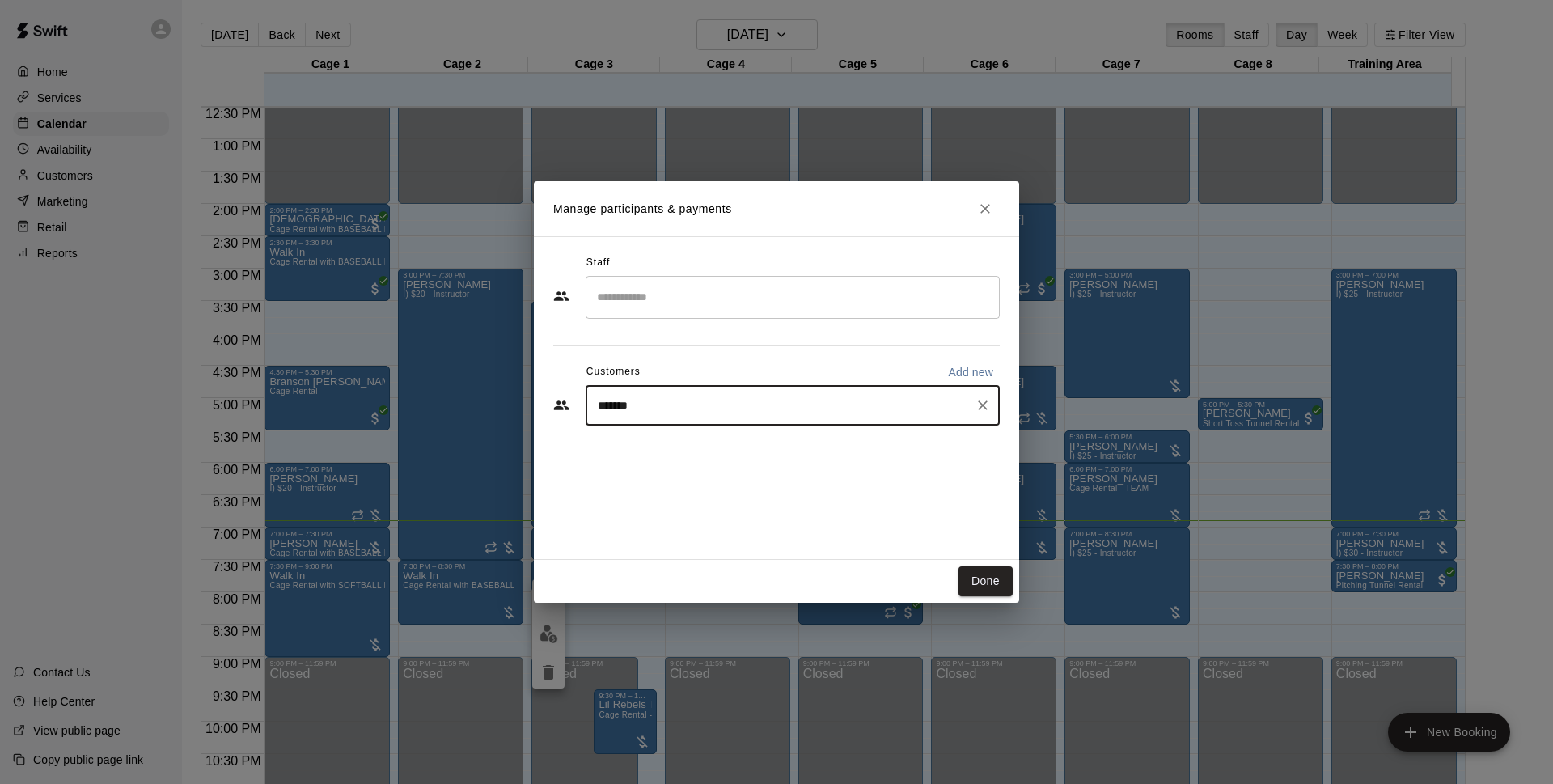
type input "********"
click at [978, 406] on icon "Clear" at bounding box center [983, 406] width 16 height 16
click at [982, 203] on icon "Close" at bounding box center [986, 209] width 16 height 16
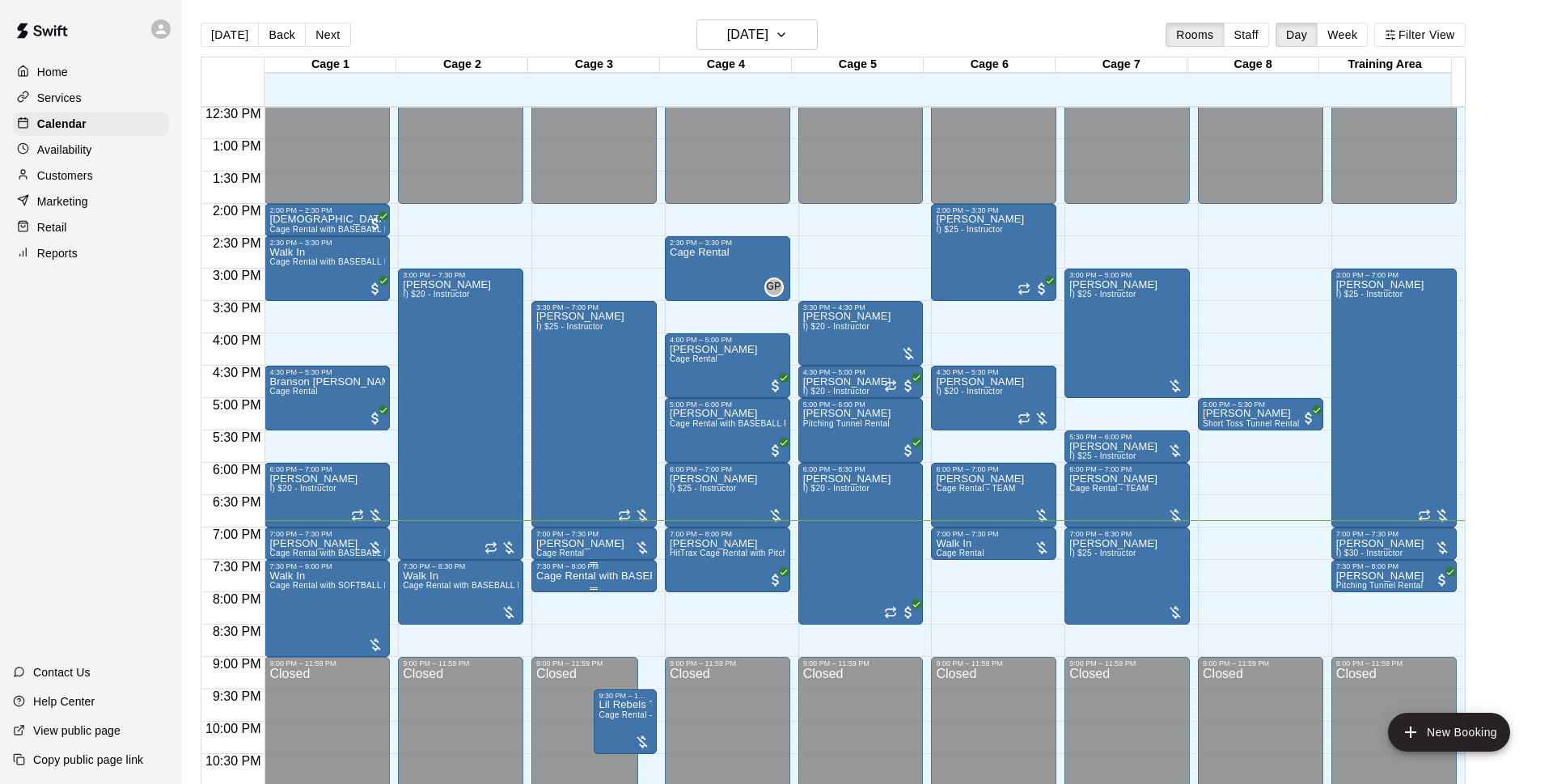
click at [569, 576] on p "Cage Rental with BASEBALL Pitching Machine" at bounding box center [594, 576] width 116 height 0
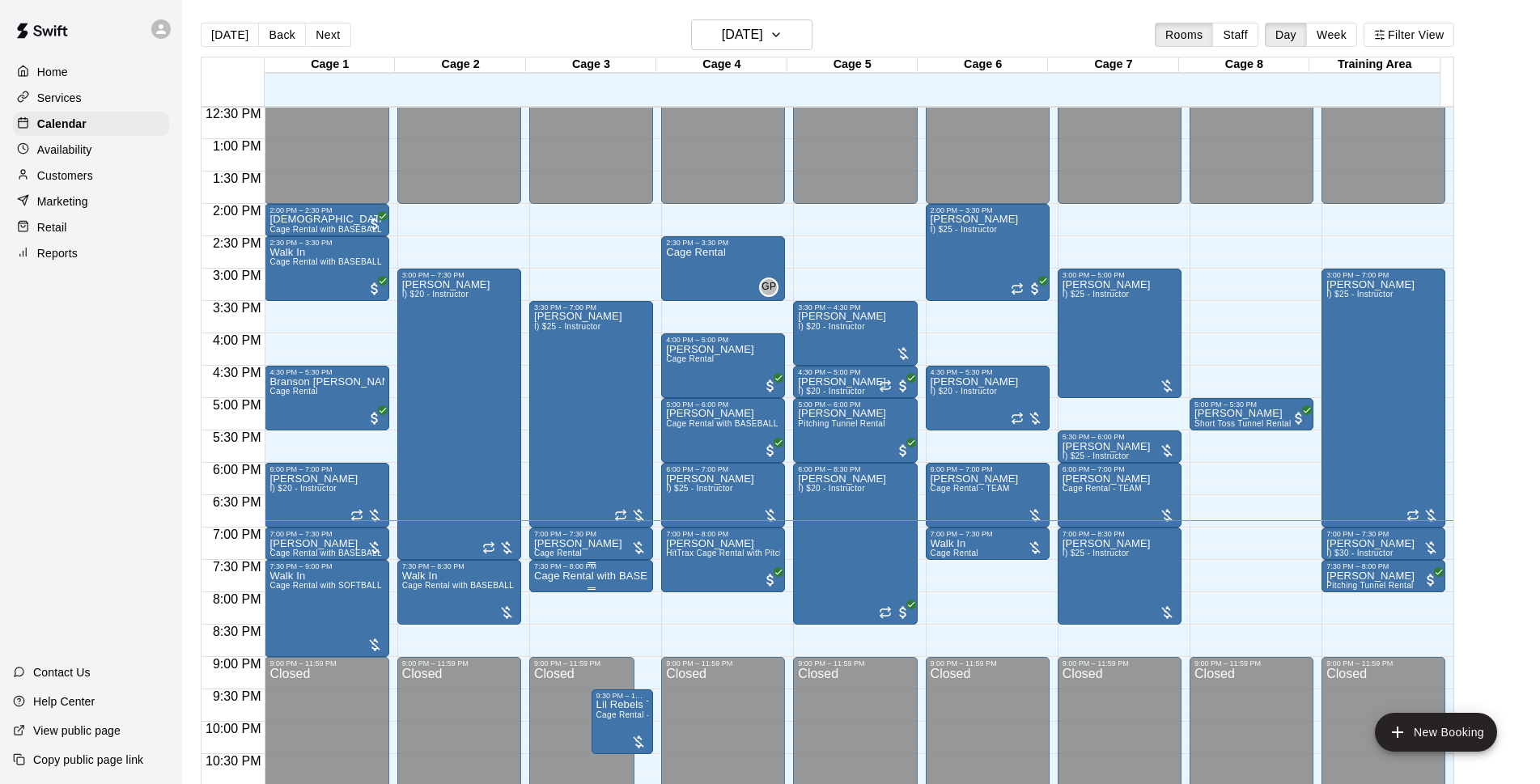
click at [601, 576] on p "Cage Rental with BASEBALL Pitching Machine" at bounding box center [591, 576] width 114 height 0
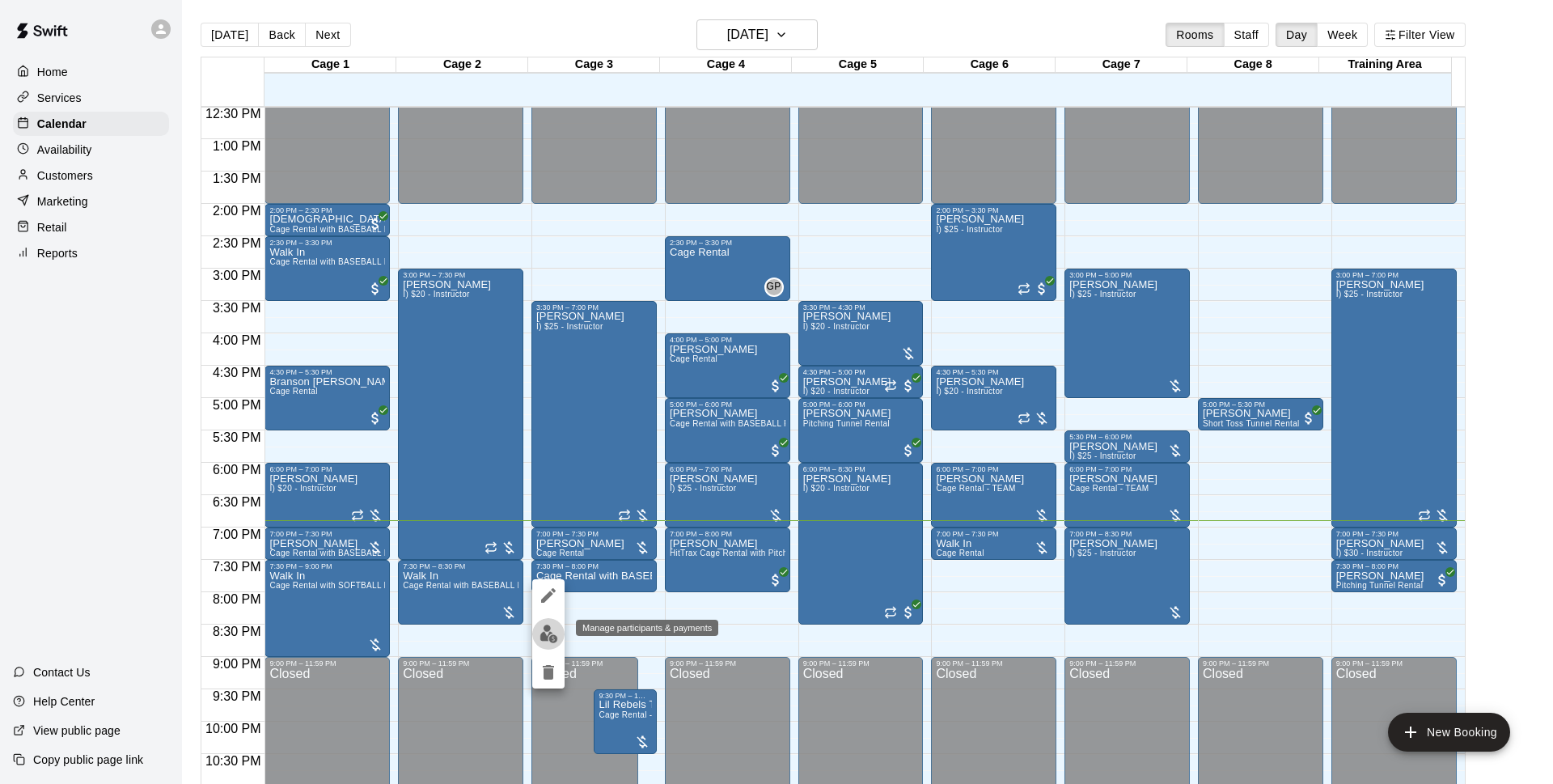
click at [557, 635] on img "edit" at bounding box center [548, 633] width 19 height 19
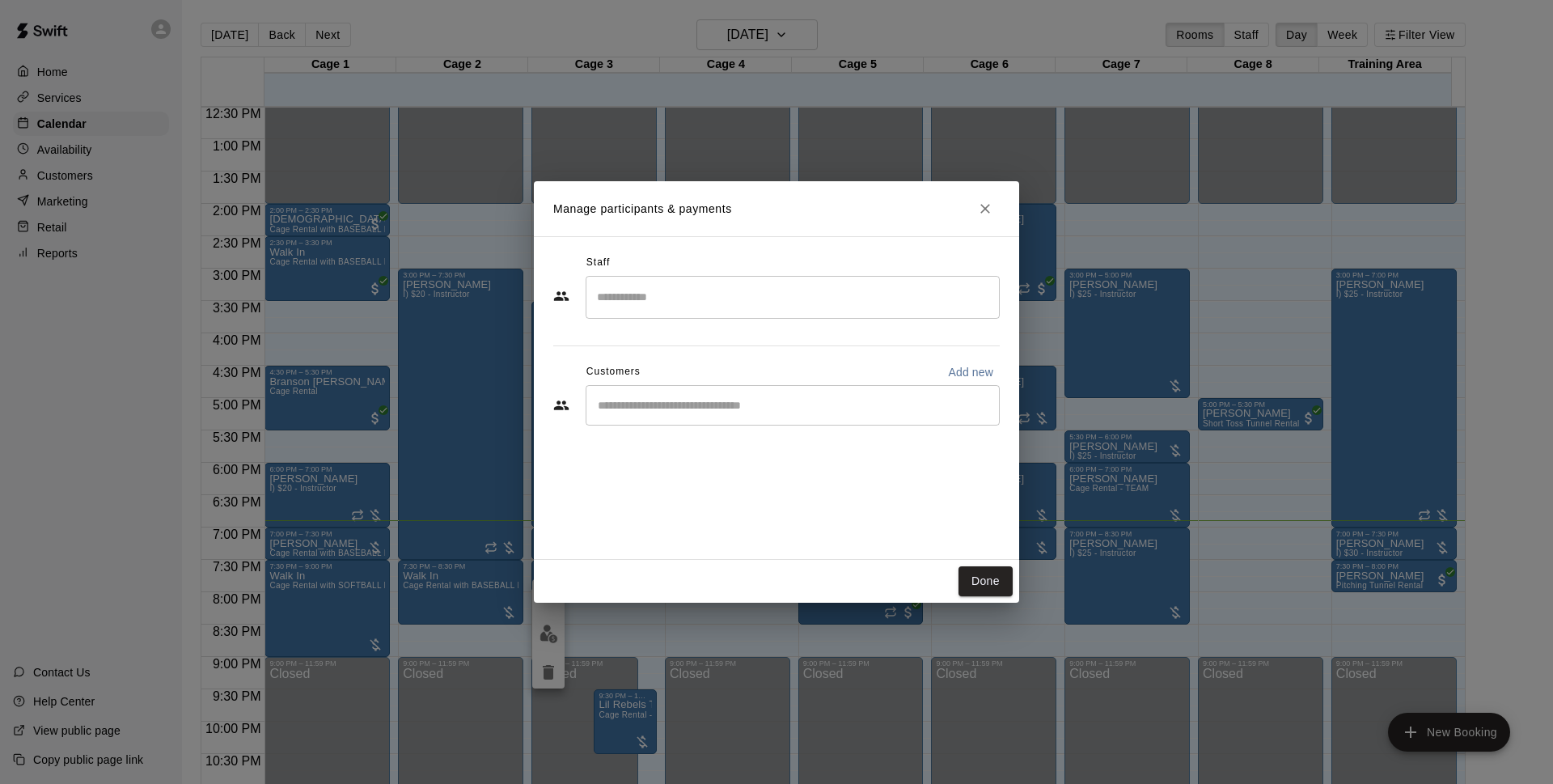
click at [809, 406] on input "Start typing to search customers..." at bounding box center [792, 406] width 399 height 16
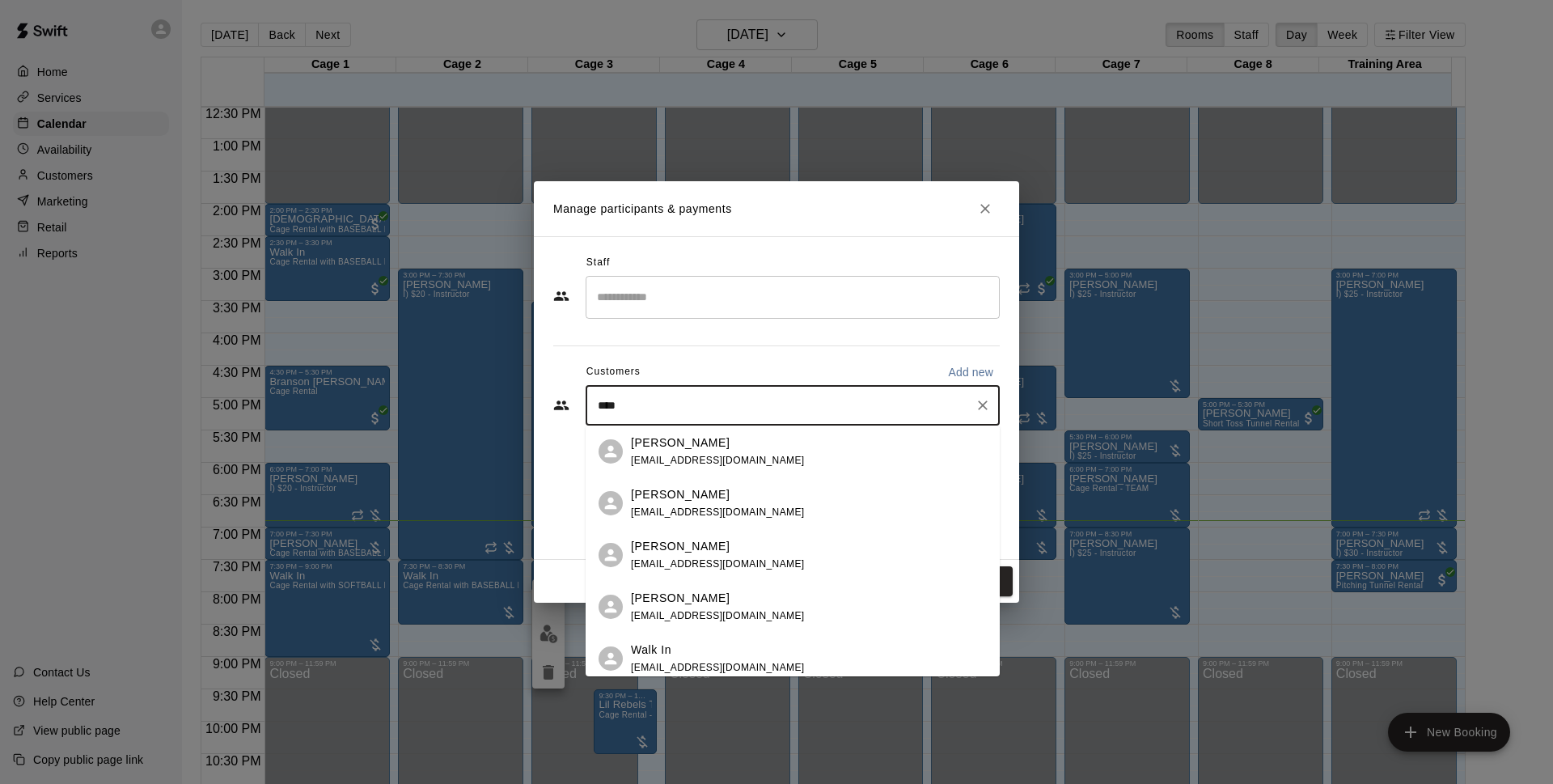
type input "****"
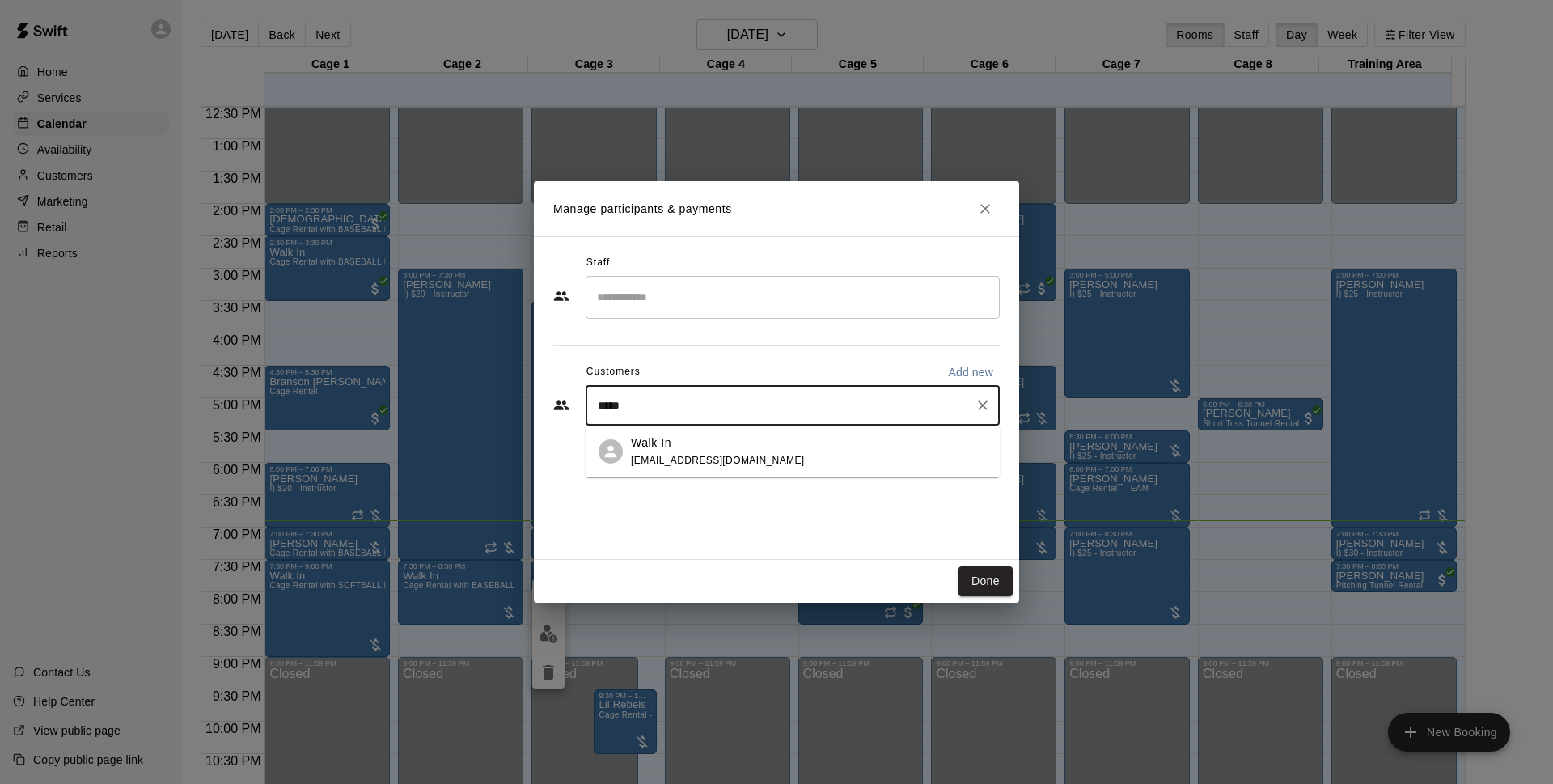
click at [799, 446] on div "Walk In info@basesloadedlv.com" at bounding box center [809, 452] width 356 height 35
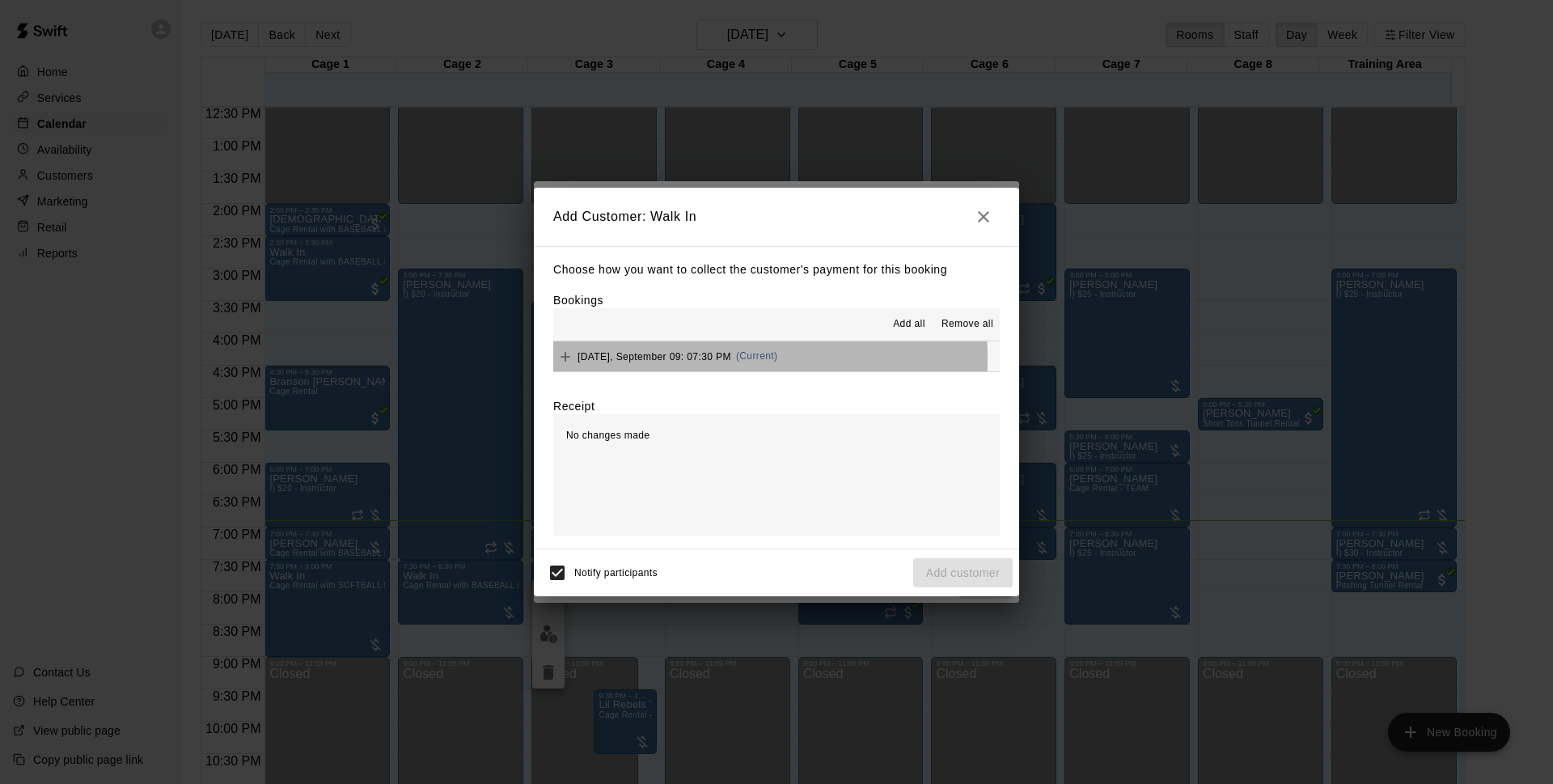
click at [696, 359] on span "Tuesday, September 09: 07:30 PM" at bounding box center [654, 356] width 154 height 12
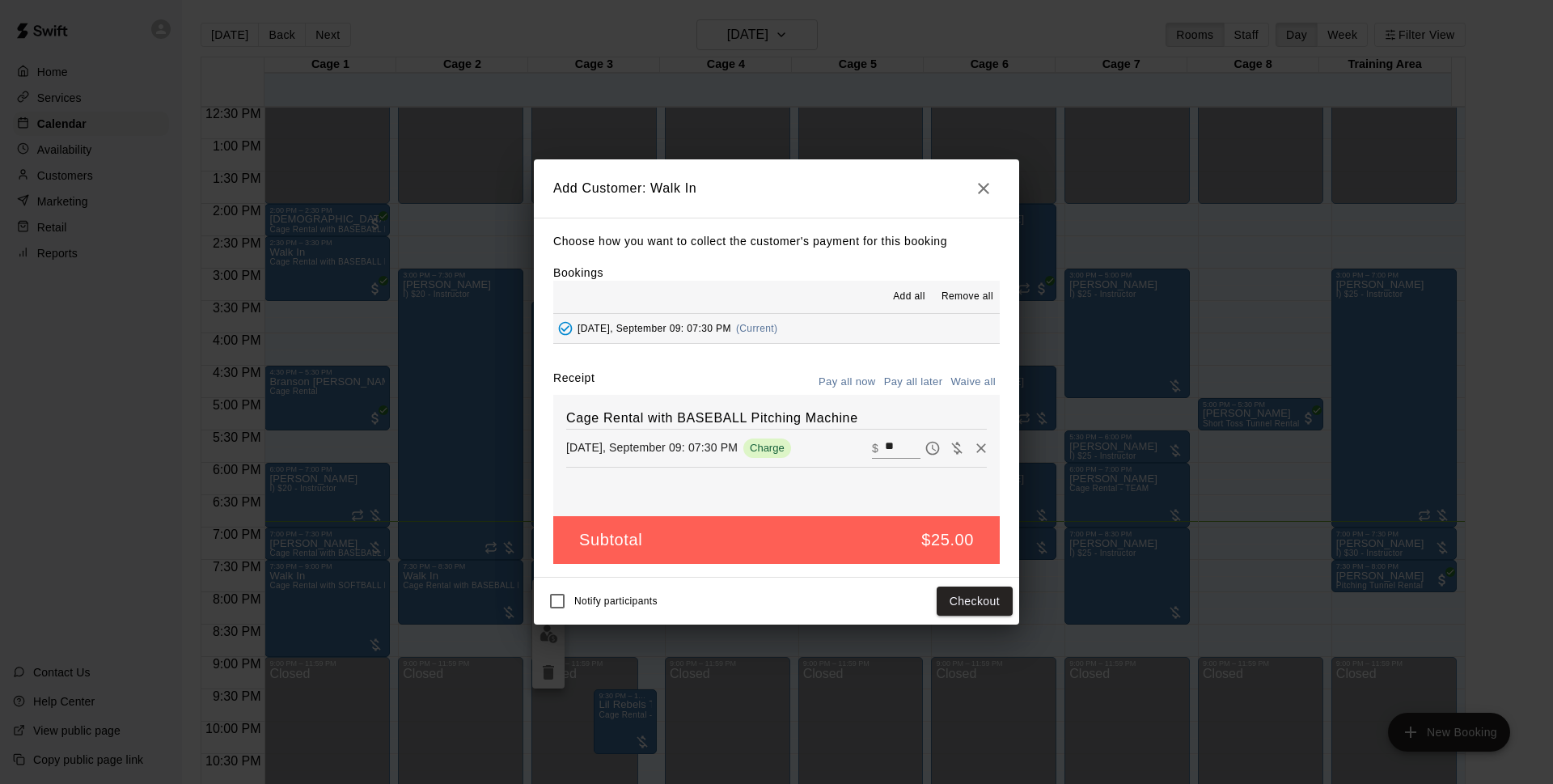
click at [919, 379] on button "Pay all later" at bounding box center [913, 382] width 67 height 25
click at [959, 601] on button "Add customer" at bounding box center [963, 601] width 99 height 30
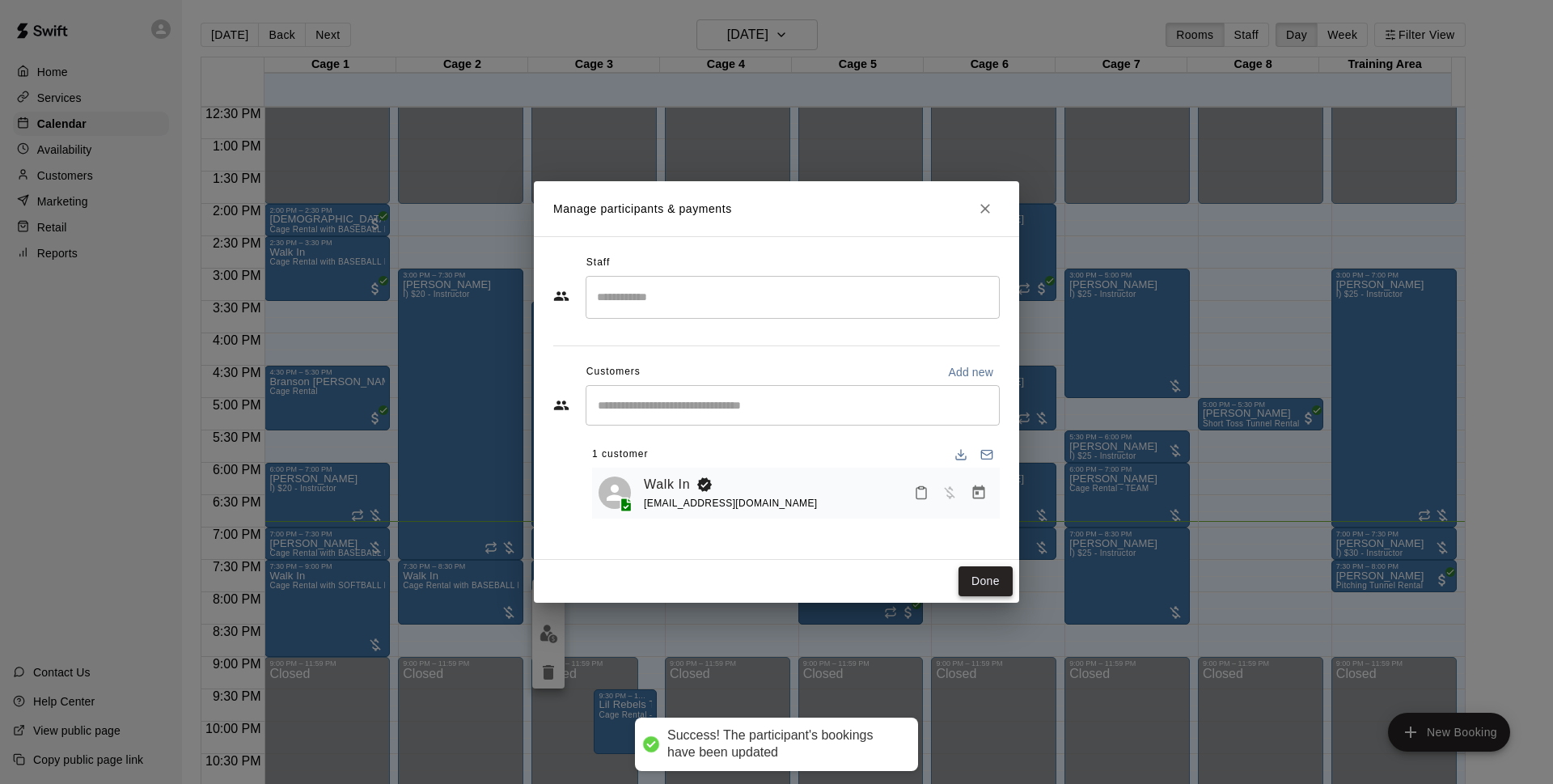
click at [979, 579] on button "Done" at bounding box center [986, 581] width 54 height 30
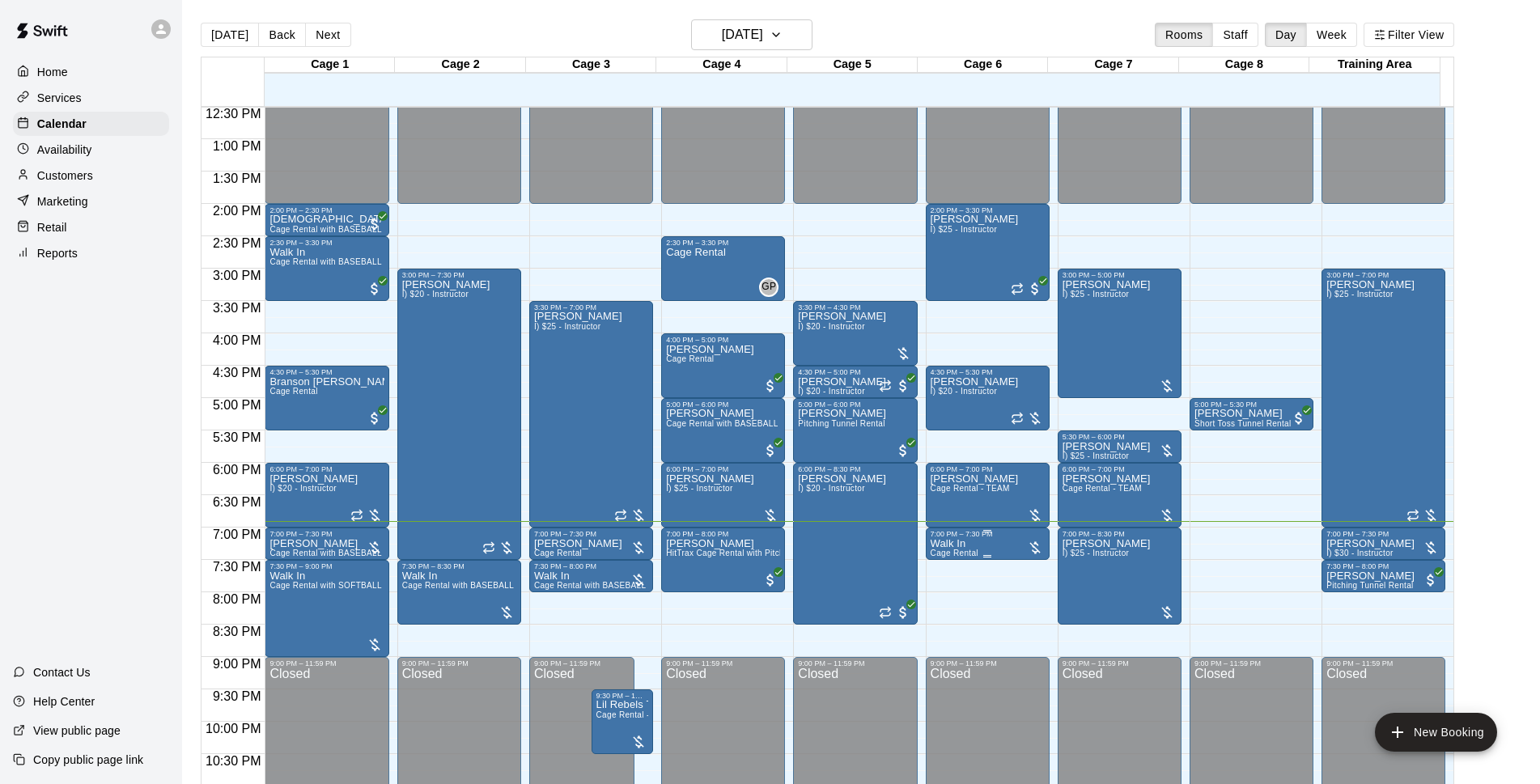
click at [959, 552] on span "Cage Rental" at bounding box center [954, 553] width 48 height 9
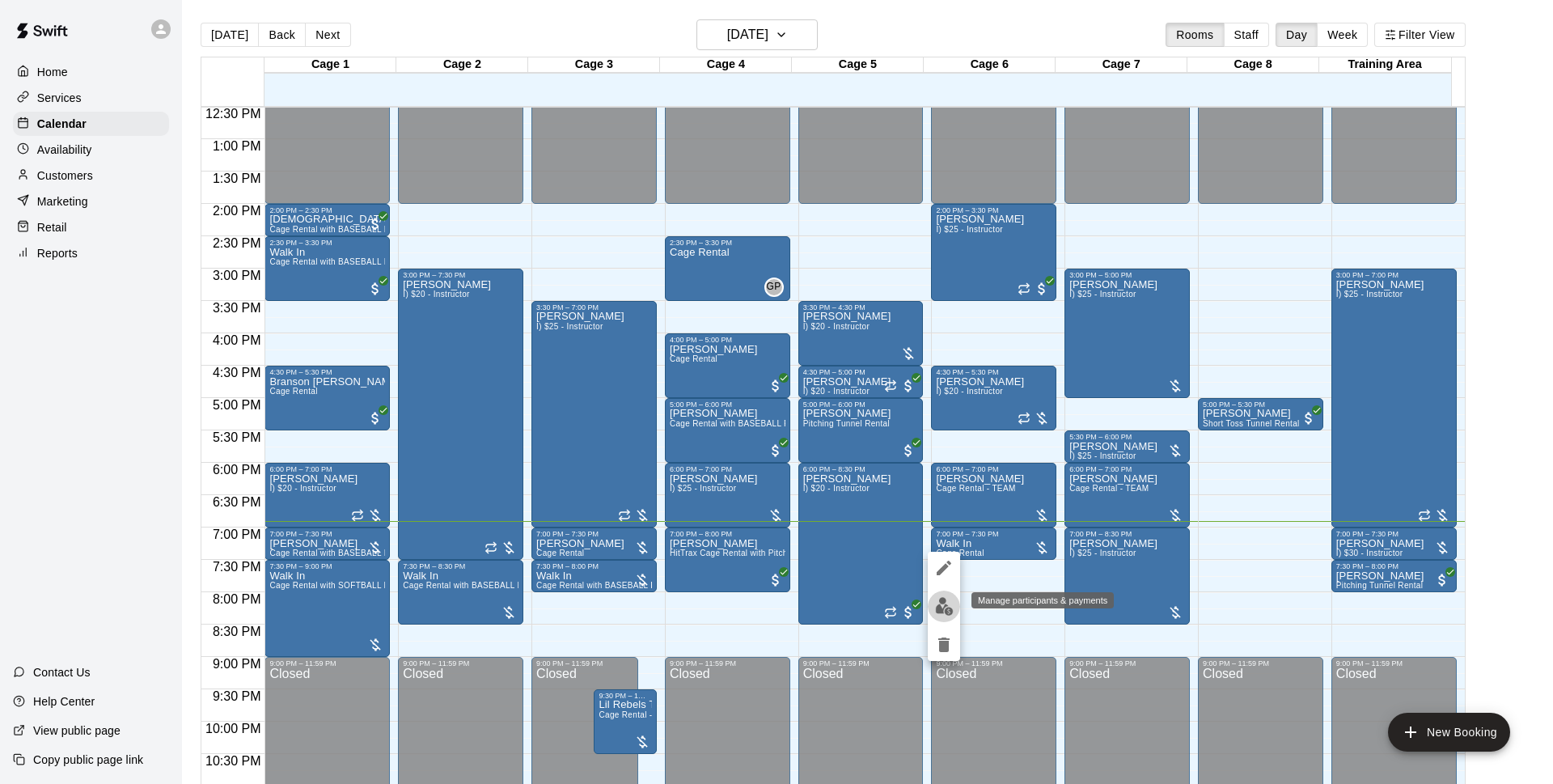
click at [943, 612] on img "edit" at bounding box center [944, 606] width 19 height 19
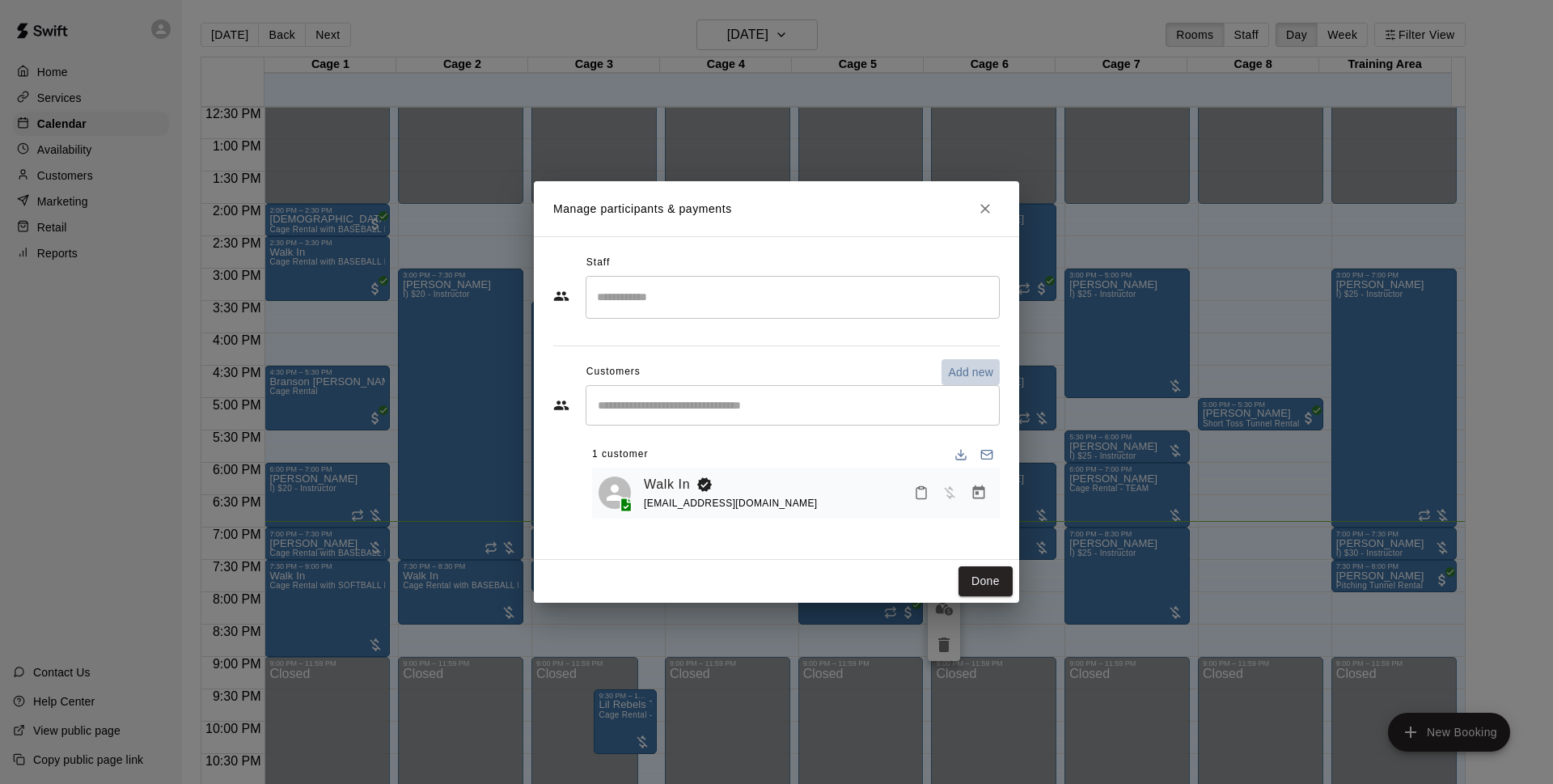
click at [964, 375] on p "Add new" at bounding box center [971, 372] width 45 height 16
select select "**"
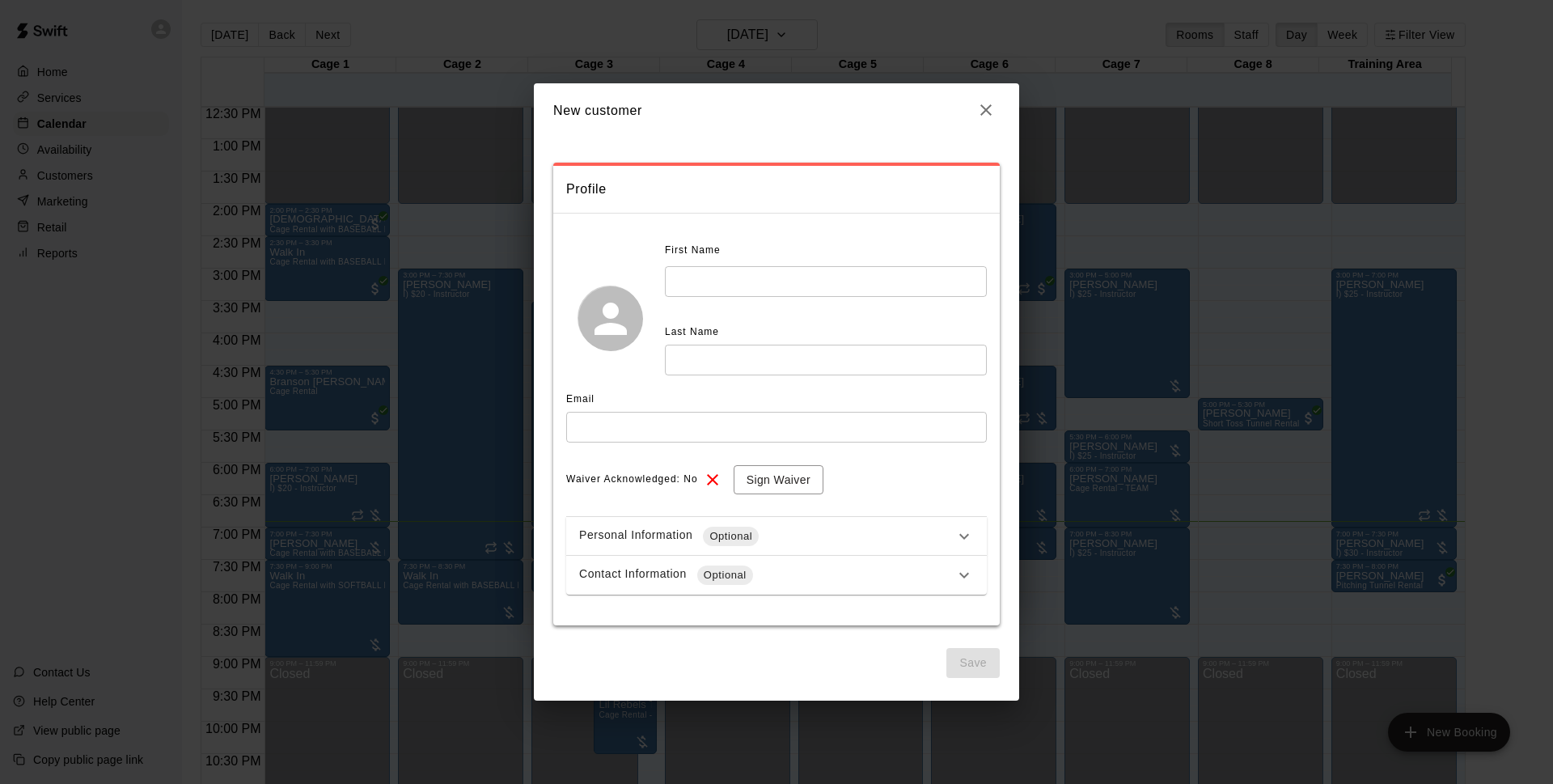
click at [761, 275] on input "text" at bounding box center [826, 281] width 322 height 30
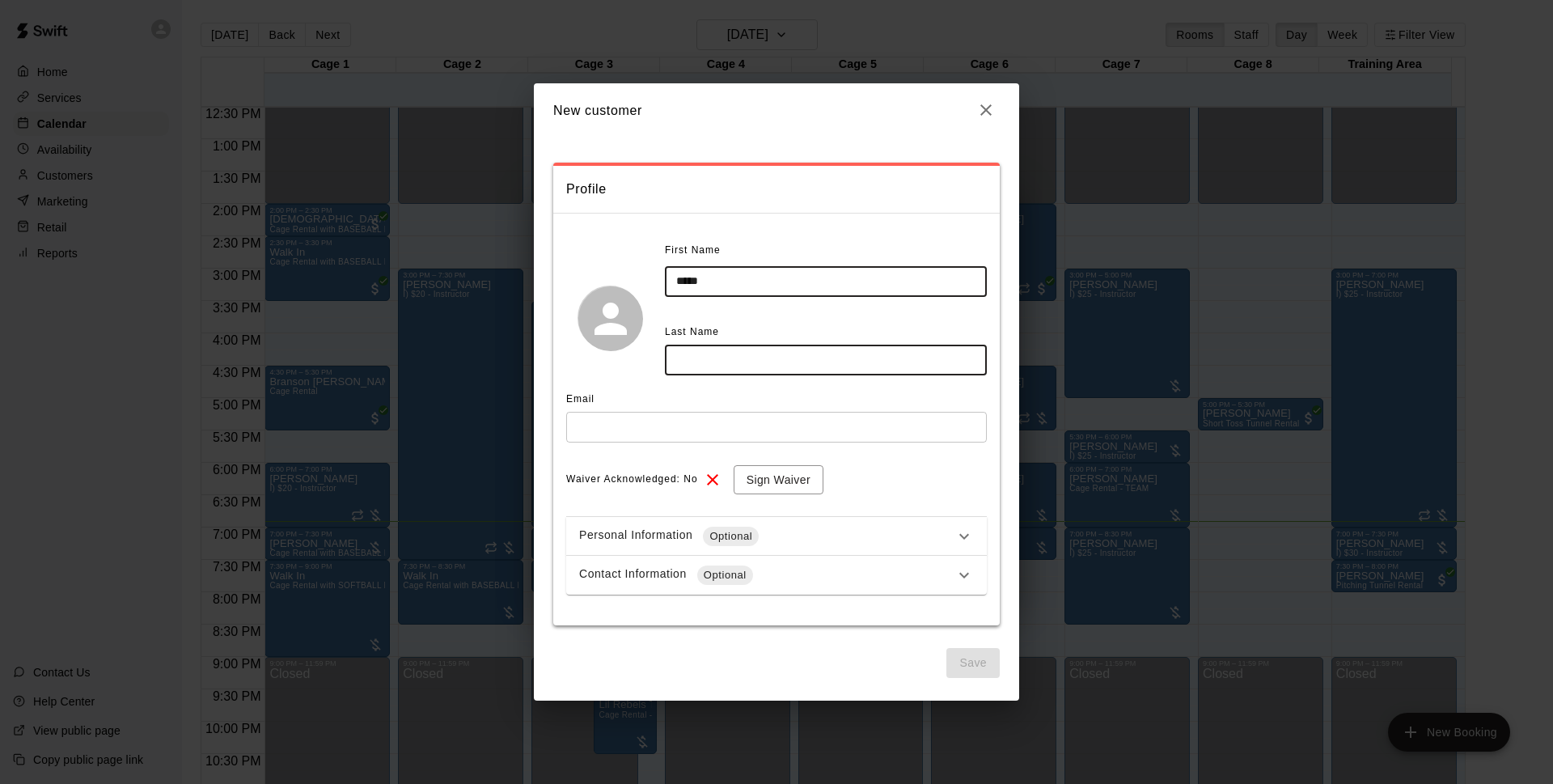
type input "*****"
click at [745, 370] on input "text" at bounding box center [826, 359] width 322 height 30
type input "*****"
click at [585, 416] on input "text" at bounding box center [777, 426] width 421 height 30
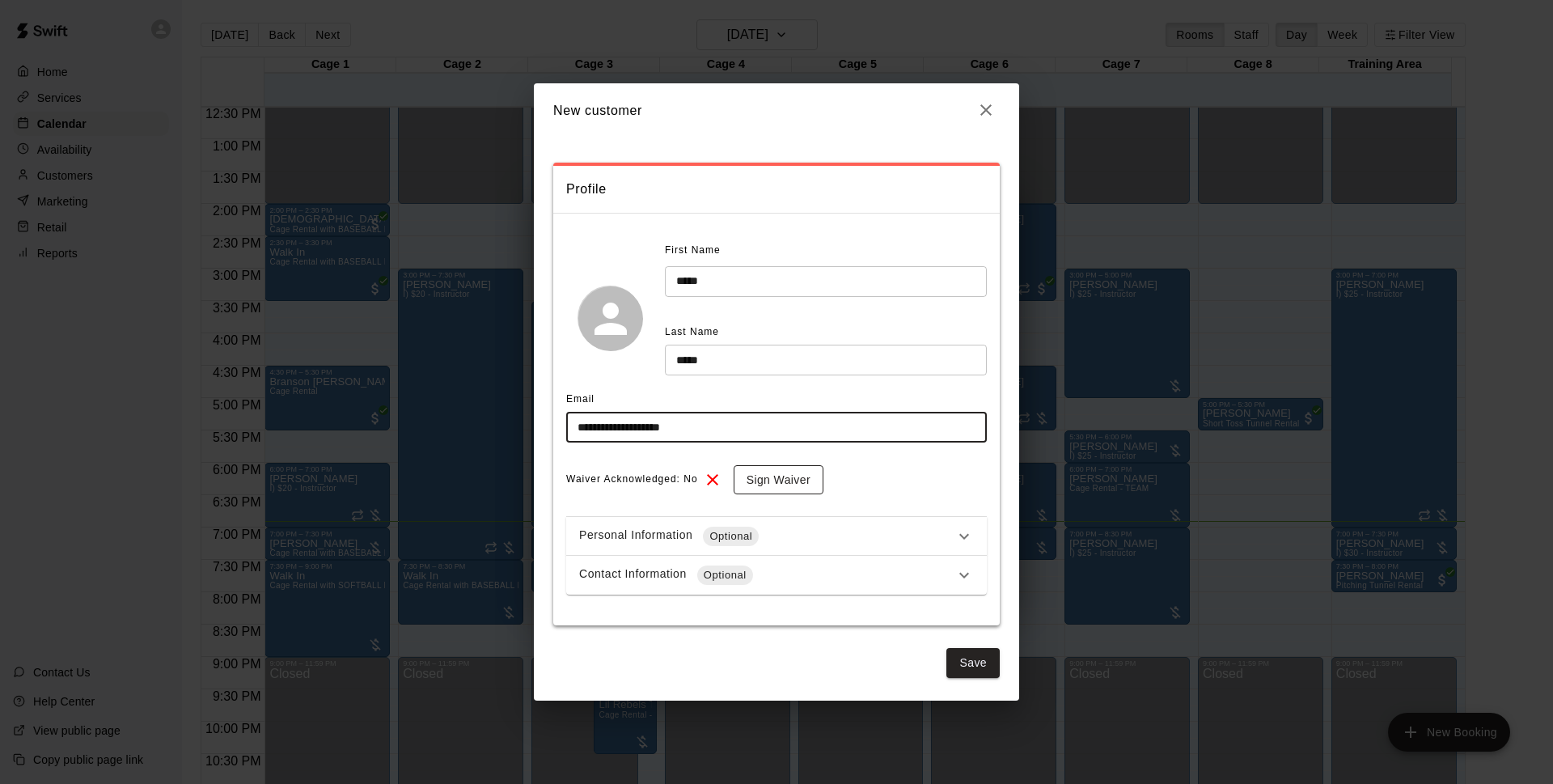
type input "**********"
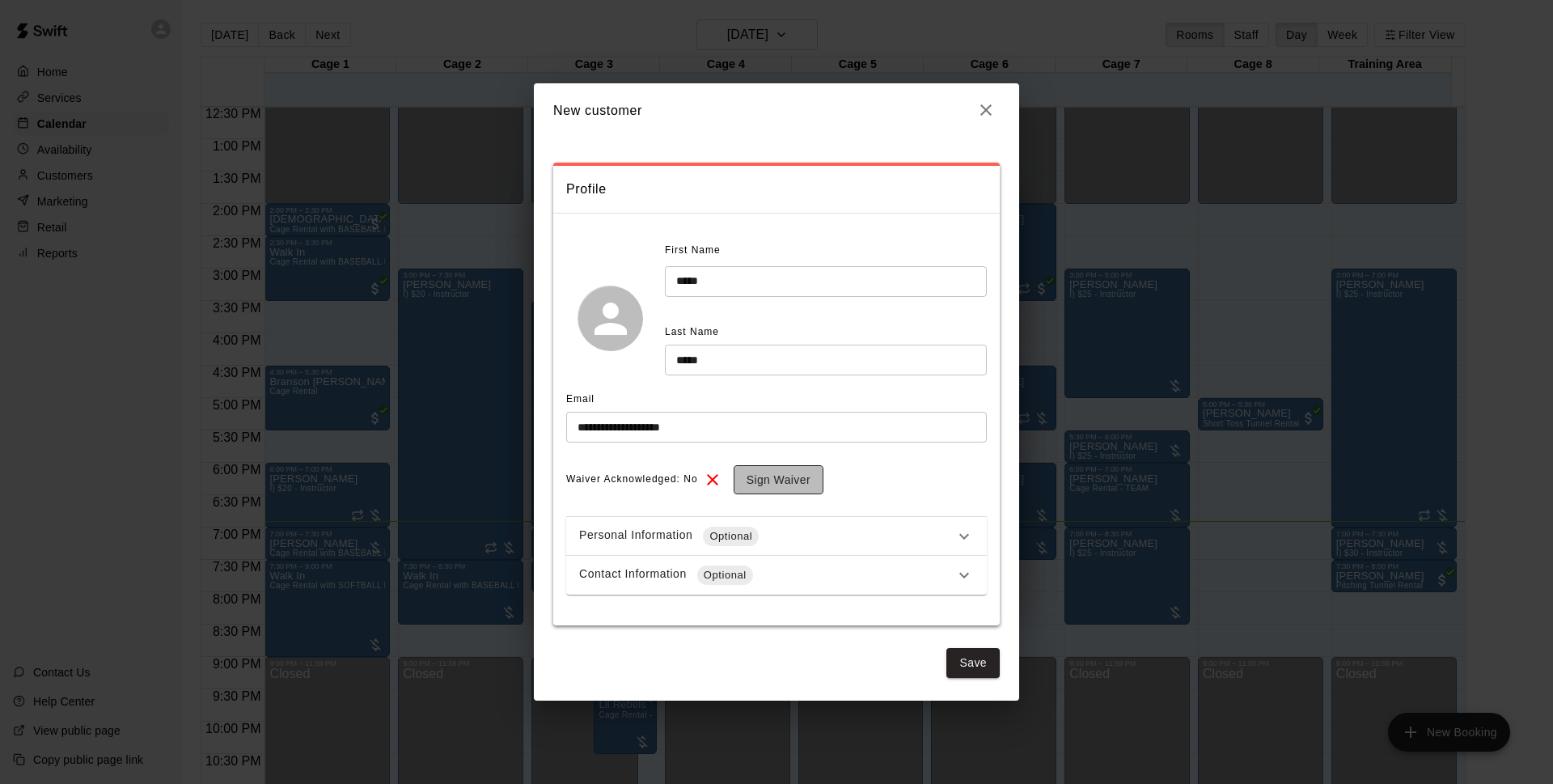
click at [753, 475] on button "Sign Waiver" at bounding box center [778, 480] width 89 height 30
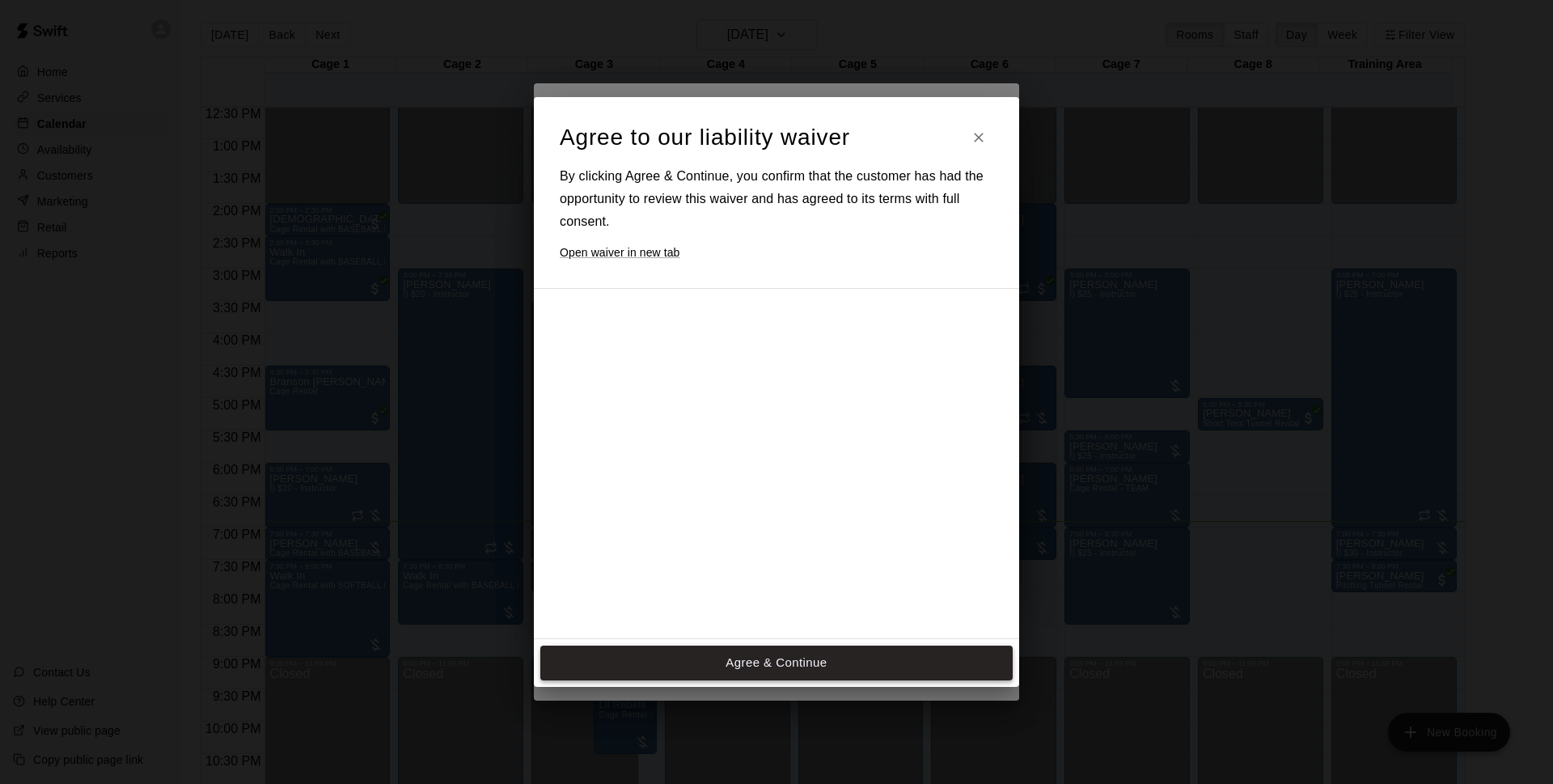
click at [784, 684] on div "Agree & Continue" at bounding box center [776, 662] width 485 height 47
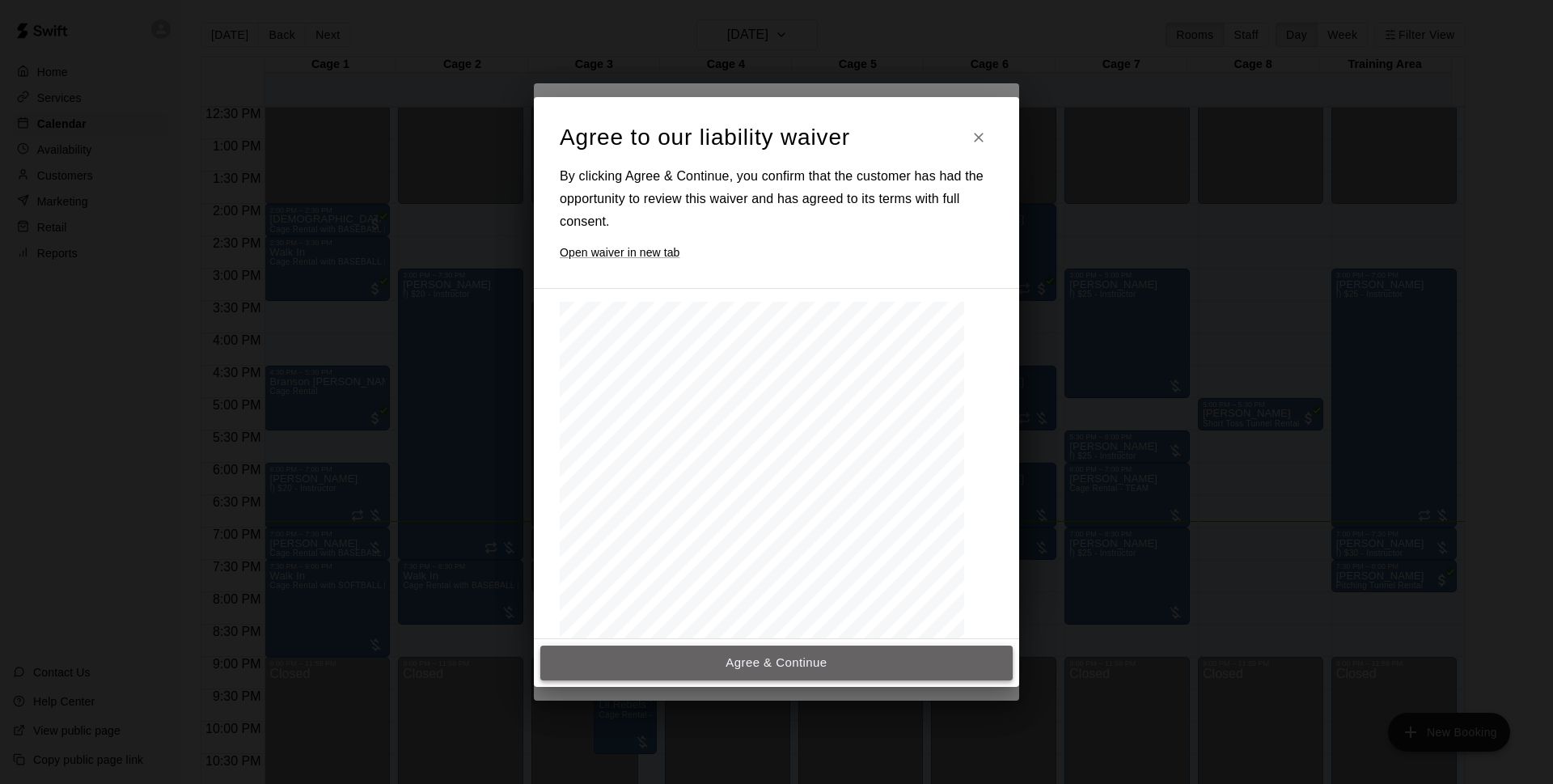
click at [795, 666] on button "Agree & Continue" at bounding box center [776, 663] width 472 height 34
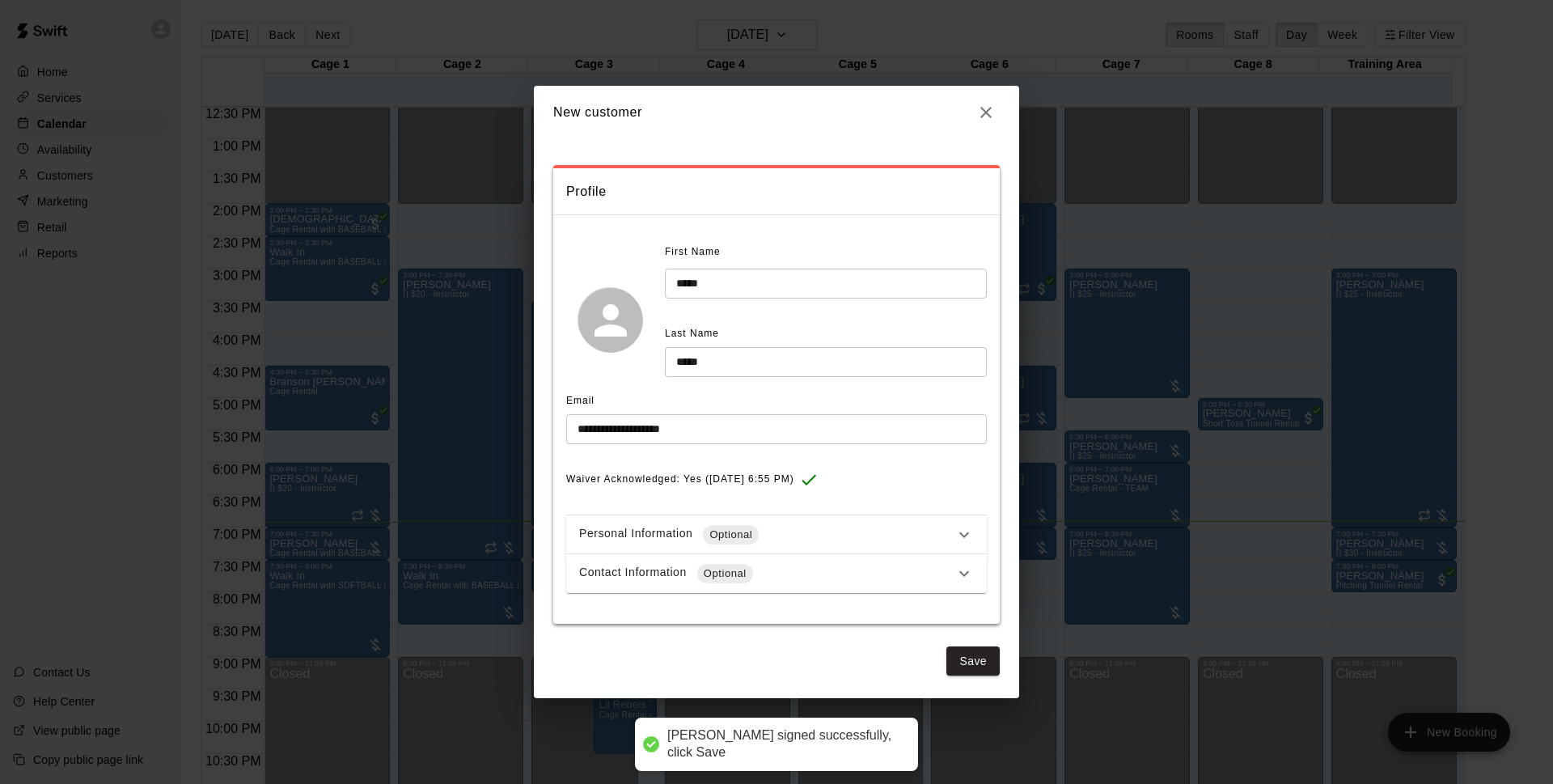
click at [816, 560] on div "Contact Information Optional" at bounding box center [777, 573] width 421 height 39
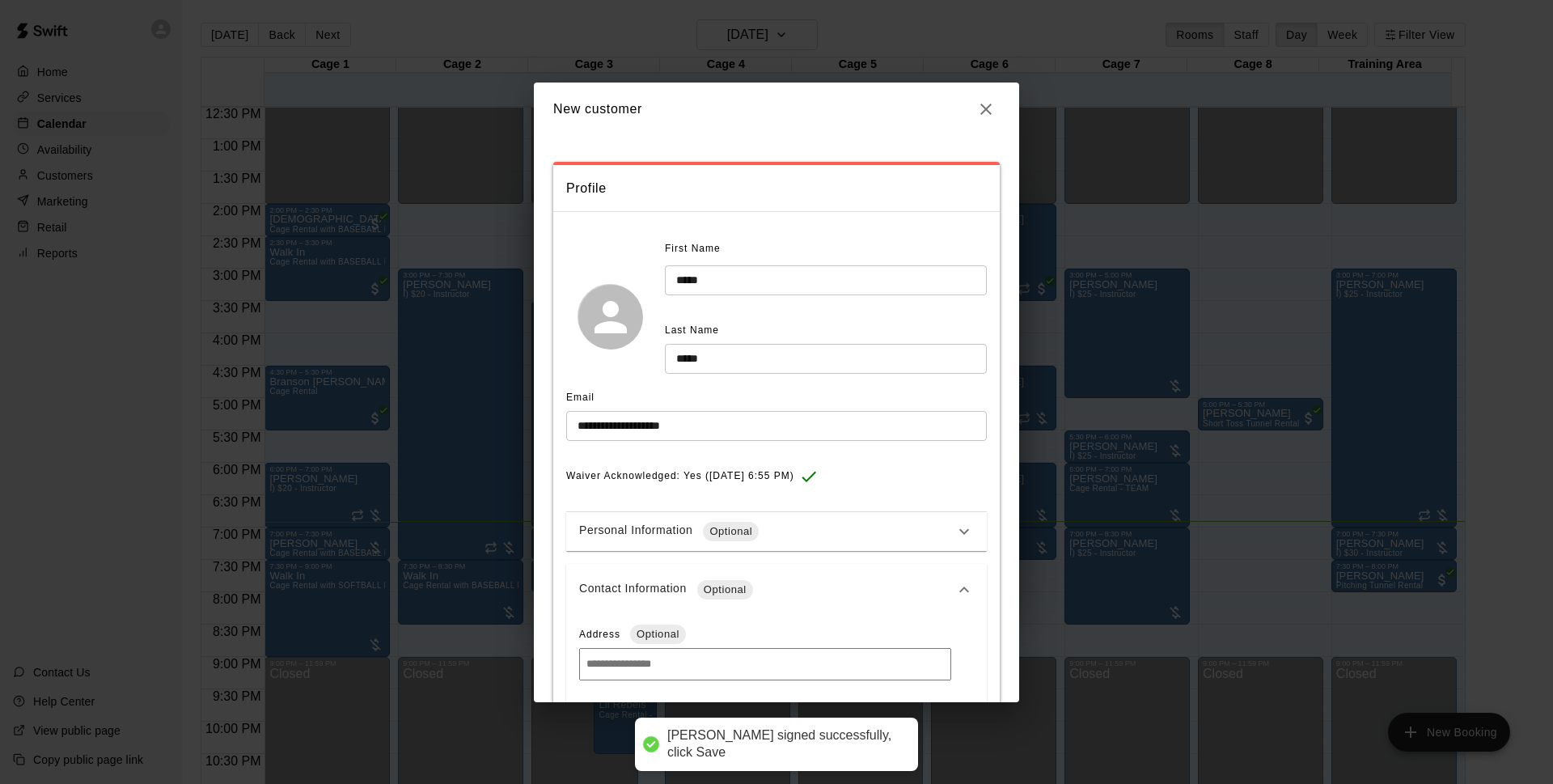
scroll to position [255, 0]
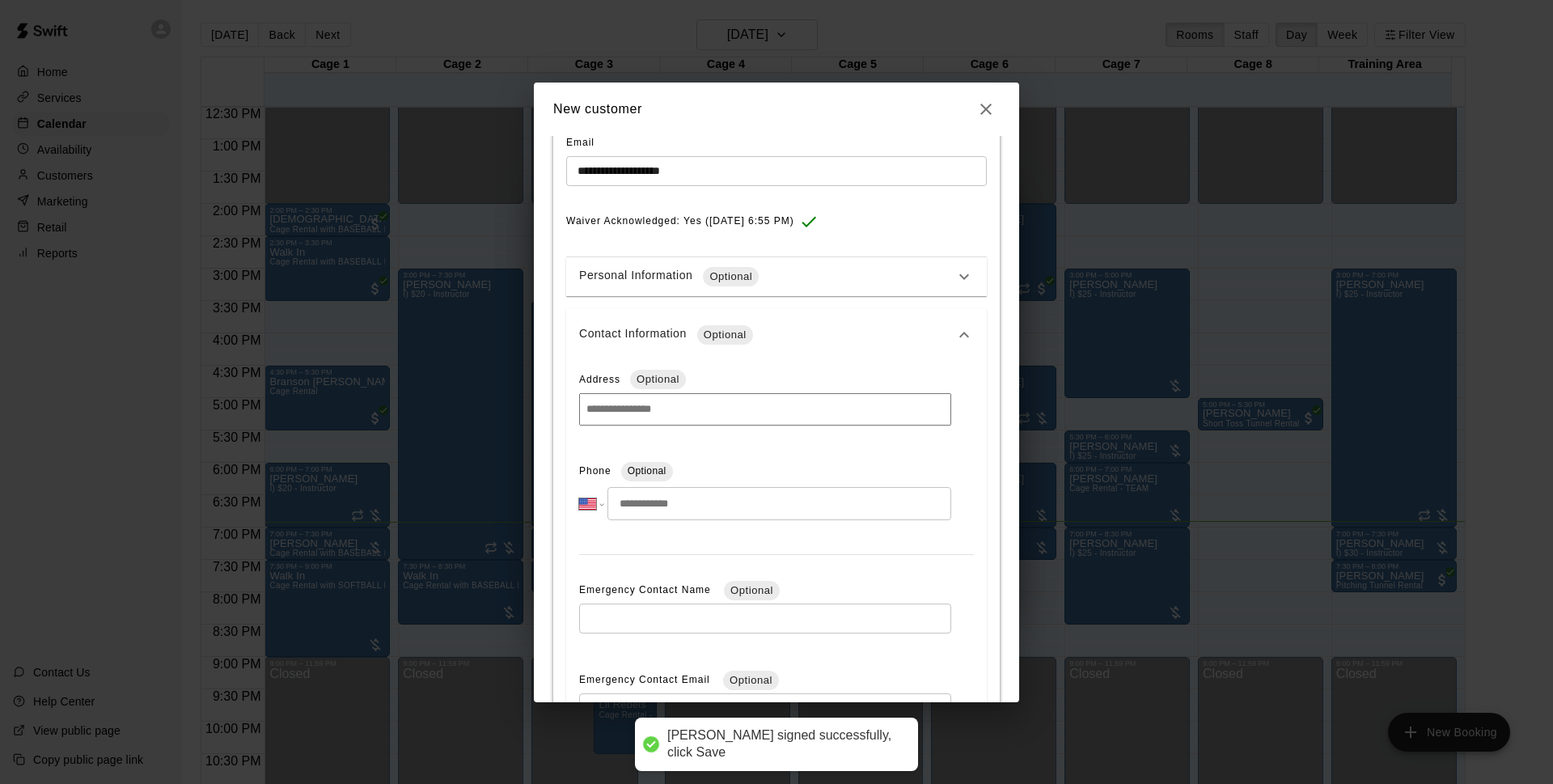
click at [767, 496] on input "tel" at bounding box center [780, 503] width 344 height 33
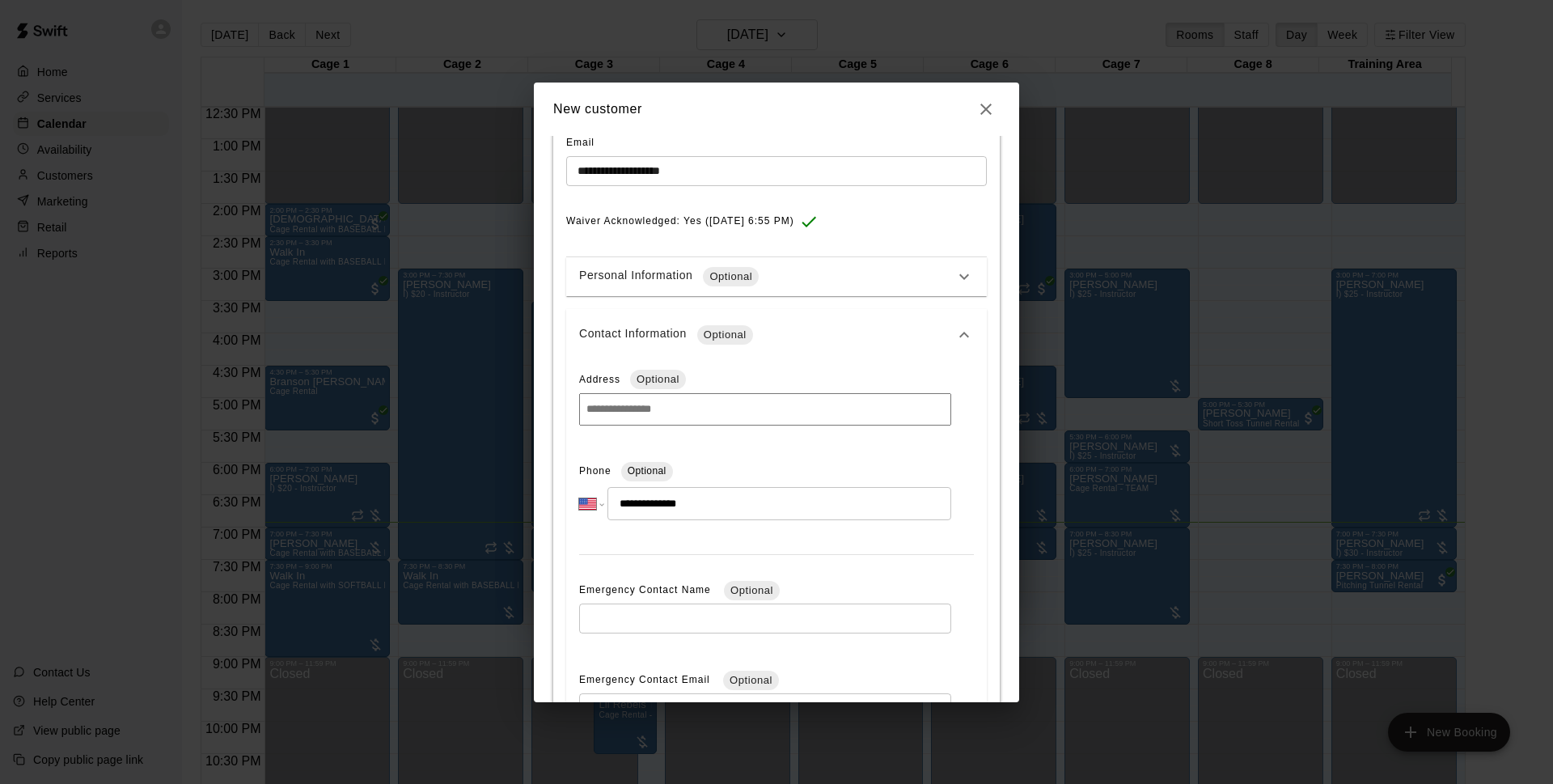
scroll to position [515, 0]
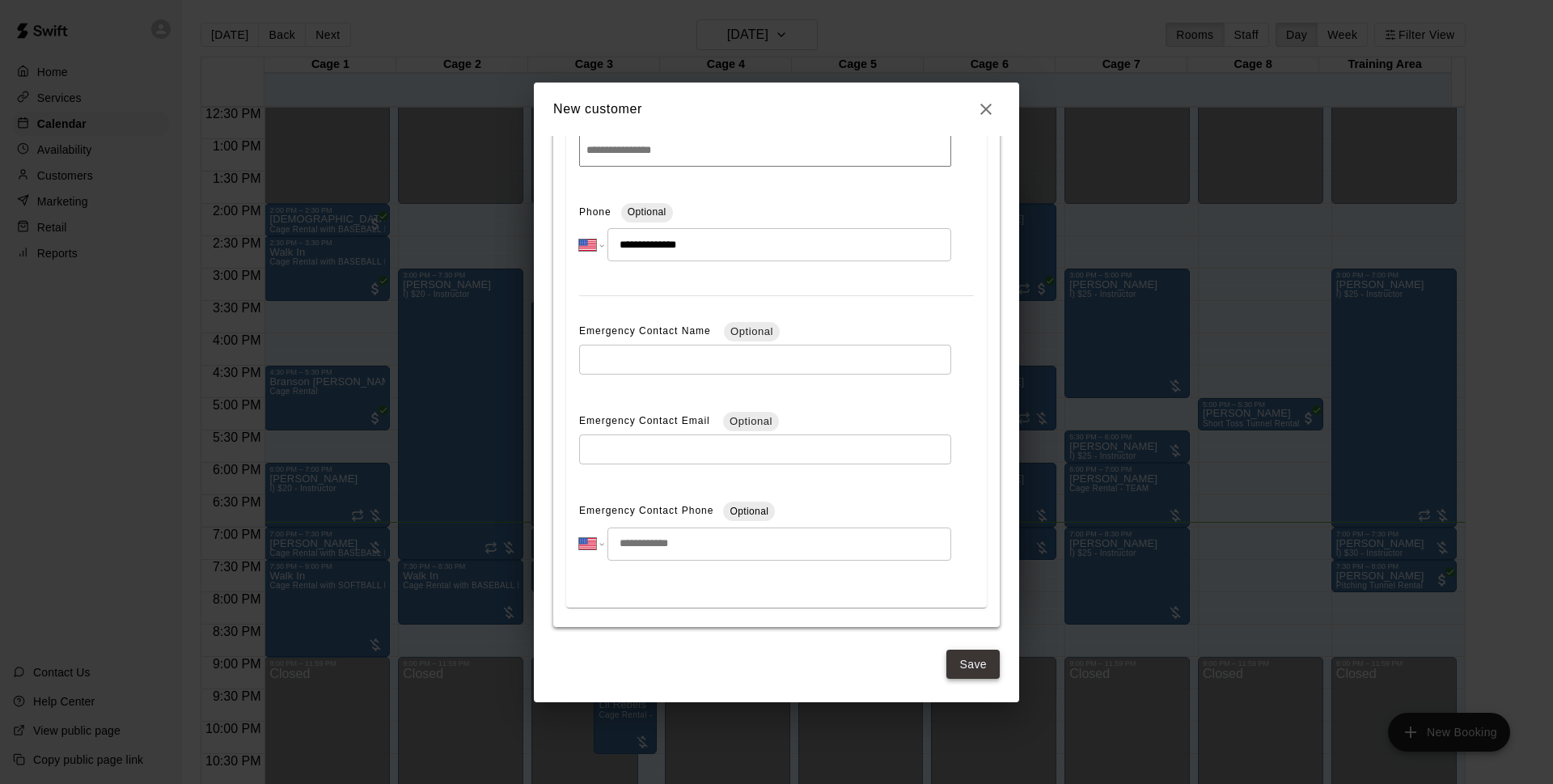
type input "**********"
click at [951, 668] on button "Save" at bounding box center [973, 664] width 53 height 30
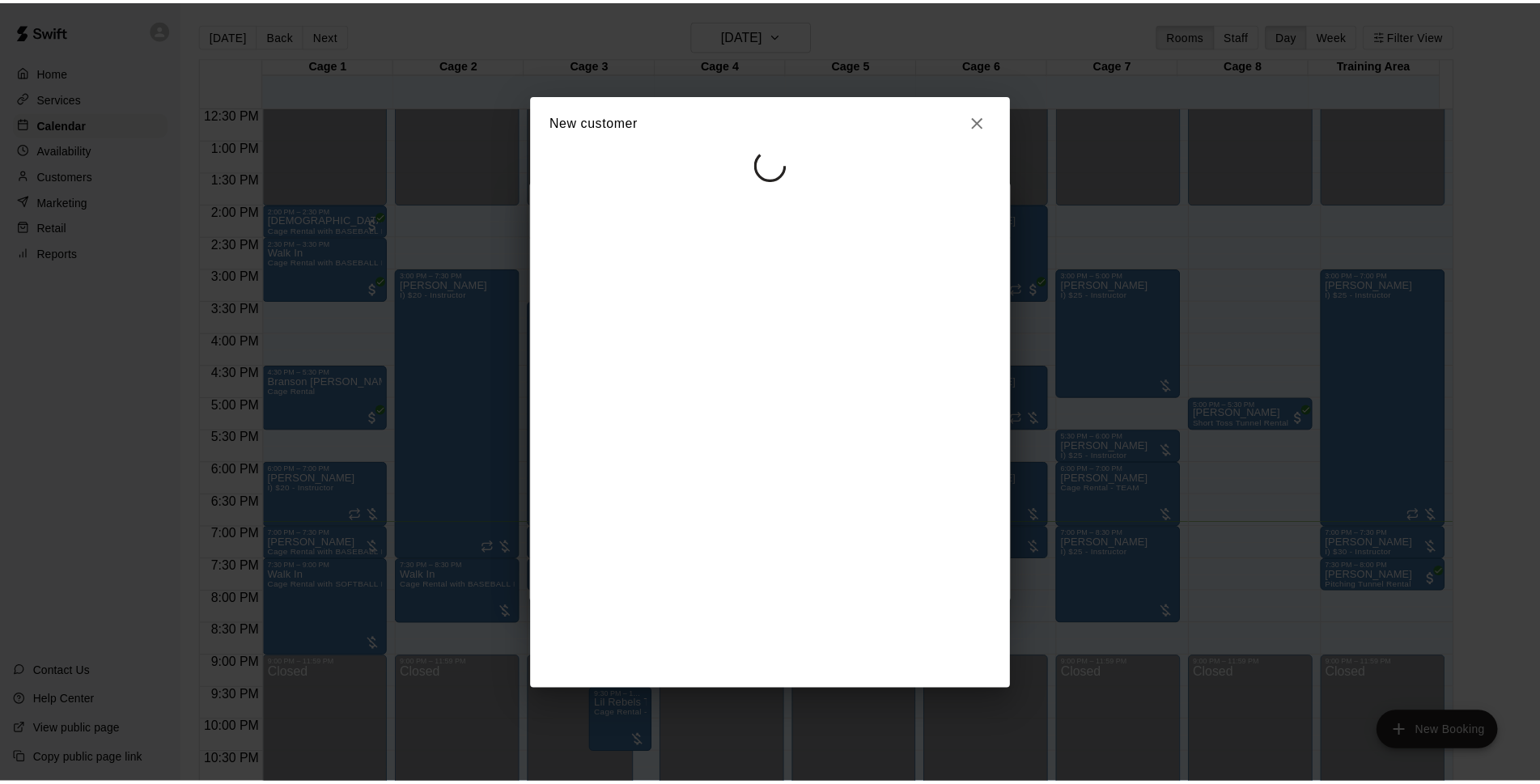
scroll to position [0, 0]
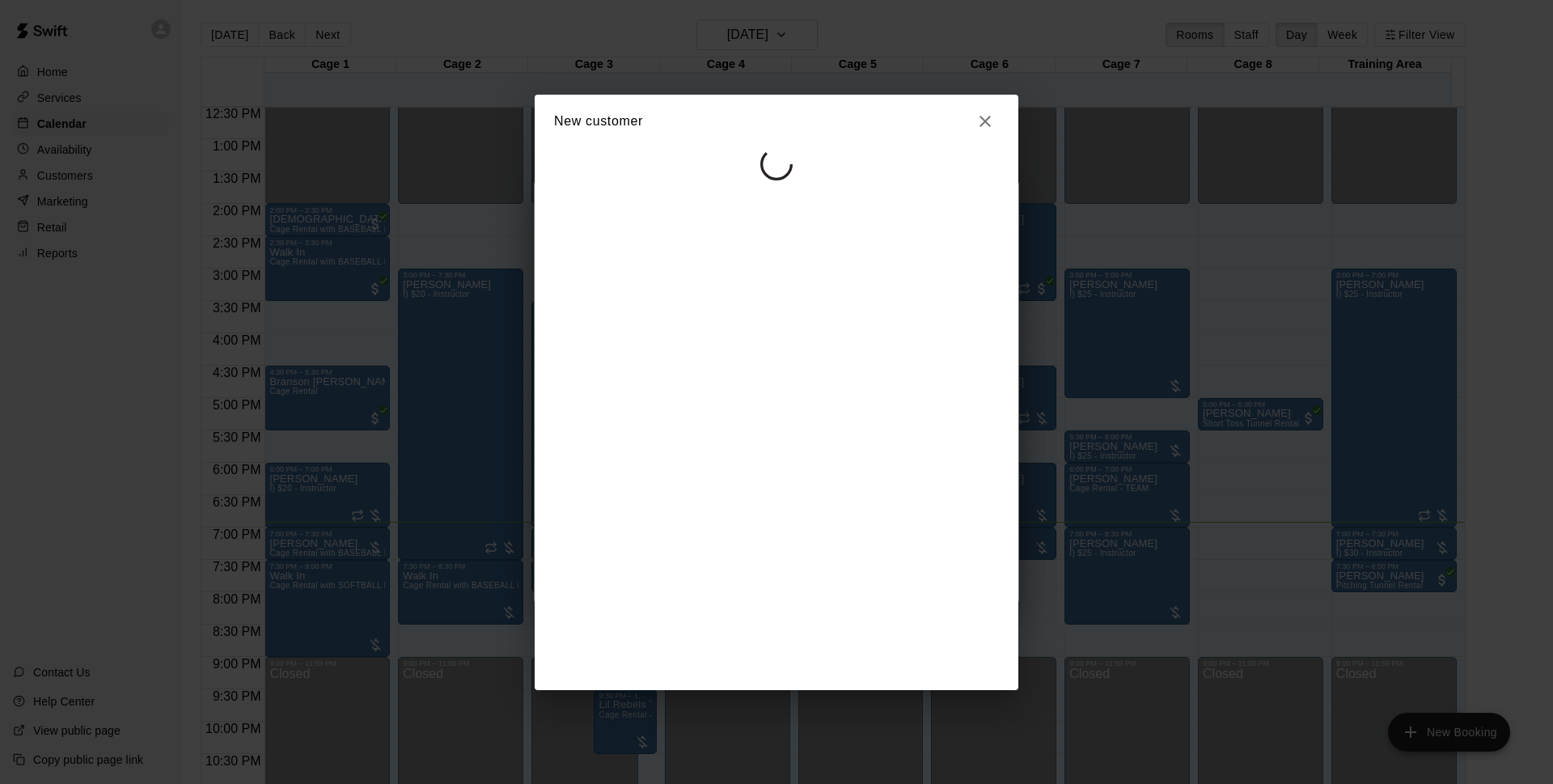
select select "**"
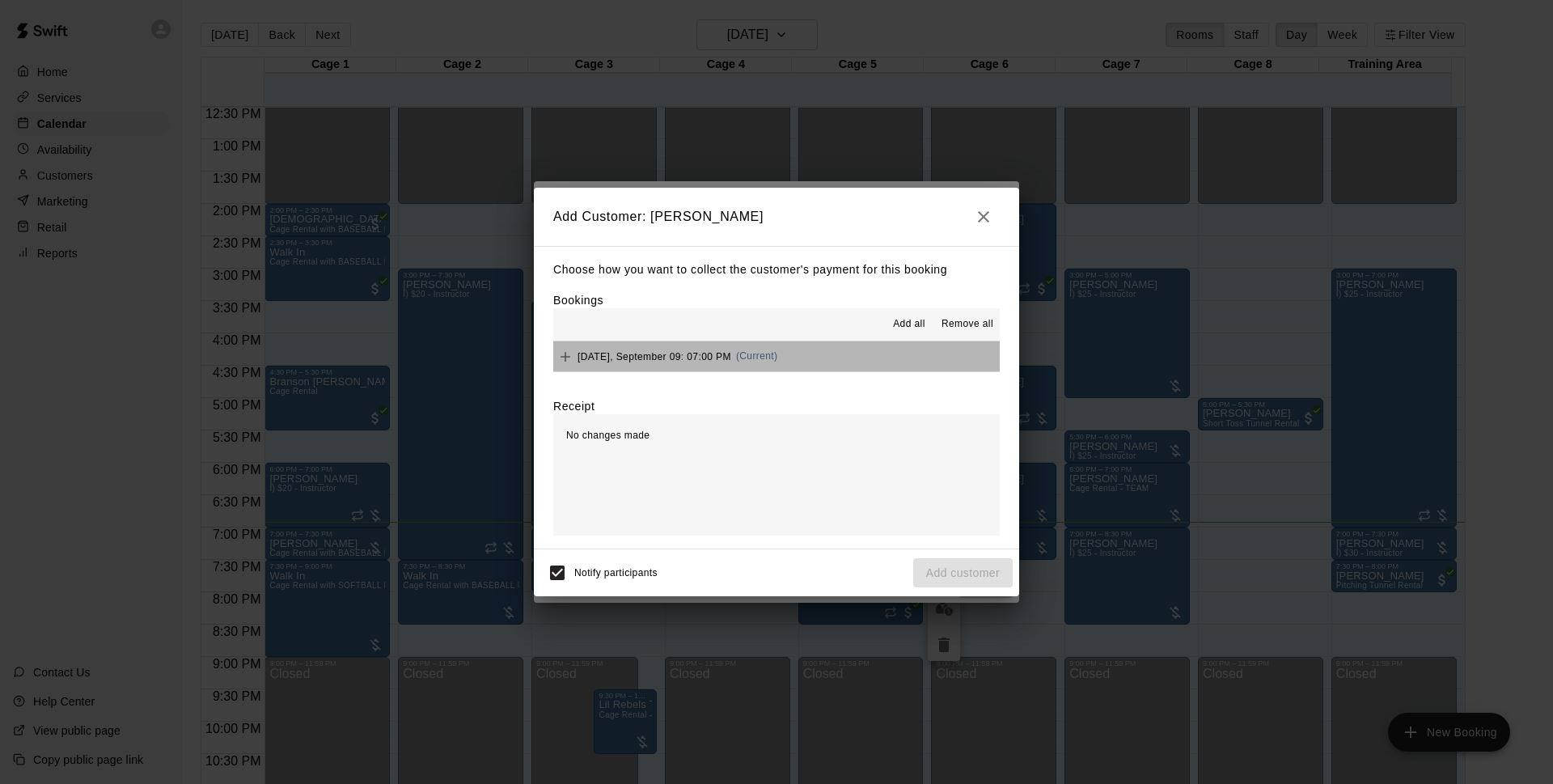
click at [856, 362] on button "Tuesday, September 09: 07:00 PM (Current)" at bounding box center [777, 356] width 446 height 30
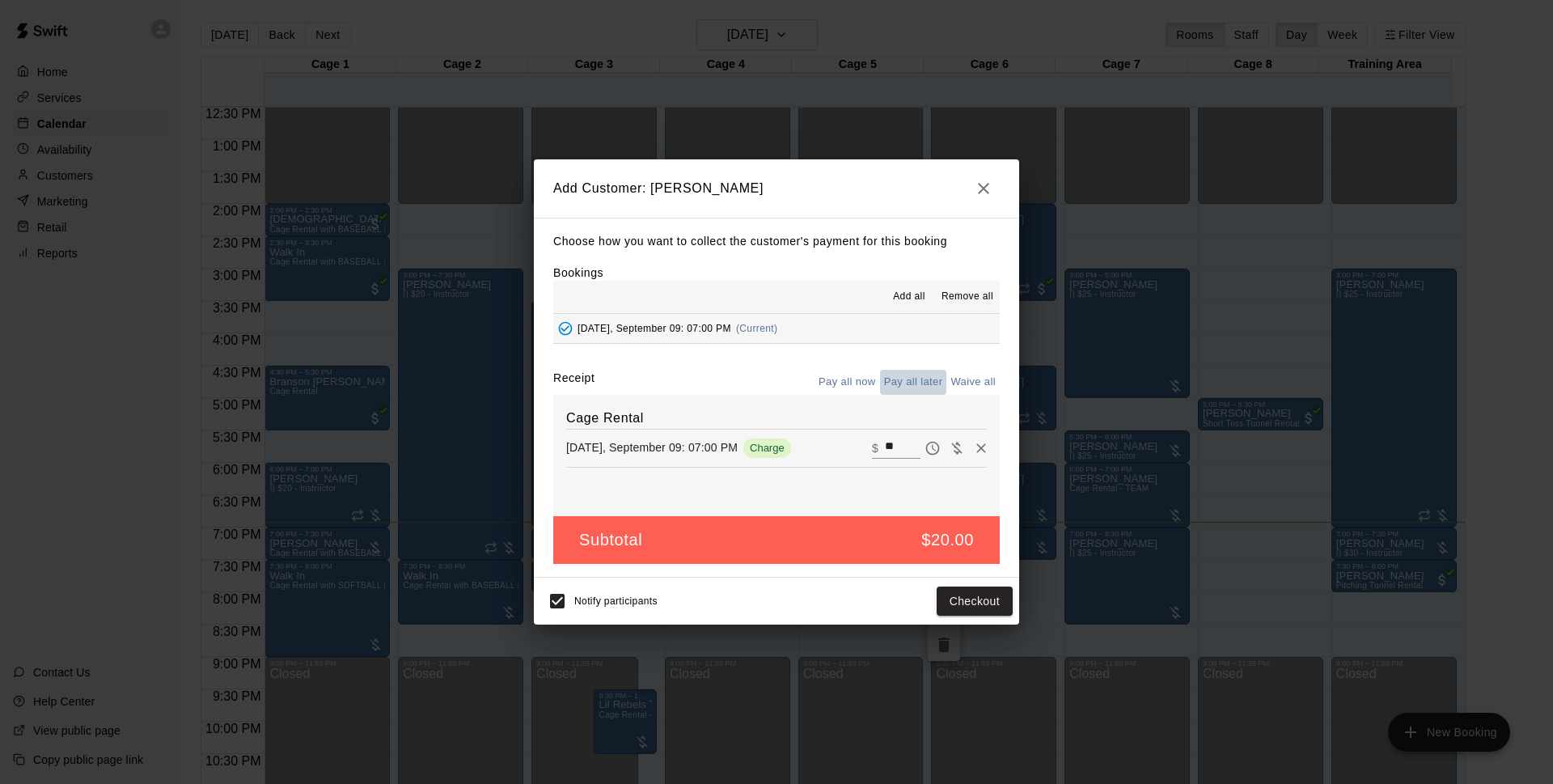
click at [906, 391] on button "Pay all later" at bounding box center [913, 382] width 67 height 25
click at [959, 596] on button "Add customer" at bounding box center [963, 601] width 99 height 30
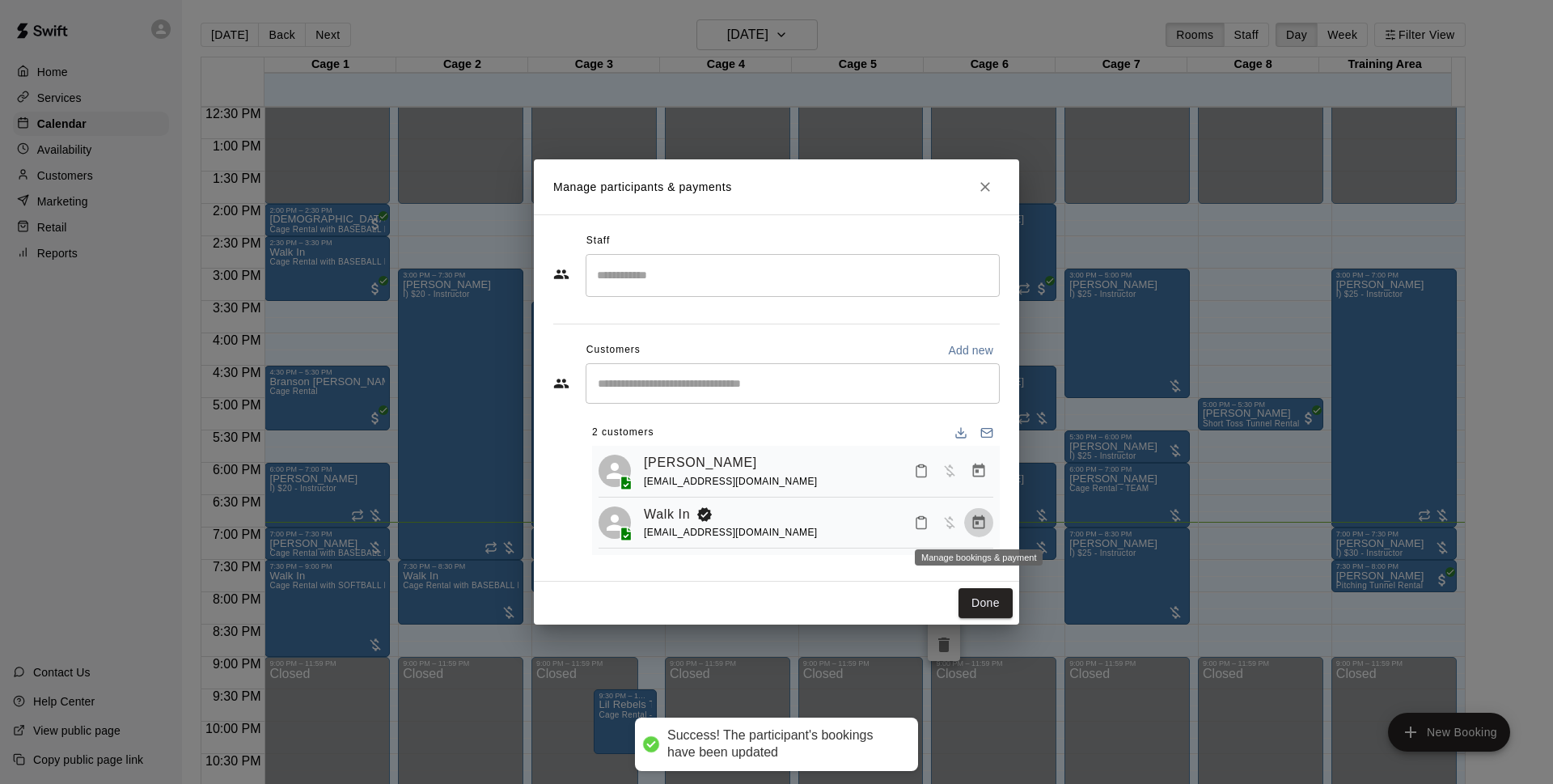
click at [970, 525] on button "Manage bookings & payment" at bounding box center [978, 522] width 29 height 29
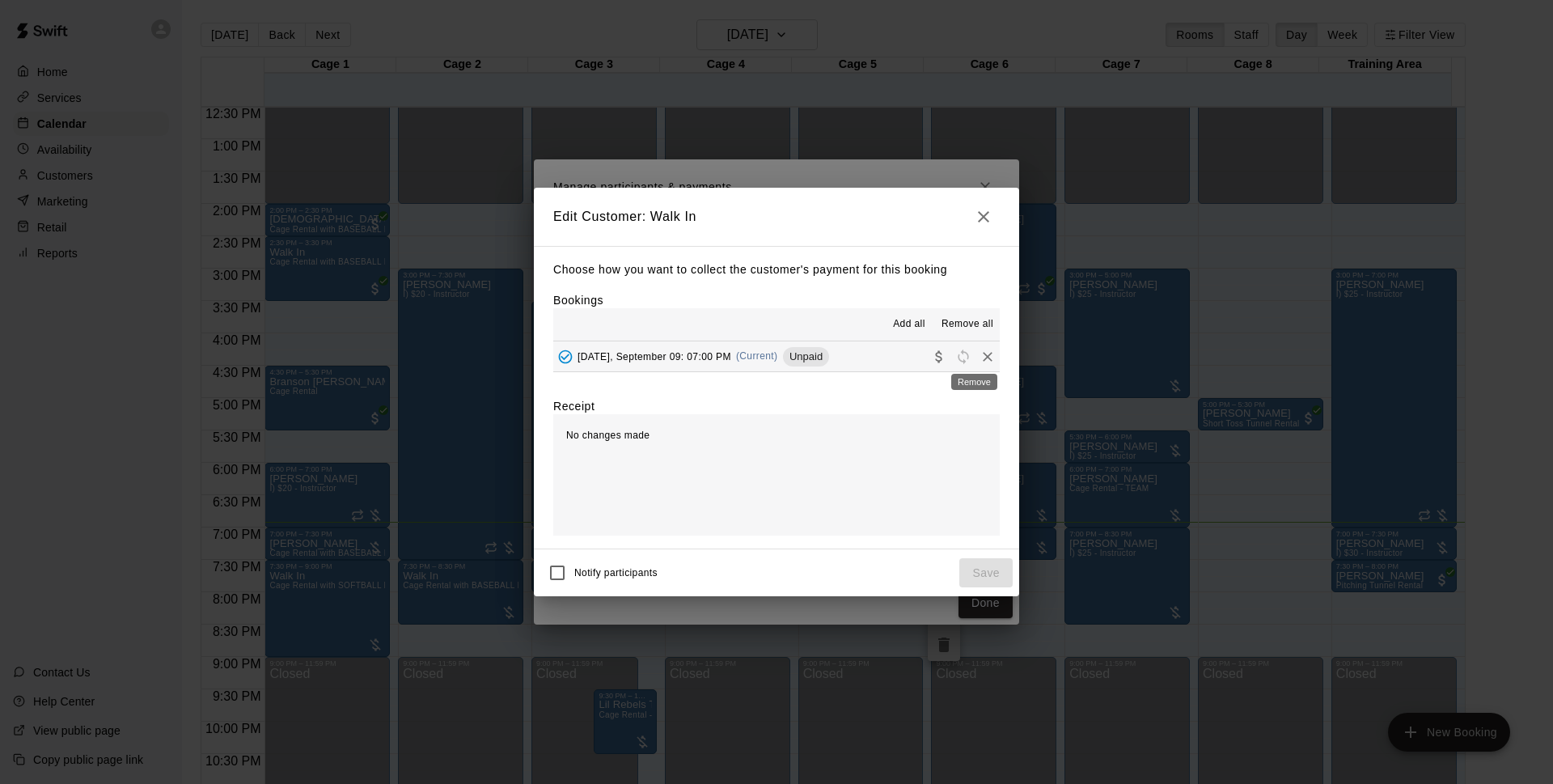
click at [979, 358] on icon "Remove" at bounding box center [987, 357] width 16 height 16
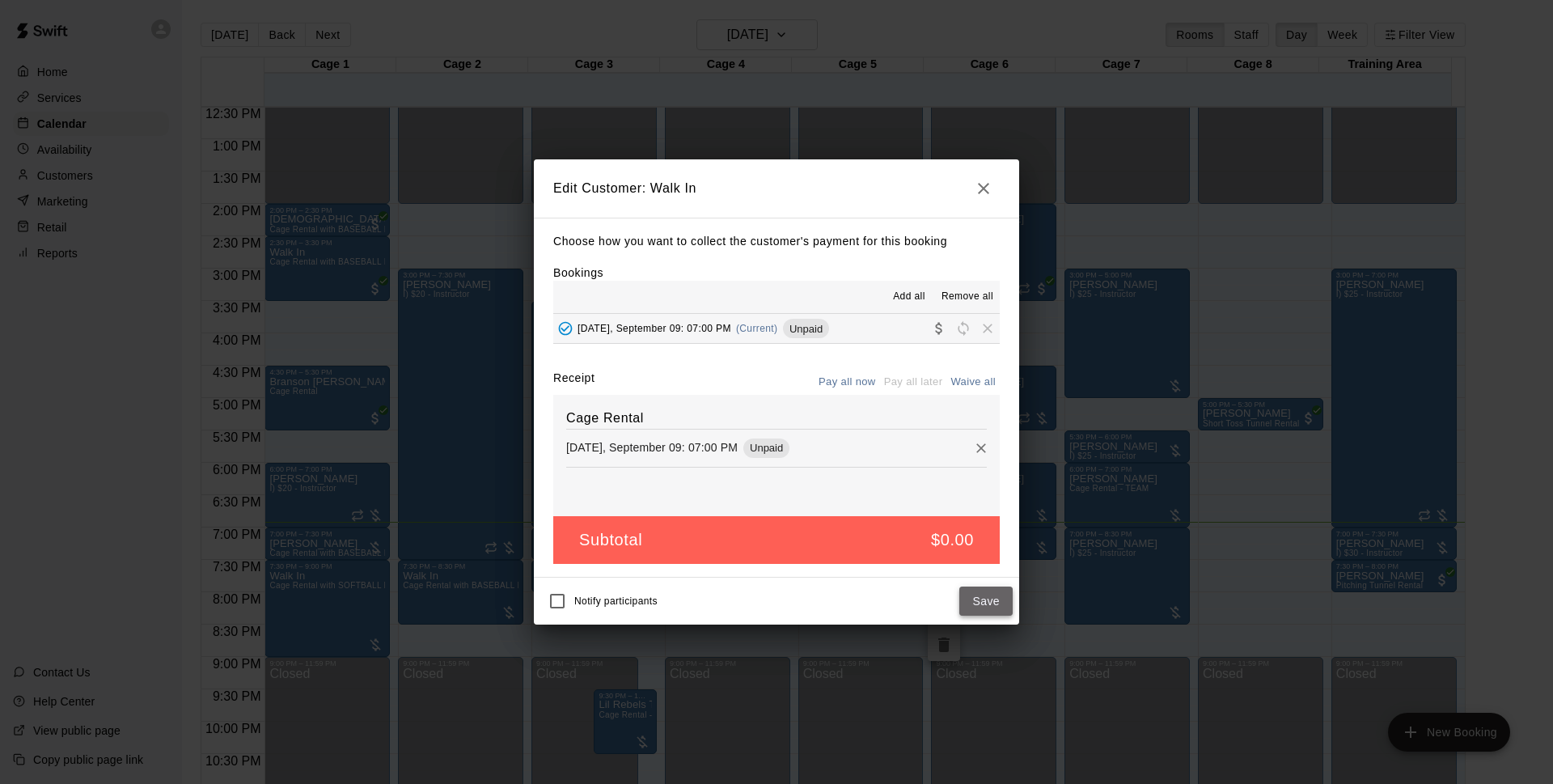
click at [1000, 591] on button "Save" at bounding box center [986, 601] width 53 height 30
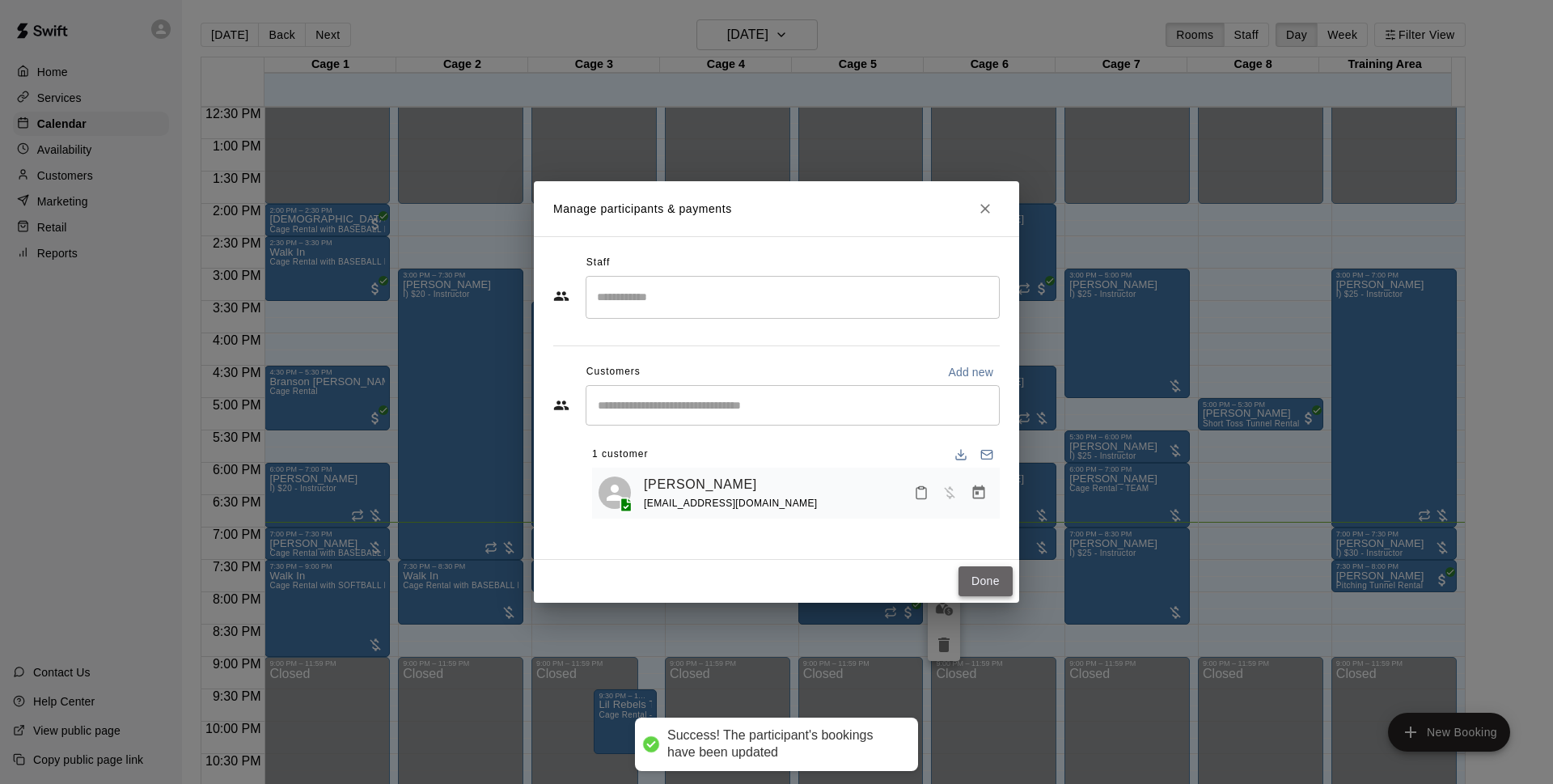
click at [988, 571] on button "Done" at bounding box center [986, 581] width 54 height 30
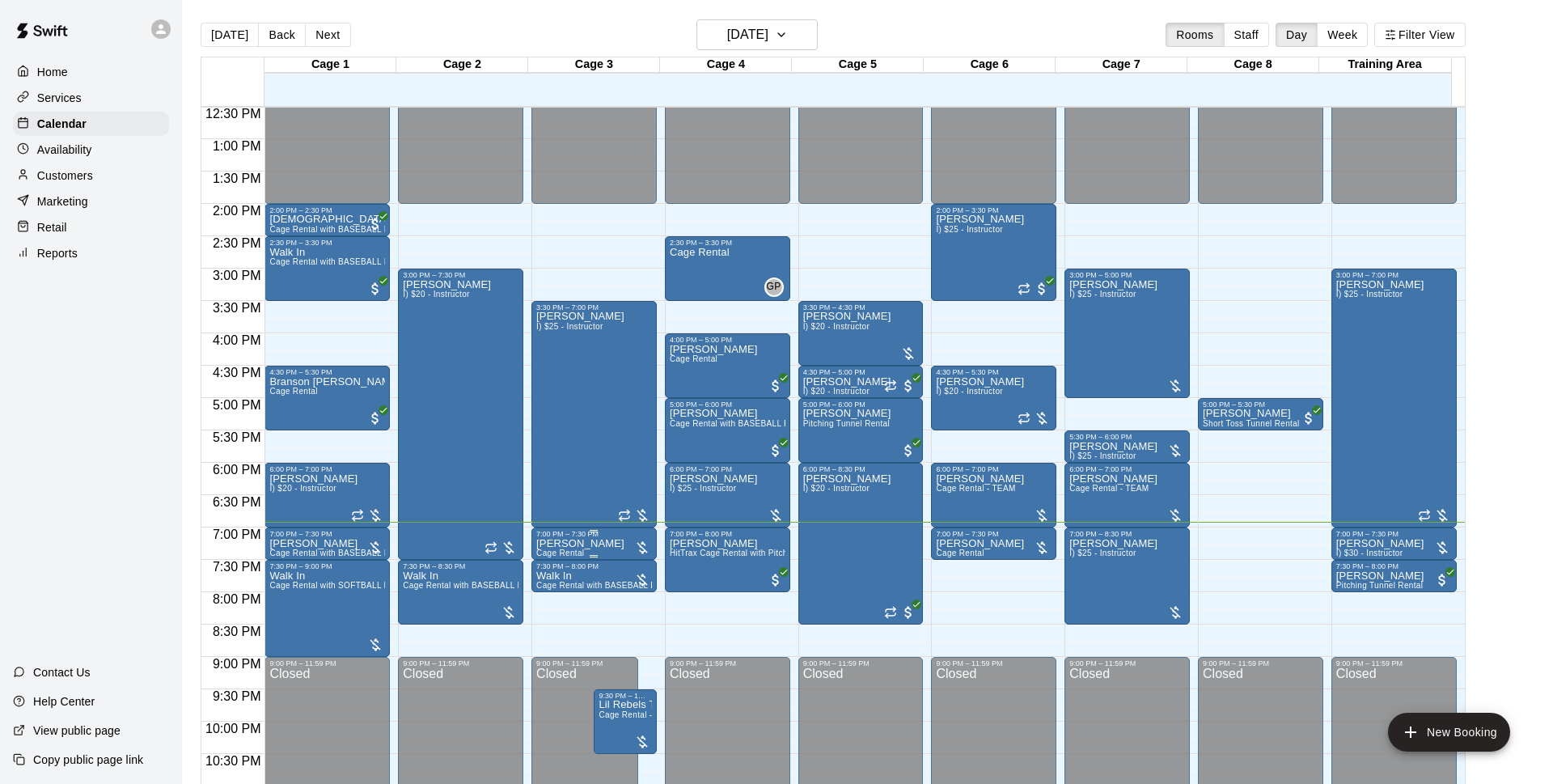
click at [551, 593] on img "edit" at bounding box center [548, 595] width 19 height 19
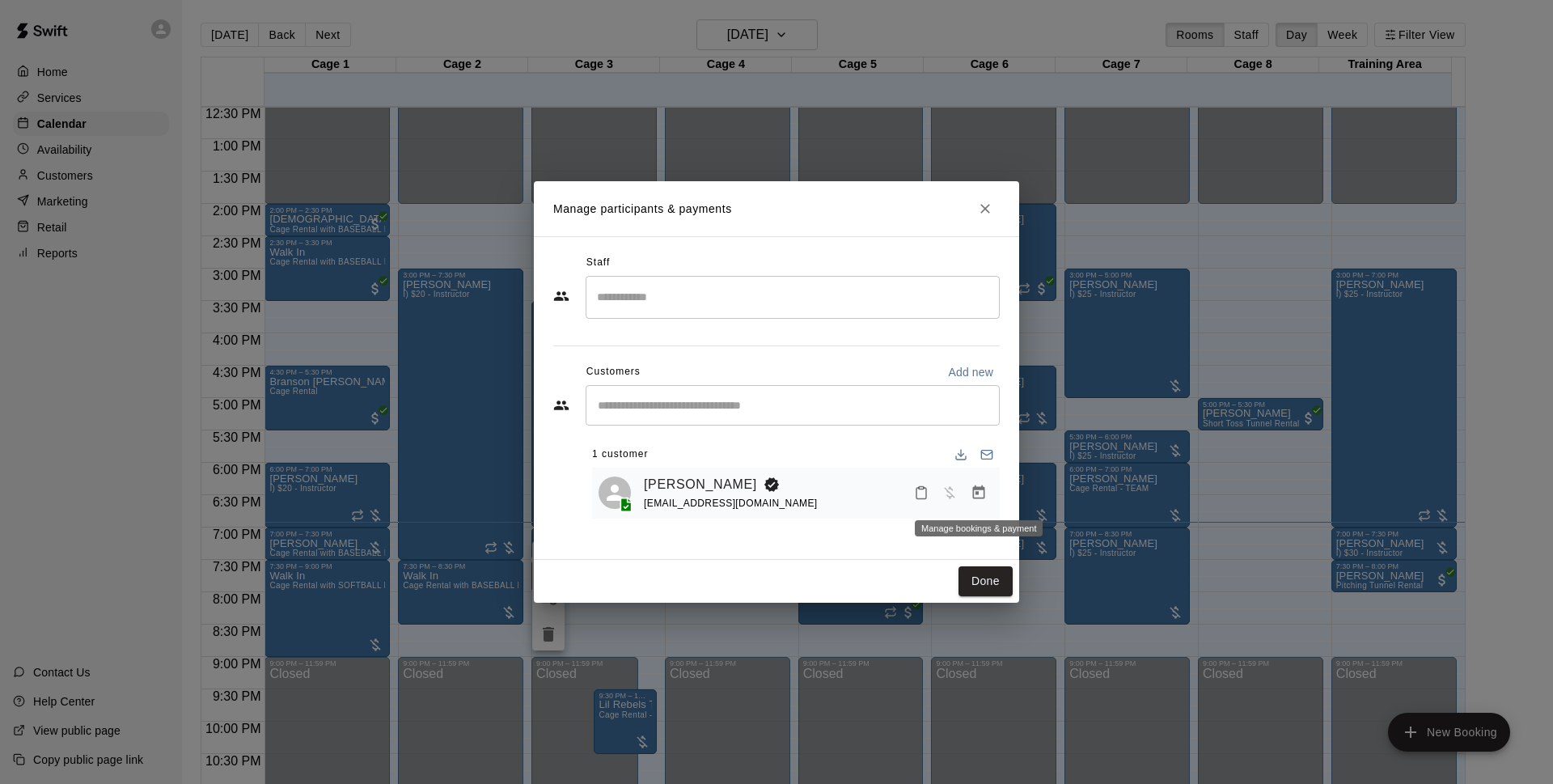
click at [976, 483] on button "Manage bookings & payment" at bounding box center [978, 492] width 29 height 29
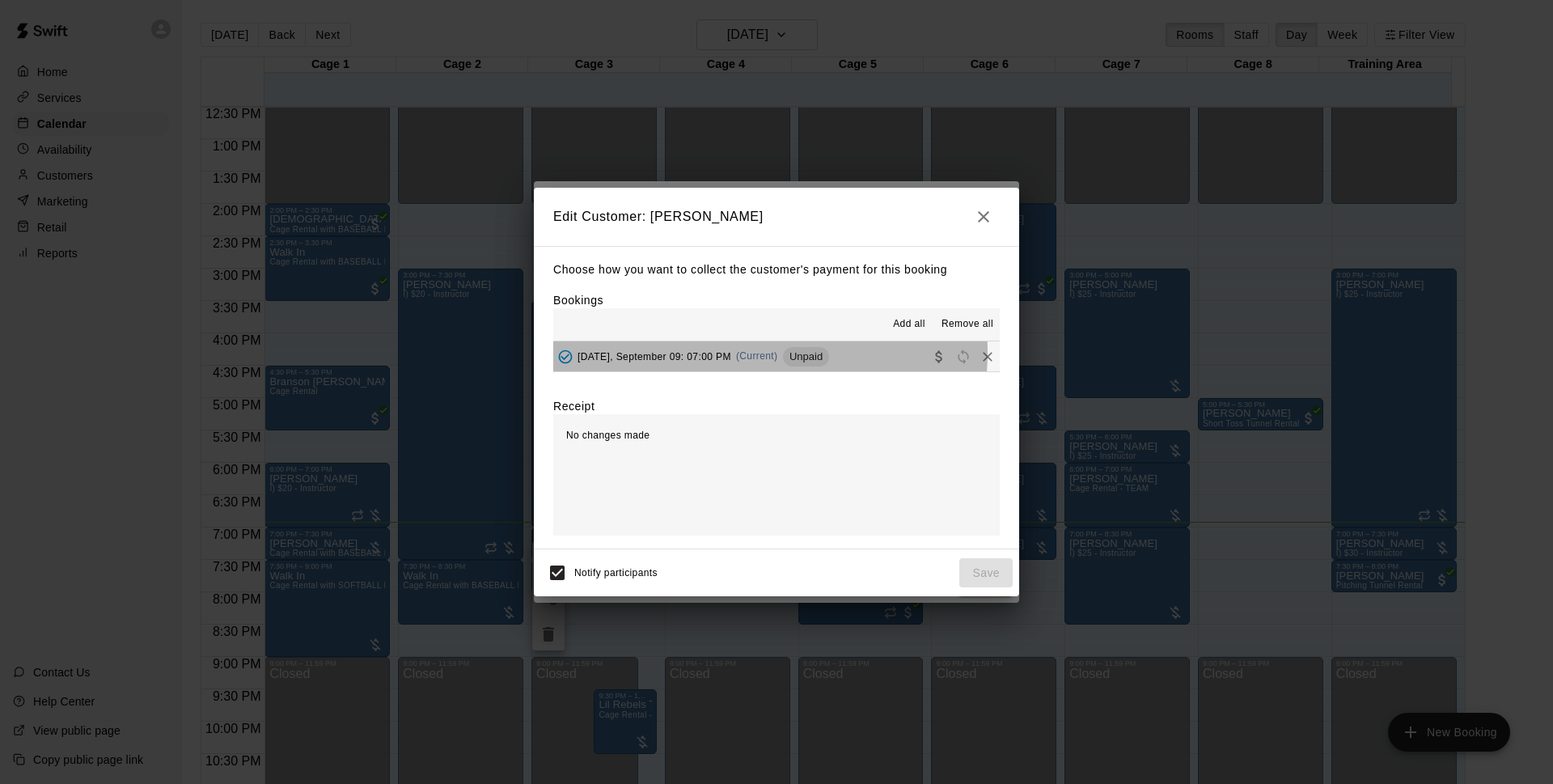
click at [724, 352] on span "Tuesday, September 09: 07:00 PM" at bounding box center [654, 356] width 154 height 12
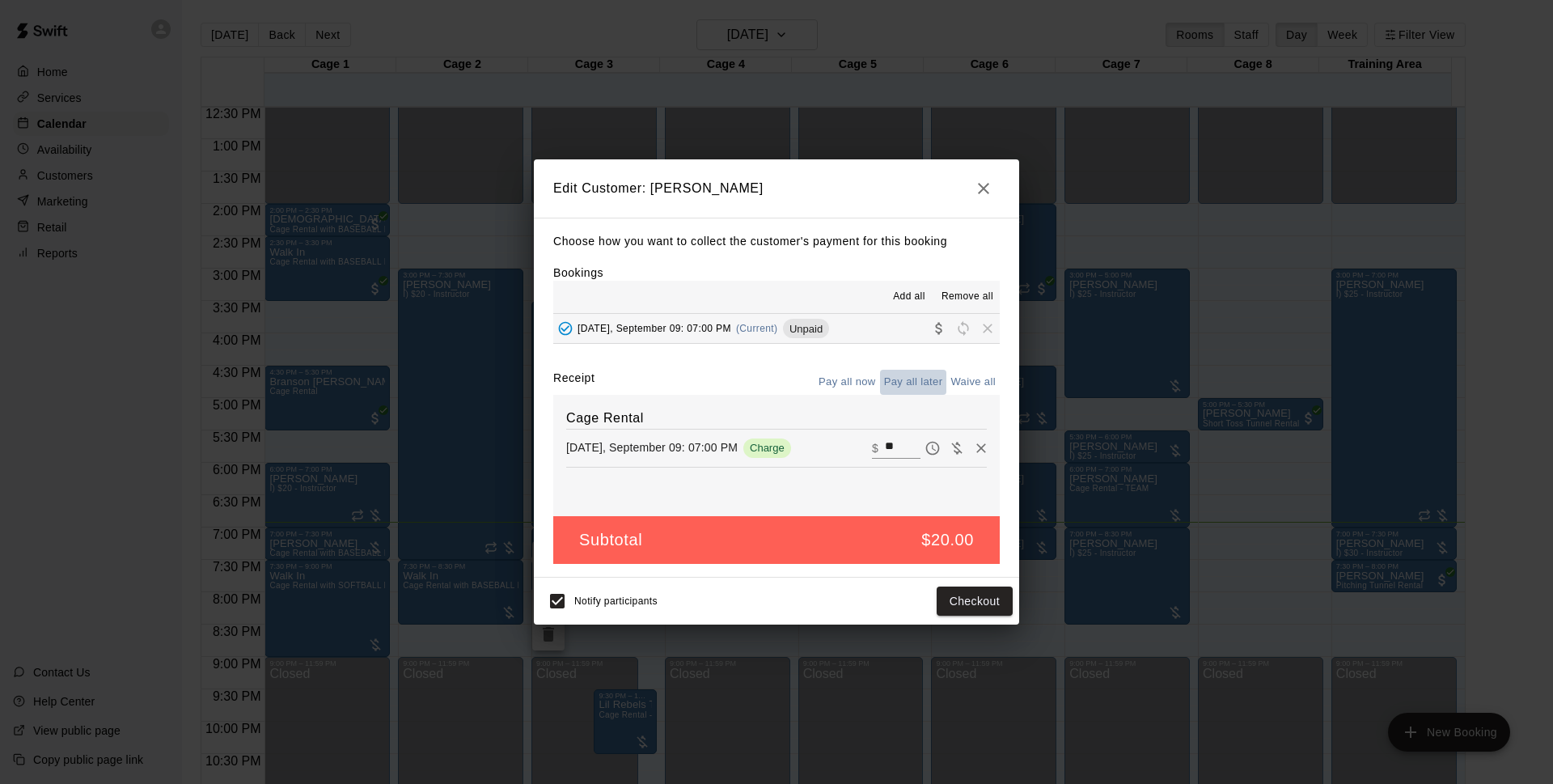
click at [905, 388] on button "Pay all later" at bounding box center [913, 382] width 67 height 25
click at [841, 383] on button "Pay all now" at bounding box center [847, 382] width 66 height 25
click at [988, 608] on button "Checkout" at bounding box center [975, 601] width 76 height 30
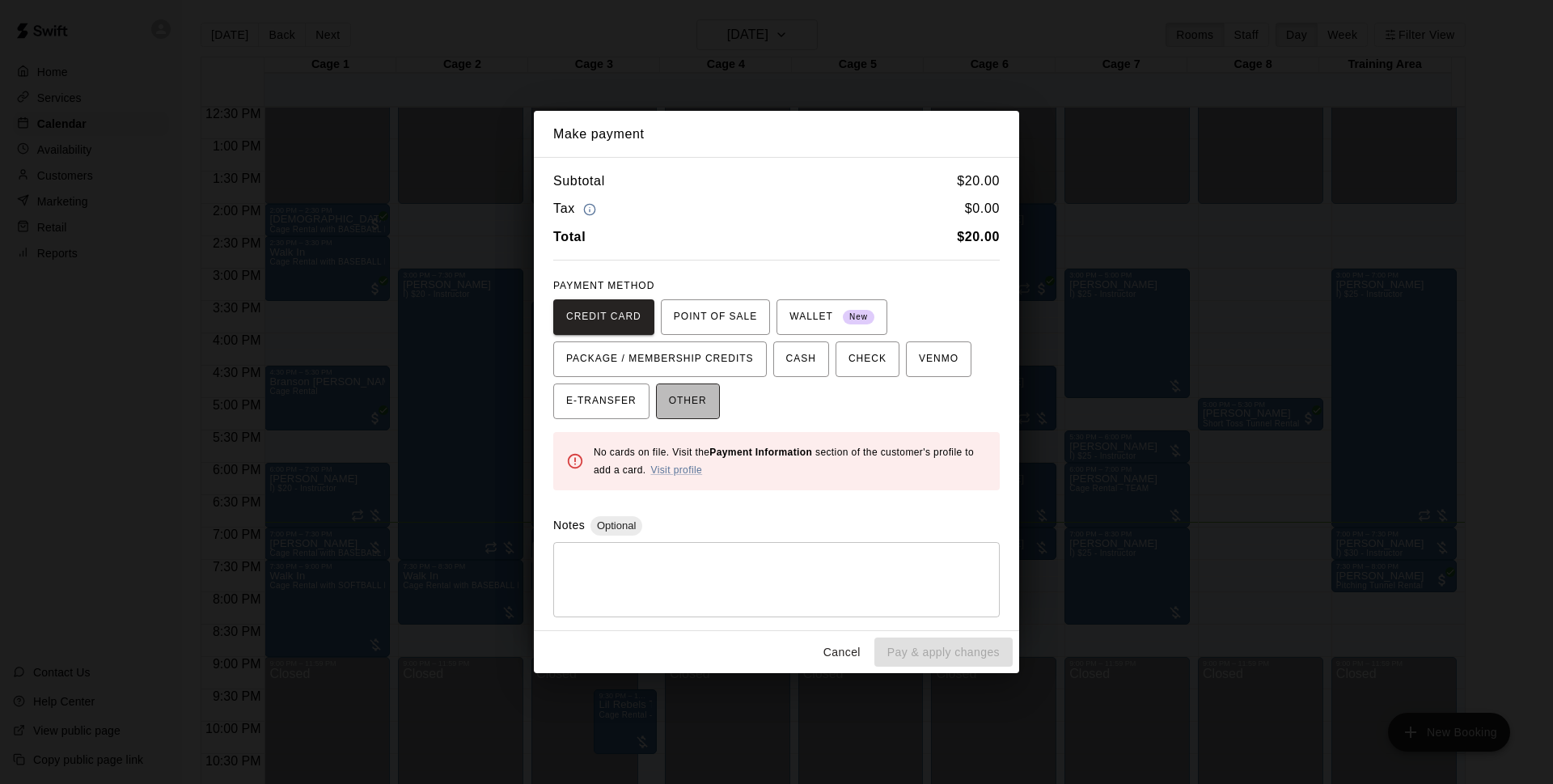
click at [695, 393] on span "OTHER" at bounding box center [688, 401] width 38 height 26
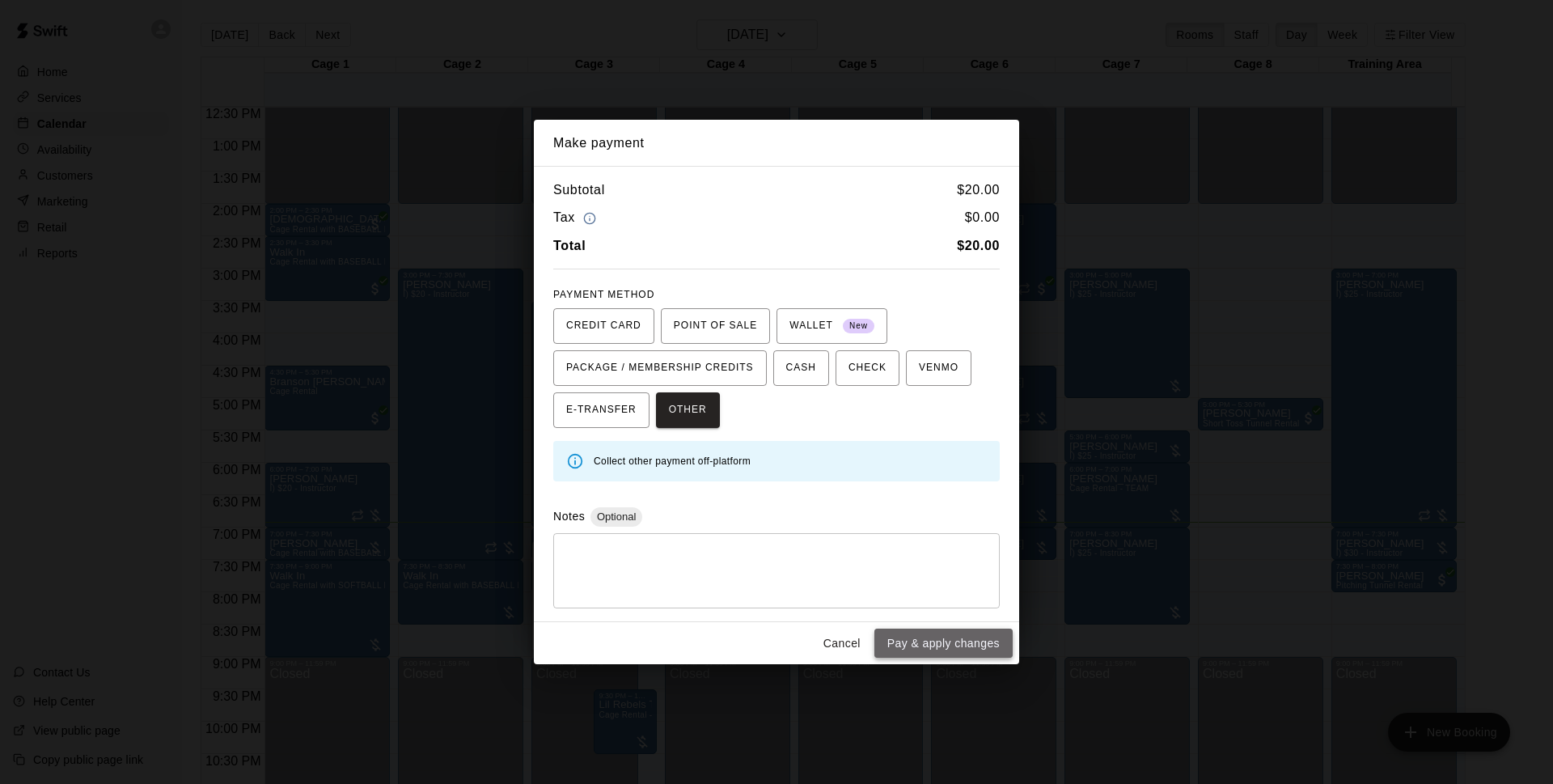
click at [917, 646] on button "Pay & apply changes" at bounding box center [943, 643] width 138 height 30
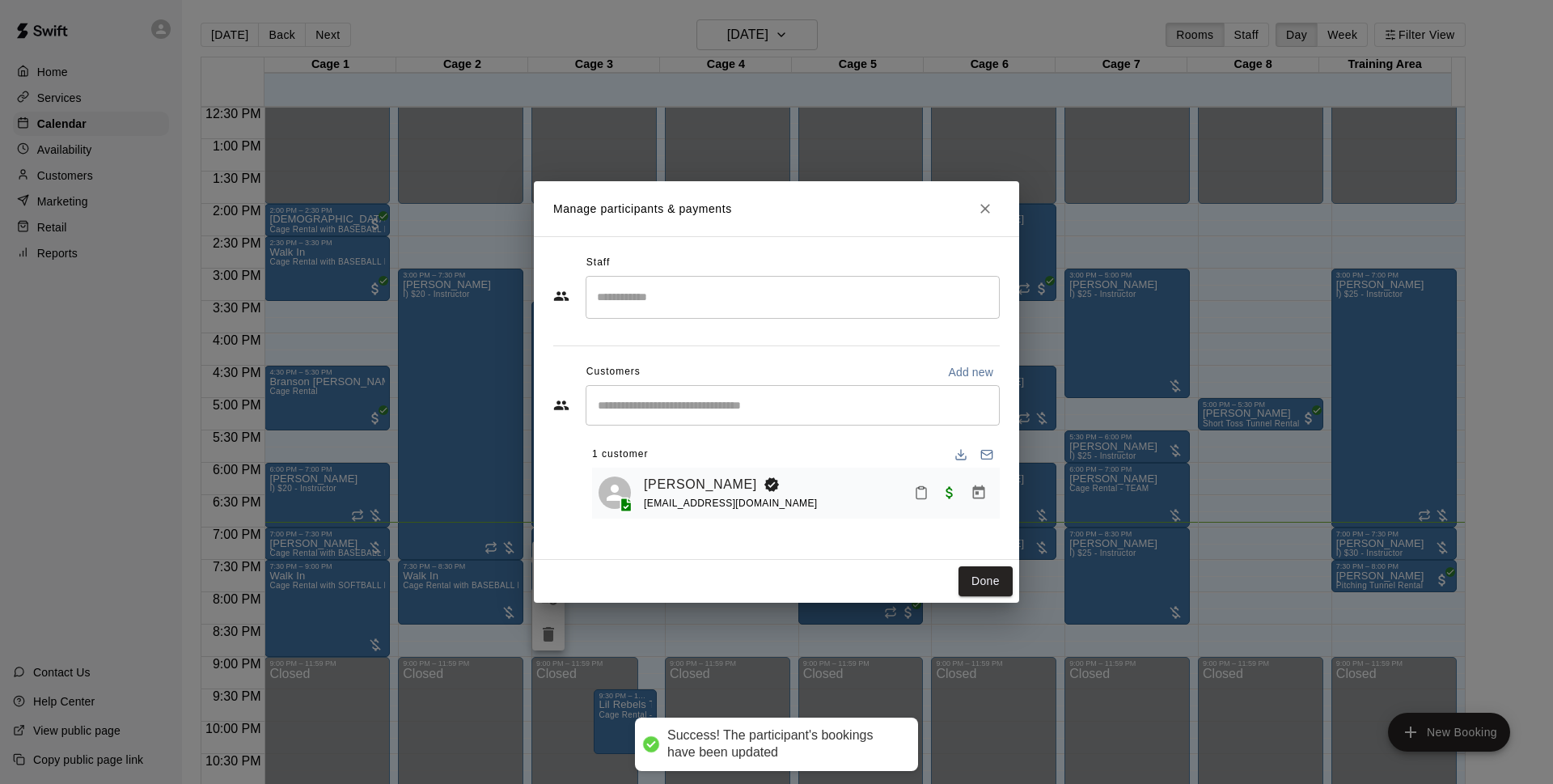
click at [981, 575] on button "Done" at bounding box center [986, 581] width 54 height 30
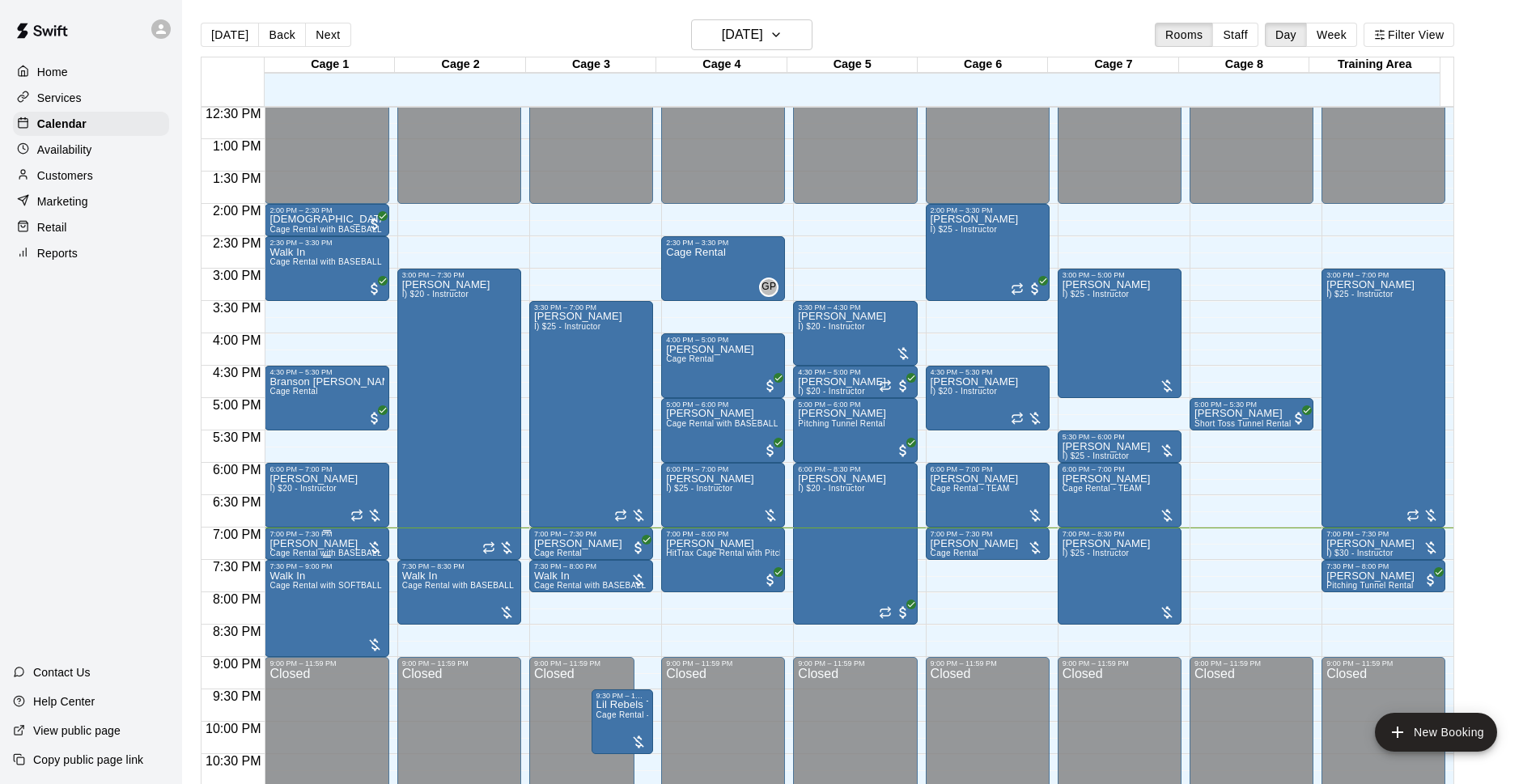
click at [328, 544] on p "Jordan Schnitzer" at bounding box center [326, 544] width 114 height 0
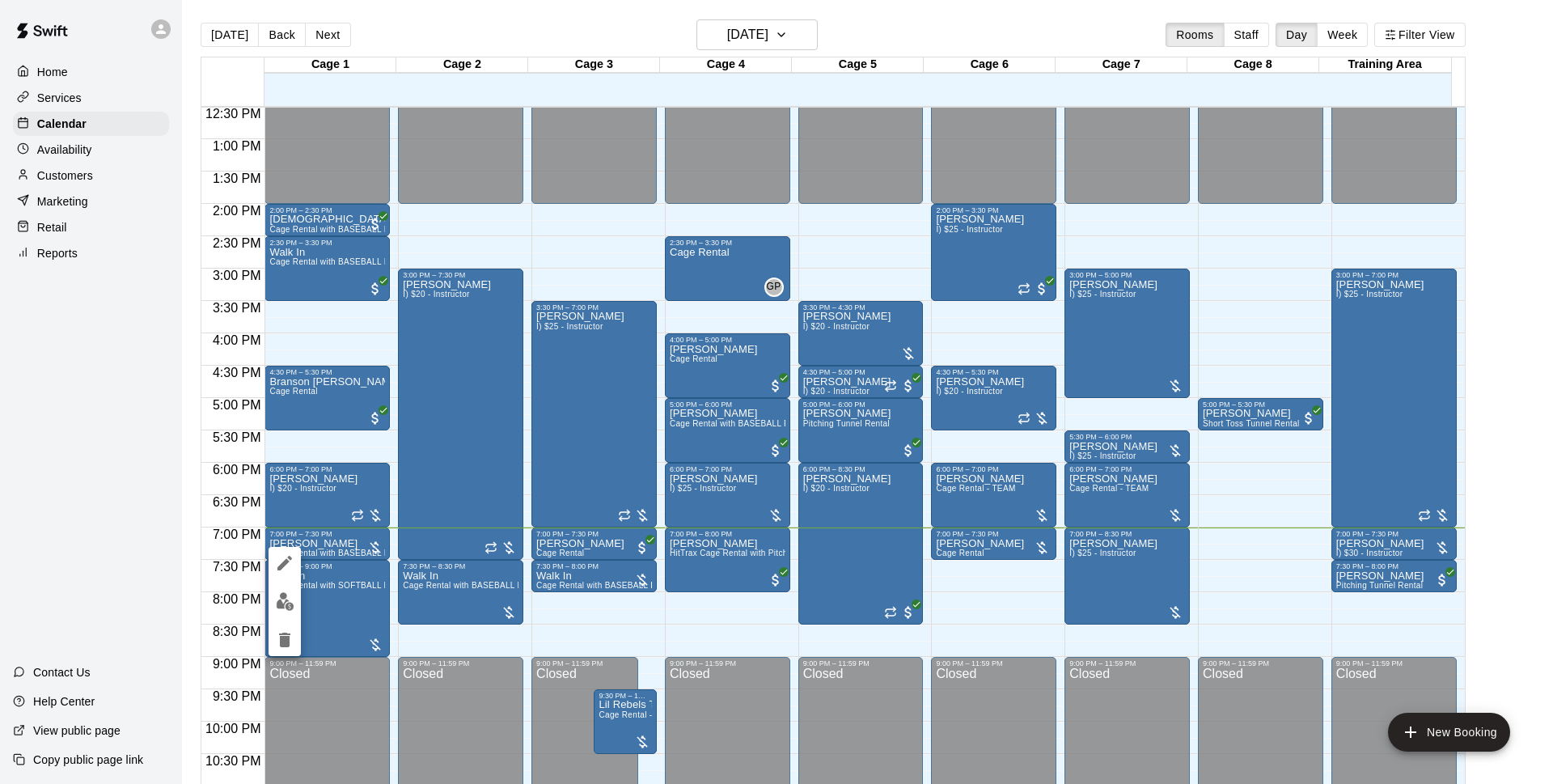
click at [282, 602] on img "edit" at bounding box center [285, 601] width 19 height 19
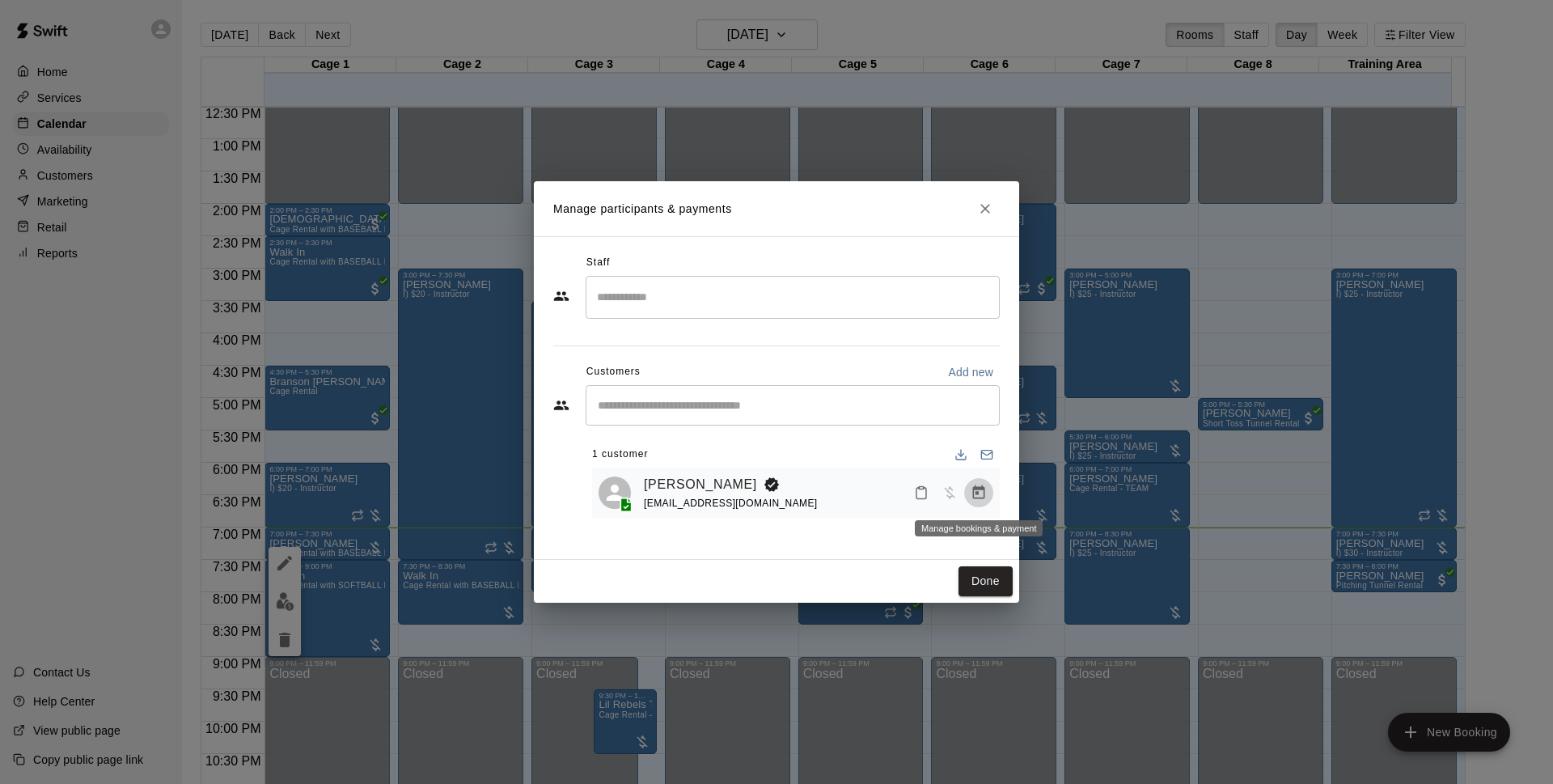
click at [978, 490] on icon "Manage bookings & payment" at bounding box center [978, 491] width 12 height 14
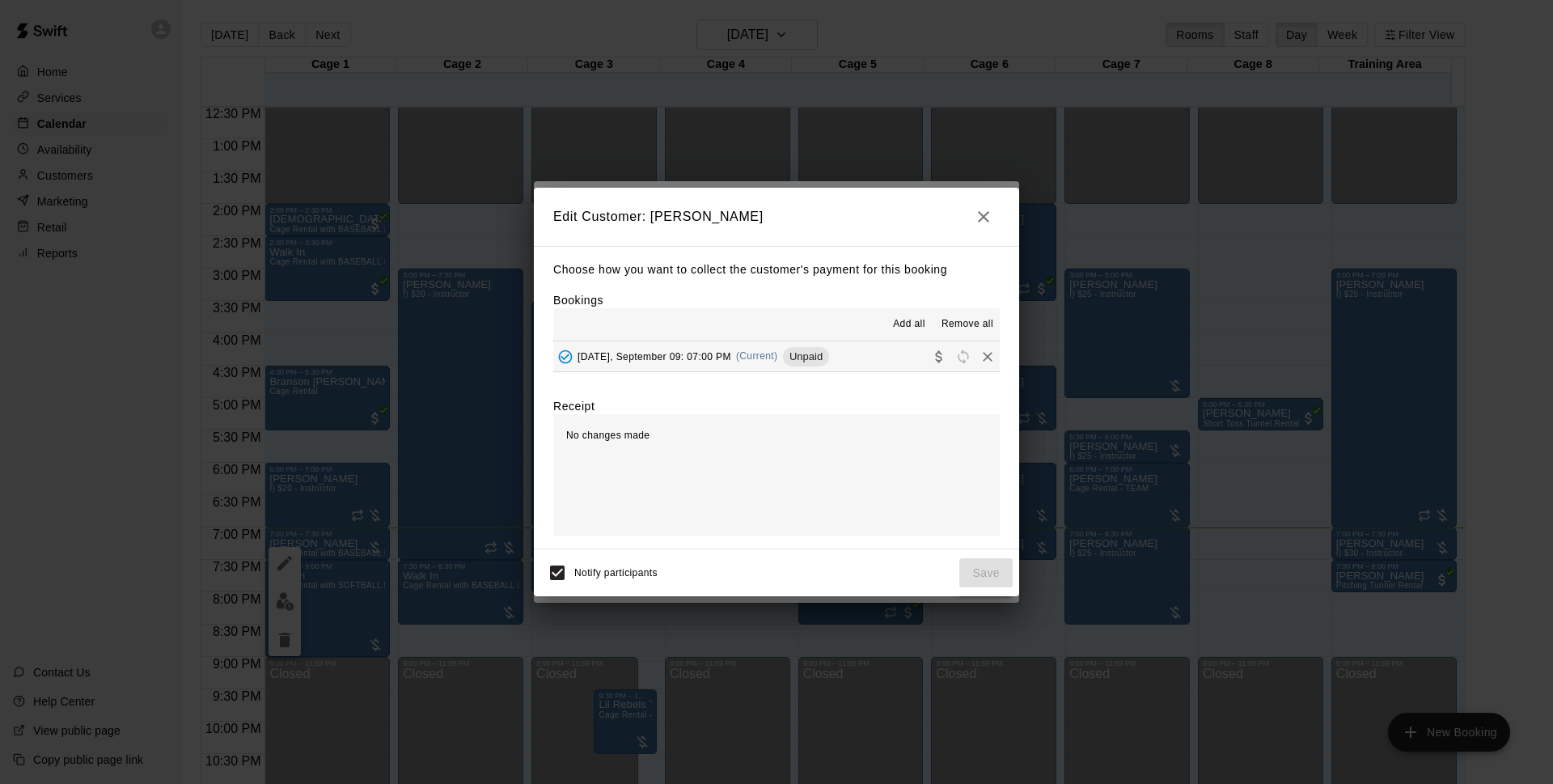
click at [818, 368] on div "Tuesday, September 09: 07:00 PM (Current) Unpaid" at bounding box center [691, 356] width 276 height 24
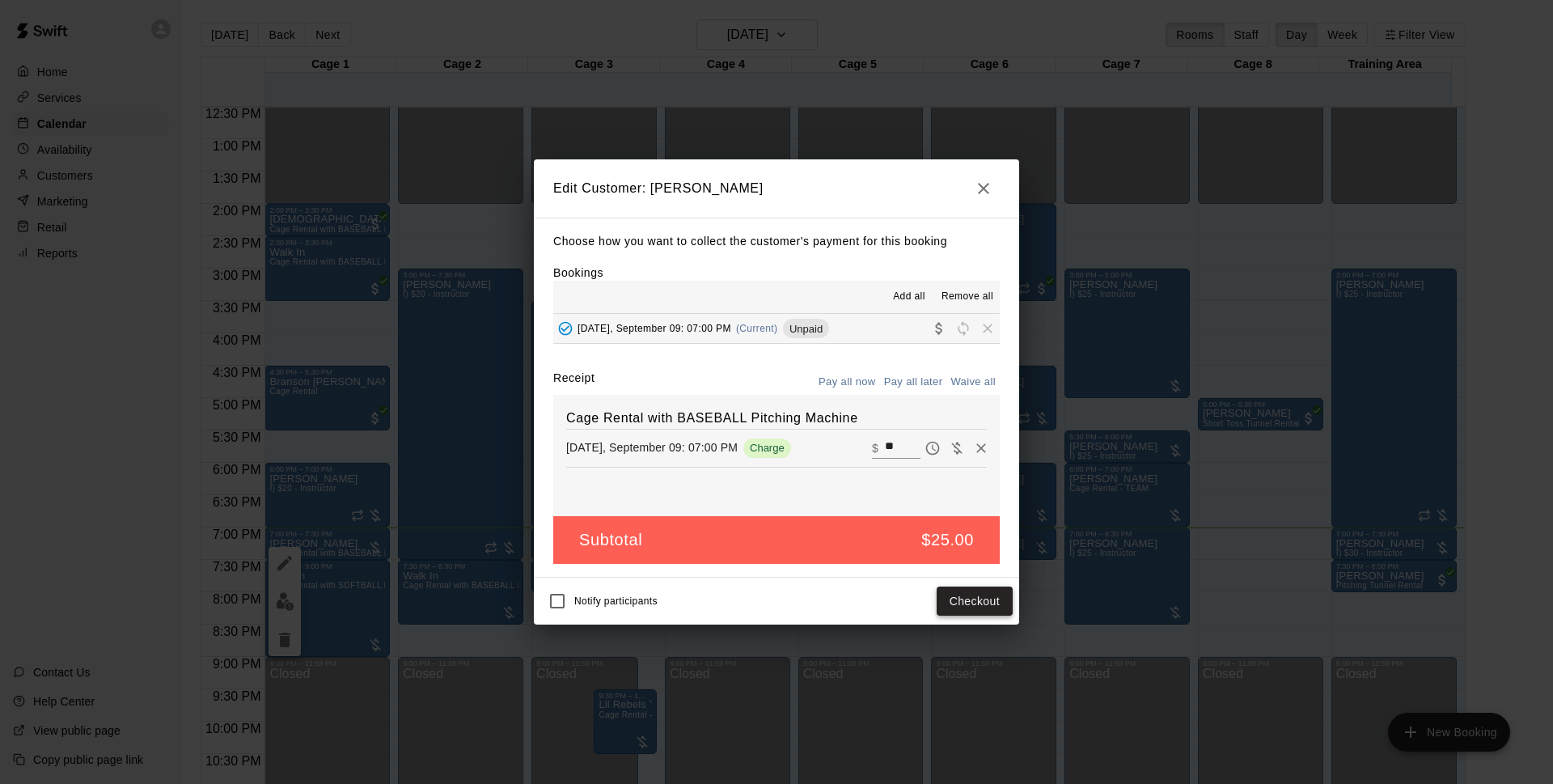
click at [960, 595] on button "Checkout" at bounding box center [975, 601] width 76 height 30
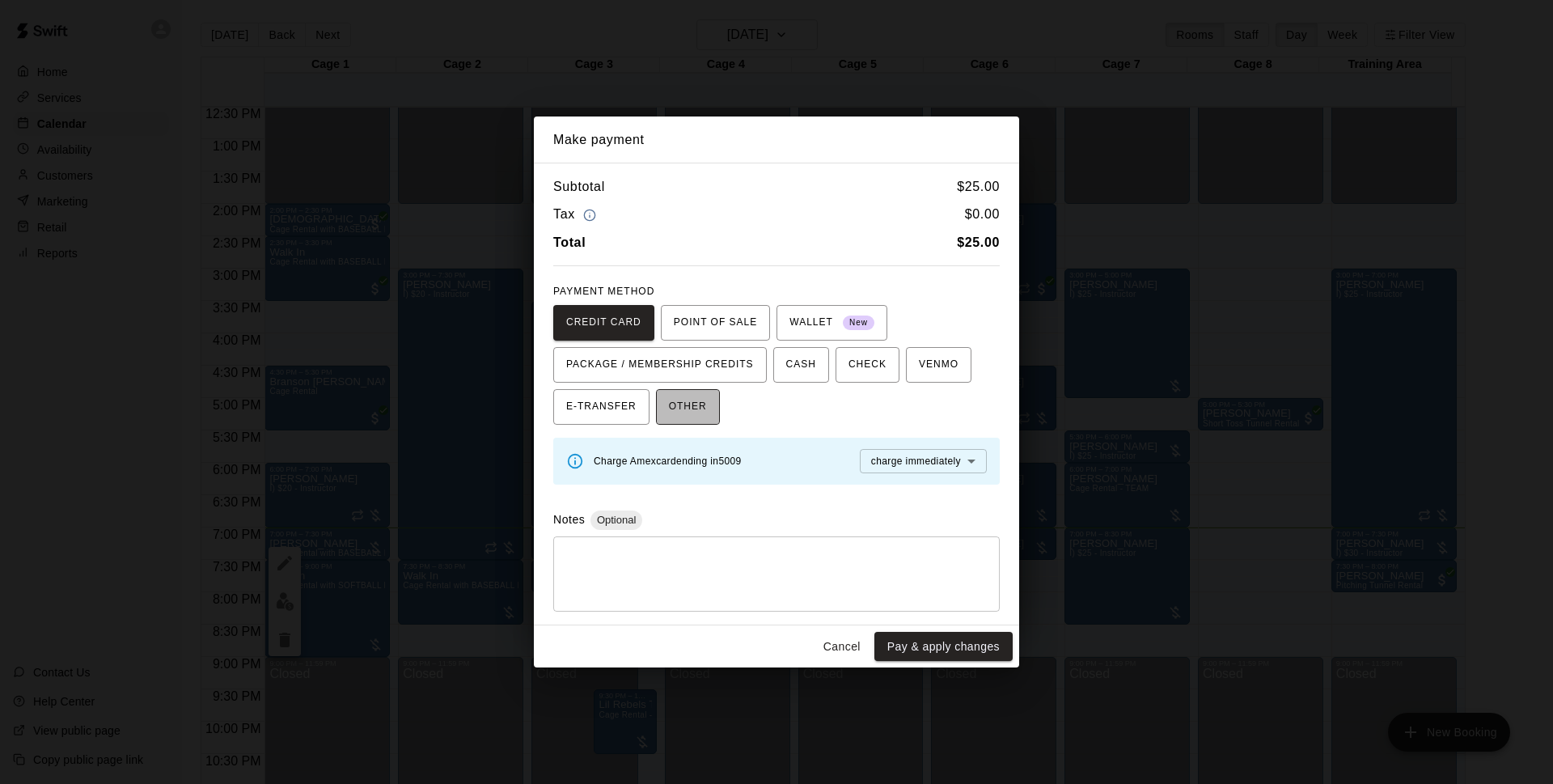
click at [701, 404] on span "OTHER" at bounding box center [688, 406] width 38 height 26
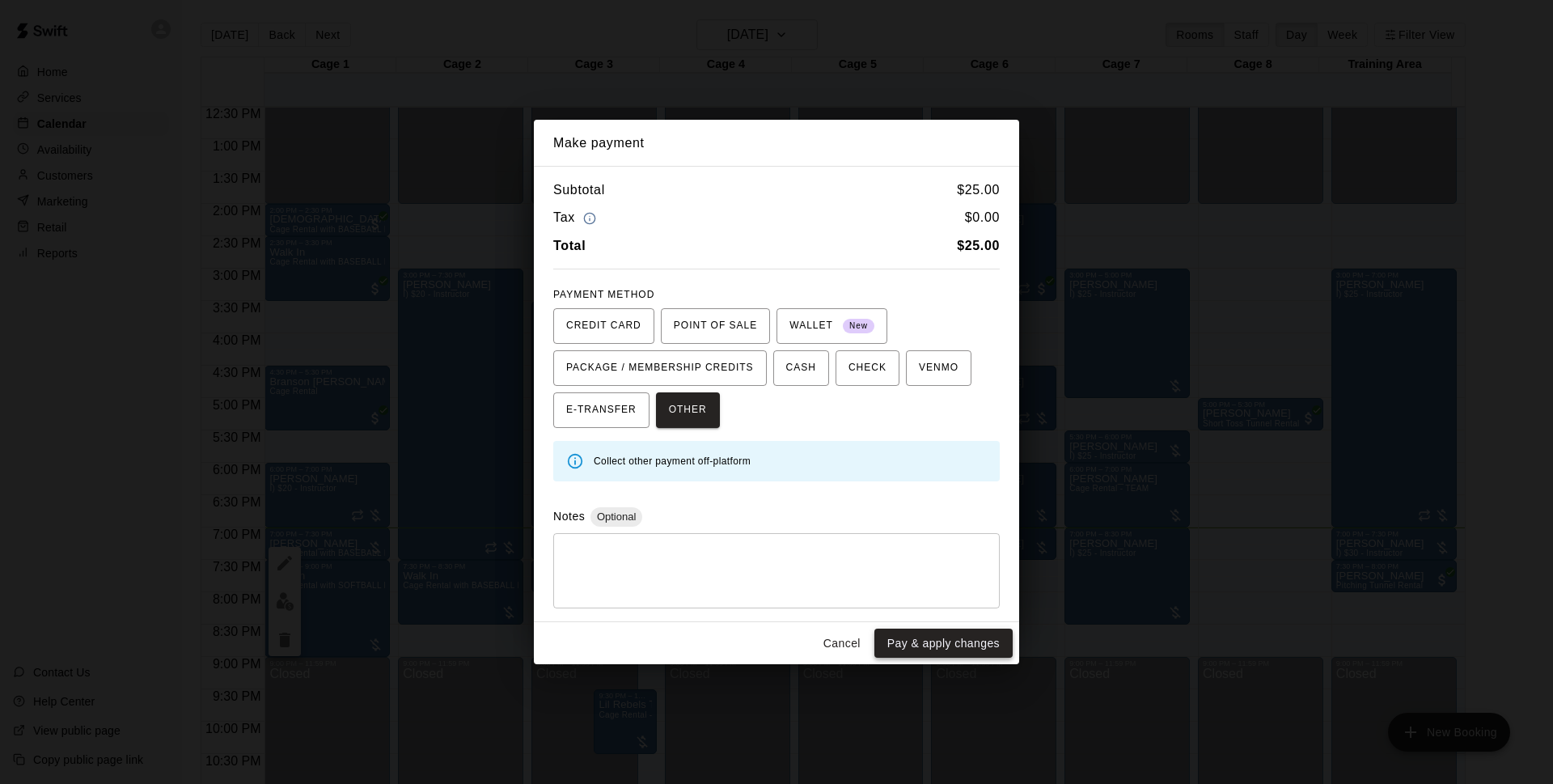
click at [929, 651] on button "Pay & apply changes" at bounding box center [943, 643] width 138 height 30
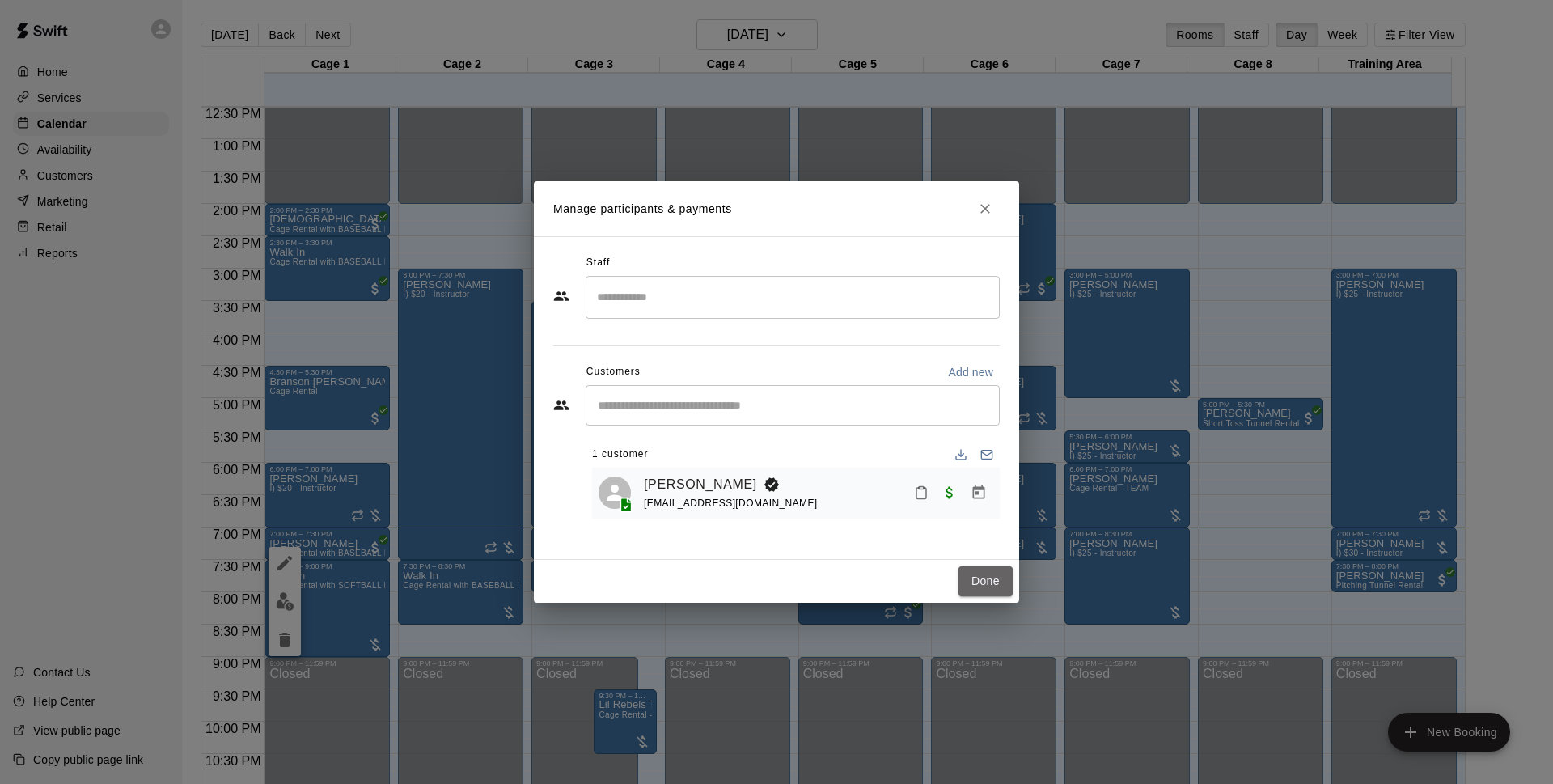
drag, startPoint x: 977, startPoint y: 572, endPoint x: 1097, endPoint y: 777, distance: 237.5
click at [977, 573] on button "Done" at bounding box center [986, 581] width 54 height 30
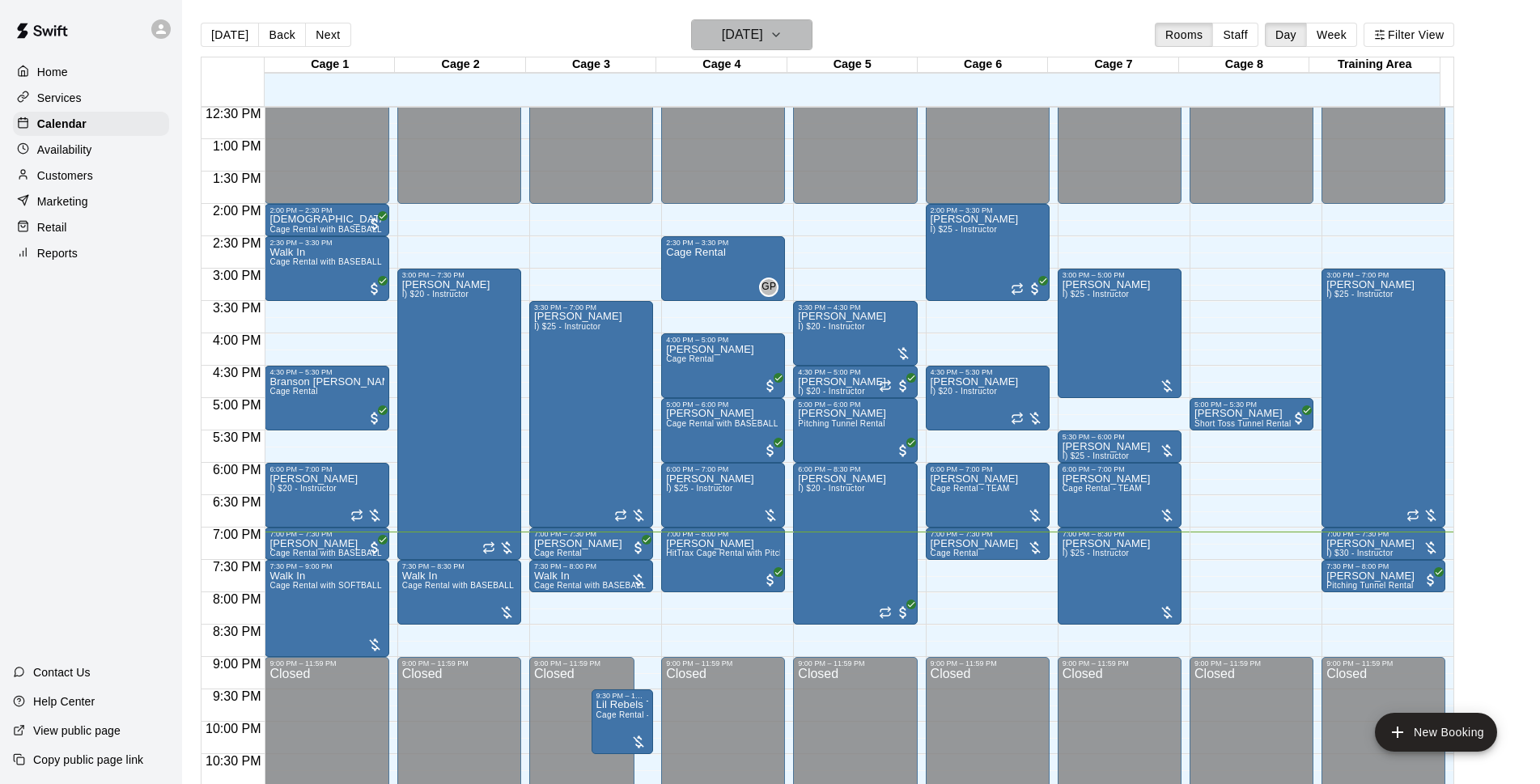
click at [763, 36] on h6 "[DATE]" at bounding box center [743, 34] width 42 height 23
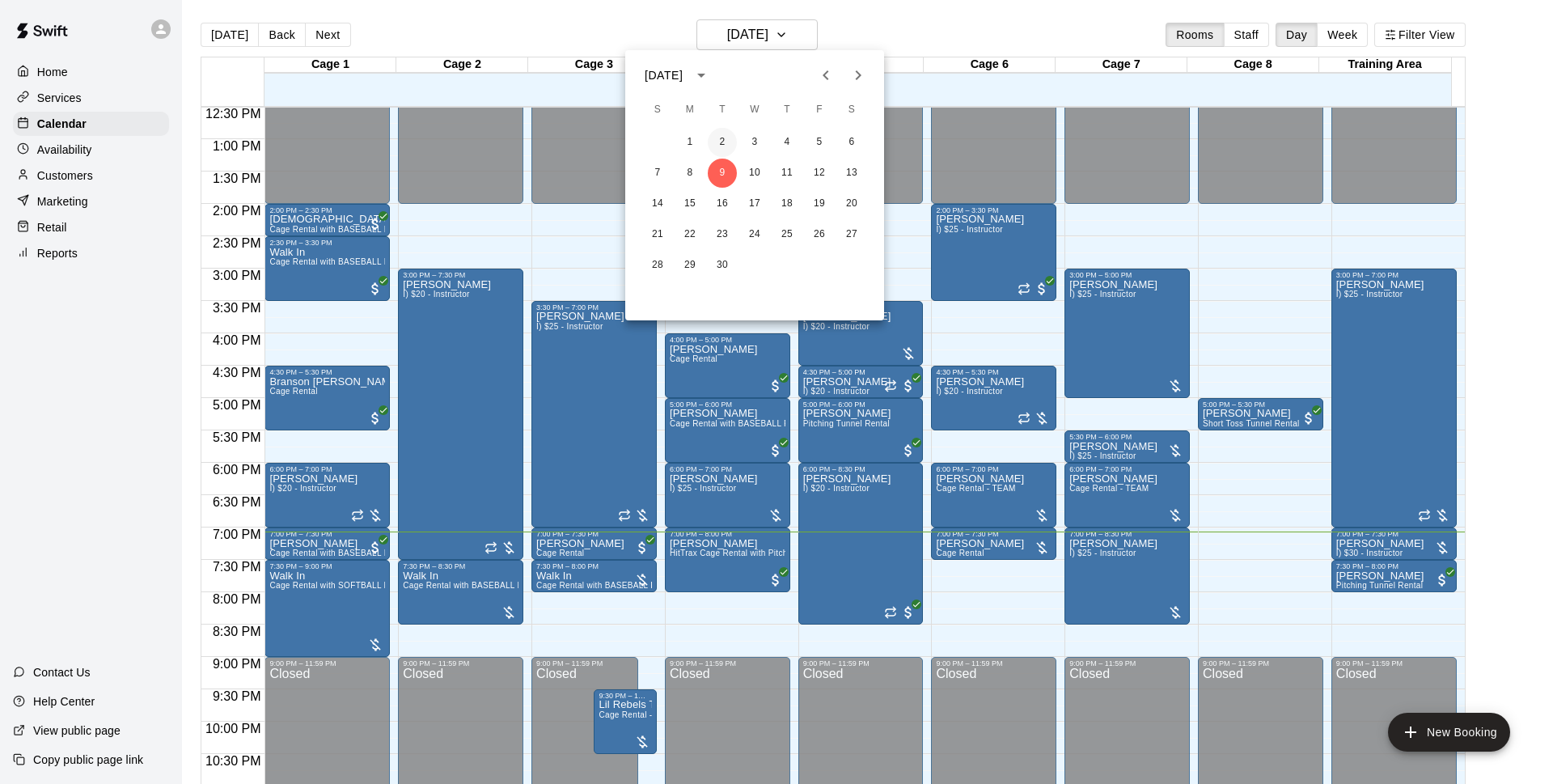
click at [732, 142] on button "2" at bounding box center [723, 142] width 29 height 29
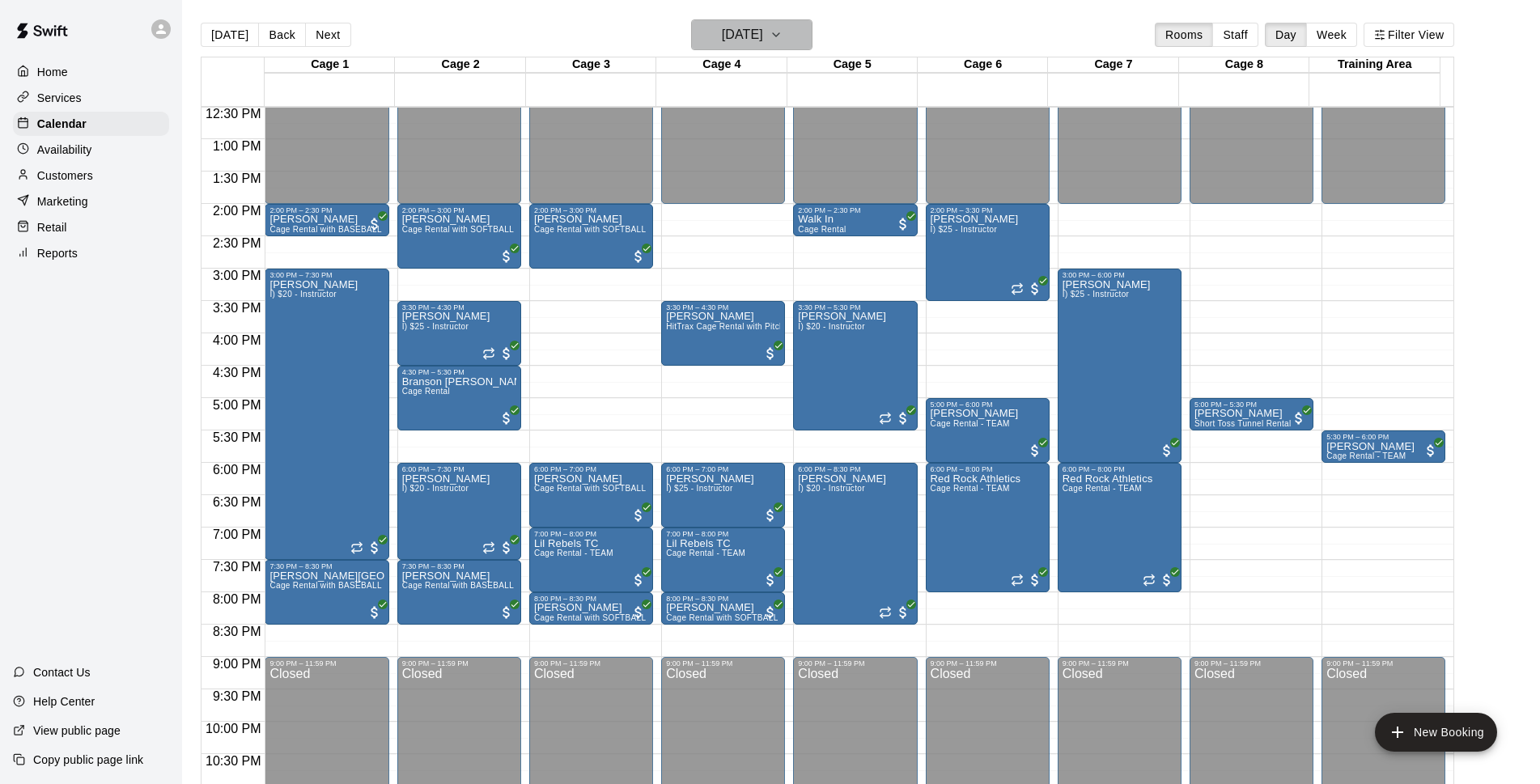
click at [763, 35] on h6 "Tuesday Sep 02" at bounding box center [743, 34] width 42 height 23
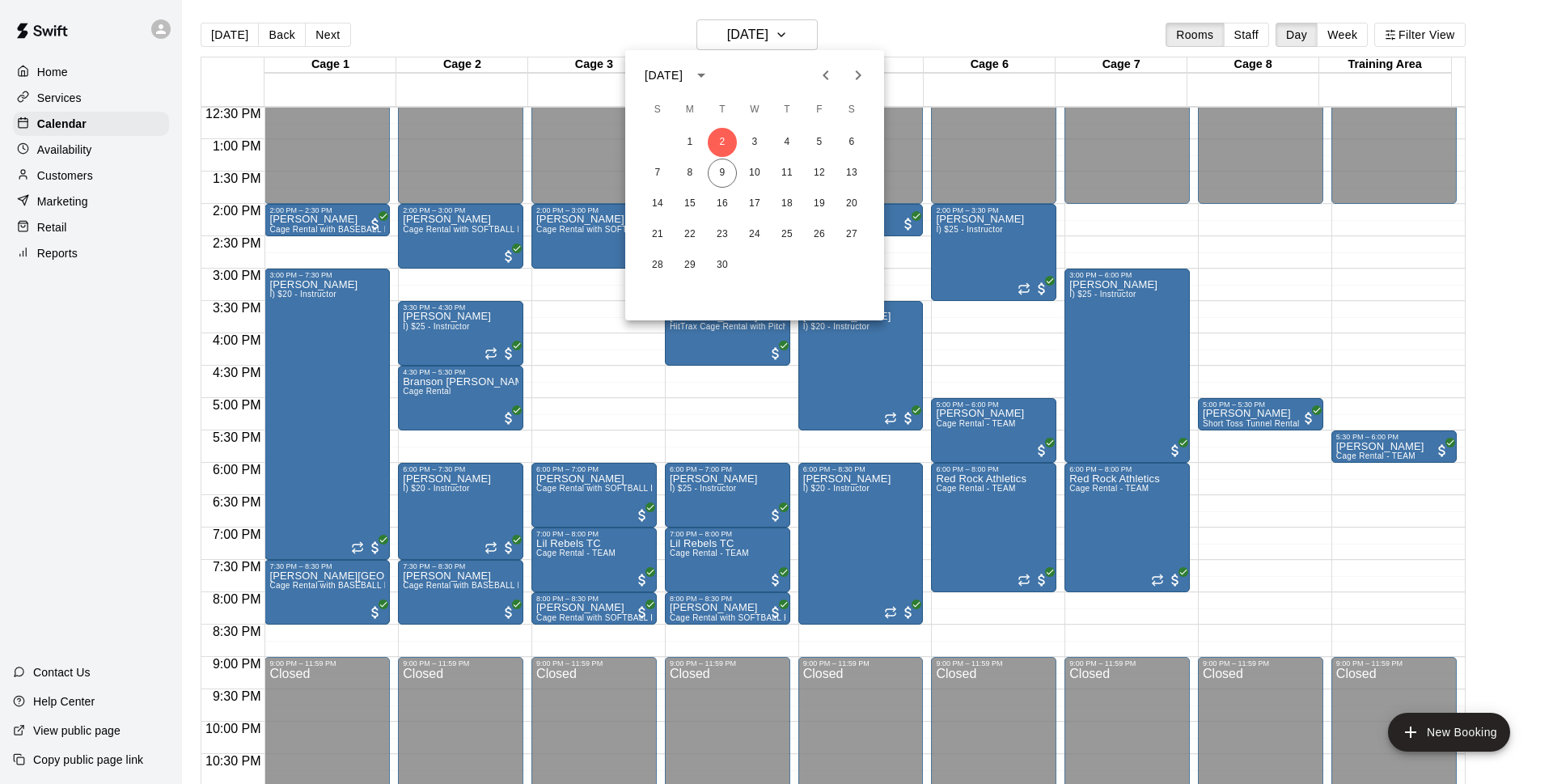
click at [615, 423] on div at bounding box center [776, 392] width 1553 height 784
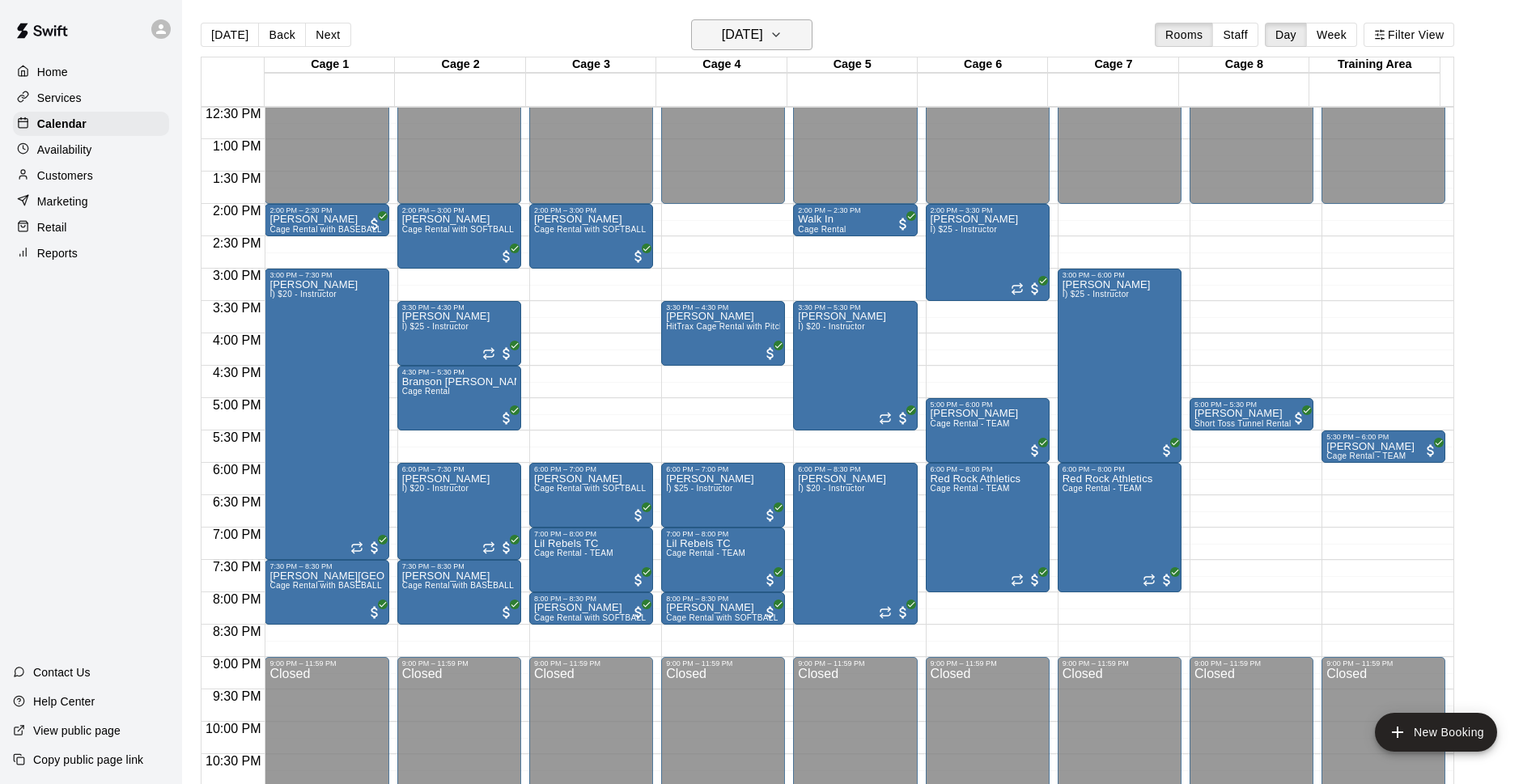
click at [753, 36] on h6 "Tuesday Sep 02" at bounding box center [743, 34] width 42 height 23
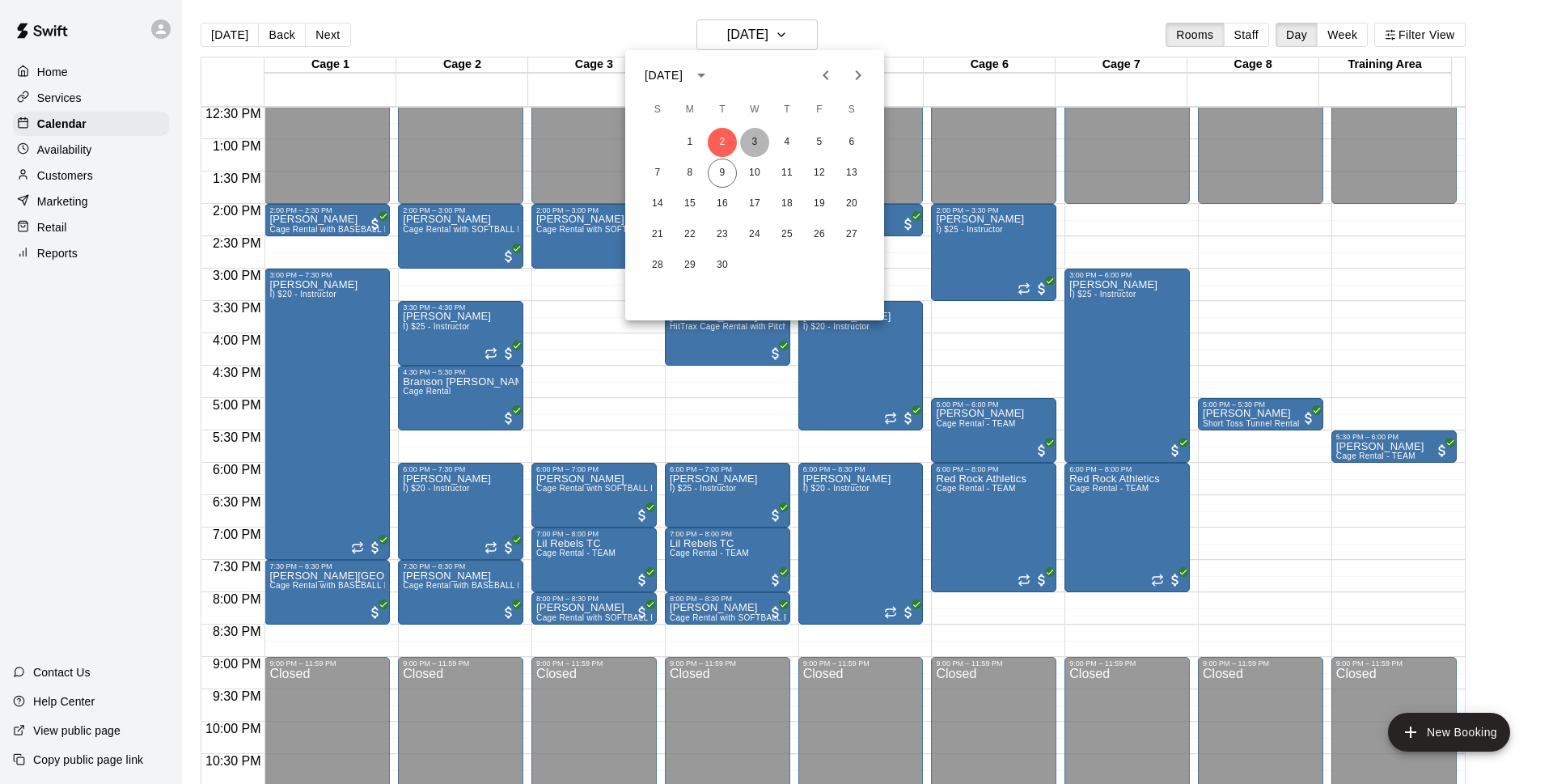
click at [759, 145] on button "3" at bounding box center [754, 142] width 29 height 29
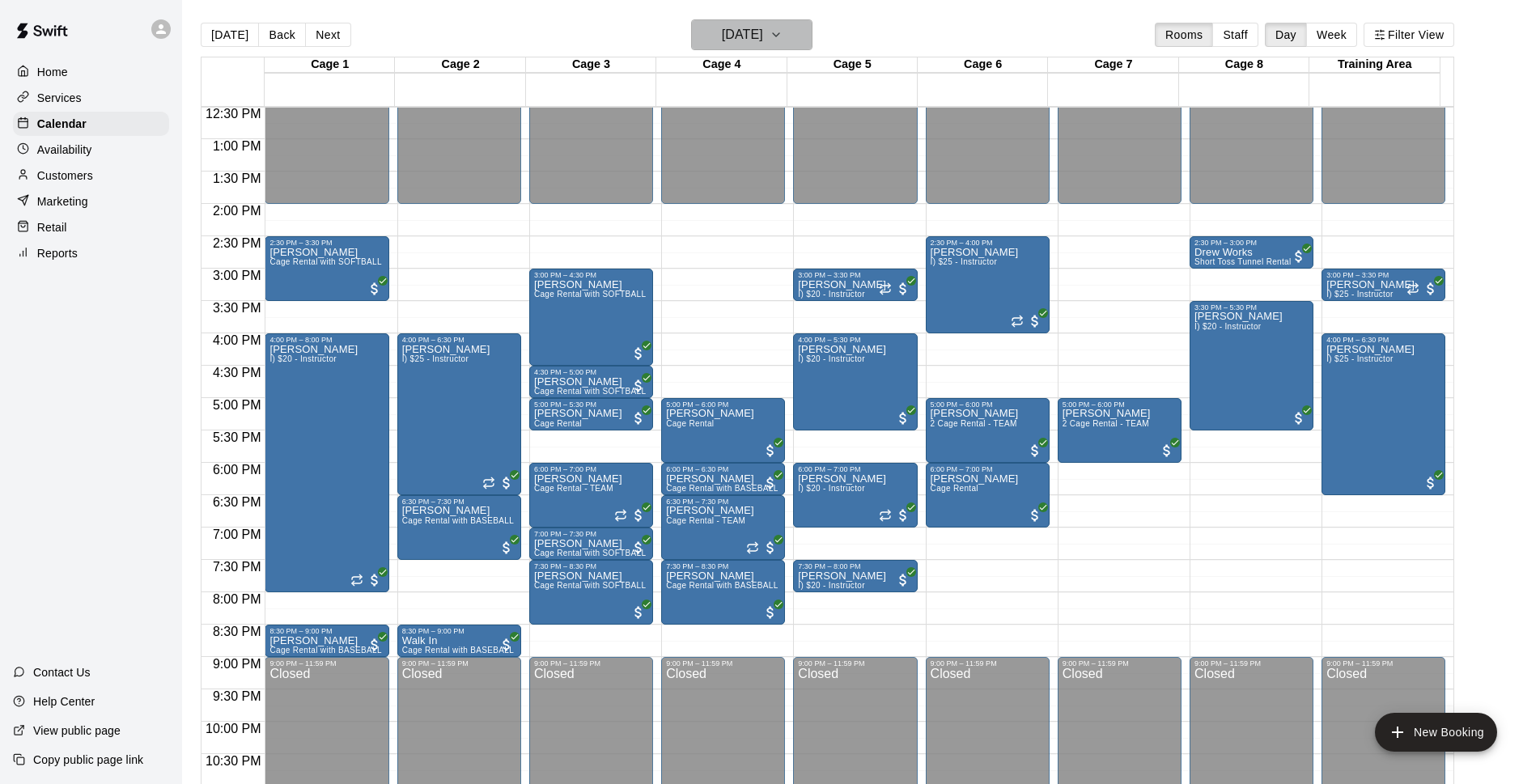
click at [752, 35] on h6 "Wednesday Sep 03" at bounding box center [743, 34] width 42 height 23
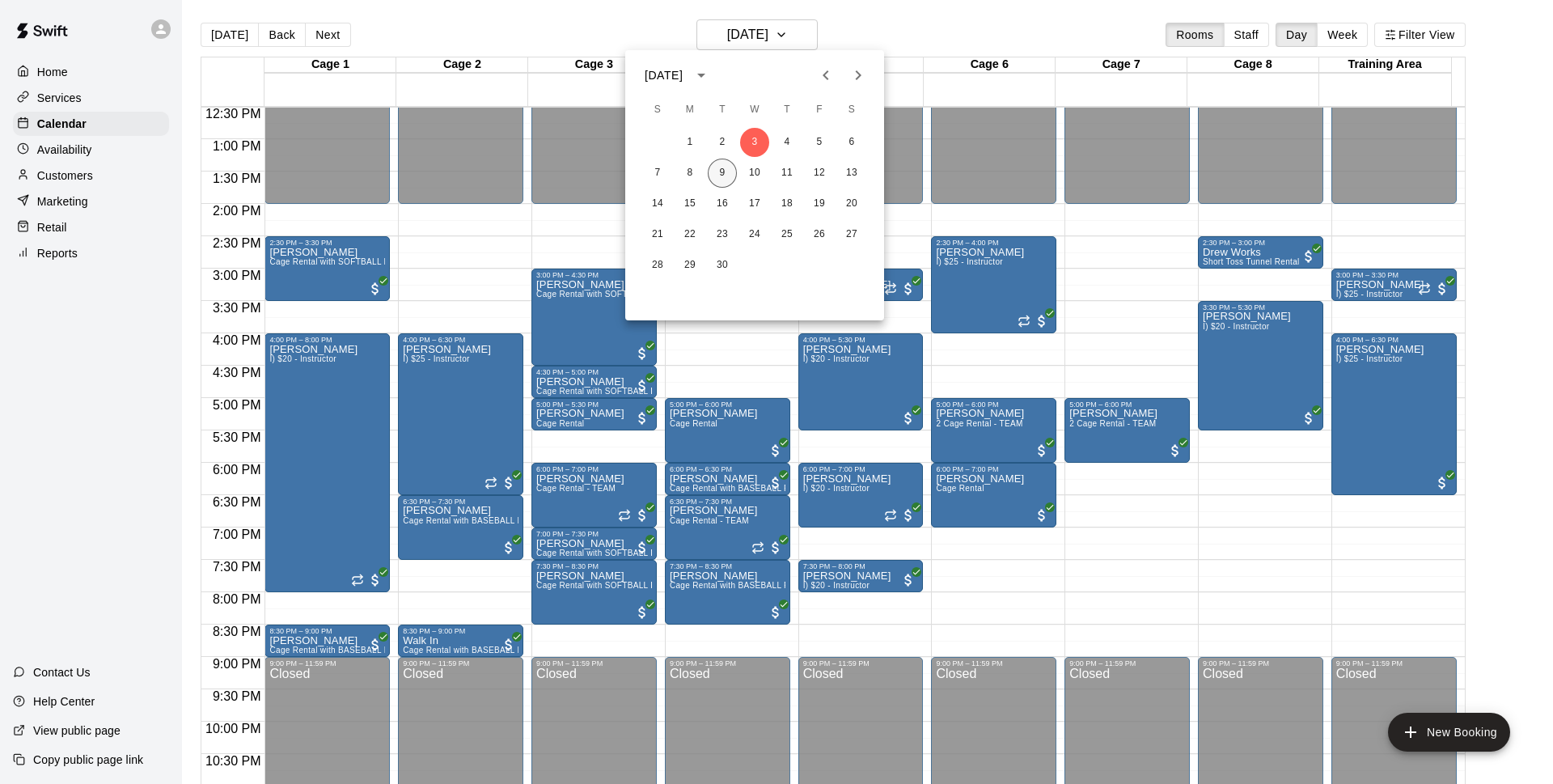
click at [724, 178] on button "9" at bounding box center [723, 173] width 29 height 29
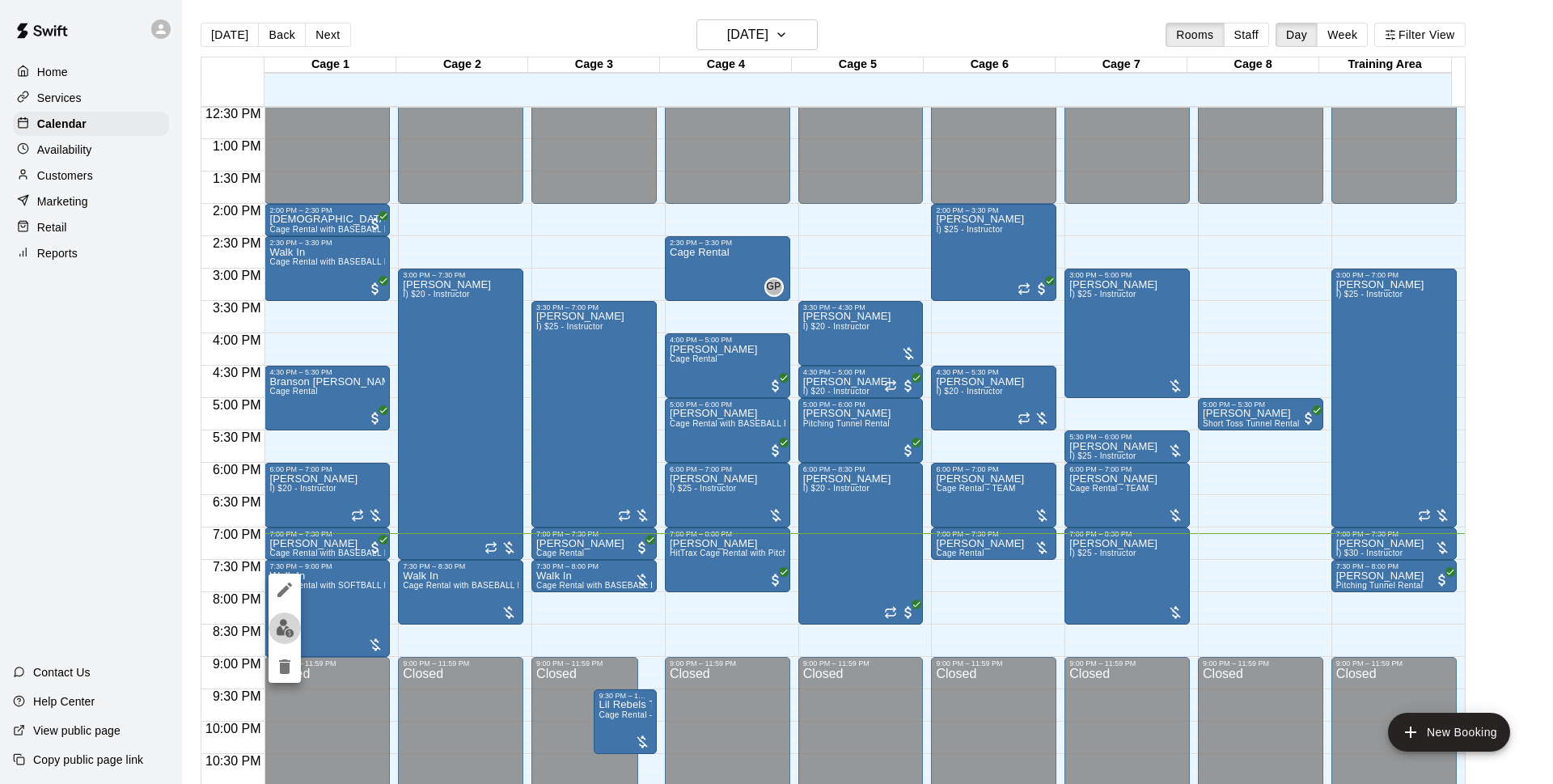
click at [285, 629] on img "edit" at bounding box center [285, 628] width 19 height 19
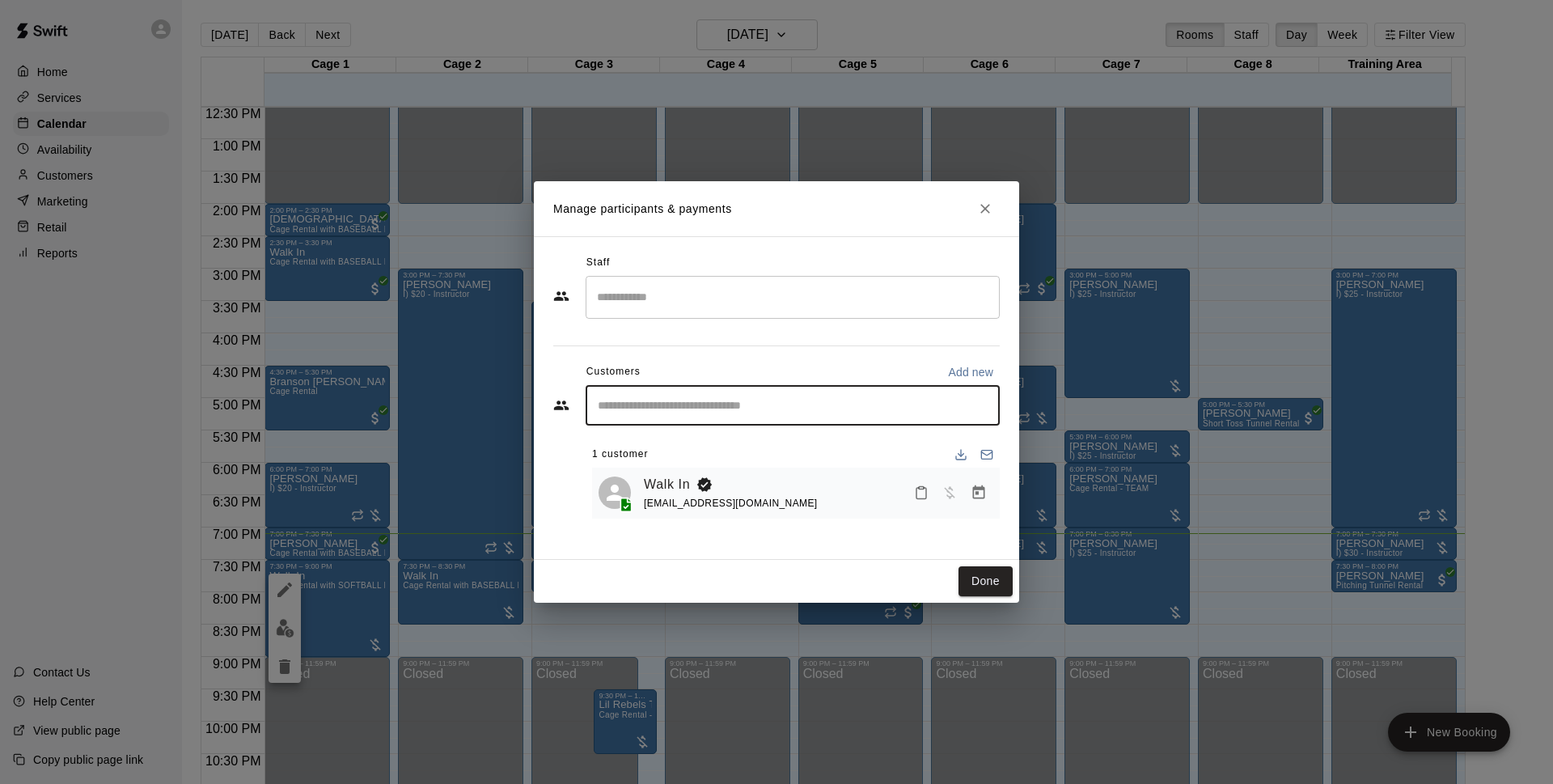
click at [966, 406] on input "Start typing to search customers..." at bounding box center [792, 406] width 399 height 16
type input "******"
click at [881, 437] on div "Lasith Narasinghe lasithll@icloud.com" at bounding box center [809, 452] width 356 height 35
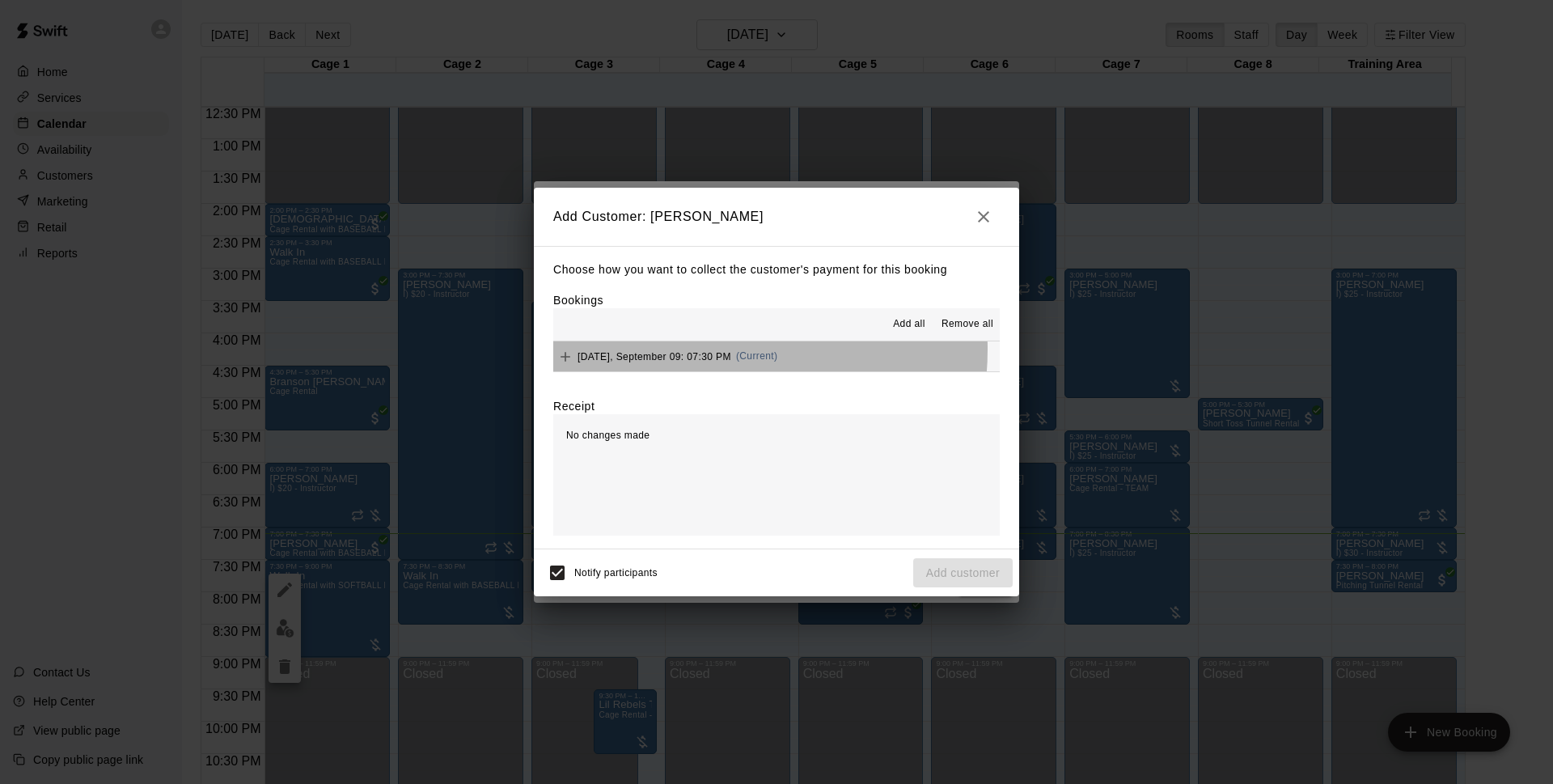
click at [713, 350] on div "Tuesday, September 09: 07:30 PM (Current)" at bounding box center [666, 356] width 224 height 24
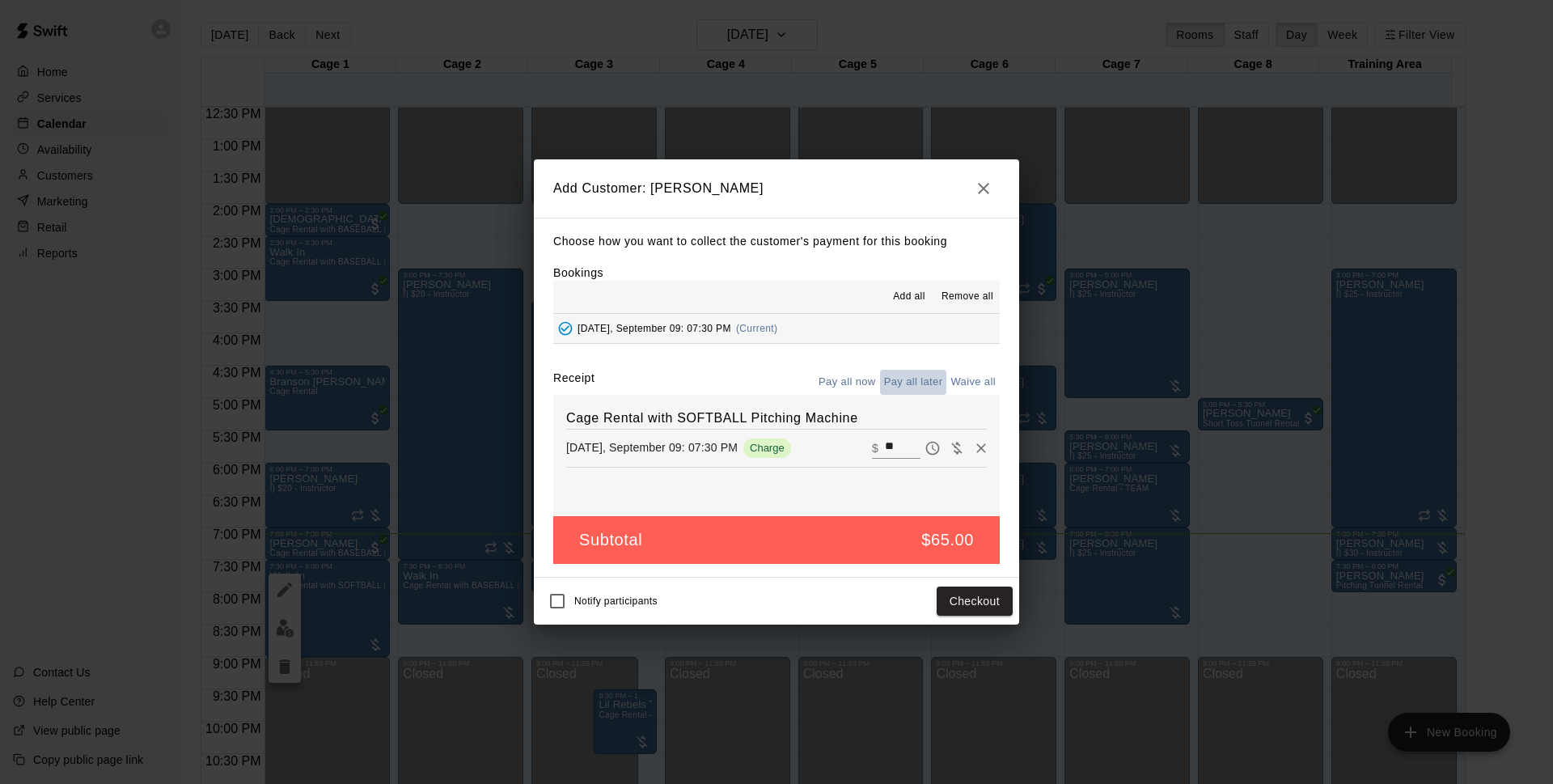
click at [897, 385] on button "Pay all later" at bounding box center [913, 382] width 67 height 25
click at [957, 608] on button "Add customer" at bounding box center [963, 601] width 99 height 30
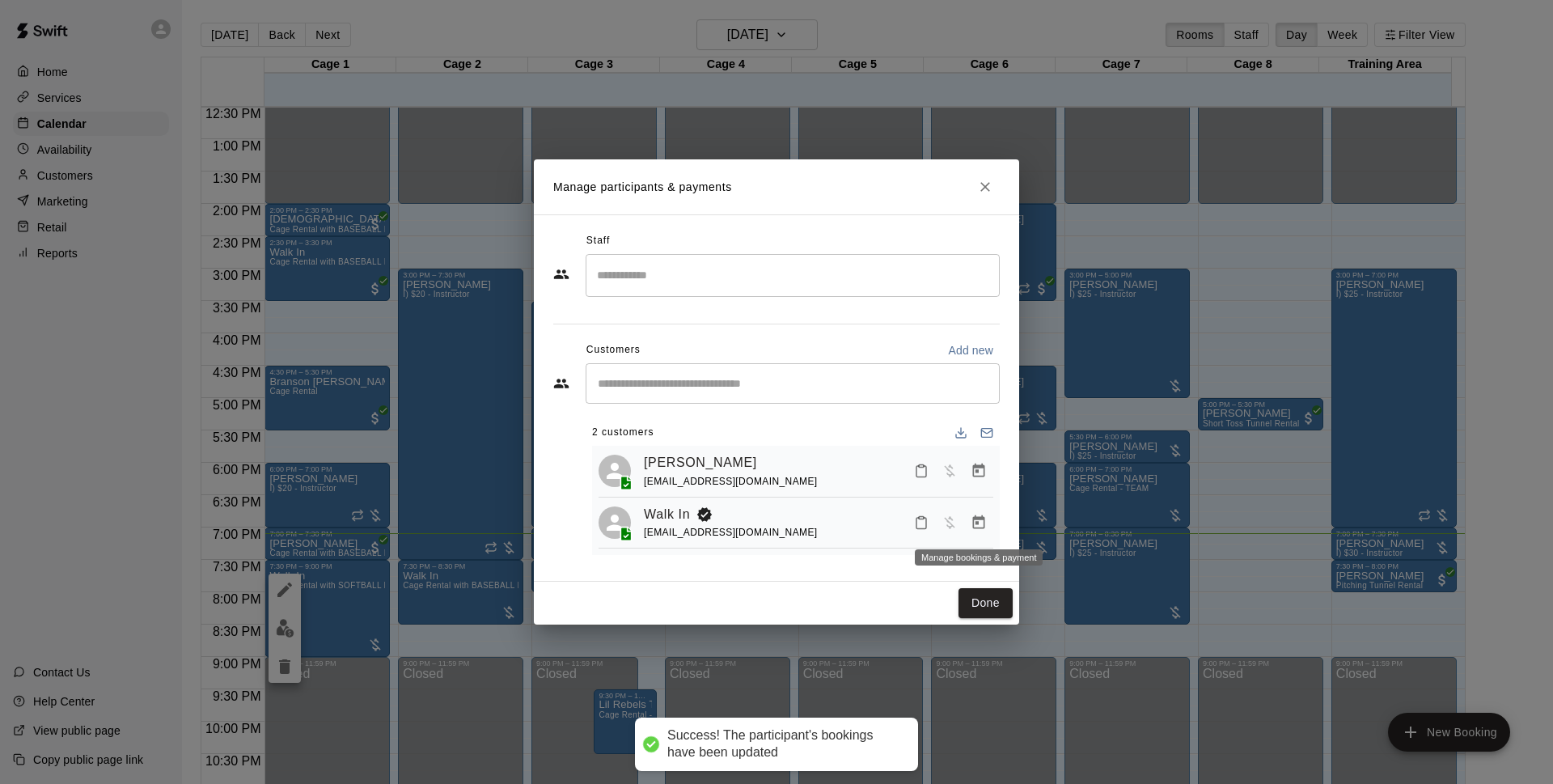
click at [985, 522] on icon "Manage bookings & payment" at bounding box center [978, 521] width 12 height 14
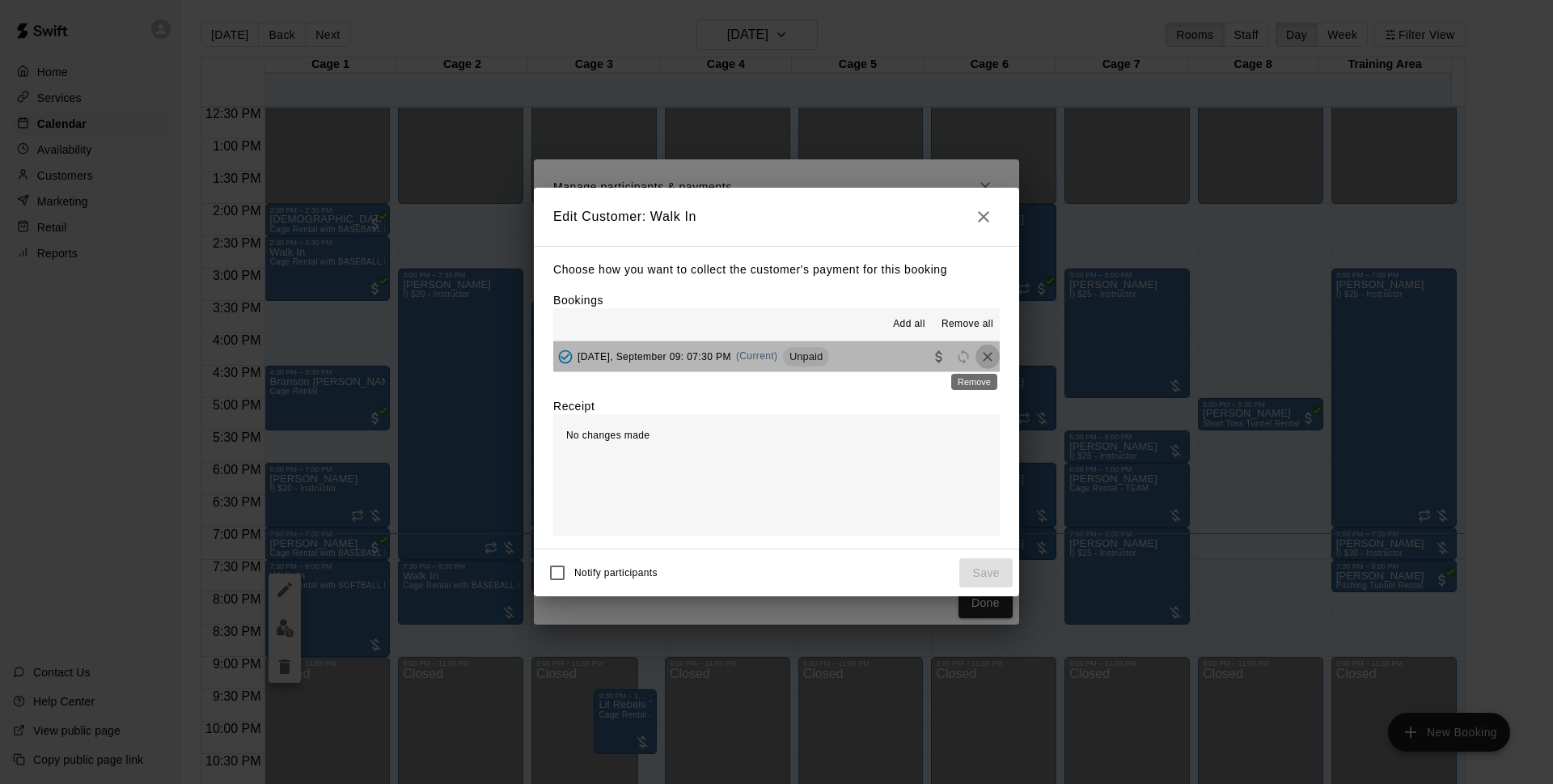
click at [979, 350] on icon "Remove" at bounding box center [987, 357] width 16 height 16
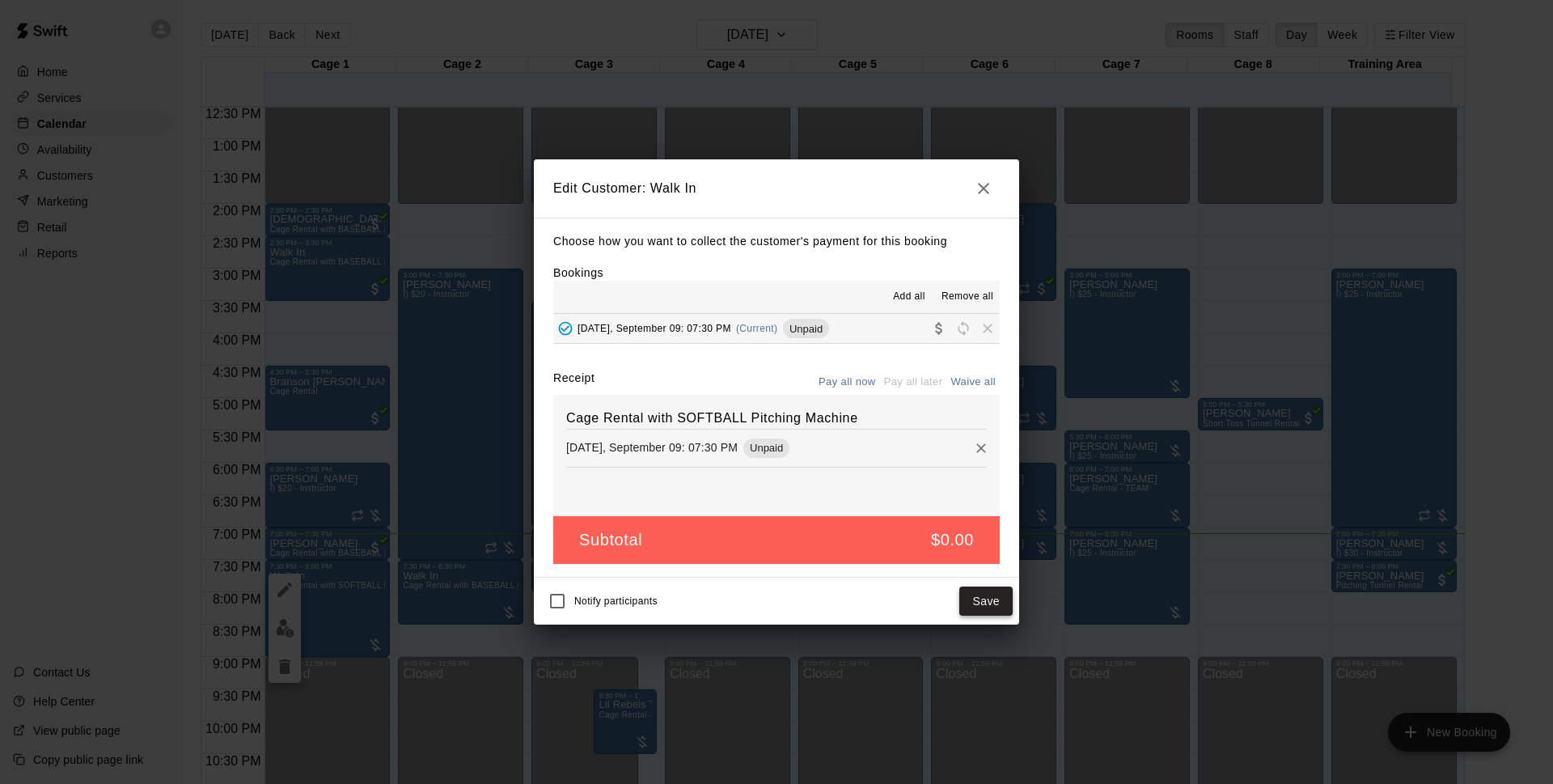
click at [988, 600] on button "Save" at bounding box center [986, 601] width 53 height 30
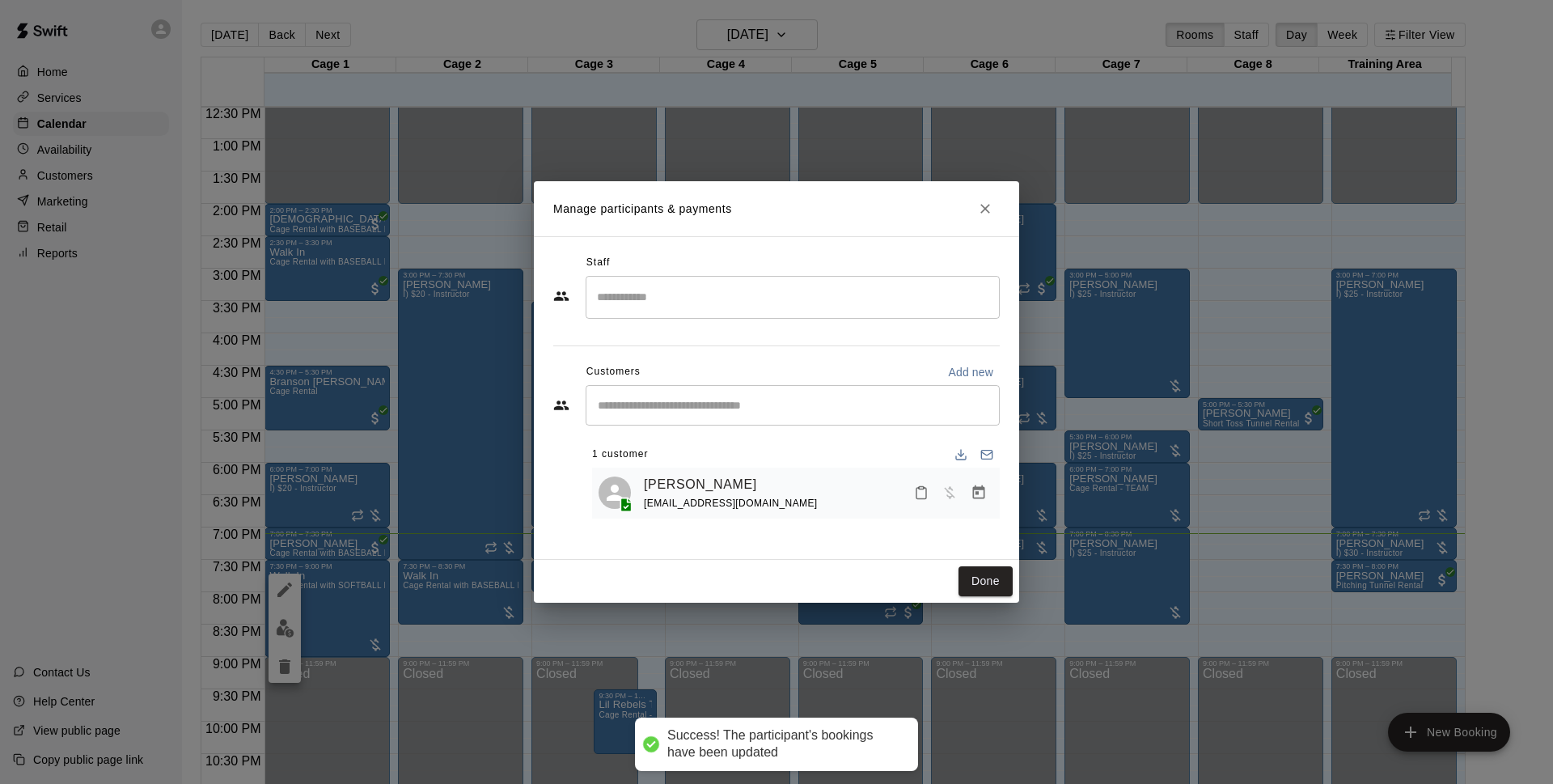
click at [989, 596] on div "Done" at bounding box center [776, 581] width 485 height 42
click at [992, 584] on button "Done" at bounding box center [986, 581] width 54 height 30
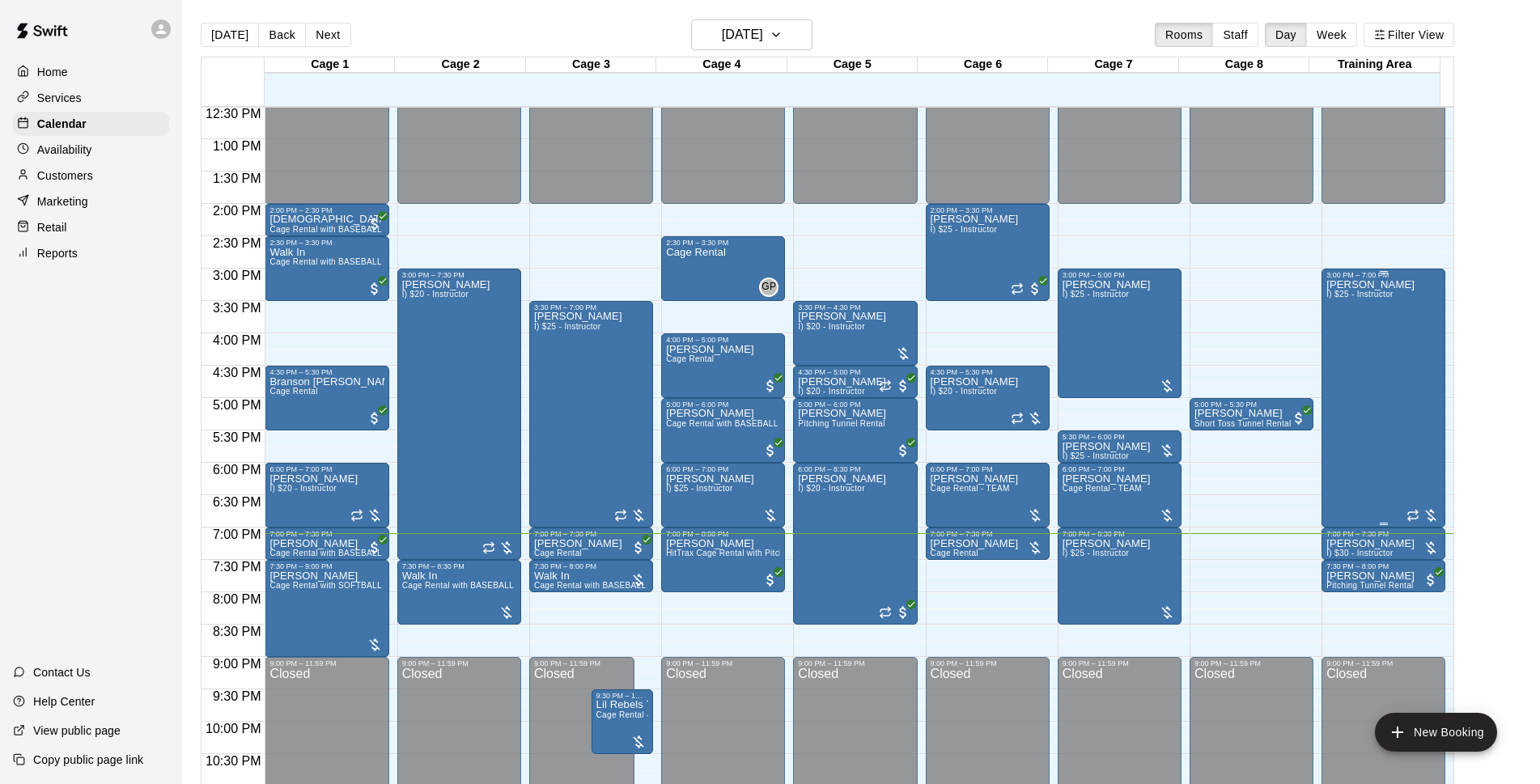
click at [1378, 401] on div "Michael Blazek I) $25 - Instructor" at bounding box center [1371, 671] width 89 height 784
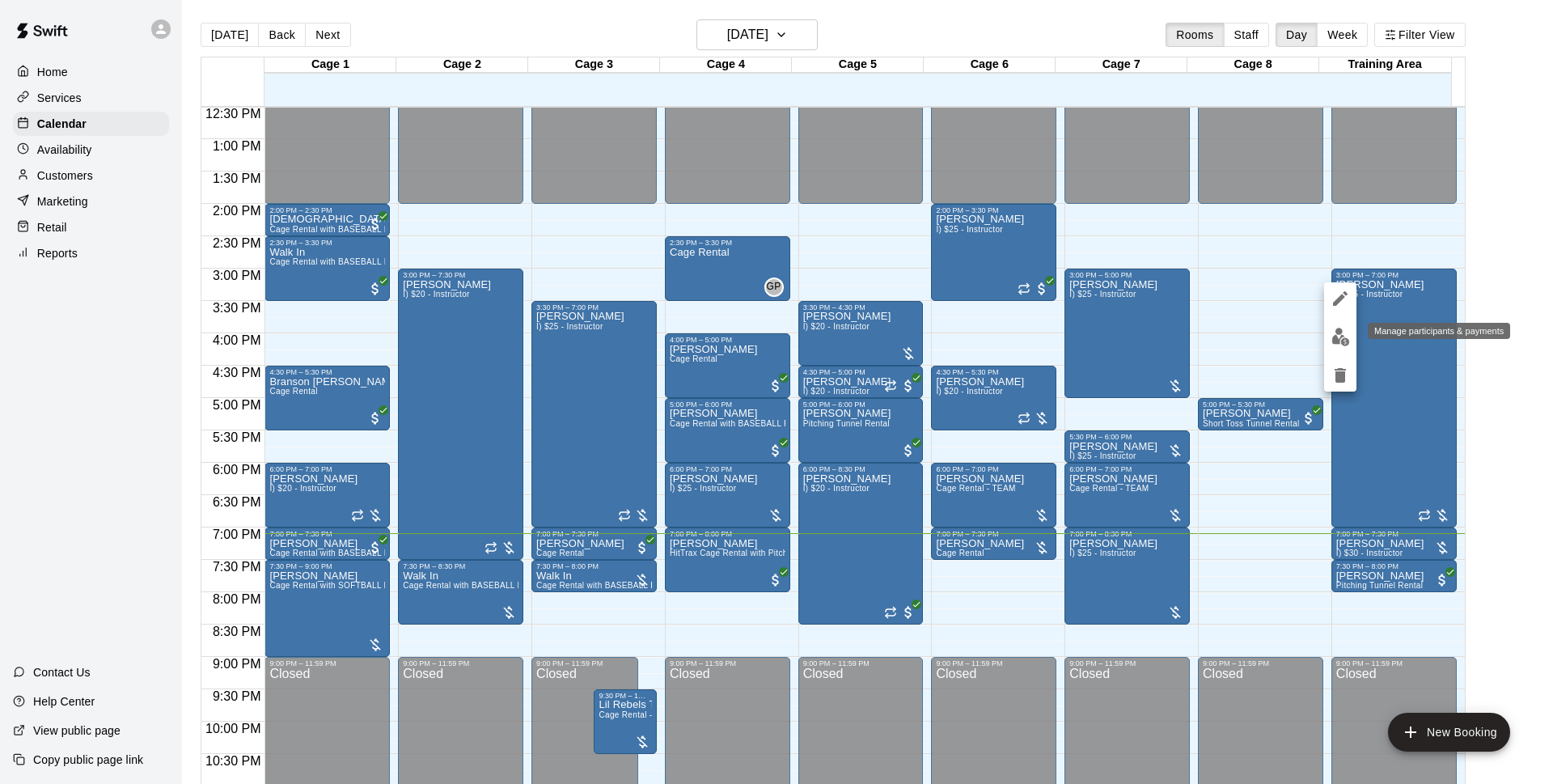
click at [1338, 332] on img "edit" at bounding box center [1341, 337] width 19 height 19
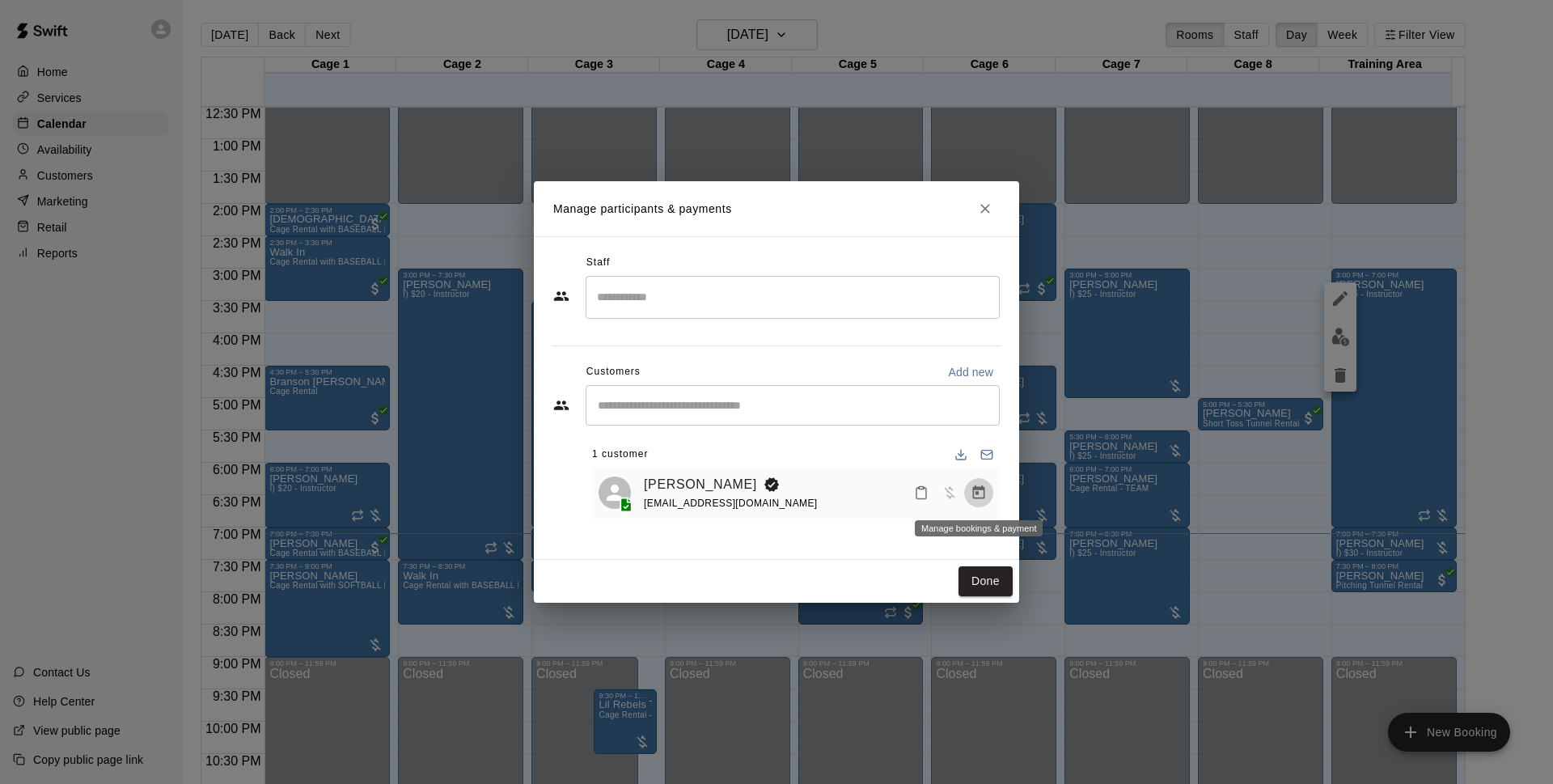
click at [977, 504] on button "Manage bookings & payment" at bounding box center [978, 492] width 29 height 29
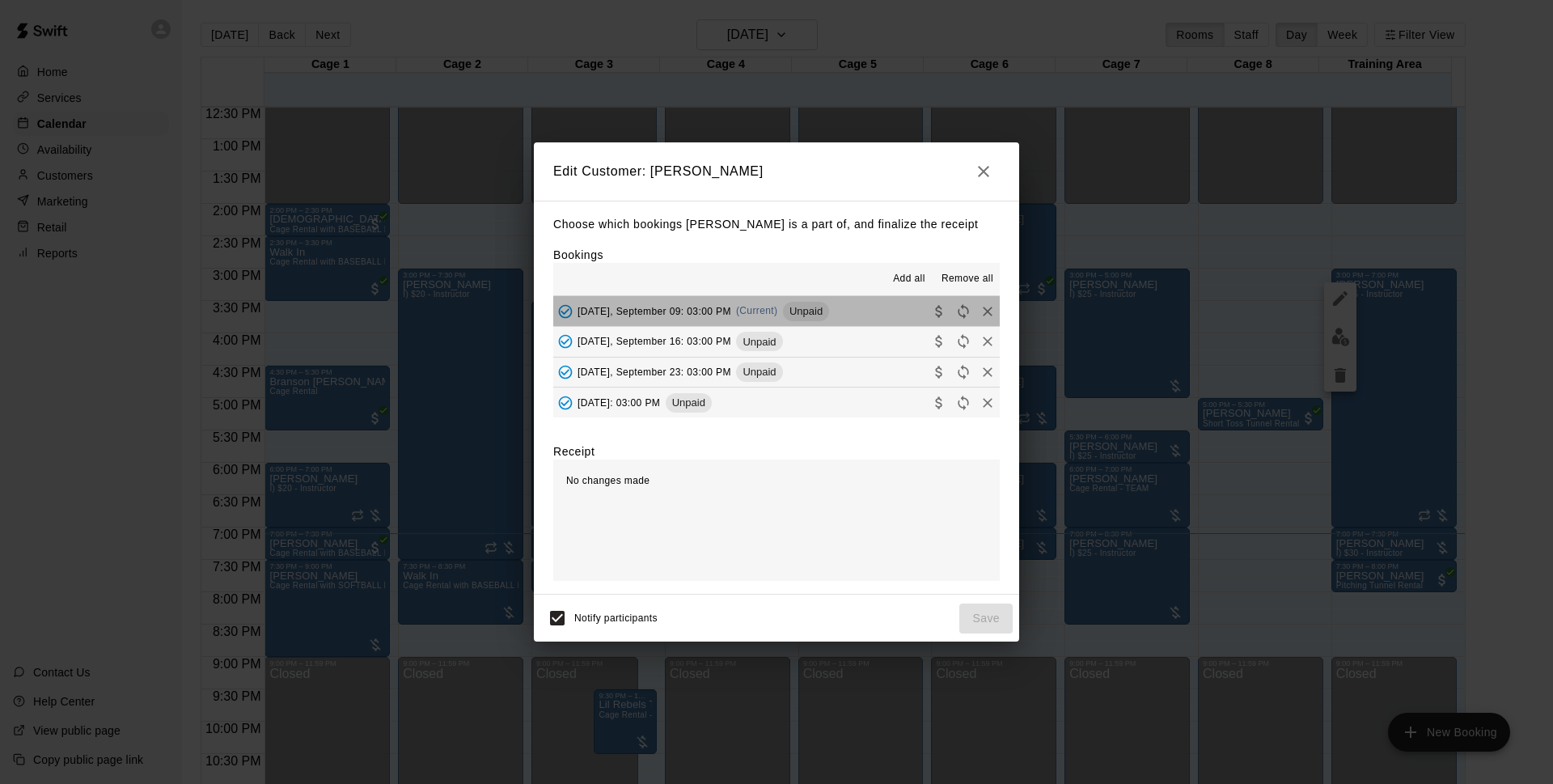
click at [870, 310] on button "Tuesday, September 09: 03:00 PM (Current) Unpaid" at bounding box center [777, 311] width 446 height 30
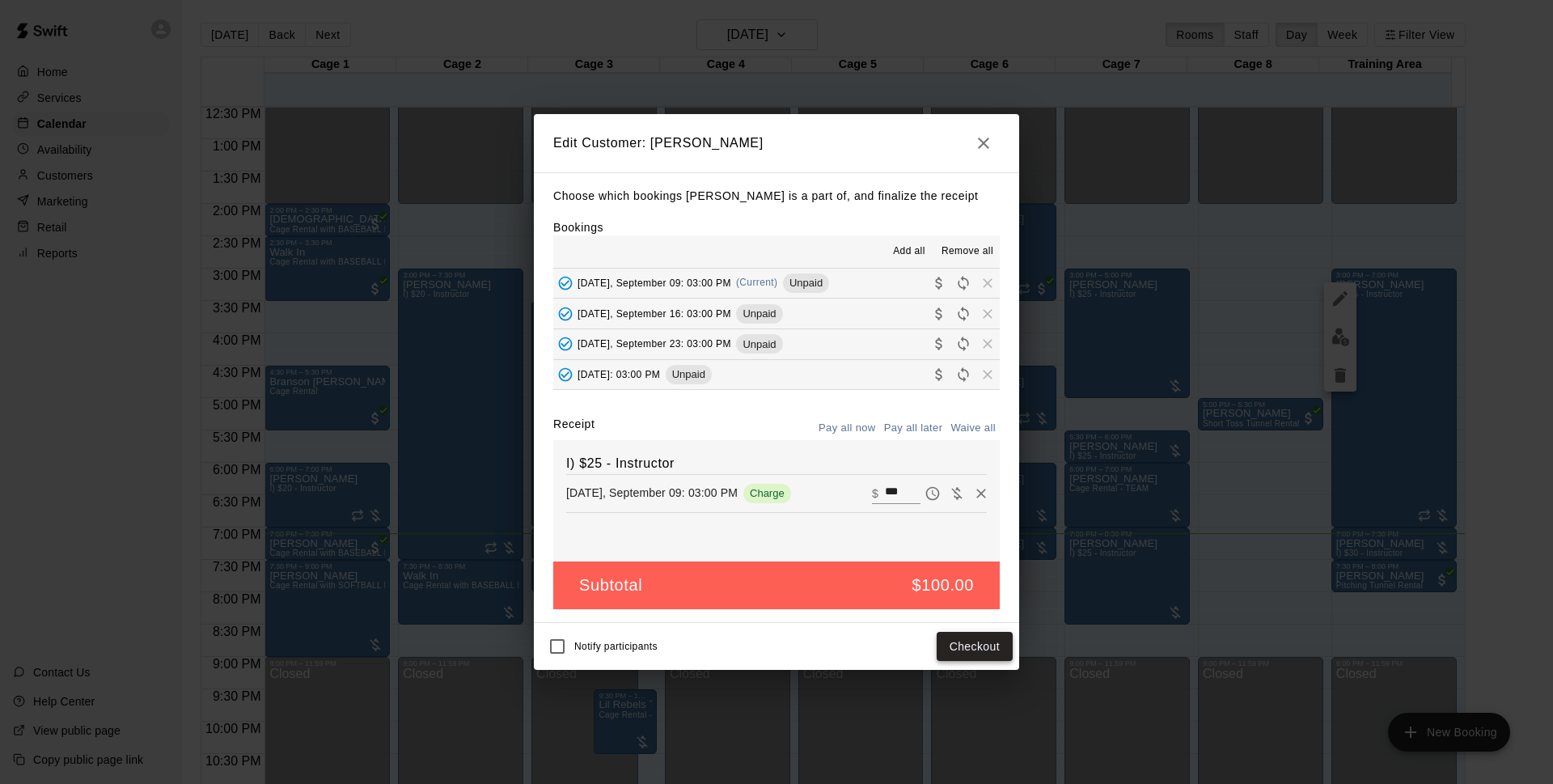
click at [969, 649] on button "Checkout" at bounding box center [975, 646] width 76 height 30
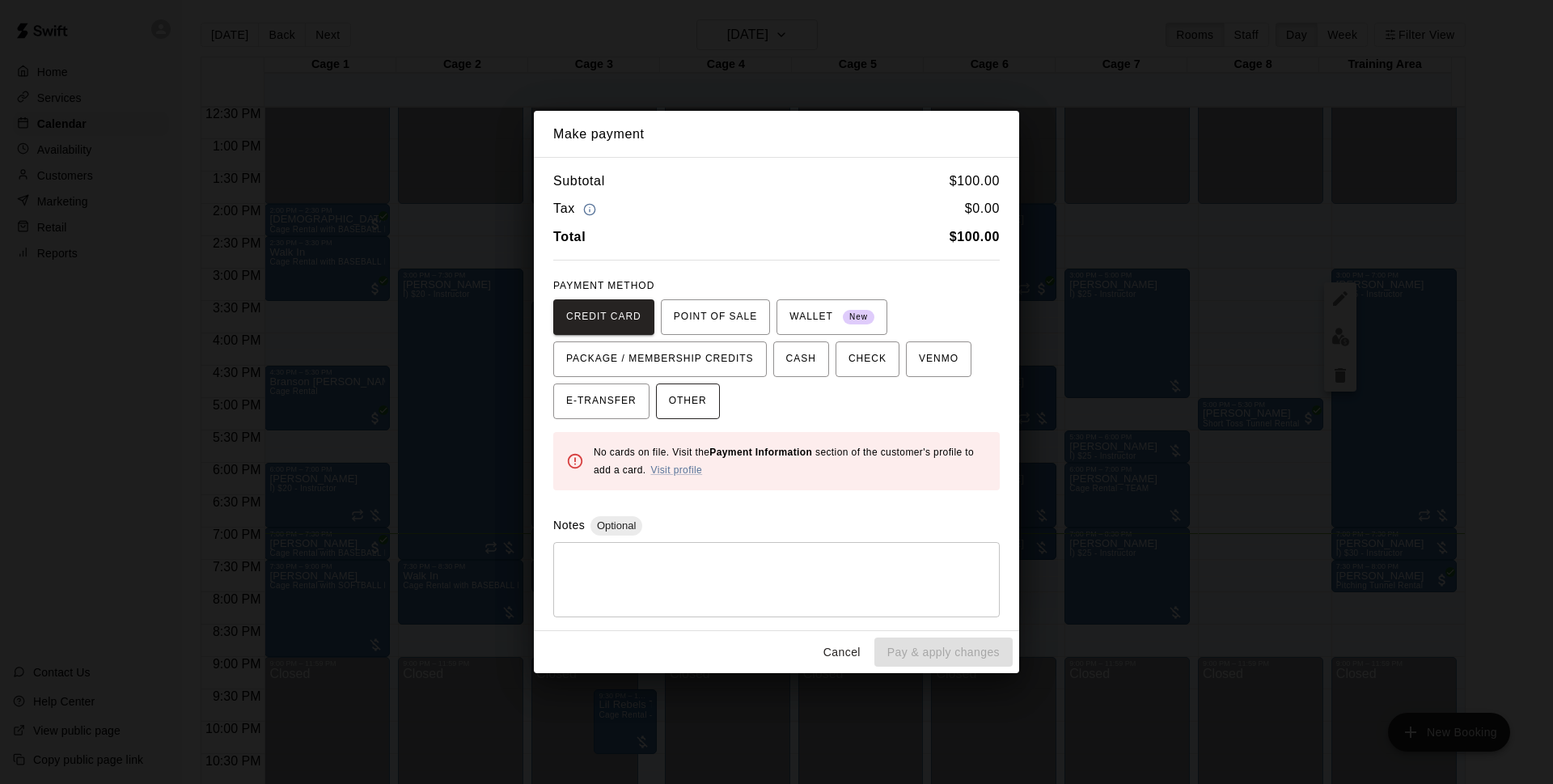
click at [696, 388] on span "OTHER" at bounding box center [688, 401] width 38 height 26
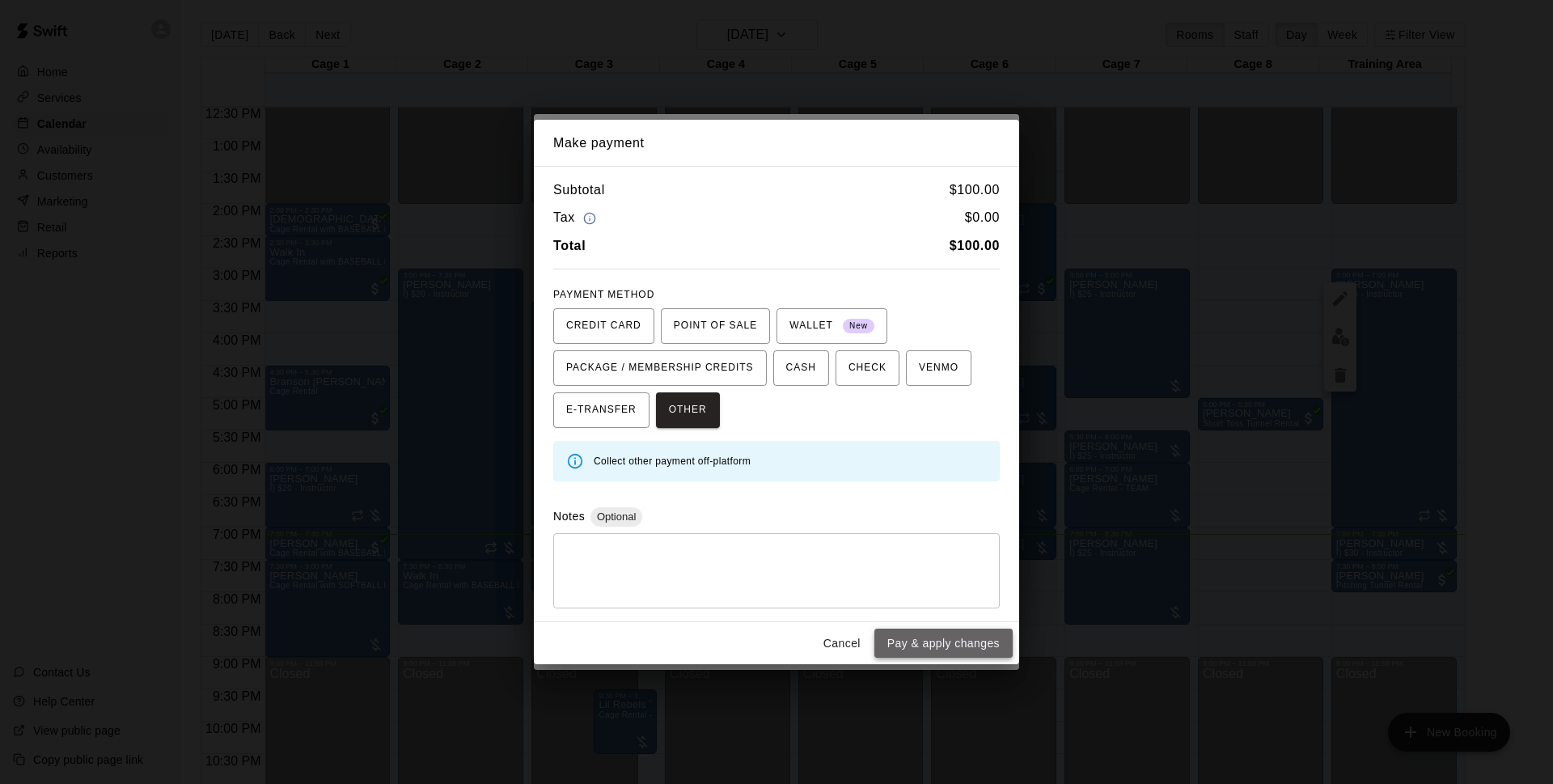
click at [957, 642] on button "Pay & apply changes" at bounding box center [943, 643] width 138 height 30
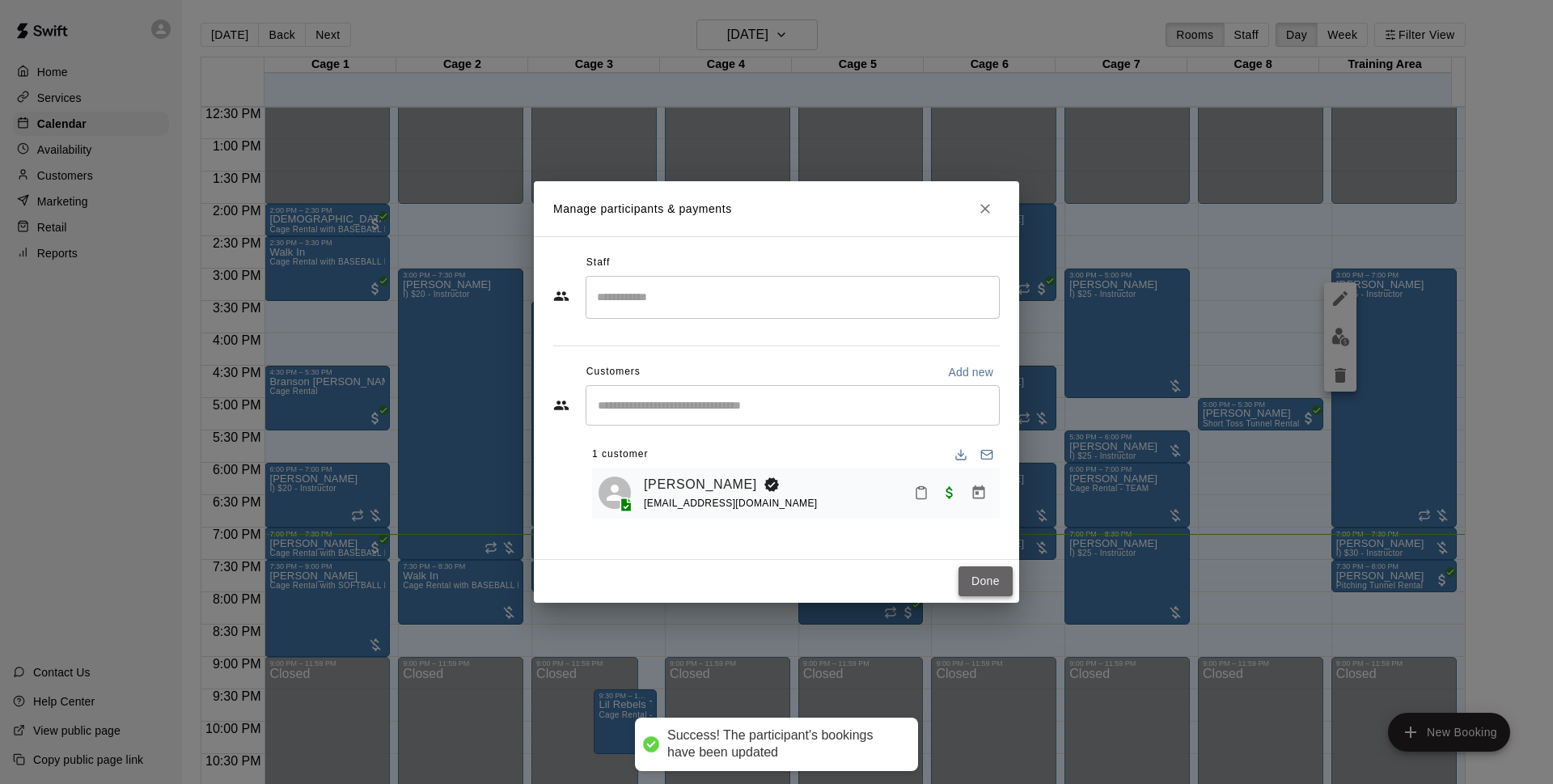
click at [978, 575] on button "Done" at bounding box center [986, 581] width 54 height 30
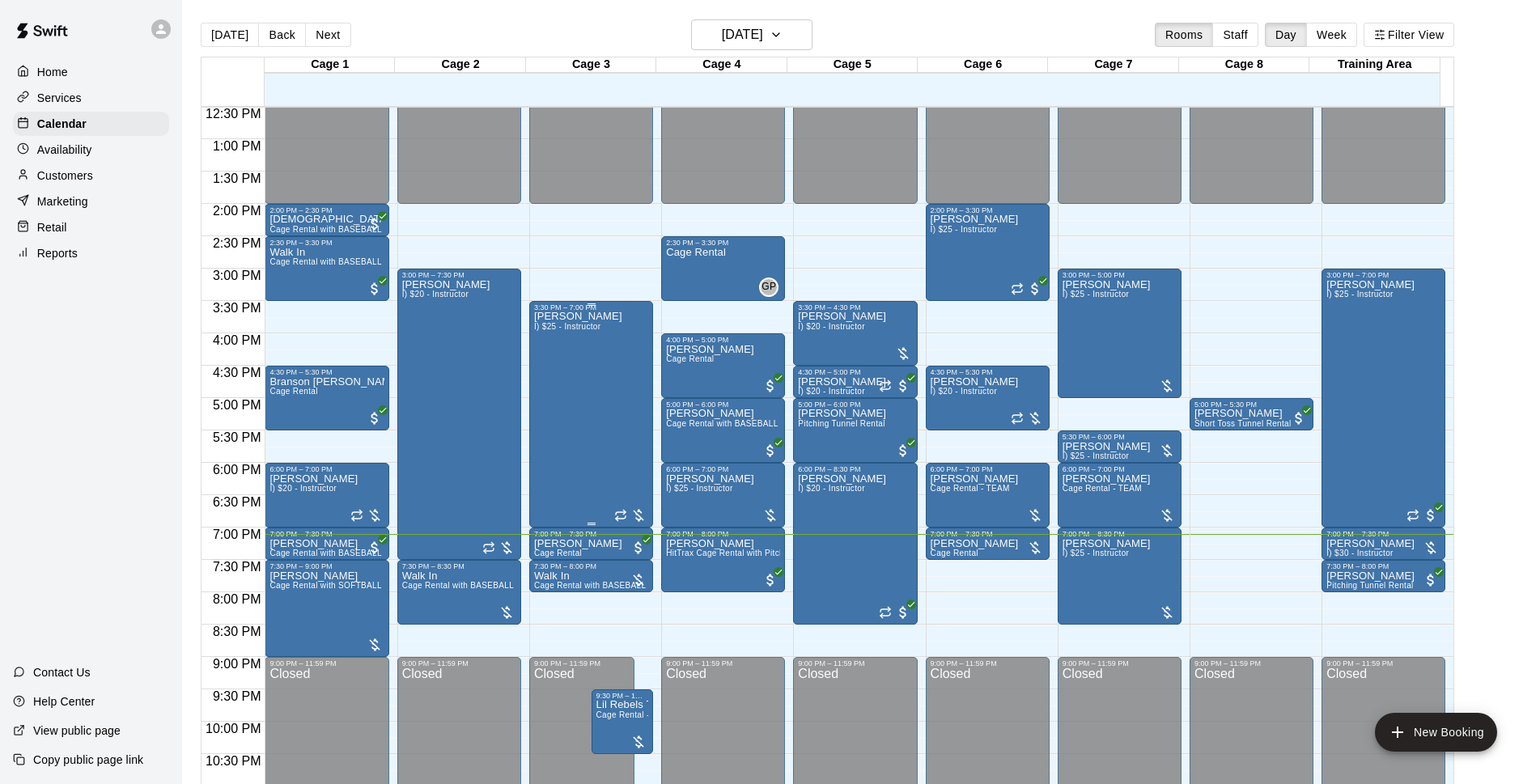
click at [585, 406] on div "Niko Decolati I) $25 - Instructor" at bounding box center [578, 704] width 89 height 784
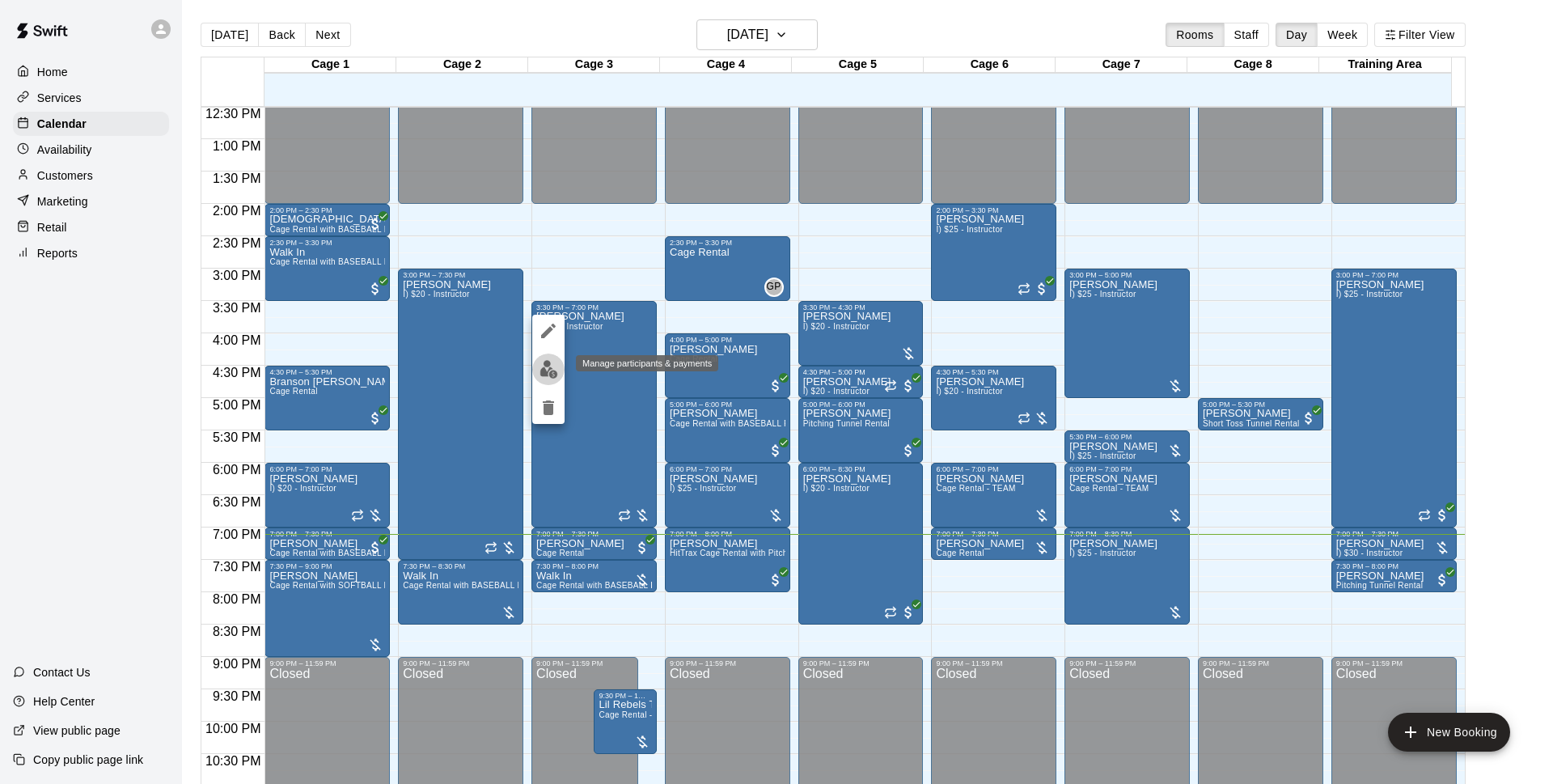
click at [542, 368] on img "edit" at bounding box center [548, 369] width 19 height 19
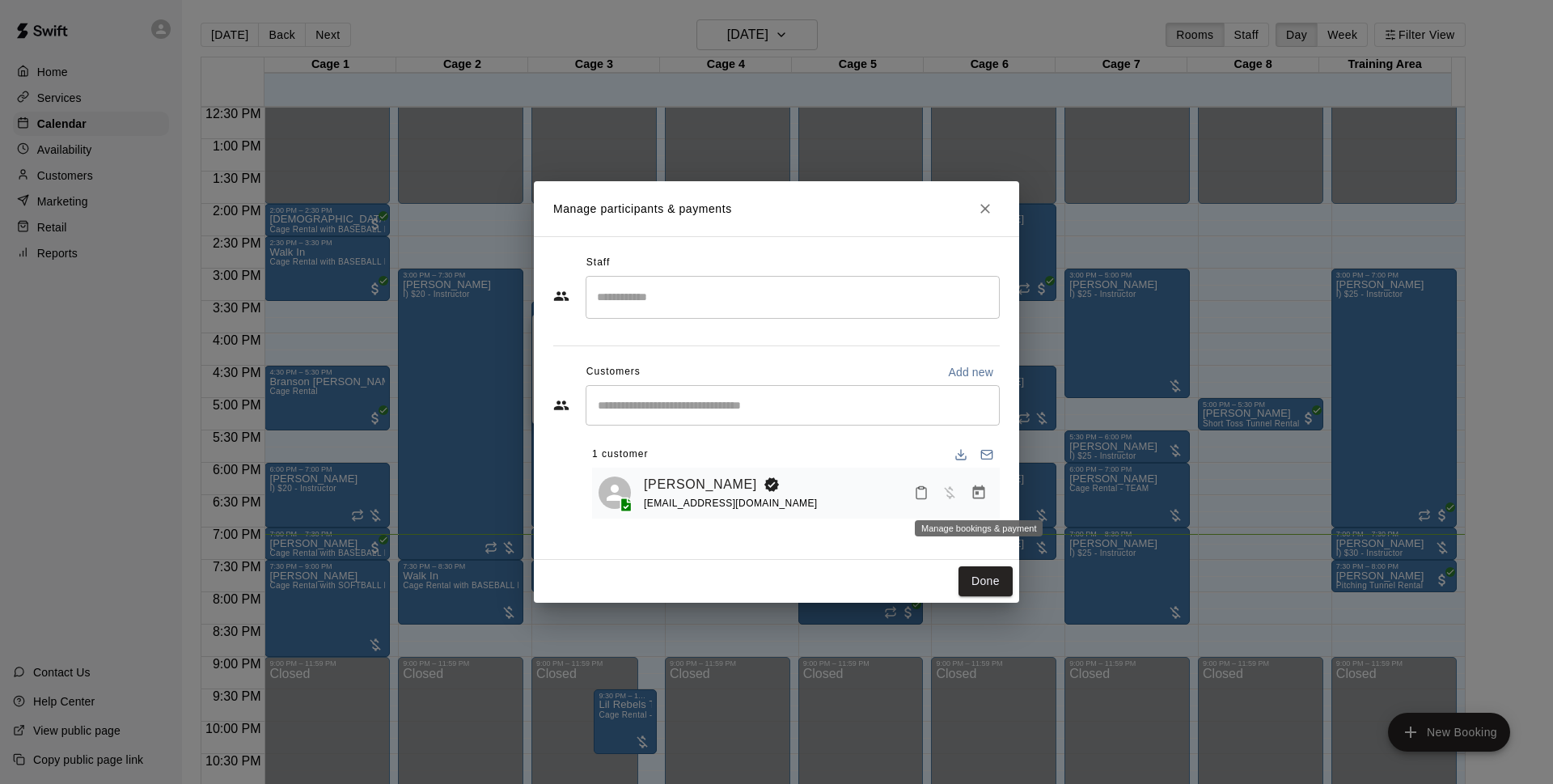
click at [977, 503] on button "Manage bookings & payment" at bounding box center [978, 492] width 29 height 29
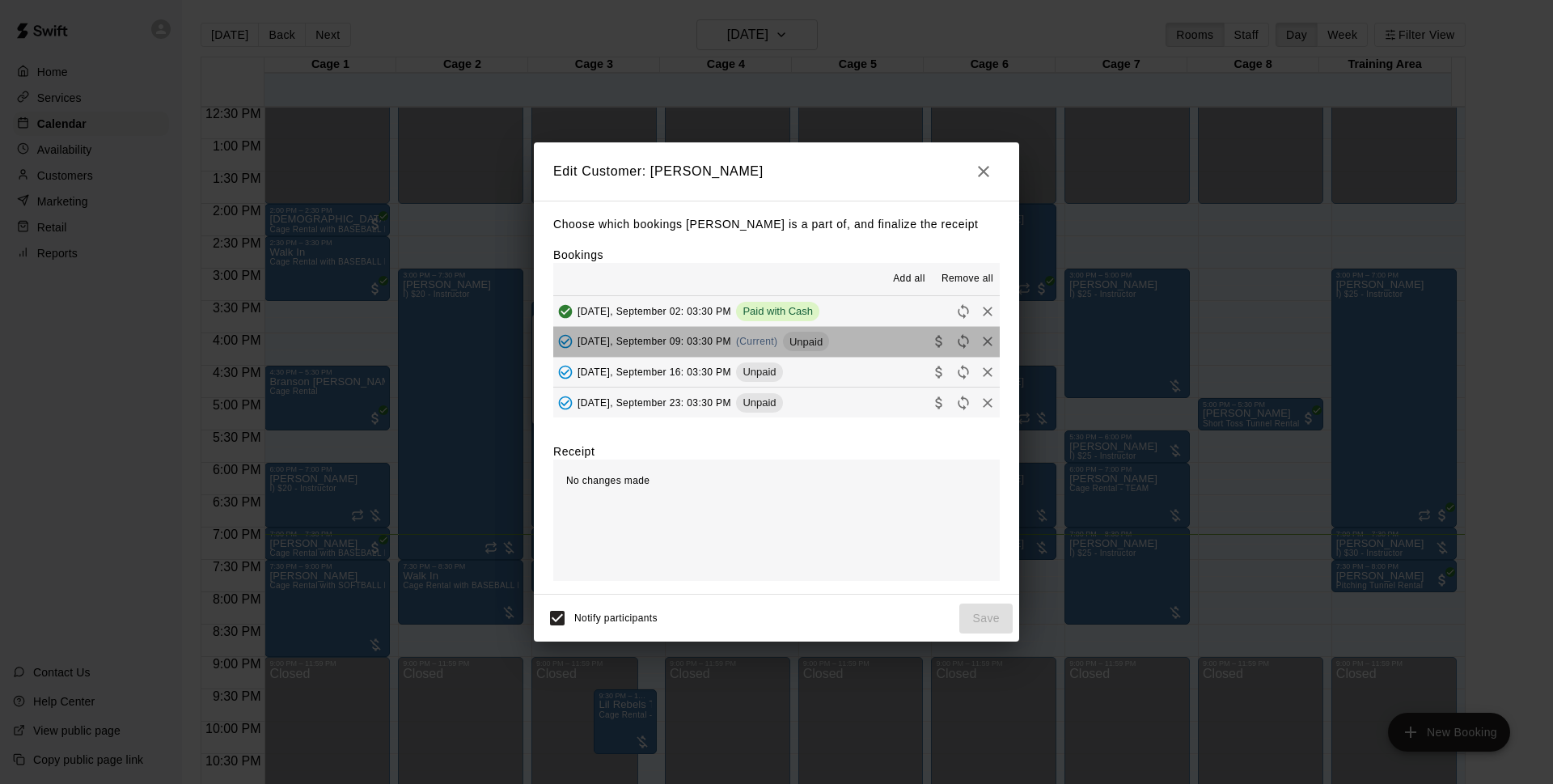
click at [859, 352] on button "Tuesday, September 09: 03:30 PM (Current) Unpaid" at bounding box center [777, 341] width 446 height 30
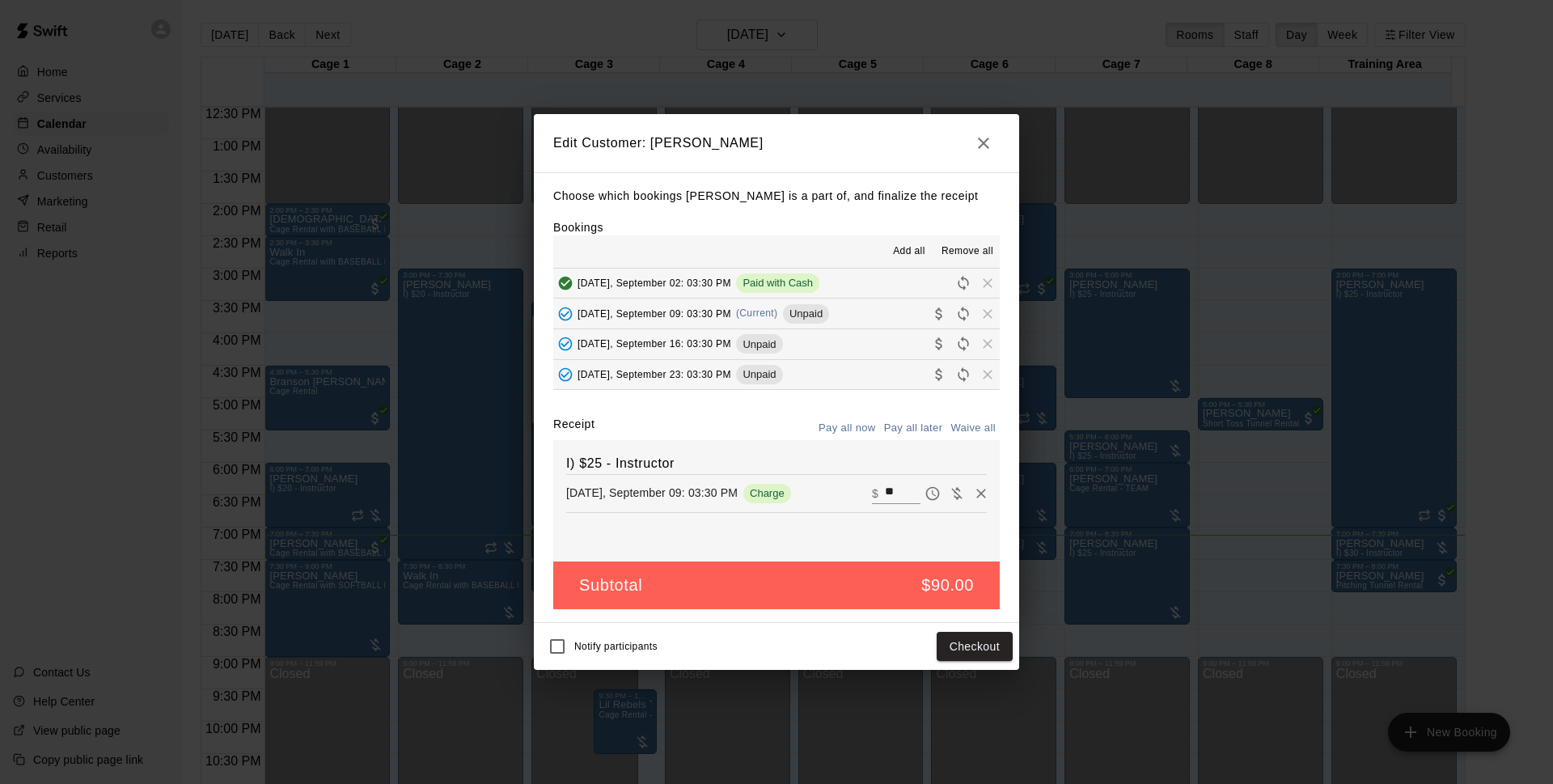
click at [817, 313] on span "Unpaid" at bounding box center [806, 313] width 46 height 12
click at [957, 642] on button "Checkout" at bounding box center [975, 646] width 76 height 30
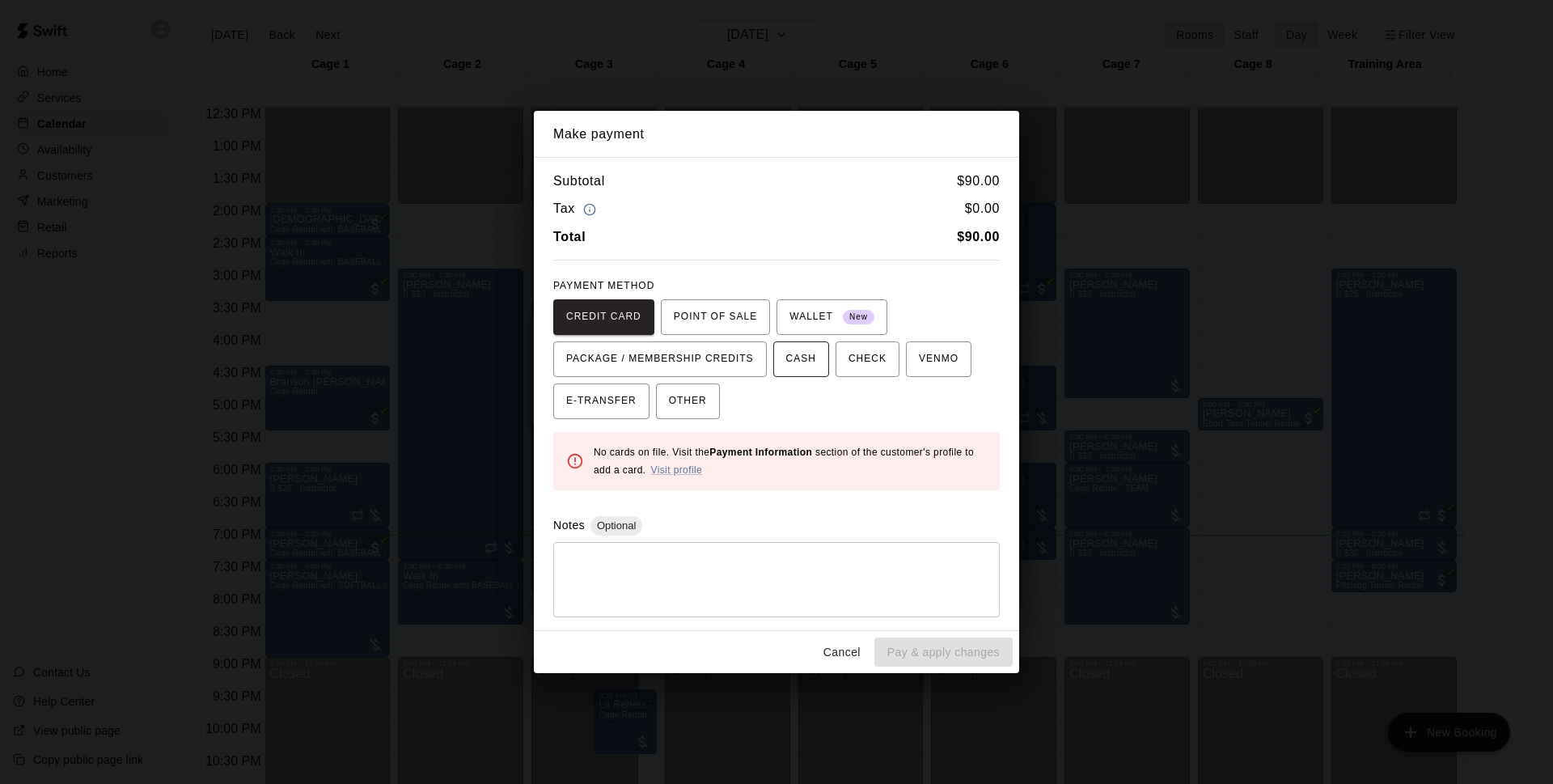
click at [797, 360] on span "CASH" at bounding box center [800, 359] width 30 height 26
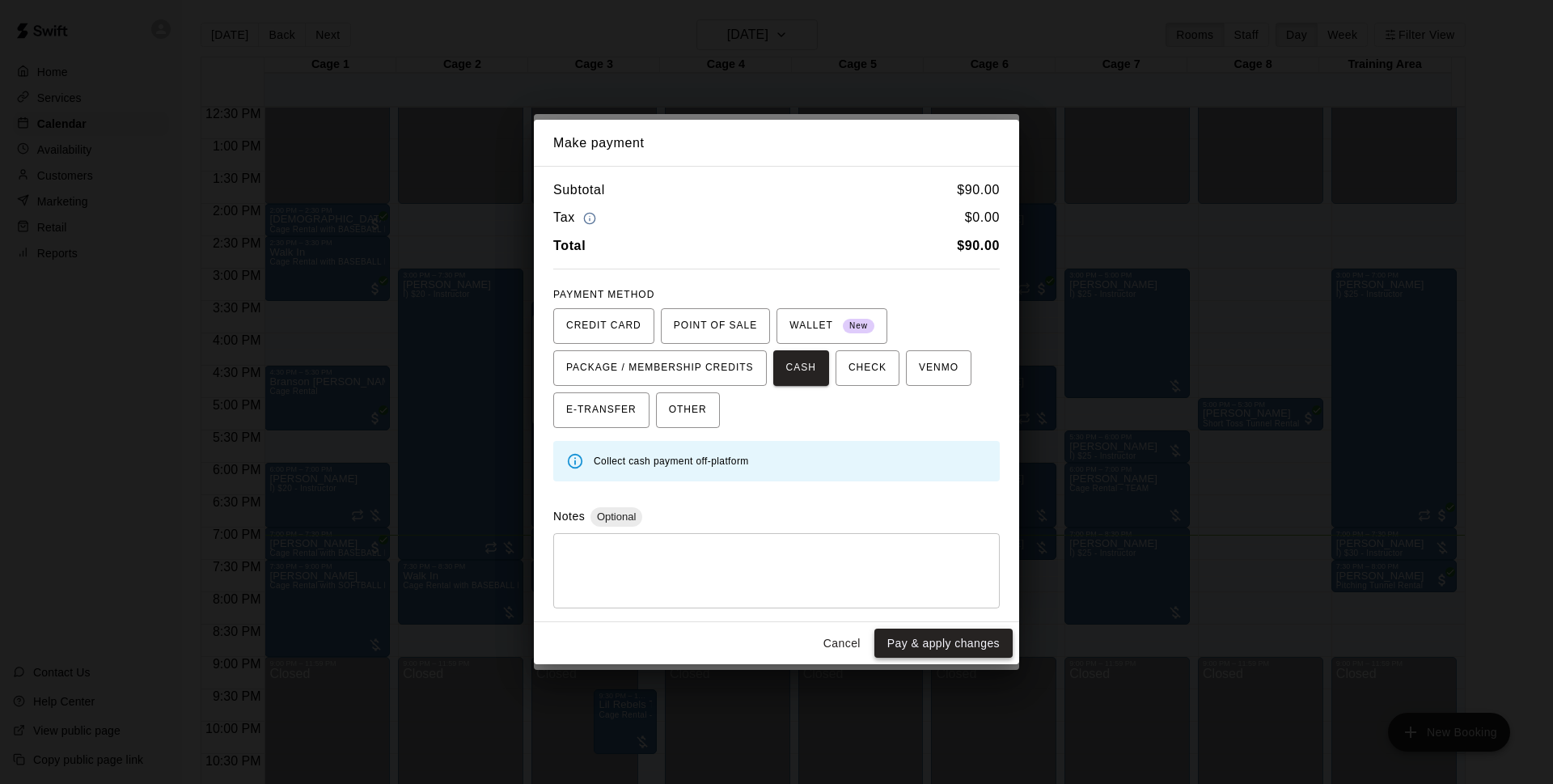
click at [944, 645] on button "Pay & apply changes" at bounding box center [943, 643] width 138 height 30
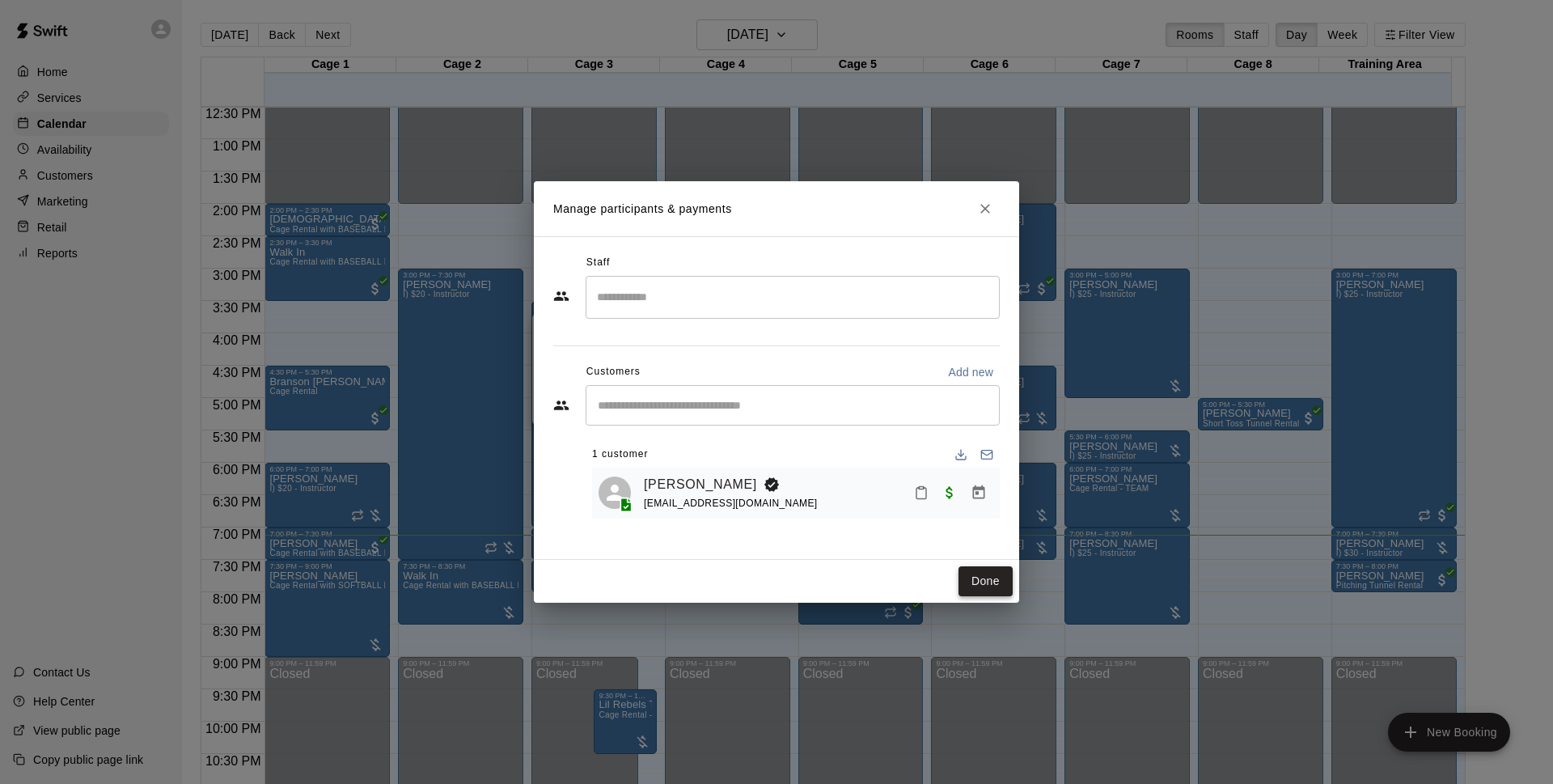
click at [985, 582] on button "Done" at bounding box center [986, 581] width 54 height 30
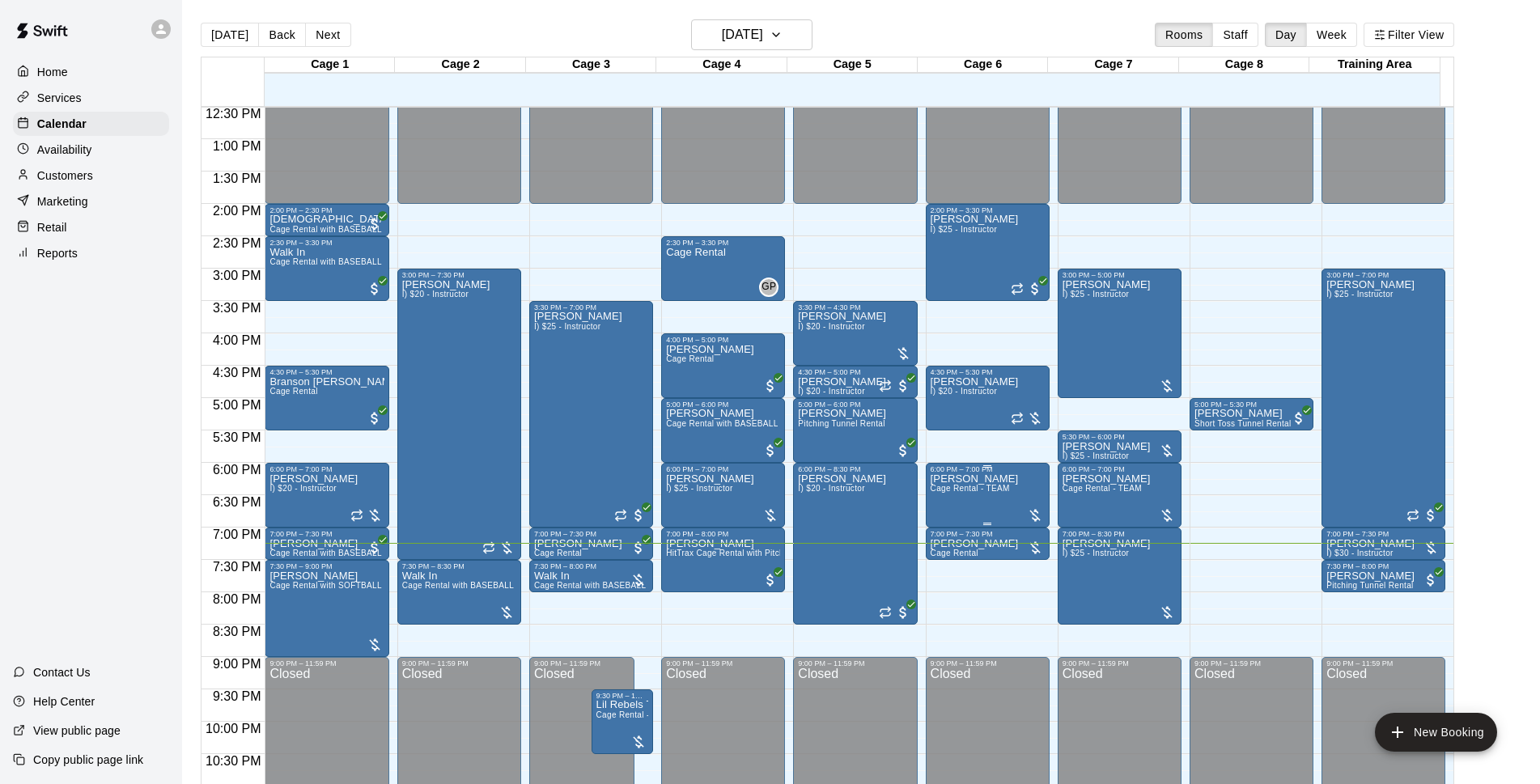
click at [959, 492] on span "Cage Rental - TEAM" at bounding box center [971, 488] width 80 height 9
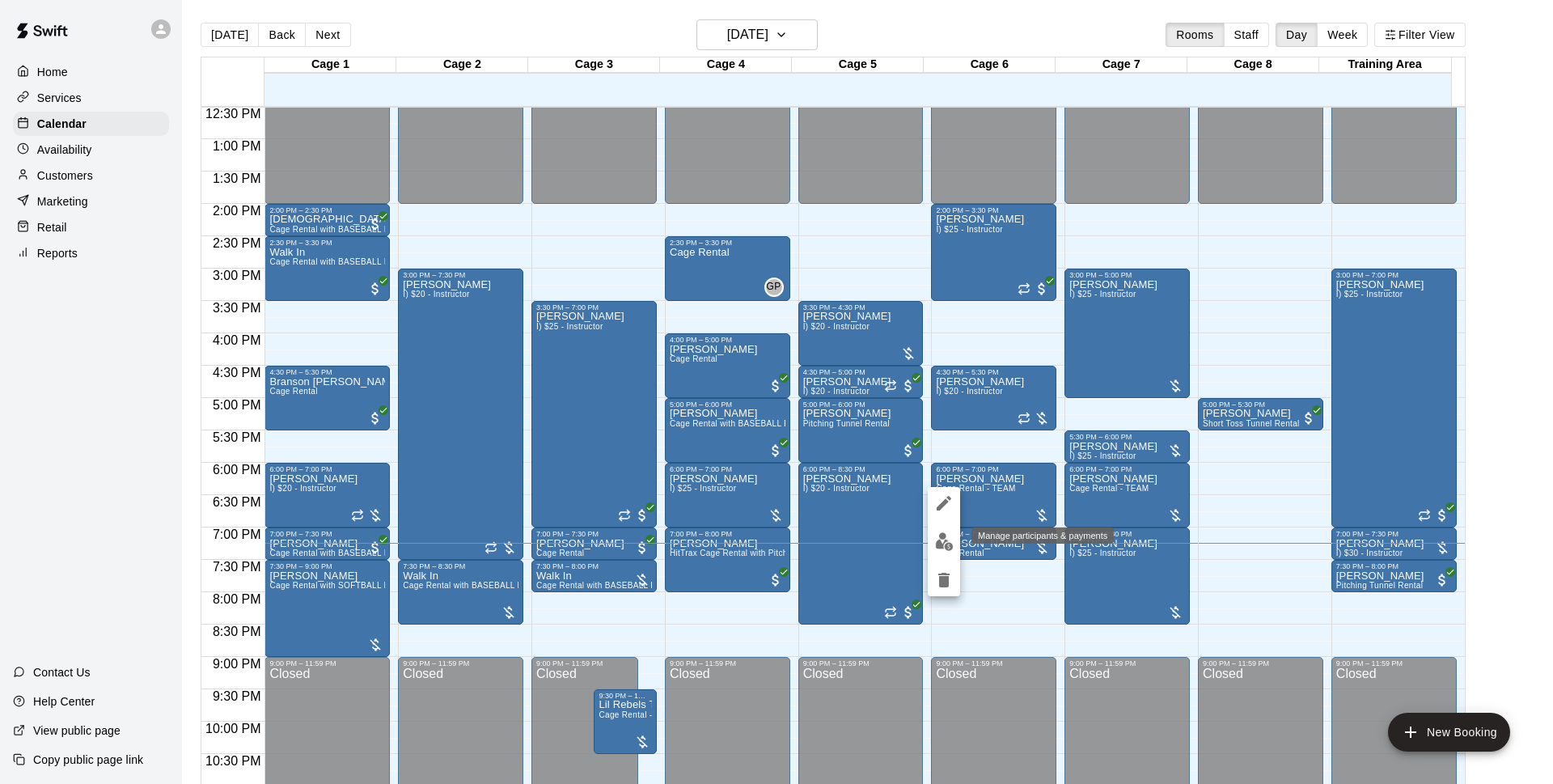
click at [957, 536] on button "edit" at bounding box center [944, 541] width 33 height 32
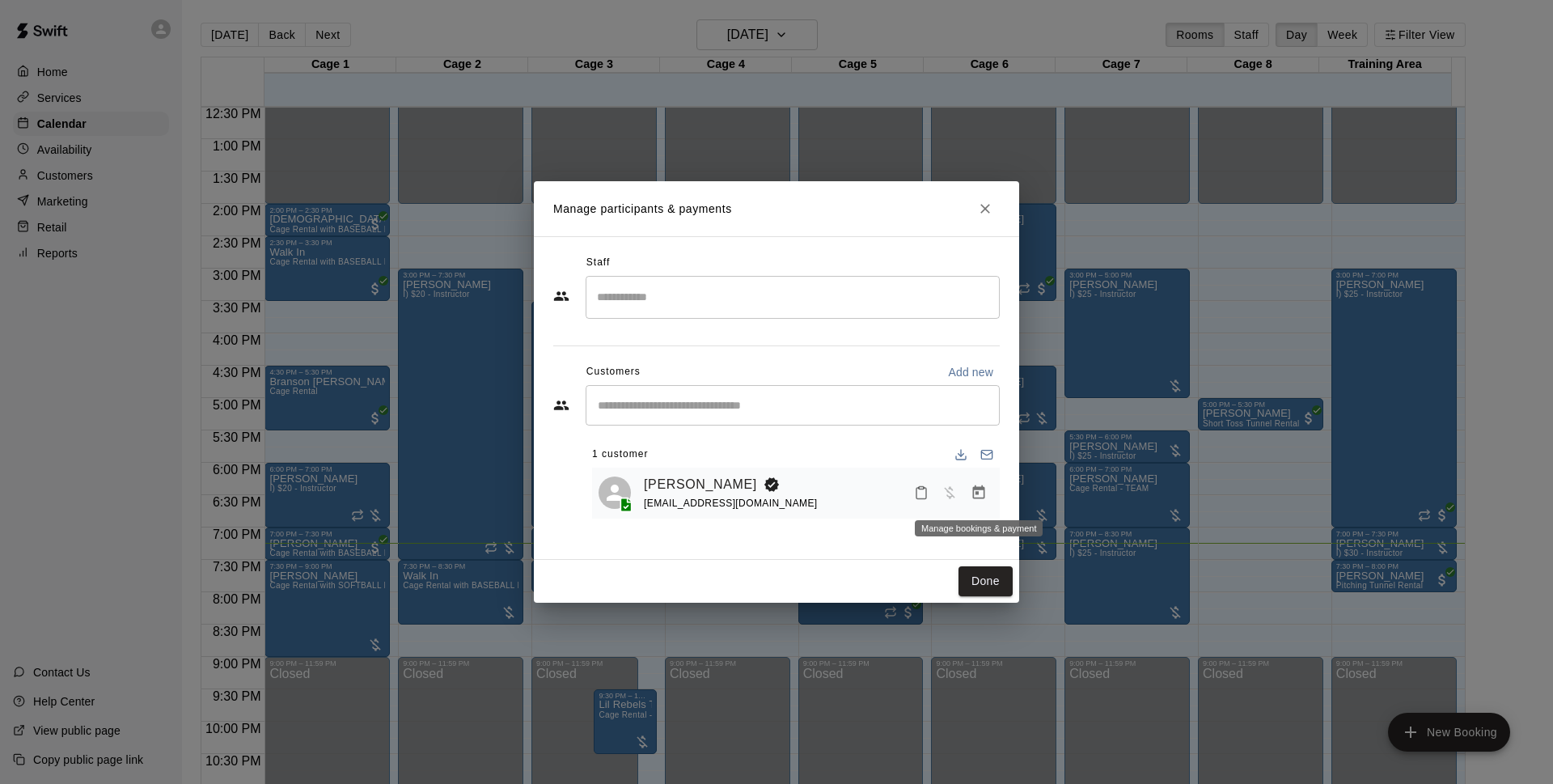
click at [971, 500] on icon "Manage bookings & payment" at bounding box center [979, 492] width 16 height 16
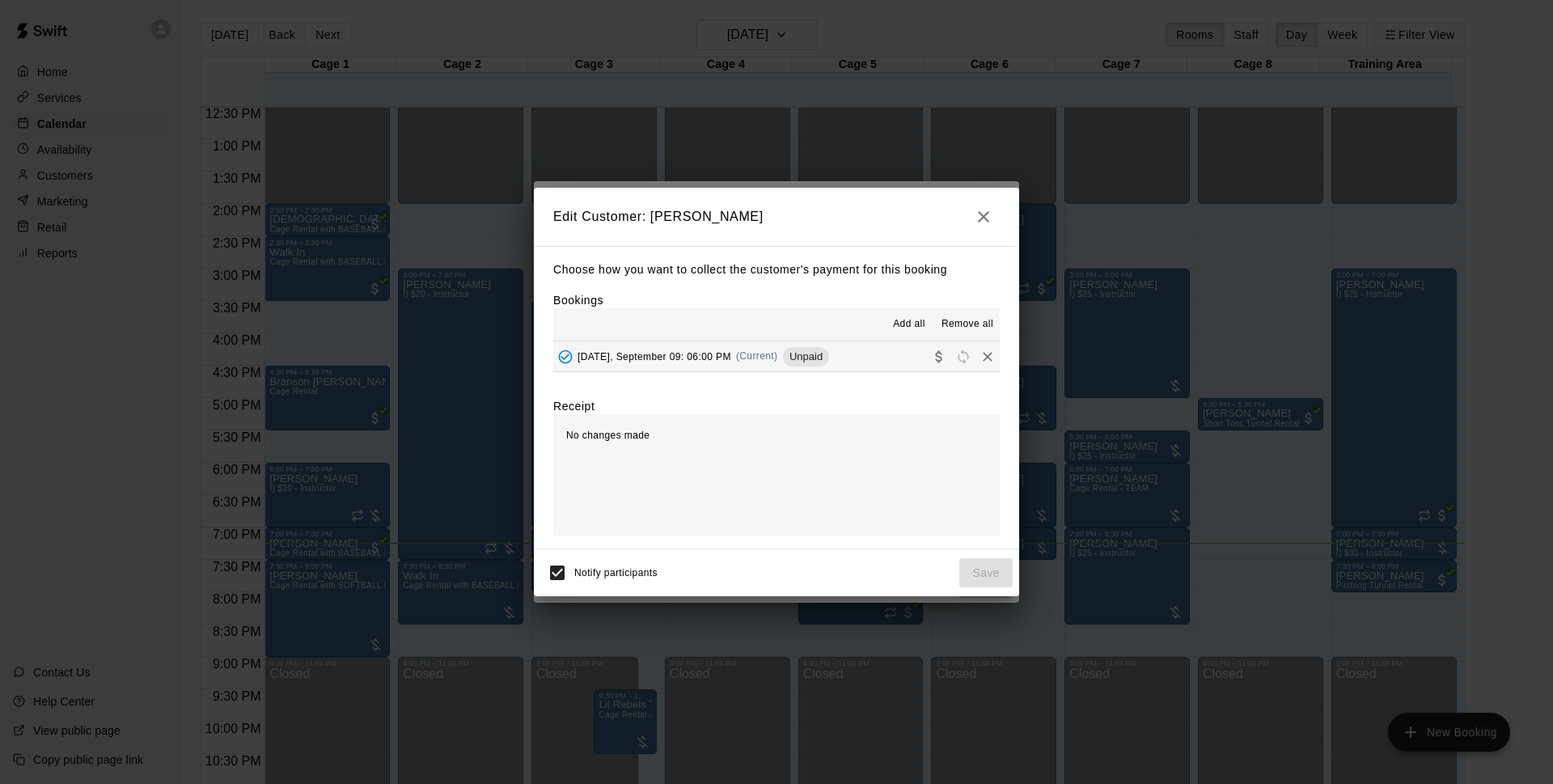
click at [865, 365] on button "Tuesday, September 09: 06:00 PM (Current) Unpaid" at bounding box center [777, 356] width 446 height 30
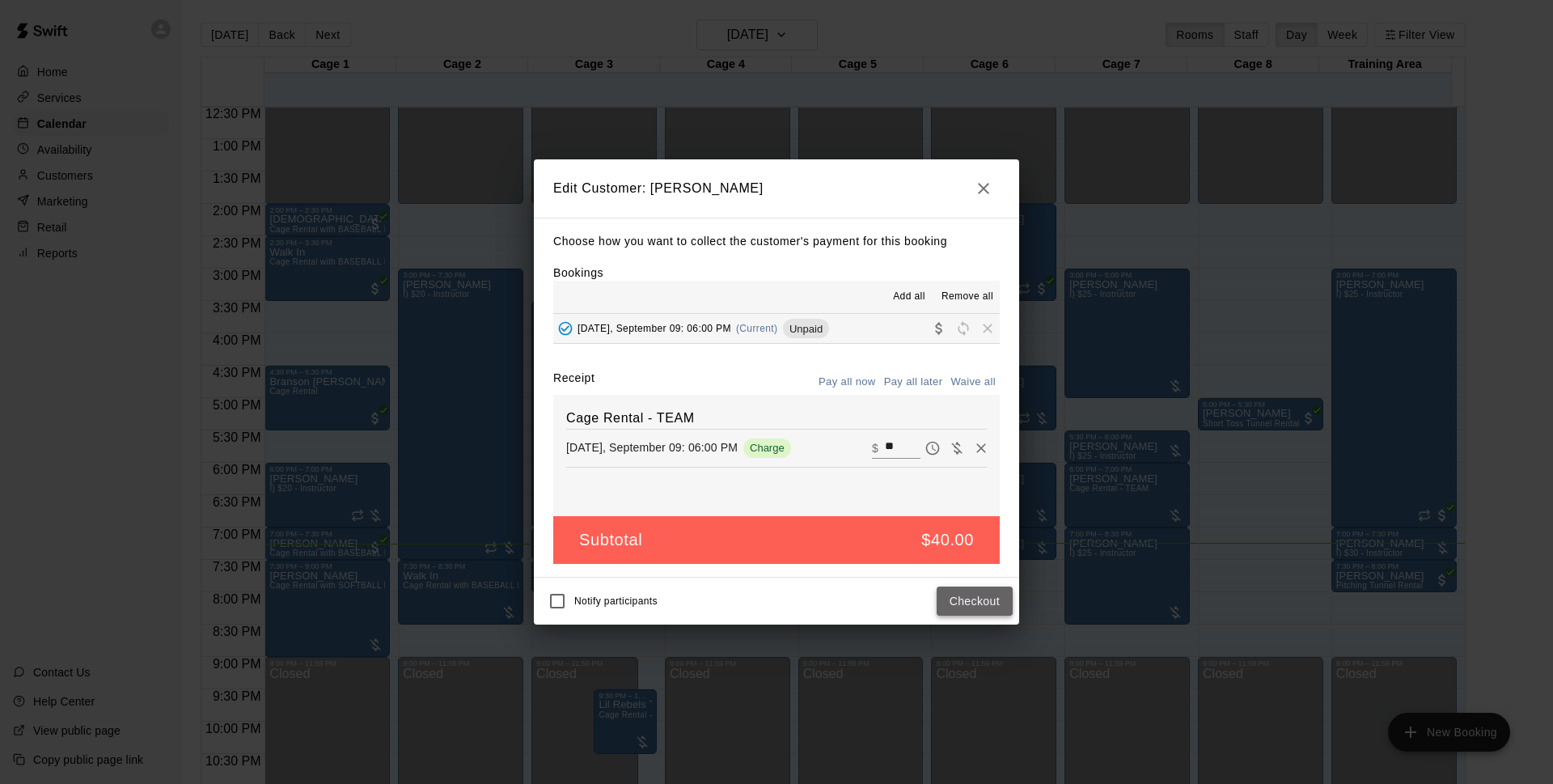
click at [977, 603] on button "Checkout" at bounding box center [975, 601] width 76 height 30
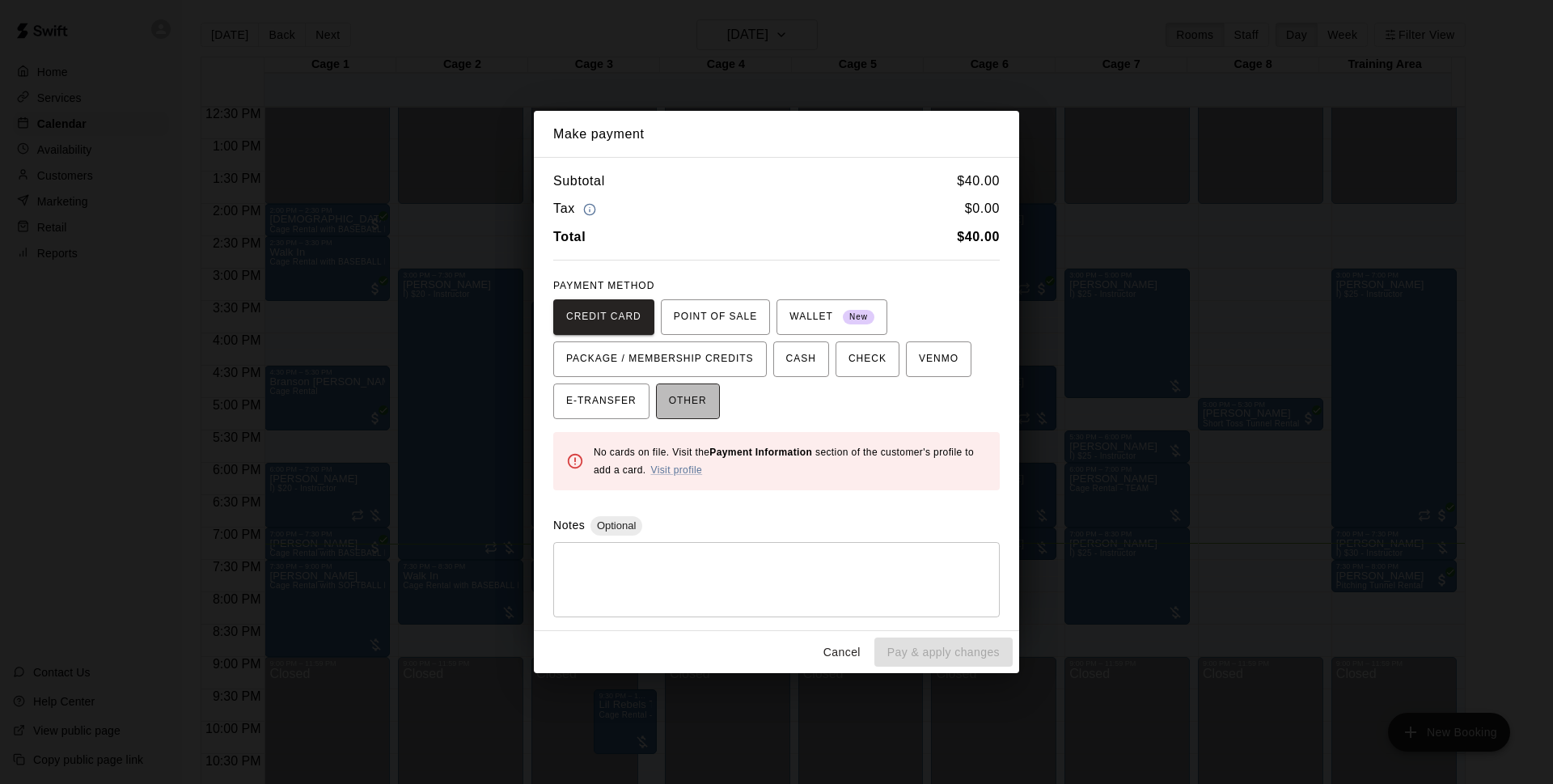
click at [684, 397] on span "OTHER" at bounding box center [688, 401] width 38 height 26
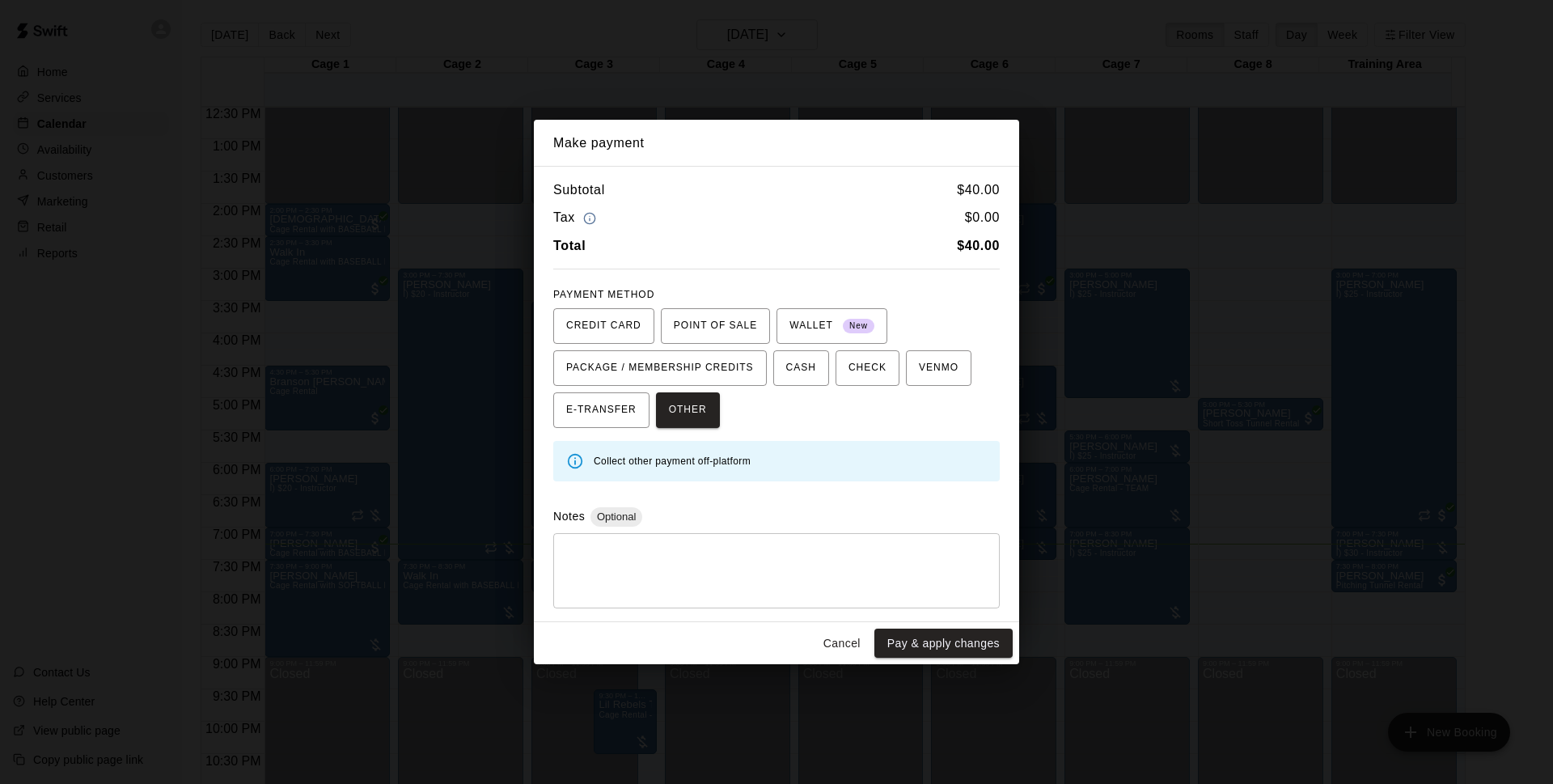
click at [819, 645] on div "Cancel Pay & apply changes" at bounding box center [776, 643] width 485 height 42
click at [823, 645] on button "Cancel" at bounding box center [842, 643] width 51 height 30
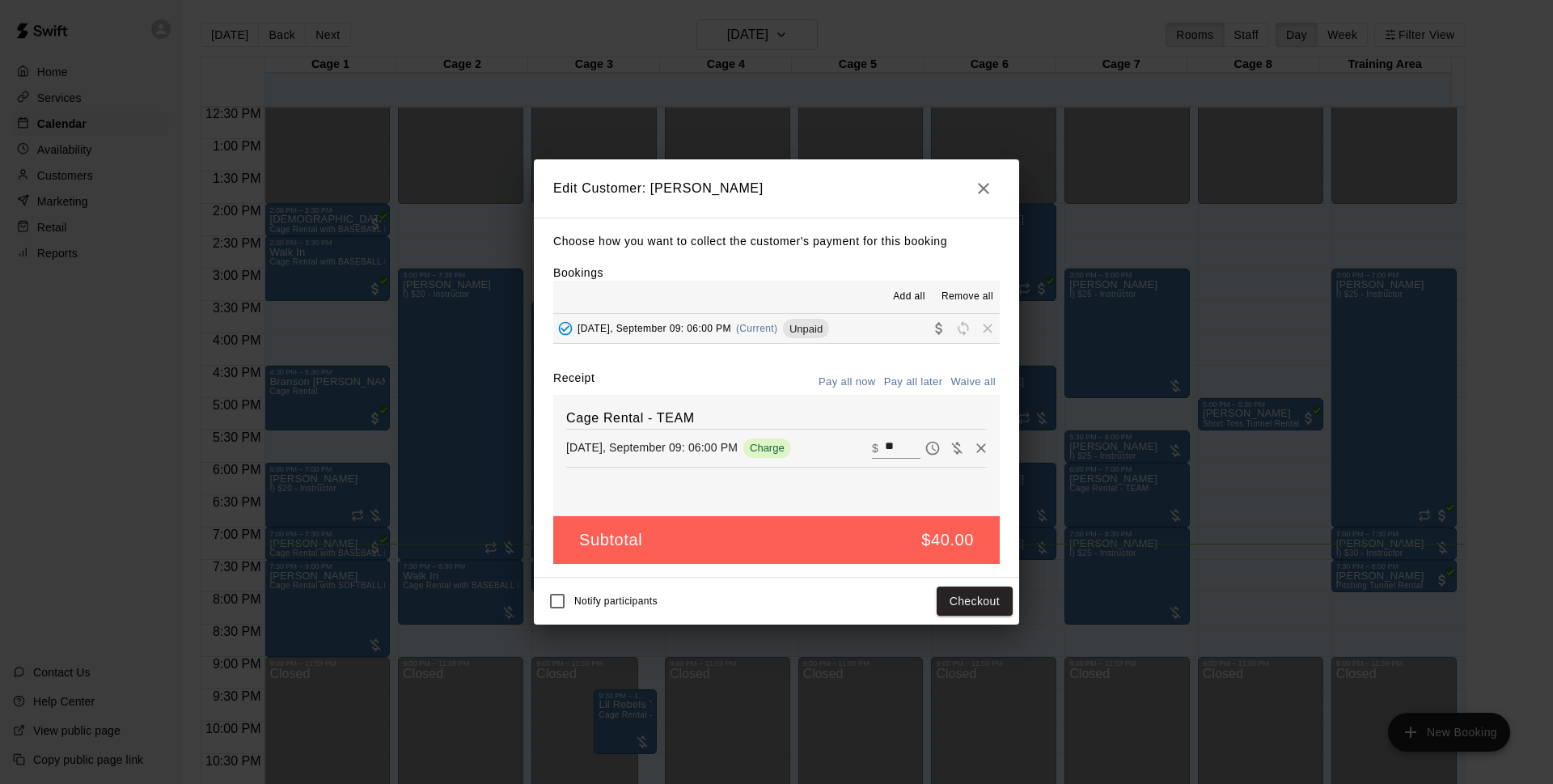
click at [1207, 439] on div "Edit Customer: Grayson Weber Choose how you want to collect the customer's paym…" at bounding box center [776, 392] width 1553 height 784
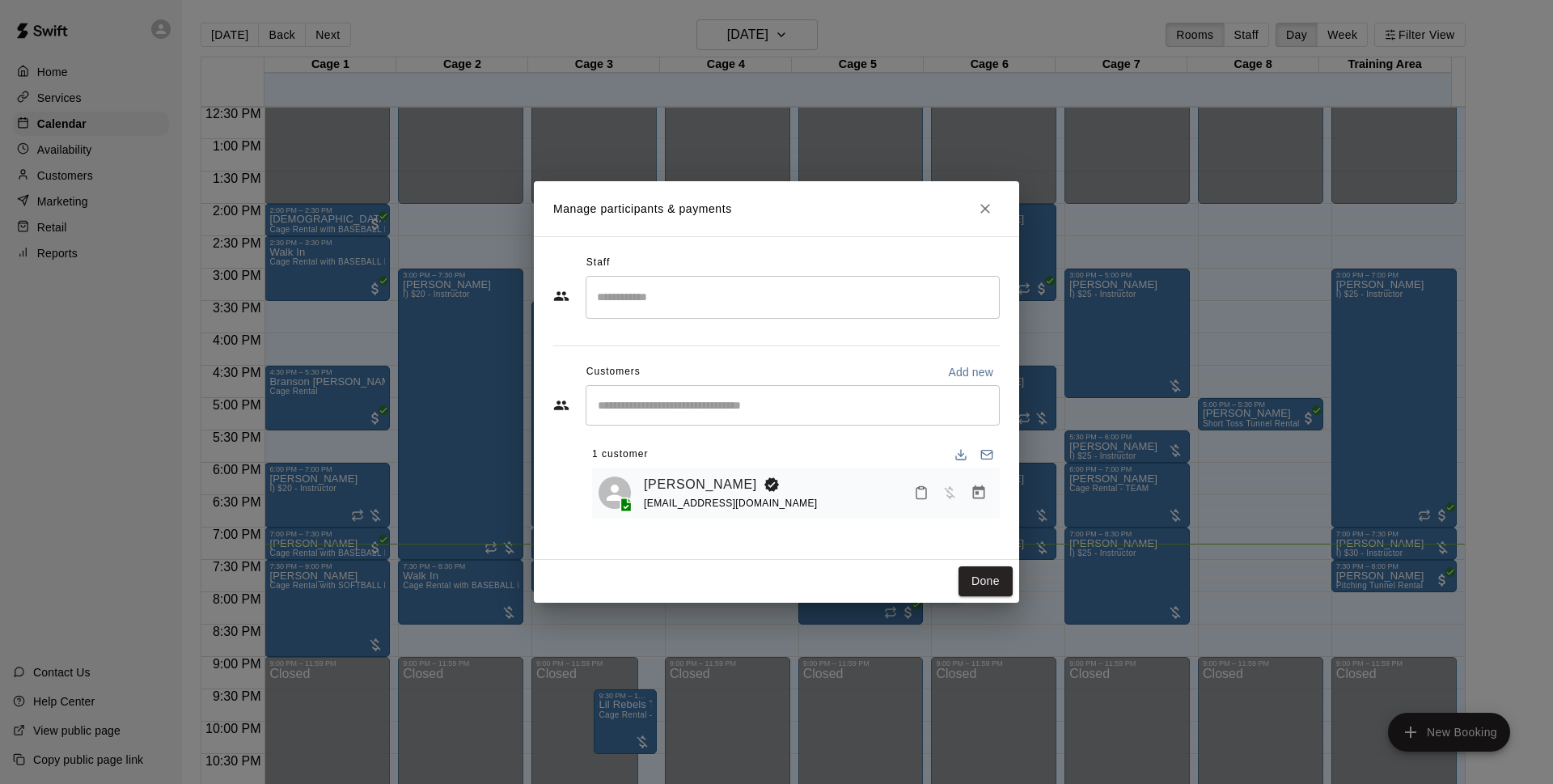
click at [1077, 197] on div "Manage participants & payments Staff ​ Customers Add new ​ 1 customer Grayson W…" at bounding box center [776, 392] width 1553 height 784
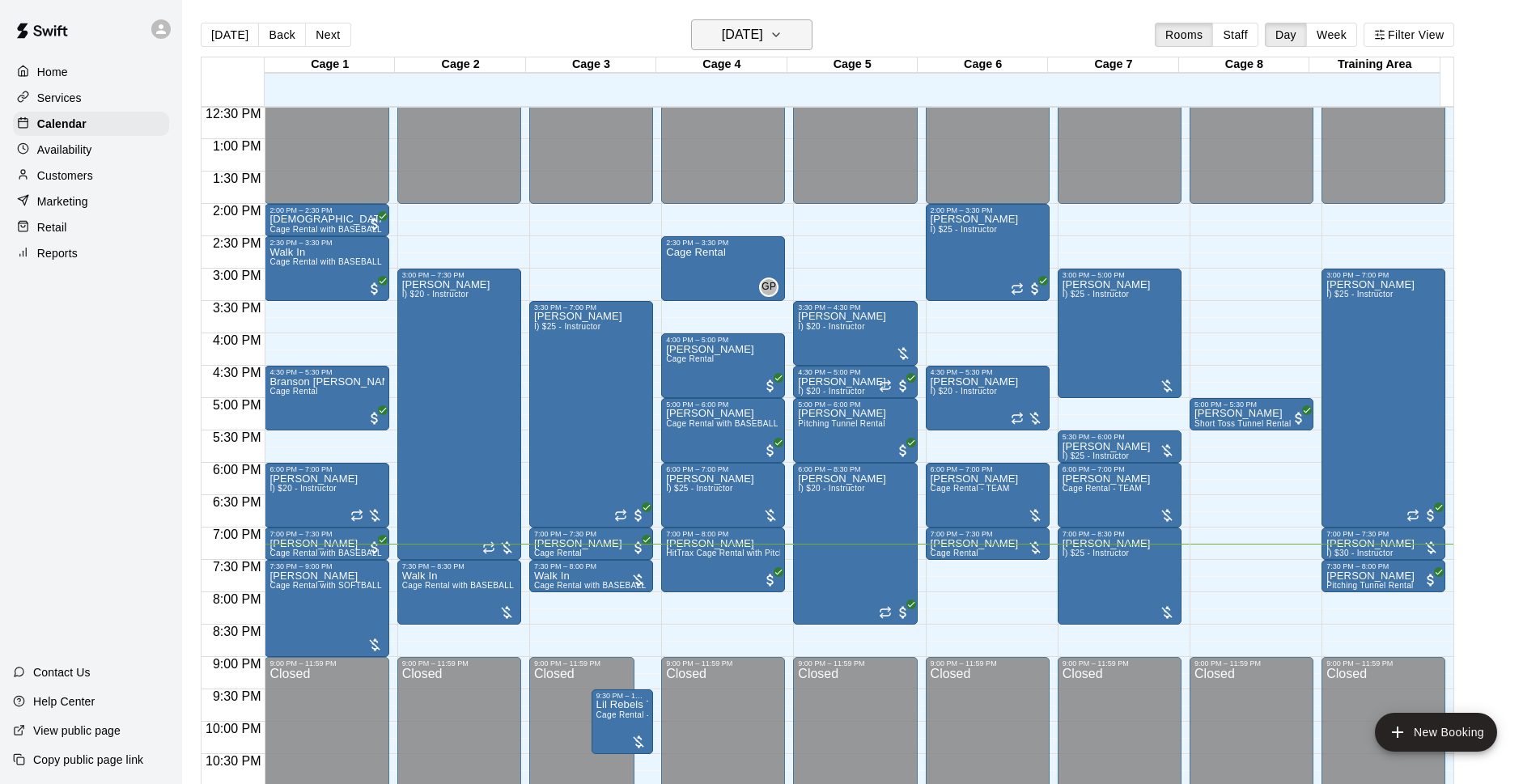
click at [739, 32] on h6 "[DATE]" at bounding box center [743, 34] width 42 height 23
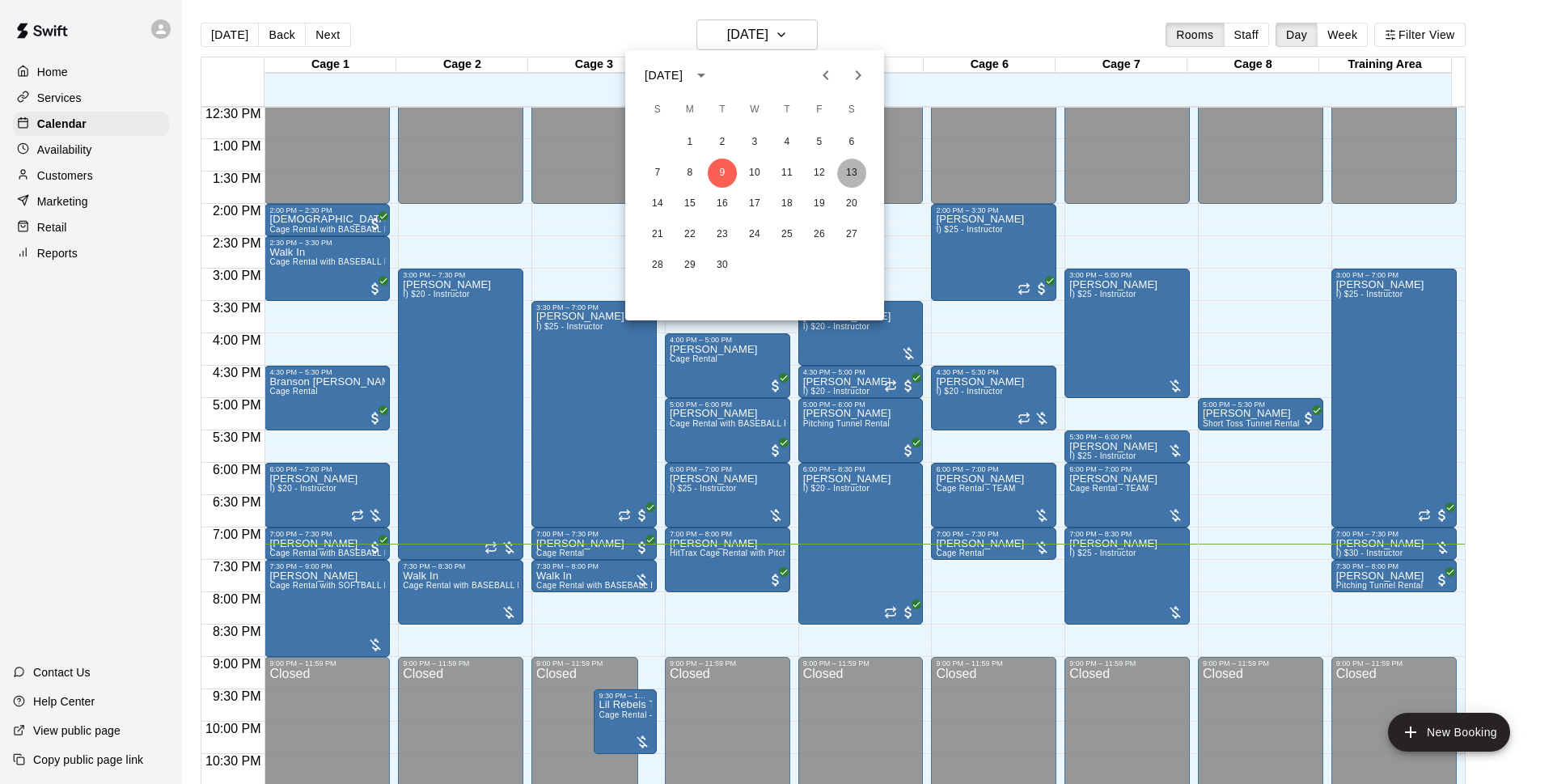
click at [851, 175] on button "13" at bounding box center [852, 173] width 29 height 29
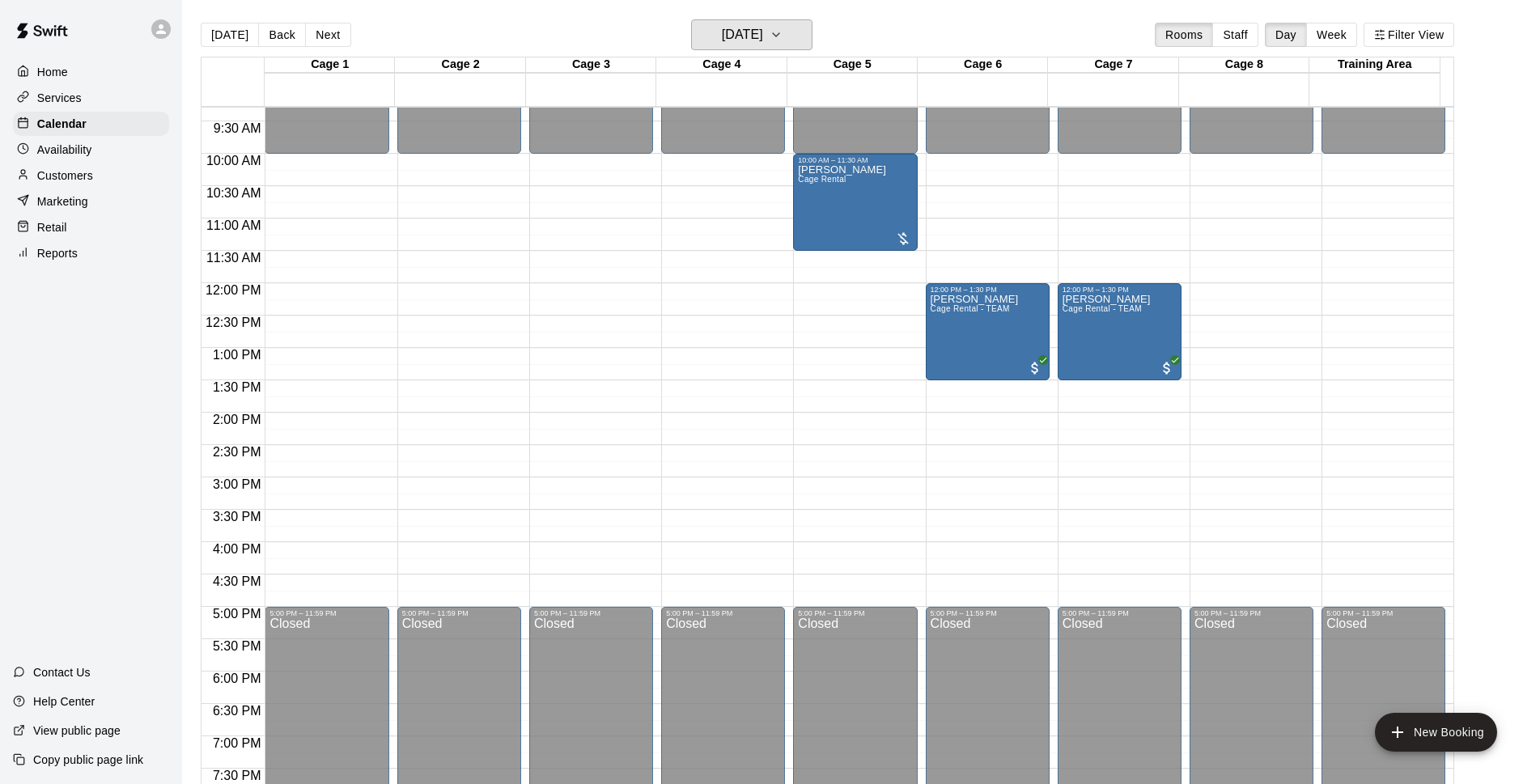
scroll to position [498, 0]
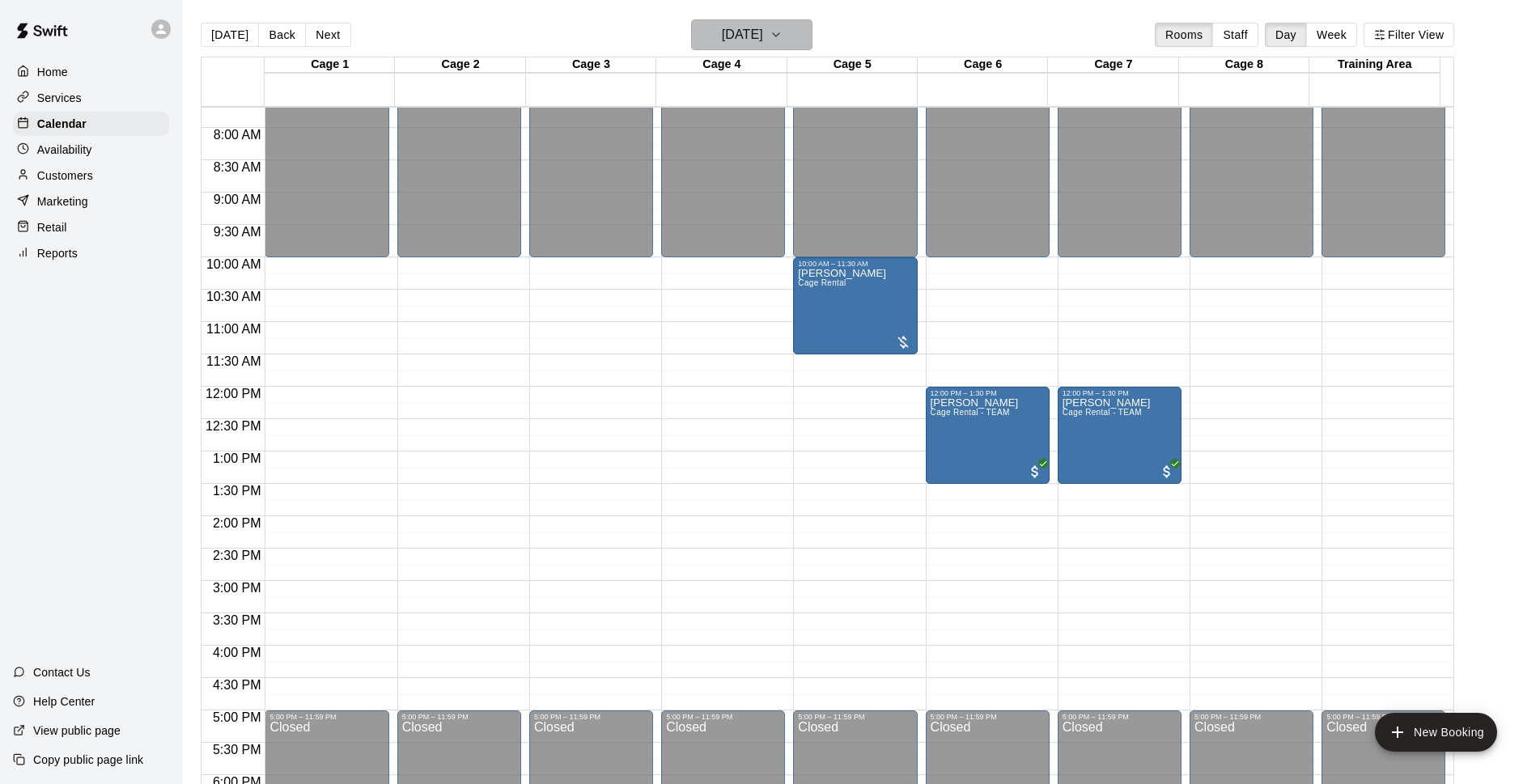
click at [763, 25] on h6 "Saturday Sep 13" at bounding box center [743, 34] width 42 height 23
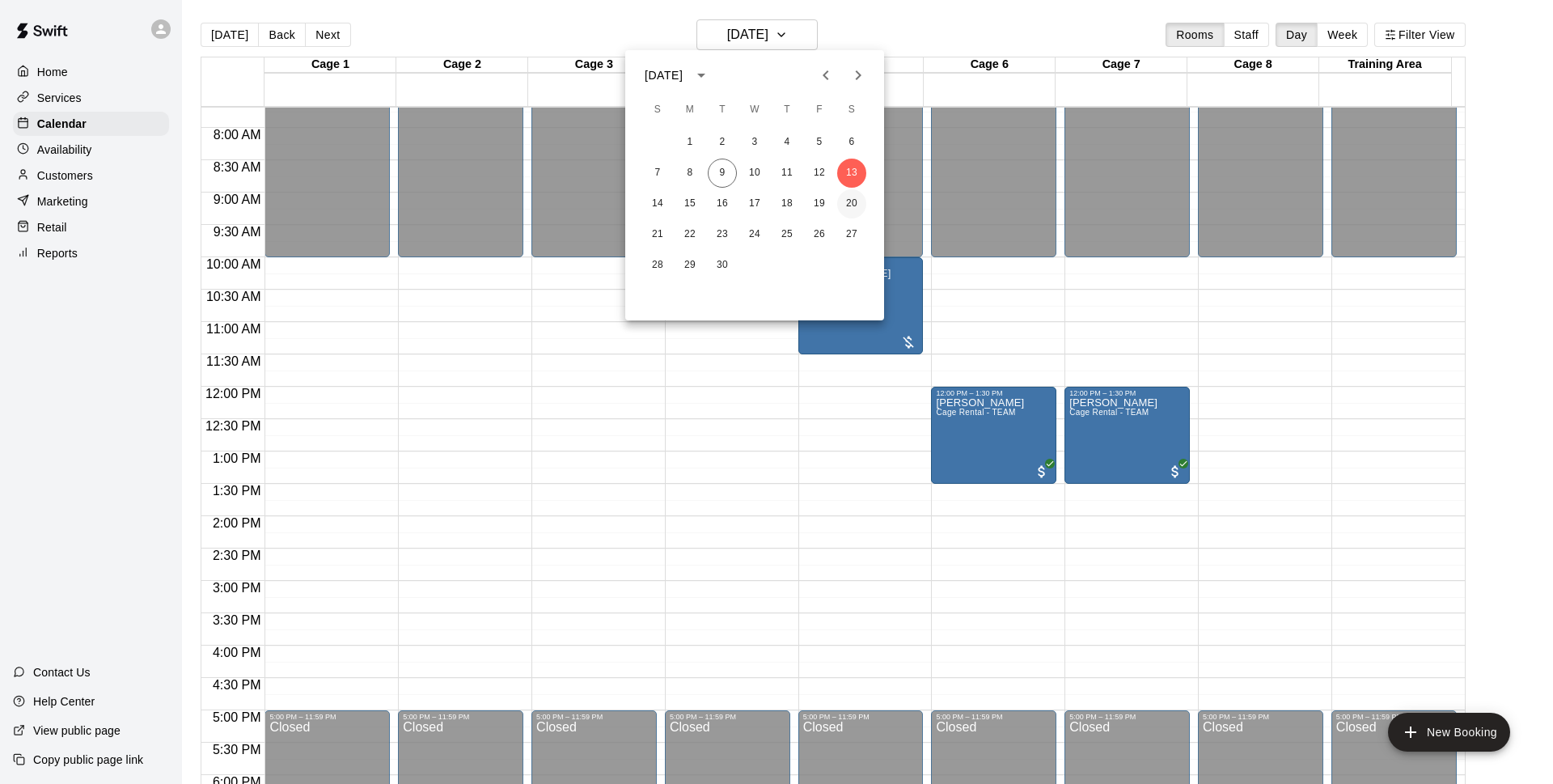
click at [851, 210] on button "20" at bounding box center [852, 204] width 29 height 29
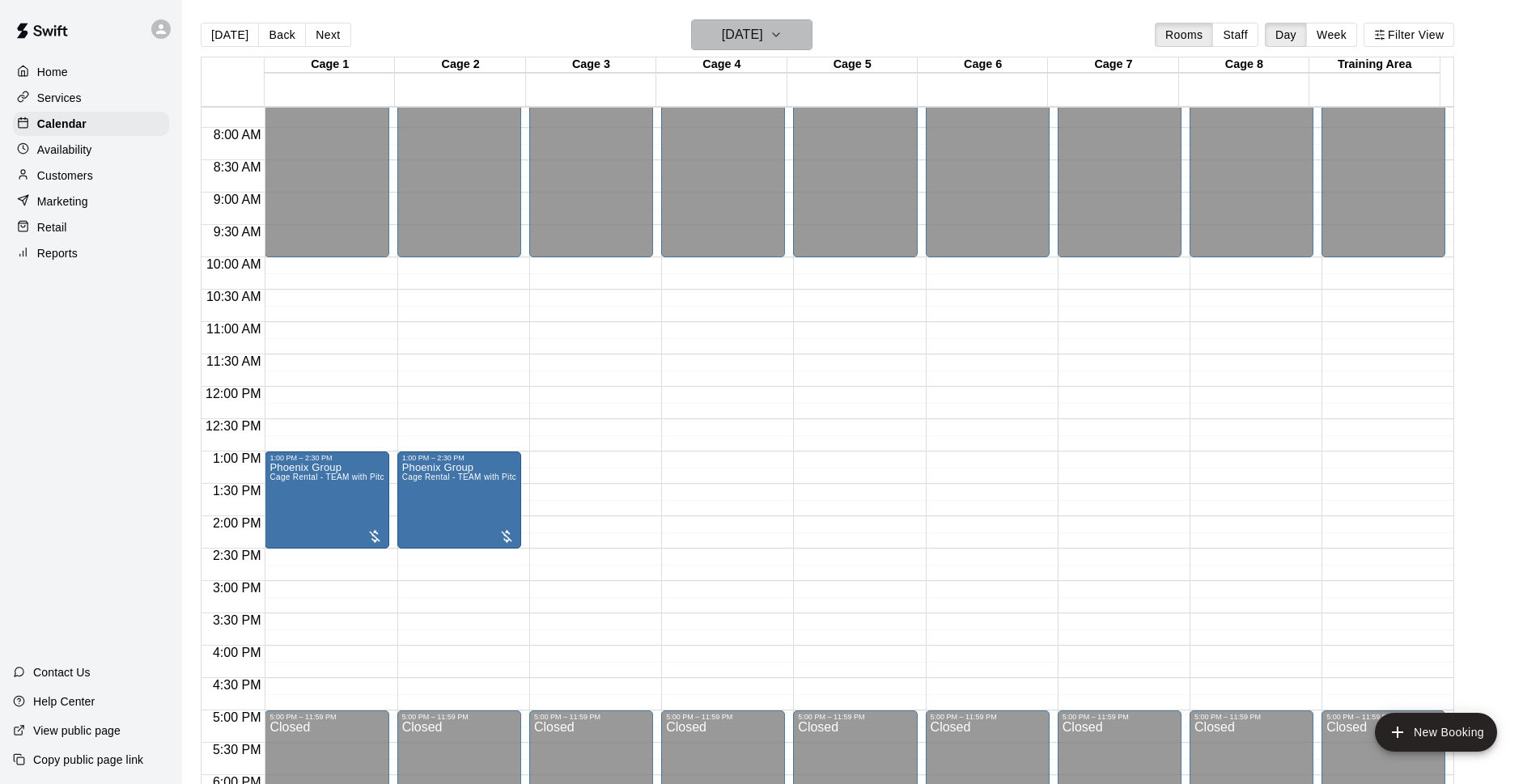
click at [763, 37] on h6 "Saturday Sep 20" at bounding box center [743, 34] width 42 height 23
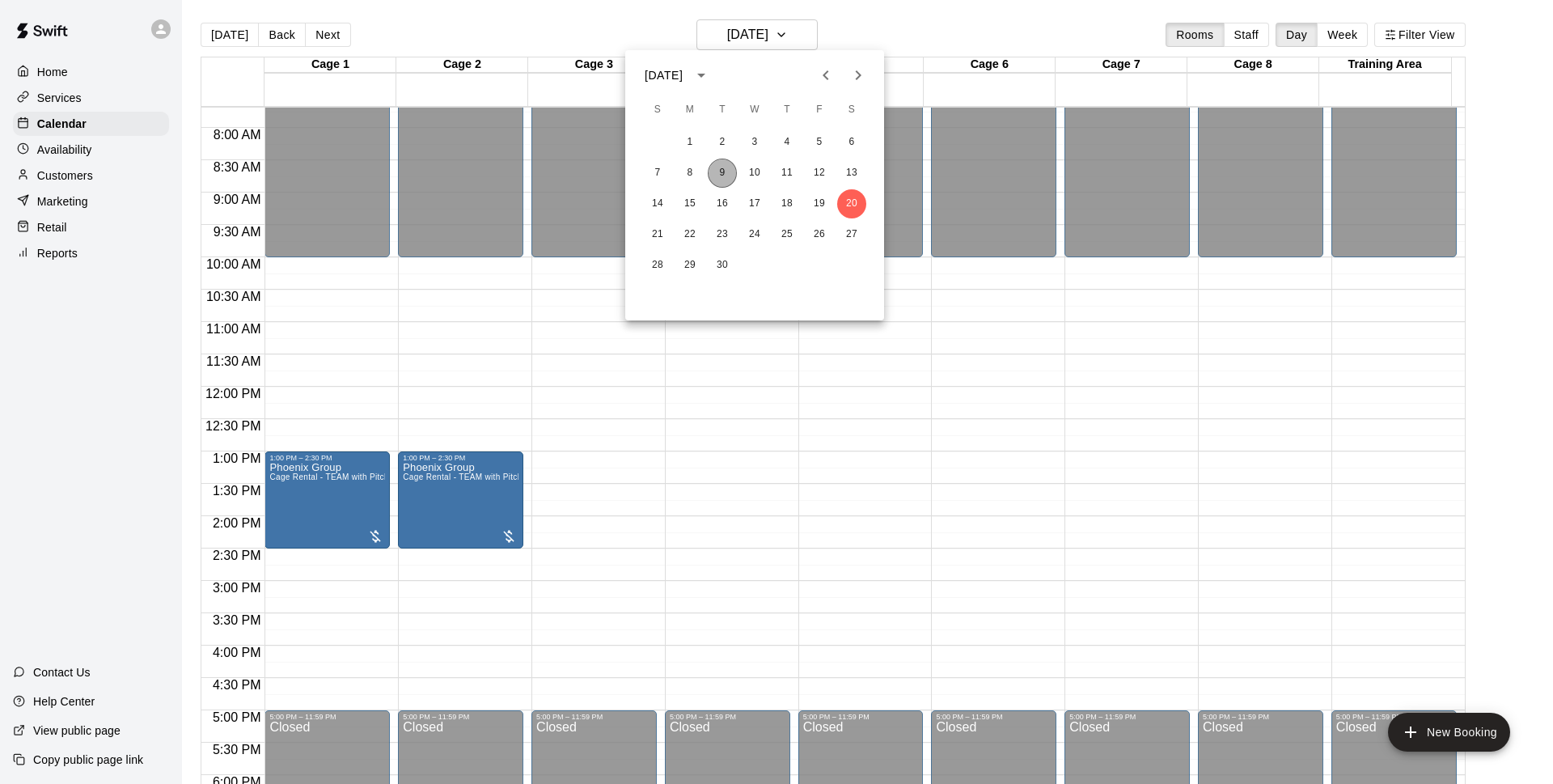
click at [722, 174] on button "9" at bounding box center [723, 173] width 29 height 29
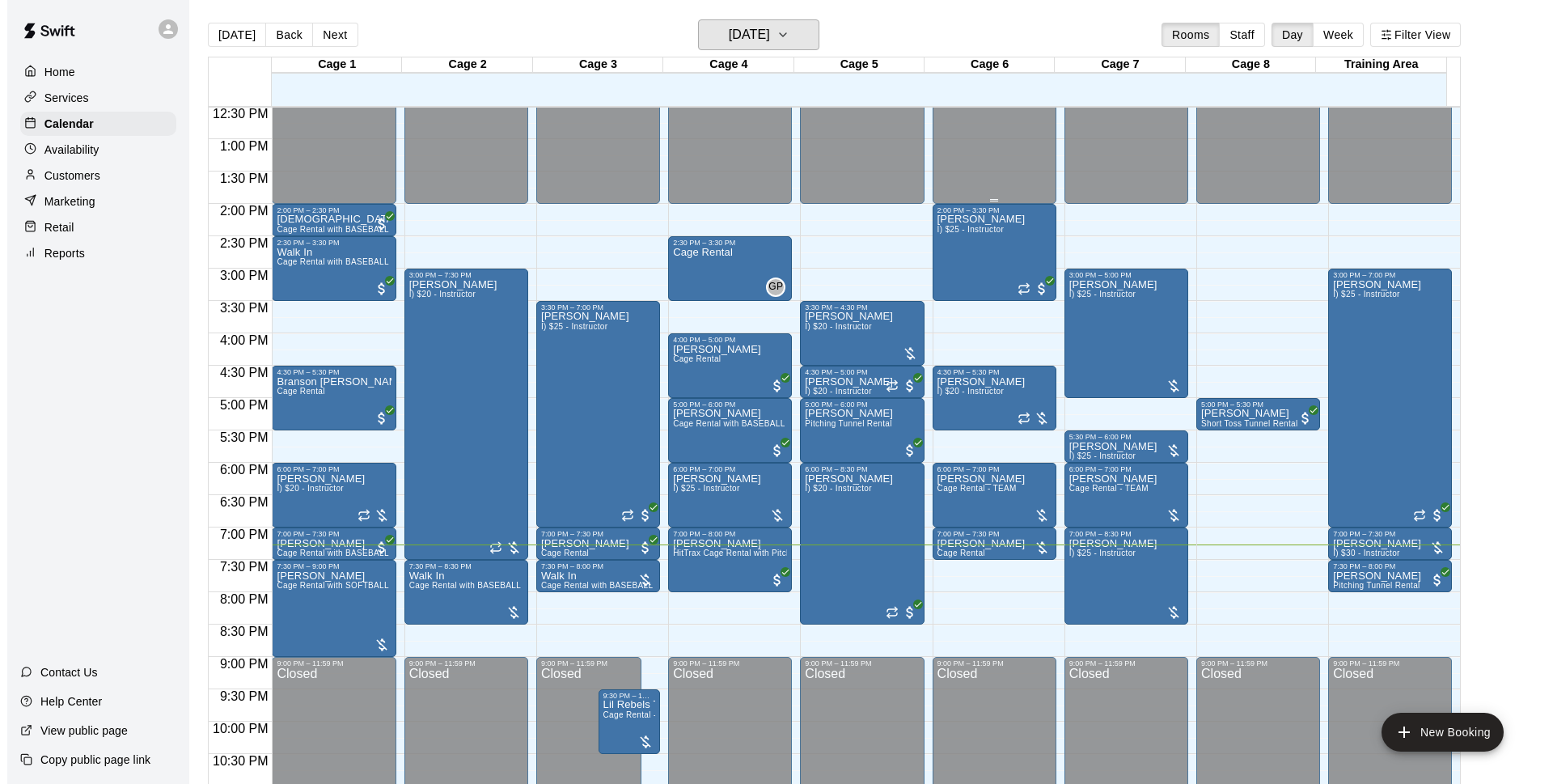
scroll to position [860, 0]
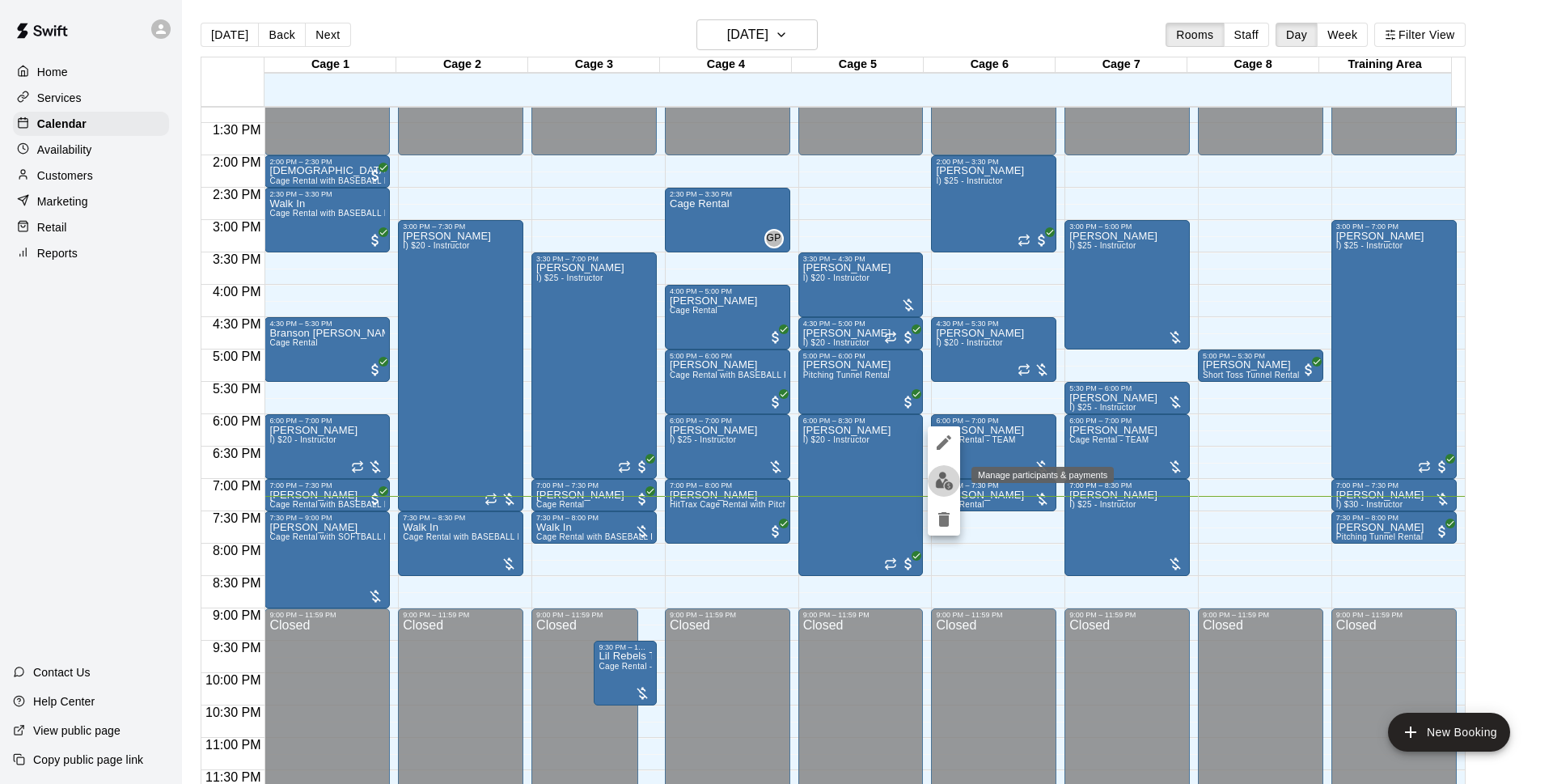
click at [946, 486] on img "edit" at bounding box center [944, 481] width 19 height 19
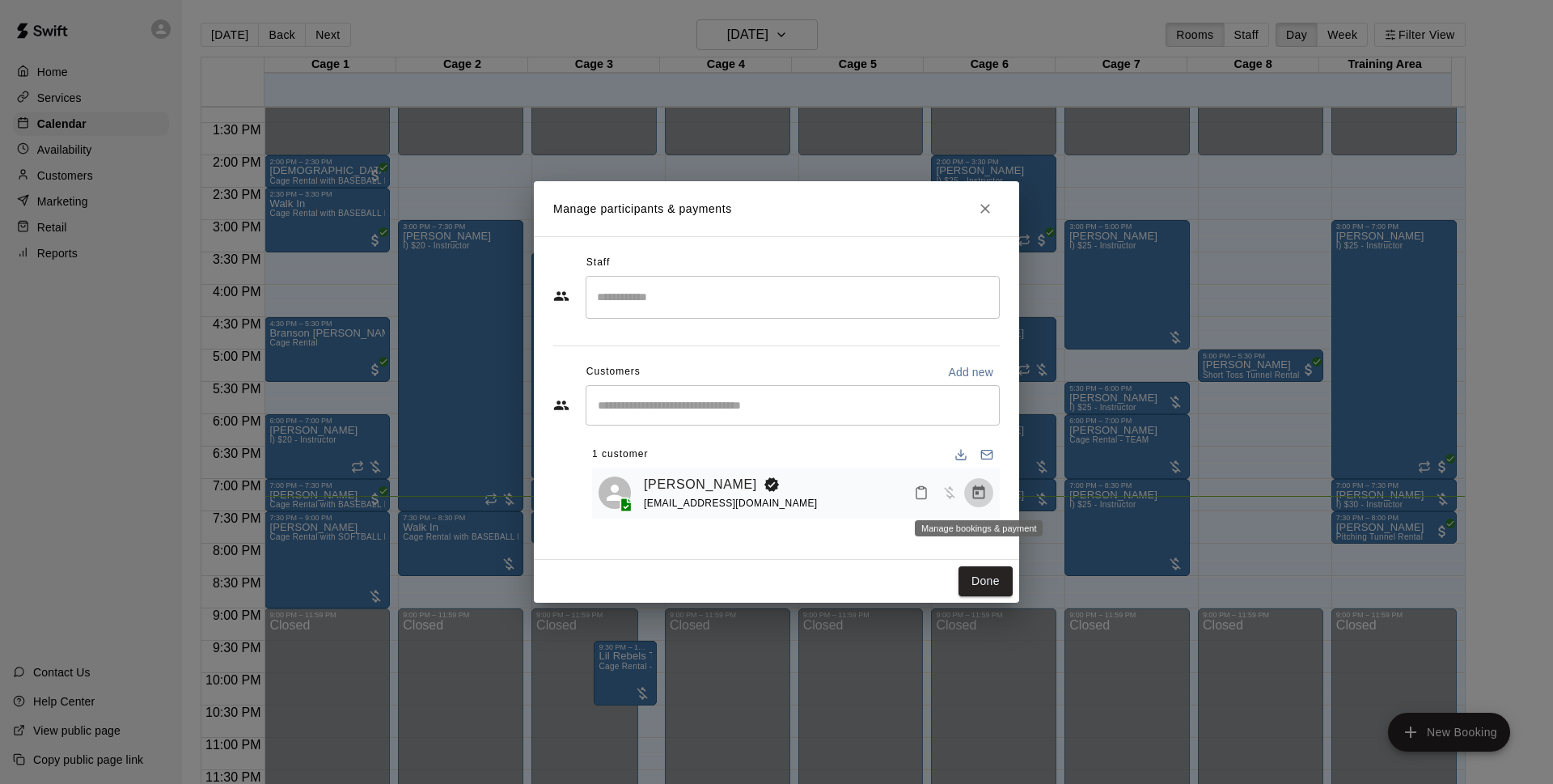
click at [980, 491] on icon "Manage bookings & payment" at bounding box center [978, 491] width 12 height 14
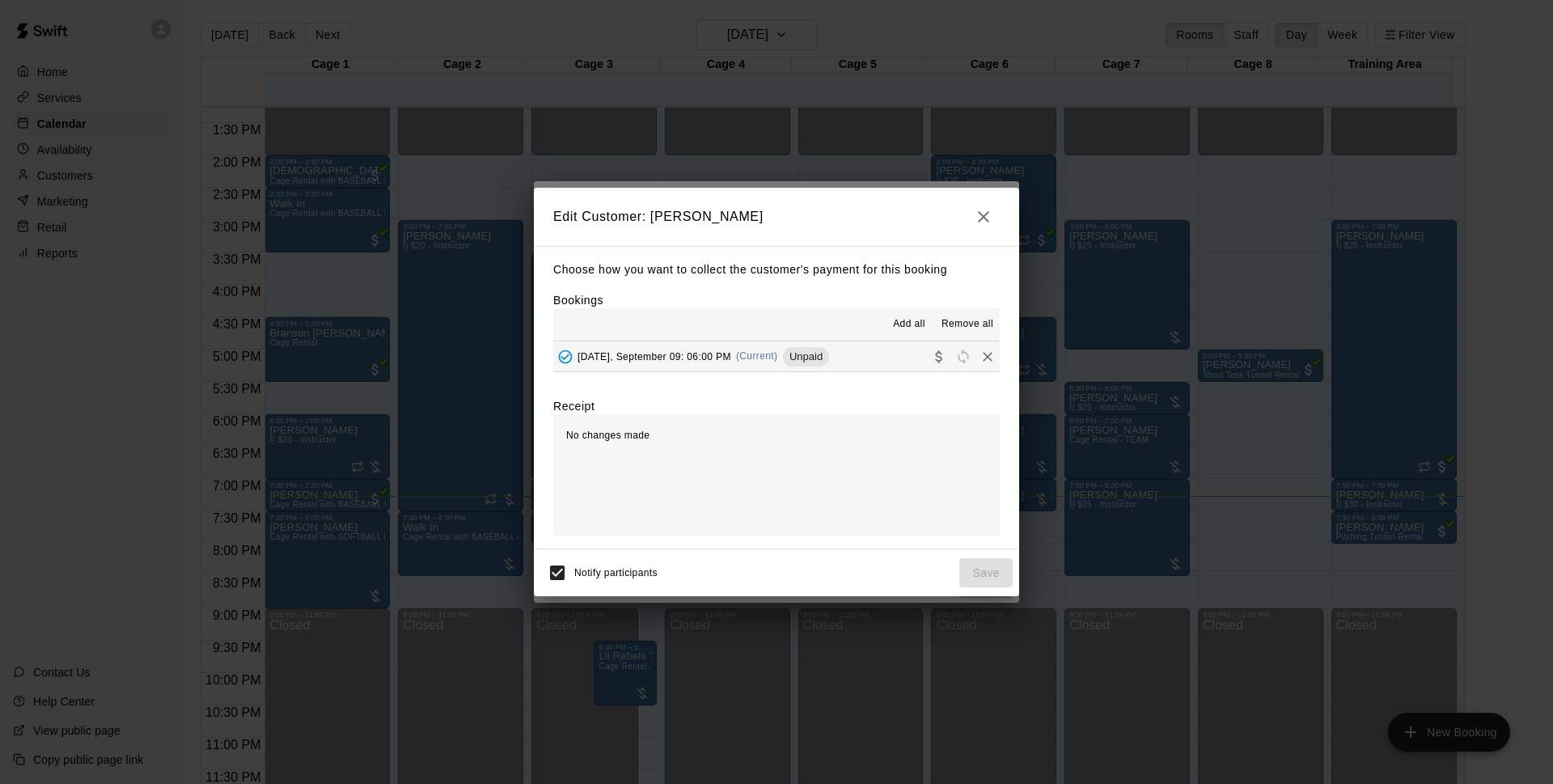
click at [856, 350] on button "Tuesday, September 09: 06:00 PM (Current) Unpaid" at bounding box center [777, 356] width 446 height 30
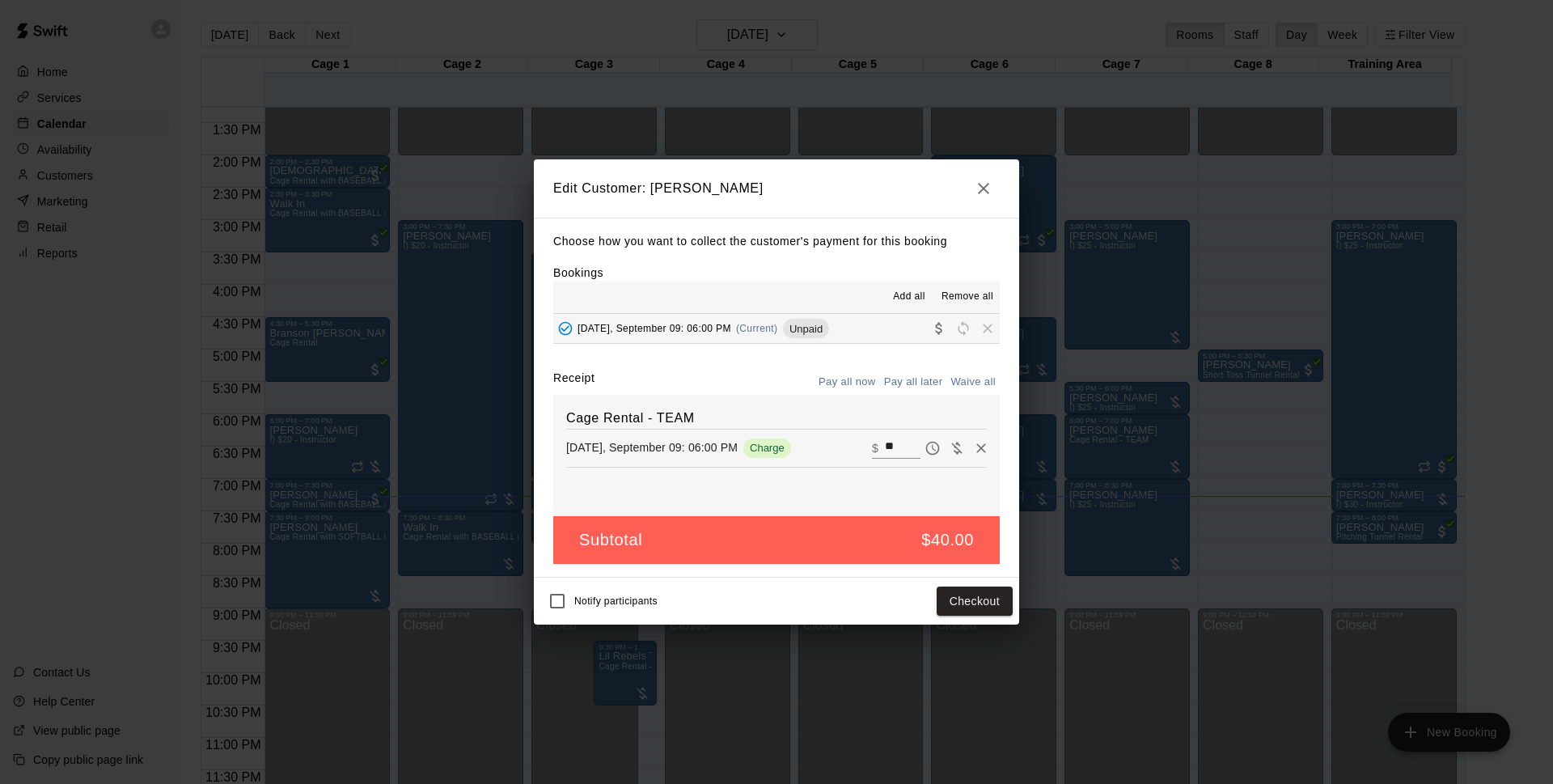
drag, startPoint x: 525, startPoint y: 612, endPoint x: 863, endPoint y: 561, distance: 341.8
click at [864, 559] on div "Subtotal $40.00" at bounding box center [777, 539] width 446 height 48
click at [973, 602] on button "Checkout" at bounding box center [975, 601] width 76 height 30
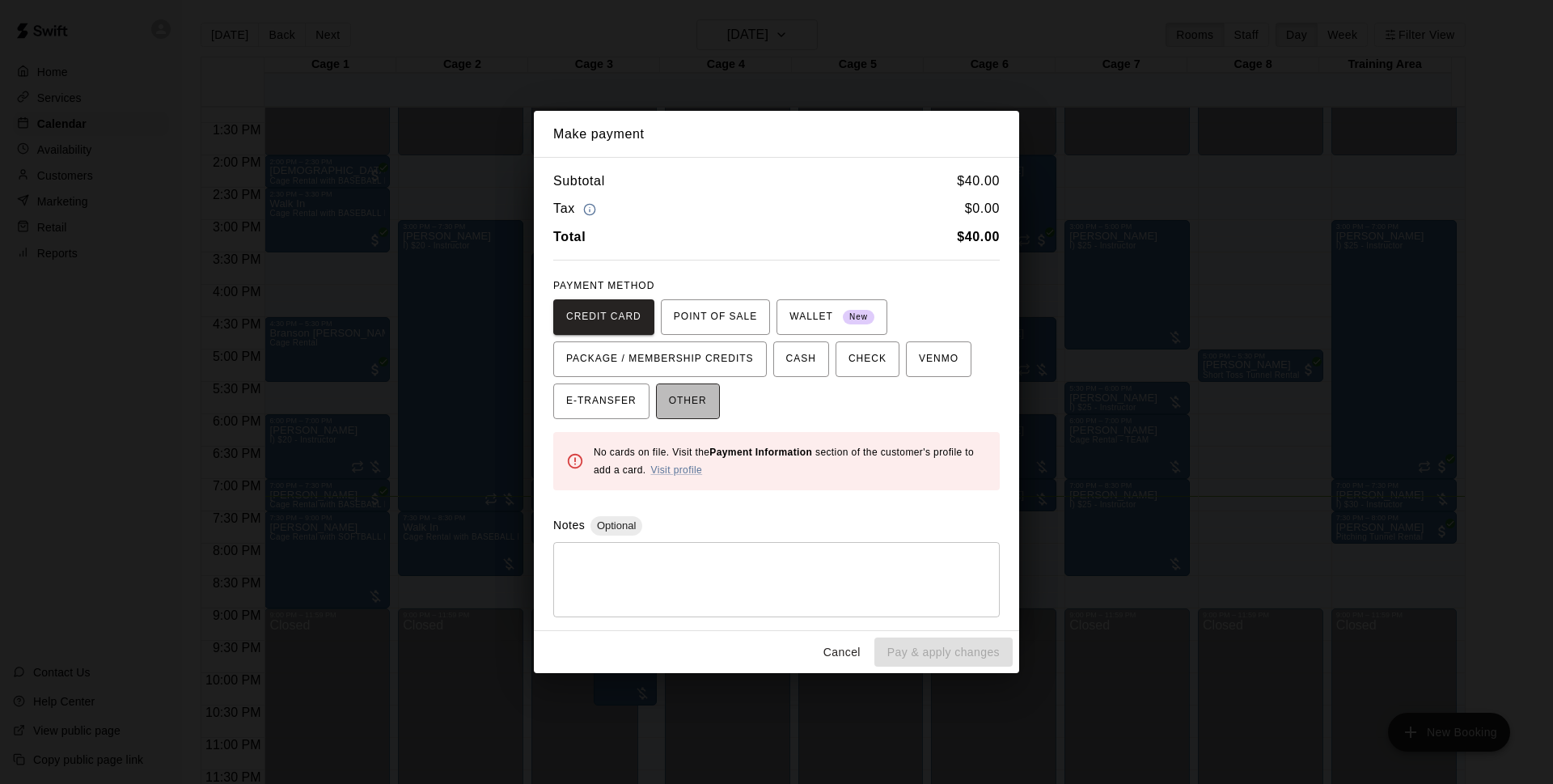
click at [682, 397] on span "OTHER" at bounding box center [688, 401] width 38 height 26
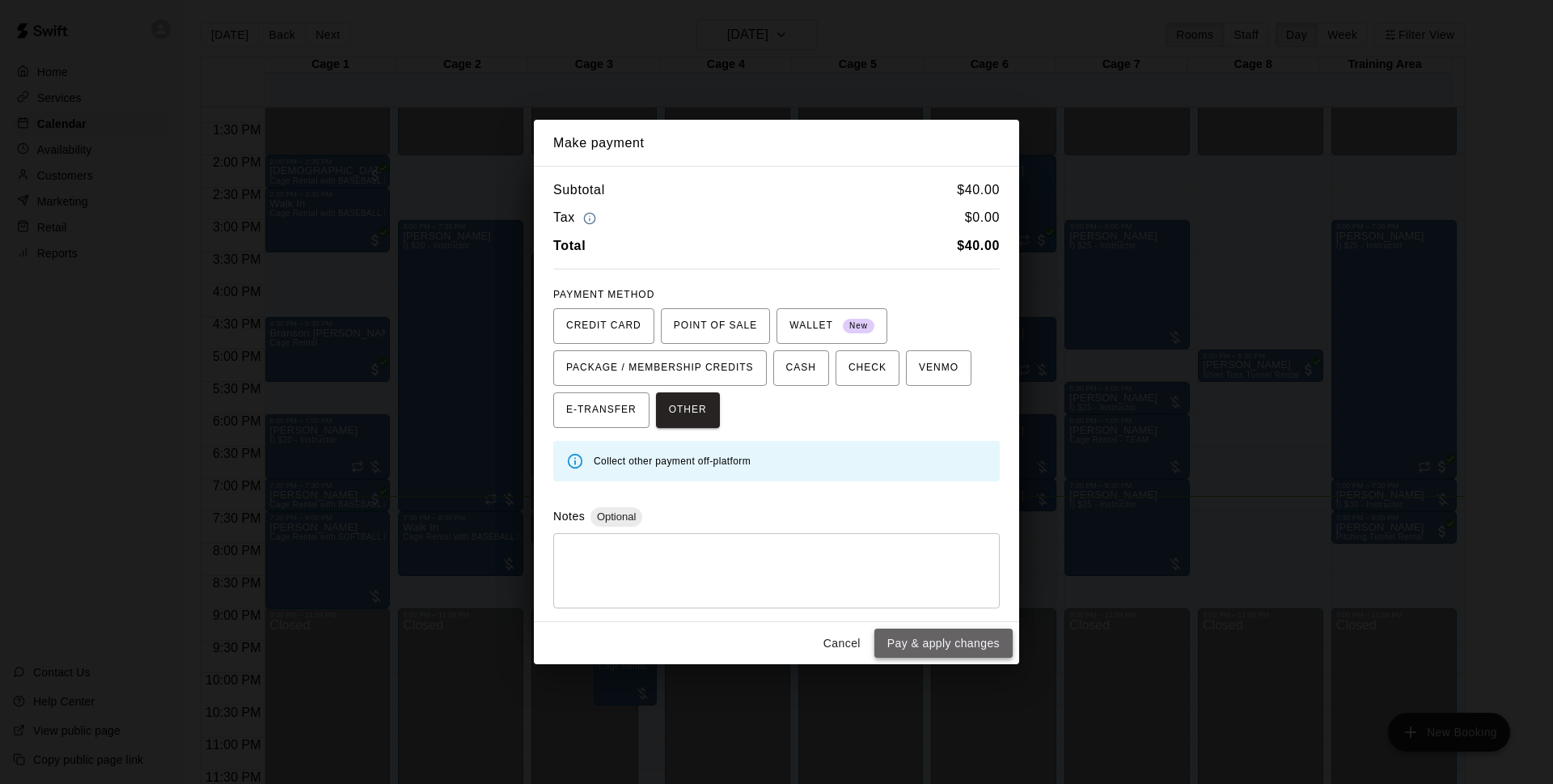
click at [962, 646] on button "Pay & apply changes" at bounding box center [943, 643] width 138 height 30
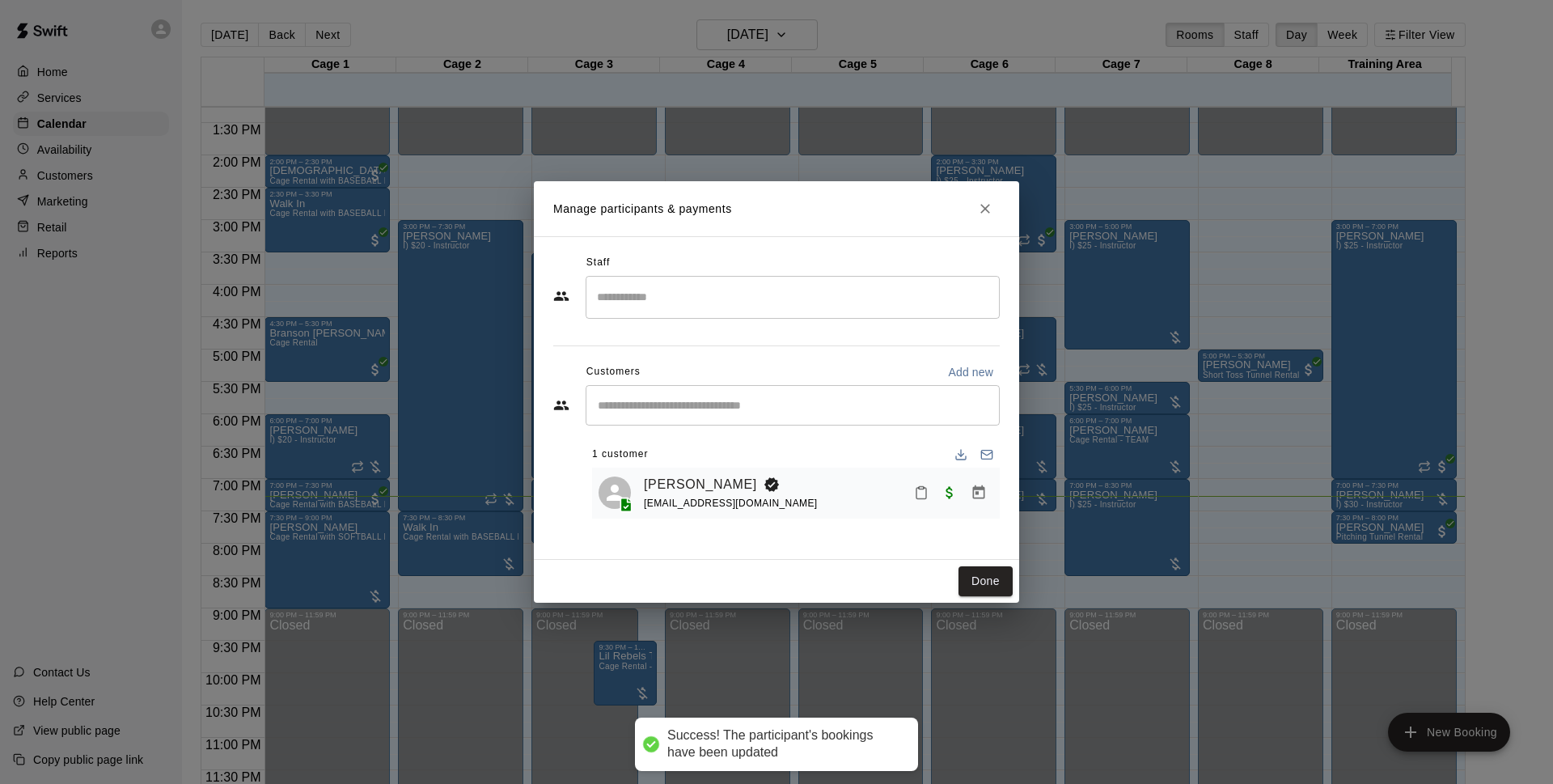
click at [979, 574] on button "Done" at bounding box center [986, 581] width 54 height 30
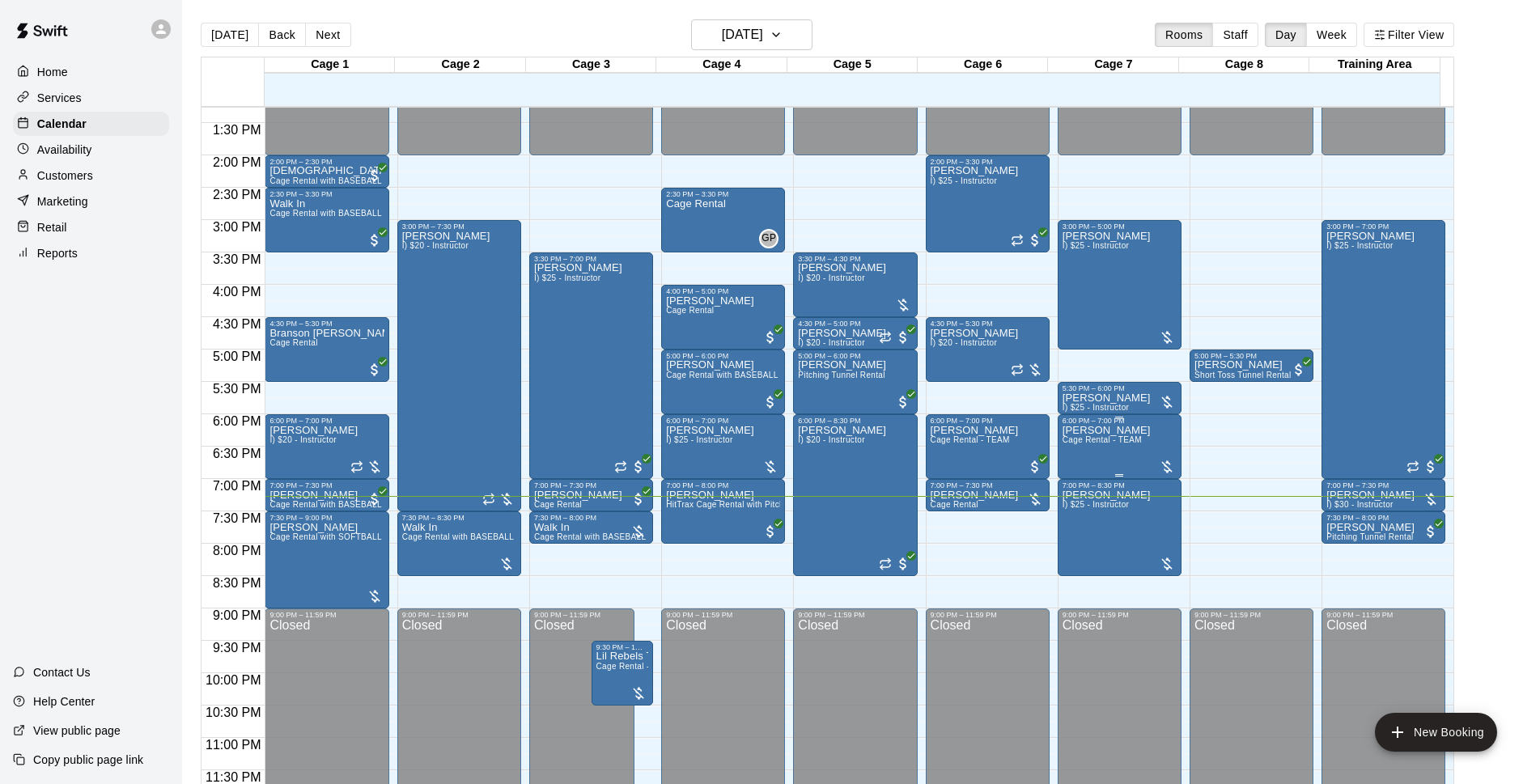
click at [1115, 430] on p "[PERSON_NAME]" at bounding box center [1107, 430] width 89 height 0
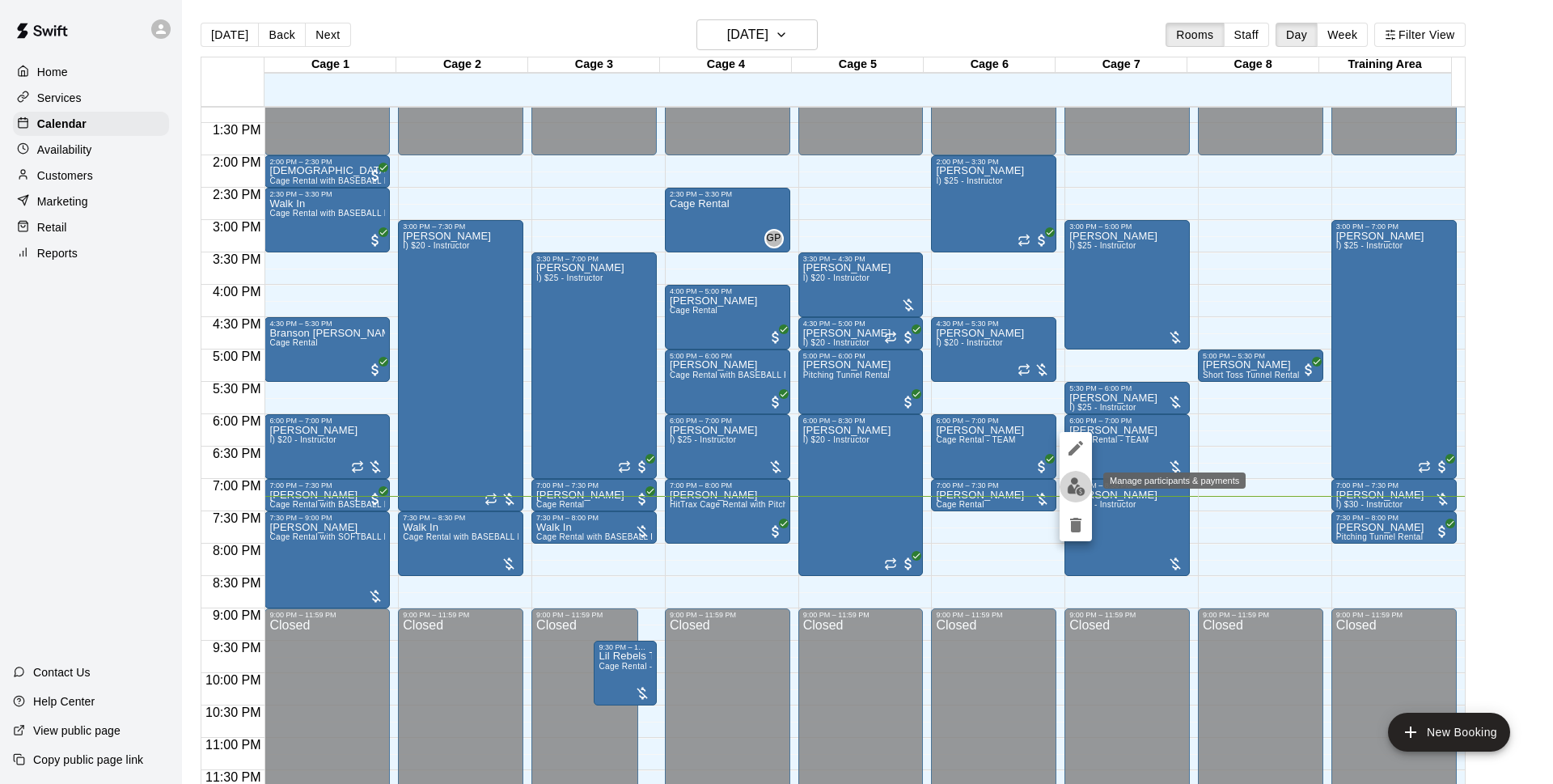
click at [1074, 485] on img "edit" at bounding box center [1076, 486] width 19 height 19
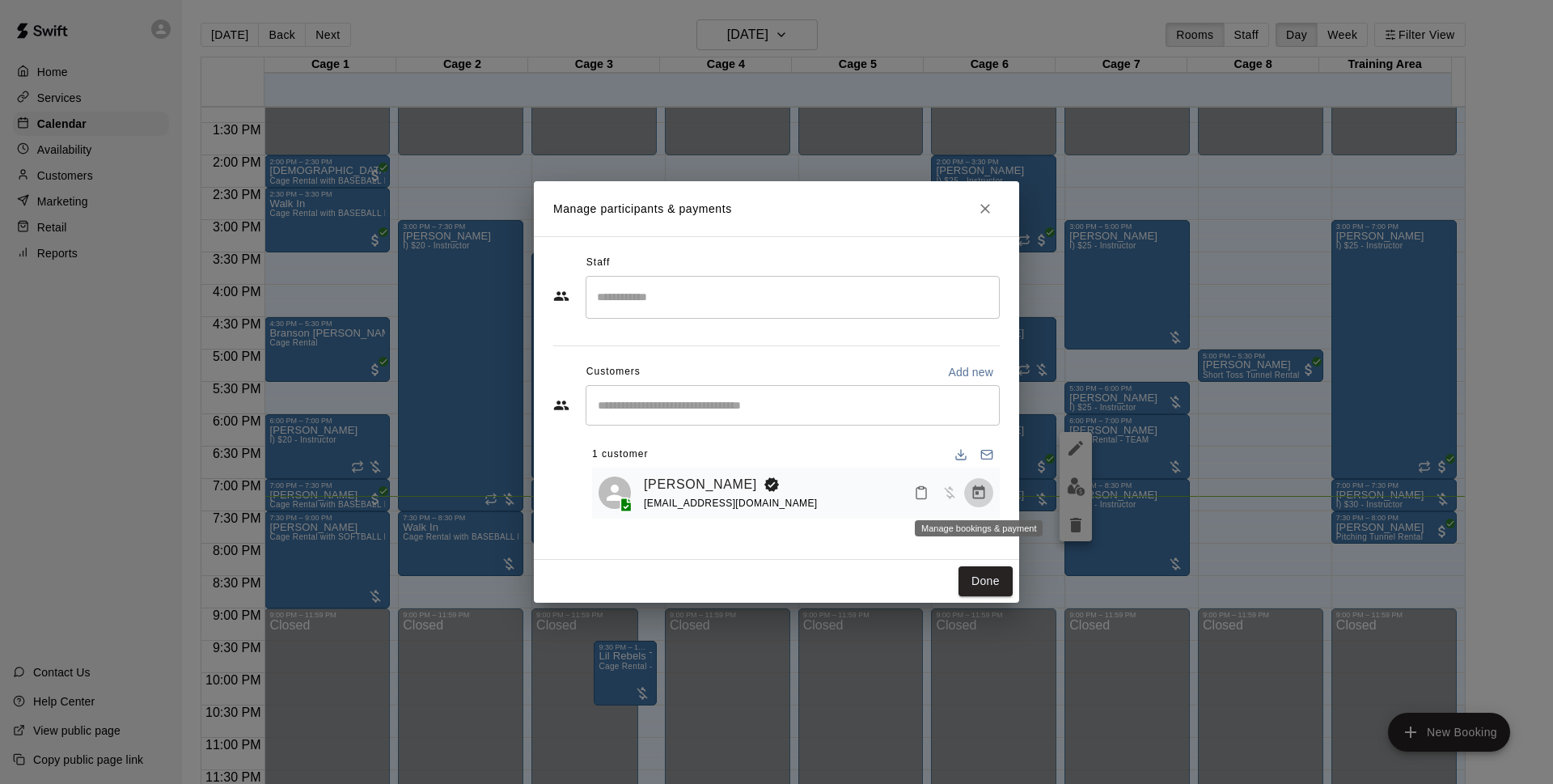
click at [982, 492] on icon "Manage bookings & payment" at bounding box center [979, 492] width 16 height 16
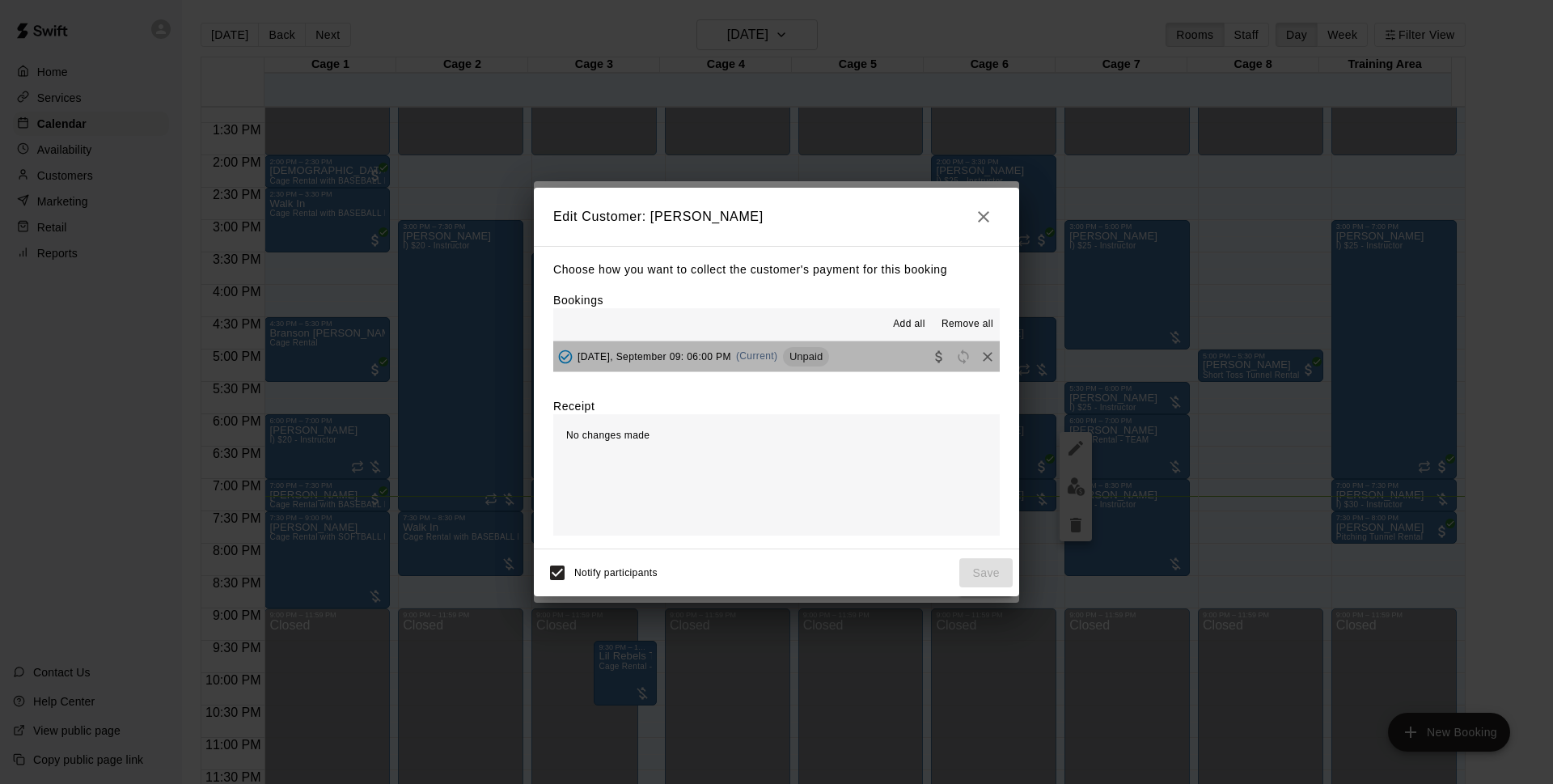
click at [878, 365] on button "Tuesday, September 09: 06:00 PM (Current) Unpaid" at bounding box center [777, 356] width 446 height 30
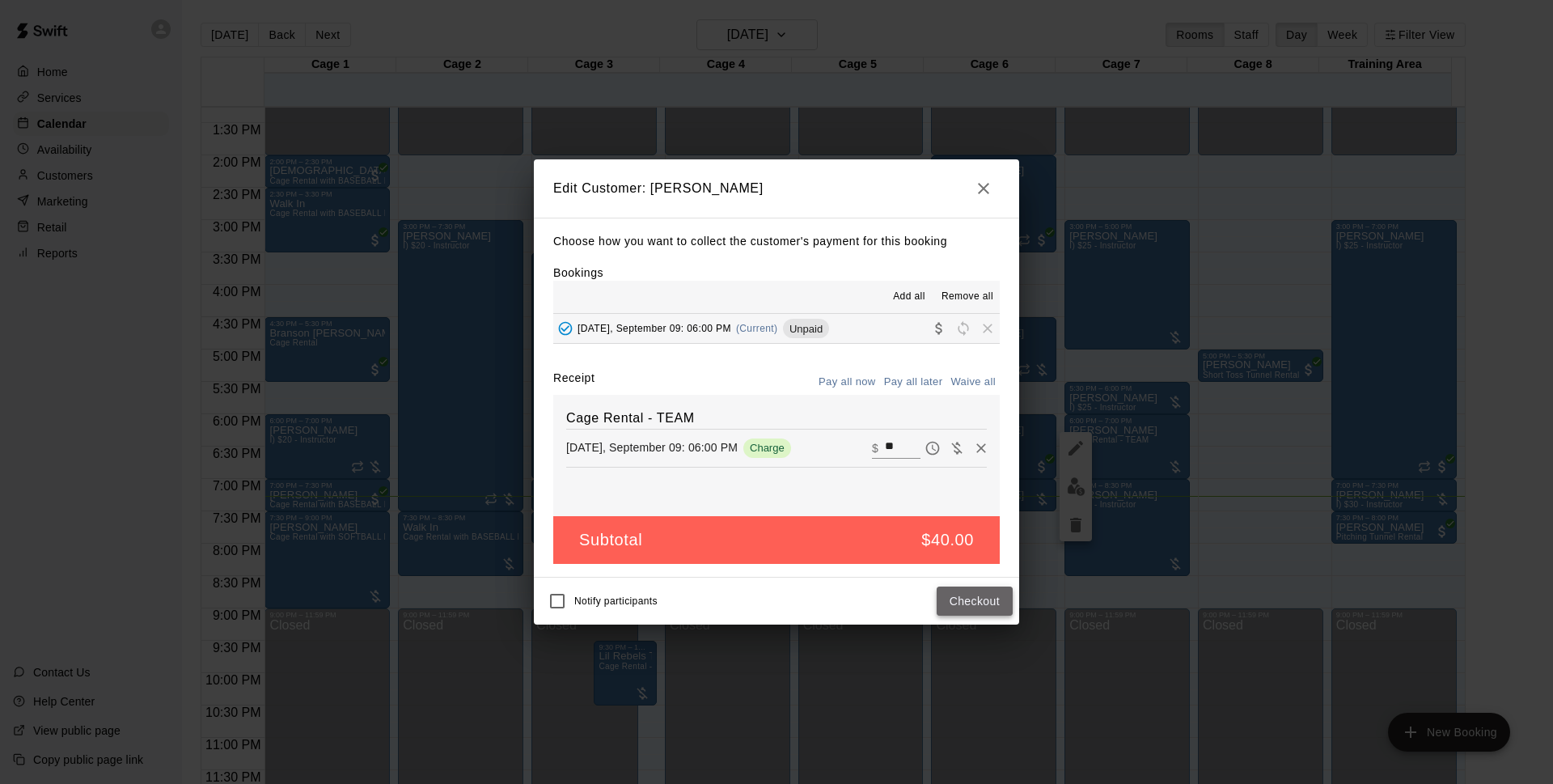
click at [991, 594] on button "Checkout" at bounding box center [975, 601] width 76 height 30
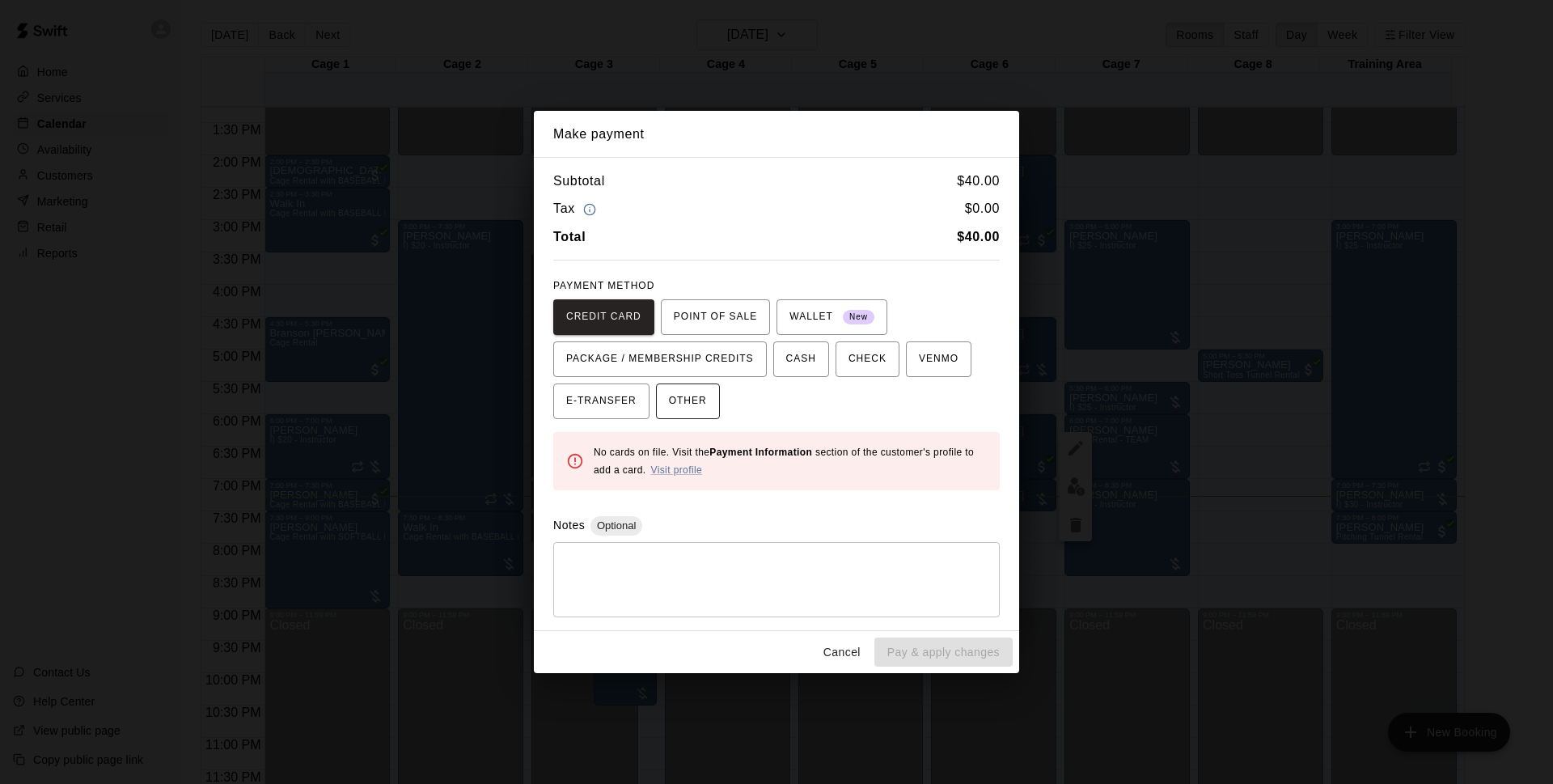
click at [679, 401] on span "OTHER" at bounding box center [688, 401] width 38 height 26
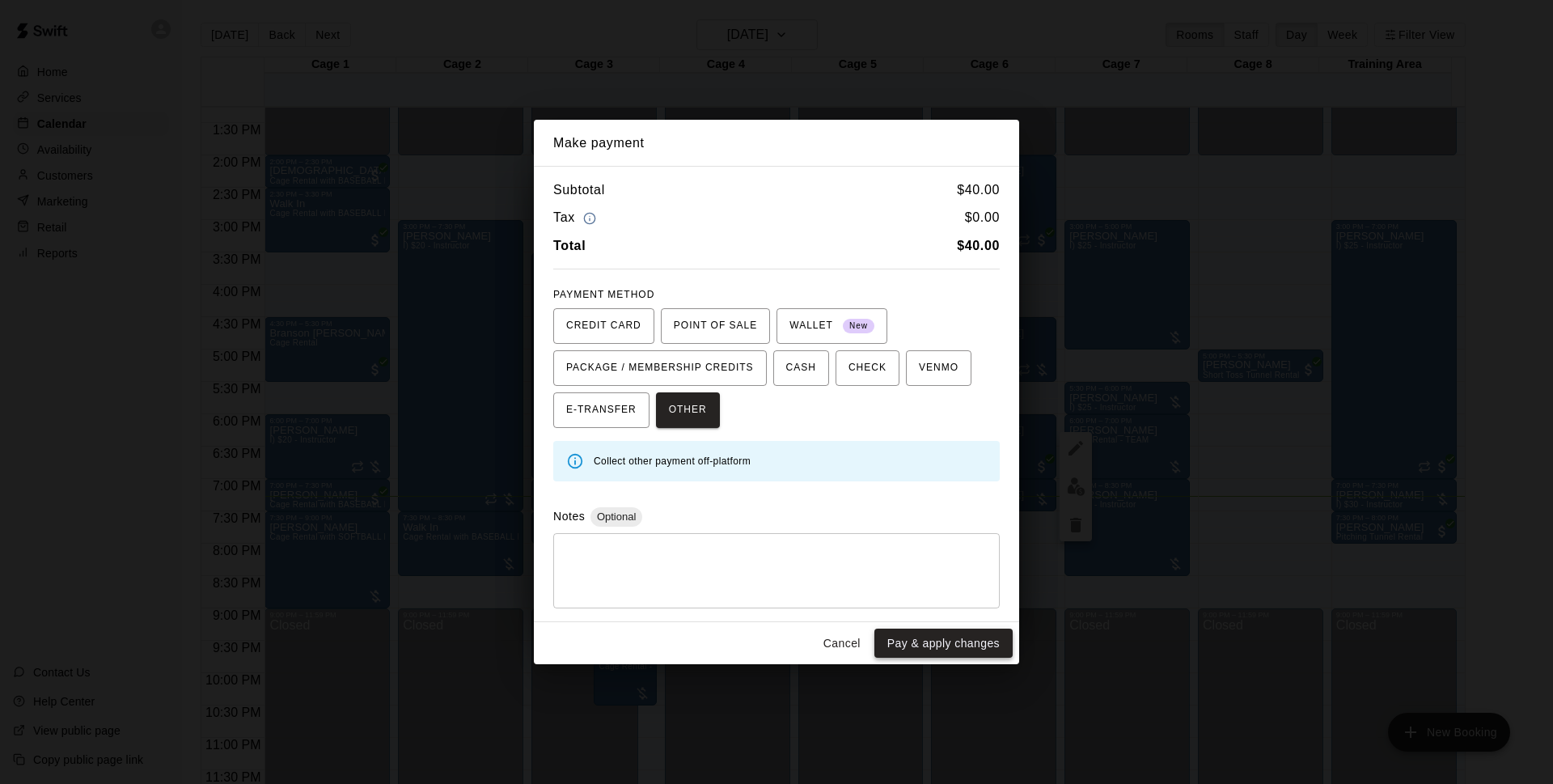
click at [913, 645] on button "Pay & apply changes" at bounding box center [943, 643] width 138 height 30
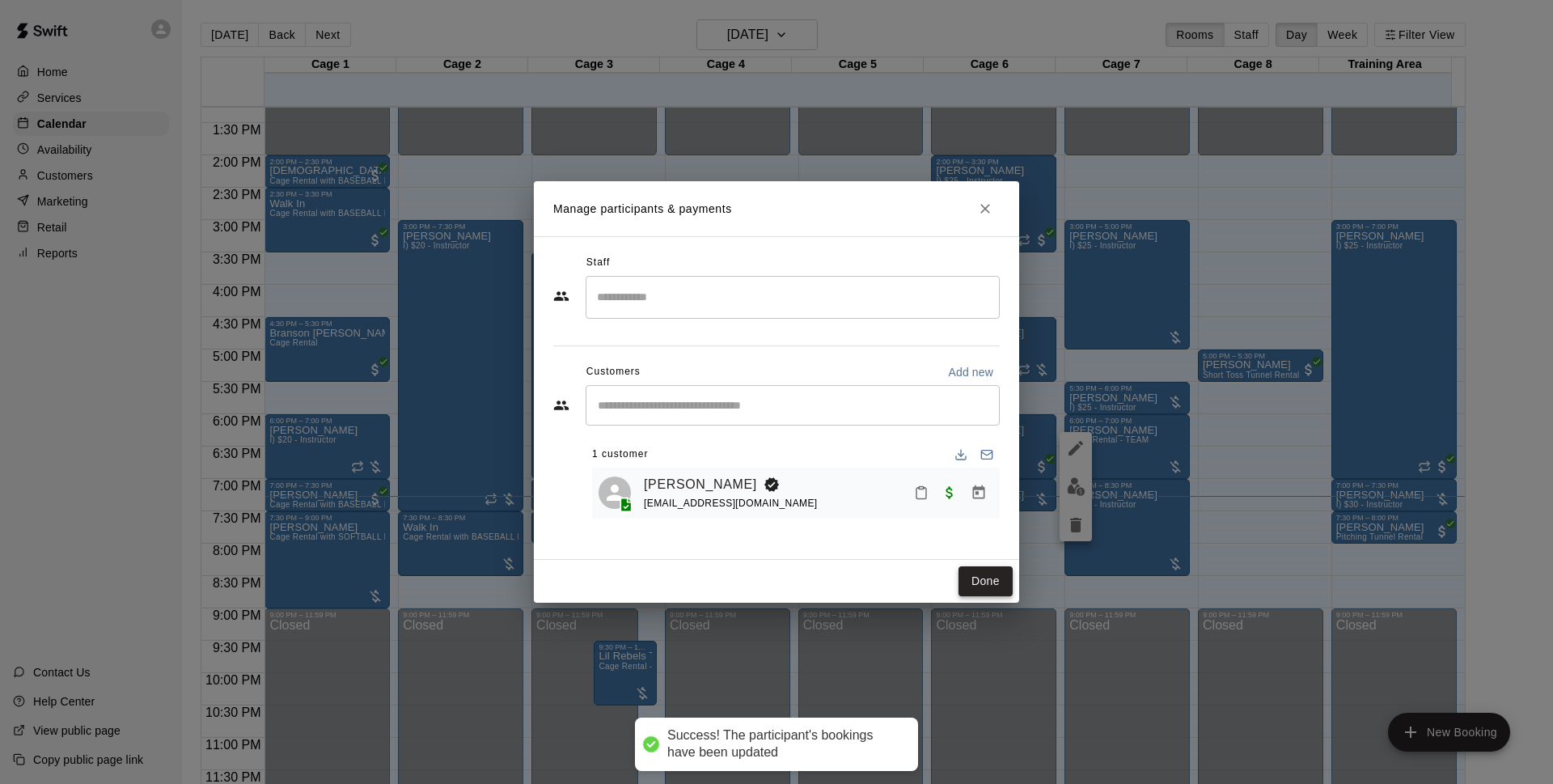
click at [994, 576] on button "Done" at bounding box center [986, 581] width 54 height 30
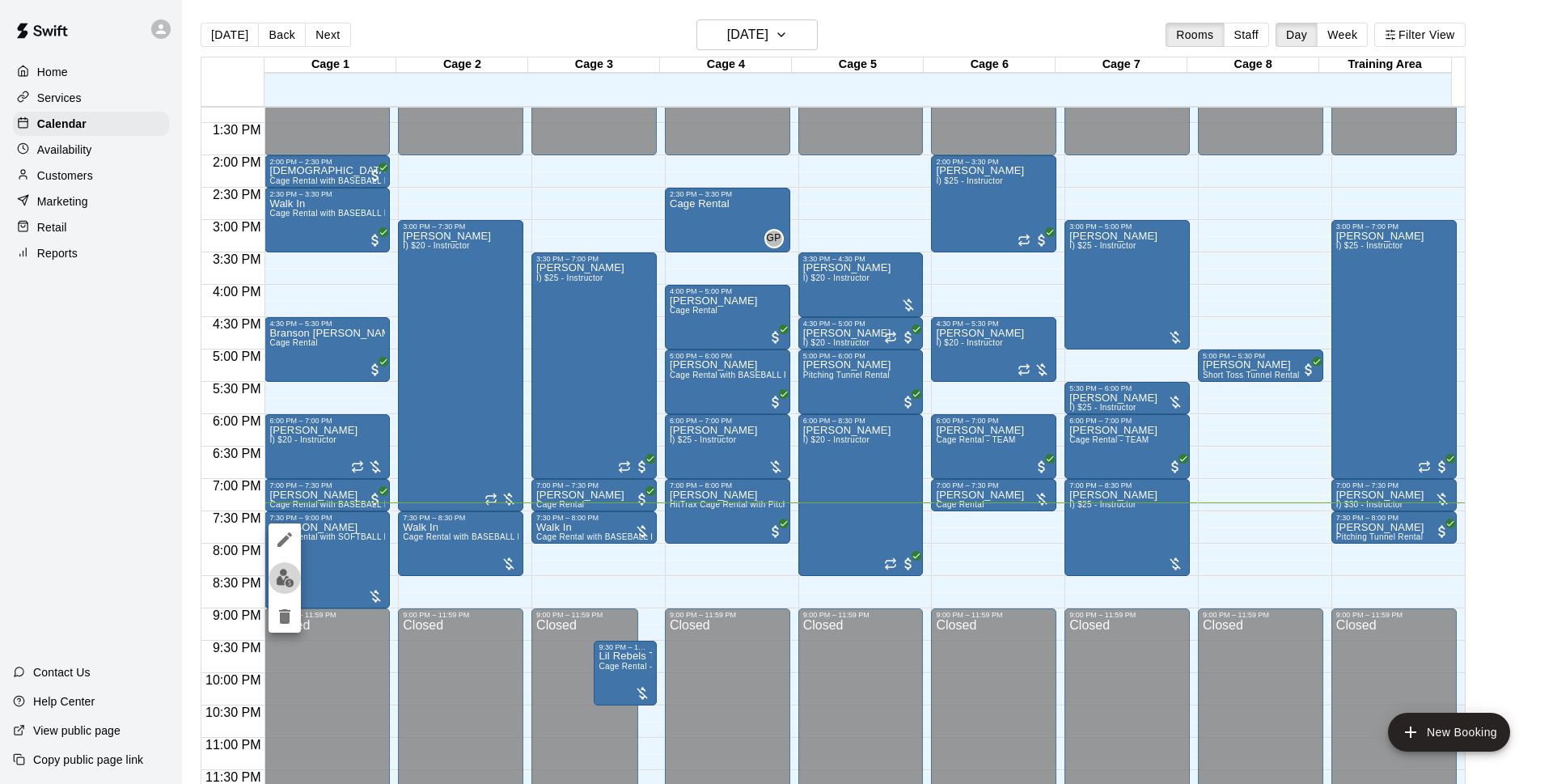
click at [287, 579] on img "edit" at bounding box center [285, 578] width 19 height 19
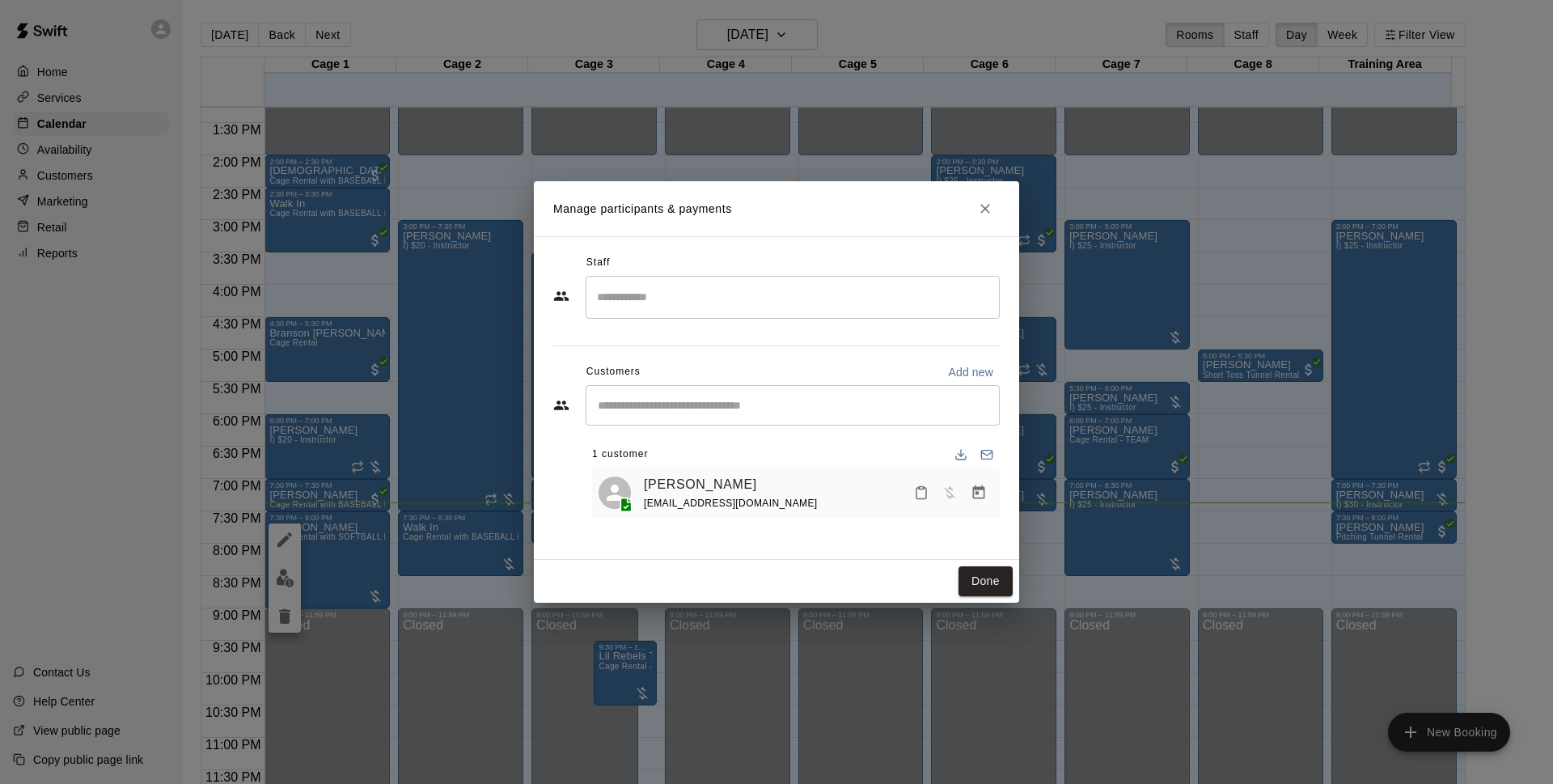
click at [847, 493] on div "Lasith Narasinghe lasithll@icloud.com" at bounding box center [819, 493] width 350 height 38
click at [974, 494] on icon "Manage bookings & payment" at bounding box center [978, 491] width 12 height 14
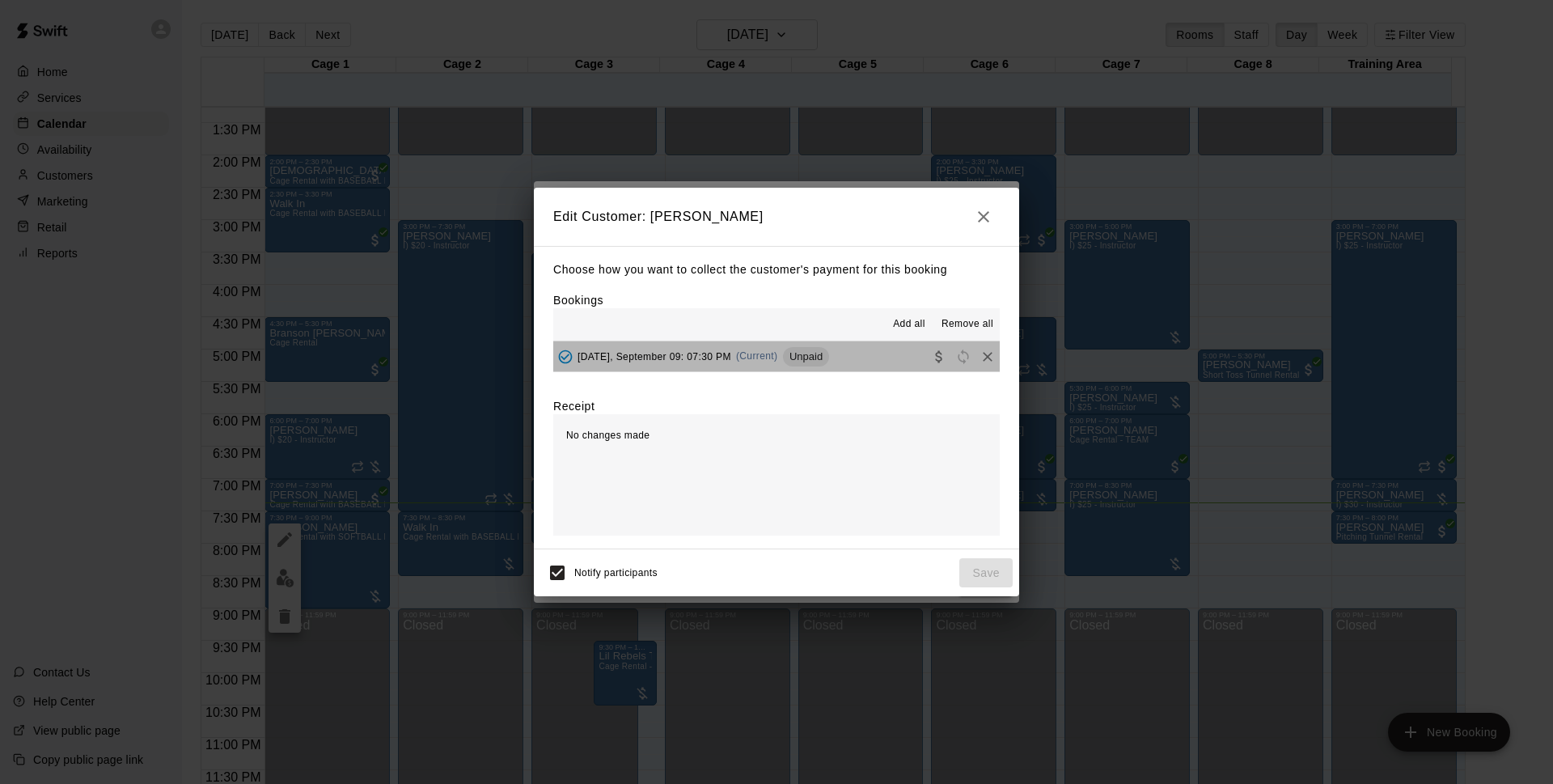
click at [778, 352] on span "(Current)" at bounding box center [757, 356] width 42 height 12
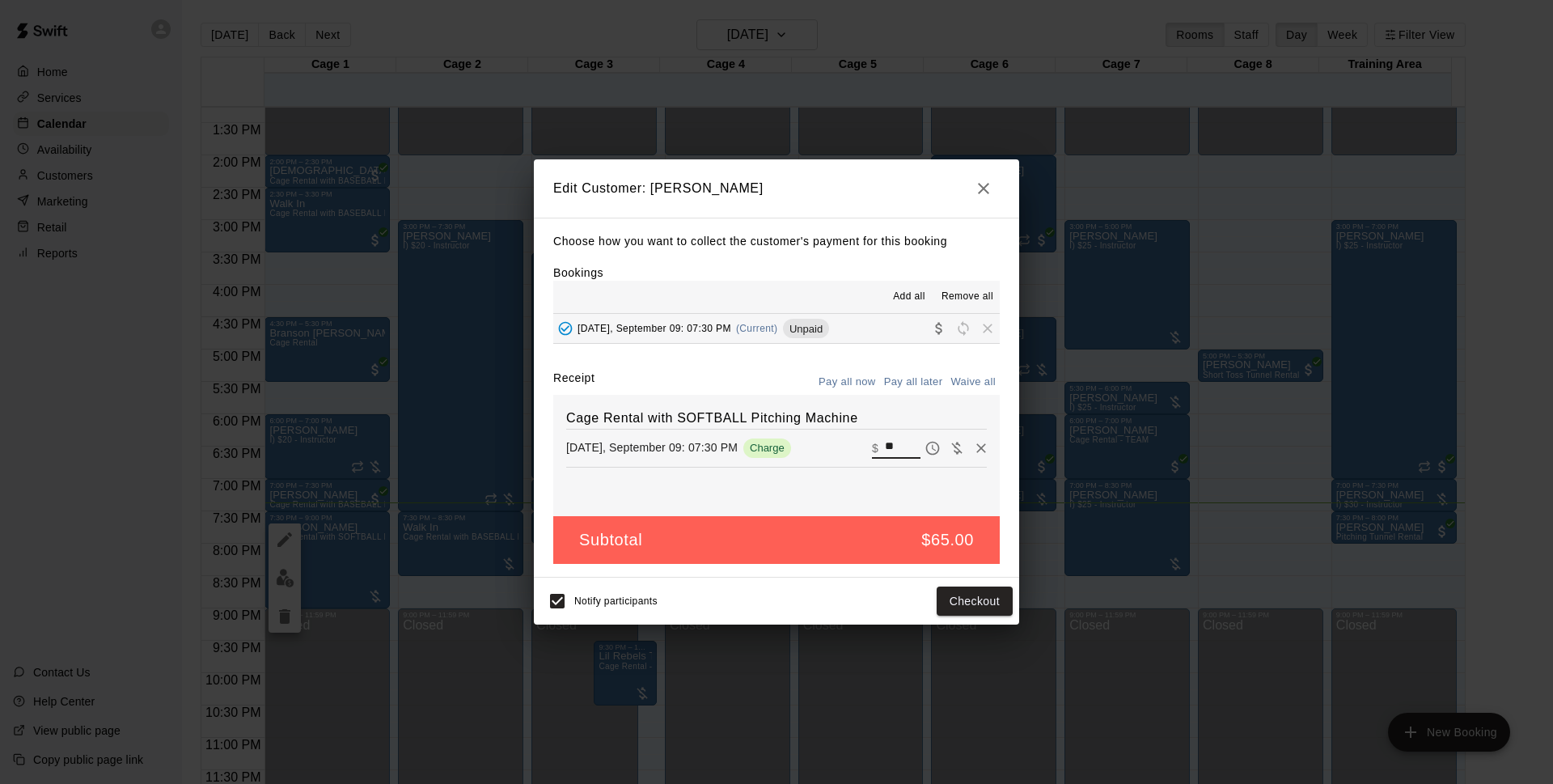
click at [890, 454] on input "**" at bounding box center [903, 447] width 35 height 21
type input "*"
type input "**"
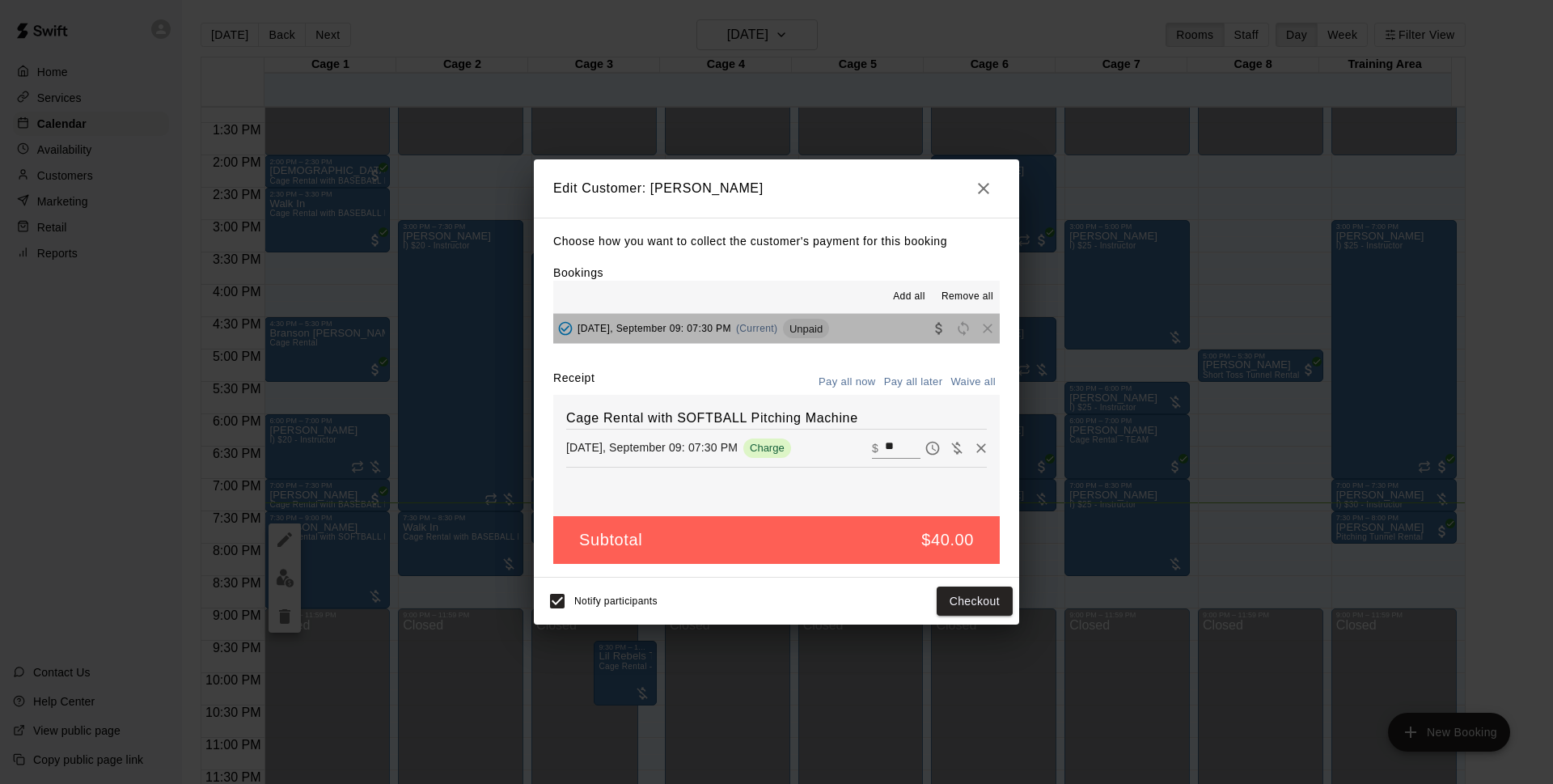
click at [829, 338] on div "Tuesday, September 09: 07:30 PM (Current) Unpaid" at bounding box center [691, 328] width 276 height 24
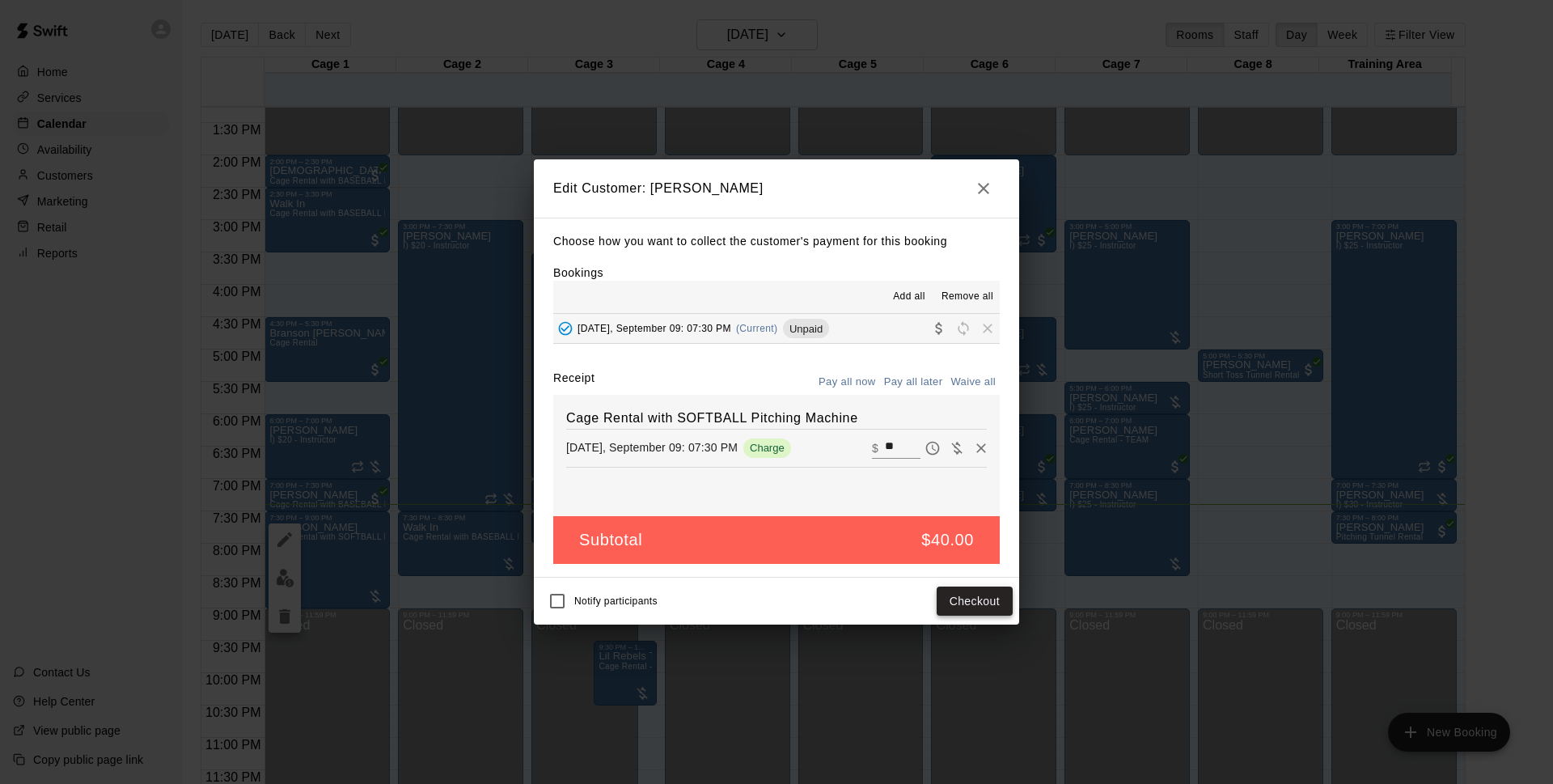
click at [989, 602] on button "Checkout" at bounding box center [975, 601] width 76 height 30
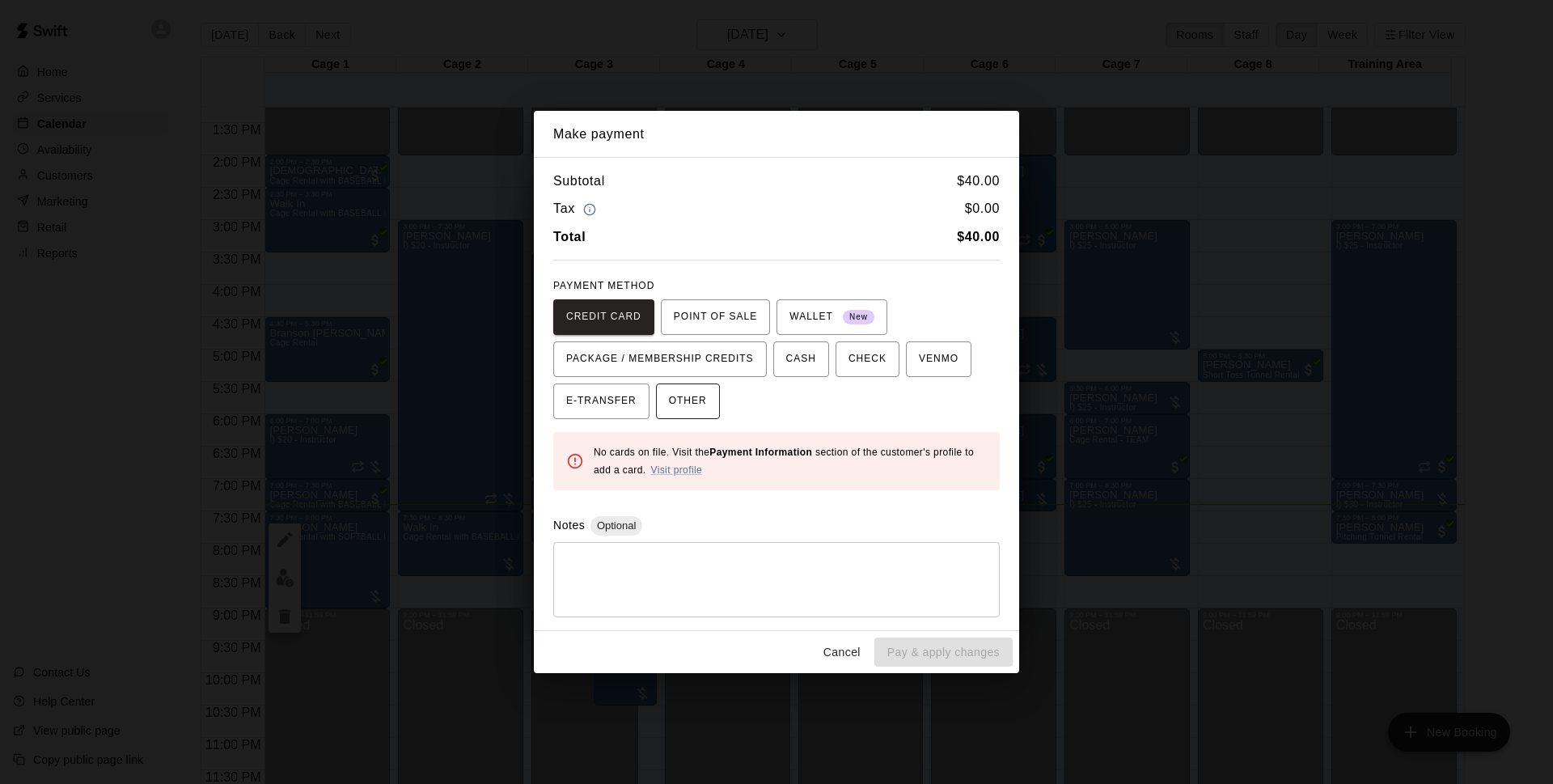
click at [706, 413] on span "OTHER" at bounding box center [688, 401] width 38 height 26
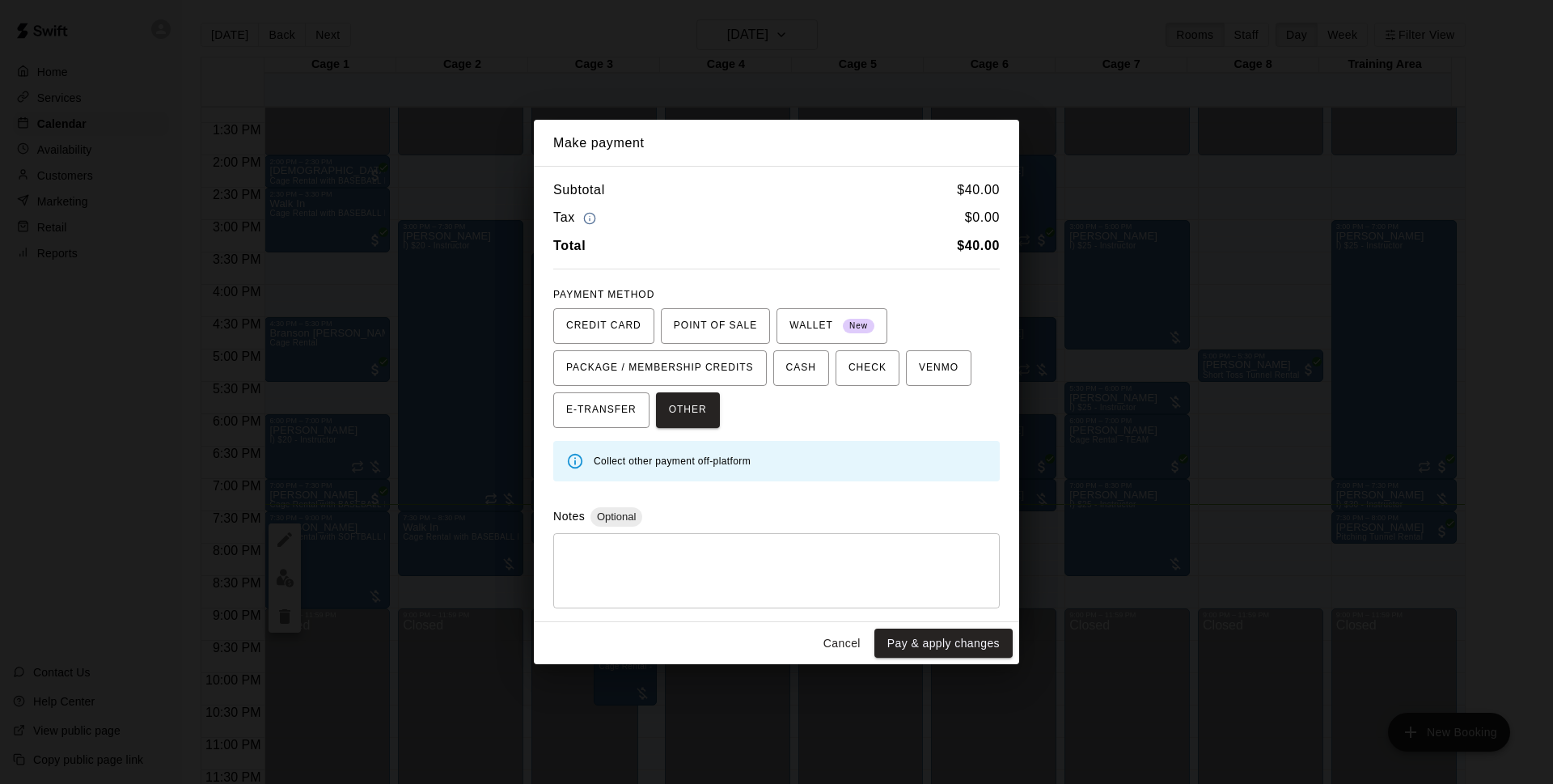
click at [920, 658] on div "Cancel Pay & apply changes" at bounding box center [776, 643] width 485 height 42
click at [919, 650] on button "Pay & apply changes" at bounding box center [943, 643] width 138 height 30
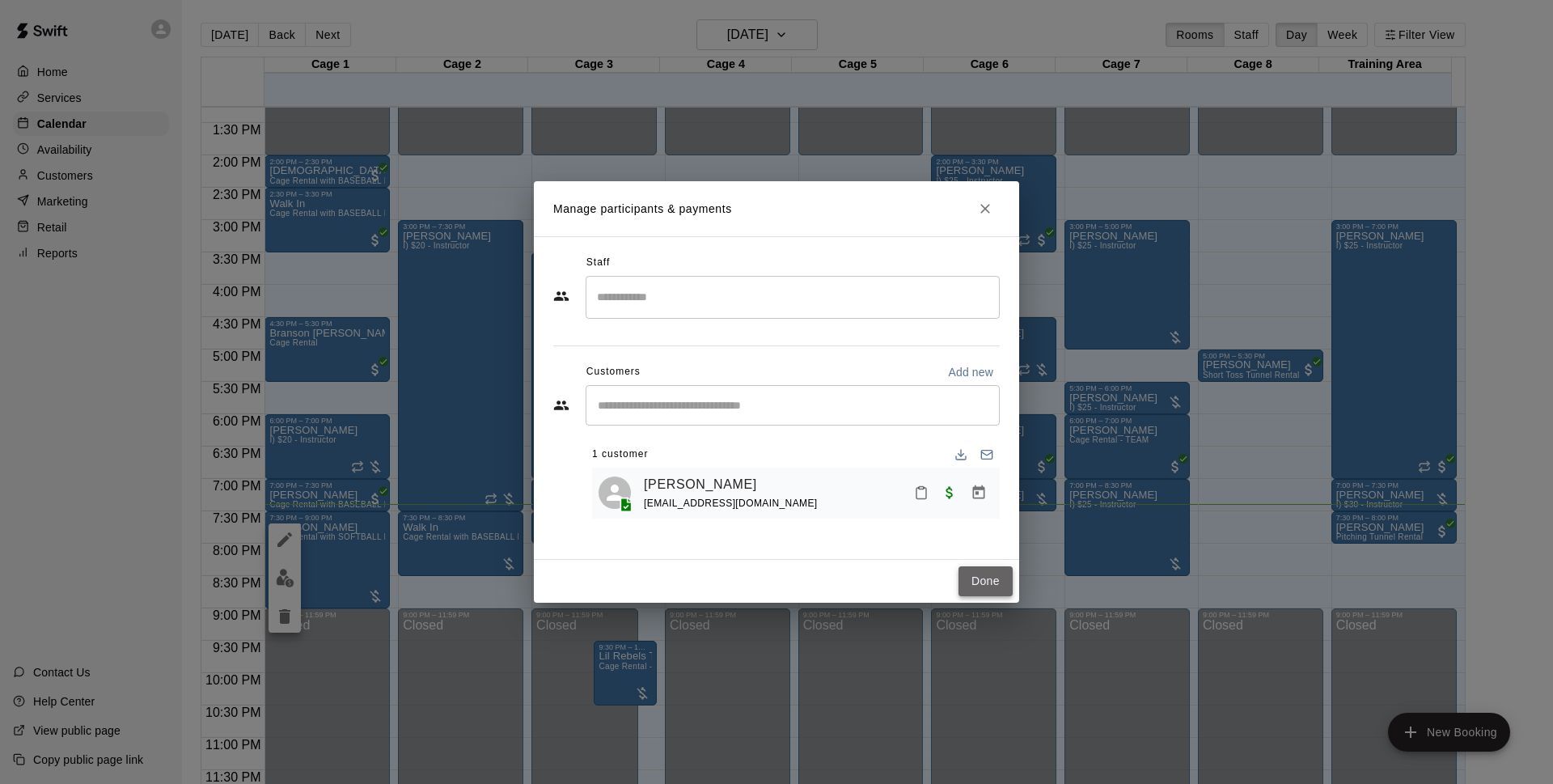
click at [1003, 584] on button "Done" at bounding box center [986, 581] width 54 height 30
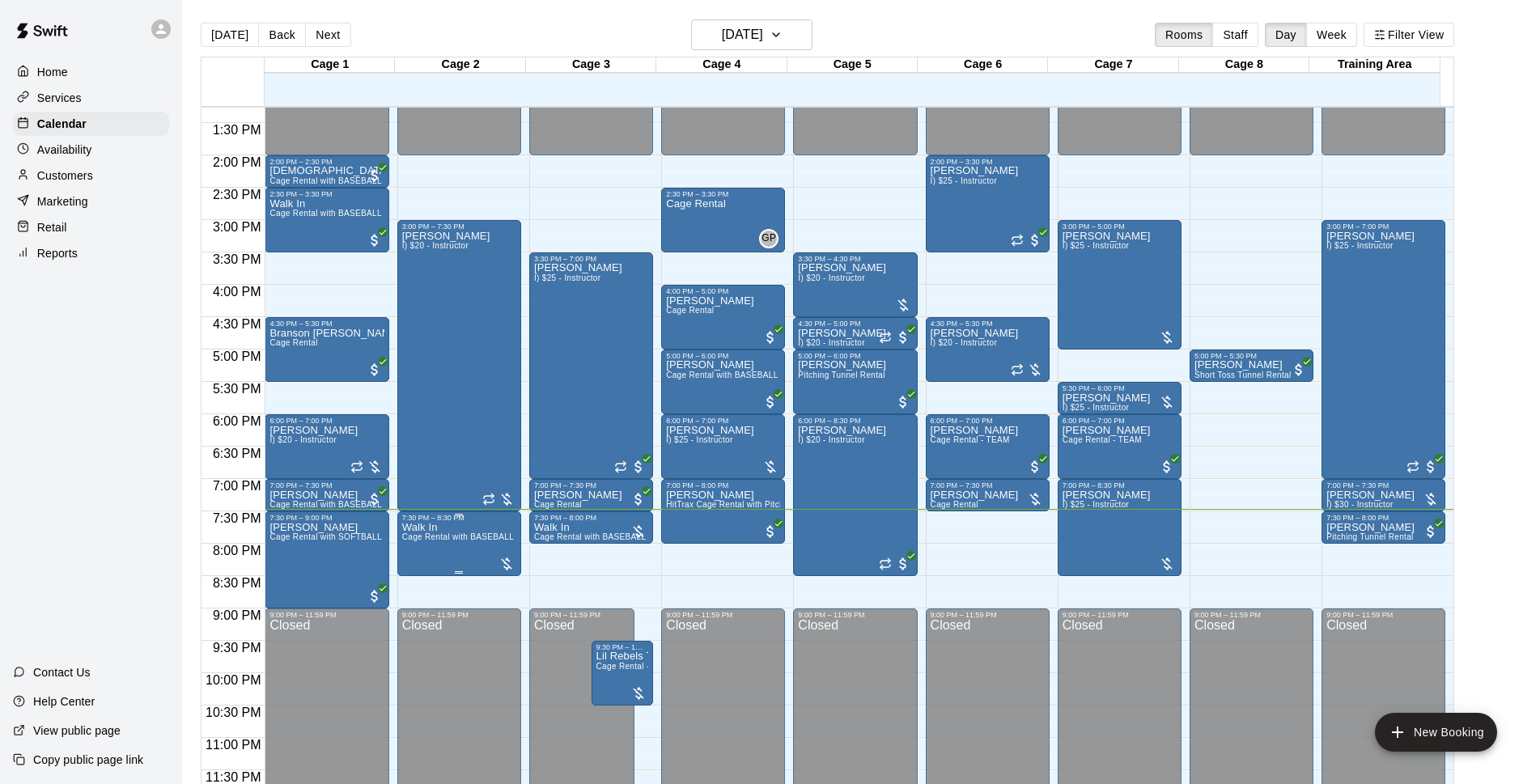
click at [444, 541] on span "Cage Rental with BASEBALL Pitching Machine" at bounding box center [493, 537] width 181 height 9
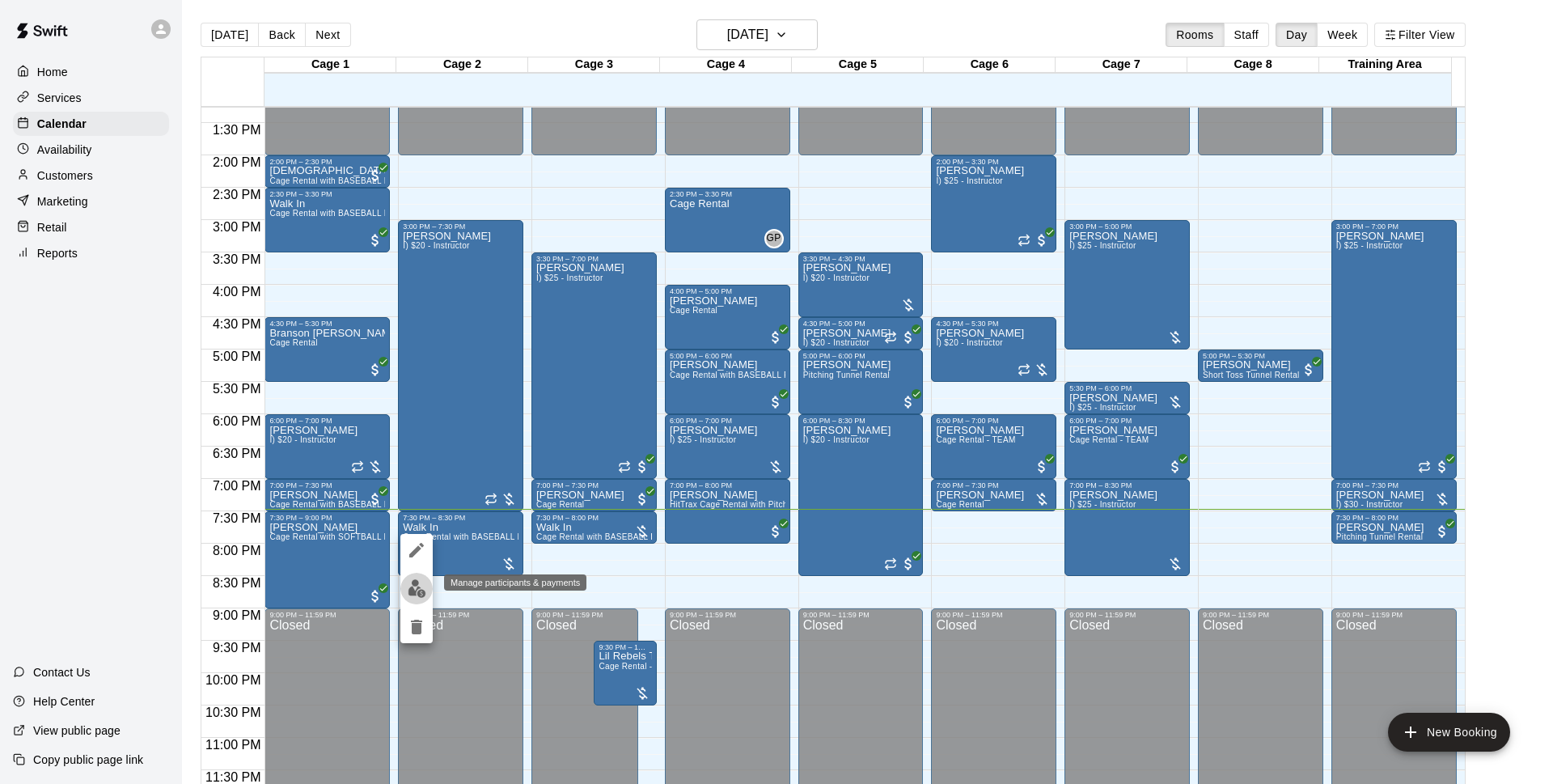
click at [417, 589] on img "edit" at bounding box center [416, 588] width 19 height 19
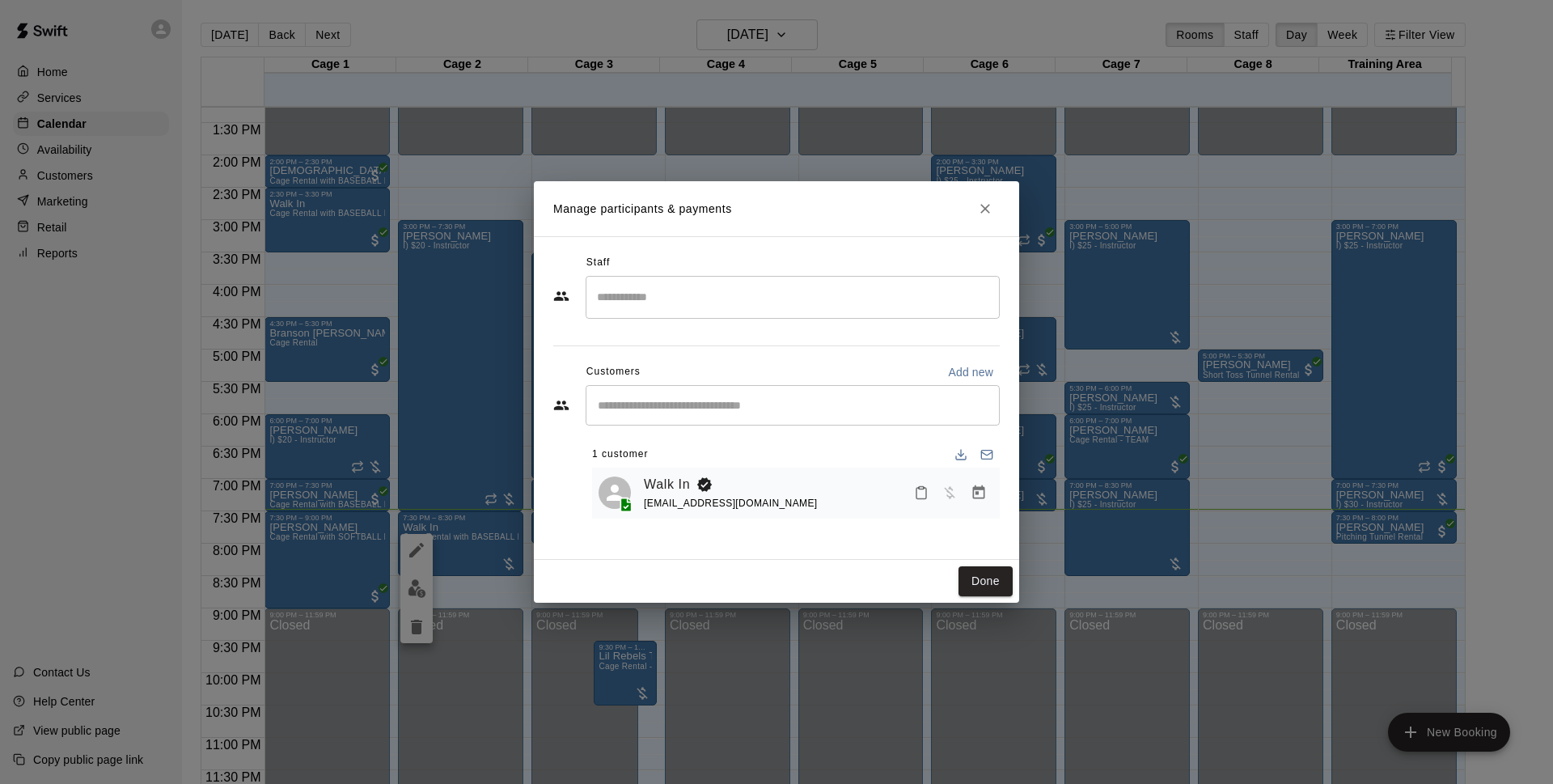
click at [979, 490] on icon "Manage bookings & payment" at bounding box center [978, 491] width 12 height 14
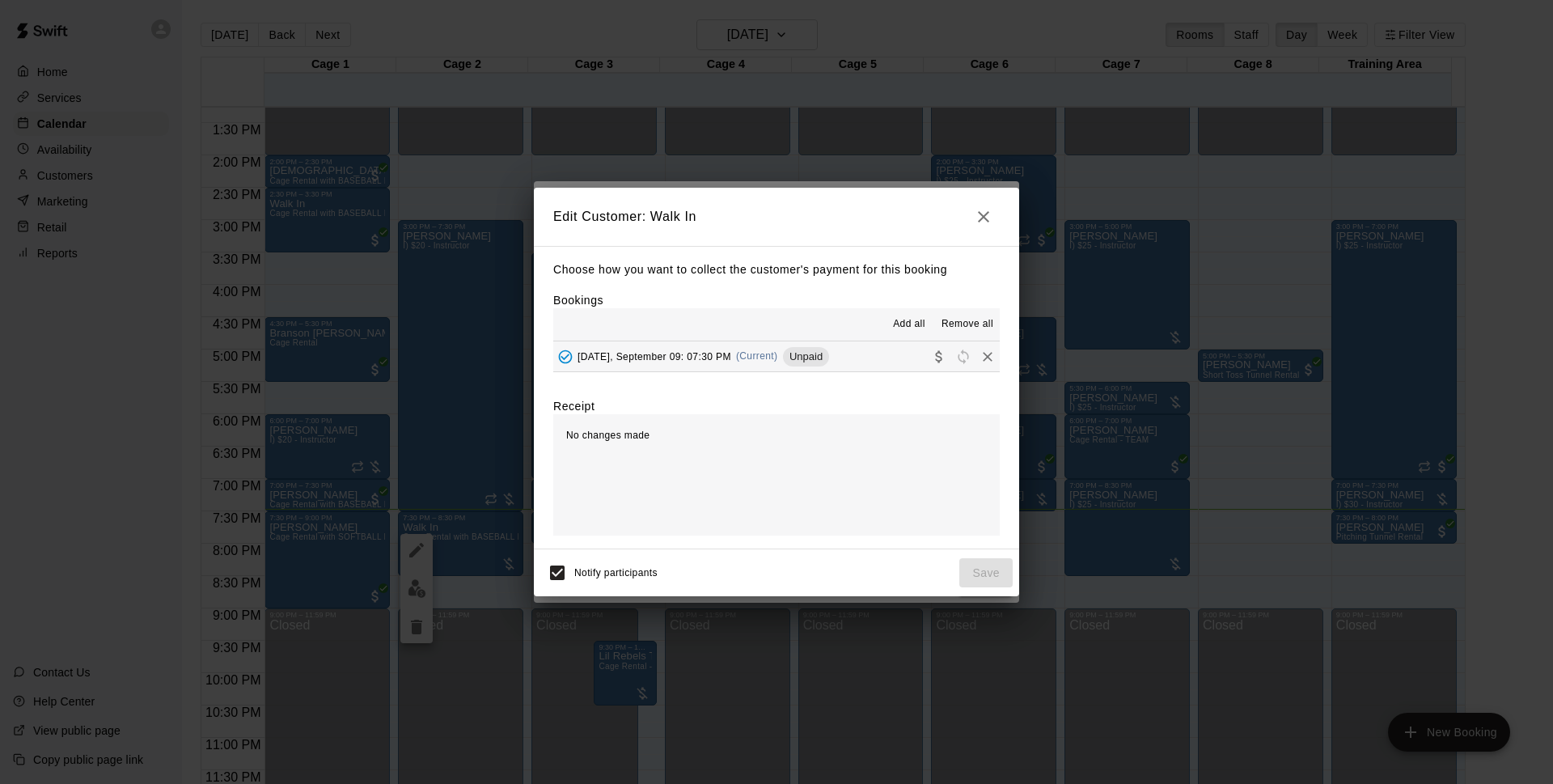
click at [828, 354] on span "Unpaid" at bounding box center [806, 356] width 46 height 12
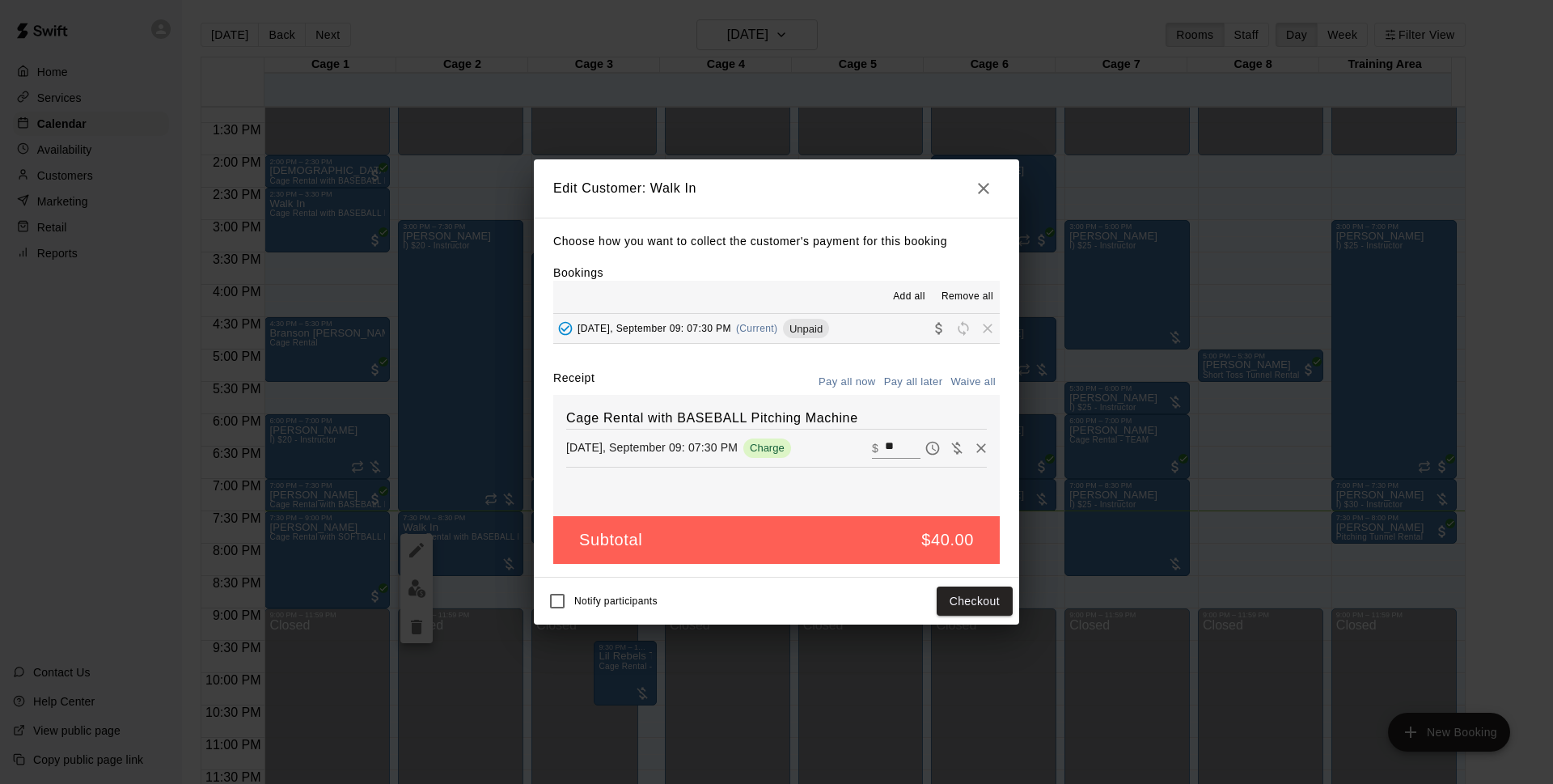
click at [921, 386] on button "Pay all later" at bounding box center [913, 382] width 67 height 25
click at [841, 378] on button "Pay all now" at bounding box center [847, 382] width 66 height 25
click at [990, 193] on icon "button" at bounding box center [983, 188] width 19 height 19
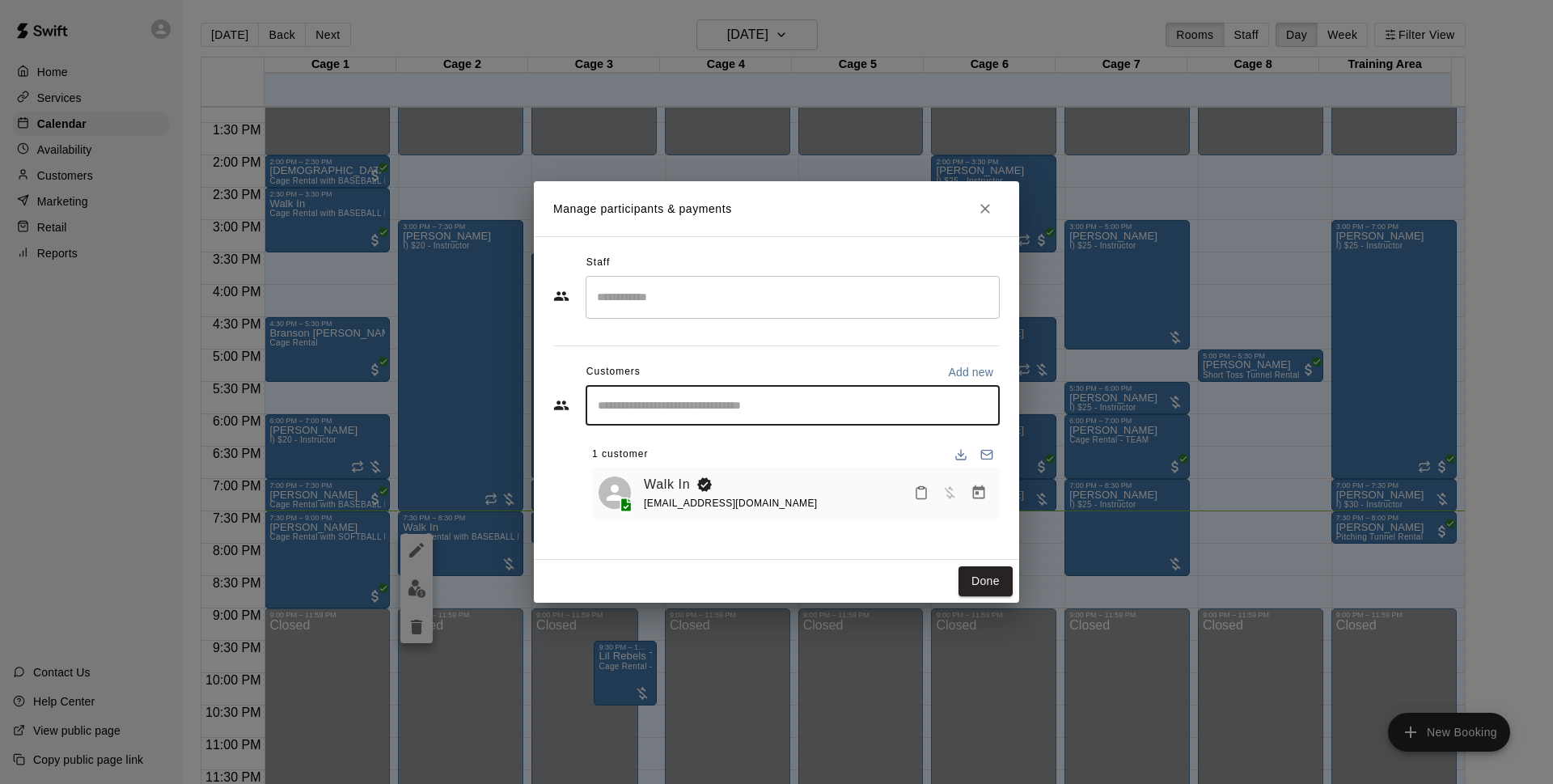
click at [823, 400] on input "Start typing to search customers..." at bounding box center [792, 406] width 399 height 16
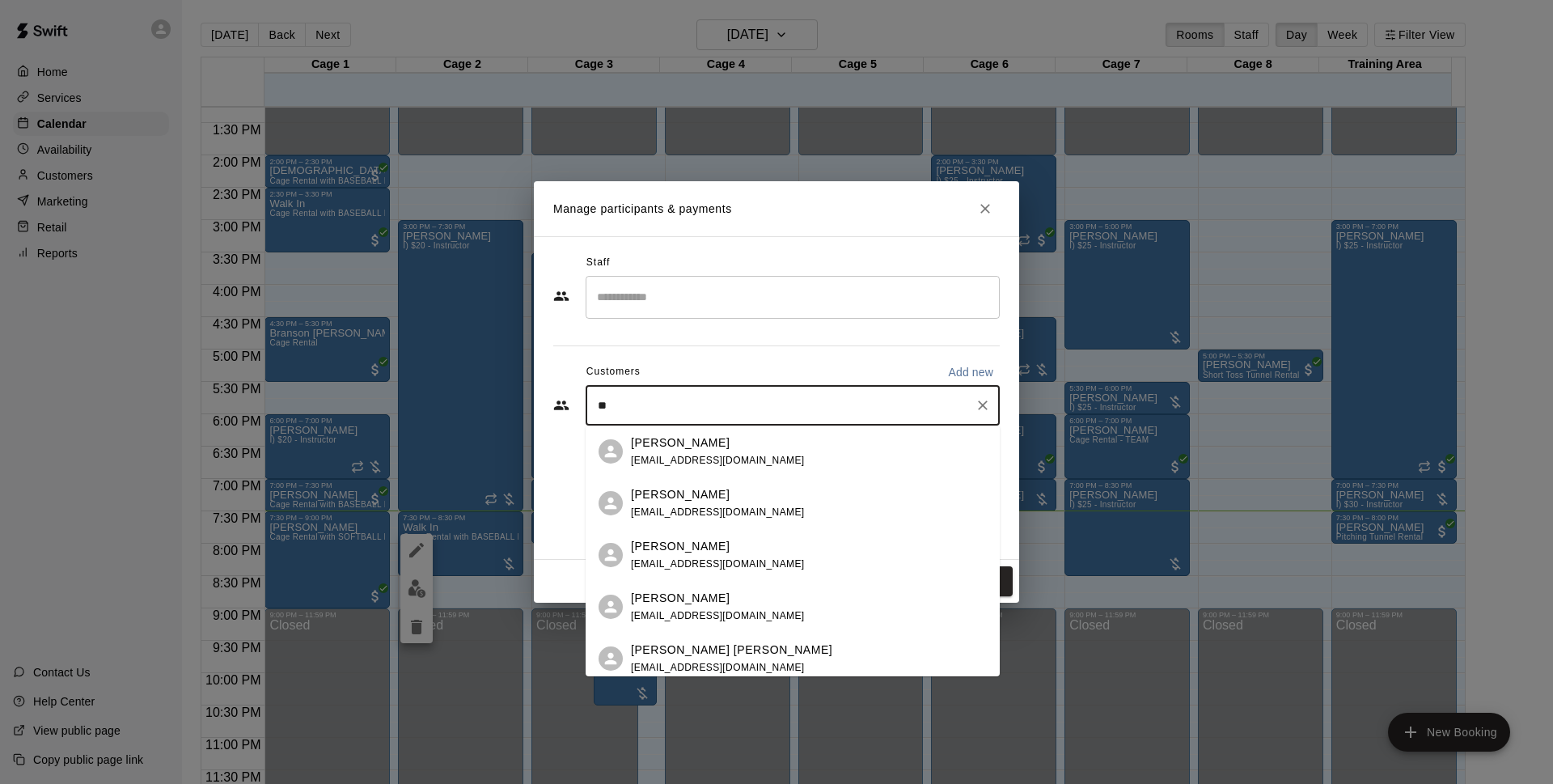
type input "*"
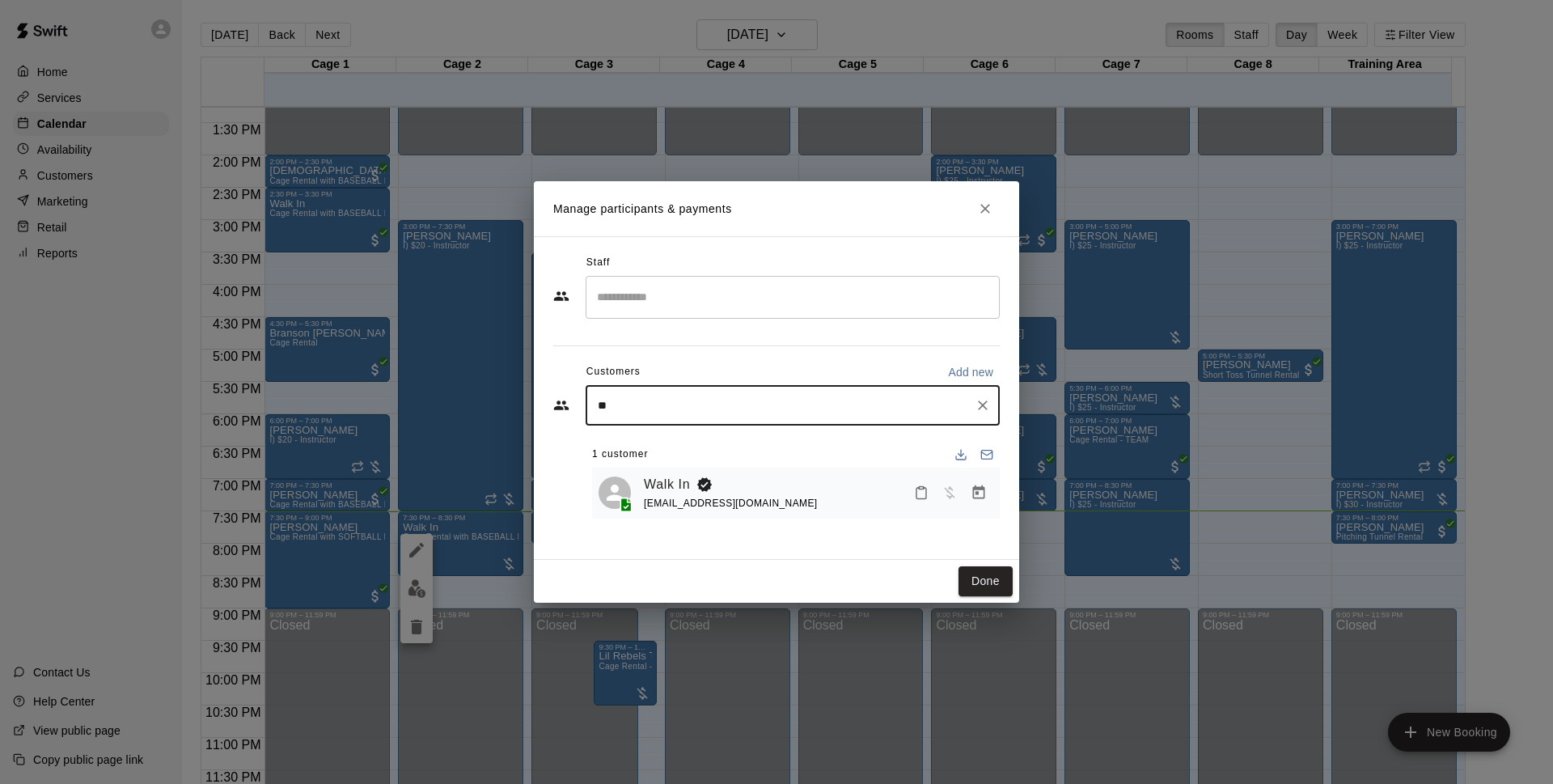
type input "*"
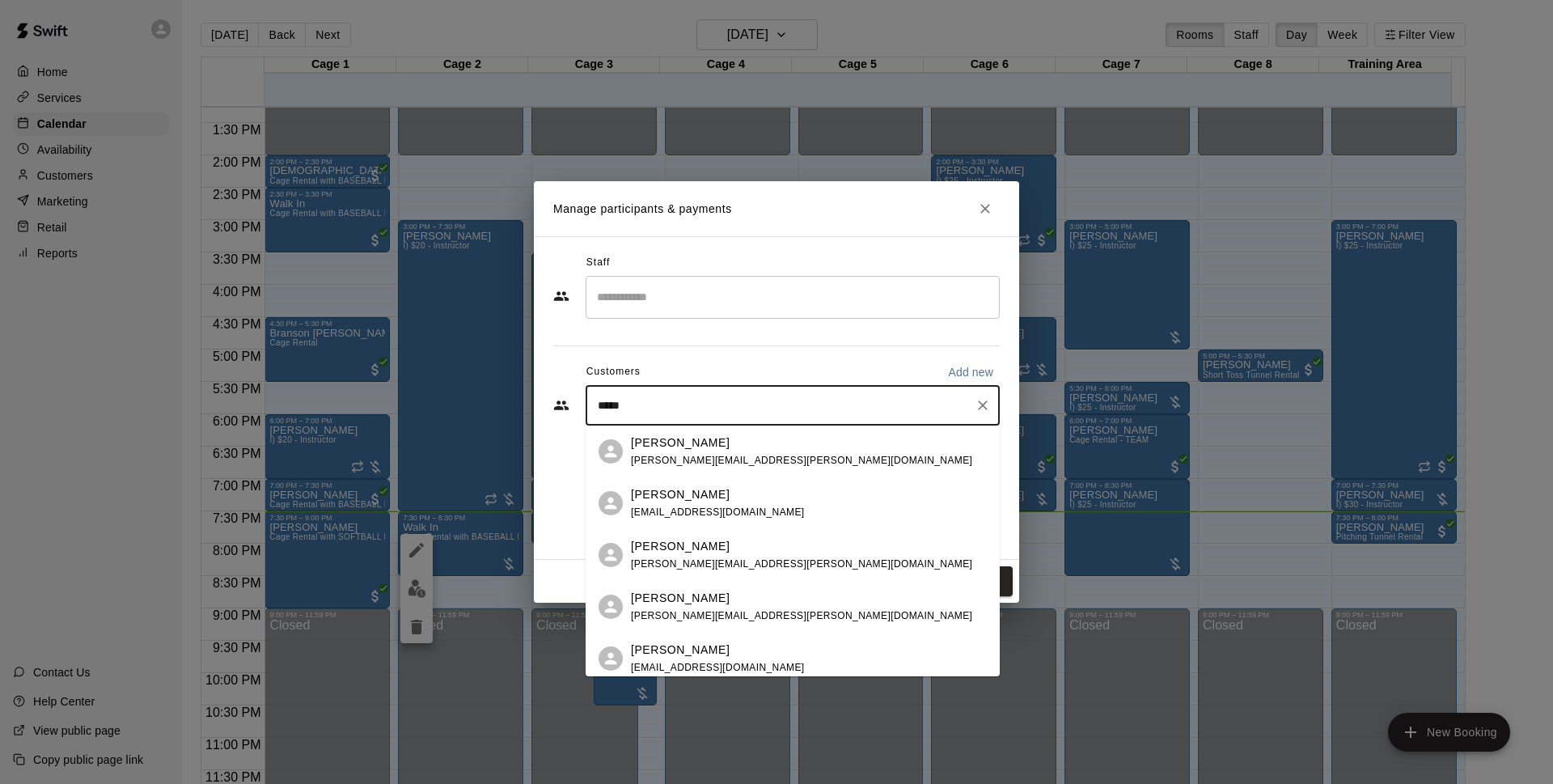
type input "******"
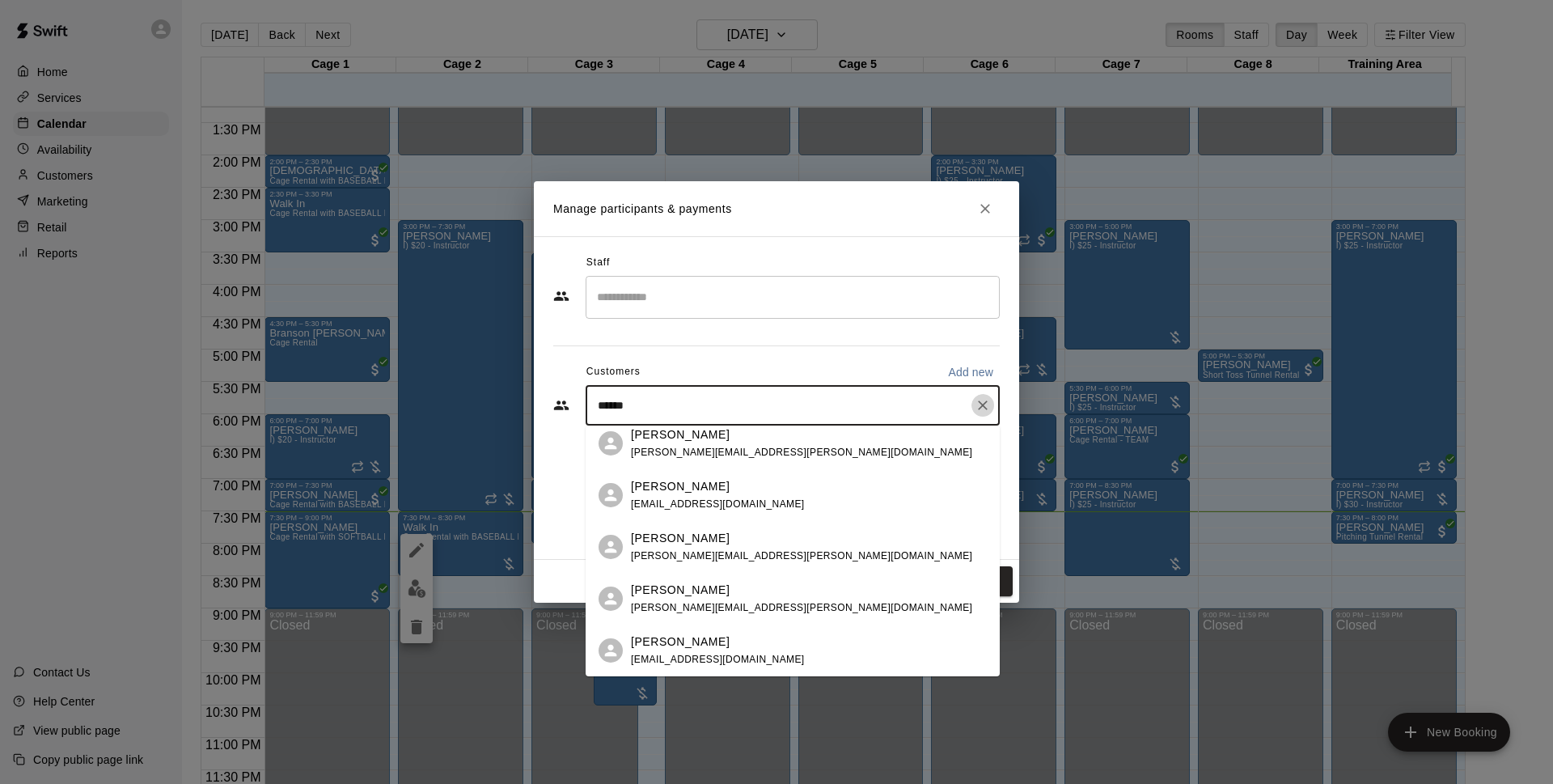
click at [981, 409] on icon "Clear" at bounding box center [983, 406] width 16 height 16
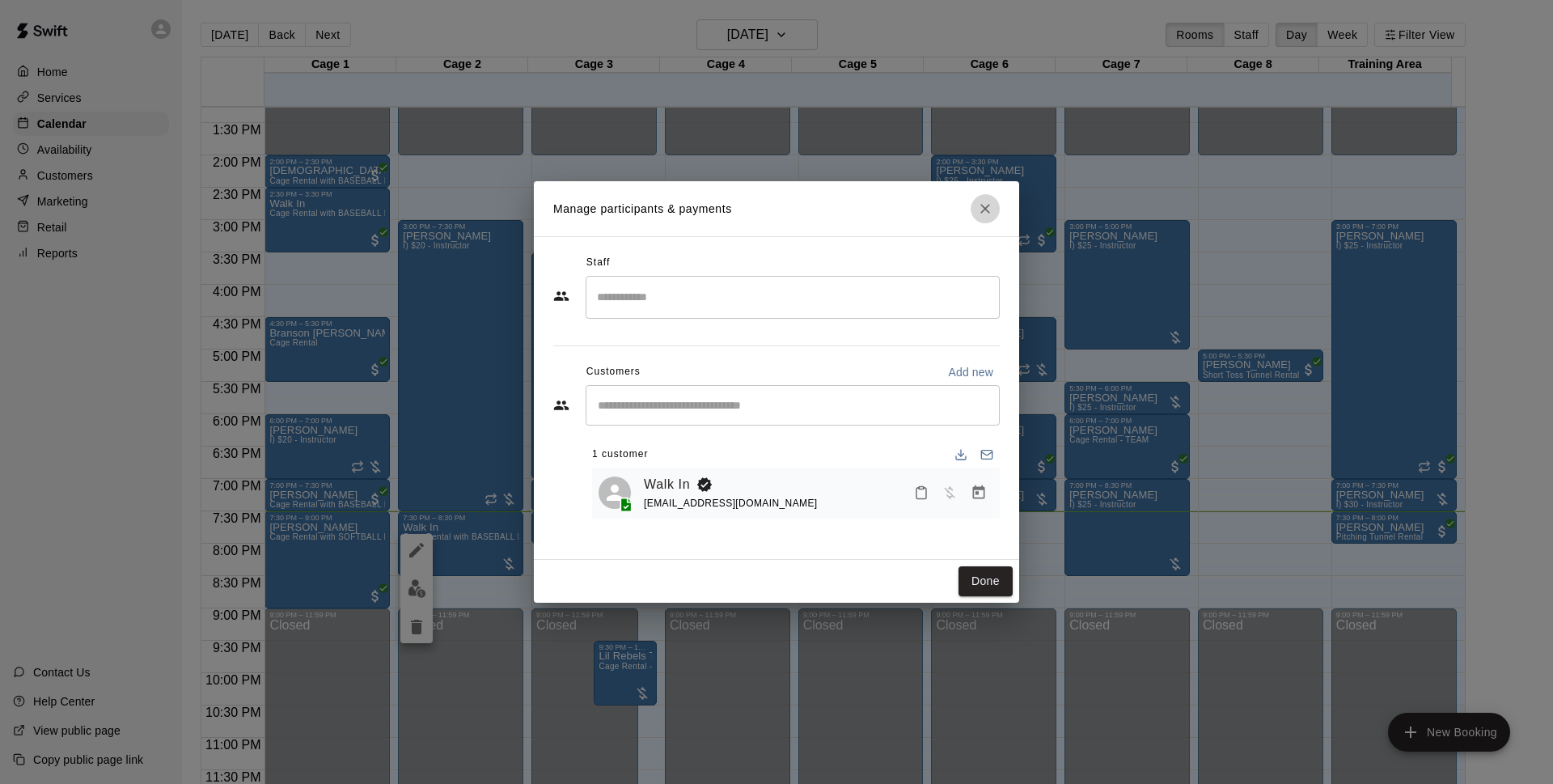
click at [979, 217] on icon "Close" at bounding box center [986, 209] width 16 height 16
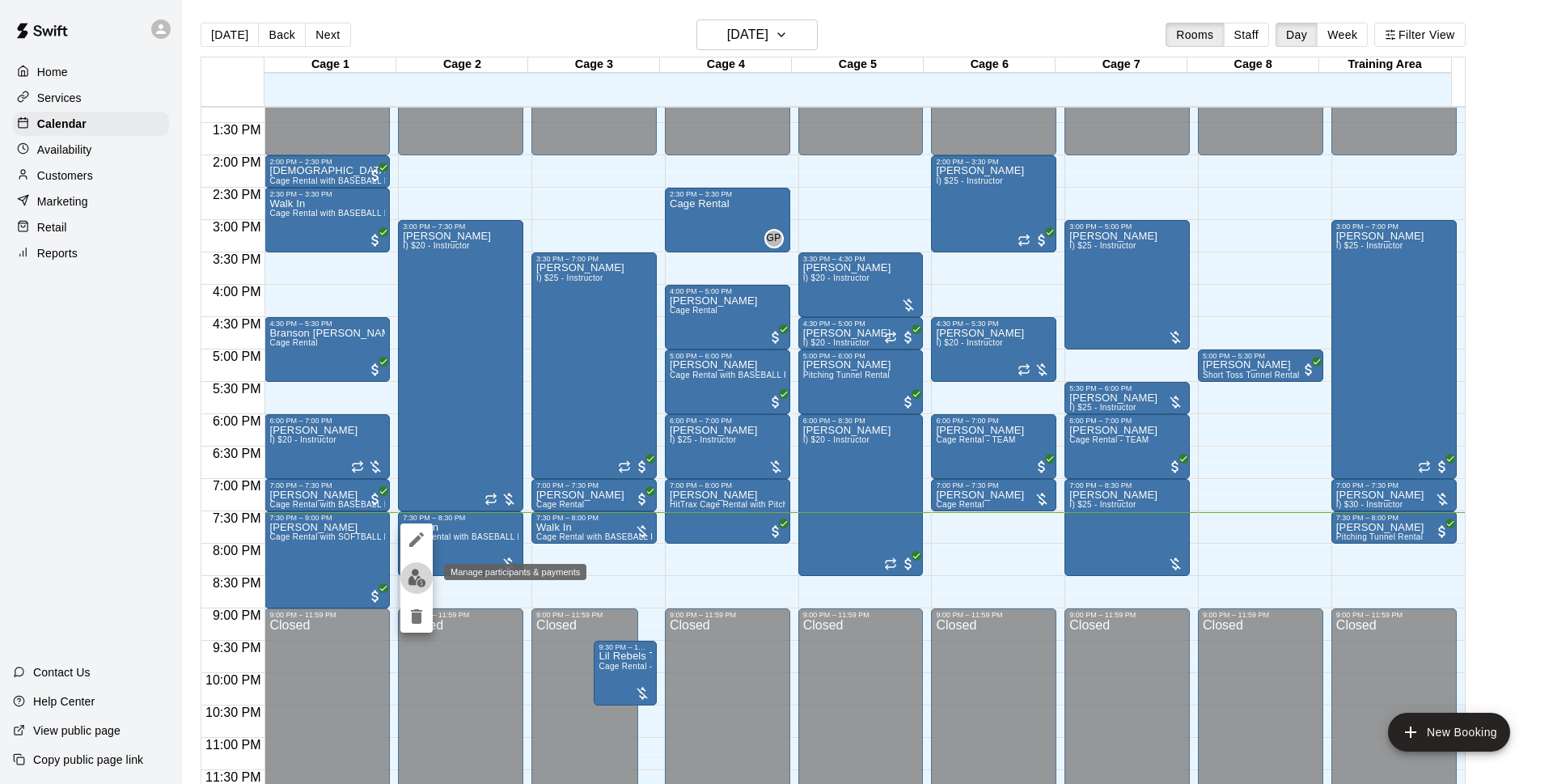
click at [416, 583] on img "edit" at bounding box center [416, 578] width 19 height 19
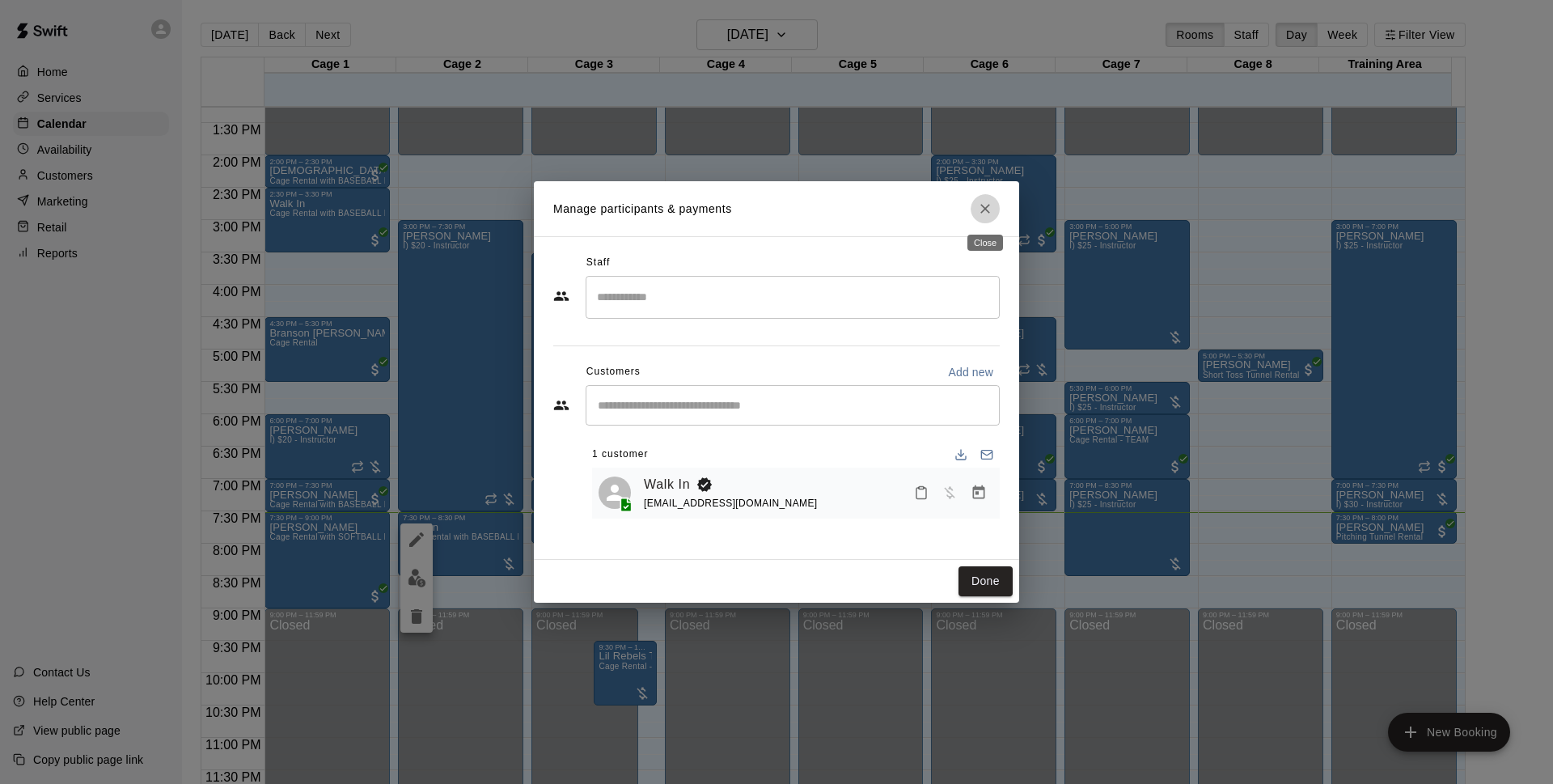
click at [987, 219] on button "Close" at bounding box center [986, 209] width 29 height 29
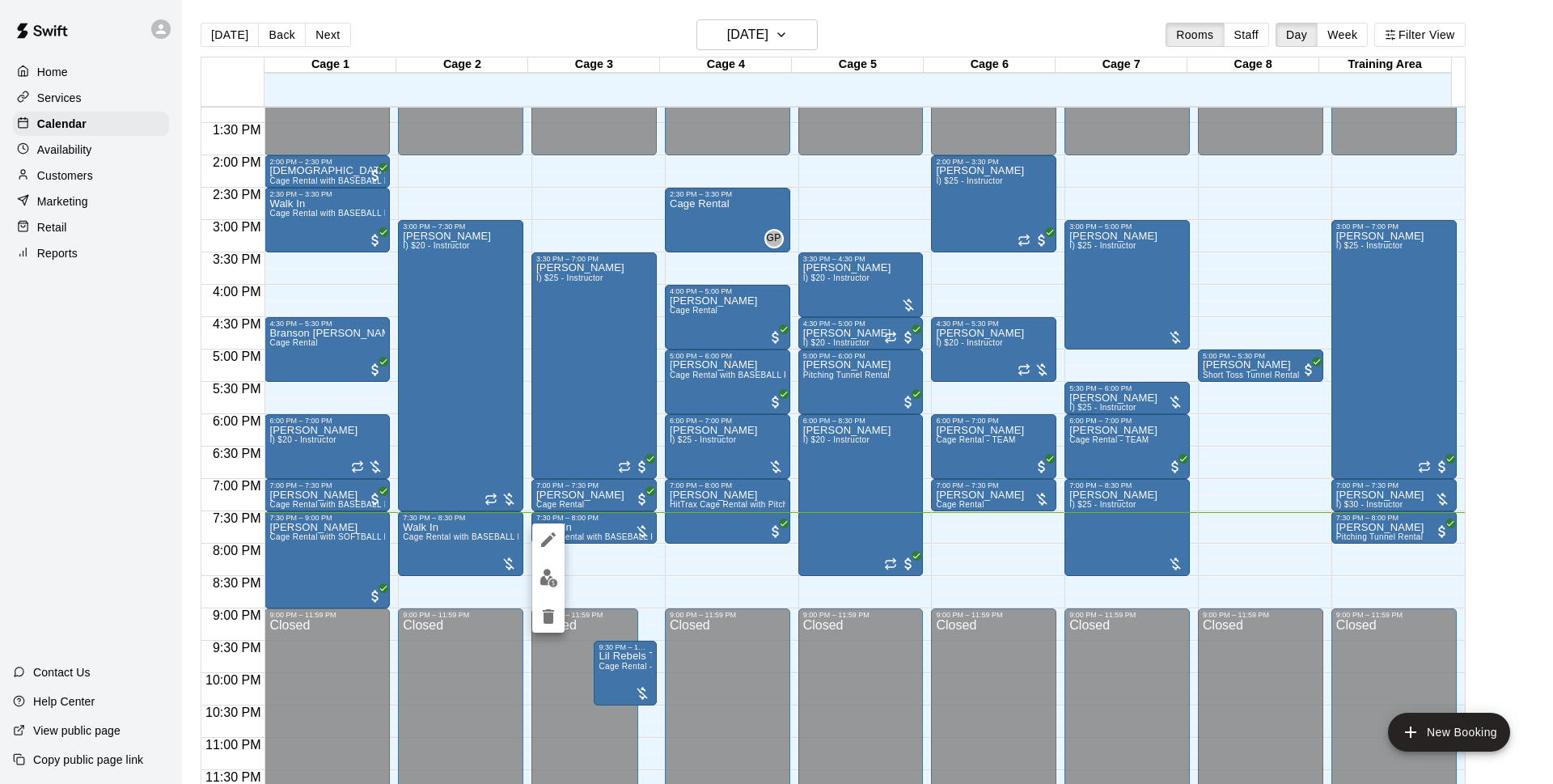
click at [473, 546] on div at bounding box center [776, 392] width 1553 height 784
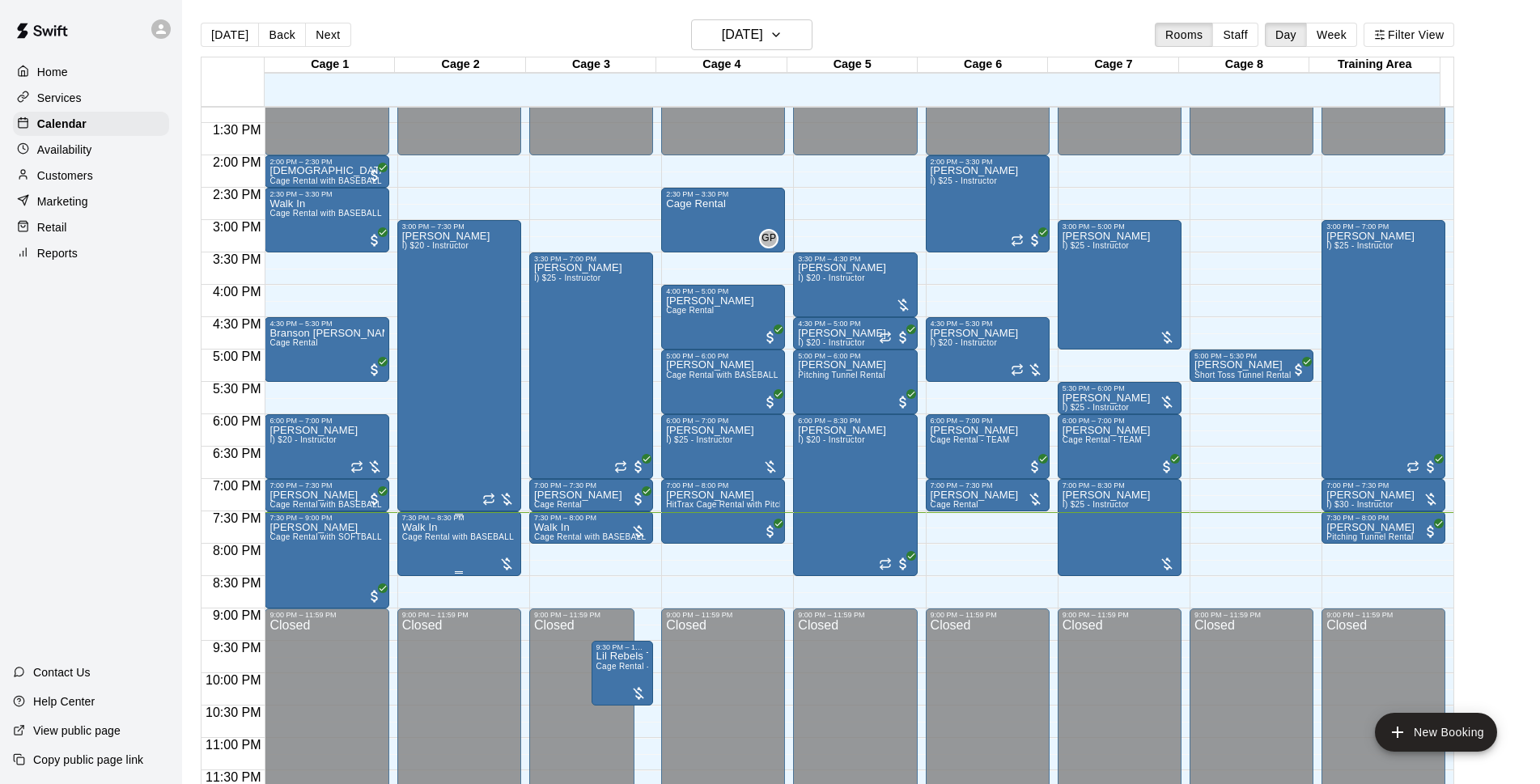
click at [424, 536] on span "Cage Rental with BASEBALL Pitching Machine" at bounding box center [493, 537] width 181 height 9
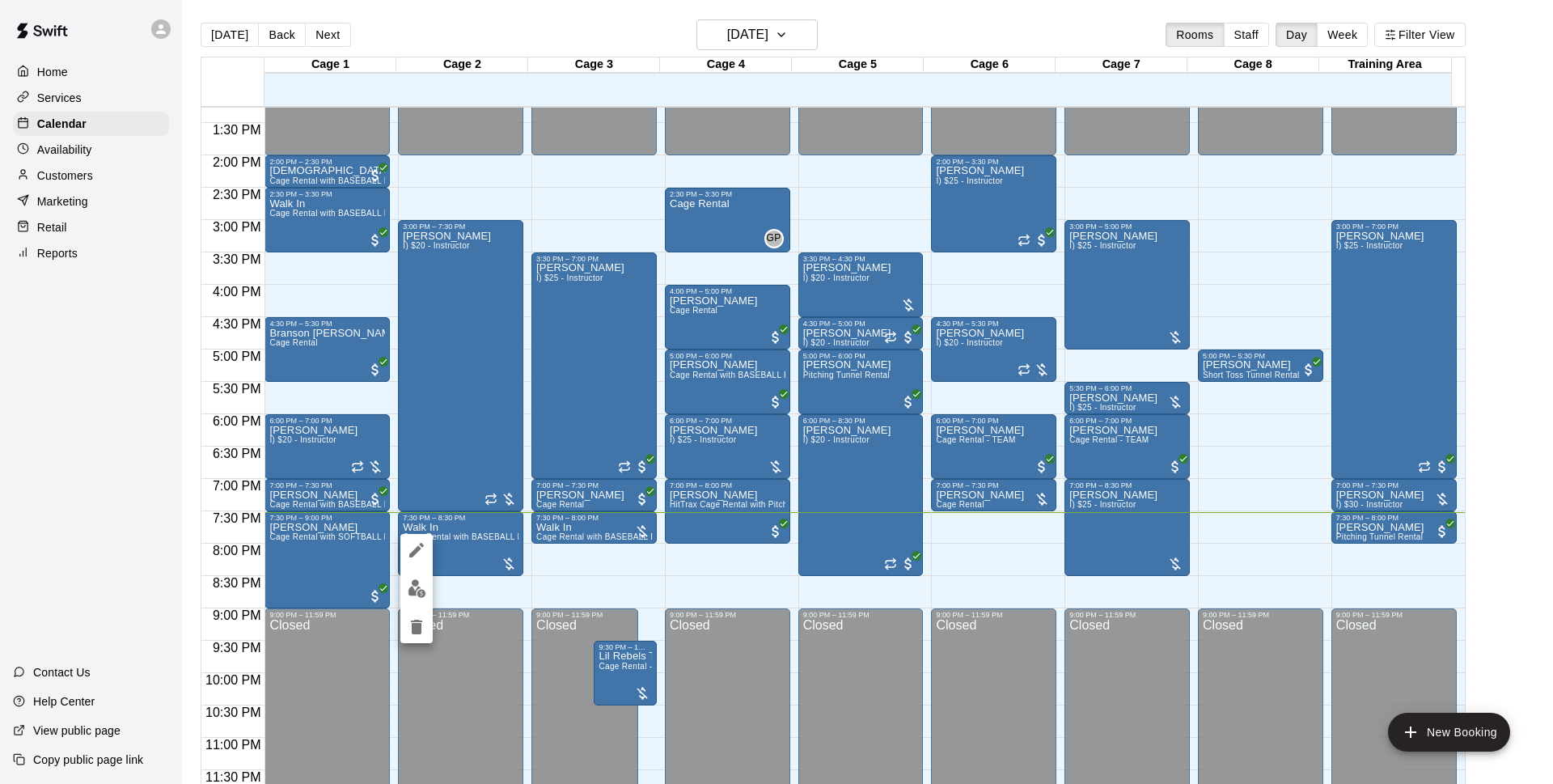
click at [406, 590] on button "edit" at bounding box center [416, 588] width 33 height 32
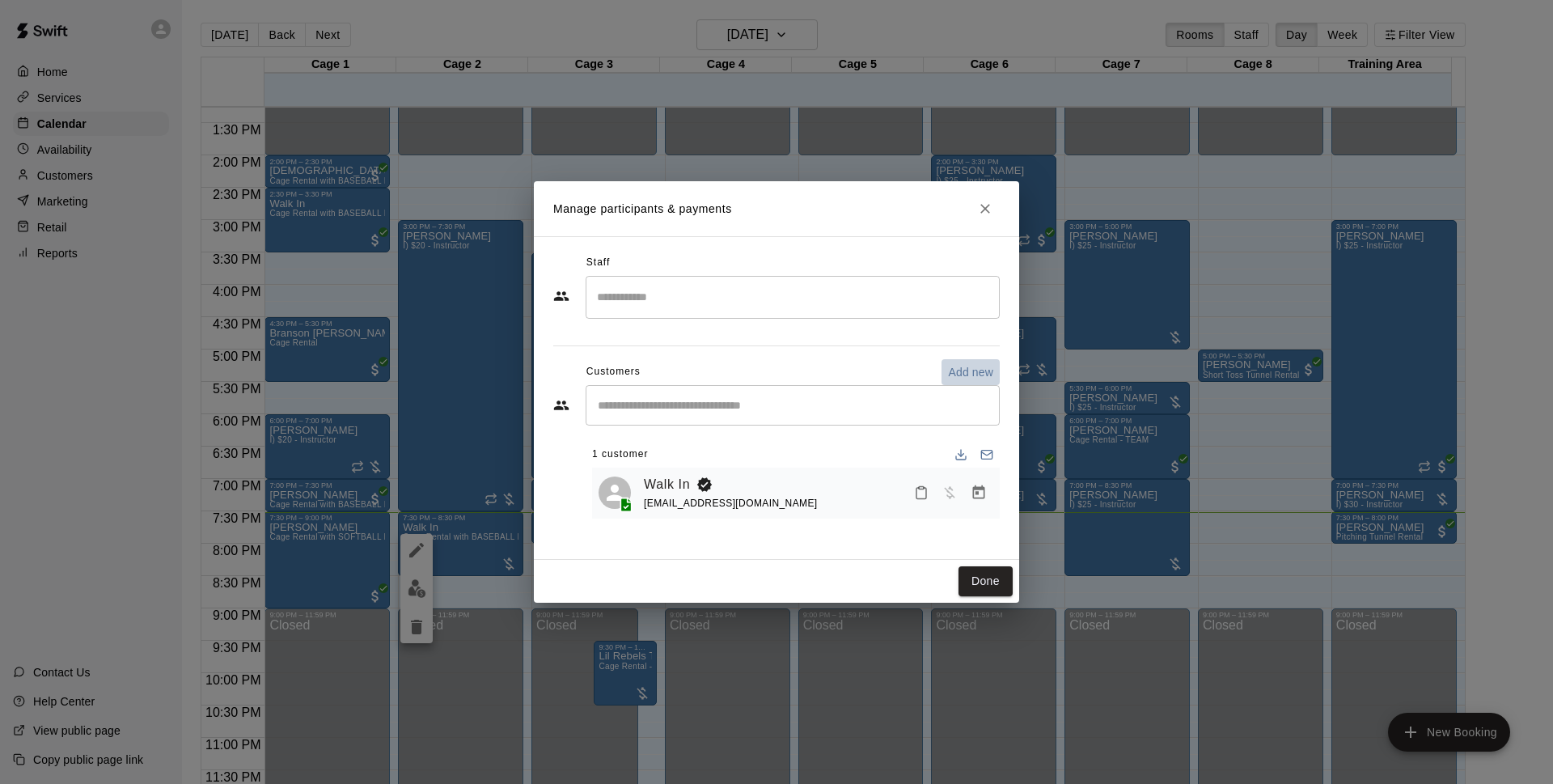
click at [957, 376] on p "Add new" at bounding box center [971, 372] width 45 height 16
select select "**"
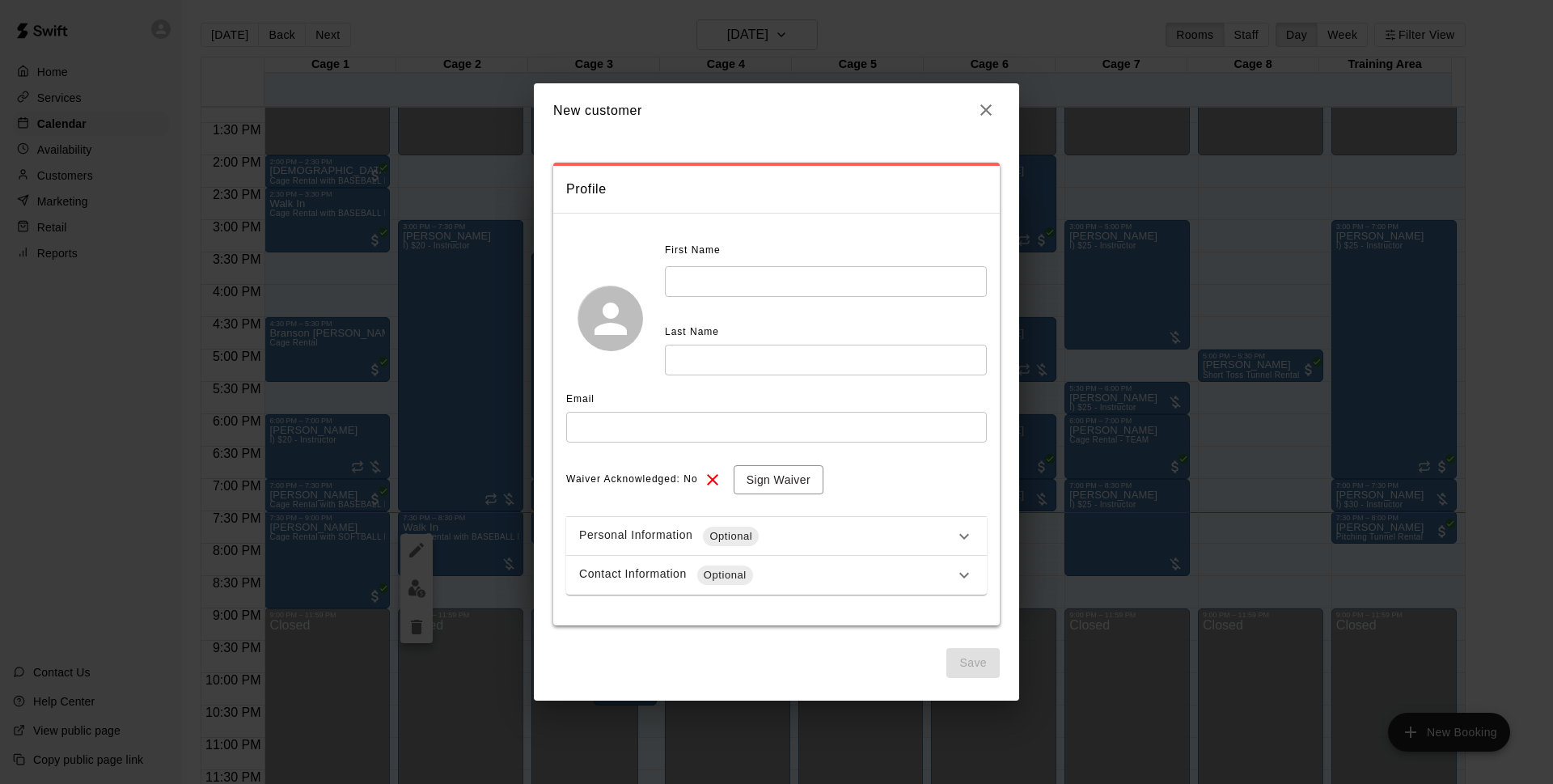
click at [708, 291] on input "text" at bounding box center [826, 281] width 322 height 30
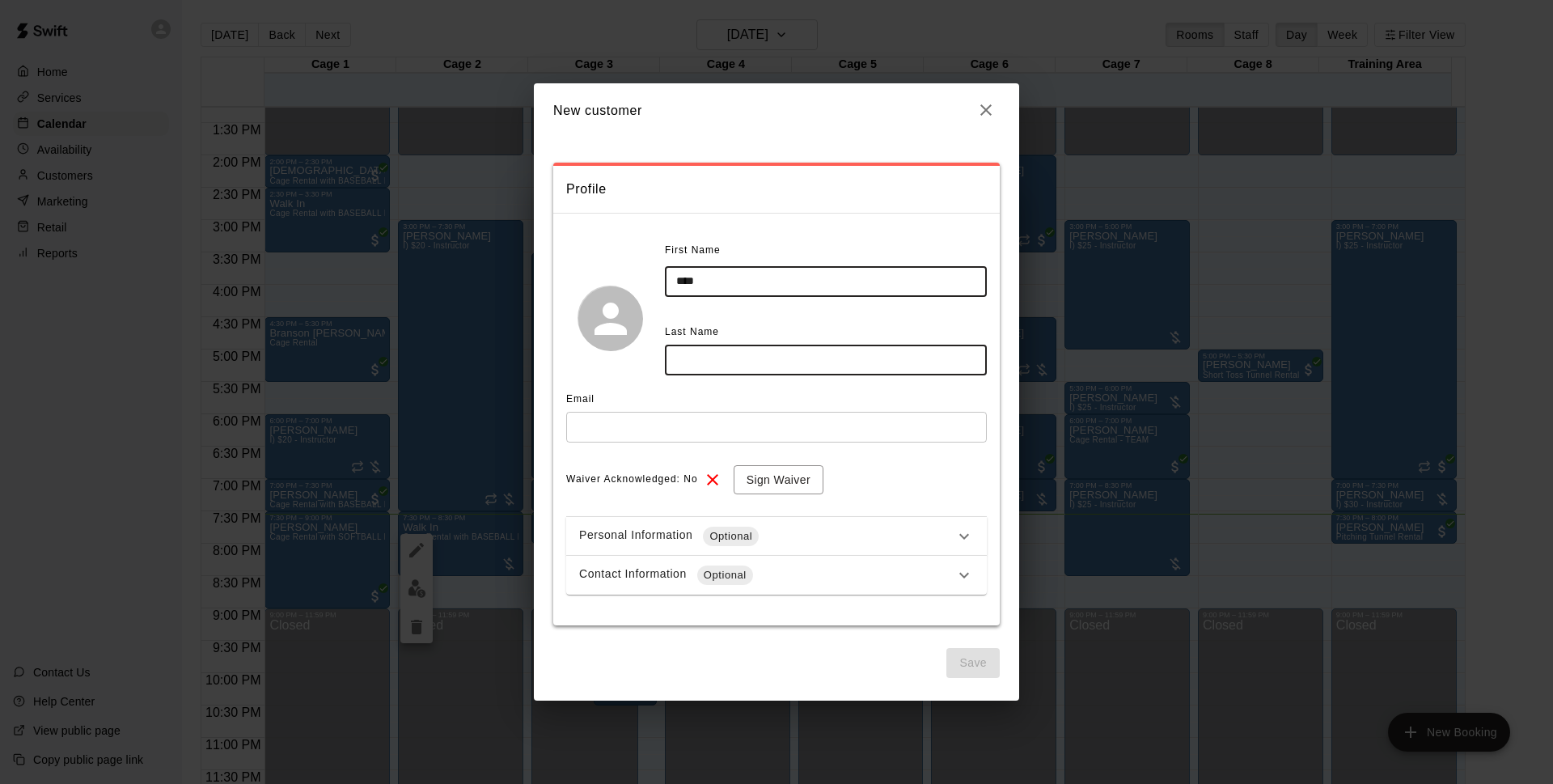
type input "****"
click at [760, 373] on input "text" at bounding box center [826, 359] width 322 height 30
type input "******"
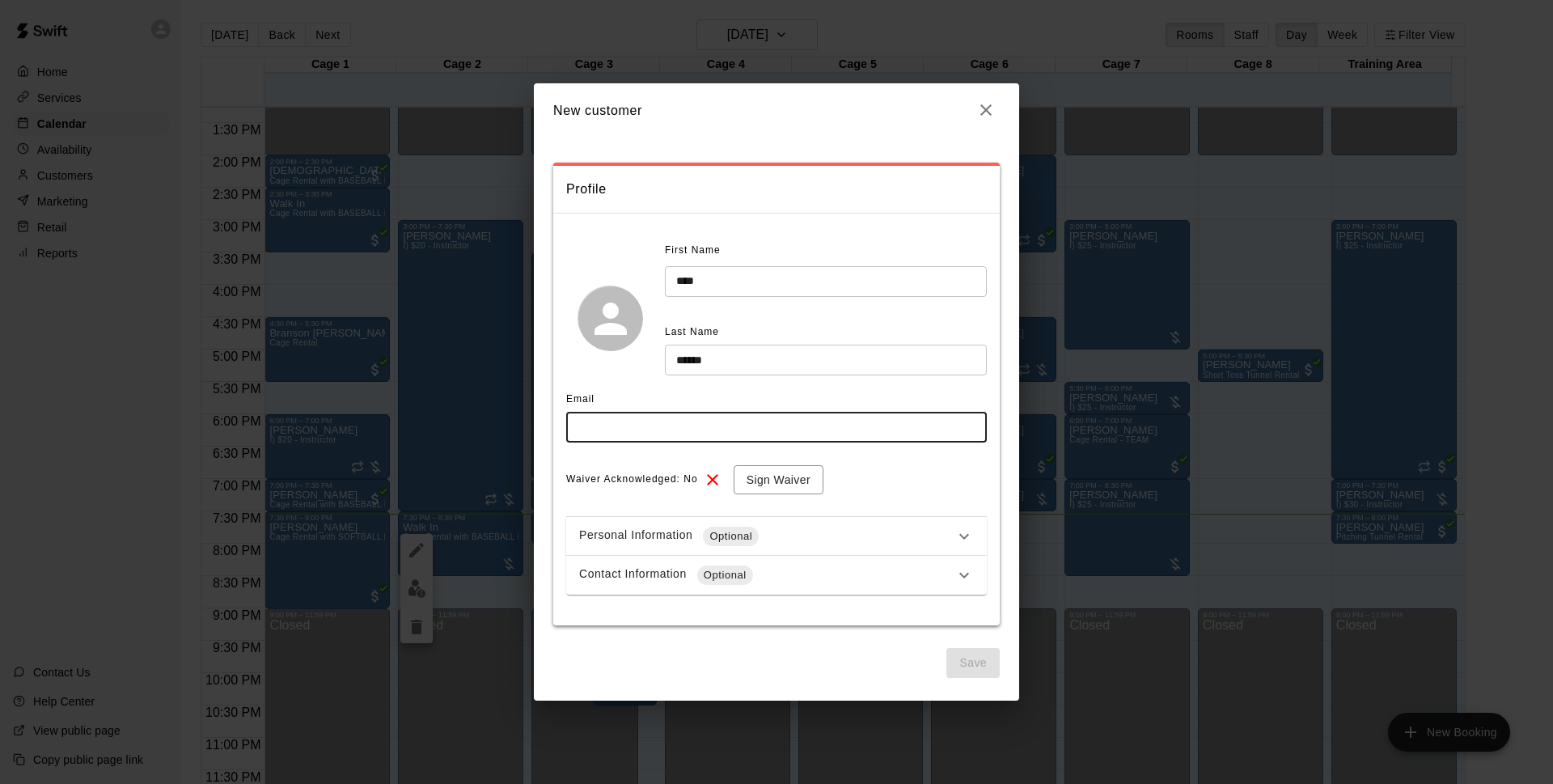
click at [760, 421] on input "text" at bounding box center [777, 426] width 421 height 30
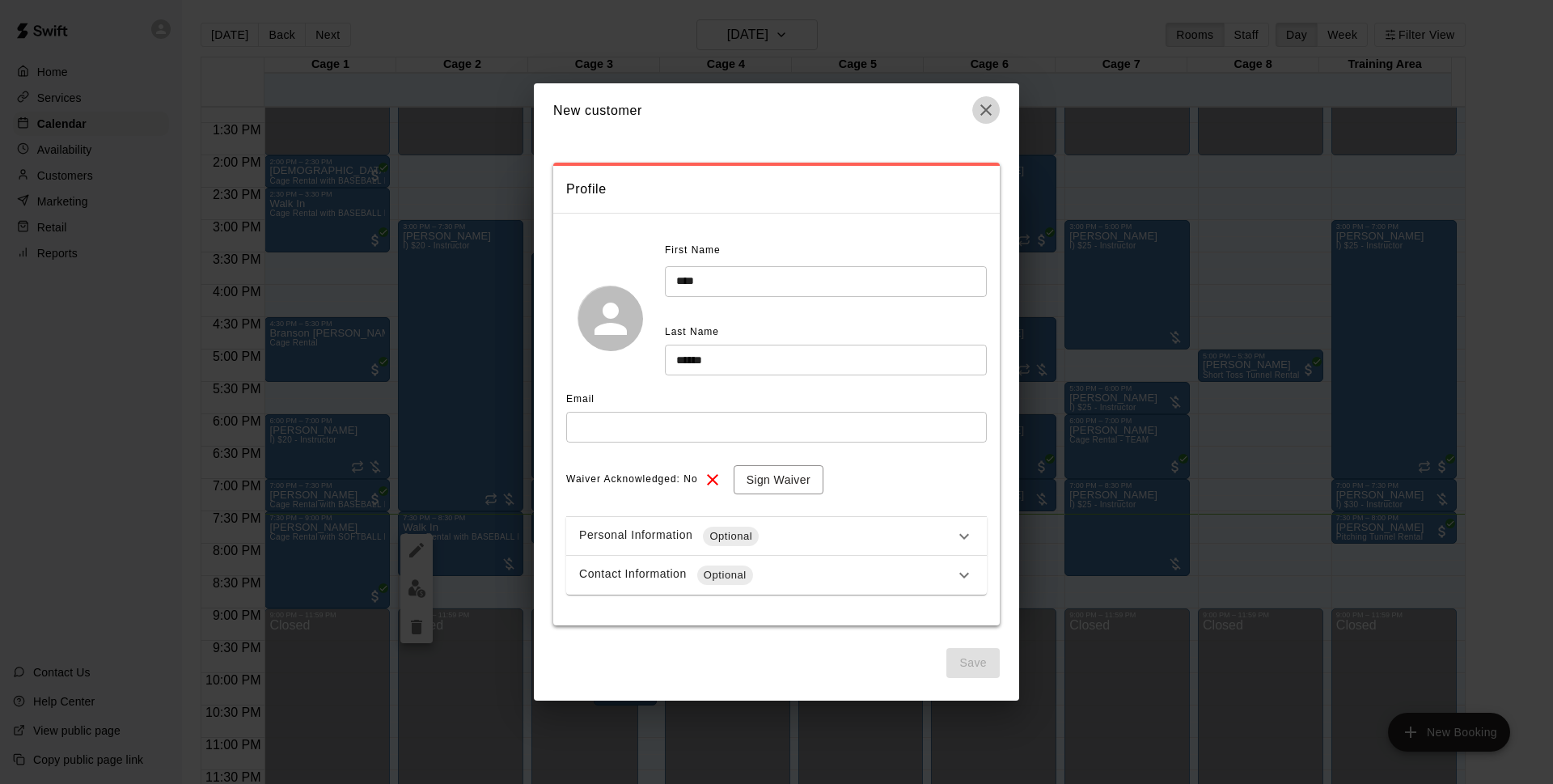
click at [986, 117] on icon "button" at bounding box center [986, 109] width 19 height 19
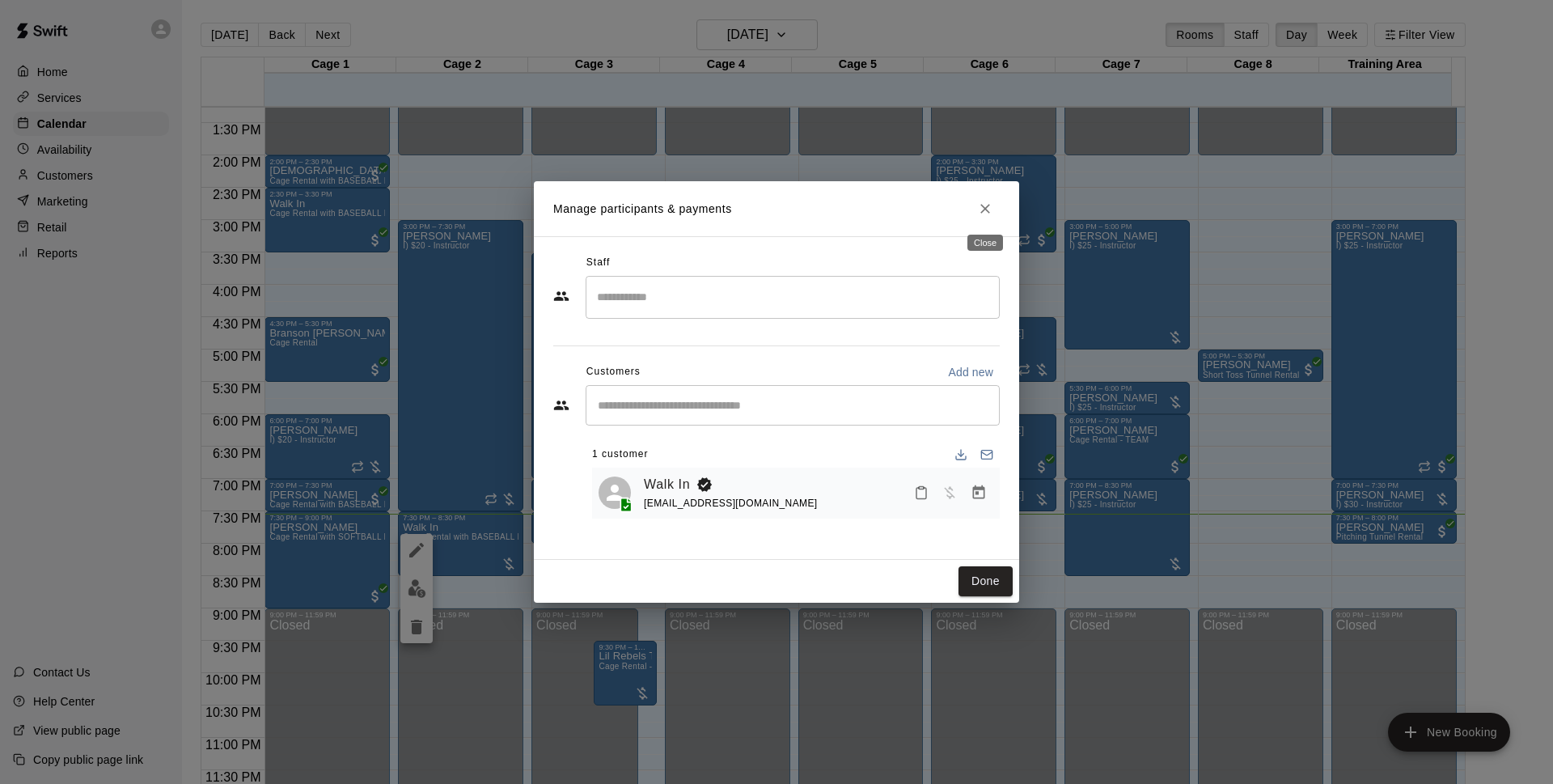
click at [995, 213] on button "Close" at bounding box center [986, 209] width 29 height 29
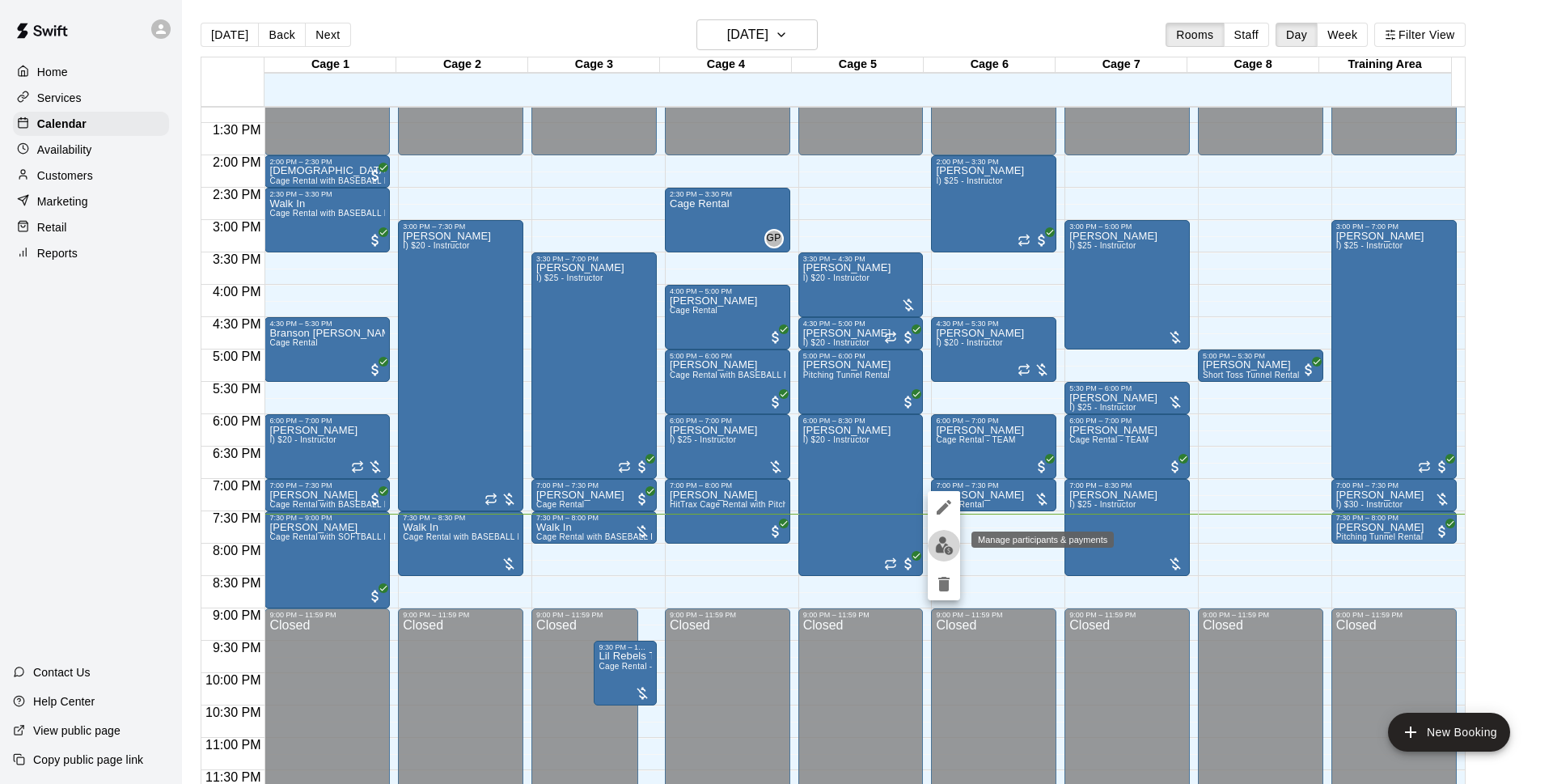
click at [940, 541] on img "edit" at bounding box center [944, 546] width 19 height 19
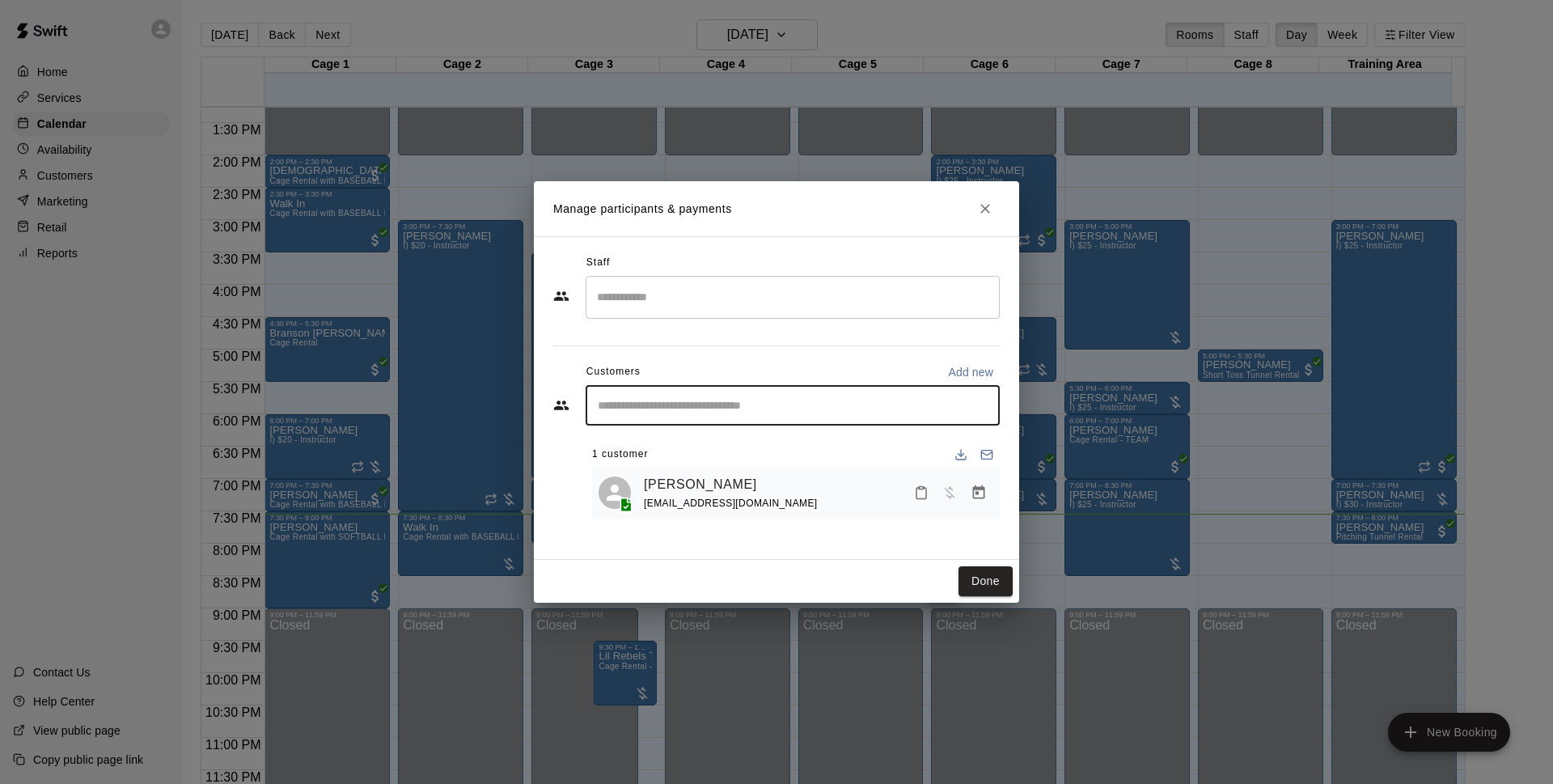
click at [868, 405] on input "Start typing to search customers..." at bounding box center [792, 406] width 399 height 16
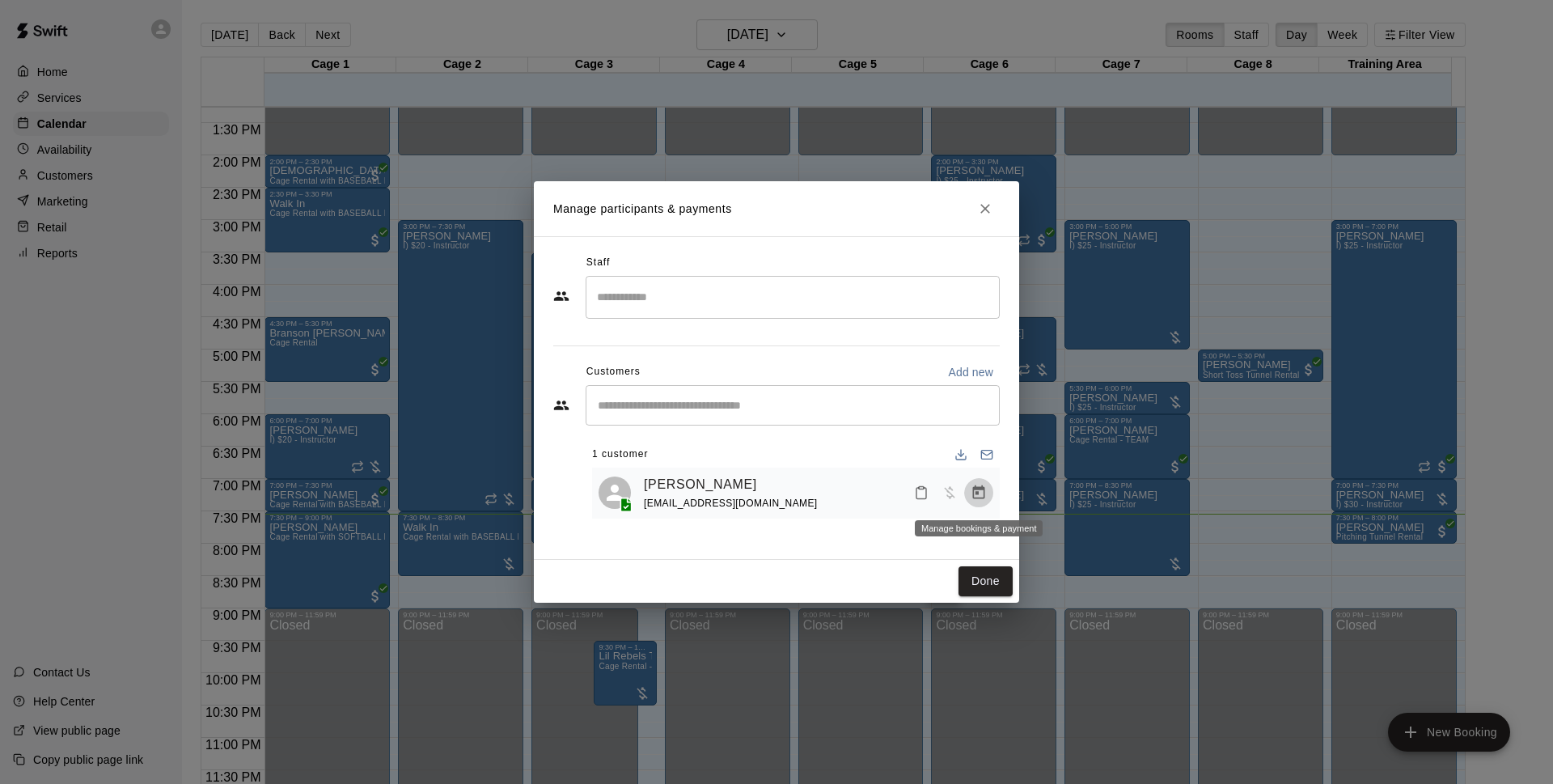
click at [990, 491] on button "Manage bookings & payment" at bounding box center [978, 492] width 29 height 29
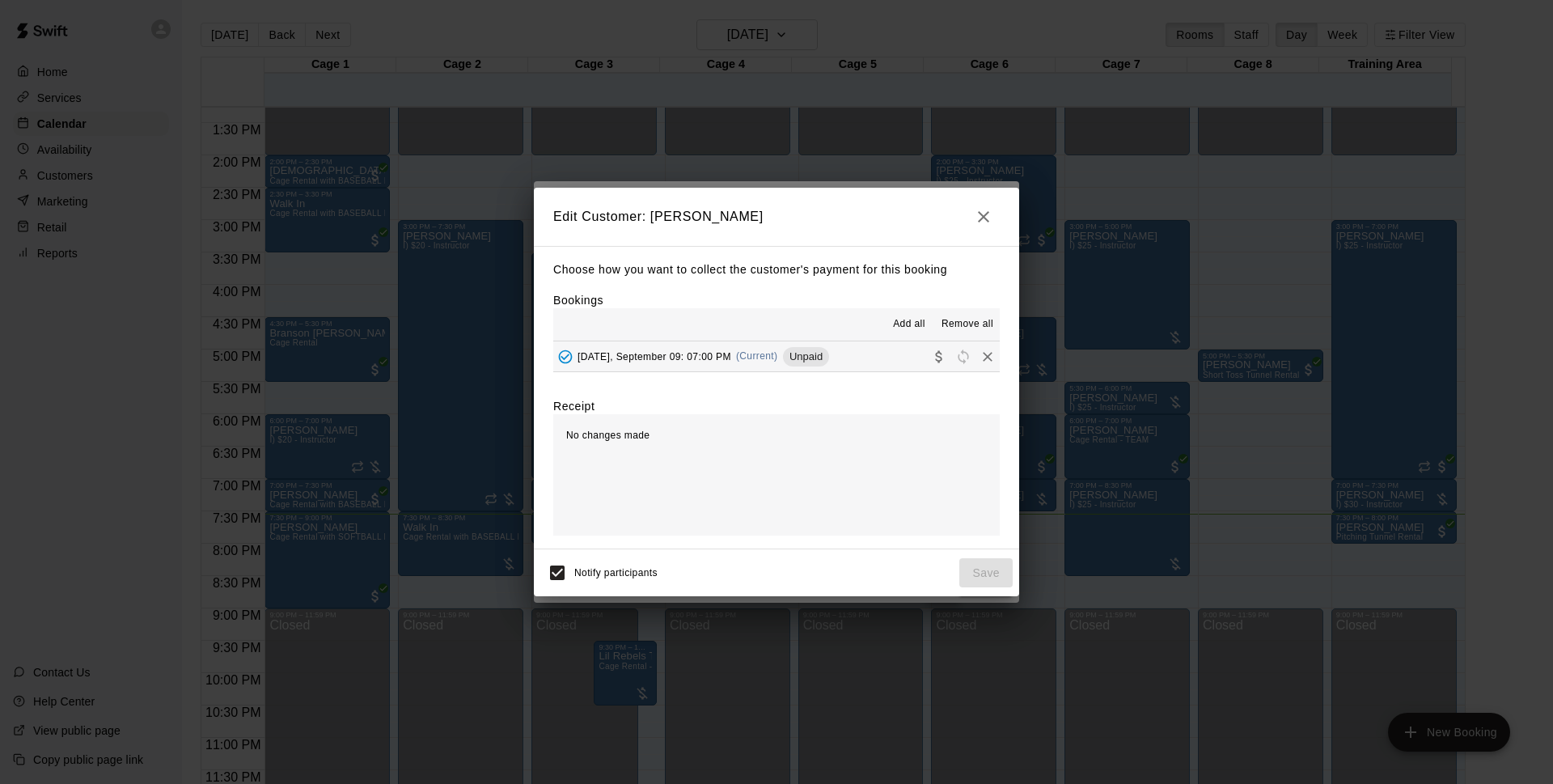
click at [751, 360] on span "(Current)" at bounding box center [757, 356] width 42 height 12
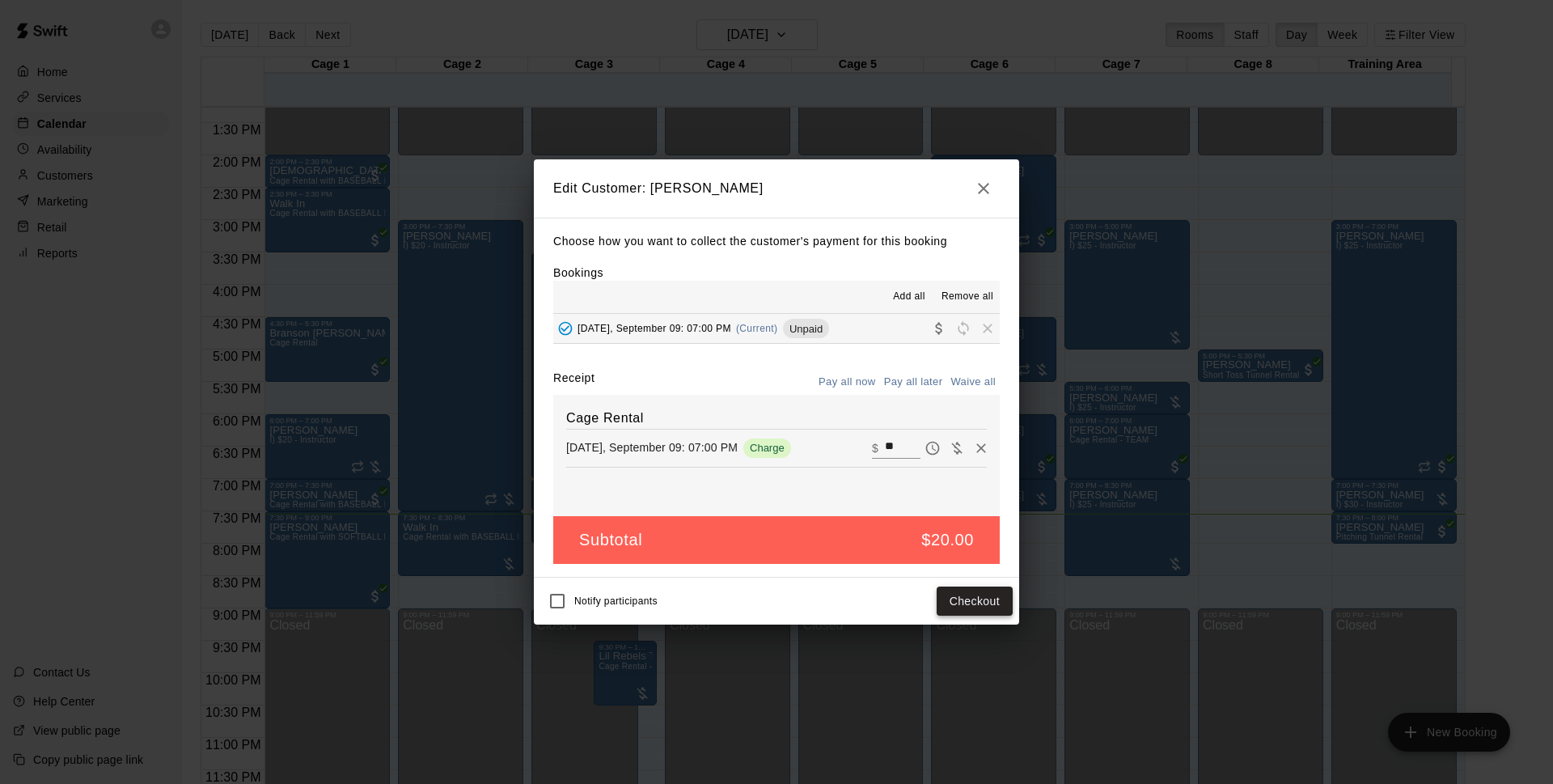
click at [969, 595] on button "Checkout" at bounding box center [975, 601] width 76 height 30
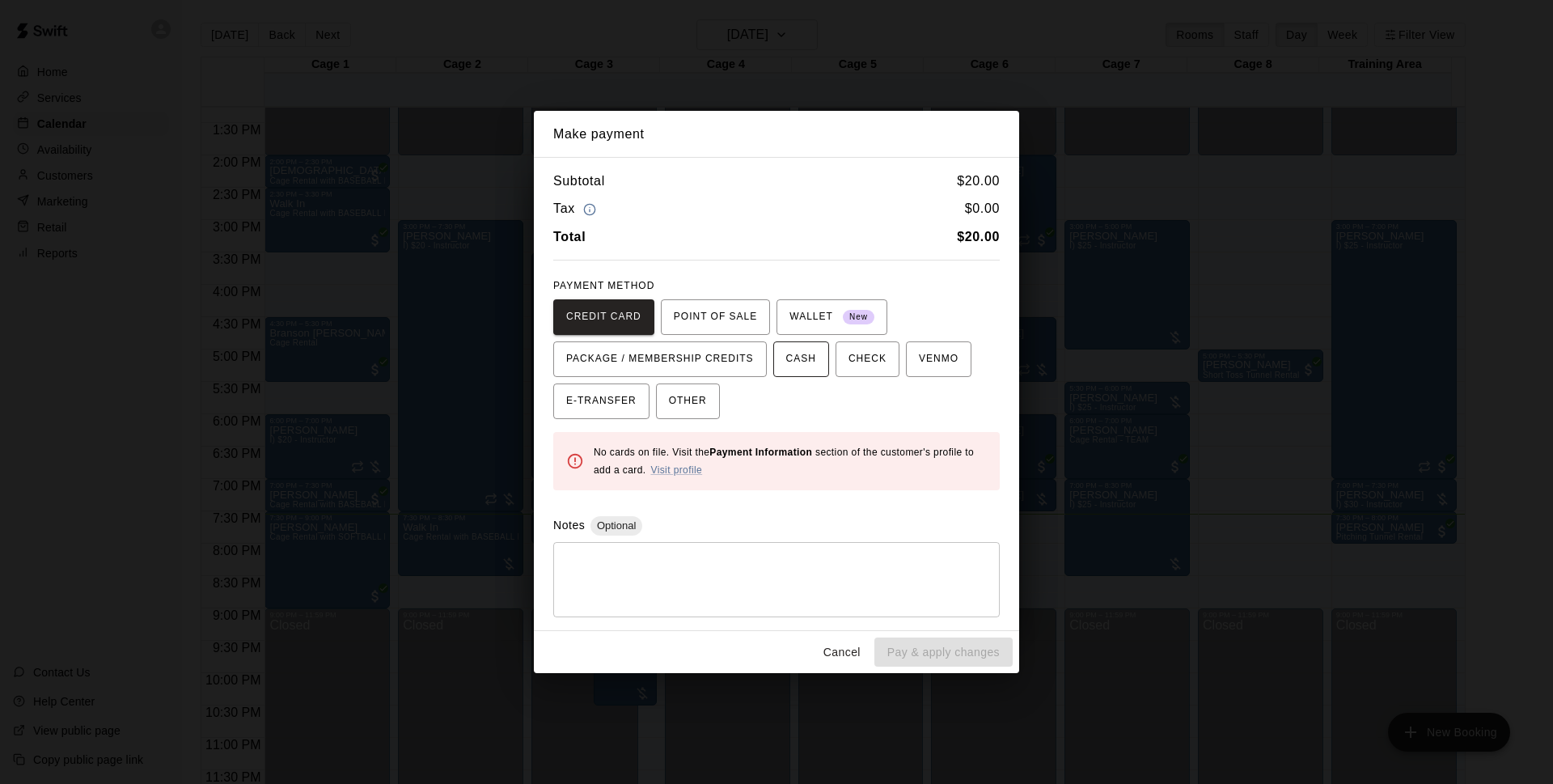
click at [813, 368] on span "CASH" at bounding box center [800, 359] width 30 height 26
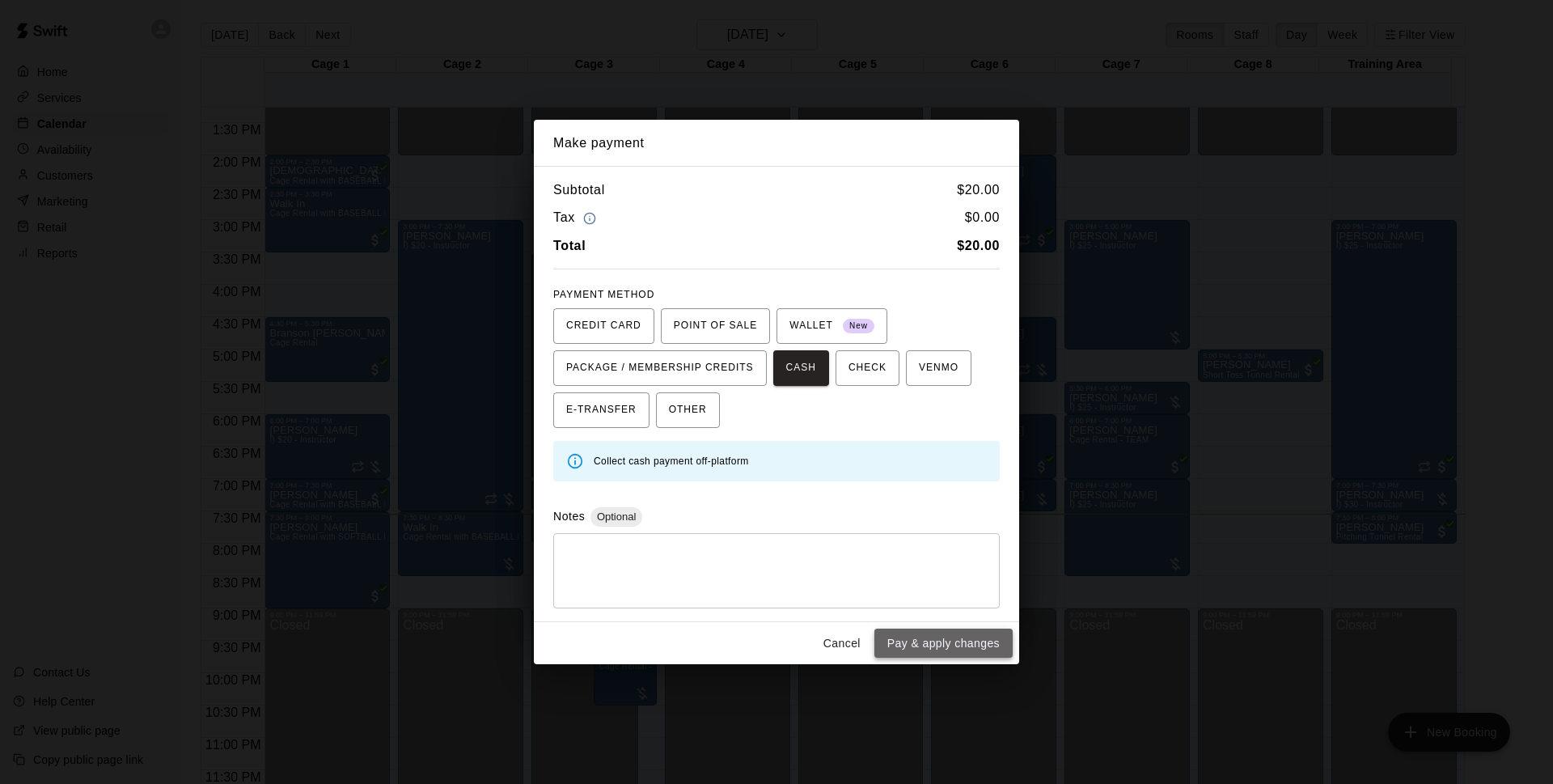
click at [911, 649] on button "Pay & apply changes" at bounding box center [943, 643] width 138 height 30
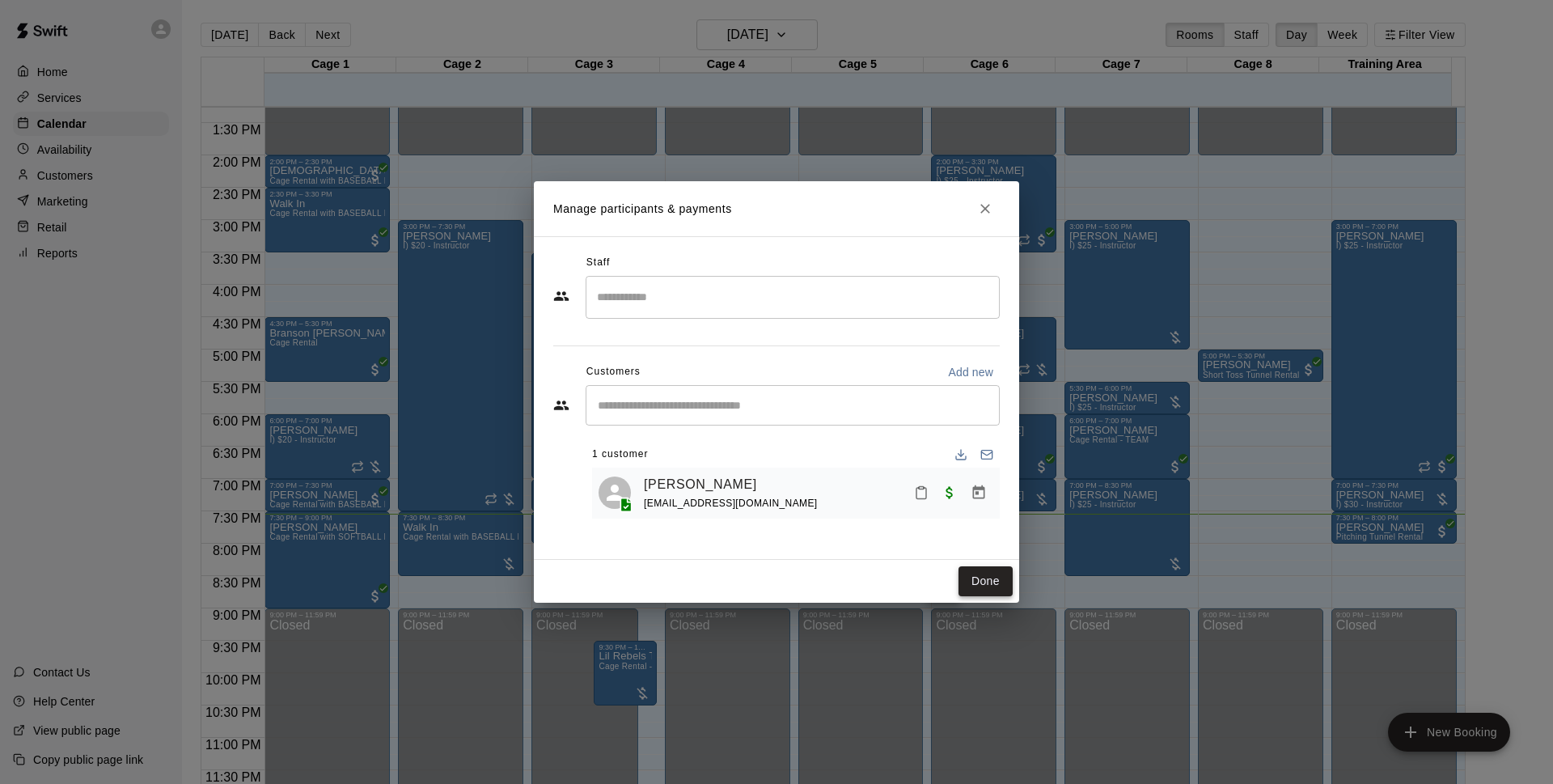
click at [985, 592] on button "Done" at bounding box center [986, 581] width 54 height 30
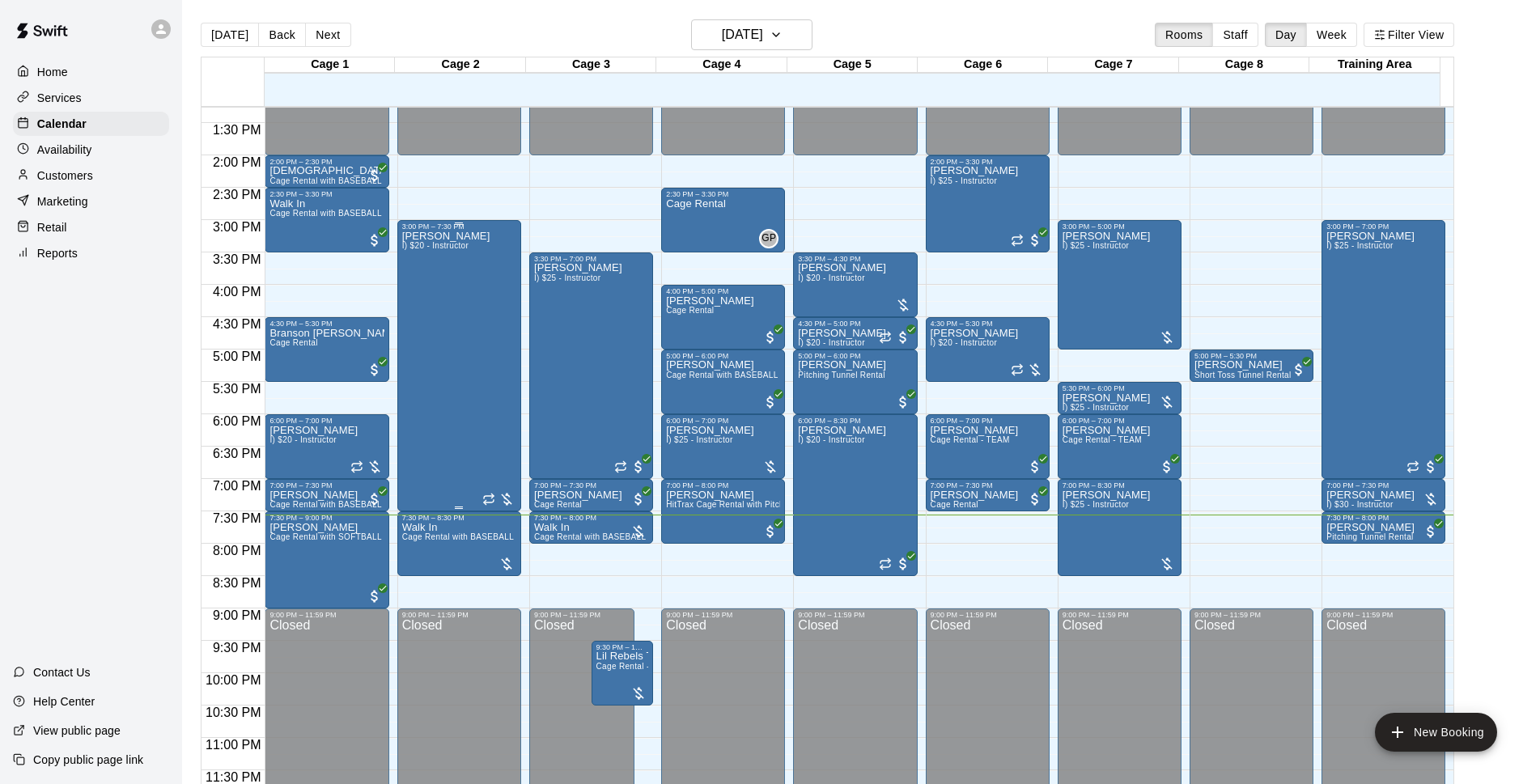
click at [449, 421] on div "Dustin Crespo I) $20 - Instructor" at bounding box center [446, 622] width 89 height 784
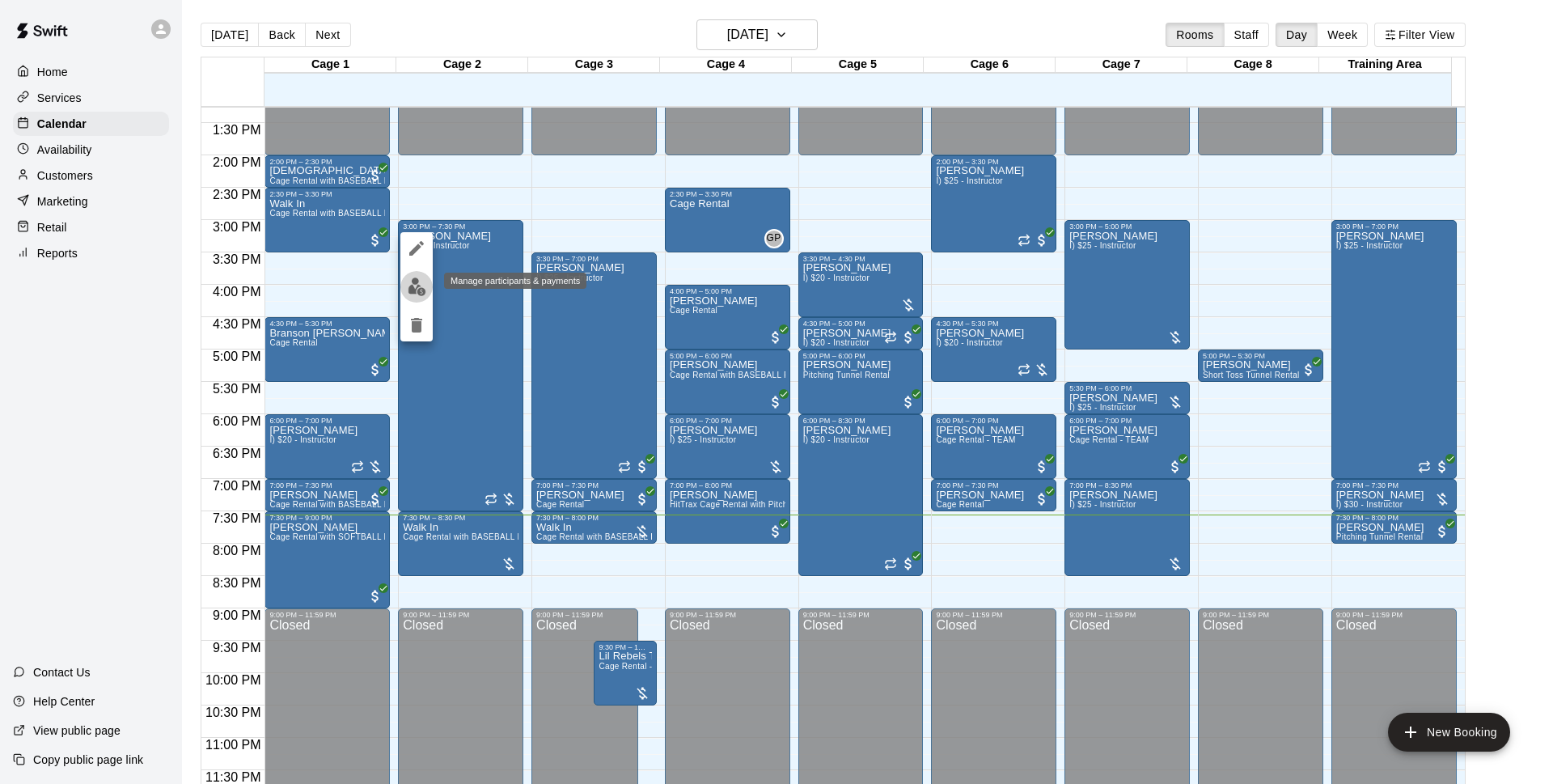
click at [415, 284] on img "edit" at bounding box center [416, 286] width 19 height 19
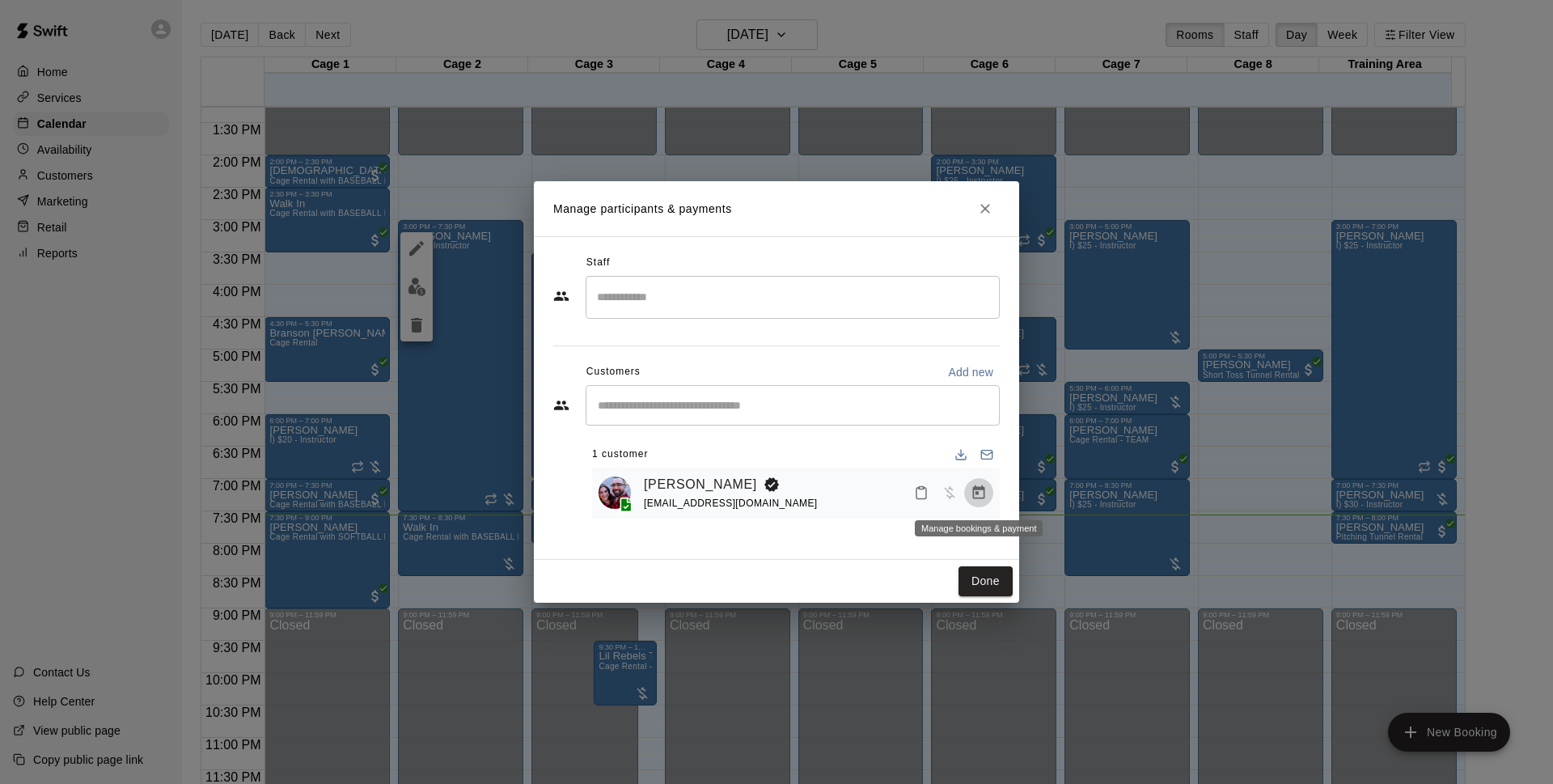
click at [981, 494] on icon "Manage bookings & payment" at bounding box center [979, 492] width 16 height 16
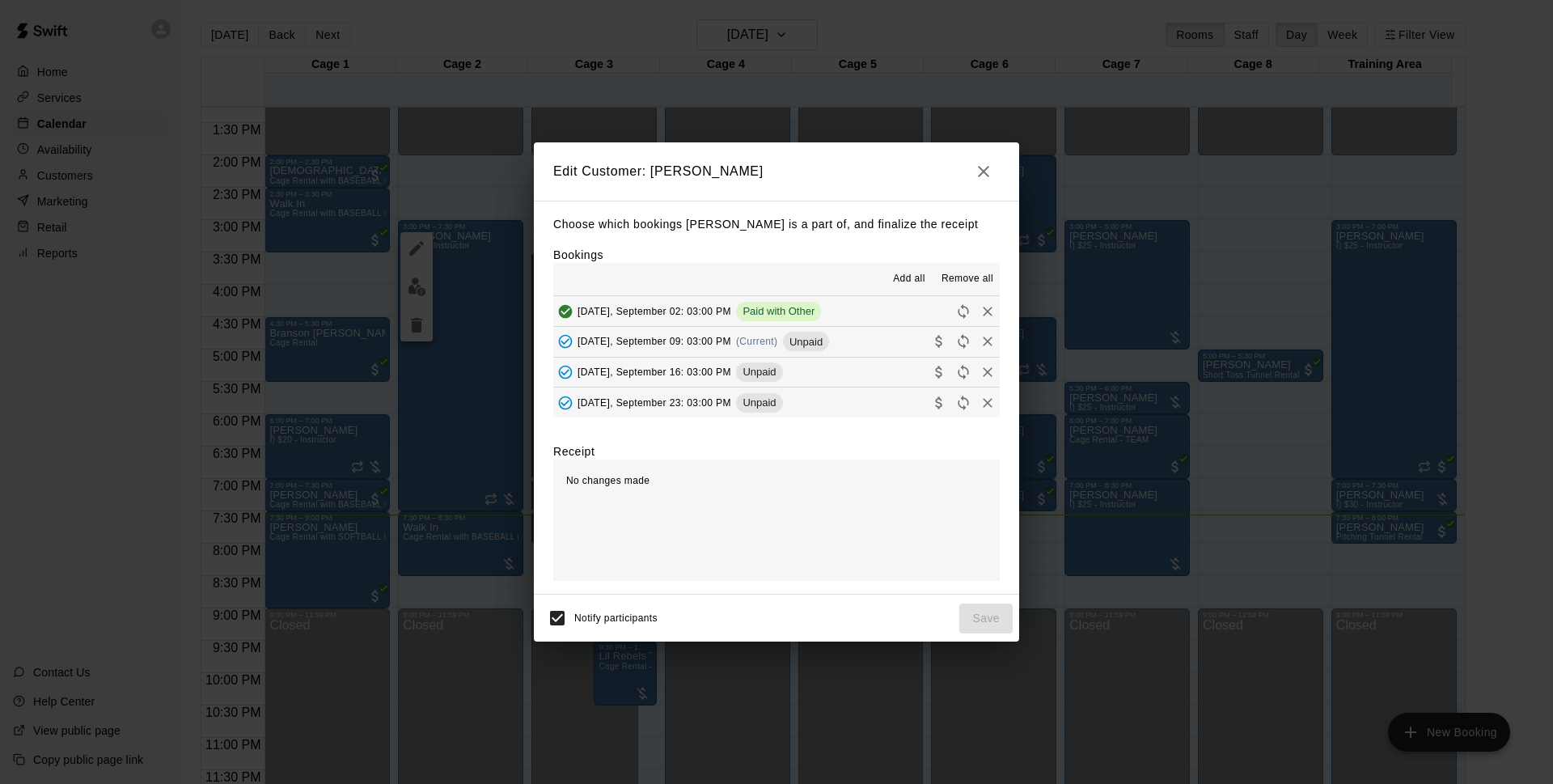
click at [793, 344] on span "Unpaid" at bounding box center [806, 341] width 46 height 12
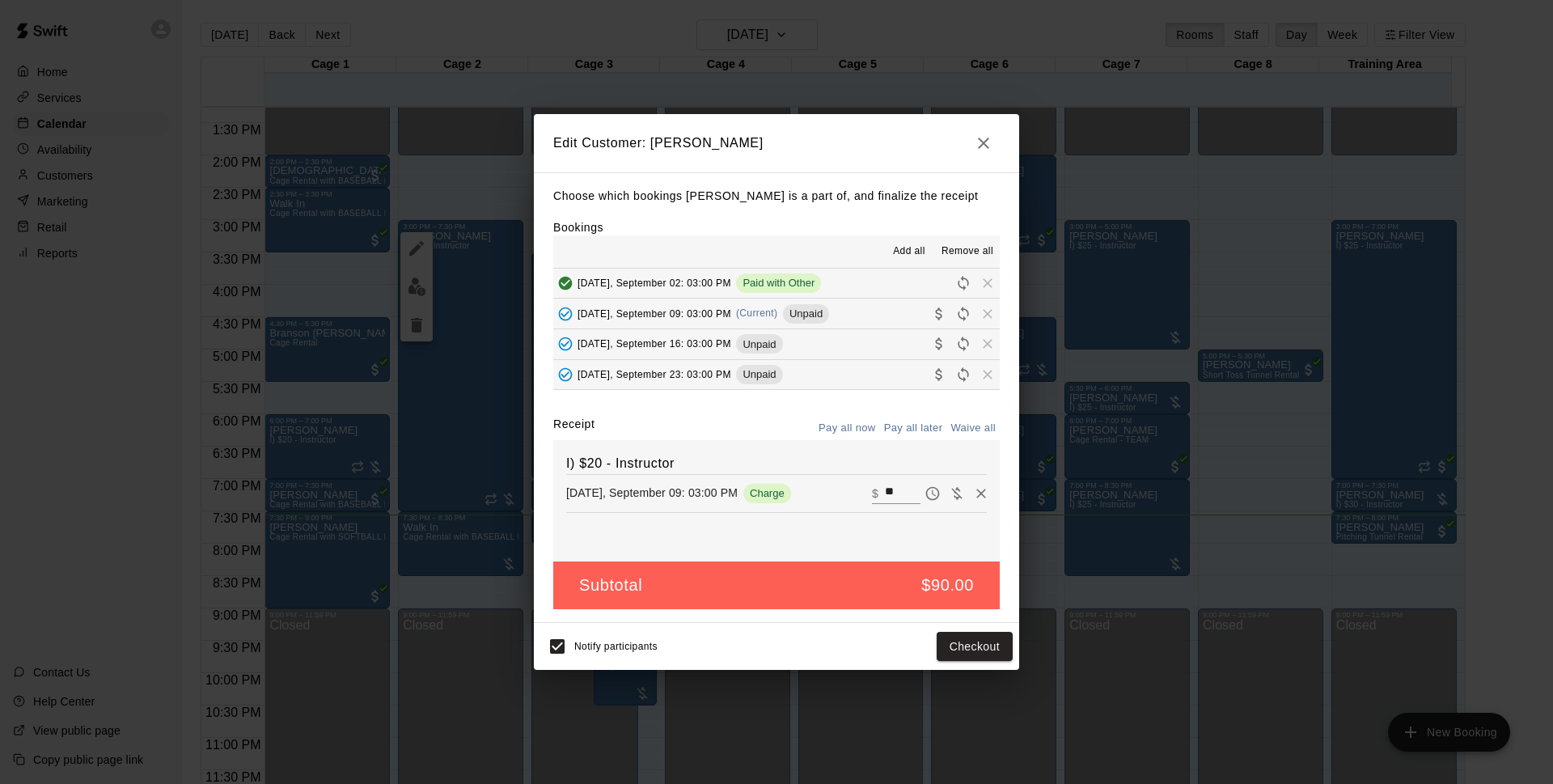
click at [979, 145] on icon "button" at bounding box center [983, 143] width 19 height 19
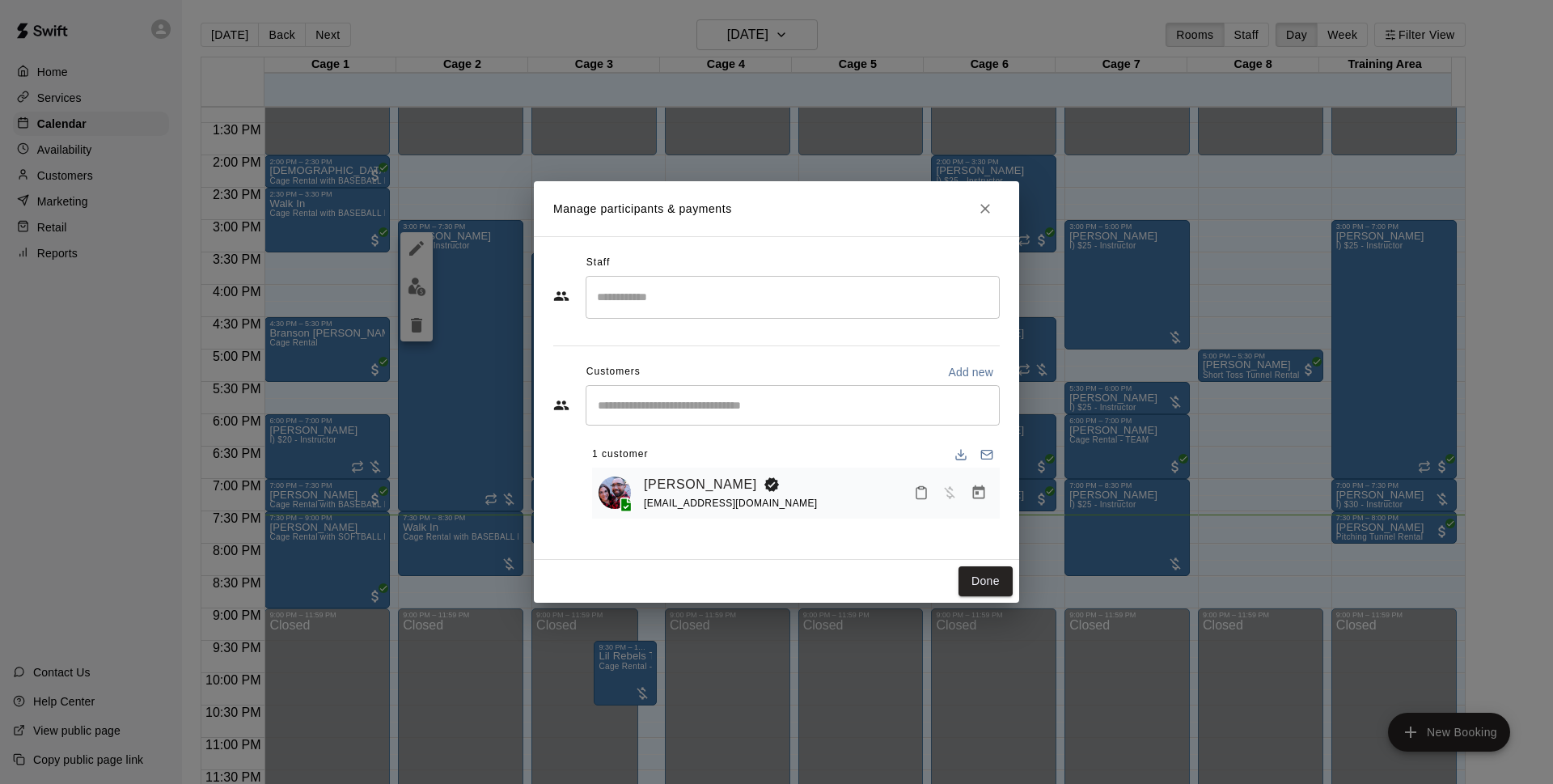
click at [989, 200] on button "Close" at bounding box center [986, 209] width 29 height 29
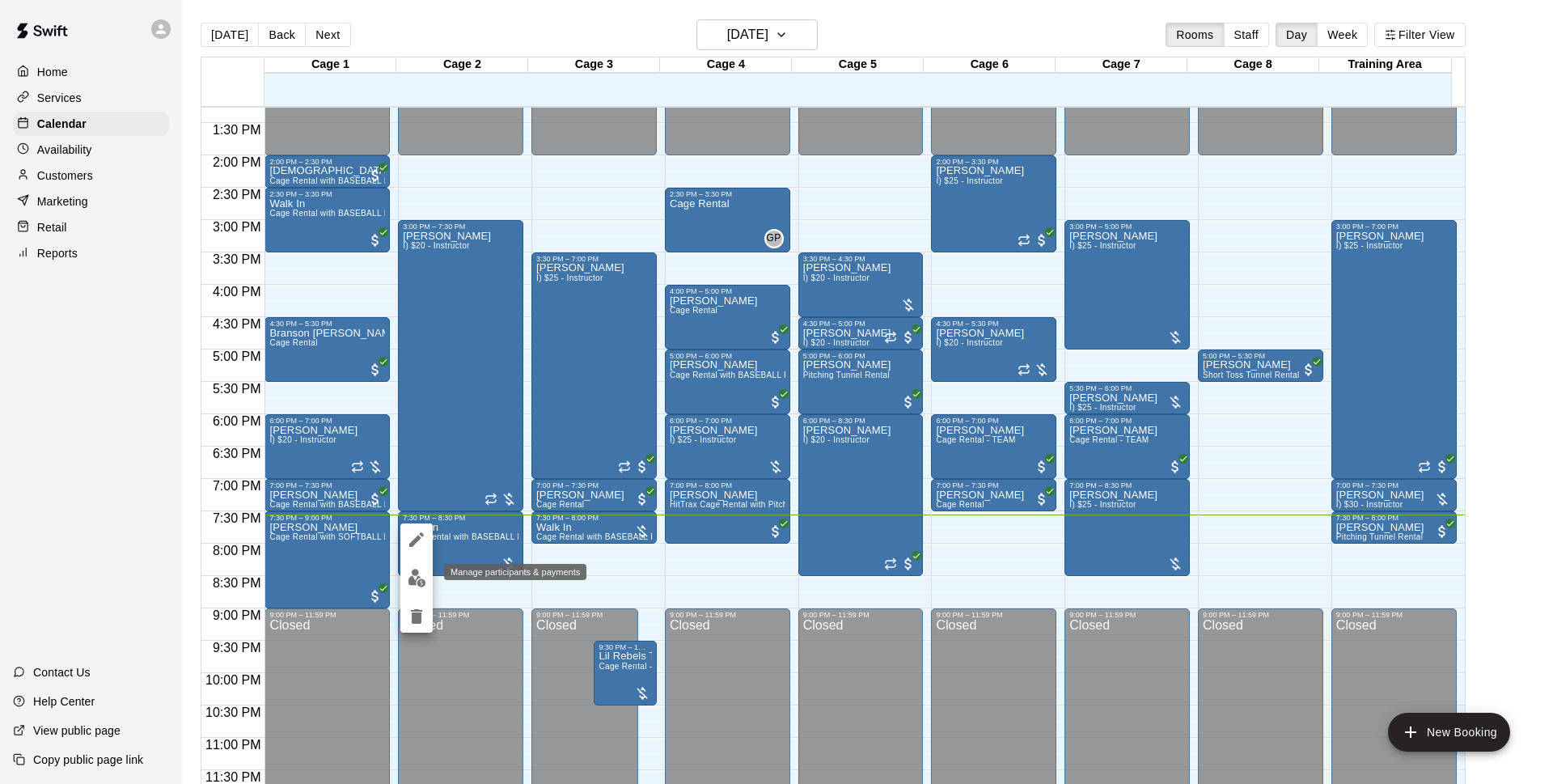
click at [425, 576] on img "edit" at bounding box center [416, 578] width 19 height 19
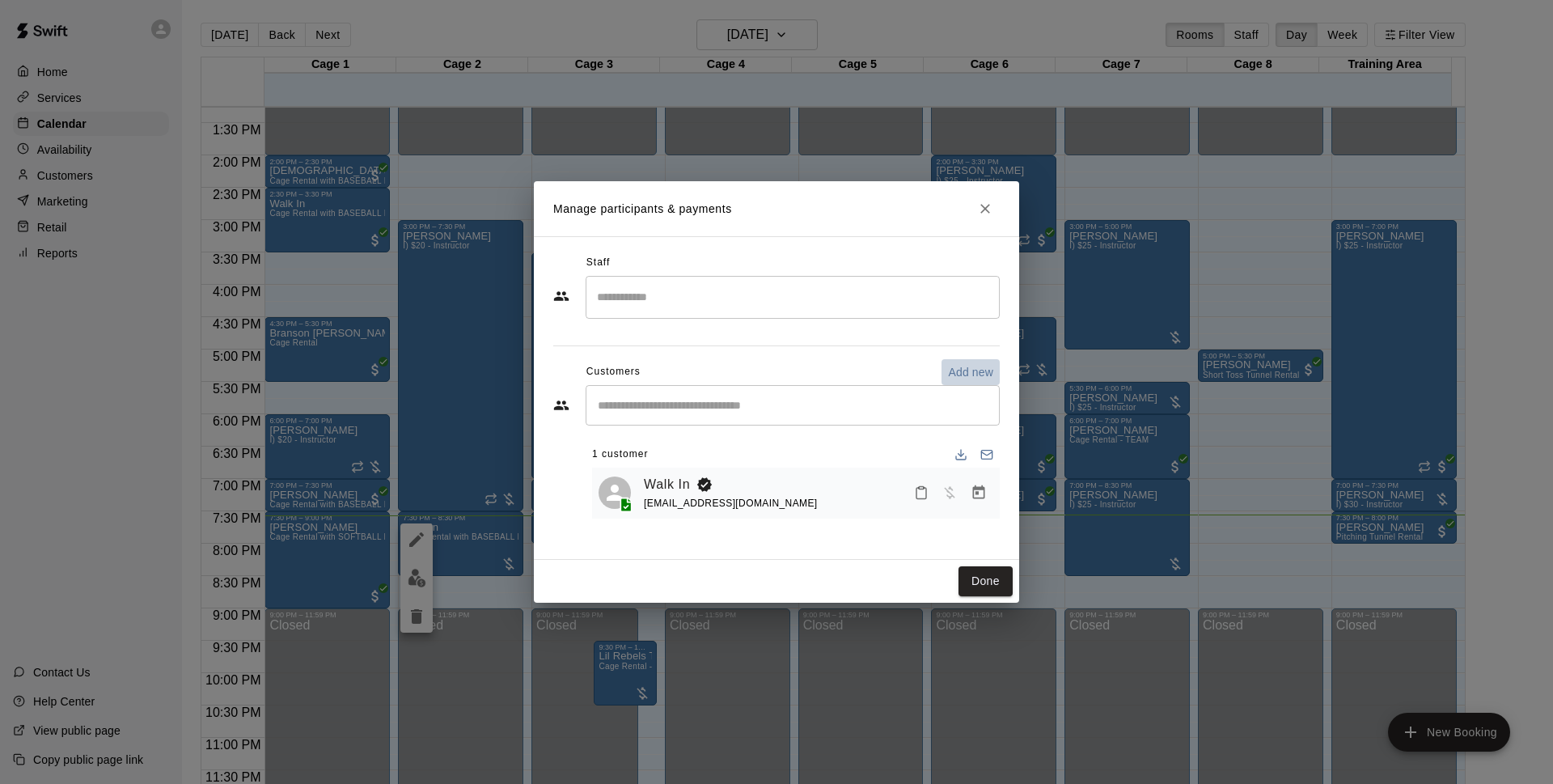
click at [962, 378] on p "Add new" at bounding box center [971, 372] width 45 height 16
select select "**"
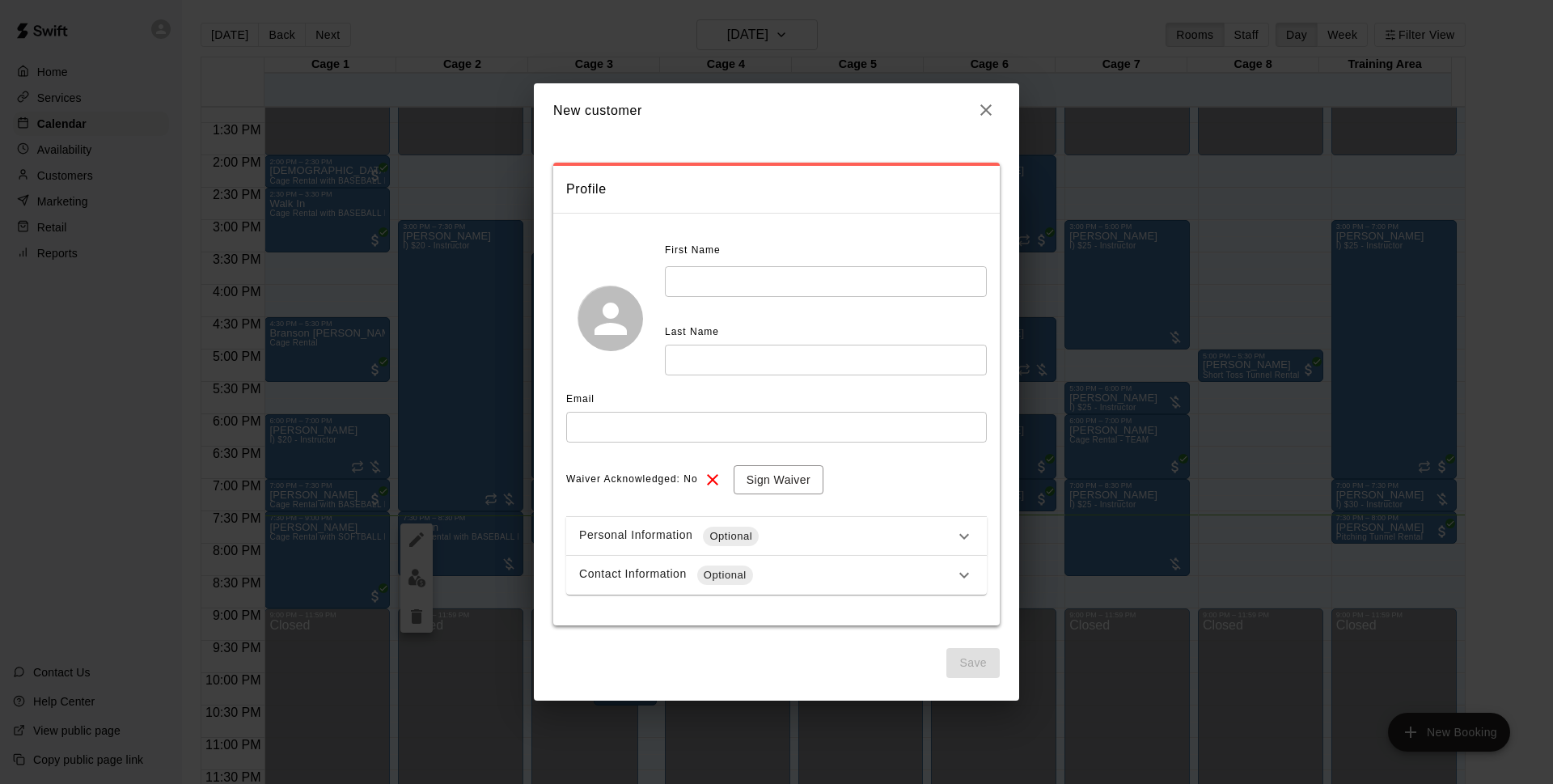
click at [726, 290] on input "text" at bounding box center [826, 281] width 322 height 30
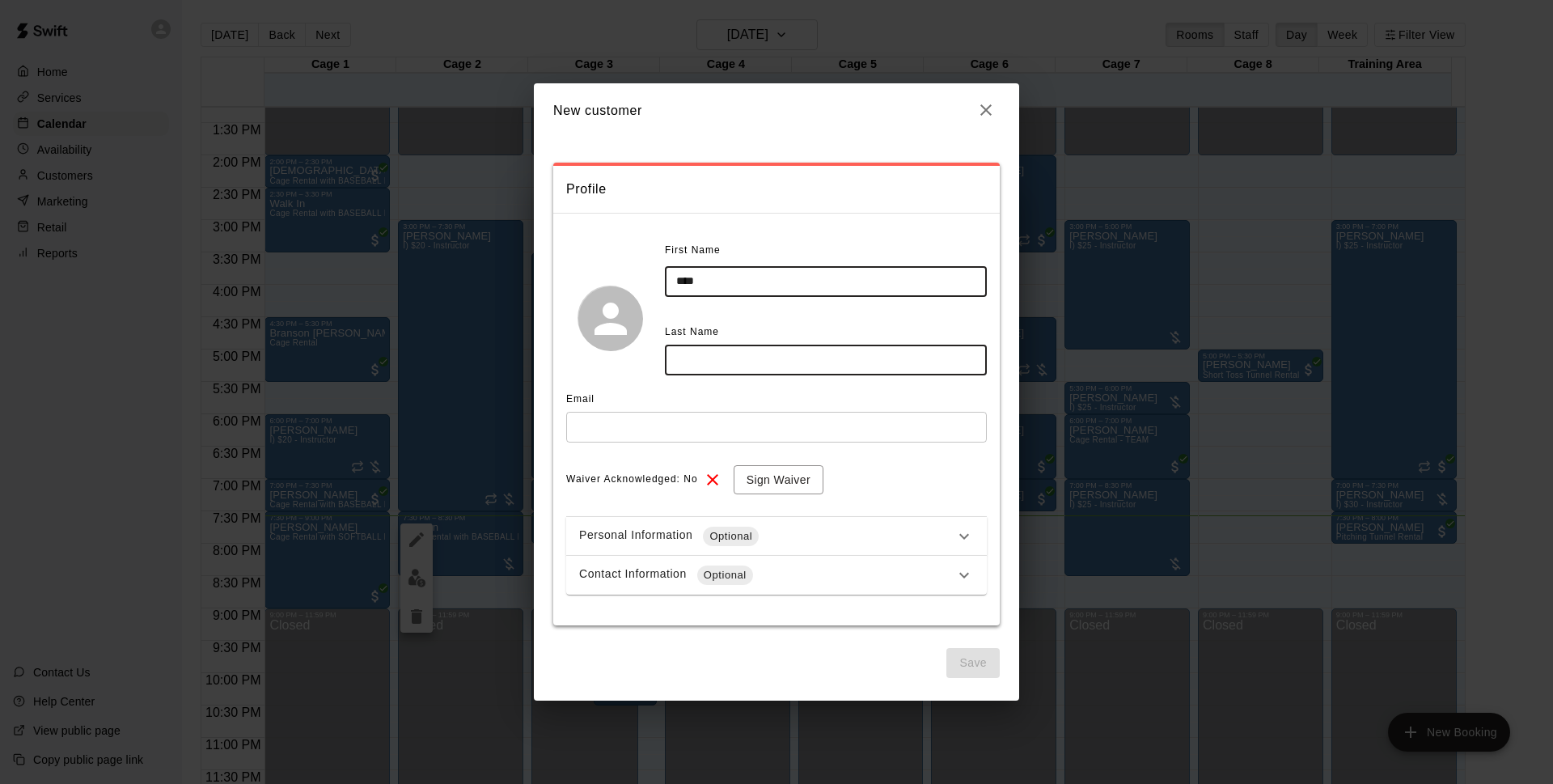
type input "****"
click at [747, 370] on input "text" at bounding box center [826, 359] width 322 height 30
type input "******"
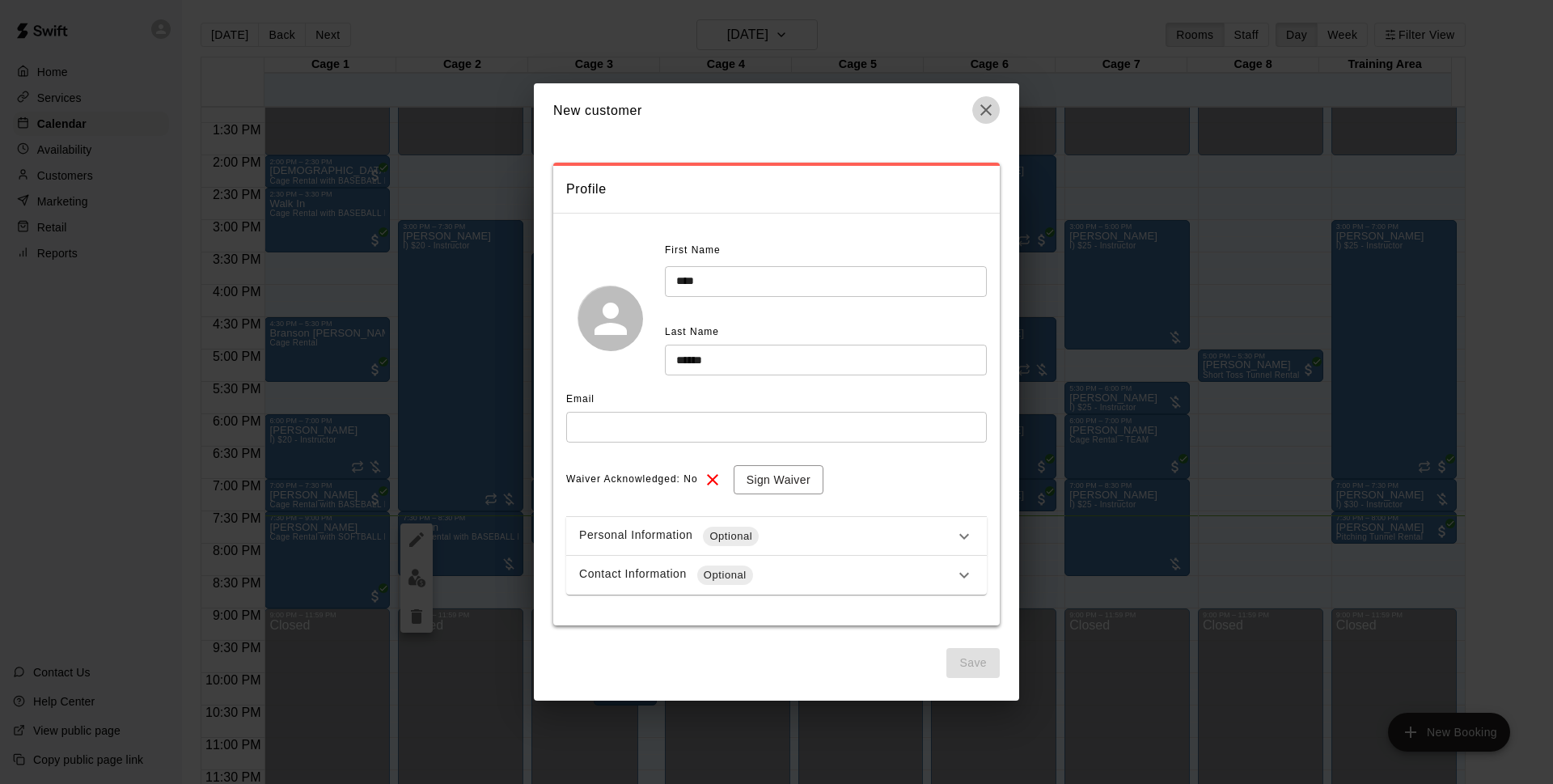
click at [989, 108] on icon "button" at bounding box center [986, 109] width 19 height 19
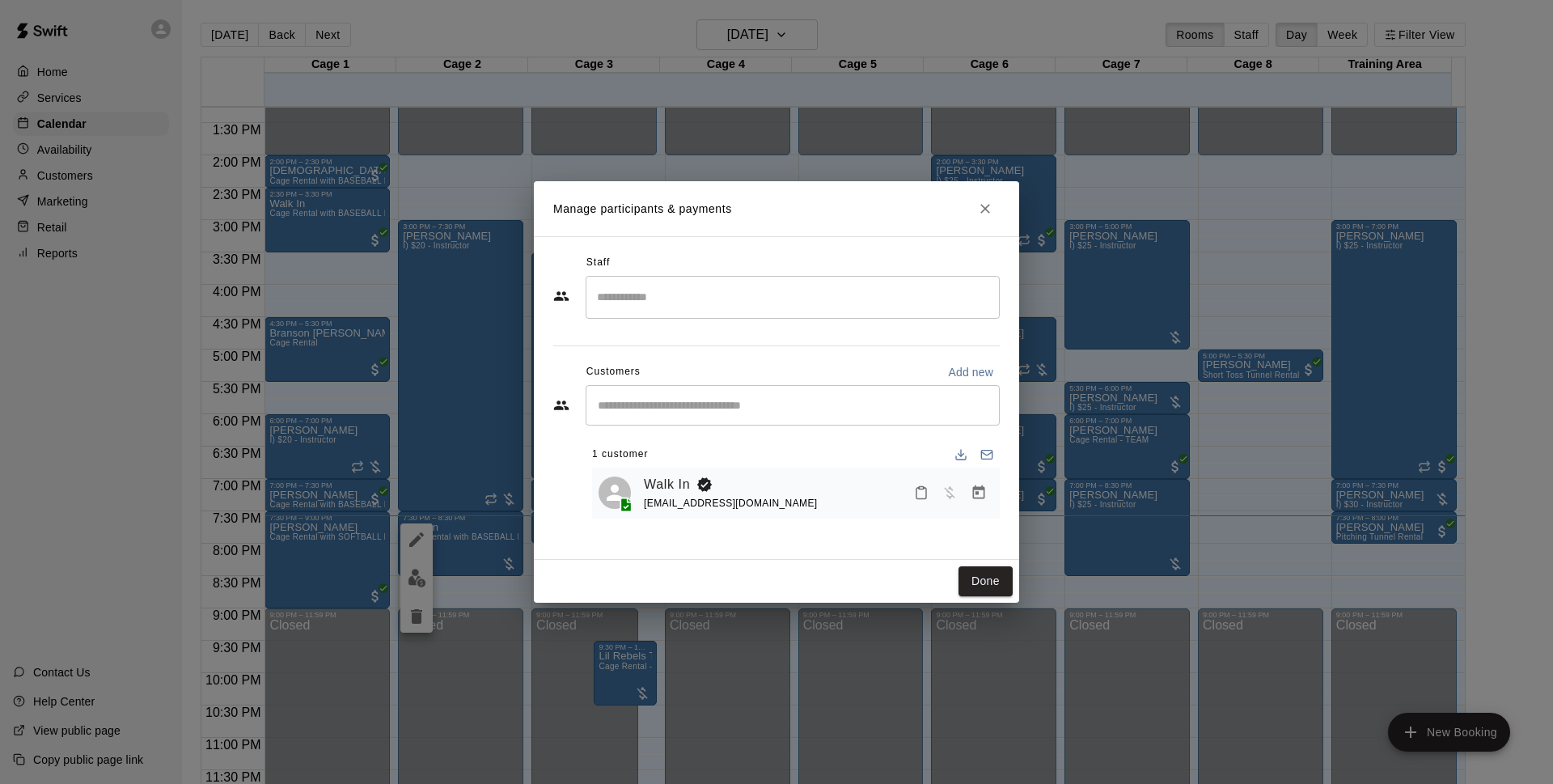
click at [987, 205] on icon "Close" at bounding box center [986, 209] width 16 height 16
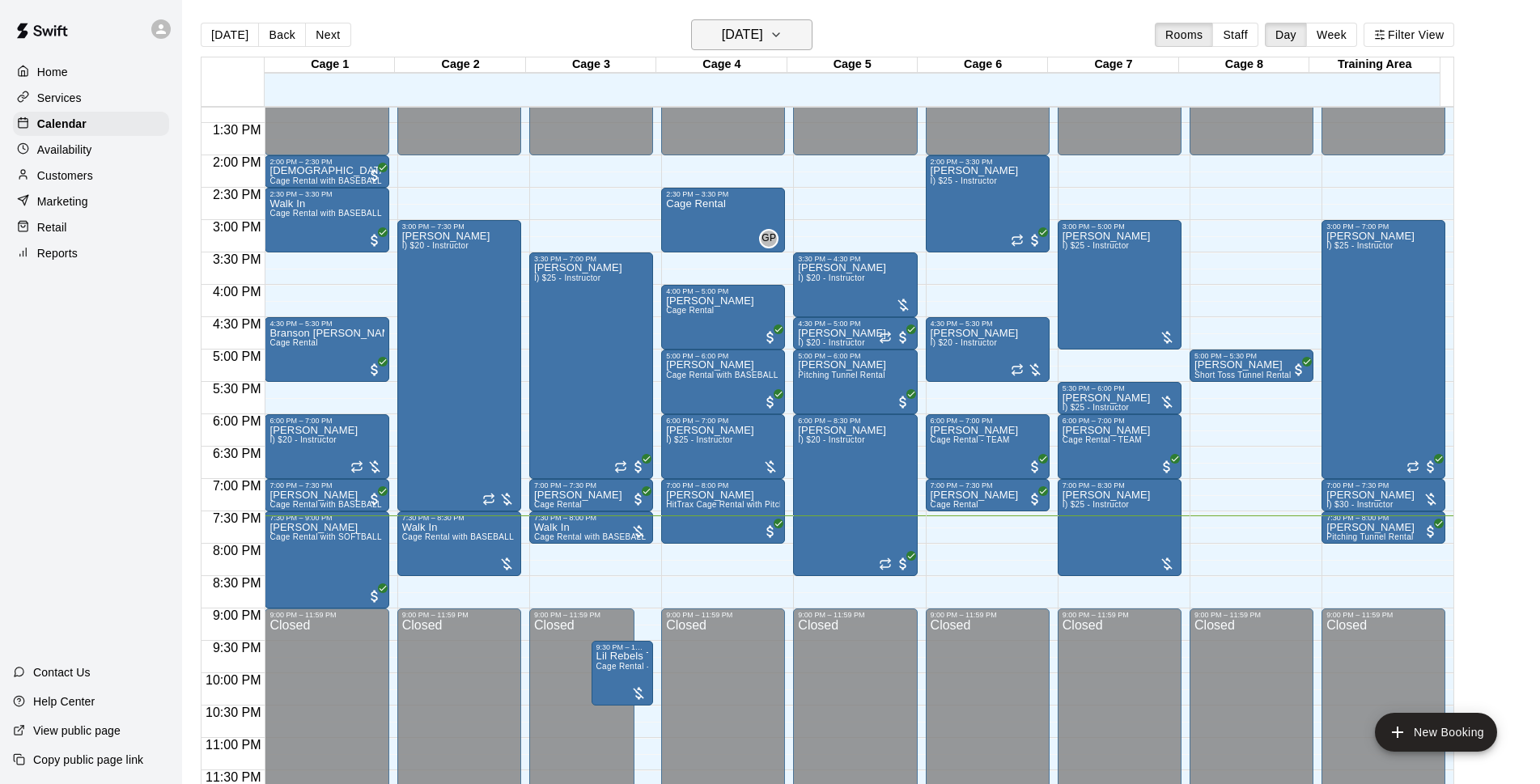
click at [747, 32] on h6 "[DATE]" at bounding box center [743, 34] width 42 height 23
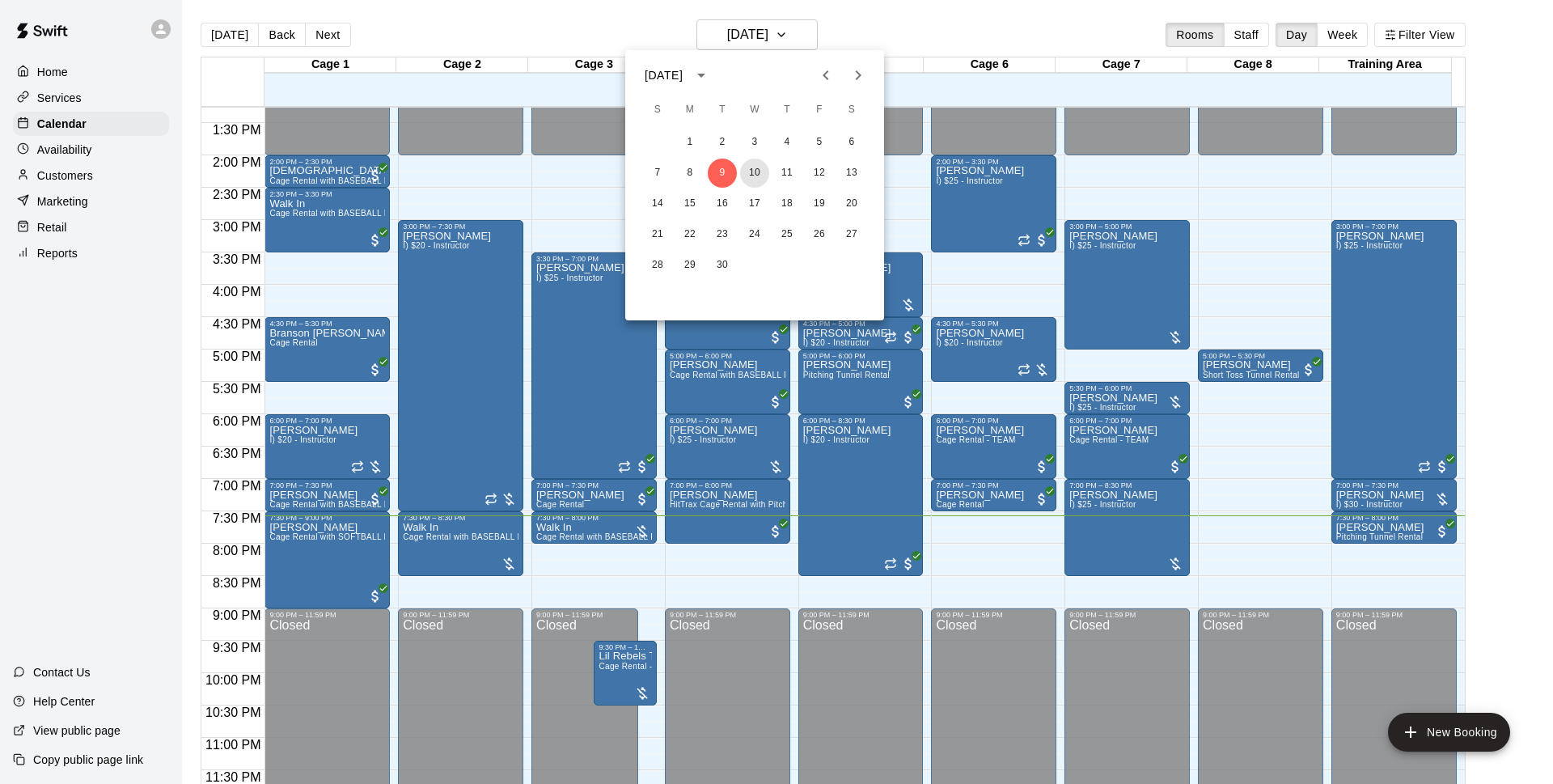
click at [745, 170] on button "10" at bounding box center [754, 173] width 29 height 29
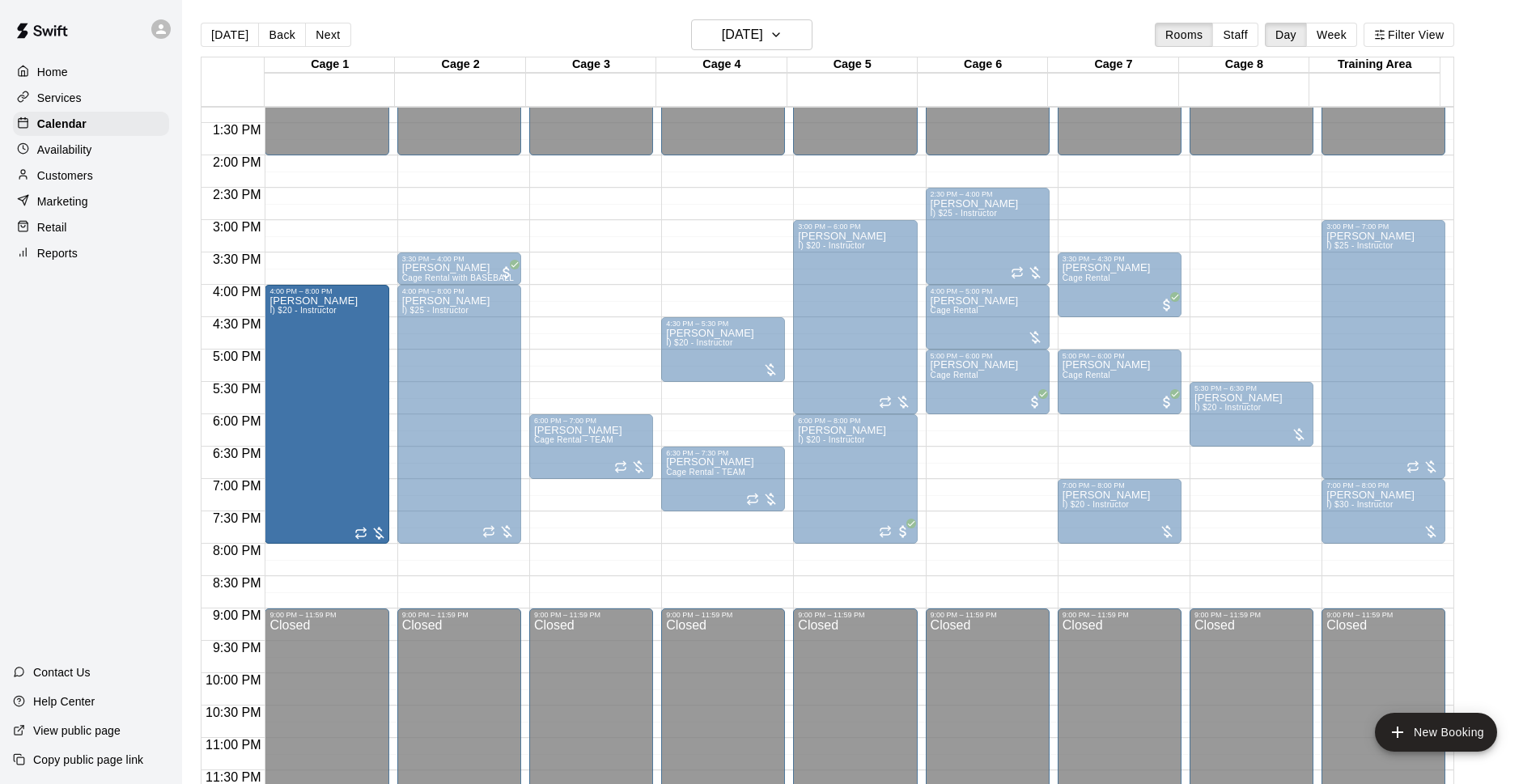
drag, startPoint x: 322, startPoint y: 251, endPoint x: 320, endPoint y: 292, distance: 41.0
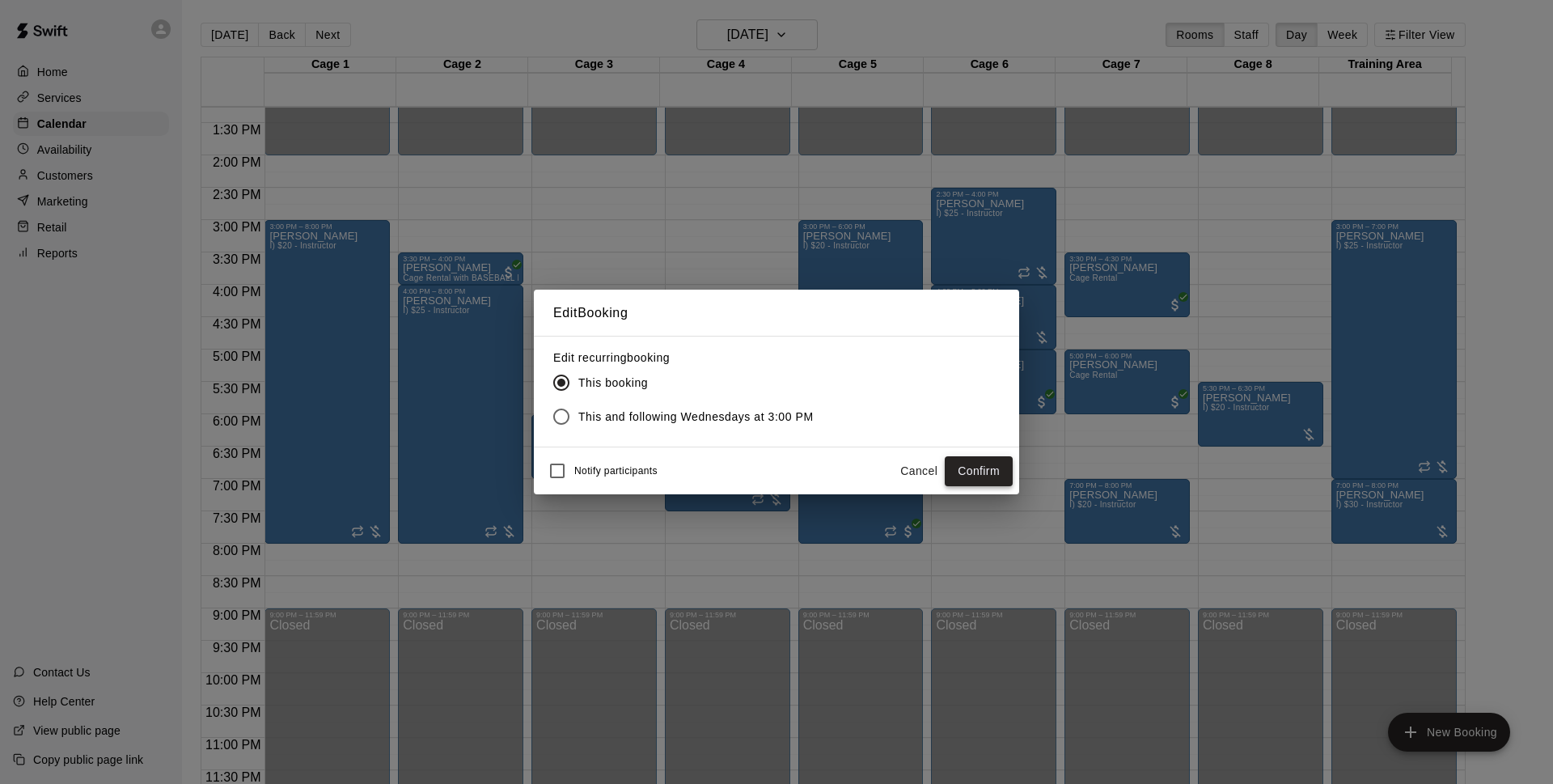
click at [986, 465] on button "Confirm" at bounding box center [978, 471] width 68 height 30
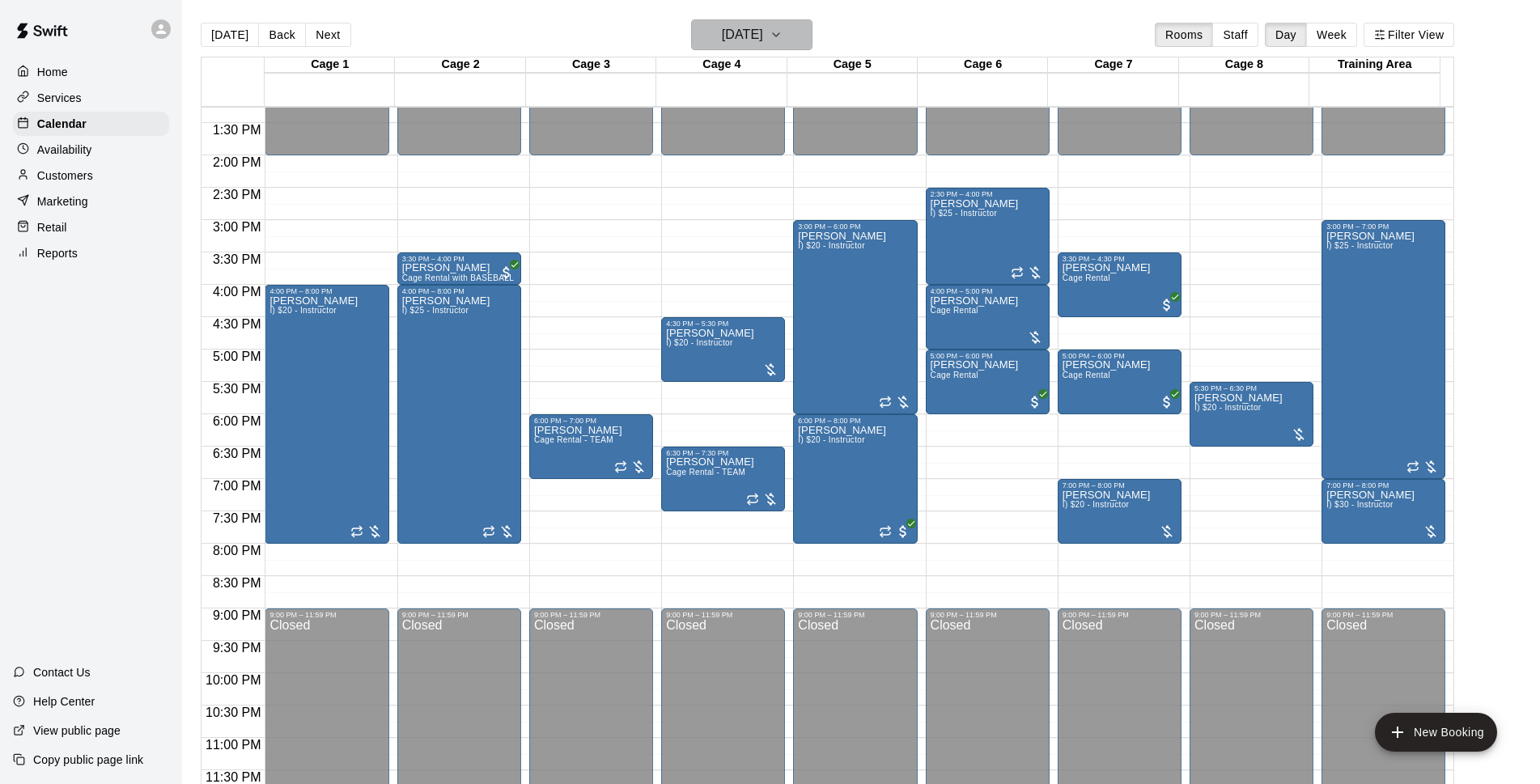
click at [722, 32] on h6 "Wednesday Sep 10" at bounding box center [743, 34] width 42 height 23
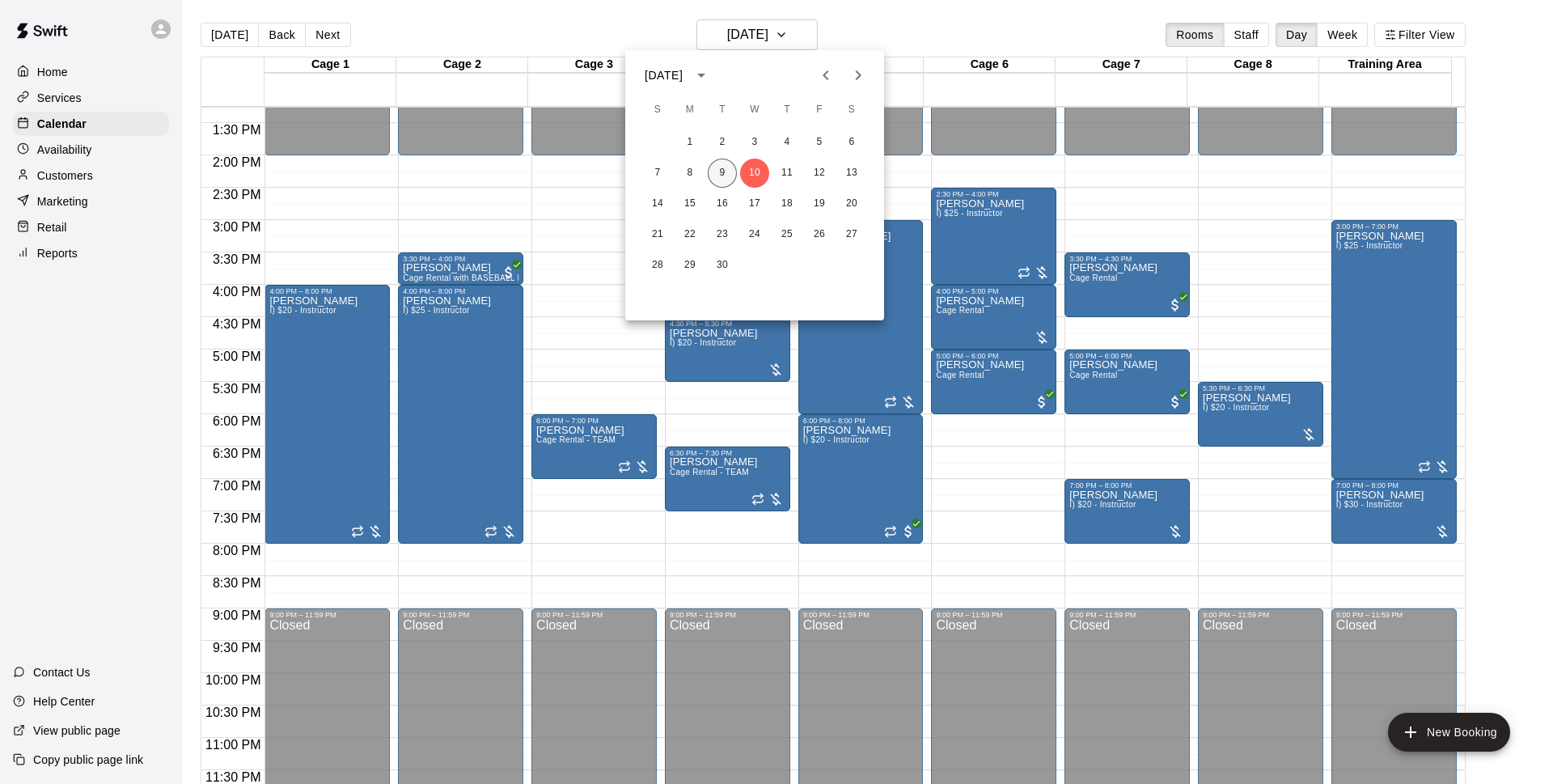
click at [711, 168] on button "9" at bounding box center [723, 173] width 29 height 29
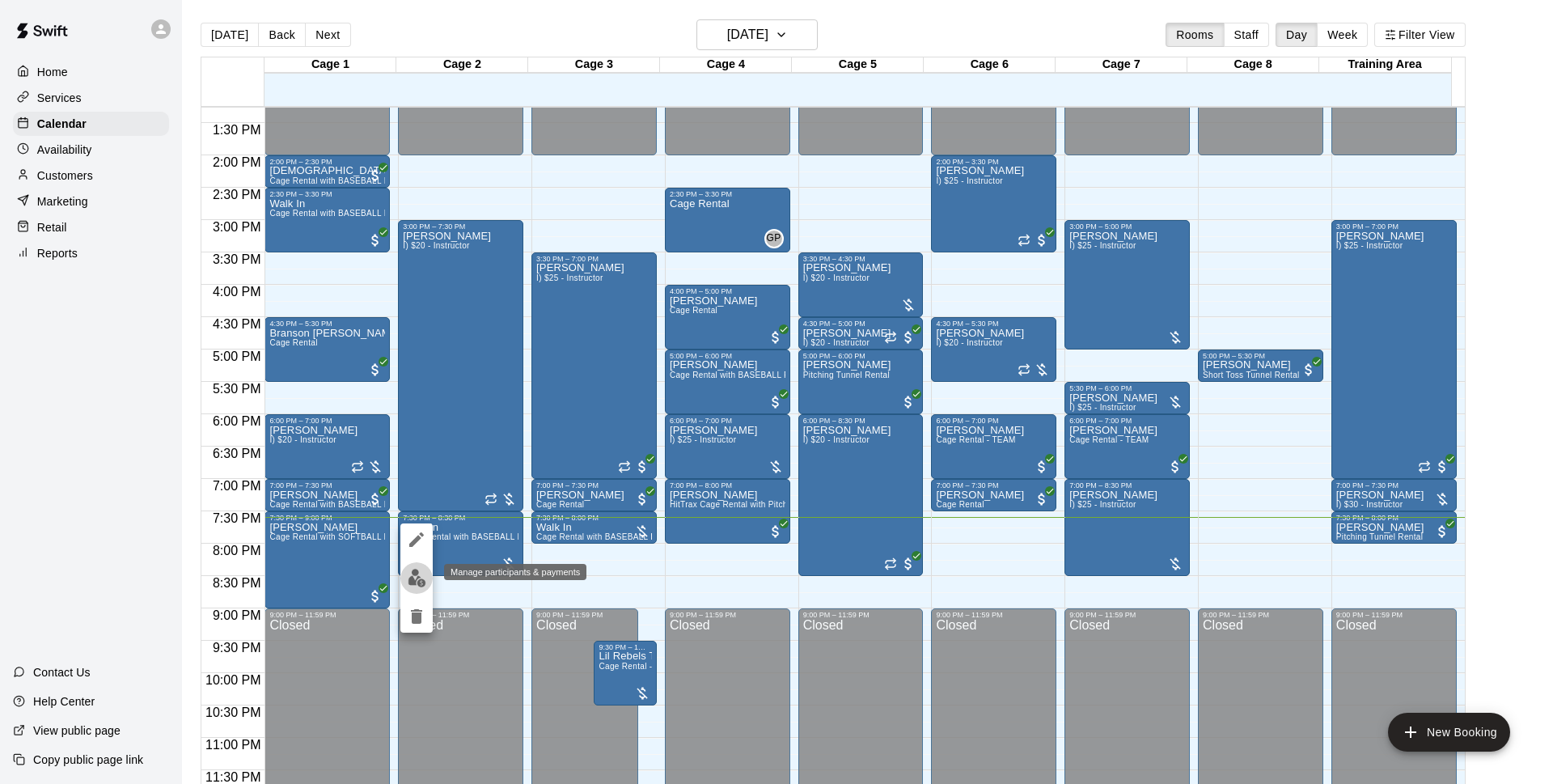
click at [415, 569] on img "edit" at bounding box center [416, 578] width 19 height 19
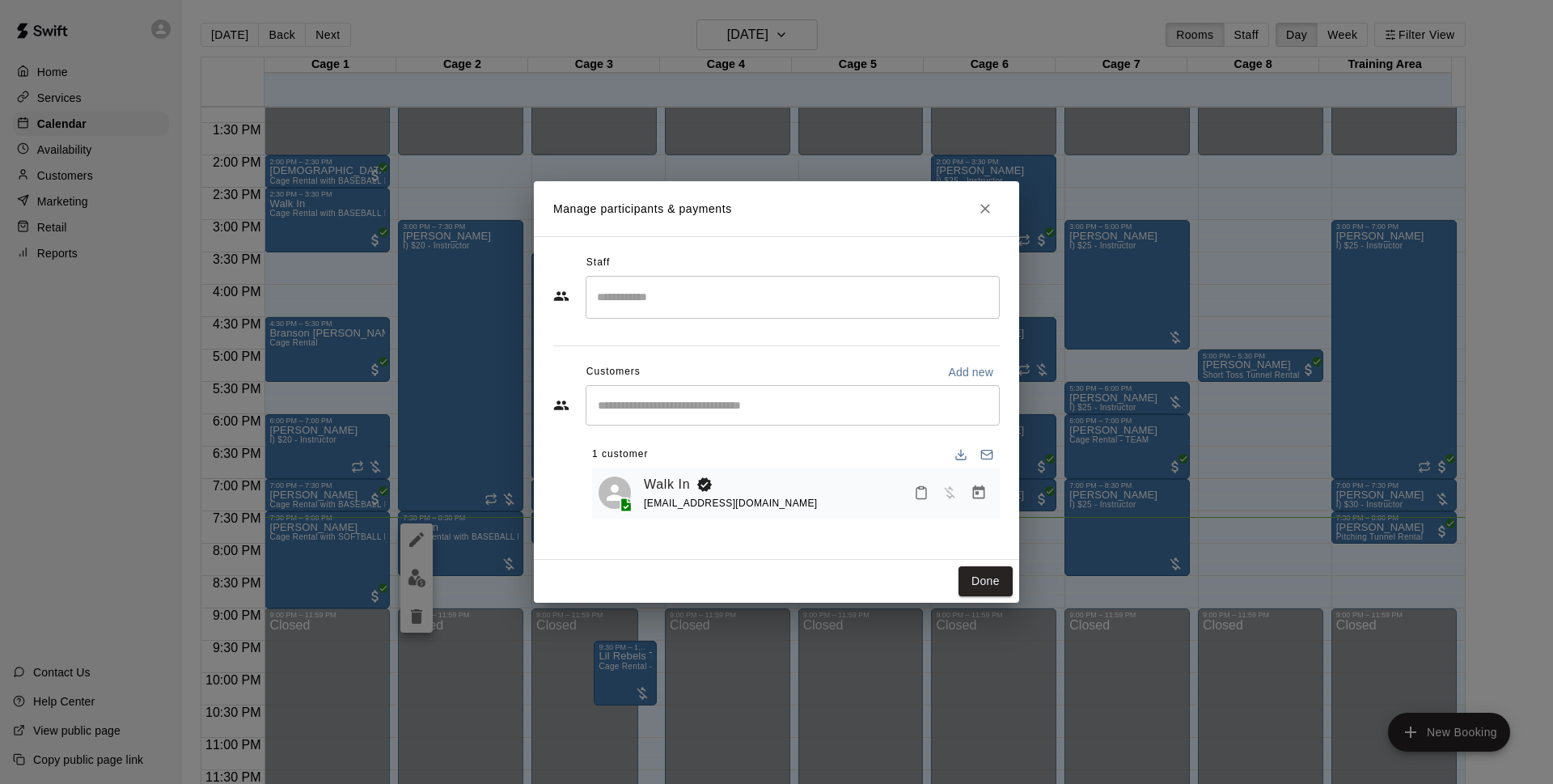
click at [965, 364] on p "Add new" at bounding box center [971, 372] width 45 height 16
select select "**"
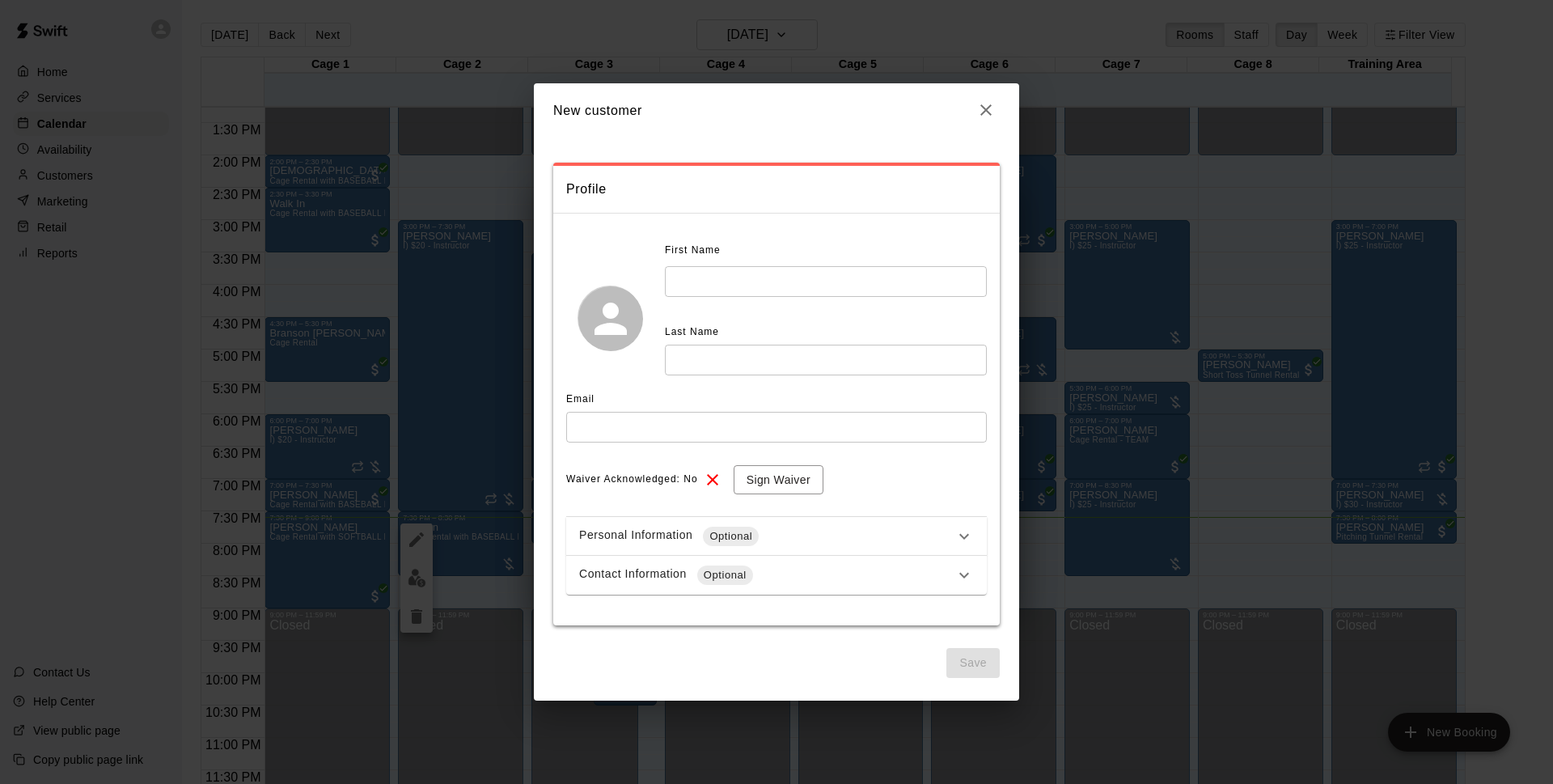
drag, startPoint x: 740, startPoint y: 301, endPoint x: 754, endPoint y: 290, distance: 17.8
click at [746, 297] on div "First Name ​ Last Name ​" at bounding box center [826, 306] width 322 height 137
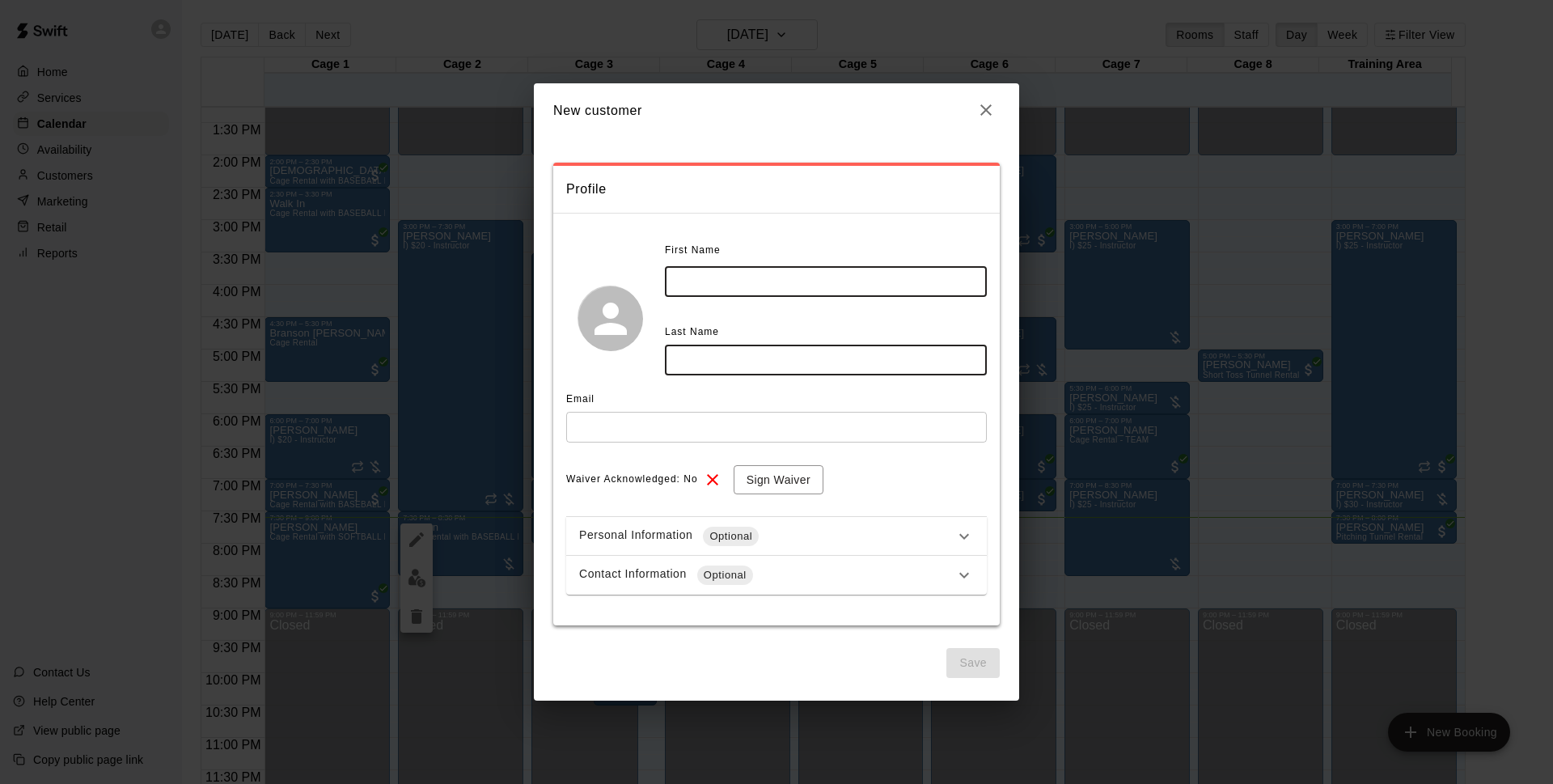
click at [757, 284] on input "text" at bounding box center [826, 281] width 322 height 30
type input "*"
type input "****"
click at [791, 354] on input "text" at bounding box center [826, 359] width 322 height 30
type input "******"
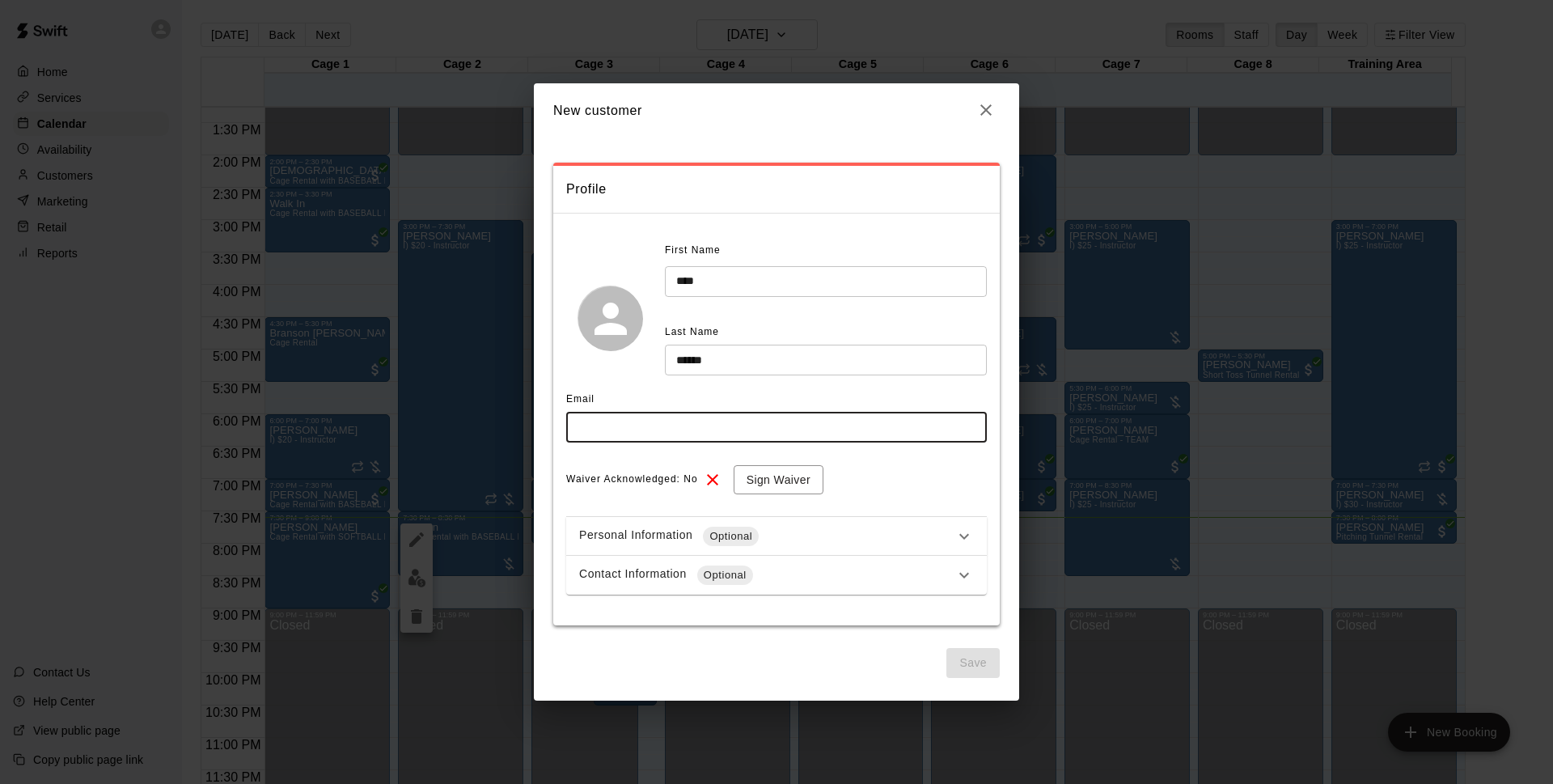
click at [747, 414] on input "text" at bounding box center [777, 426] width 421 height 30
type input "**********"
click at [764, 483] on button "Sign Waiver" at bounding box center [778, 480] width 89 height 30
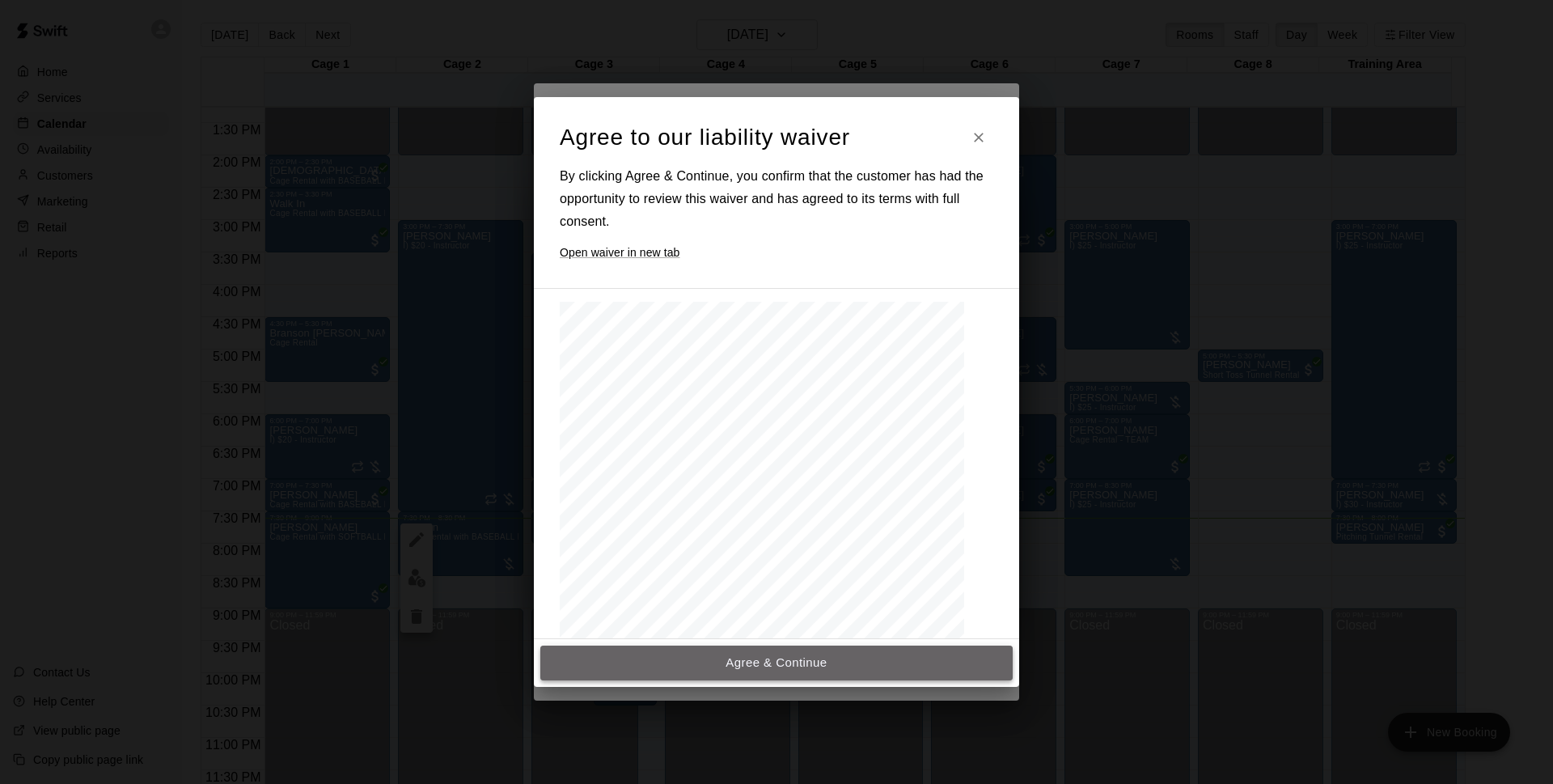
click at [758, 673] on button "Agree & Continue" at bounding box center [776, 663] width 472 height 34
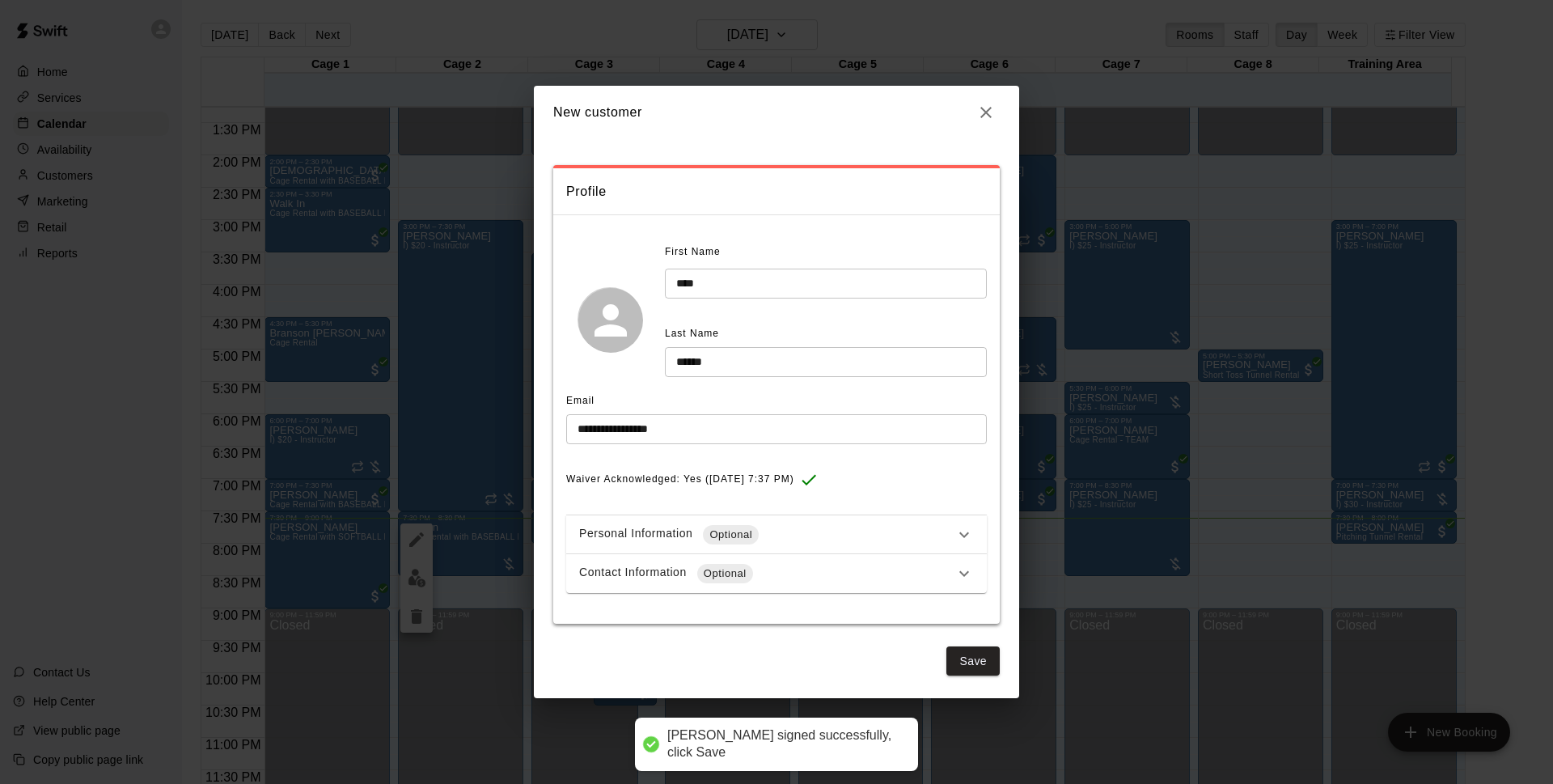
drag, startPoint x: 795, startPoint y: 558, endPoint x: 794, endPoint y: 576, distance: 18.0
click at [795, 566] on div "Contact Information Optional" at bounding box center [777, 573] width 421 height 39
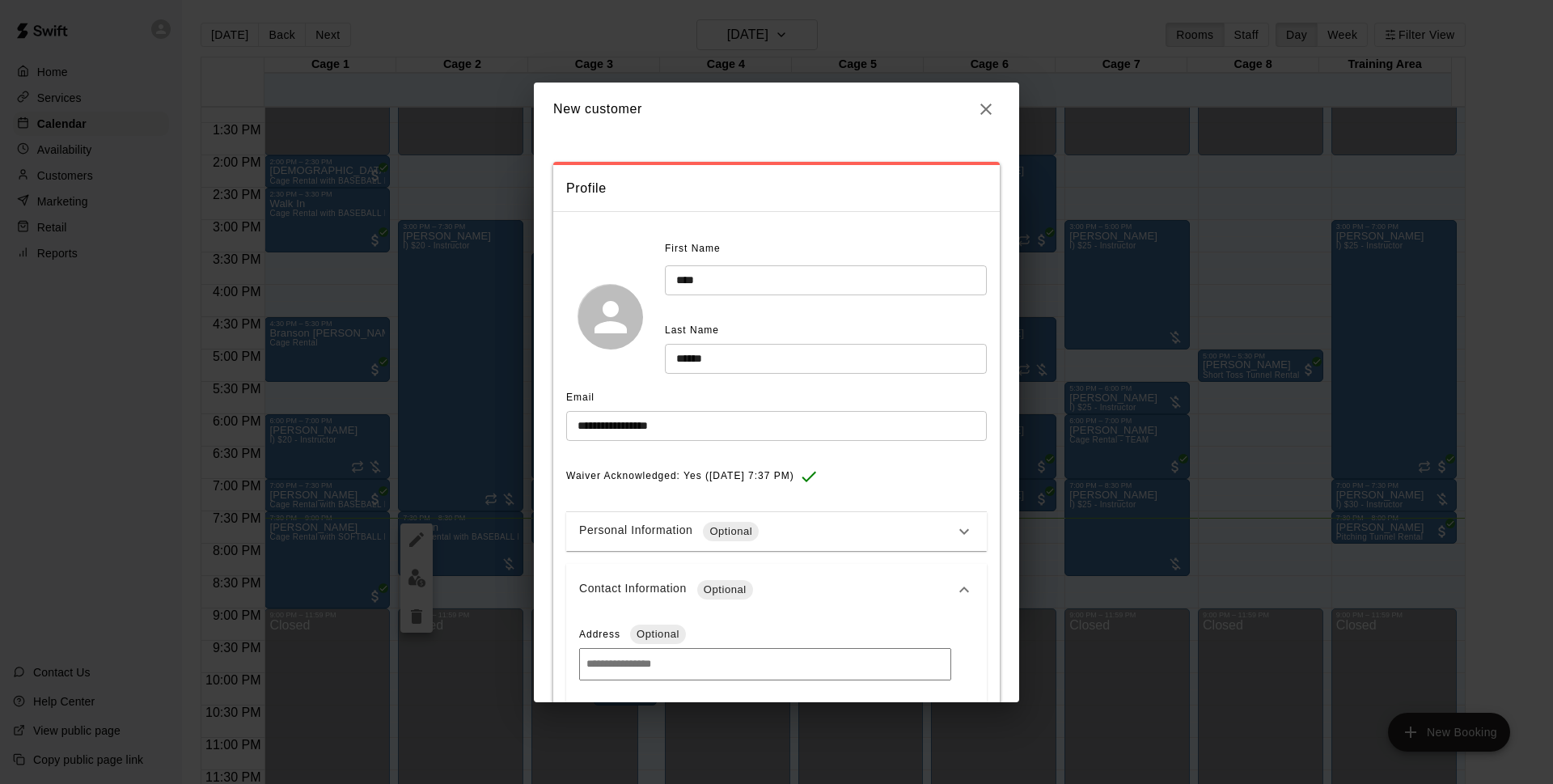
scroll to position [255, 0]
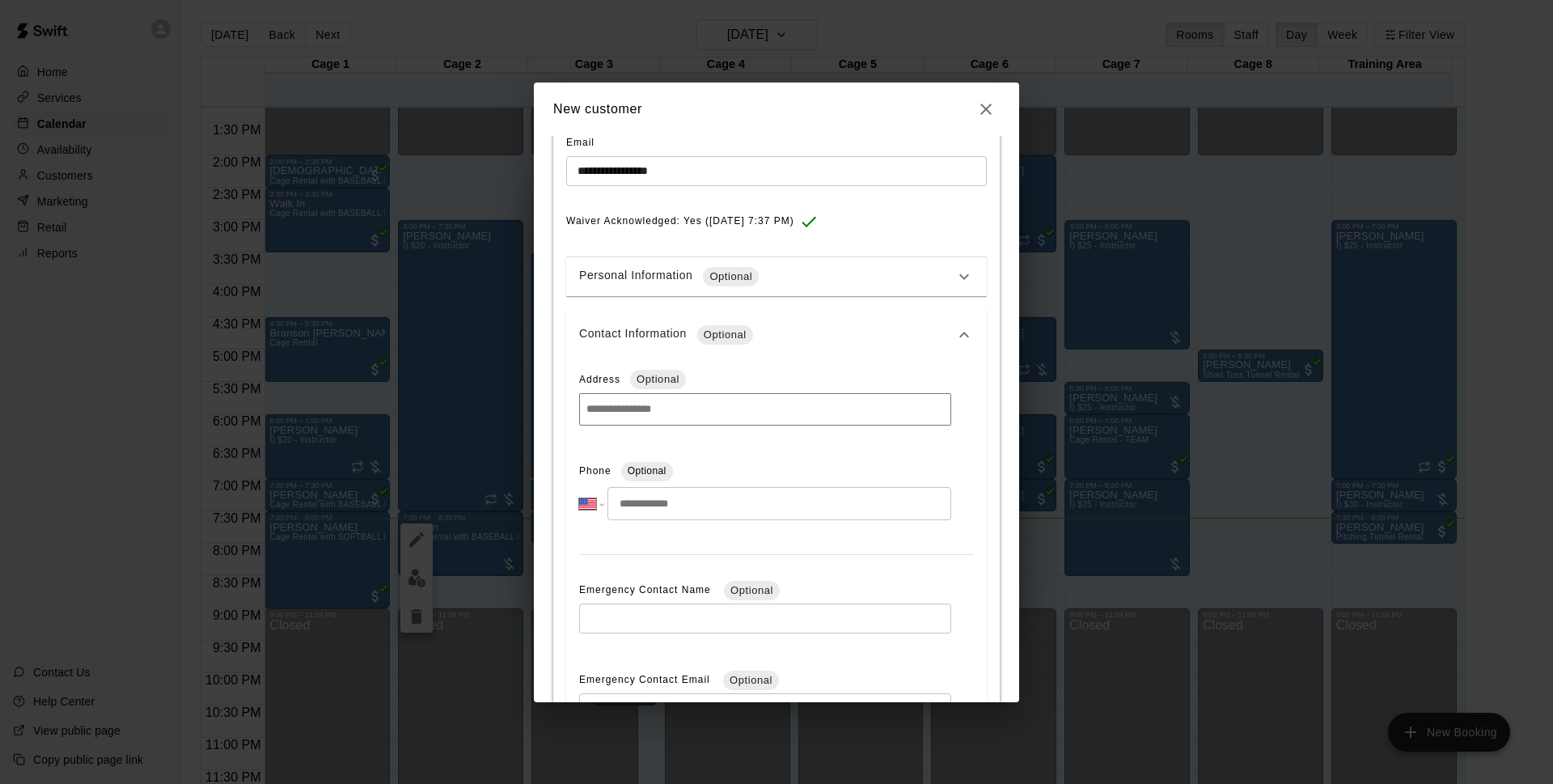
click at [680, 515] on input "tel" at bounding box center [780, 503] width 344 height 33
type input "**********"
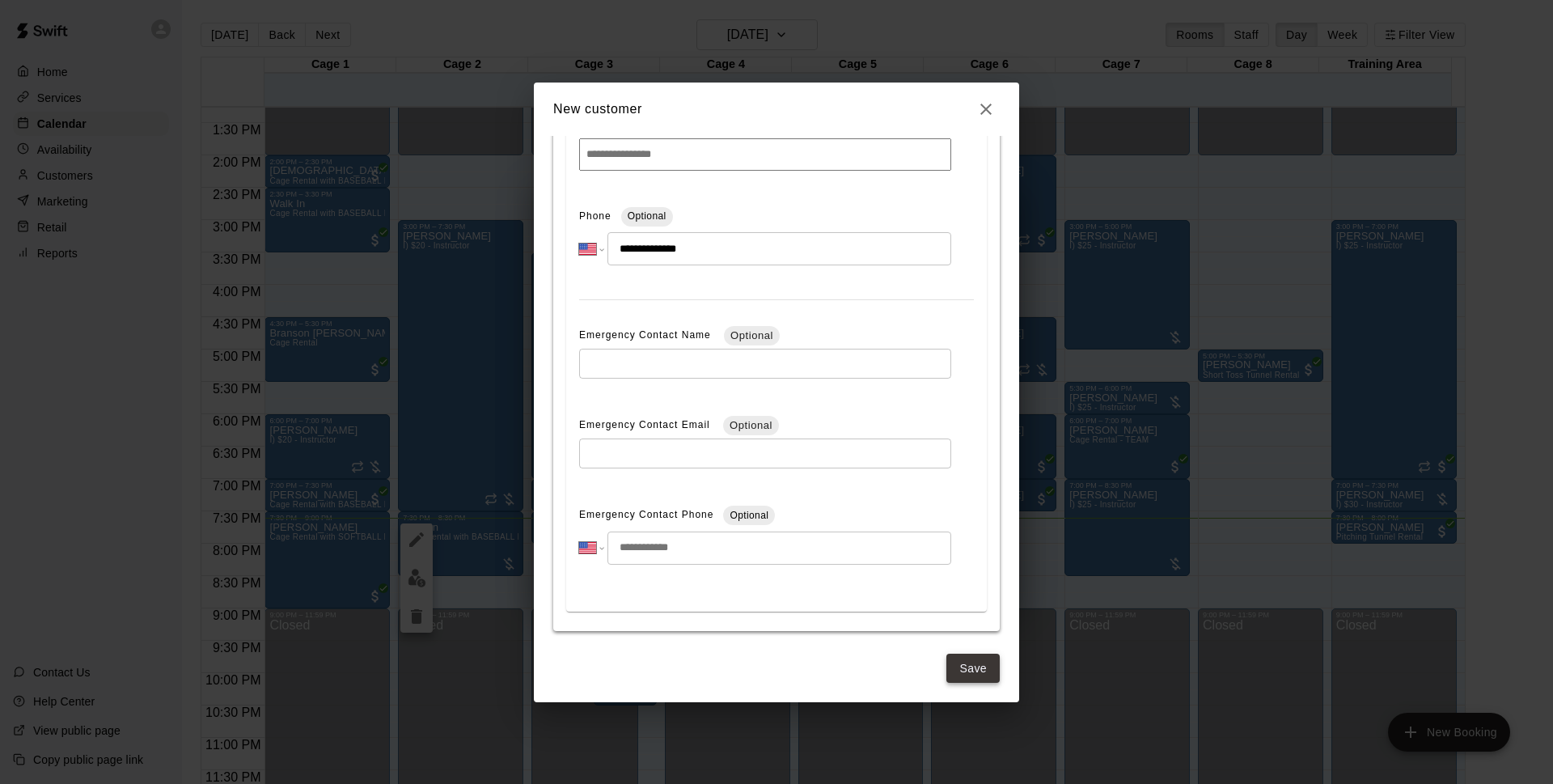
click at [978, 669] on button "Save" at bounding box center [973, 668] width 53 height 30
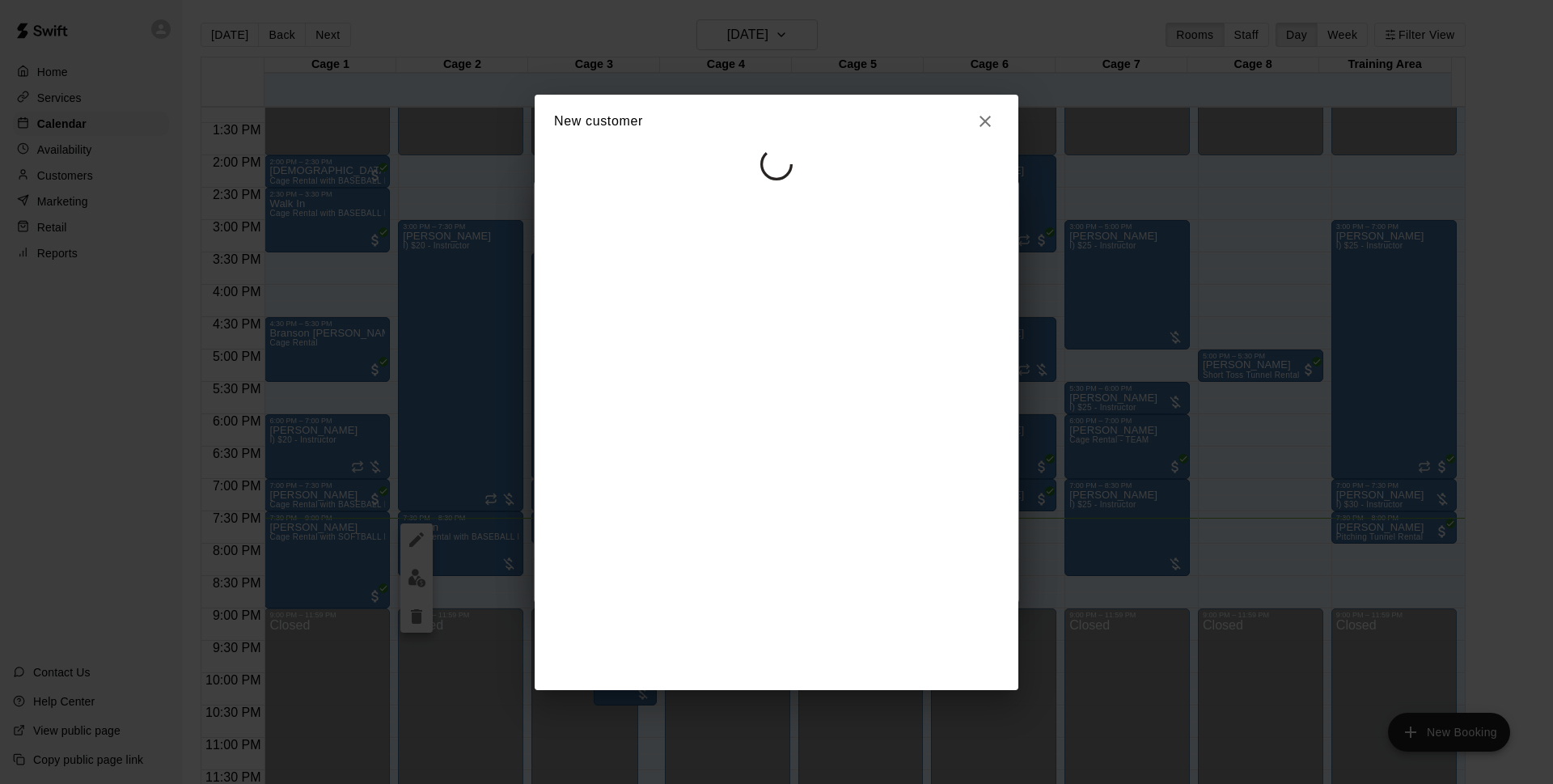
scroll to position [0, 0]
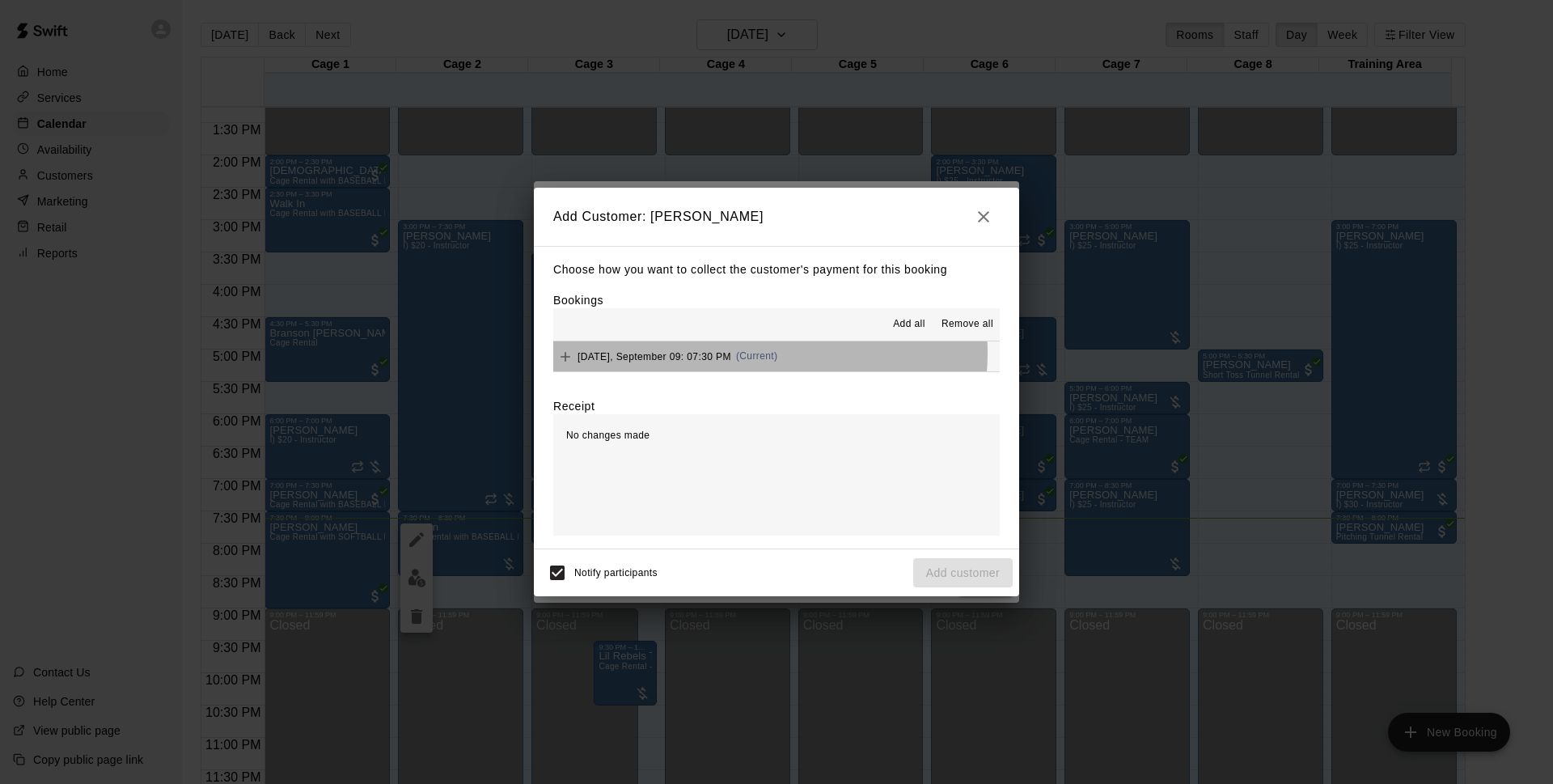
click at [757, 353] on span "(Current)" at bounding box center [757, 356] width 42 height 12
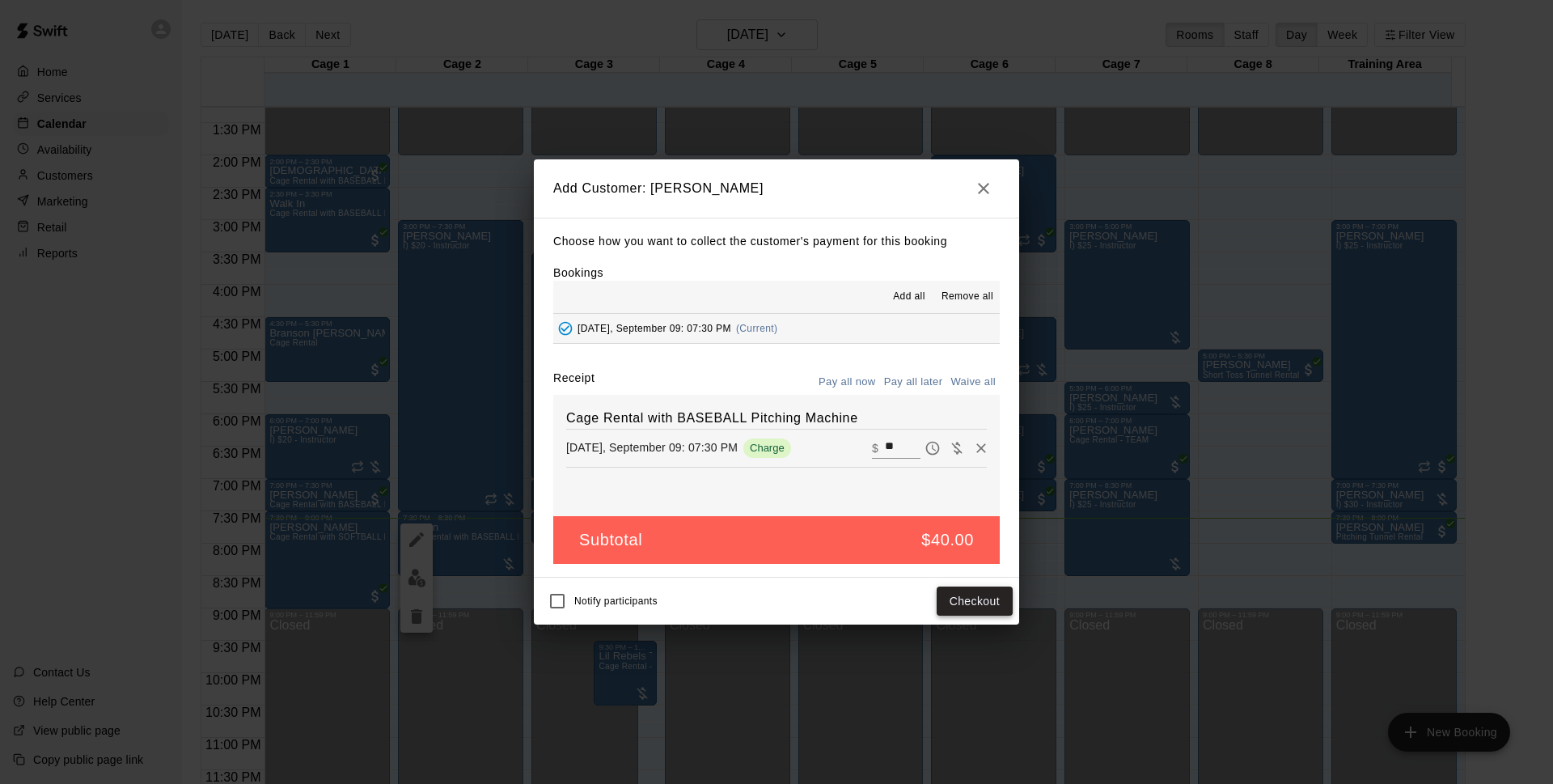
click at [987, 597] on button "Checkout" at bounding box center [975, 601] width 76 height 30
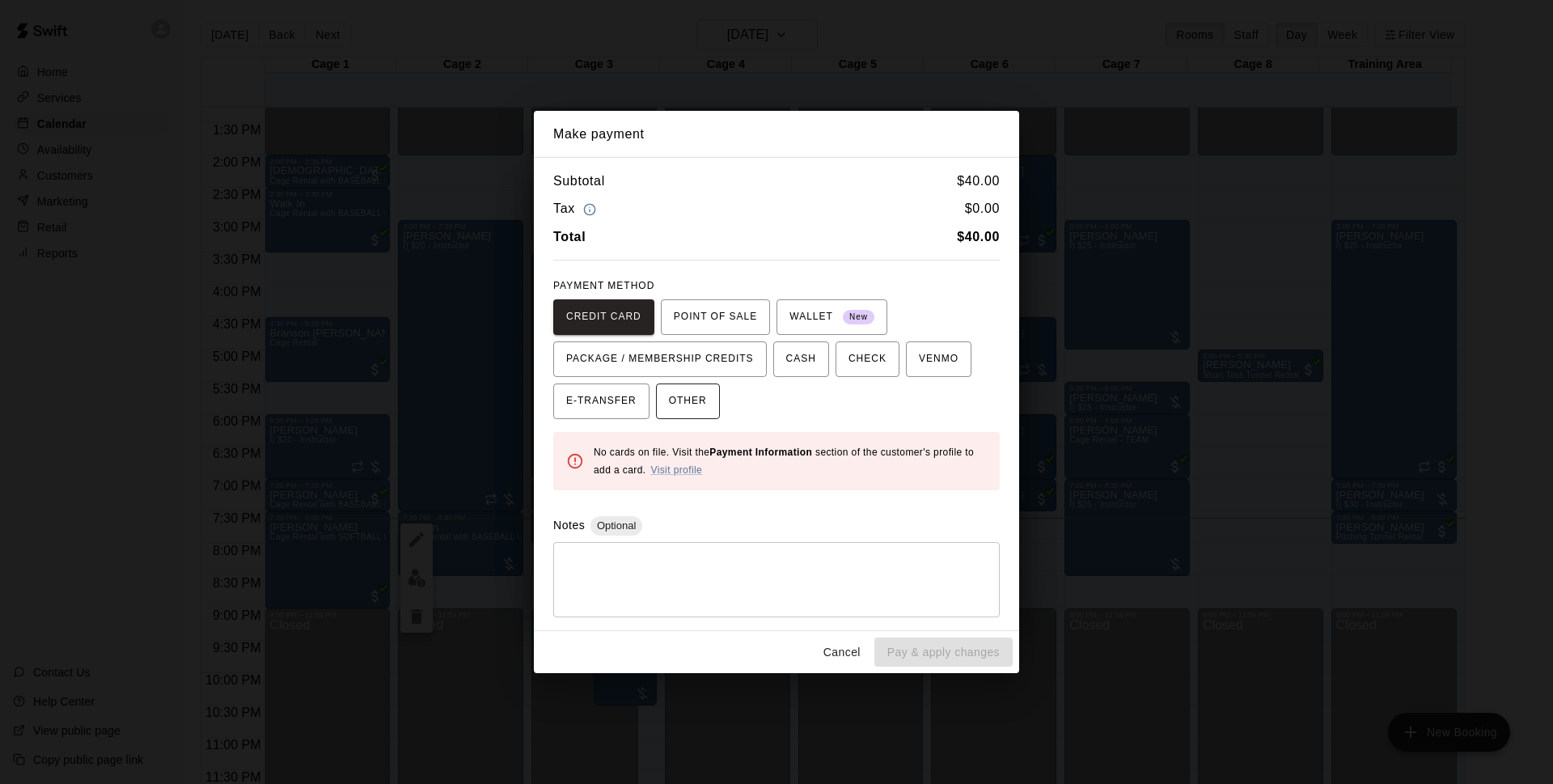
drag, startPoint x: 668, startPoint y: 396, endPoint x: 686, endPoint y: 401, distance: 18.7
click at [669, 396] on button "OTHER" at bounding box center [688, 400] width 64 height 35
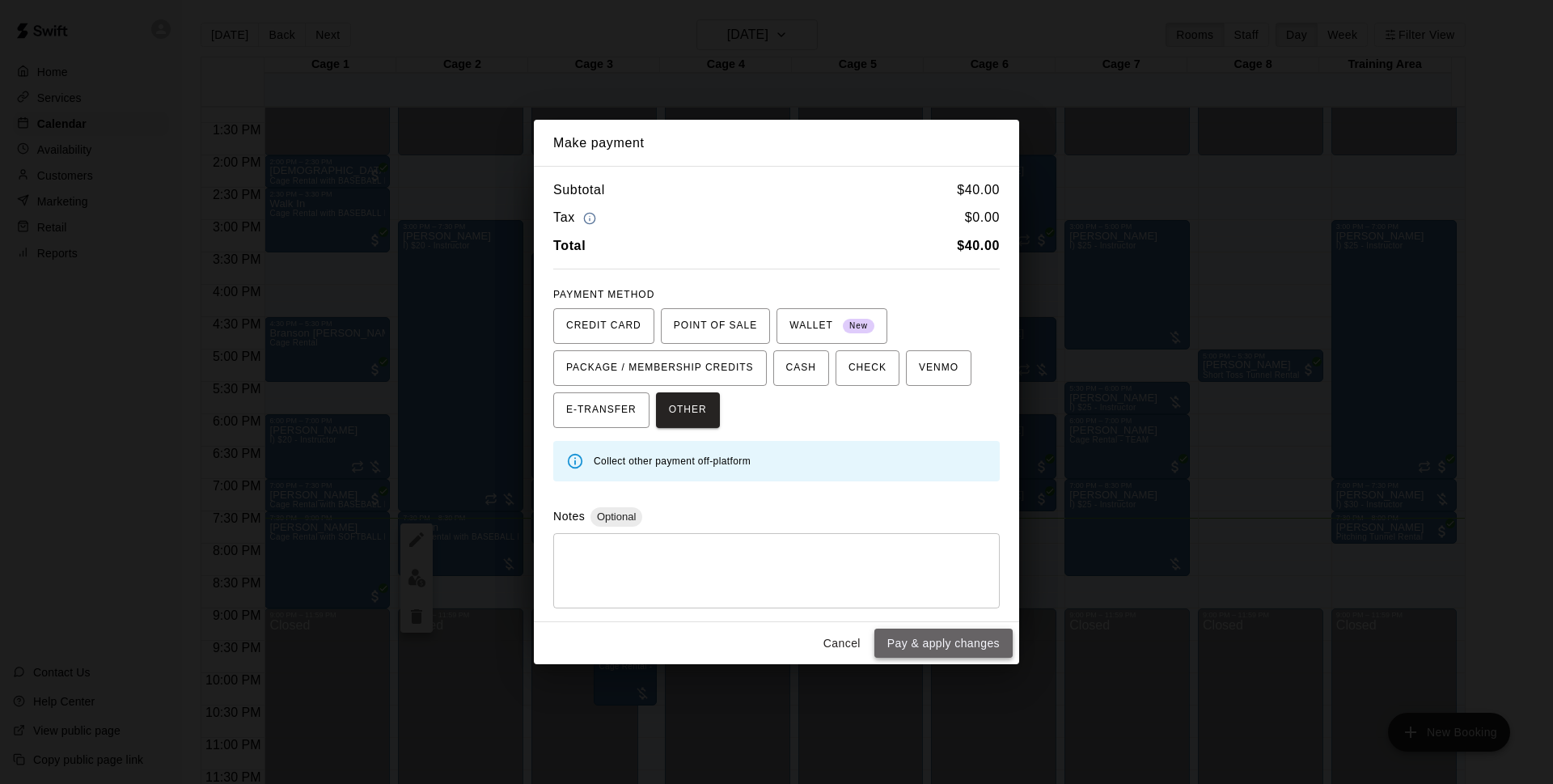
click at [925, 642] on button "Pay & apply changes" at bounding box center [943, 643] width 138 height 30
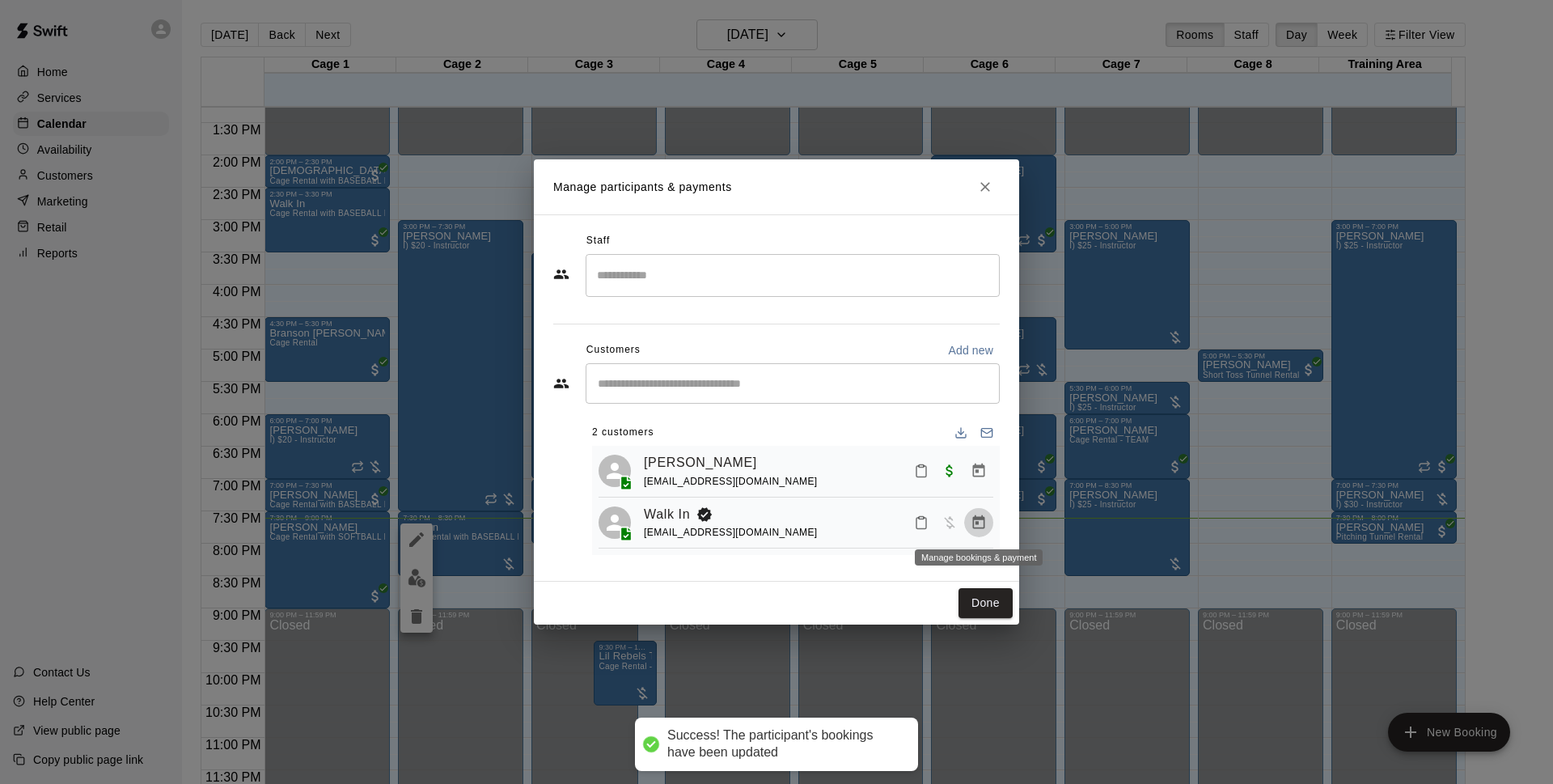
click at [982, 529] on icon "Manage bookings & payment" at bounding box center [978, 521] width 12 height 14
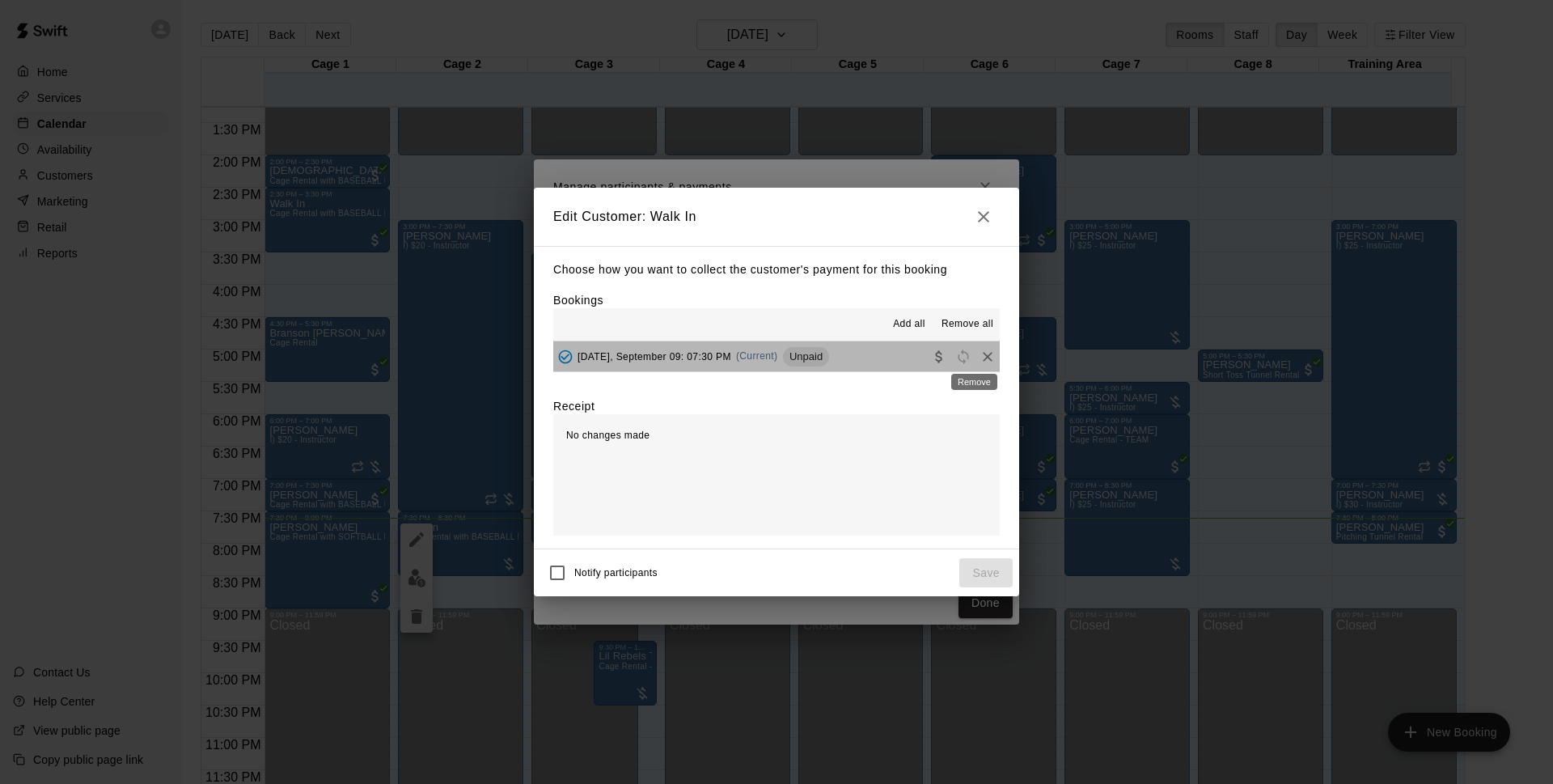
click at [983, 363] on div "Remove" at bounding box center [974, 377] width 50 height 29
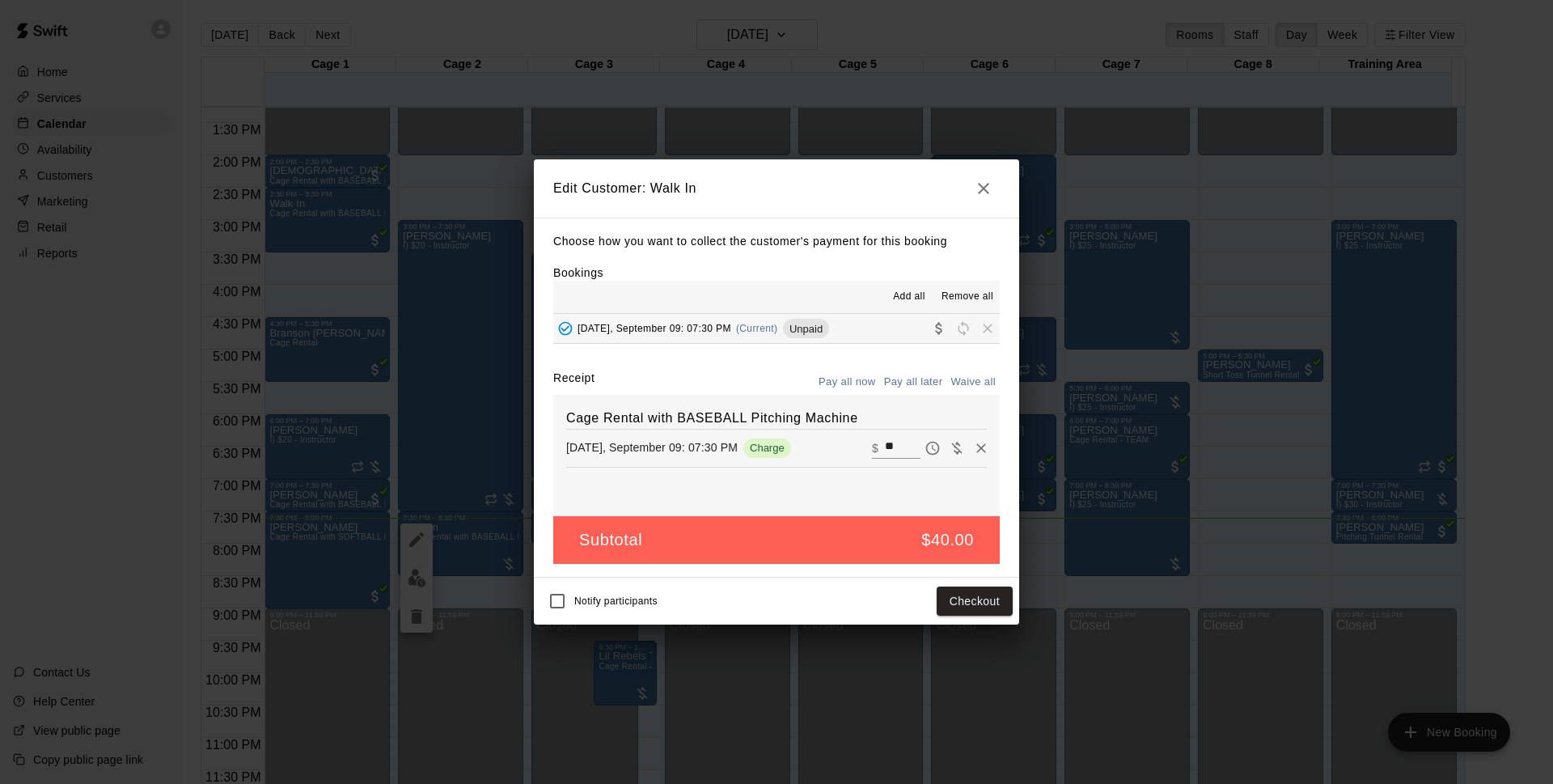
click at [986, 179] on icon "button" at bounding box center [983, 188] width 19 height 19
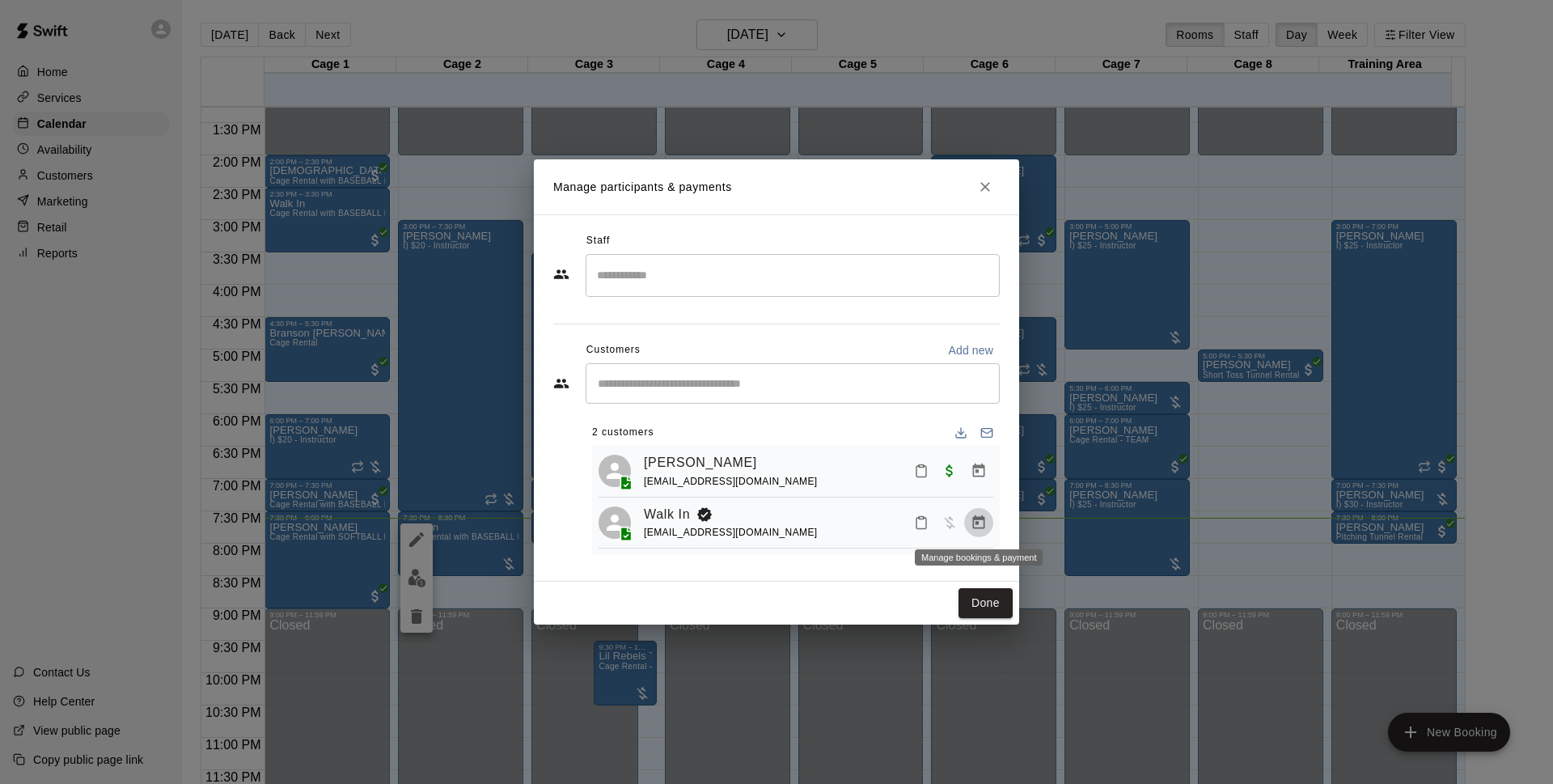
click at [976, 518] on icon "Manage bookings & payment" at bounding box center [978, 521] width 12 height 14
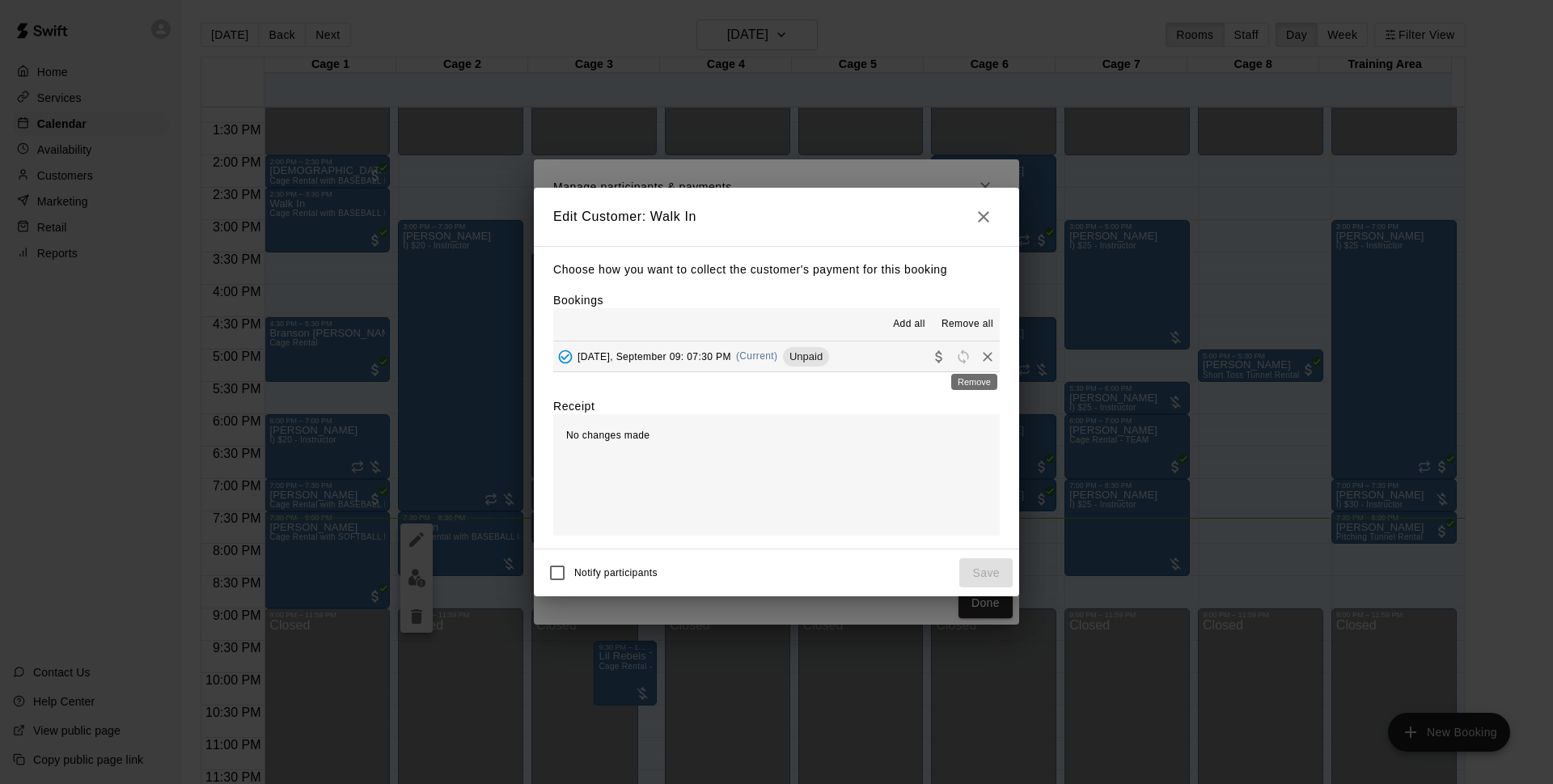
click at [979, 359] on icon "Remove" at bounding box center [987, 357] width 16 height 16
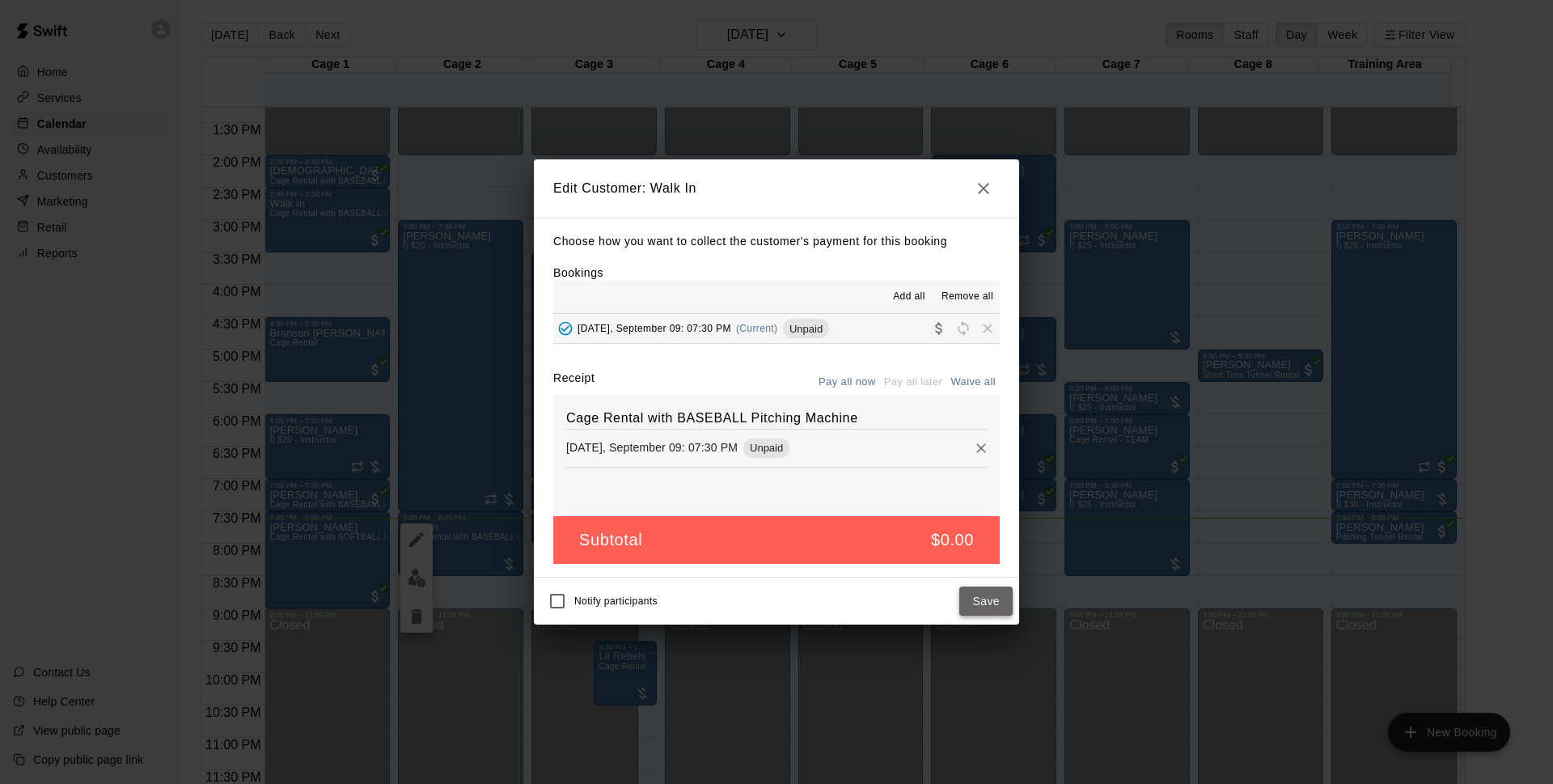
click at [979, 594] on button "Save" at bounding box center [986, 601] width 53 height 30
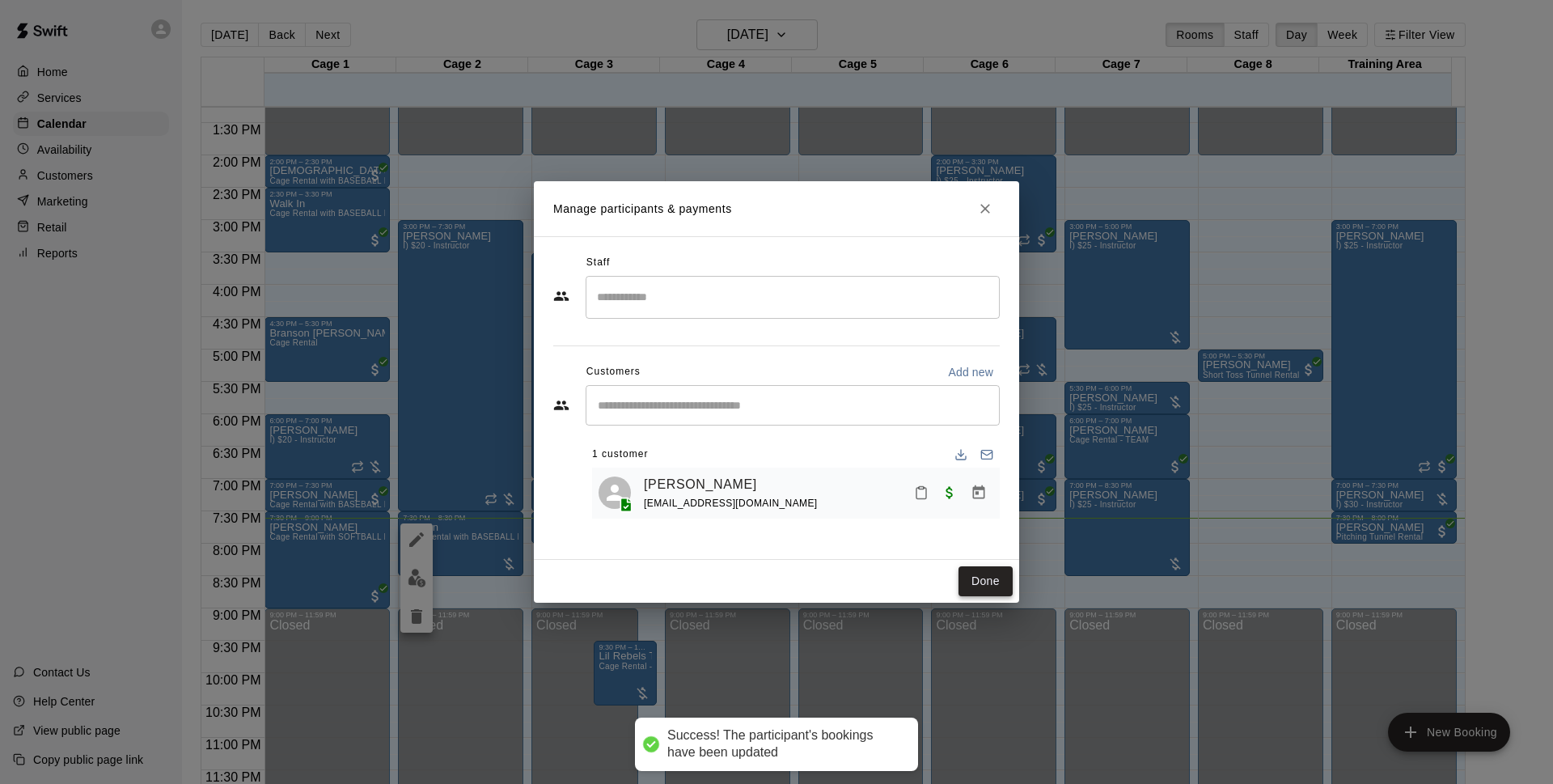
click at [987, 566] on button "Done" at bounding box center [986, 581] width 54 height 30
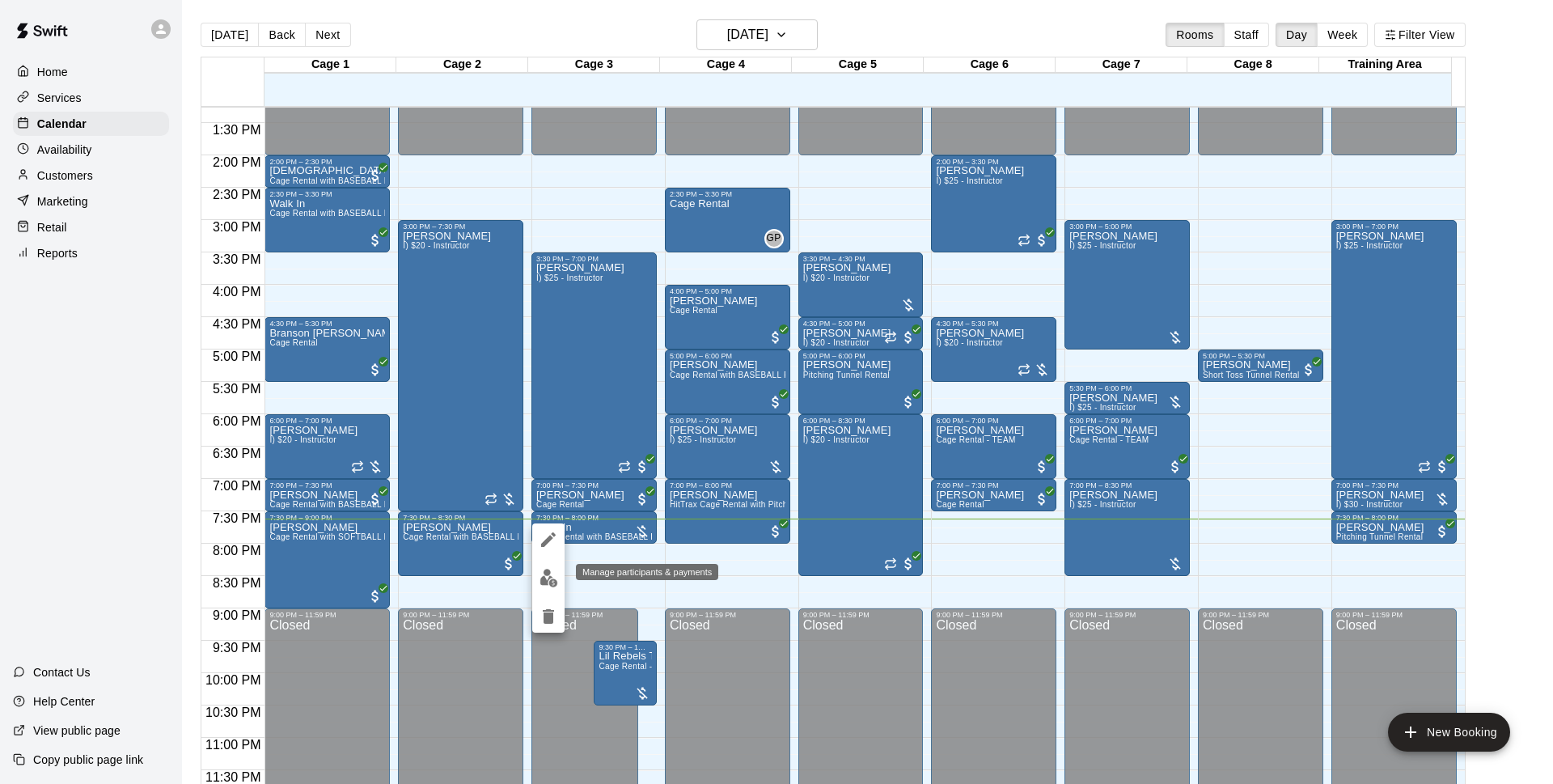
click at [555, 574] on img "edit" at bounding box center [548, 578] width 19 height 19
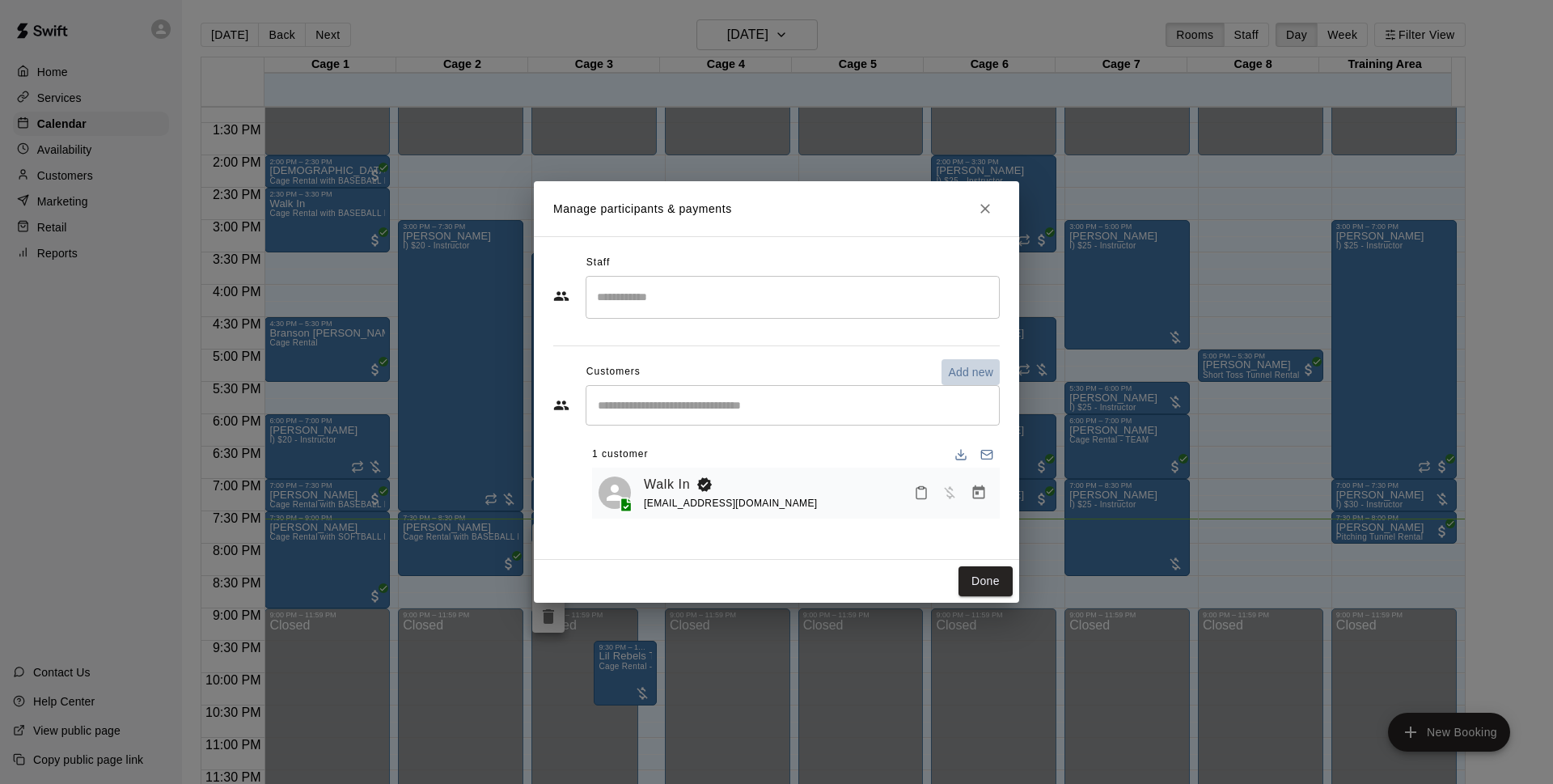
click at [950, 366] on p "Add new" at bounding box center [971, 372] width 45 height 16
select select "**"
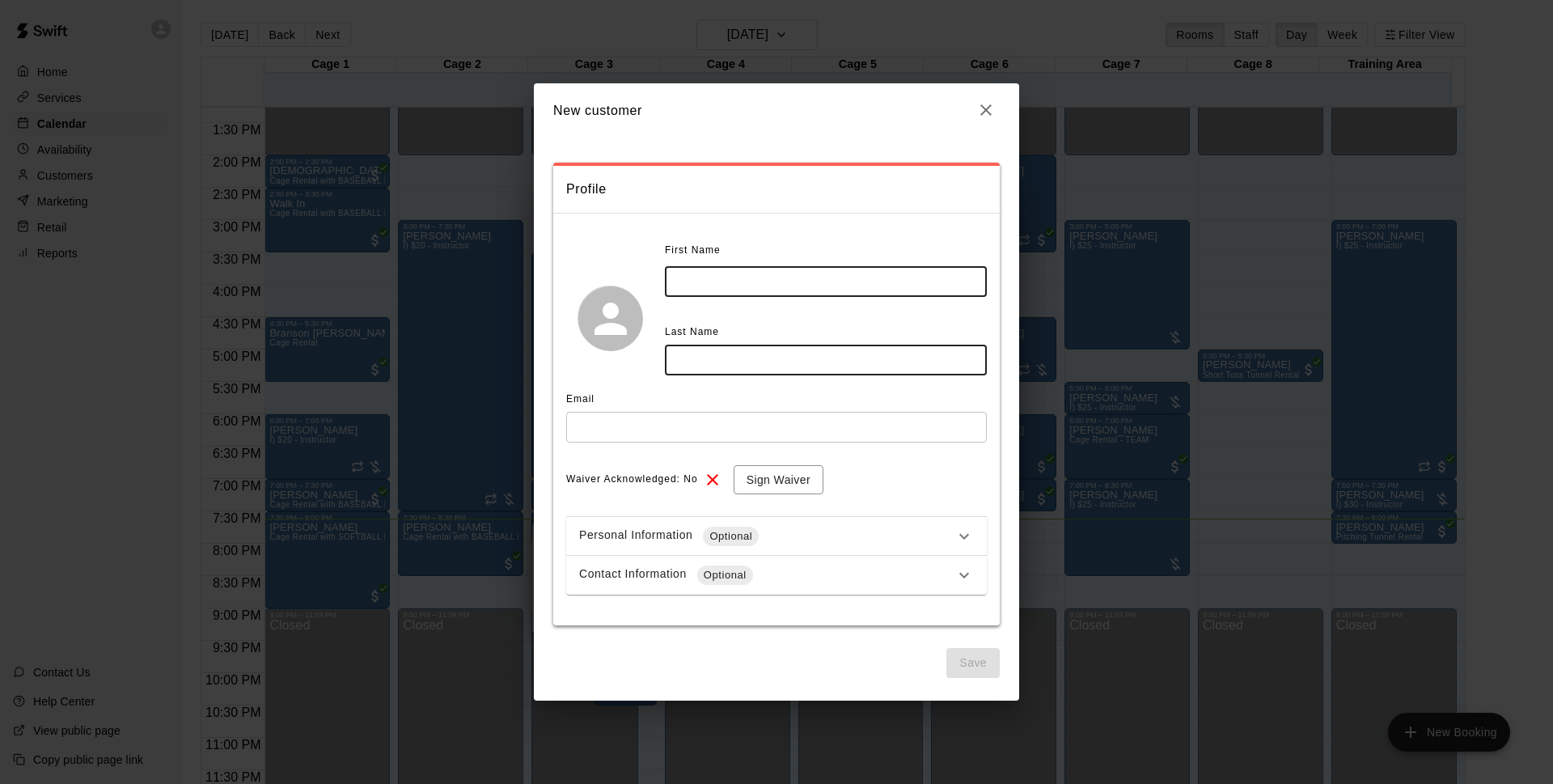
click at [836, 285] on input "text" at bounding box center [826, 281] width 322 height 30
type input "***"
click at [716, 350] on input "text" at bounding box center [826, 359] width 322 height 30
type input "******"
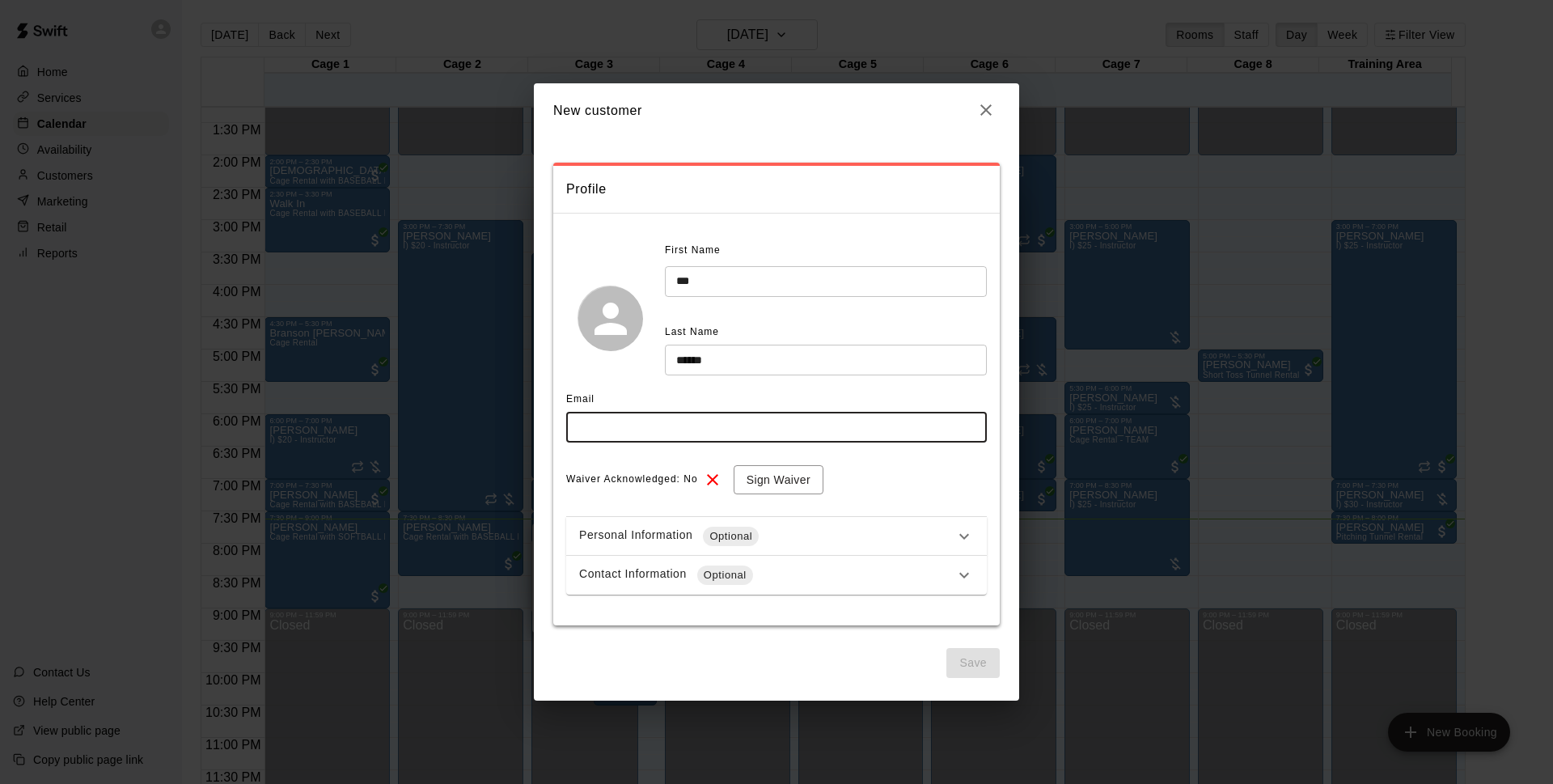
click at [703, 422] on input "text" at bounding box center [777, 426] width 421 height 30
type input "**********"
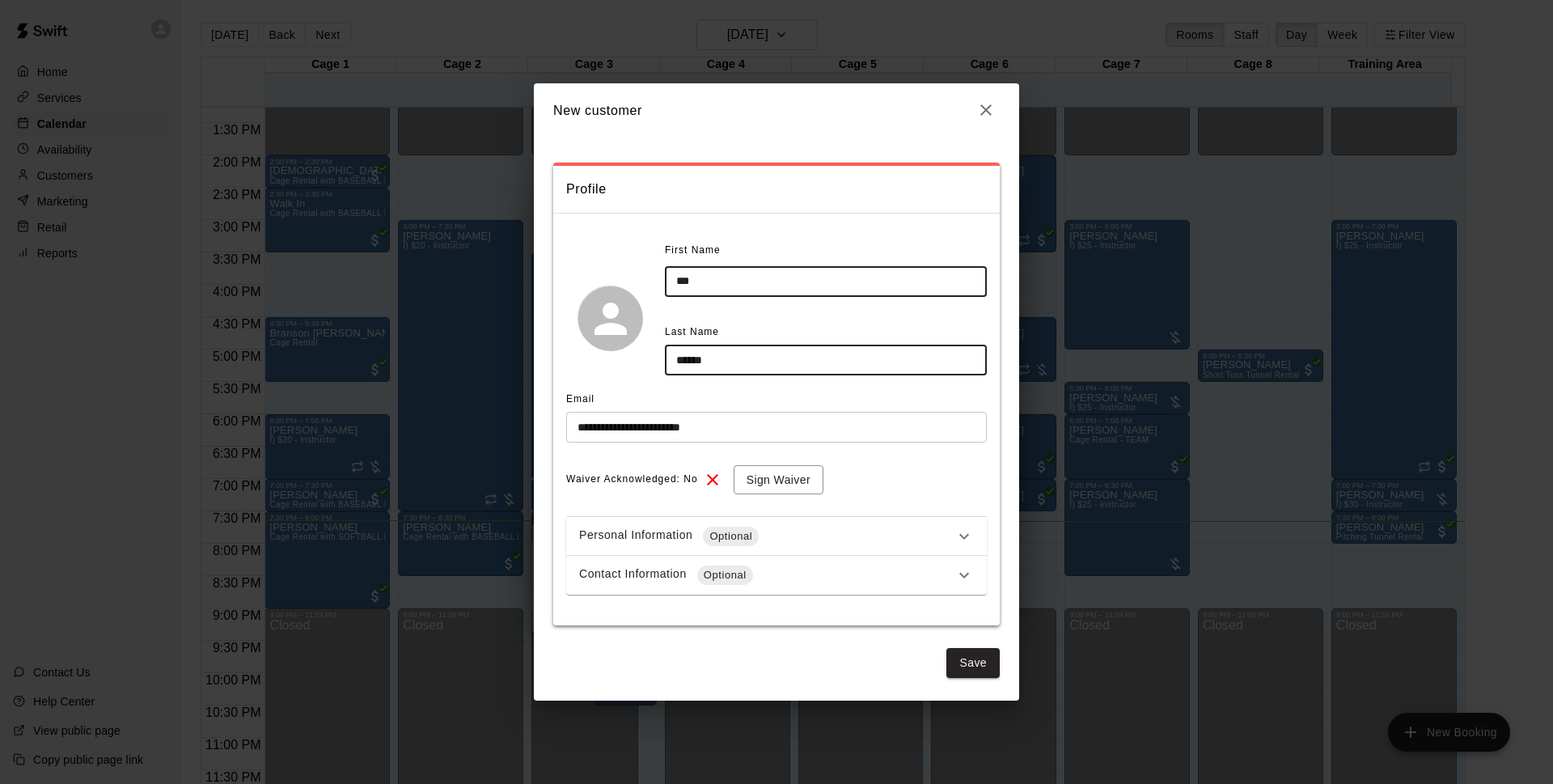
click at [735, 361] on input "******" at bounding box center [826, 359] width 322 height 30
drag, startPoint x: 678, startPoint y: 359, endPoint x: 699, endPoint y: 383, distance: 31.9
click at [679, 359] on input "*****" at bounding box center [826, 359] width 322 height 30
click at [680, 360] on input "*****" at bounding box center [826, 359] width 322 height 30
type input "*****"
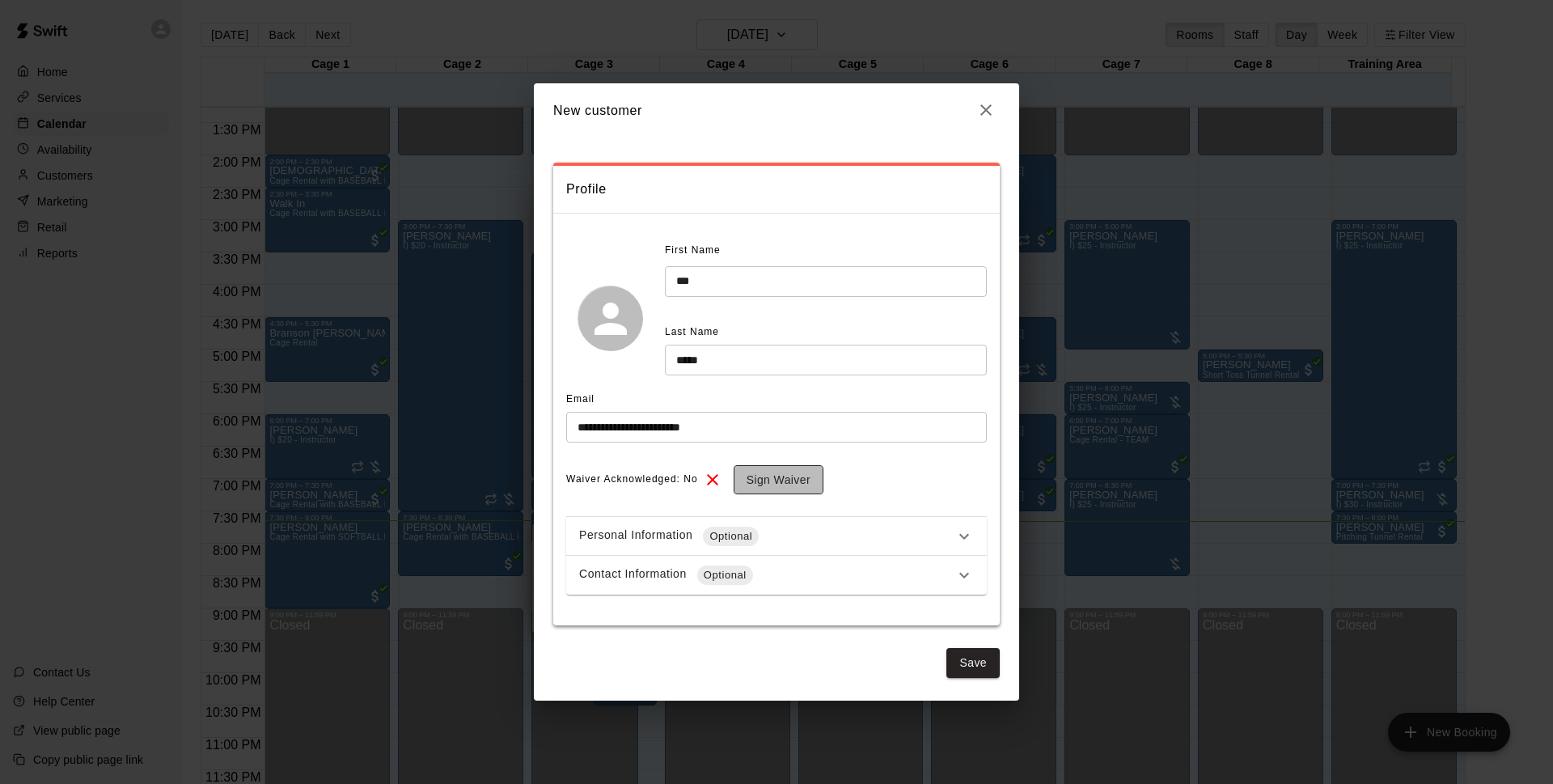
click at [798, 485] on button "Sign Waiver" at bounding box center [778, 480] width 89 height 30
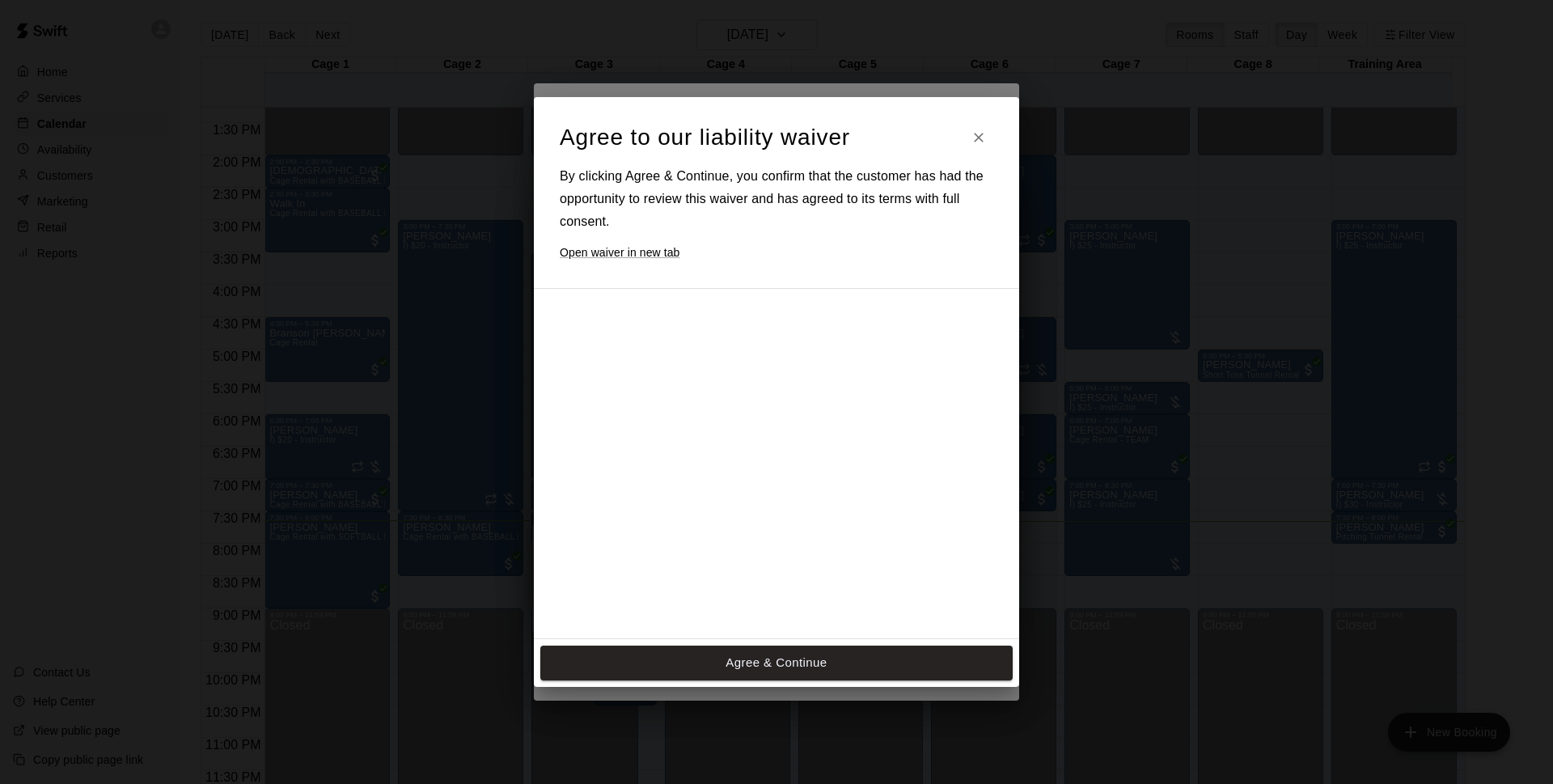
click at [665, 653] on button "Agree & Continue" at bounding box center [776, 663] width 472 height 34
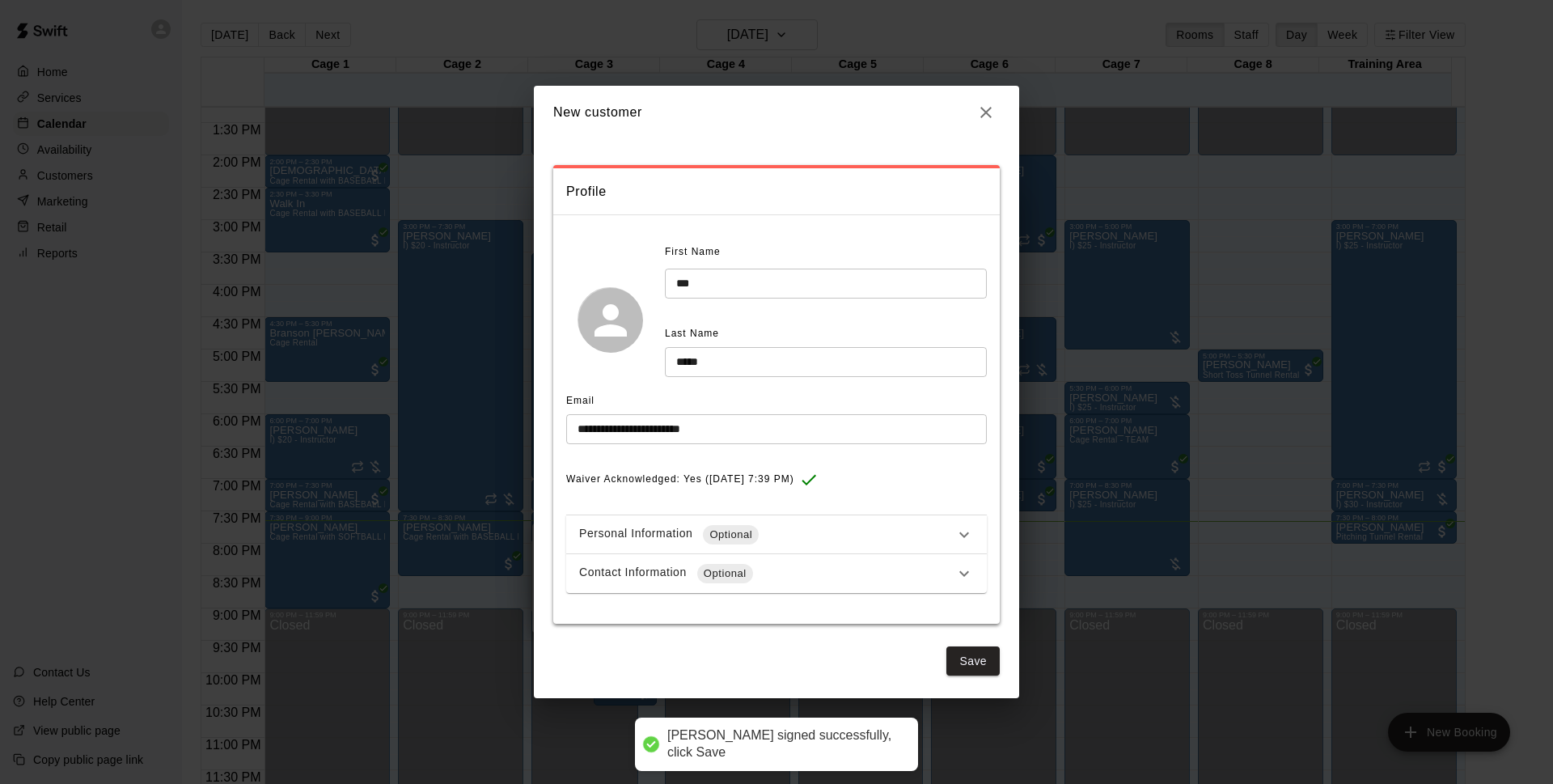
click at [802, 575] on div "Contact Information Optional" at bounding box center [767, 573] width 376 height 19
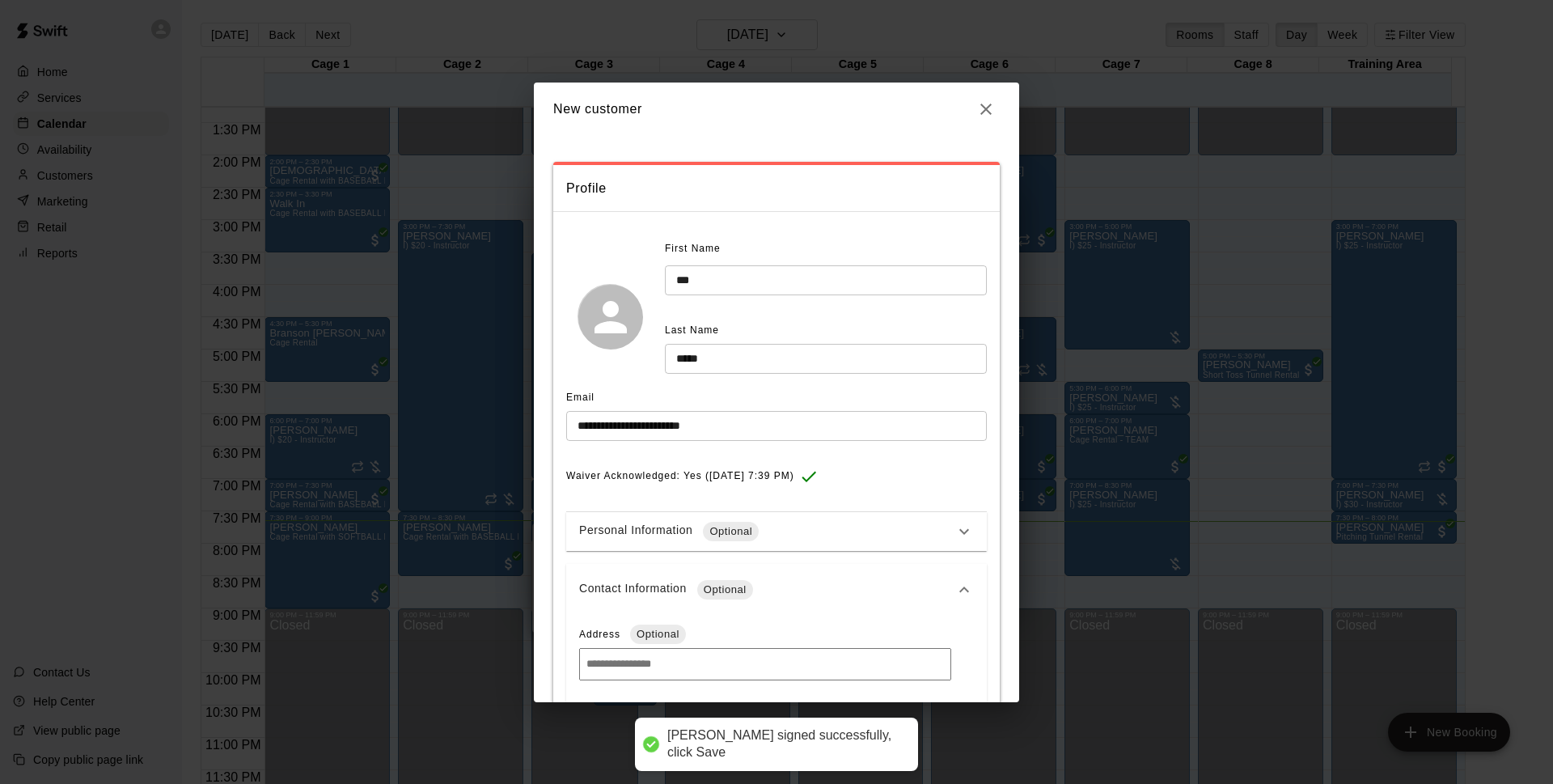
scroll to position [170, 0]
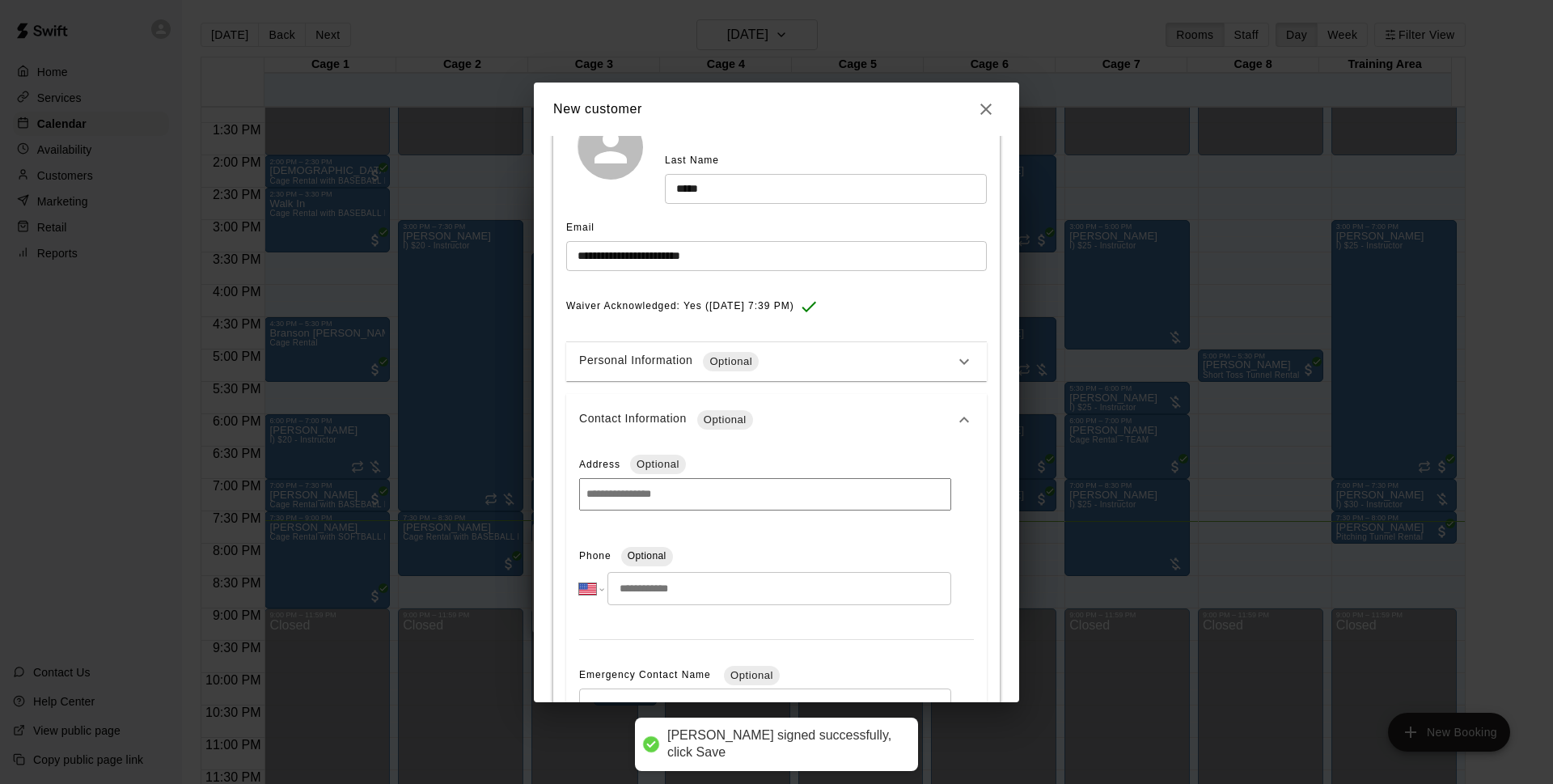
click at [683, 575] on input "tel" at bounding box center [780, 588] width 344 height 33
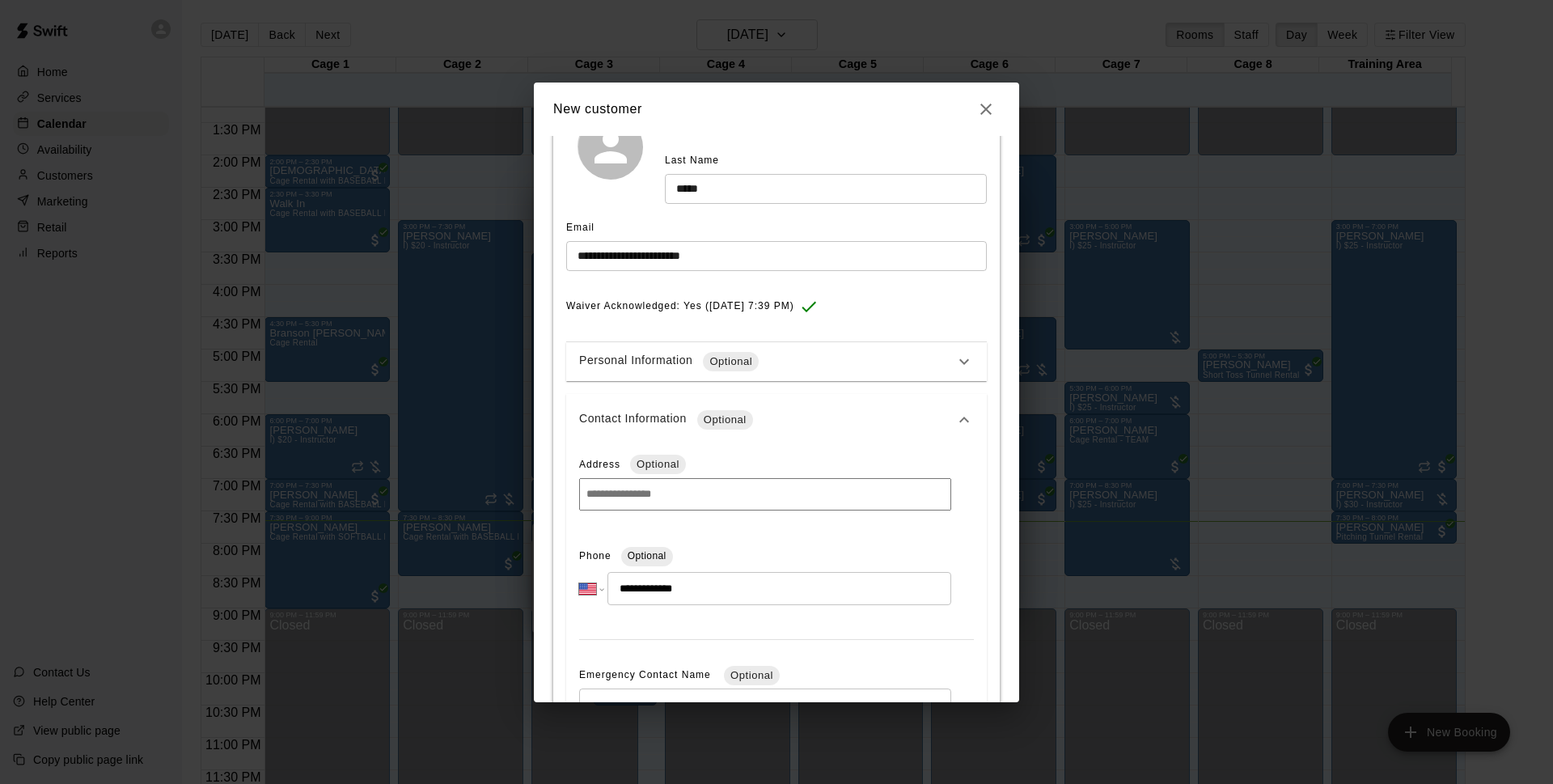
type input "**********"
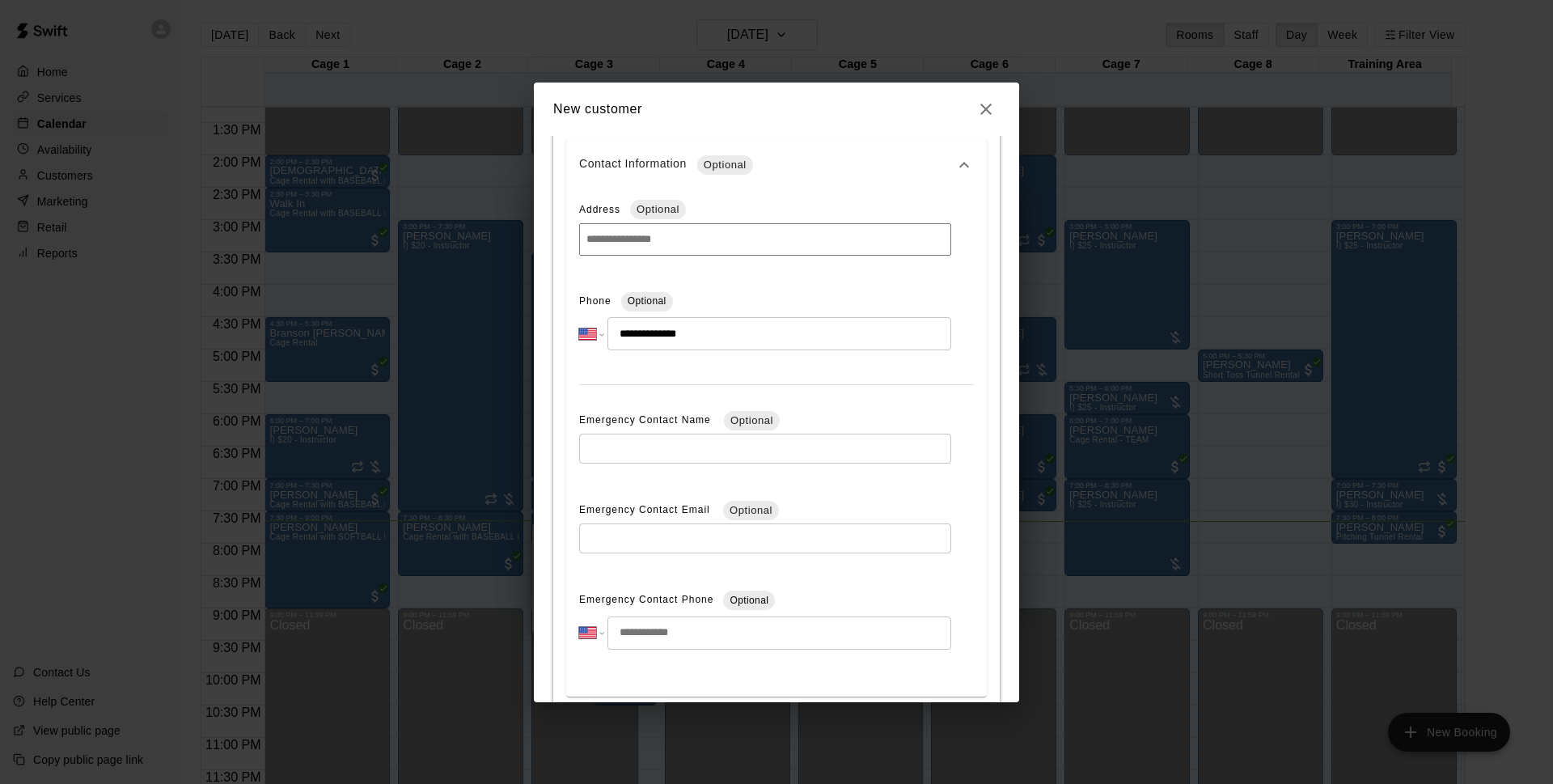
scroll to position [515, 0]
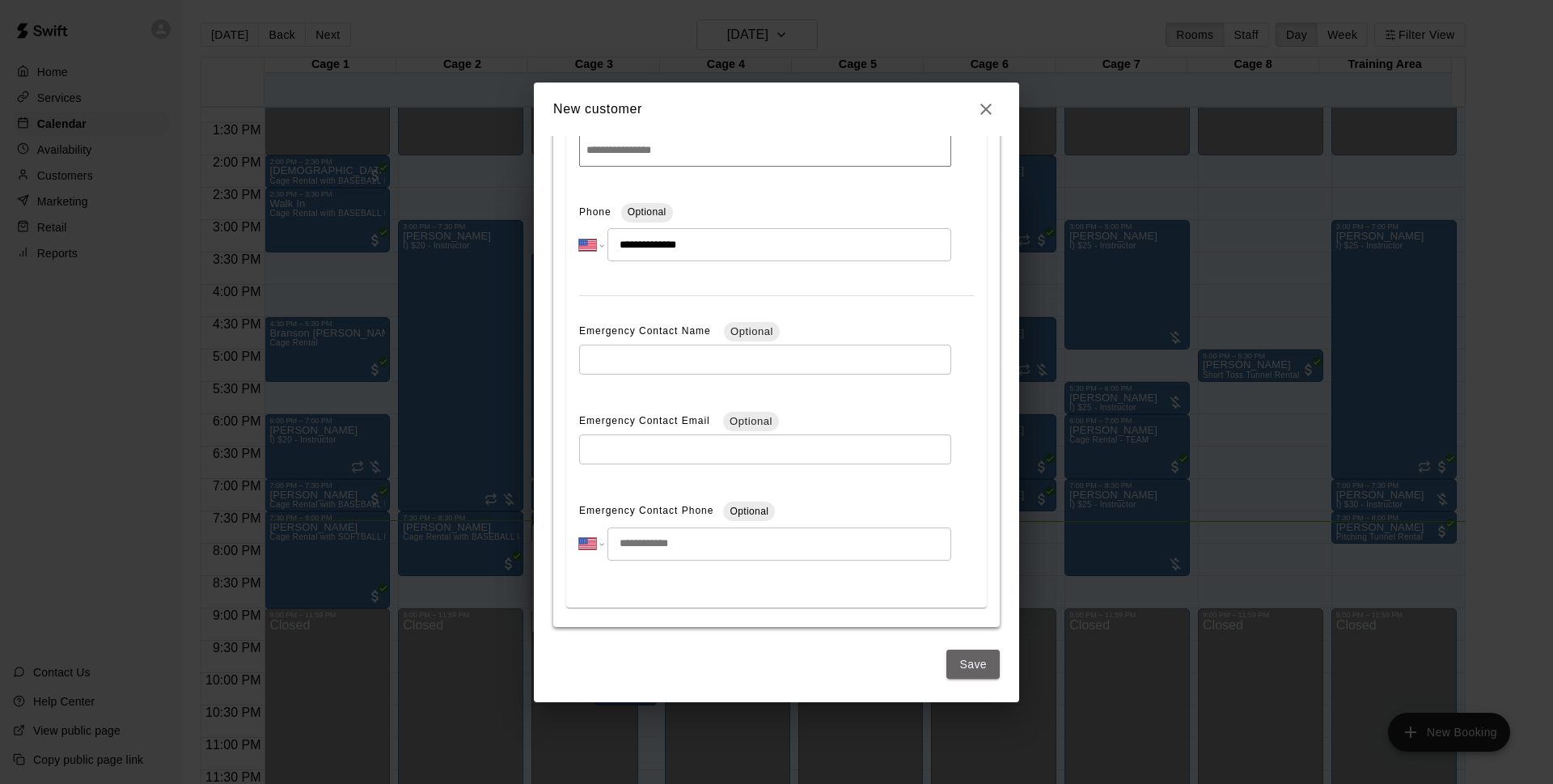
click at [956, 662] on button "Save" at bounding box center [973, 664] width 53 height 30
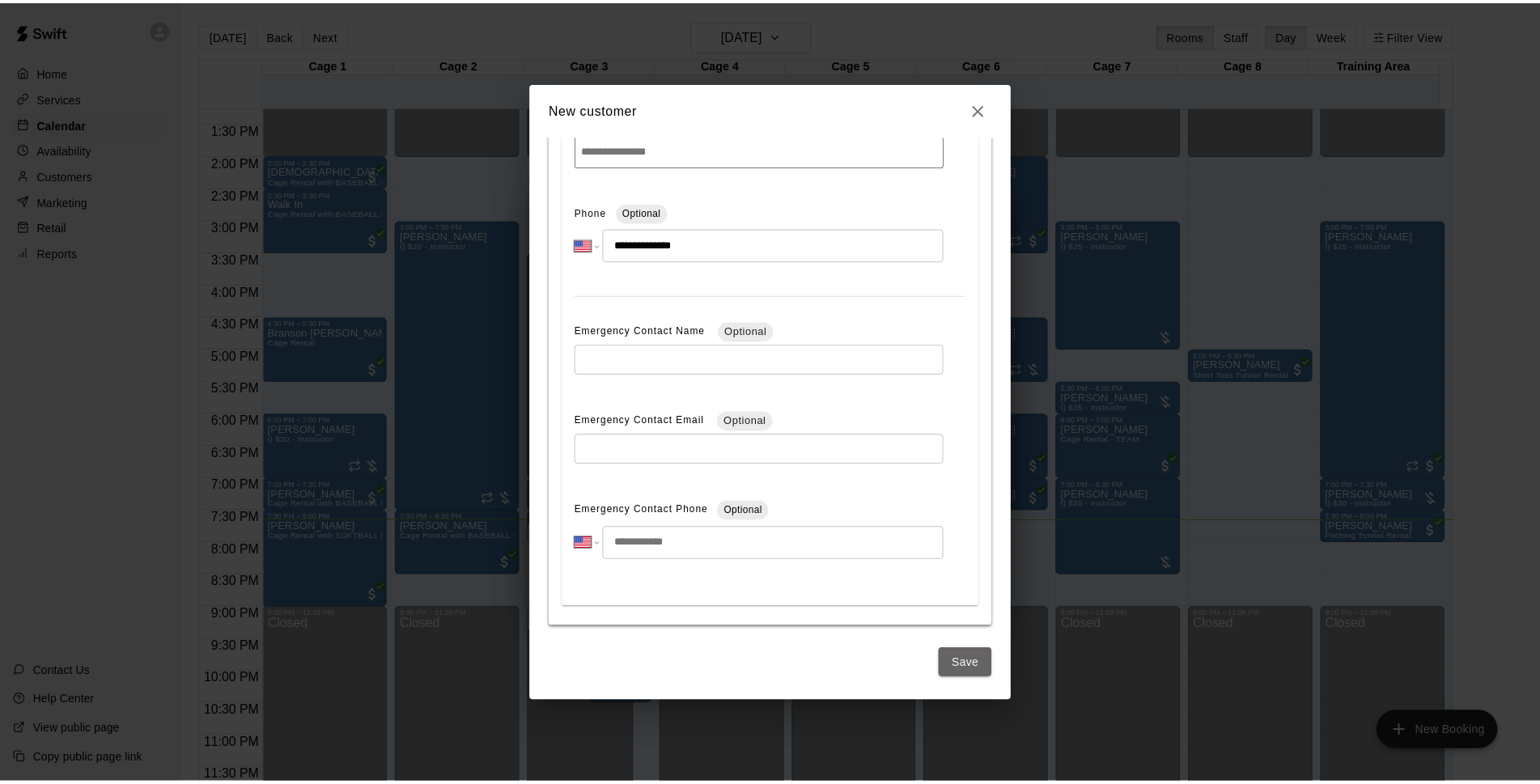
scroll to position [0, 0]
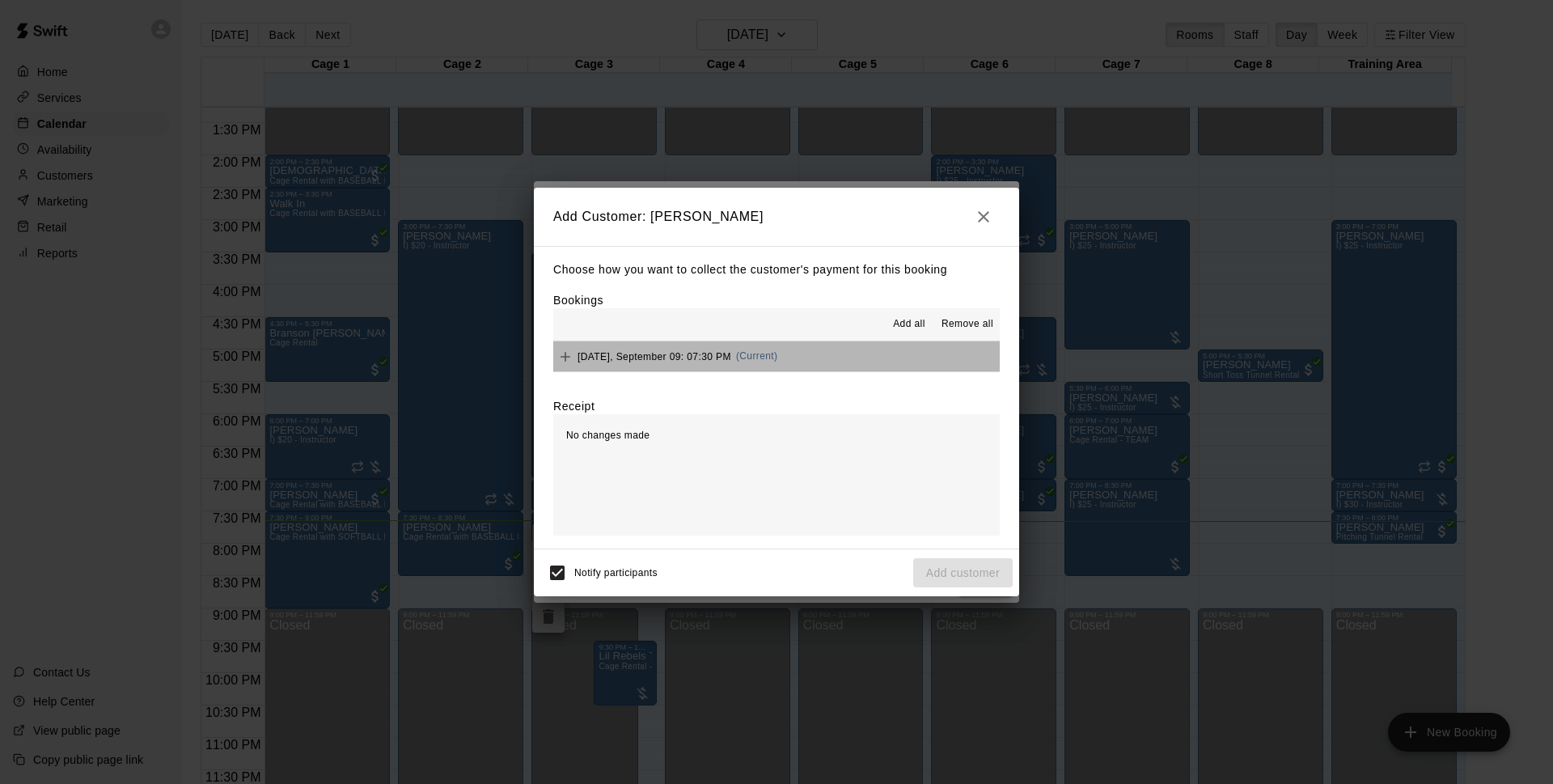
click at [829, 356] on button "Tuesday, September 09: 07:30 PM (Current)" at bounding box center [777, 356] width 446 height 30
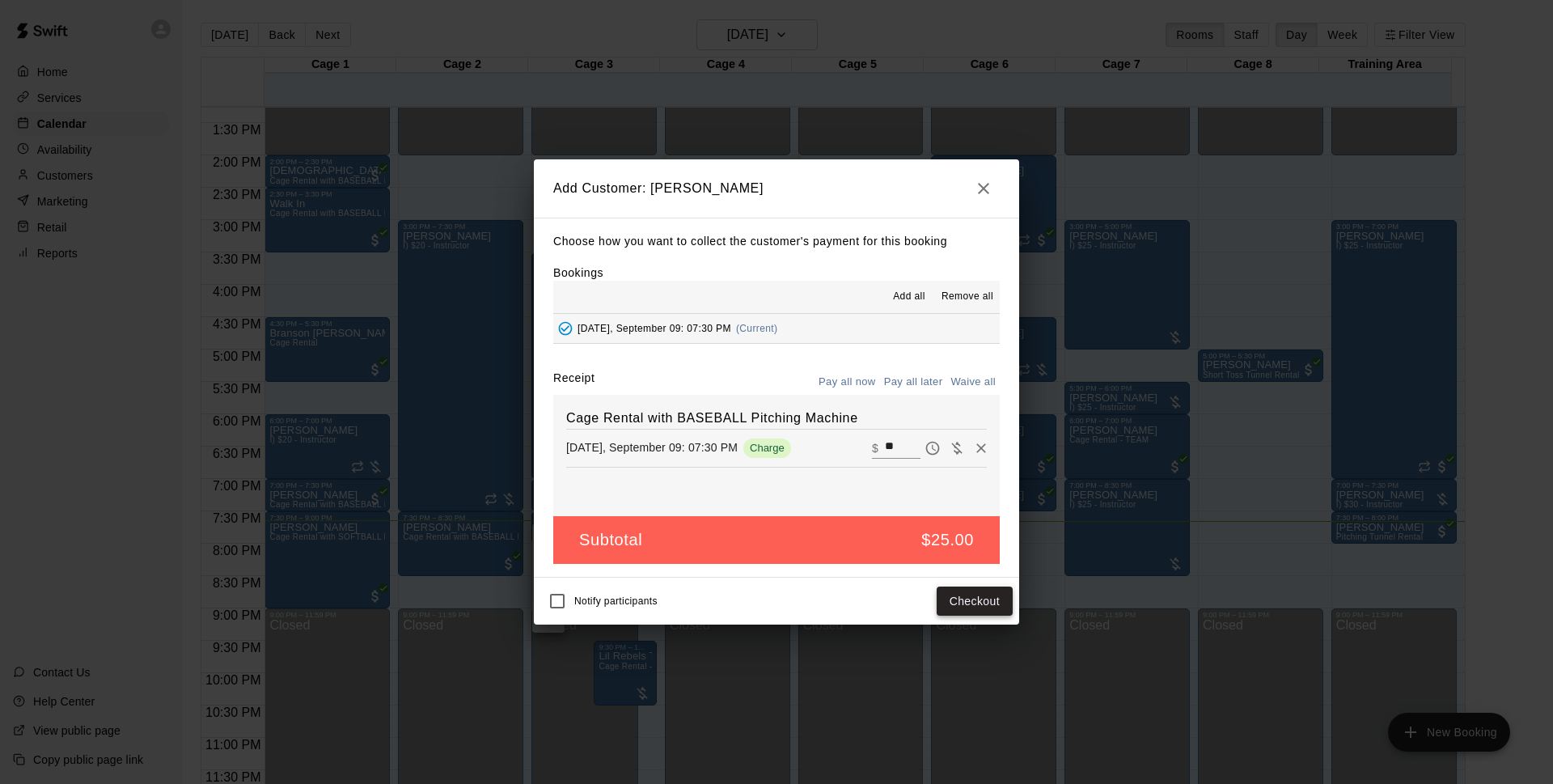
click at [957, 595] on button "Checkout" at bounding box center [975, 601] width 76 height 30
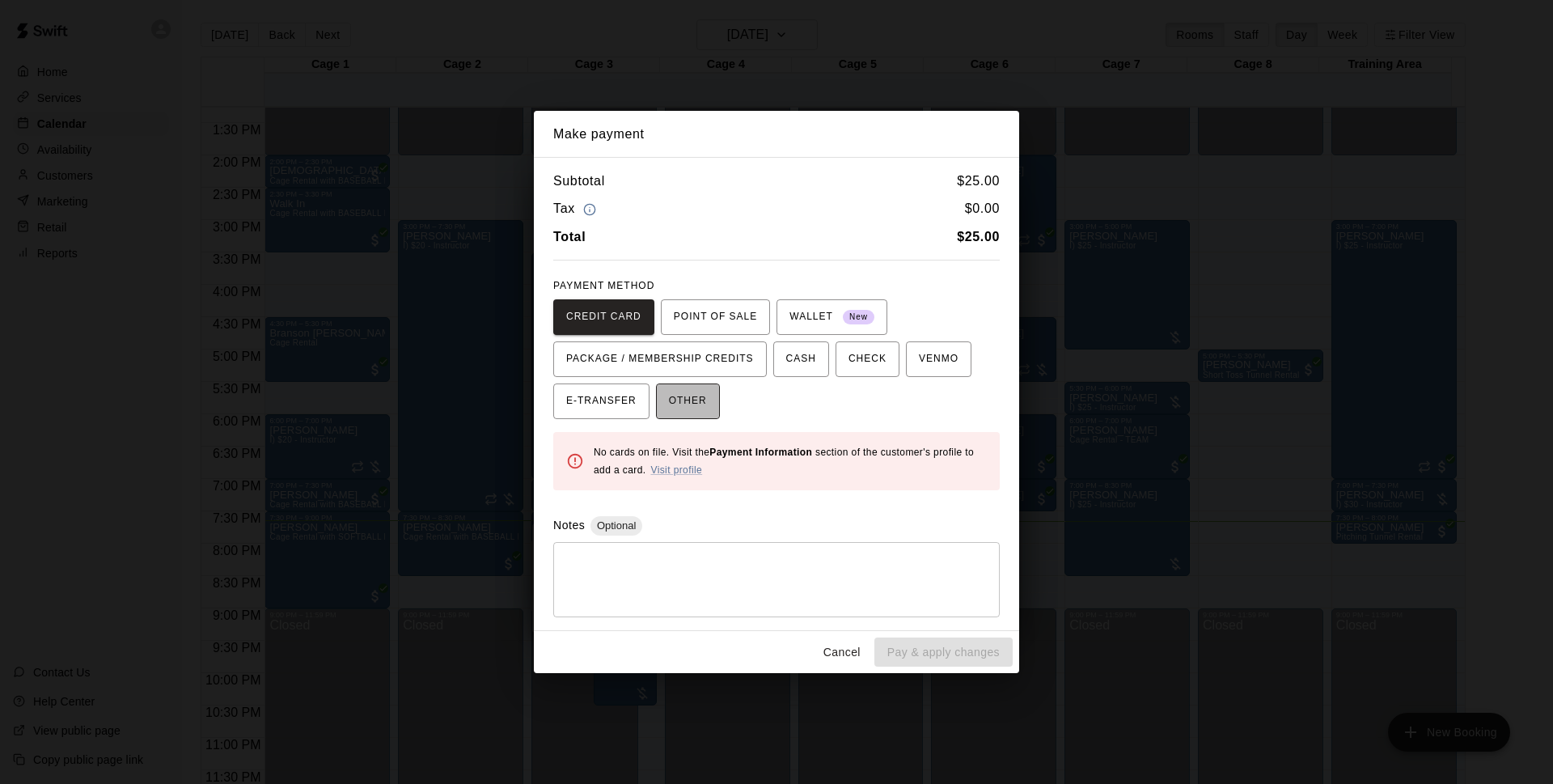
click at [696, 414] on button "OTHER" at bounding box center [688, 400] width 64 height 35
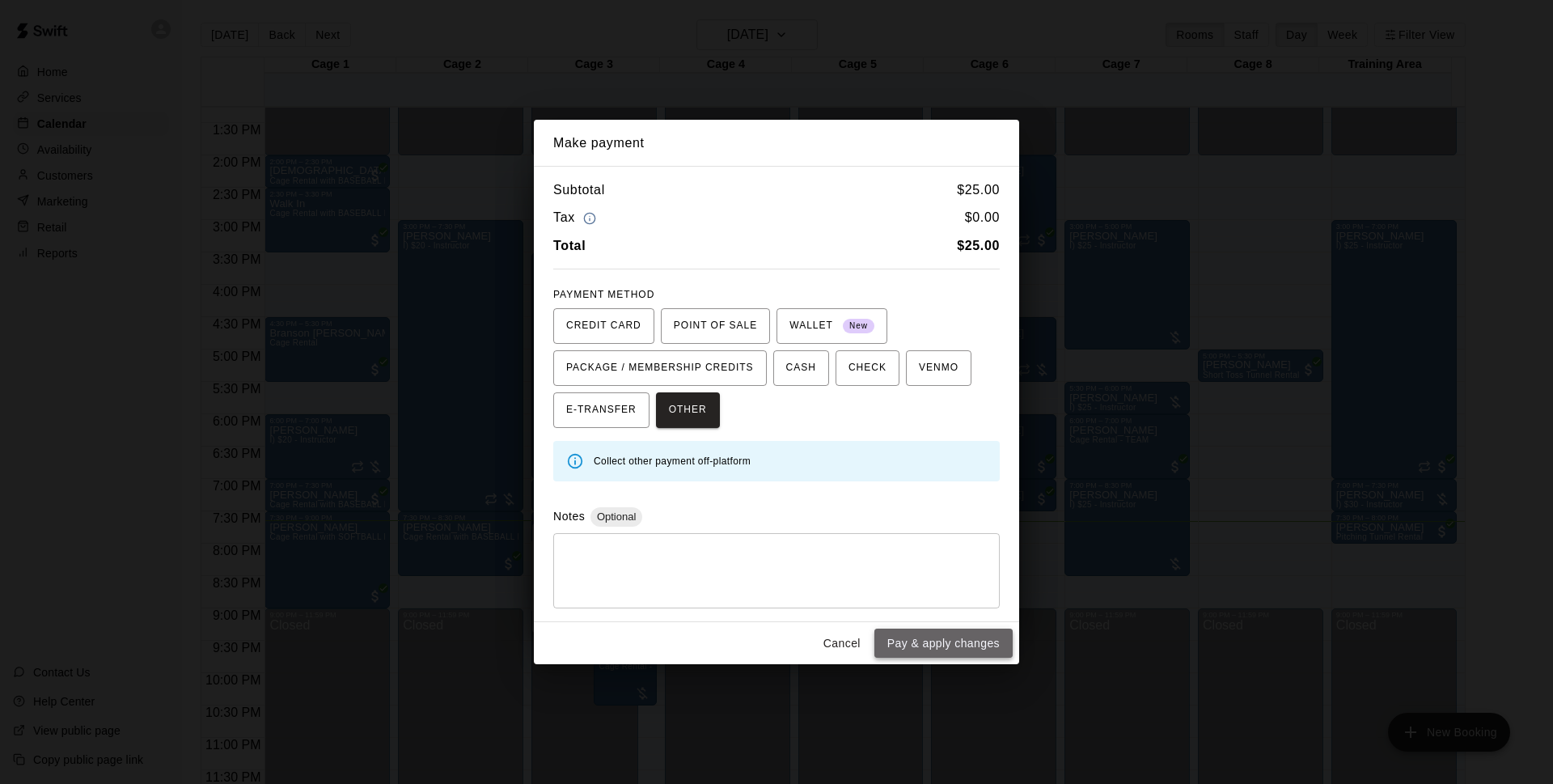
click at [925, 652] on button "Pay & apply changes" at bounding box center [943, 643] width 138 height 30
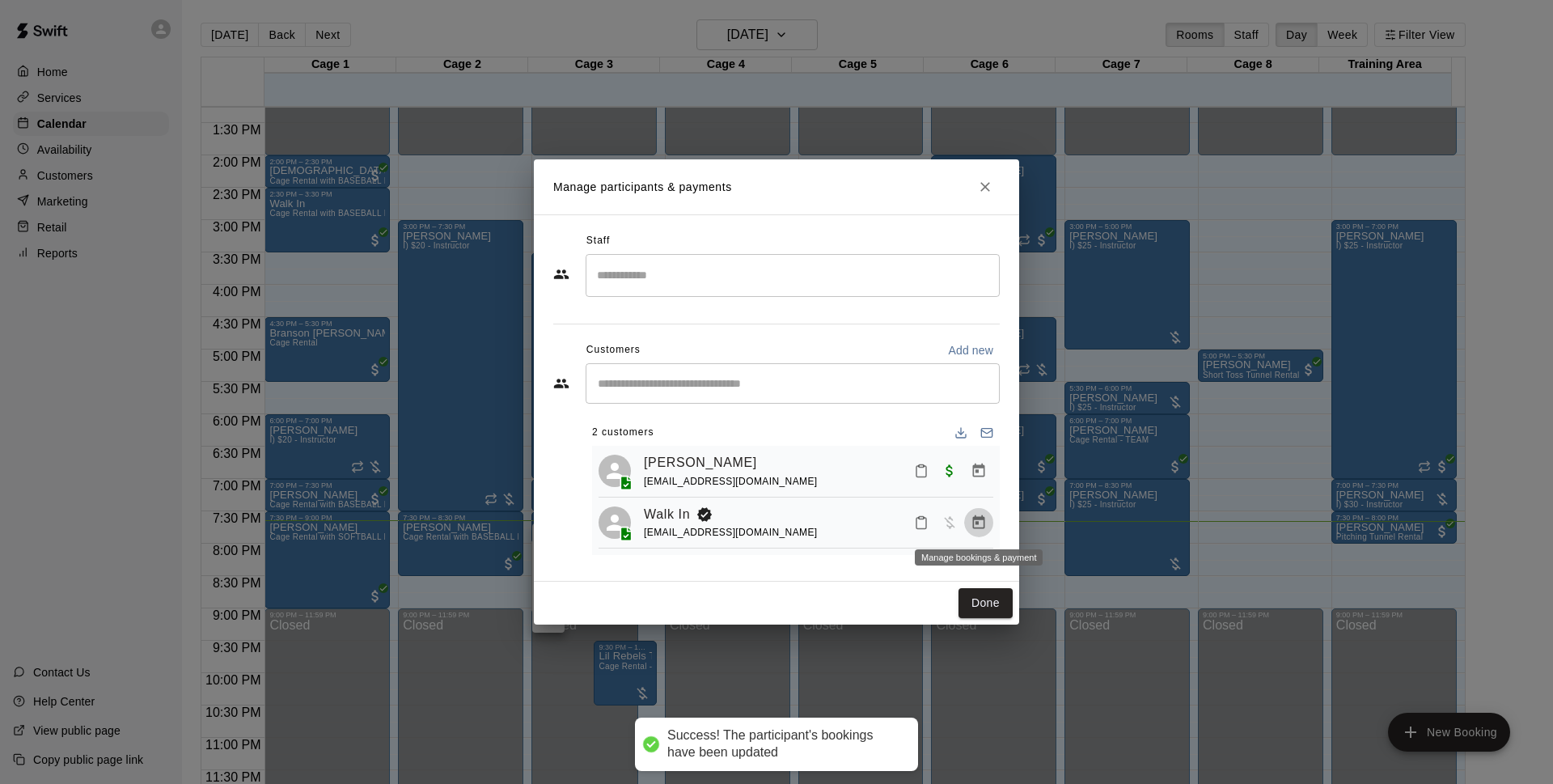
click at [977, 520] on icon "Manage bookings & payment" at bounding box center [978, 521] width 12 height 14
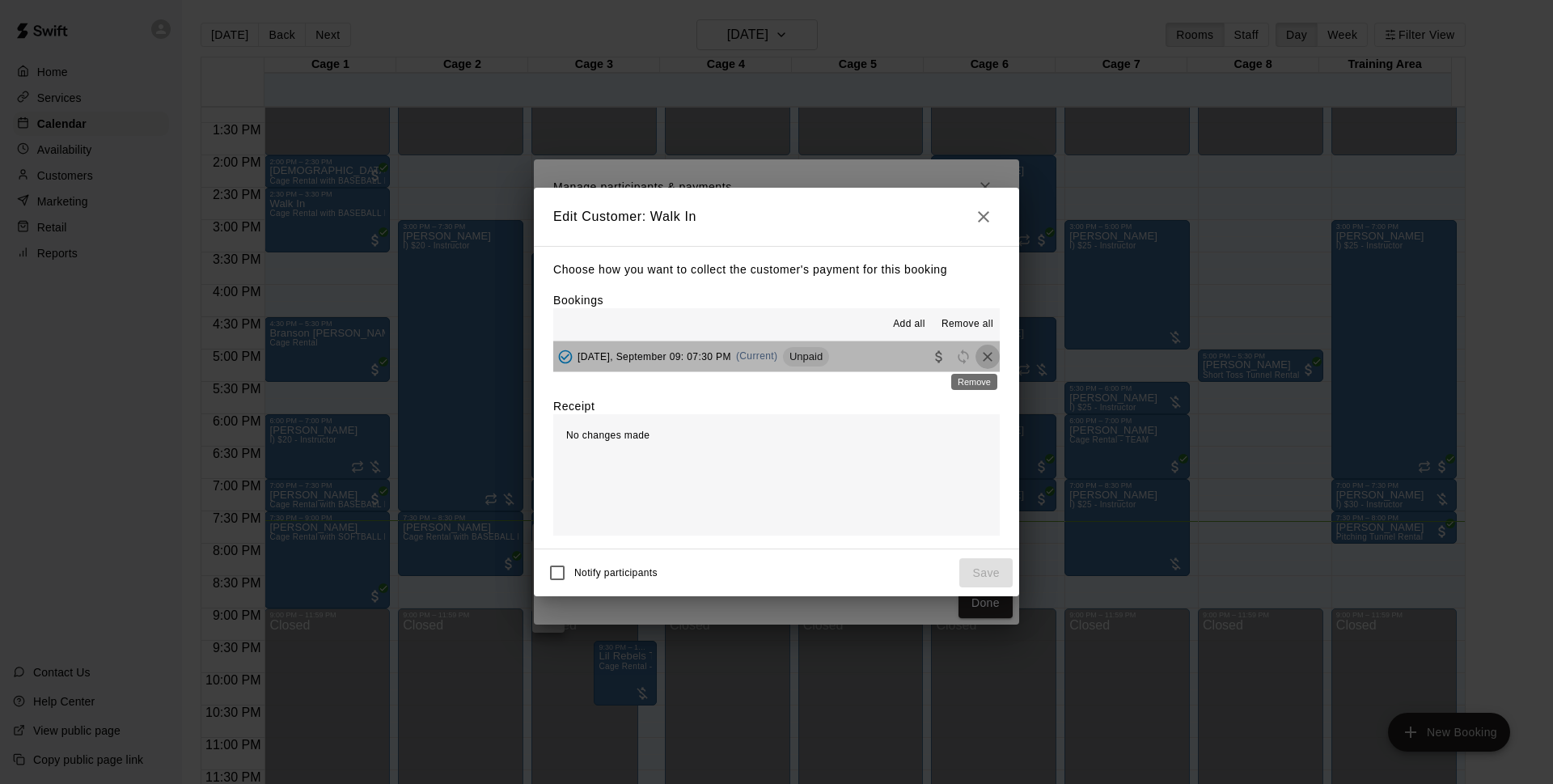
click at [979, 351] on icon "Remove" at bounding box center [987, 357] width 16 height 16
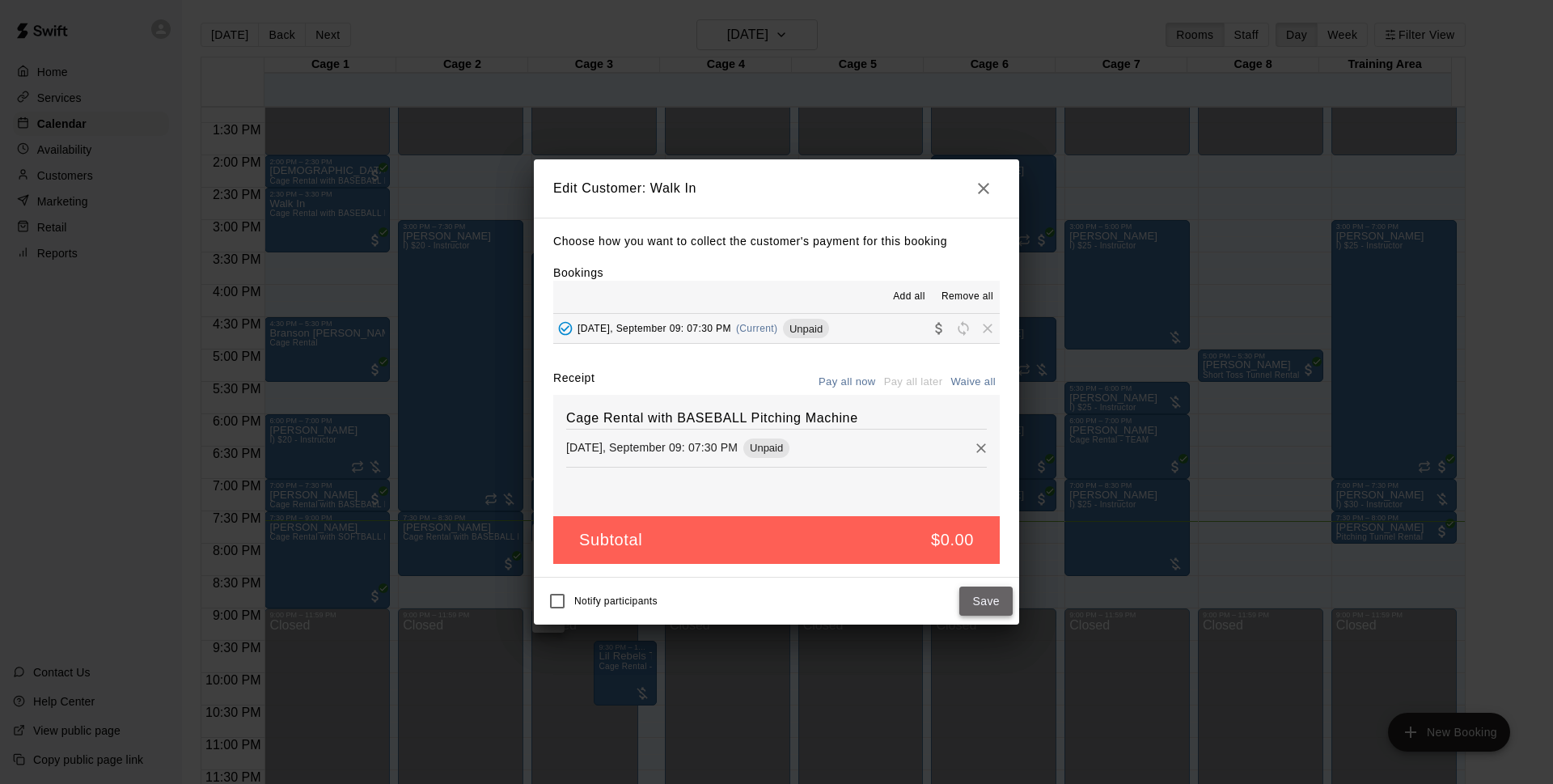
click at [966, 593] on button "Save" at bounding box center [986, 601] width 53 height 30
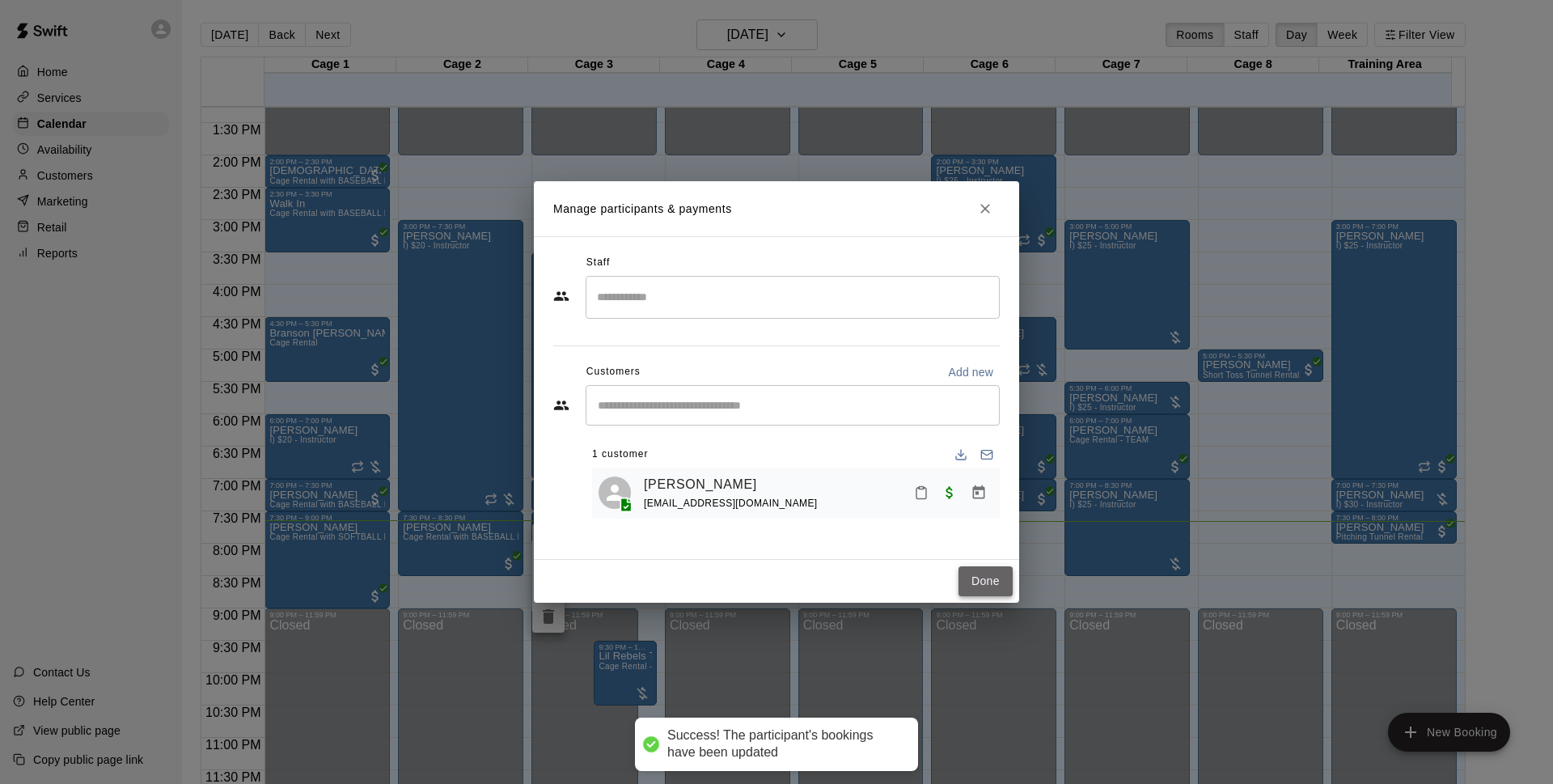
click at [987, 574] on button "Done" at bounding box center [986, 581] width 54 height 30
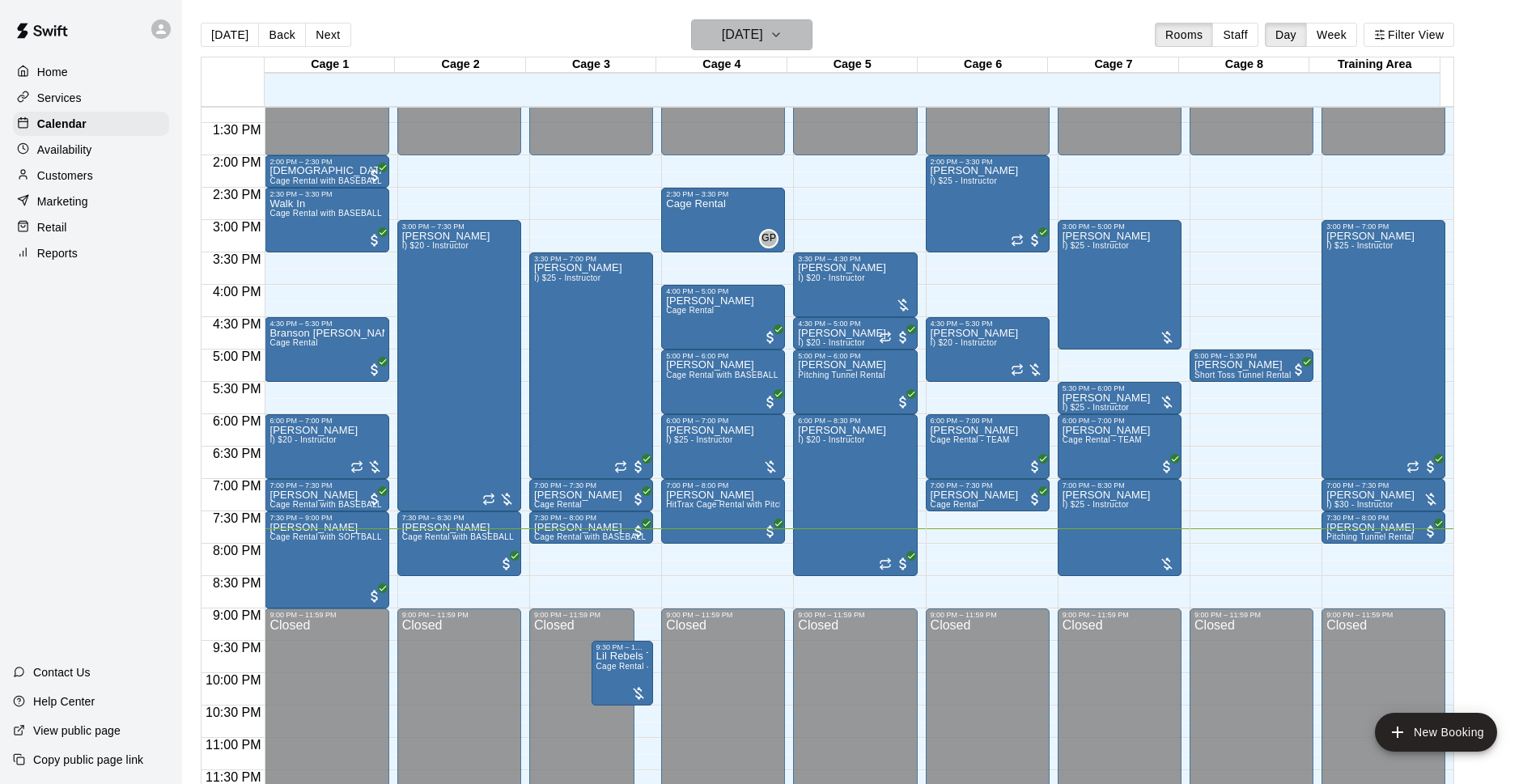
click at [757, 31] on h6 "[DATE]" at bounding box center [743, 34] width 42 height 23
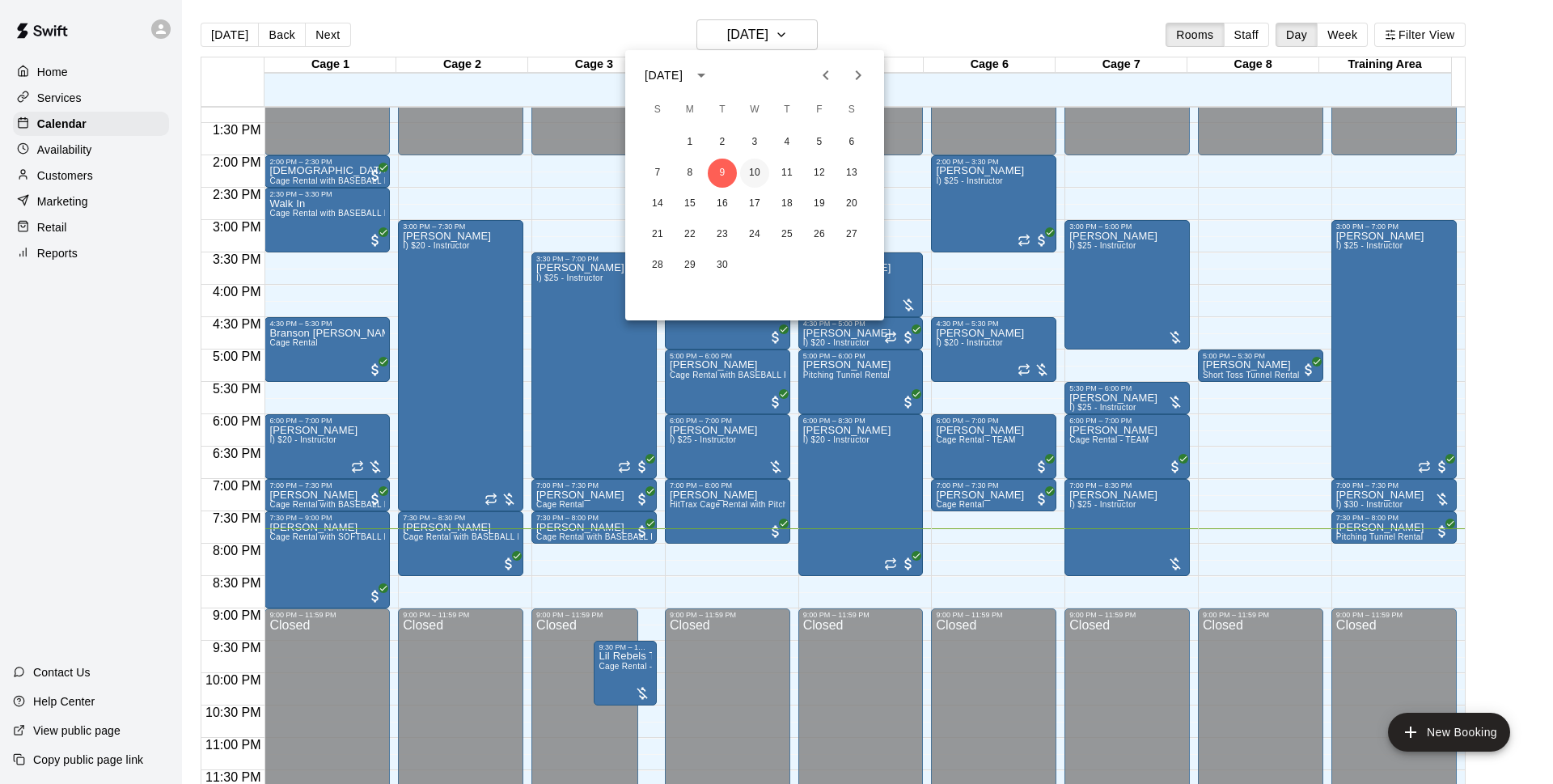
click at [757, 173] on button "10" at bounding box center [754, 173] width 29 height 29
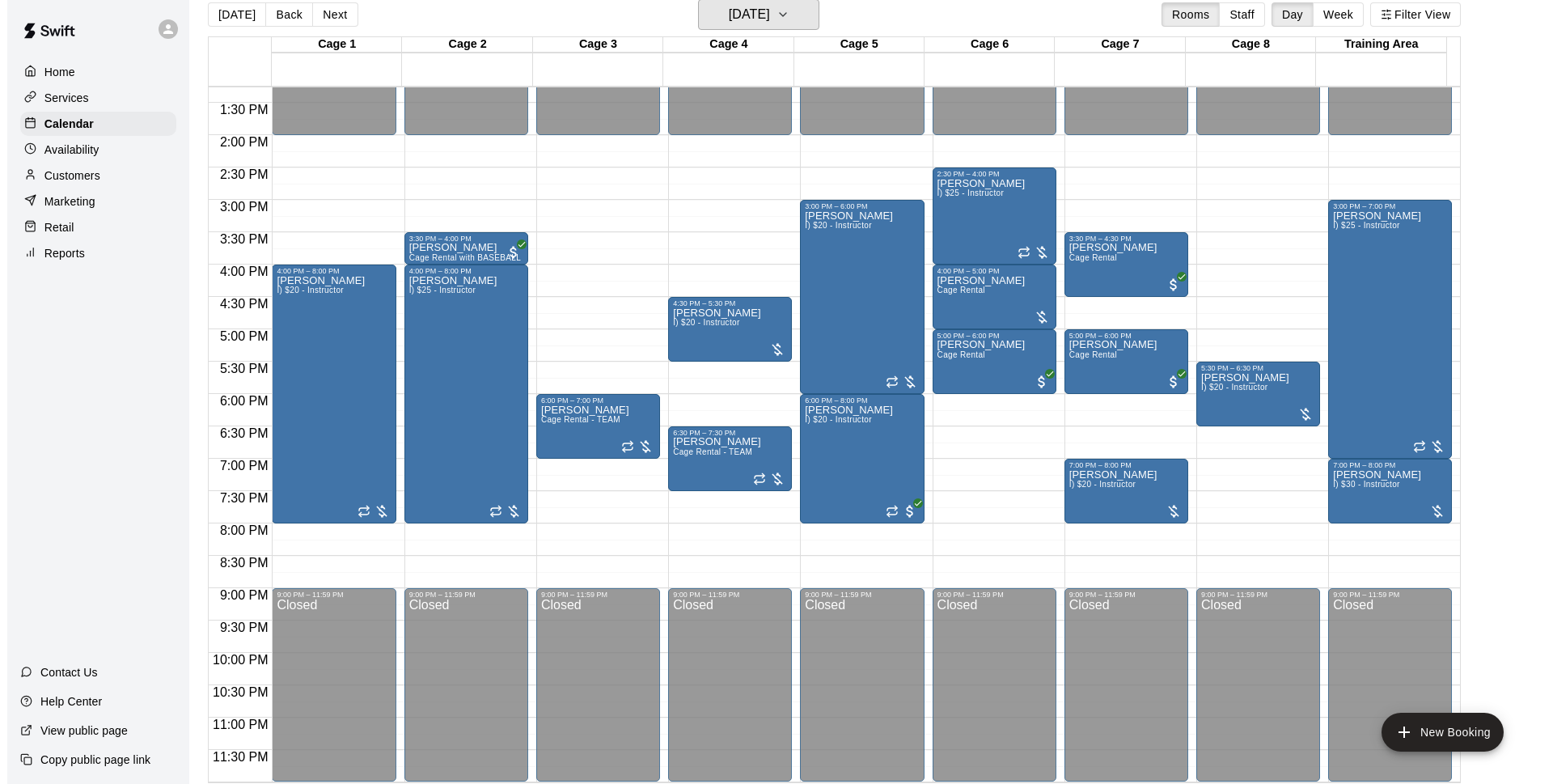
scroll to position [26, 0]
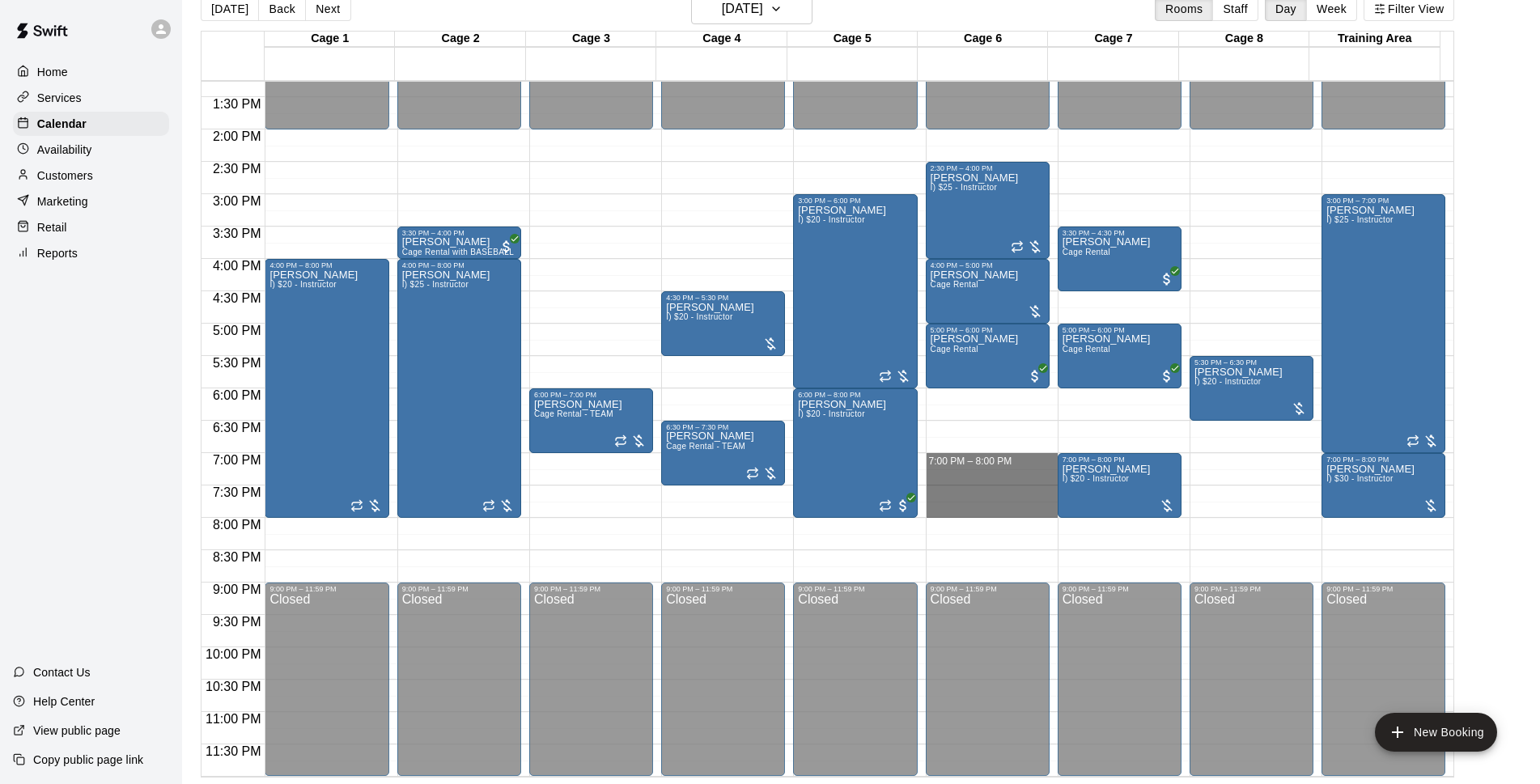
drag, startPoint x: 941, startPoint y: 455, endPoint x: 941, endPoint y: 505, distance: 50.0
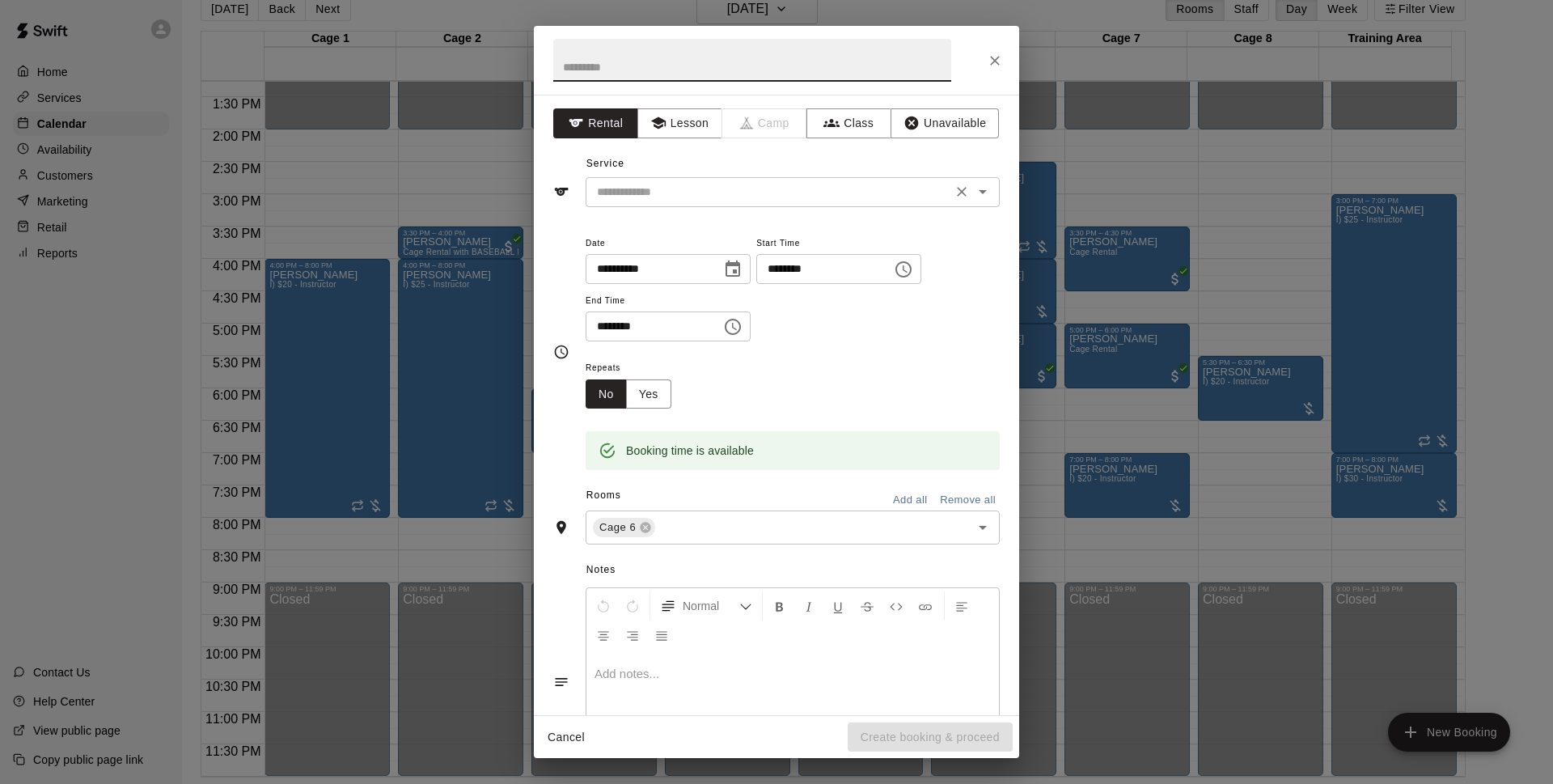
click at [714, 188] on input "text" at bounding box center [769, 191] width 357 height 20
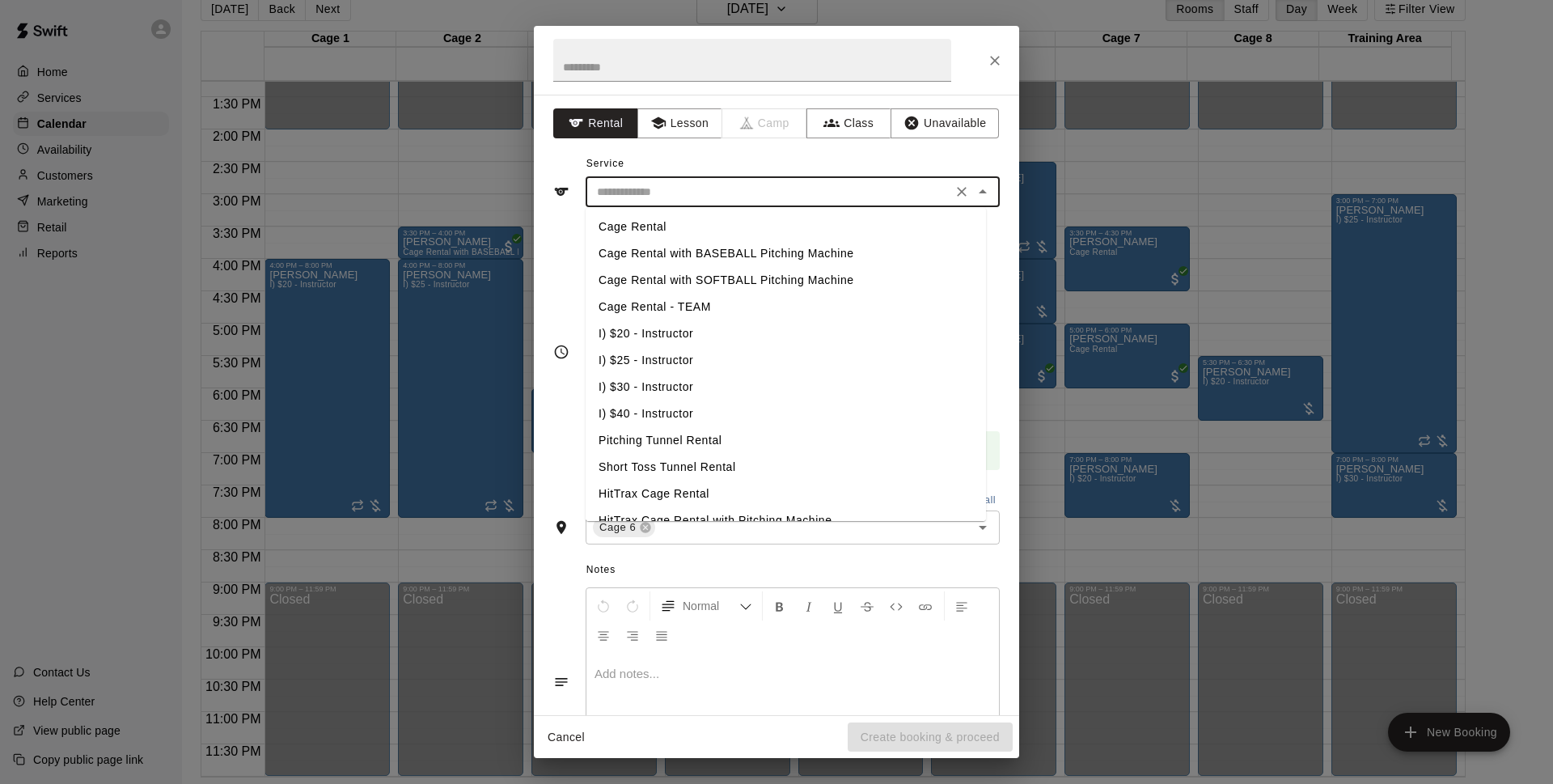
drag, startPoint x: 650, startPoint y: 229, endPoint x: 614, endPoint y: 225, distance: 36.2
click at [614, 225] on li "Cage Rental" at bounding box center [785, 227] width 400 height 27
type input "**********"
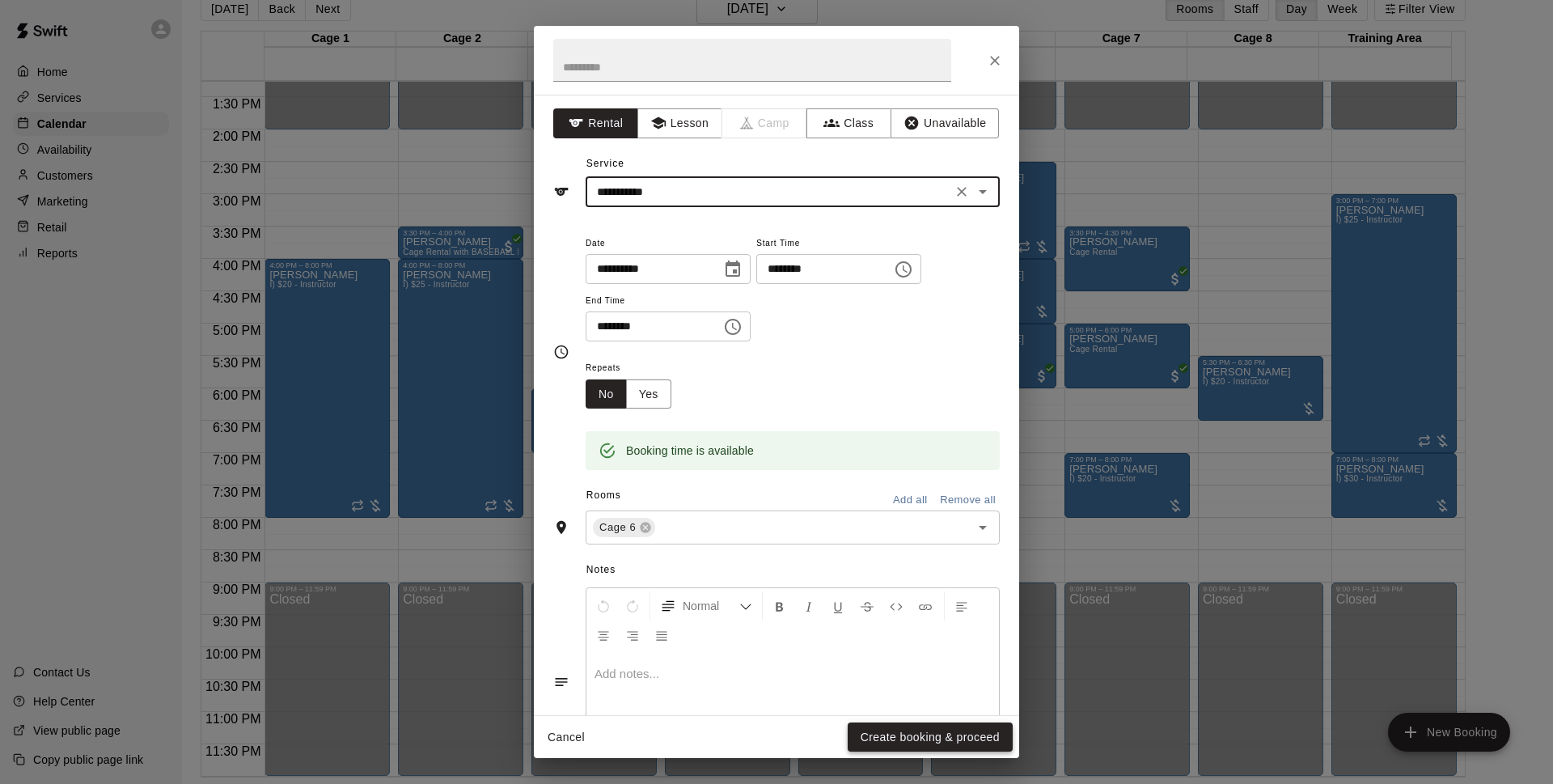
click at [884, 731] on button "Create booking & proceed" at bounding box center [930, 737] width 165 height 30
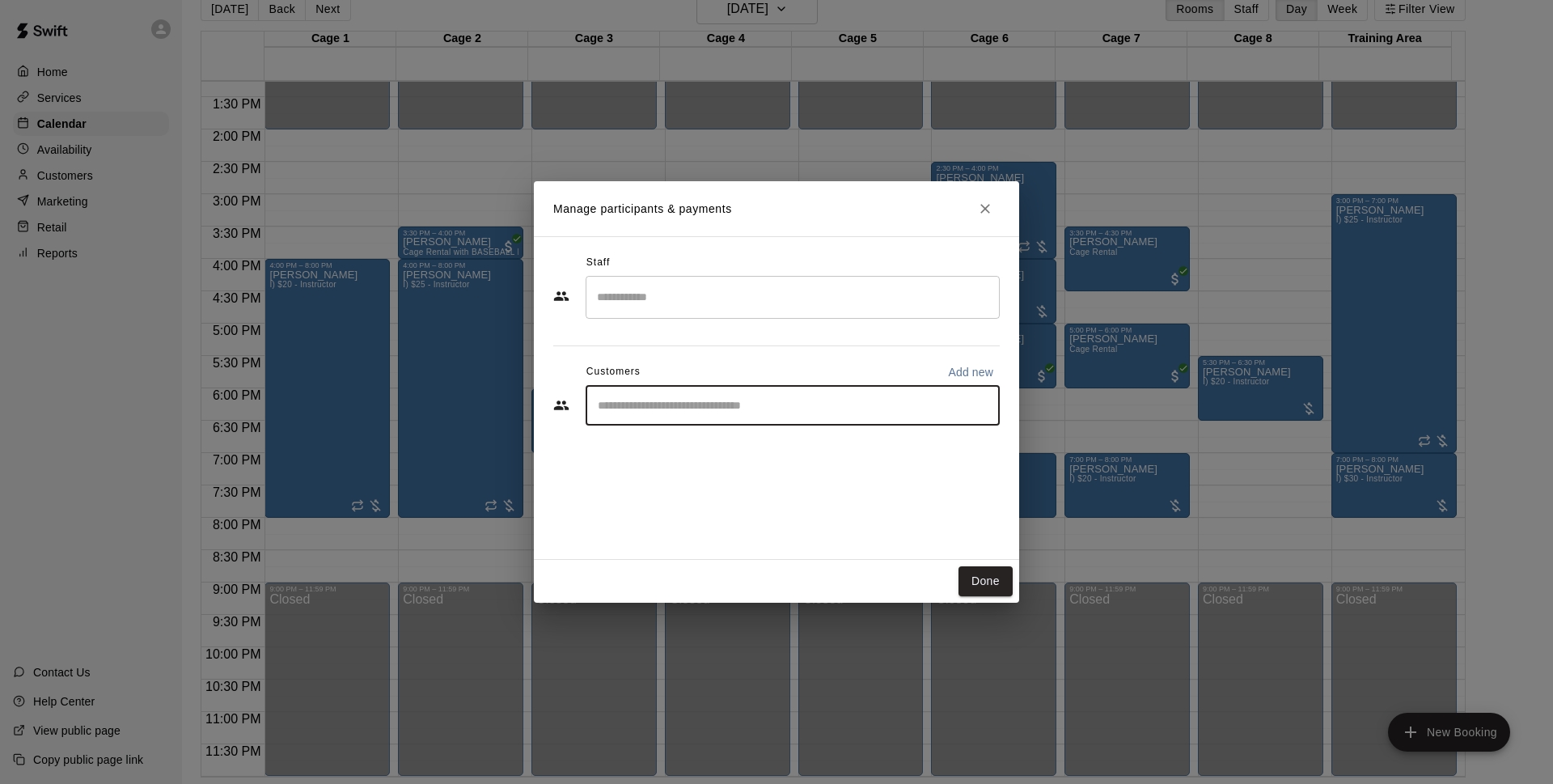
click at [762, 406] on input "Start typing to search customers..." at bounding box center [792, 406] width 399 height 16
type input "****"
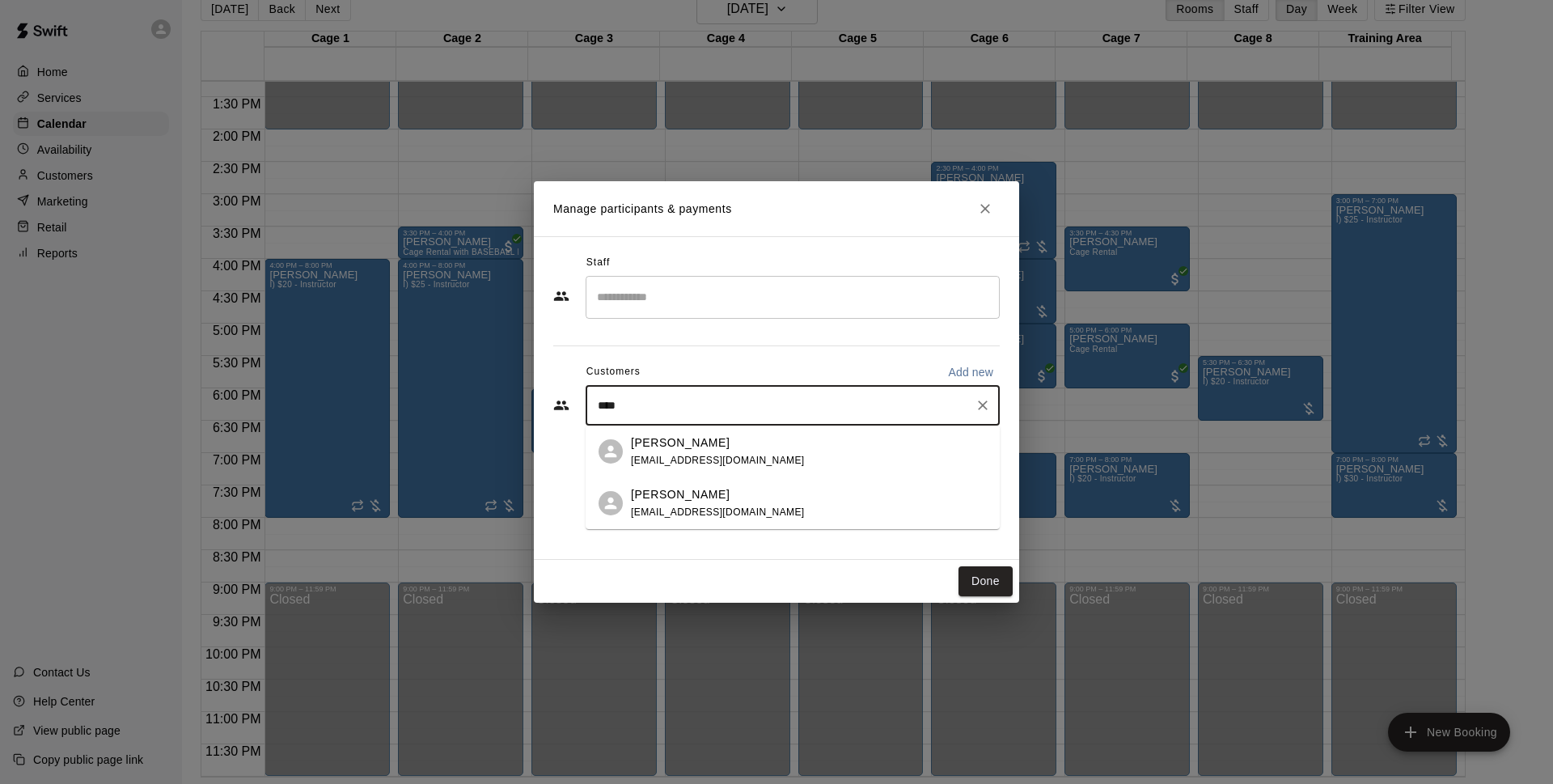
click at [752, 444] on div "David Lally dlally2002@gmail.com" at bounding box center [809, 452] width 356 height 35
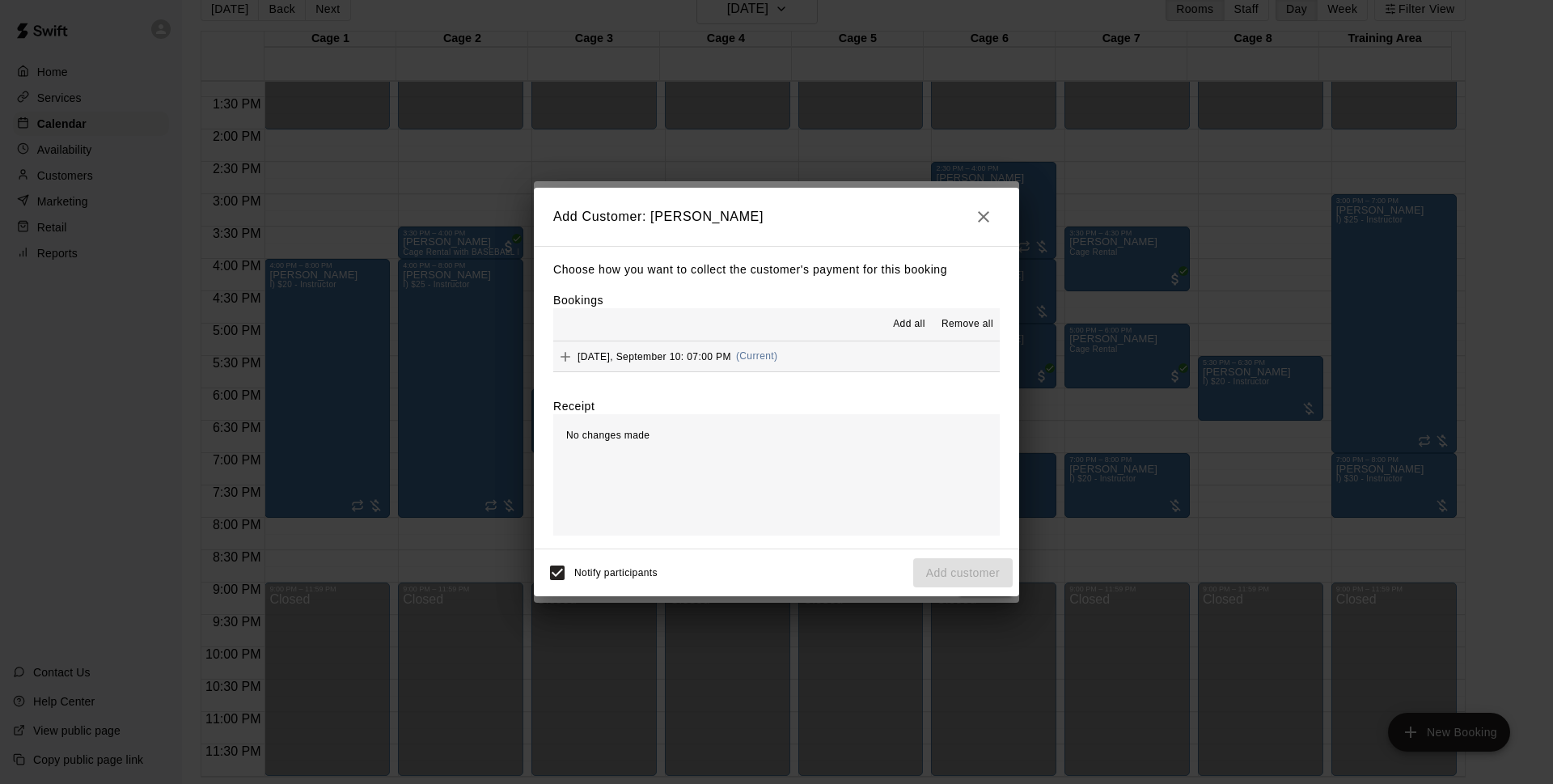
click at [856, 359] on button "Wednesday, September 10: 07:00 PM (Current)" at bounding box center [777, 356] width 446 height 30
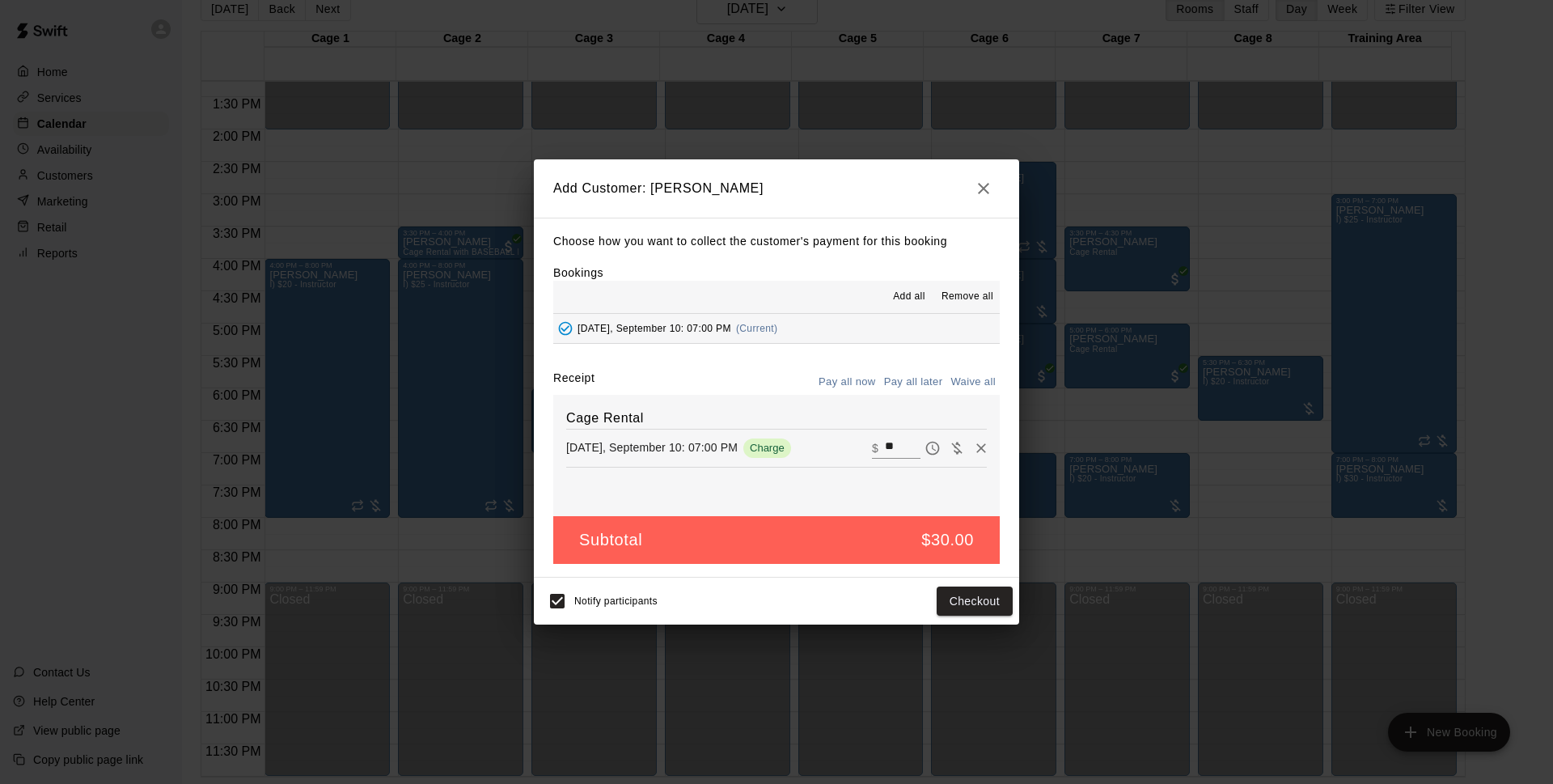
click at [885, 383] on button "Pay all later" at bounding box center [913, 382] width 67 height 25
click at [922, 604] on button "Add customer" at bounding box center [963, 601] width 99 height 30
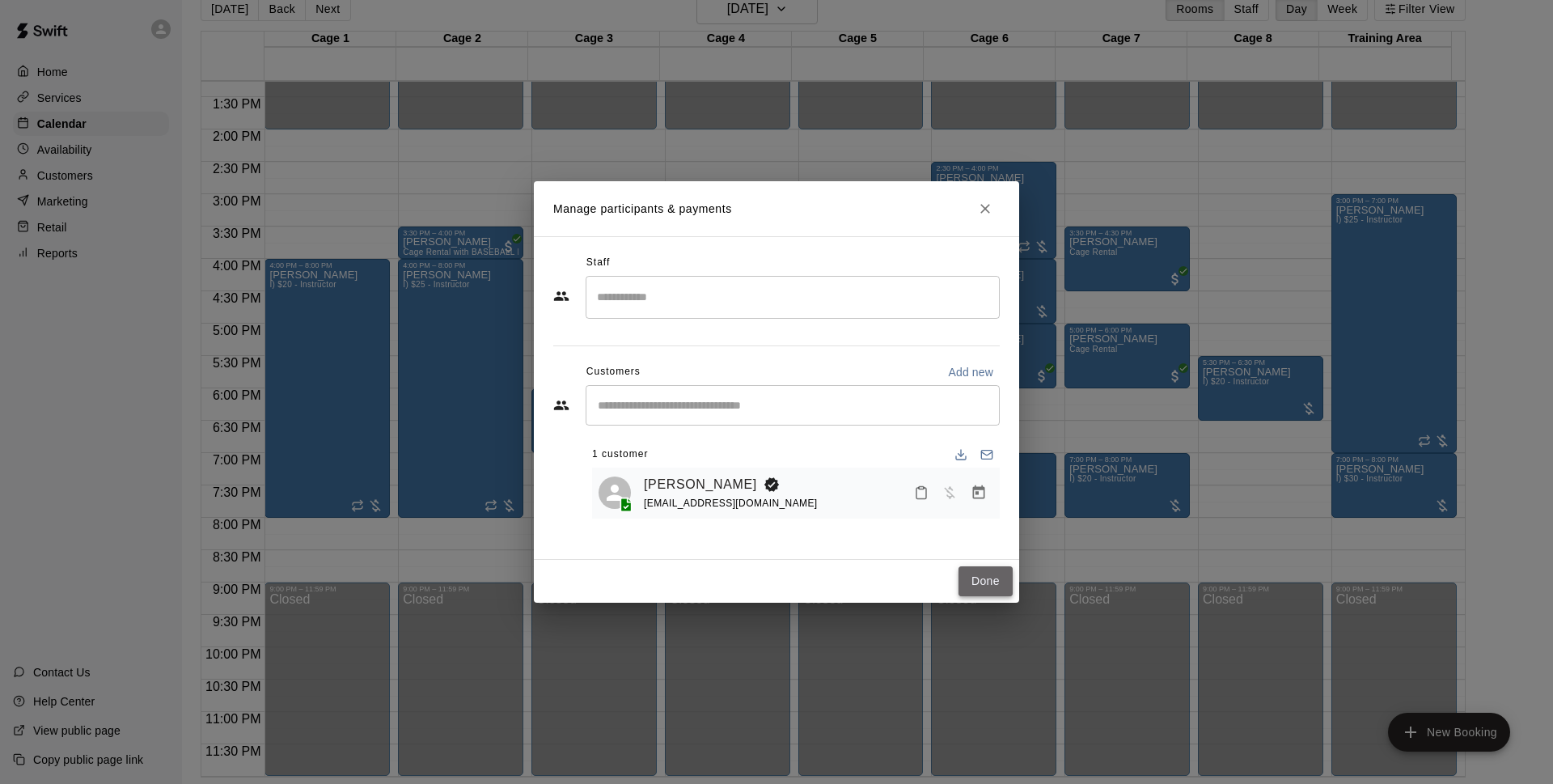
click at [988, 576] on button "Done" at bounding box center [986, 581] width 54 height 30
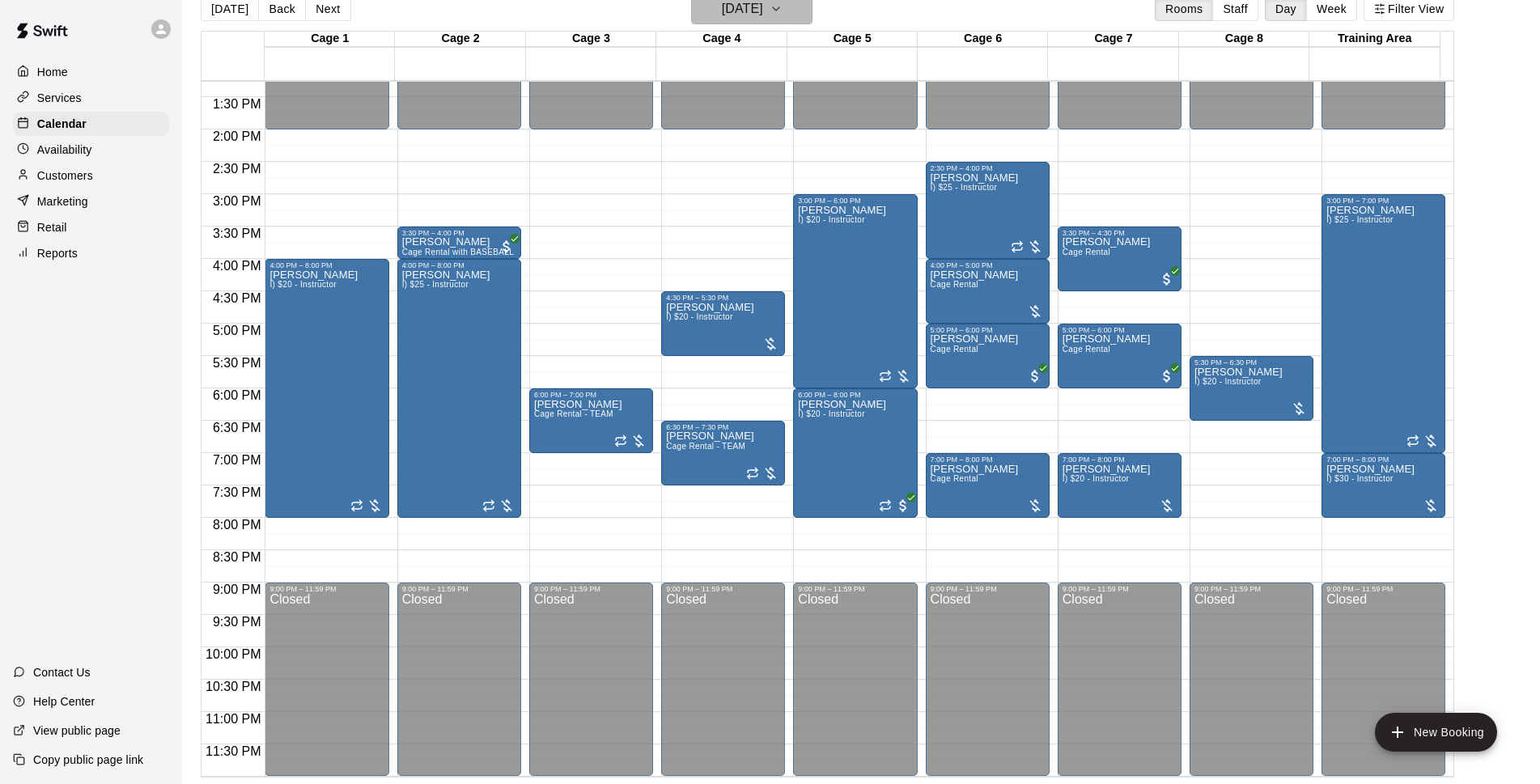
click at [792, 21] on button "Wednesday Sep 10" at bounding box center [752, 9] width 121 height 31
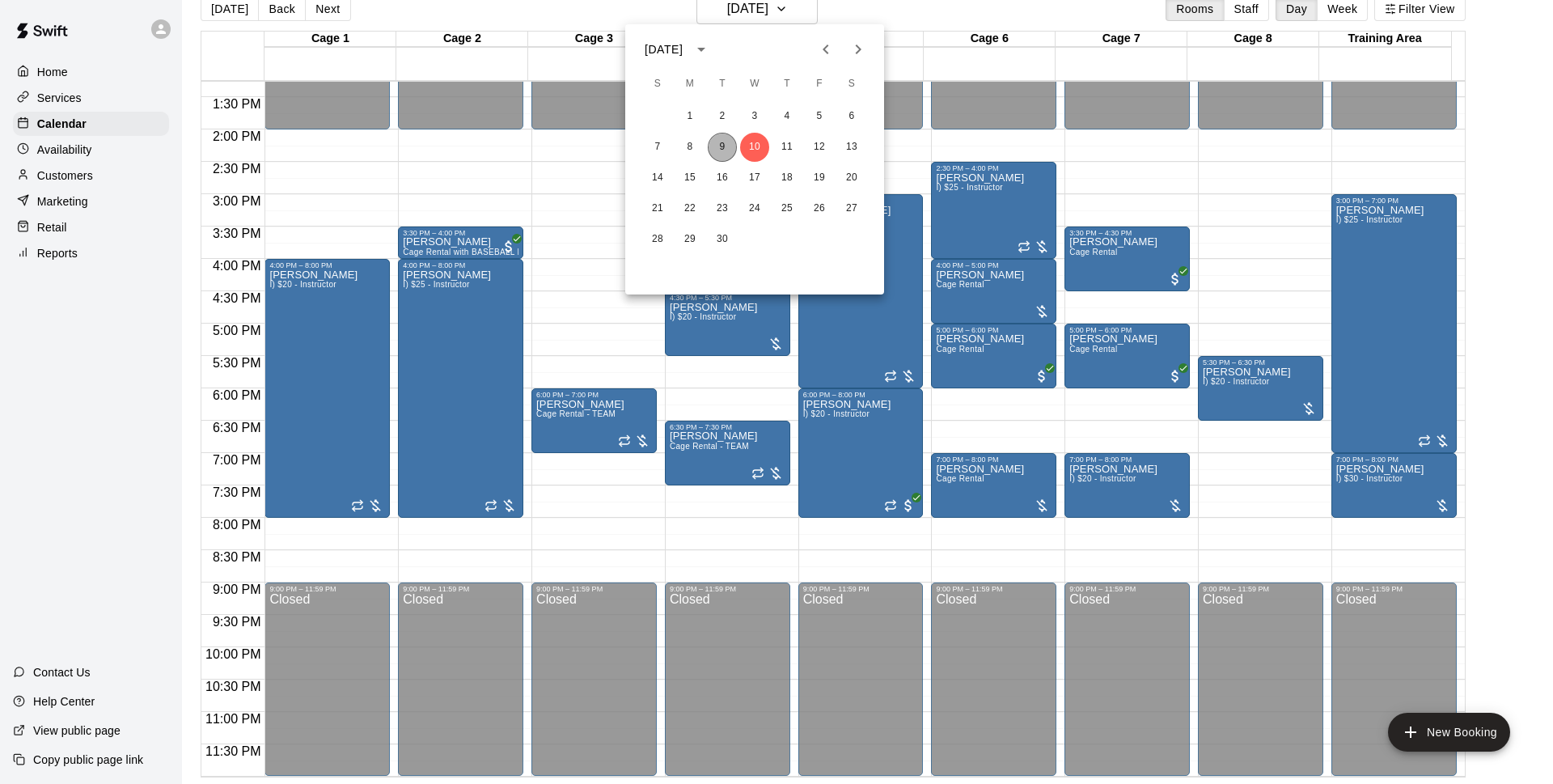
click at [730, 145] on button "9" at bounding box center [723, 147] width 29 height 29
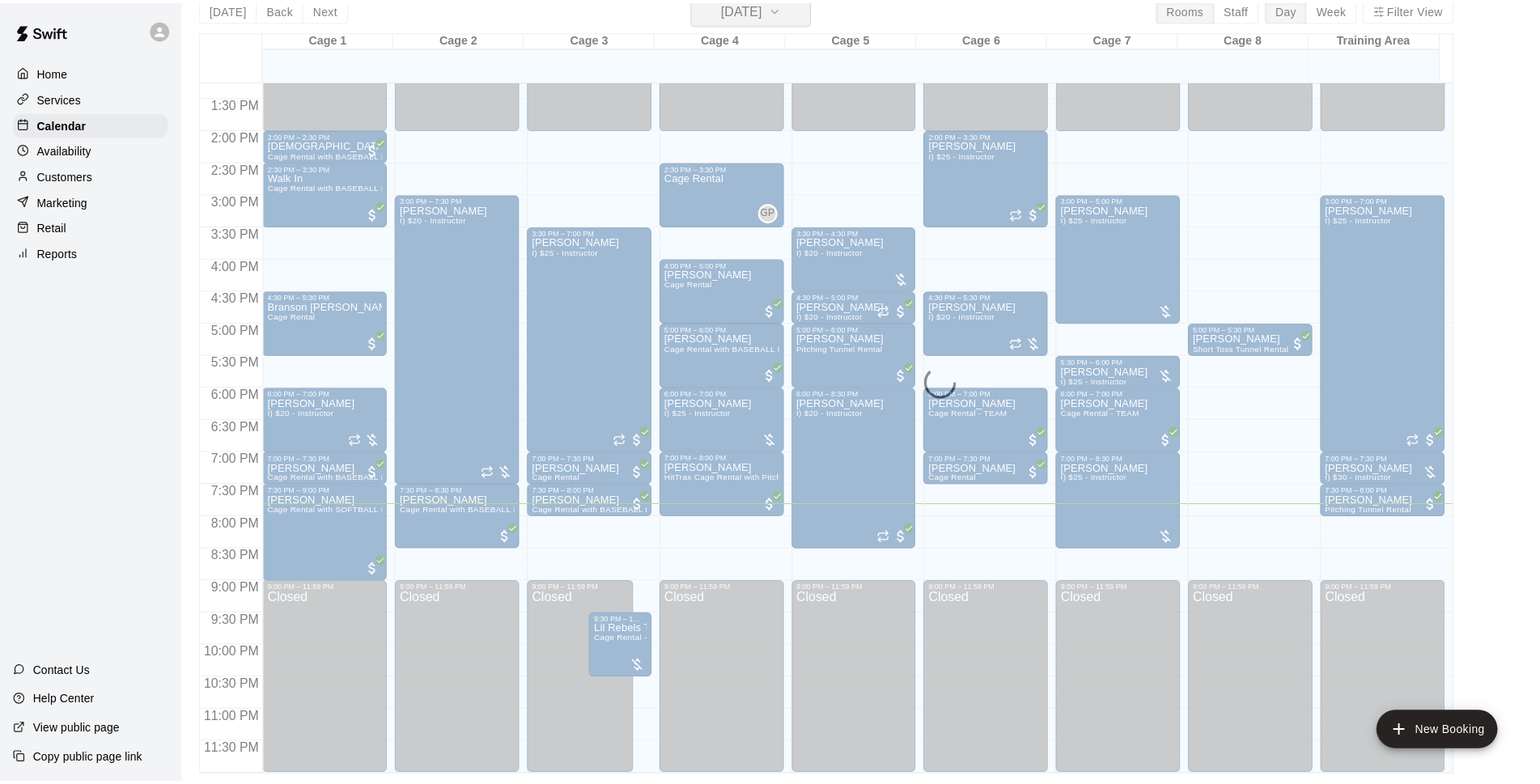
scroll to position [19, 0]
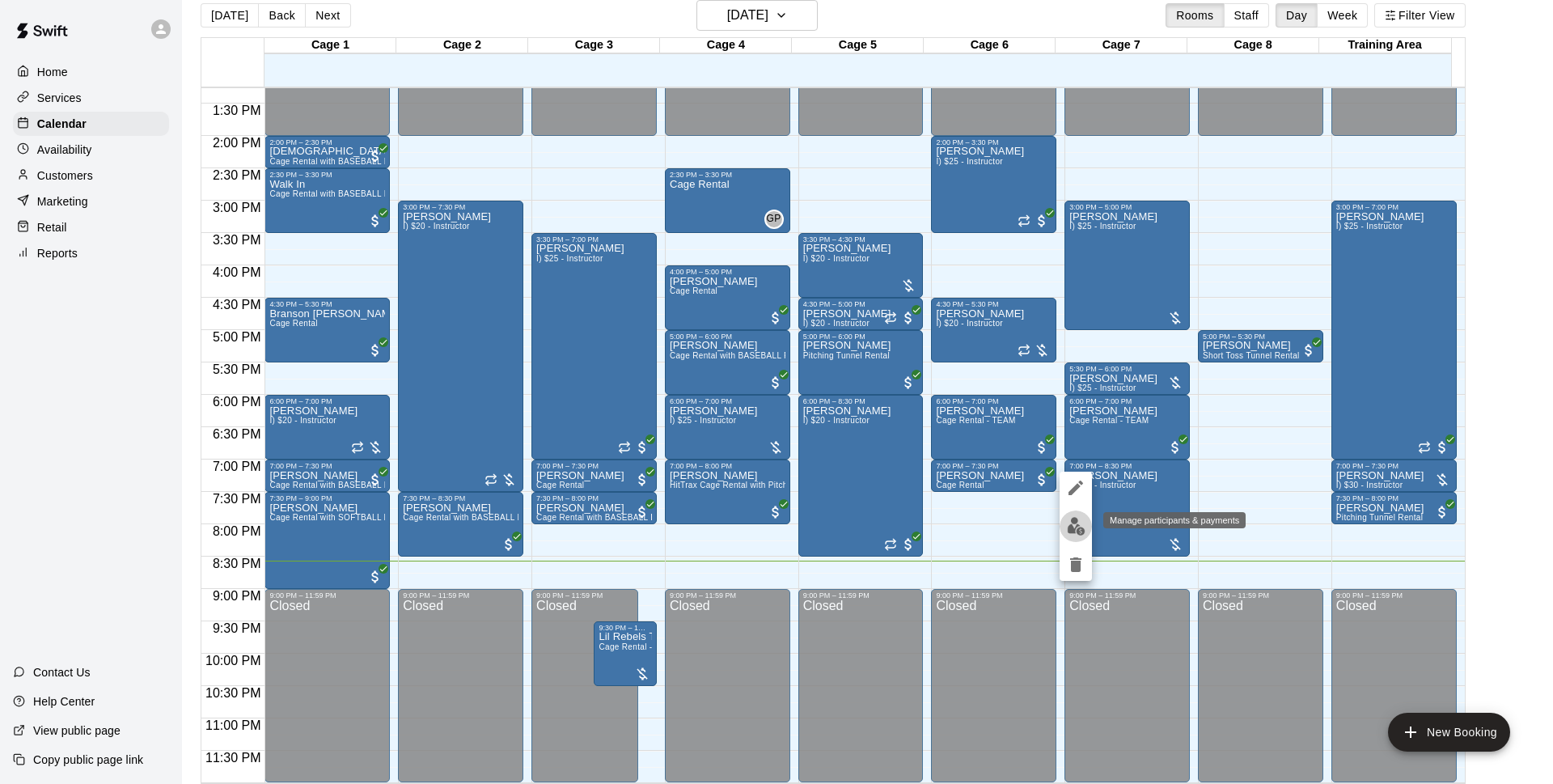
click at [1082, 531] on img "edit" at bounding box center [1076, 526] width 19 height 19
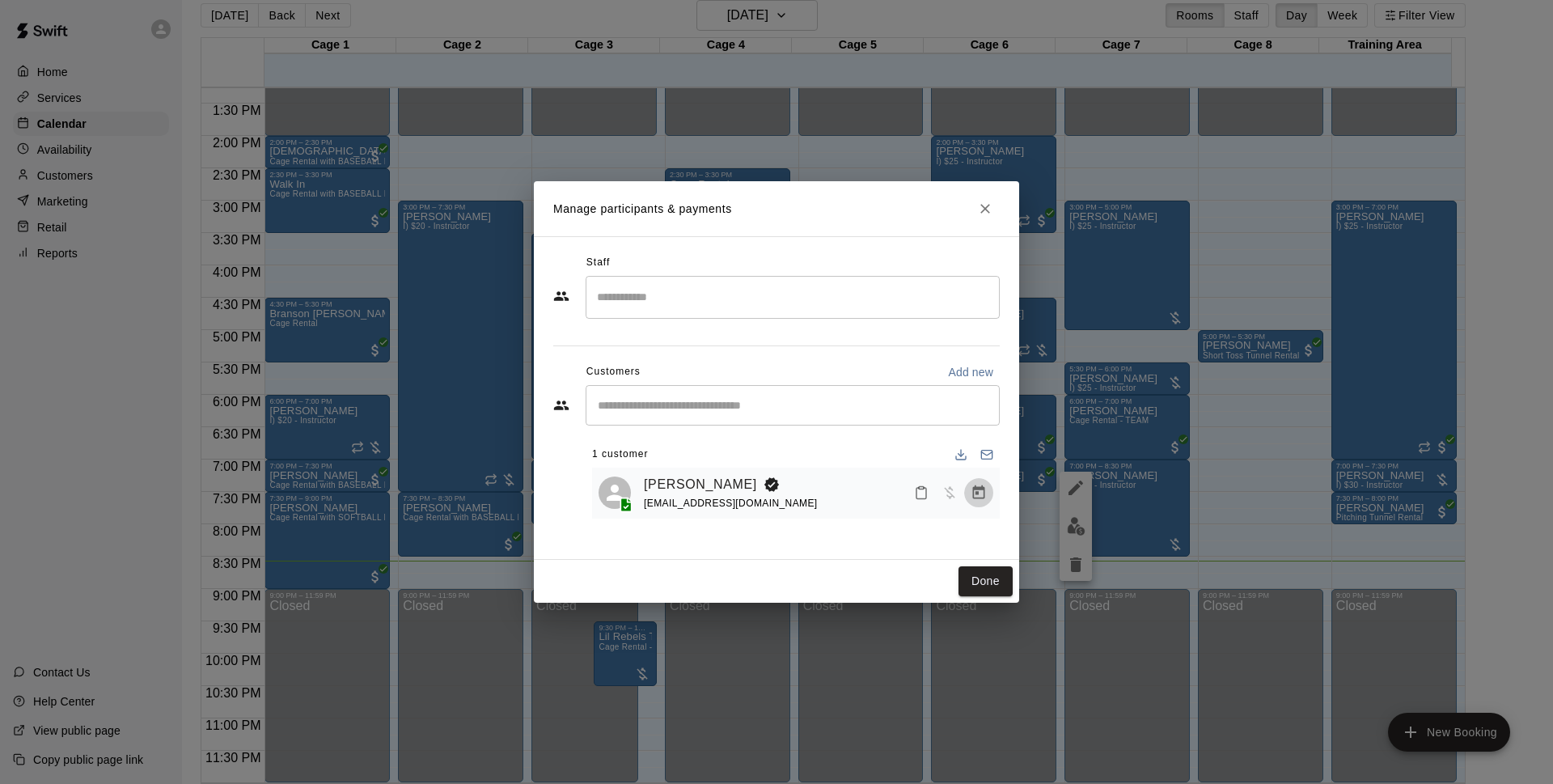
click at [985, 507] on button "Manage bookings & payment" at bounding box center [978, 492] width 29 height 29
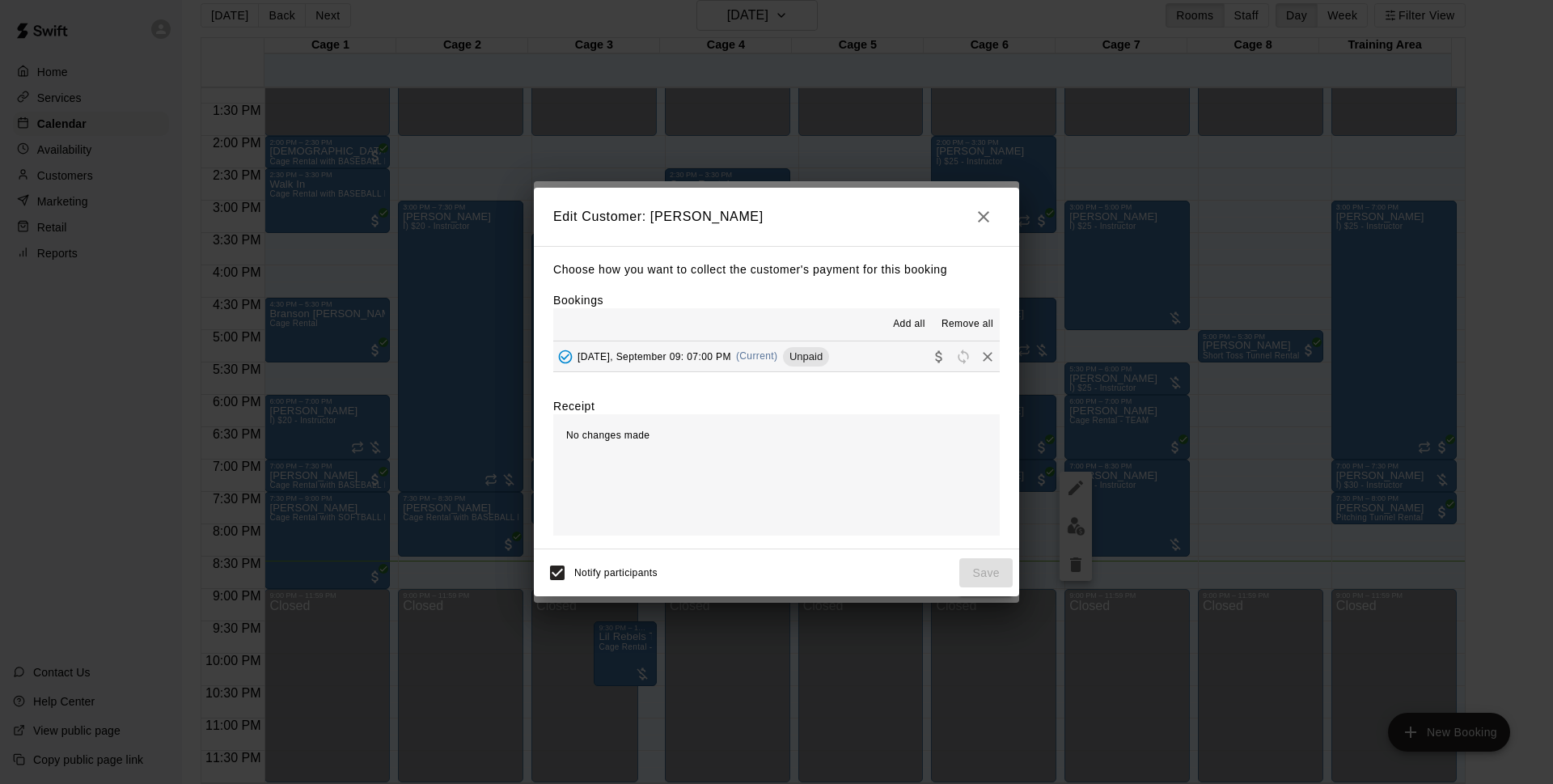
click at [813, 360] on span "Unpaid" at bounding box center [806, 356] width 46 height 12
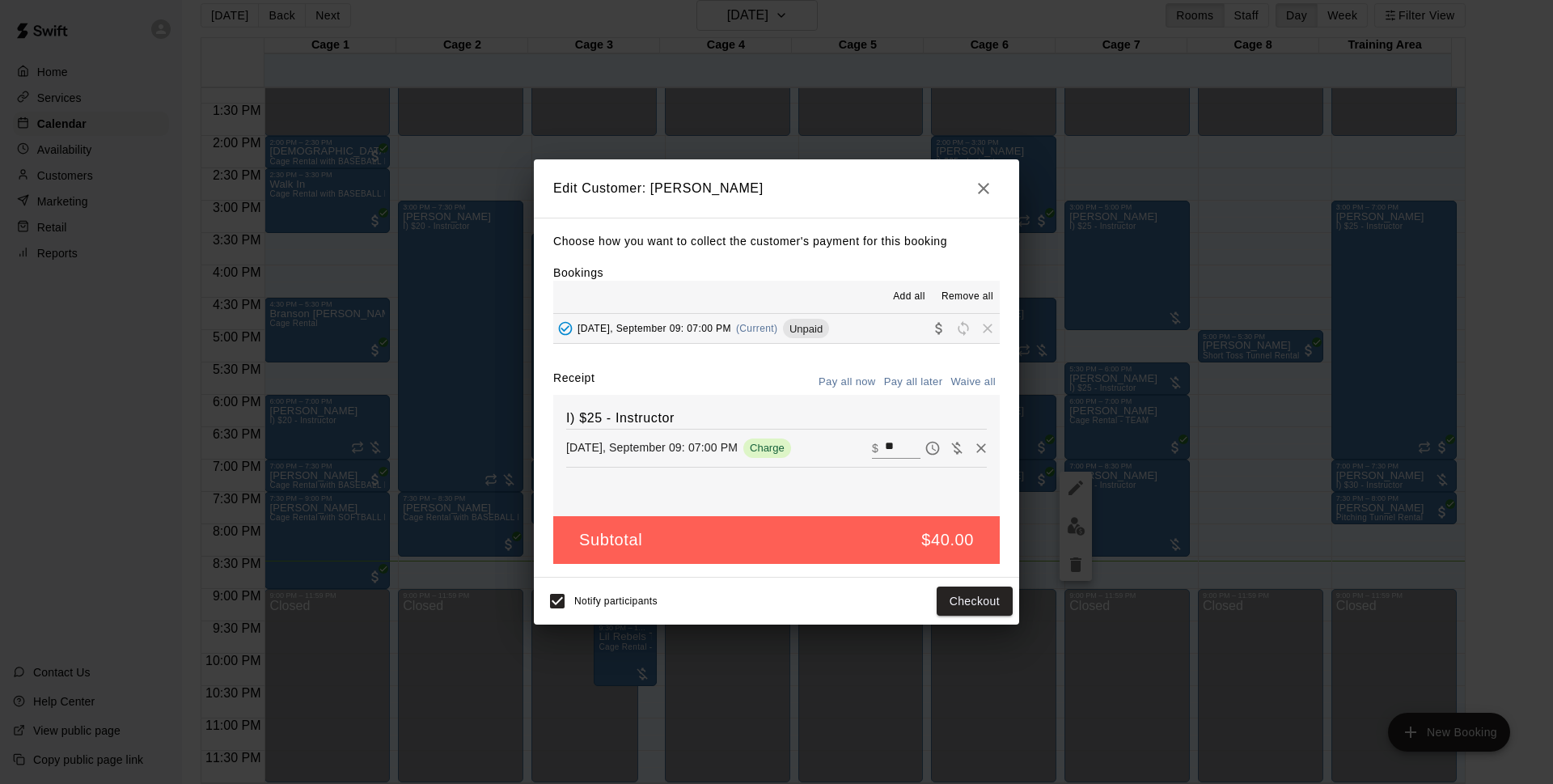
click at [984, 189] on icon "button" at bounding box center [984, 188] width 12 height 12
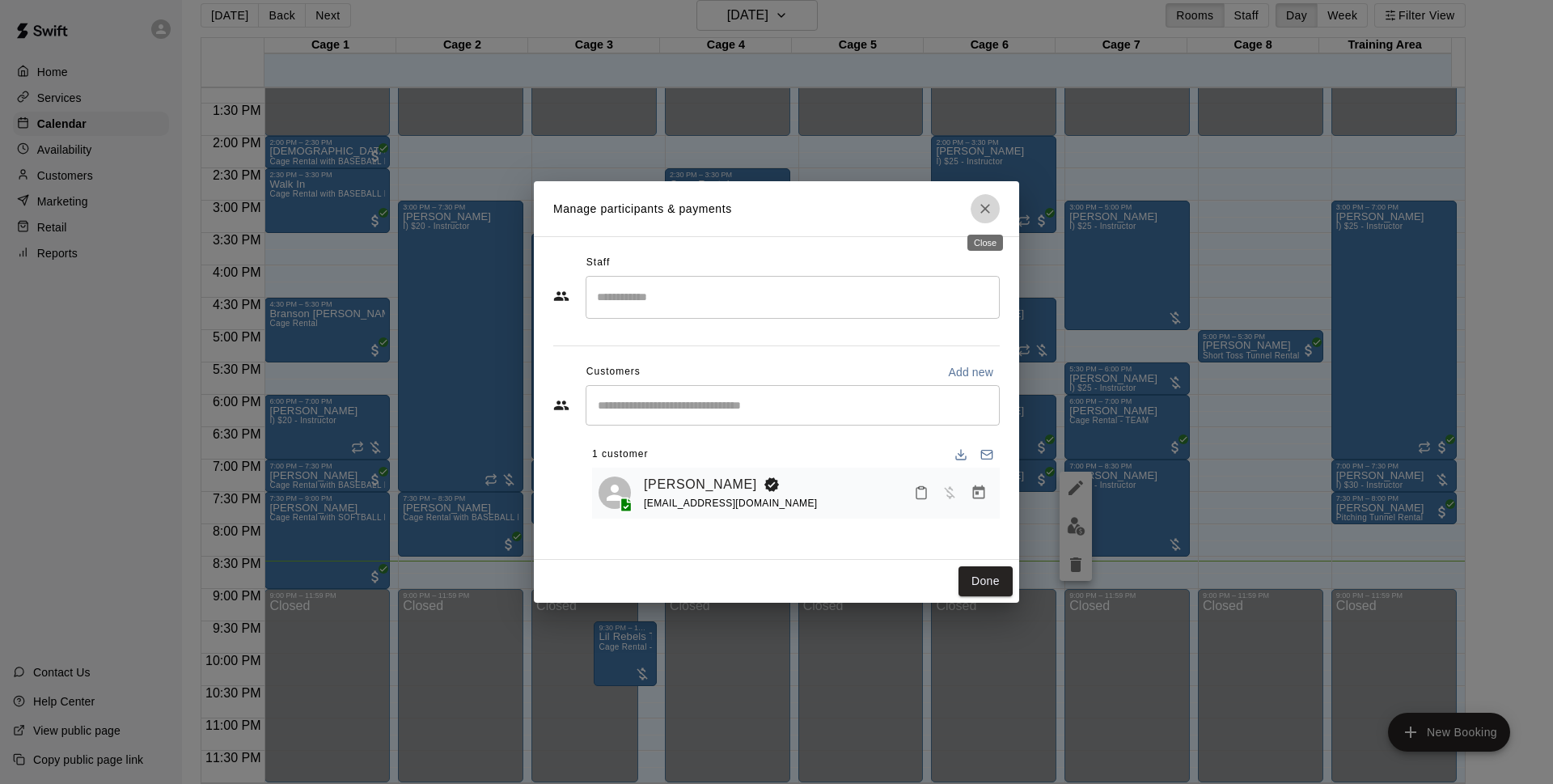
click at [987, 203] on icon "Close" at bounding box center [986, 209] width 16 height 16
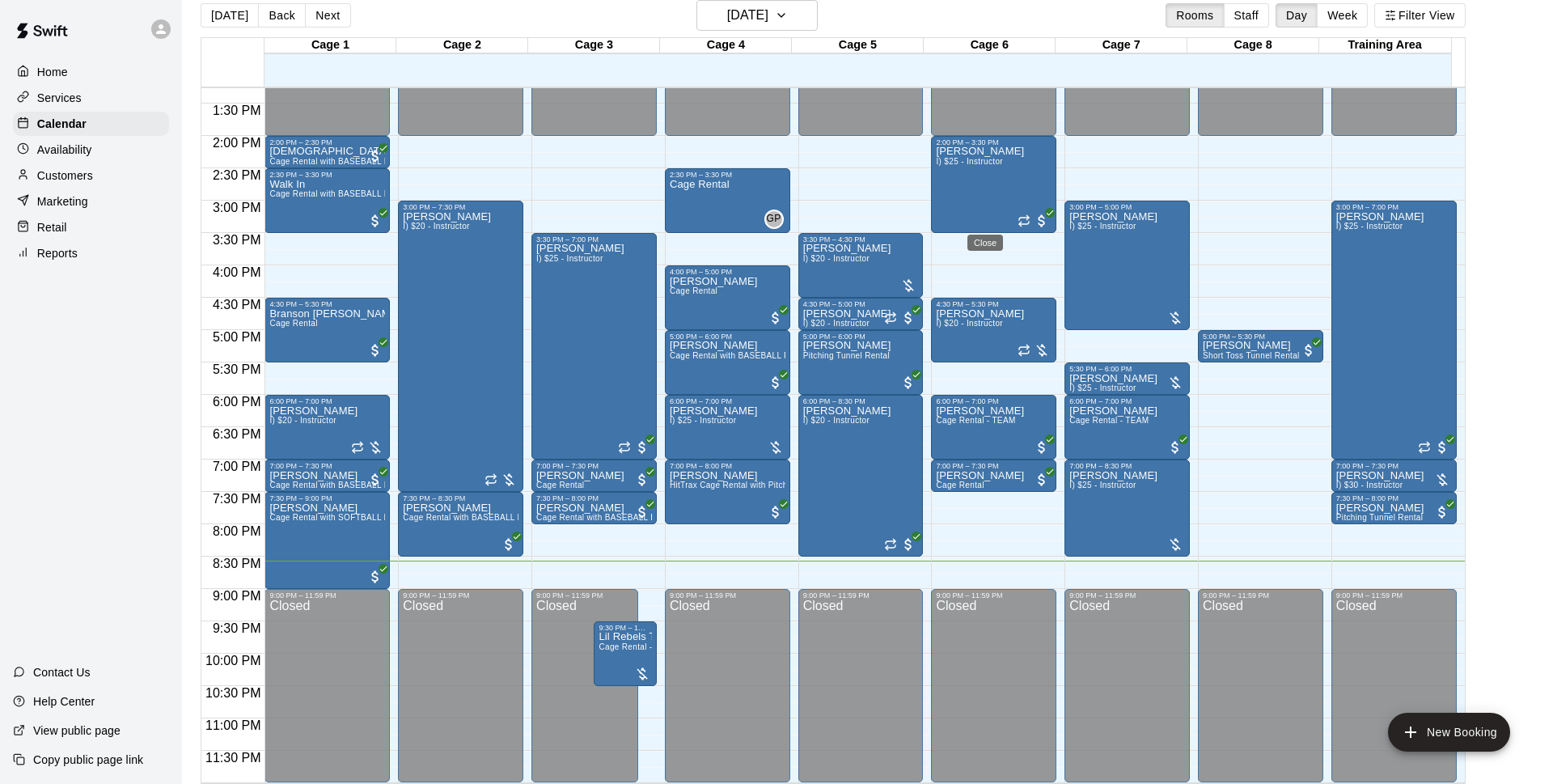
click at [1104, 377] on div "Manage participants & payments Staff ​ Customers Add new ​ 1 customer Tiare Lee…" at bounding box center [776, 392] width 1553 height 784
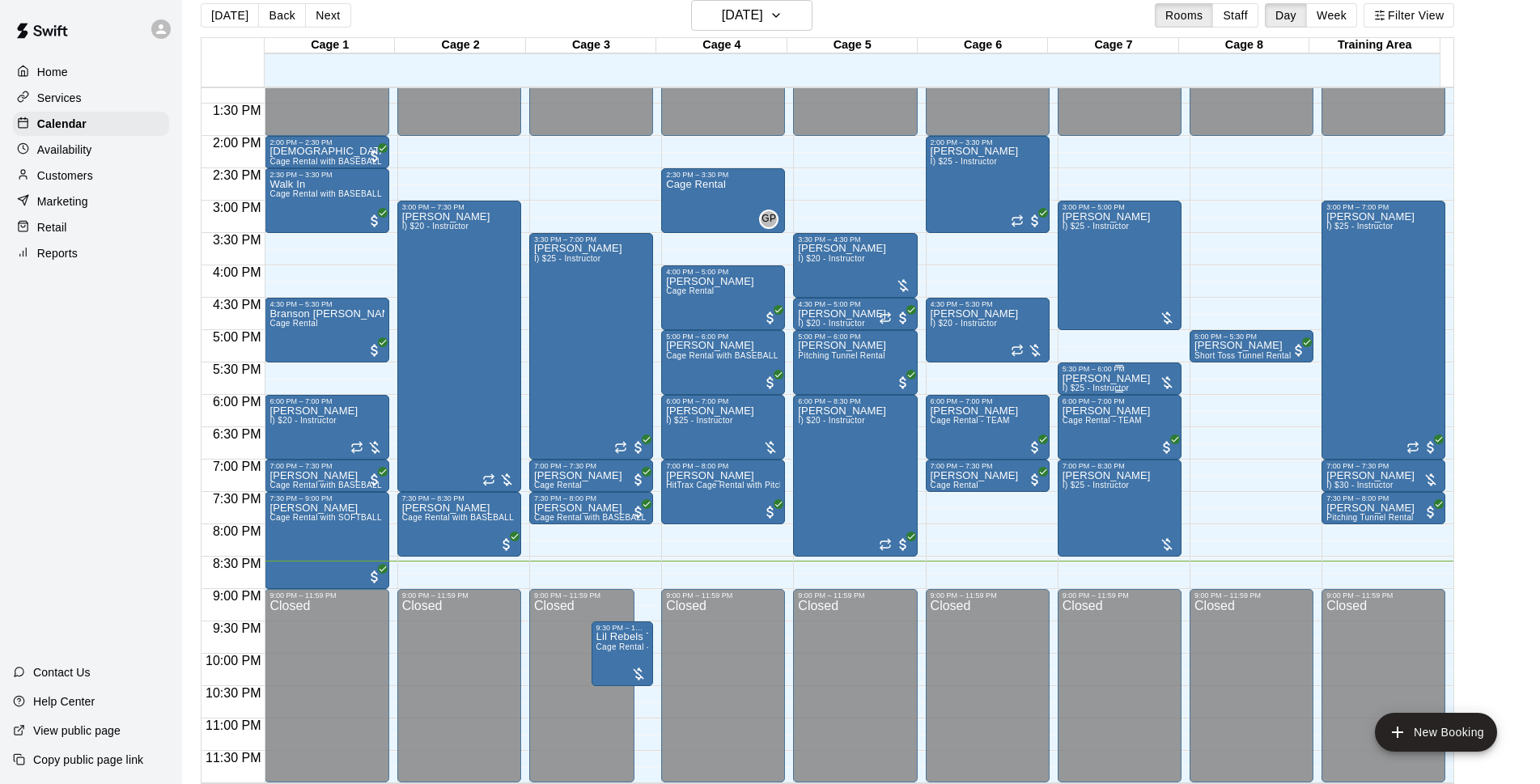
click at [1125, 388] on span "I) $25 - Instructor" at bounding box center [1095, 387] width 66 height 9
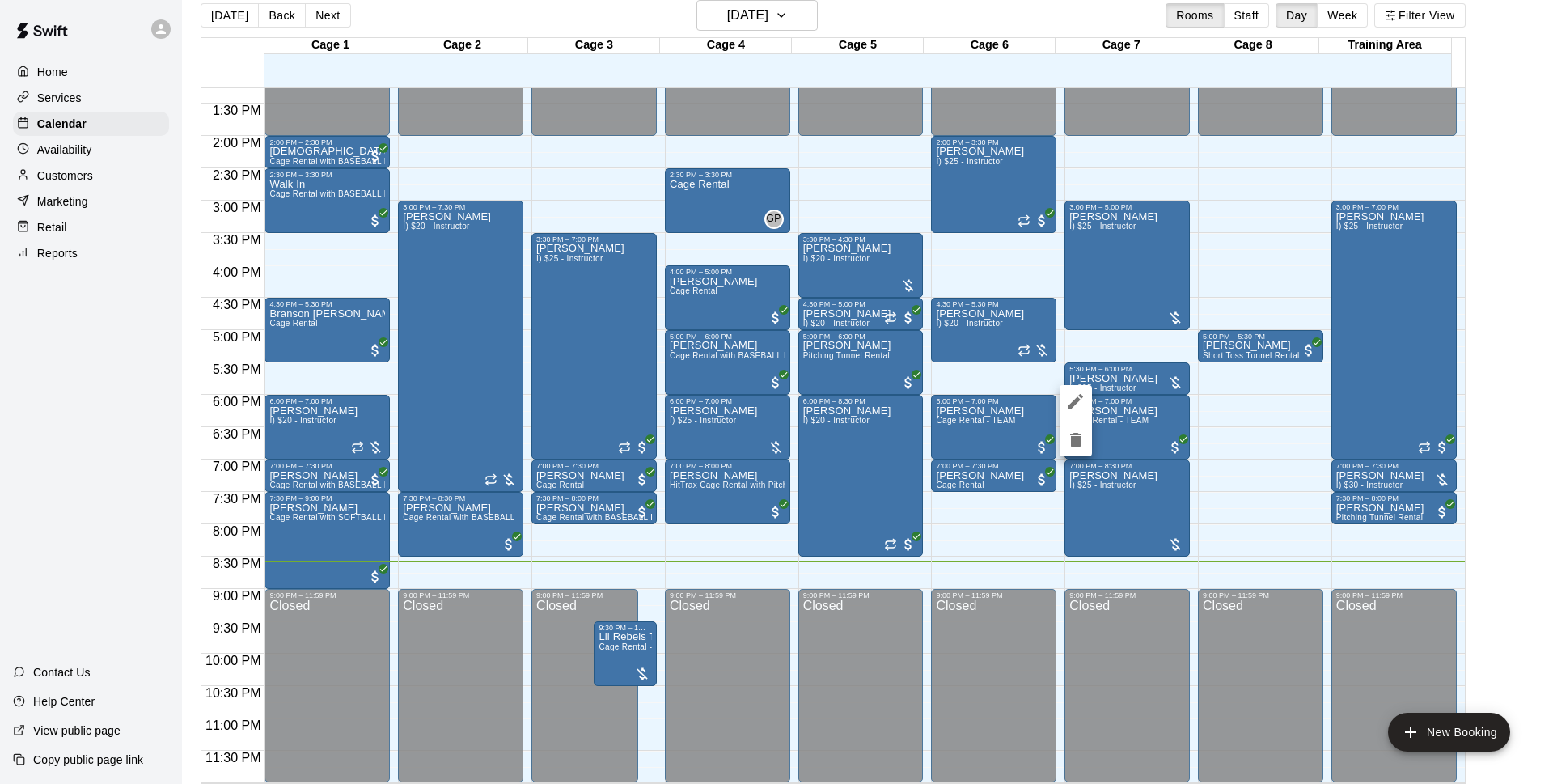
click at [1115, 376] on div at bounding box center [776, 392] width 1553 height 784
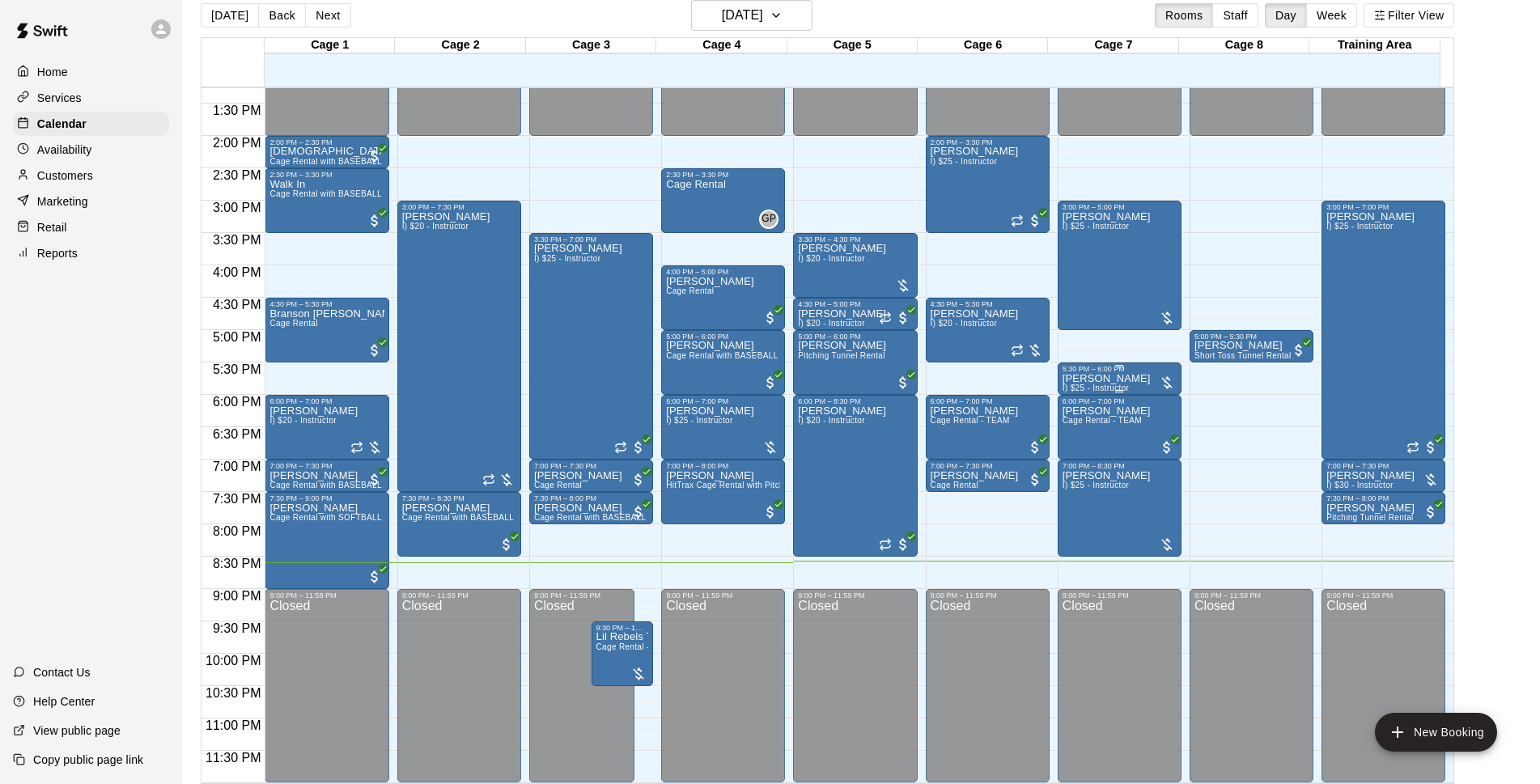
click at [1120, 383] on div "Tiare Lee I) $25 - Instructor" at bounding box center [1107, 765] width 89 height 784
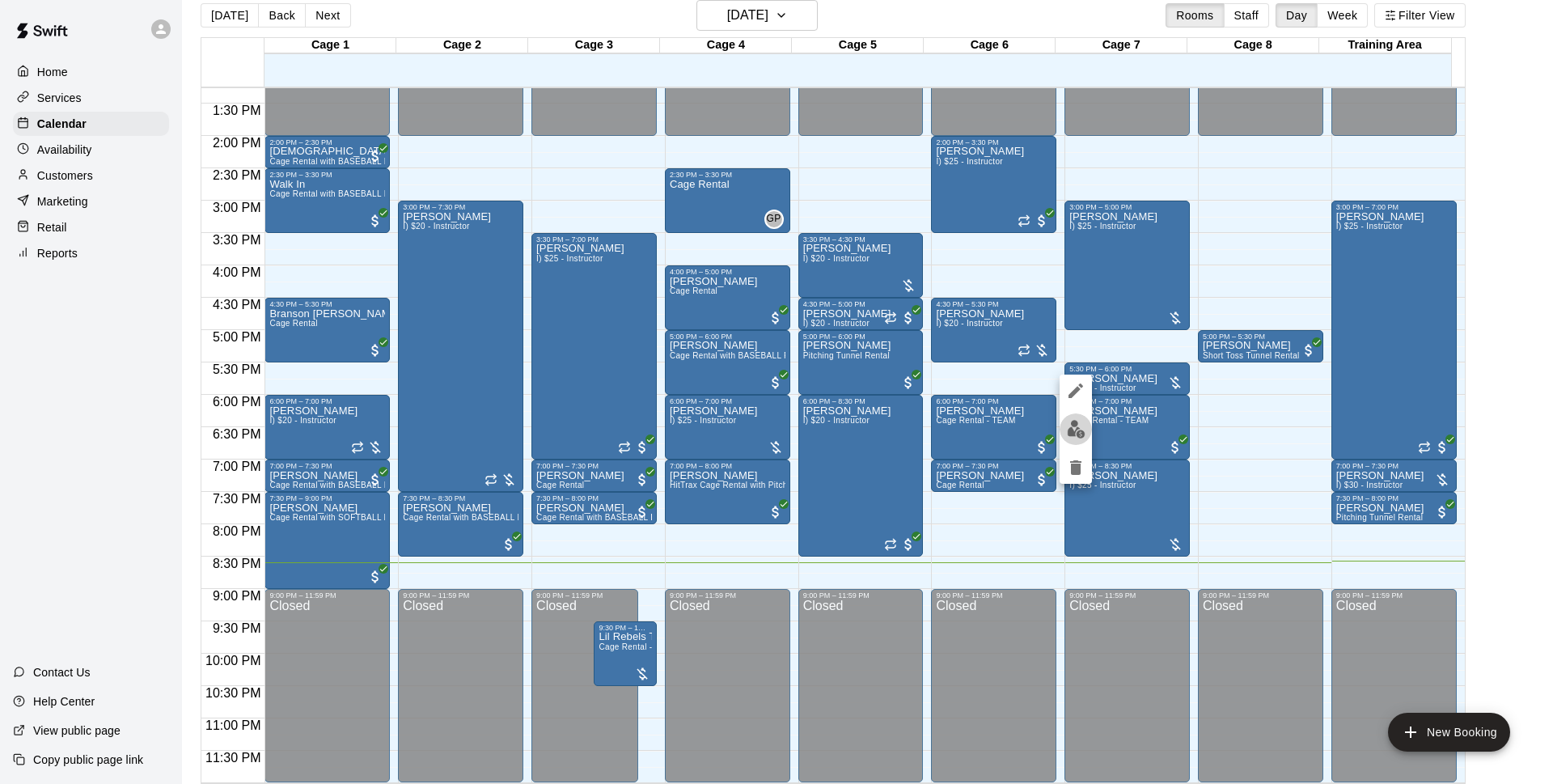
click at [1071, 429] on img "edit" at bounding box center [1076, 429] width 19 height 19
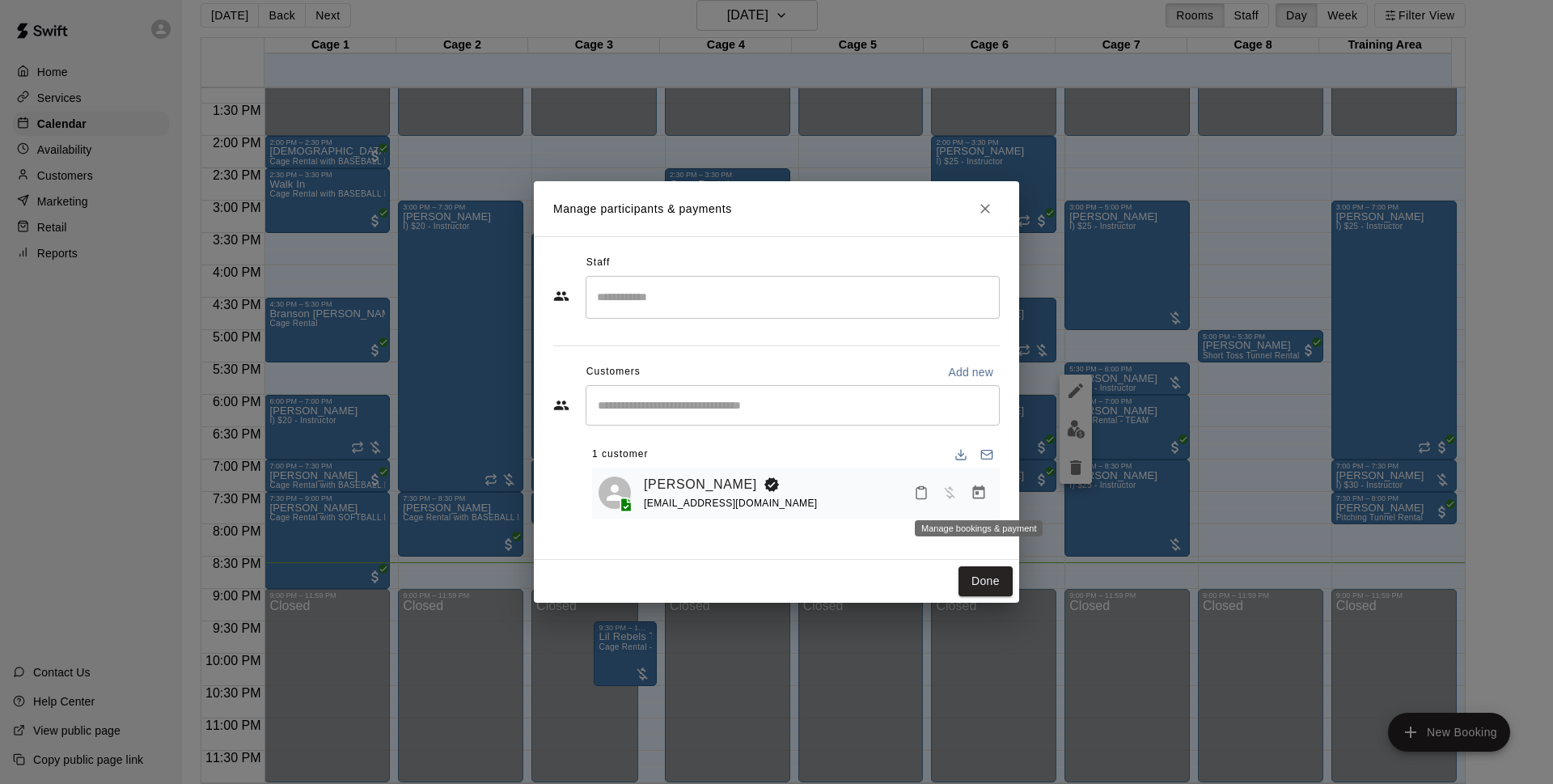
click at [987, 494] on button "Manage bookings & payment" at bounding box center [978, 492] width 29 height 29
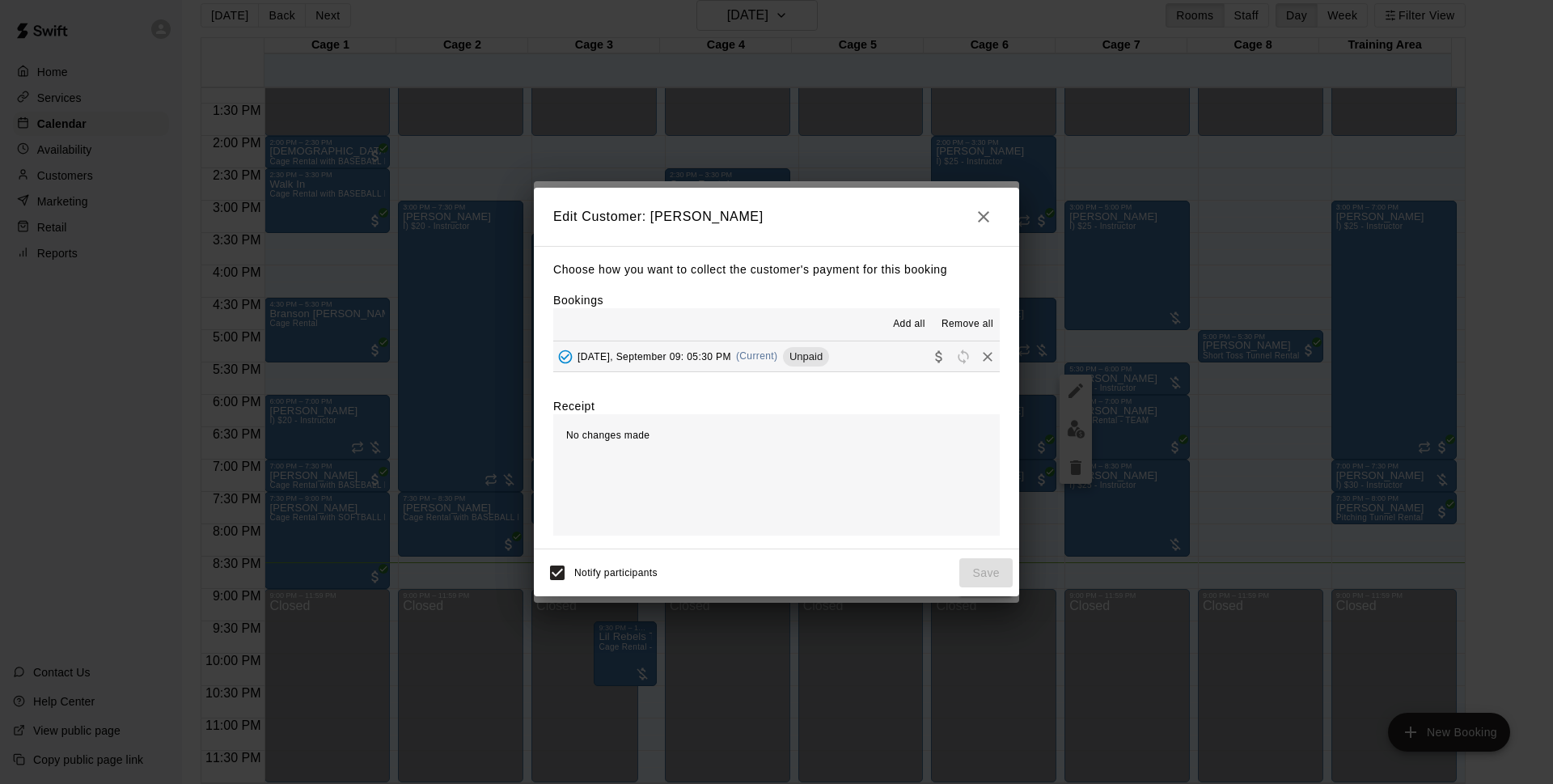
drag, startPoint x: 758, startPoint y: 363, endPoint x: 768, endPoint y: 380, distance: 19.7
click at [758, 364] on div "Tuesday, September 09: 05:30 PM (Current) Unpaid" at bounding box center [691, 356] width 276 height 24
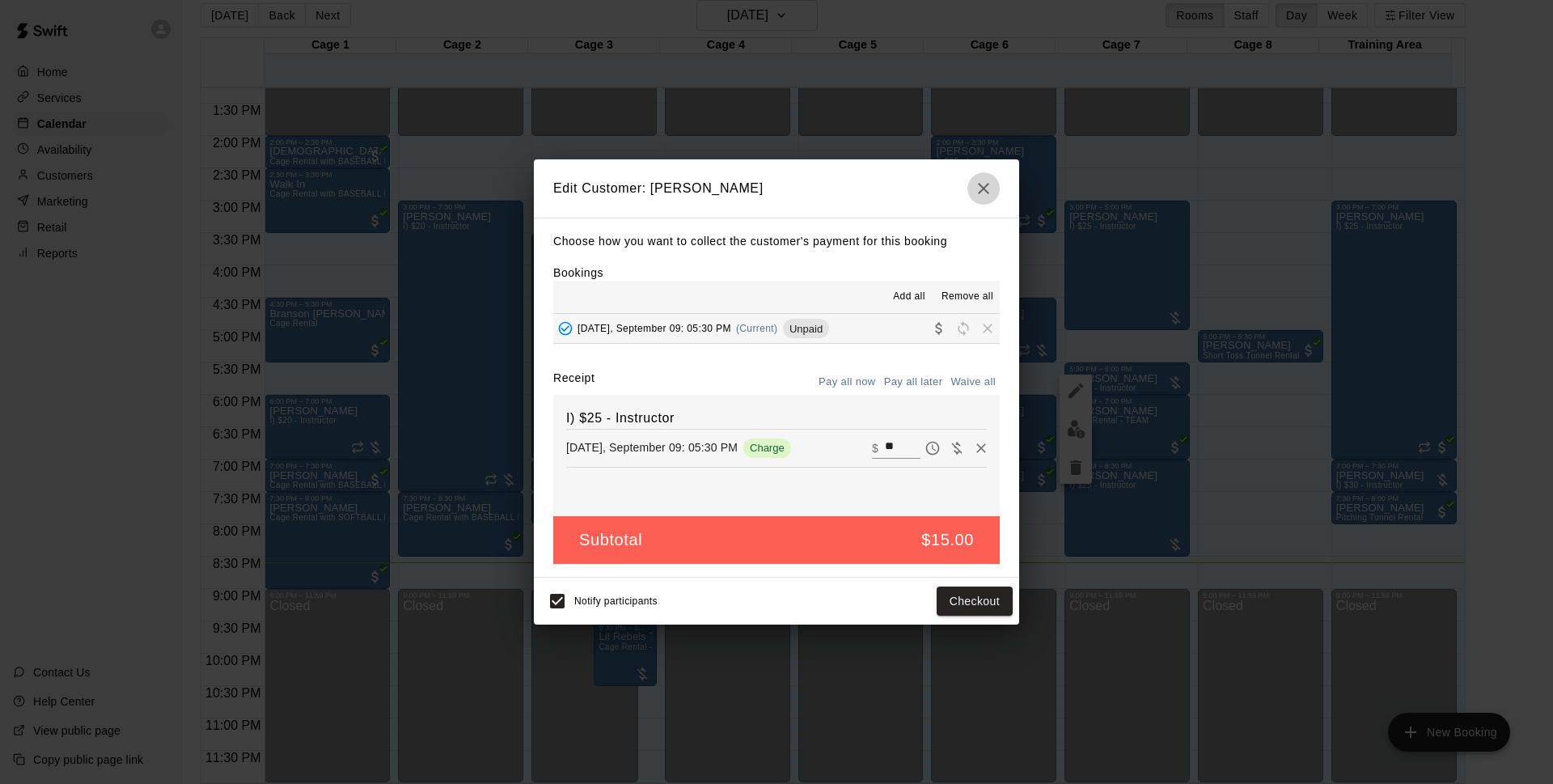
click at [987, 188] on icon "button" at bounding box center [983, 188] width 19 height 19
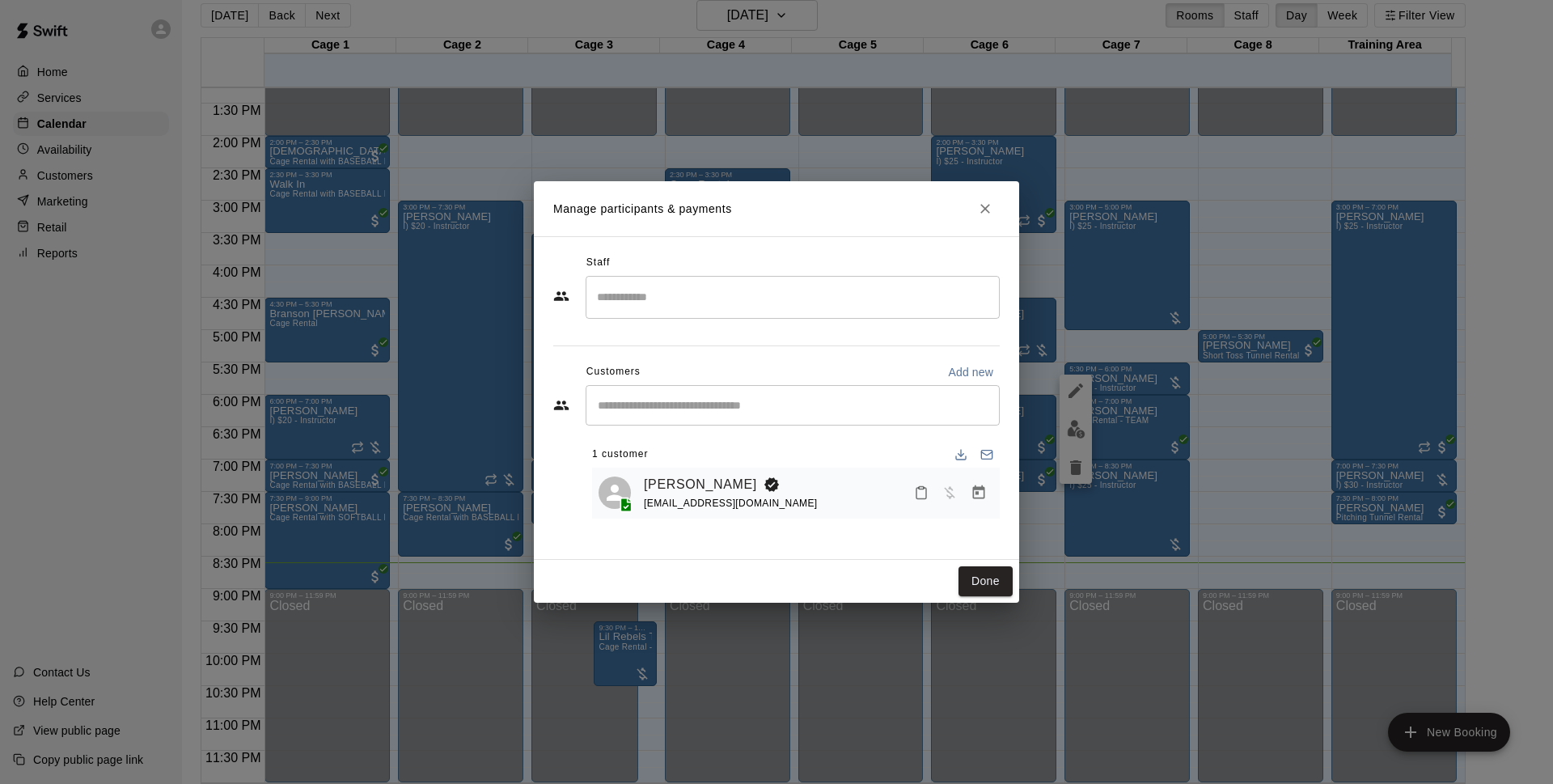
drag, startPoint x: 996, startPoint y: 217, endPoint x: 1071, endPoint y: 176, distance: 85.5
click at [996, 218] on button "Close" at bounding box center [986, 209] width 29 height 29
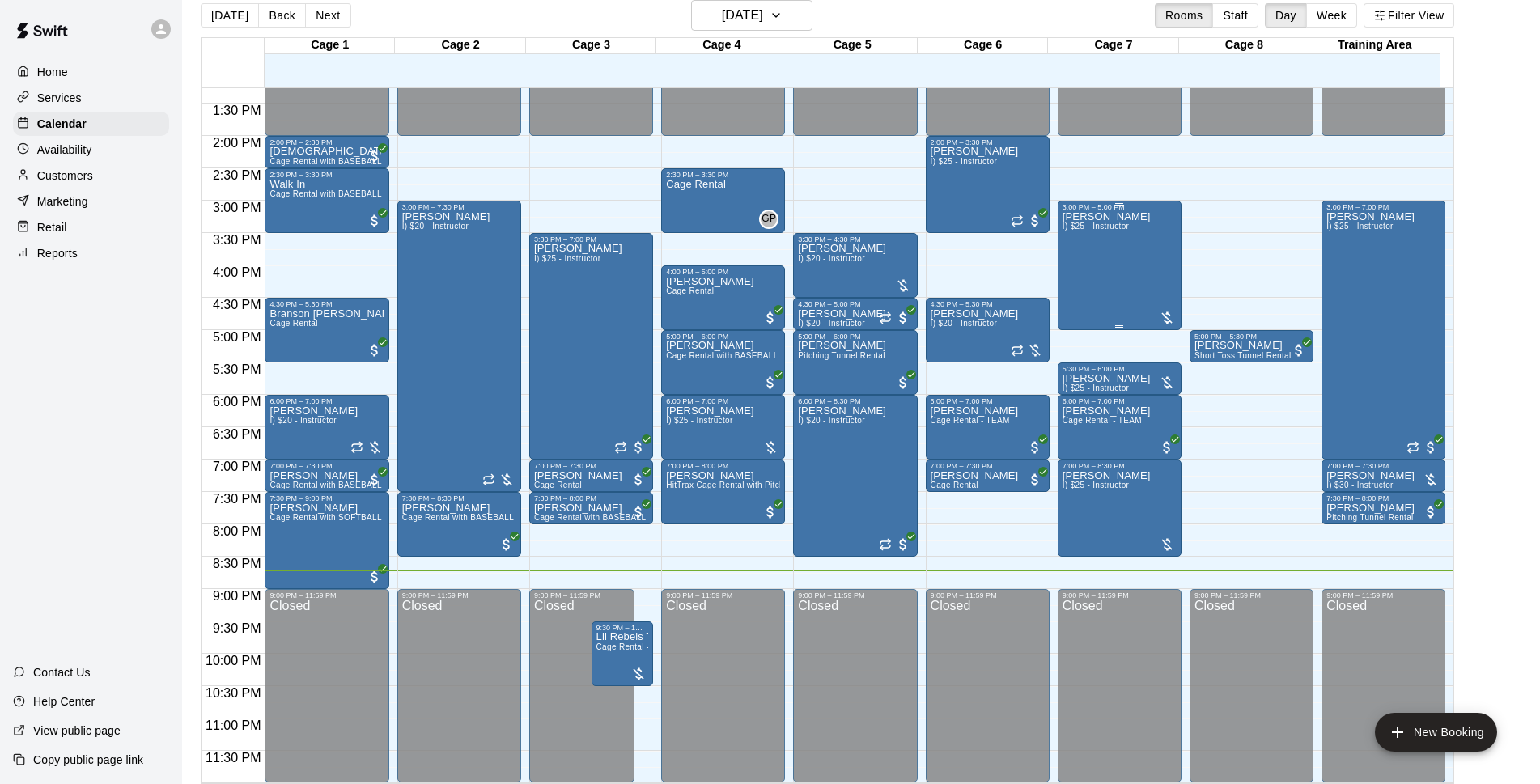
click at [1129, 263] on div "Tiare Lee I) $25 - Instructor" at bounding box center [1120, 603] width 114 height 784
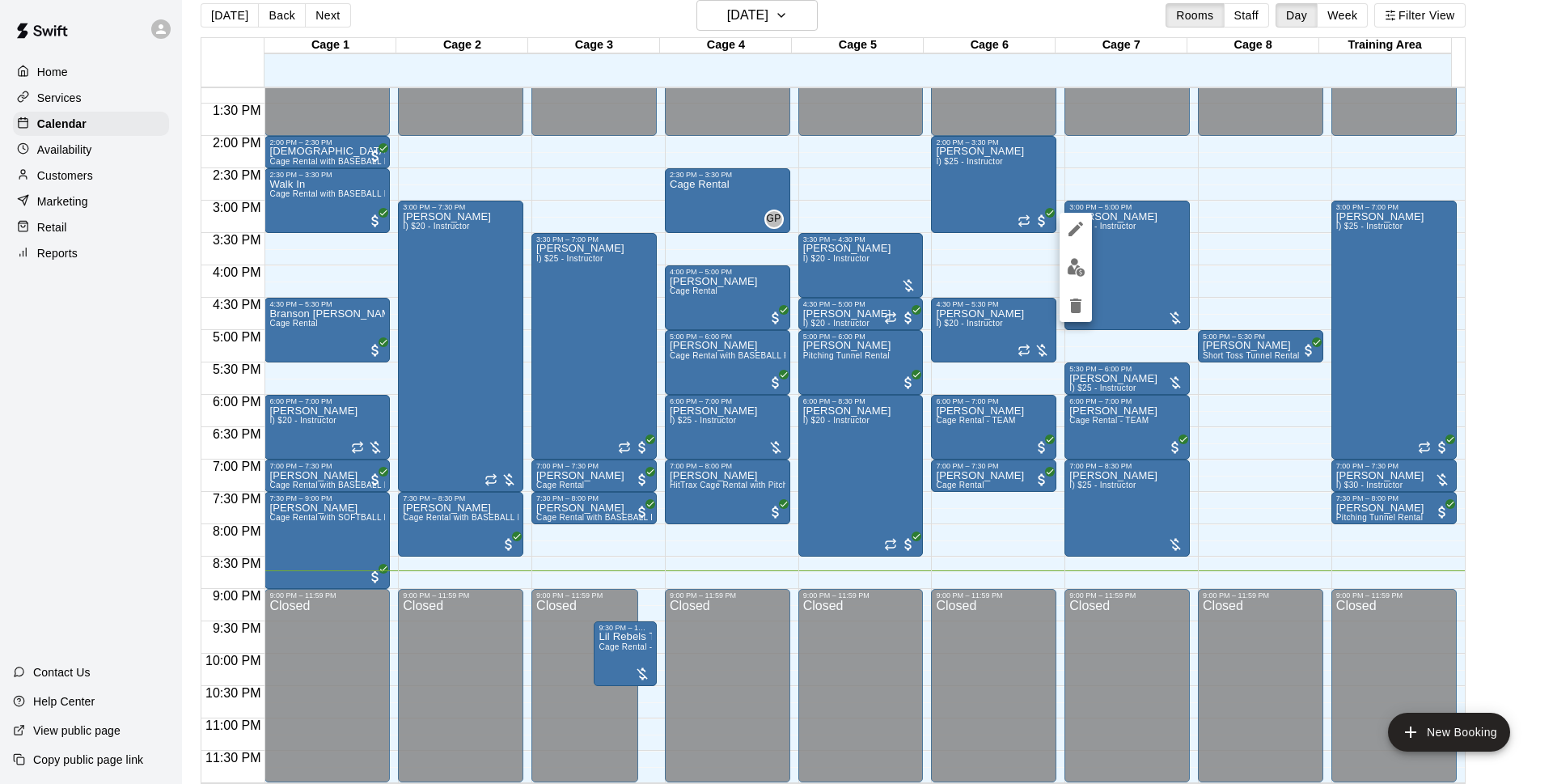
click at [1239, 350] on div at bounding box center [776, 392] width 1553 height 784
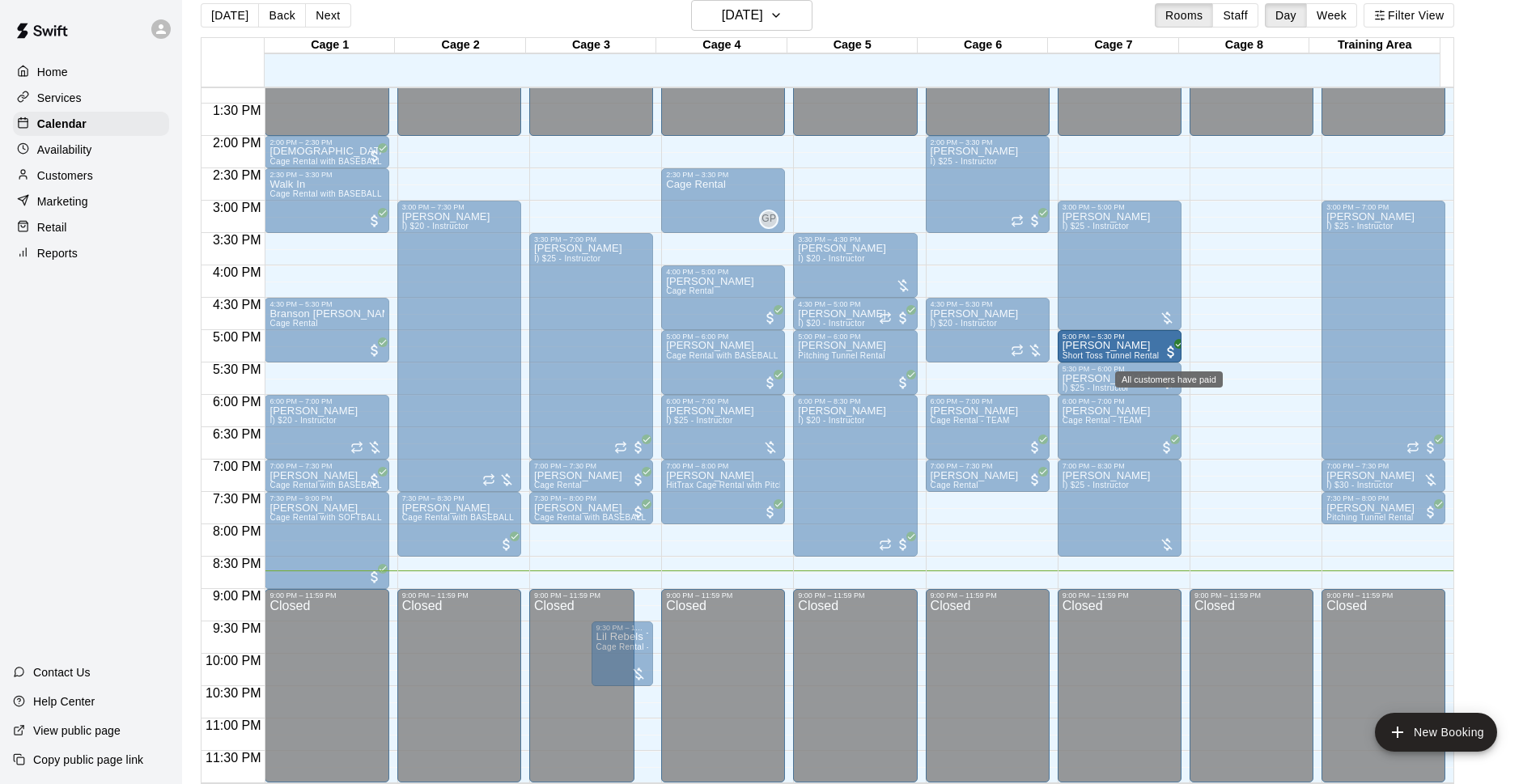
drag, startPoint x: 1239, startPoint y: 348, endPoint x: 1166, endPoint y: 352, distance: 73.1
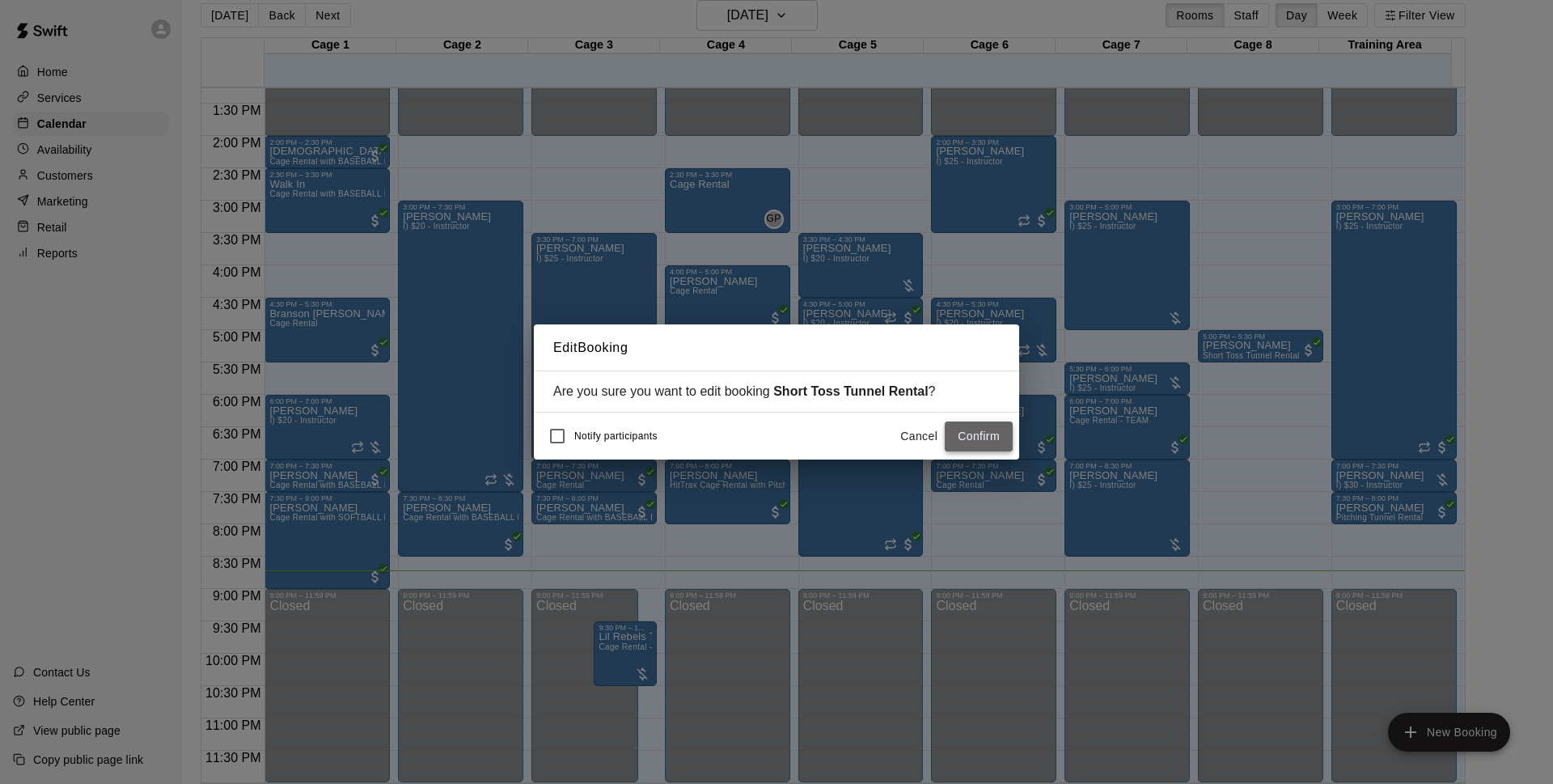
click at [963, 429] on button "Confirm" at bounding box center [978, 436] width 68 height 30
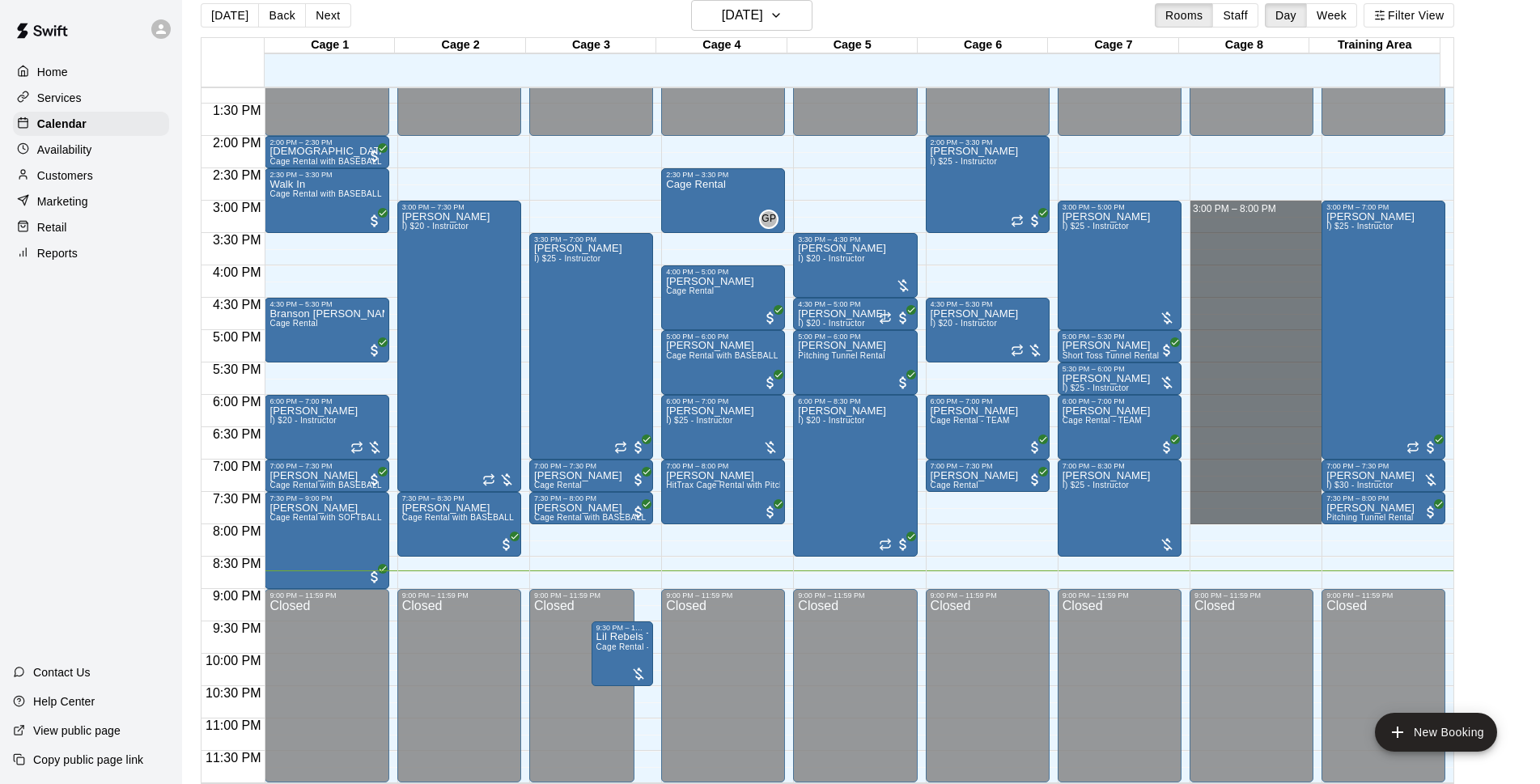
drag, startPoint x: 1231, startPoint y: 203, endPoint x: 1212, endPoint y: 509, distance: 306.6
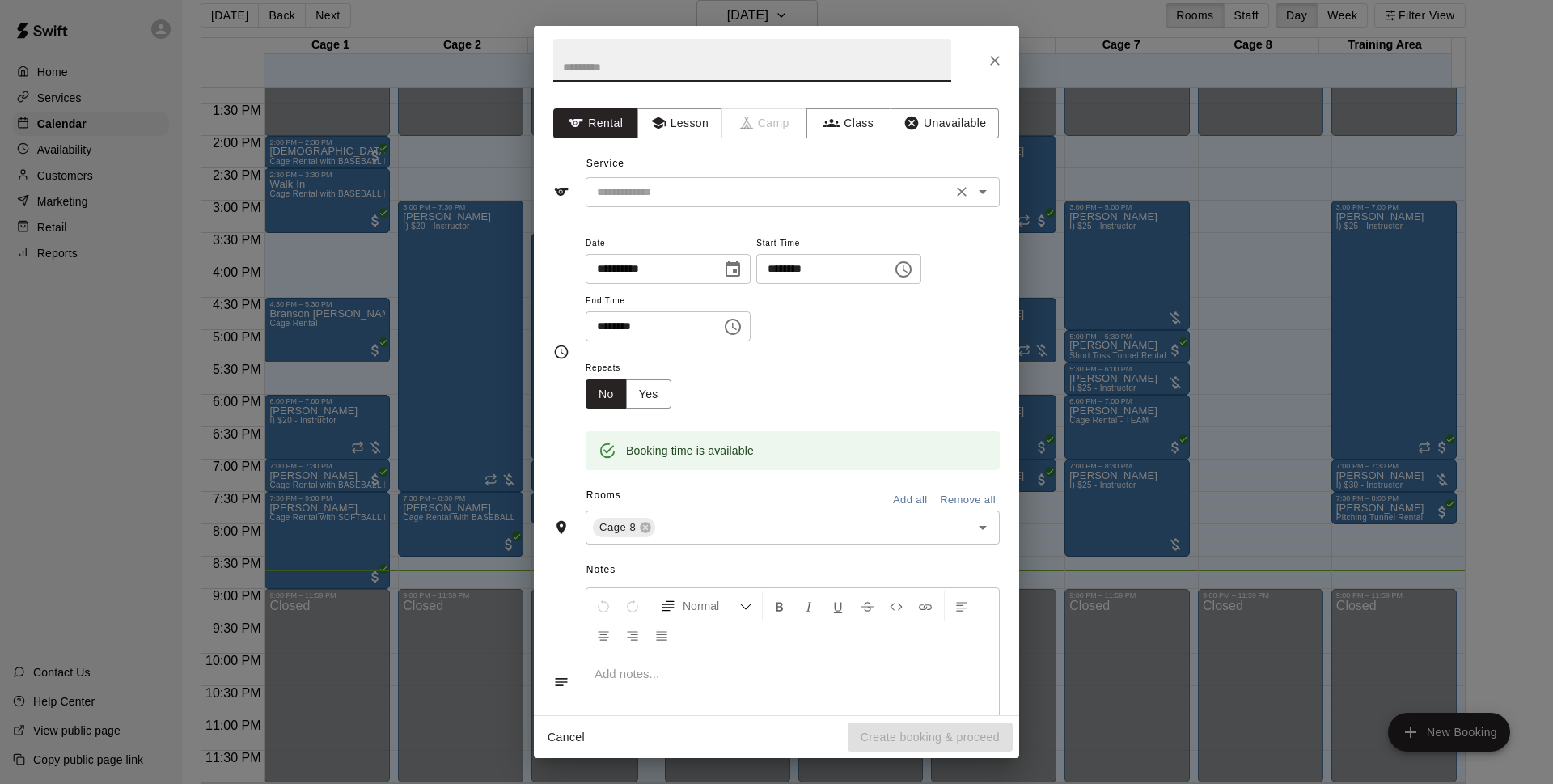
click at [675, 184] on input "text" at bounding box center [769, 191] width 357 height 20
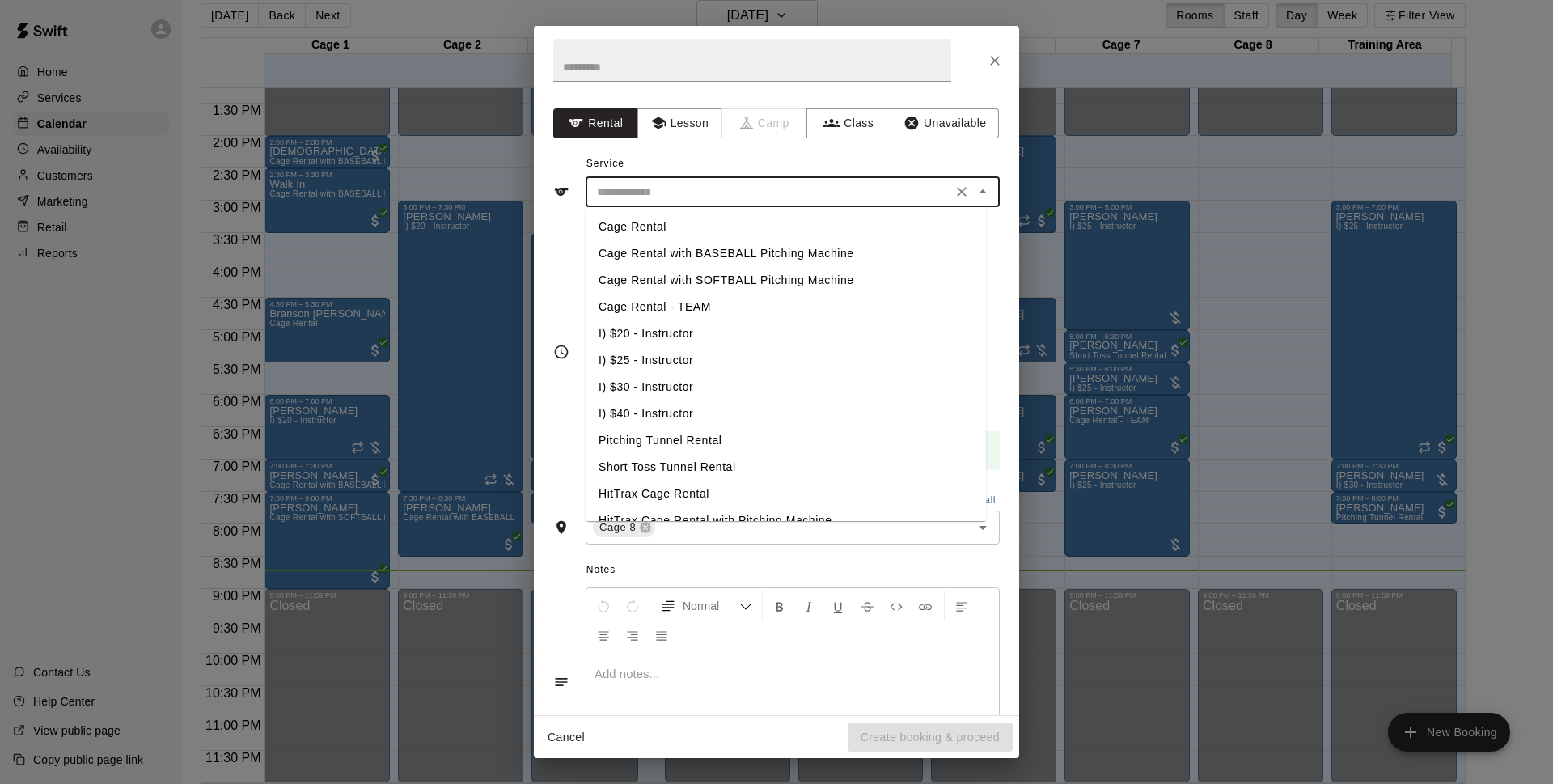
click at [663, 363] on li "I) $25 - Instructor" at bounding box center [785, 360] width 400 height 27
type input "**********"
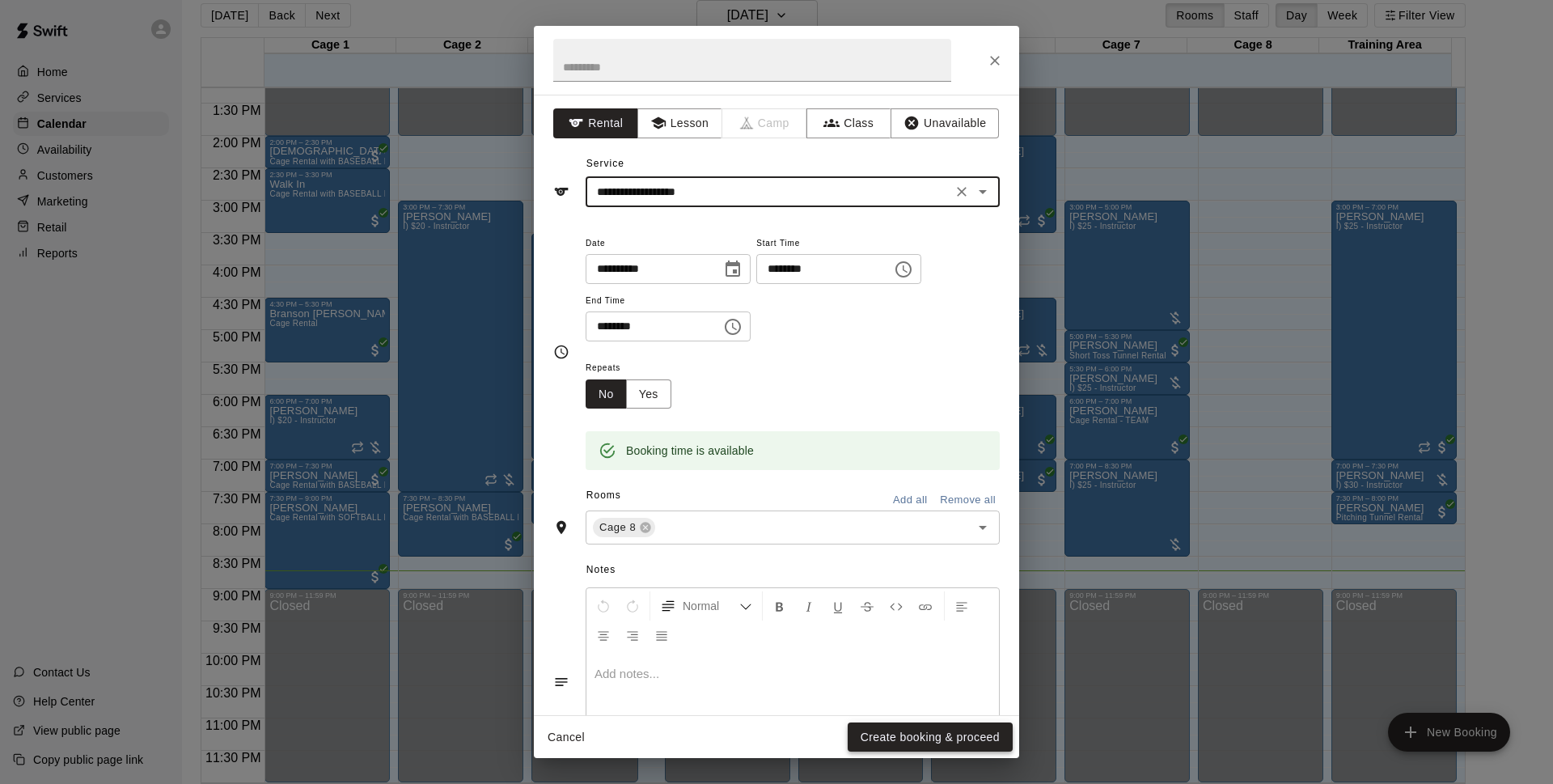
click at [895, 735] on button "Create booking & proceed" at bounding box center [930, 737] width 165 height 30
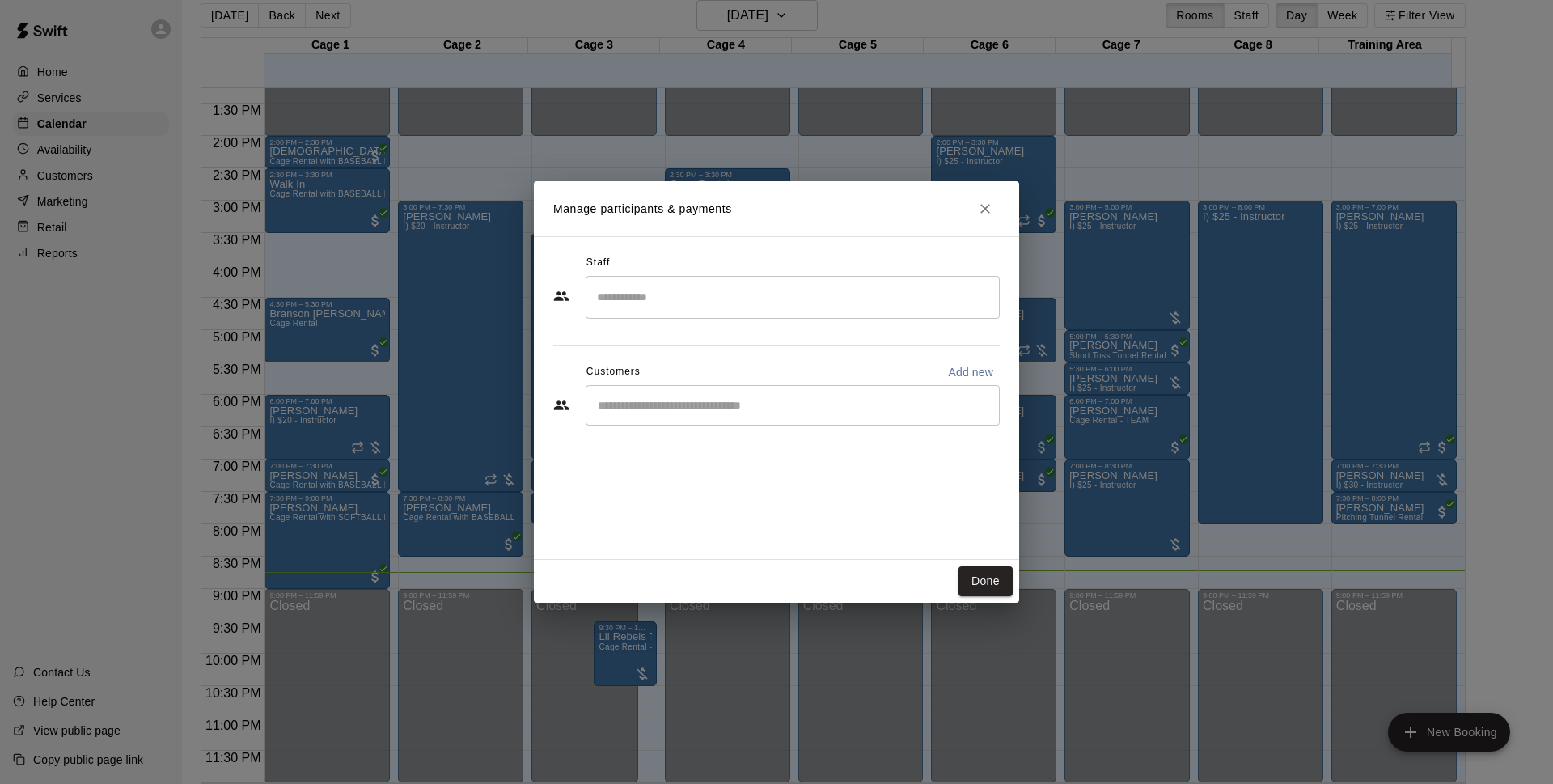
click at [693, 397] on div "​" at bounding box center [792, 405] width 414 height 41
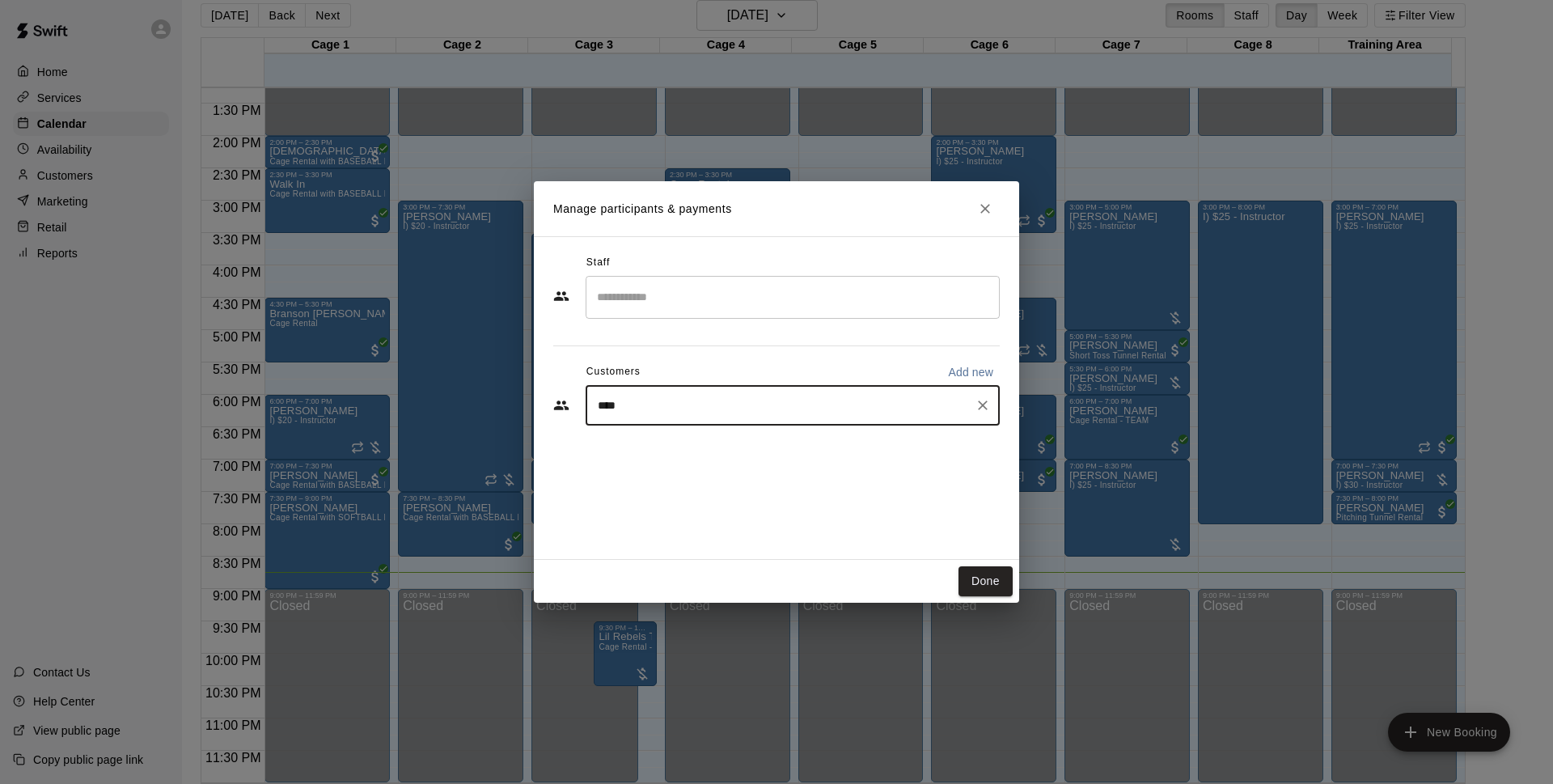
type input "*****"
click at [697, 443] on div "[PERSON_NAME]" at bounding box center [717, 443] width 174 height 17
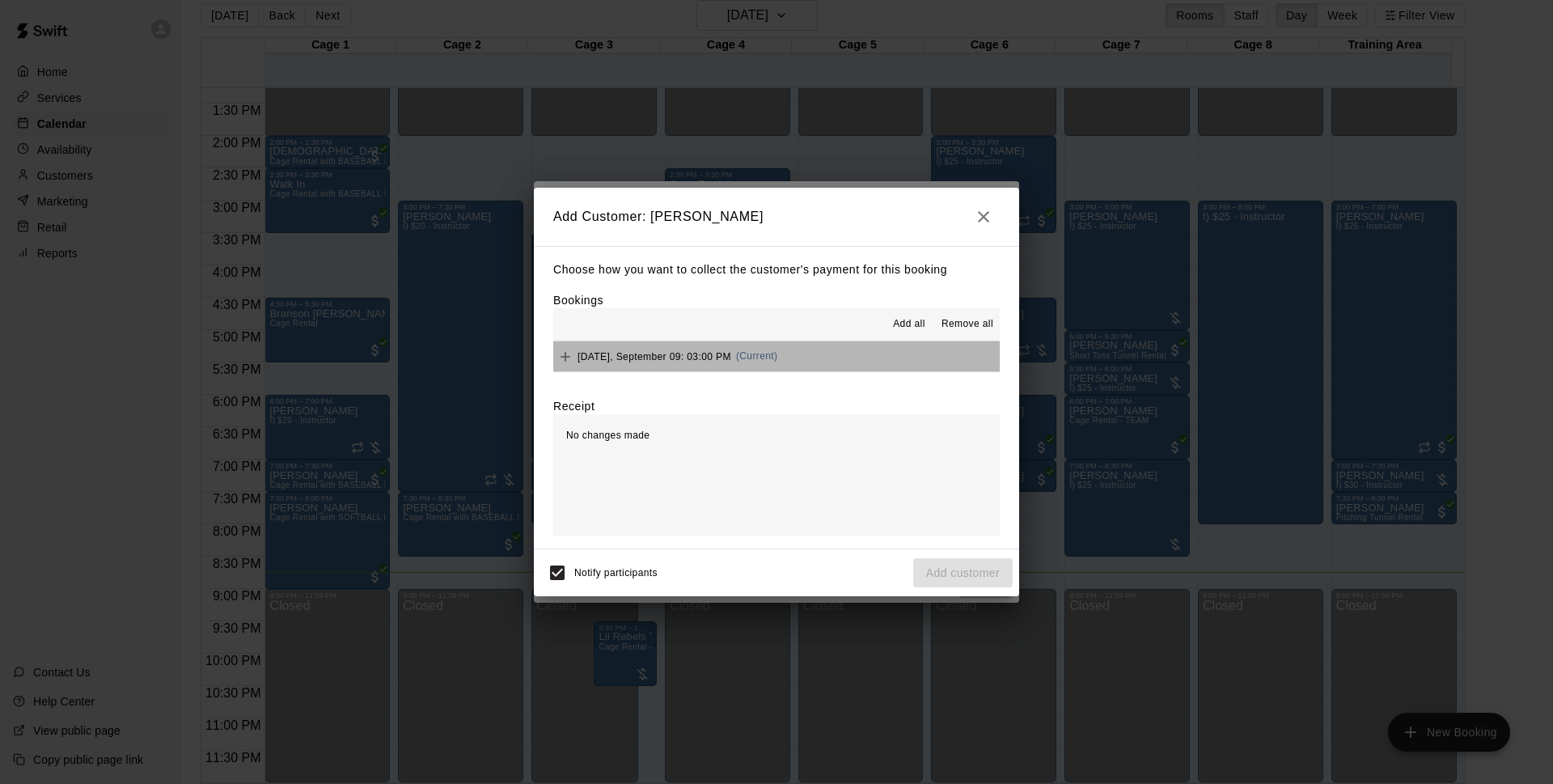
click at [799, 370] on button "Tuesday, September 09: 03:00 PM (Current)" at bounding box center [777, 356] width 446 height 30
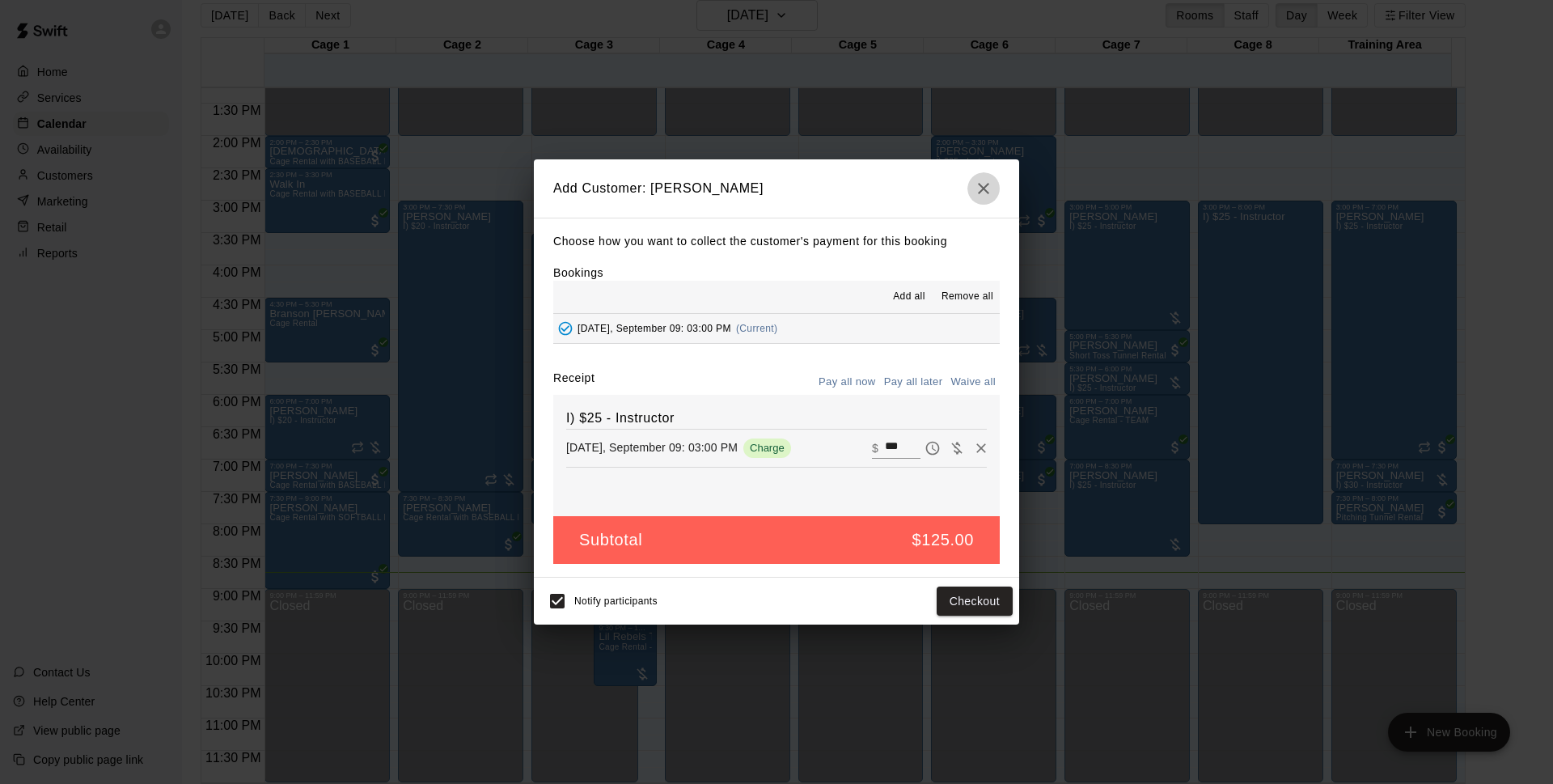
click at [987, 187] on icon "button" at bounding box center [983, 188] width 19 height 19
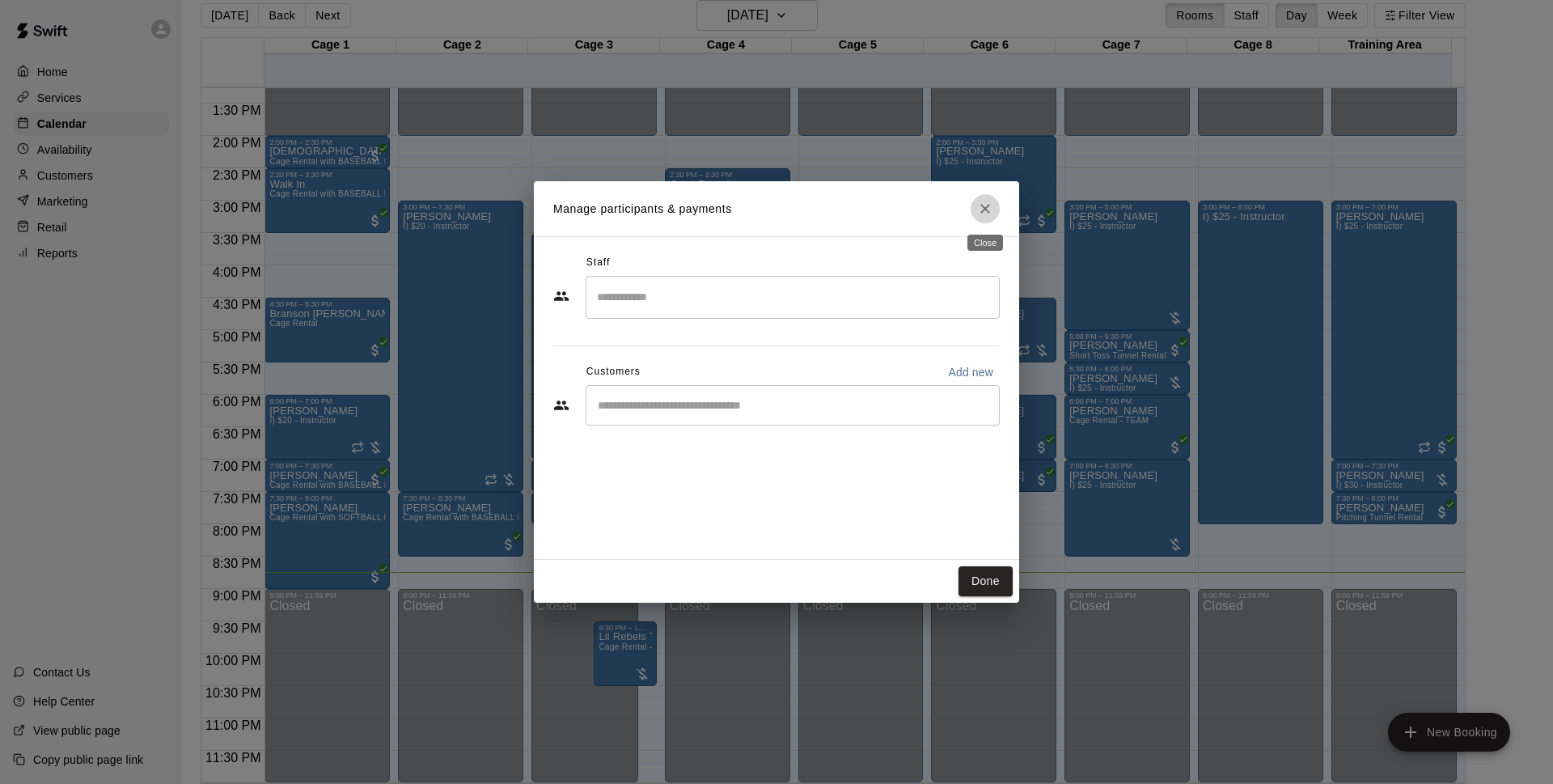
click at [987, 206] on icon "Close" at bounding box center [986, 209] width 16 height 16
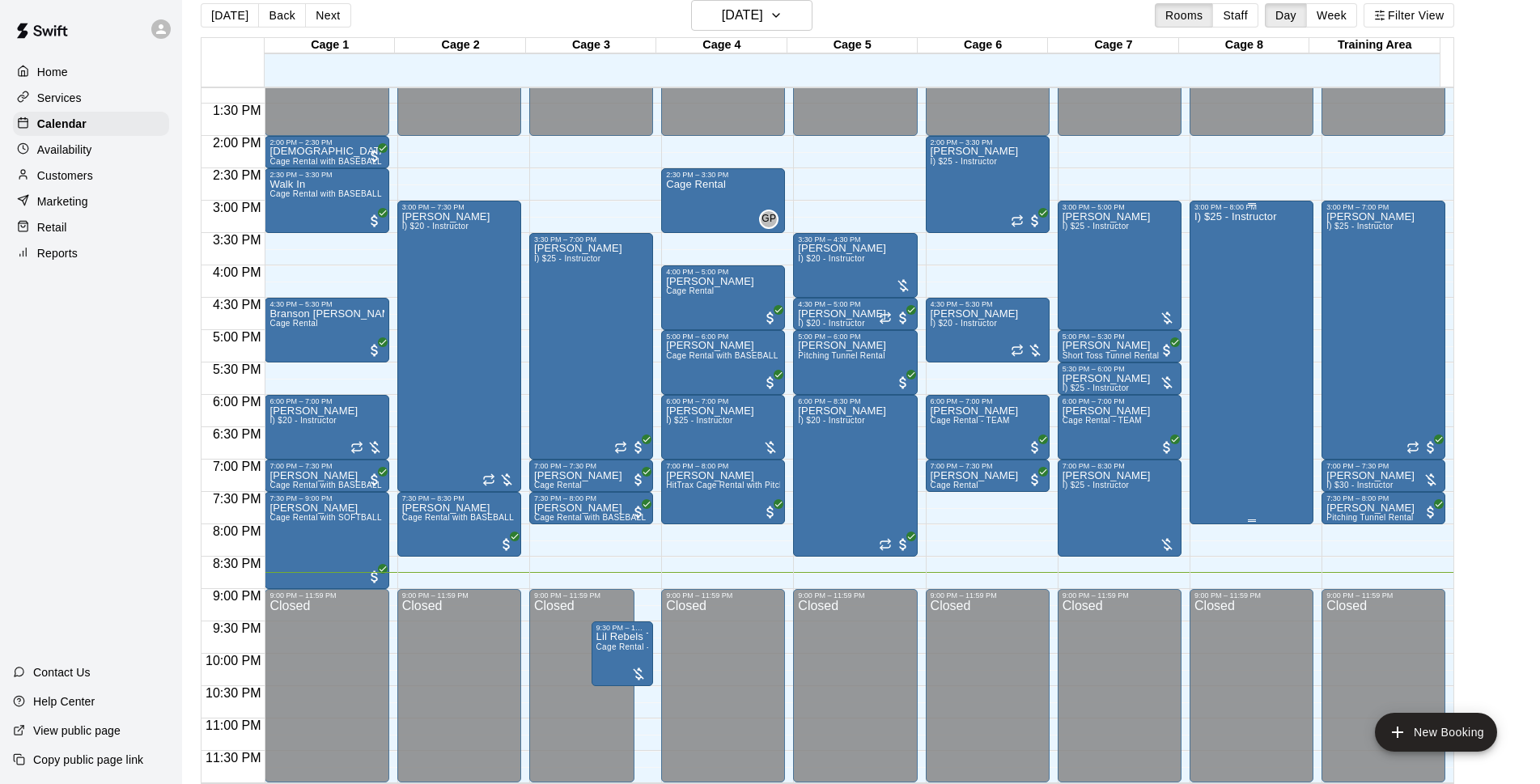
click at [1257, 359] on div "I) $25 - Instructor" at bounding box center [1235, 603] width 82 height 784
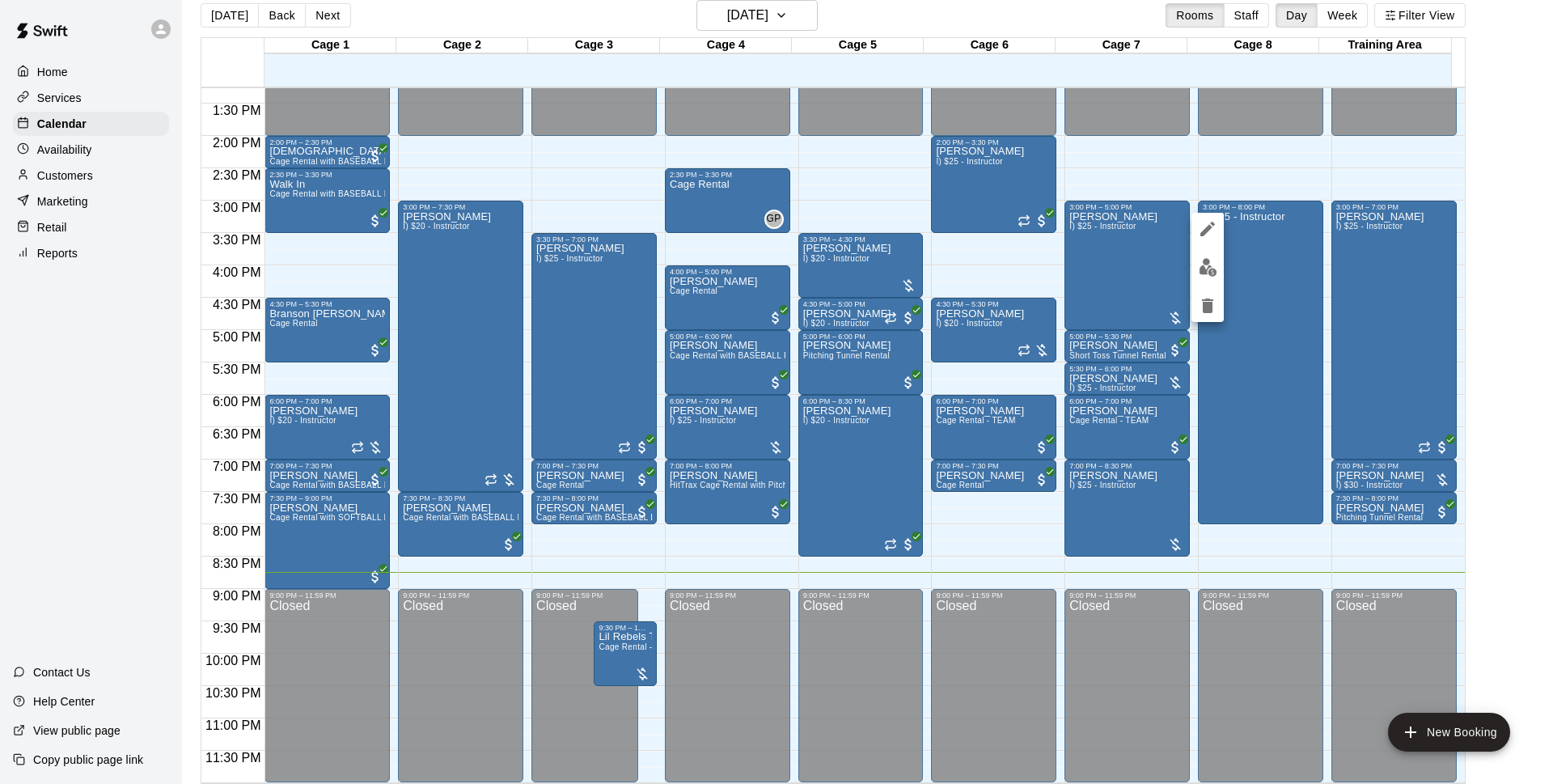
click at [1214, 304] on icon "delete" at bounding box center [1207, 305] width 19 height 19
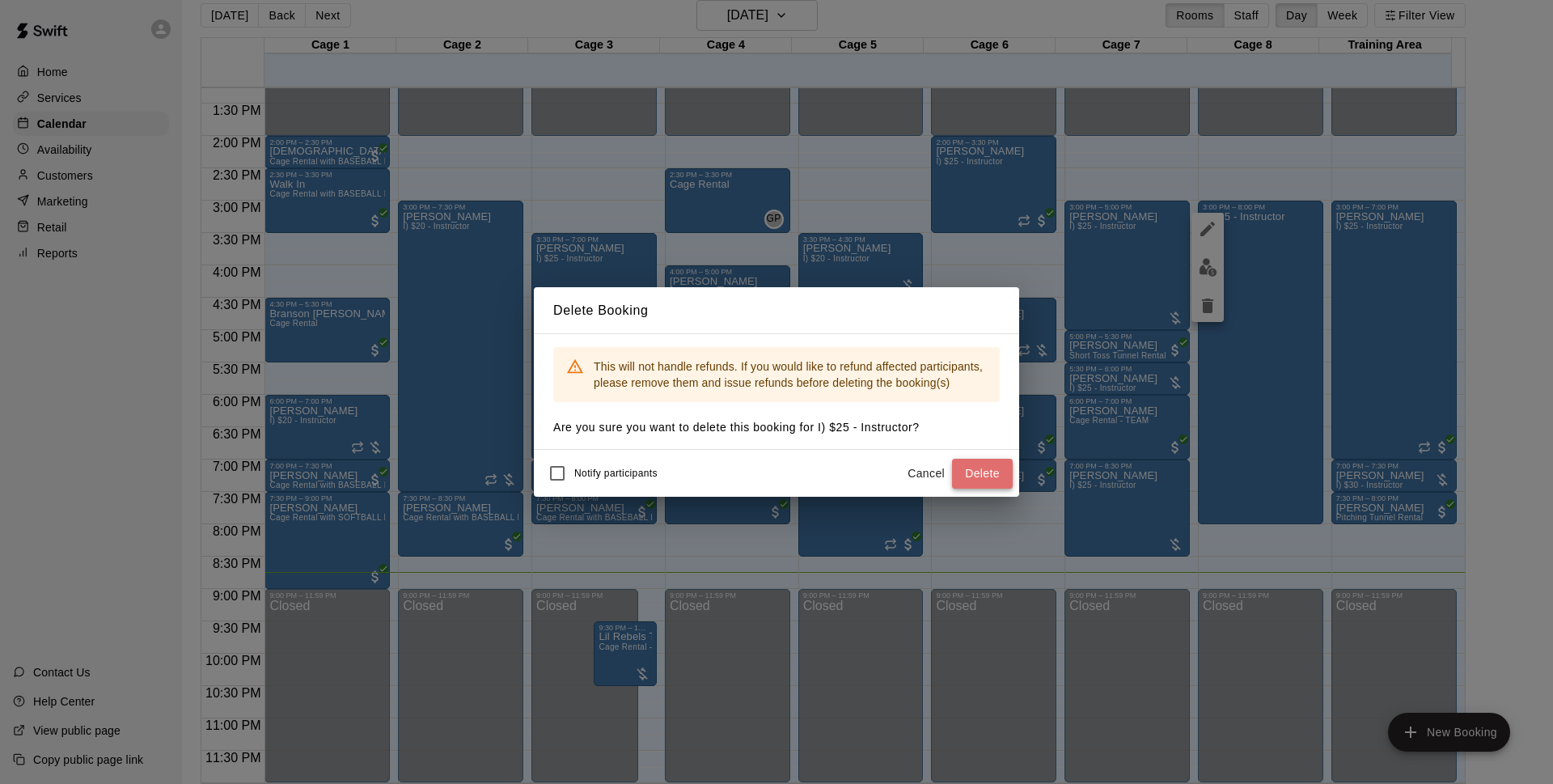
click at [986, 468] on button "Delete" at bounding box center [982, 473] width 61 height 30
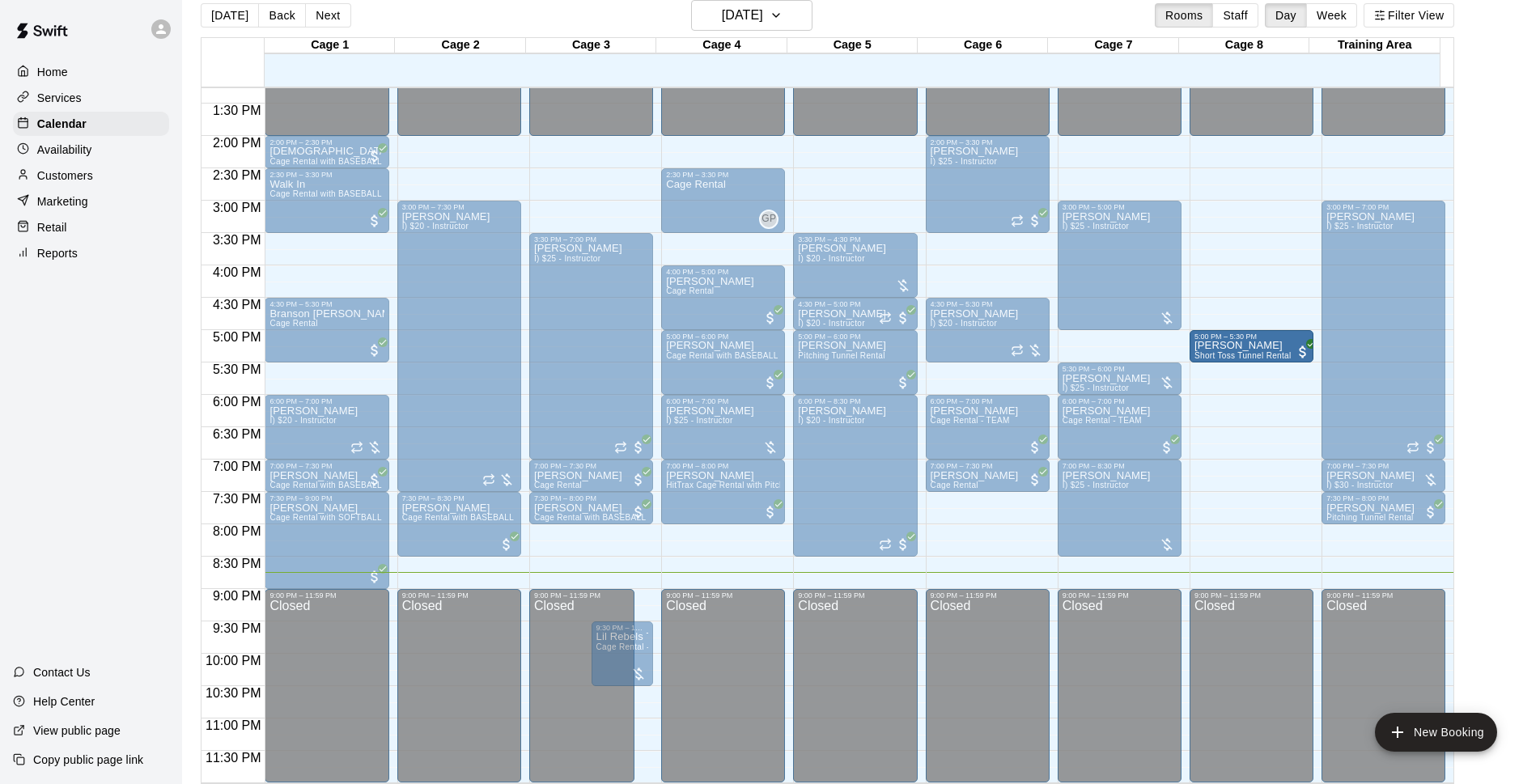
drag, startPoint x: 1206, startPoint y: 345, endPoint x: 1223, endPoint y: 355, distance: 19.7
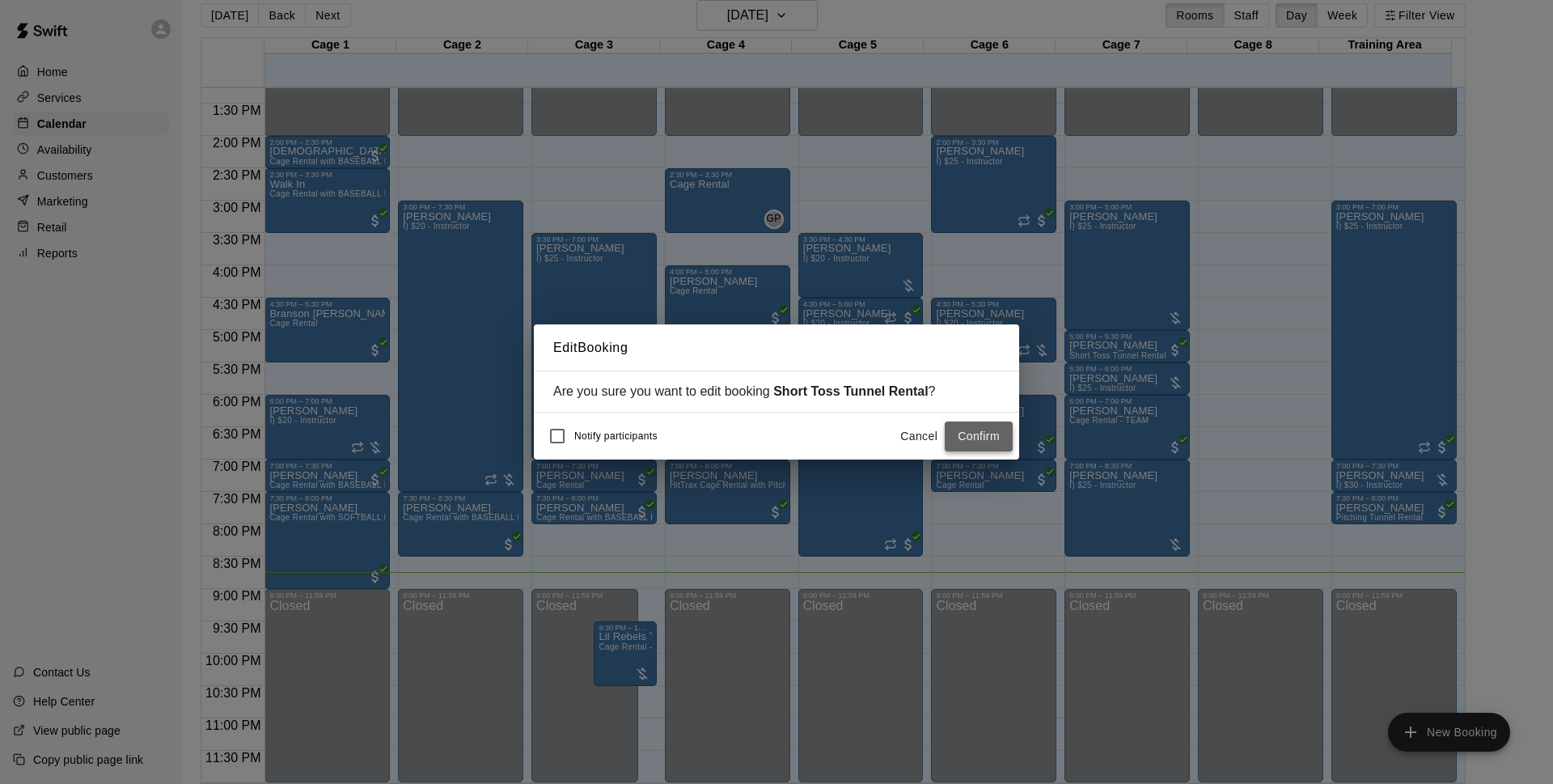
click at [987, 439] on button "Confirm" at bounding box center [978, 436] width 68 height 30
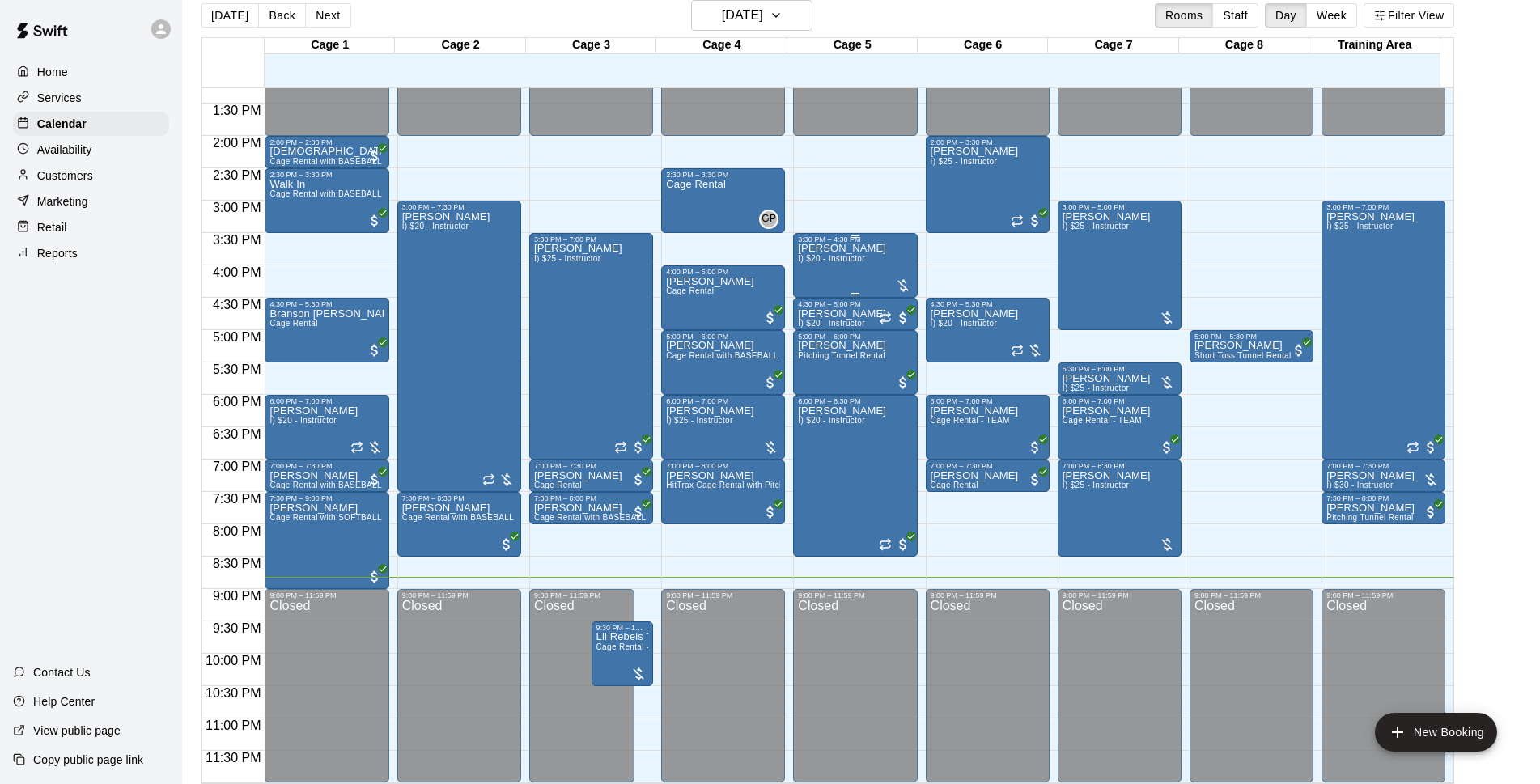
click at [810, 248] on p "[PERSON_NAME]" at bounding box center [842, 248] width 89 height 0
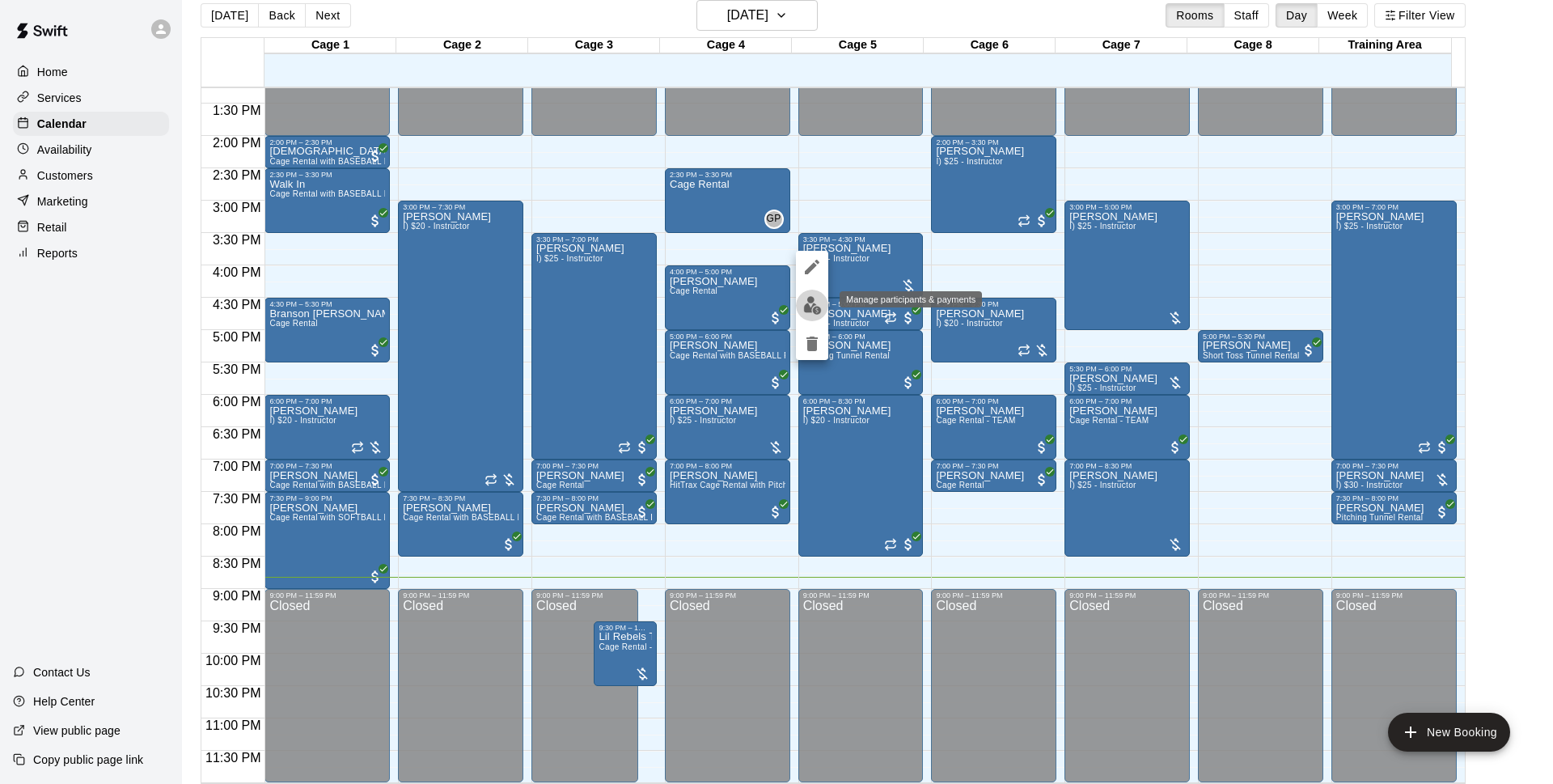
click at [812, 295] on button "edit" at bounding box center [812, 305] width 33 height 32
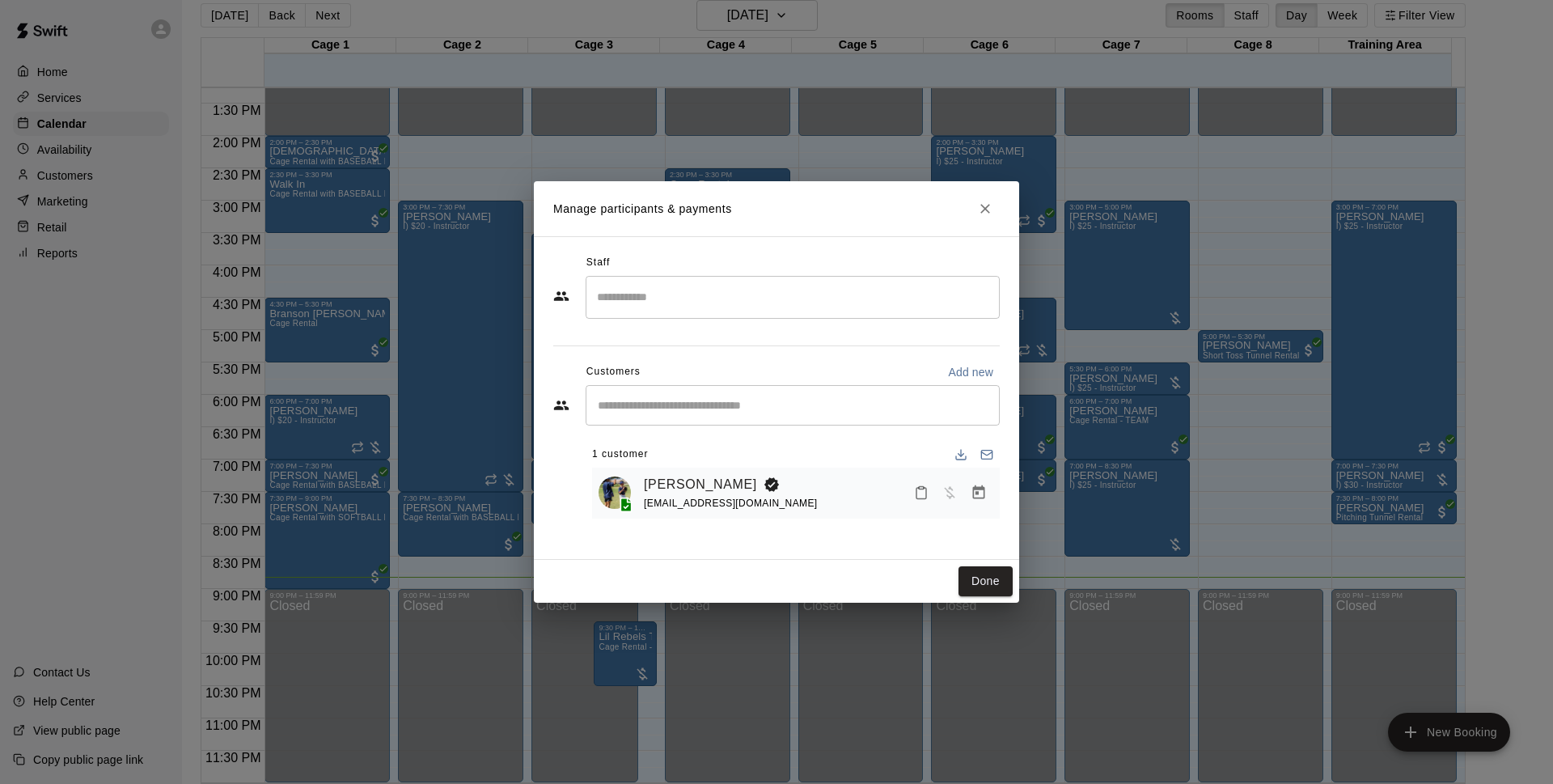
click at [982, 488] on icon "Manage bookings & payment" at bounding box center [978, 491] width 12 height 14
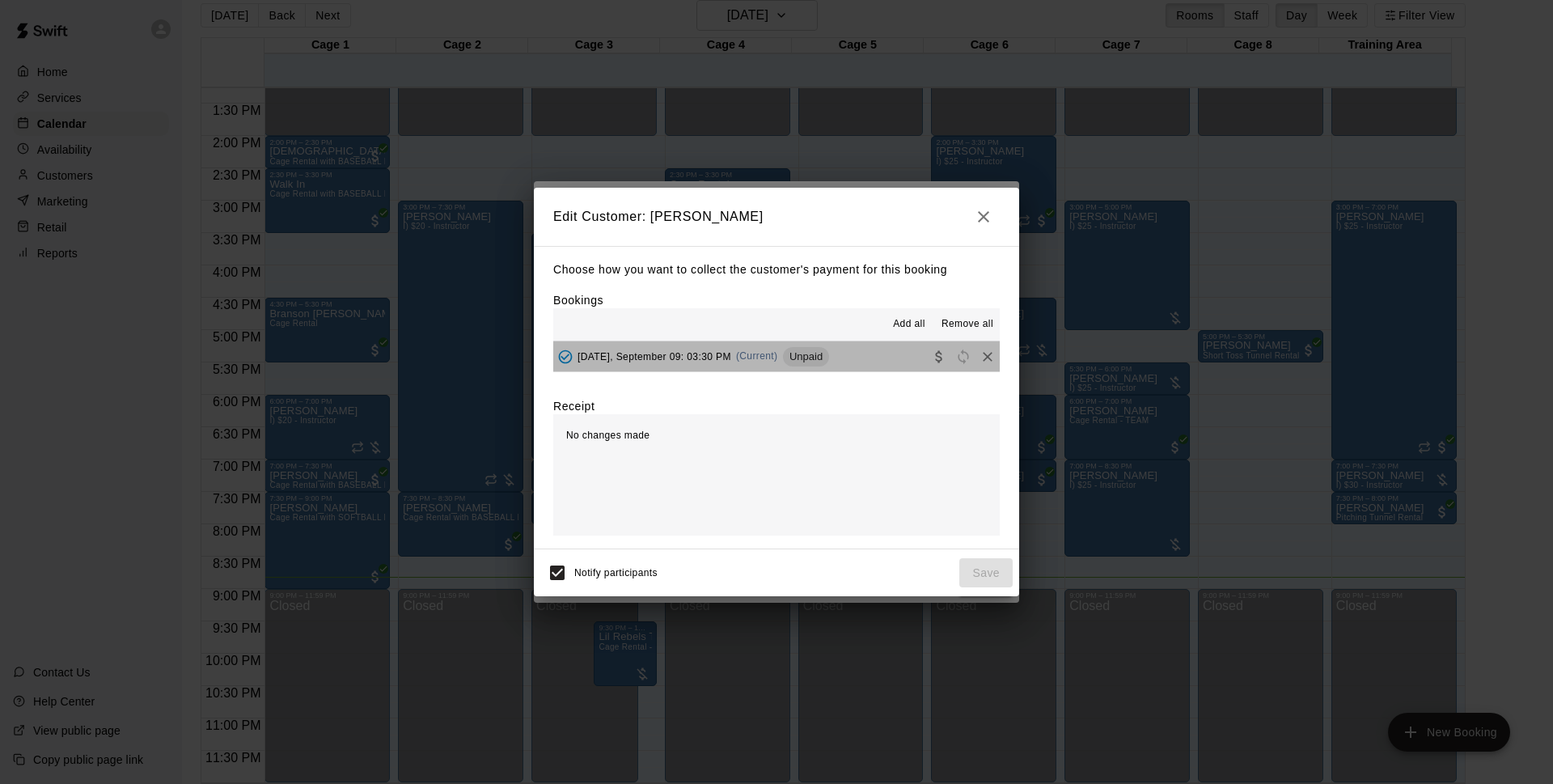
click at [872, 363] on button "Tuesday, September 09: 03:30 PM (Current) Unpaid" at bounding box center [777, 356] width 446 height 30
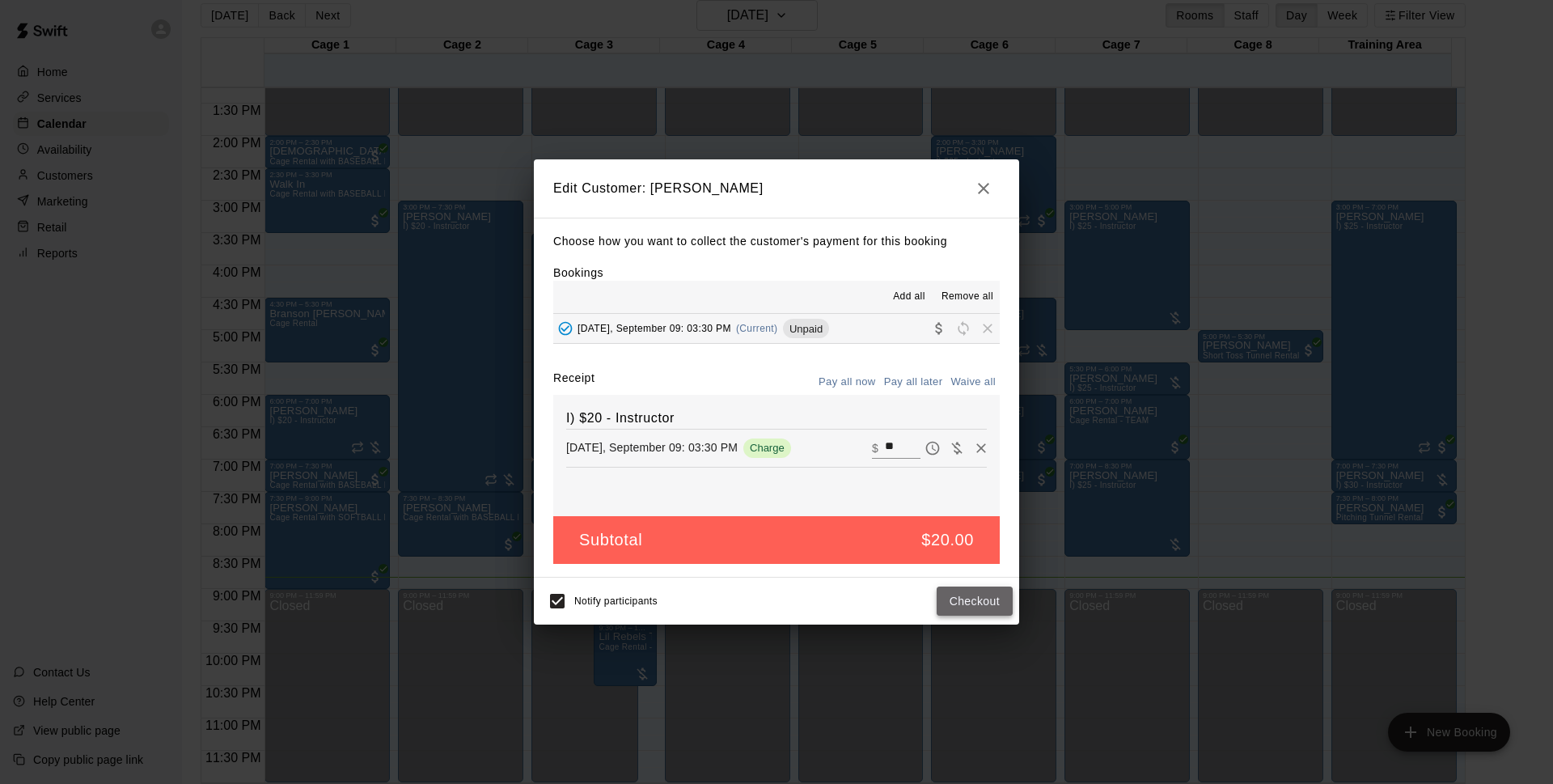
click at [956, 611] on button "Checkout" at bounding box center [975, 601] width 76 height 30
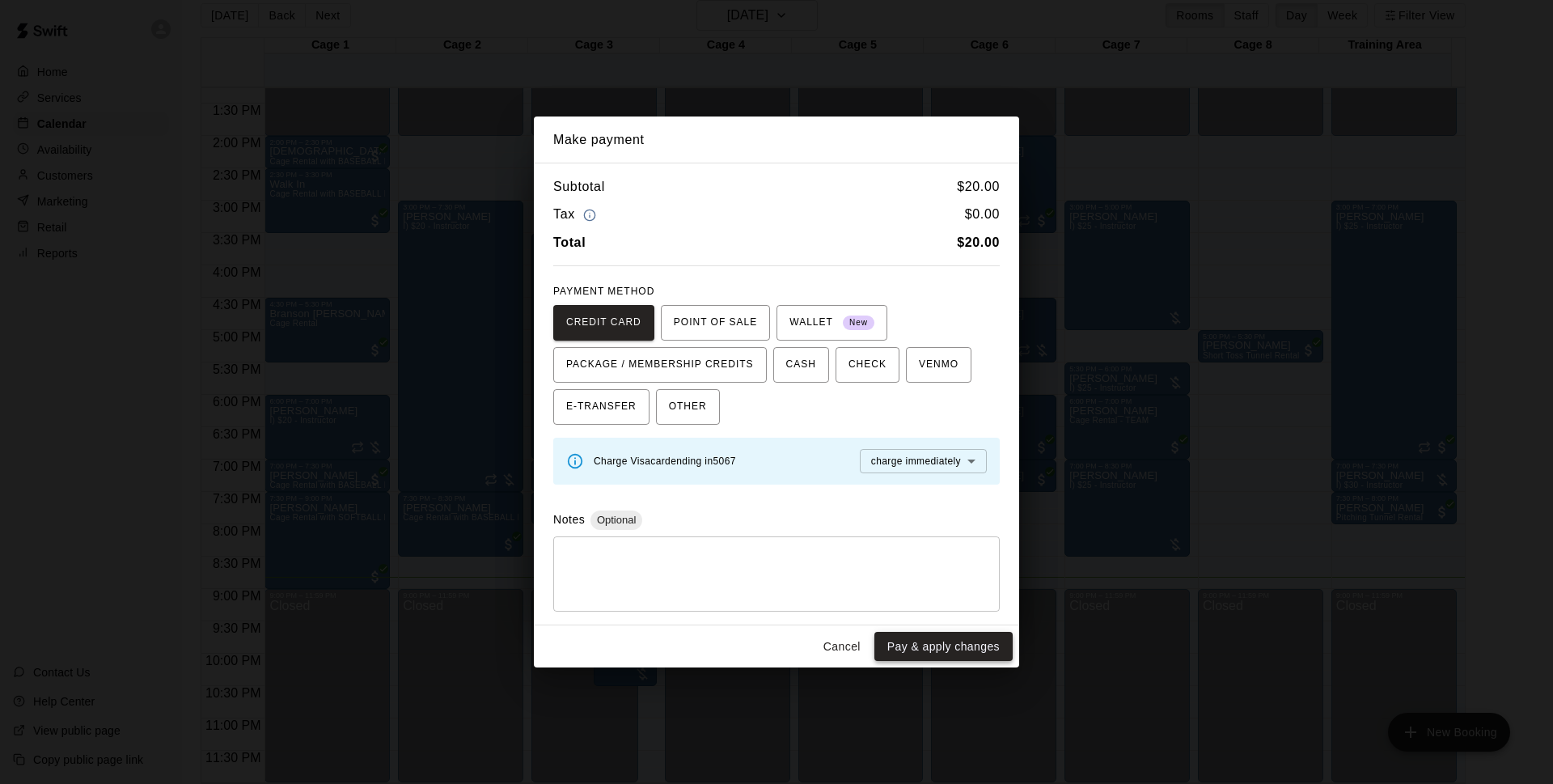
click at [895, 639] on button "Pay & apply changes" at bounding box center [943, 646] width 138 height 30
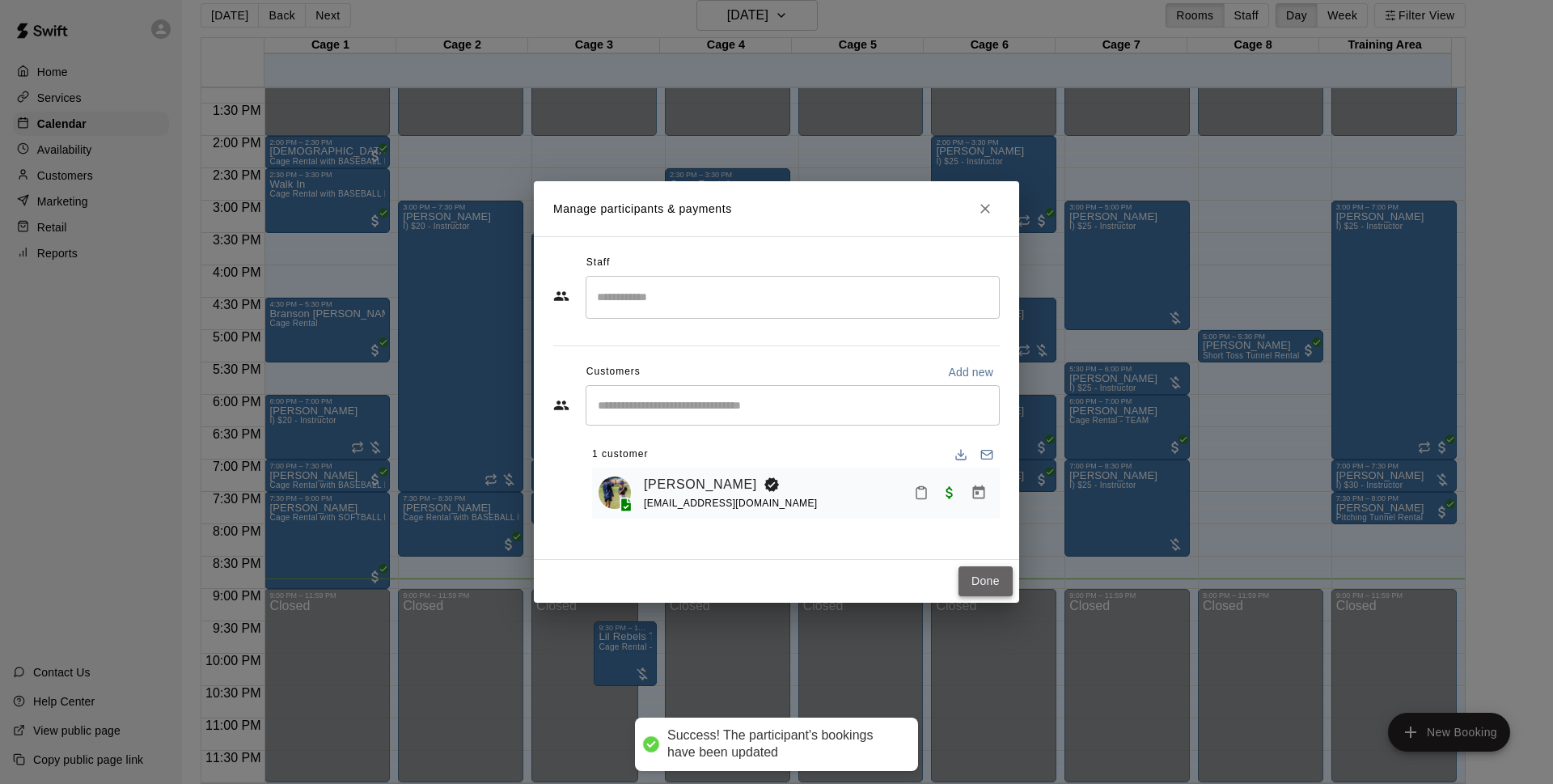
click at [968, 584] on button "Done" at bounding box center [986, 581] width 54 height 30
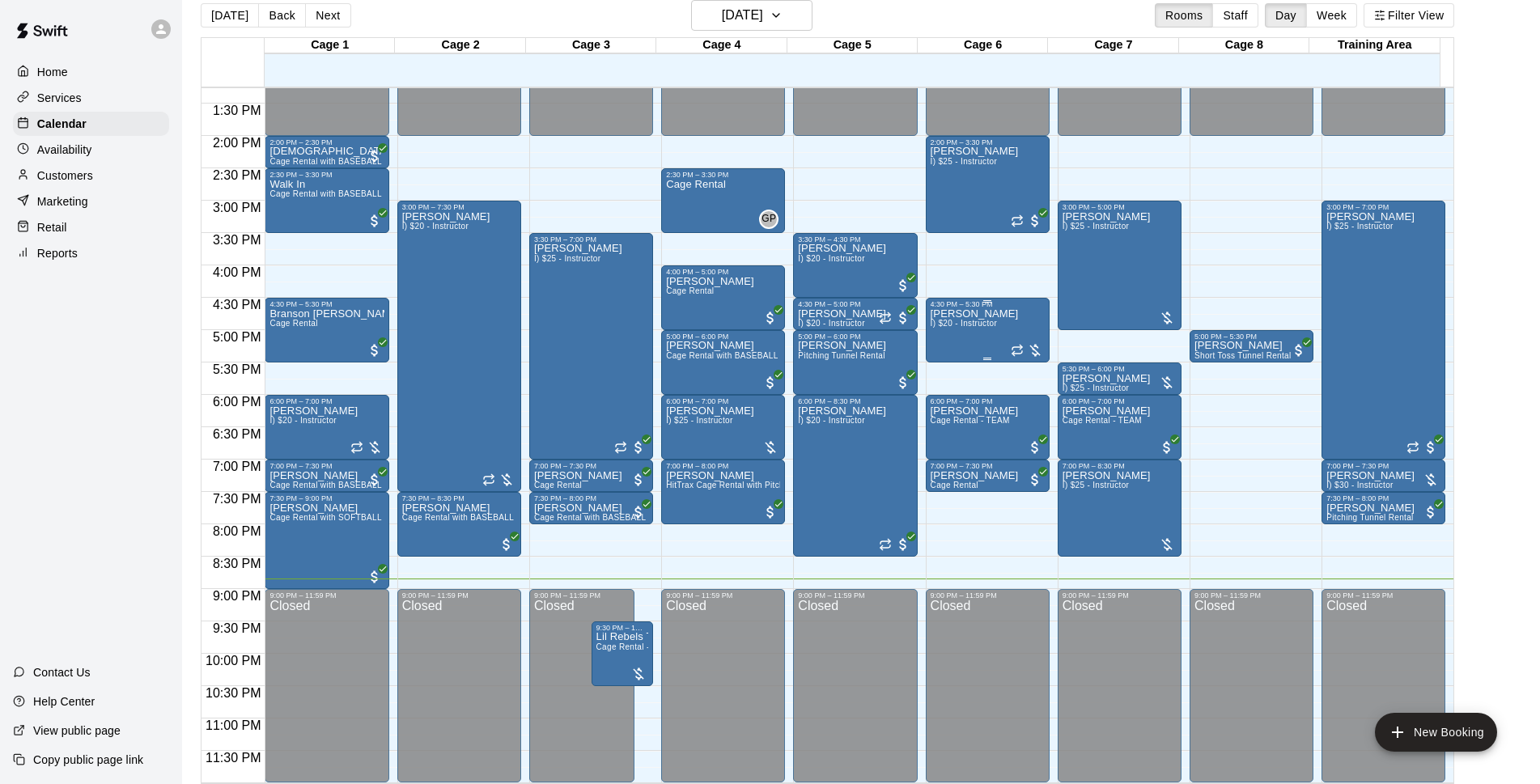
click at [981, 320] on div "Shane Taylor I) $20 - Instructor" at bounding box center [975, 700] width 89 height 784
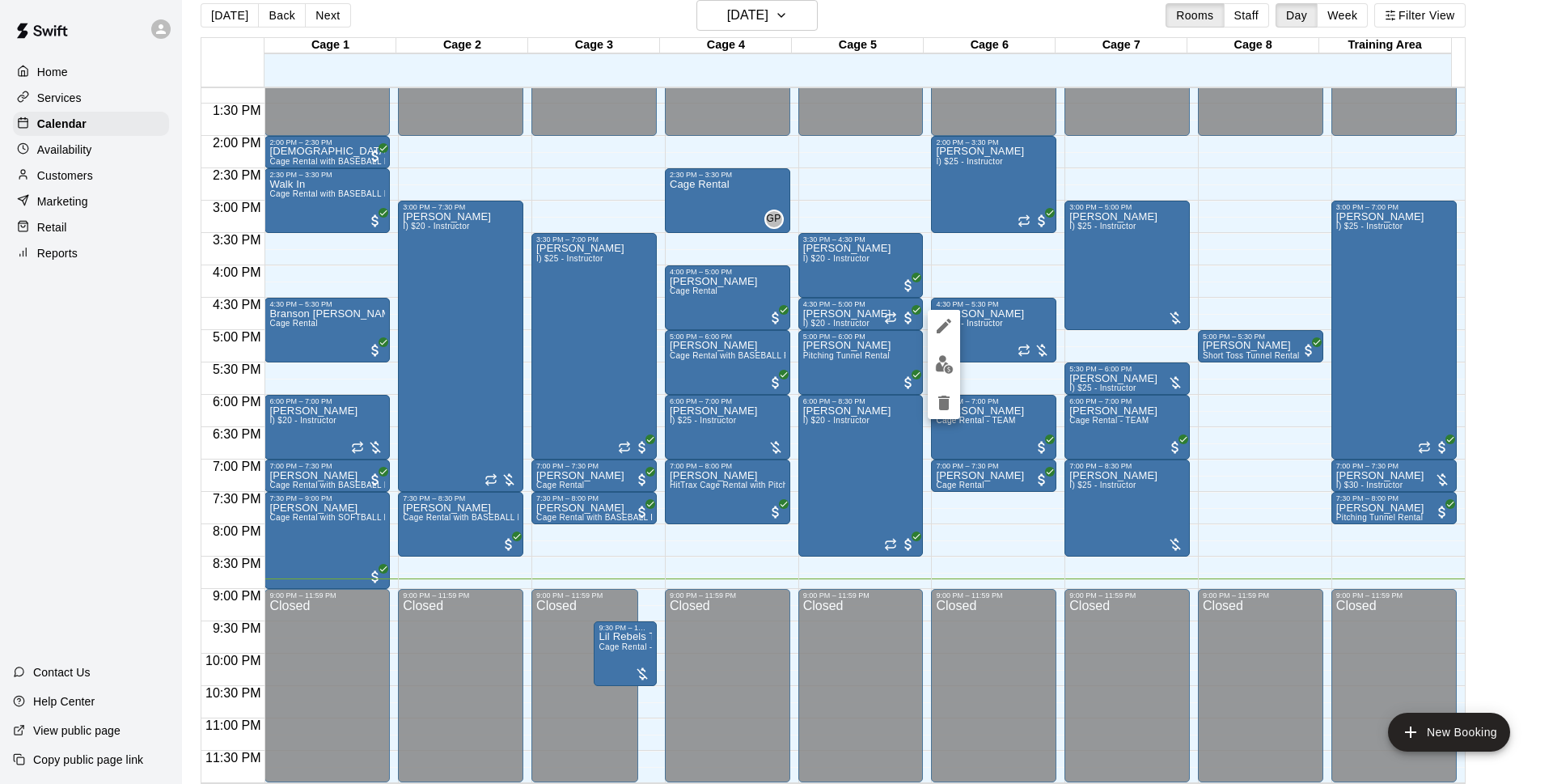
click at [932, 366] on button "edit" at bounding box center [944, 364] width 33 height 32
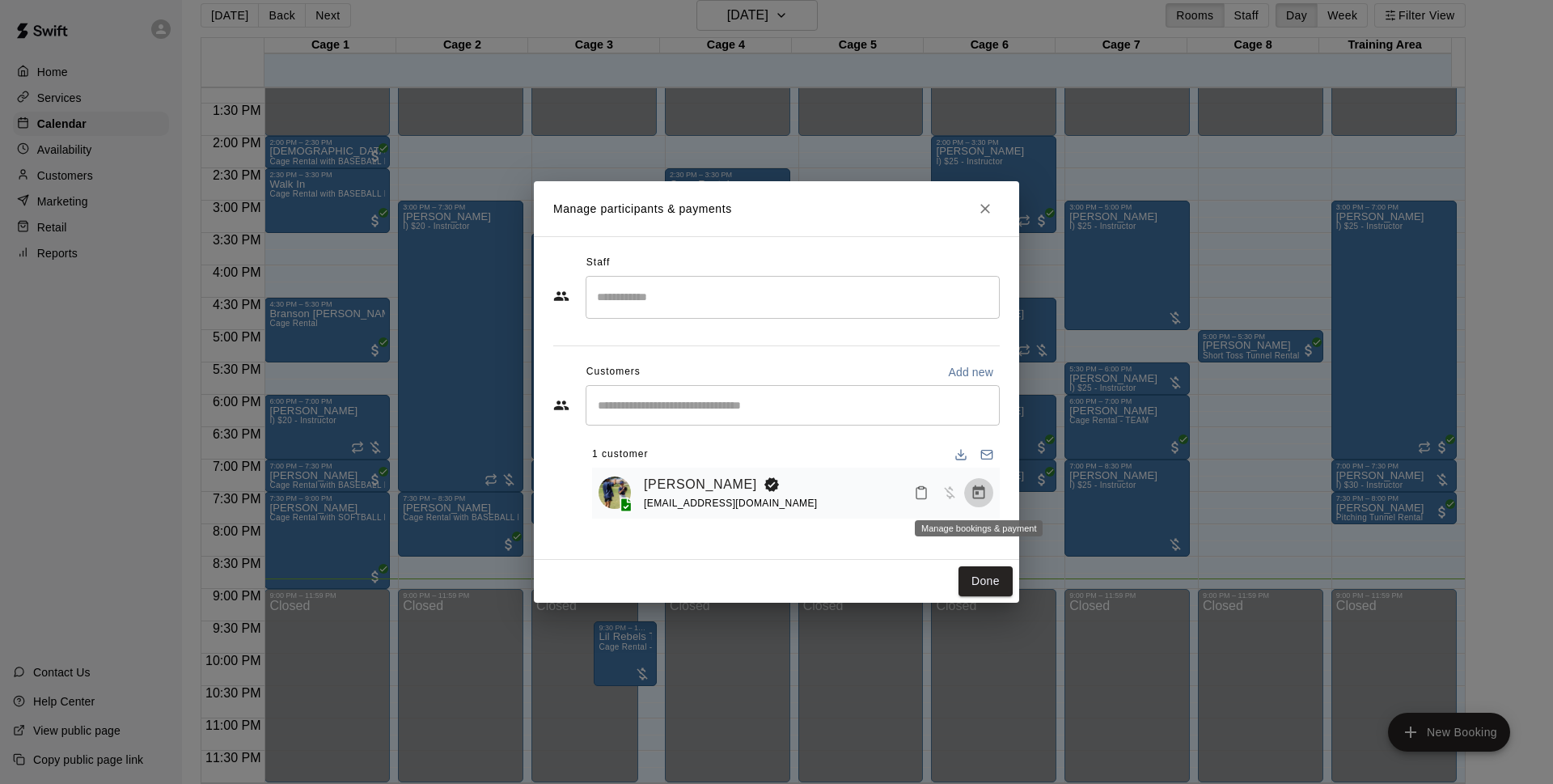
click at [977, 488] on icon "Manage bookings & payment" at bounding box center [979, 492] width 16 height 16
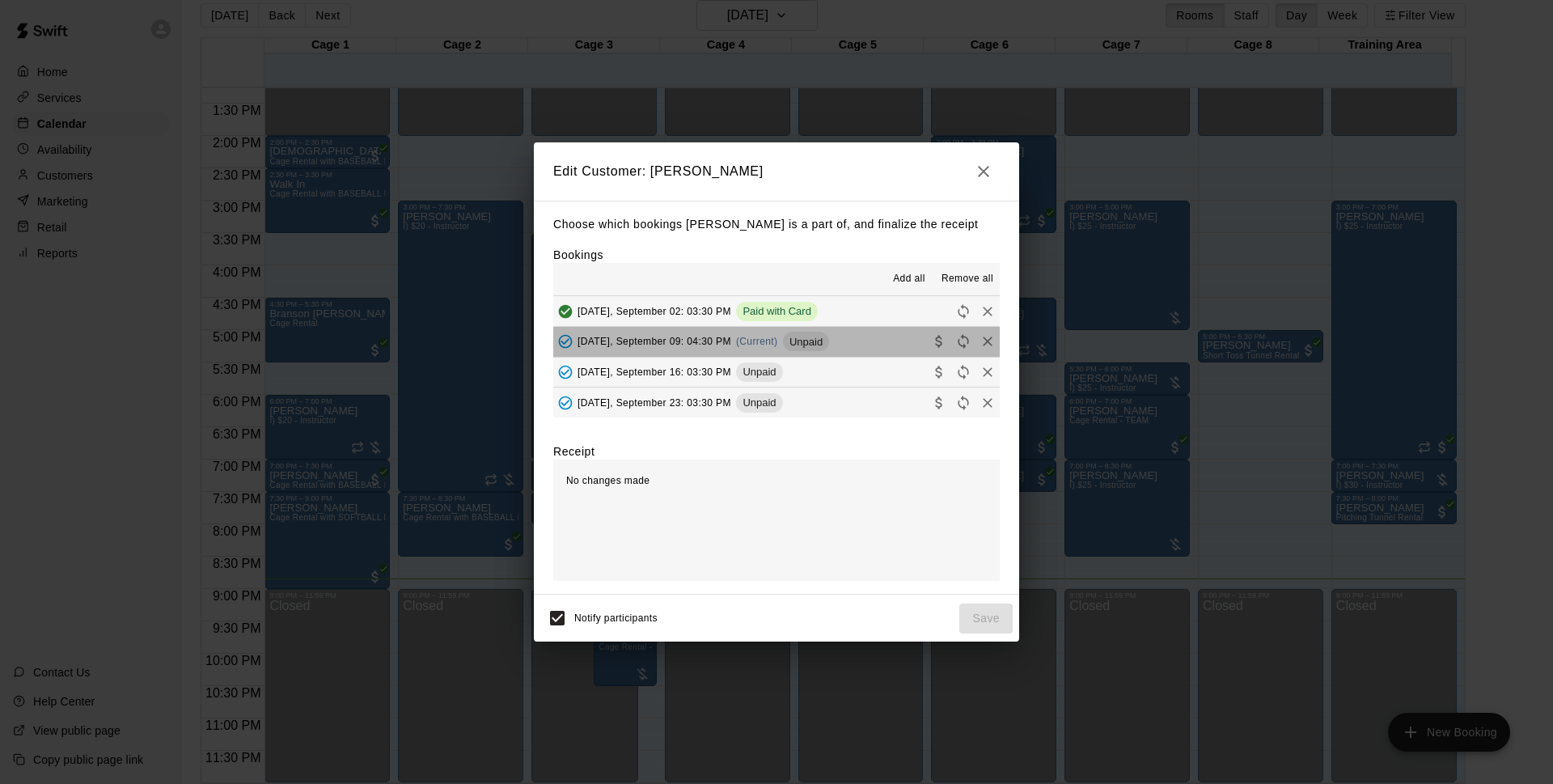
click at [852, 347] on button "Tuesday, September 09: 04:30 PM (Current) Unpaid" at bounding box center [777, 341] width 446 height 30
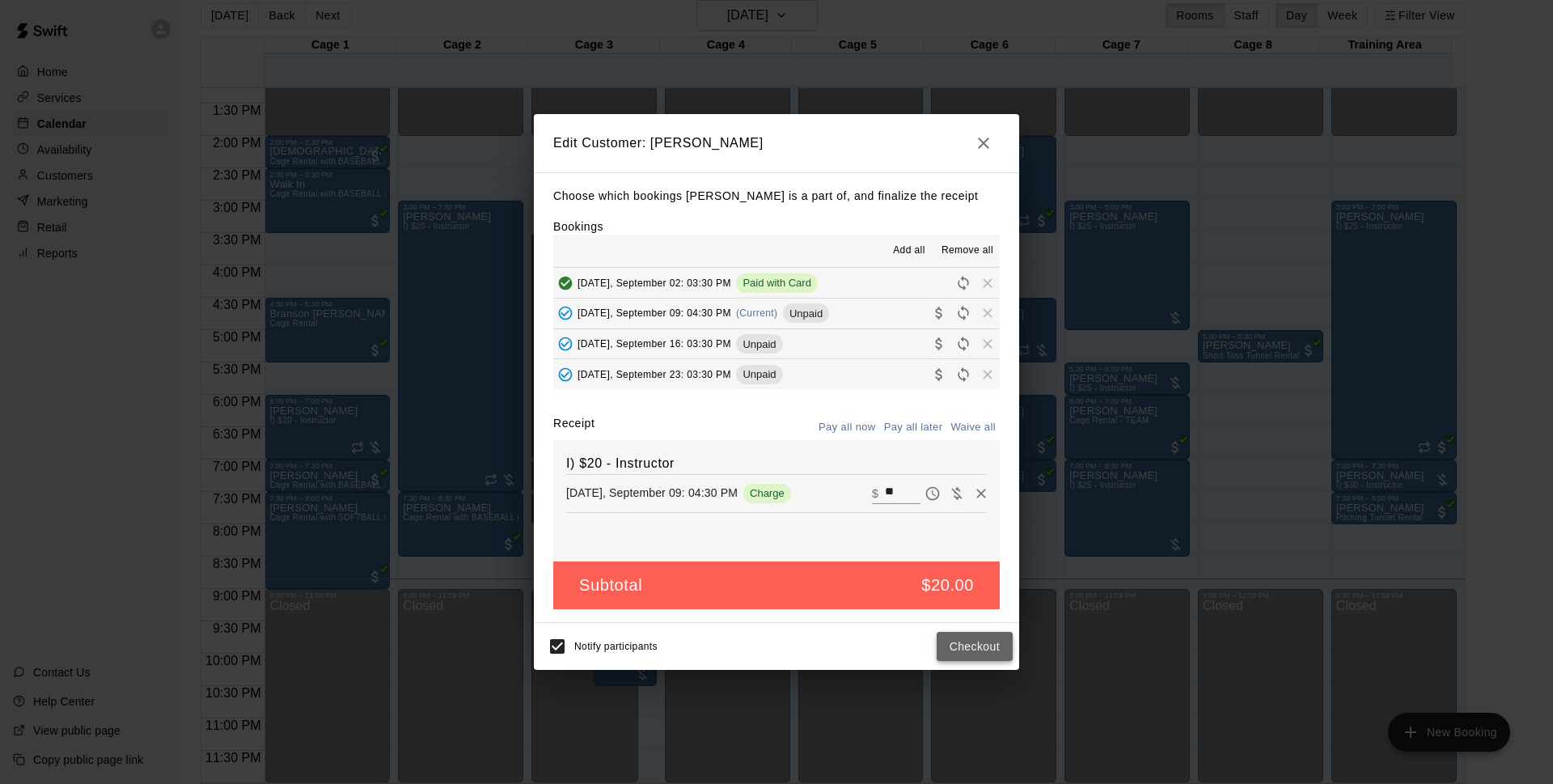
click at [955, 637] on button "Checkout" at bounding box center [975, 646] width 76 height 30
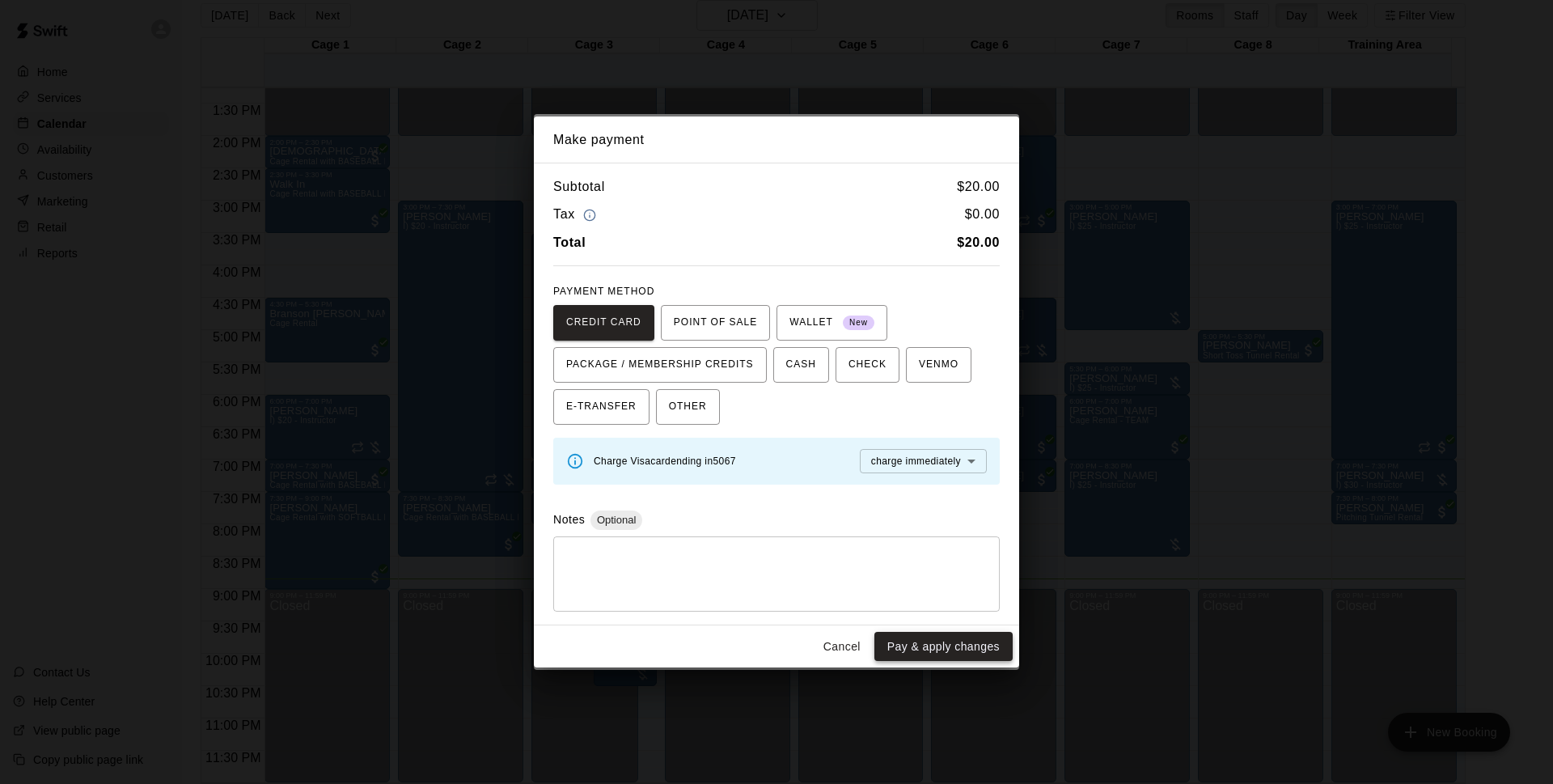
click at [932, 658] on button "Pay & apply changes" at bounding box center [943, 646] width 138 height 30
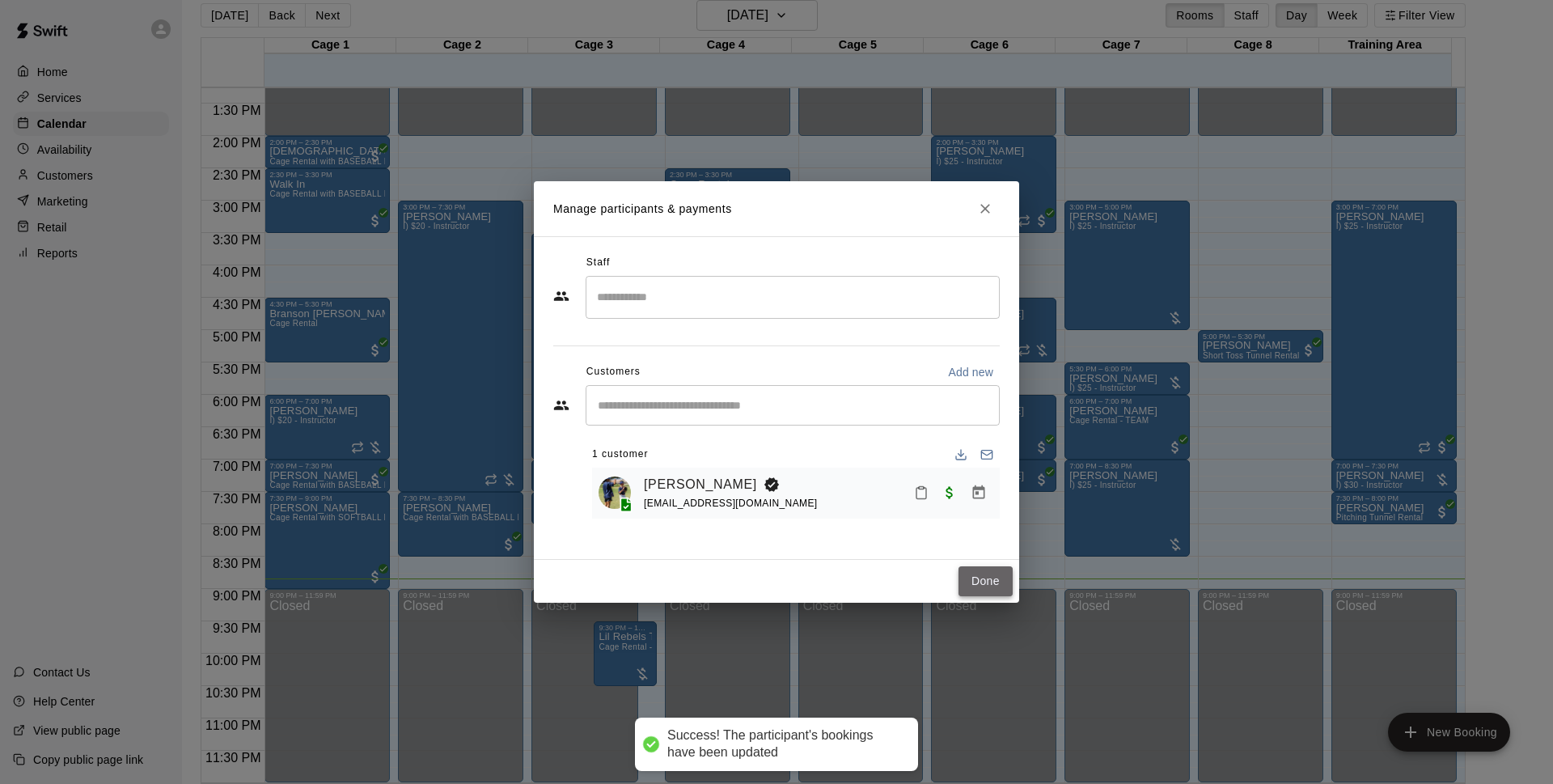
click at [991, 583] on button "Done" at bounding box center [986, 581] width 54 height 30
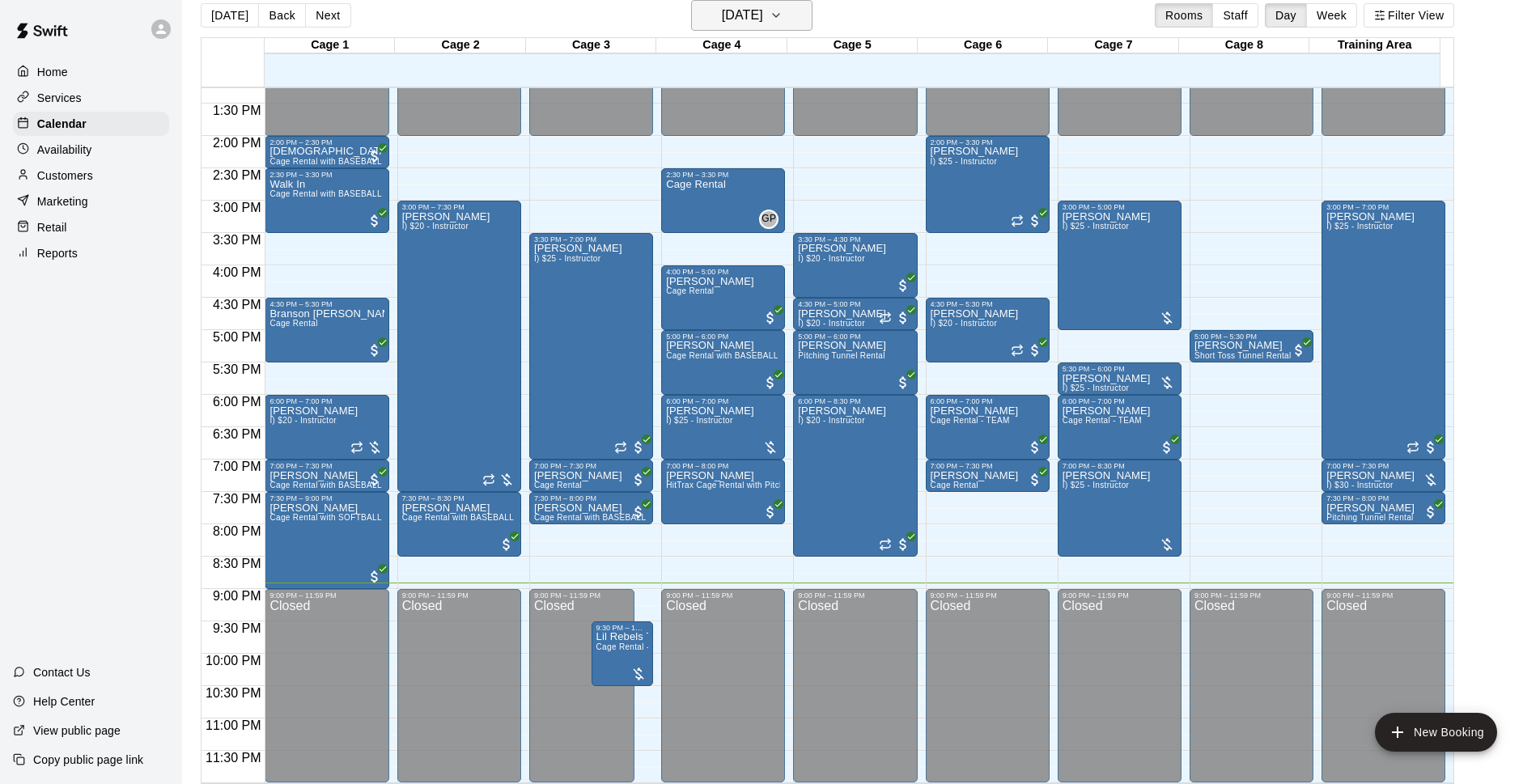
click at [763, 9] on h6 "[DATE]" at bounding box center [743, 14] width 42 height 23
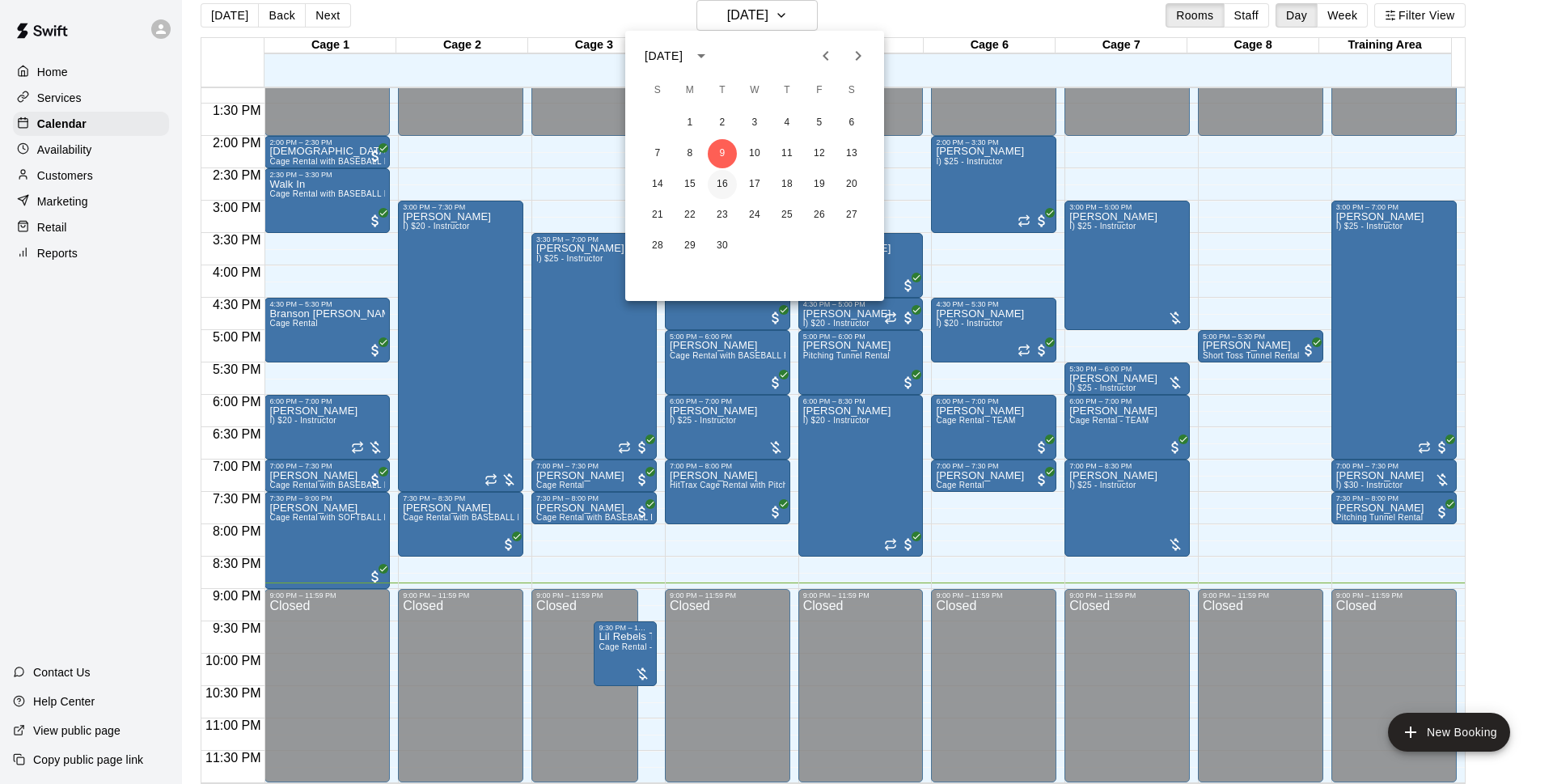
click at [716, 184] on button "16" at bounding box center [723, 184] width 29 height 29
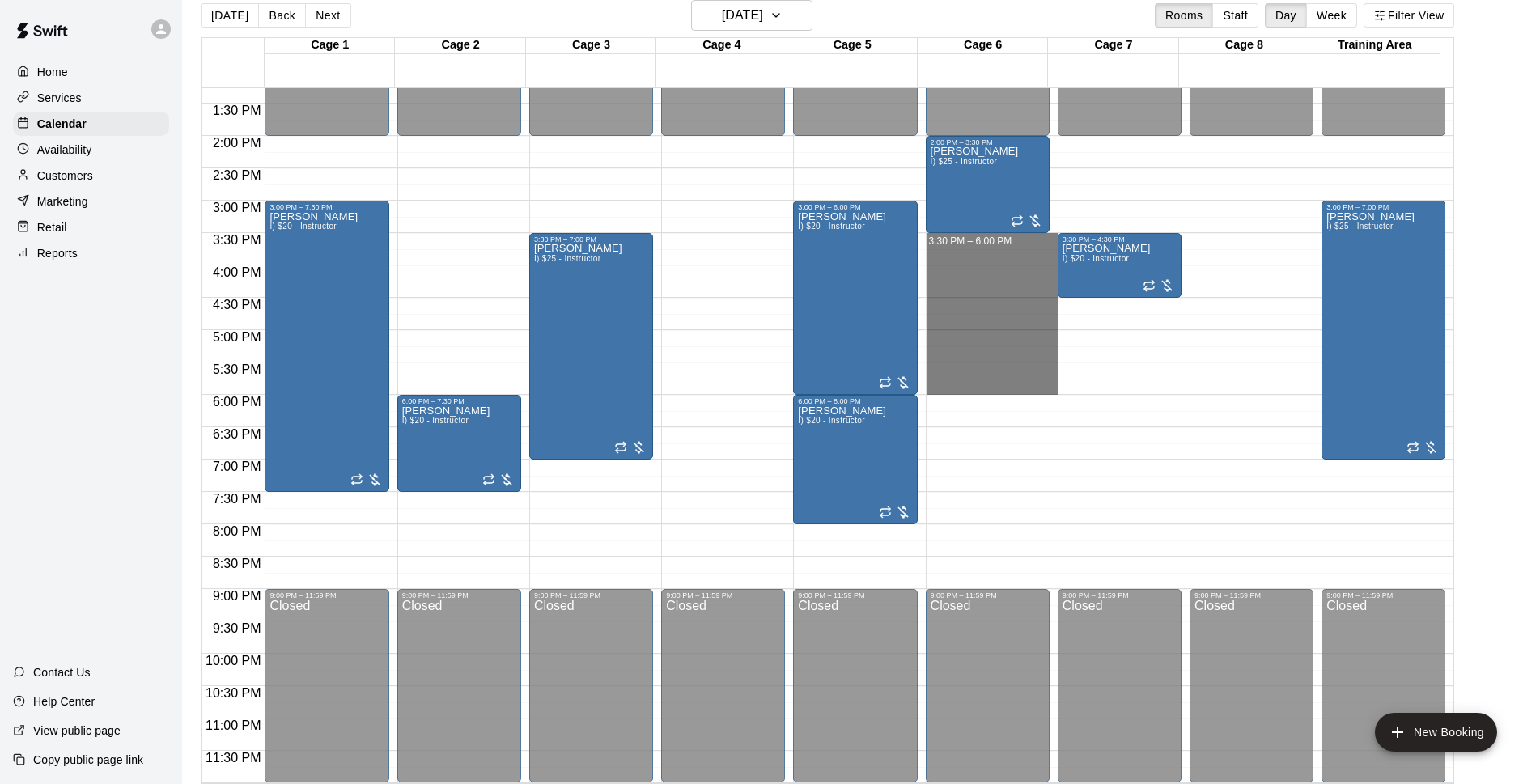
drag, startPoint x: 936, startPoint y: 235, endPoint x: 976, endPoint y: 387, distance: 157.2
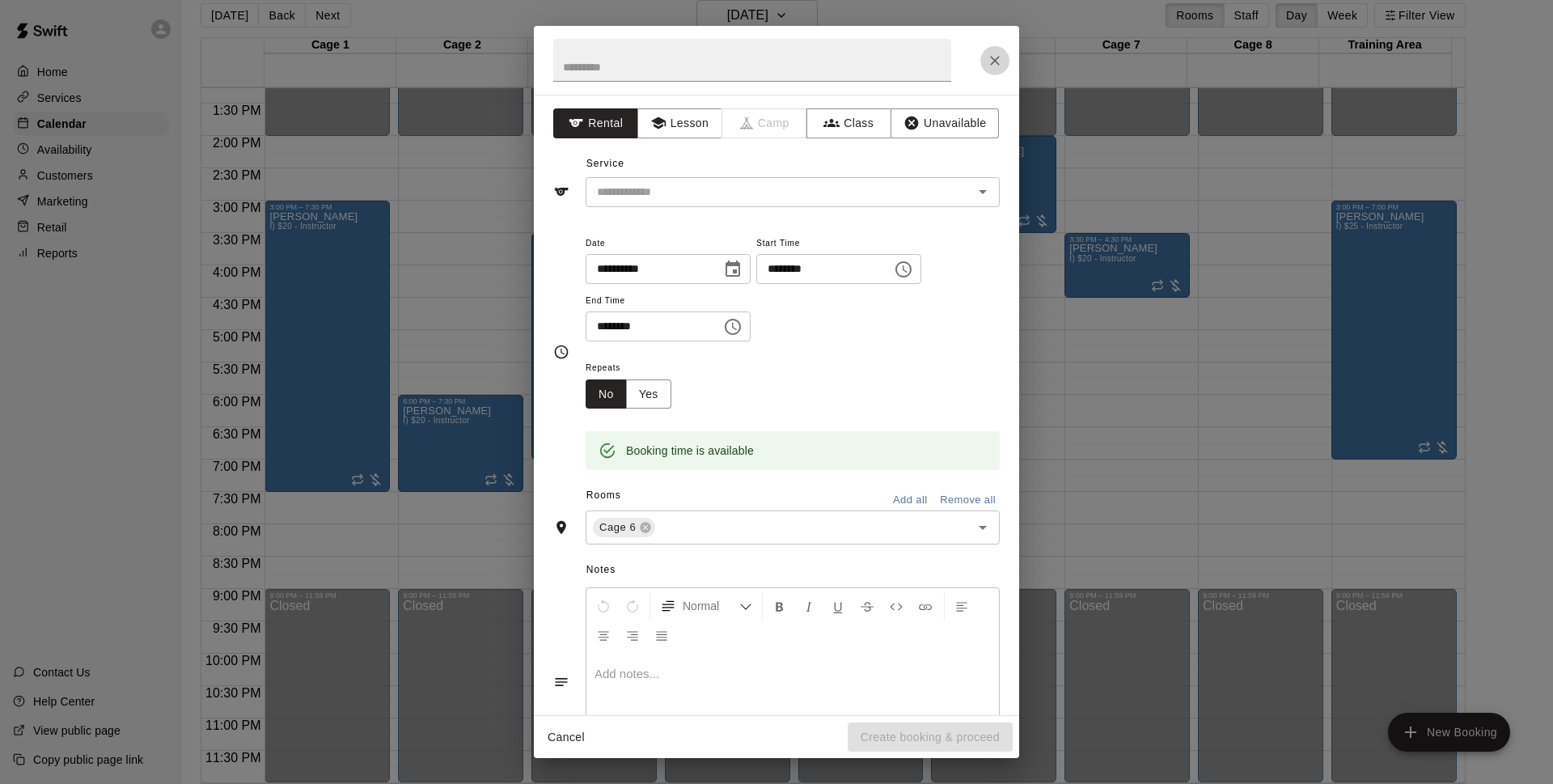
click at [1000, 57] on icon "Close" at bounding box center [995, 61] width 16 height 16
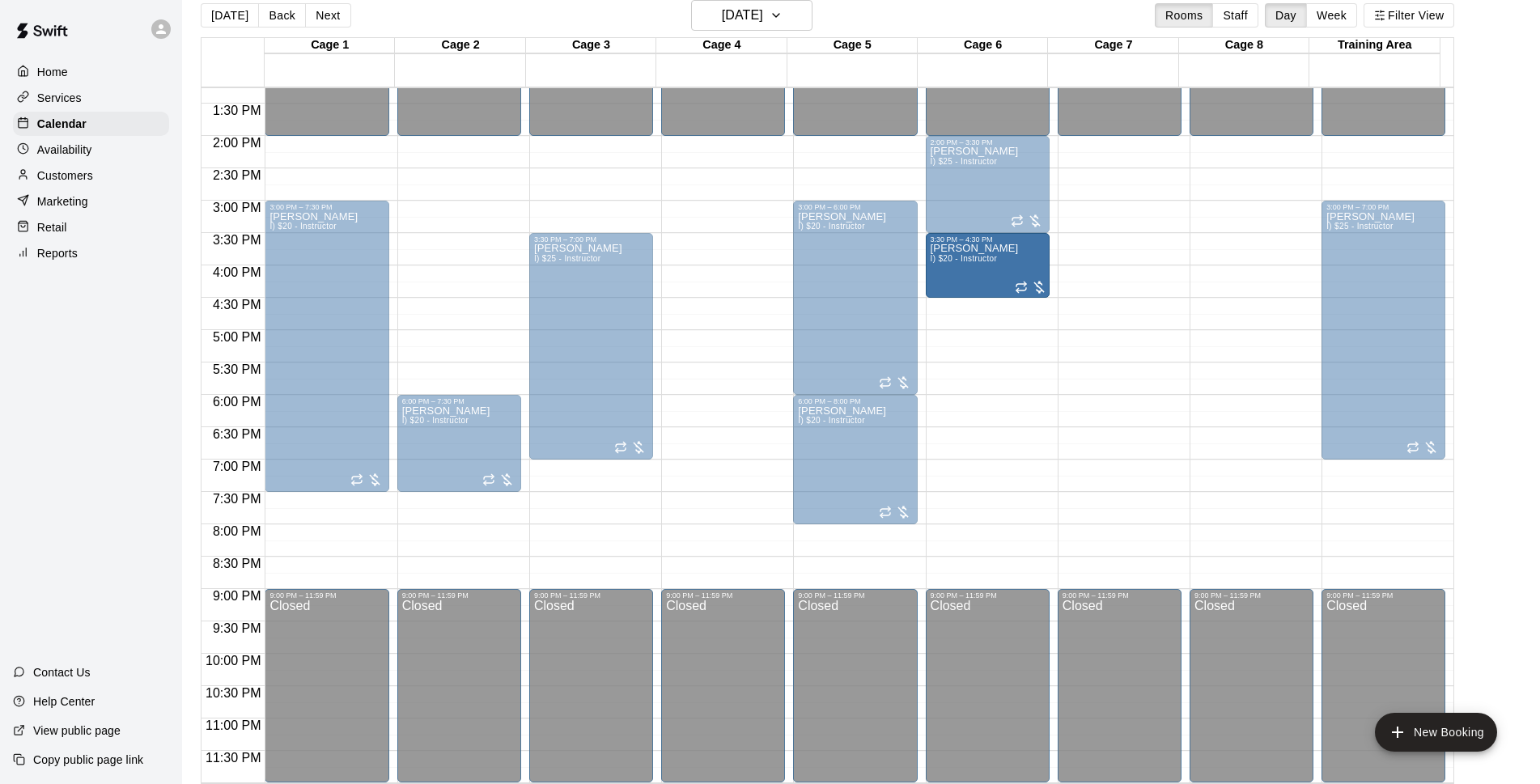
drag, startPoint x: 1121, startPoint y: 251, endPoint x: 1001, endPoint y: 260, distance: 120.3
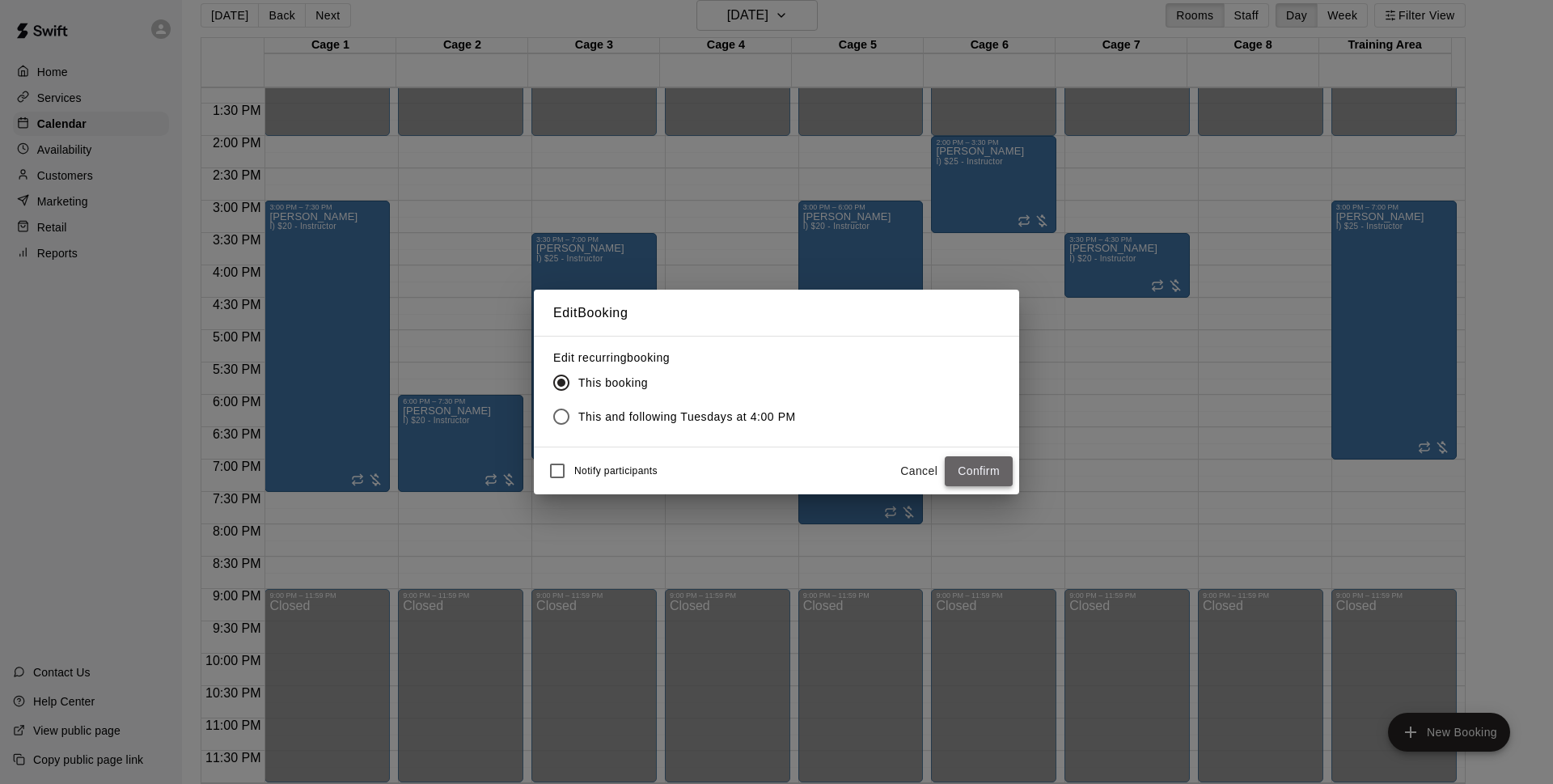
click at [991, 477] on button "Confirm" at bounding box center [978, 471] width 68 height 30
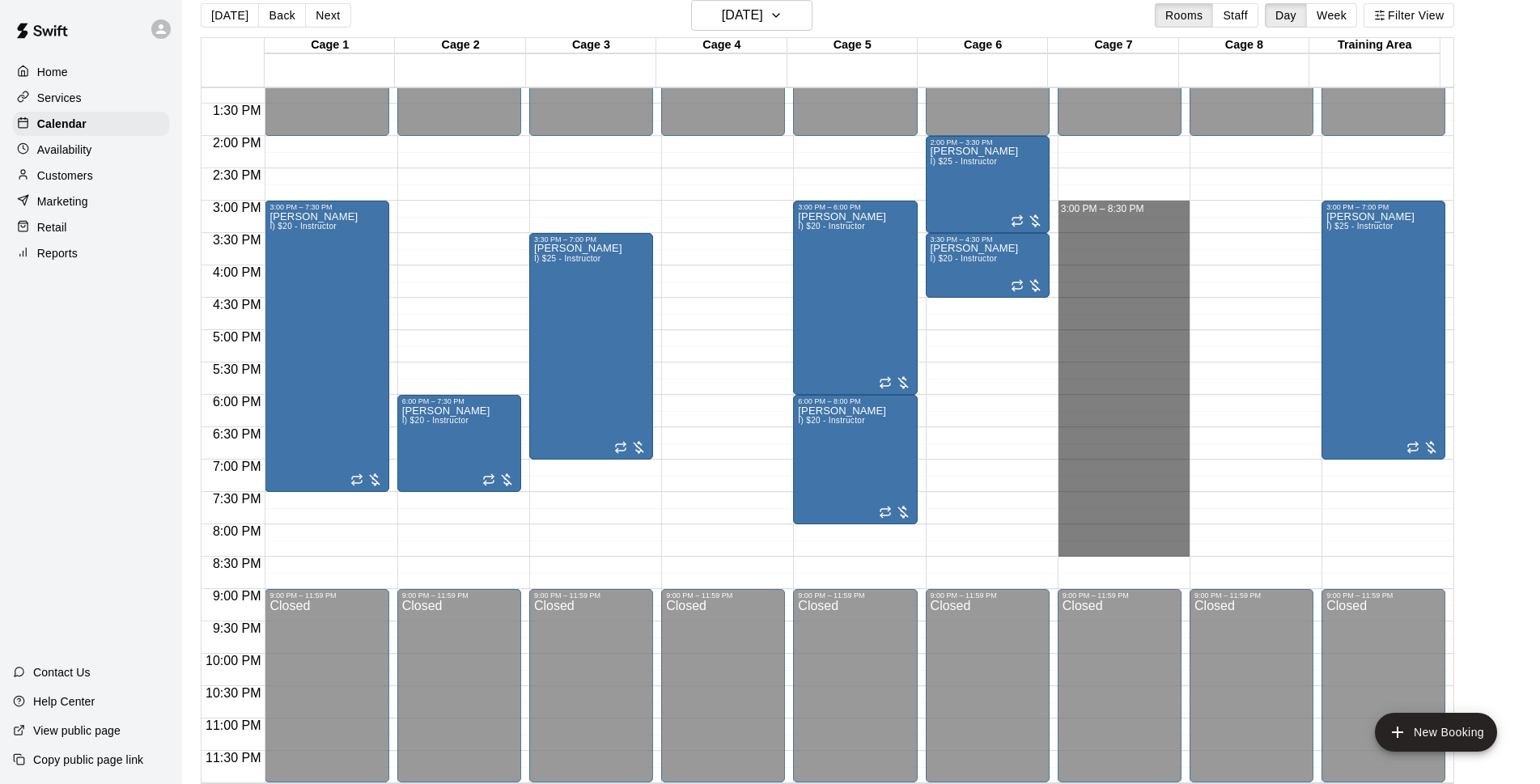
drag, startPoint x: 1082, startPoint y: 203, endPoint x: 1122, endPoint y: 545, distance: 344.3
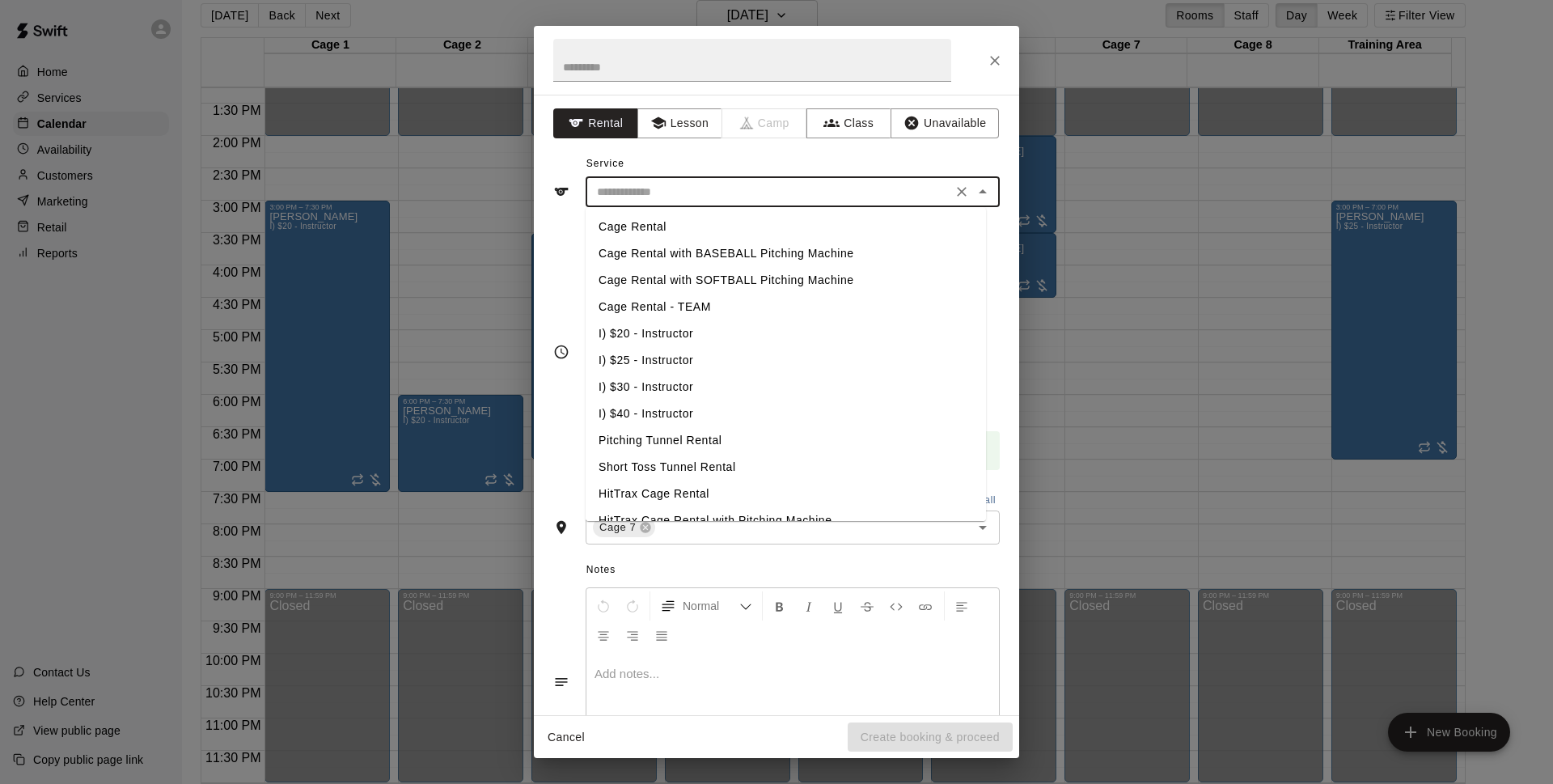
click at [713, 196] on input "text" at bounding box center [769, 191] width 357 height 20
click at [690, 357] on li "I) $25 - Instructor" at bounding box center [785, 360] width 400 height 27
type input "**********"
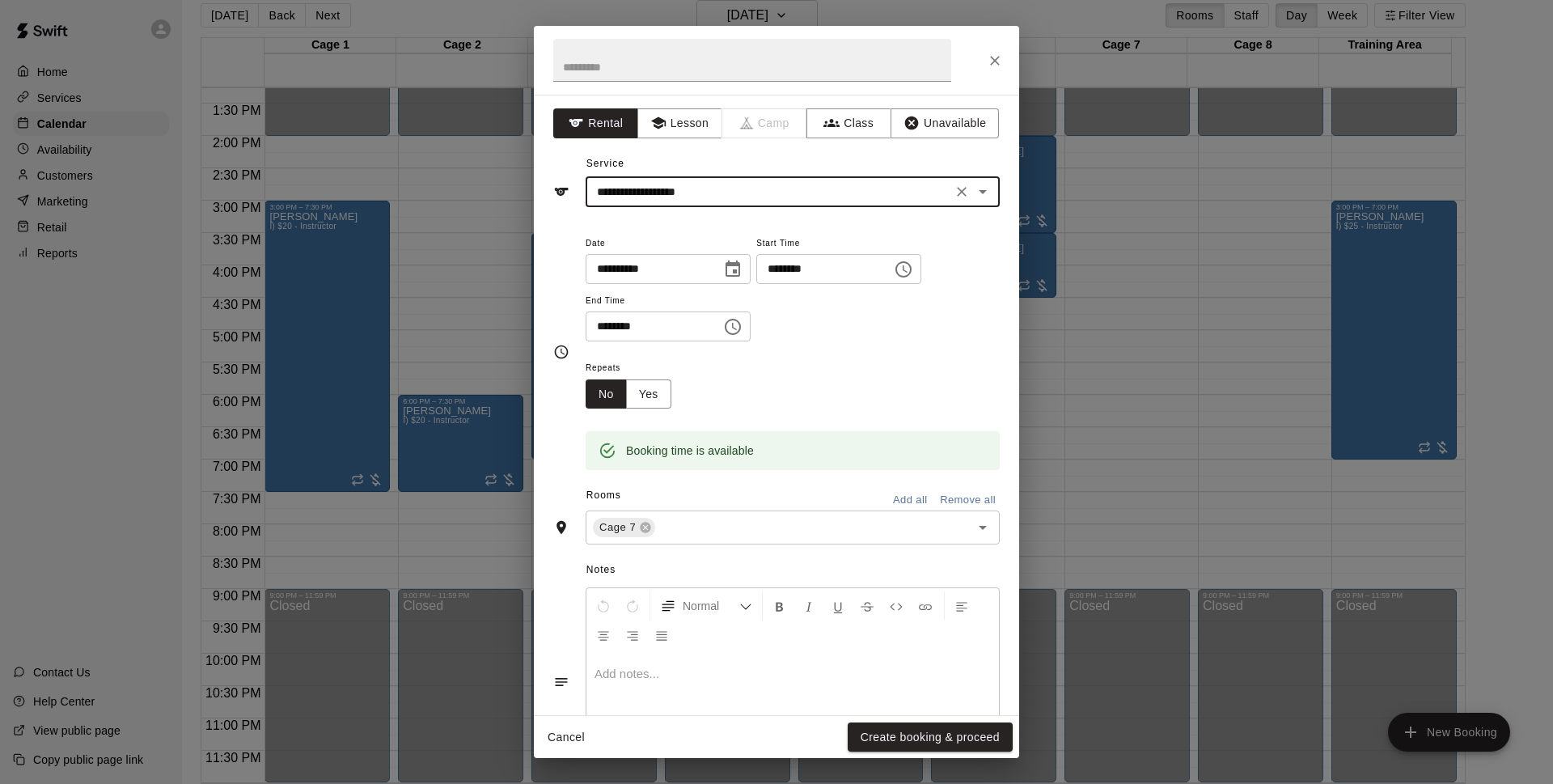
click at [896, 735] on button "Create booking & proceed" at bounding box center [930, 737] width 165 height 30
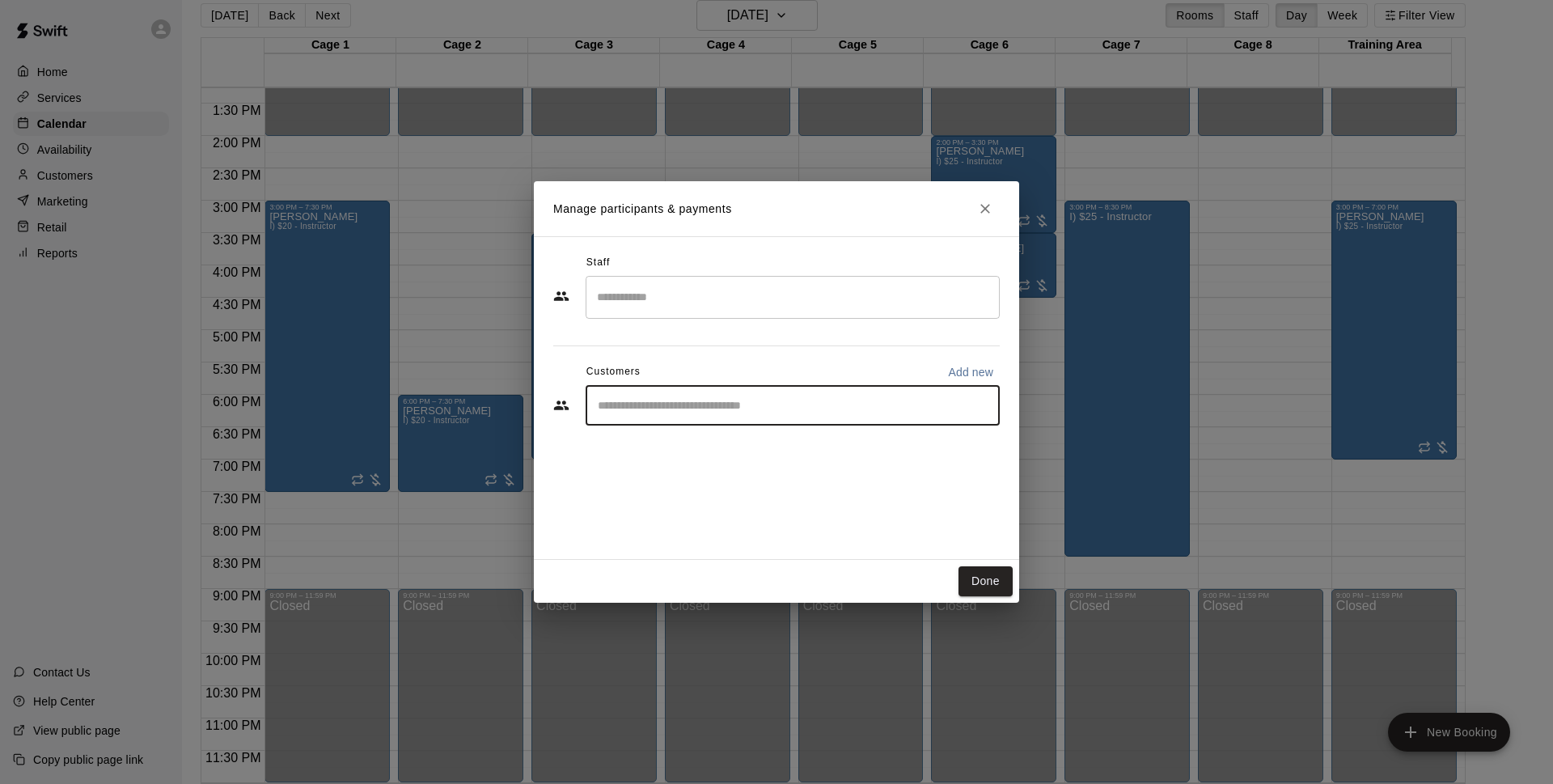
click at [702, 405] on input "Start typing to search customers..." at bounding box center [792, 406] width 399 height 16
type input "*********"
click at [722, 448] on div "[PERSON_NAME]" at bounding box center [717, 443] width 174 height 17
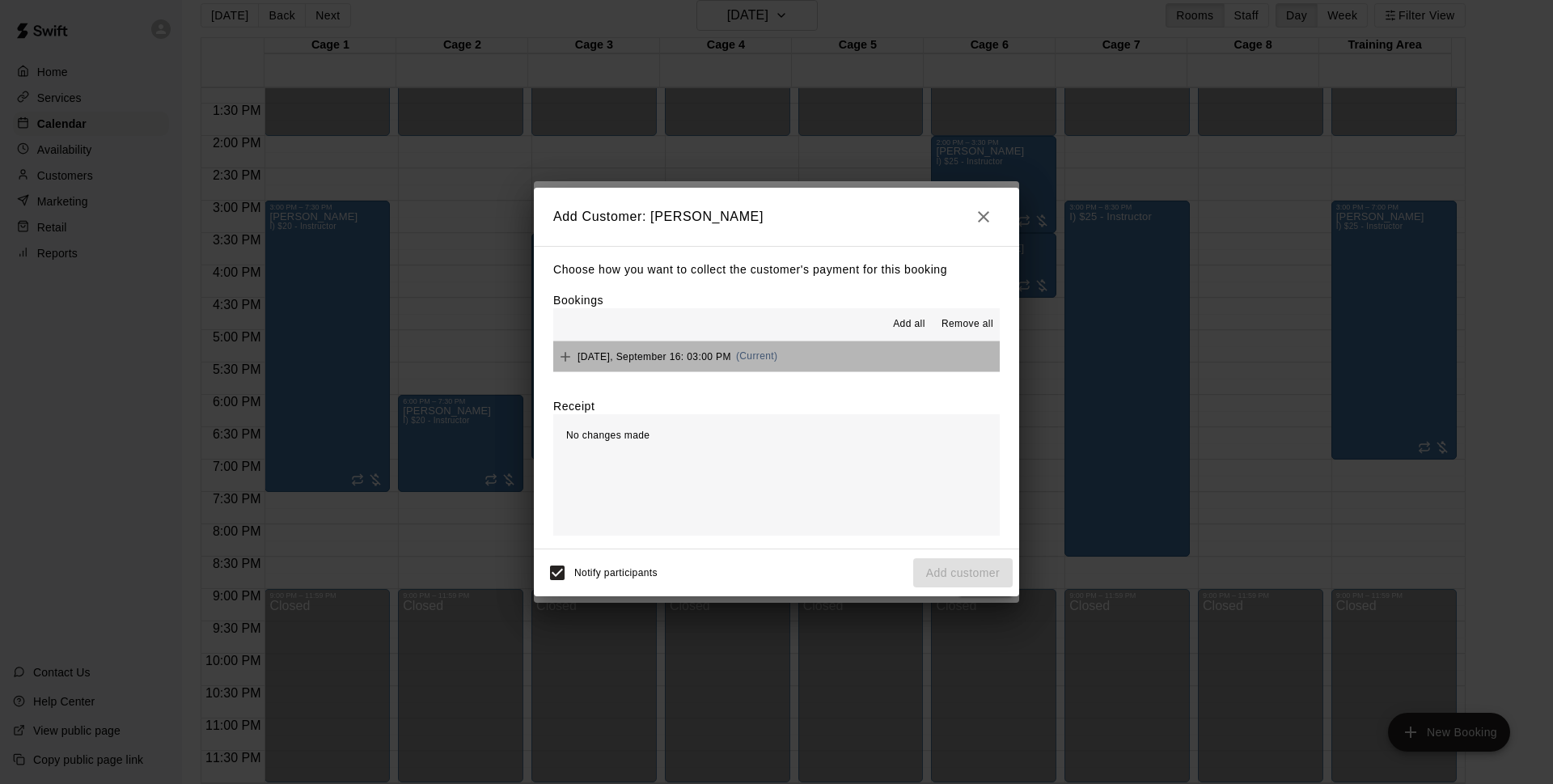
click at [819, 368] on button "Tuesday, September 16: 03:00 PM (Current)" at bounding box center [777, 356] width 446 height 30
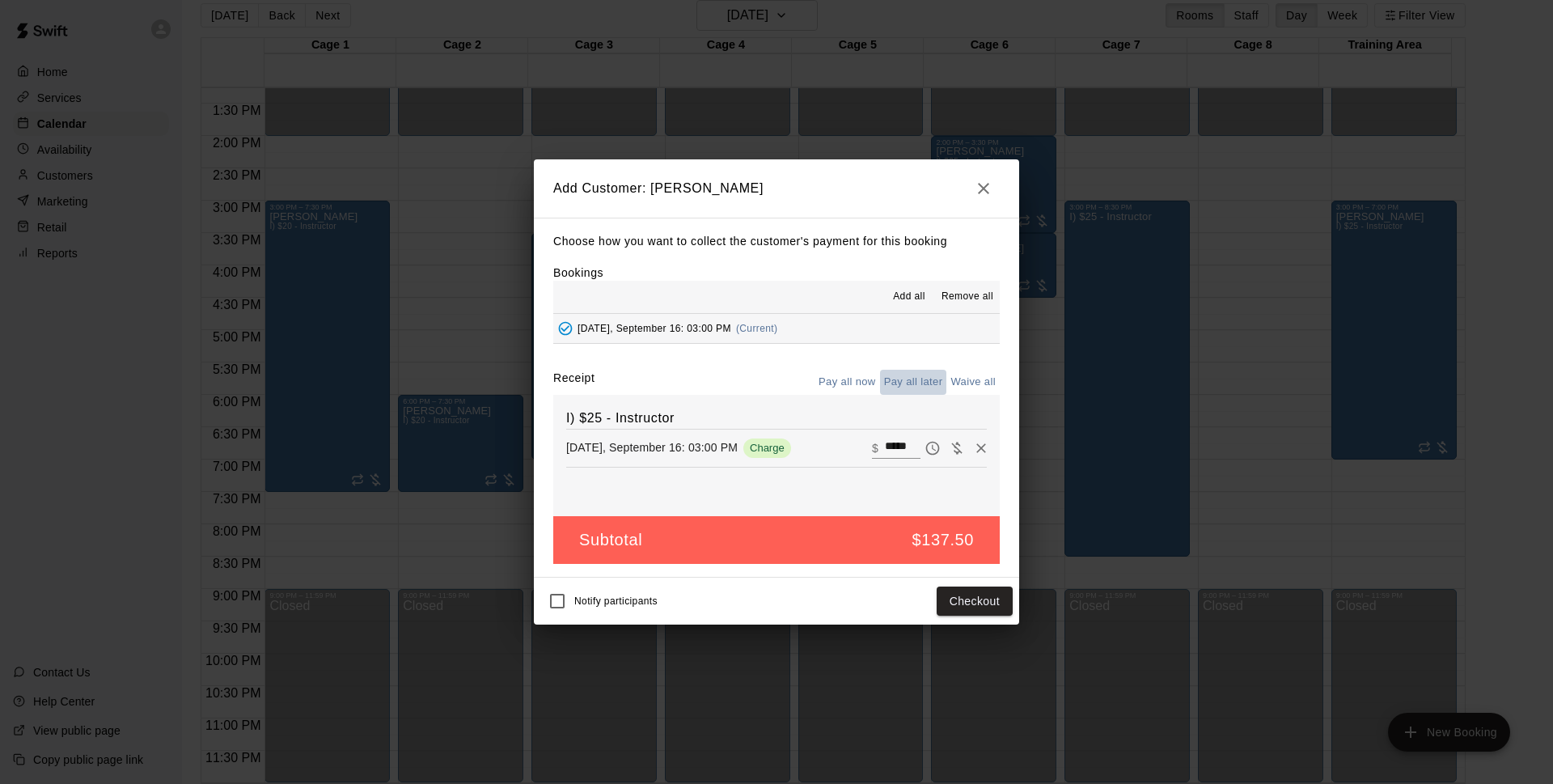
click at [923, 379] on button "Pay all later" at bounding box center [913, 382] width 67 height 25
click at [853, 379] on button "Pay all now" at bounding box center [847, 382] width 66 height 25
click at [915, 383] on button "Pay all later" at bounding box center [913, 382] width 67 height 25
click at [979, 604] on button "Add customer" at bounding box center [963, 601] width 99 height 30
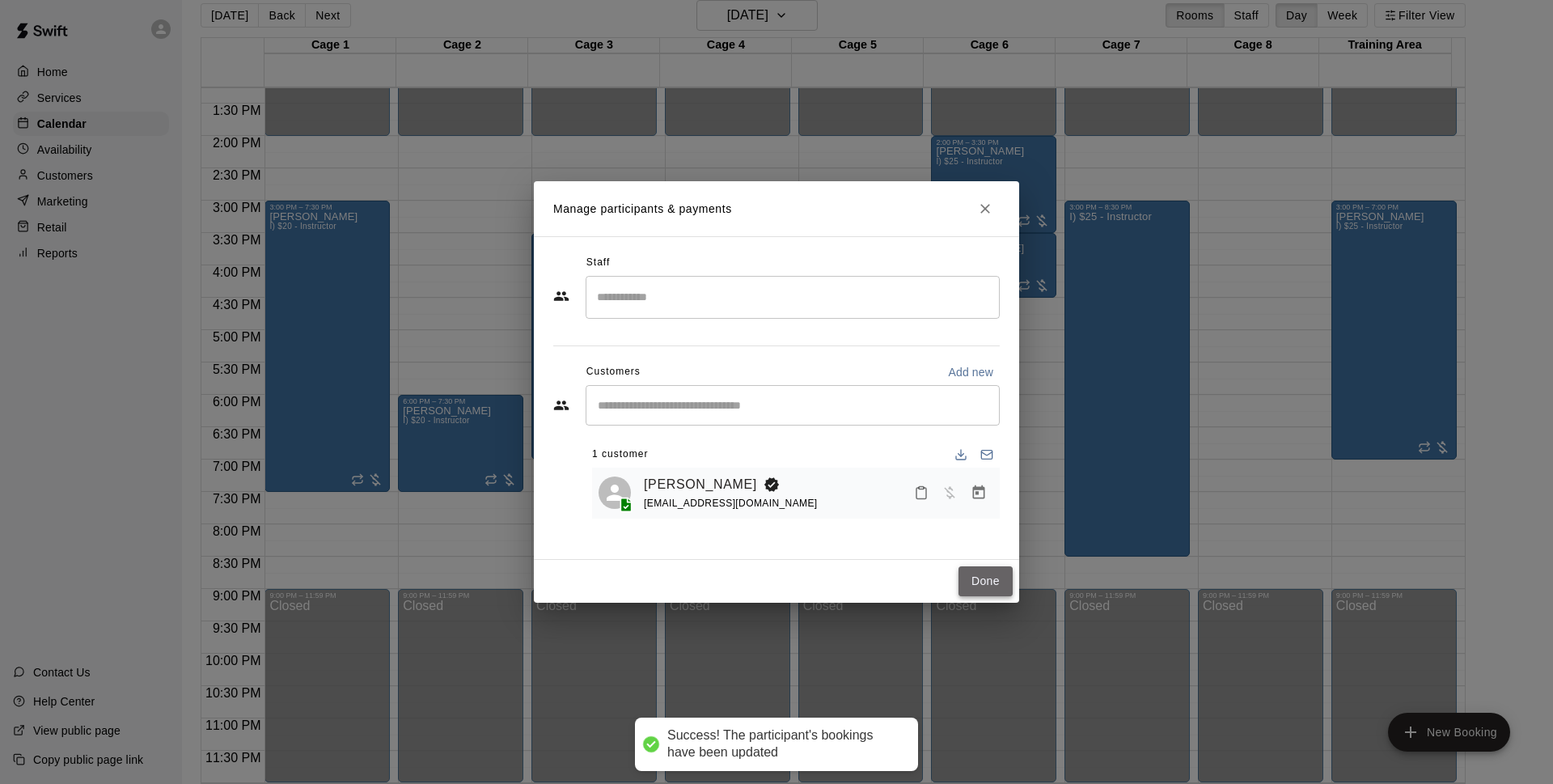
click at [987, 586] on button "Done" at bounding box center [986, 581] width 54 height 30
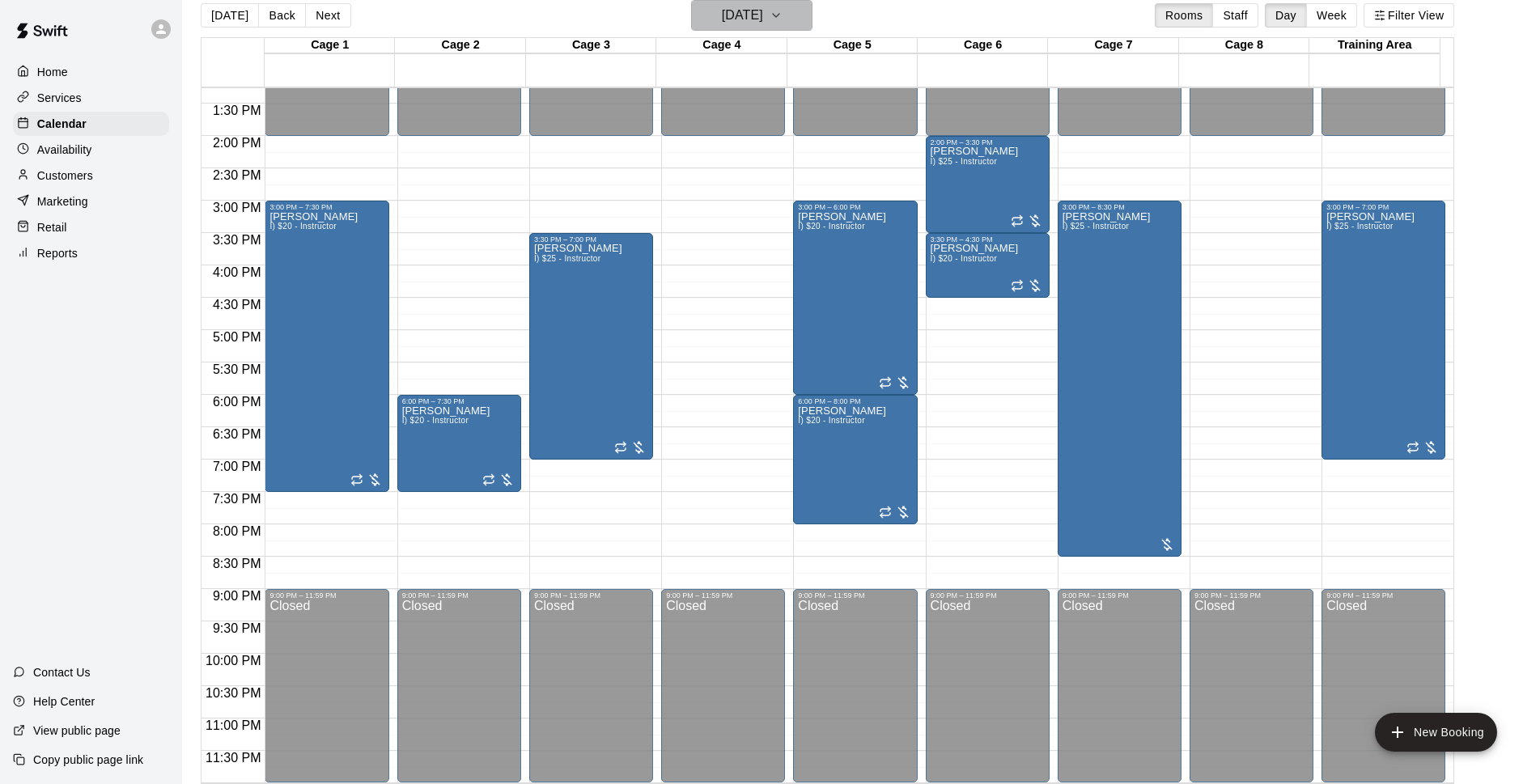
click at [763, 20] on h6 "Tuesday Sep 16" at bounding box center [743, 14] width 42 height 23
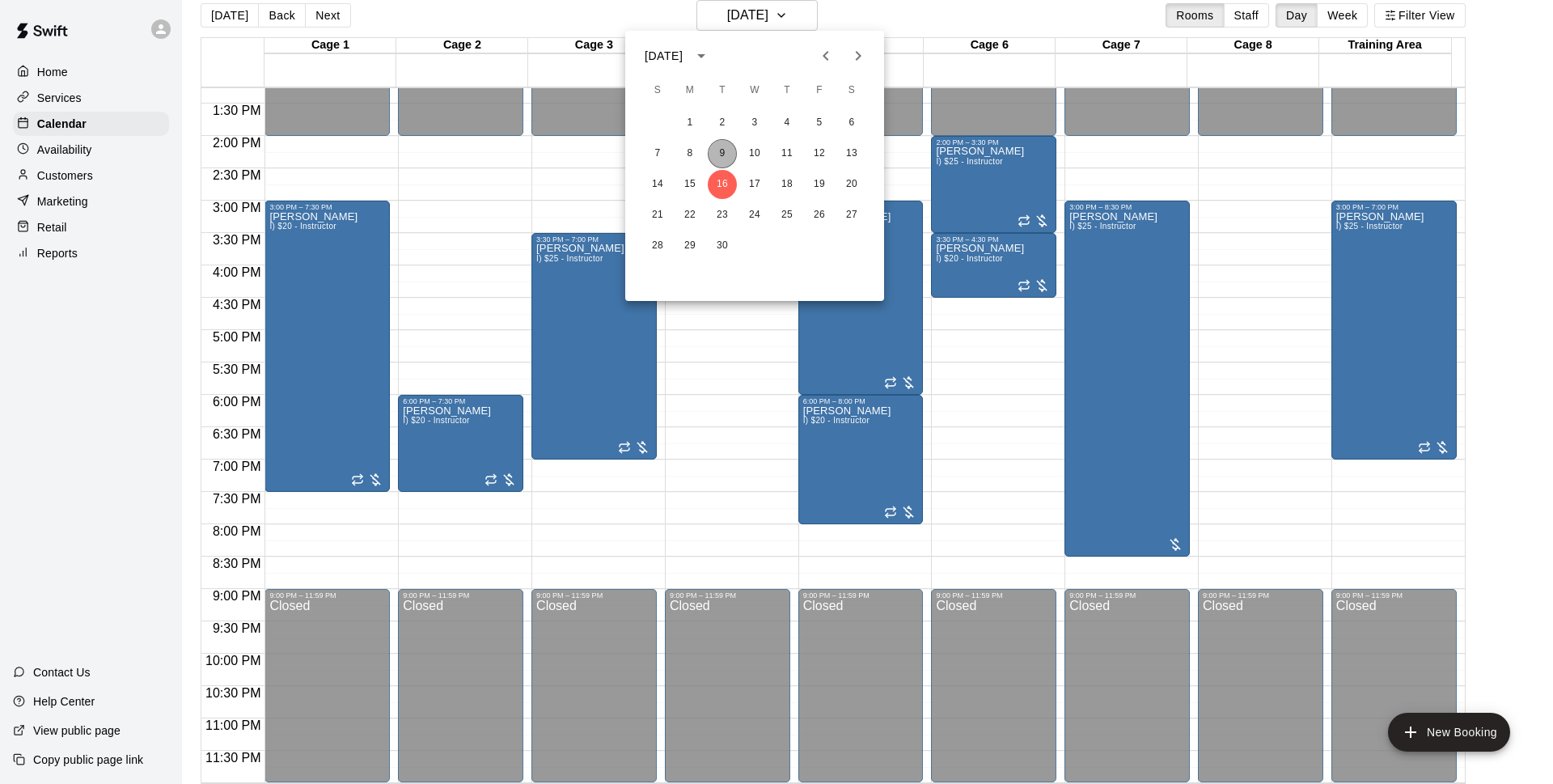
click at [724, 159] on button "9" at bounding box center [723, 154] width 29 height 29
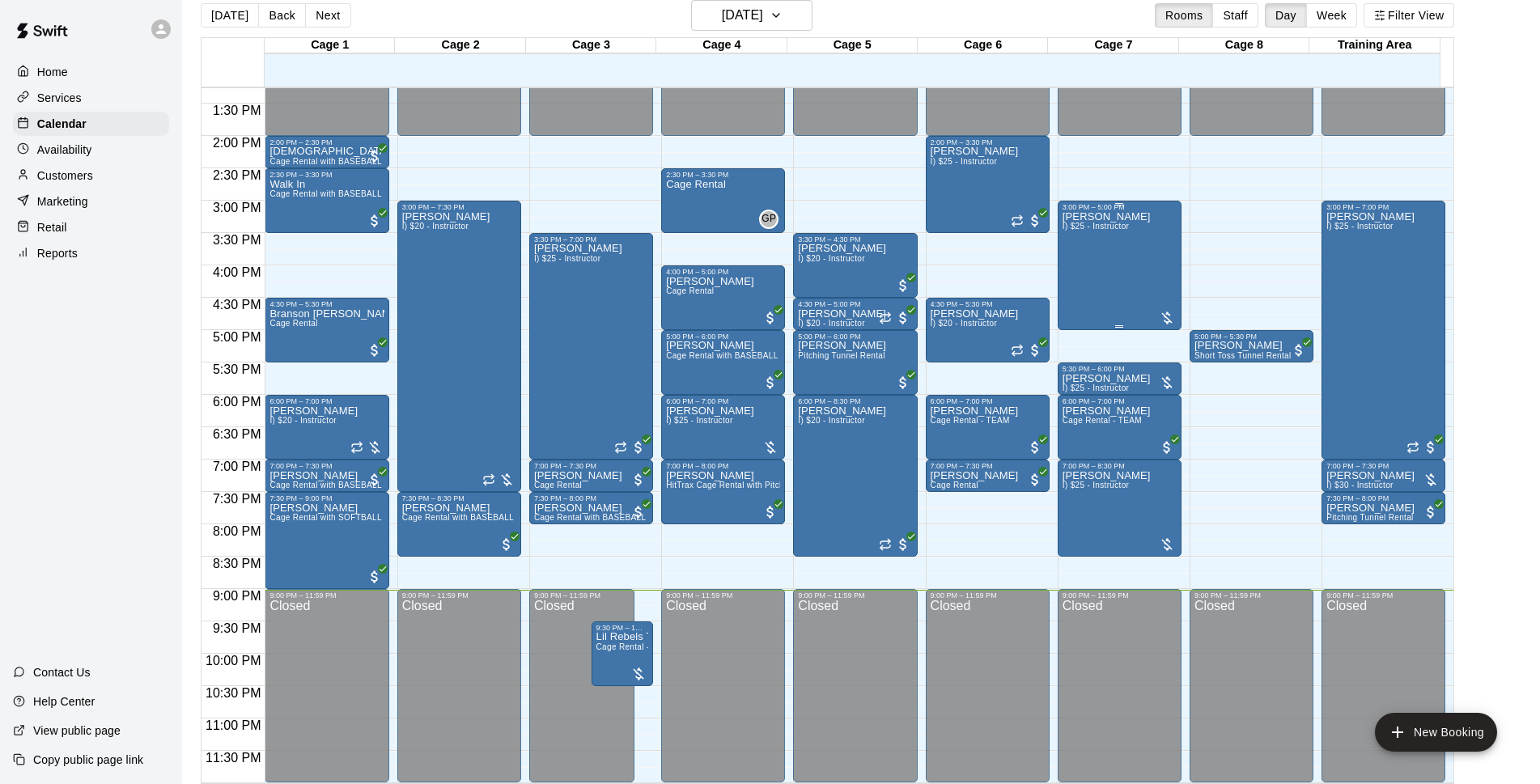
click at [1085, 277] on div "Tiare Lee I) $25 - Instructor" at bounding box center [1107, 603] width 89 height 784
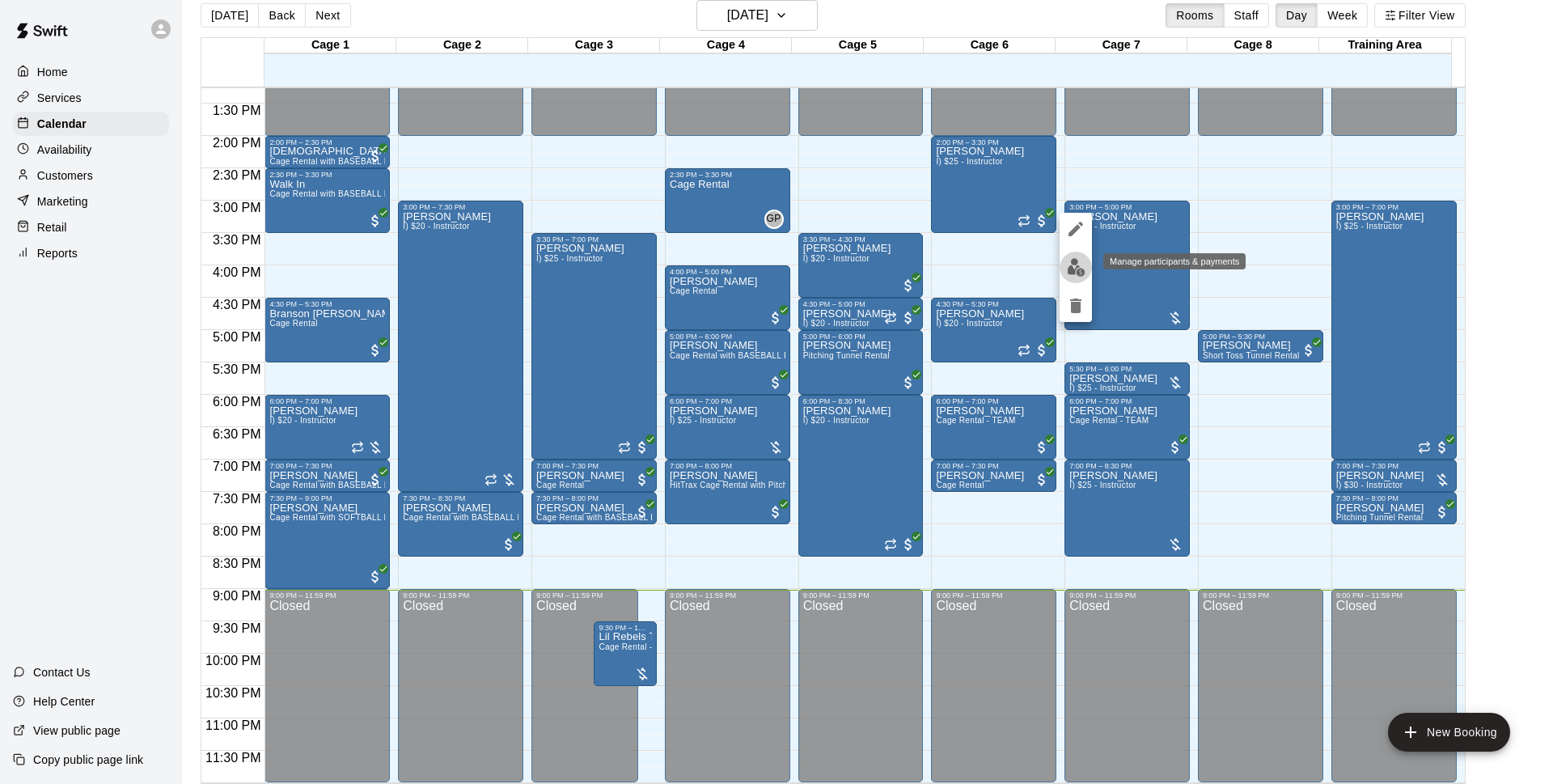
click at [1072, 279] on button "edit" at bounding box center [1076, 266] width 33 height 32
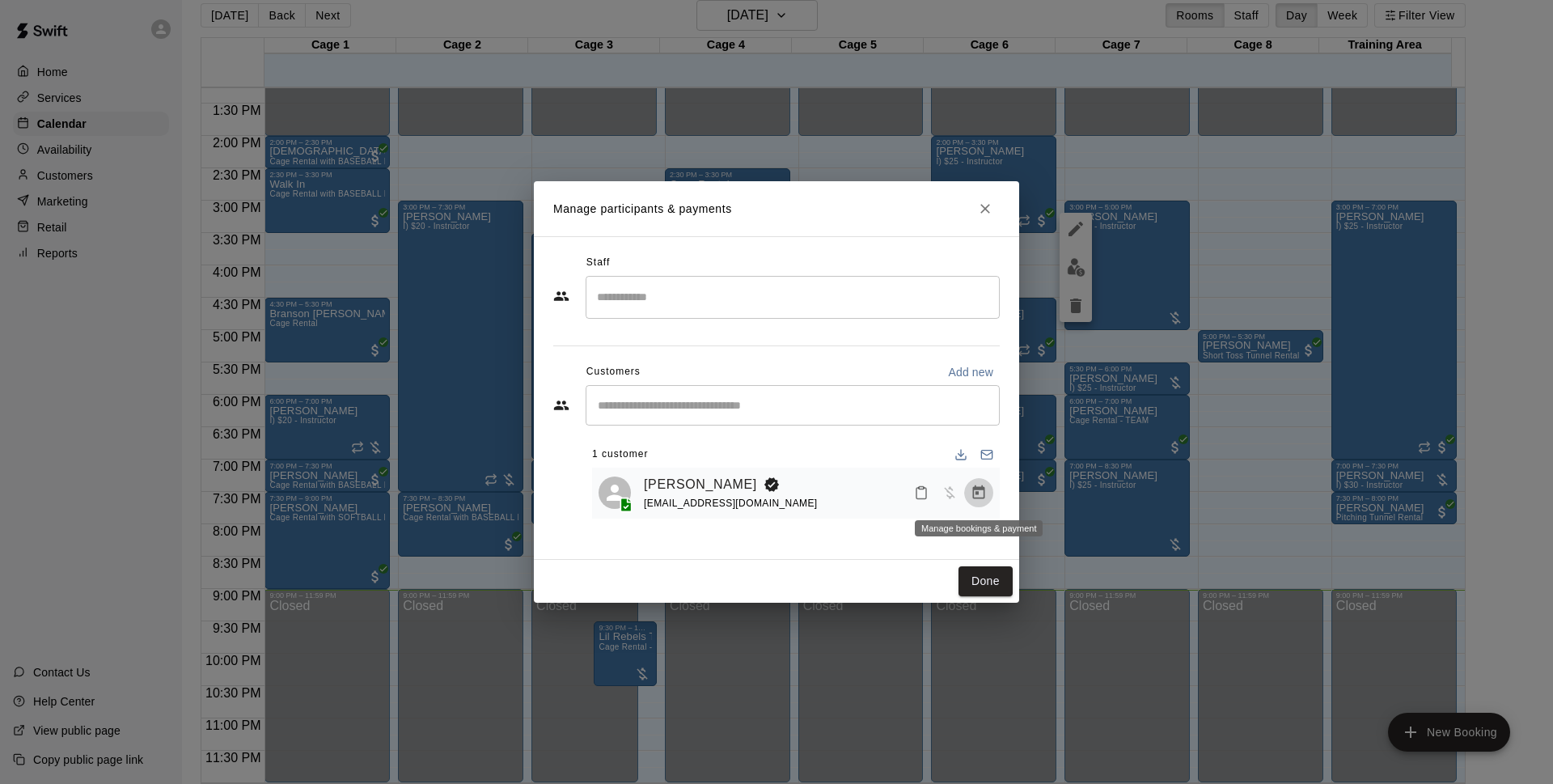
click at [984, 499] on icon "Manage bookings & payment" at bounding box center [978, 491] width 12 height 14
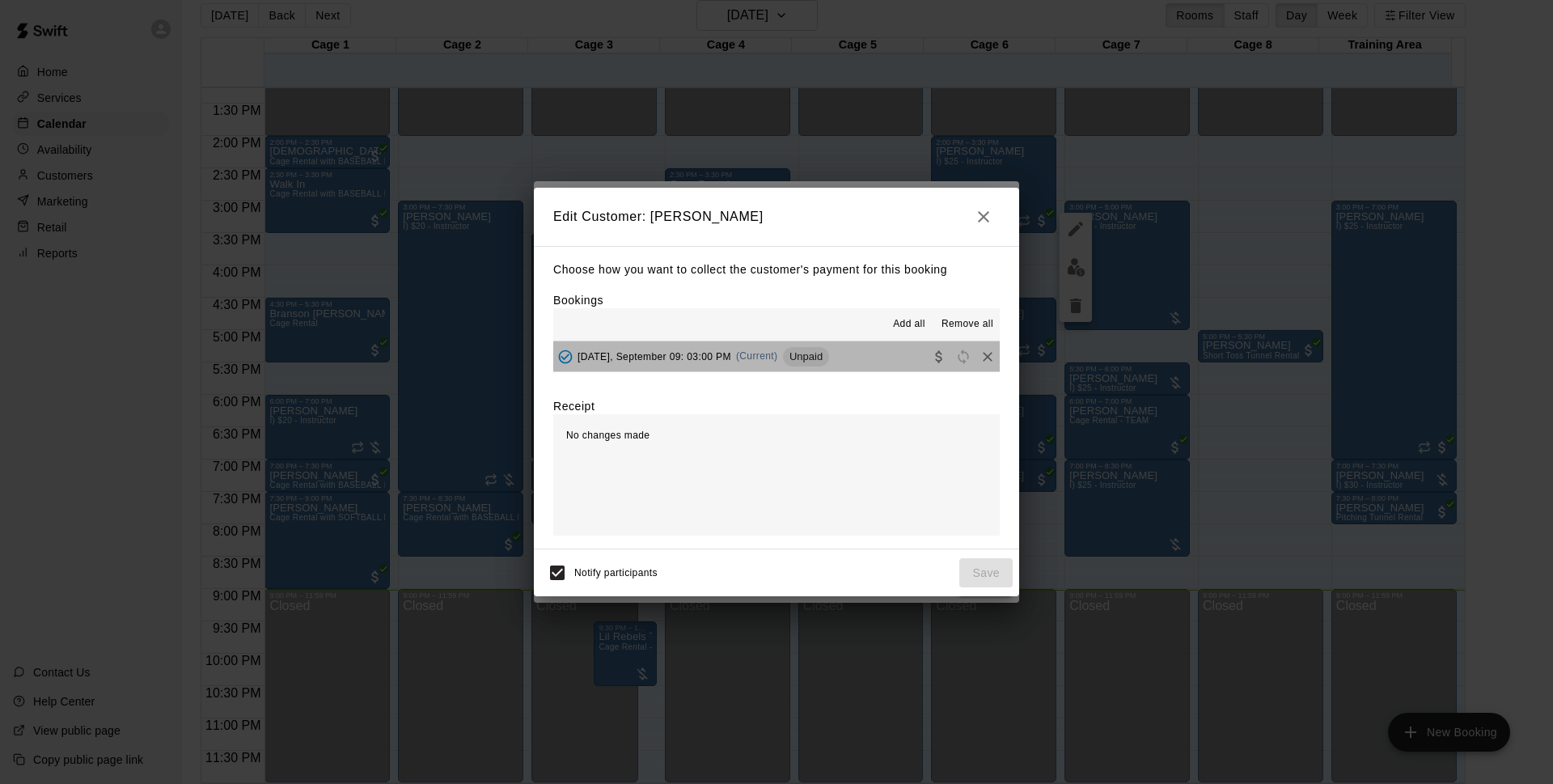
click at [837, 350] on button "Tuesday, September 09: 03:00 PM (Current) Unpaid" at bounding box center [777, 356] width 446 height 30
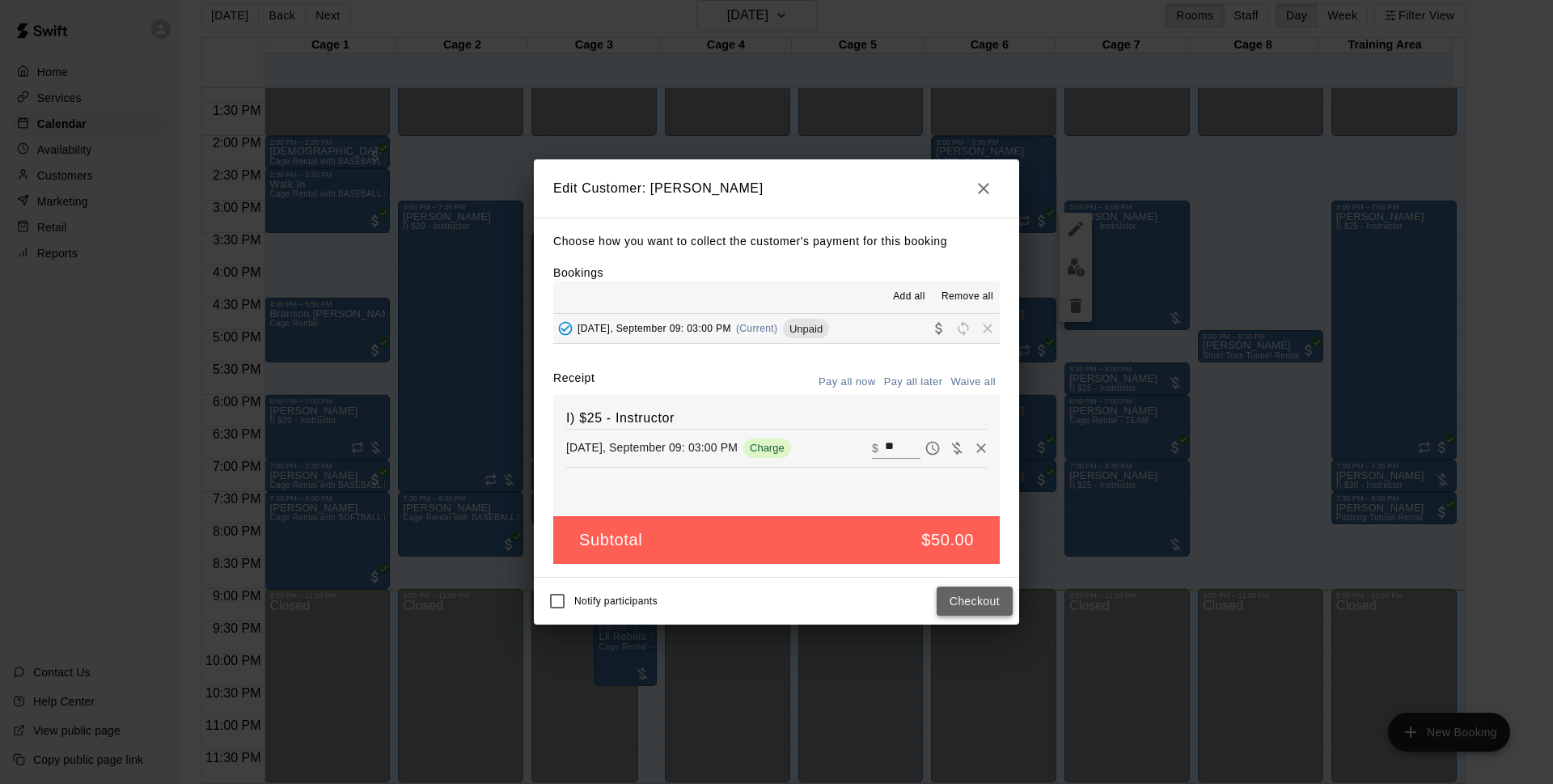
click at [956, 604] on button "Checkout" at bounding box center [975, 601] width 76 height 30
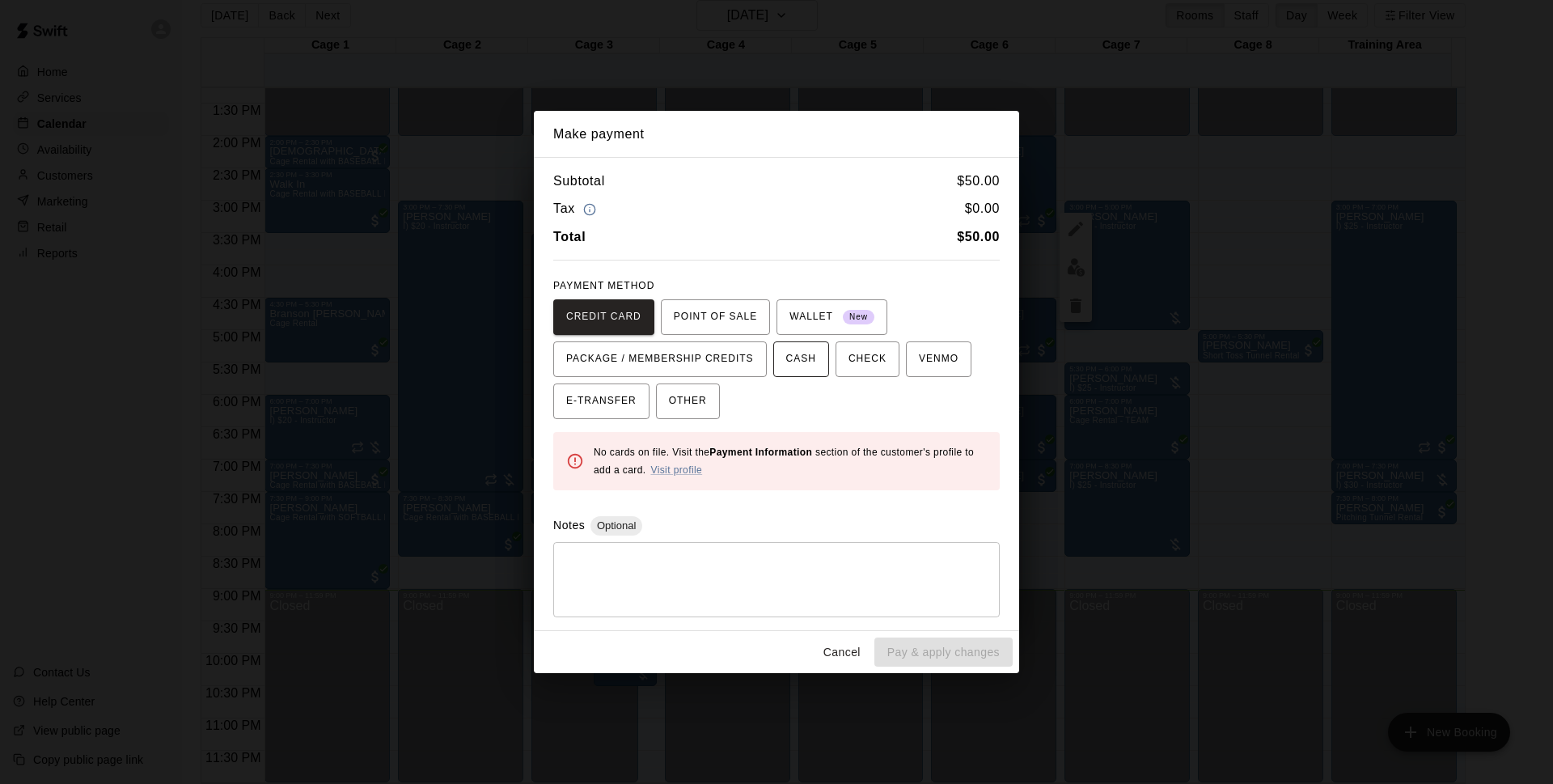
click at [812, 359] on span "CASH" at bounding box center [800, 359] width 30 height 26
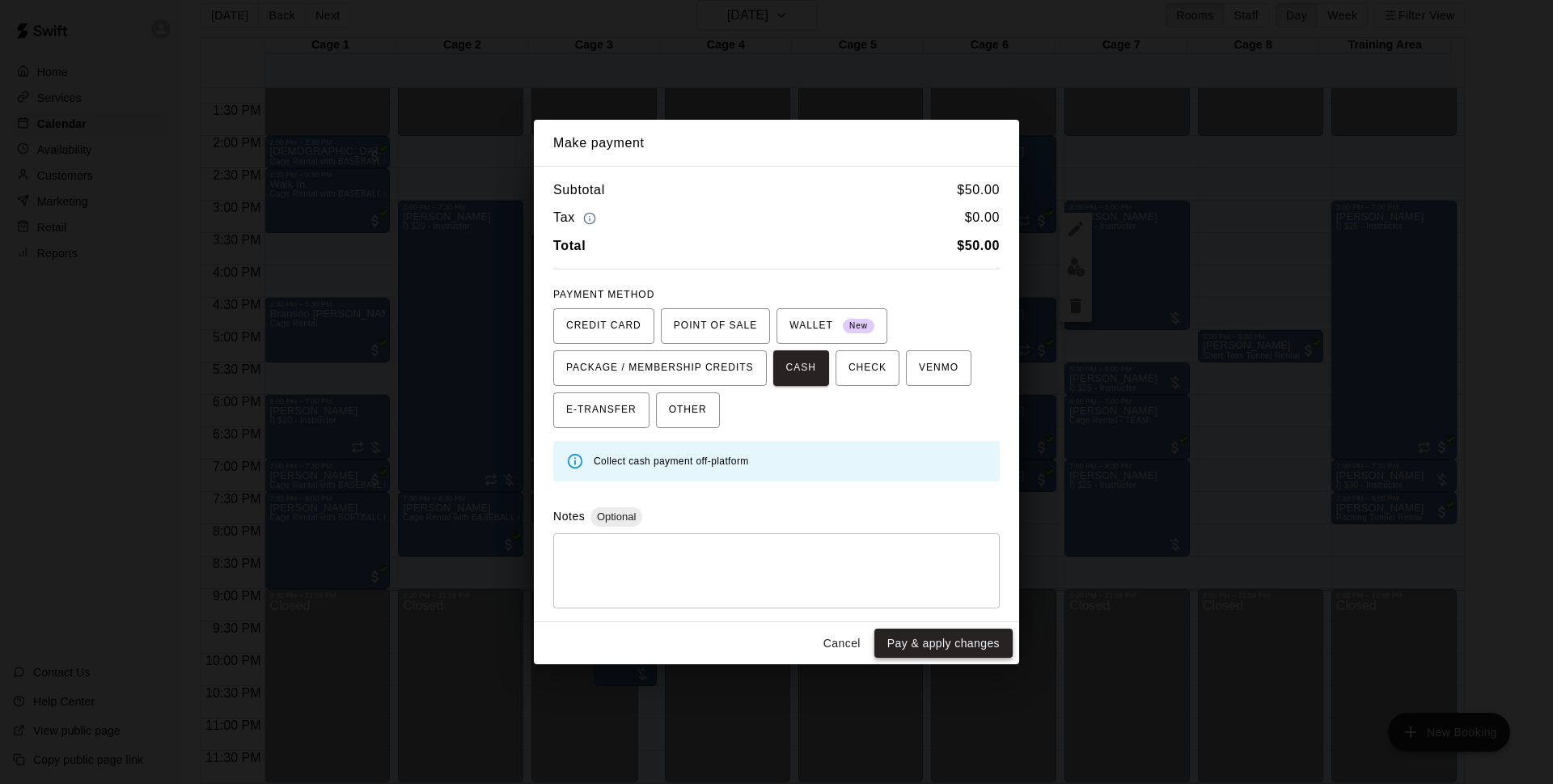
click at [917, 635] on button "Pay & apply changes" at bounding box center [943, 643] width 138 height 30
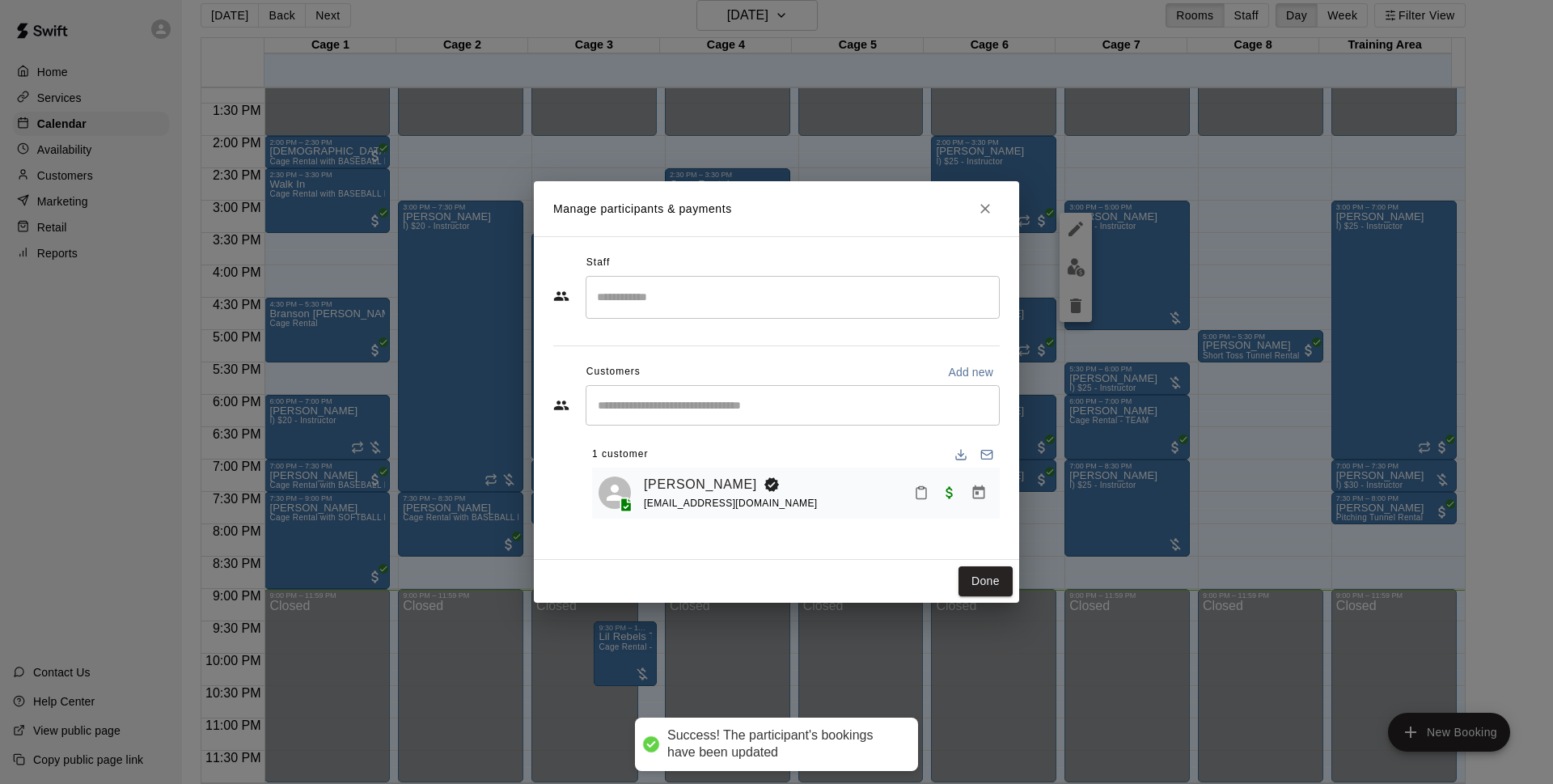
click at [993, 588] on button "Done" at bounding box center [986, 581] width 54 height 30
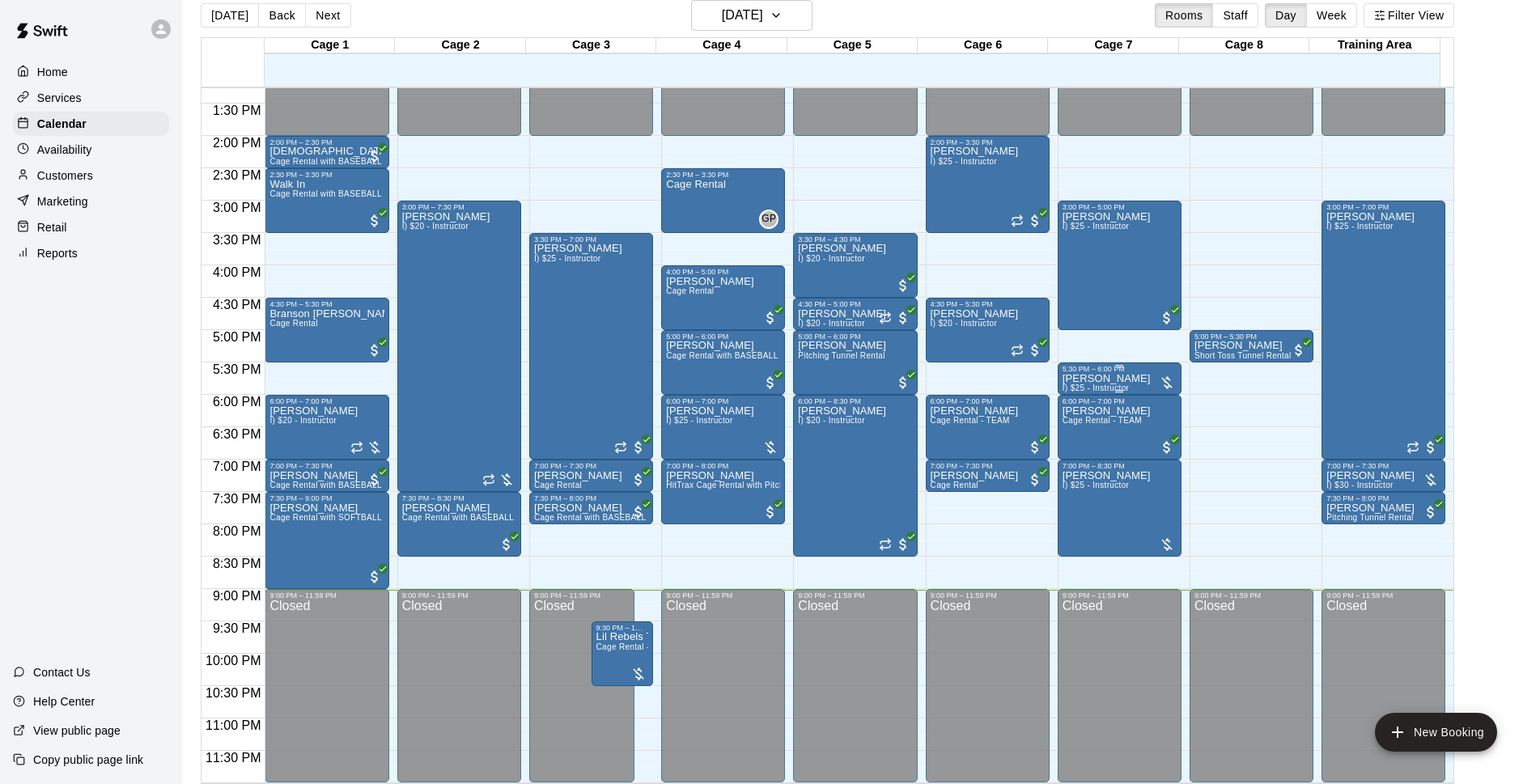
click at [1115, 380] on div "Tiare Lee I) $25 - Instructor" at bounding box center [1107, 765] width 89 height 784
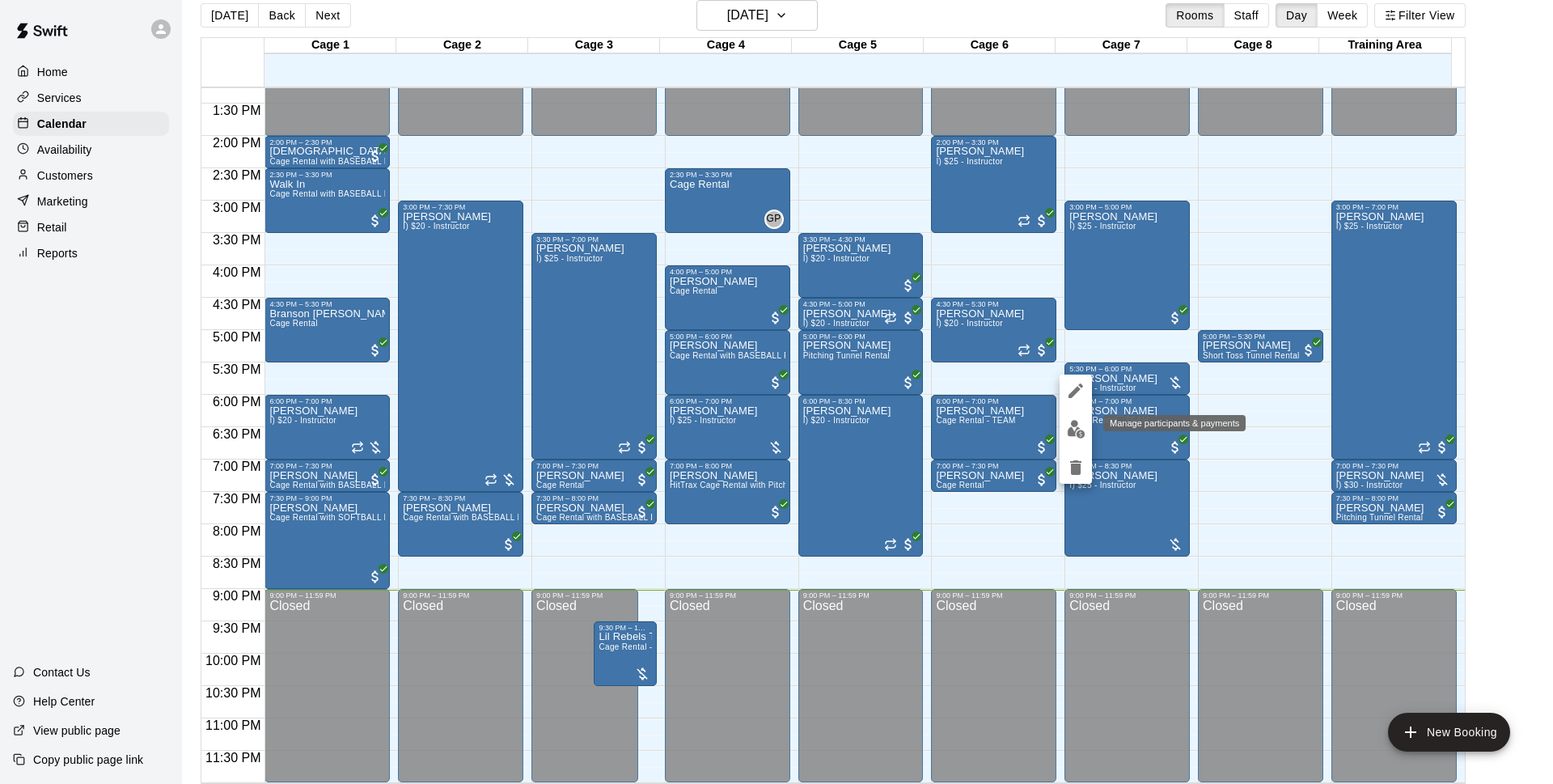
click at [1069, 420] on img "edit" at bounding box center [1076, 429] width 19 height 19
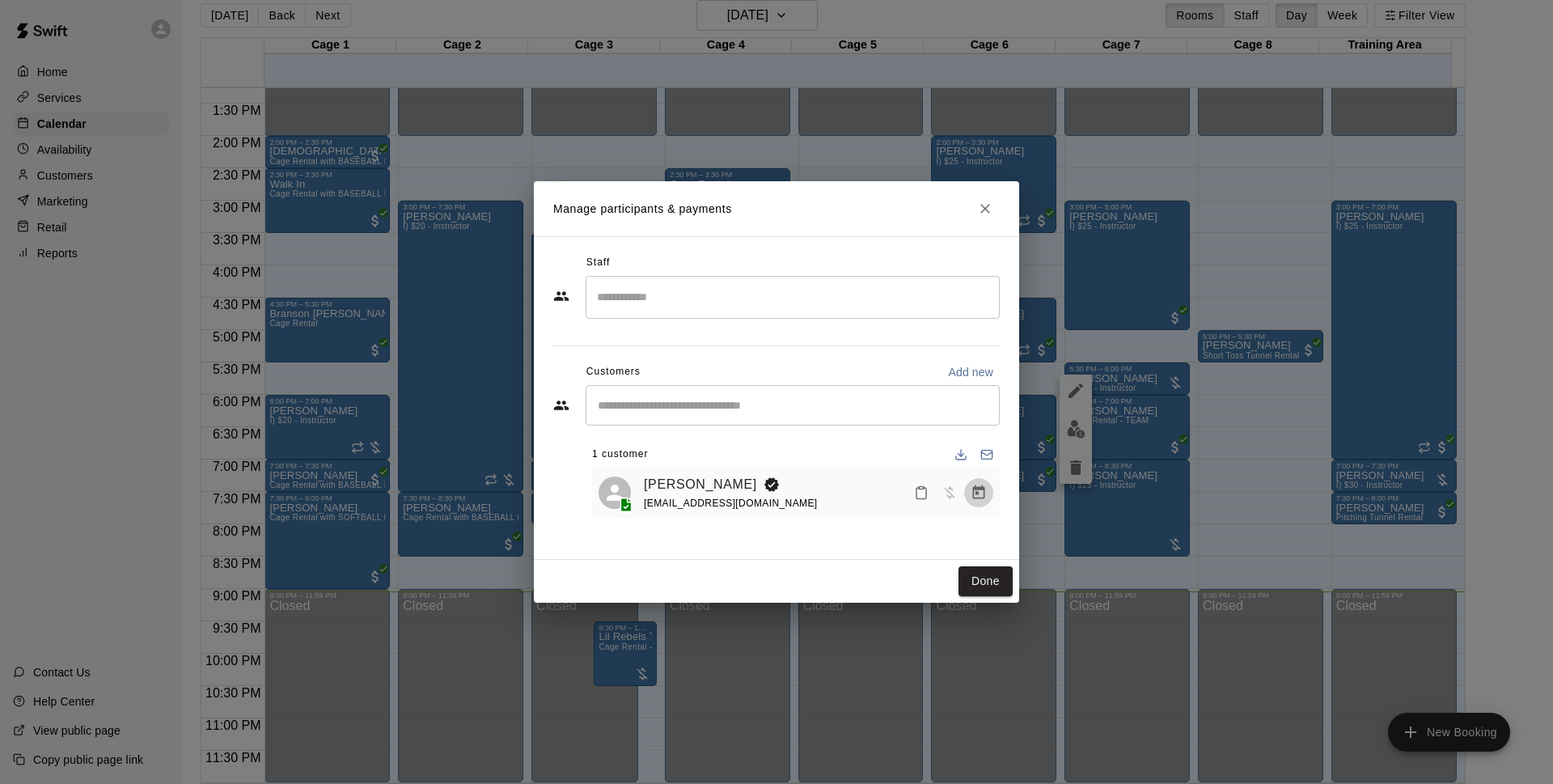
click at [973, 495] on icon "Manage bookings & payment" at bounding box center [978, 491] width 12 height 14
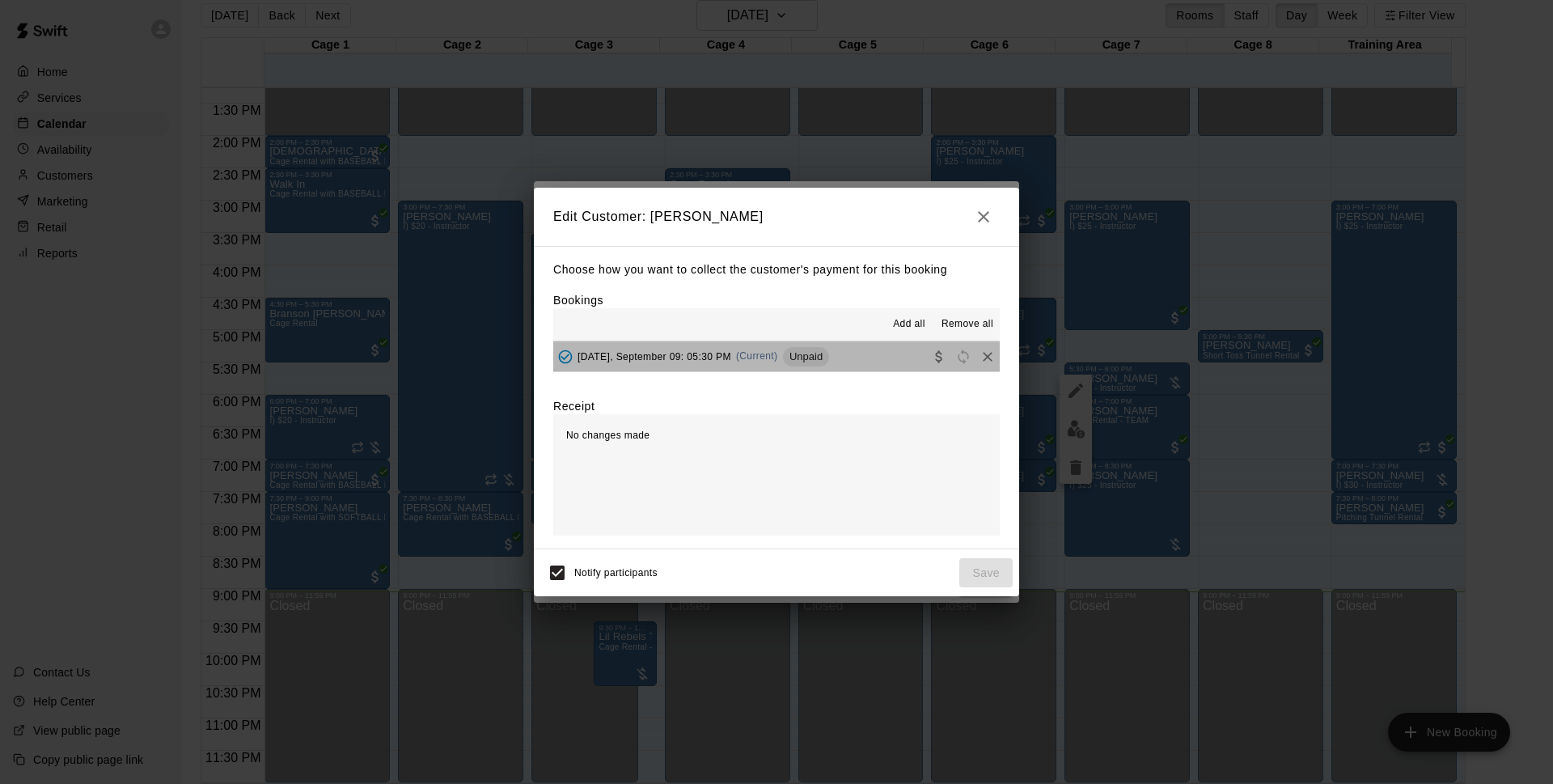
click at [881, 348] on button "Tuesday, September 09: 05:30 PM (Current) Unpaid" at bounding box center [777, 356] width 446 height 30
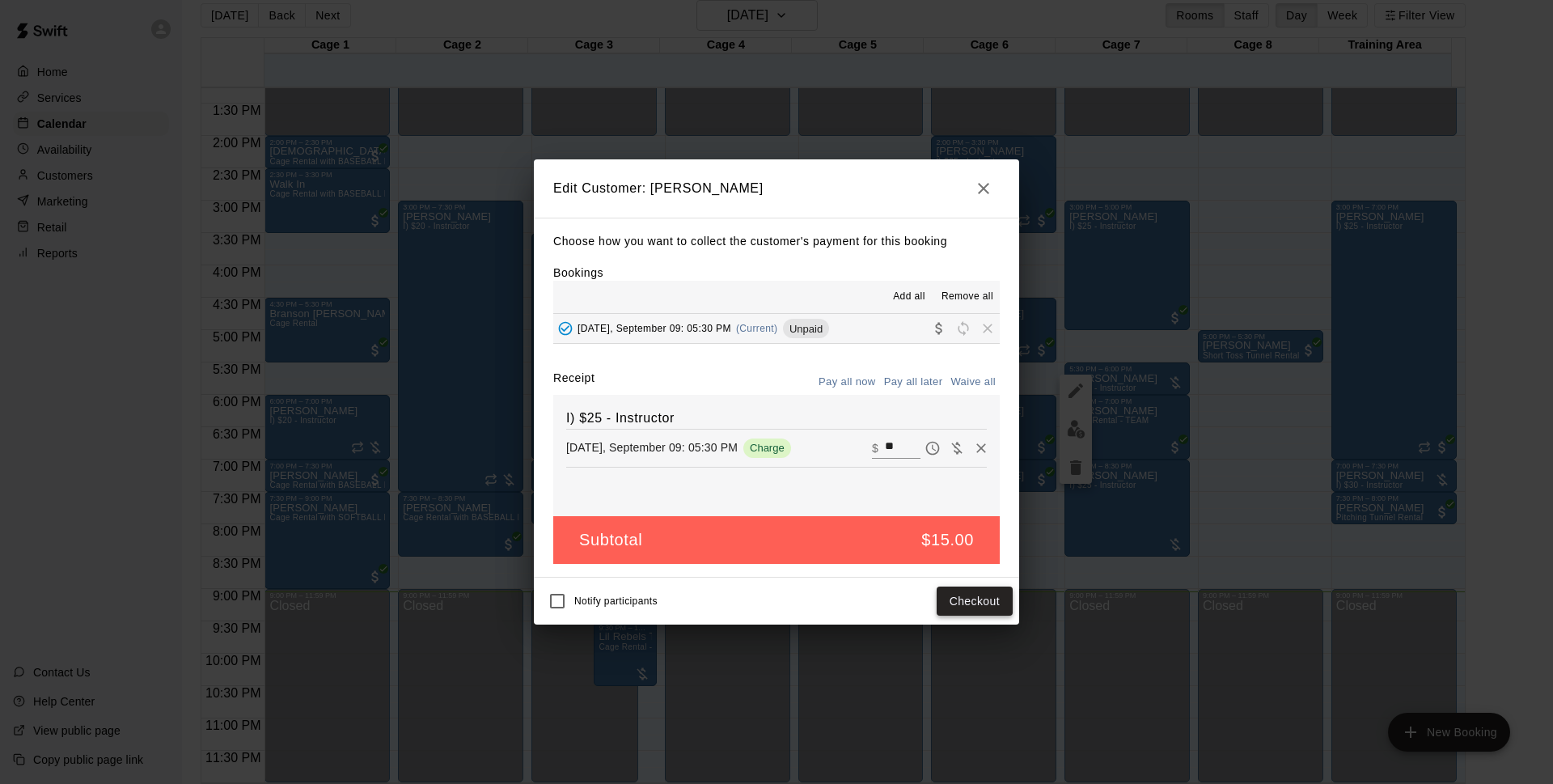
click at [973, 599] on button "Checkout" at bounding box center [975, 601] width 76 height 30
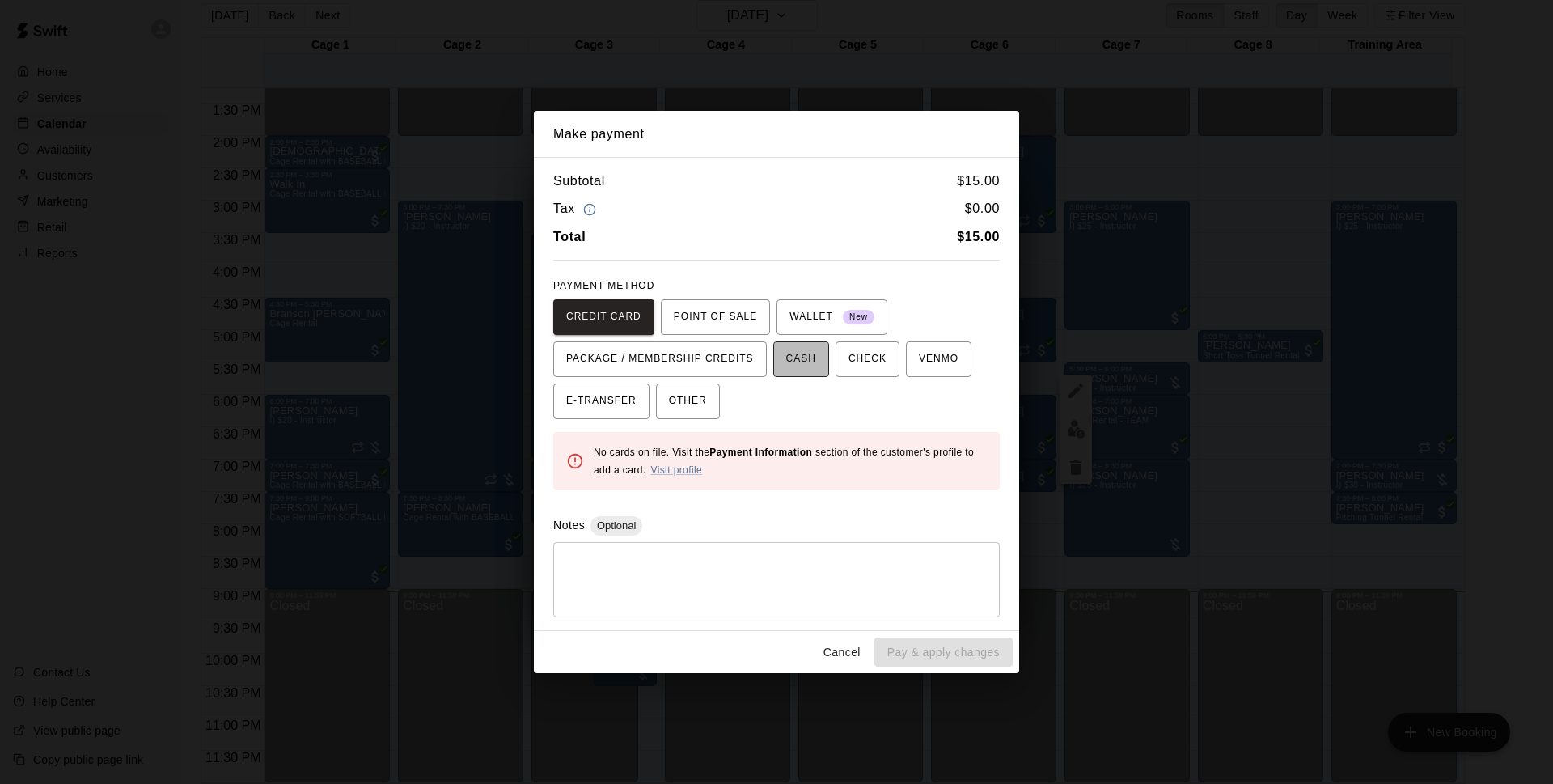
click at [810, 364] on span "CASH" at bounding box center [800, 359] width 30 height 26
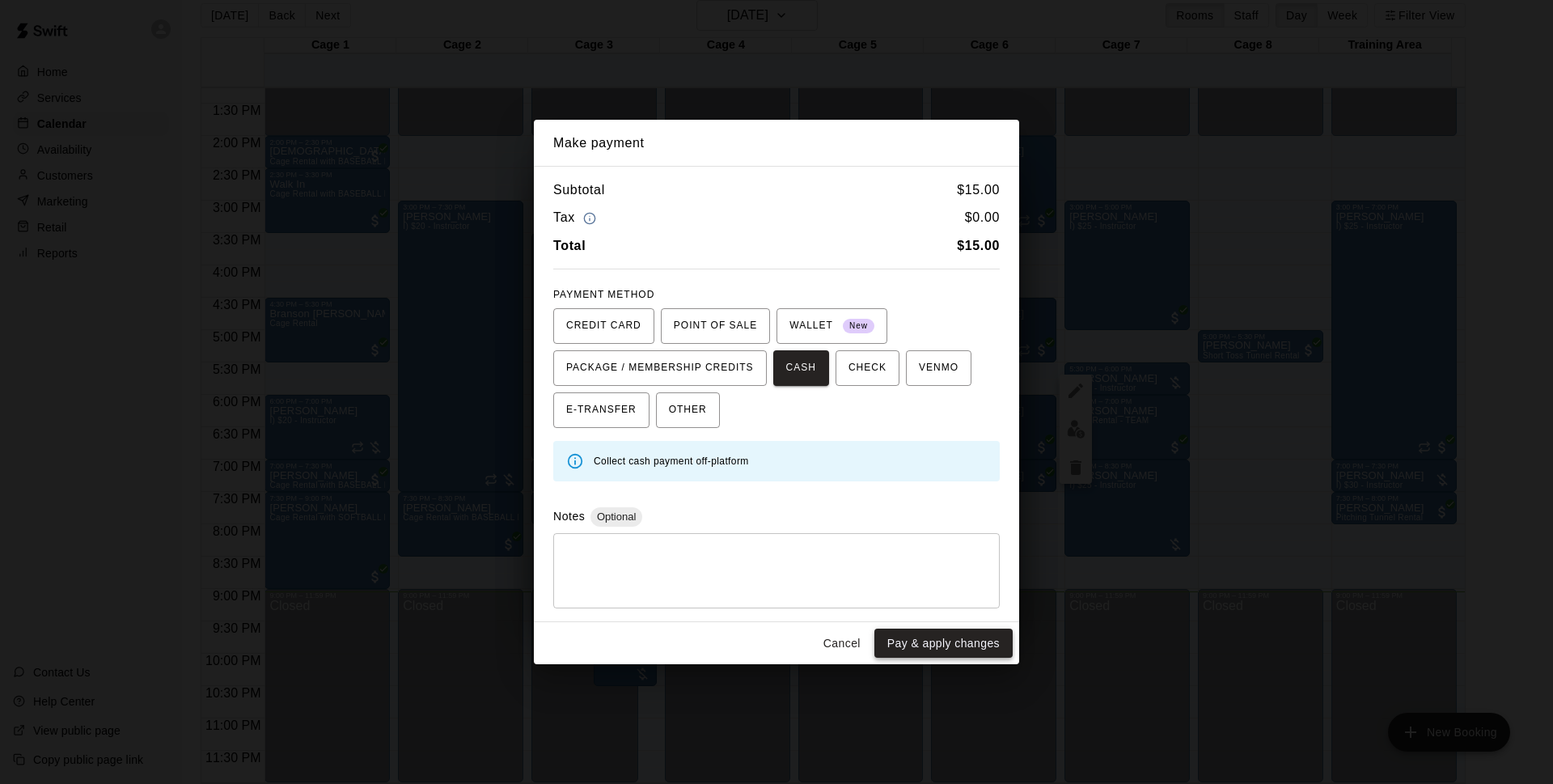
click at [946, 639] on button "Pay & apply changes" at bounding box center [943, 643] width 138 height 30
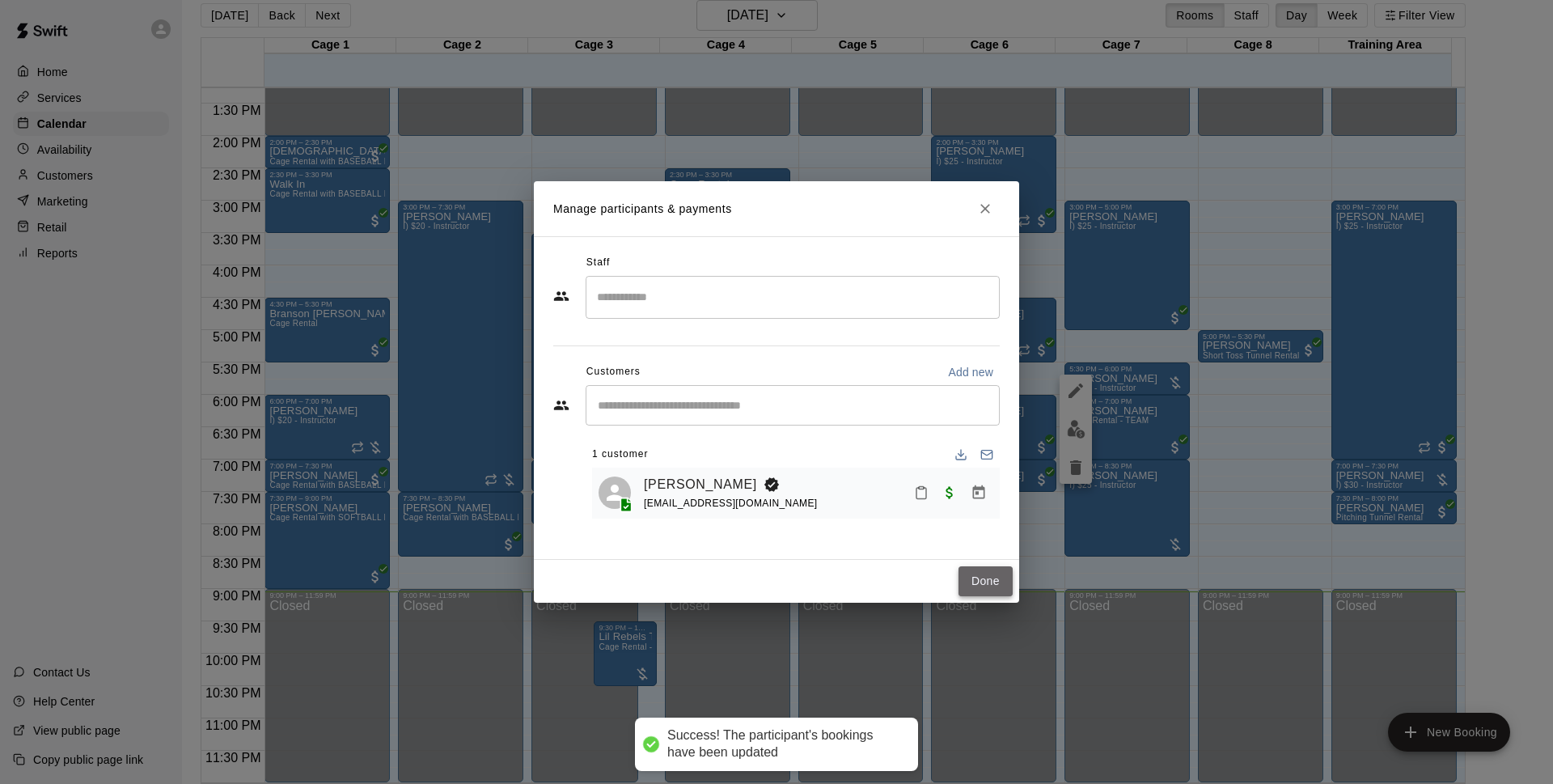
click at [975, 583] on button "Done" at bounding box center [986, 581] width 54 height 30
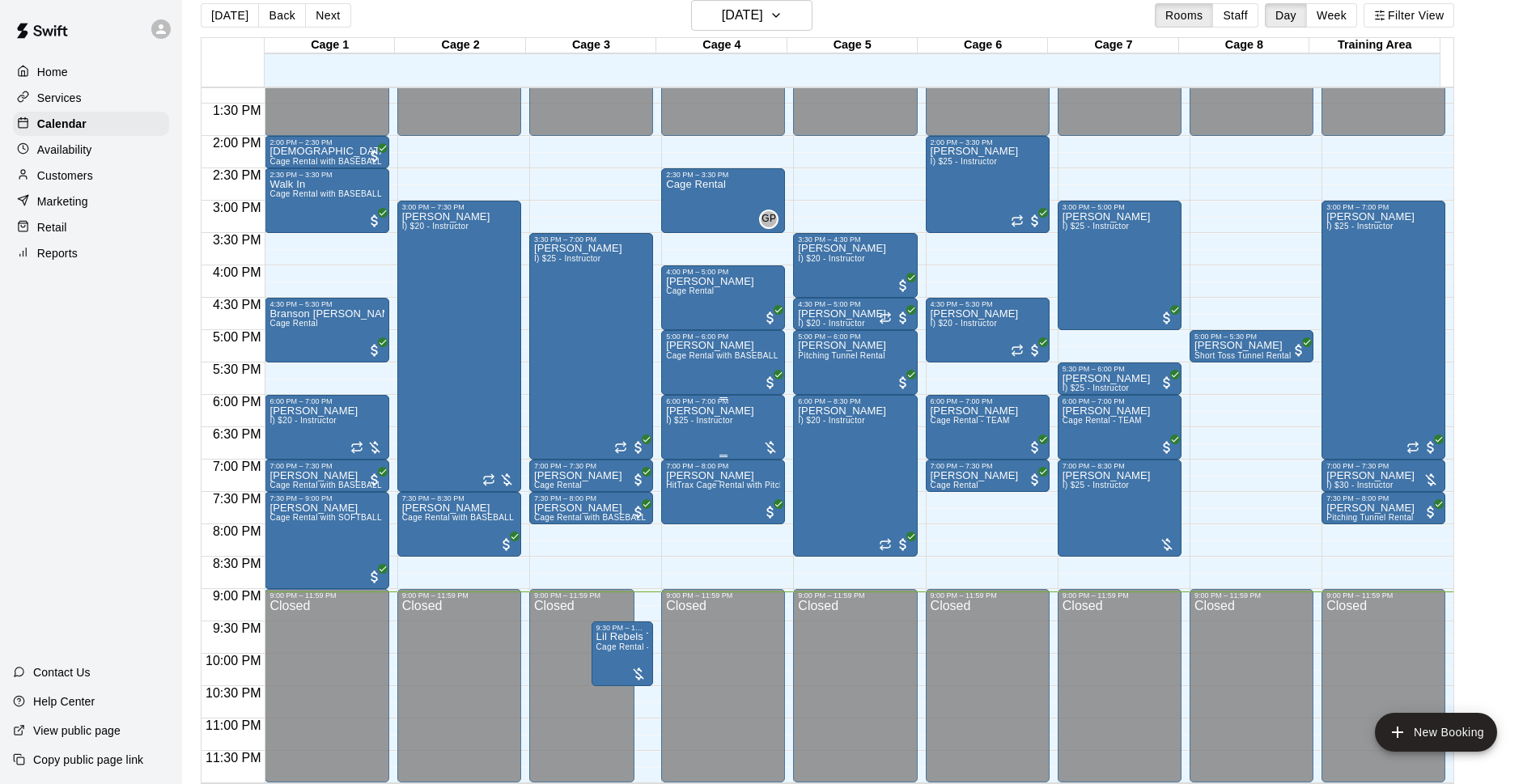
click at [691, 434] on div "Tiare Lee I) $25 - Instructor" at bounding box center [710, 798] width 89 height 784
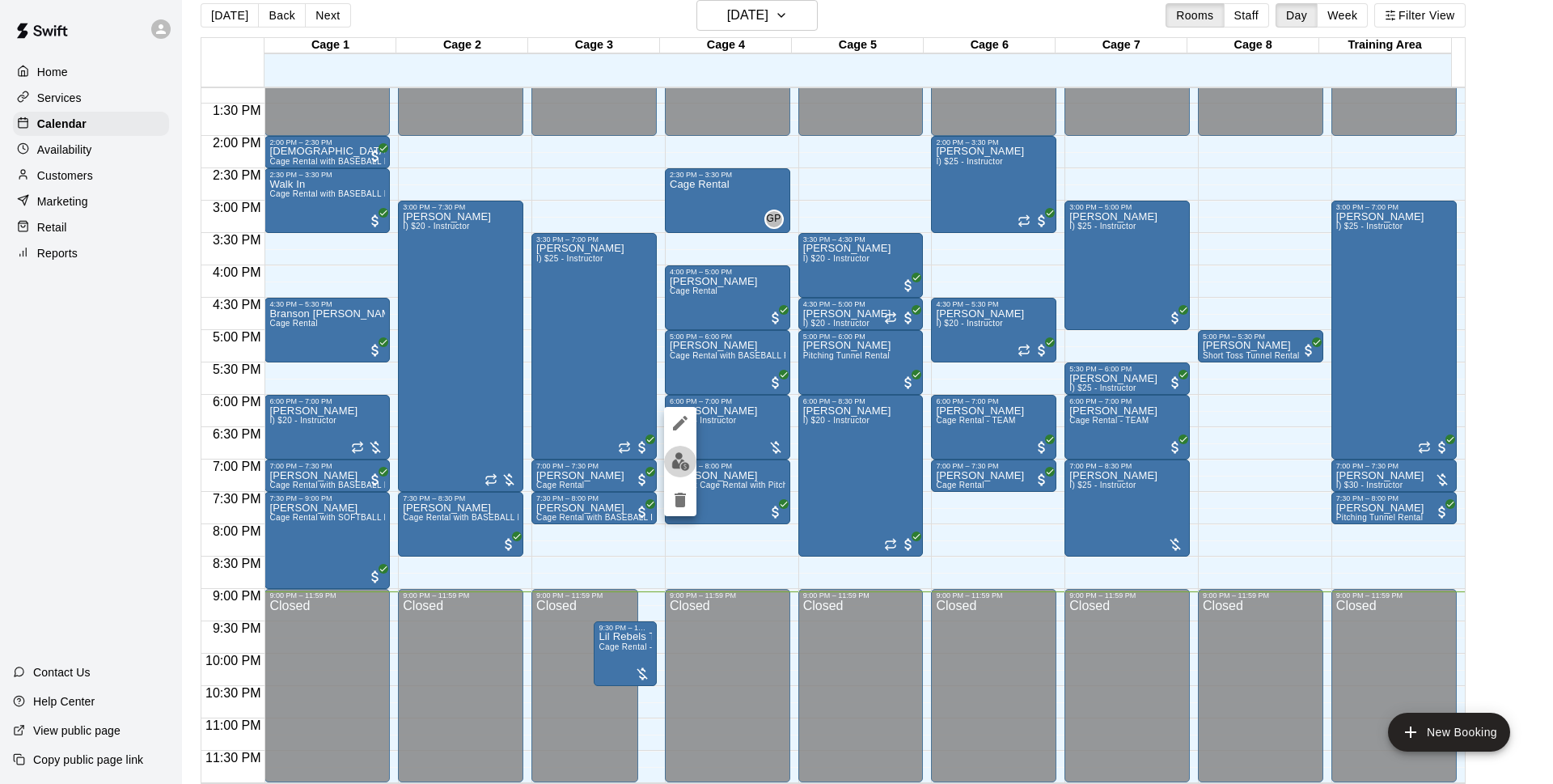
click at [678, 461] on img "edit" at bounding box center [680, 462] width 19 height 19
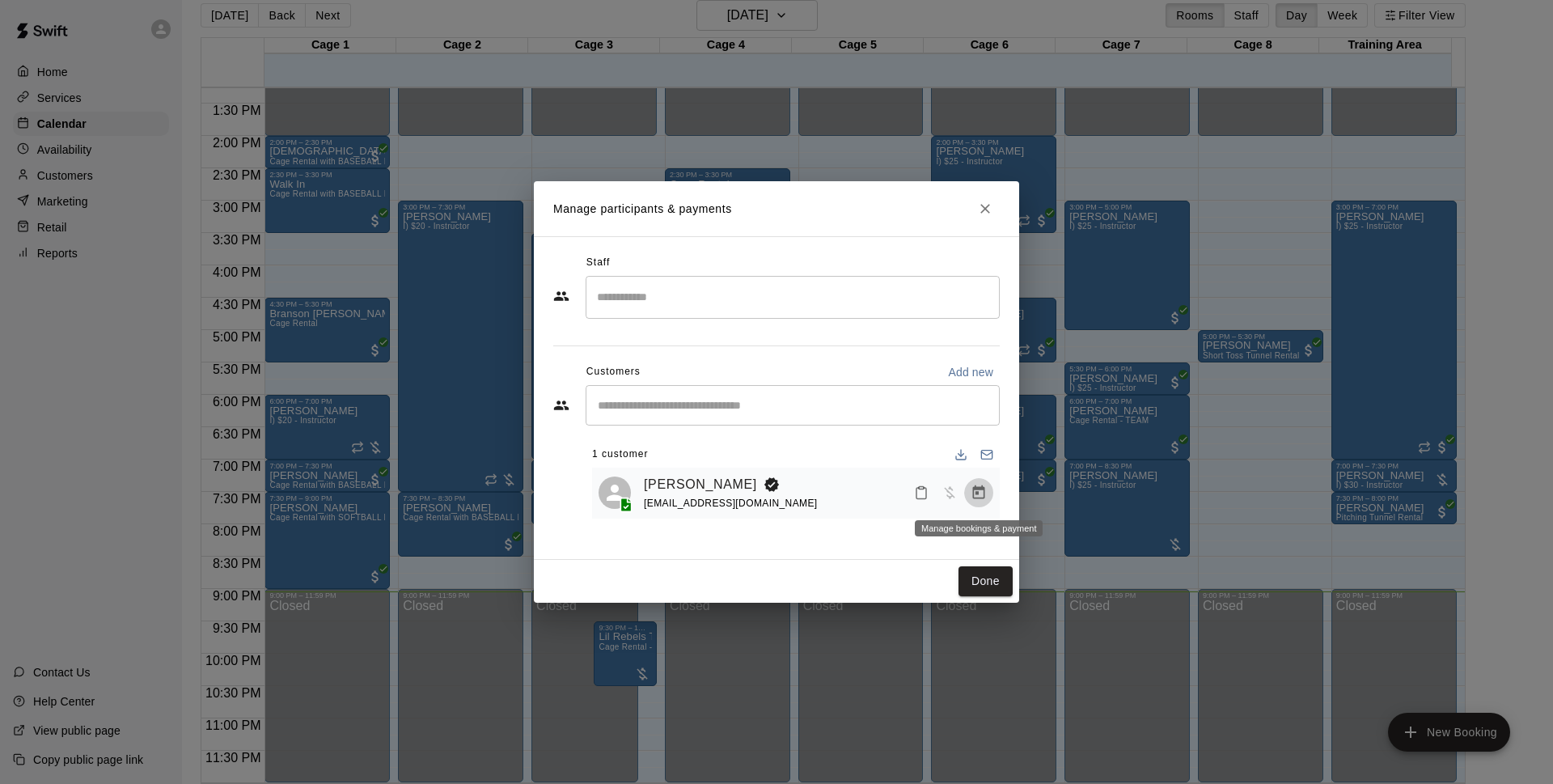
click at [987, 501] on button "Manage bookings & payment" at bounding box center [978, 492] width 29 height 29
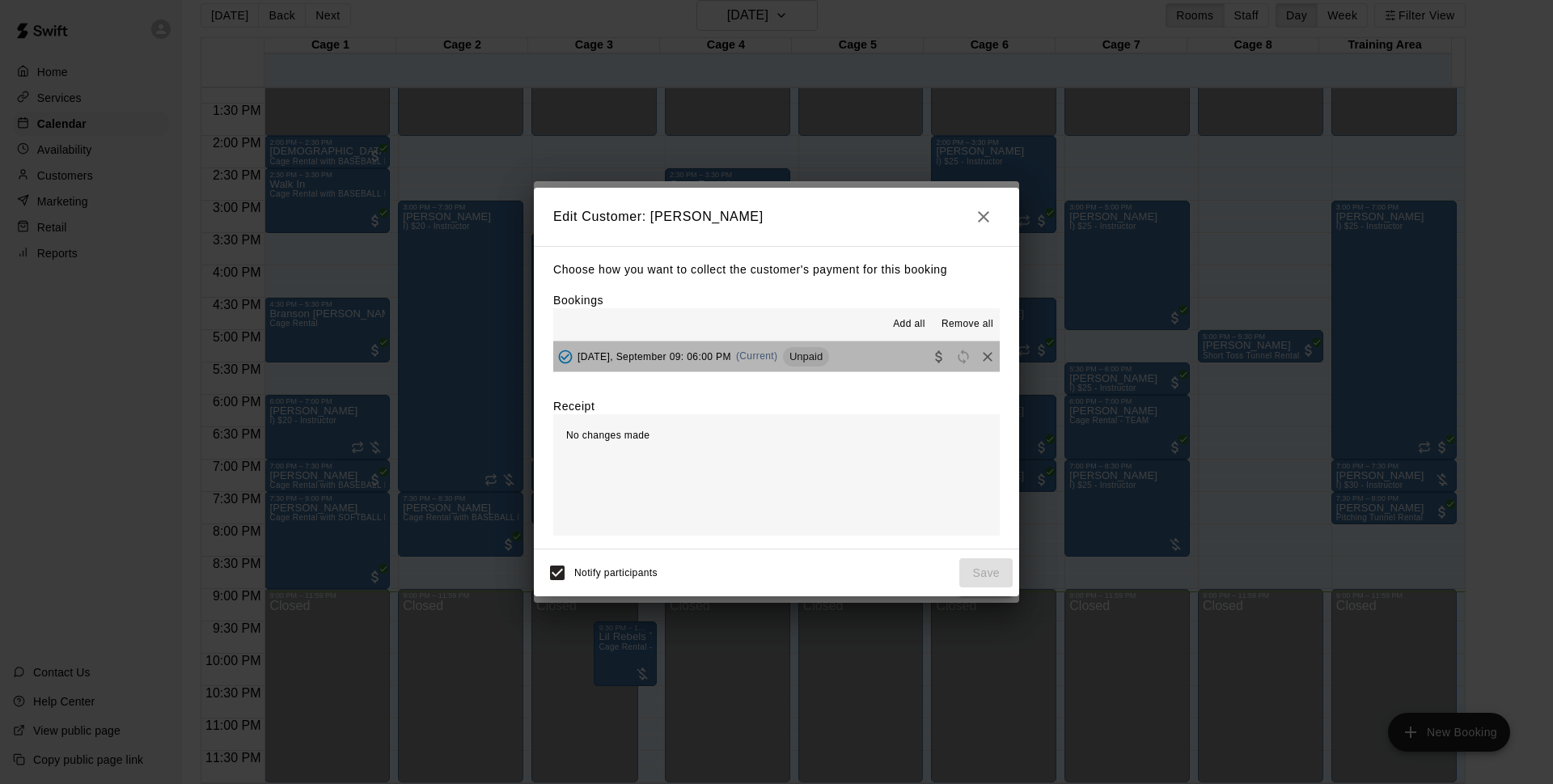
click at [873, 360] on button "Tuesday, September 09: 06:00 PM (Current) Unpaid" at bounding box center [777, 356] width 446 height 30
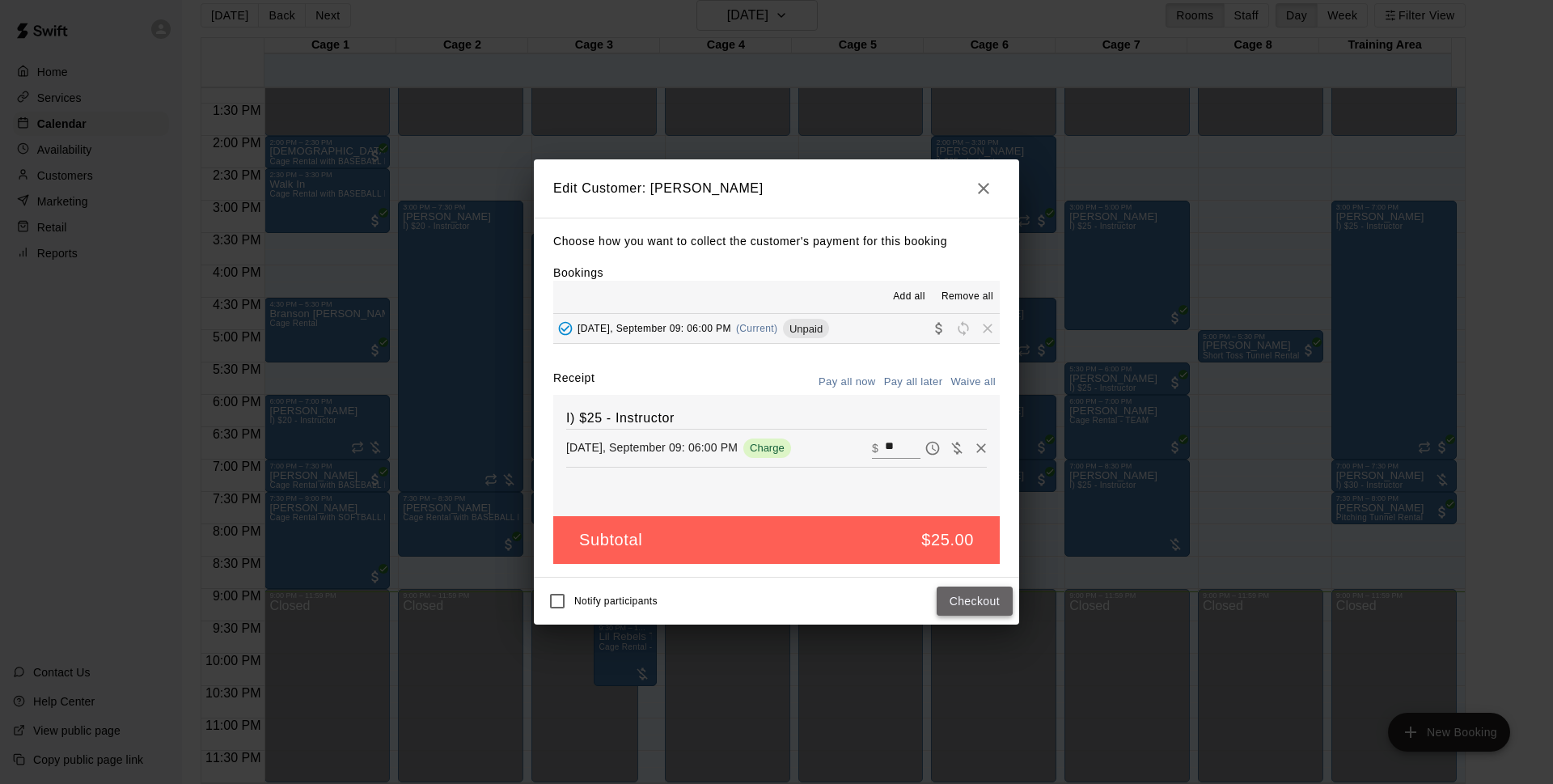
click at [950, 603] on button "Checkout" at bounding box center [975, 601] width 76 height 30
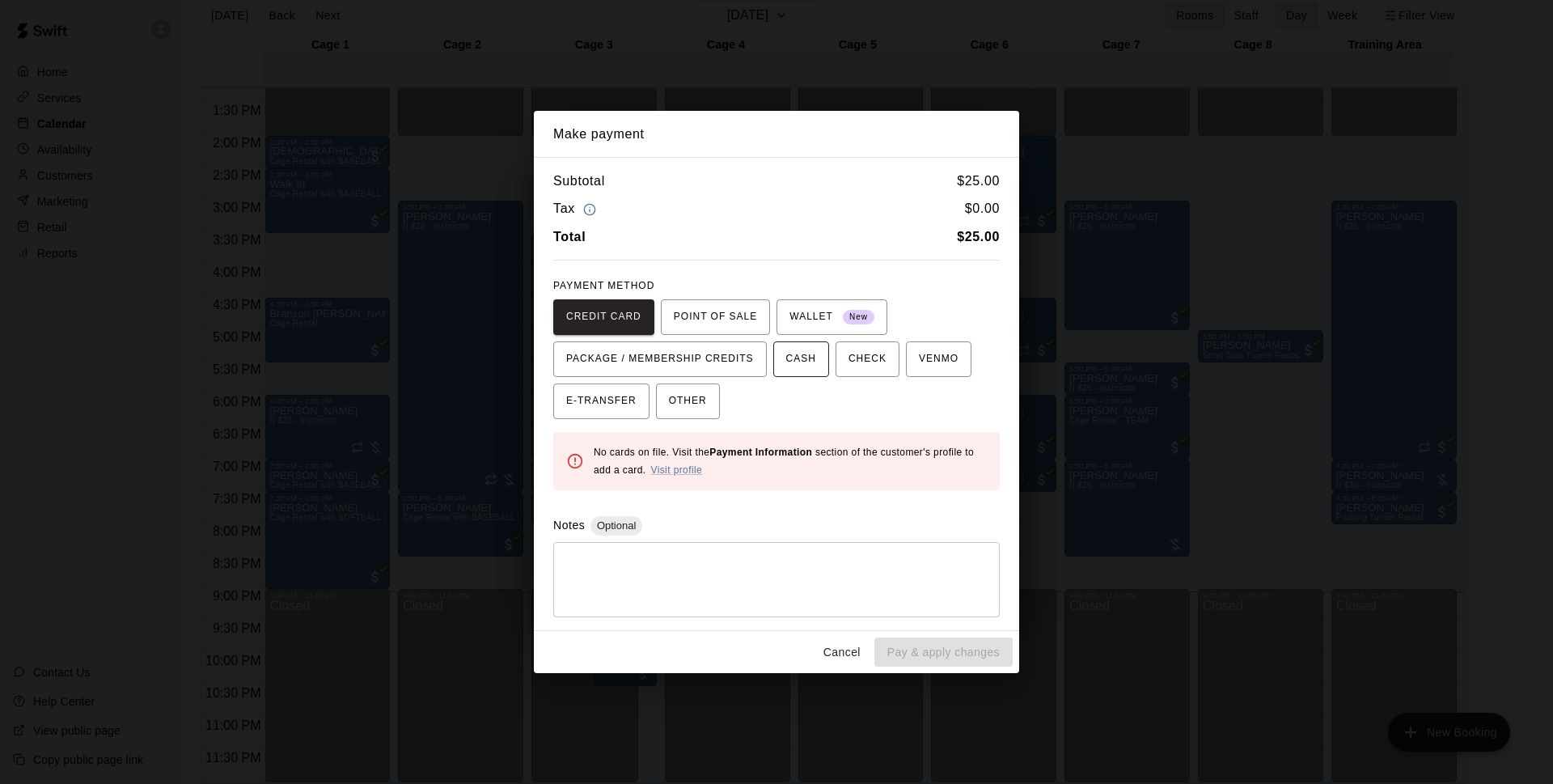
click at [784, 368] on button "CASH" at bounding box center [801, 359] width 56 height 35
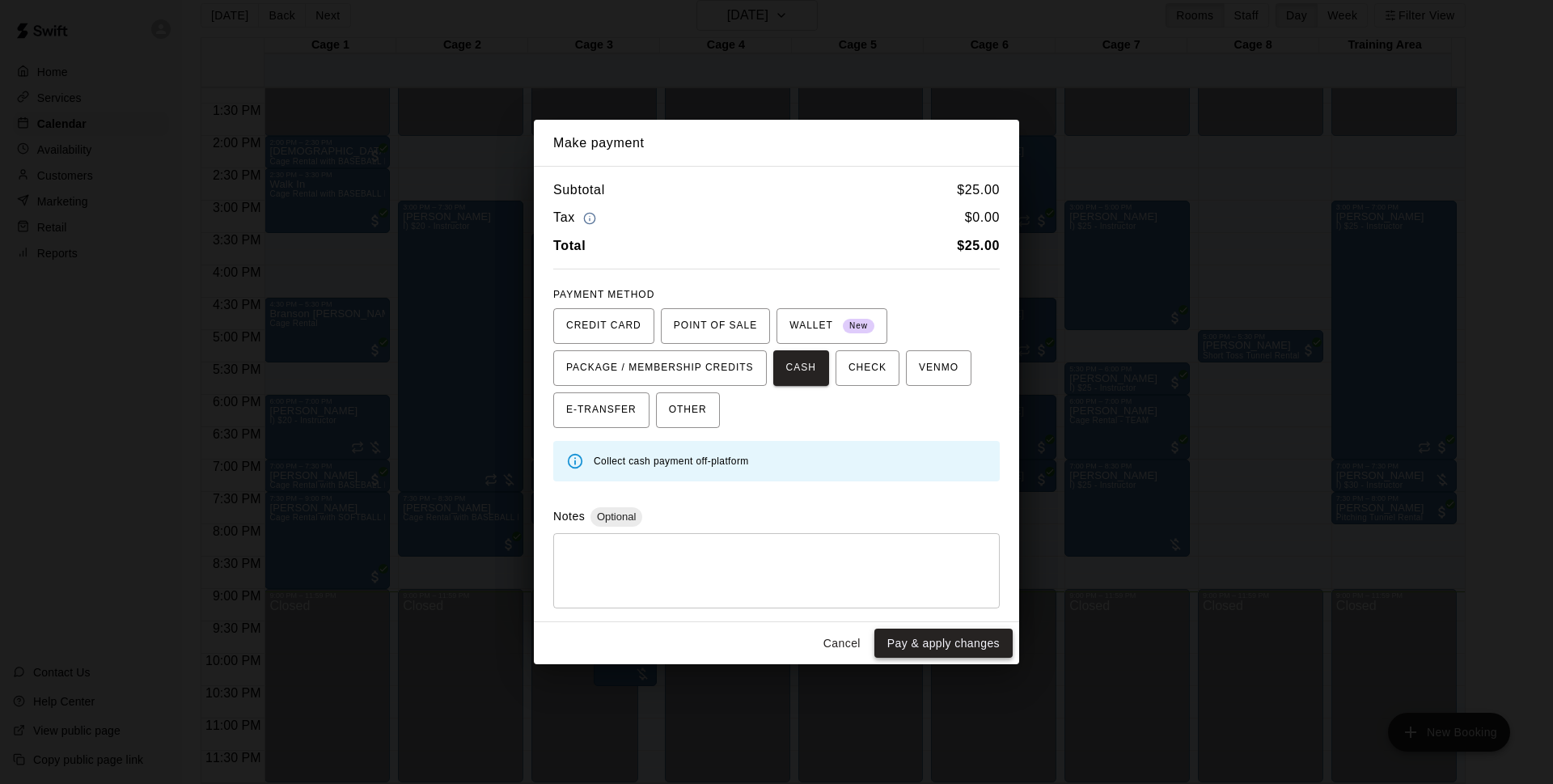
click at [927, 646] on button "Pay & apply changes" at bounding box center [943, 643] width 138 height 30
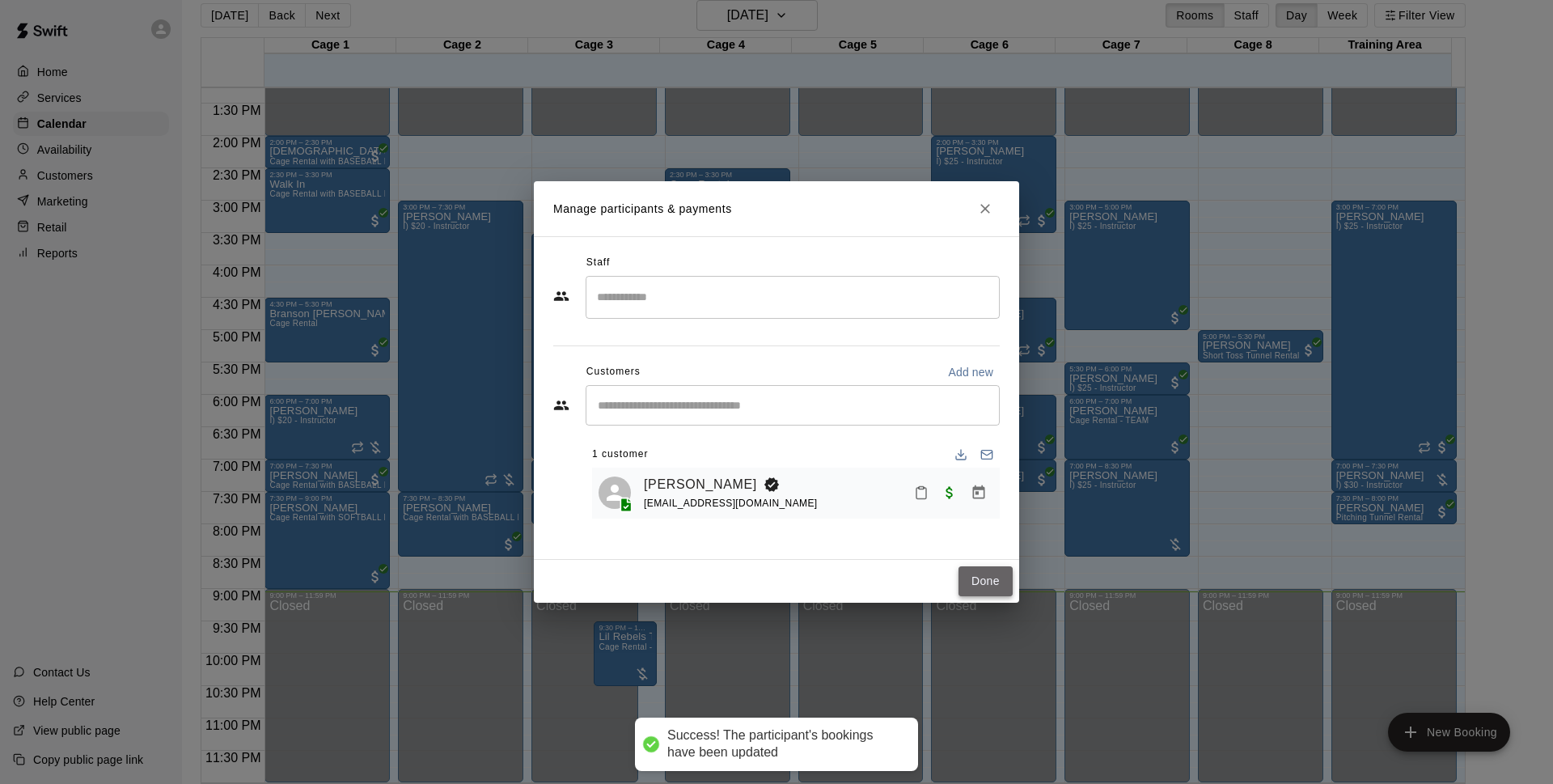
click at [972, 582] on button "Done" at bounding box center [986, 581] width 54 height 30
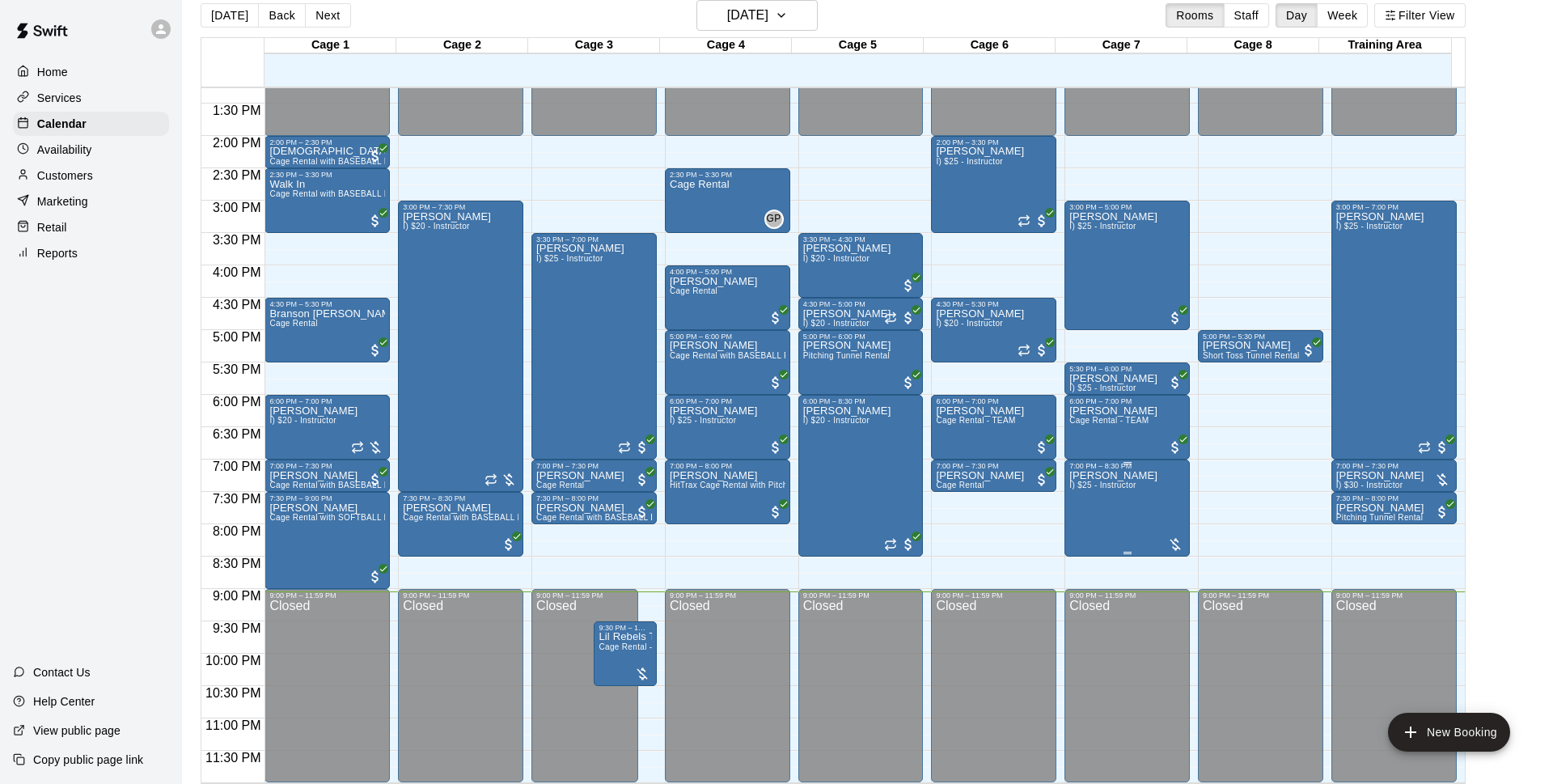
click at [1088, 524] on button "edit" at bounding box center [1076, 526] width 33 height 32
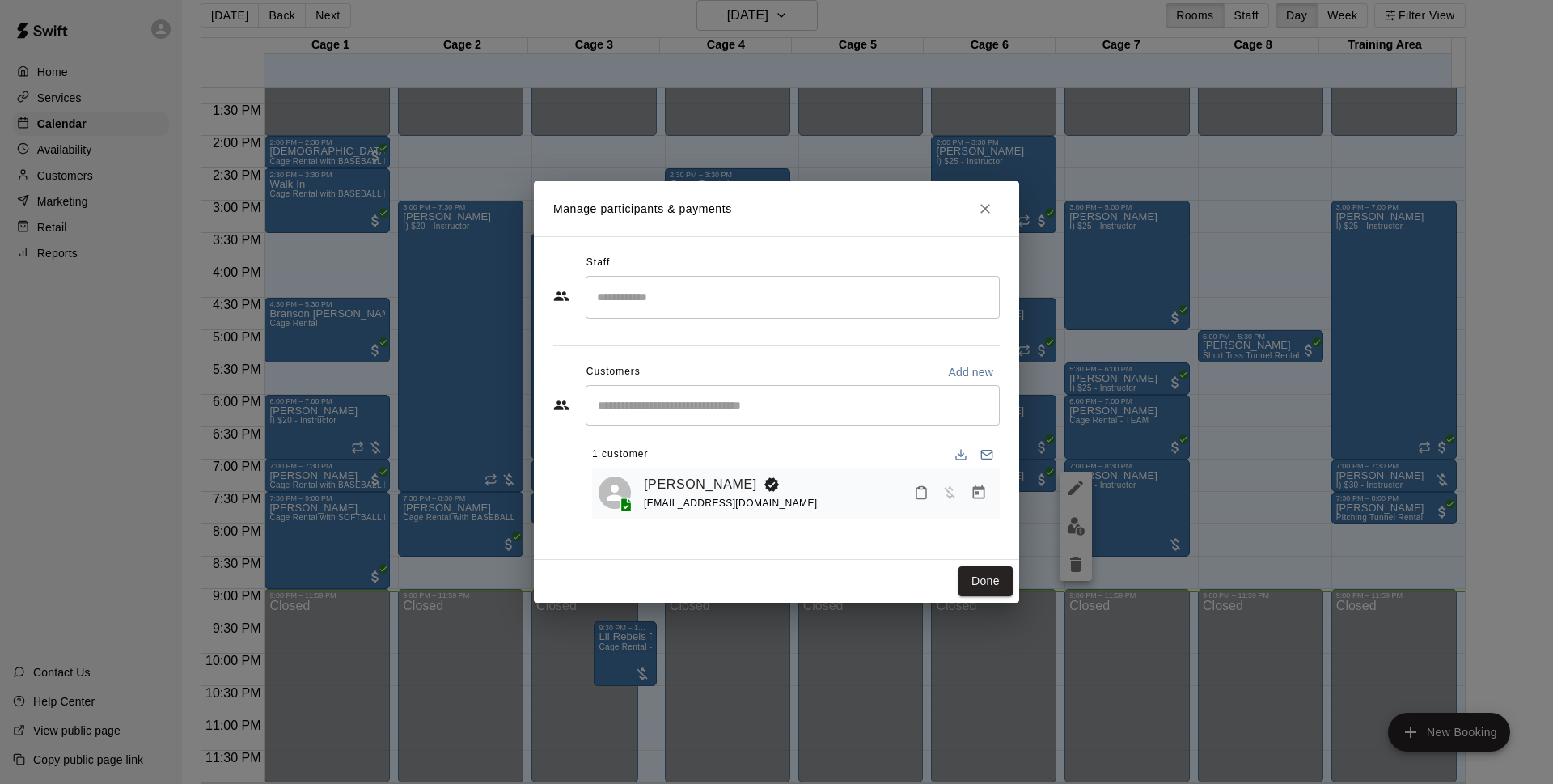
click at [978, 499] on icon "Manage bookings & payment" at bounding box center [978, 491] width 12 height 14
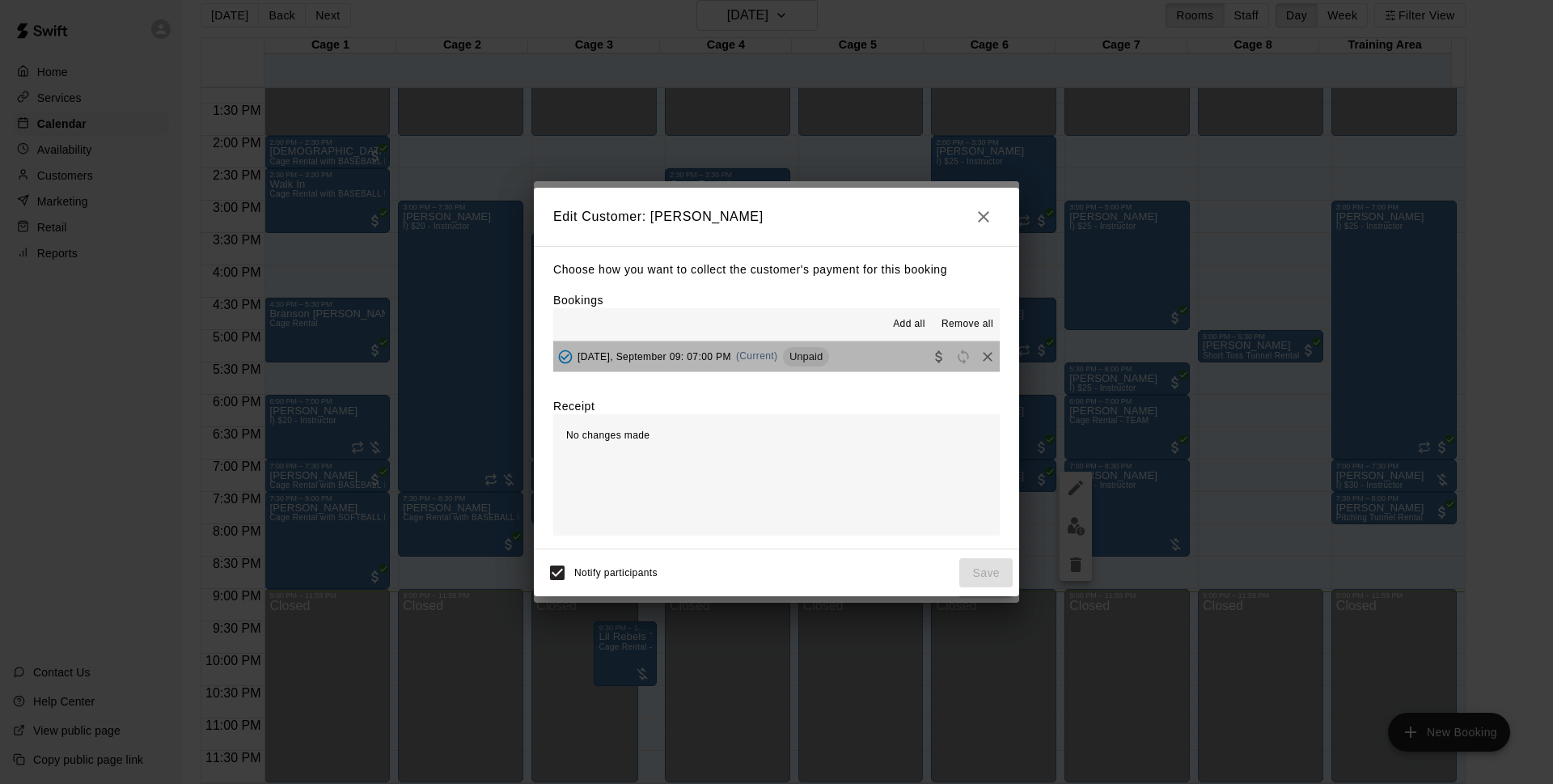
click at [855, 349] on button "Tuesday, September 09: 07:00 PM (Current) Unpaid" at bounding box center [777, 356] width 446 height 30
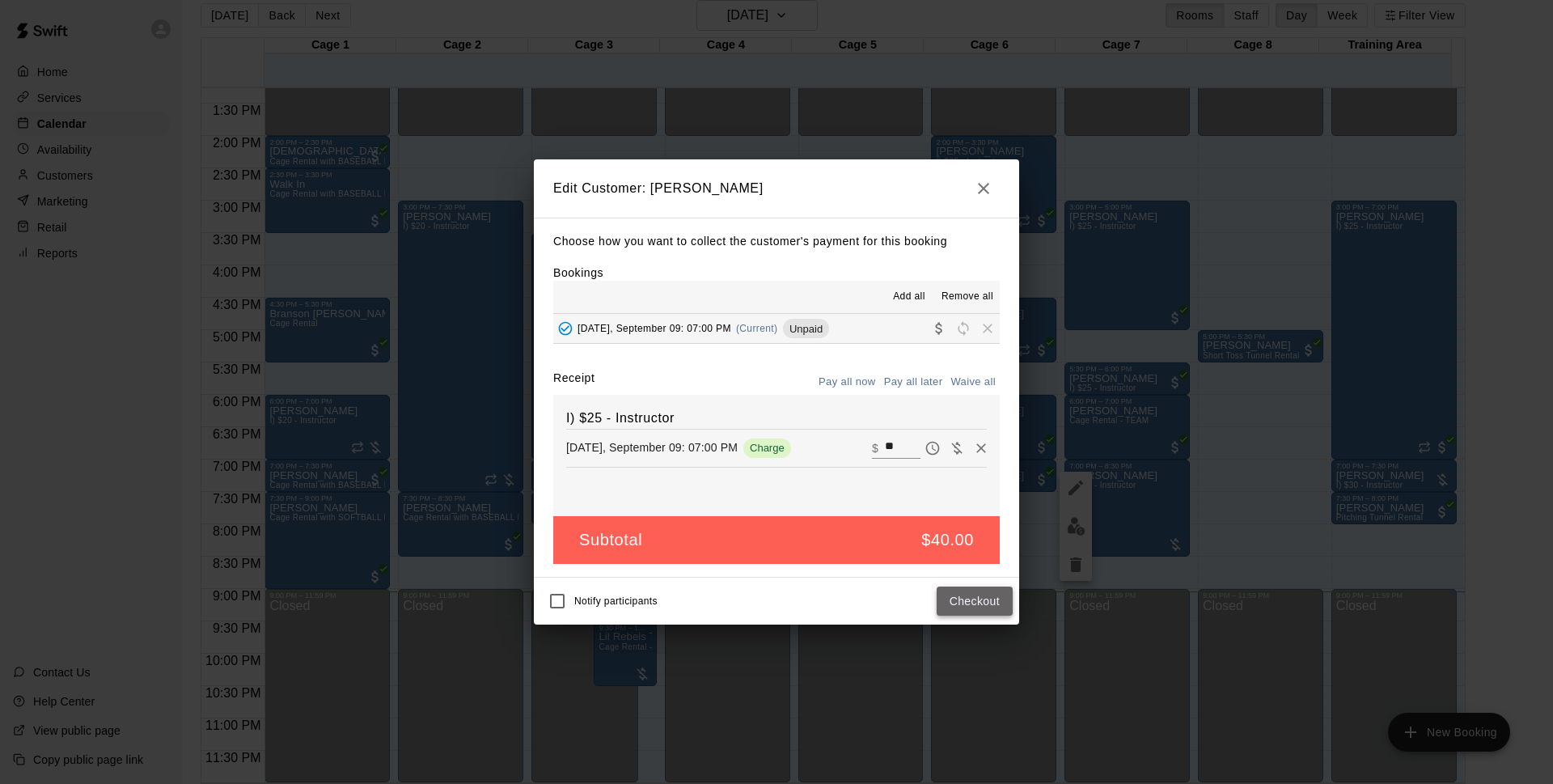
click at [975, 601] on button "Checkout" at bounding box center [975, 601] width 76 height 30
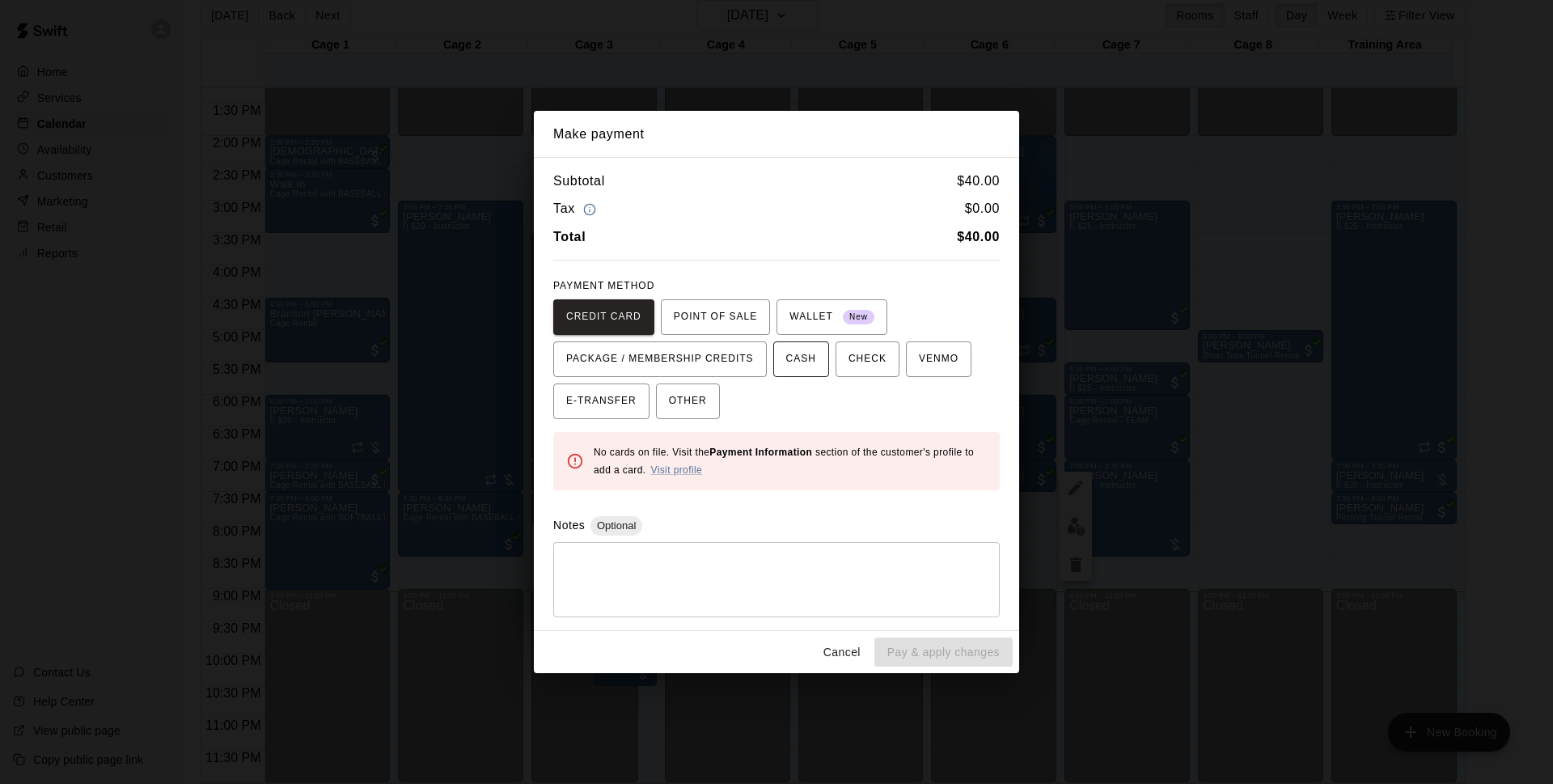
click at [815, 362] on span "CASH" at bounding box center [800, 359] width 30 height 26
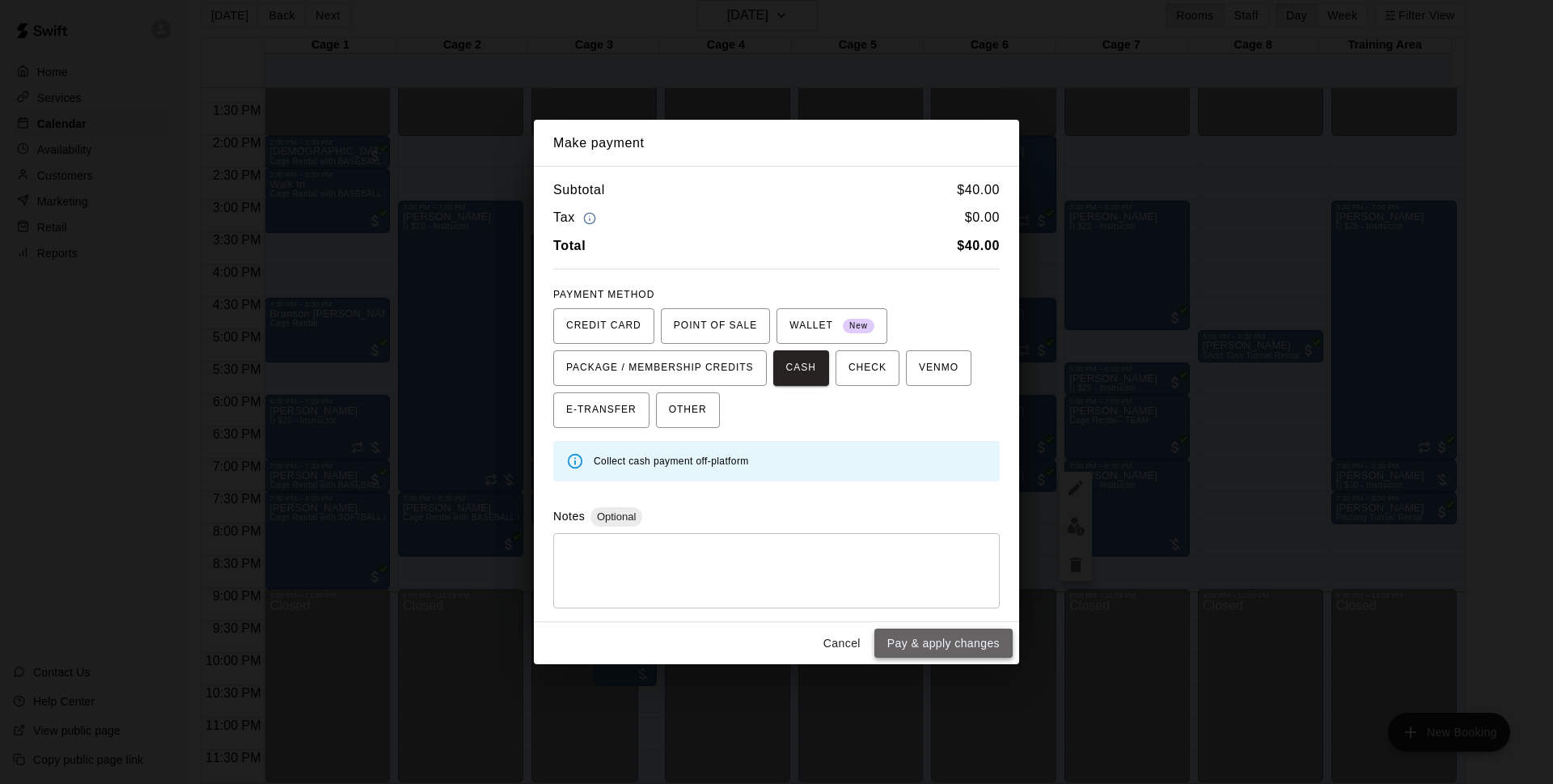
click at [933, 647] on button "Pay & apply changes" at bounding box center [943, 643] width 138 height 30
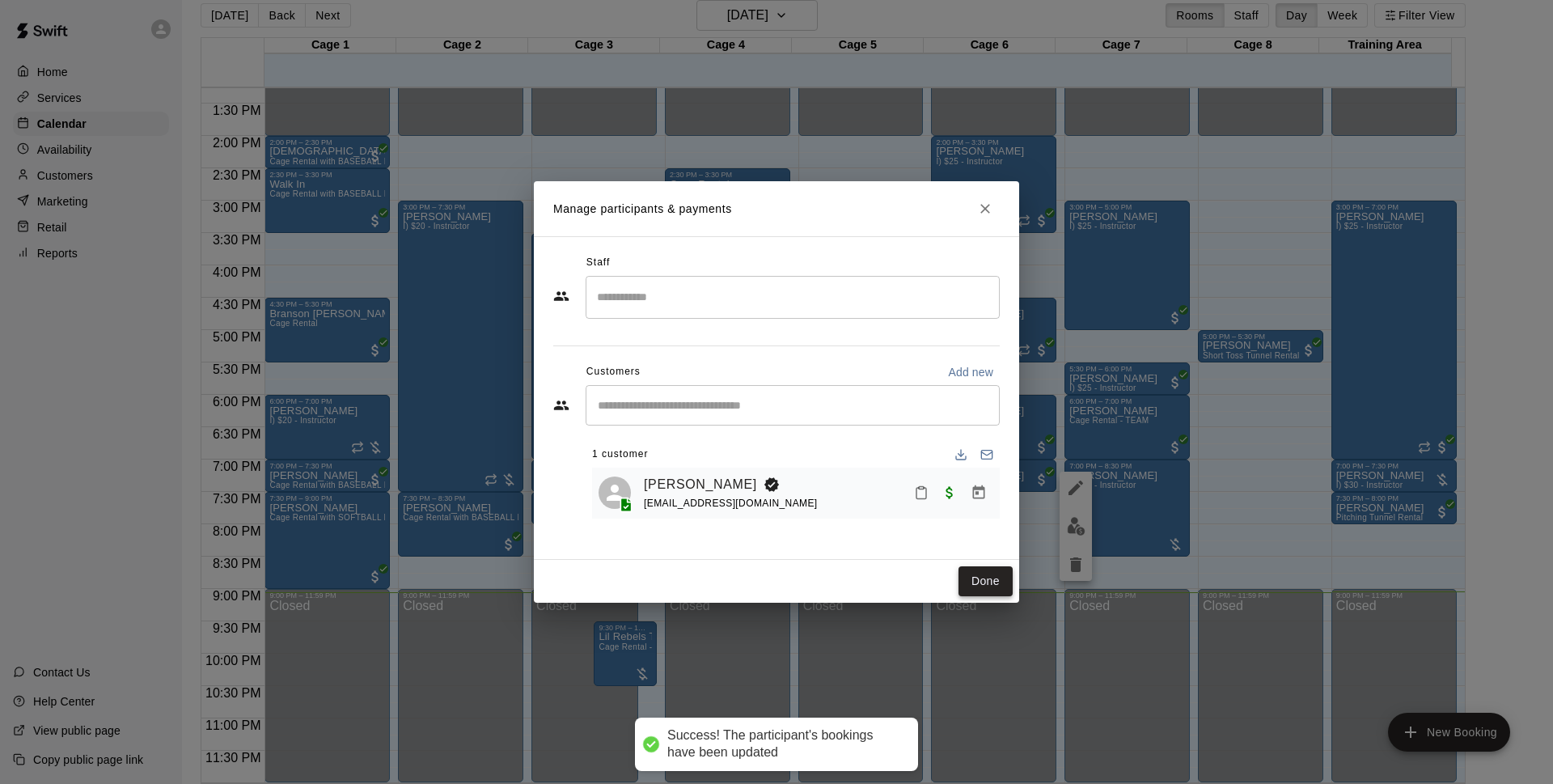
click at [1002, 574] on button "Done" at bounding box center [986, 581] width 54 height 30
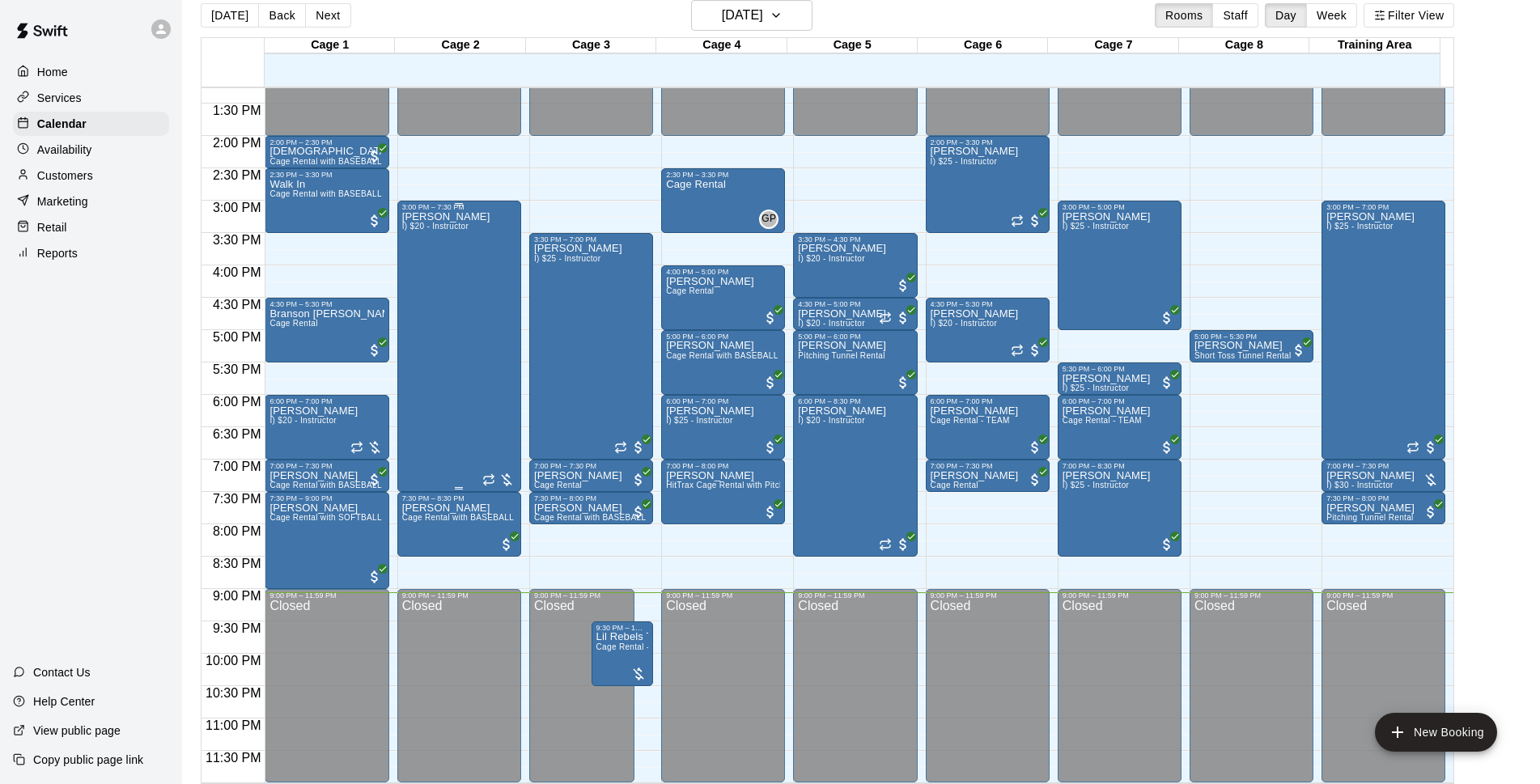
click at [469, 425] on div "Dustin Crespo I) $20 - Instructor" at bounding box center [459, 603] width 114 height 784
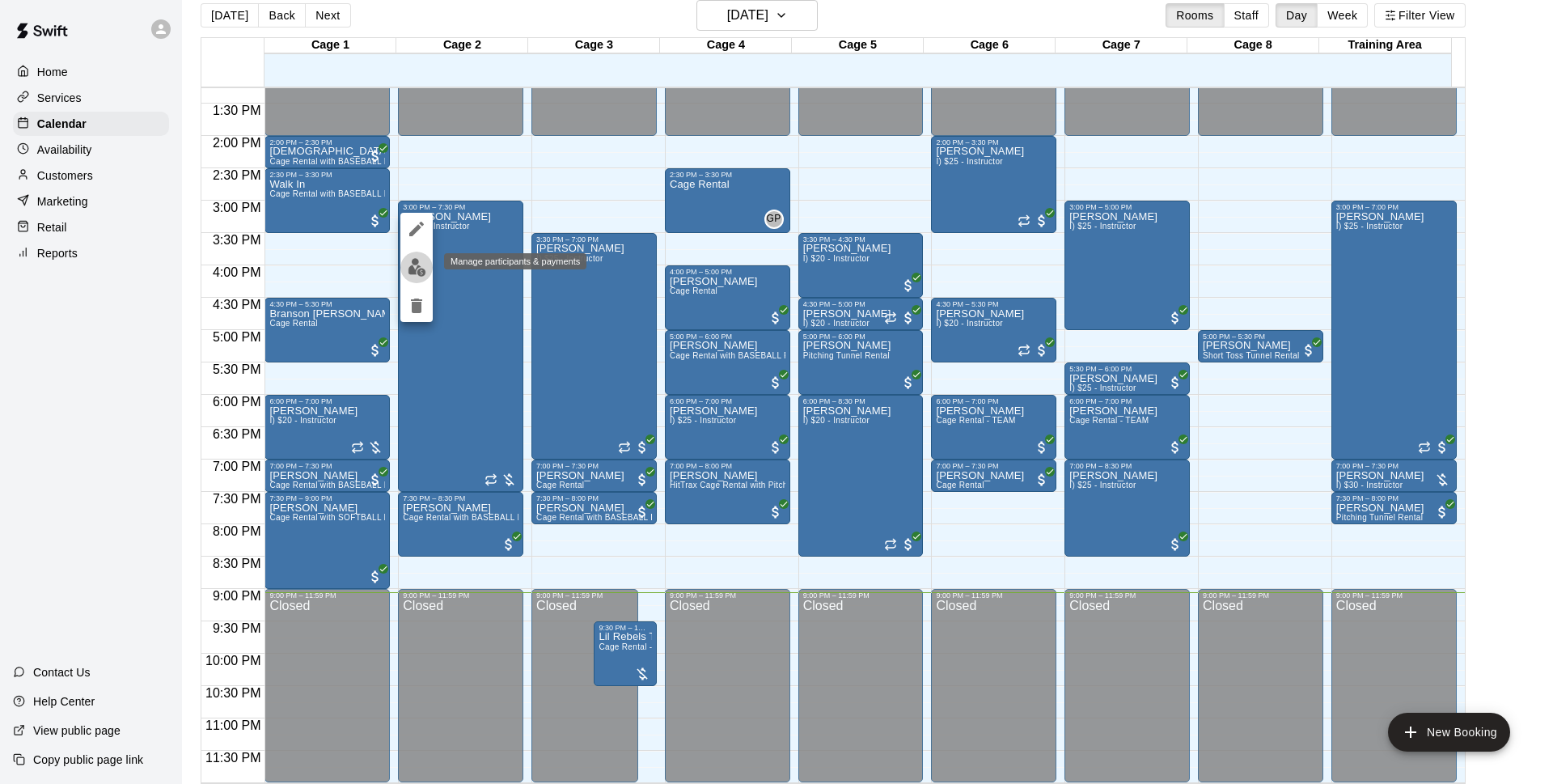
click at [419, 275] on img "edit" at bounding box center [416, 267] width 19 height 19
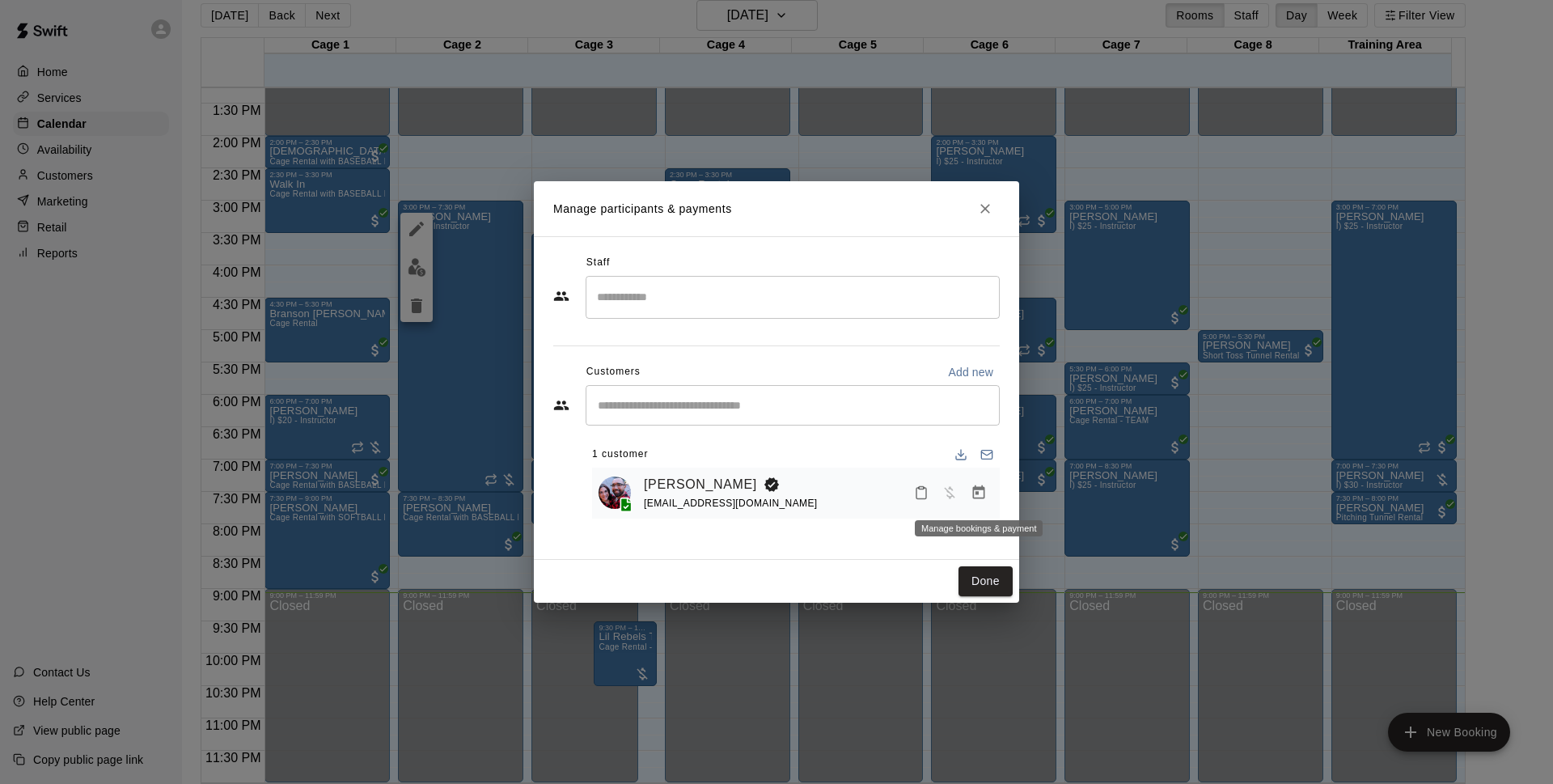
click at [971, 491] on icon "Manage bookings & payment" at bounding box center [979, 492] width 16 height 16
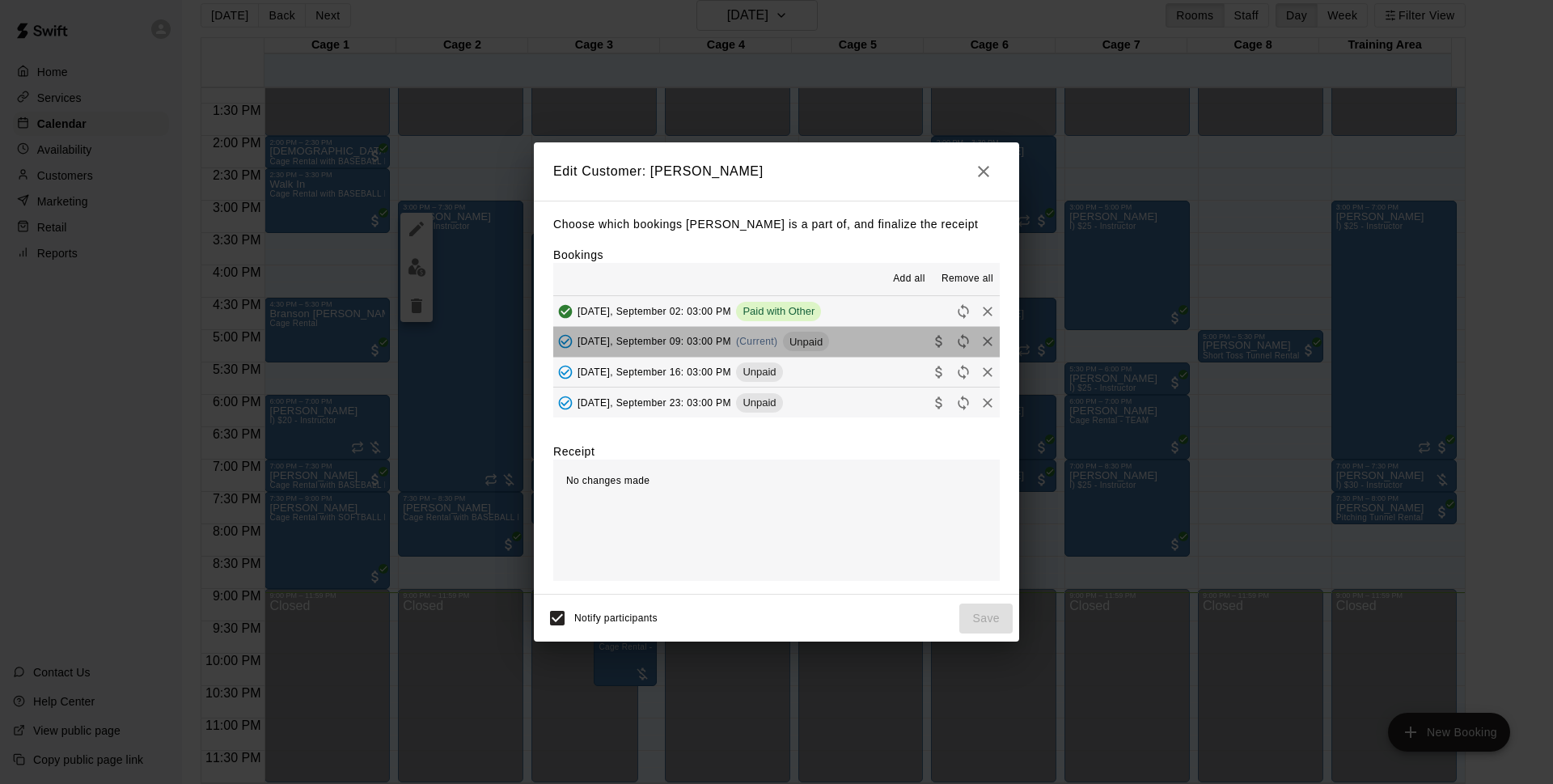
click at [844, 339] on button "Tuesday, September 09: 03:00 PM (Current) Unpaid" at bounding box center [777, 341] width 446 height 30
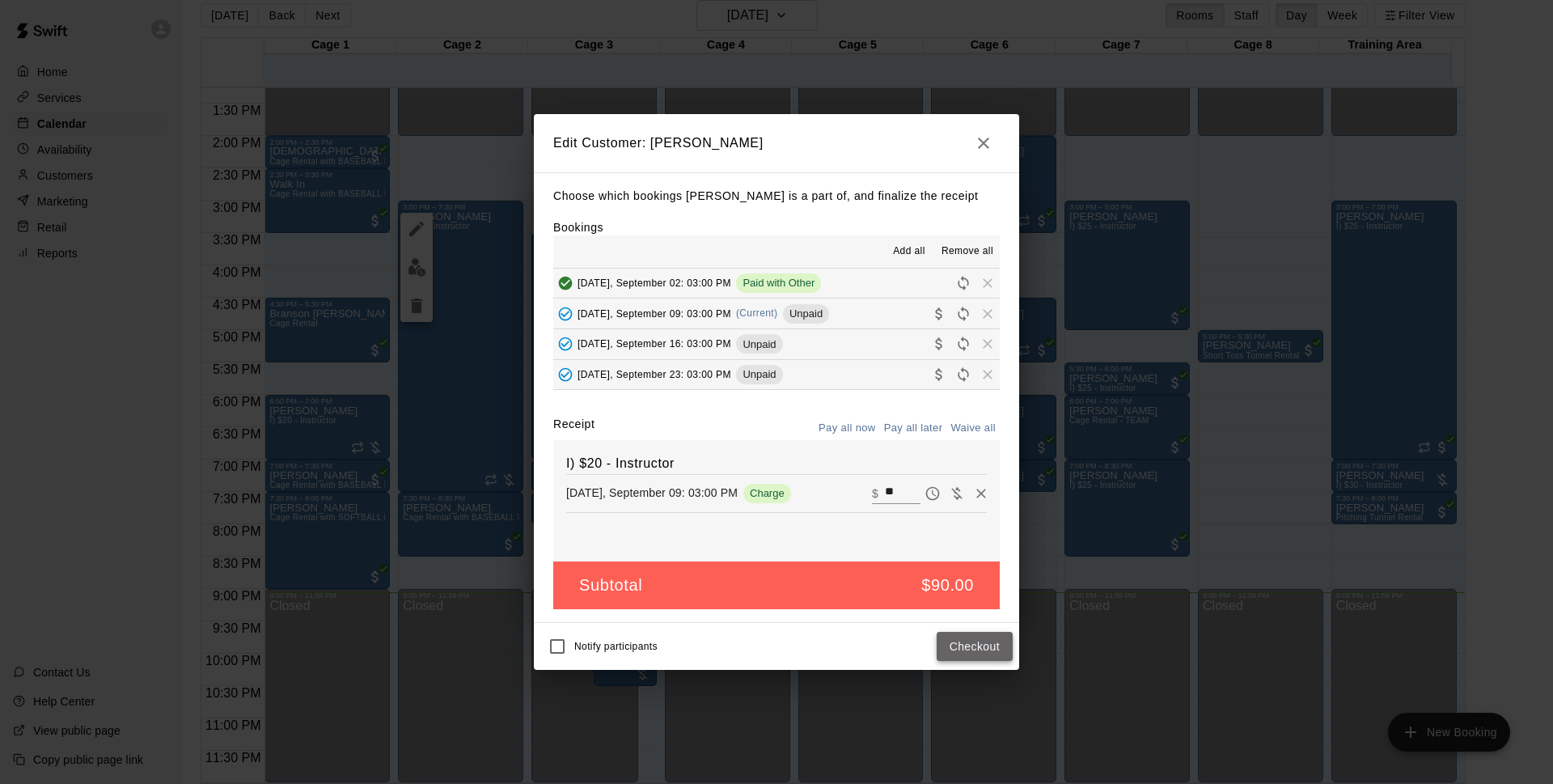
click at [987, 647] on button "Checkout" at bounding box center [975, 646] width 76 height 30
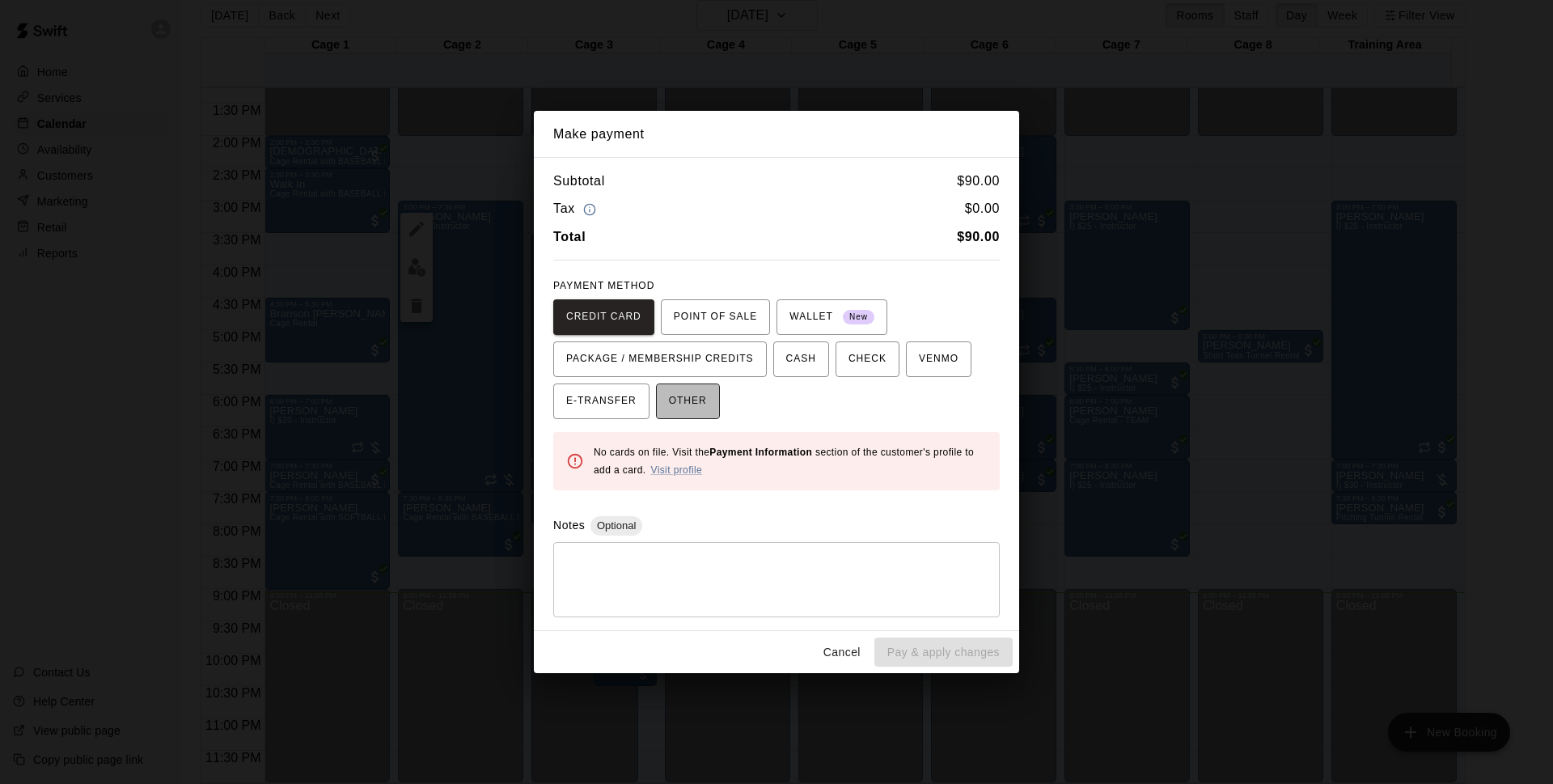
click at [678, 411] on span "OTHER" at bounding box center [688, 401] width 38 height 26
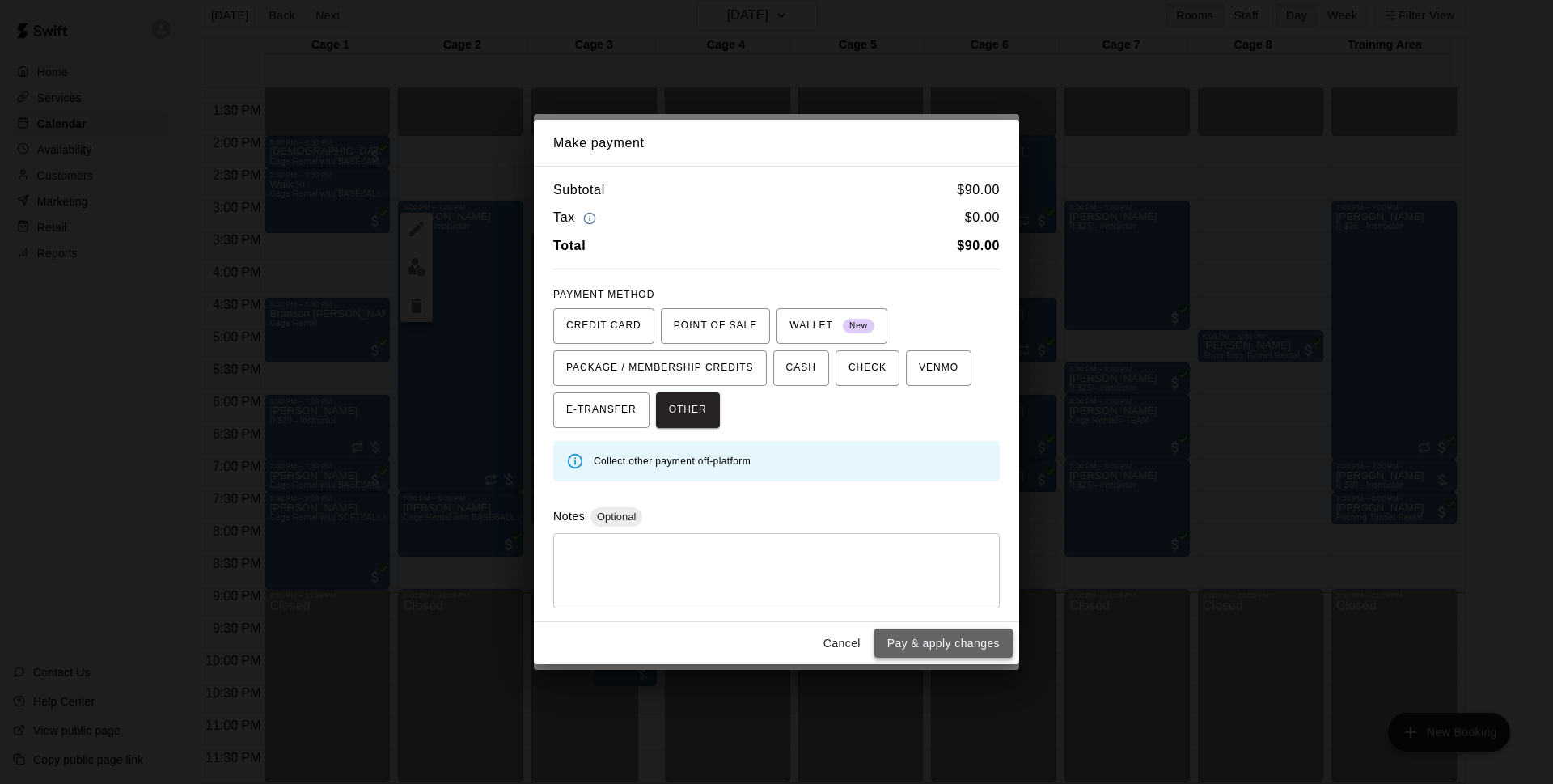
click at [911, 654] on button "Pay & apply changes" at bounding box center [943, 643] width 138 height 30
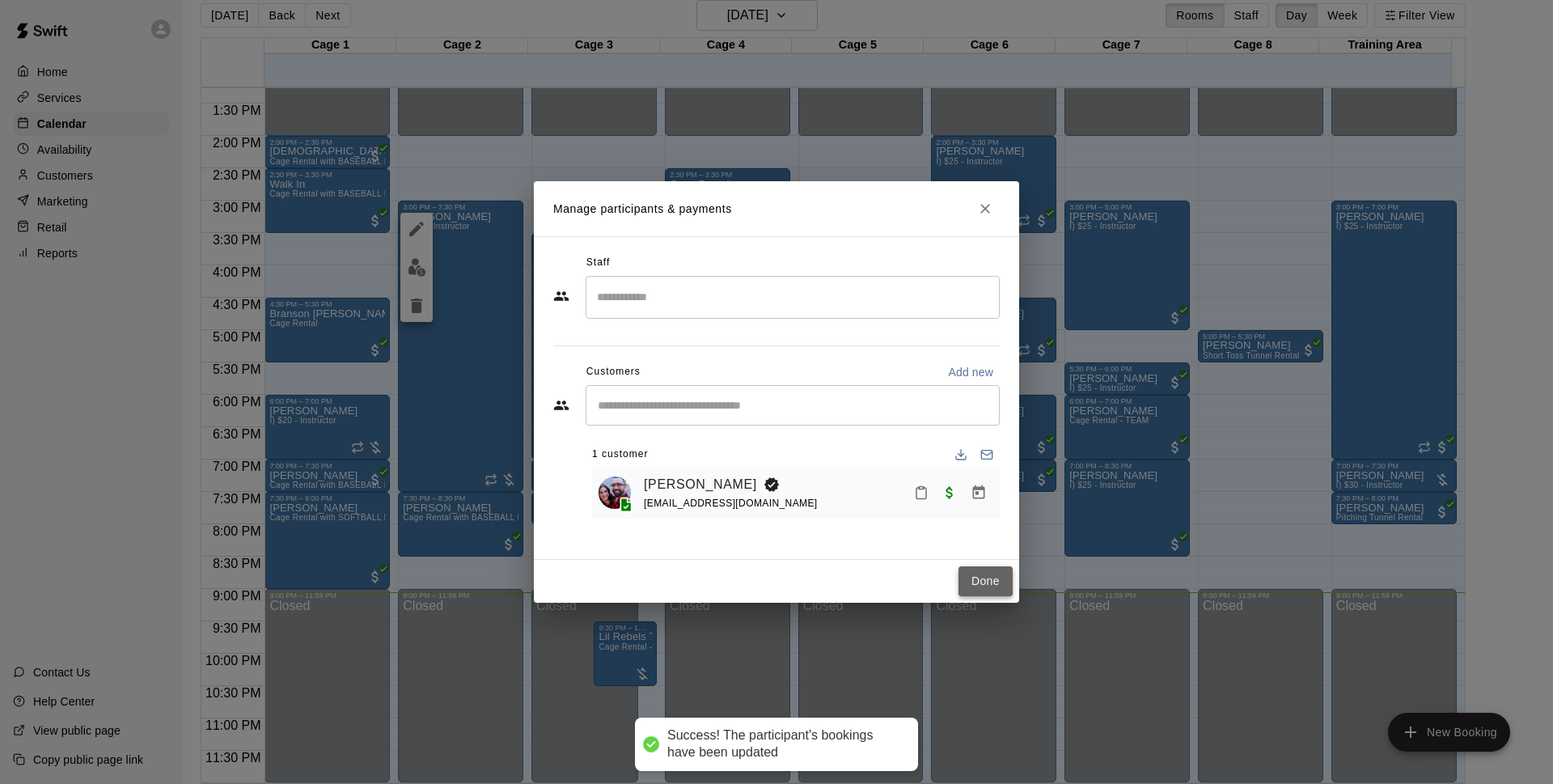
click at [971, 573] on button "Done" at bounding box center [986, 581] width 54 height 30
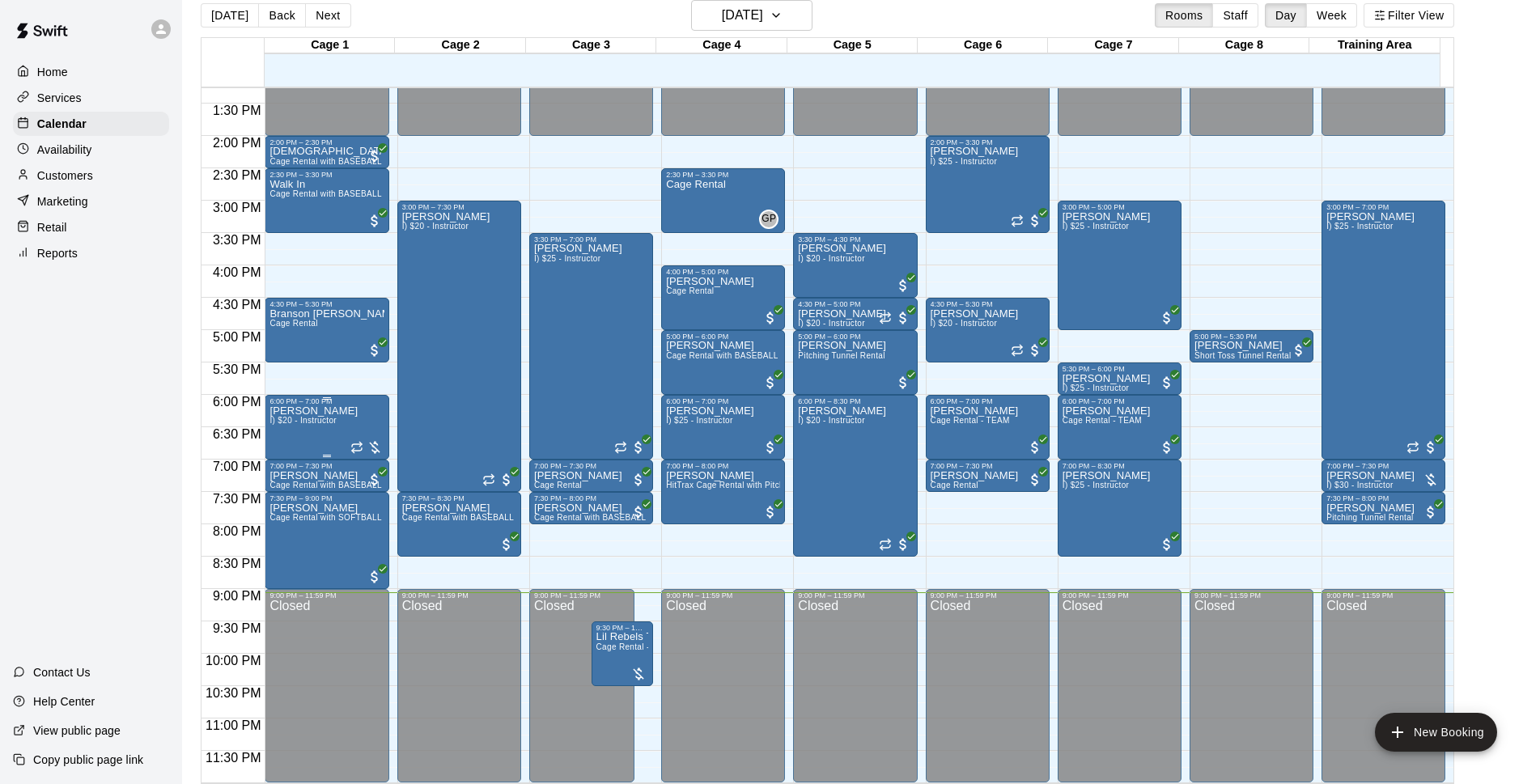
click at [329, 416] on div "Dustin Crespo I) $20 - Instructor" at bounding box center [314, 798] width 89 height 784
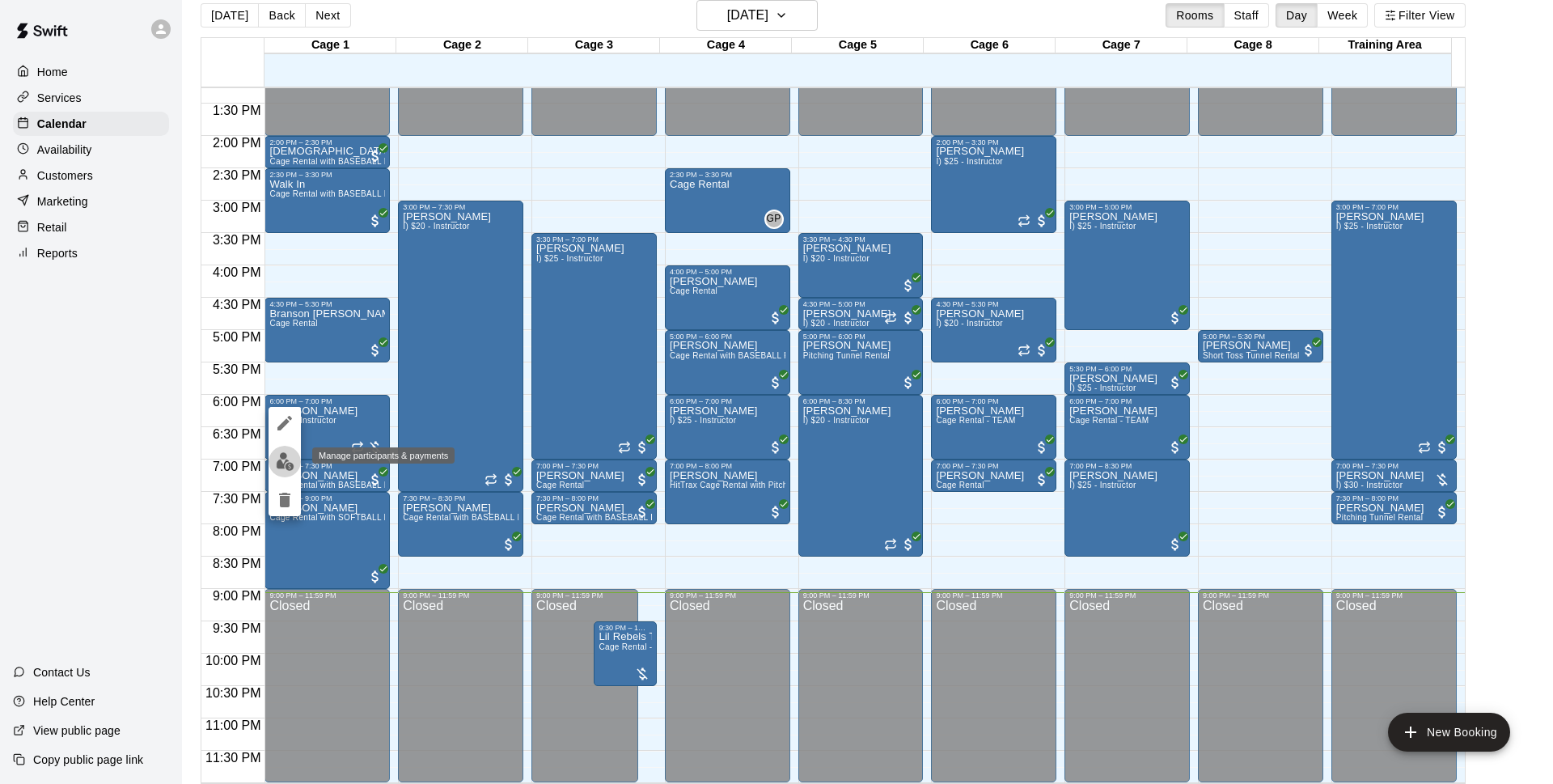
click at [271, 464] on button "edit" at bounding box center [285, 461] width 33 height 32
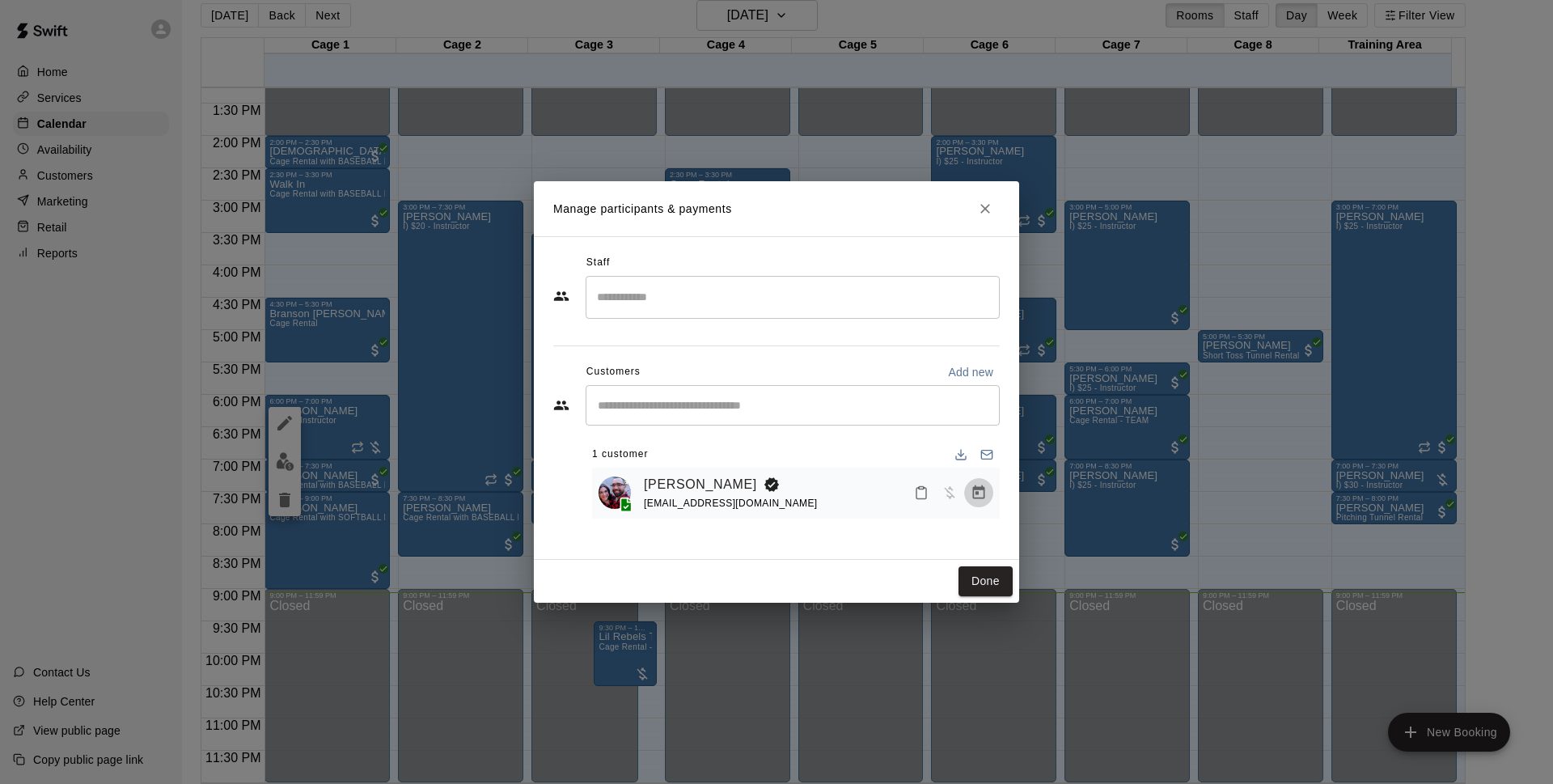
click at [976, 494] on icon "Manage bookings & payment" at bounding box center [978, 491] width 12 height 14
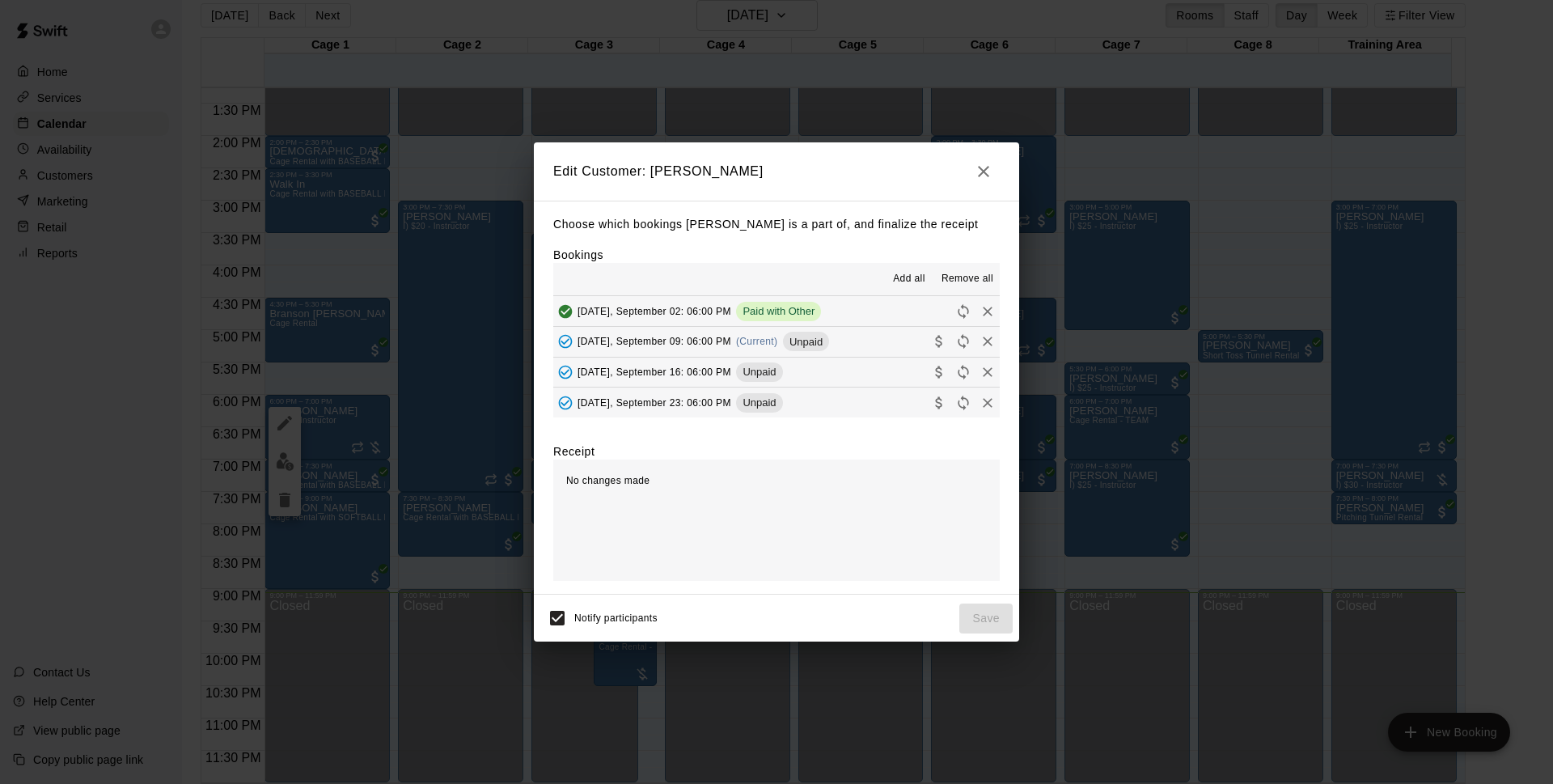
click at [838, 344] on button "Tuesday, September 09: 06:00 PM (Current) Unpaid" at bounding box center [777, 341] width 446 height 30
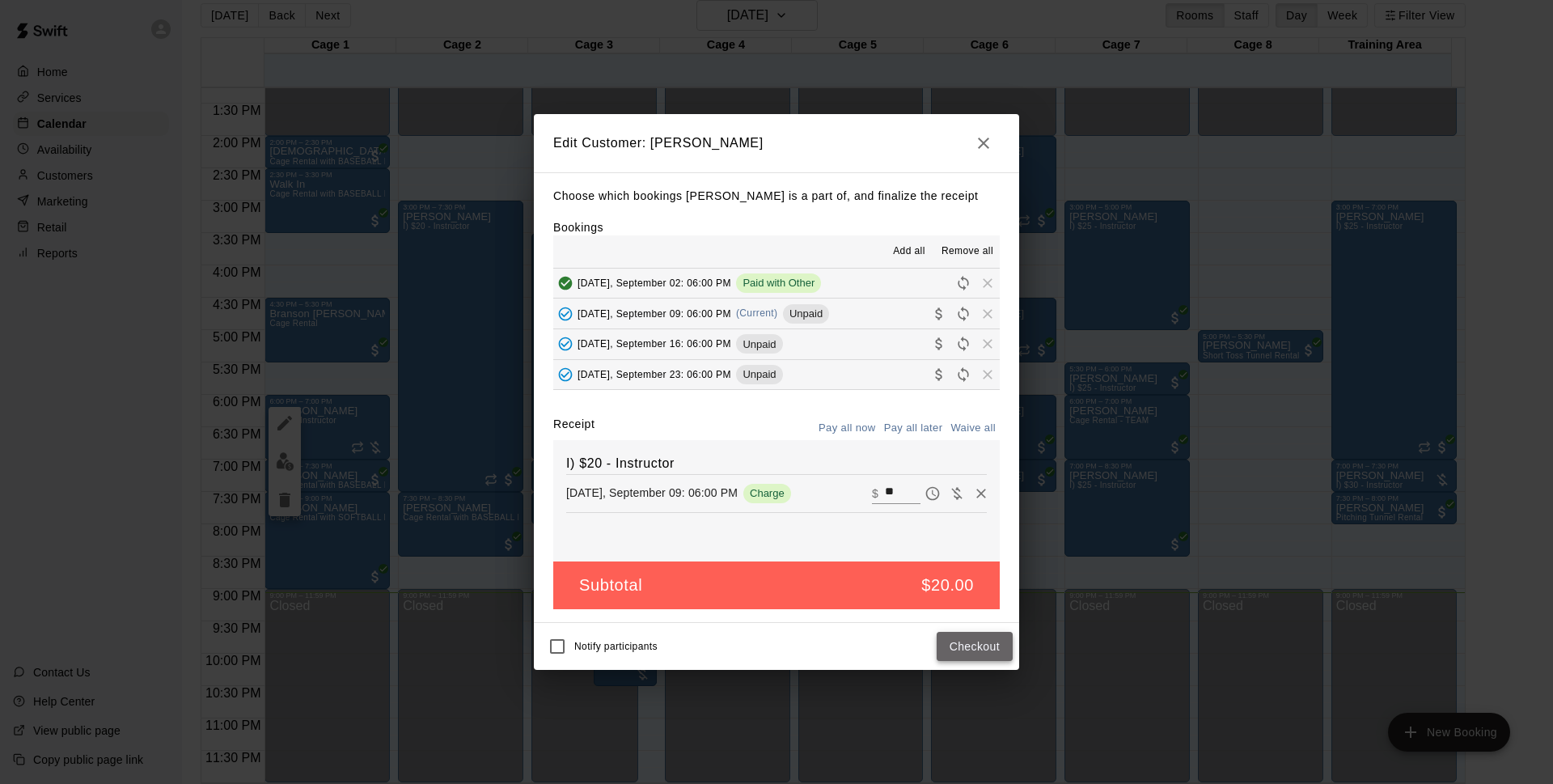
click at [987, 654] on button "Checkout" at bounding box center [975, 646] width 76 height 30
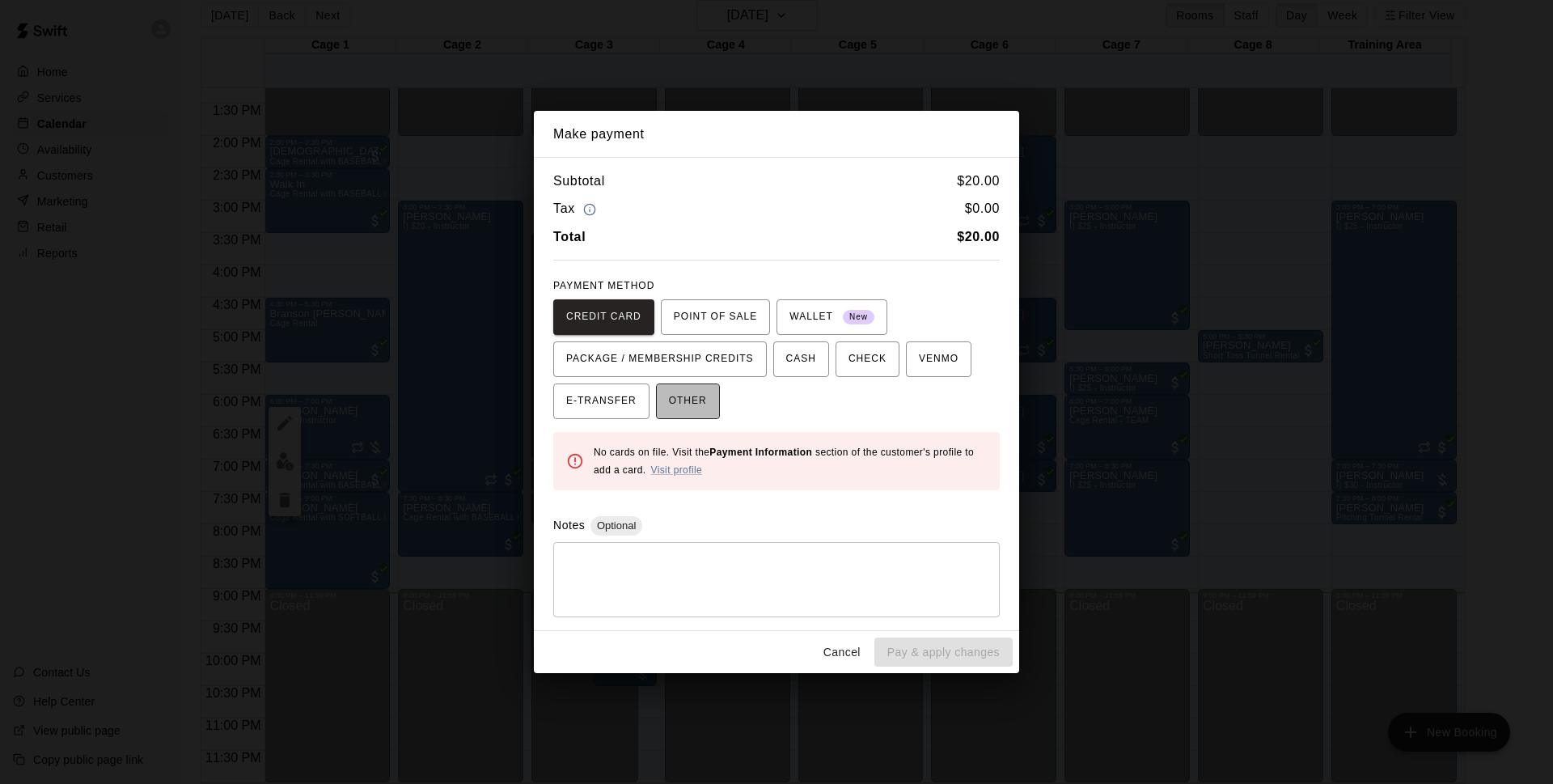
click at [701, 410] on span "OTHER" at bounding box center [688, 401] width 38 height 26
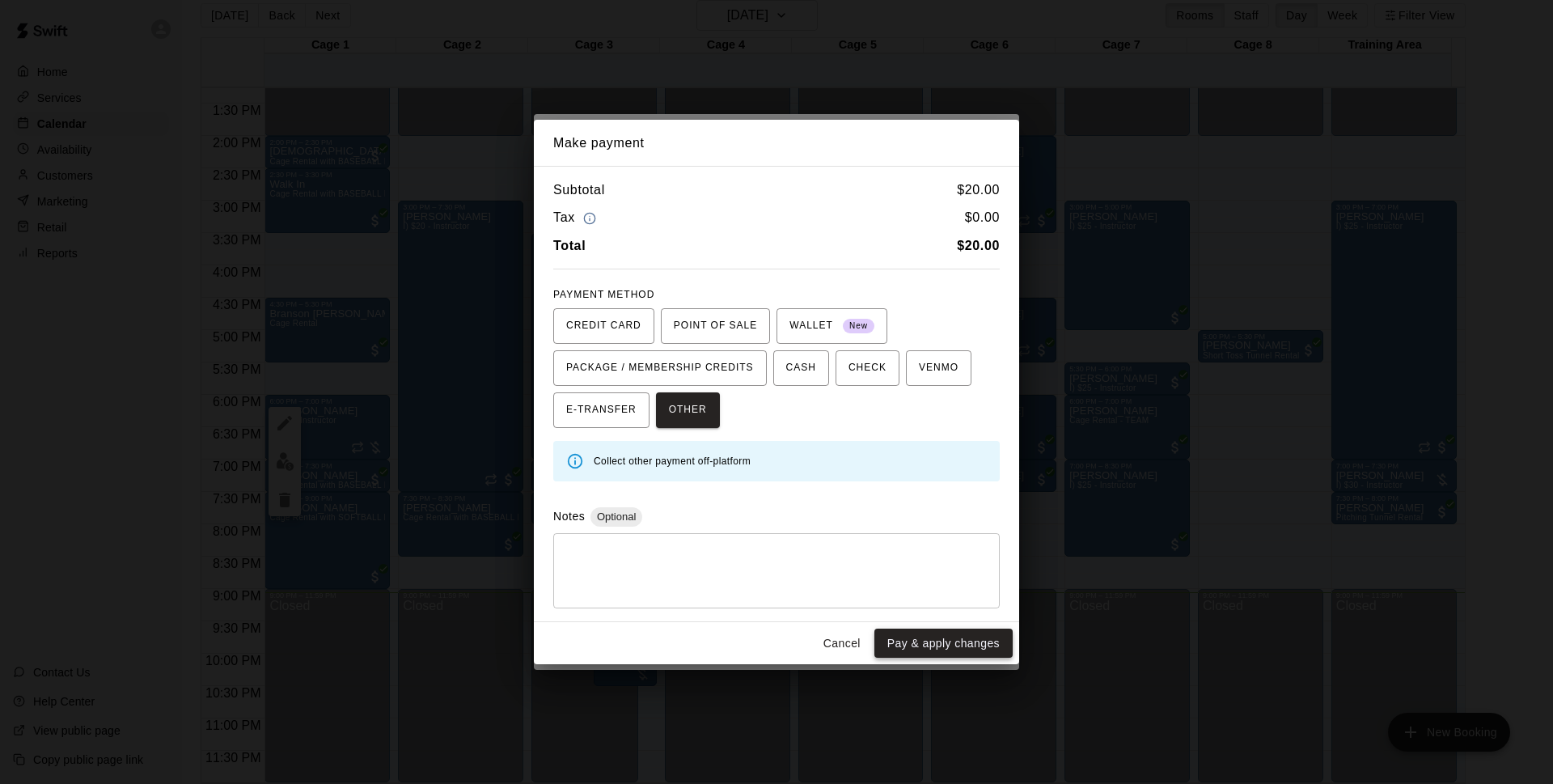
click at [926, 650] on button "Pay & apply changes" at bounding box center [943, 643] width 138 height 30
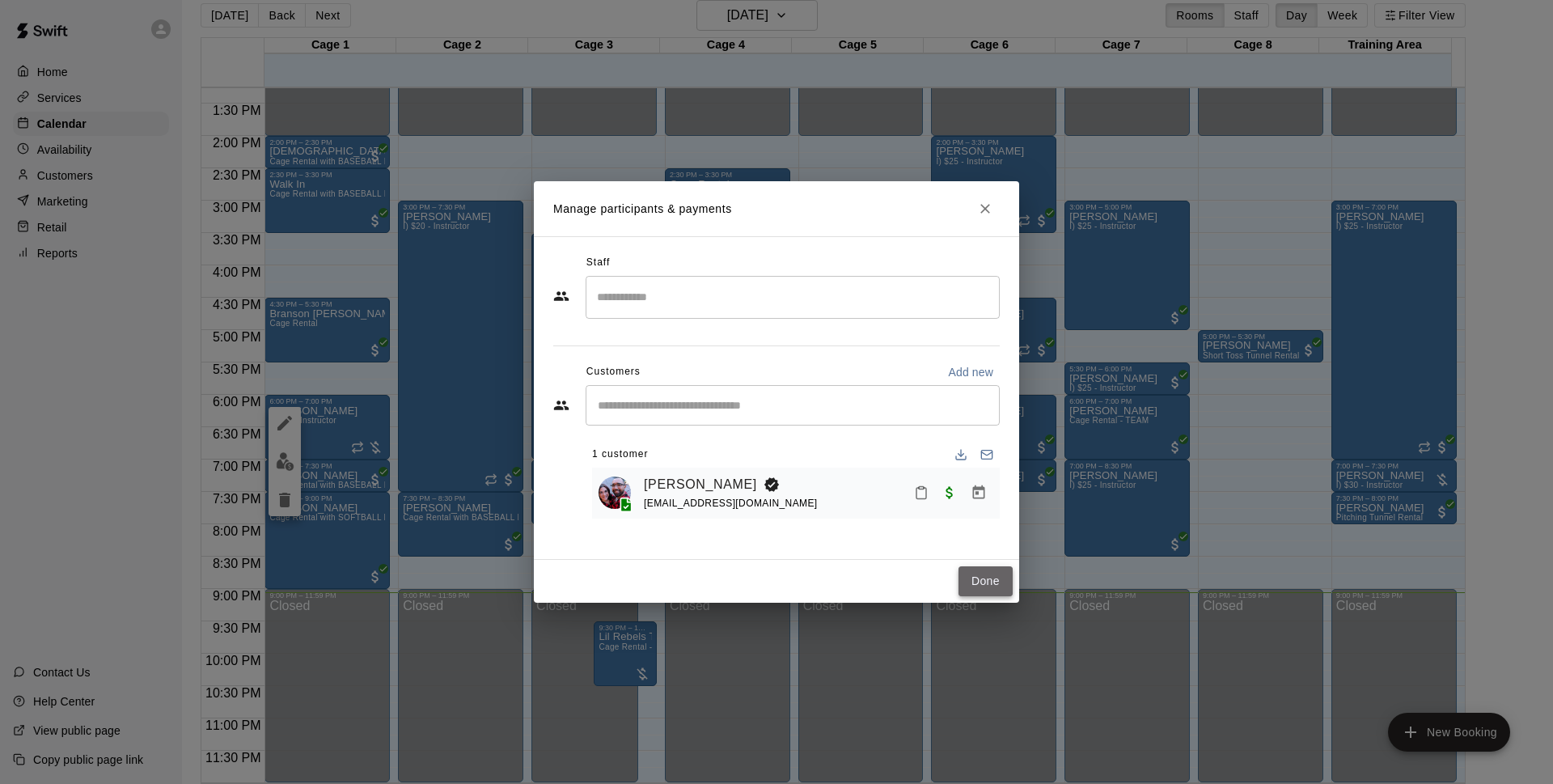
click at [987, 581] on button "Done" at bounding box center [986, 581] width 54 height 30
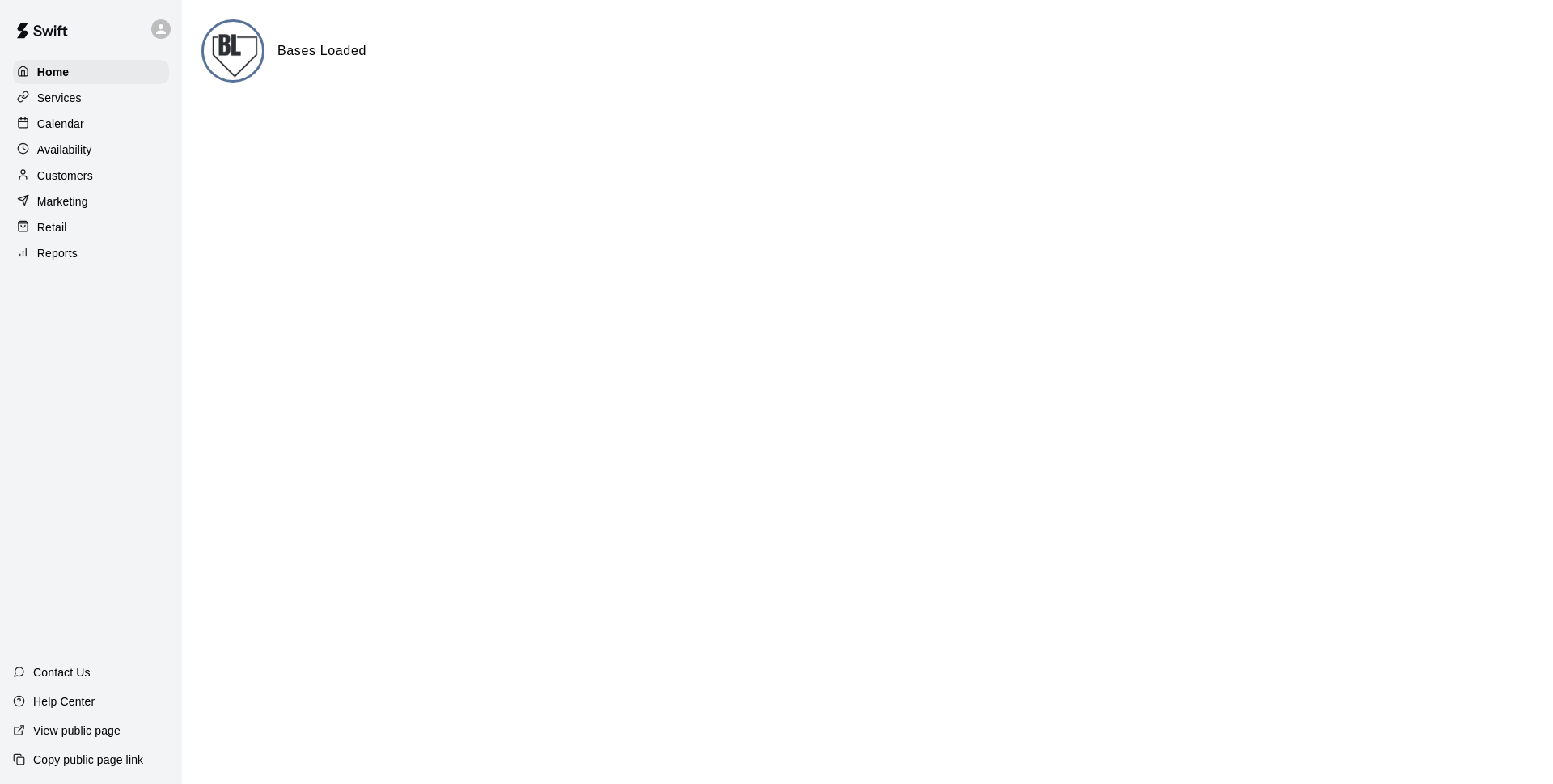
click at [105, 131] on div "Calendar" at bounding box center [90, 124] width 156 height 24
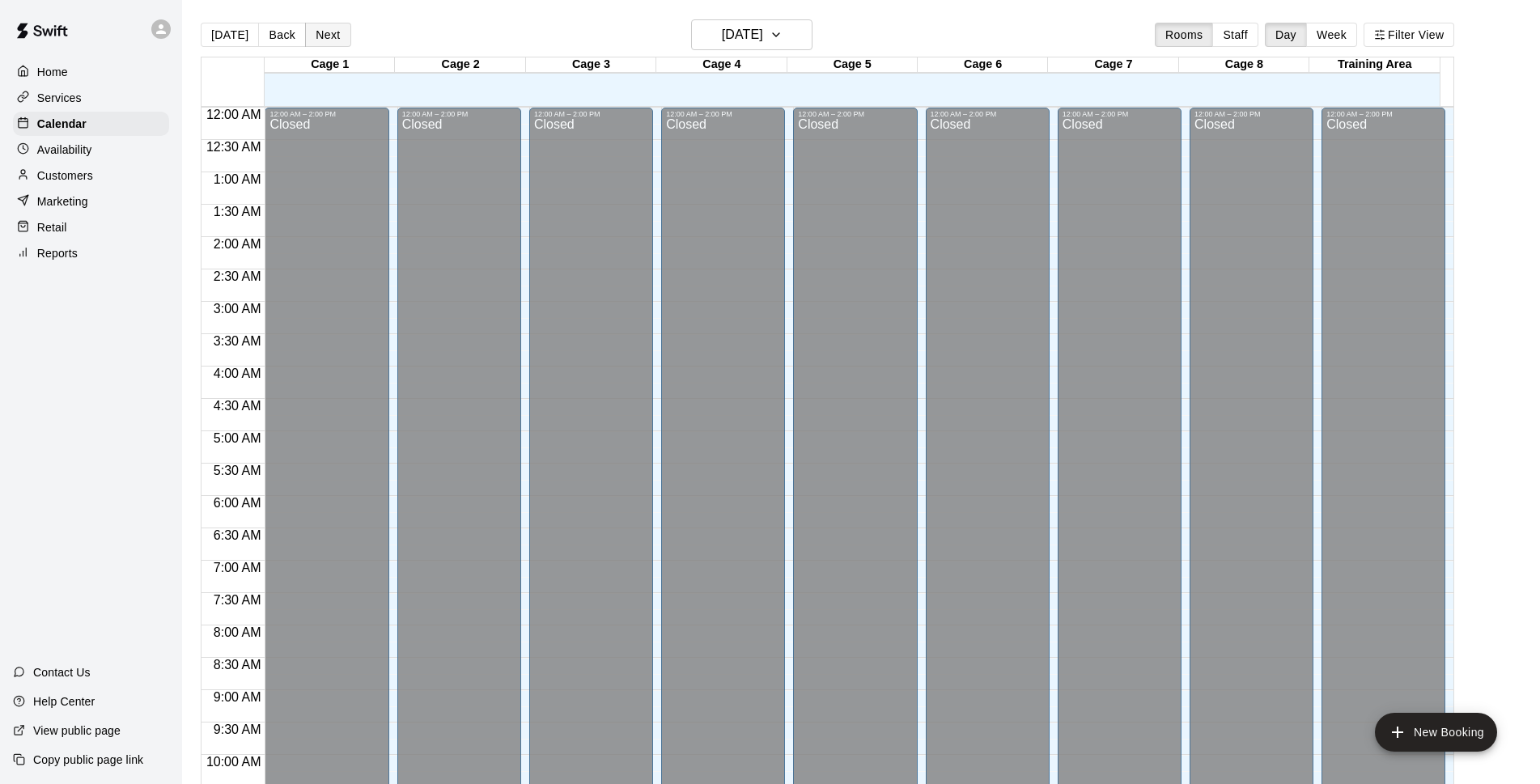
scroll to position [809, 0]
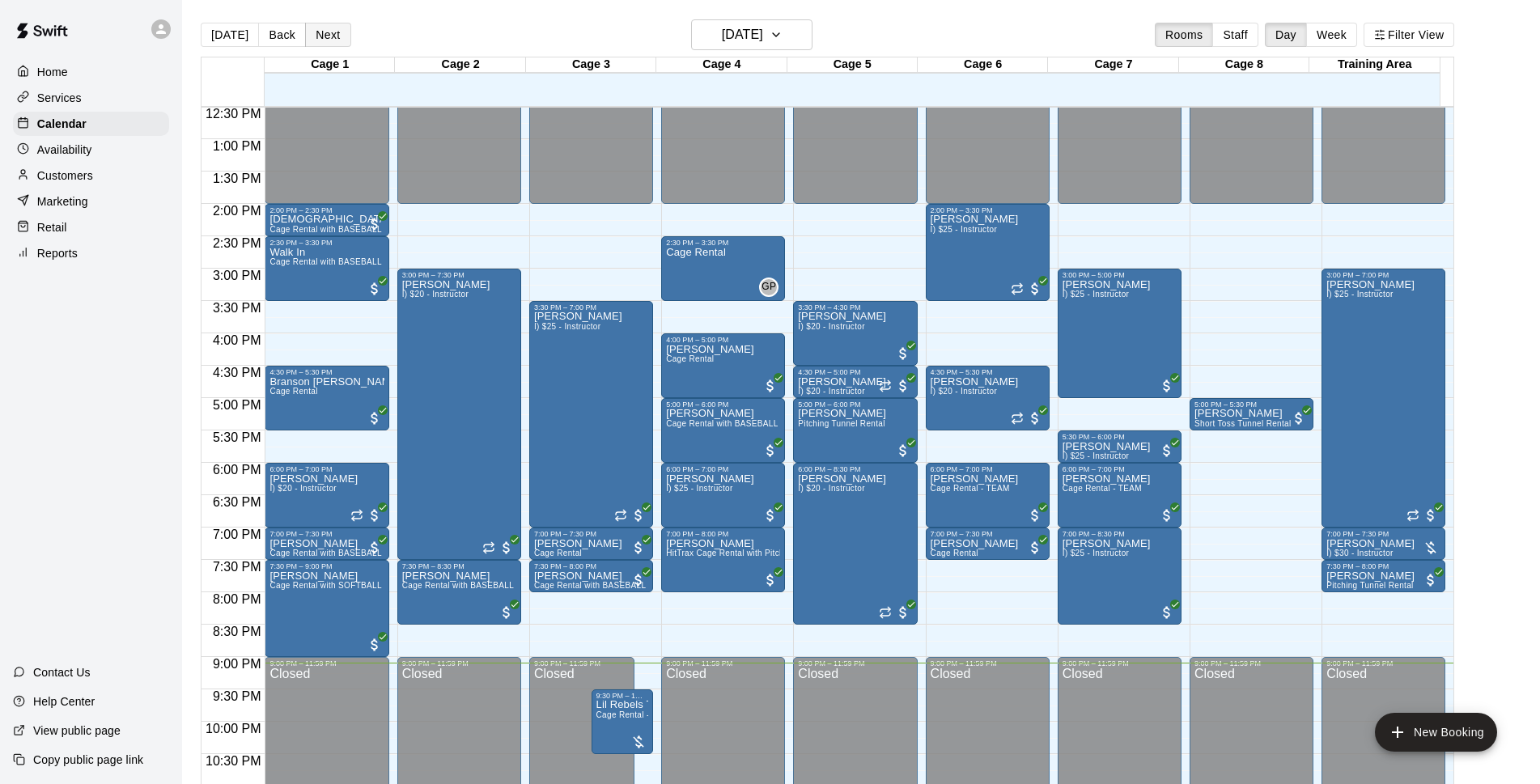
click at [329, 34] on button "Next" at bounding box center [328, 34] width 45 height 24
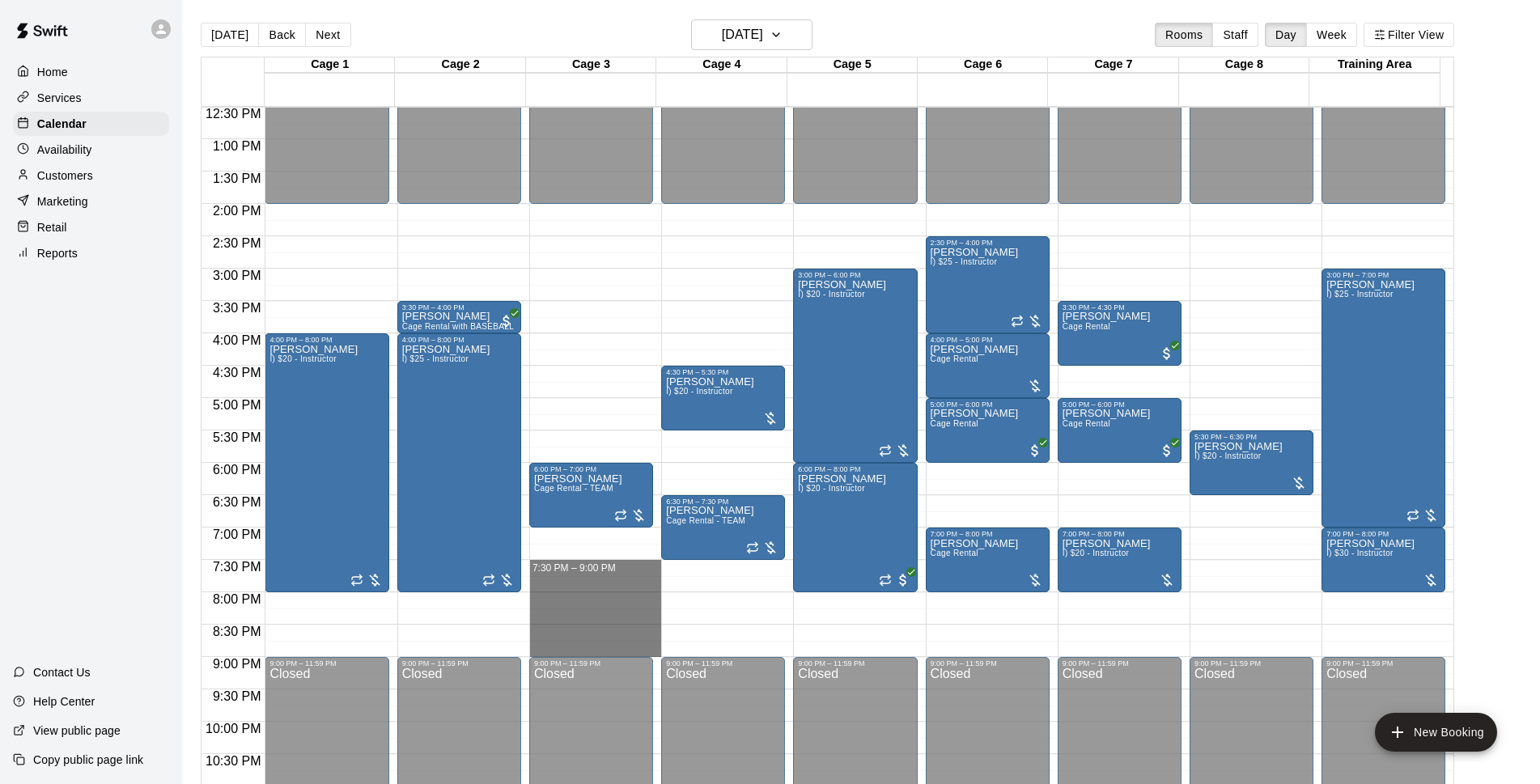
drag, startPoint x: 559, startPoint y: 562, endPoint x: 563, endPoint y: 654, distance: 92.1
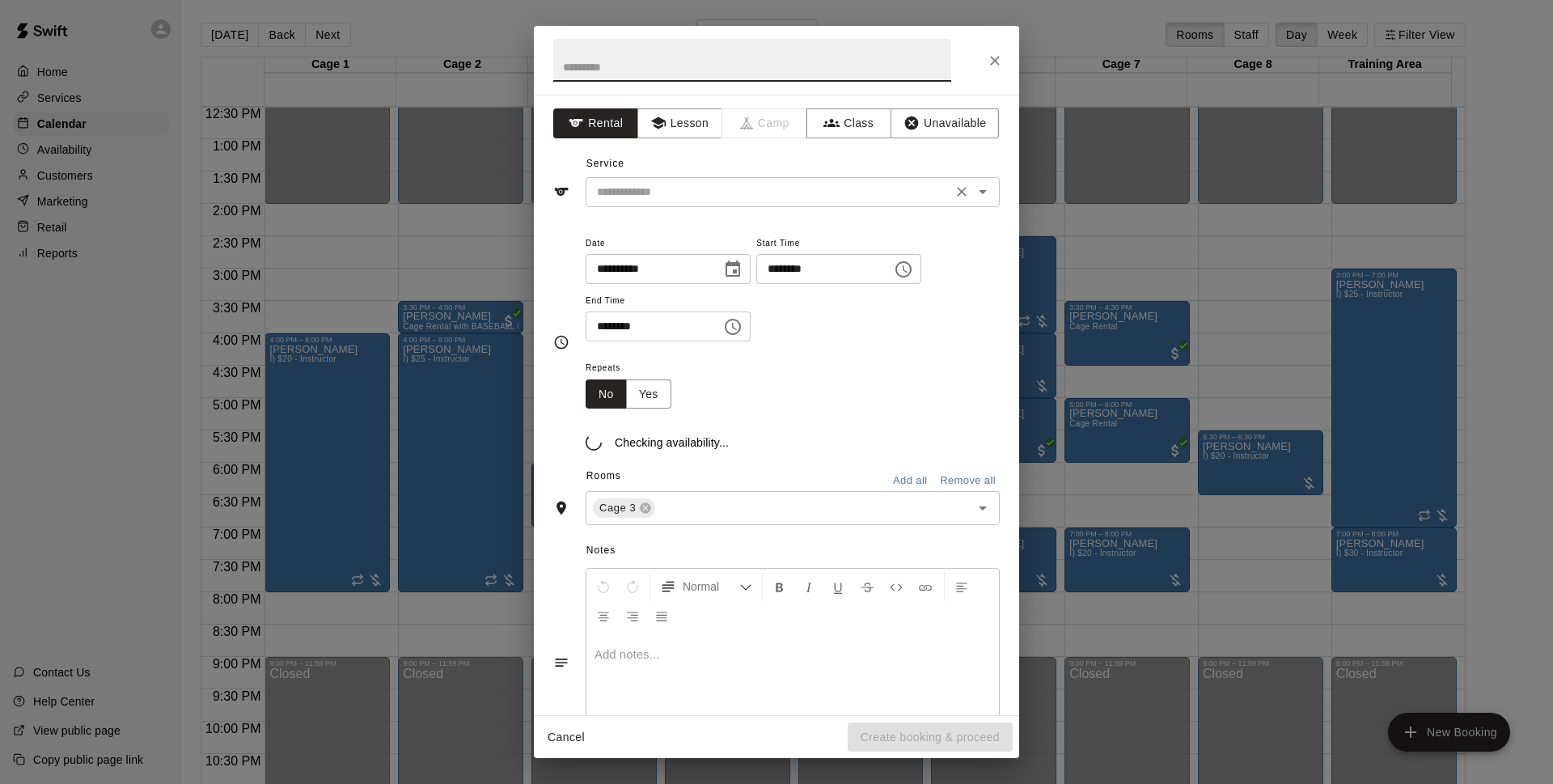
click at [689, 203] on div "​" at bounding box center [792, 191] width 414 height 30
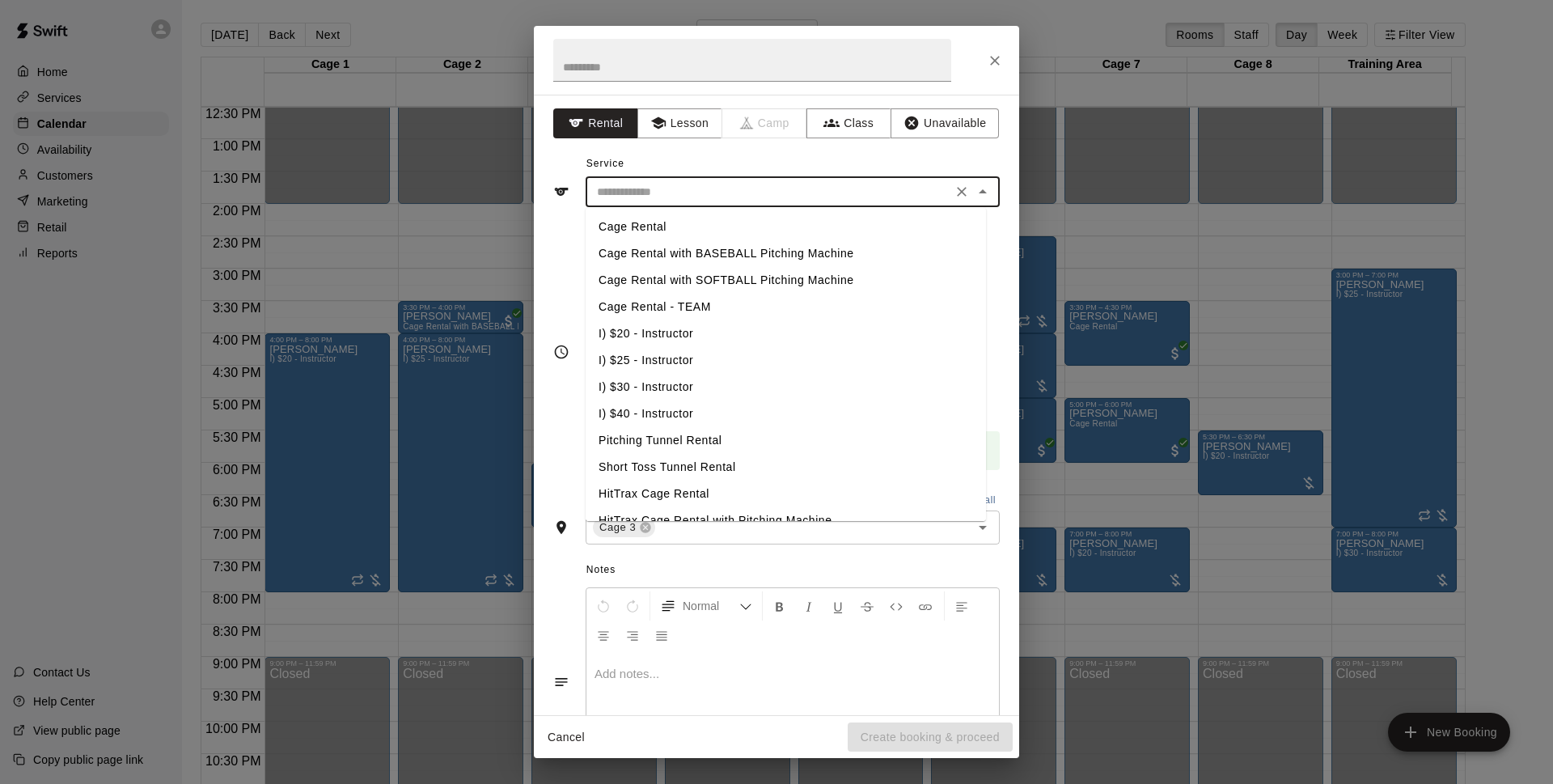
click at [734, 170] on div "Service ​ Cage Rental Cage Rental with BASEBALL Pitching Machine Cage Rental wi…" at bounding box center [777, 179] width 446 height 56
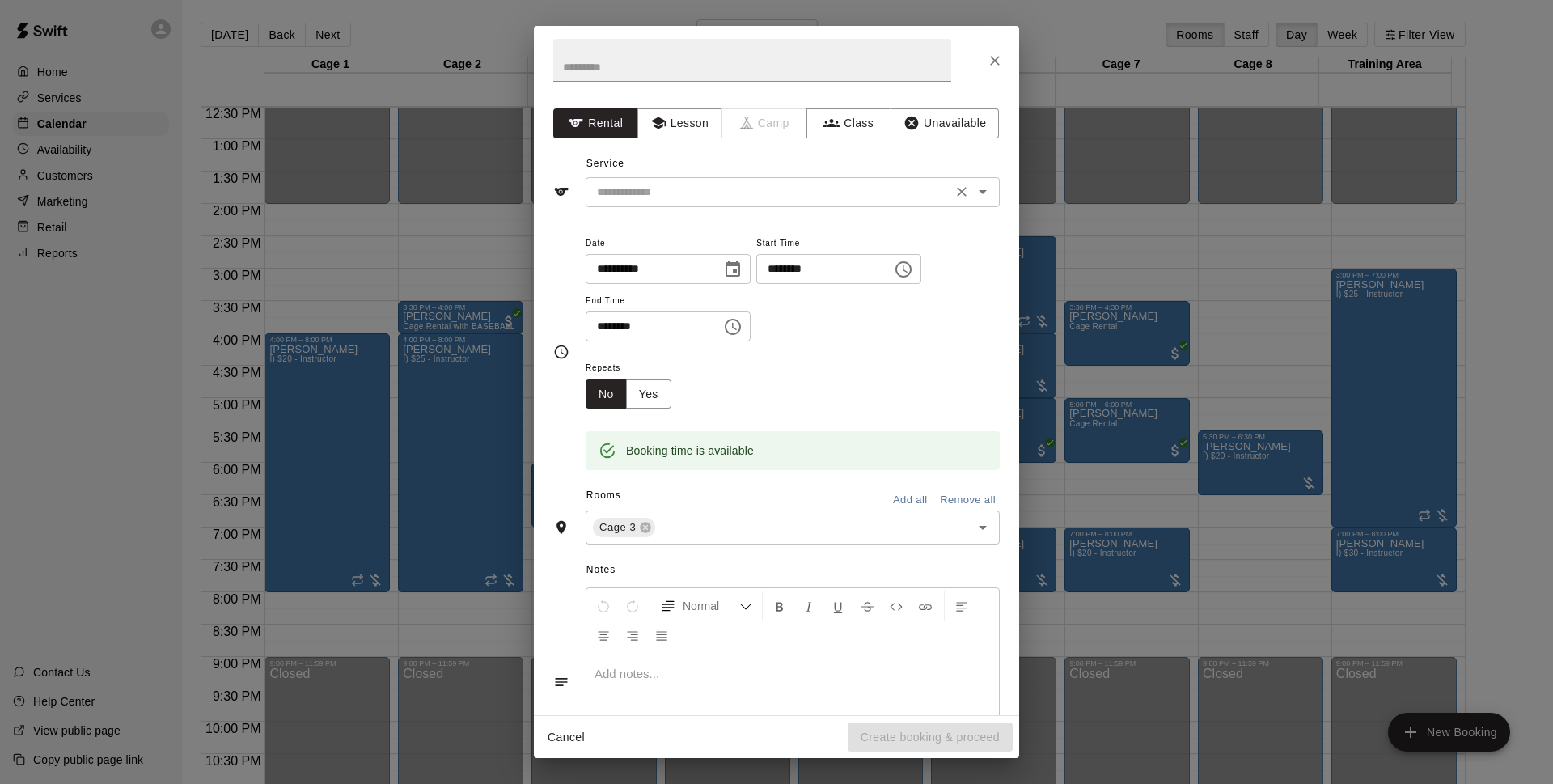
click at [677, 200] on input "text" at bounding box center [769, 191] width 357 height 20
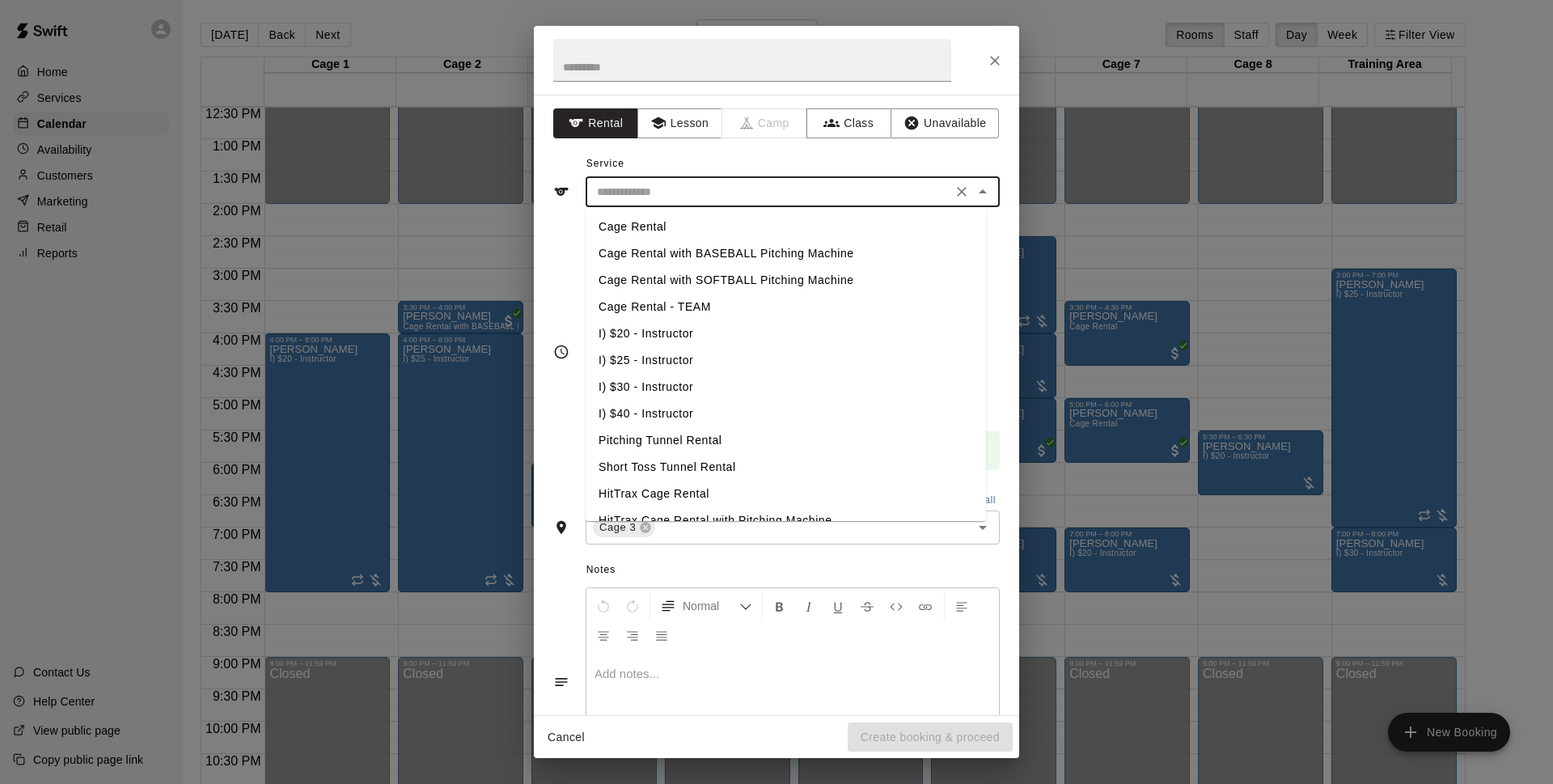
click at [753, 271] on li "Cage Rental with SOFTBALL Pitching Machine" at bounding box center [785, 281] width 400 height 27
type input "**********"
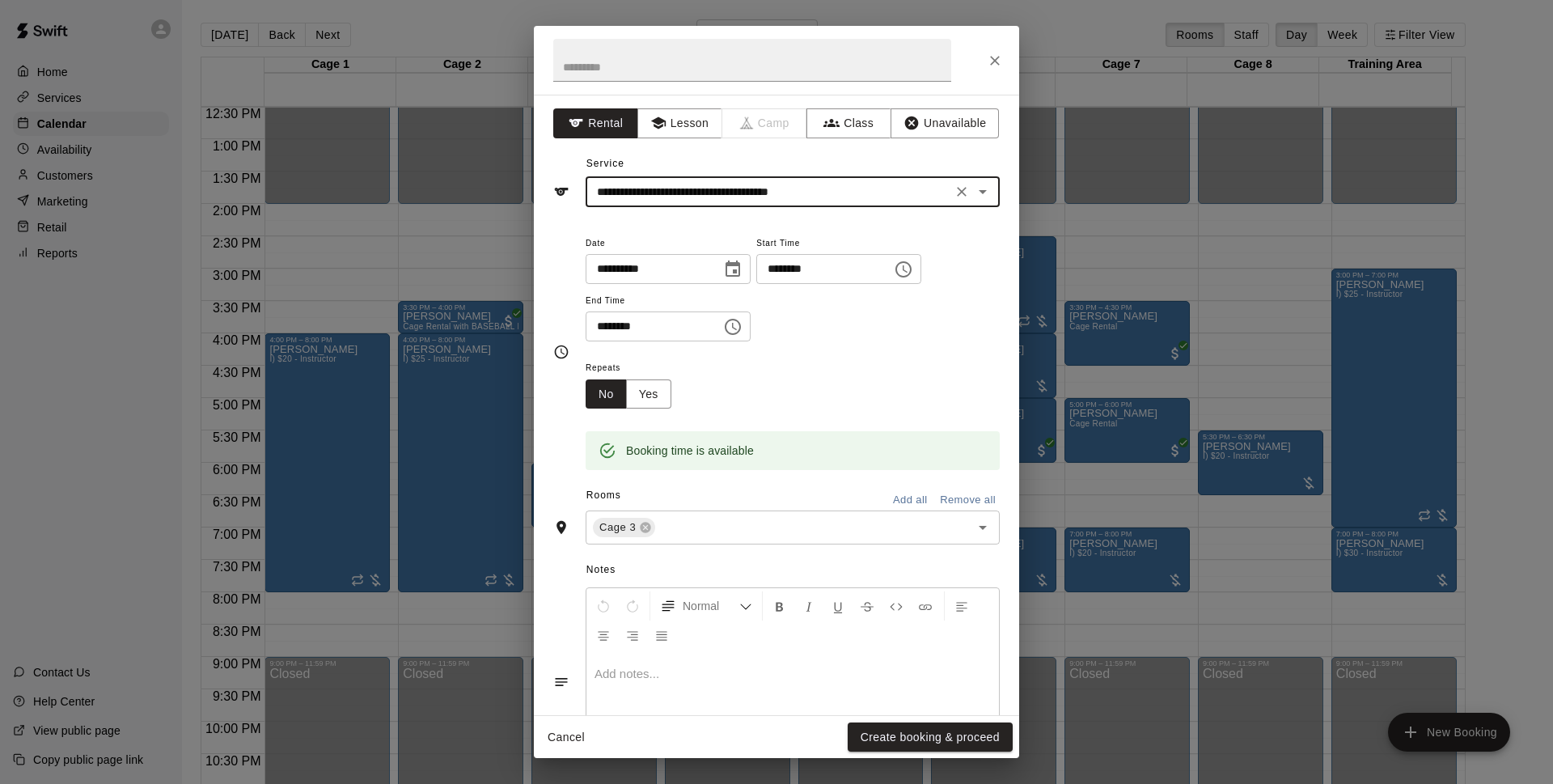
click at [898, 739] on button "Create booking & proceed" at bounding box center [930, 737] width 165 height 30
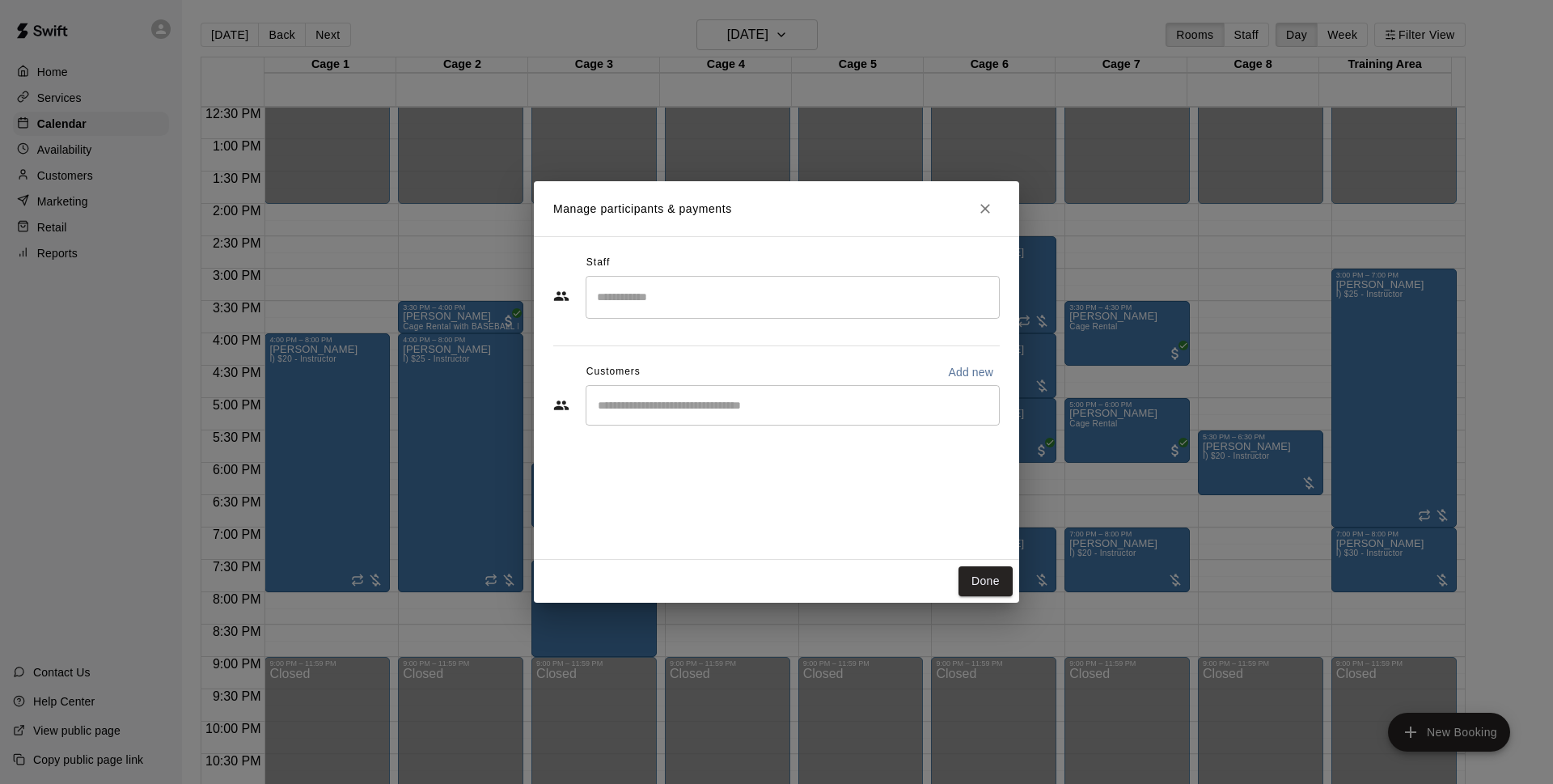
click at [673, 393] on div "​" at bounding box center [792, 405] width 414 height 41
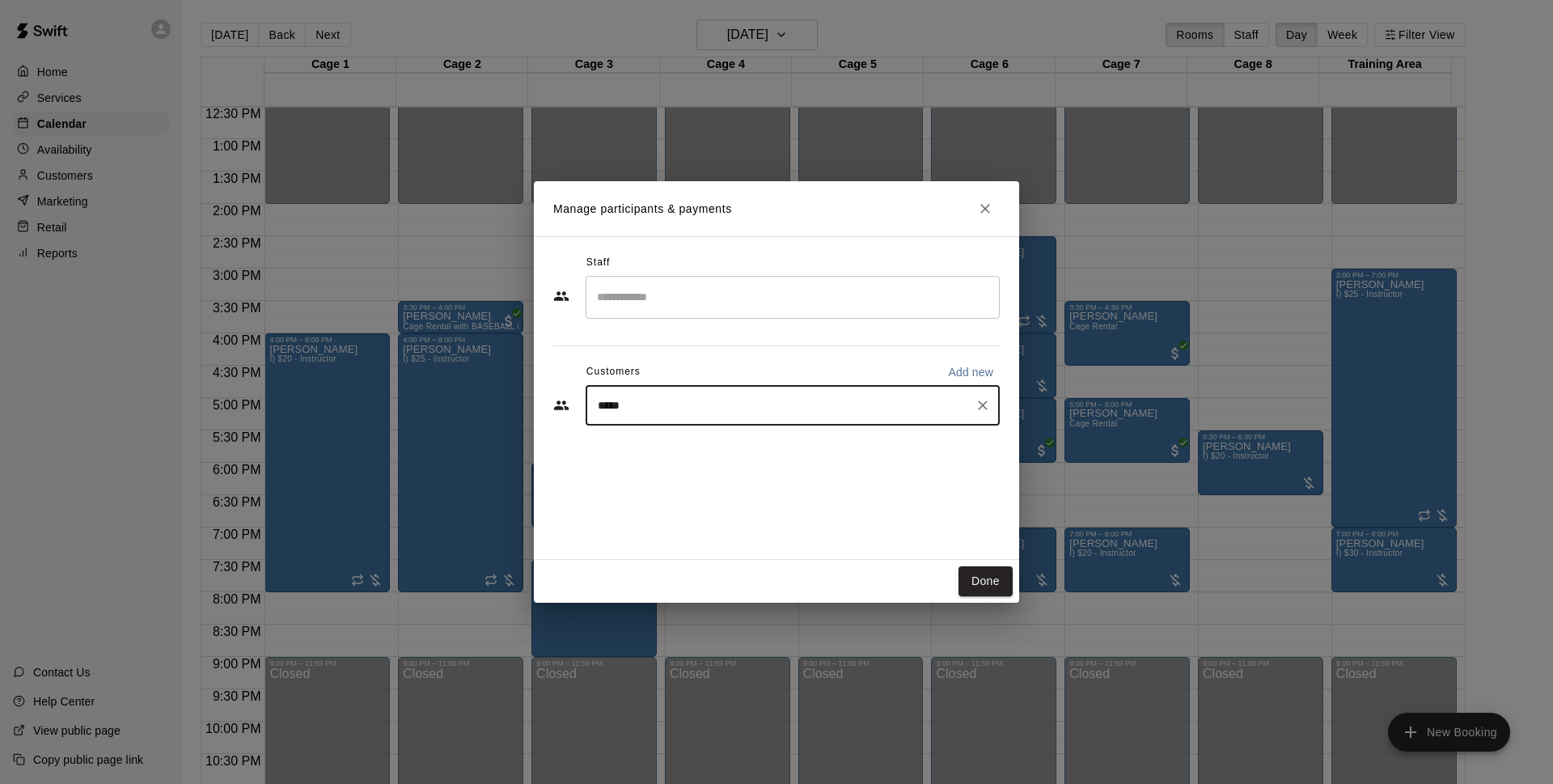
type input "******"
click at [708, 457] on span "lasithll@icloud.com" at bounding box center [717, 460] width 174 height 12
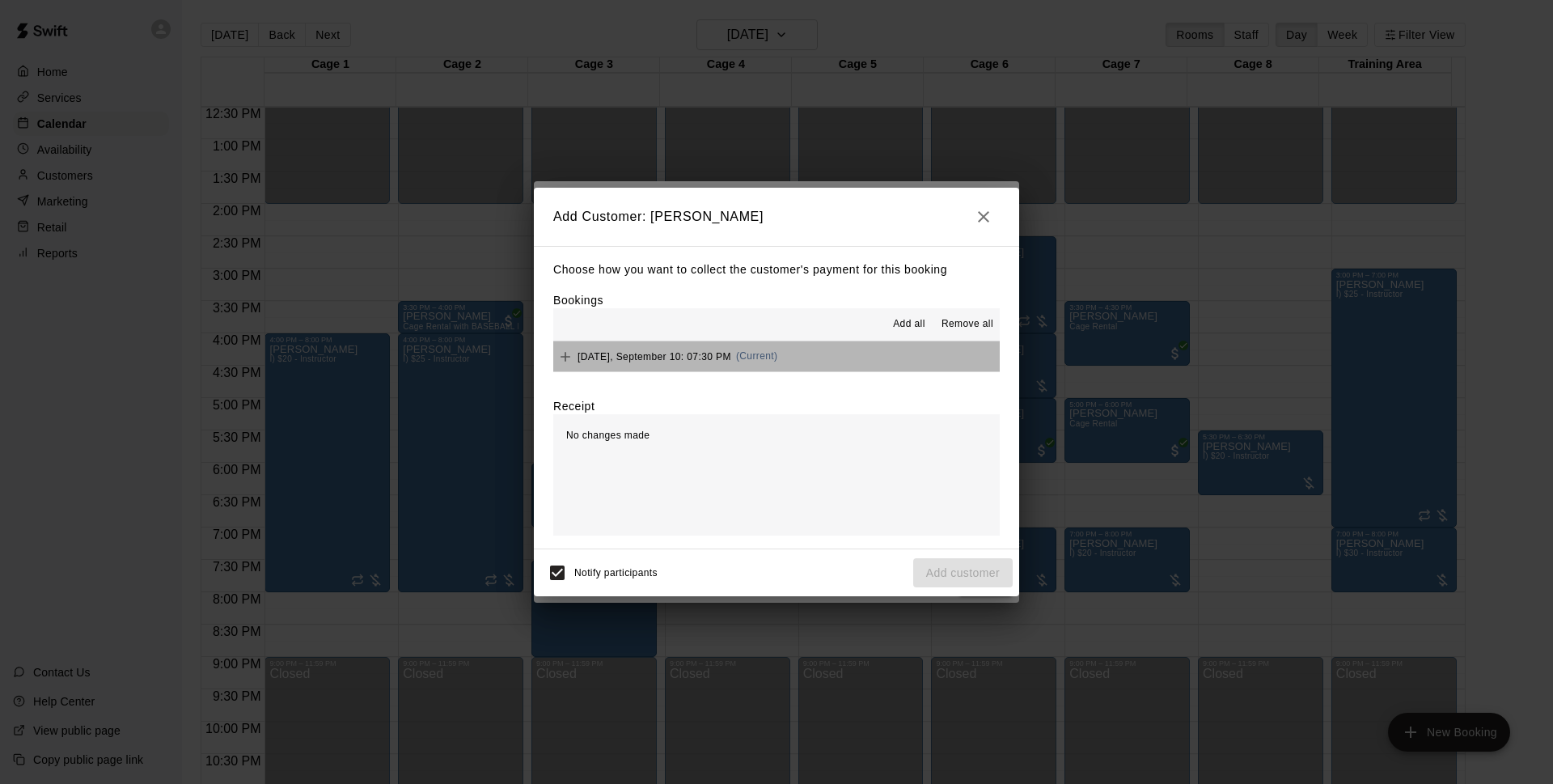
click at [838, 363] on button "Wednesday, September 10: 07:30 PM (Current)" at bounding box center [777, 356] width 446 height 30
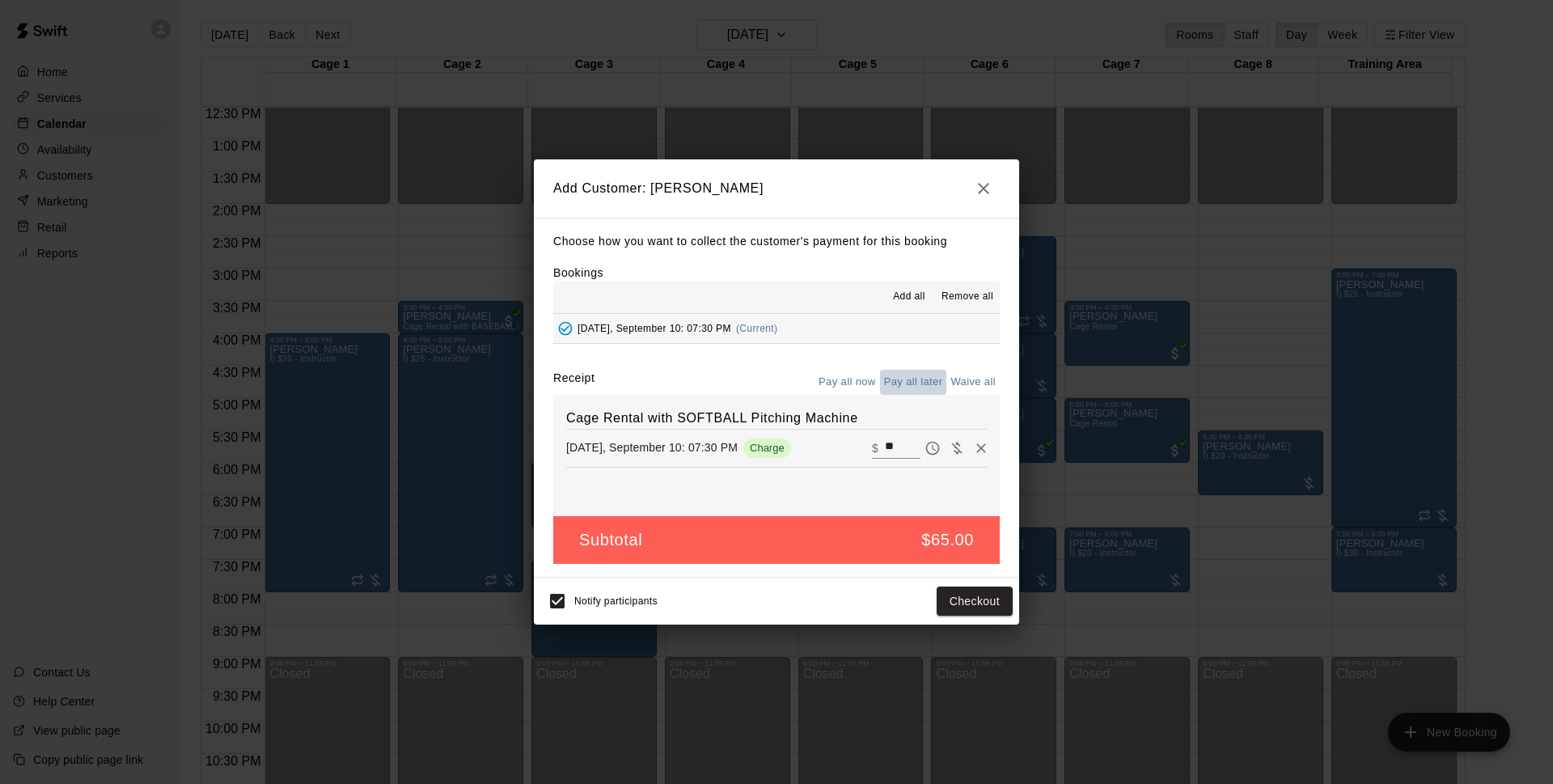
click at [924, 382] on button "Pay all later" at bounding box center [913, 382] width 67 height 25
click at [943, 603] on button "Add customer" at bounding box center [963, 601] width 99 height 30
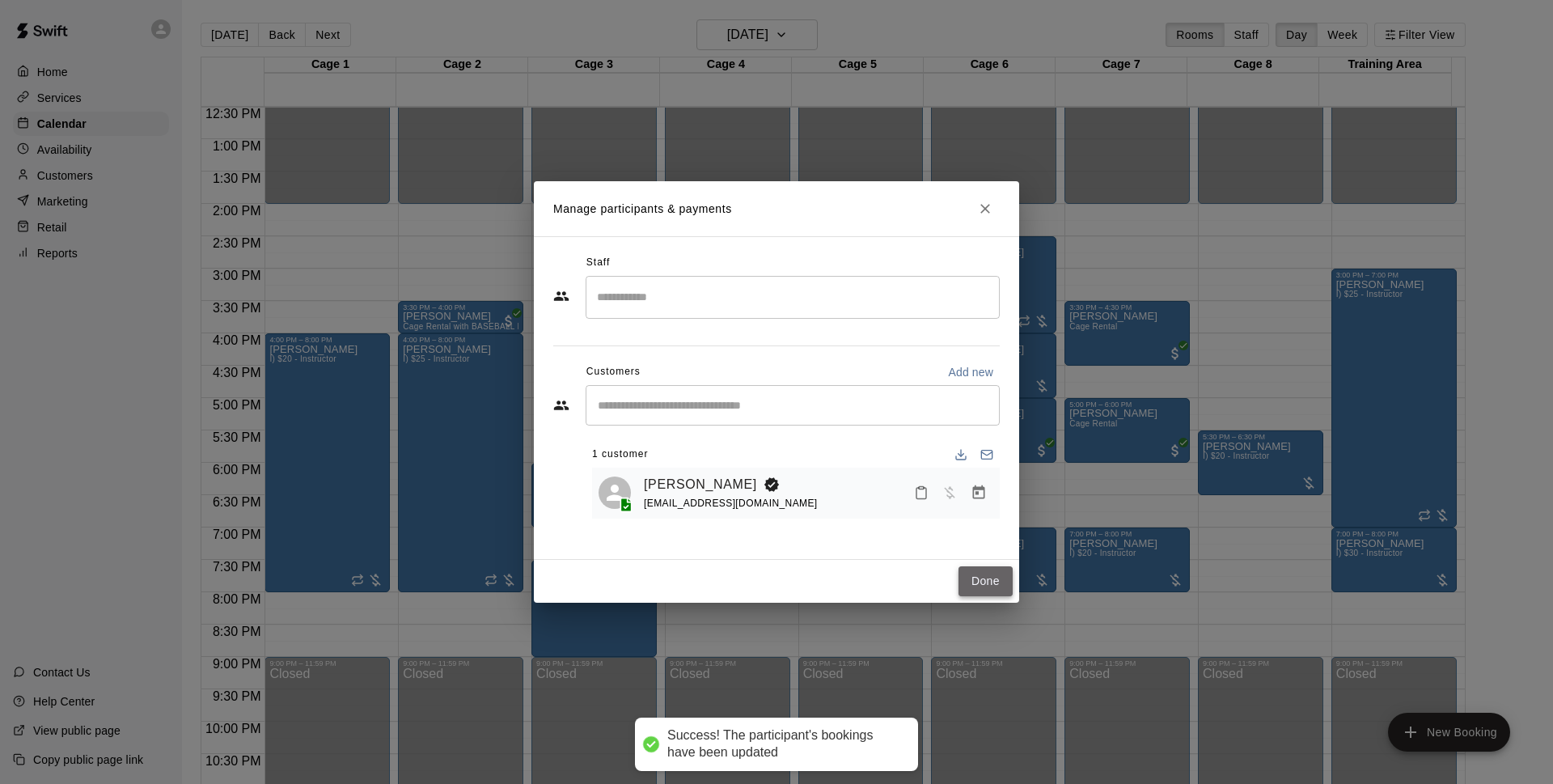
click at [978, 575] on button "Done" at bounding box center [986, 581] width 54 height 30
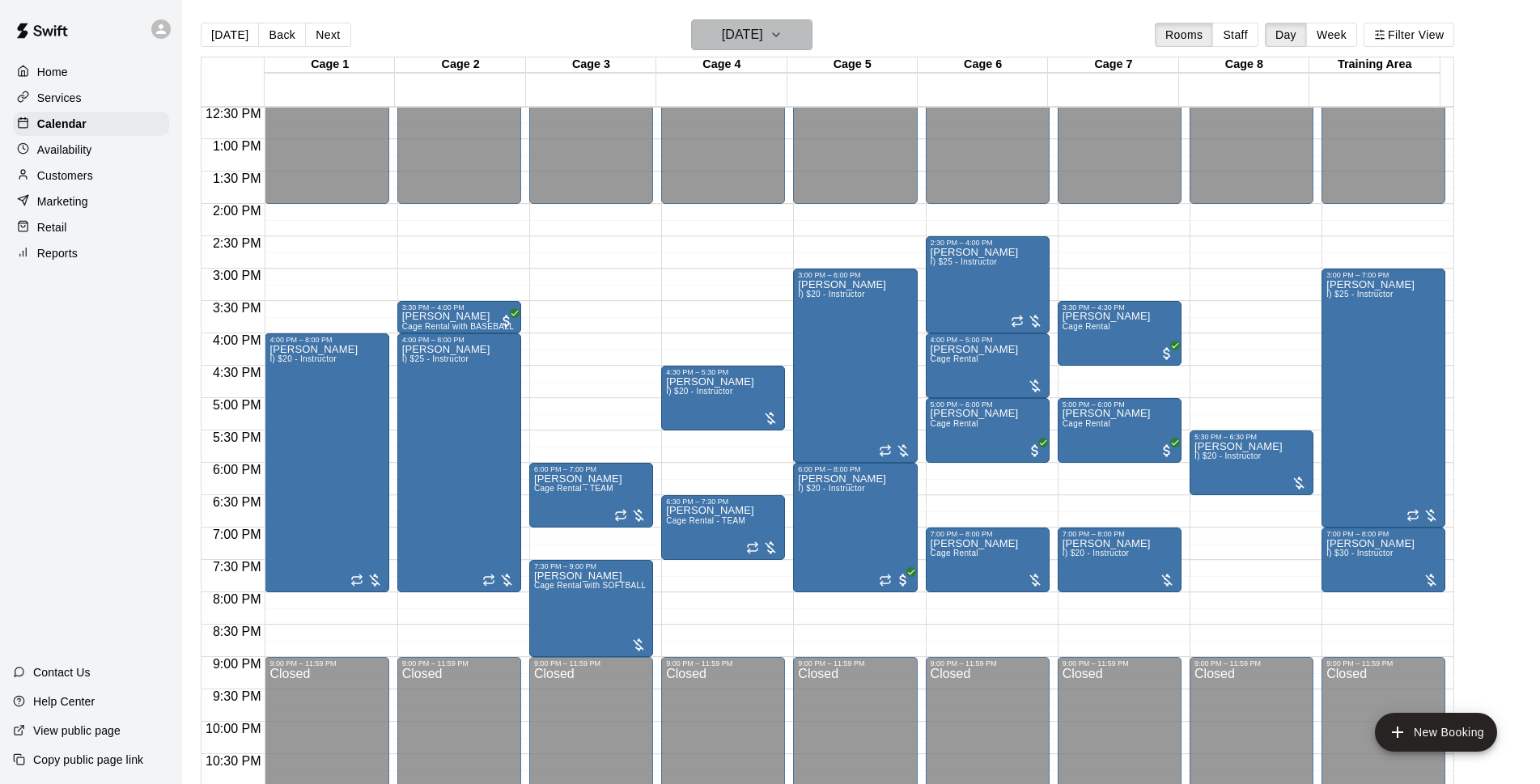
click at [746, 32] on h6 "Wednesday Sep 10" at bounding box center [743, 34] width 42 height 23
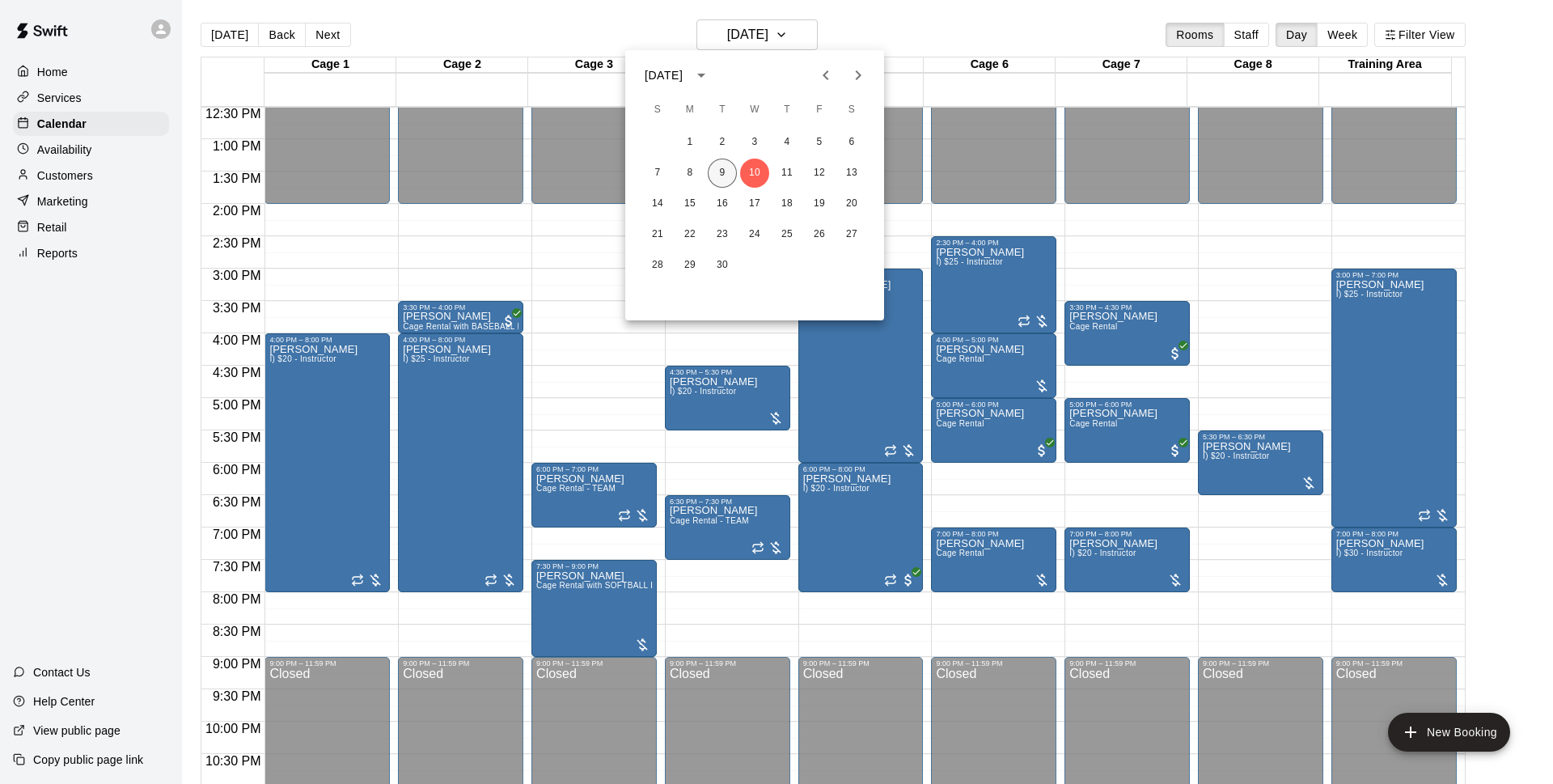
click at [724, 164] on button "9" at bounding box center [723, 173] width 29 height 29
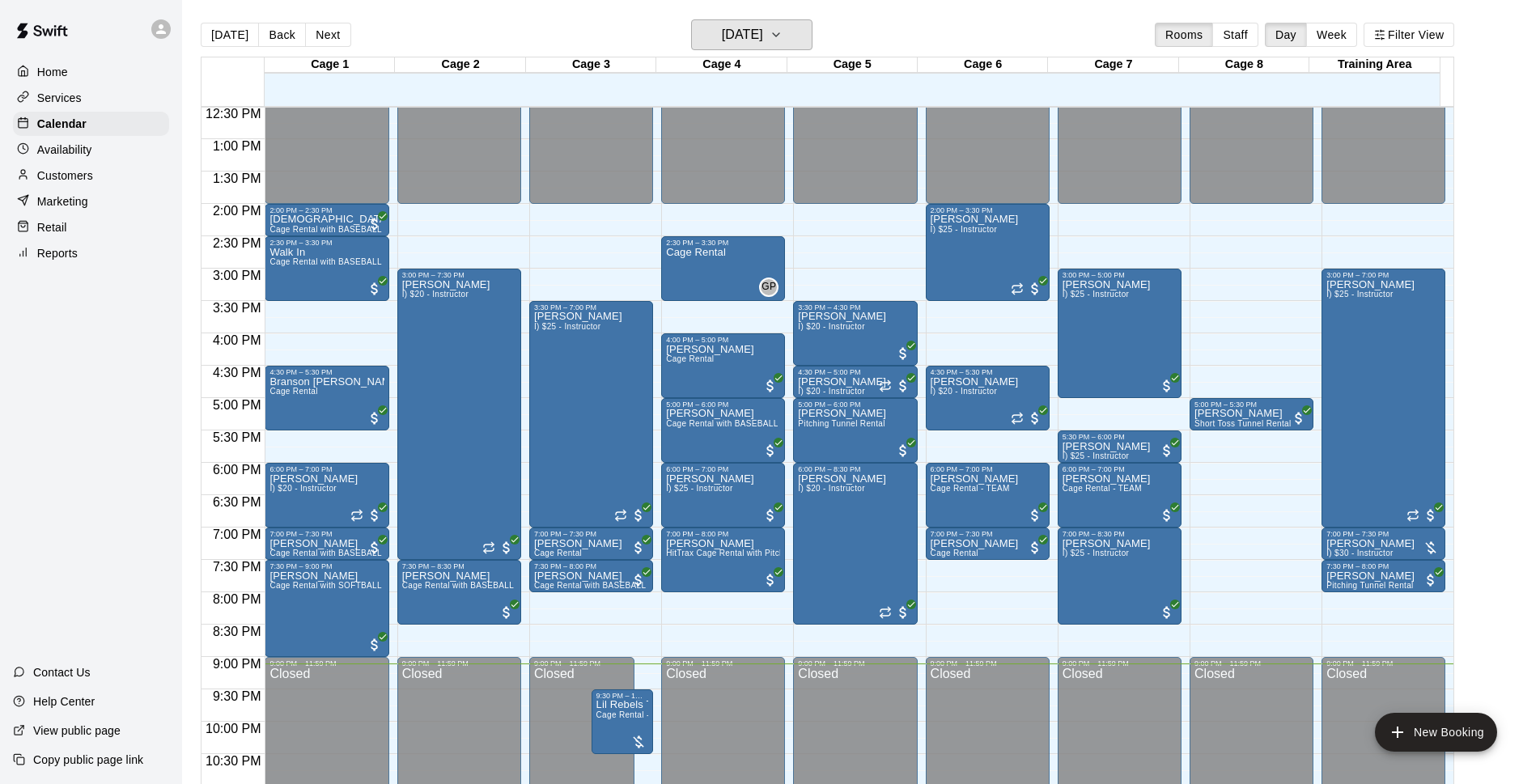
scroll to position [860, 0]
